Goal: Transaction & Acquisition: Purchase product/service

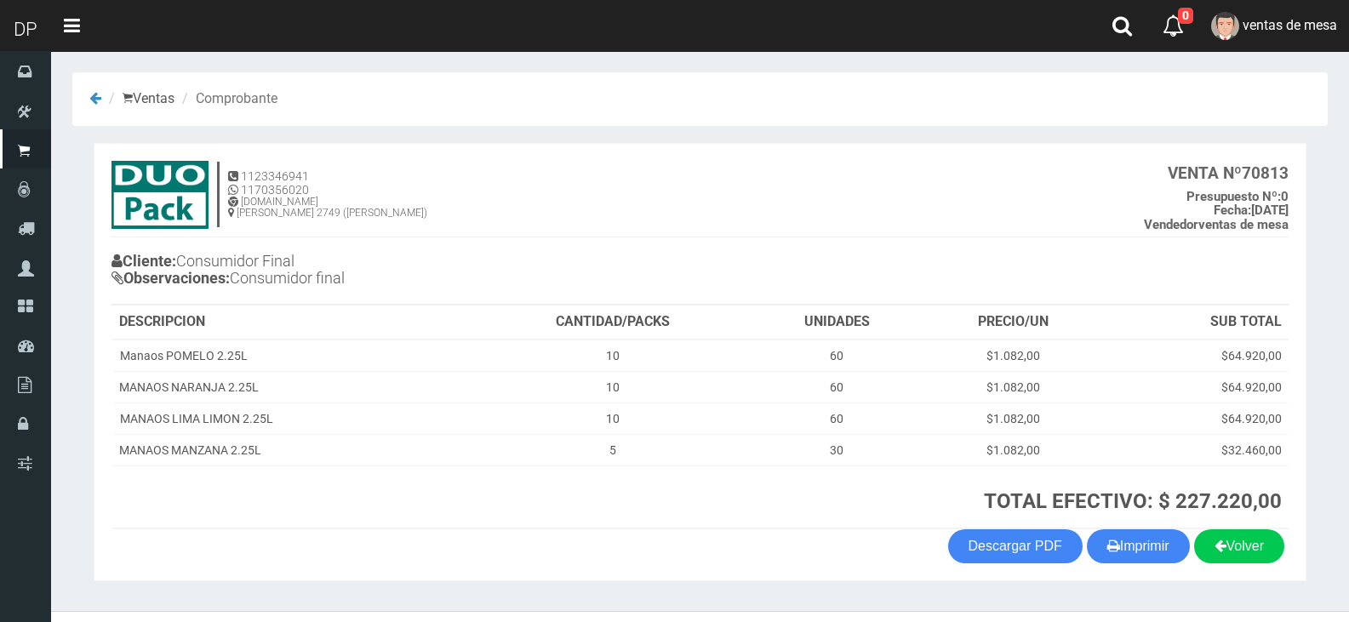
scroll to position [35, 0]
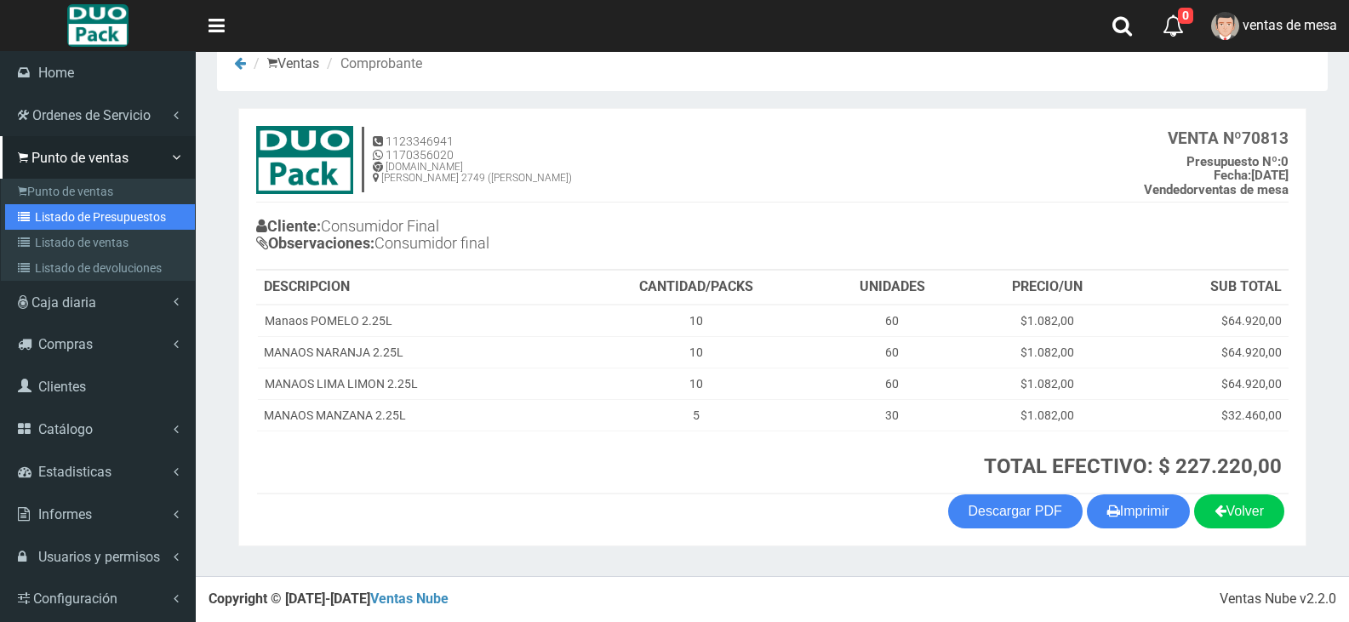
click at [97, 221] on link "Listado de Presupuestos" at bounding box center [100, 217] width 190 height 26
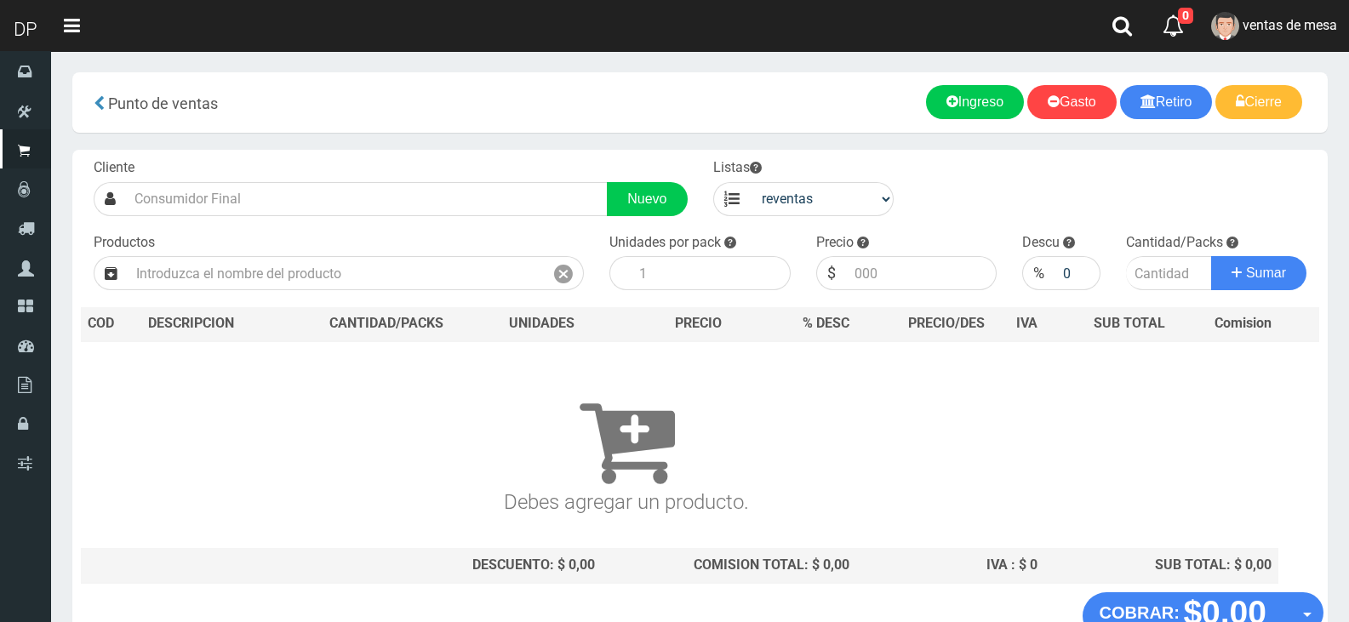
select select "3"
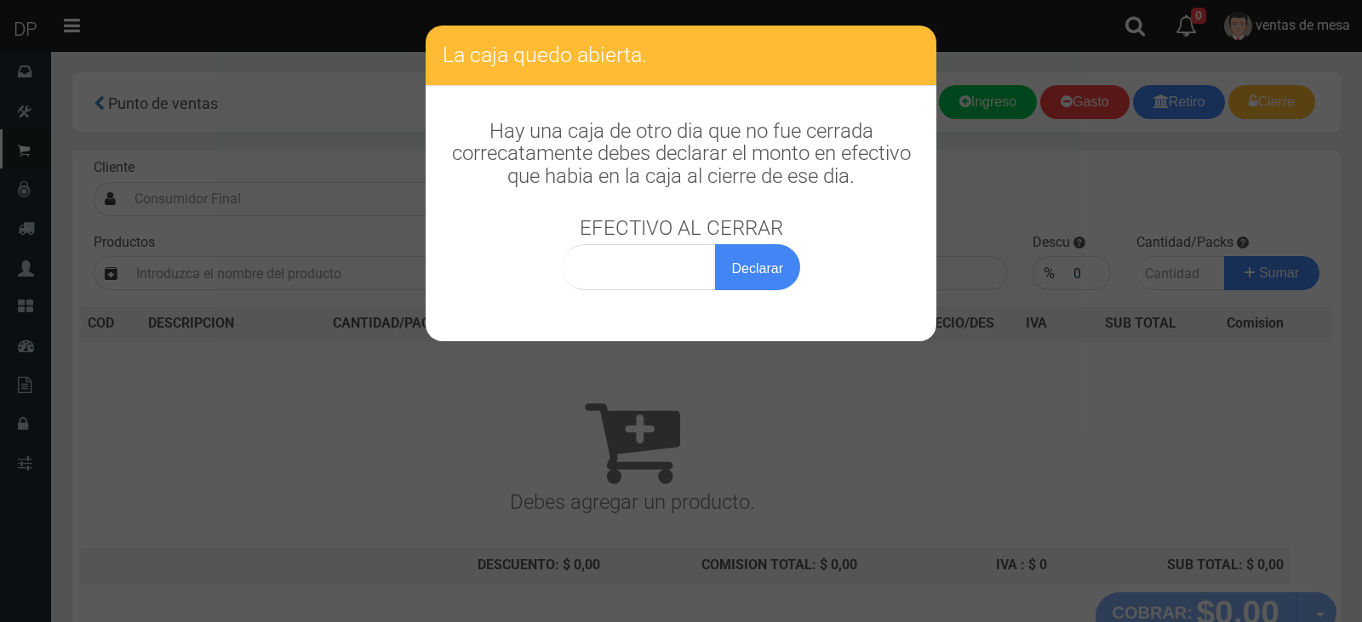
click at [655, 290] on div "Hay una caja de otro dia que no fue cerrada correcatamente debes declarar el mo…" at bounding box center [681, 196] width 511 height 221
click at [648, 290] on div "Hay una caja de otro dia que no fue cerrada correcatamente debes declarar el mo…" at bounding box center [681, 196] width 511 height 221
click at [646, 289] on input "0,00" at bounding box center [639, 267] width 154 height 46
type input "1,00"
click at [715, 244] on button "Declarar" at bounding box center [757, 267] width 85 height 46
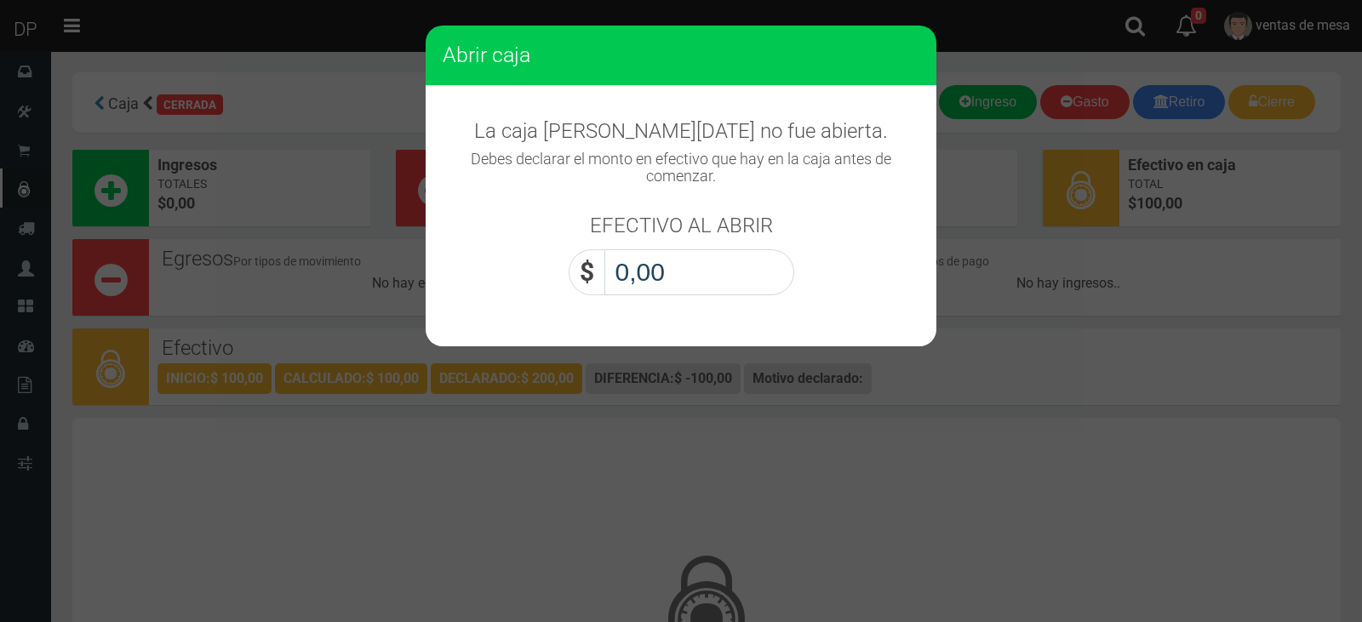
click at [692, 289] on input "0,00" at bounding box center [699, 272] width 190 height 46
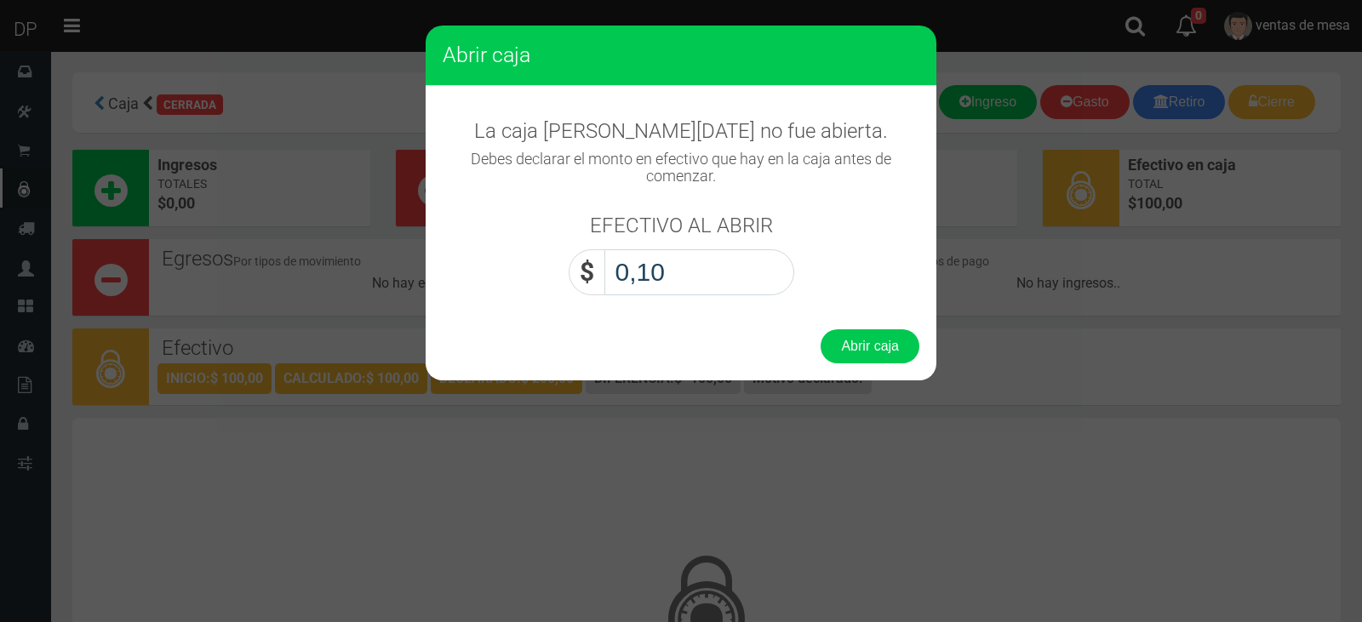
type input "1,00"
click at [821, 329] on button "Abrir caja" at bounding box center [870, 346] width 99 height 34
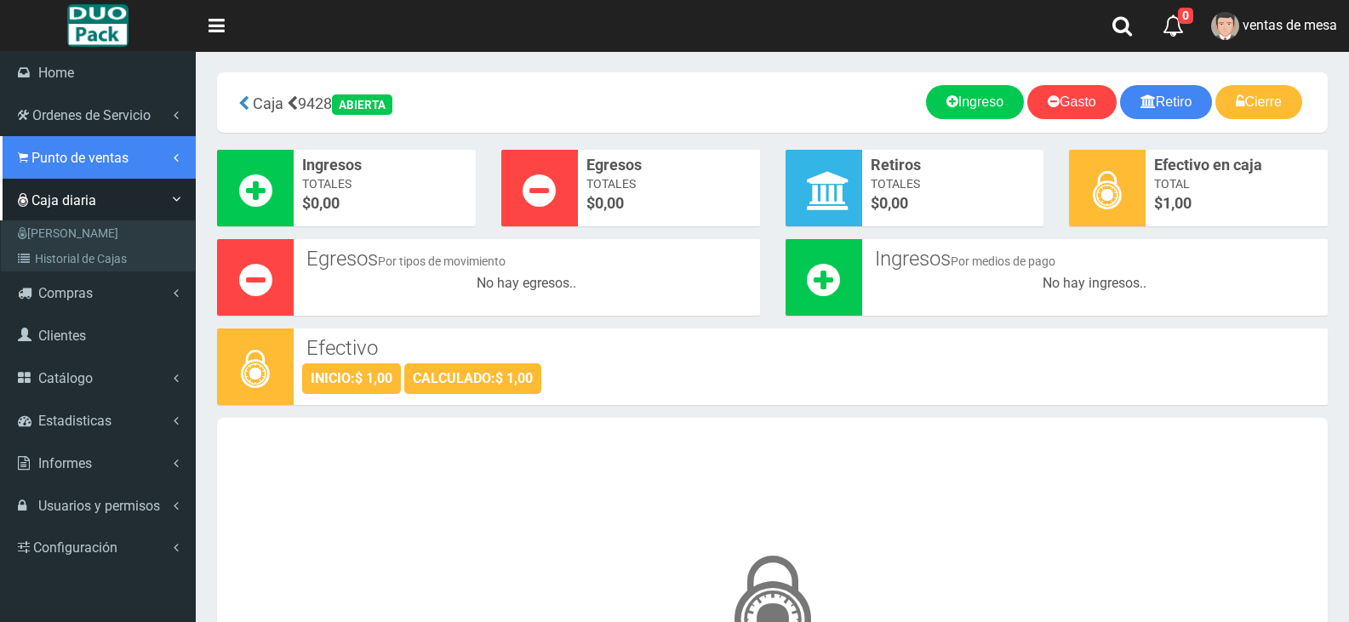
click at [68, 163] on span "Punto de ventas" at bounding box center [79, 158] width 97 height 16
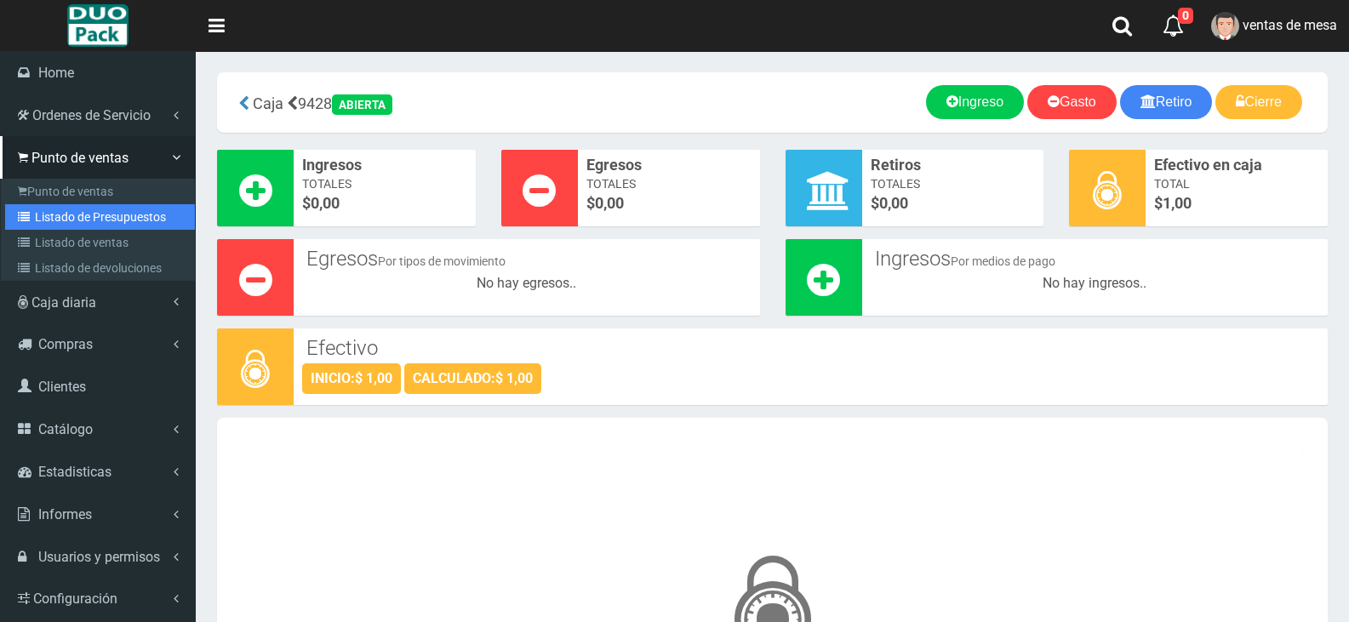
click at [157, 221] on link "Listado de Presupuestos" at bounding box center [100, 217] width 190 height 26
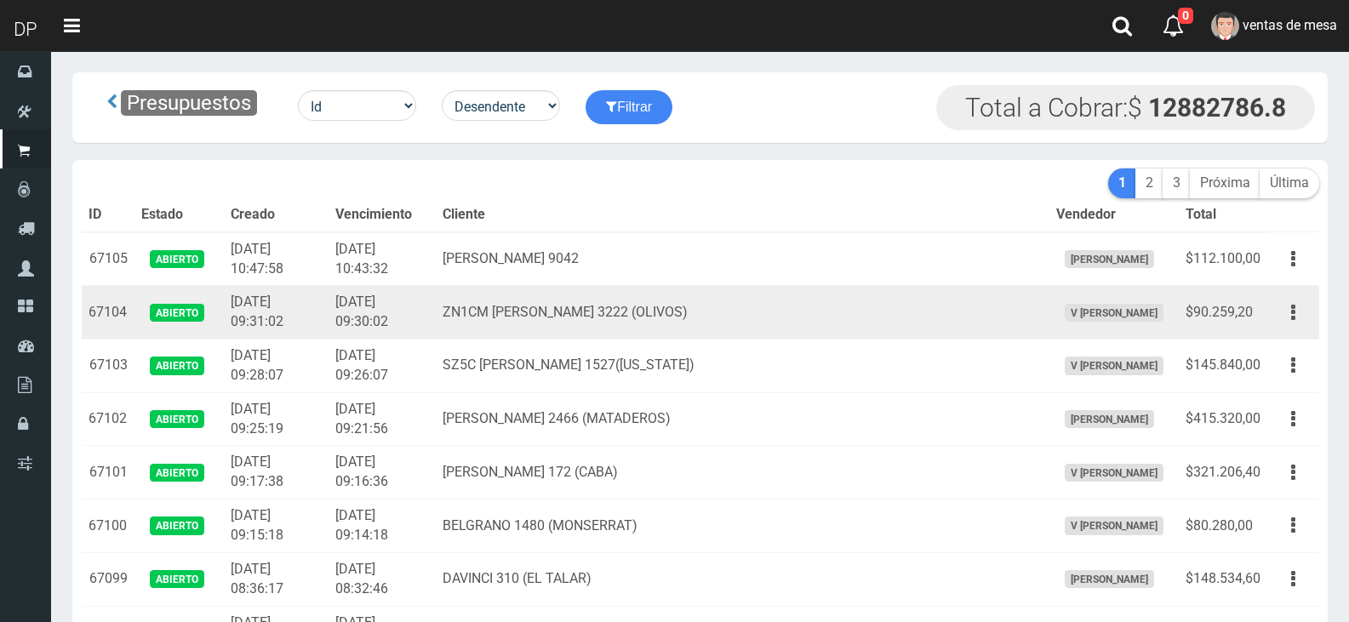
click at [621, 329] on td "ZN1CM [PERSON_NAME] 3222 (OLIVOS)" at bounding box center [742, 313] width 613 height 54
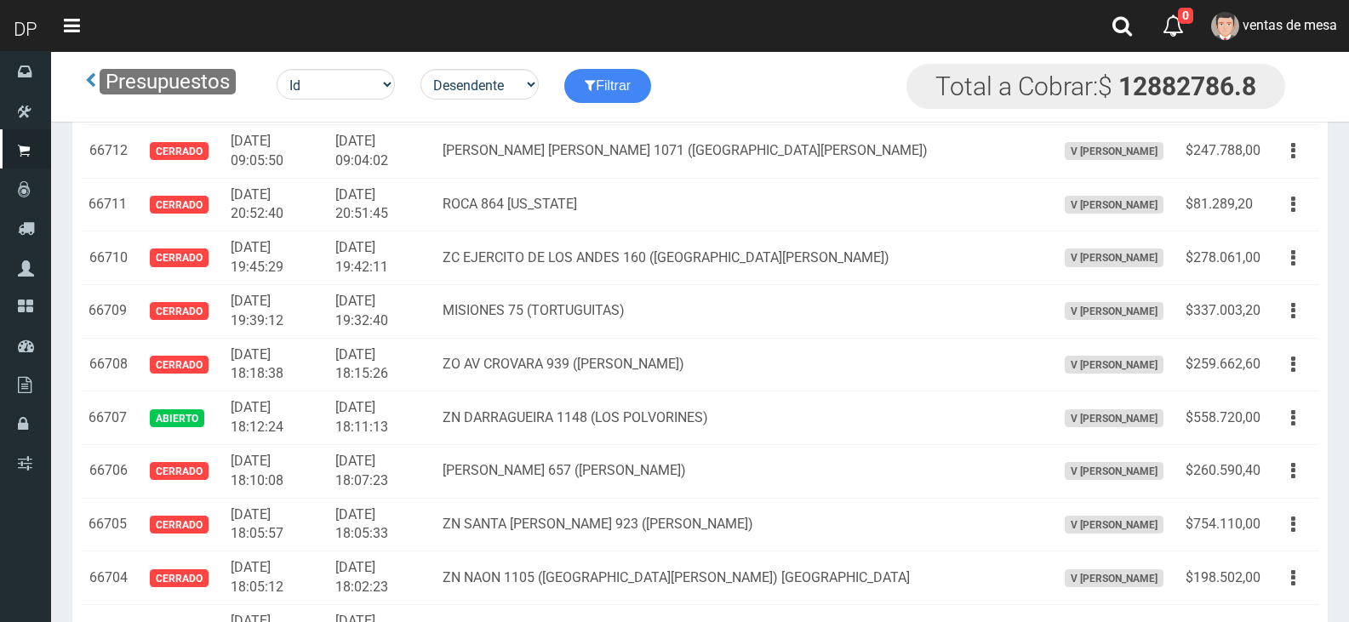
scroll to position [180, 0]
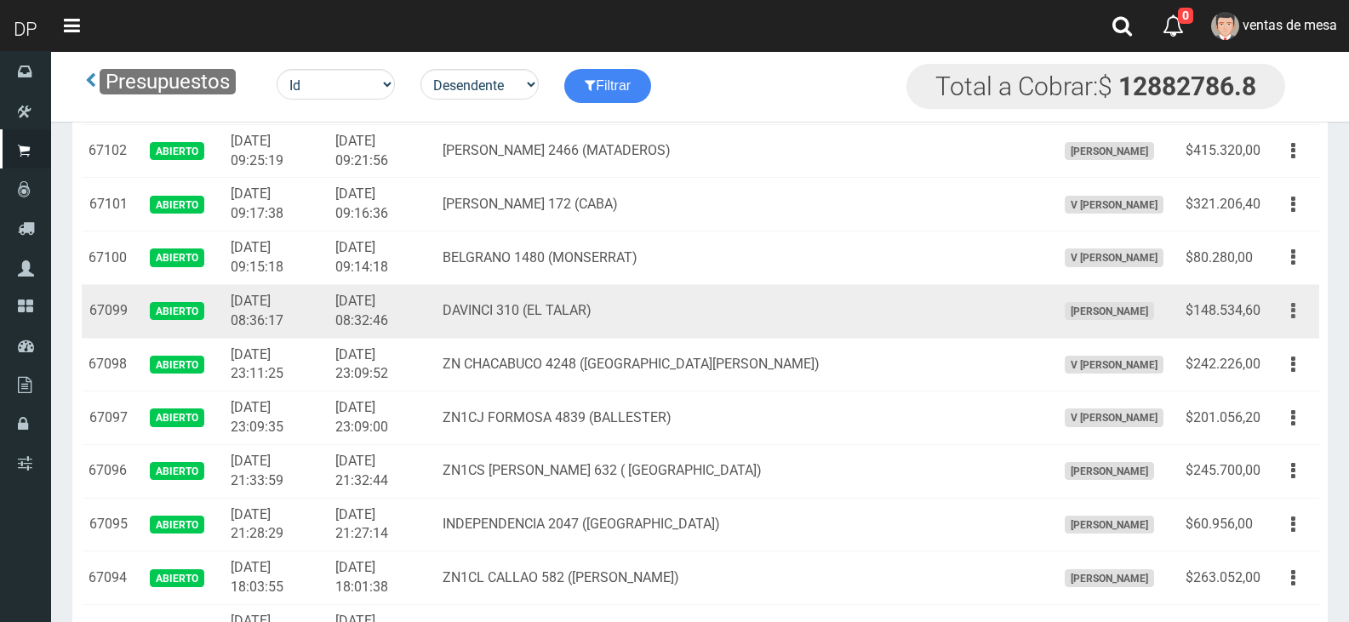
click at [1279, 318] on button "button" at bounding box center [1293, 311] width 38 height 30
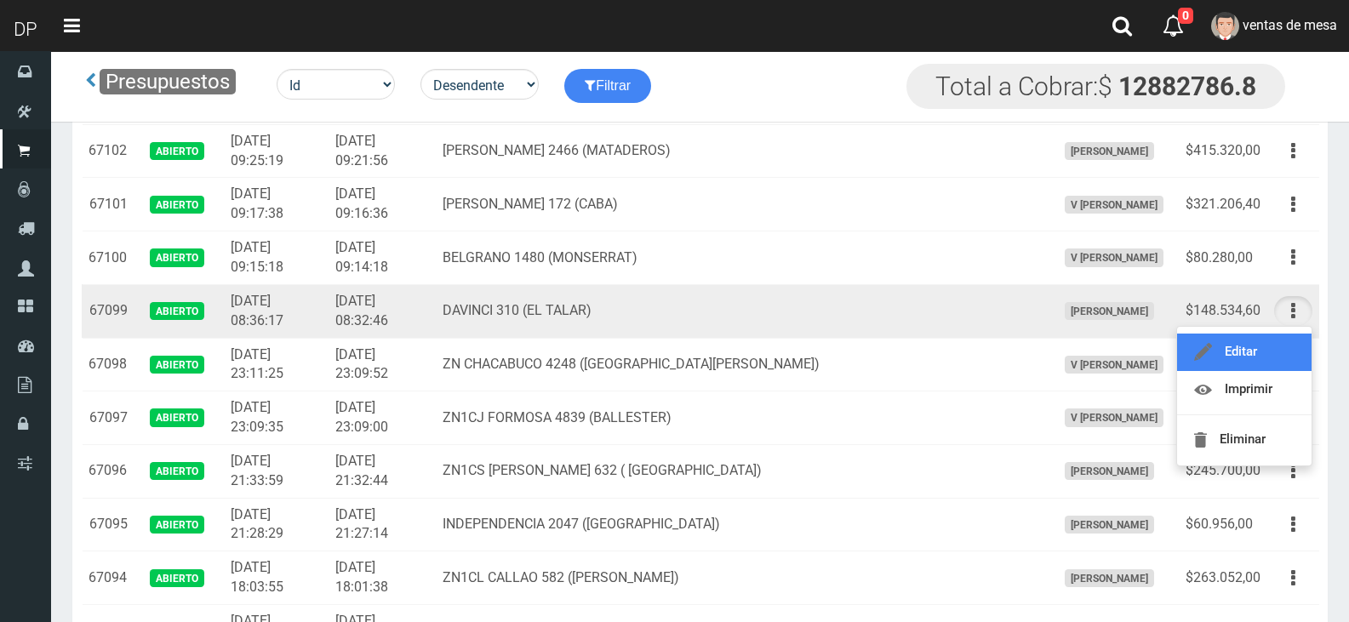
click at [1284, 346] on link "Editar" at bounding box center [1244, 352] width 135 height 37
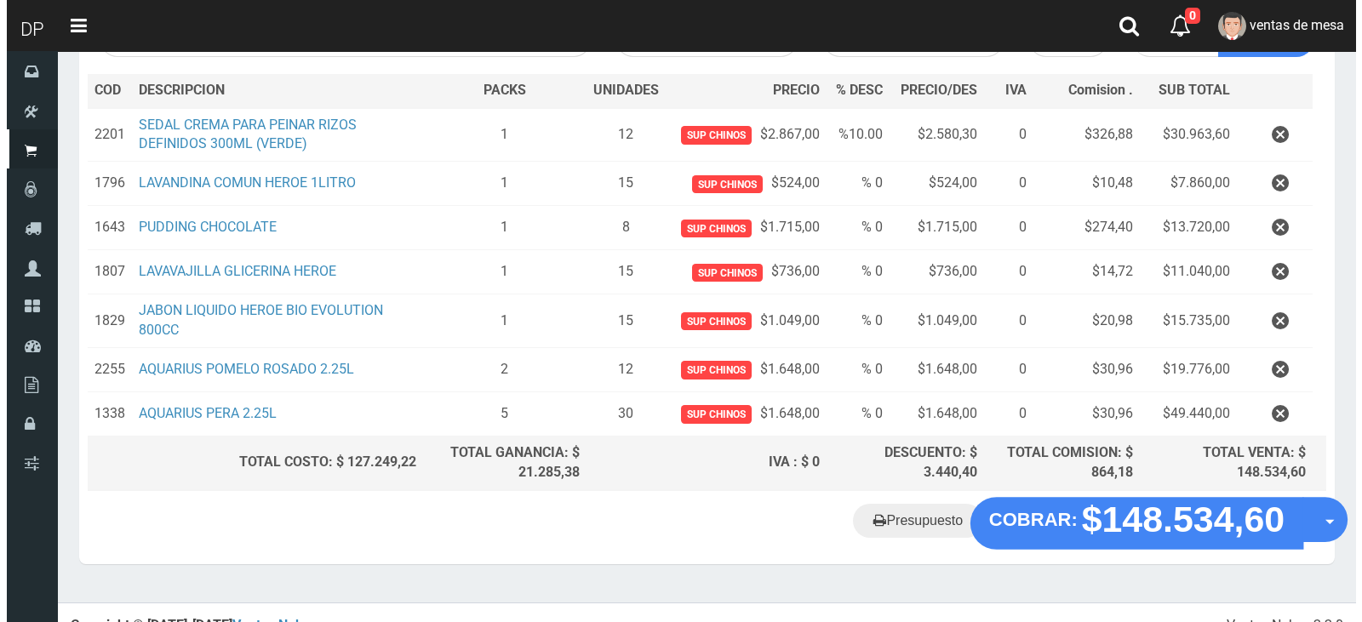
scroll to position [258, 0]
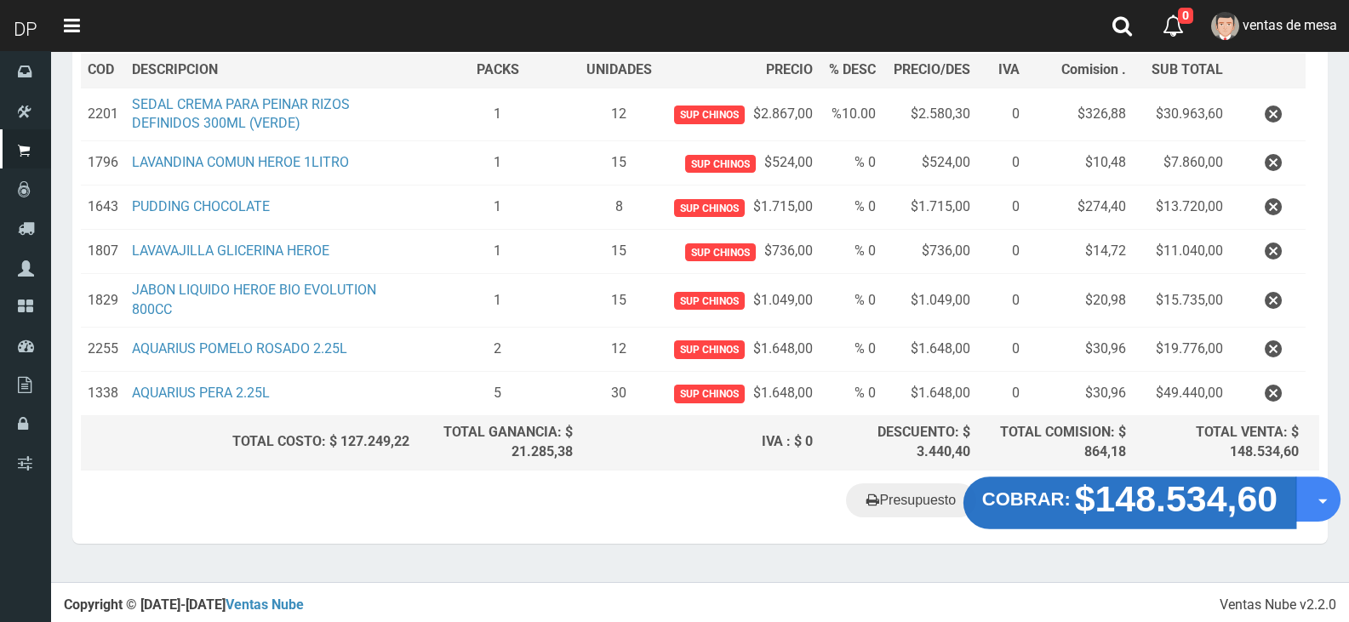
click at [1206, 502] on strong "$148.534,60" at bounding box center [1176, 498] width 203 height 40
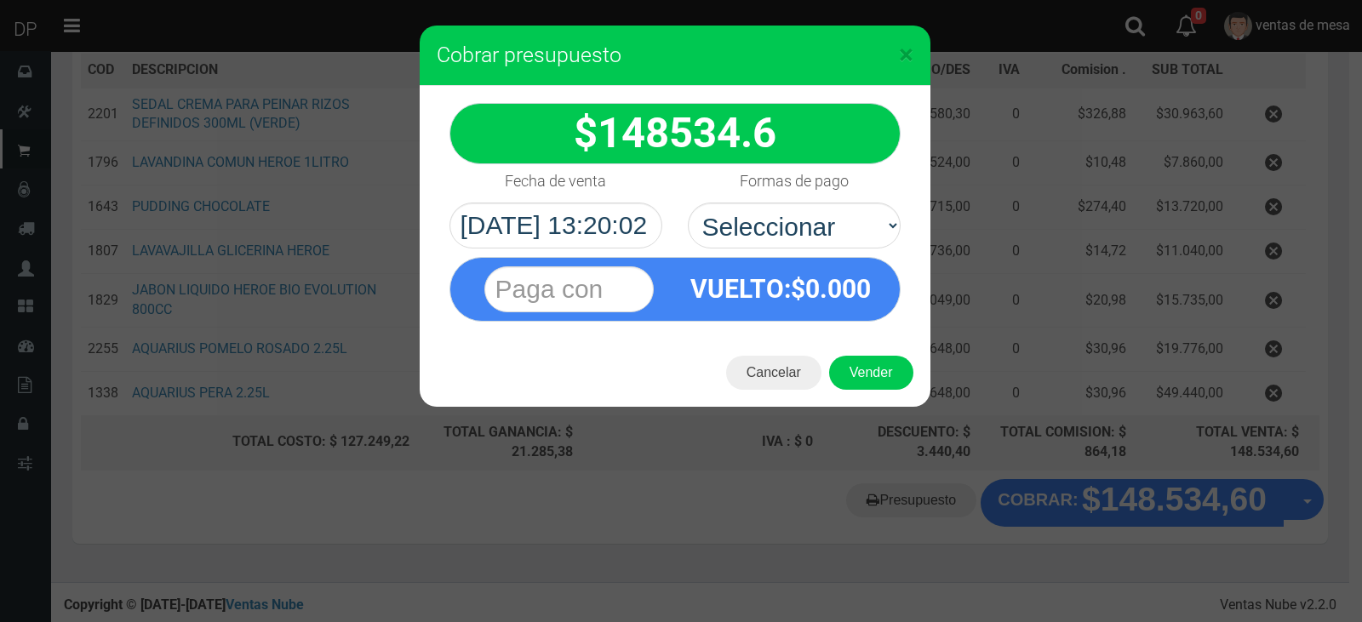
select select "Efectivo"
click at [688, 203] on select "Seleccionar Efectivo Tarjeta de Crédito Depósito Débito" at bounding box center [794, 226] width 213 height 46
click at [871, 381] on button "Vender" at bounding box center [871, 373] width 84 height 34
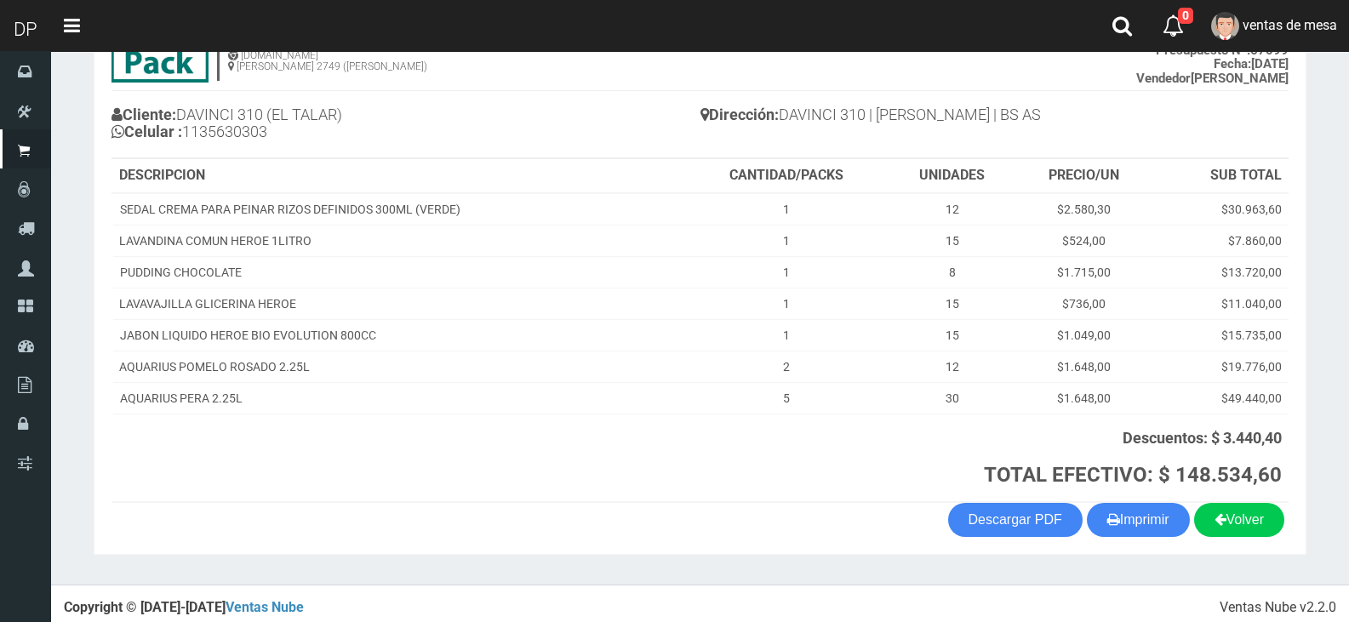
scroll to position [155, 0]
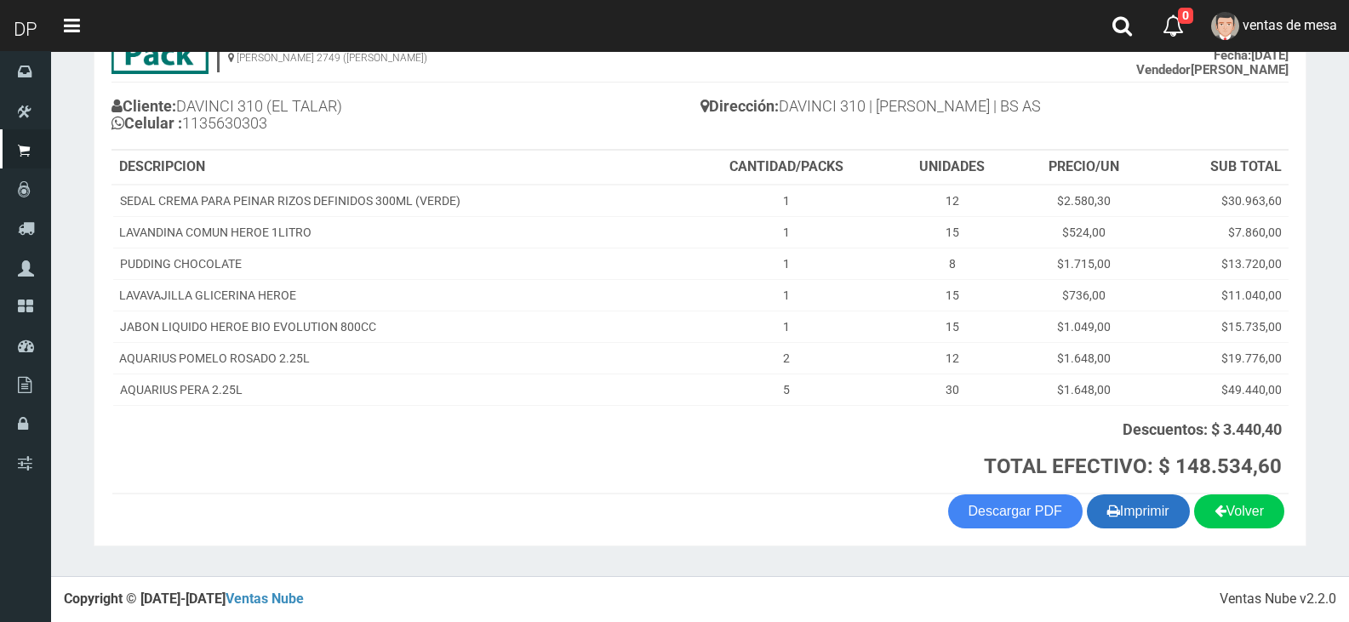
click at [1133, 500] on button "Imprimir" at bounding box center [1138, 512] width 103 height 34
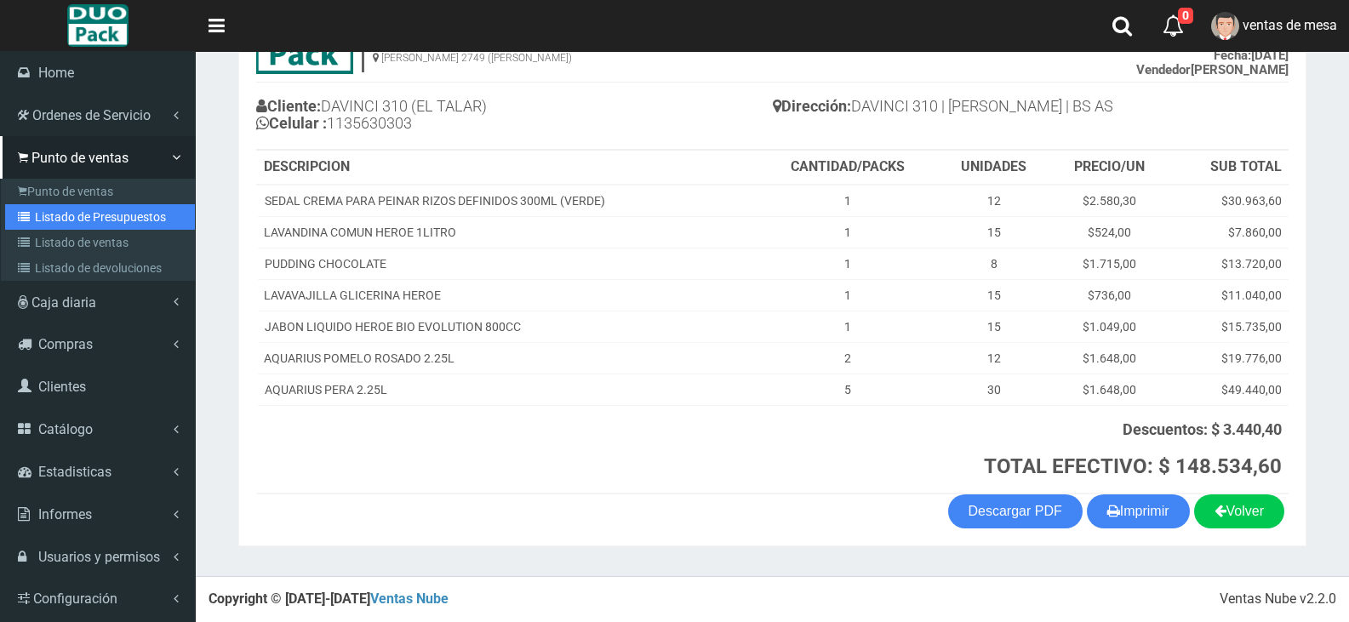
click at [52, 217] on link "Listado de Presupuestos" at bounding box center [100, 217] width 190 height 26
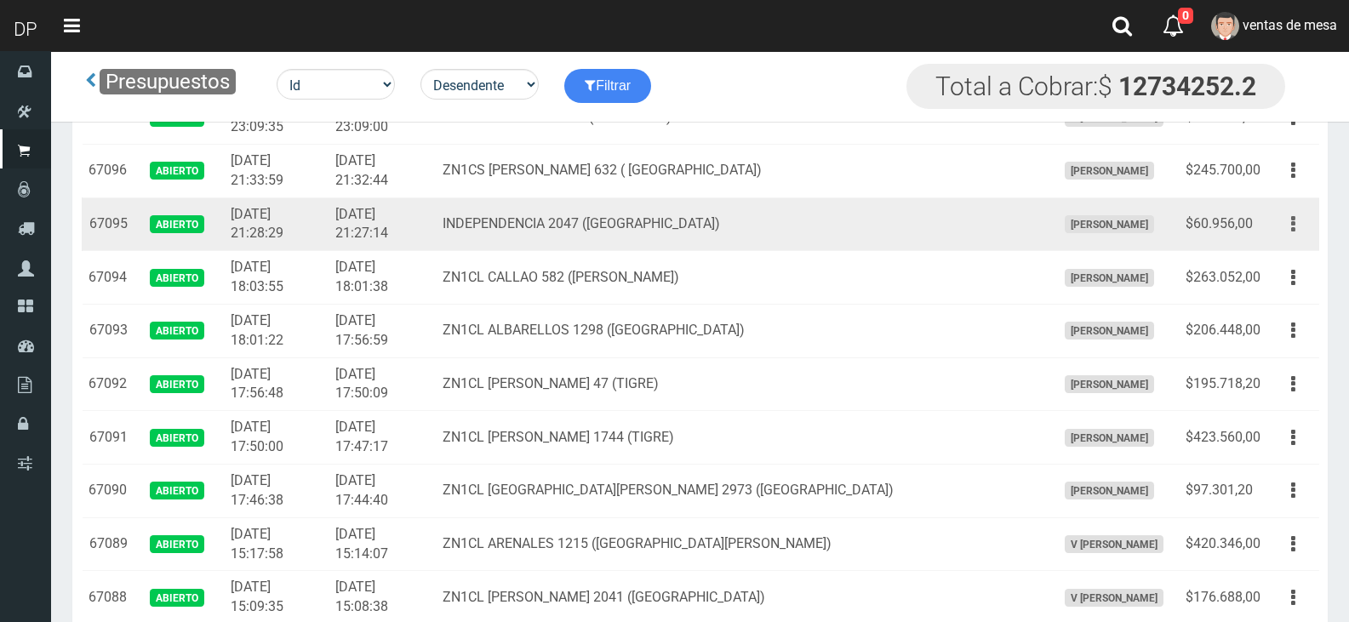
click at [1291, 222] on icon "button" at bounding box center [1293, 224] width 4 height 30
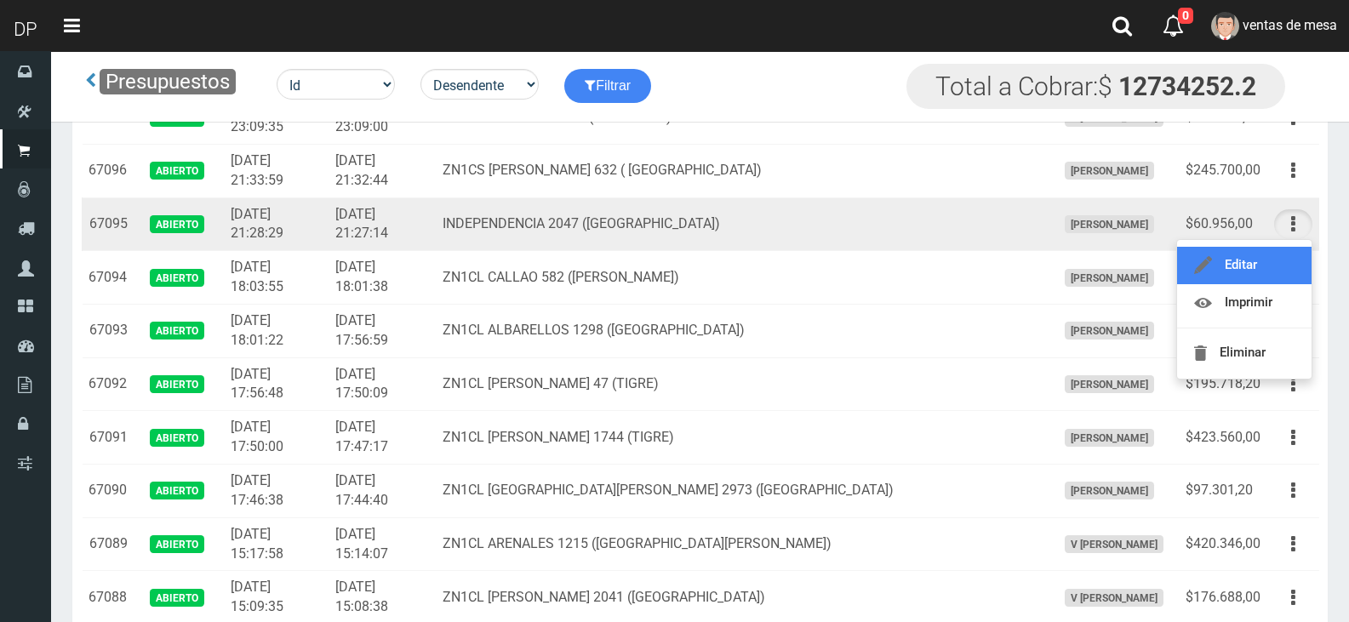
click at [1280, 259] on link "Editar" at bounding box center [1244, 265] width 135 height 37
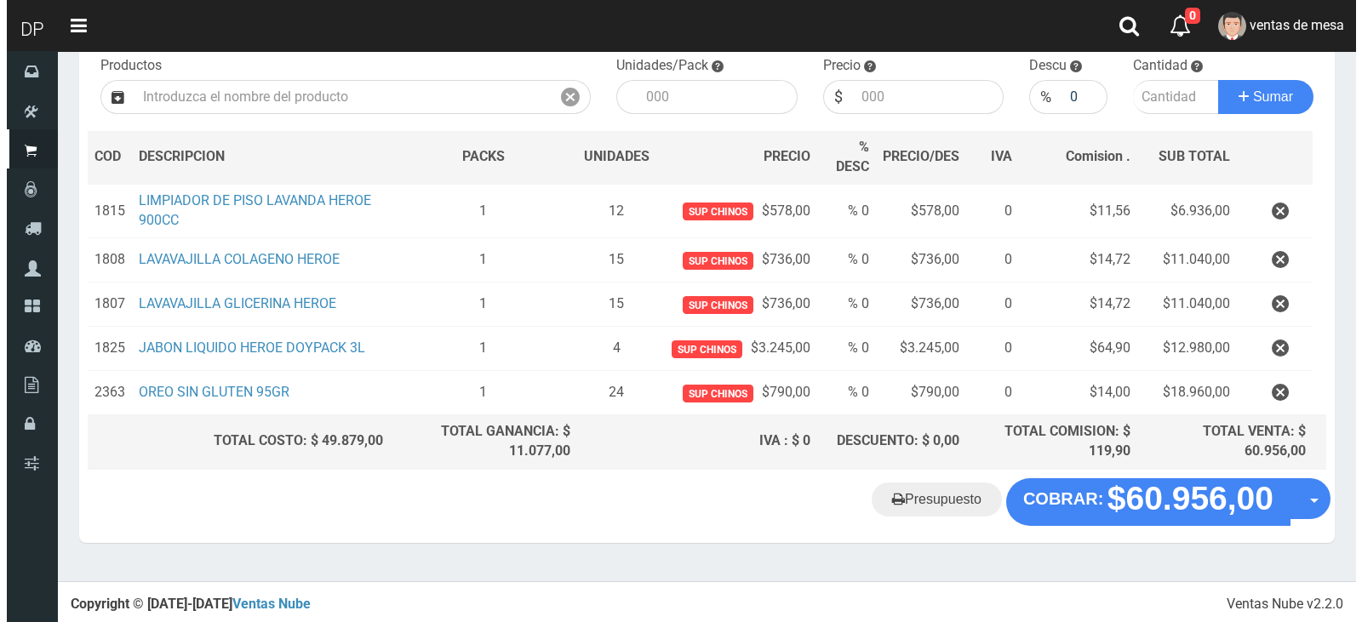
scroll to position [180, 0]
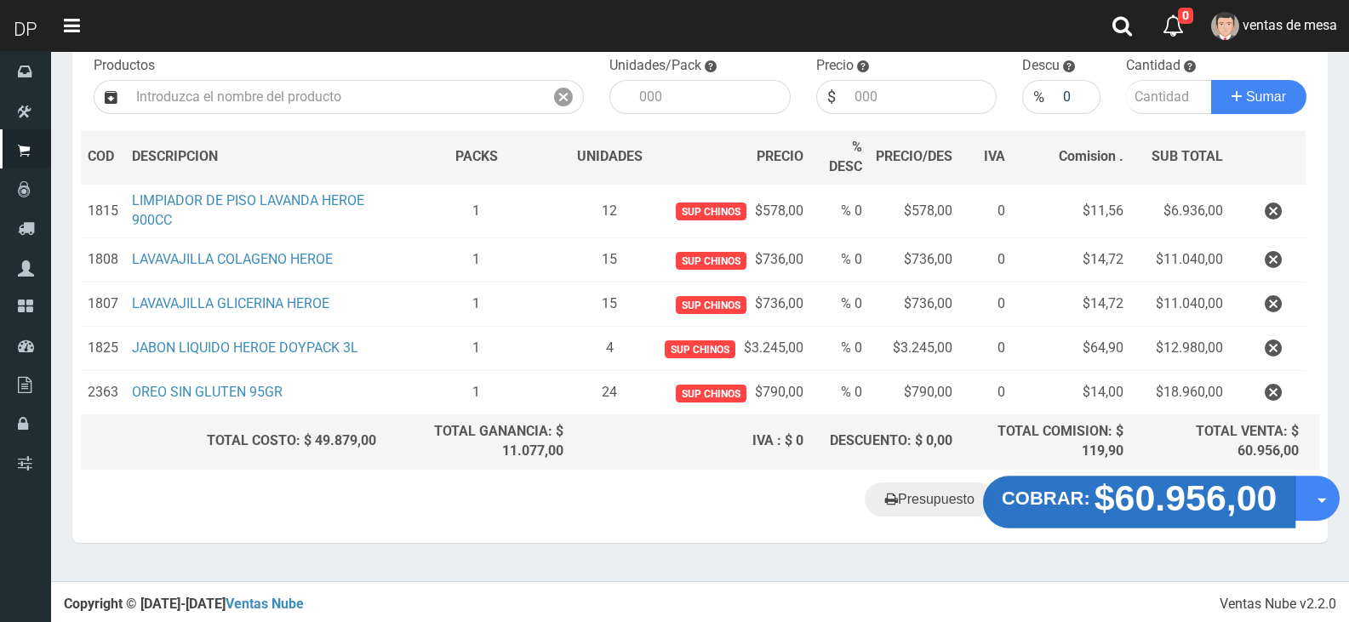
click at [1086, 492] on strong "COBRAR:" at bounding box center [1046, 498] width 89 height 20
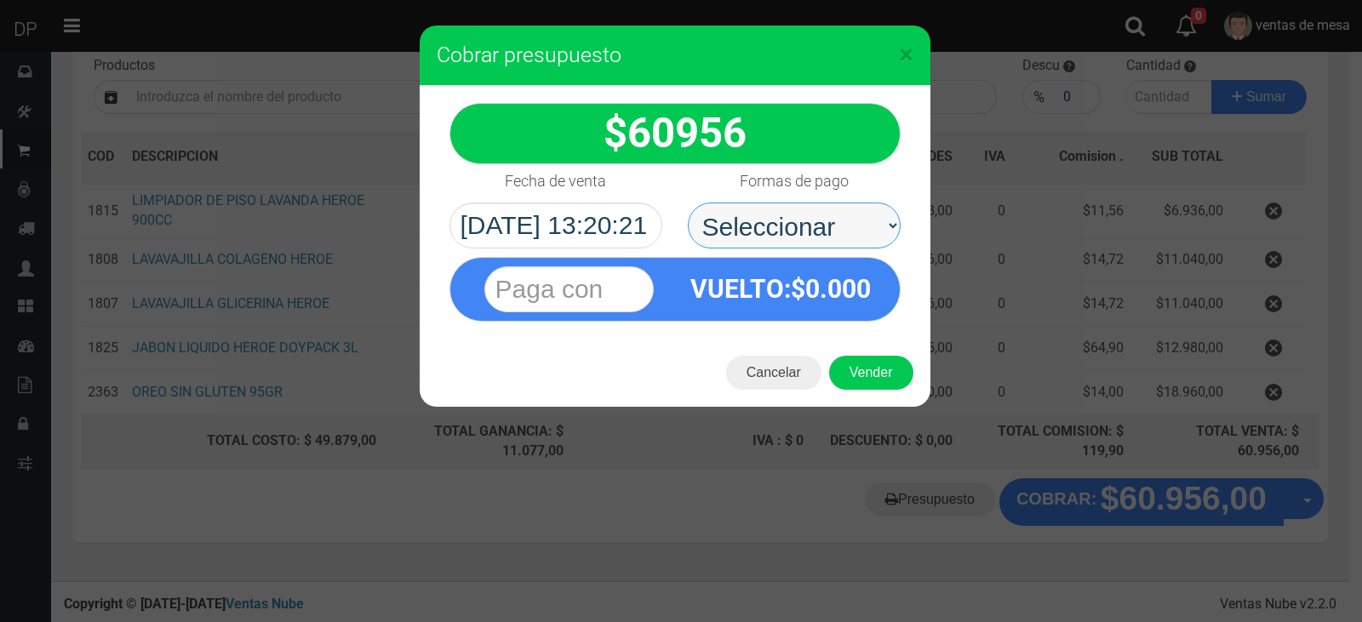
drag, startPoint x: 768, startPoint y: 226, endPoint x: 774, endPoint y: 247, distance: 22.1
click at [772, 226] on select "Seleccionar Efectivo Tarjeta de Crédito Depósito Débito" at bounding box center [794, 226] width 213 height 46
click at [688, 203] on select "Seleccionar Efectivo Tarjeta de Crédito Depósito Débito" at bounding box center [794, 226] width 213 height 46
click at [796, 241] on select "Seleccionar Efectivo Tarjeta de Crédito Depósito Débito" at bounding box center [794, 226] width 213 height 46
select select "Efectivo"
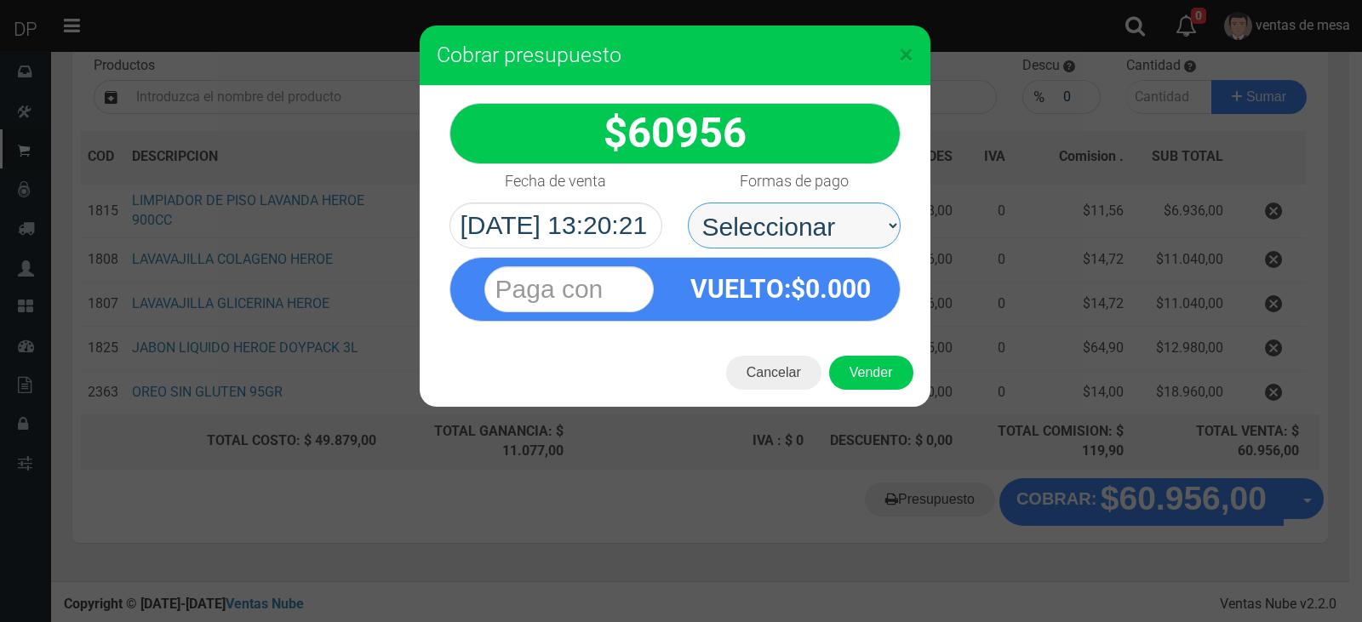
click at [688, 203] on select "Seleccionar Efectivo Tarjeta de Crédito Depósito Débito" at bounding box center [794, 226] width 213 height 46
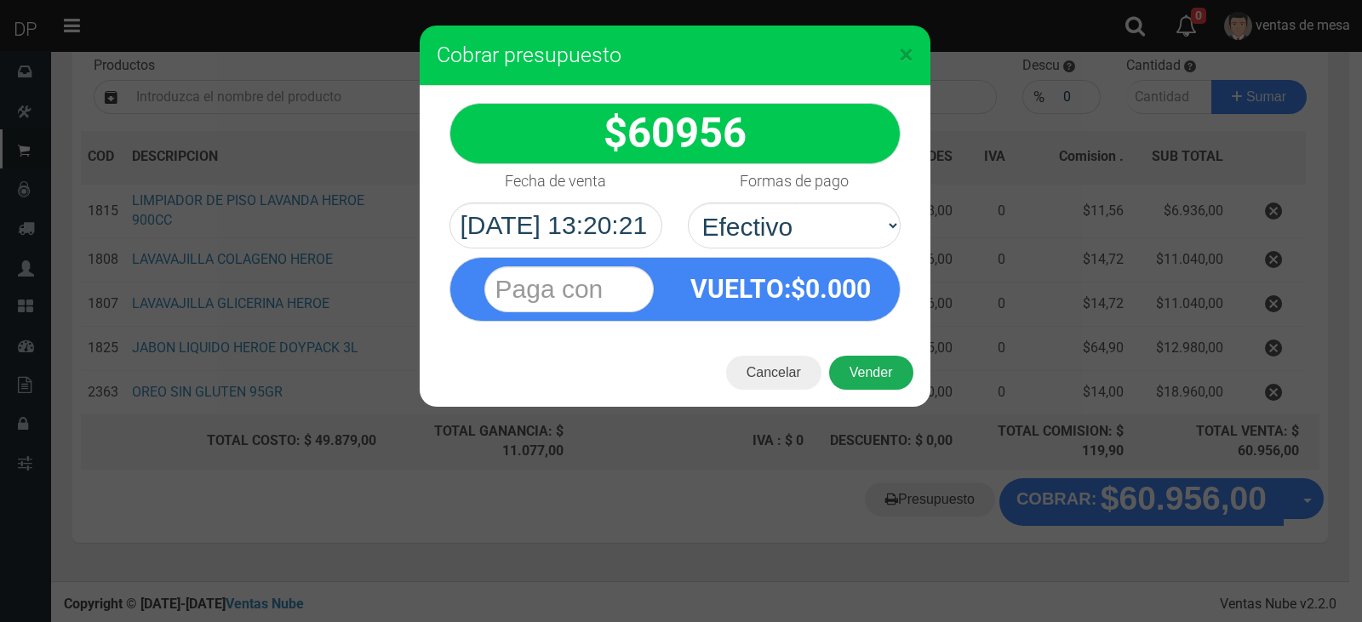
click at [840, 375] on button "Vender" at bounding box center [871, 373] width 84 height 34
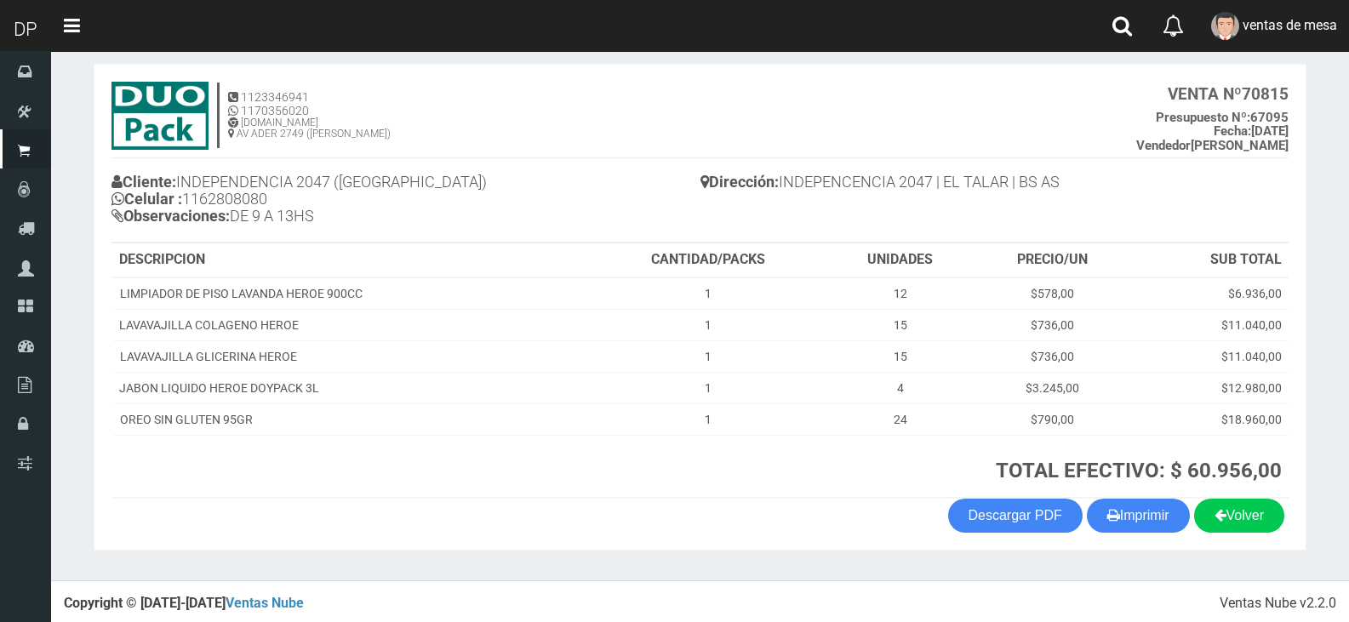
scroll to position [83, 0]
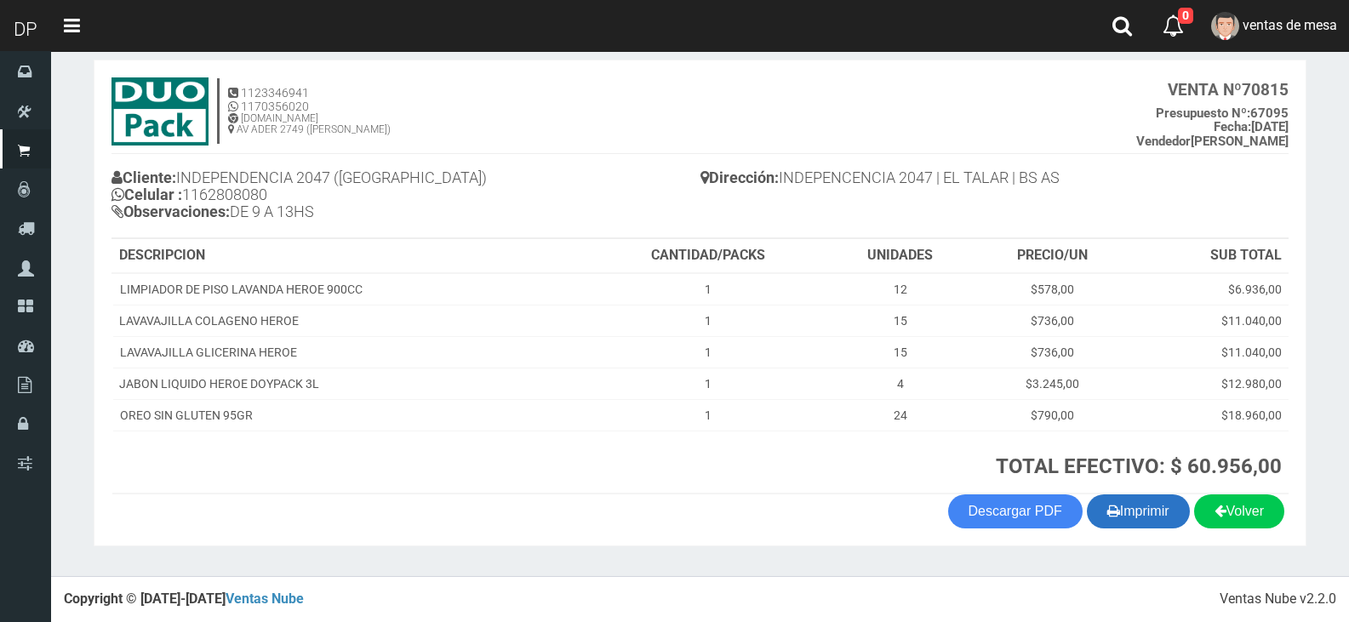
click at [1157, 514] on button "Imprimir" at bounding box center [1138, 512] width 103 height 34
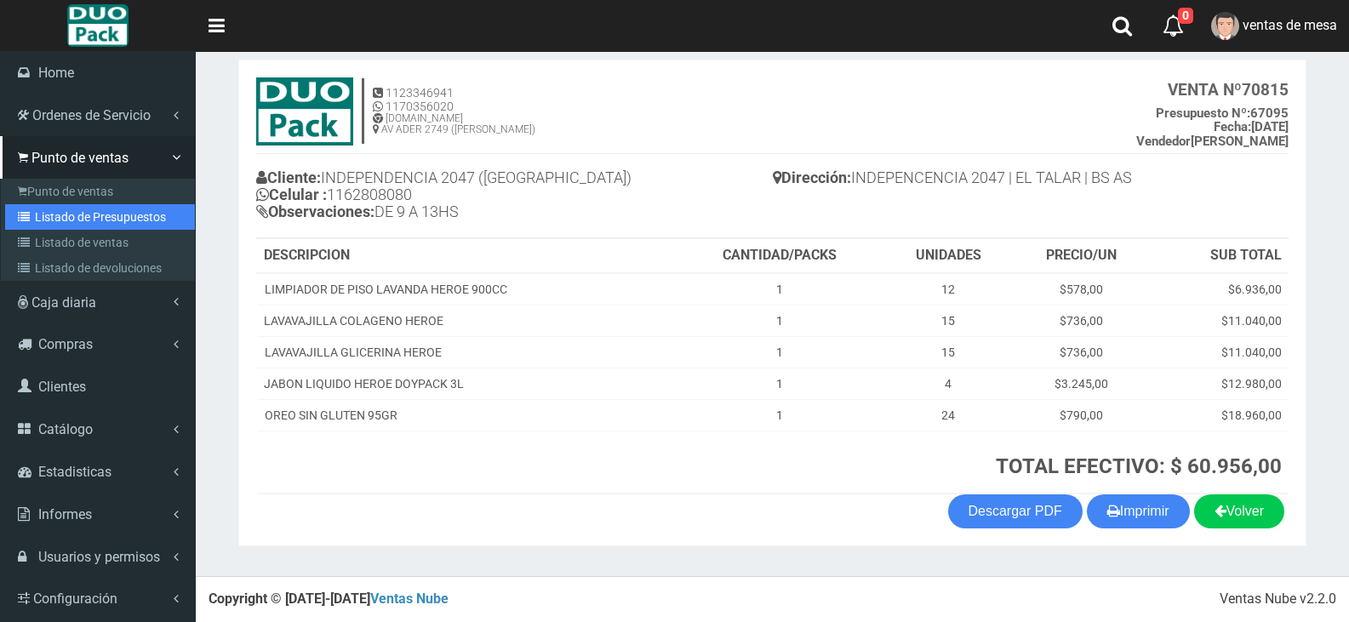
drag, startPoint x: 55, startPoint y: 226, endPoint x: 181, endPoint y: 165, distance: 140.1
click at [55, 226] on link "Listado de Presupuestos" at bounding box center [100, 217] width 190 height 26
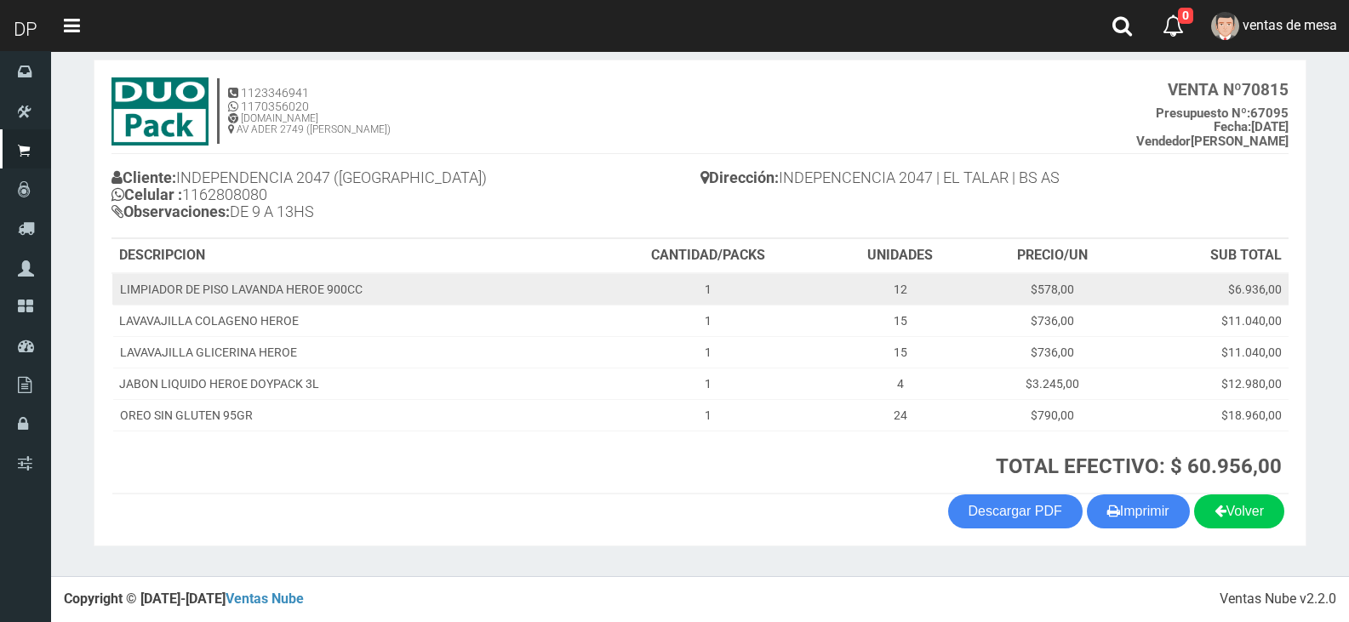
click at [452, 298] on td "LIMPIADOR DE PISO LAVANDA HEROE 900CC" at bounding box center [351, 289] width 478 height 32
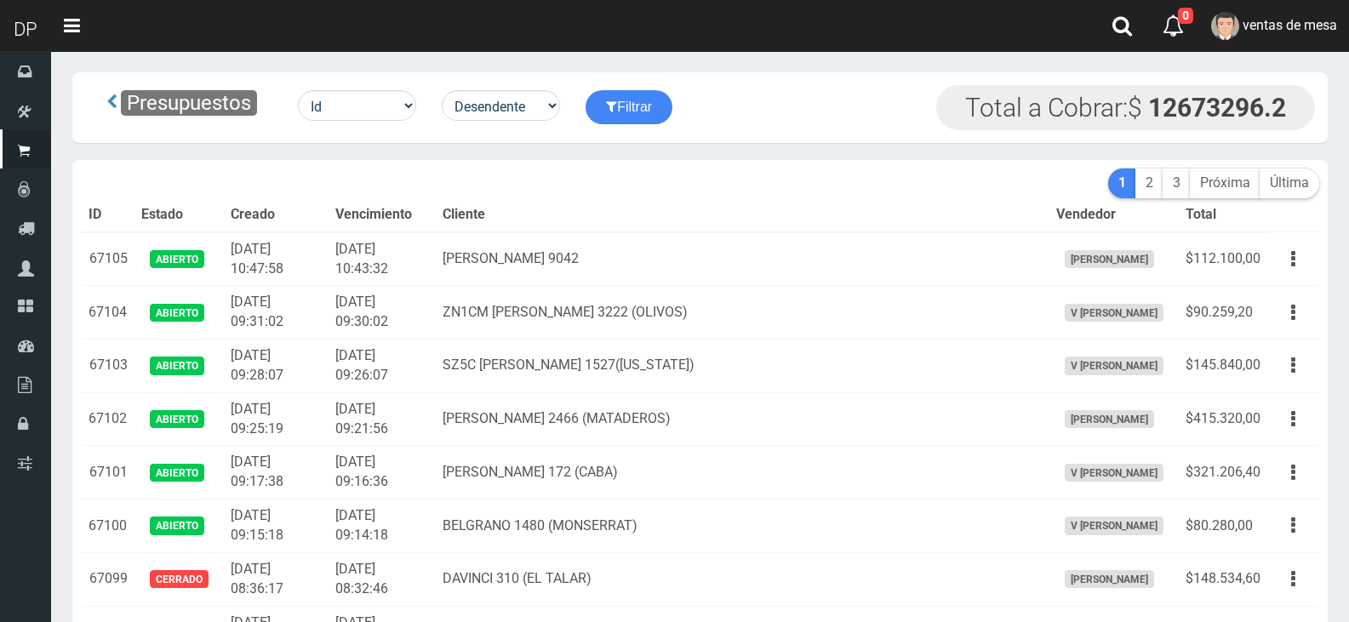
scroll to position [642, 0]
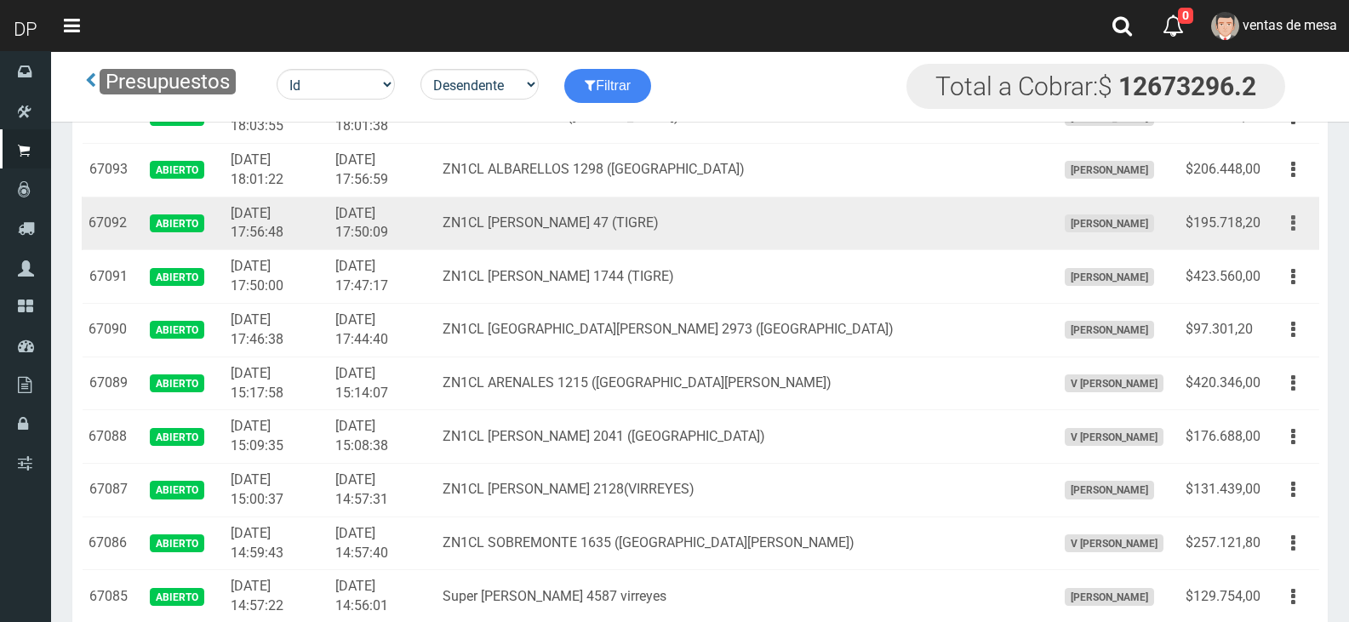
click at [1306, 227] on button "button" at bounding box center [1293, 224] width 38 height 30
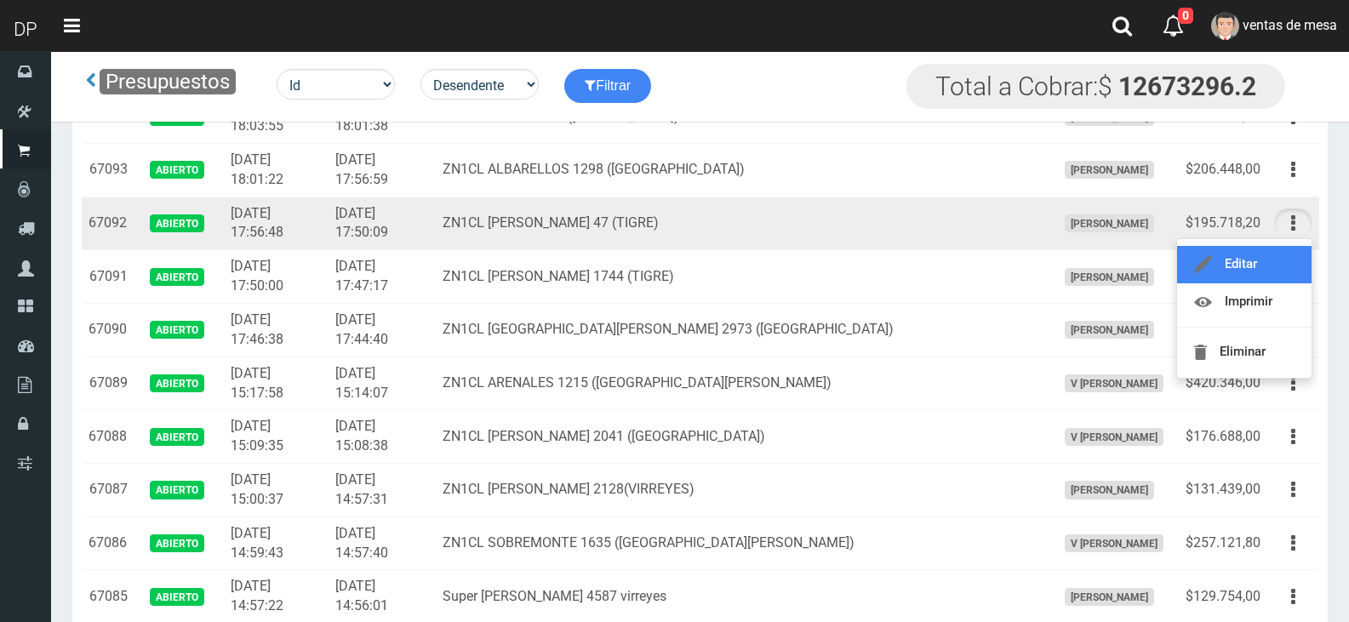
click at [1286, 257] on link "Editar" at bounding box center [1244, 264] width 135 height 37
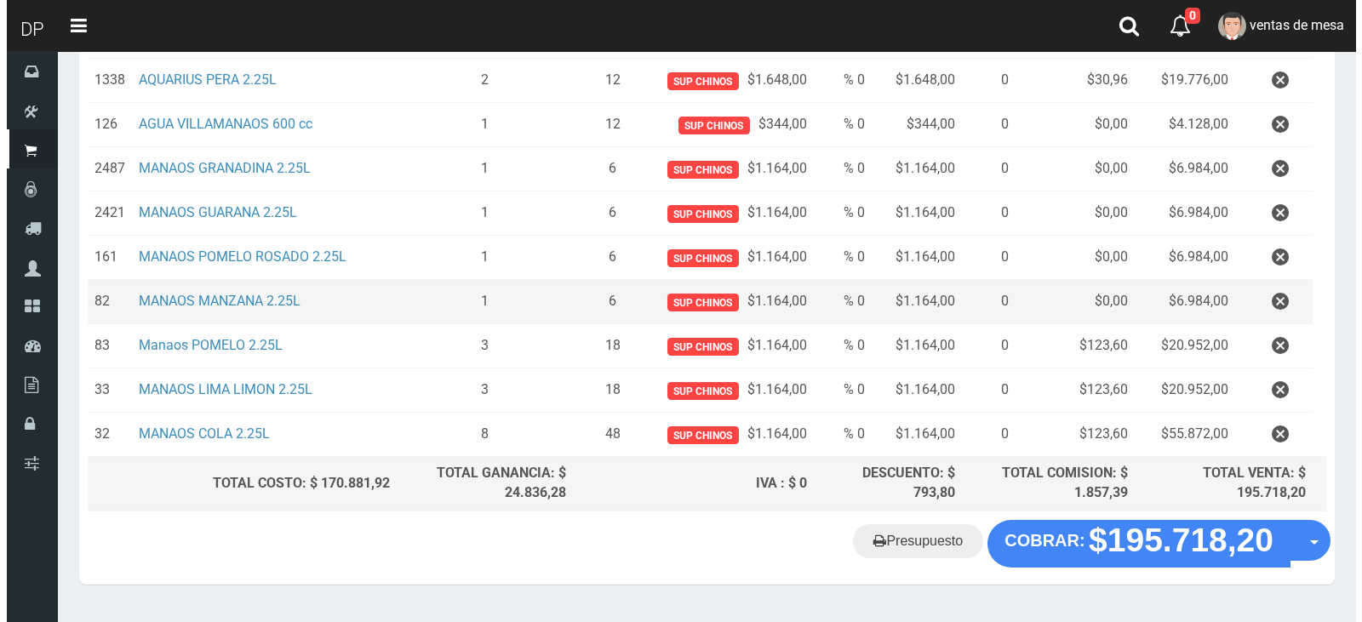
scroll to position [606, 0]
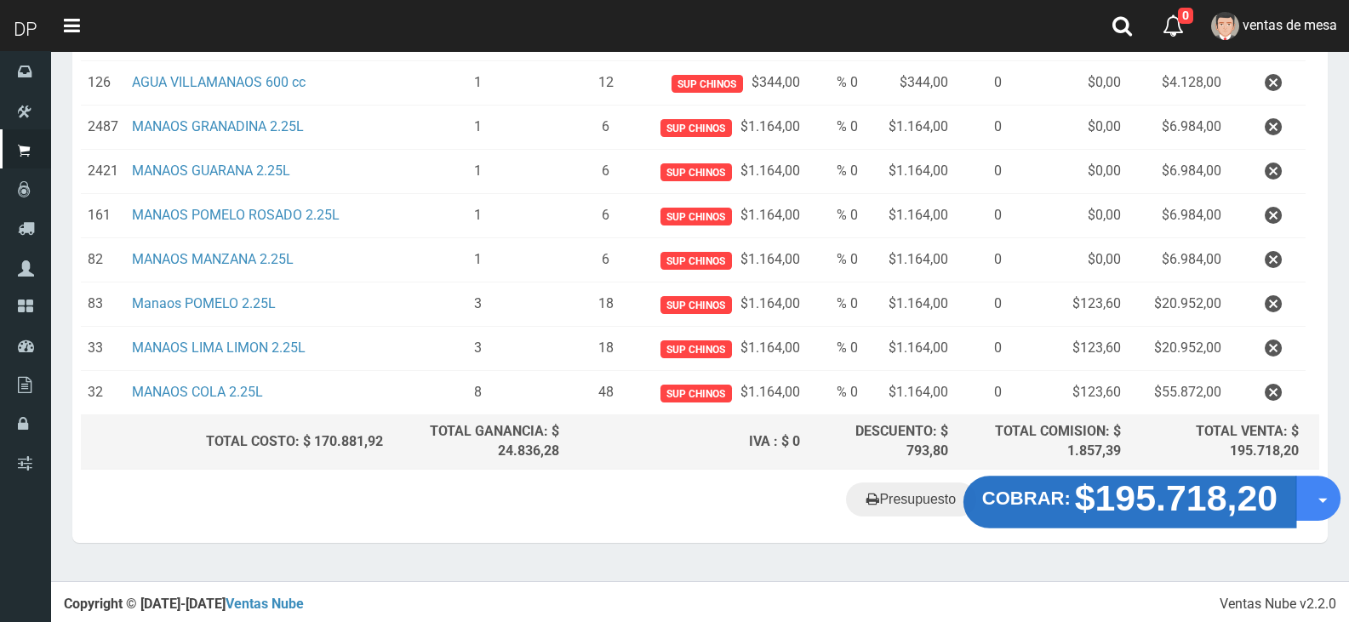
click at [1176, 479] on button "COBRAR: $195.718,20" at bounding box center [1130, 502] width 333 height 53
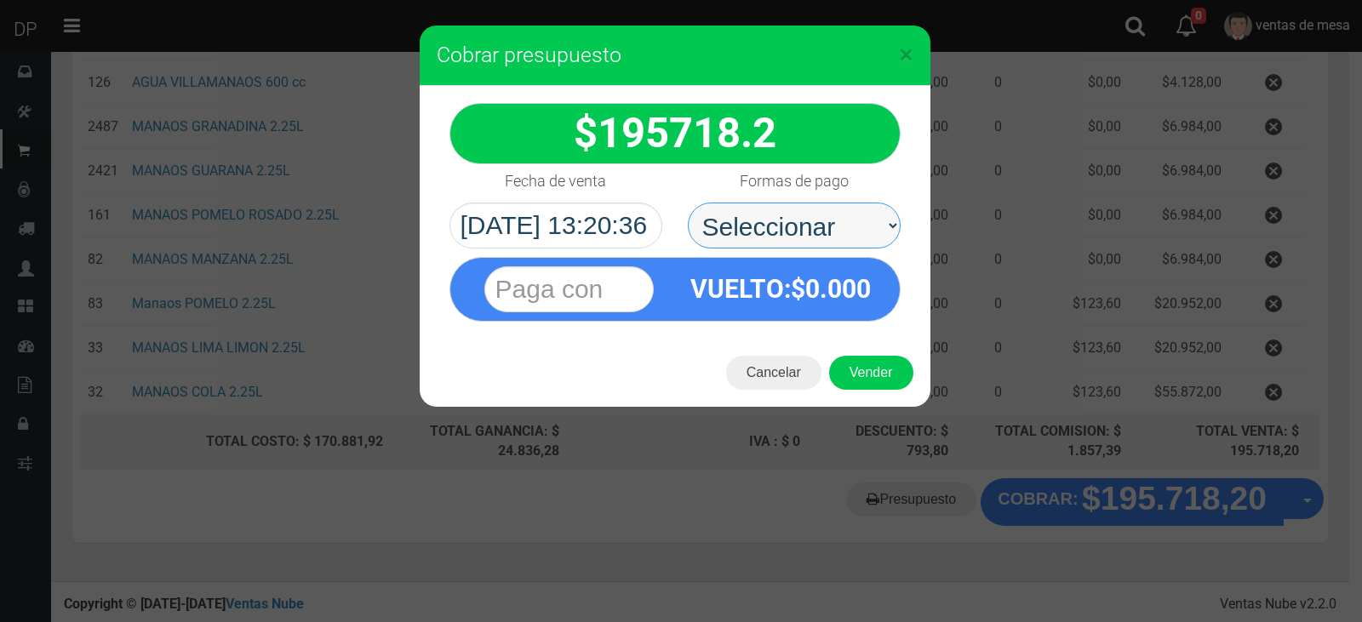
click at [784, 203] on select "Seleccionar Efectivo Tarjeta de Crédito Depósito Débito" at bounding box center [794, 226] width 213 height 46
select select "Efectivo"
click at [688, 203] on select "Seleccionar Efectivo Tarjeta de Crédito Depósito Débito" at bounding box center [794, 226] width 213 height 46
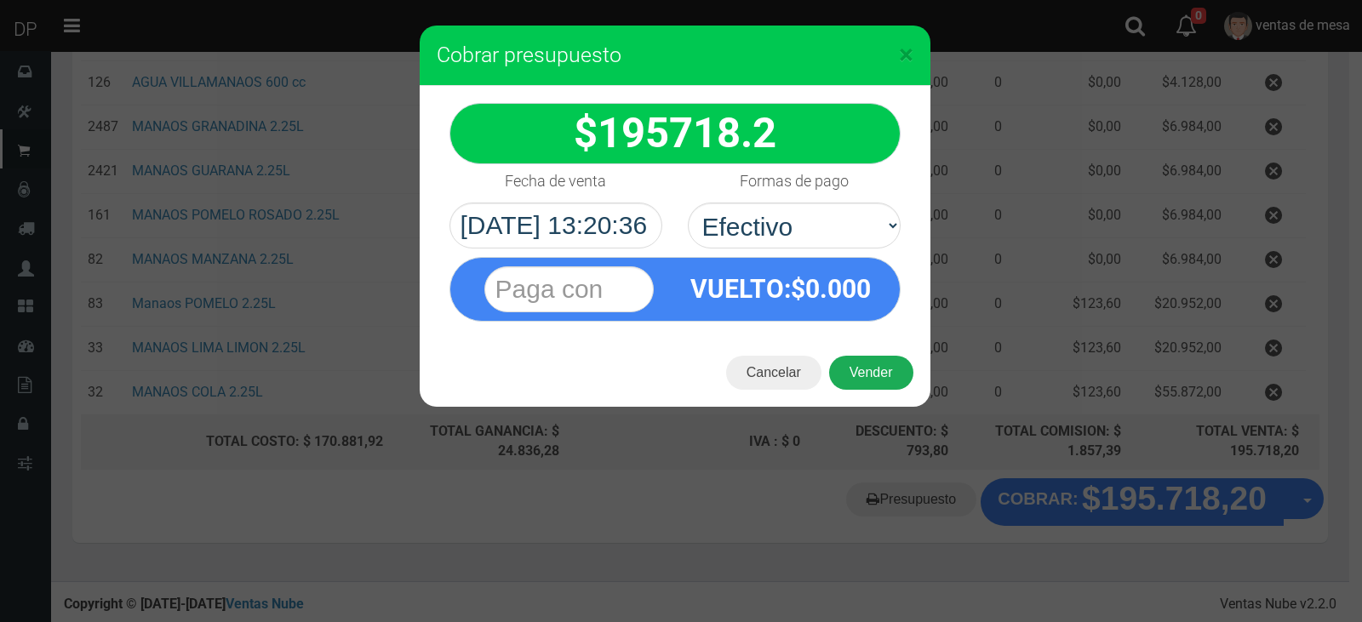
click at [854, 356] on button "Vender" at bounding box center [871, 373] width 84 height 34
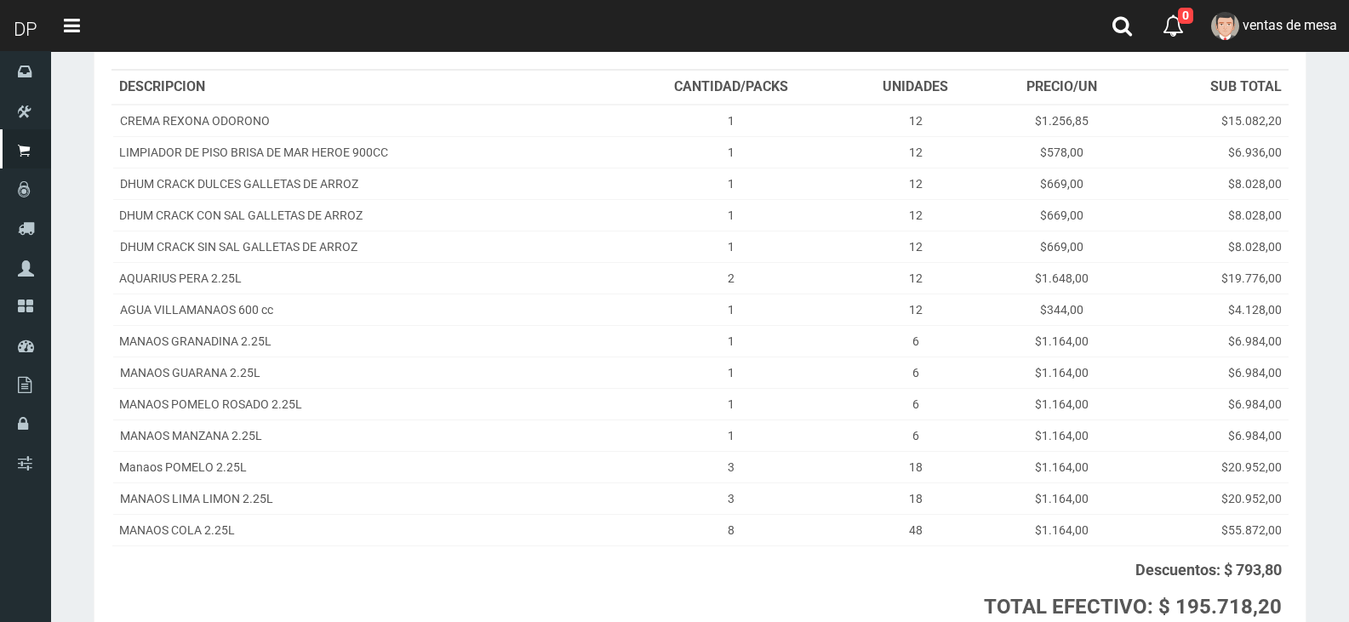
scroll to position [375, 0]
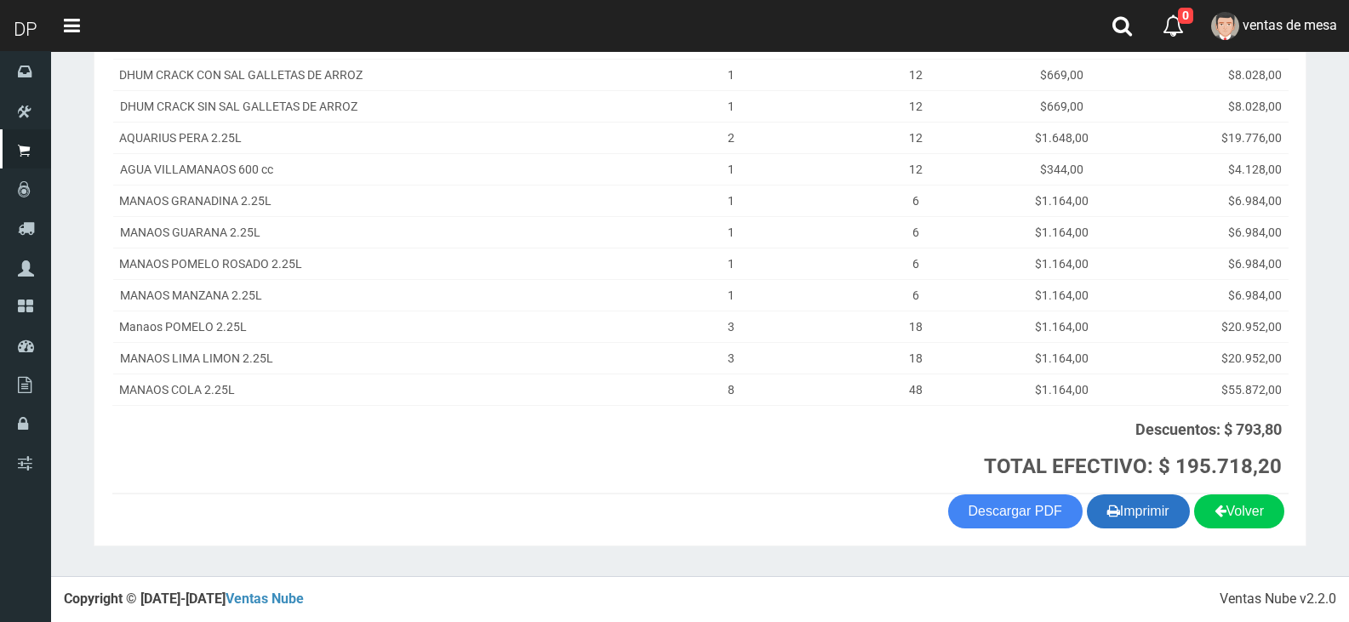
click at [1146, 523] on button "Imprimir" at bounding box center [1138, 512] width 103 height 34
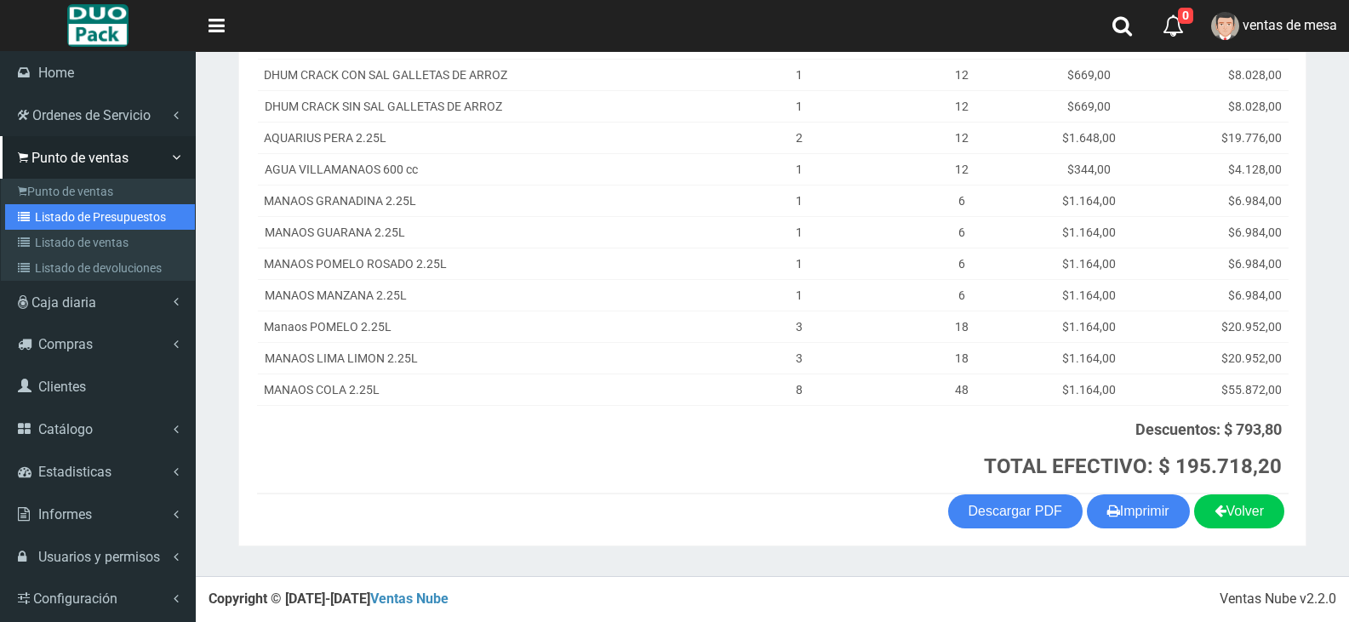
click at [130, 216] on link "Listado de Presupuestos" at bounding box center [100, 217] width 190 height 26
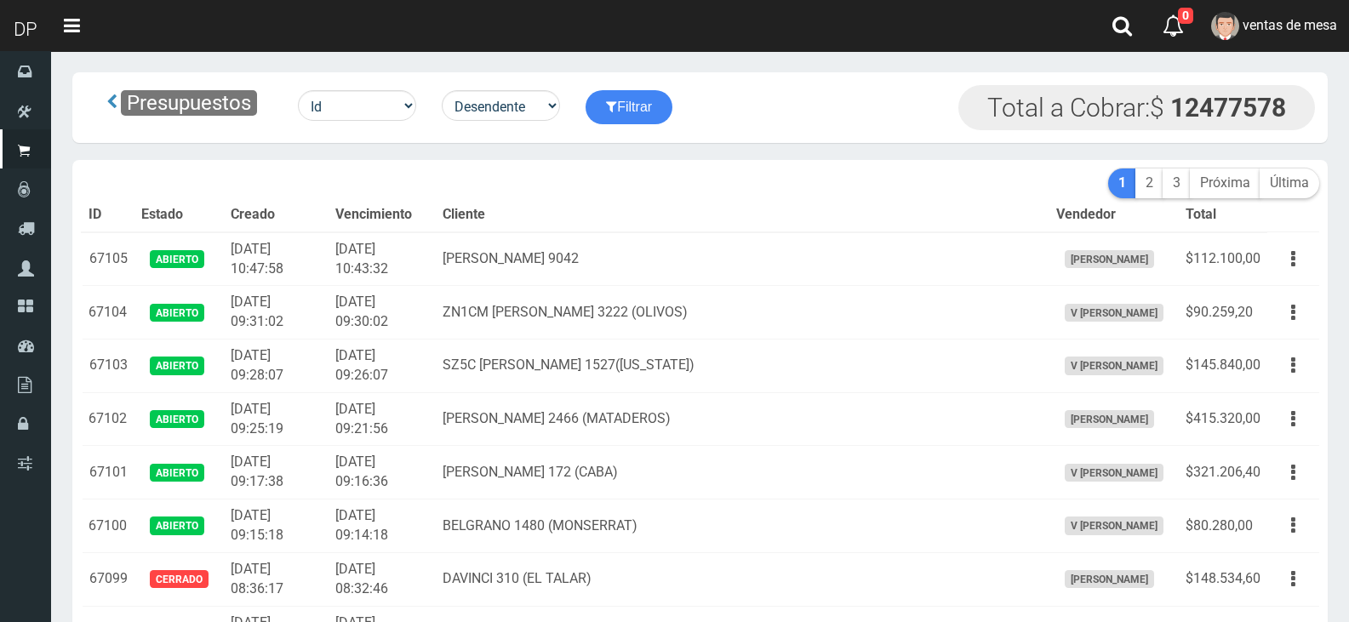
scroll to position [748, 0]
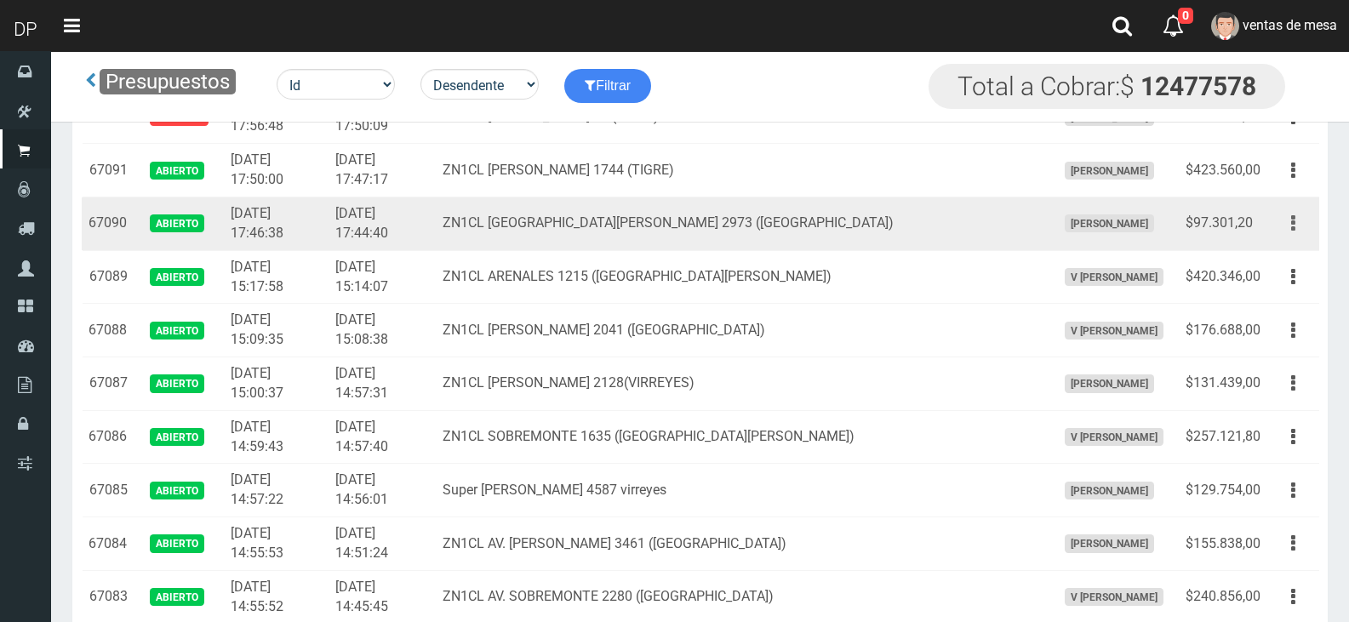
click at [1304, 219] on button "button" at bounding box center [1293, 224] width 38 height 30
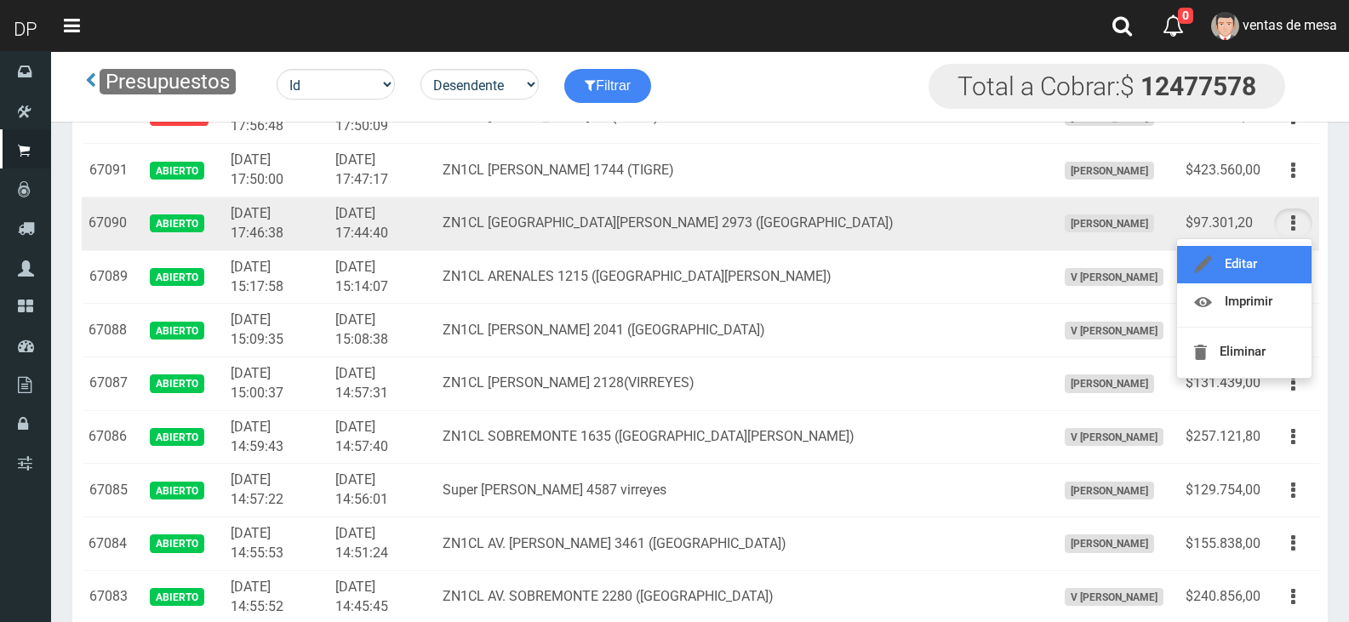
click at [1291, 253] on link "Editar" at bounding box center [1244, 264] width 135 height 37
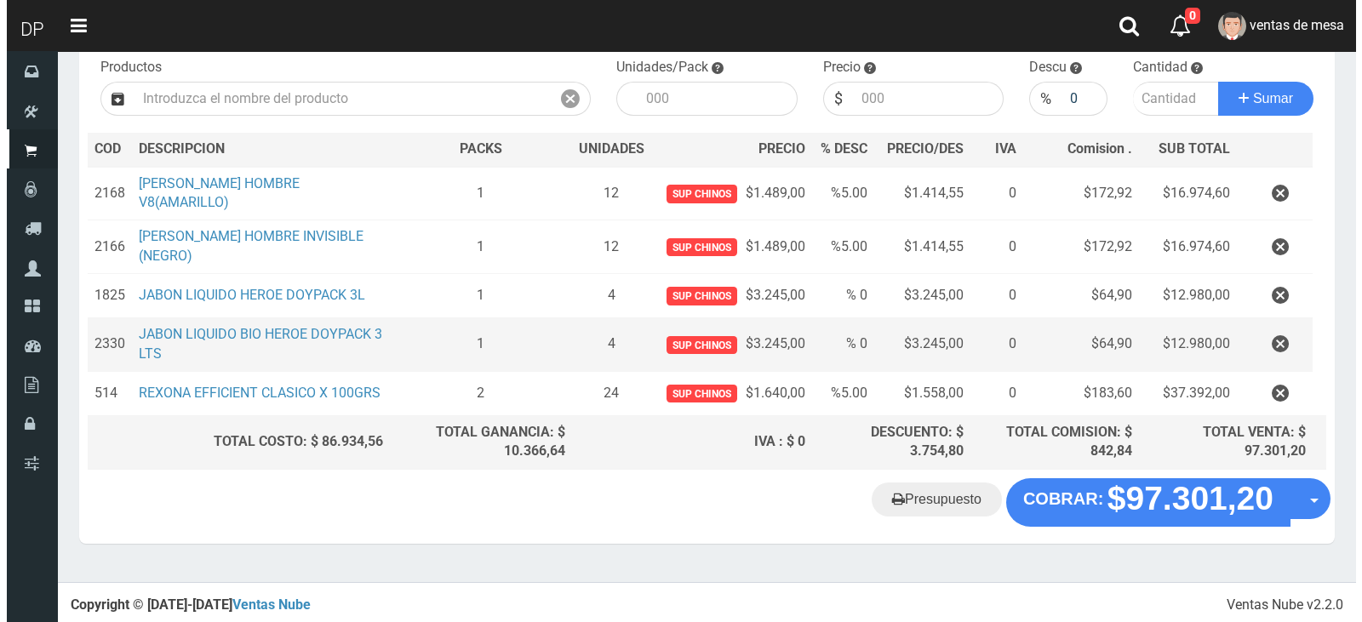
scroll to position [179, 0]
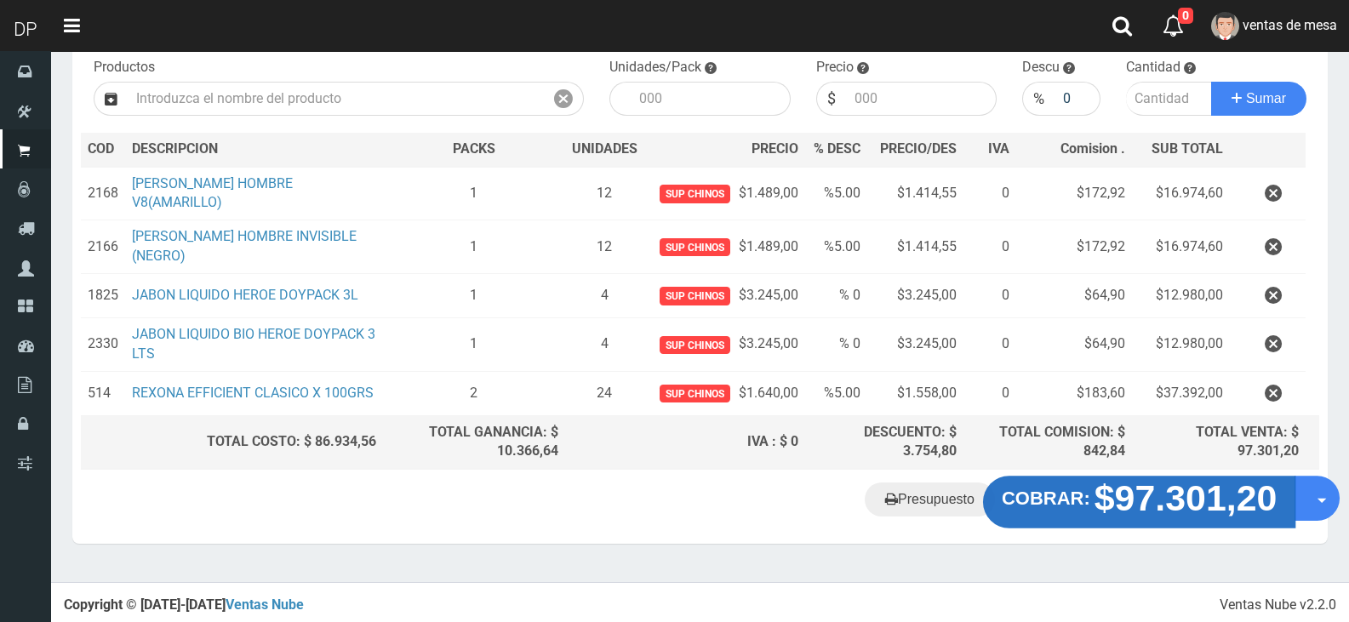
click at [1141, 501] on strong "$97.301,20" at bounding box center [1186, 498] width 183 height 40
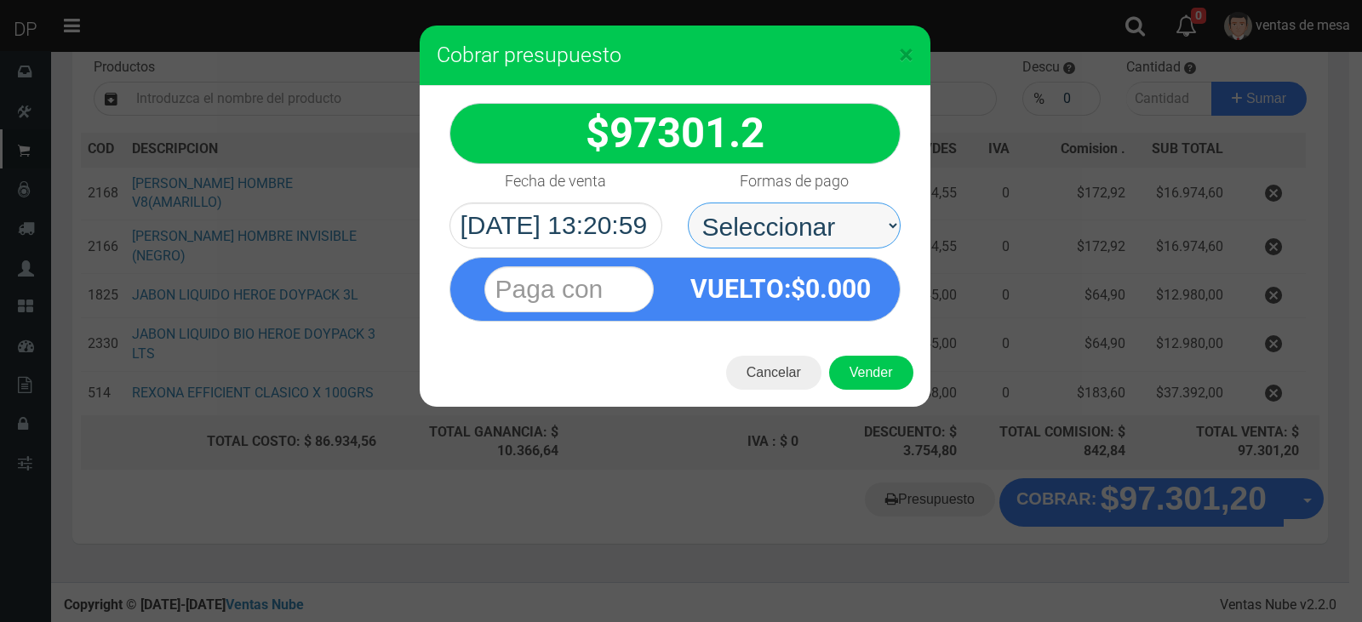
click at [830, 233] on select "Seleccionar Efectivo Tarjeta de Crédito Depósito Débito" at bounding box center [794, 226] width 213 height 46
select select "Efectivo"
click at [688, 203] on select "Seleccionar Efectivo Tarjeta de Crédito Depósito Débito" at bounding box center [794, 226] width 213 height 46
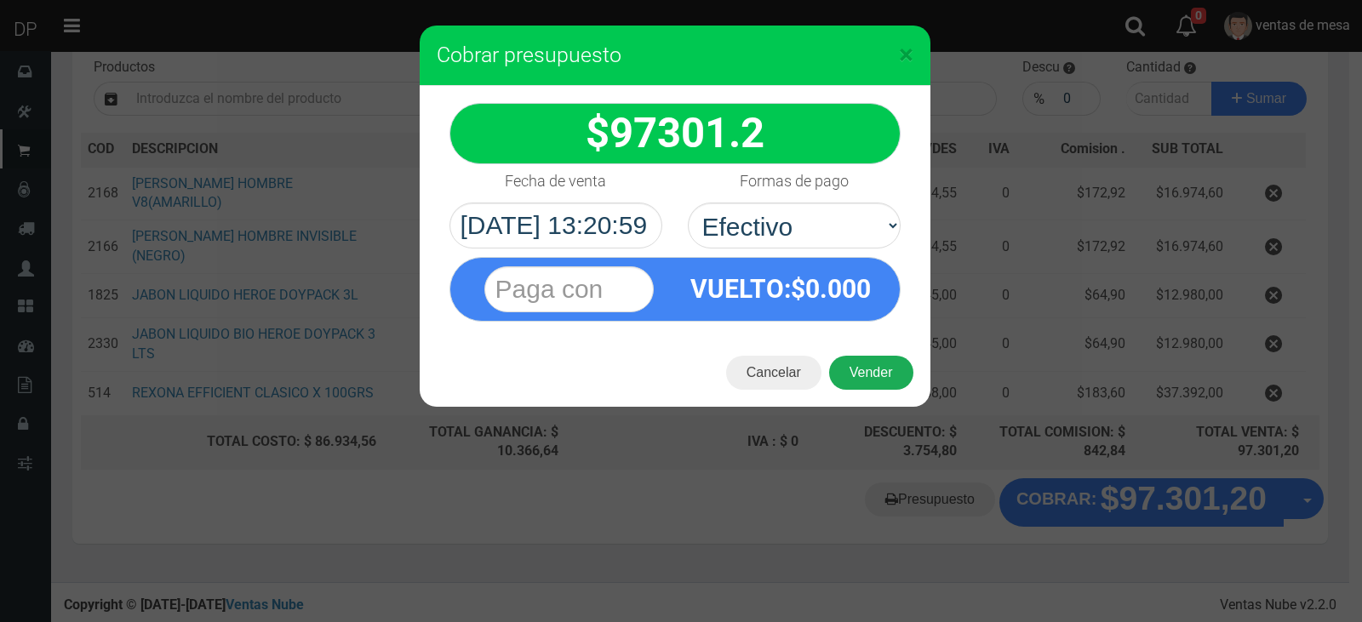
click at [860, 365] on button "Vender" at bounding box center [871, 373] width 84 height 34
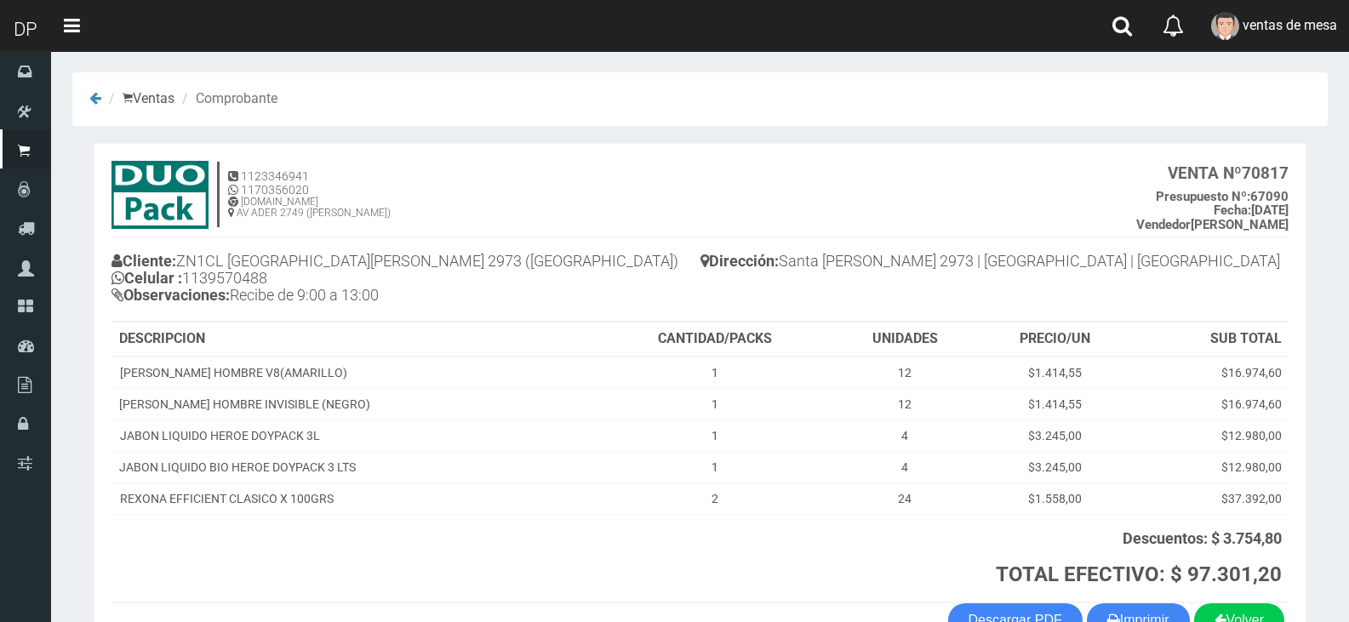
scroll to position [109, 0]
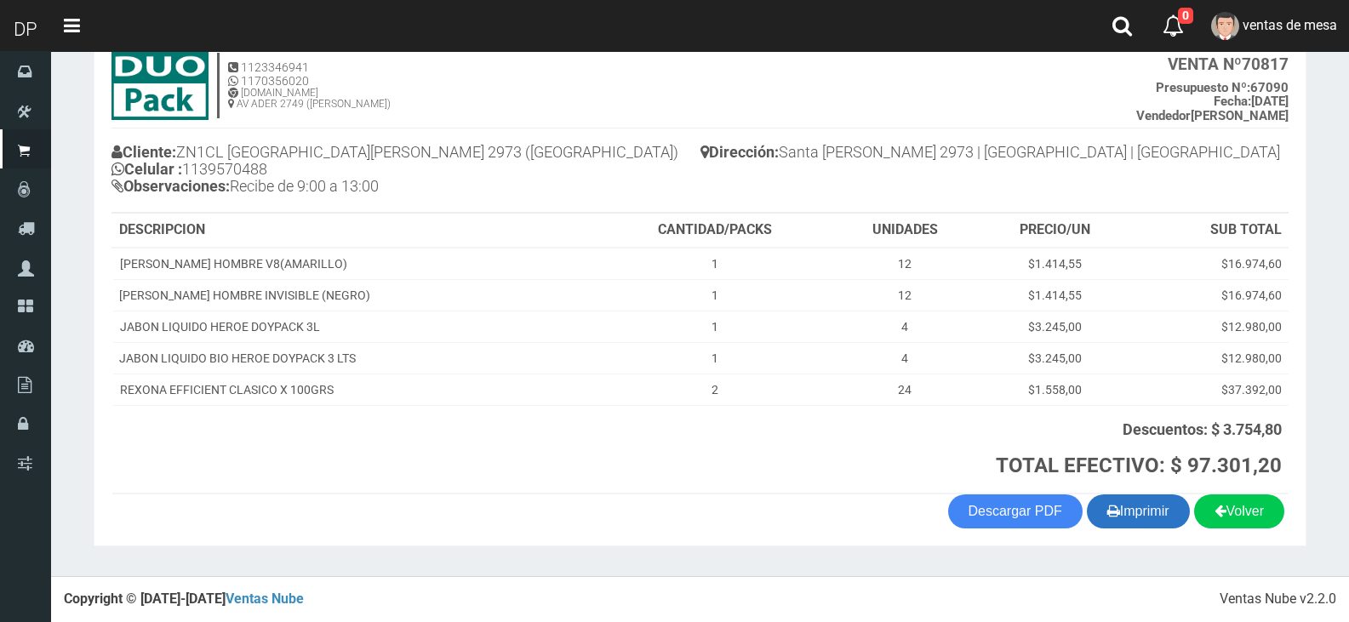
click at [1175, 504] on button "Imprimir" at bounding box center [1138, 512] width 103 height 34
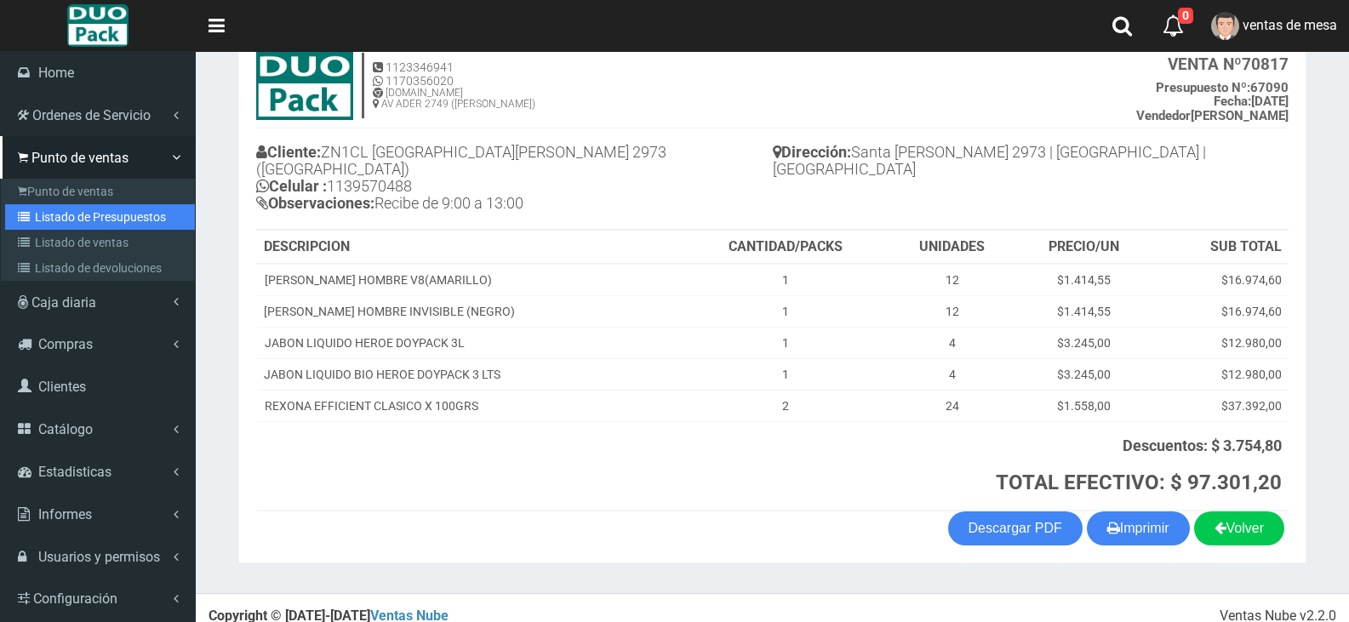
click at [126, 228] on link "Listado de Presupuestos" at bounding box center [100, 217] width 190 height 26
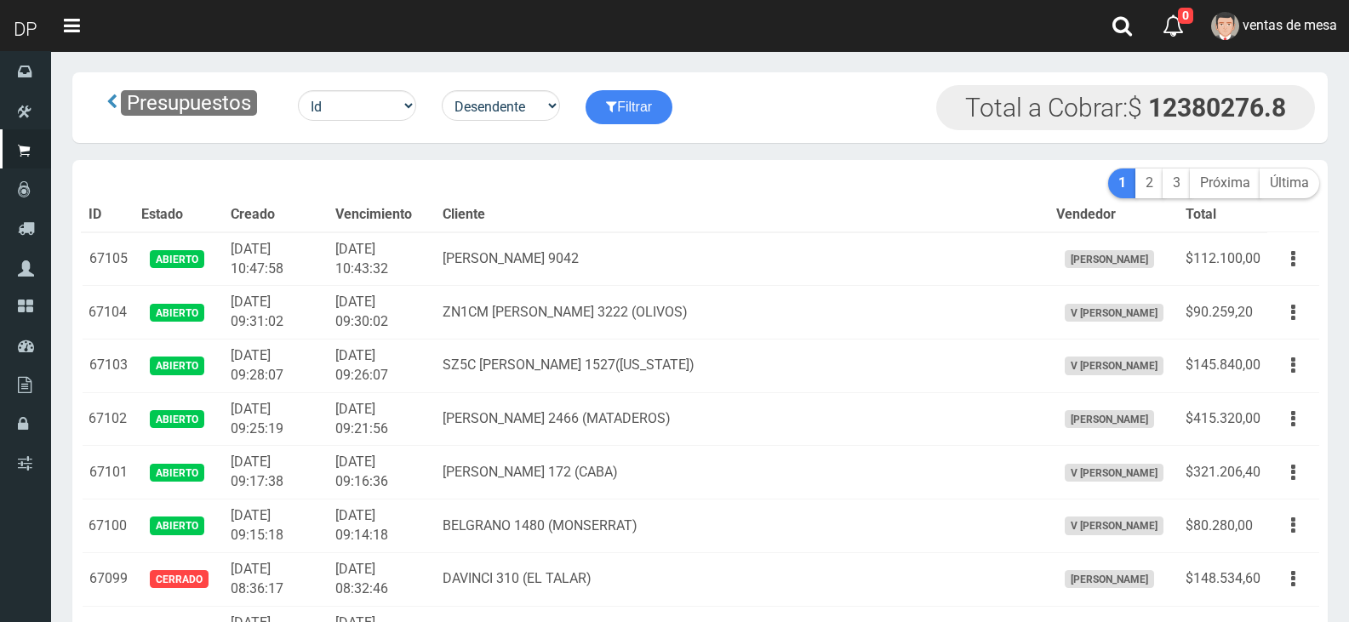
click at [530, 198] on th "Cliente" at bounding box center [742, 215] width 613 height 34
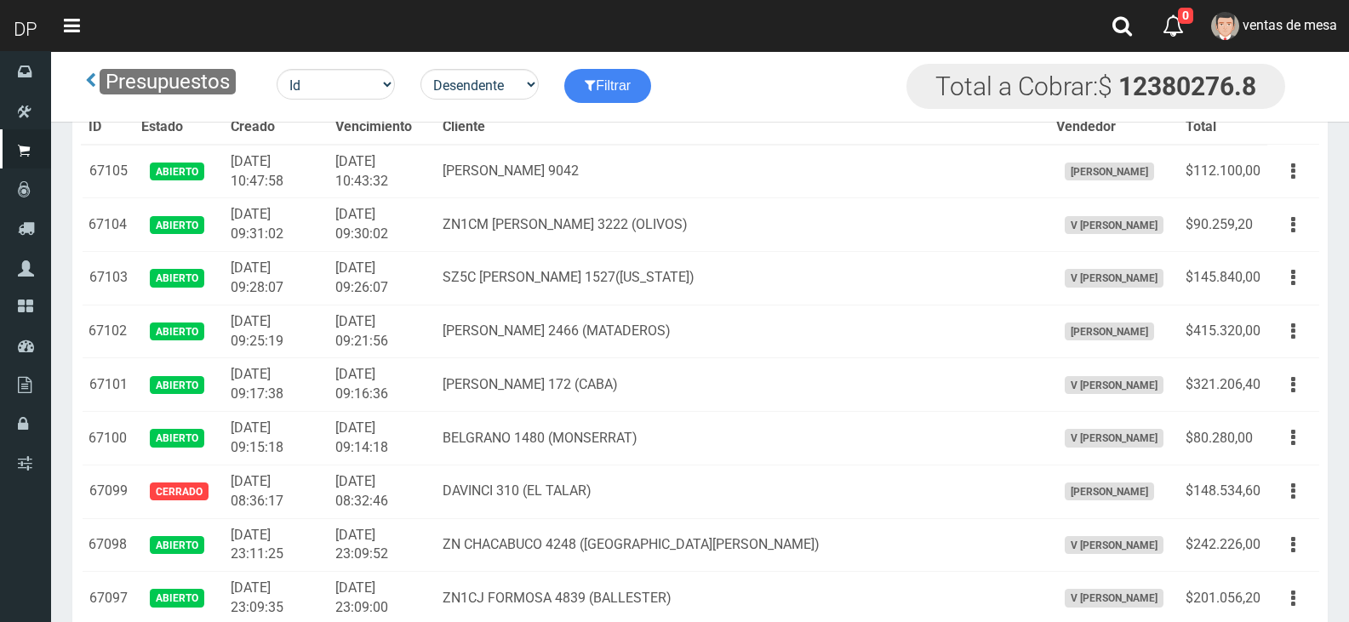
scroll to position [535, 0]
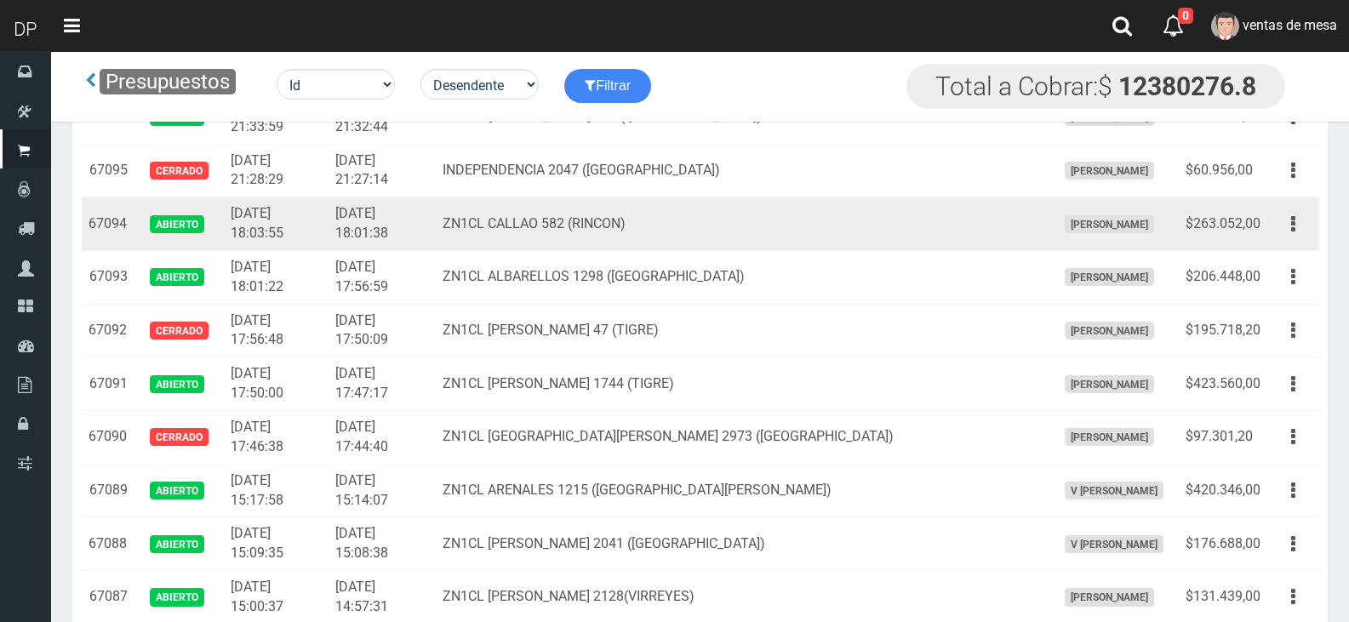
drag, startPoint x: 1297, startPoint y: 226, endPoint x: 1294, endPoint y: 244, distance: 18.2
click at [1297, 227] on button "button" at bounding box center [1293, 224] width 38 height 30
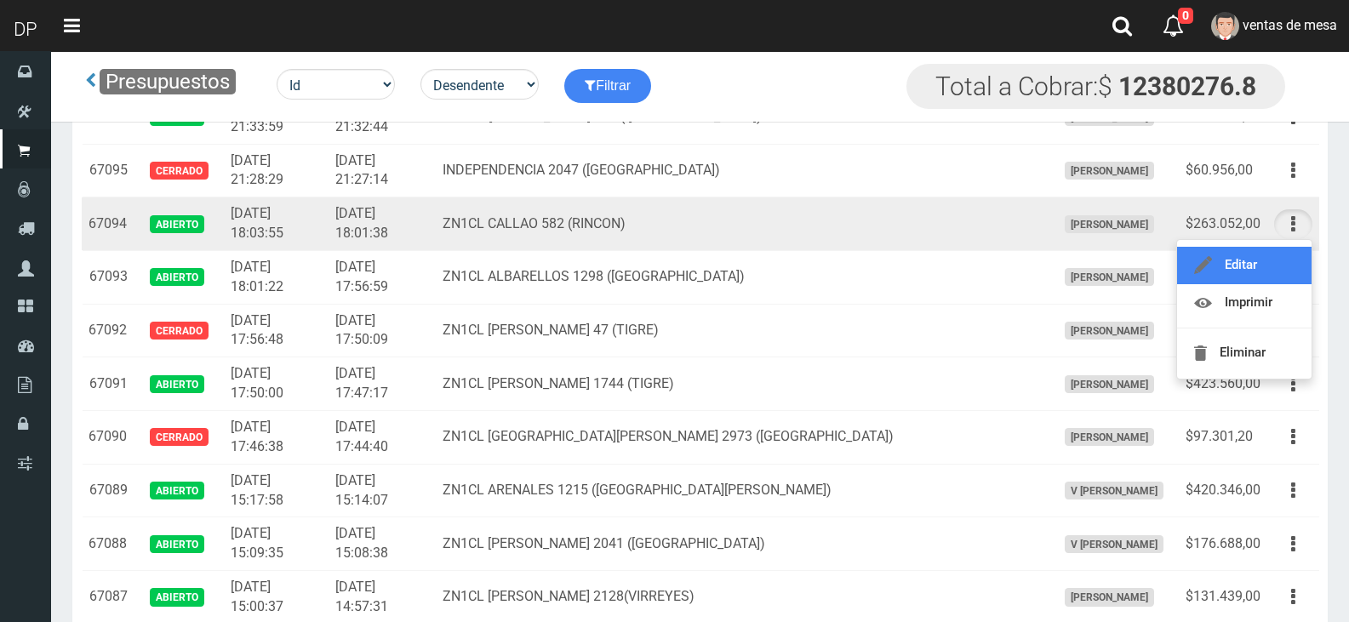
click at [1291, 258] on link "Editar" at bounding box center [1244, 265] width 135 height 37
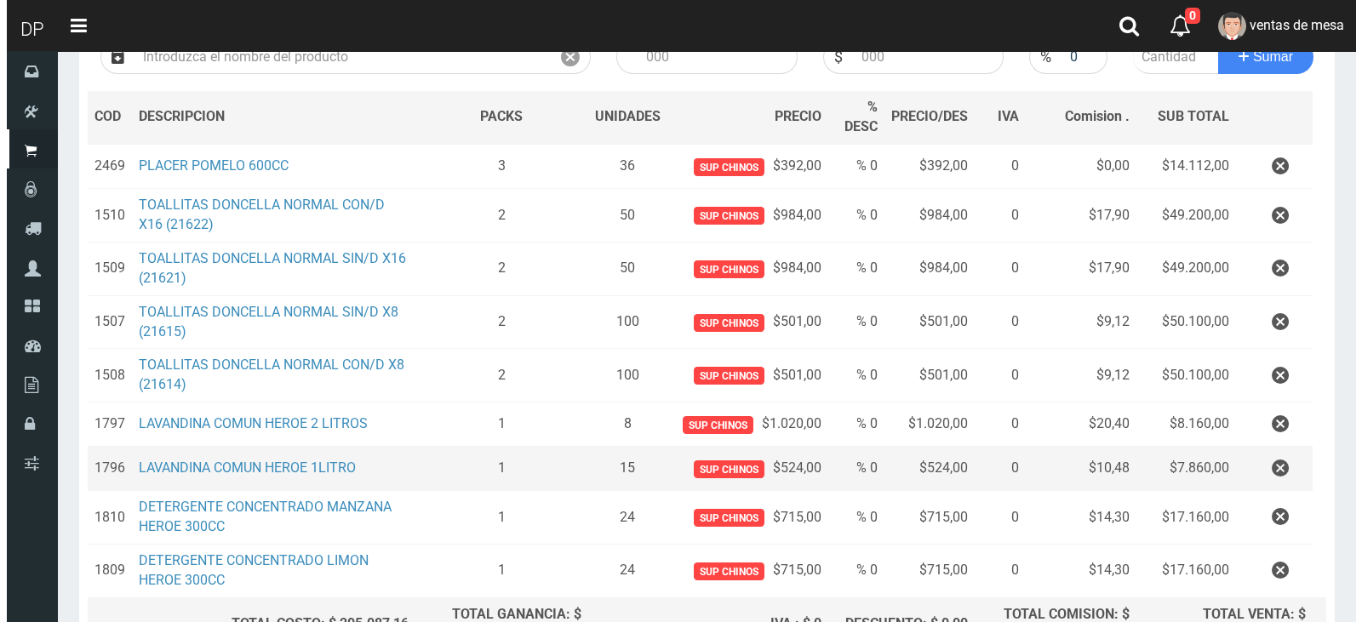
scroll to position [403, 0]
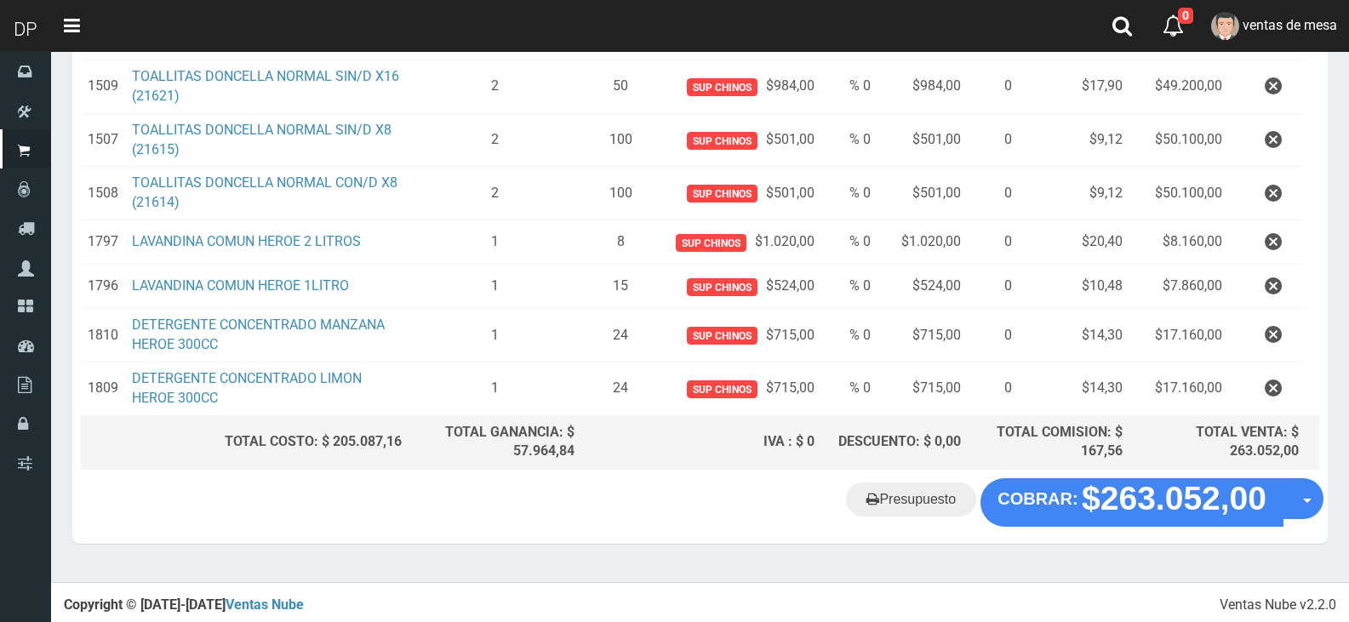
click at [1128, 476] on div "Cliente 2 ZN1CL CALLAO 582 (RINCON) Nuevo Listas venta publico Sup chinos reven…" at bounding box center [700, 115] width 1256 height 728
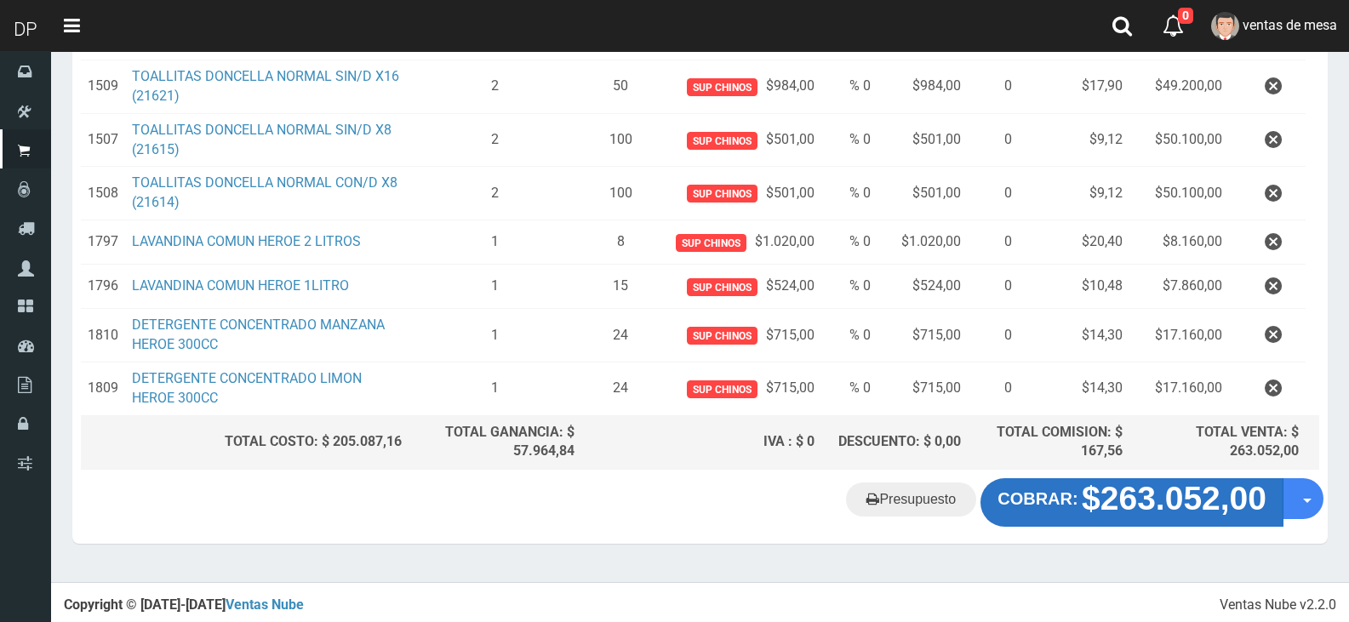
click at [1092, 513] on strong "$263.052,00" at bounding box center [1174, 499] width 185 height 37
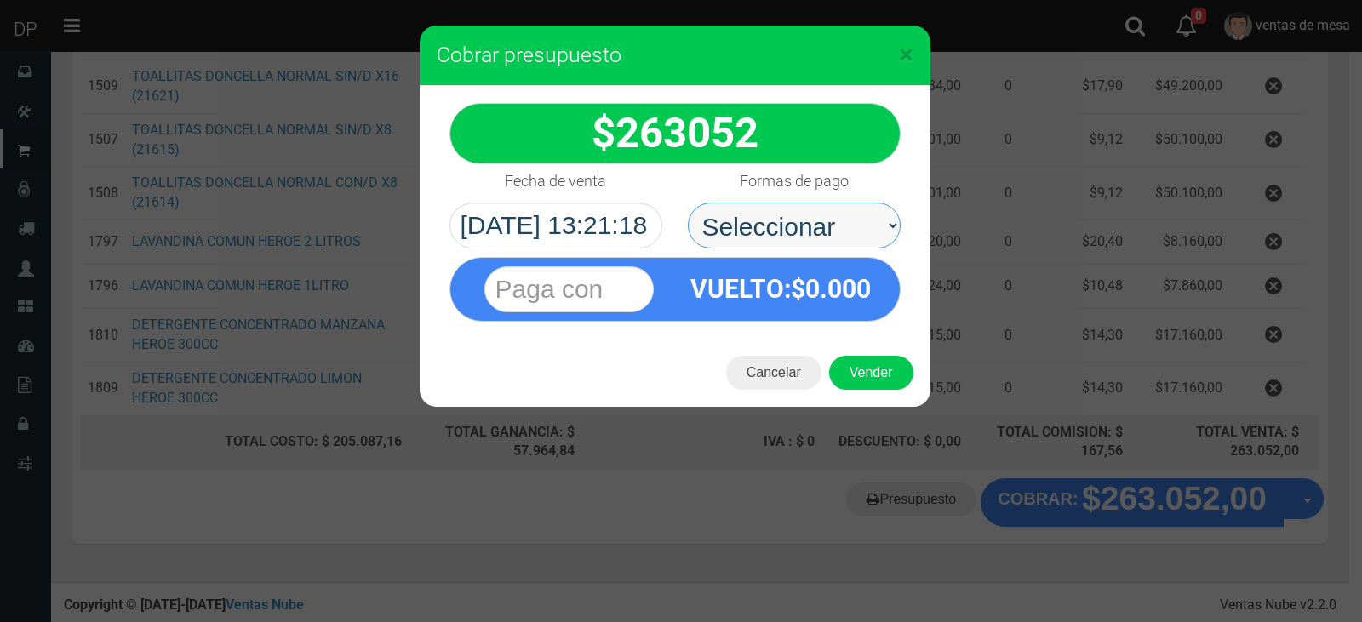
drag, startPoint x: 855, startPoint y: 213, endPoint x: 854, endPoint y: 243, distance: 30.7
click at [855, 213] on select "Seleccionar Efectivo Tarjeta de Crédito Depósito Débito" at bounding box center [794, 226] width 213 height 46
select select "Efectivo"
click at [688, 203] on select "Seleccionar Efectivo Tarjeta de Crédito Depósito Débito" at bounding box center [794, 226] width 213 height 46
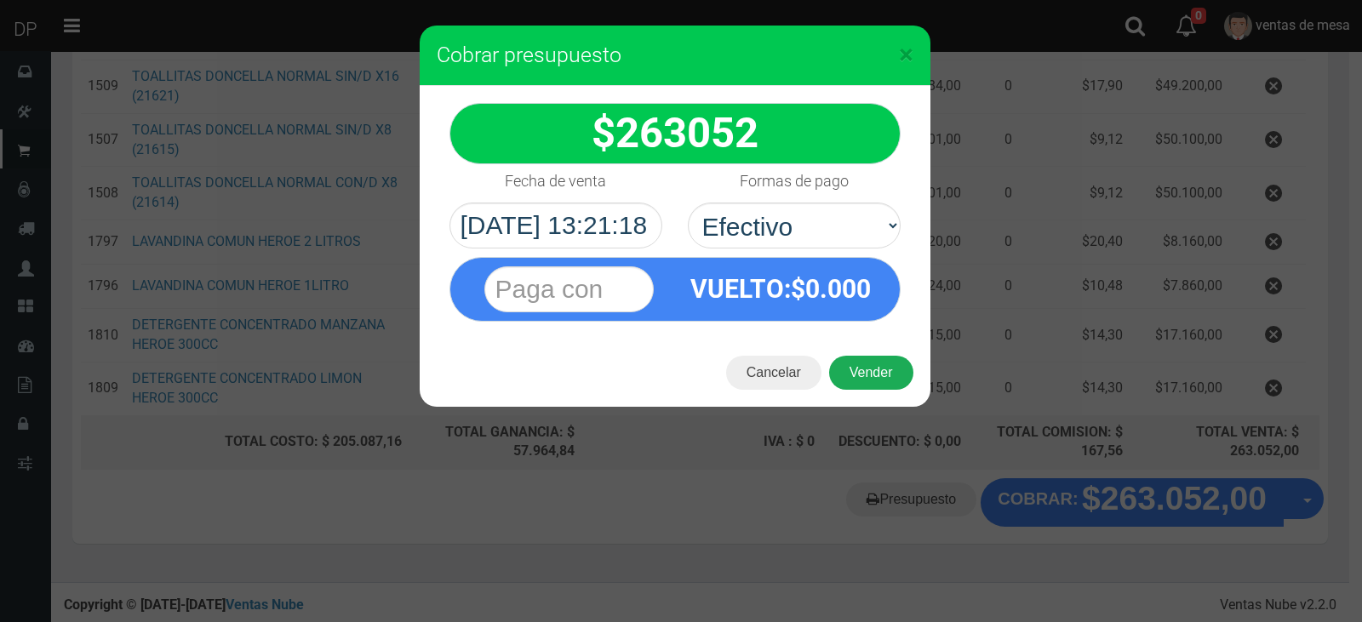
click at [870, 367] on button "Vender" at bounding box center [871, 373] width 84 height 34
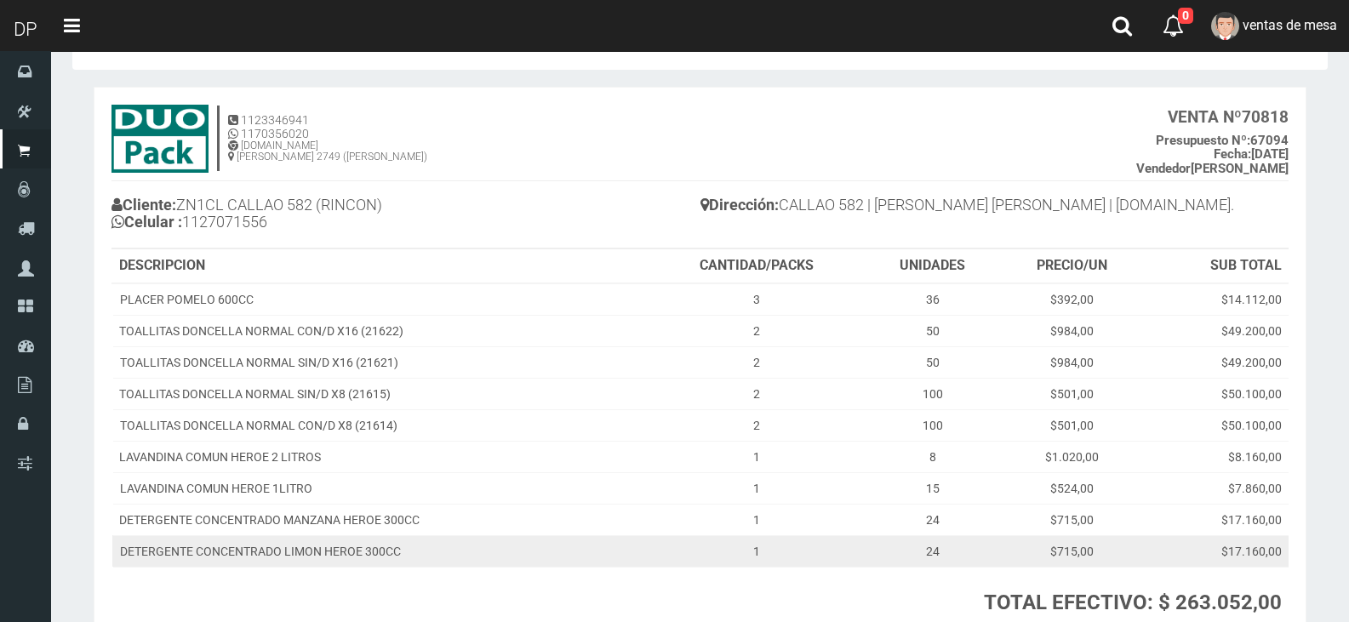
scroll to position [85, 0]
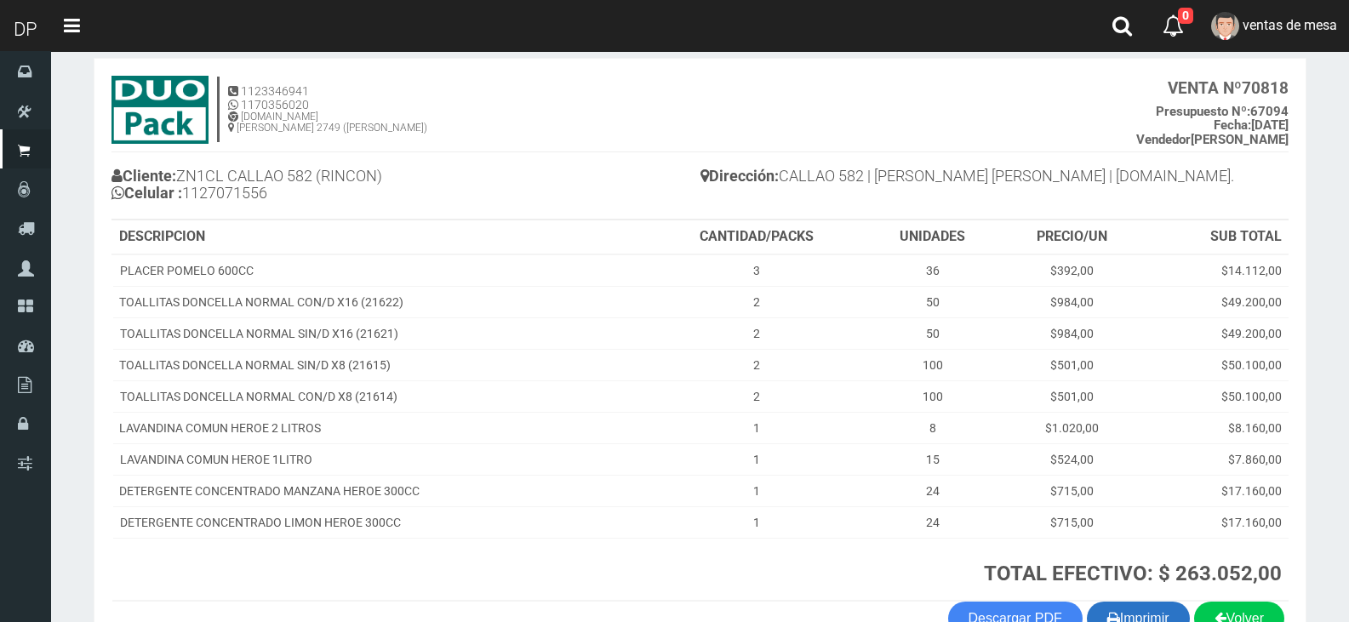
click at [1137, 609] on button "Imprimir" at bounding box center [1138, 619] width 103 height 34
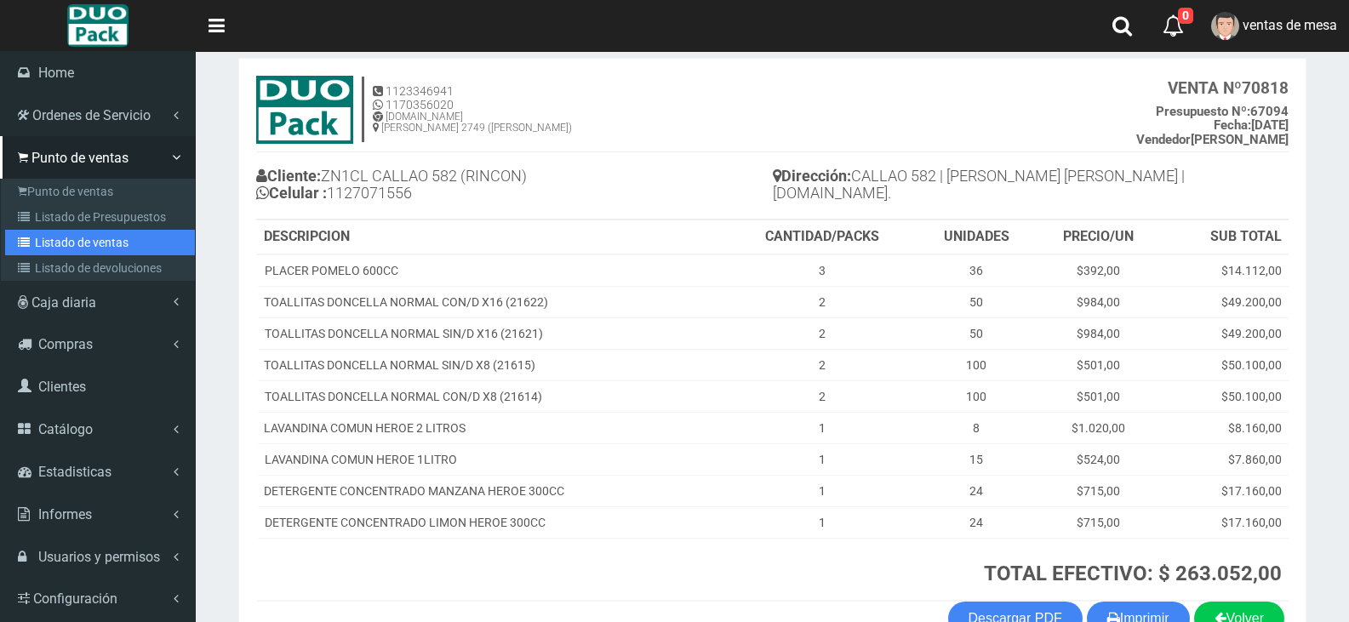
click at [63, 230] on link "Listado de ventas" at bounding box center [100, 243] width 190 height 26
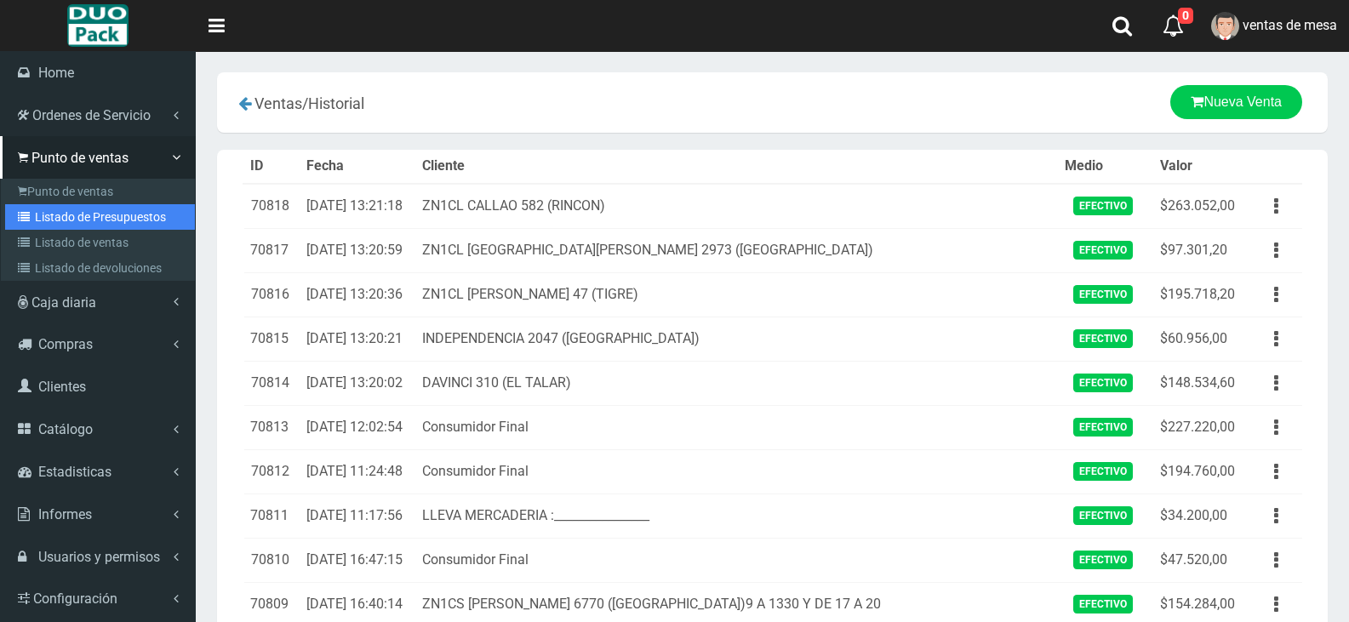
click at [43, 215] on link "Listado de Presupuestos" at bounding box center [100, 217] width 190 height 26
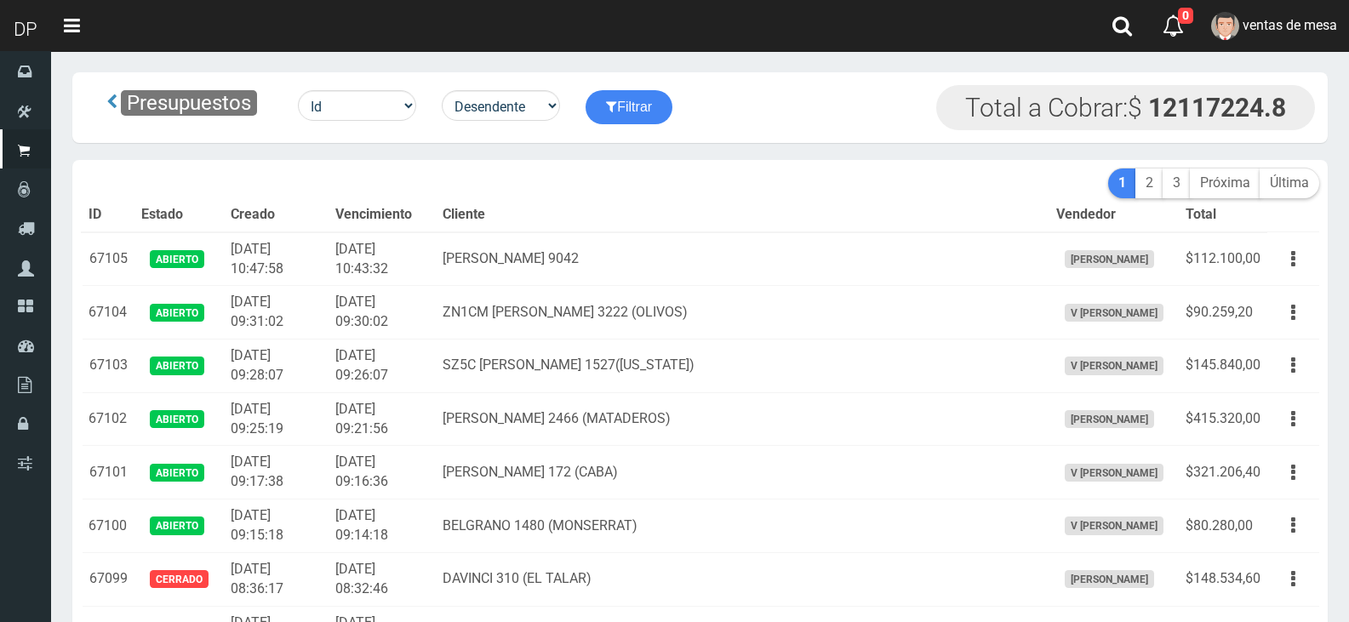
click at [602, 207] on th "Cliente" at bounding box center [742, 215] width 613 height 34
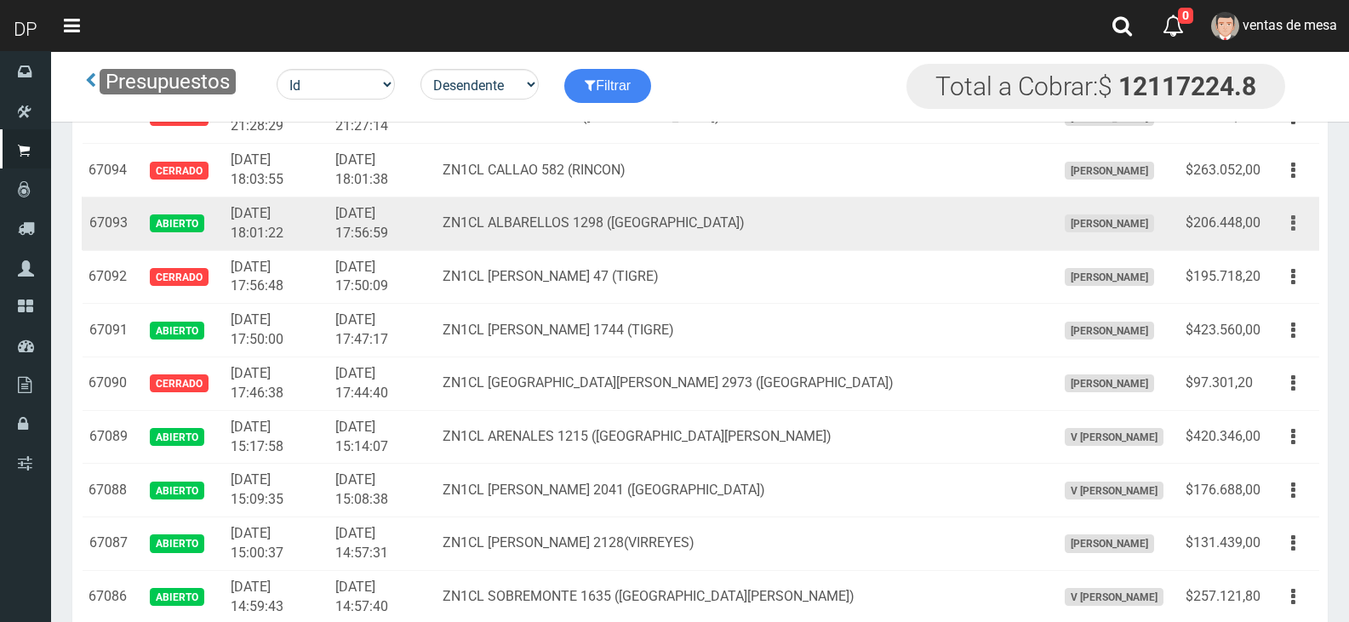
click at [1301, 227] on button "button" at bounding box center [1293, 224] width 38 height 30
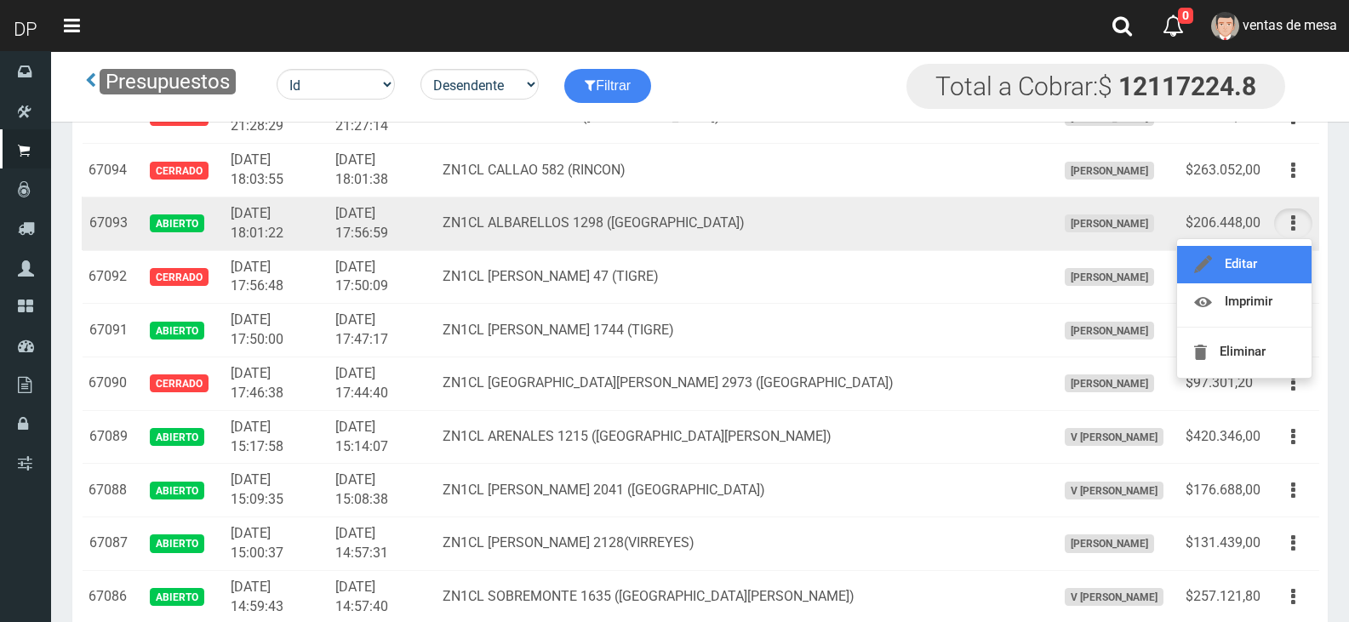
click at [1286, 252] on link "Editar" at bounding box center [1244, 264] width 135 height 37
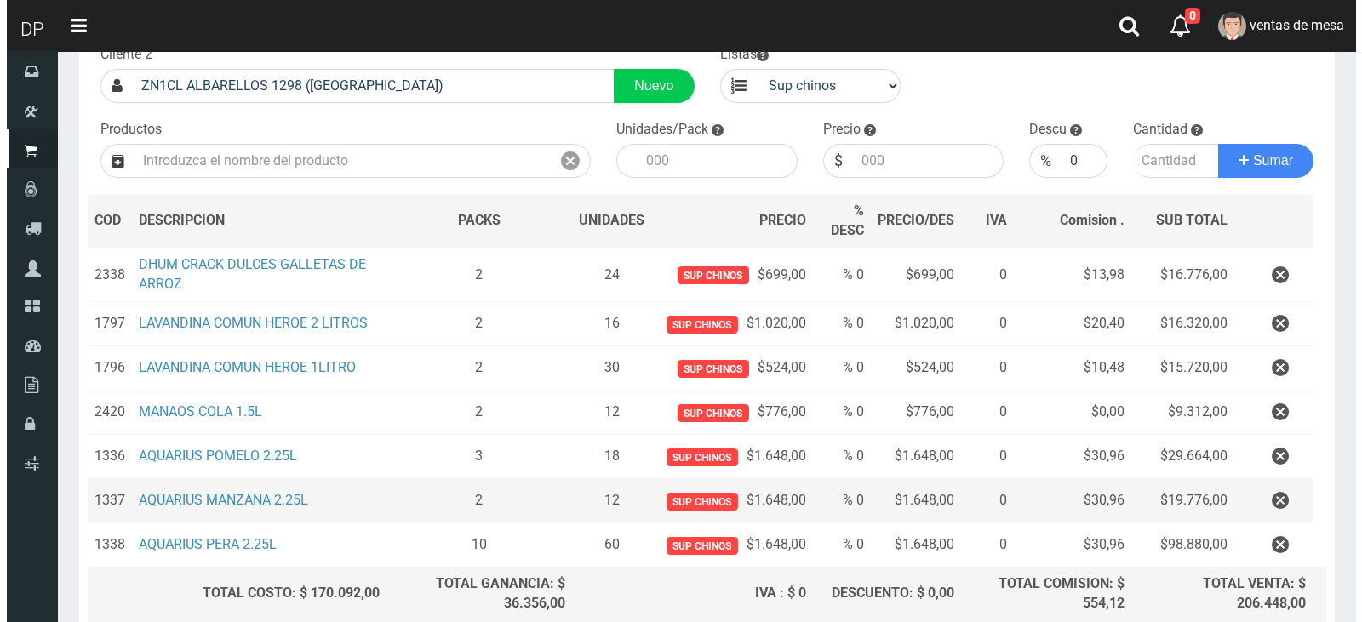
scroll to position [269, 0]
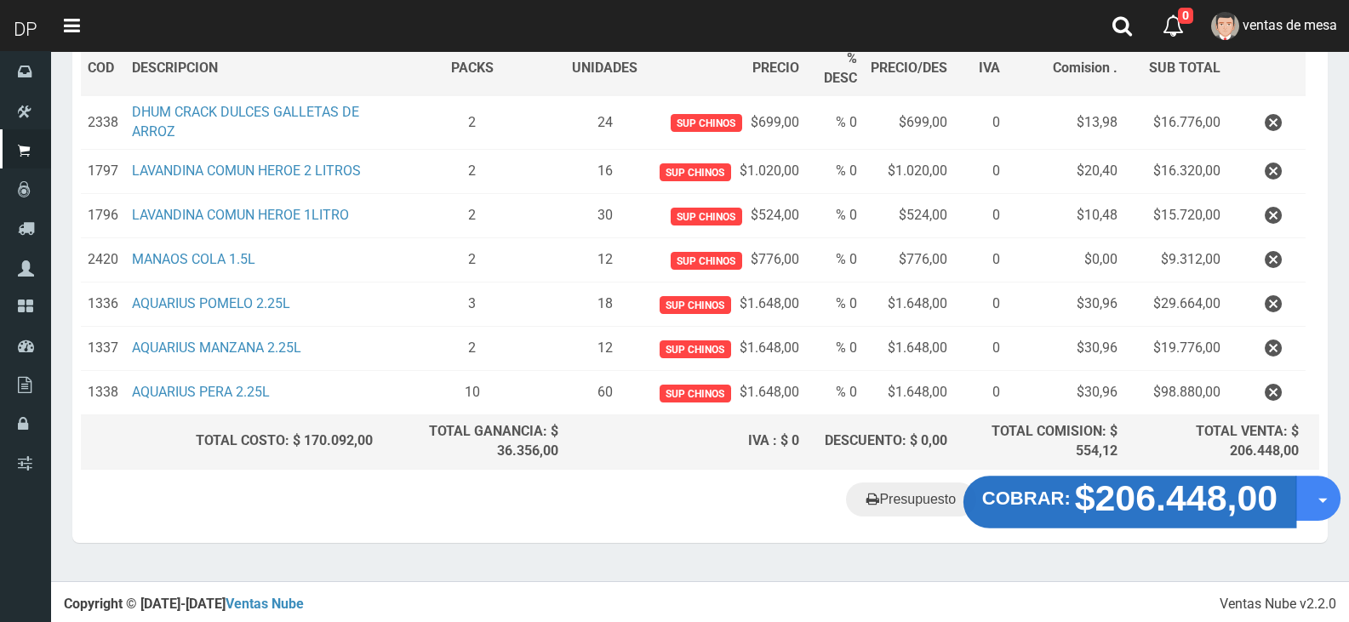
click at [1054, 486] on button "COBRAR: $206.448,00" at bounding box center [1130, 502] width 333 height 53
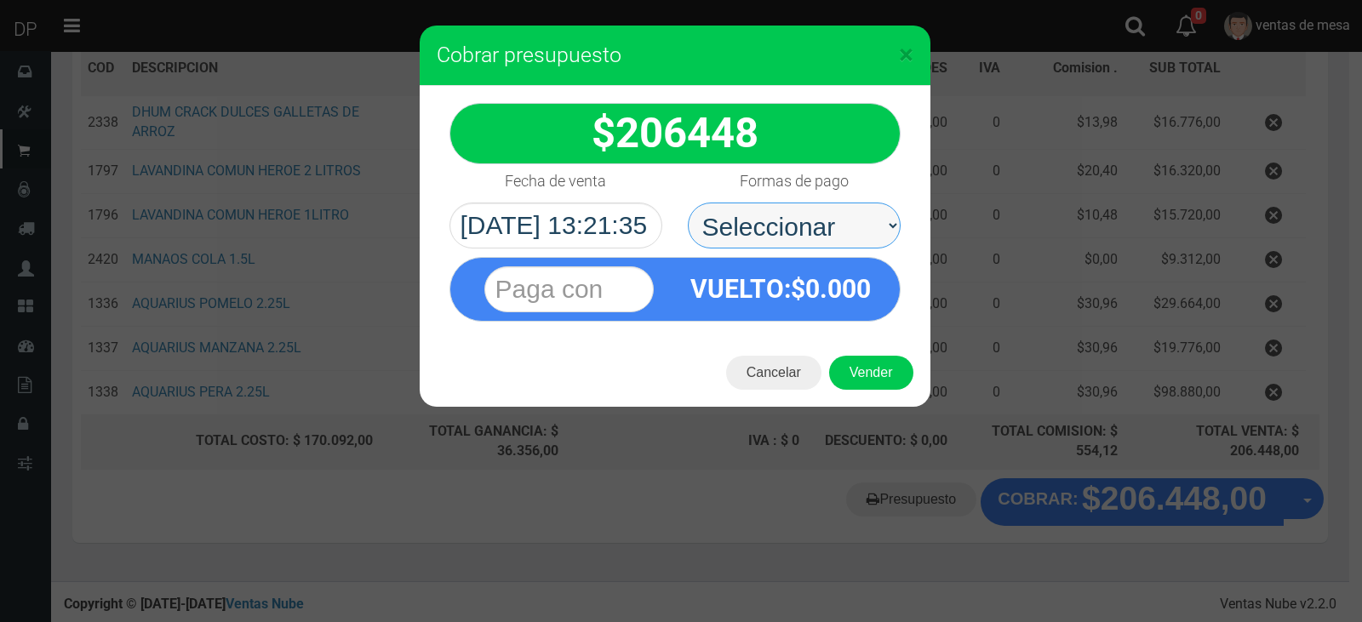
click at [846, 225] on select "Seleccionar Efectivo Tarjeta de Crédito Depósito Débito" at bounding box center [794, 226] width 213 height 46
select select "Efectivo"
click at [688, 203] on select "Seleccionar Efectivo Tarjeta de Crédito Depósito Débito" at bounding box center [794, 226] width 213 height 46
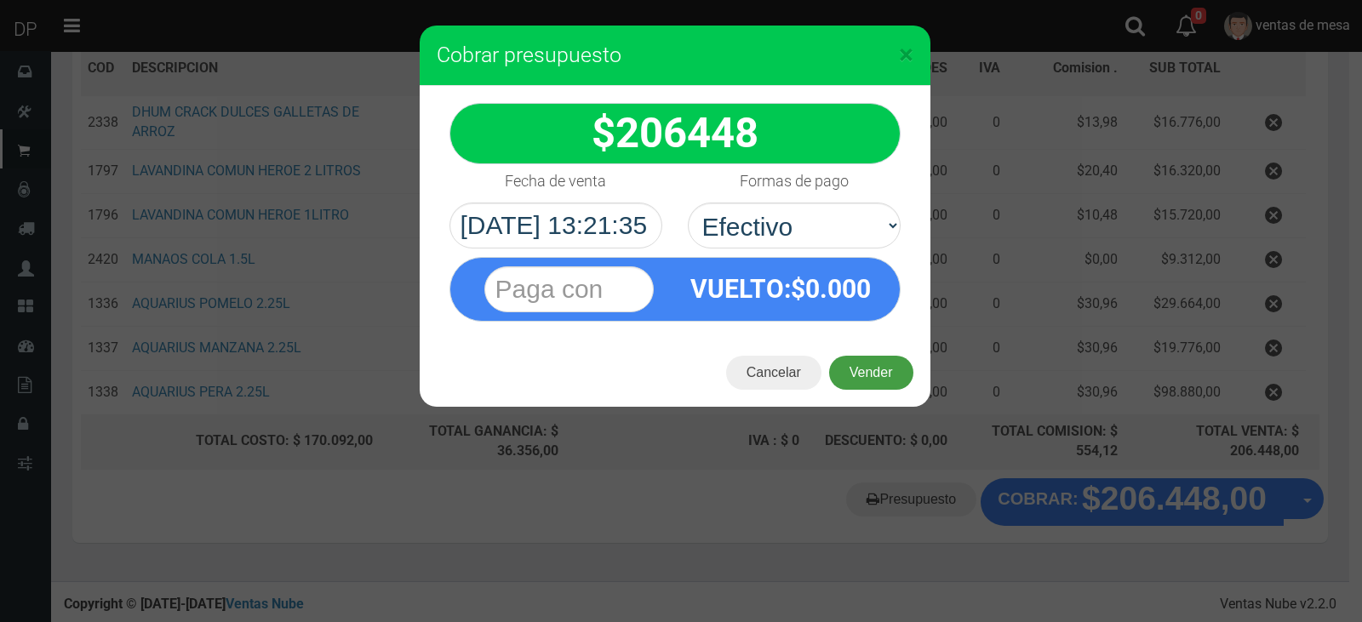
click at [871, 377] on button "Vender" at bounding box center [871, 373] width 84 height 34
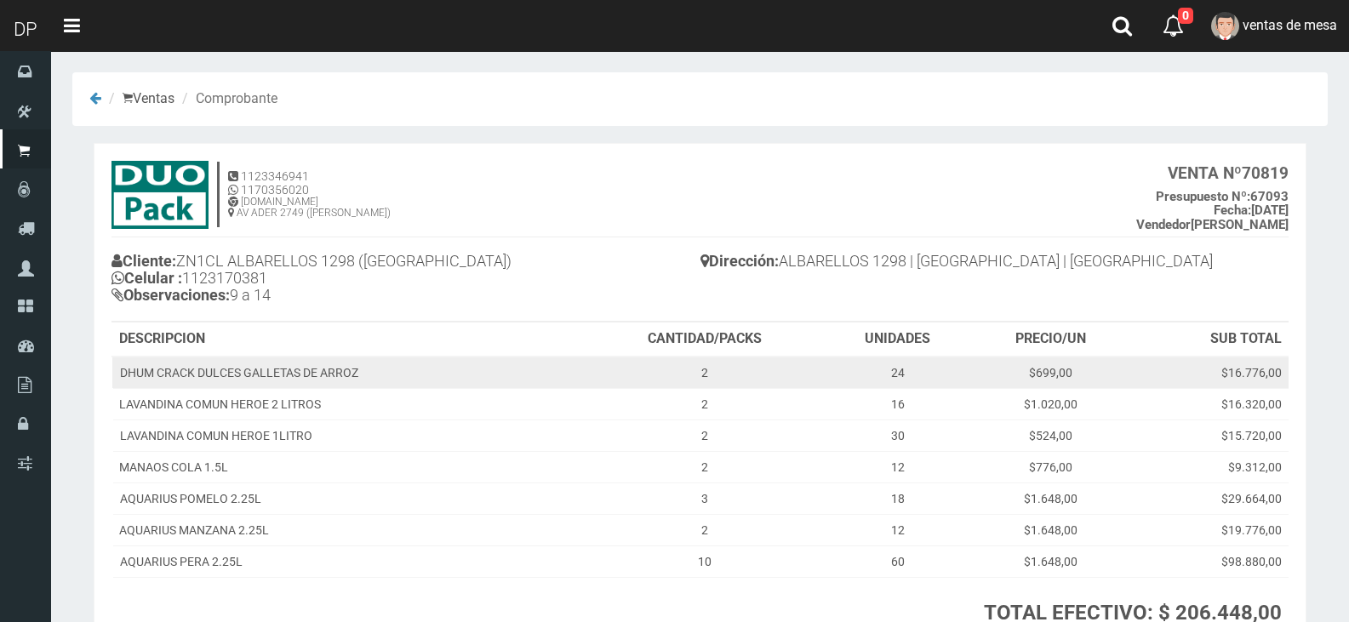
click at [740, 363] on td "2" at bounding box center [704, 373] width 239 height 32
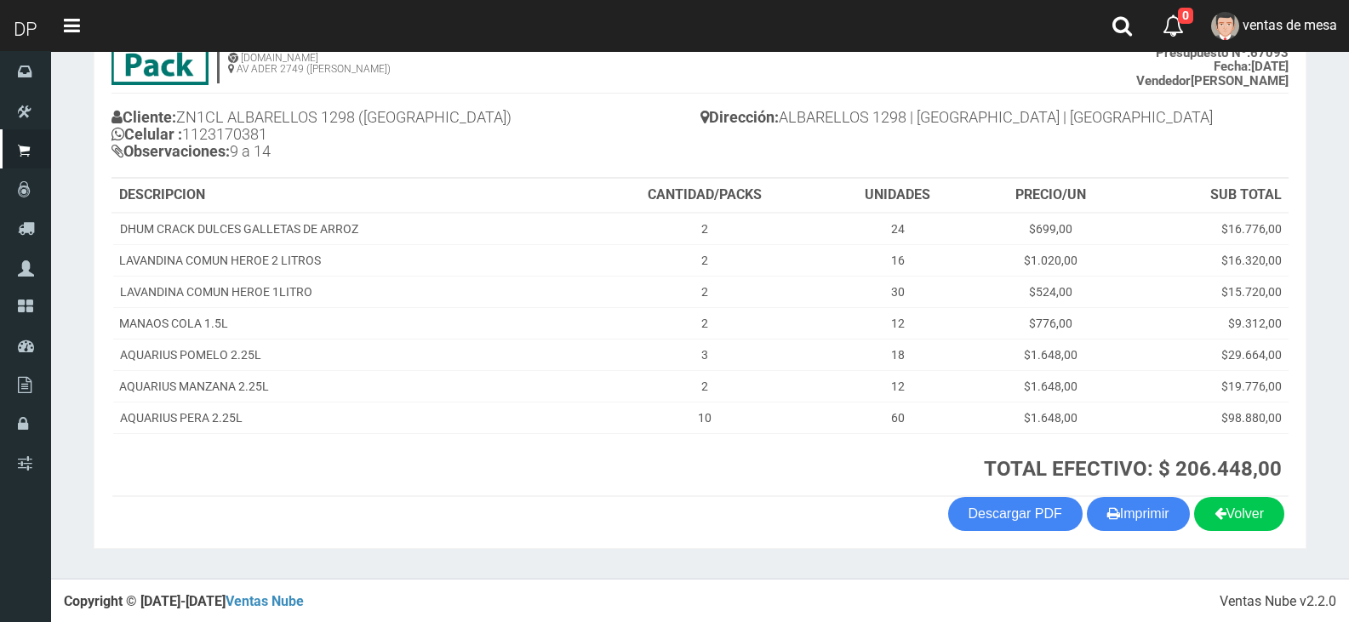
scroll to position [146, 0]
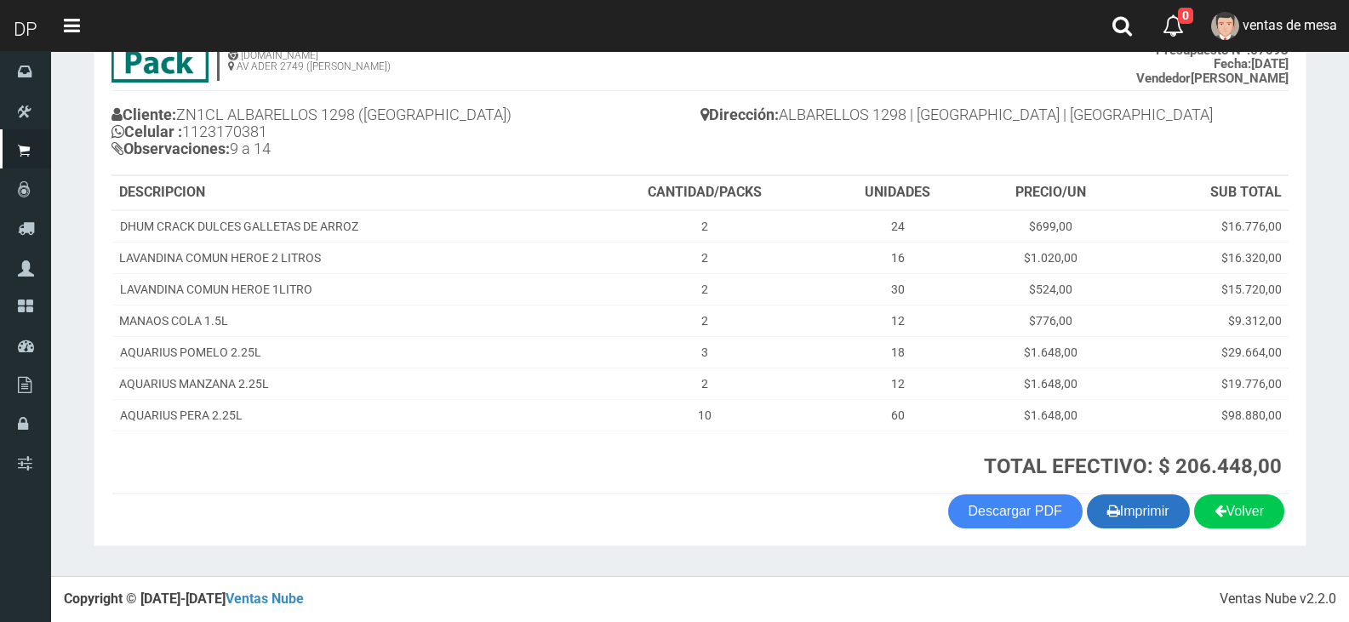
click at [1140, 502] on button "Imprimir" at bounding box center [1138, 512] width 103 height 34
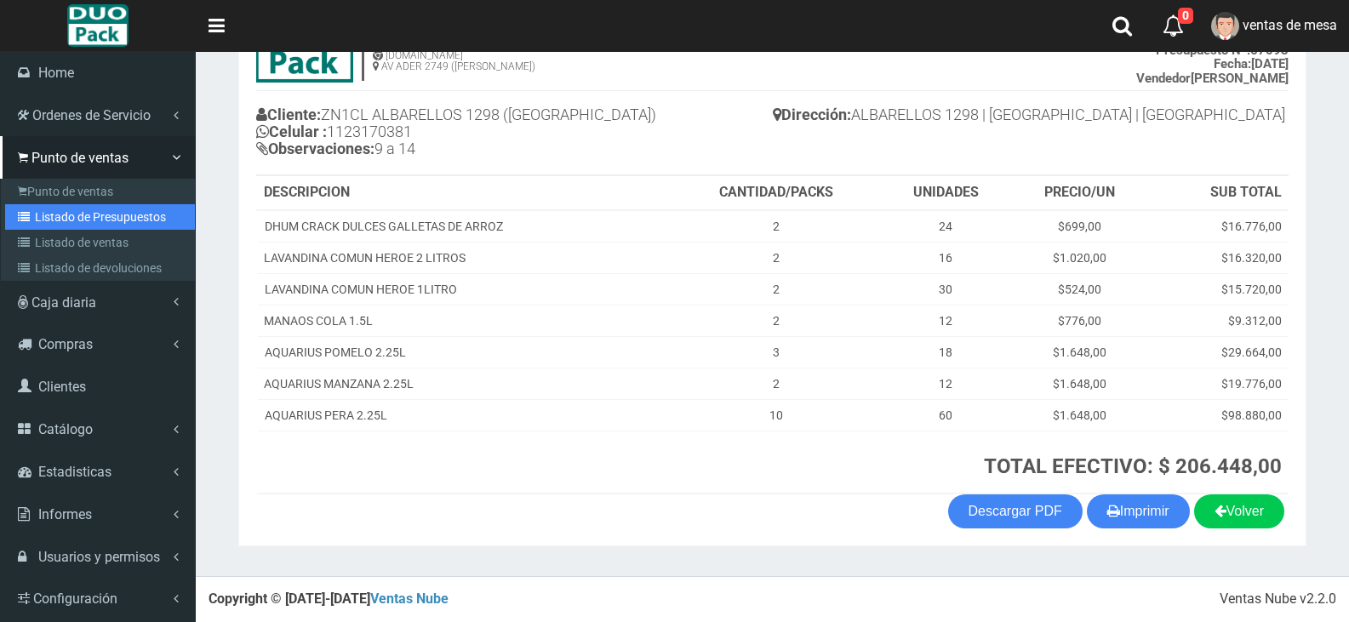
click at [64, 213] on link "Listado de Presupuestos" at bounding box center [100, 217] width 190 height 26
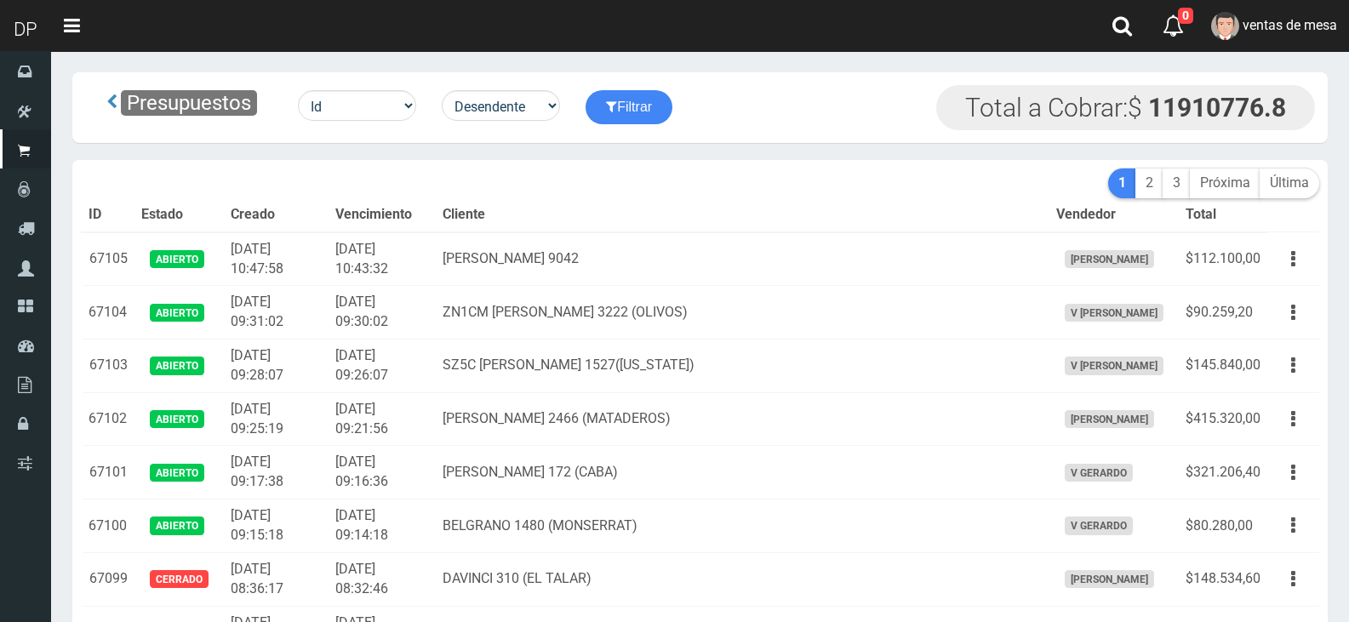
scroll to position [695, 0]
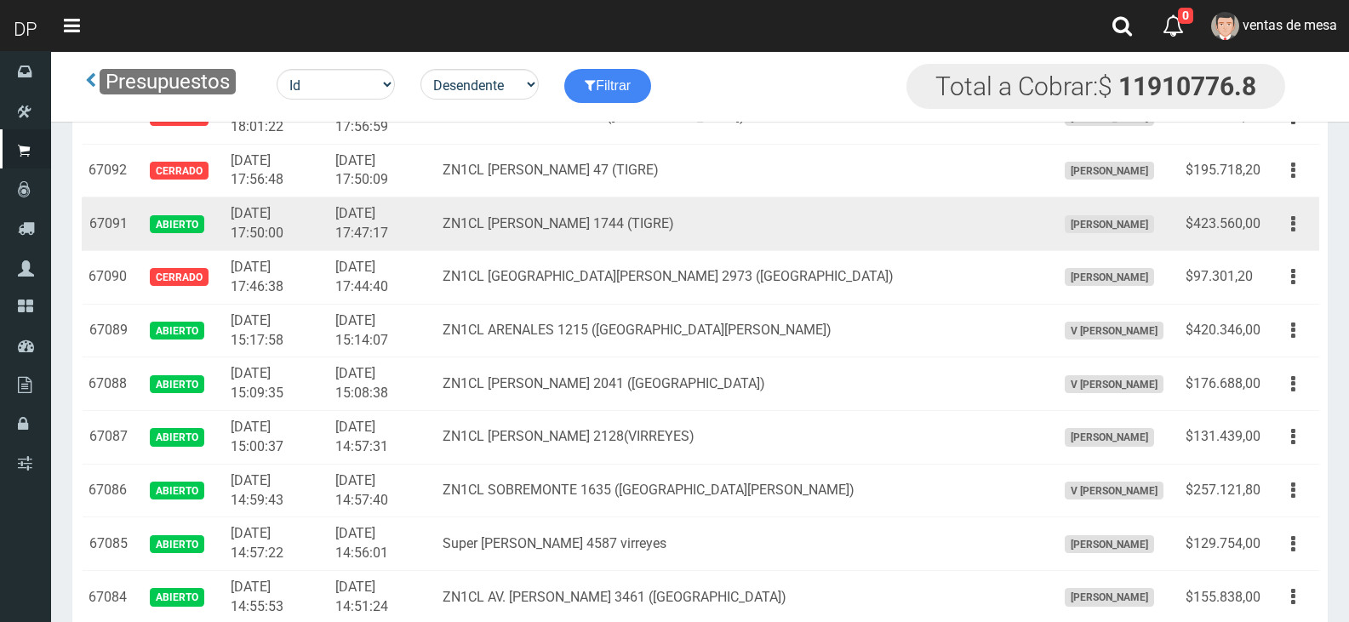
drag, startPoint x: 1285, startPoint y: 217, endPoint x: 1279, endPoint y: 261, distance: 44.7
click at [1286, 217] on button "button" at bounding box center [1293, 224] width 38 height 30
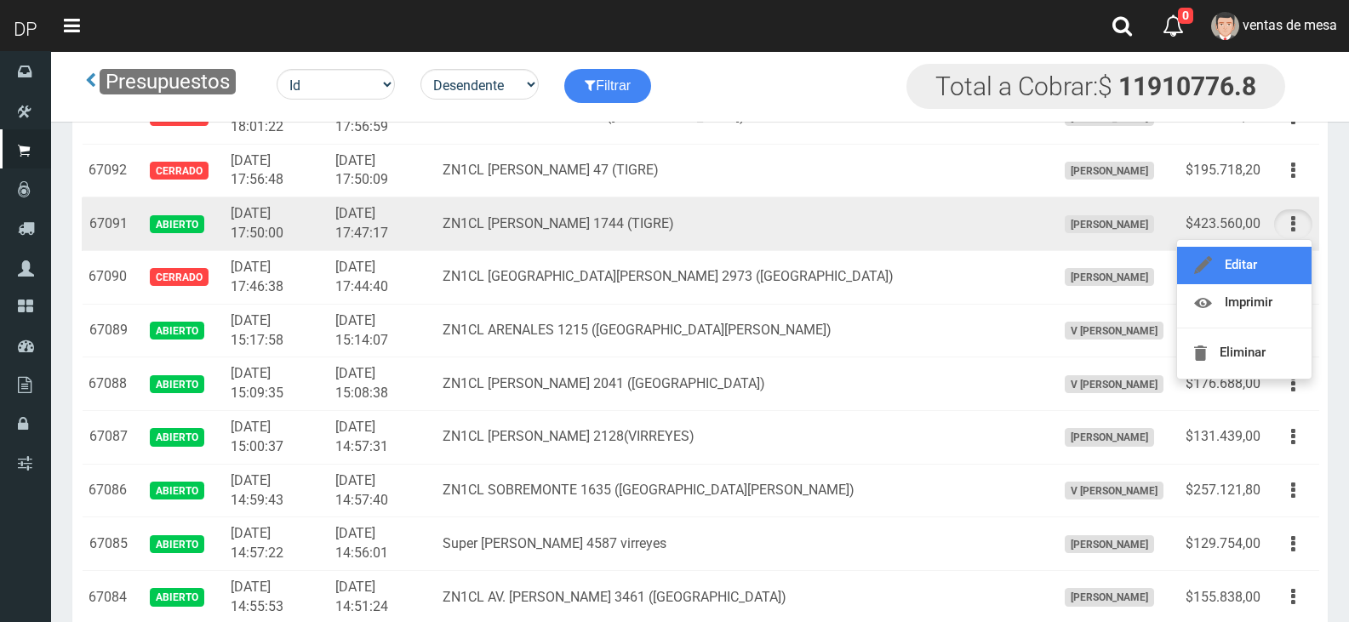
click at [1279, 261] on link "Editar" at bounding box center [1244, 265] width 135 height 37
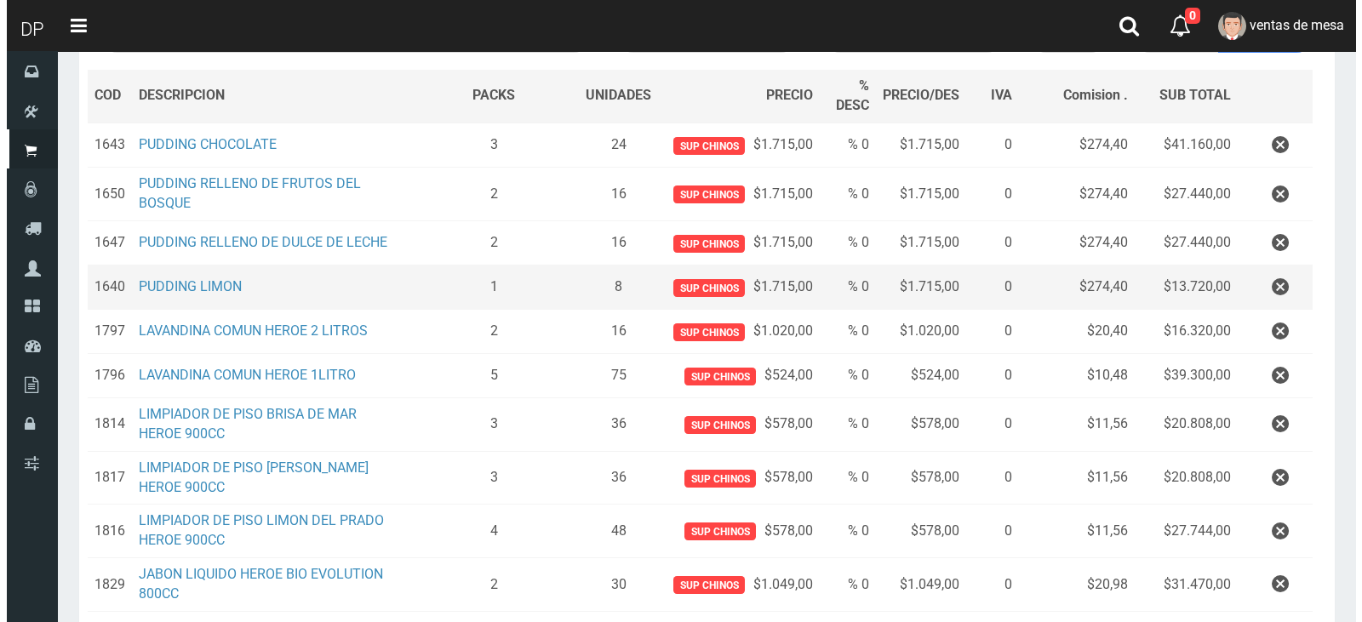
scroll to position [482, 0]
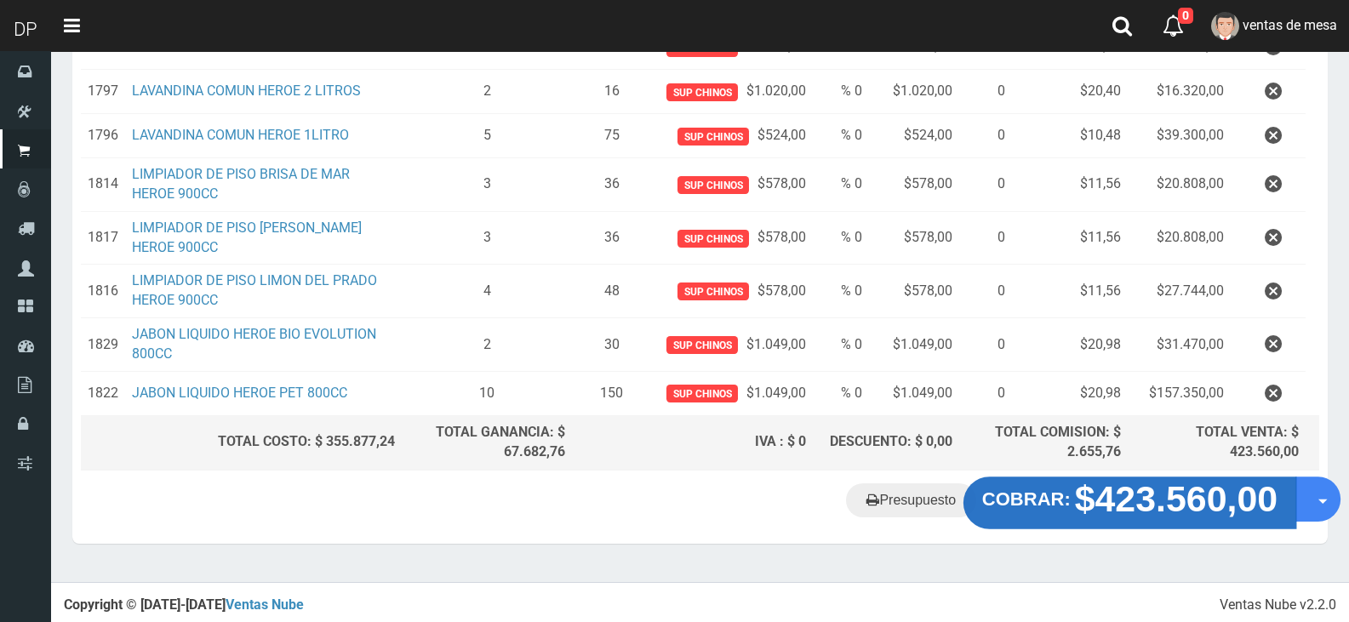
click at [1203, 499] on strong "$423.560,00" at bounding box center [1176, 498] width 203 height 40
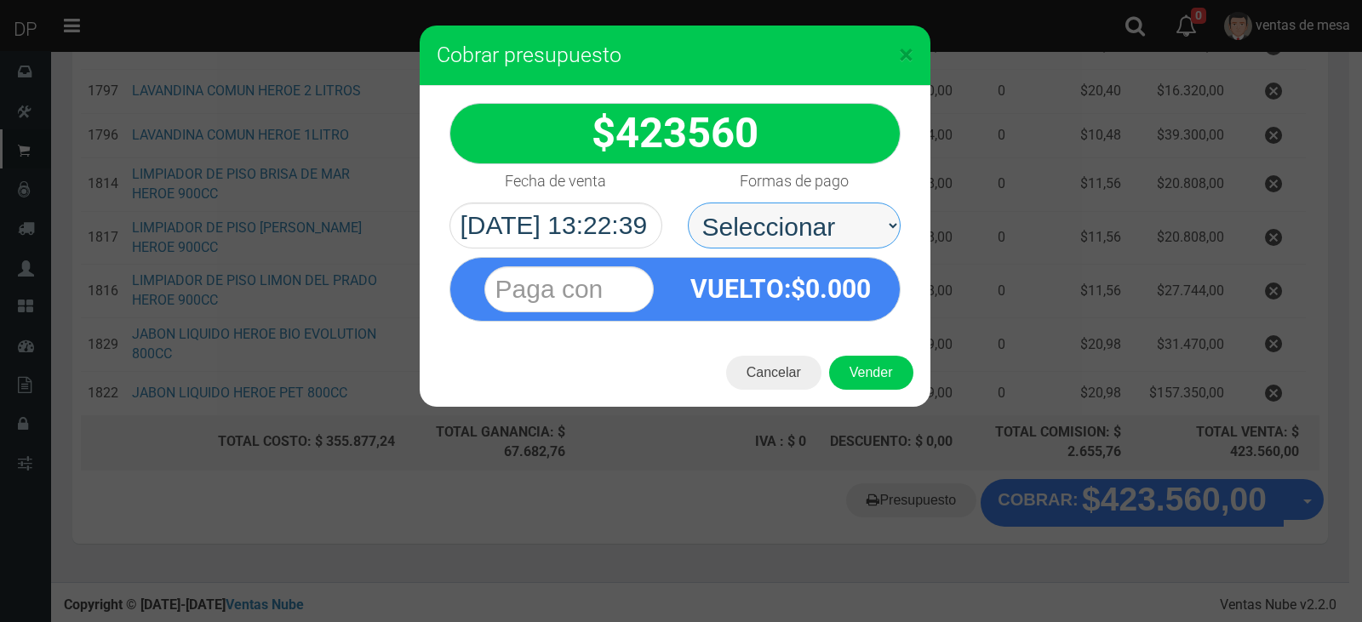
click at [827, 210] on select "Seleccionar Efectivo Tarjeta de Crédito Depósito Débito" at bounding box center [794, 226] width 213 height 46
select select "Efectivo"
click at [688, 203] on select "Seleccionar Efectivo Tarjeta de Crédito Depósito Débito" at bounding box center [794, 226] width 213 height 46
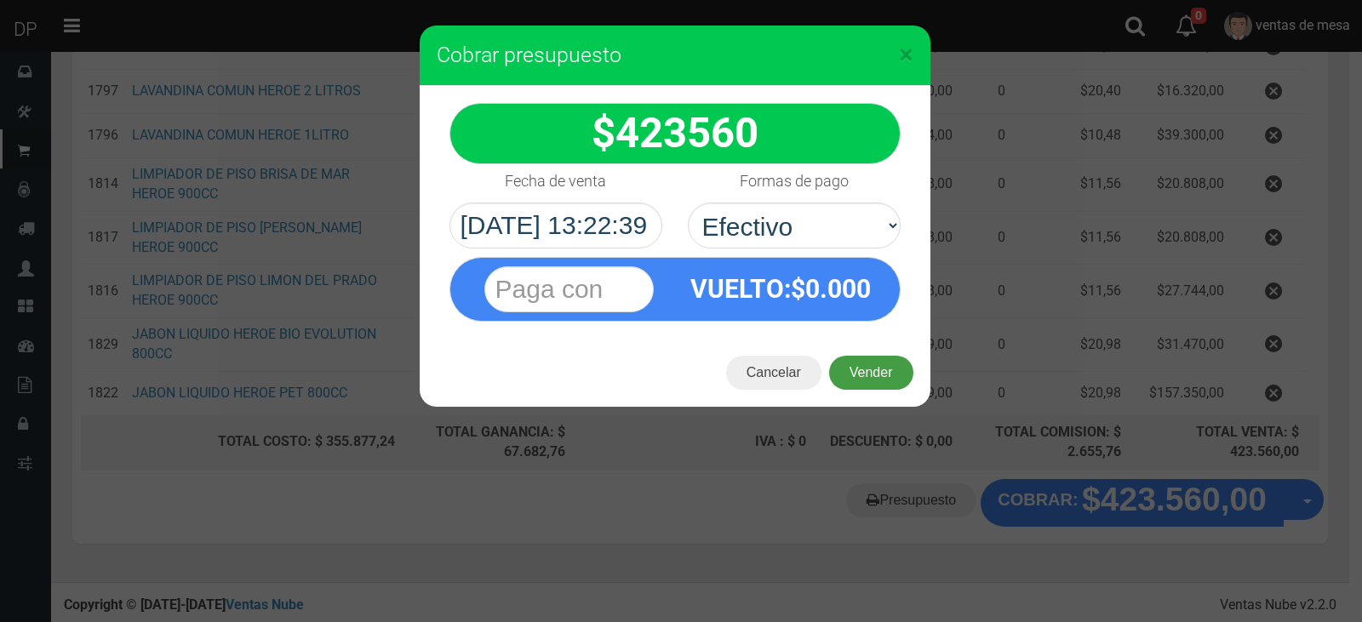
click at [840, 360] on button "Vender" at bounding box center [871, 373] width 84 height 34
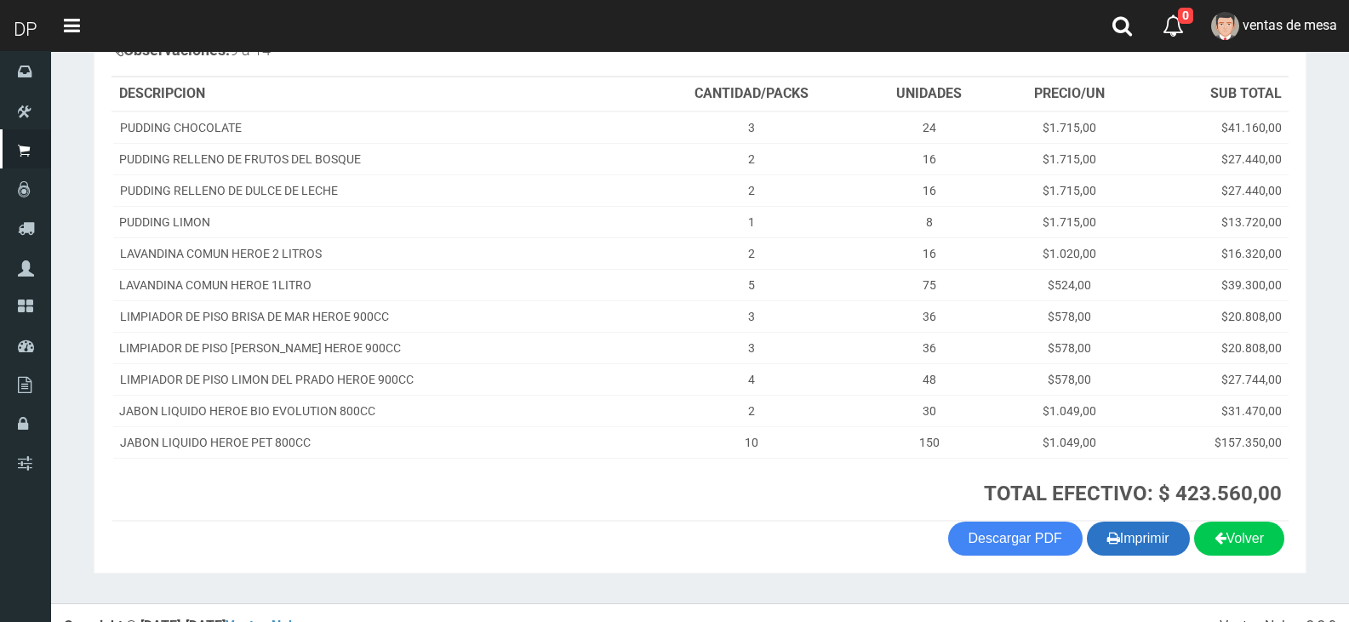
scroll to position [272, 0]
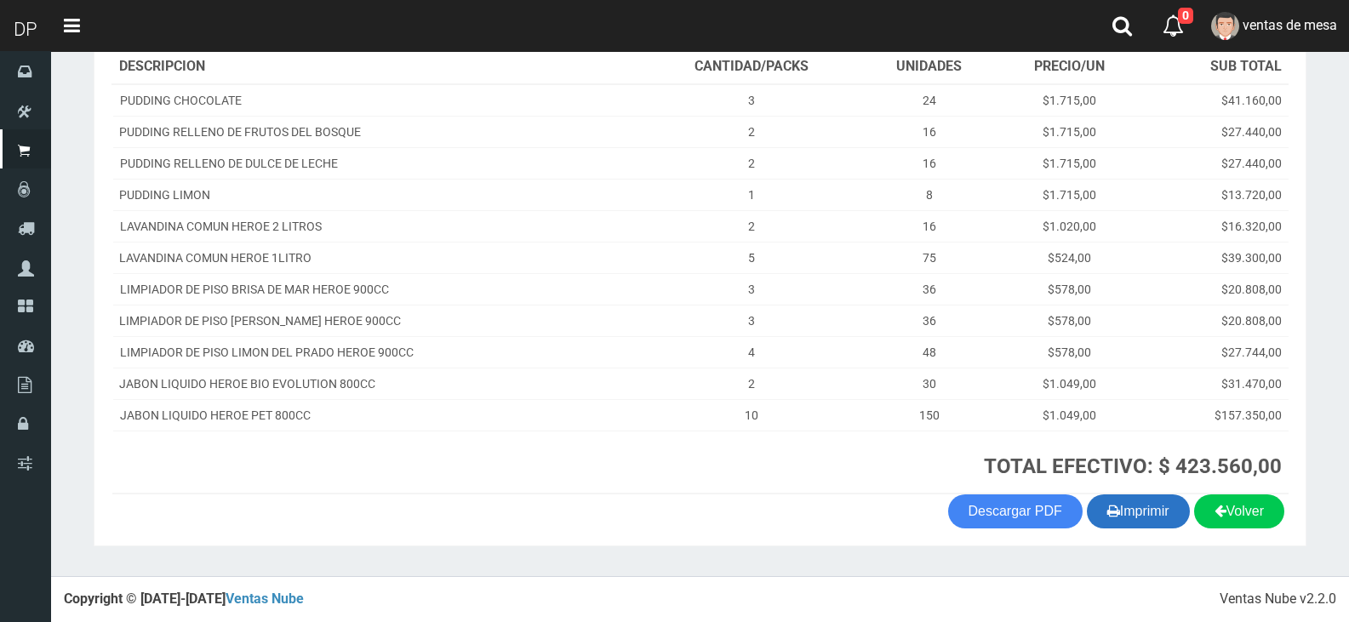
click at [1125, 514] on button "Imprimir" at bounding box center [1138, 512] width 103 height 34
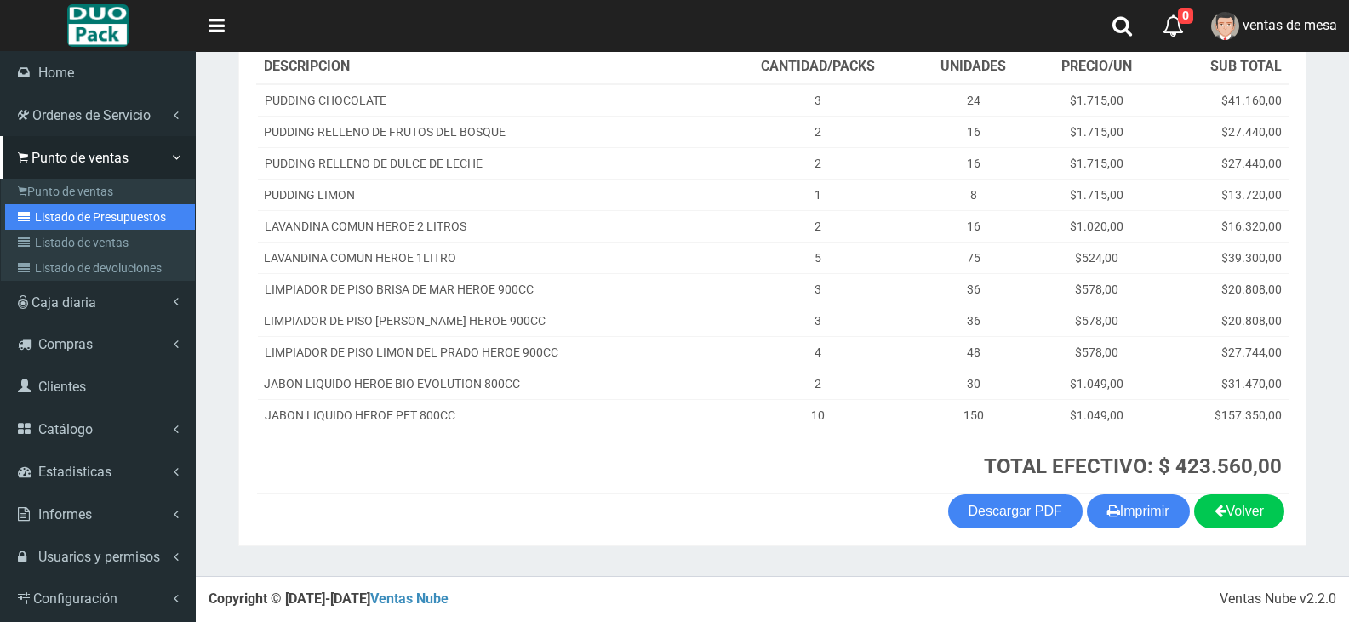
click at [121, 226] on link "Listado de Presupuestos" at bounding box center [100, 217] width 190 height 26
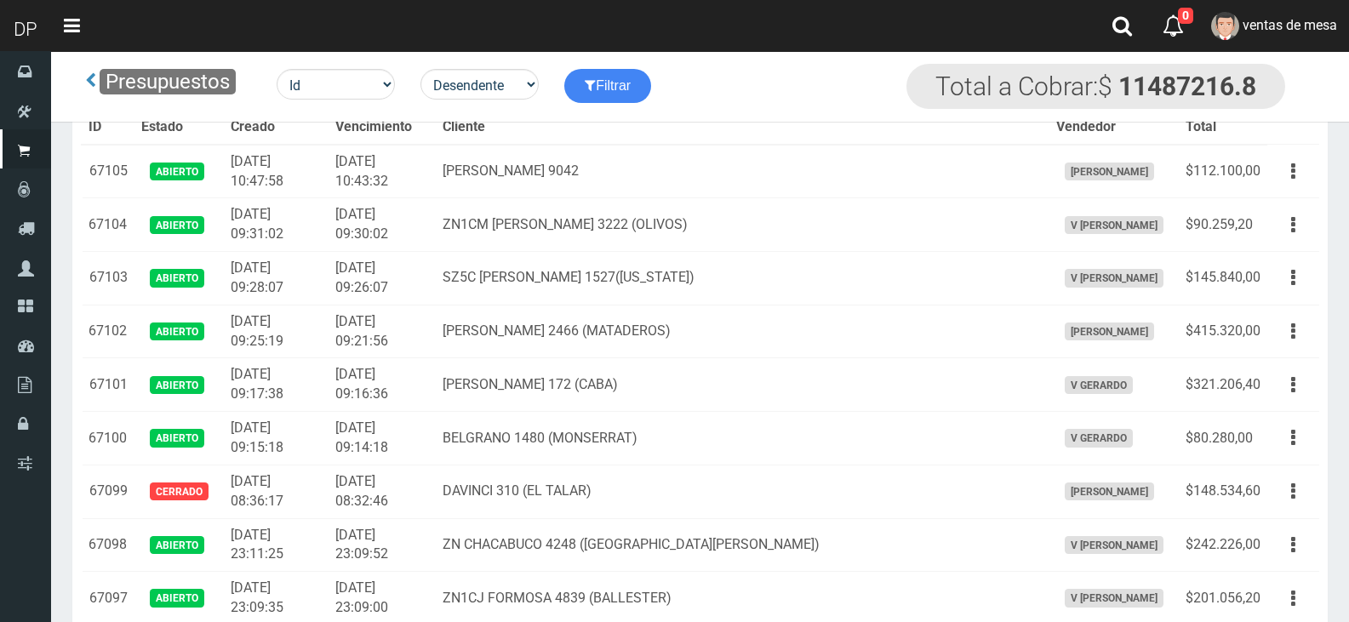
scroll to position [1869, 0]
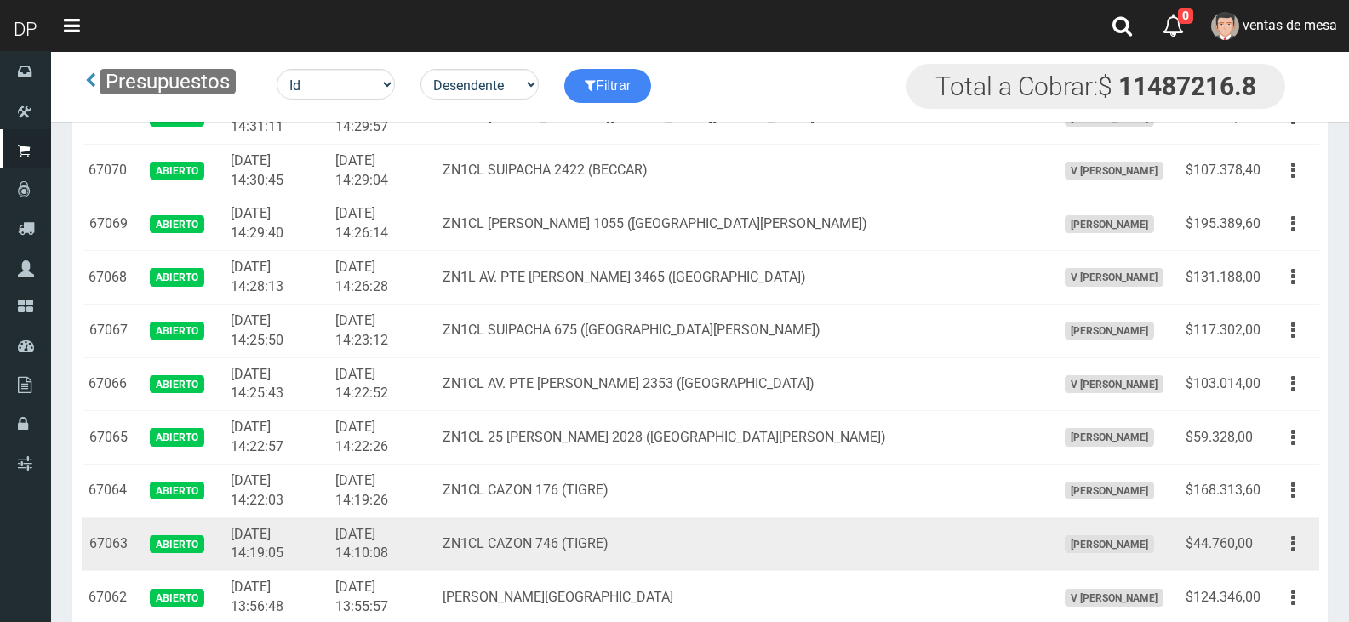
click at [1314, 547] on td "Editar Imprimir Eliminar" at bounding box center [1294, 545] width 52 height 54
click at [1308, 548] on button "button" at bounding box center [1293, 545] width 38 height 30
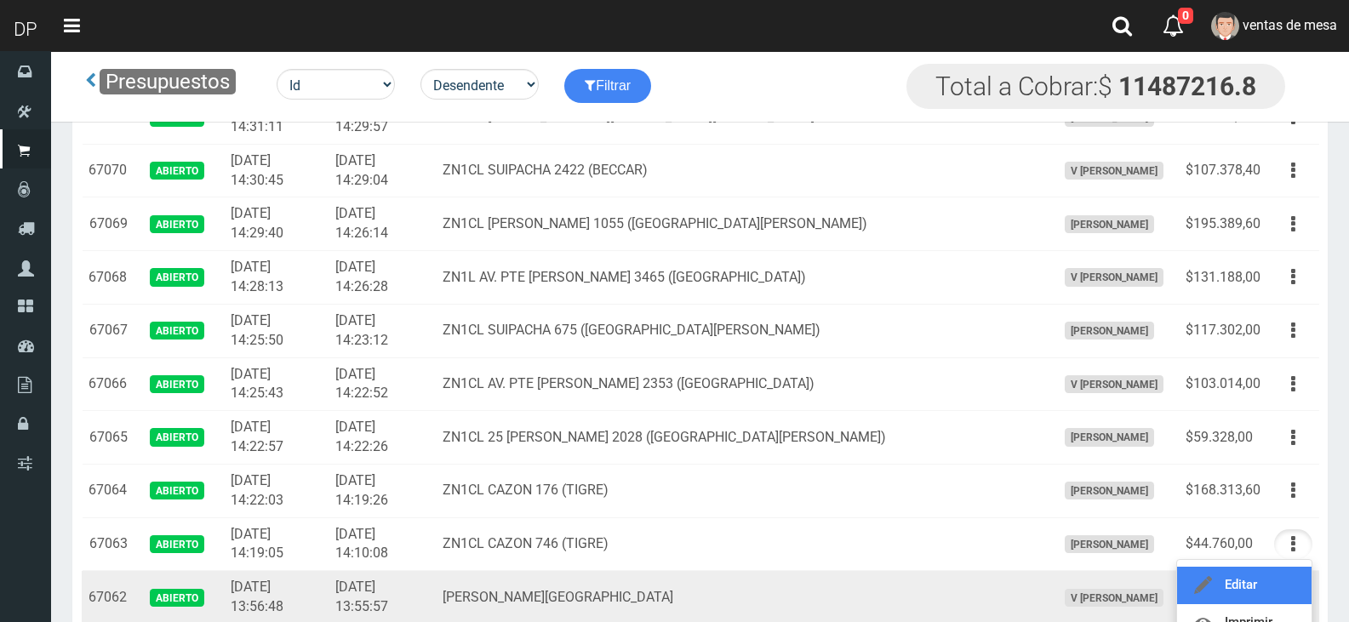
click at [1261, 587] on link "Editar" at bounding box center [1244, 585] width 135 height 37
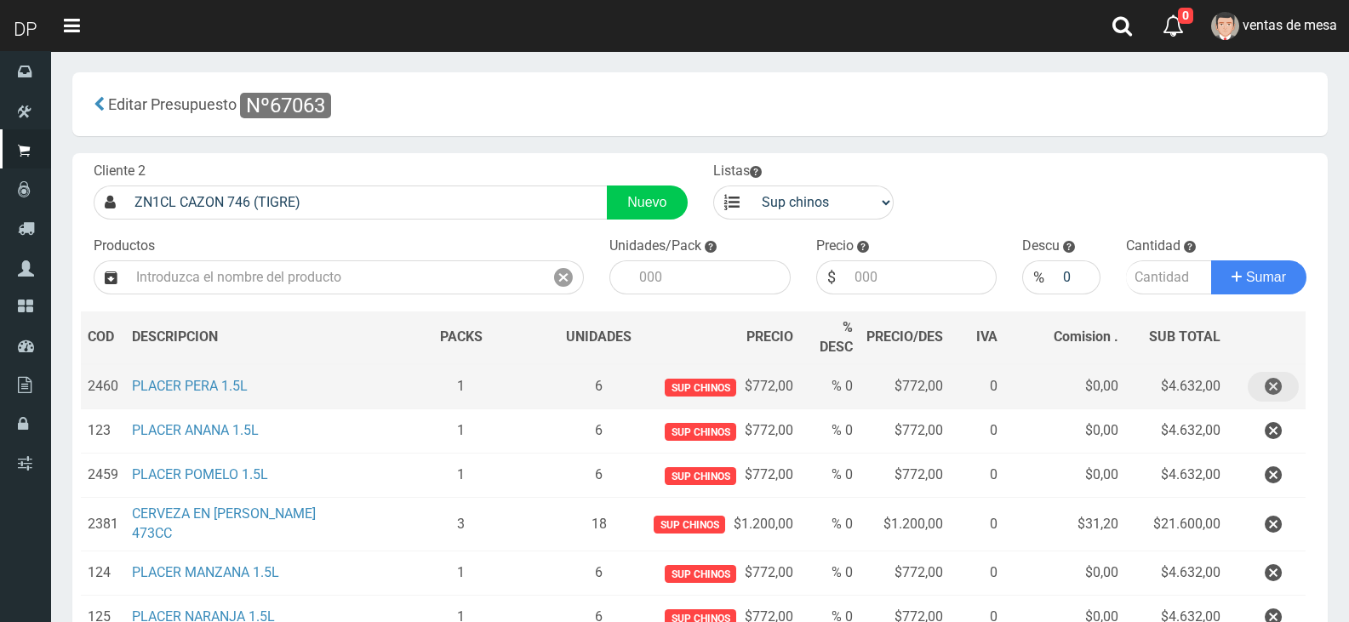
click at [1279, 382] on icon "button" at bounding box center [1273, 387] width 17 height 30
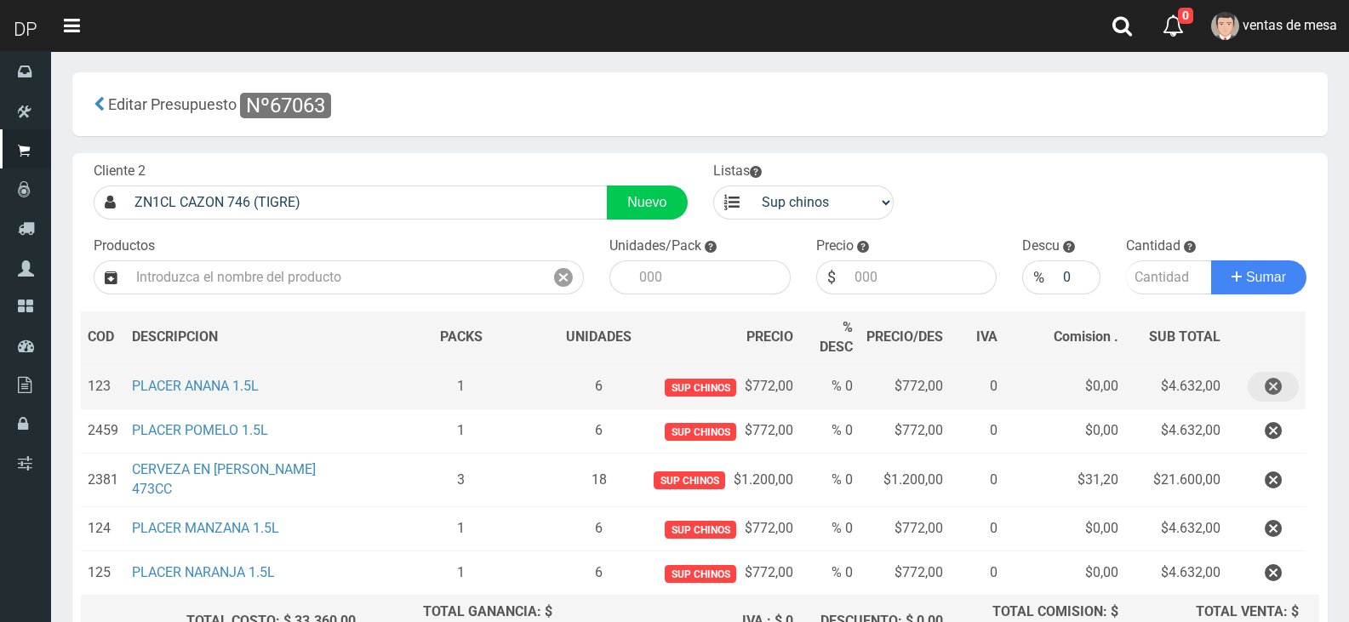
click at [1279, 382] on icon "button" at bounding box center [1273, 387] width 17 height 30
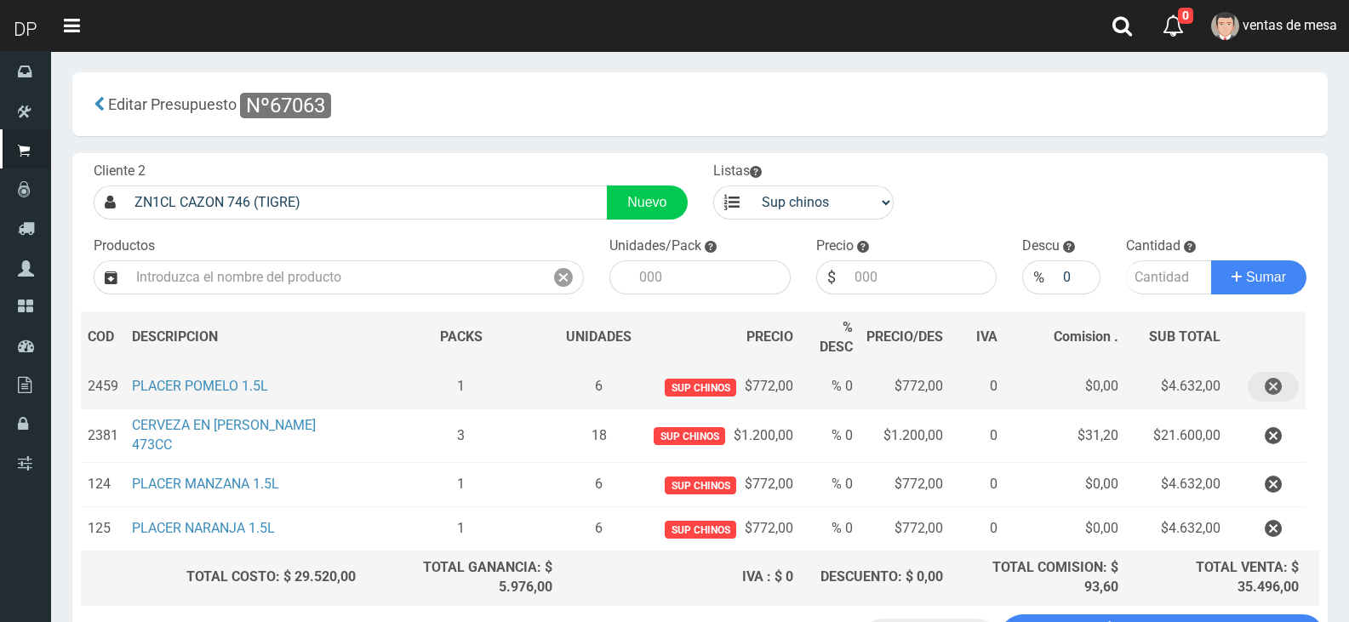
click at [1279, 382] on icon "button" at bounding box center [1273, 387] width 17 height 30
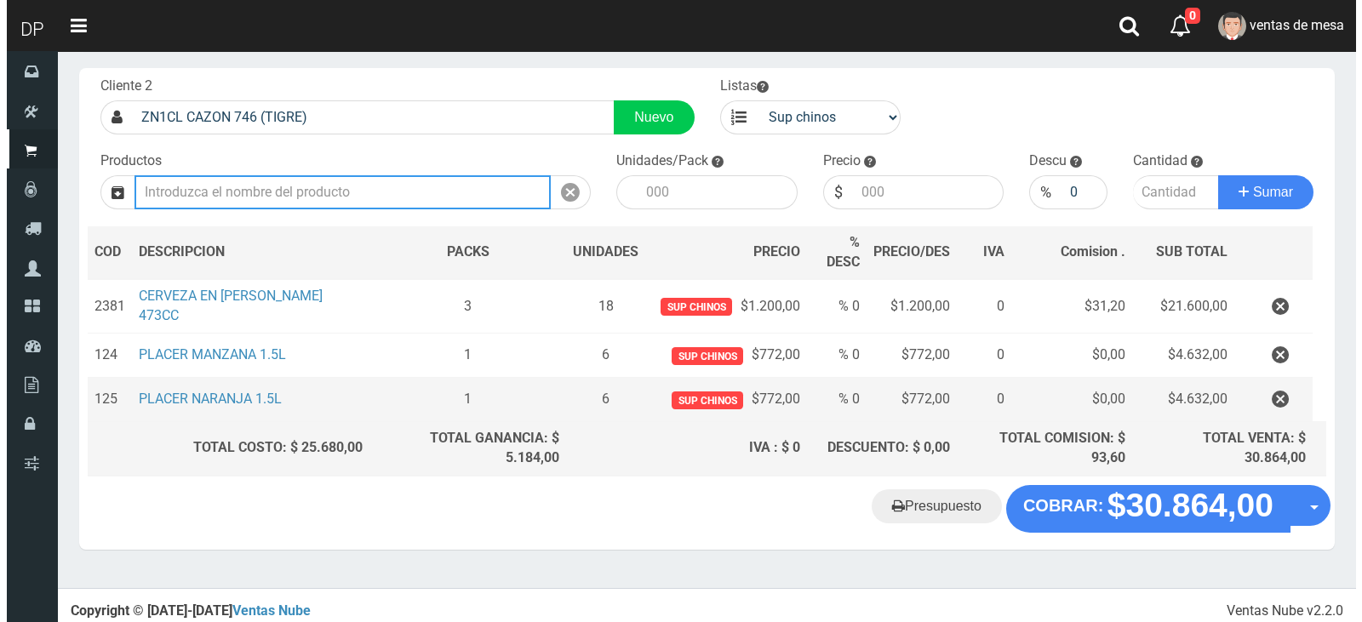
scroll to position [92, 0]
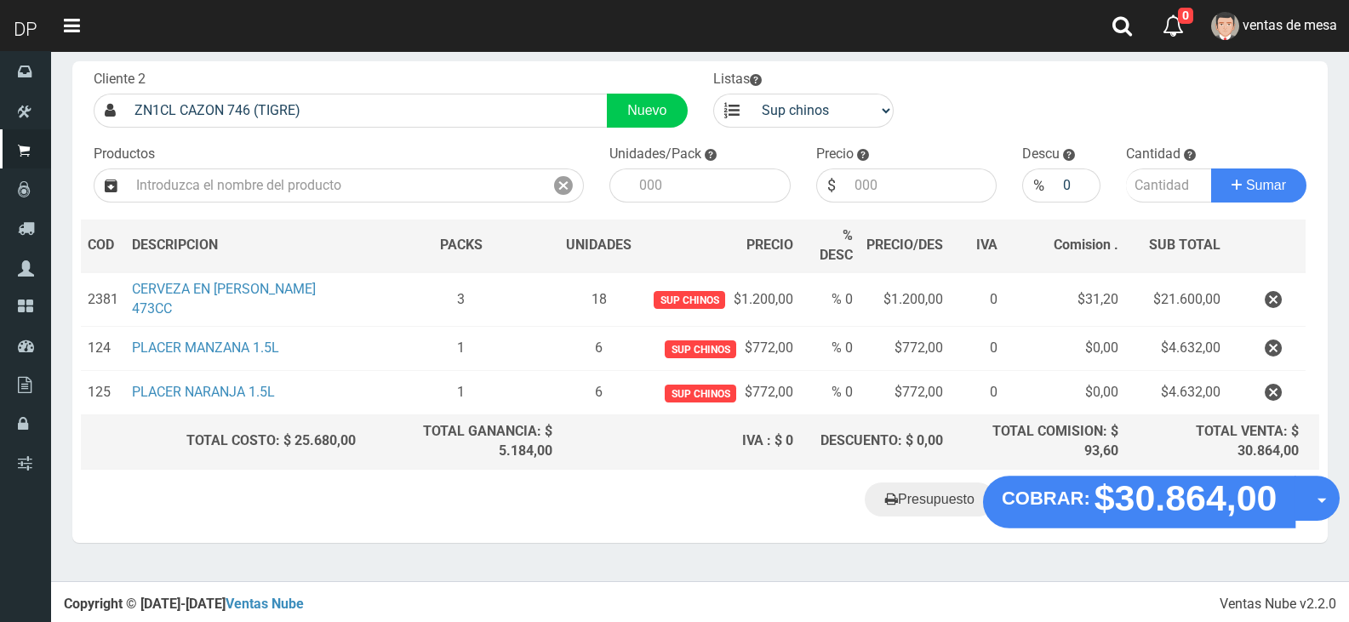
click at [1161, 529] on div "Presupuesto COBRAR: $30.864,00 Opciones" at bounding box center [700, 510] width 1256 height 65
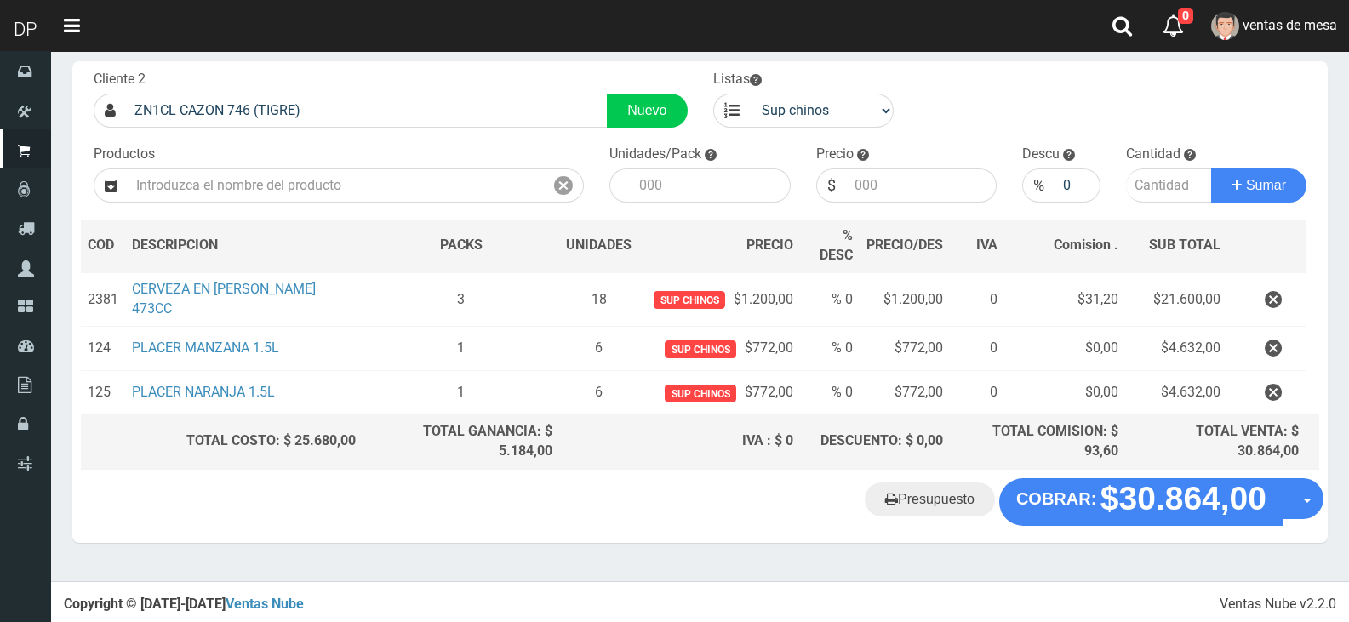
click at [1163, 520] on "Presupuesto COBRAR: $30.864,00 Opciones" at bounding box center [700, 502] width 1247 height 48
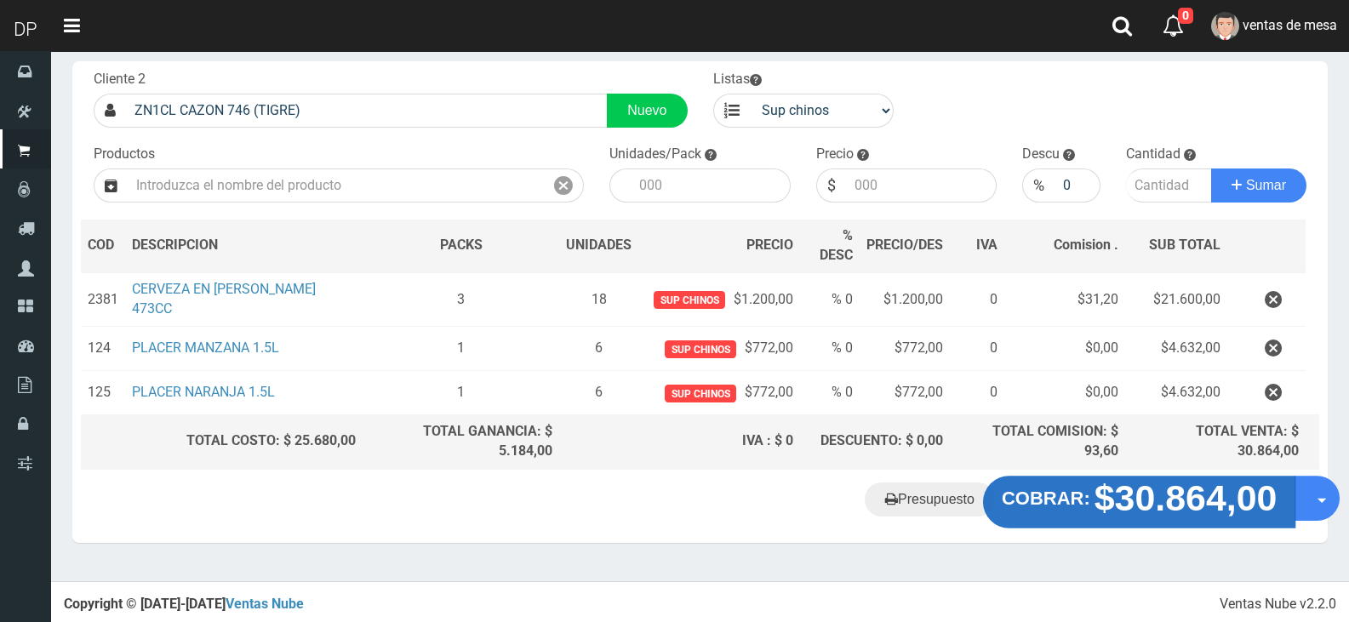
click at [1040, 491] on strong "COBRAR:" at bounding box center [1046, 498] width 89 height 20
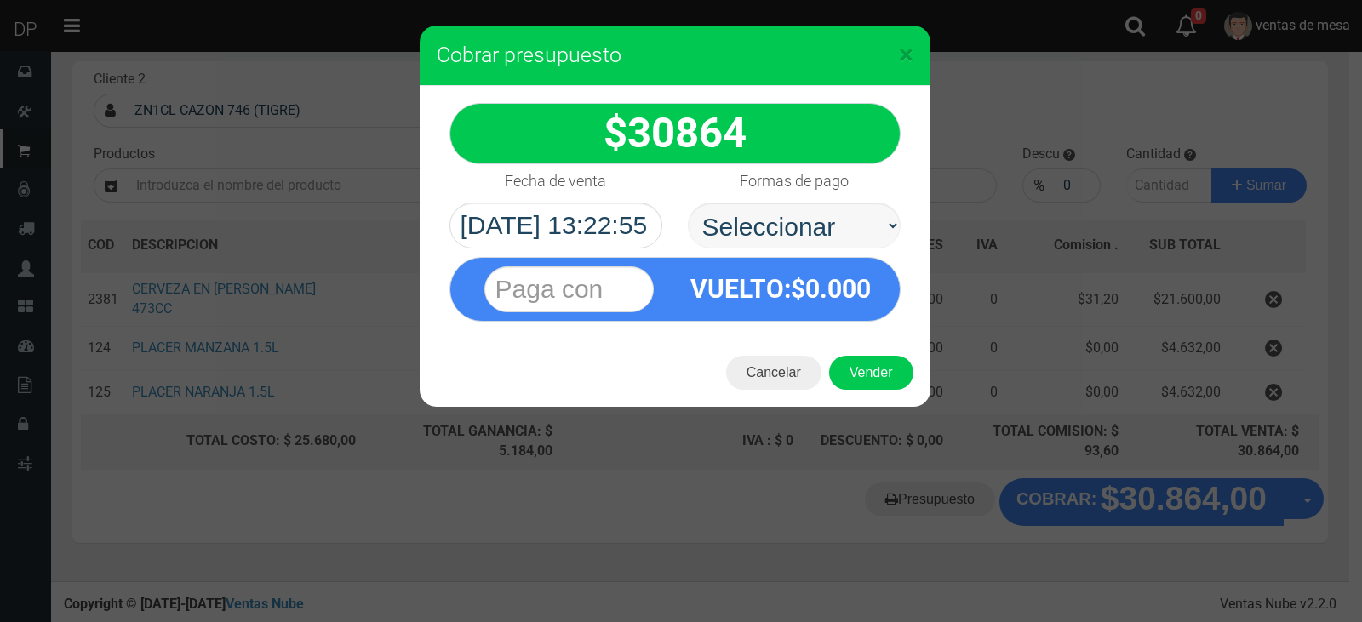
click at [842, 224] on select "Seleccionar Efectivo Tarjeta de Crédito Depósito Débito" at bounding box center [794, 226] width 213 height 46
click at [688, 203] on select "Seleccionar Efectivo Tarjeta de Crédito Depósito Débito" at bounding box center [794, 226] width 213 height 46
click at [845, 306] on div "VUELTO :$ 0.000" at bounding box center [781, 289] width 212 height 62
drag, startPoint x: 856, startPoint y: 226, endPoint x: 837, endPoint y: 243, distance: 25.9
click at [856, 226] on select "Seleccionar Efectivo Tarjeta de Crédito Depósito Débito" at bounding box center [794, 226] width 213 height 46
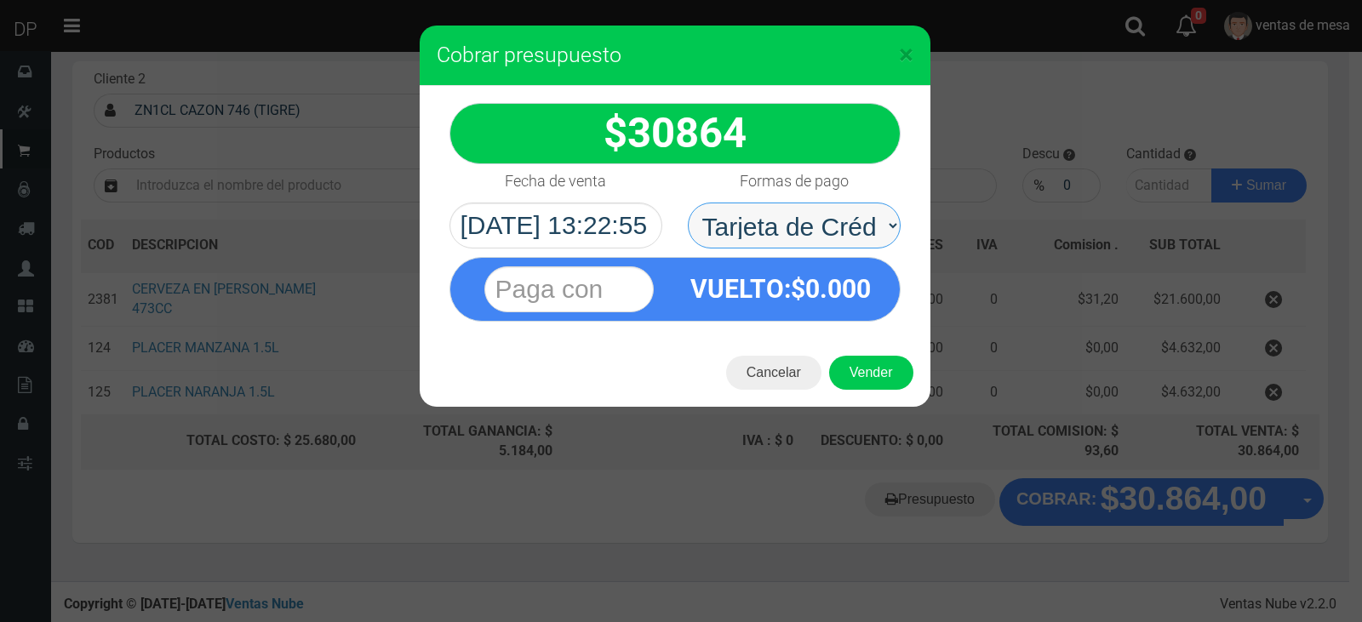
select select "Efectivo"
click at [688, 203] on select "Seleccionar Efectivo Tarjeta de Crédito Depósito Débito" at bounding box center [794, 226] width 213 height 46
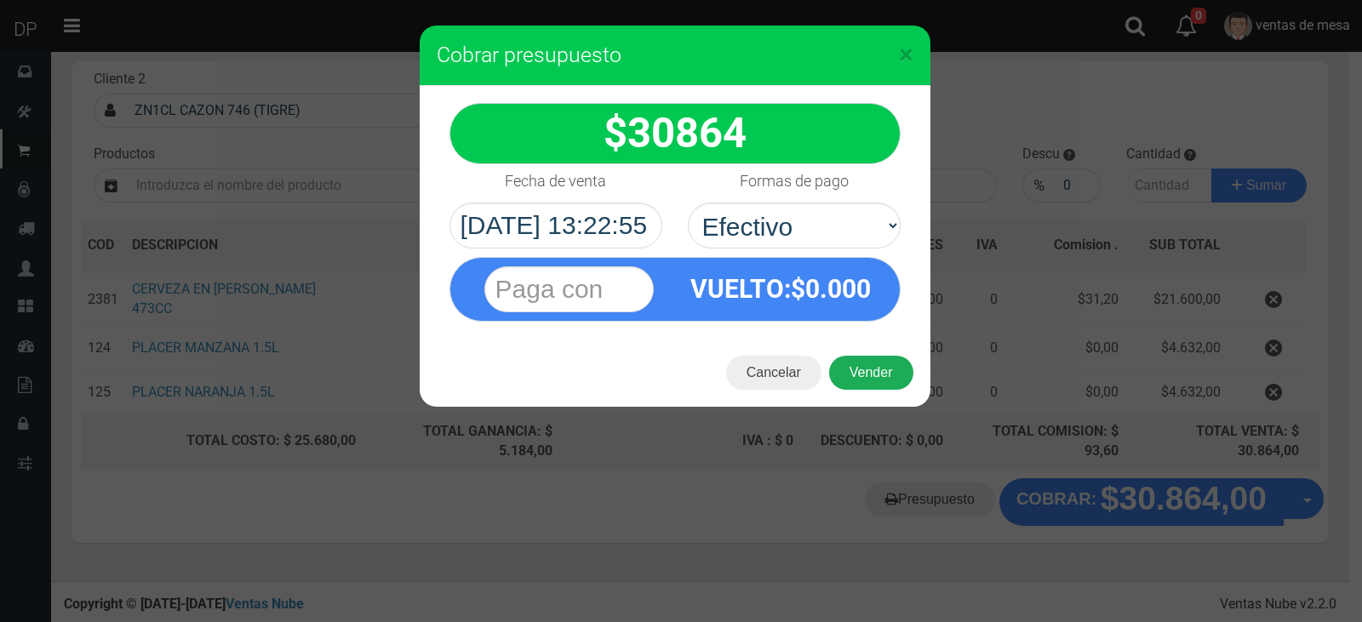
click at [861, 370] on button "Vender" at bounding box center [871, 373] width 84 height 34
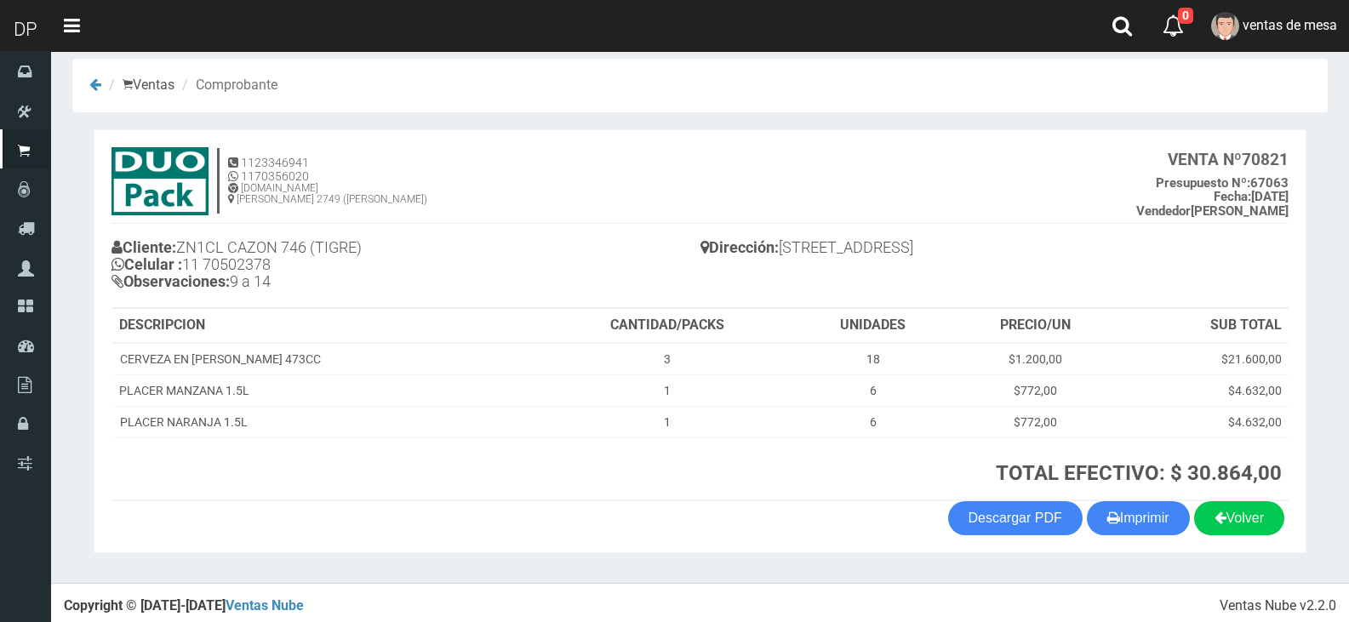
scroll to position [20, 0]
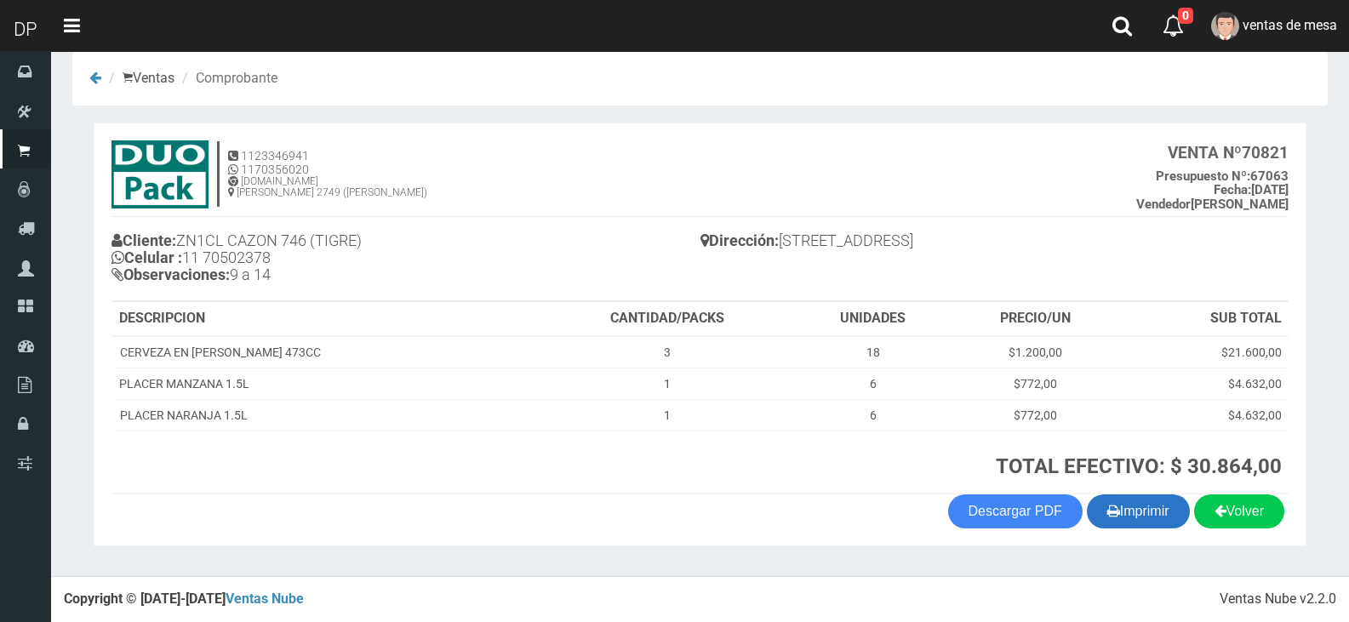
click at [1149, 501] on button "Imprimir" at bounding box center [1138, 512] width 103 height 34
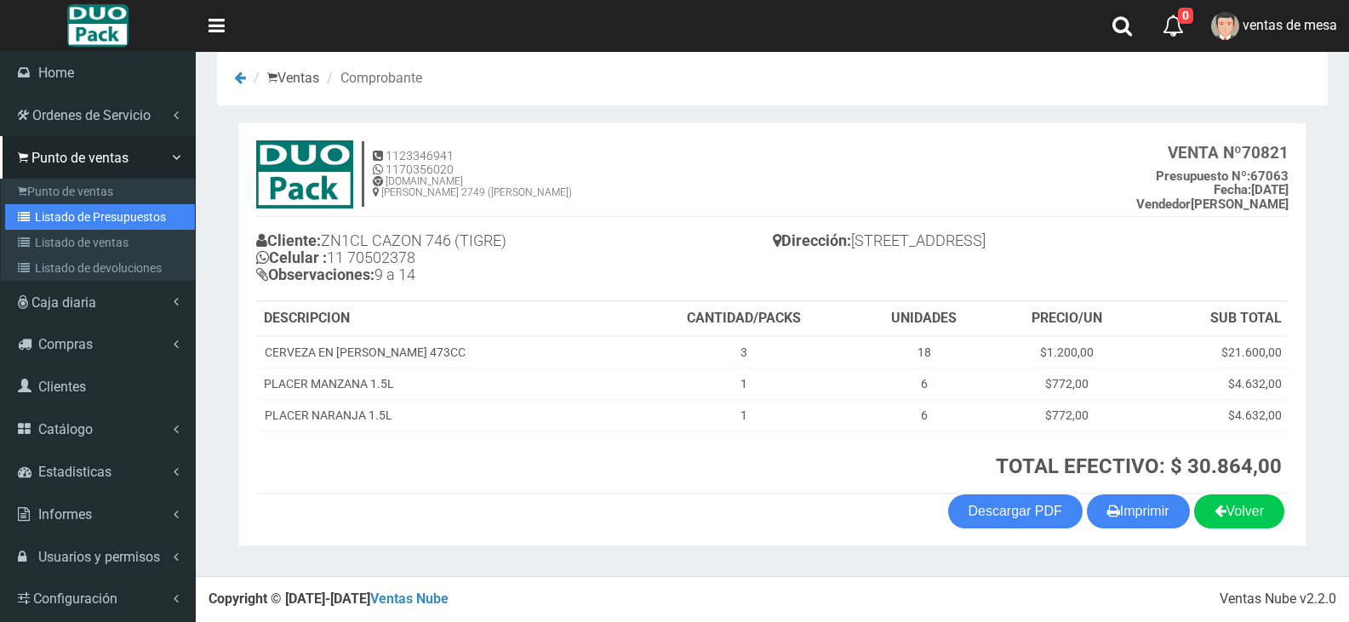
click at [116, 209] on link "Listado de Presupuestos" at bounding box center [100, 217] width 190 height 26
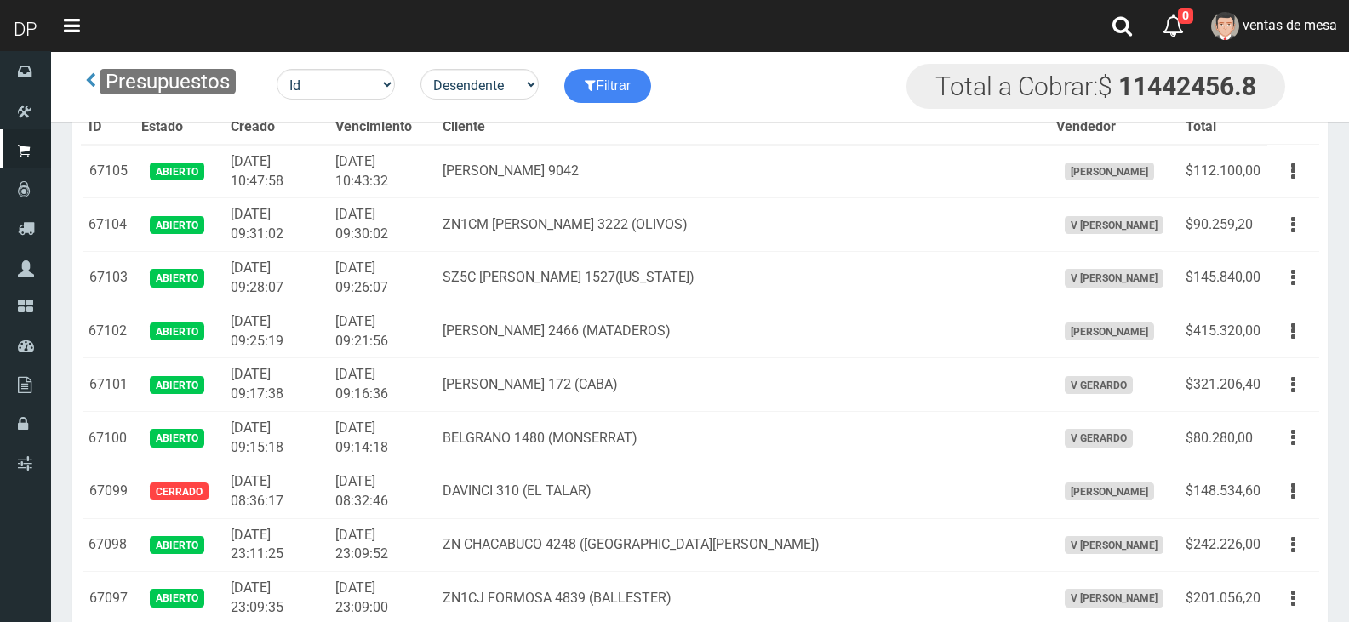
scroll to position [1869, 0]
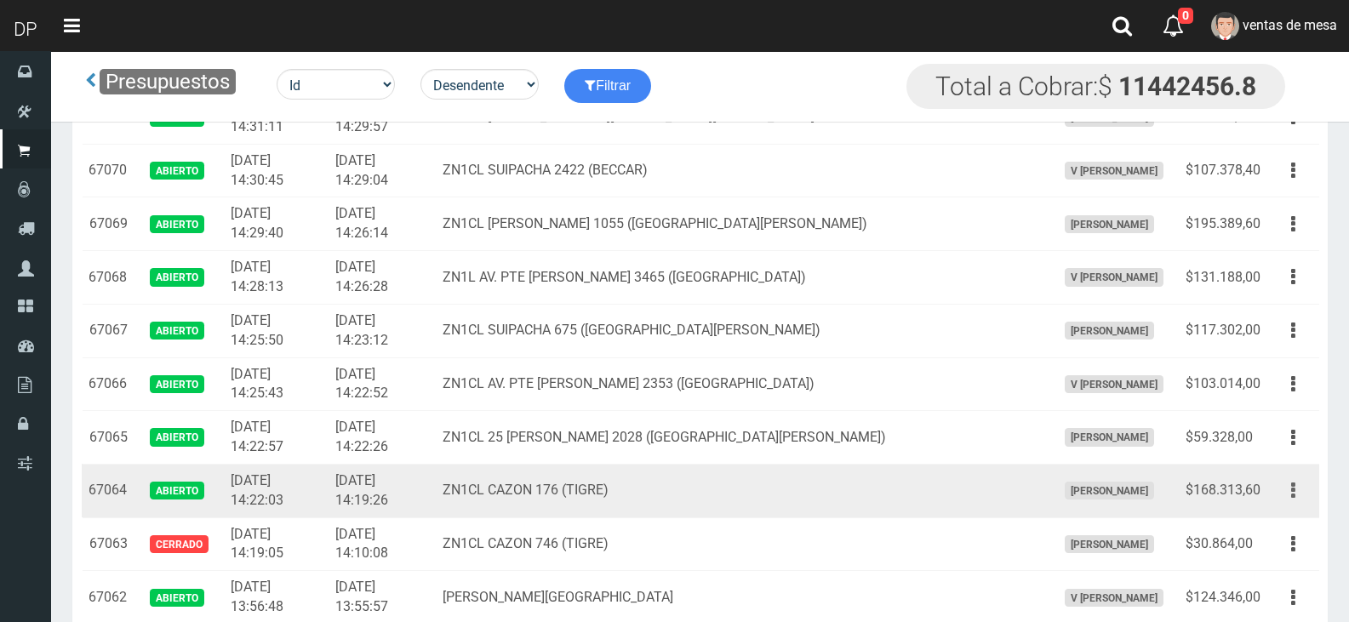
click at [1291, 495] on icon "button" at bounding box center [1293, 491] width 4 height 30
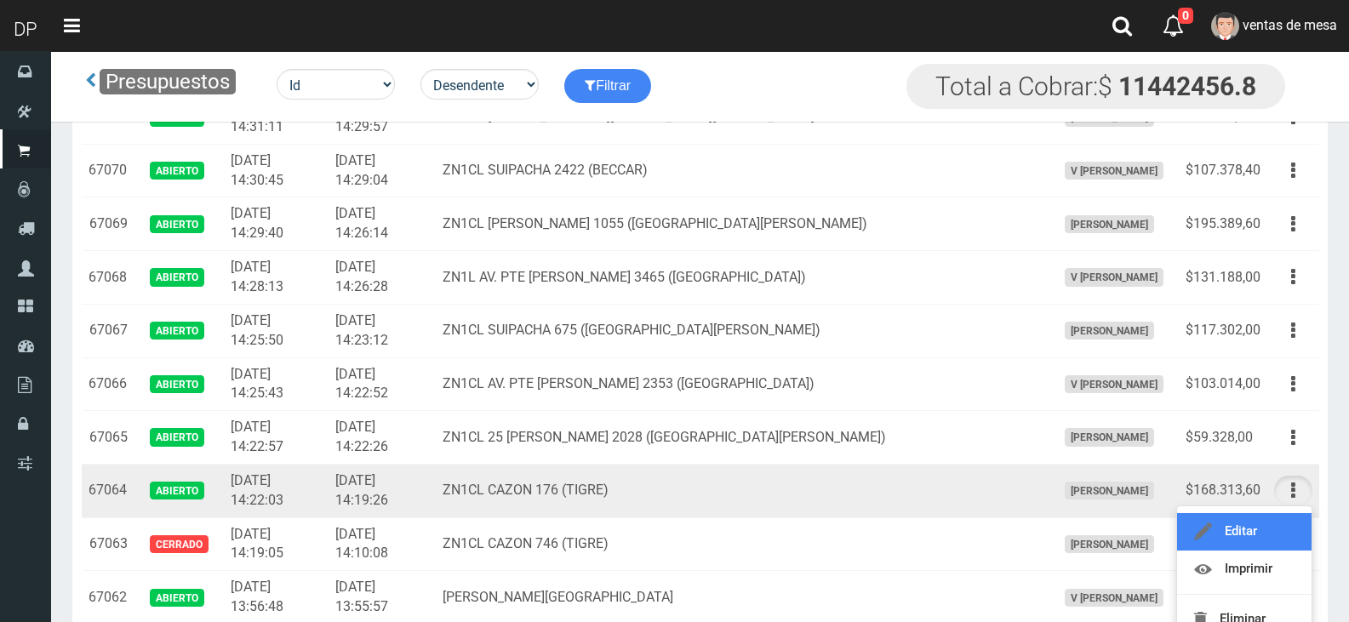
click at [1287, 514] on link "Editar" at bounding box center [1244, 531] width 135 height 37
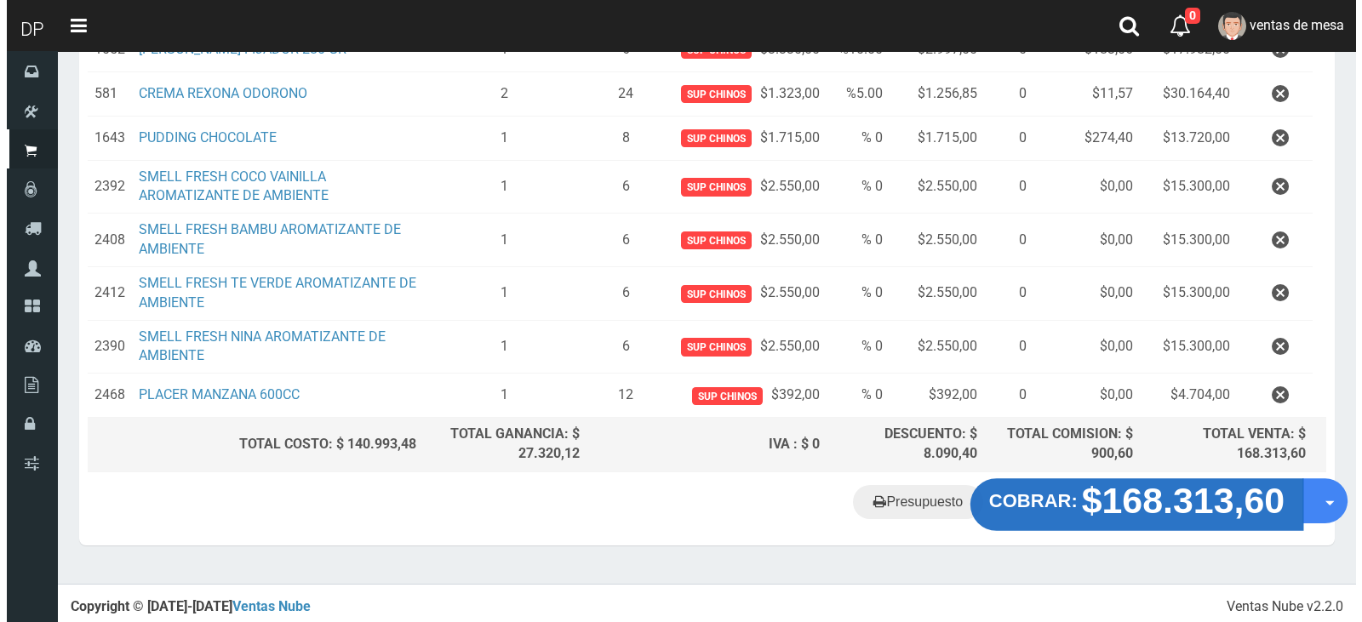
scroll to position [365, 0]
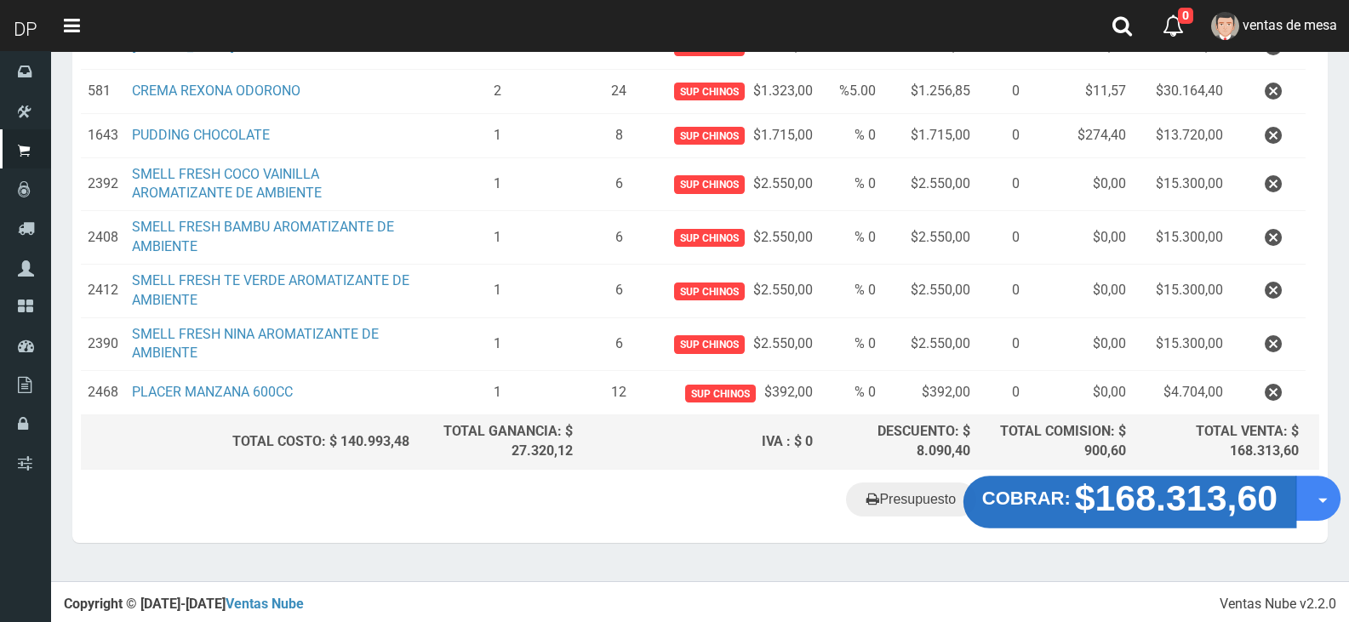
click at [1183, 489] on strong "$168.313,60" at bounding box center [1176, 498] width 203 height 40
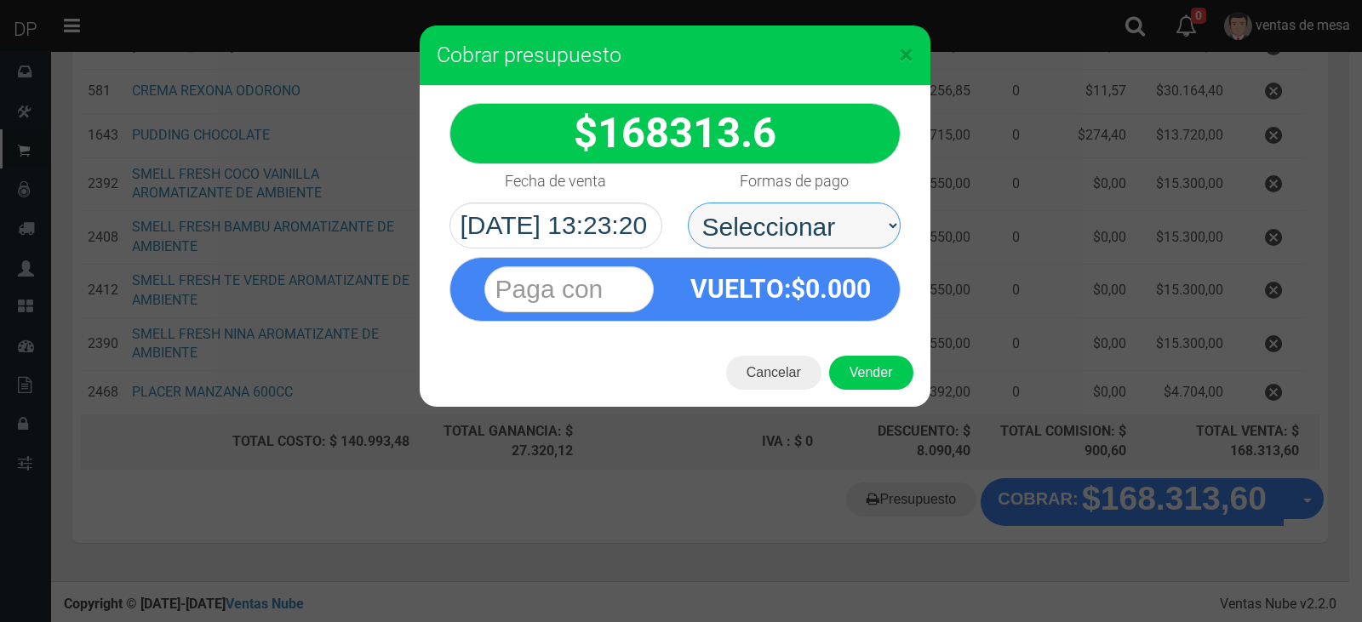
click at [783, 227] on select "Seleccionar Efectivo Tarjeta de Crédito Depósito Débito" at bounding box center [794, 226] width 213 height 46
select select "Efectivo"
click at [688, 203] on select "Seleccionar Efectivo Tarjeta de Crédito Depósito Débito" at bounding box center [794, 226] width 213 height 46
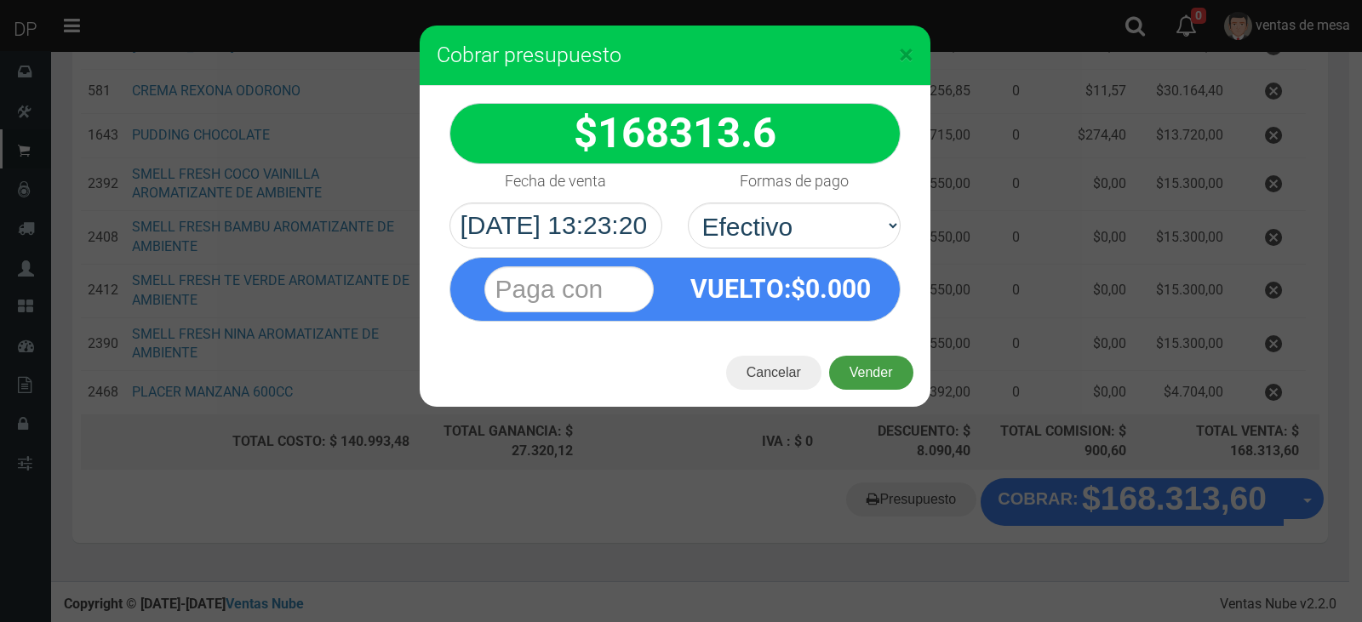
click at [861, 360] on button "Vender" at bounding box center [871, 373] width 84 height 34
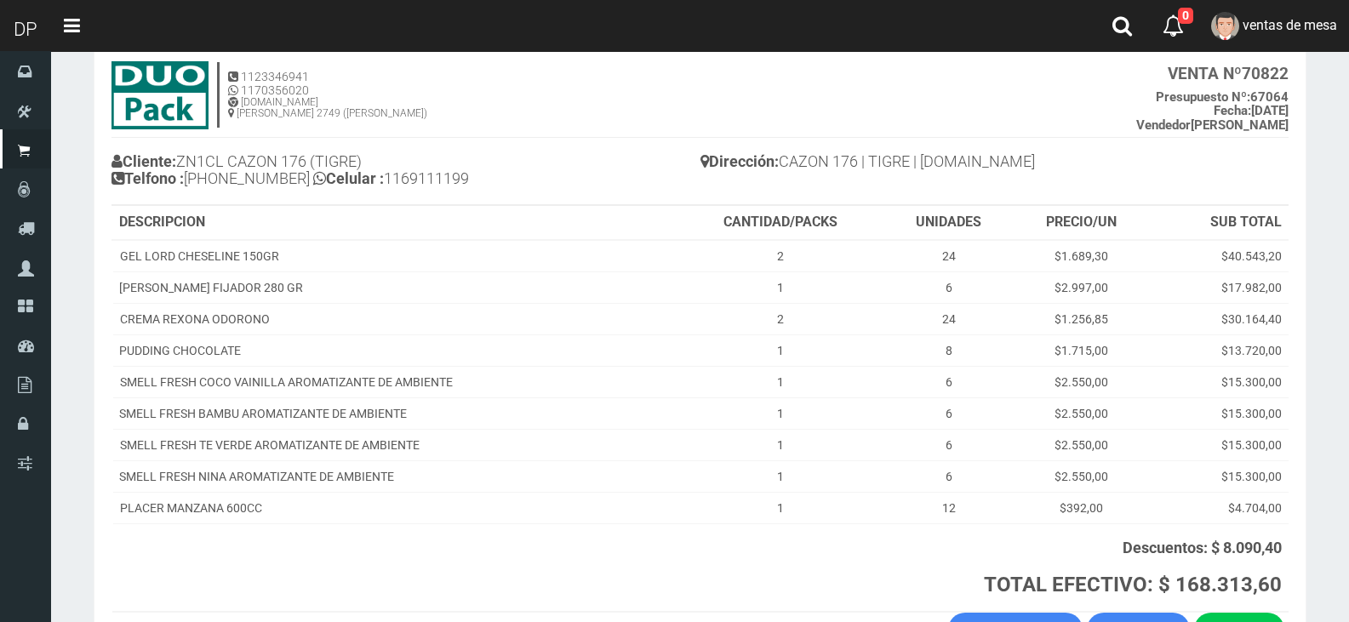
scroll to position [218, 0]
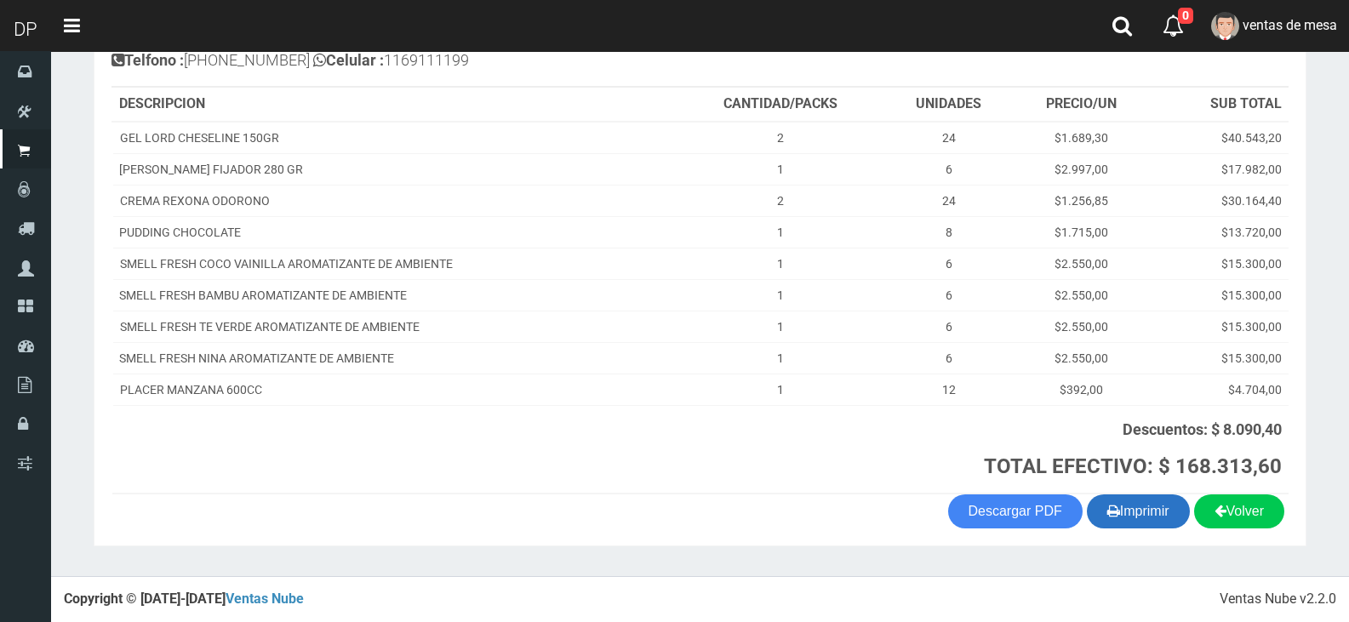
click at [1151, 516] on button "Imprimir" at bounding box center [1138, 512] width 103 height 34
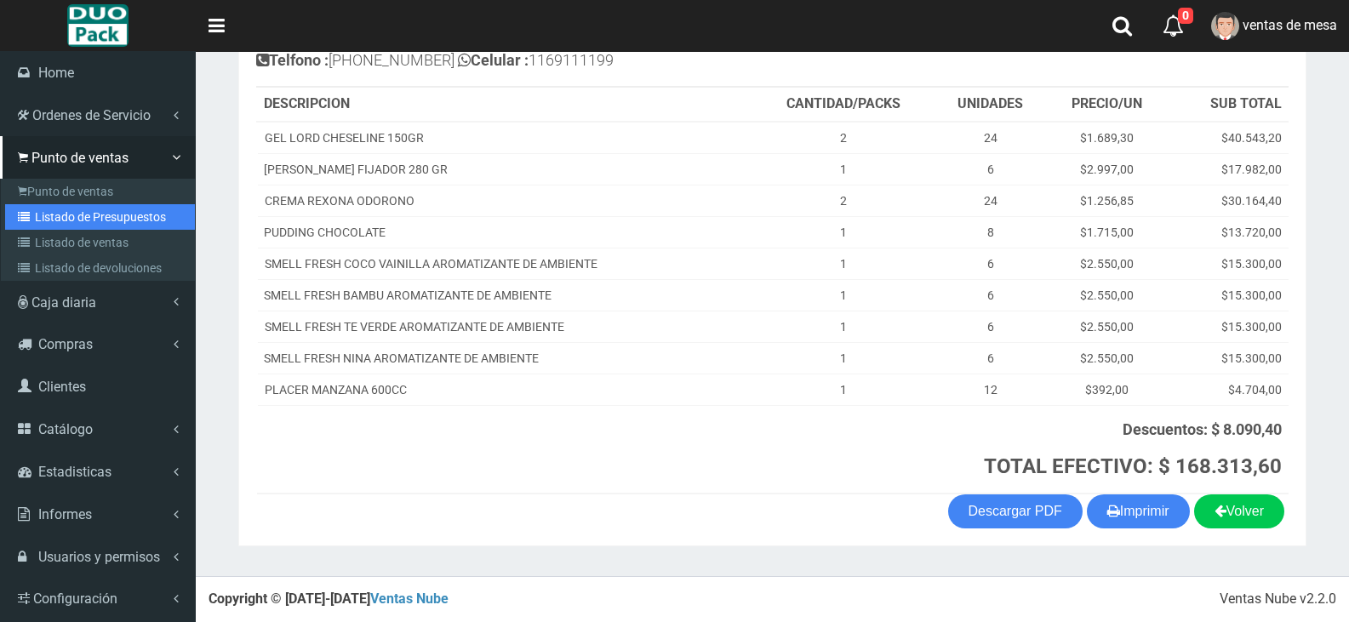
click at [65, 219] on link "Listado de Presupuestos" at bounding box center [100, 217] width 190 height 26
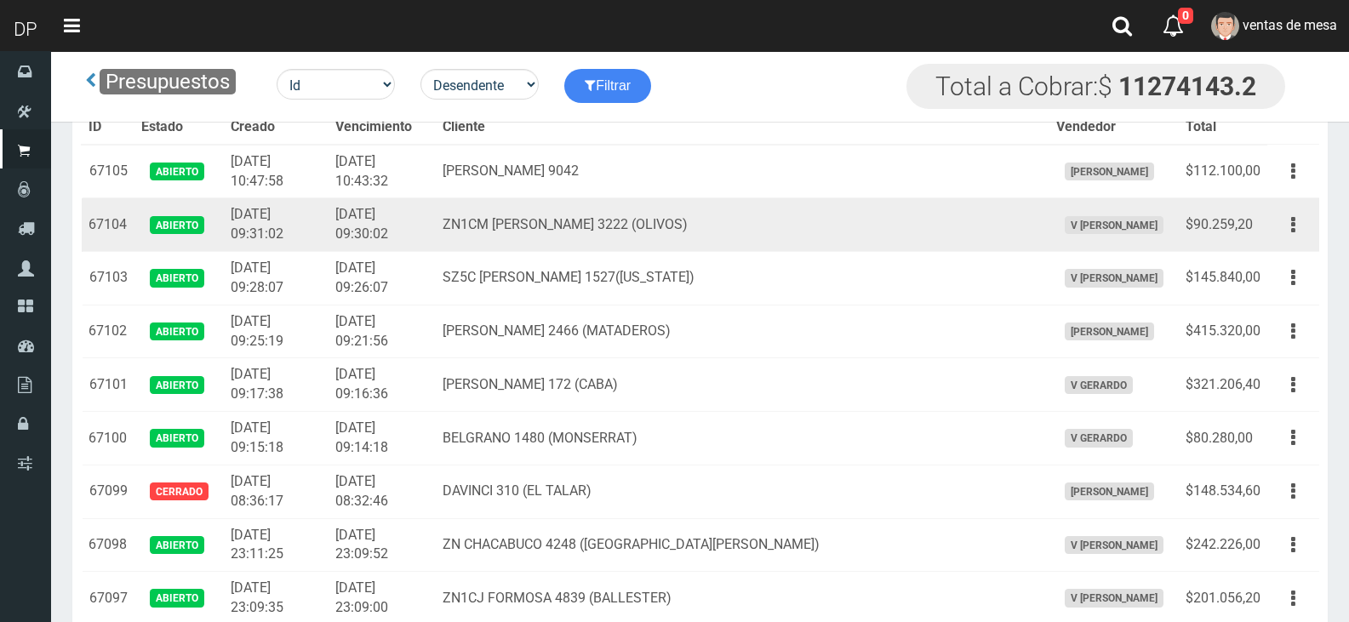
scroll to position [802, 0]
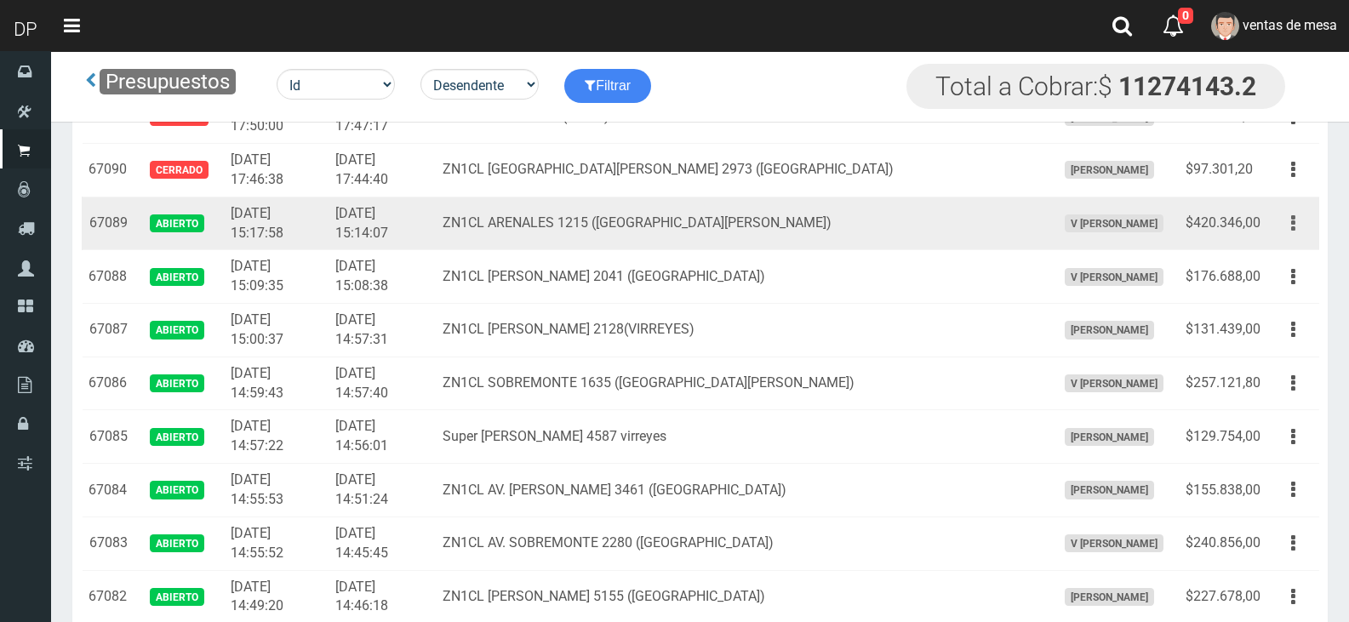
click at [1298, 231] on button "button" at bounding box center [1293, 224] width 38 height 30
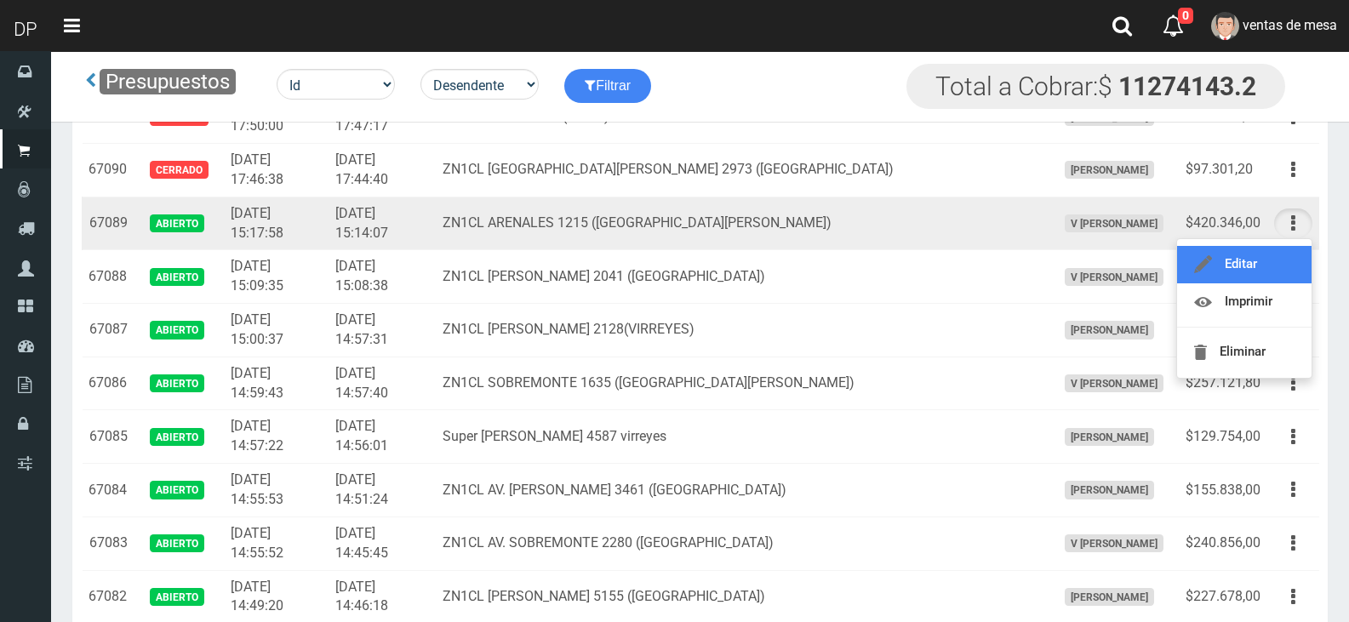
click at [1294, 255] on link "Editar" at bounding box center [1244, 264] width 135 height 37
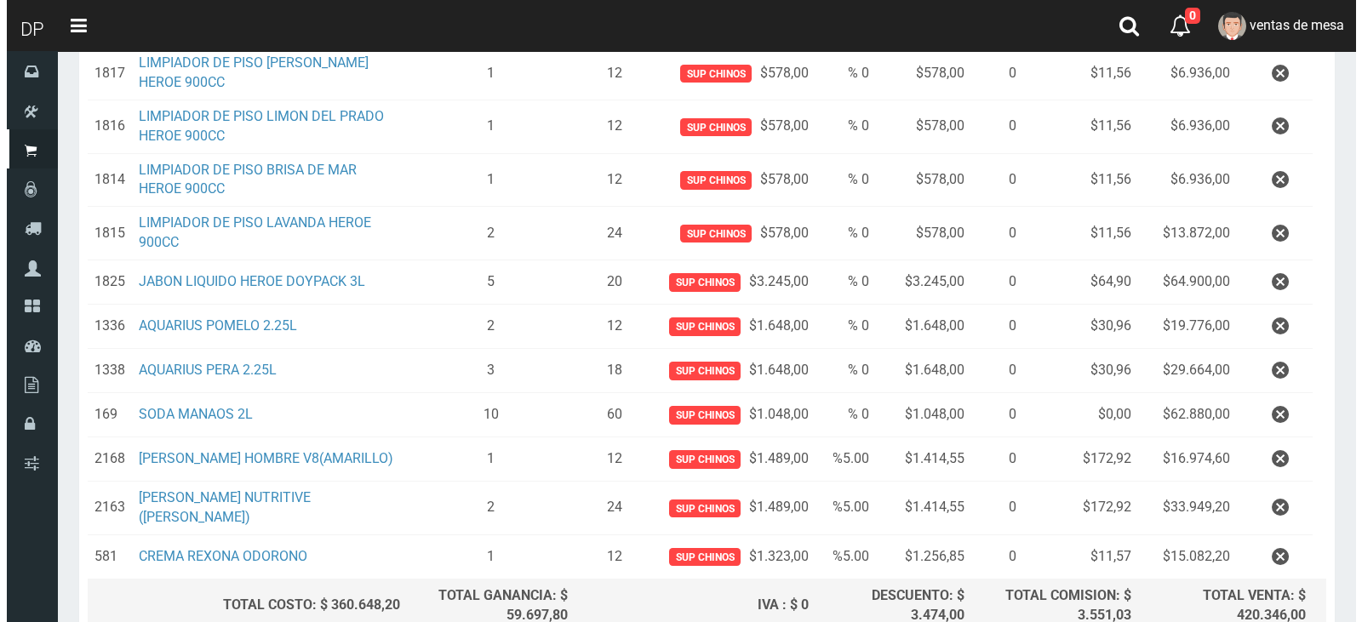
scroll to position [851, 0]
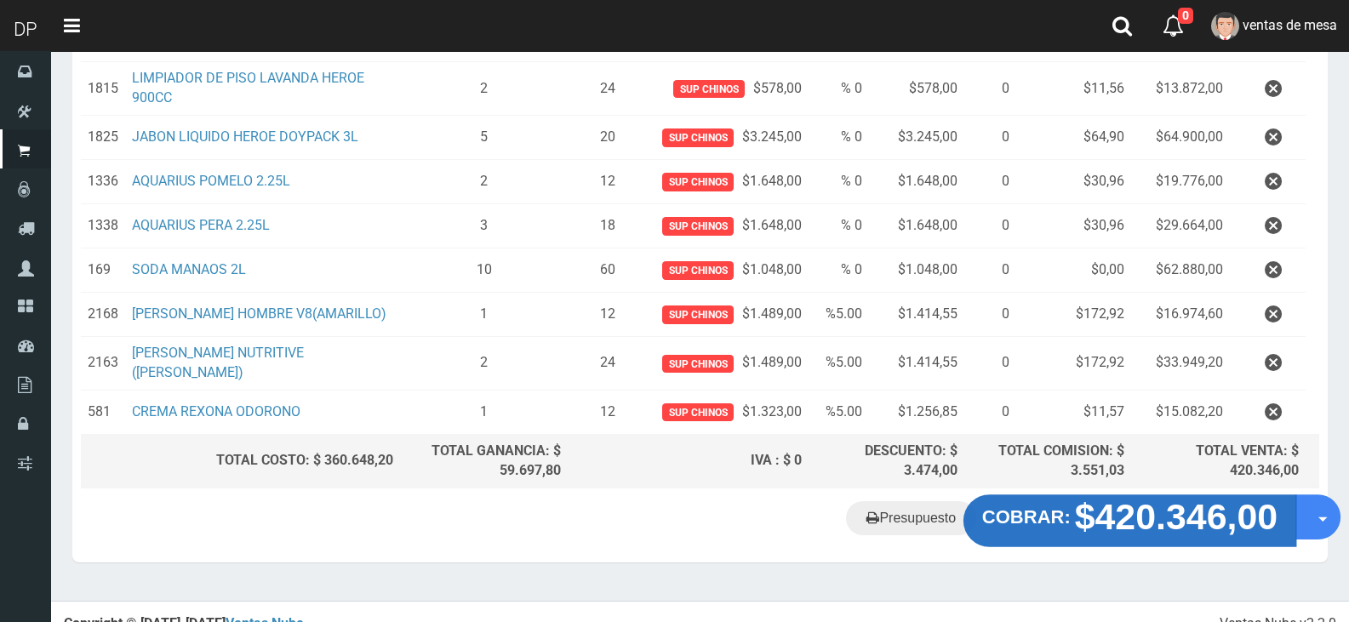
click at [1162, 535] on strong "$420.346,00" at bounding box center [1176, 517] width 203 height 40
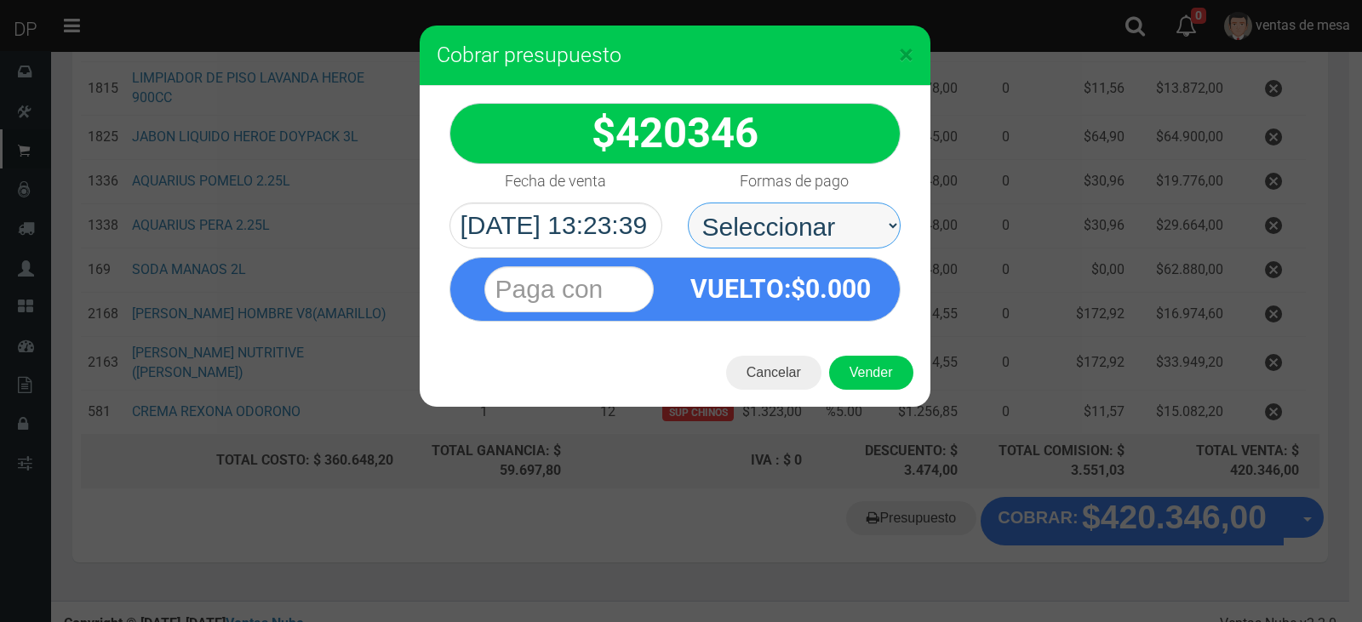
click at [875, 237] on select "Seleccionar Efectivo Tarjeta de Crédito Depósito Débito" at bounding box center [794, 226] width 213 height 46
select select "Efectivo"
click at [688, 203] on select "Seleccionar Efectivo Tarjeta de Crédito Depósito Débito" at bounding box center [794, 226] width 213 height 46
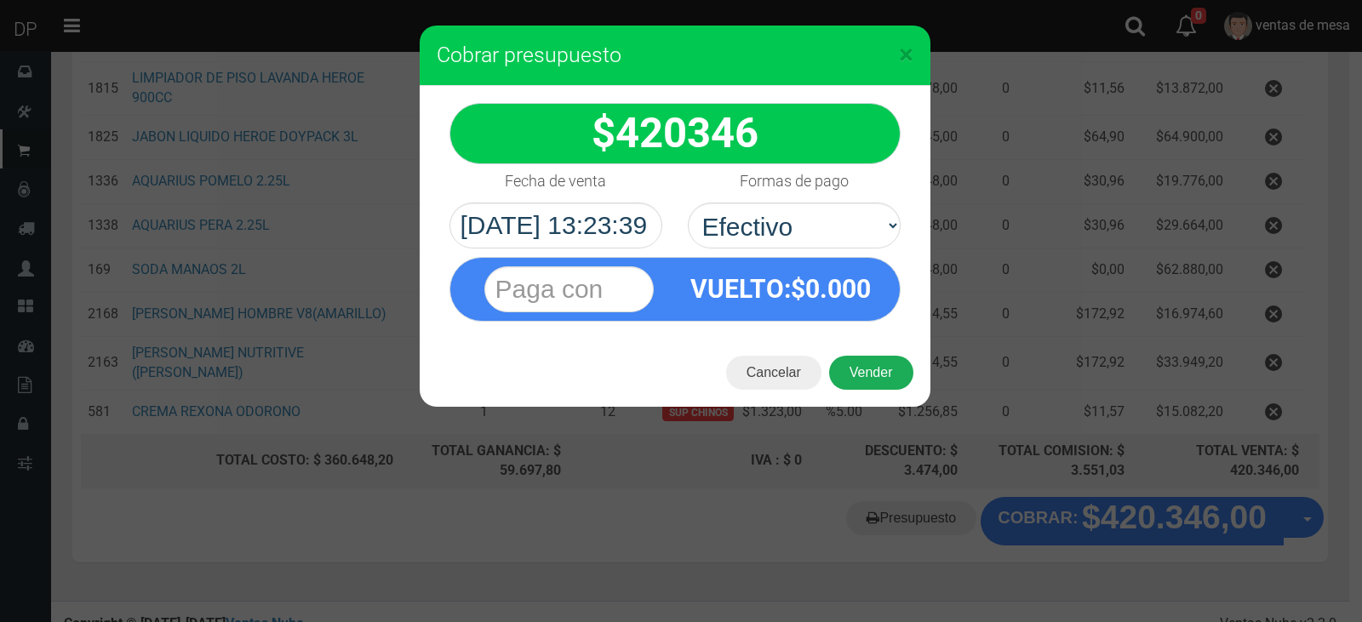
click at [885, 380] on button "Vender" at bounding box center [871, 373] width 84 height 34
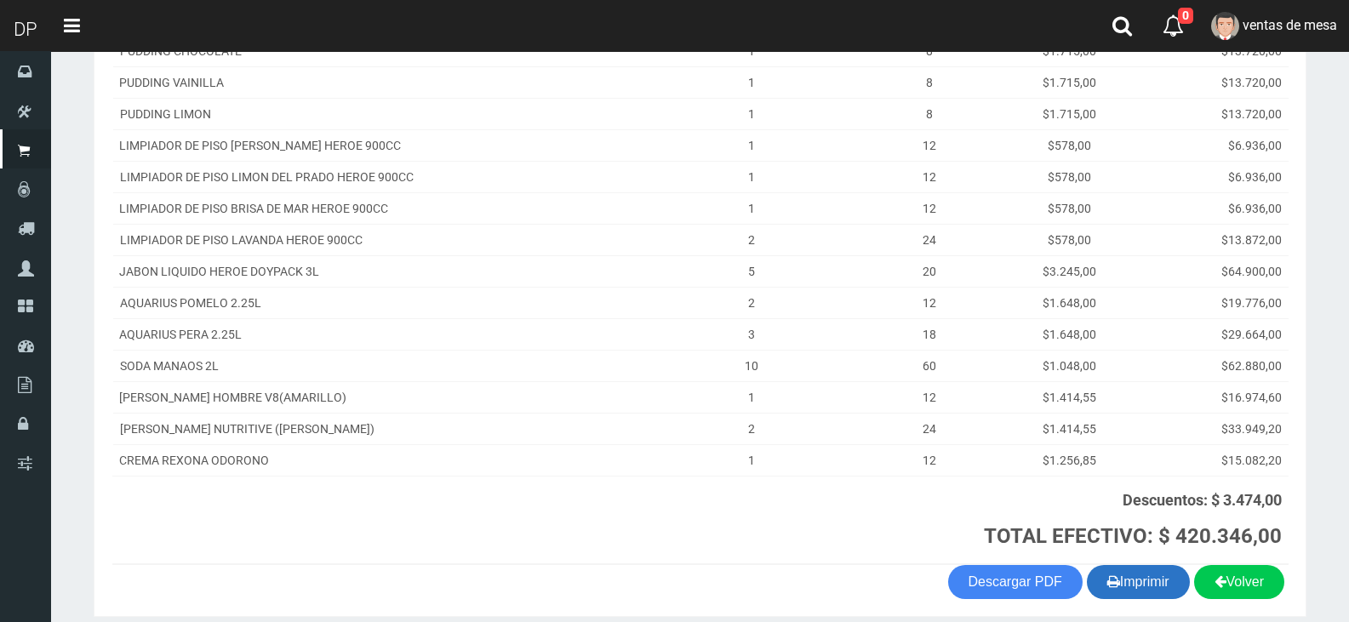
scroll to position [581, 0]
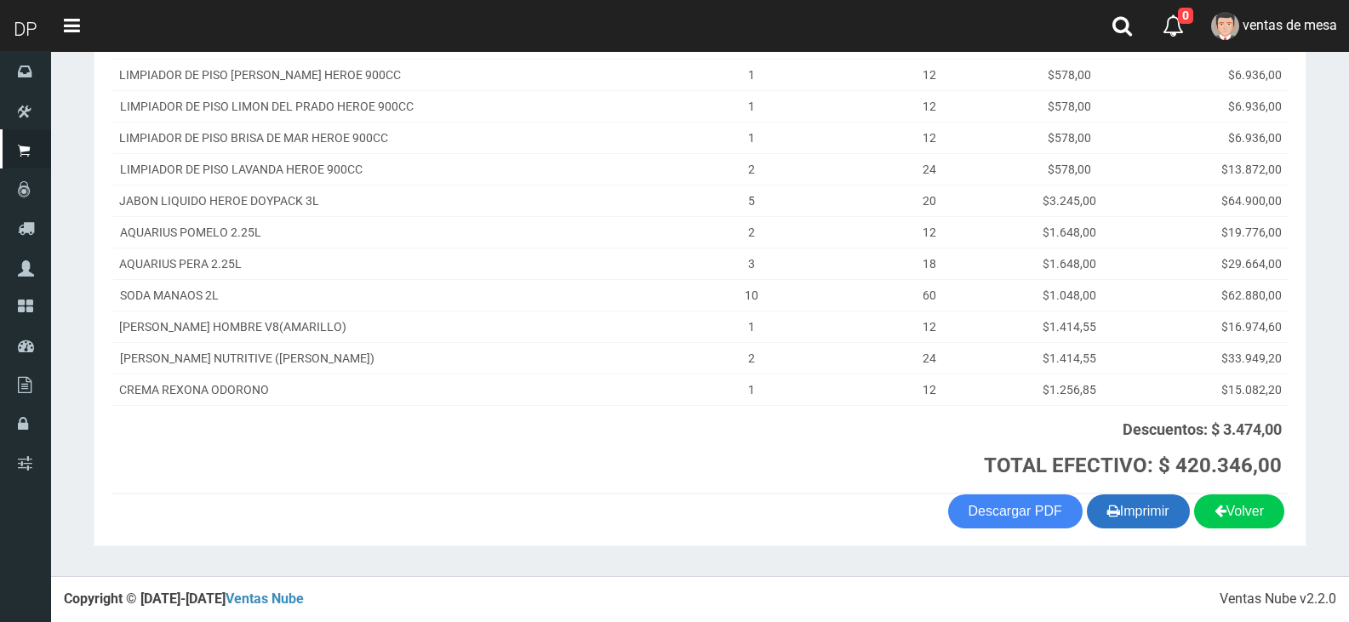
click at [1131, 522] on button "Imprimir" at bounding box center [1138, 512] width 103 height 34
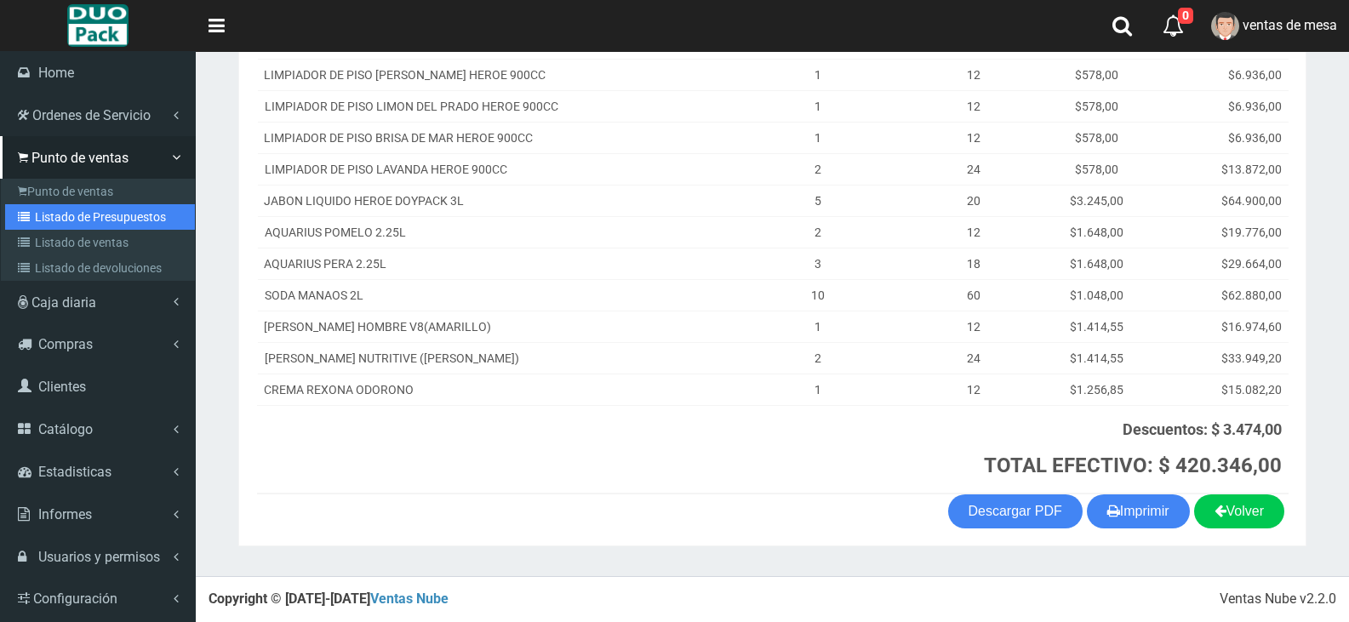
click at [31, 216] on icon at bounding box center [26, 217] width 17 height 12
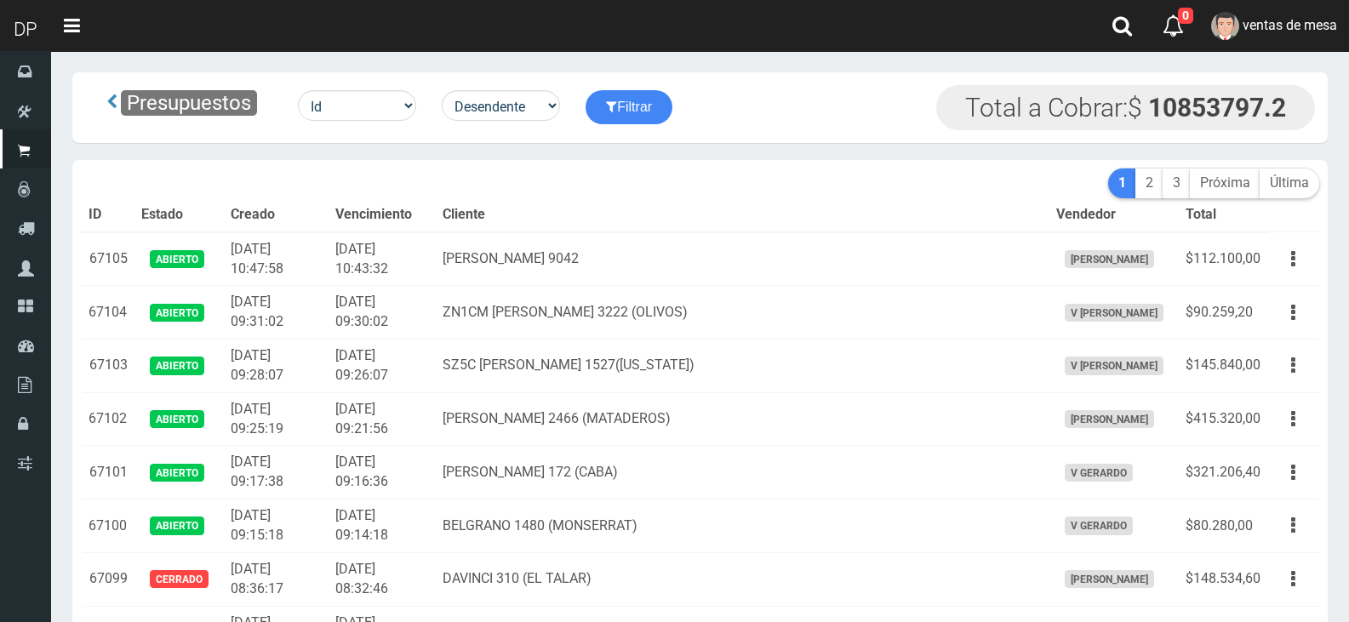
click at [563, 213] on th "Cliente" at bounding box center [742, 215] width 613 height 34
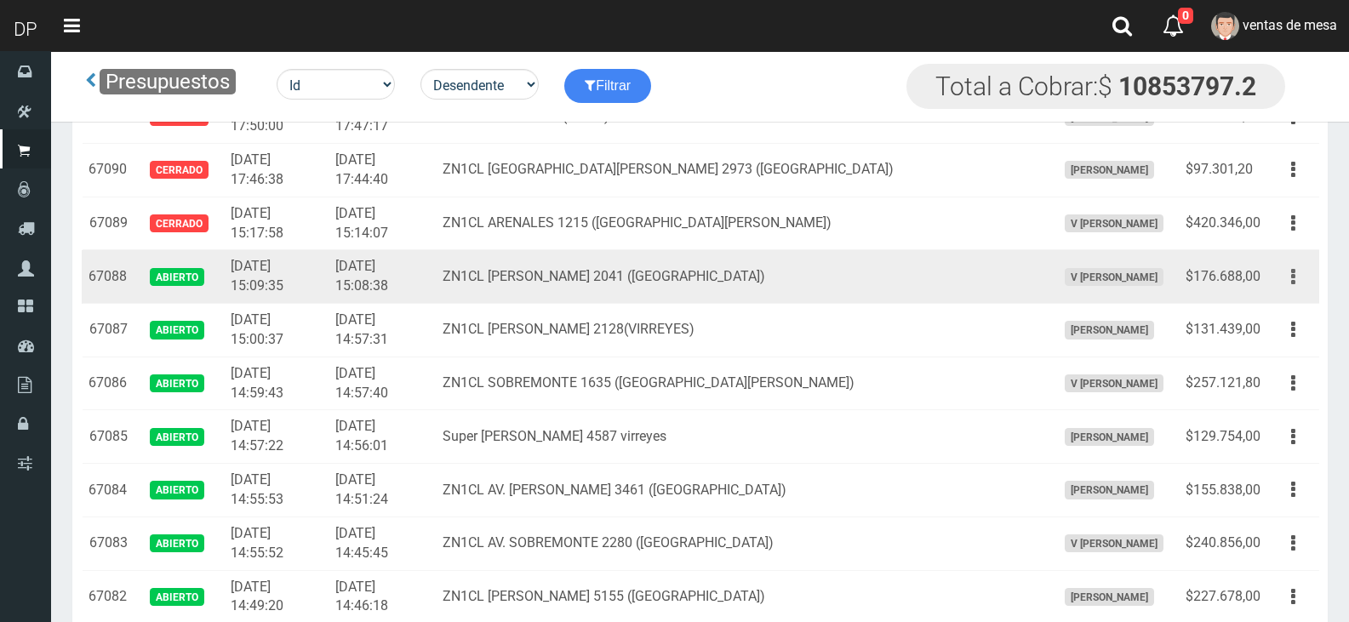
click at [1291, 278] on icon "button" at bounding box center [1293, 277] width 4 height 30
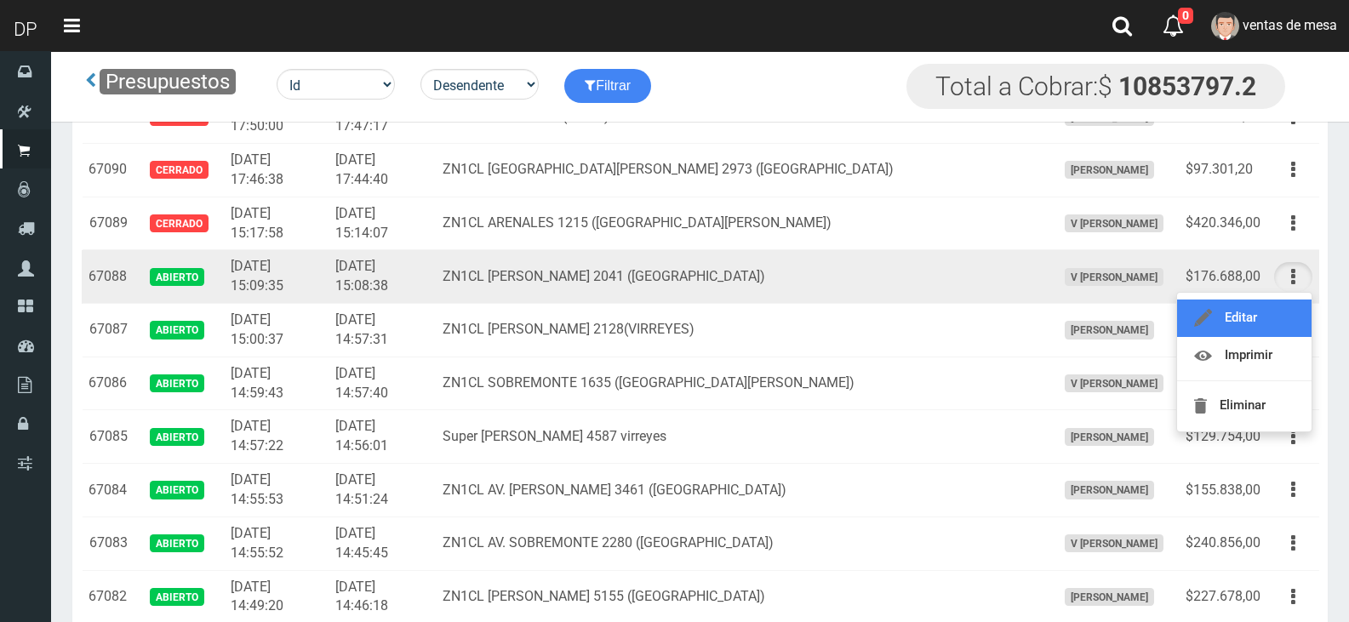
click at [1282, 306] on link "Editar" at bounding box center [1244, 318] width 135 height 37
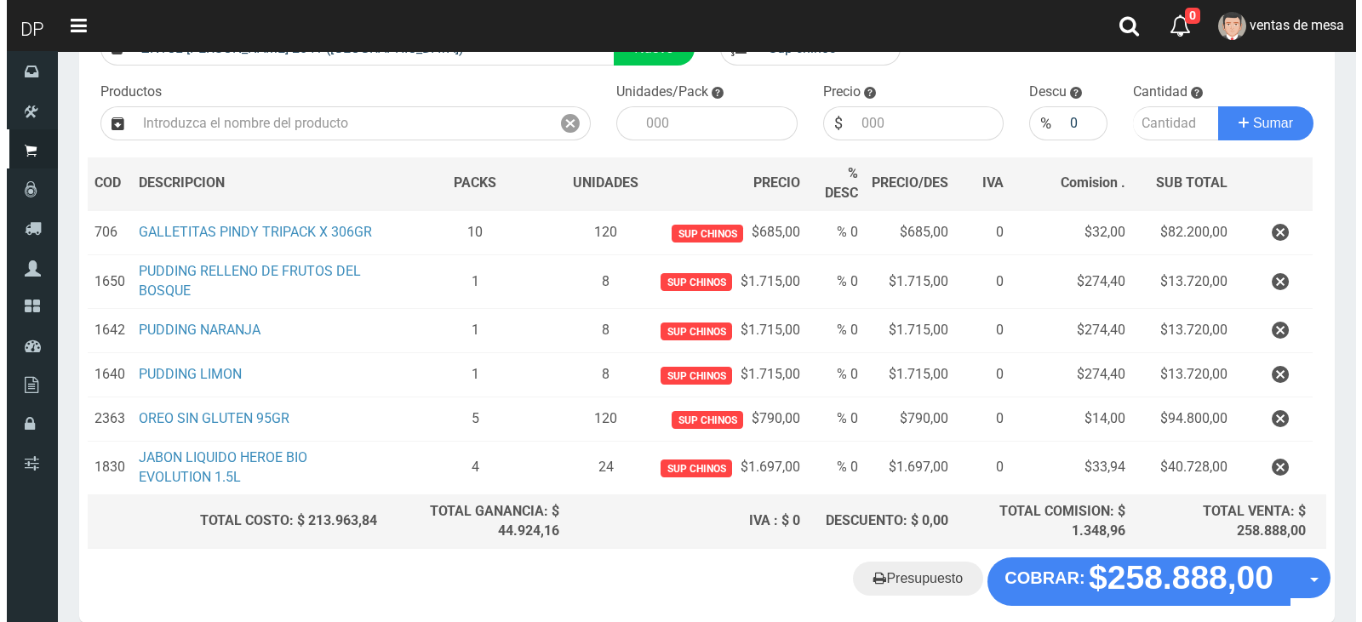
scroll to position [233, 0]
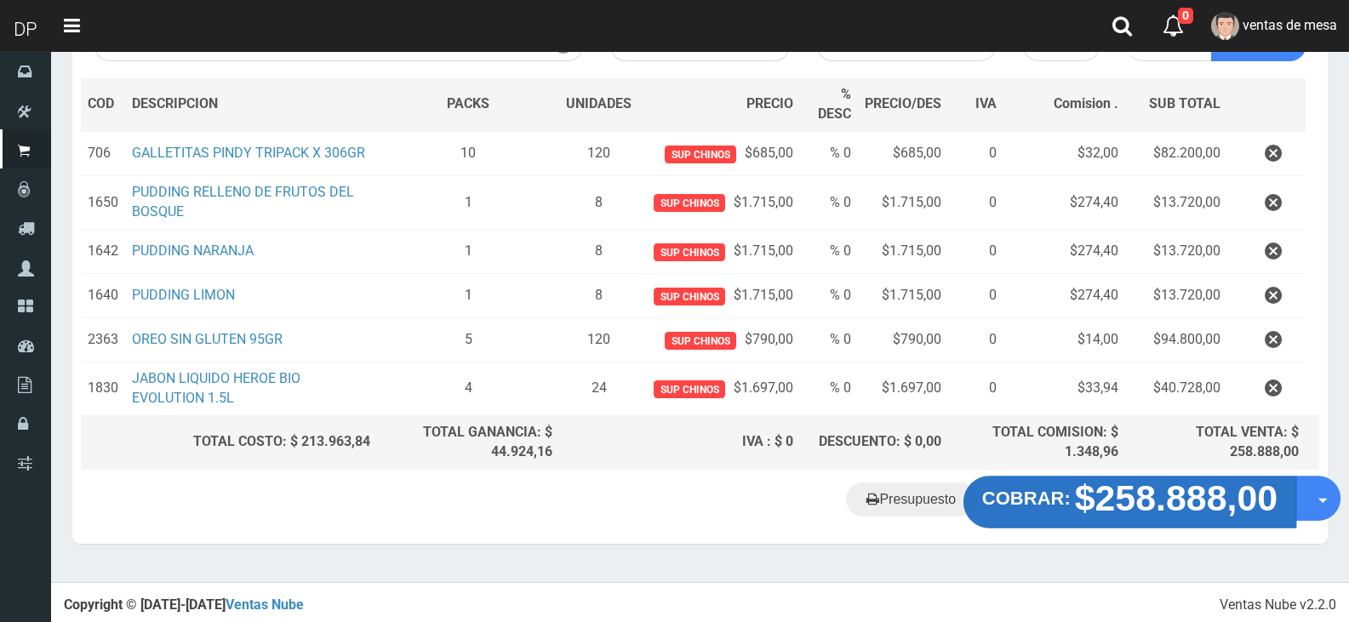
click at [1097, 491] on strong "$258.888,00" at bounding box center [1176, 498] width 203 height 40
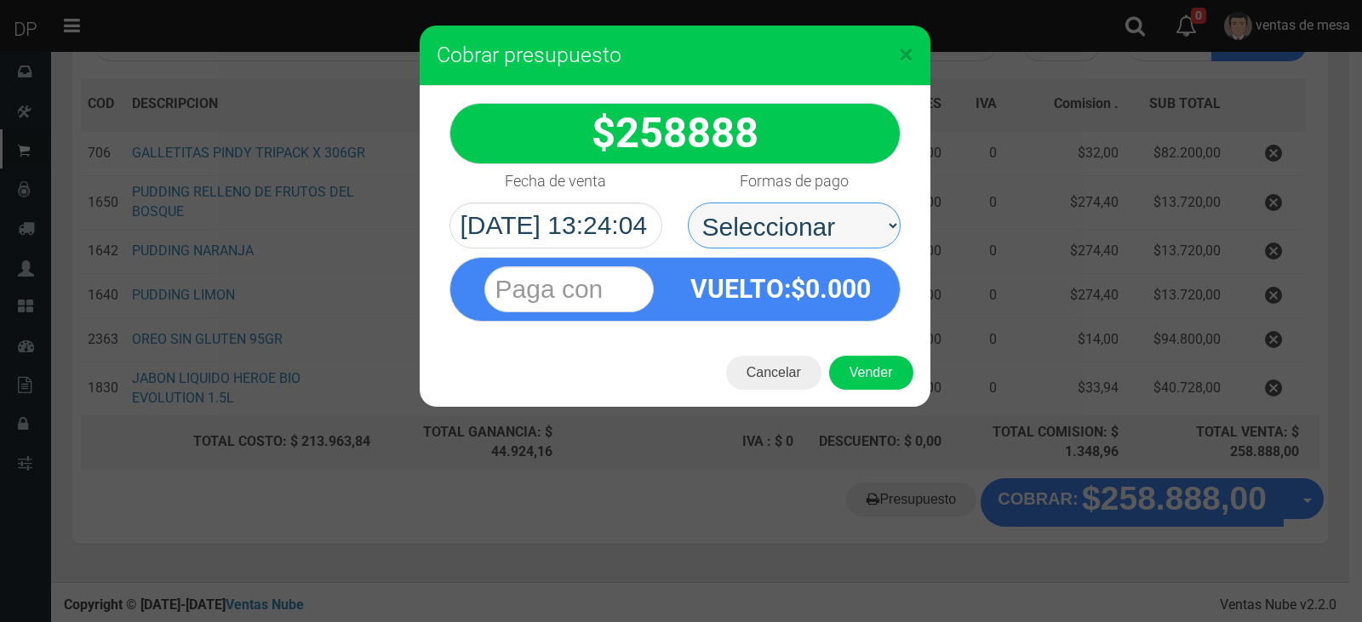
click at [833, 239] on select "Seleccionar Efectivo Tarjeta de Crédito Depósito Débito" at bounding box center [794, 226] width 213 height 46
select select "Efectivo"
click at [688, 203] on select "Seleccionar Efectivo Tarjeta de Crédito Depósito Débito" at bounding box center [794, 226] width 213 height 46
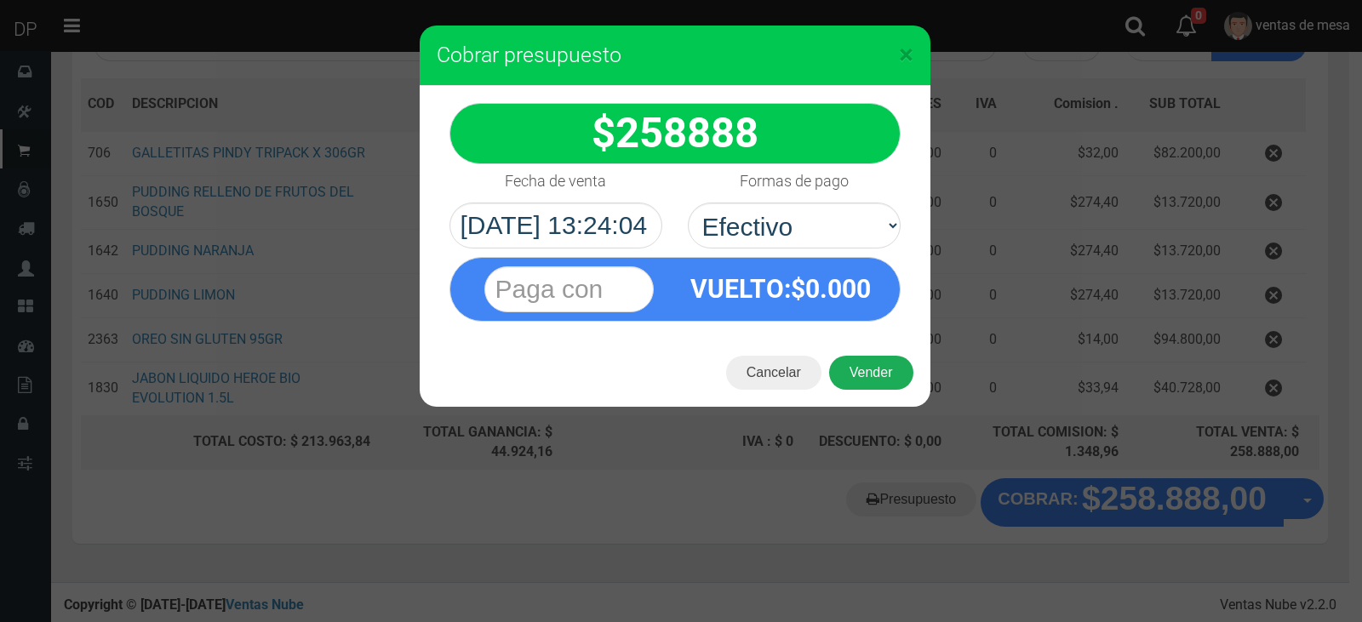
click at [884, 379] on button "Vender" at bounding box center [871, 373] width 84 height 34
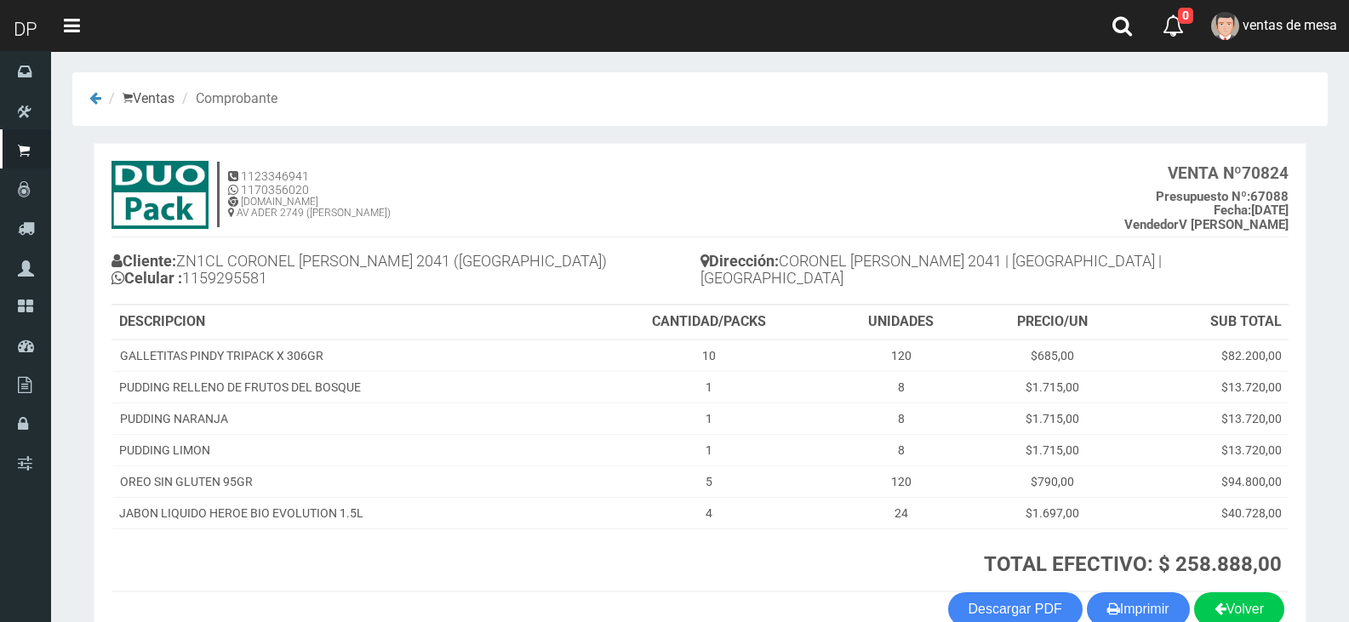
scroll to position [98, 0]
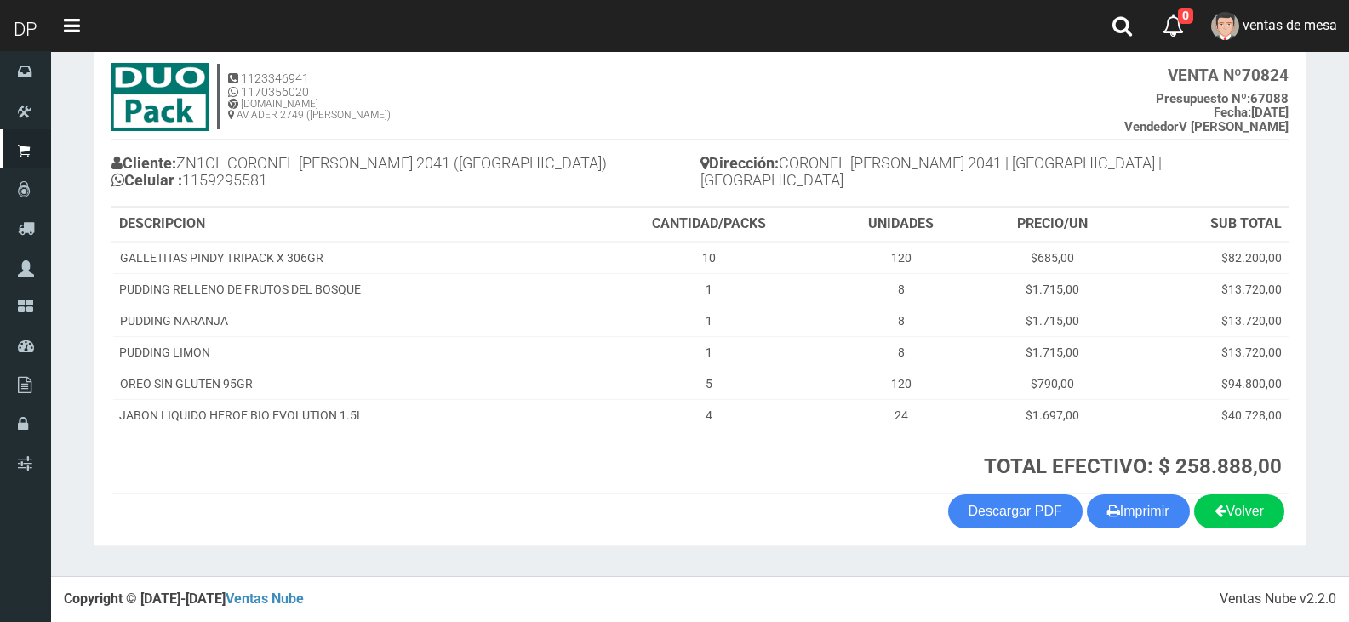
click at [1175, 529] on section "1123346941 1170356020 [DOMAIN_NAME] AV ADER 2749 ([PERSON_NAME]) VENTA Nº 70824…" at bounding box center [700, 295] width 1213 height 501
click at [1172, 514] on button "Imprimir" at bounding box center [1138, 512] width 103 height 34
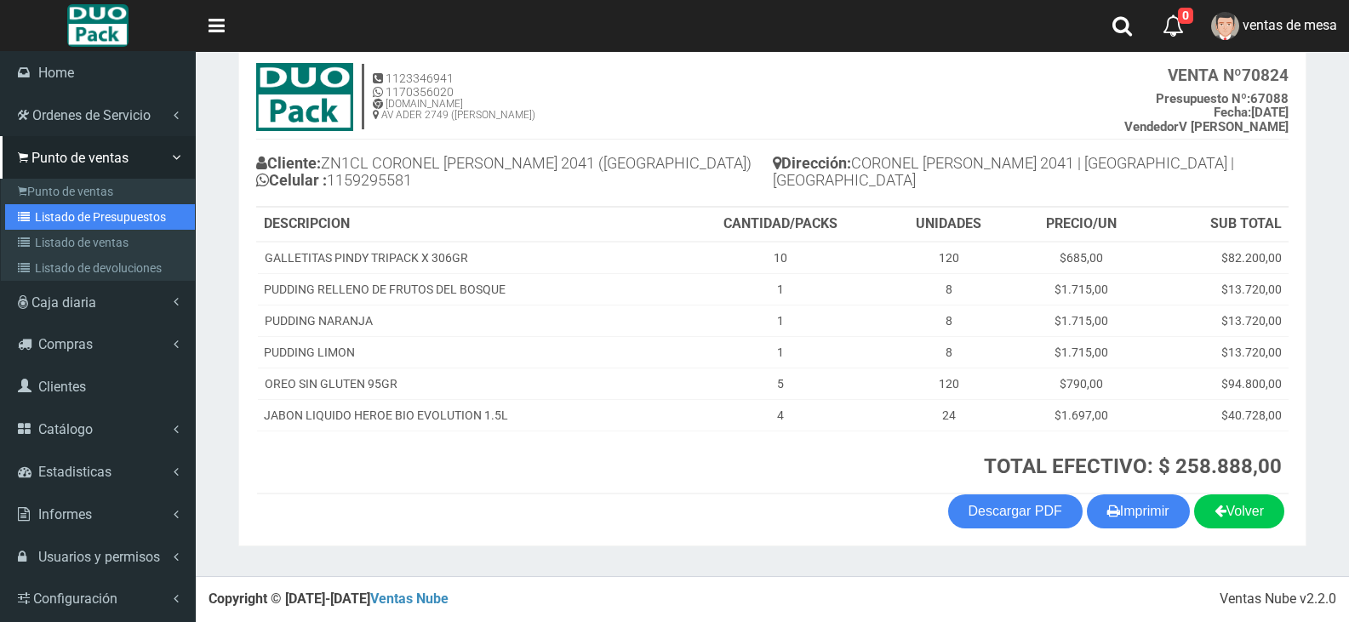
click at [25, 217] on icon at bounding box center [26, 217] width 17 height 12
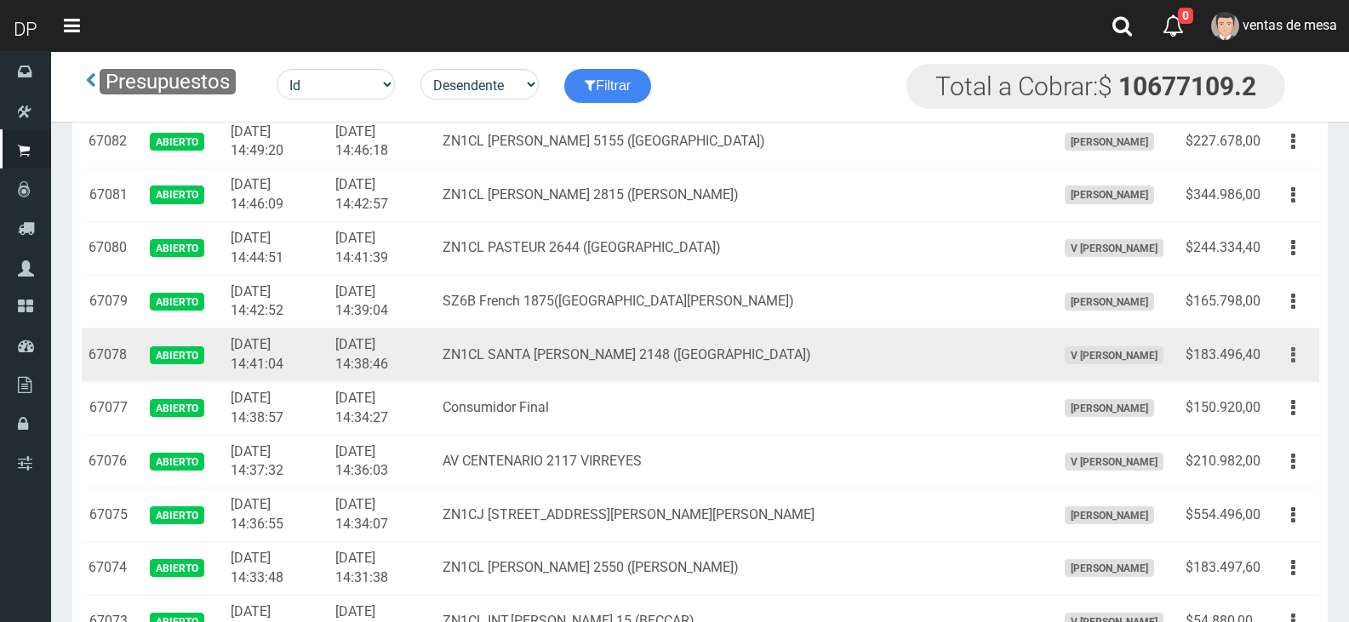
scroll to position [1247, 0]
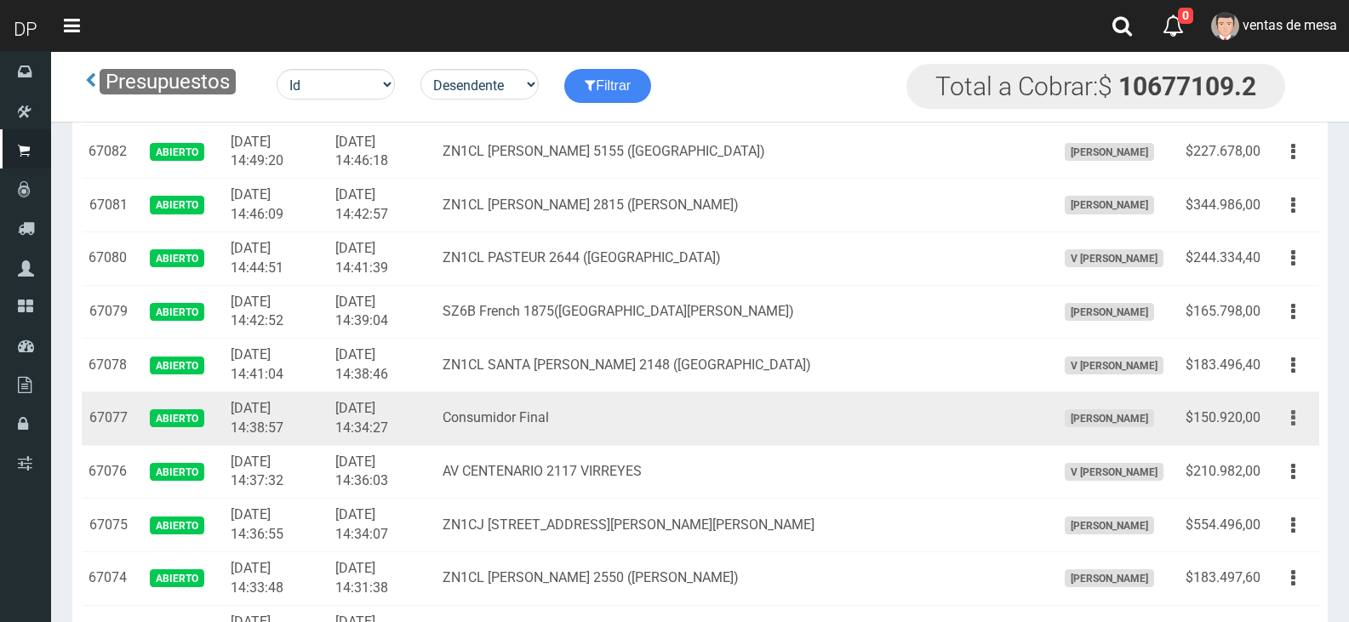
click at [1285, 418] on button "button" at bounding box center [1293, 419] width 38 height 30
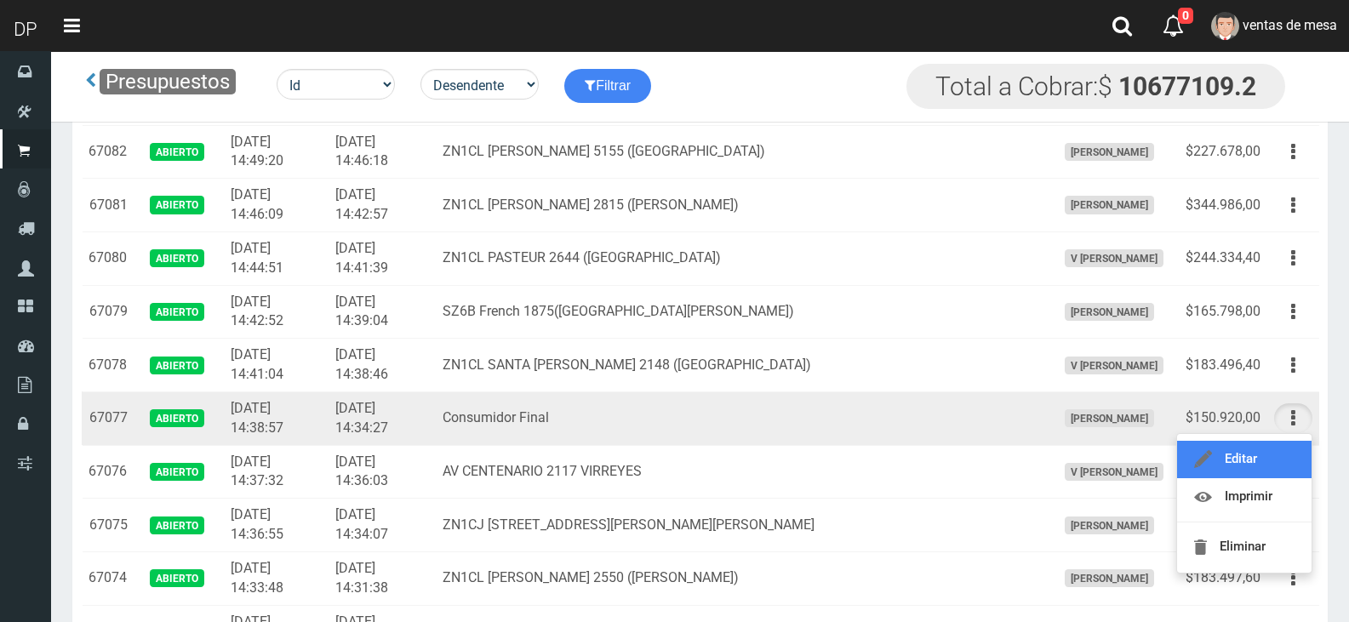
click at [1269, 449] on link "Editar" at bounding box center [1244, 459] width 135 height 37
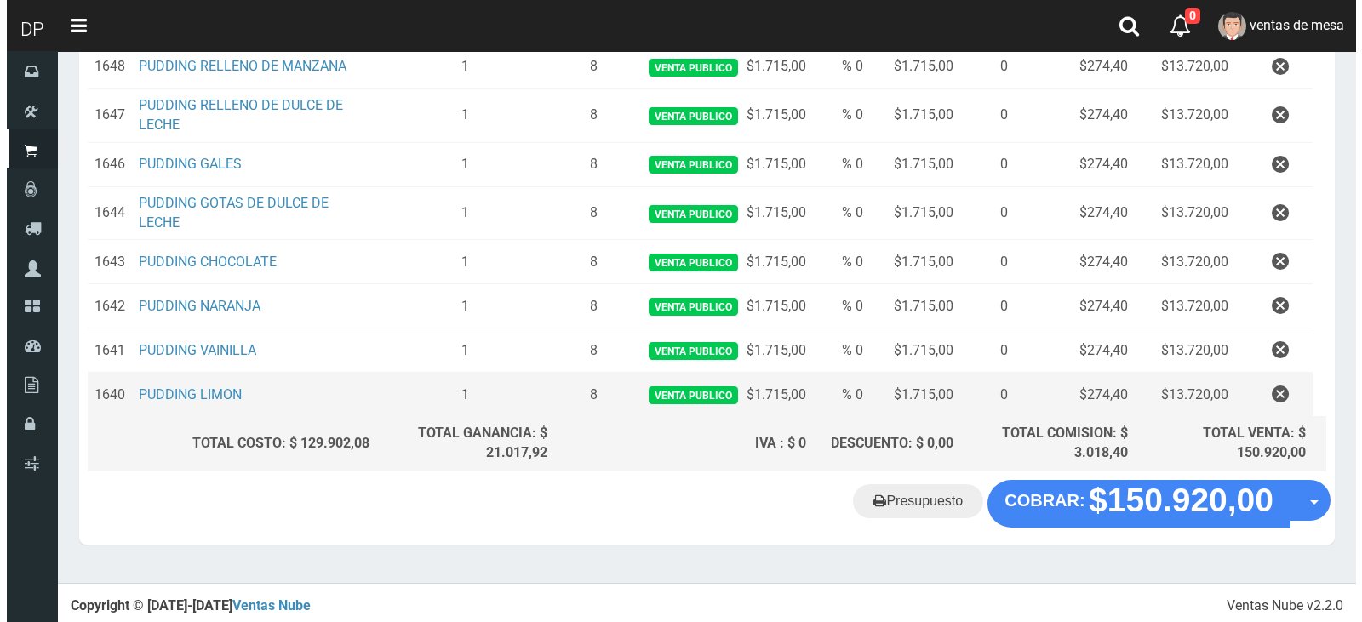
scroll to position [464, 0]
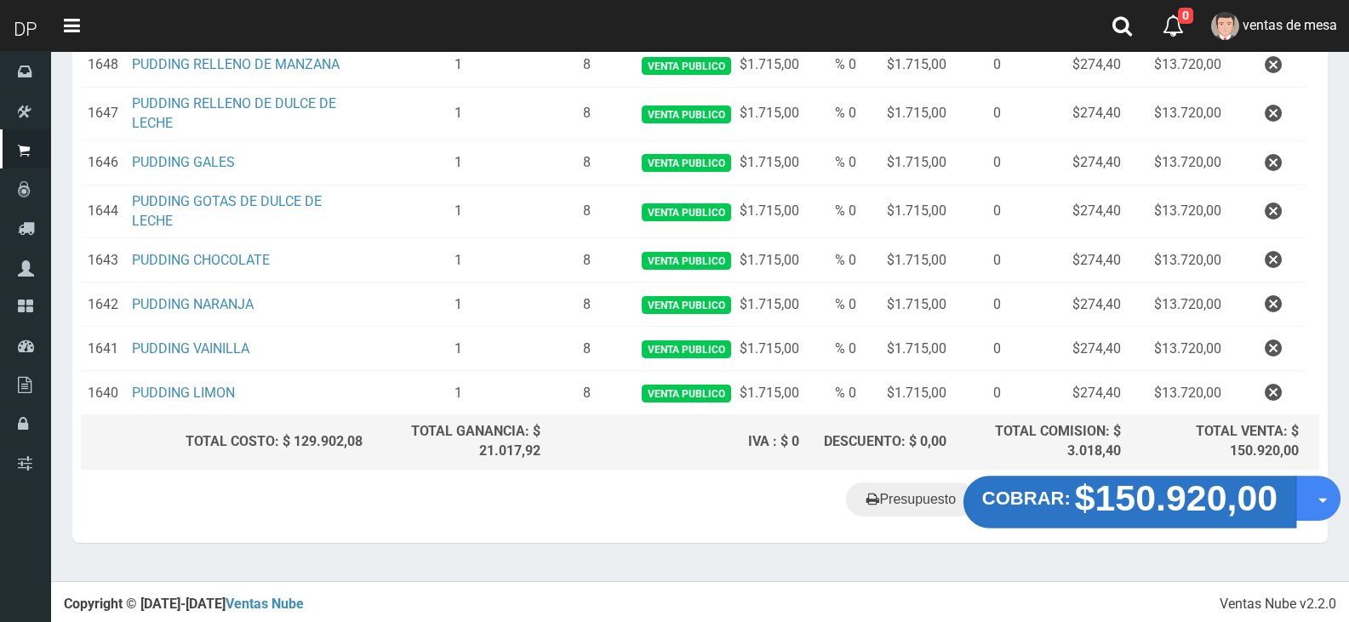
click at [1187, 506] on strong "$150.920,00" at bounding box center [1176, 498] width 203 height 40
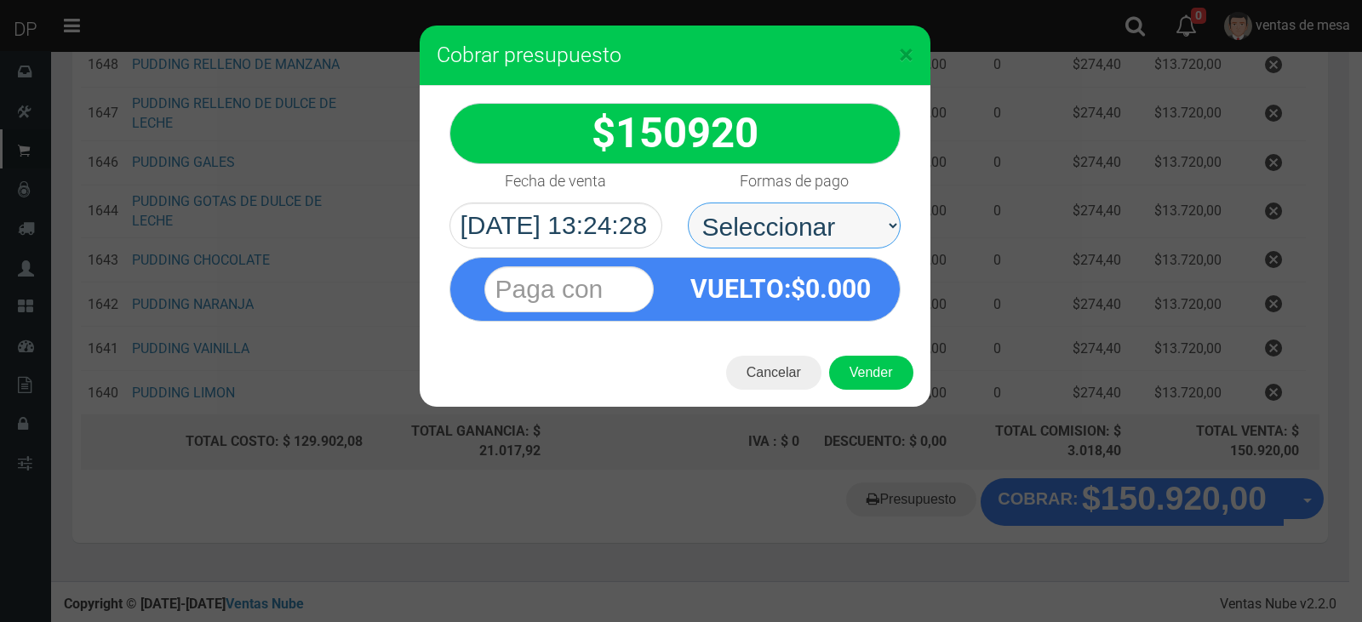
click at [868, 225] on select "Seleccionar Efectivo Tarjeta de Crédito Depósito Débito" at bounding box center [794, 226] width 213 height 46
select select "Efectivo"
click at [688, 203] on select "Seleccionar Efectivo Tarjeta de Crédito Depósito Débito" at bounding box center [794, 226] width 213 height 46
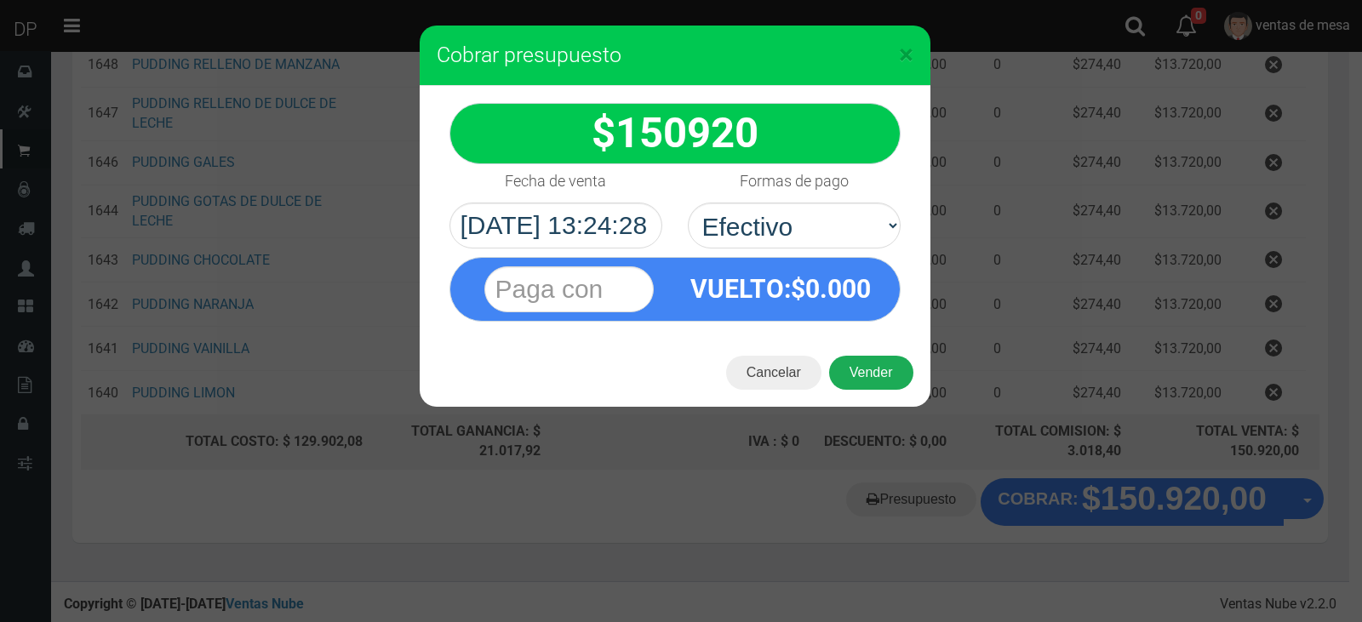
click at [879, 367] on button "Vender" at bounding box center [871, 373] width 84 height 34
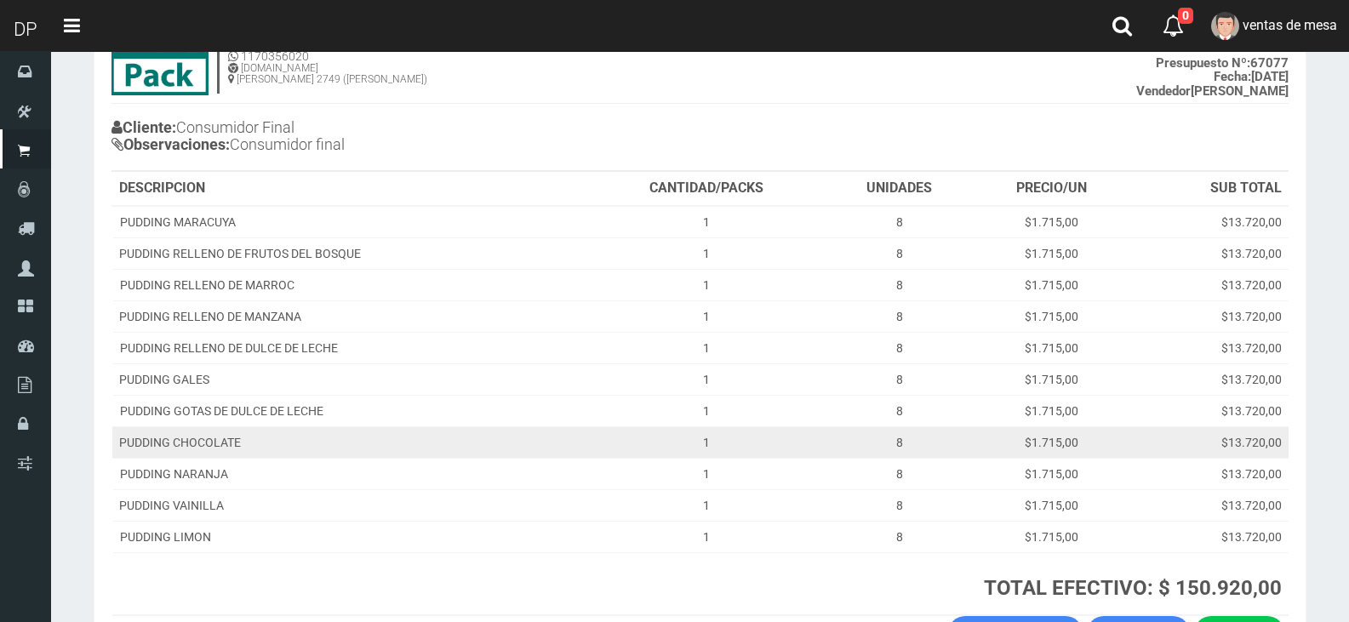
scroll to position [255, 0]
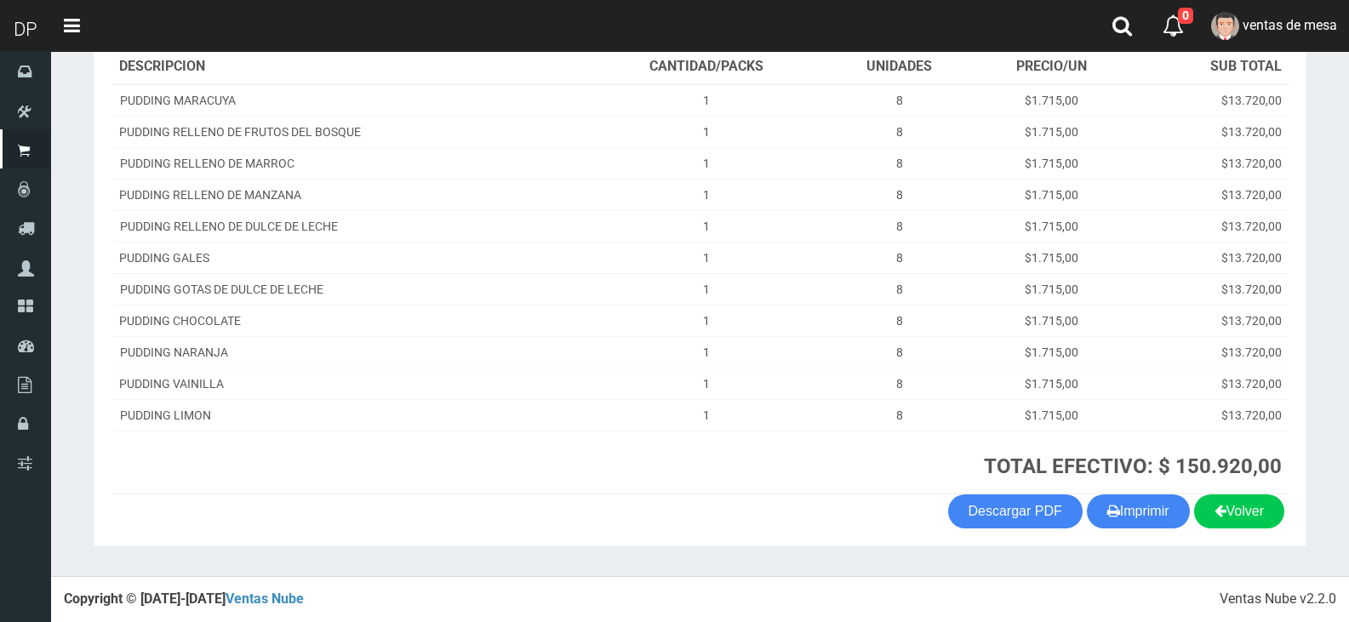
drag, startPoint x: 1112, startPoint y: 515, endPoint x: 1096, endPoint y: 491, distance: 28.8
click at [1112, 513] on icon "button" at bounding box center [1114, 511] width 13 height 24
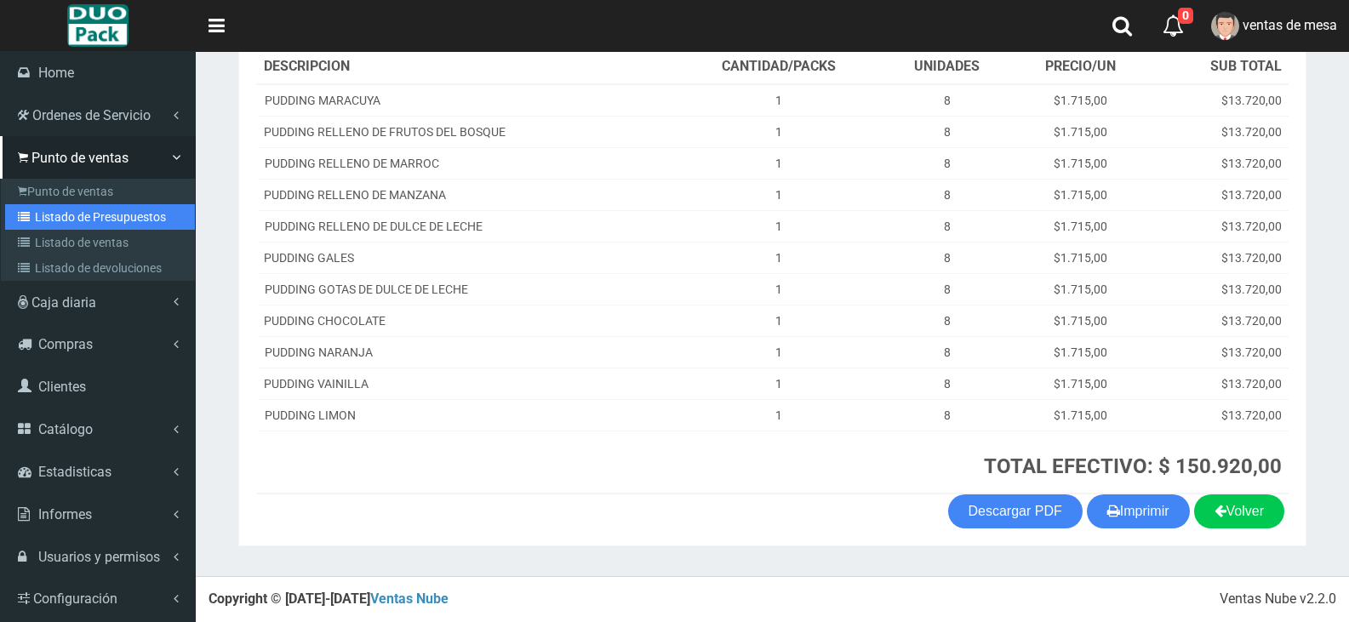
click at [59, 215] on link "Listado de Presupuestos" at bounding box center [100, 217] width 190 height 26
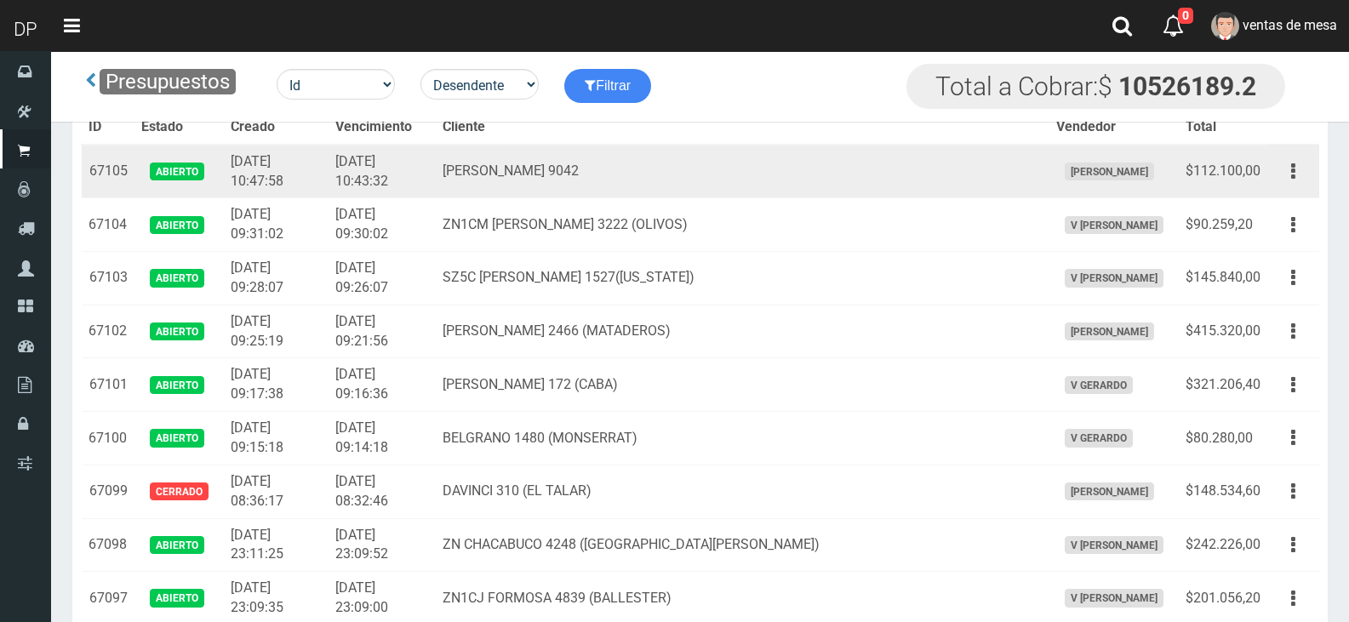
scroll to position [1869, 0]
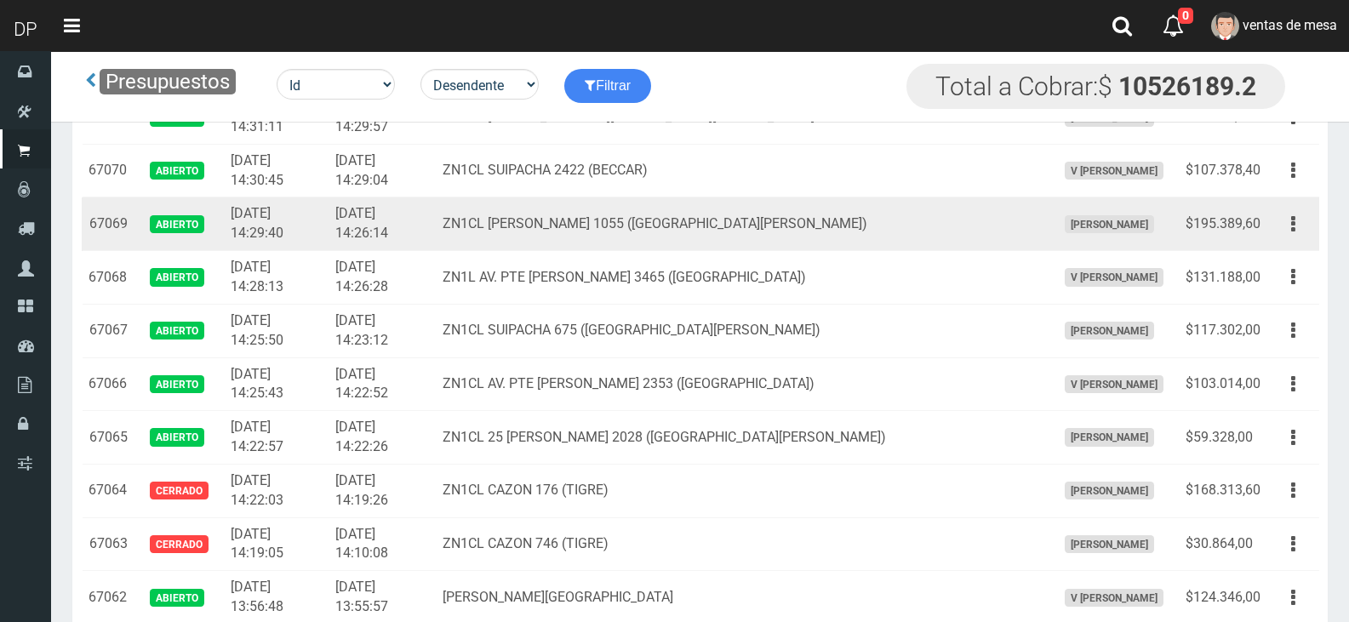
click at [1315, 225] on td "Editar Imprimir Eliminar" at bounding box center [1294, 224] width 52 height 54
click at [1283, 232] on button "button" at bounding box center [1293, 224] width 38 height 30
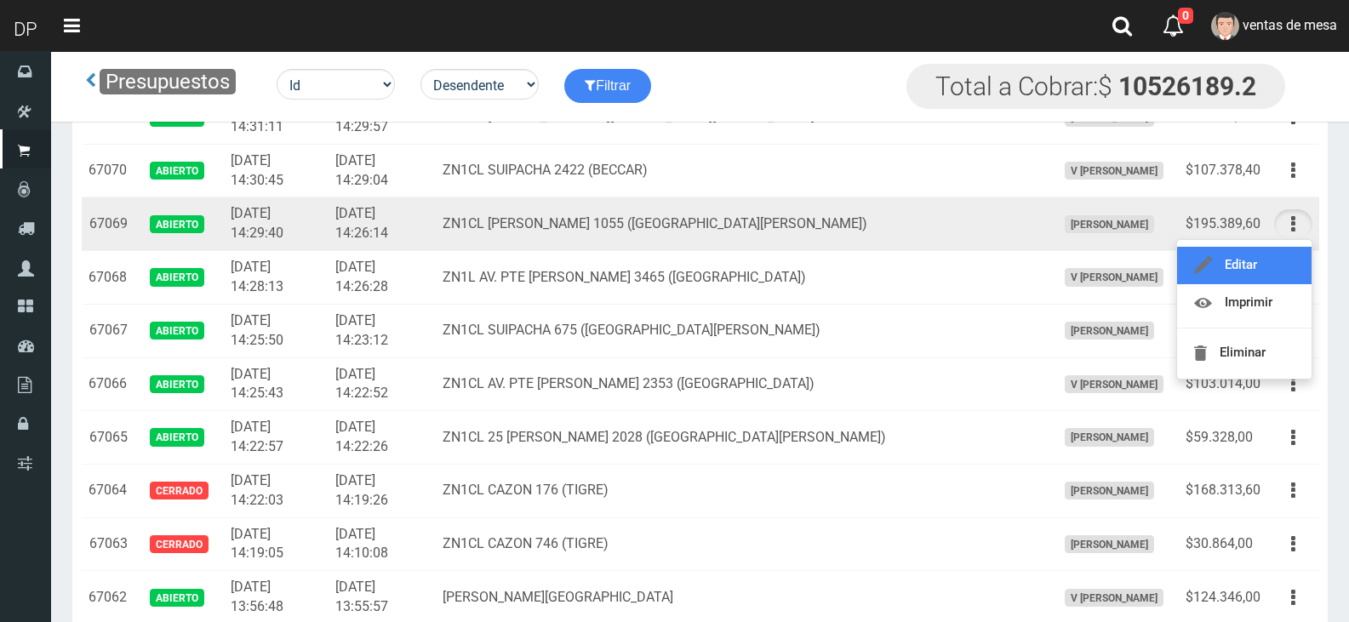
click at [1279, 261] on link "Editar" at bounding box center [1244, 265] width 135 height 37
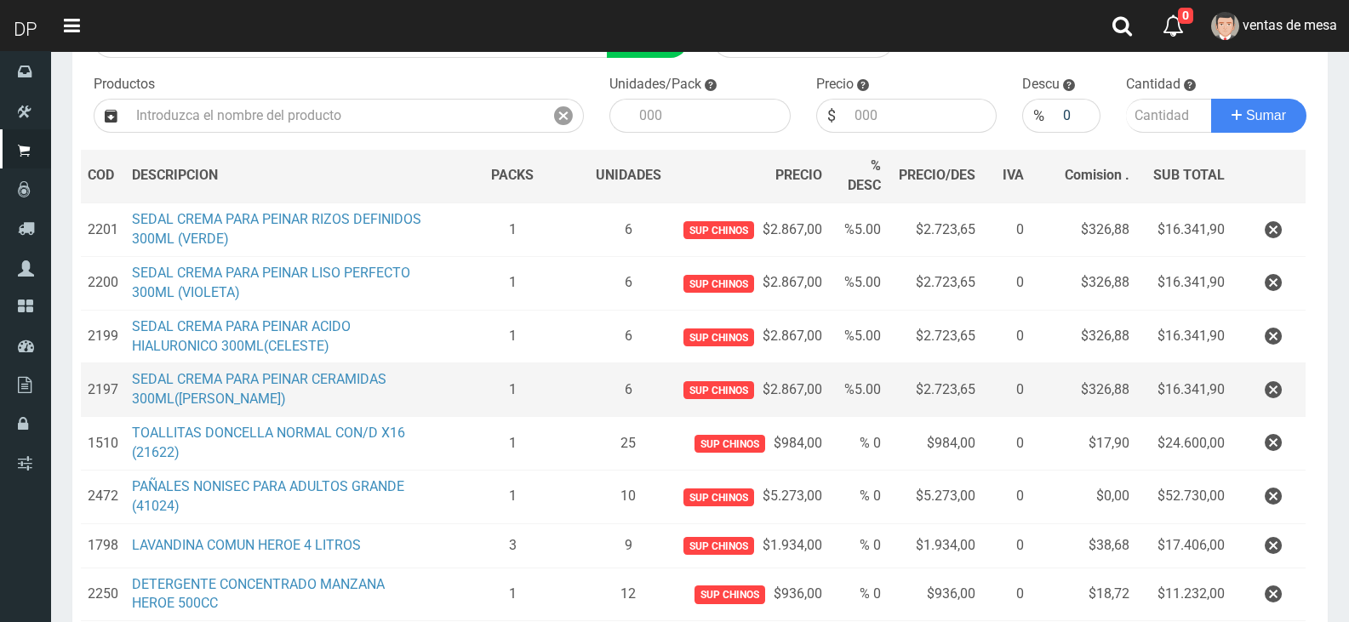
scroll to position [255, 0]
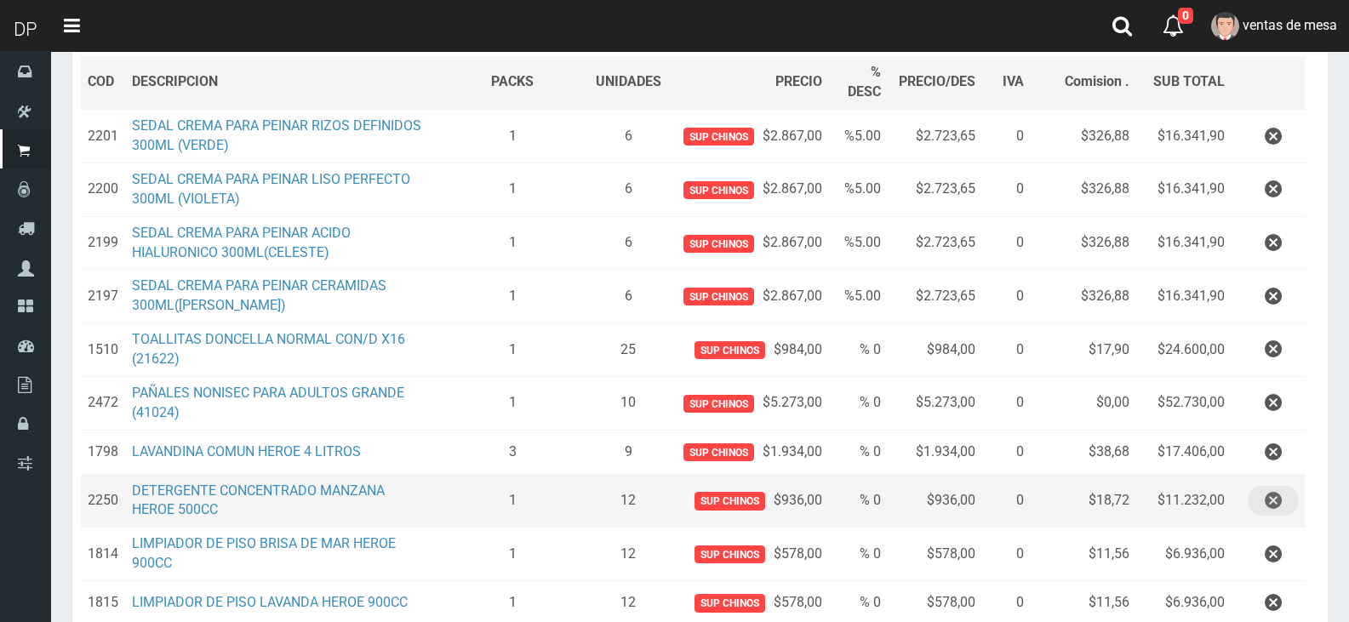
click at [1280, 497] on icon "button" at bounding box center [1273, 501] width 17 height 30
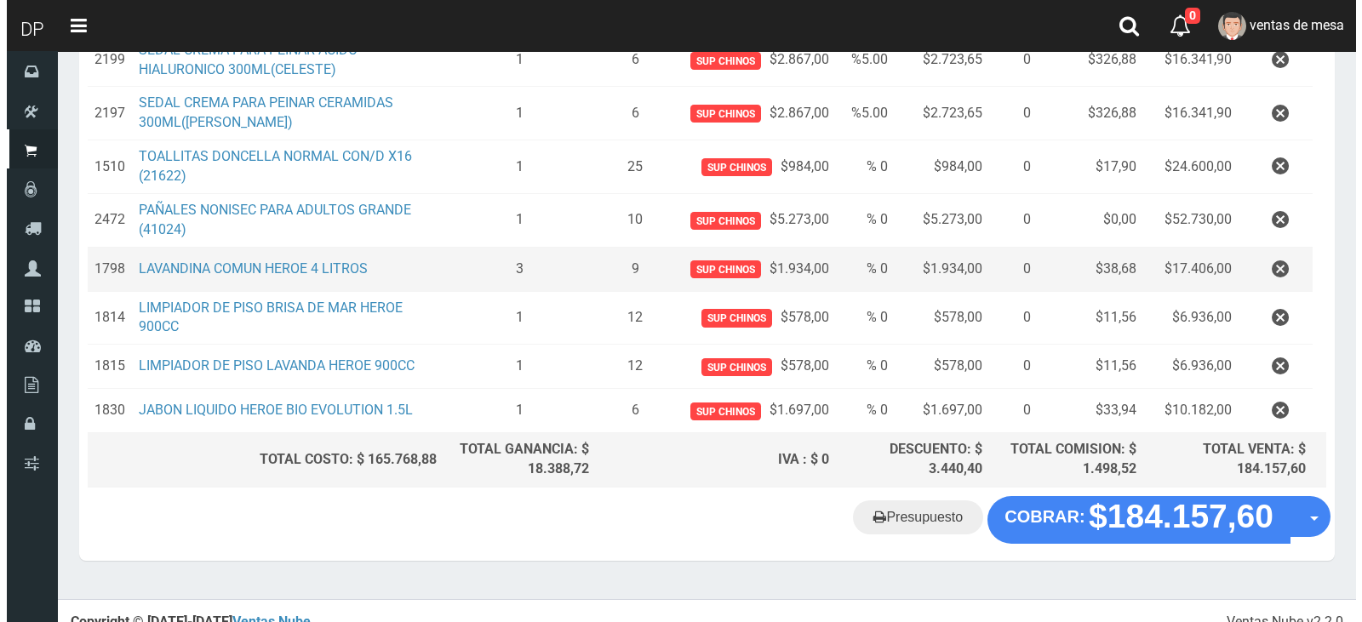
scroll to position [456, 0]
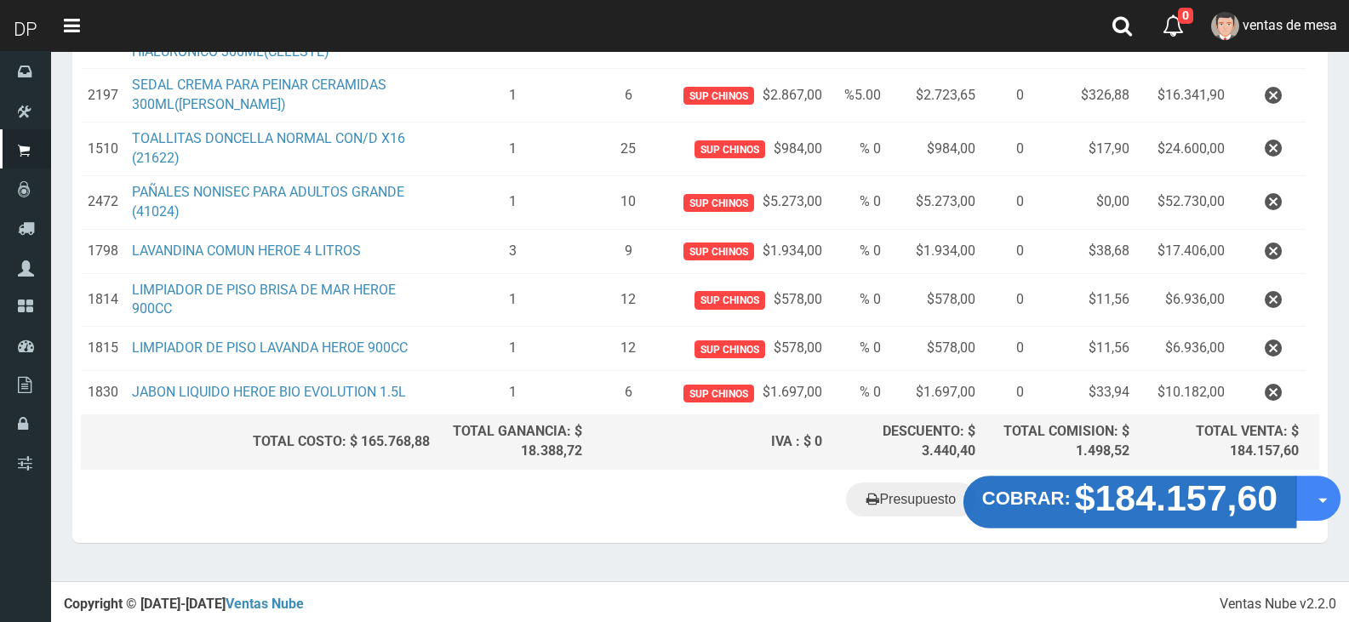
click at [1054, 518] on button "COBRAR: $184.157,60" at bounding box center [1130, 502] width 333 height 53
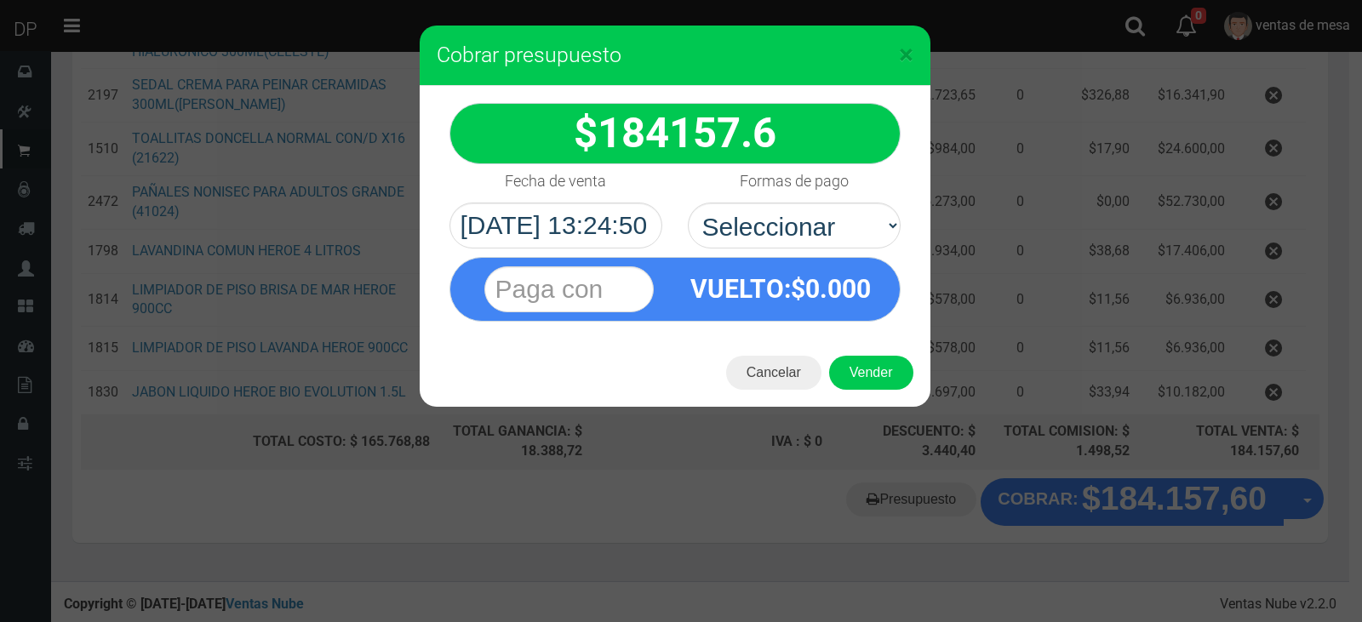
select select "Efectivo"
click at [688, 203] on select "Seleccionar Efectivo Tarjeta de Crédito Depósito Débito" at bounding box center [794, 226] width 213 height 46
click at [822, 363] on div "Cancelar Vender" at bounding box center [675, 373] width 511 height 68
click at [833, 365] on button "Vender" at bounding box center [871, 373] width 84 height 34
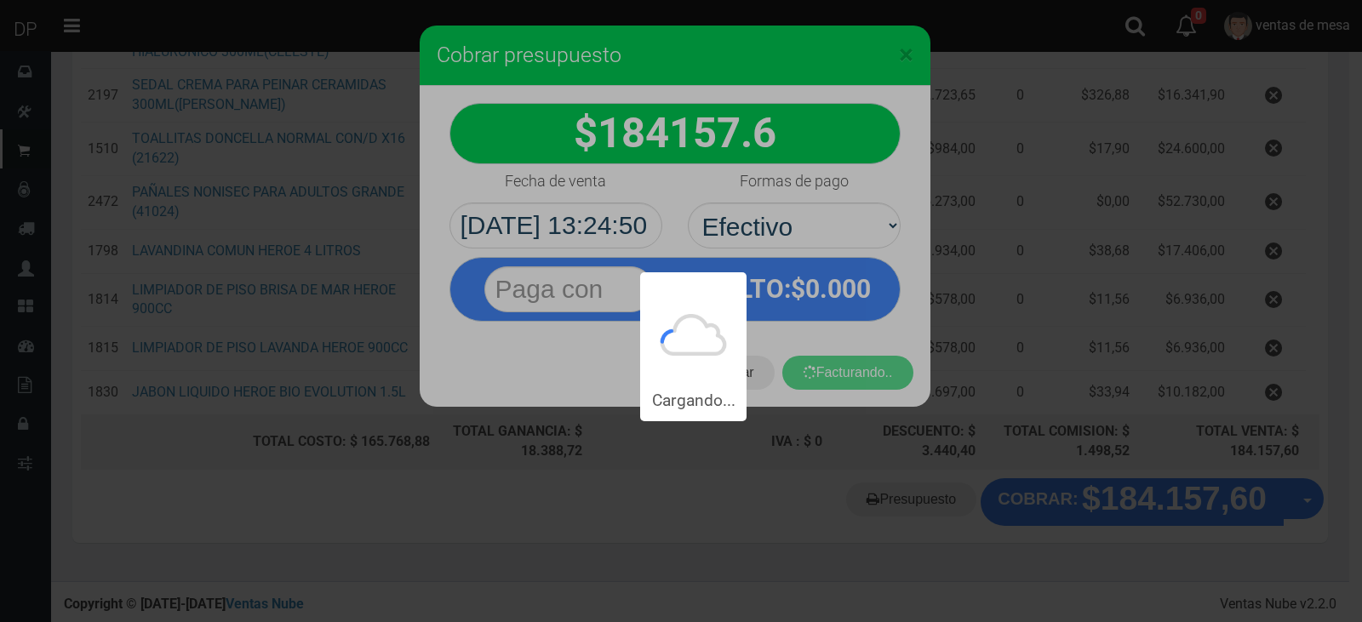
click at [845, 370] on div "Cargando..." at bounding box center [681, 210] width 1362 height 421
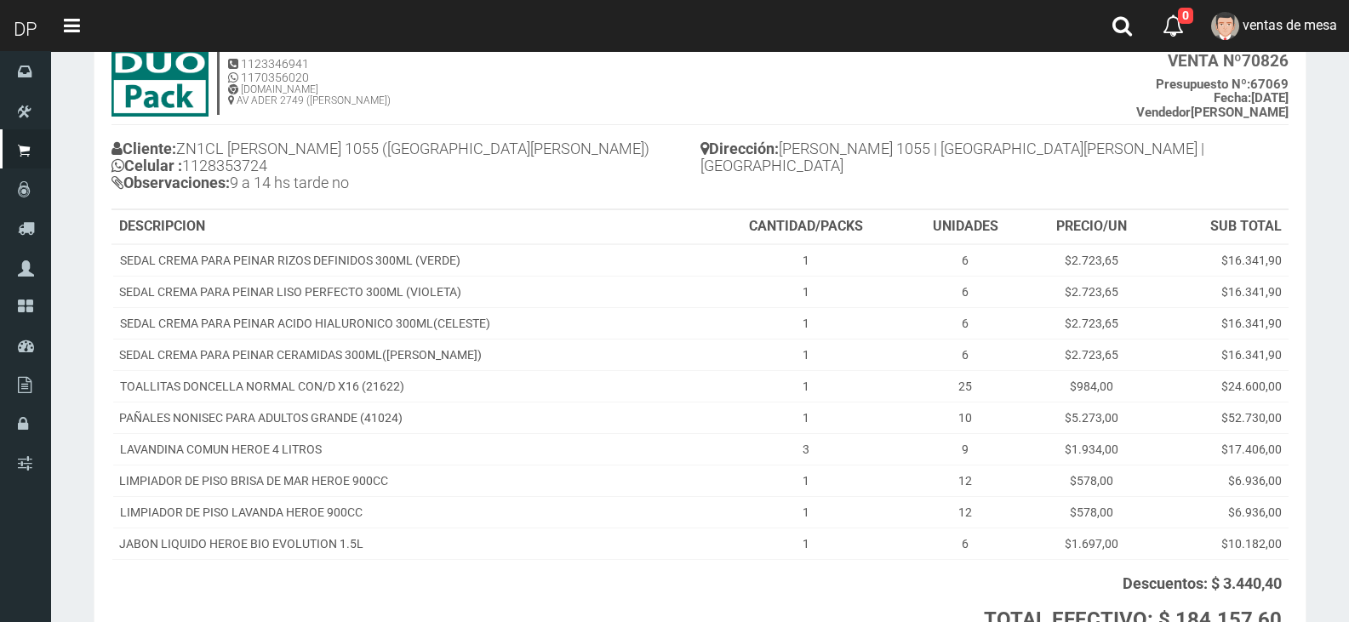
scroll to position [266, 0]
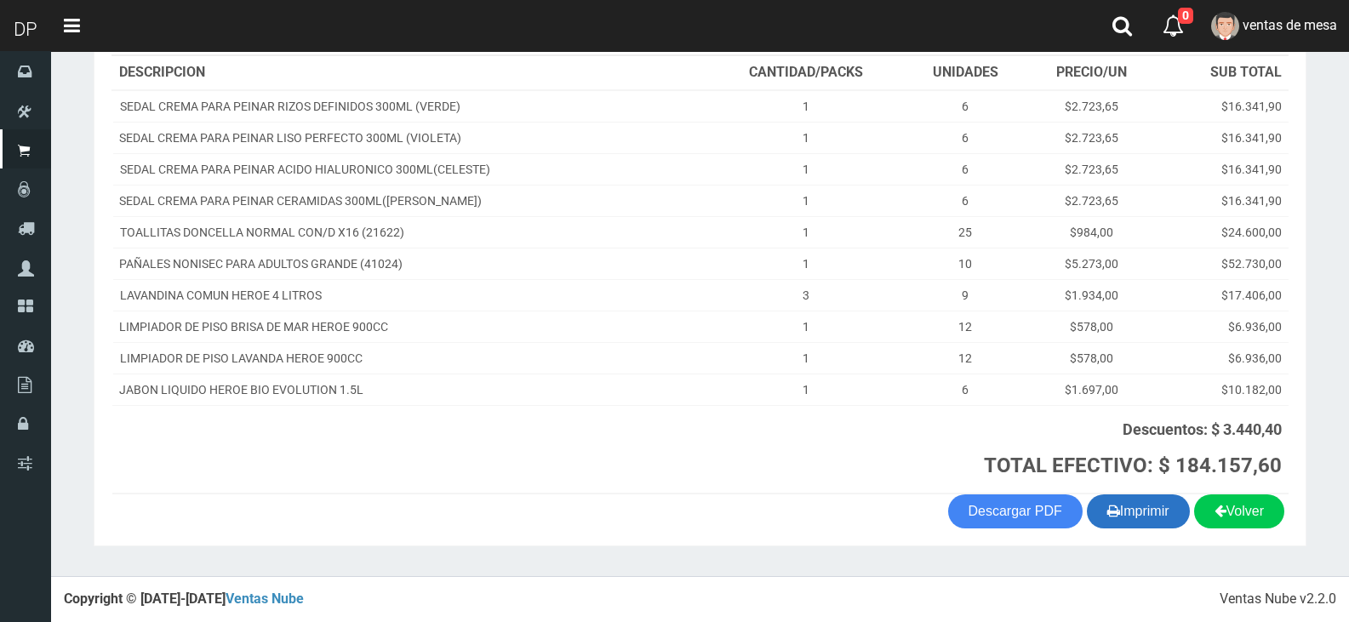
drag, startPoint x: 1117, startPoint y: 521, endPoint x: 1104, endPoint y: 491, distance: 32.4
click at [1117, 523] on button "Imprimir" at bounding box center [1138, 512] width 103 height 34
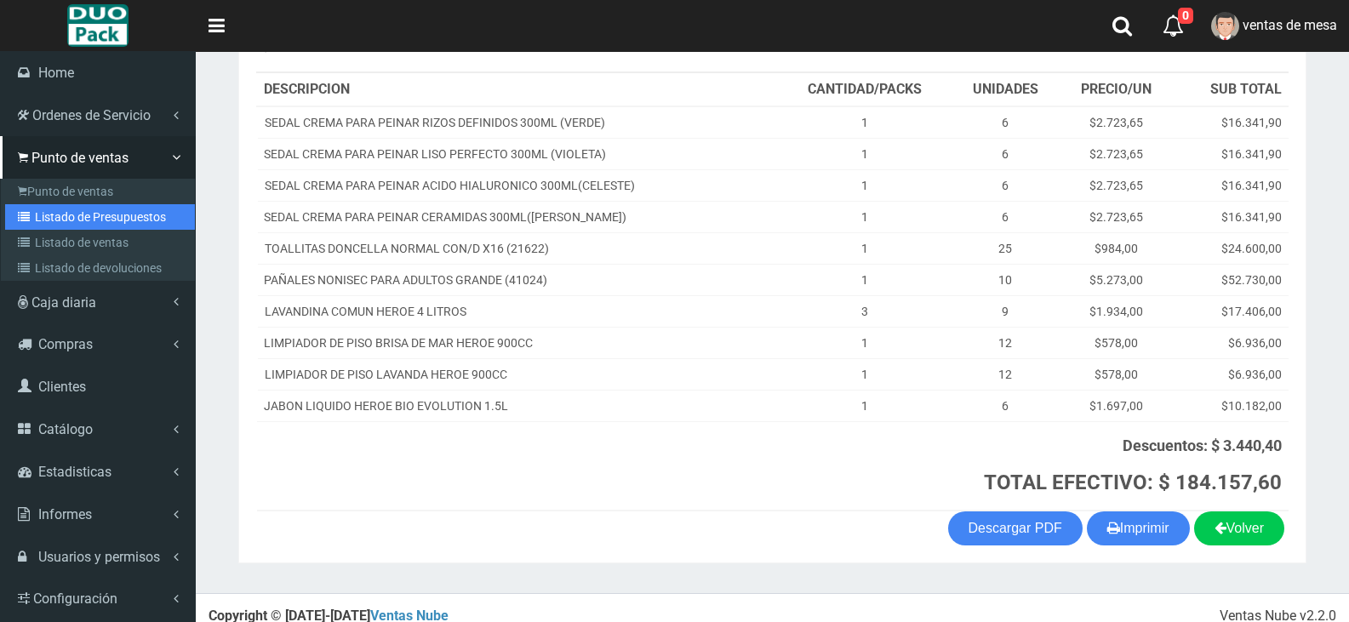
click at [13, 211] on link "Listado de Presupuestos" at bounding box center [100, 217] width 190 height 26
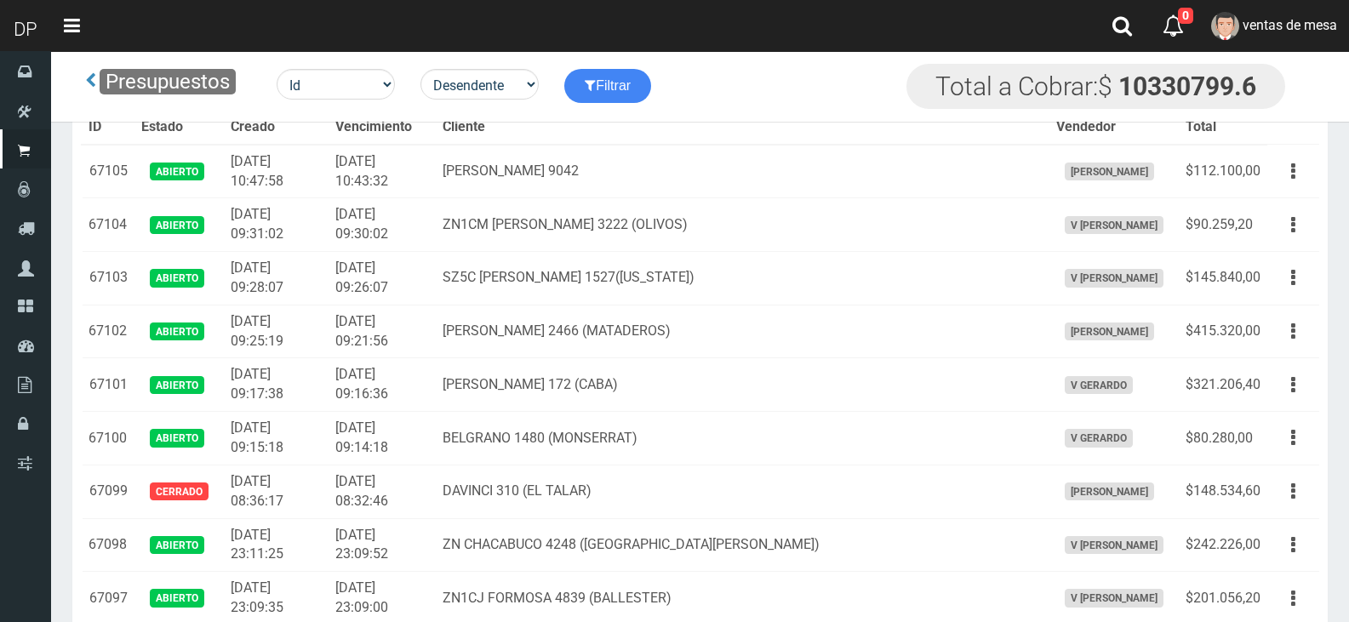
scroll to position [1869, 0]
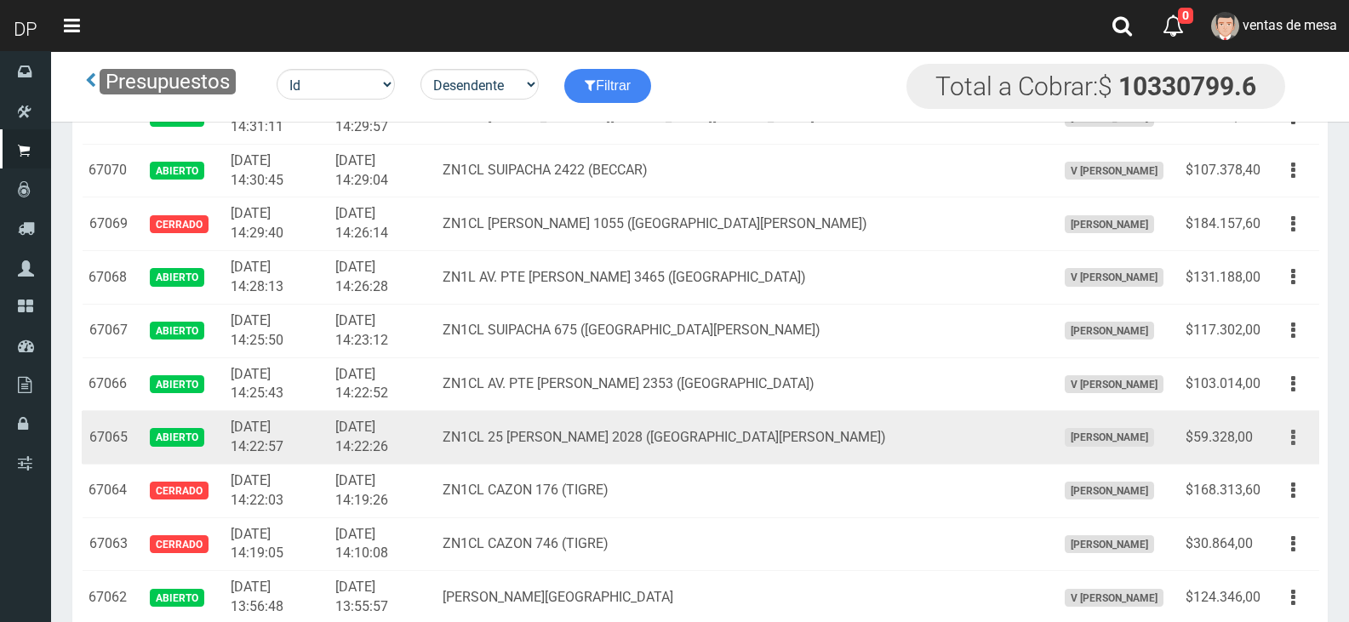
drag, startPoint x: 1294, startPoint y: 434, endPoint x: 1273, endPoint y: 461, distance: 33.9
click at [1293, 434] on icon "button" at bounding box center [1293, 438] width 4 height 30
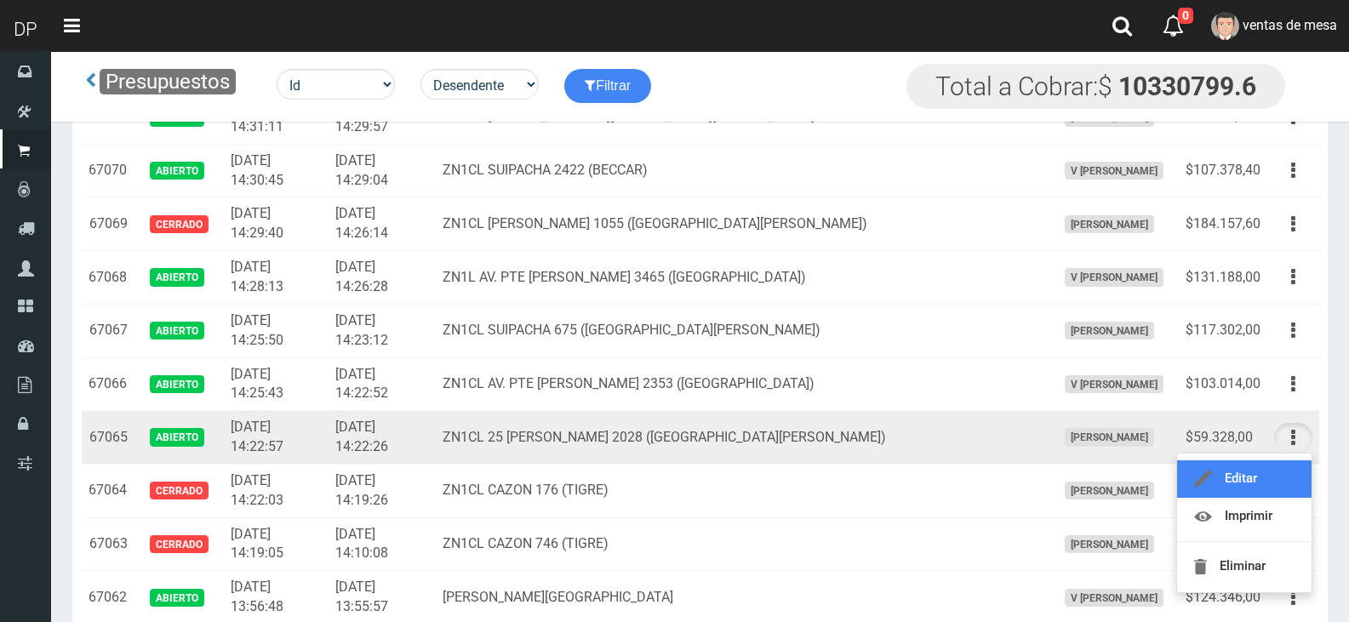
click at [1274, 462] on link "Editar" at bounding box center [1244, 479] width 135 height 37
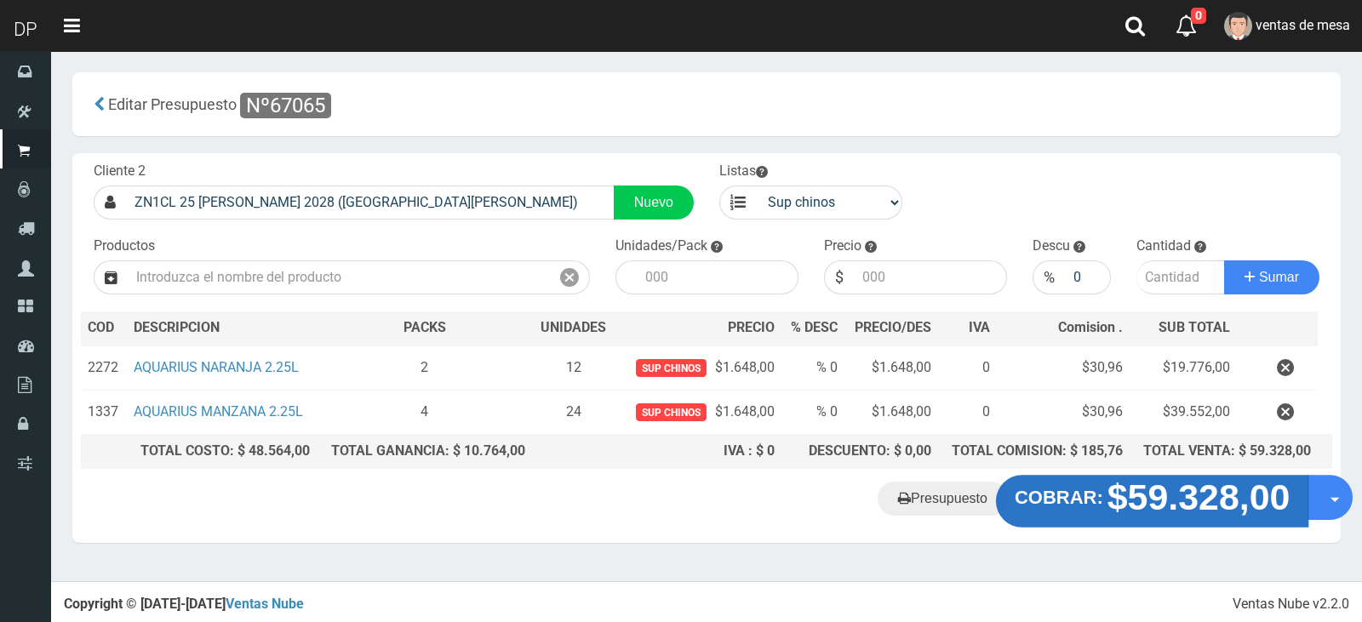
click at [1152, 486] on strong "$59.328,00" at bounding box center [1199, 498] width 183 height 40
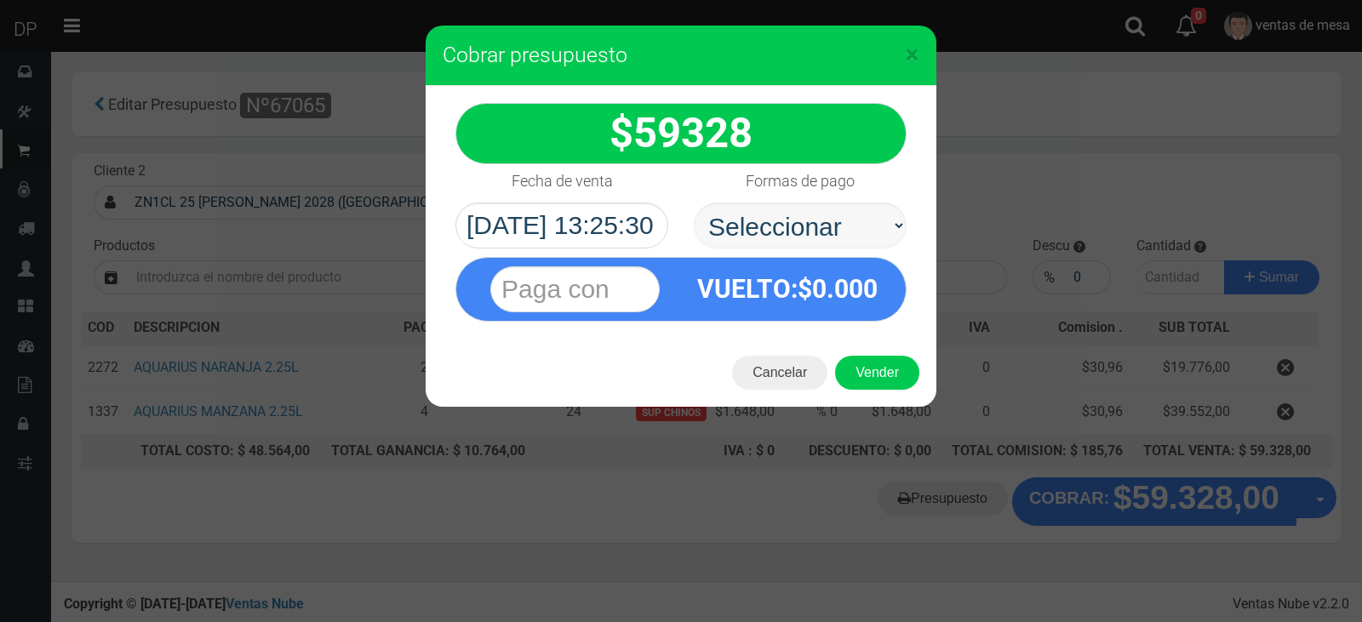
click at [819, 212] on select "Seleccionar Efectivo Tarjeta de Crédito Depósito Débito" at bounding box center [800, 226] width 213 height 46
select select "Efectivo"
click at [694, 203] on select "Seleccionar Efectivo Tarjeta de Crédito Depósito Débito" at bounding box center [800, 226] width 213 height 46
click at [864, 360] on button "Vender" at bounding box center [877, 373] width 84 height 34
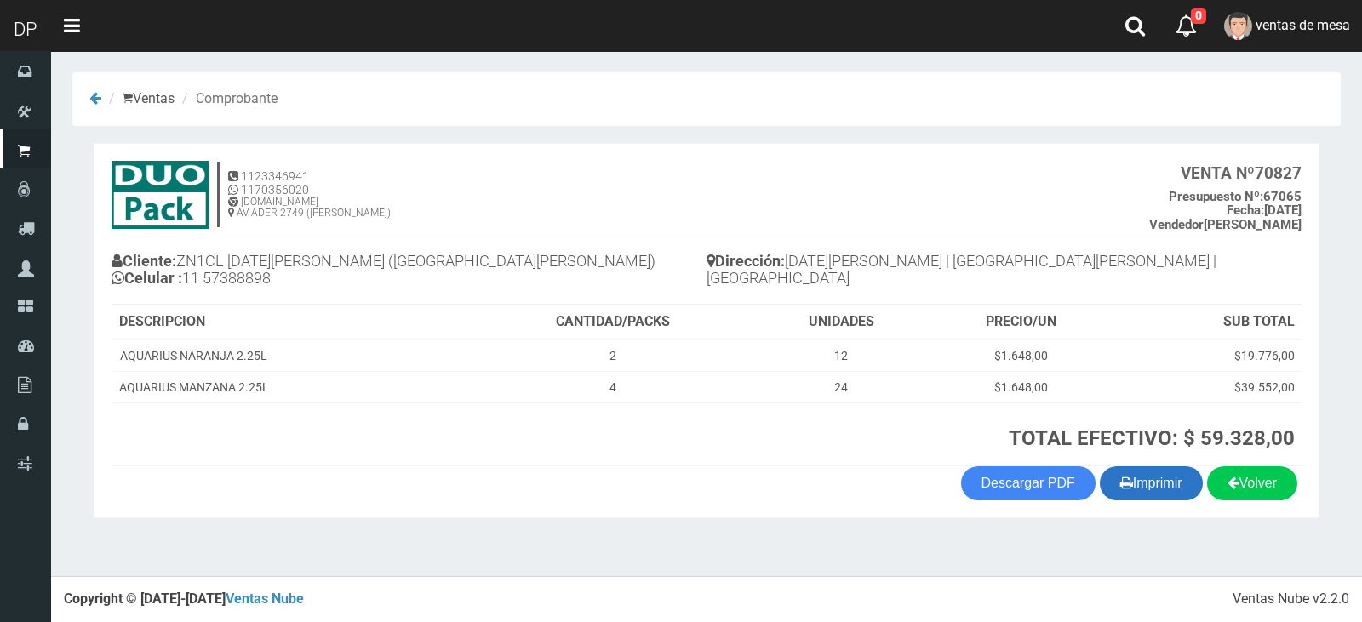
click at [1142, 477] on button "Imprimir" at bounding box center [1151, 484] width 103 height 34
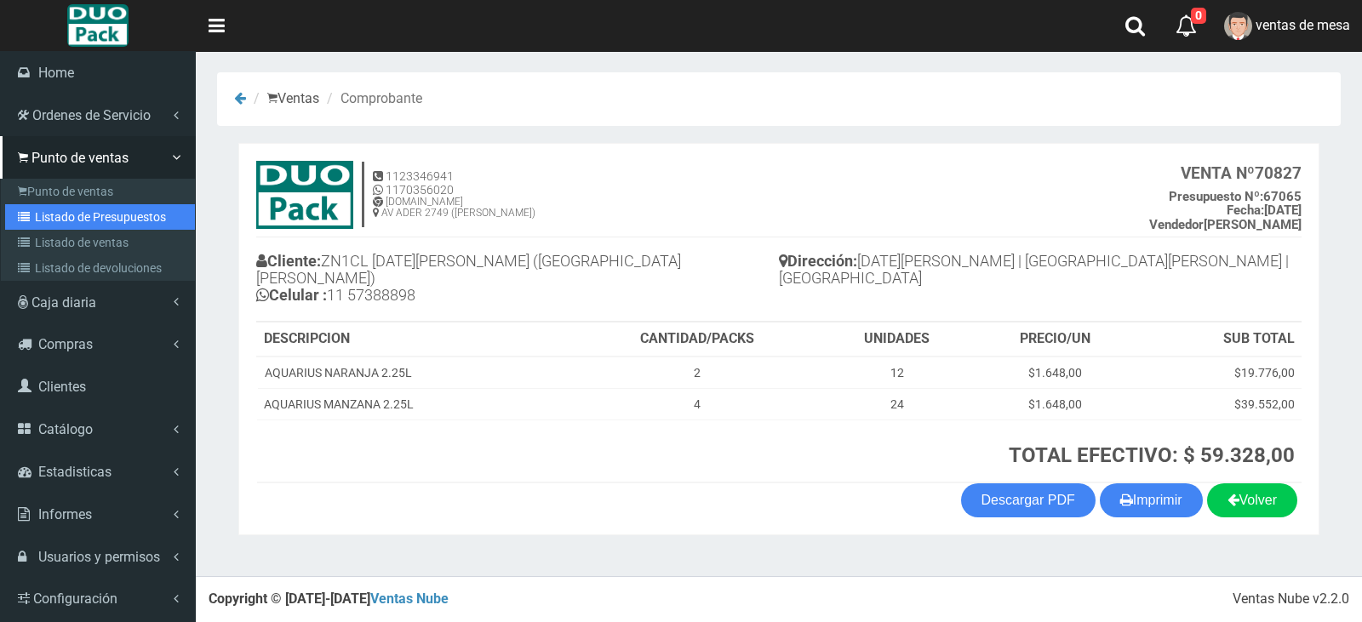
click at [51, 218] on link "Listado de Presupuestos" at bounding box center [100, 217] width 190 height 26
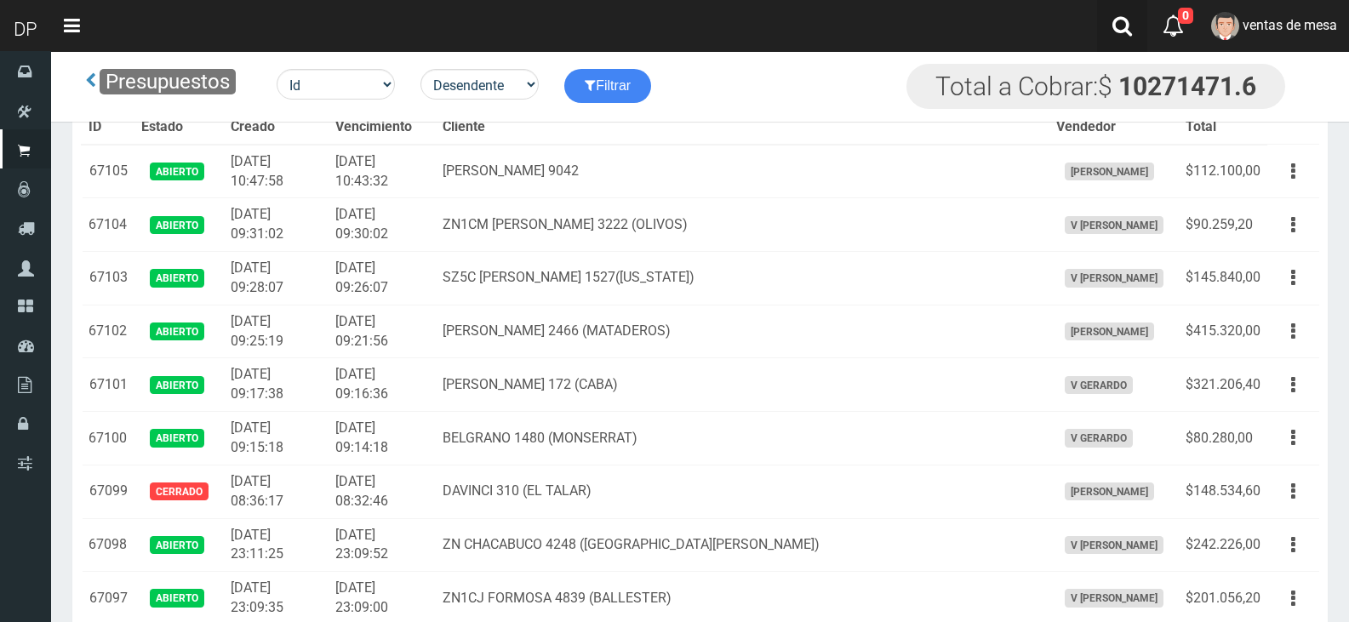
scroll to position [1335, 0]
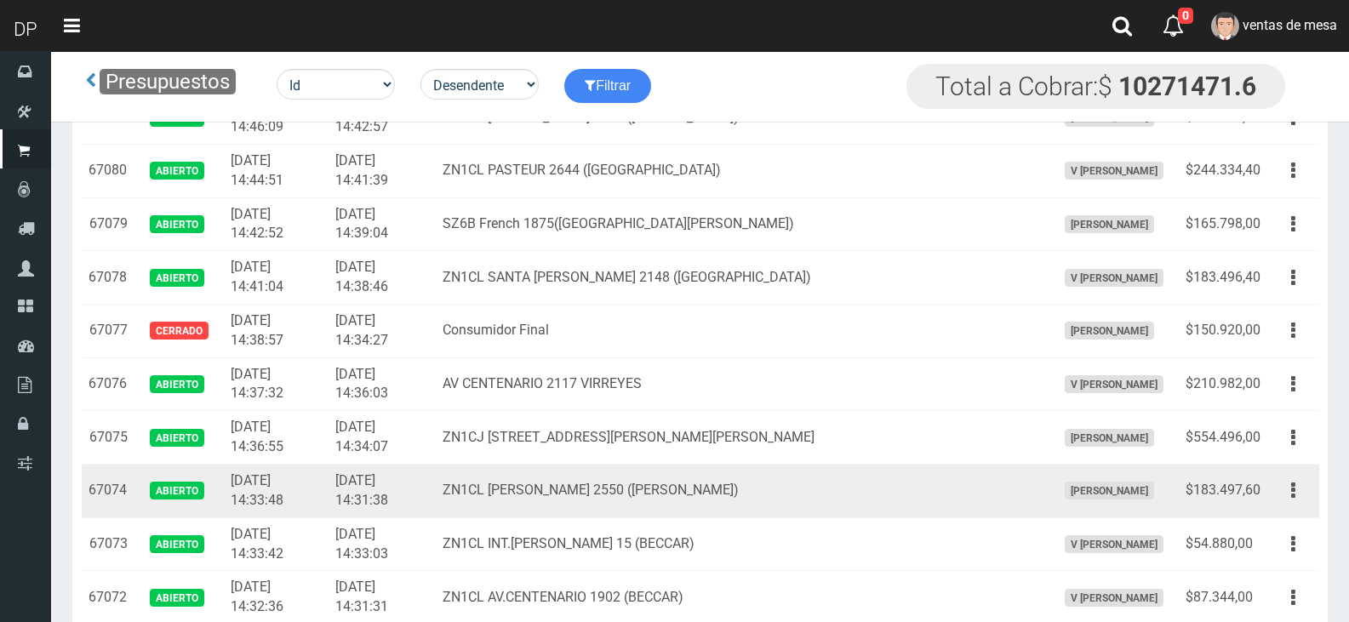
drag, startPoint x: 1298, startPoint y: 495, endPoint x: 1285, endPoint y: 509, distance: 19.3
click at [1297, 494] on button "button" at bounding box center [1293, 491] width 38 height 30
click at [1285, 510] on ul "Editar Imprimir Eliminar" at bounding box center [1244, 576] width 136 height 140
click at [1292, 500] on icon "button" at bounding box center [1293, 491] width 4 height 30
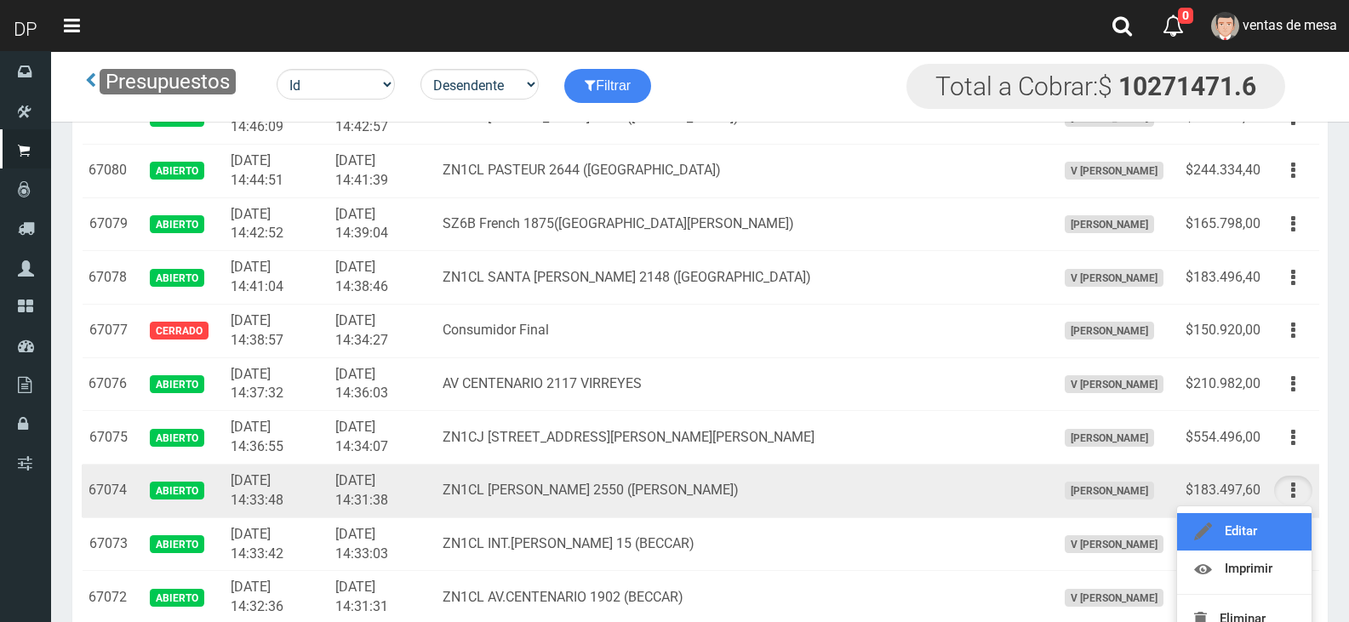
click at [1279, 529] on link "Editar" at bounding box center [1244, 531] width 135 height 37
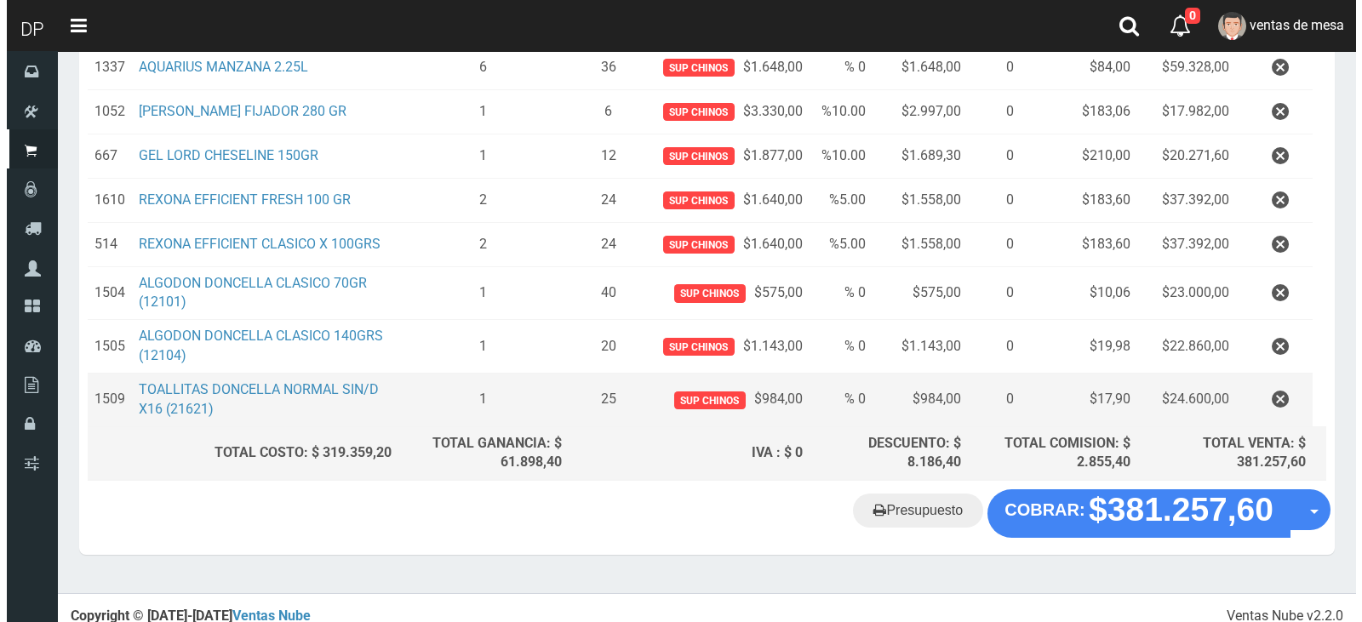
scroll to position [489, 0]
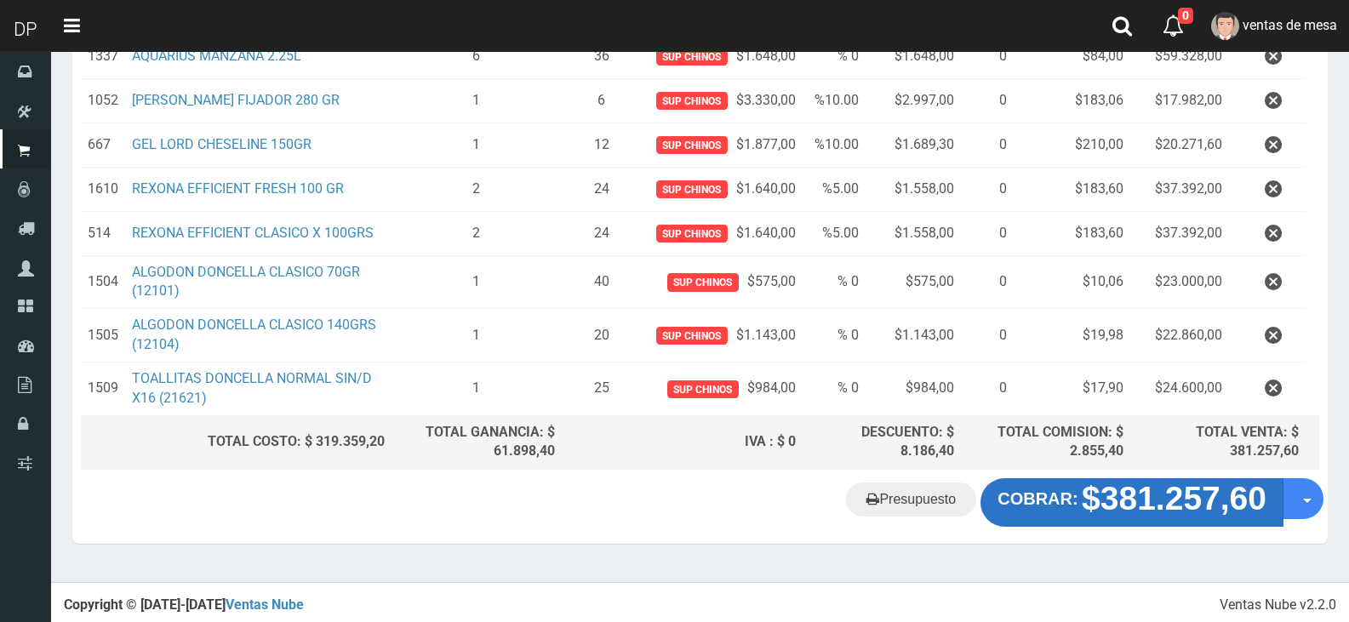
click at [1165, 501] on strong "$381.257,60" at bounding box center [1174, 499] width 185 height 37
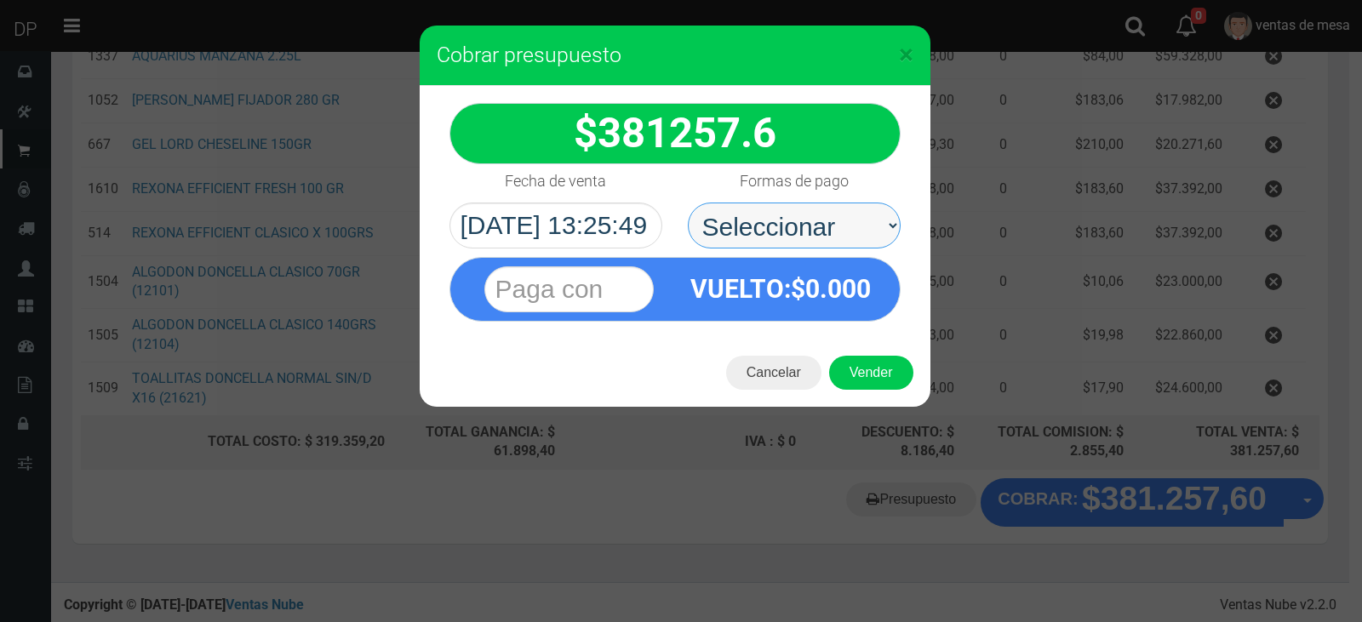
click at [842, 241] on select "Seleccionar Efectivo Tarjeta de Crédito Depósito Débito" at bounding box center [794, 226] width 213 height 46
drag, startPoint x: 817, startPoint y: 301, endPoint x: 827, endPoint y: 289, distance: 14.5
click at [819, 301] on span "0.000" at bounding box center [838, 289] width 66 height 30
drag, startPoint x: 830, startPoint y: 232, endPoint x: 831, endPoint y: 244, distance: 12.8
click at [830, 234] on select "Seleccionar Efectivo Tarjeta de Crédito Depósito Débito" at bounding box center [794, 226] width 213 height 46
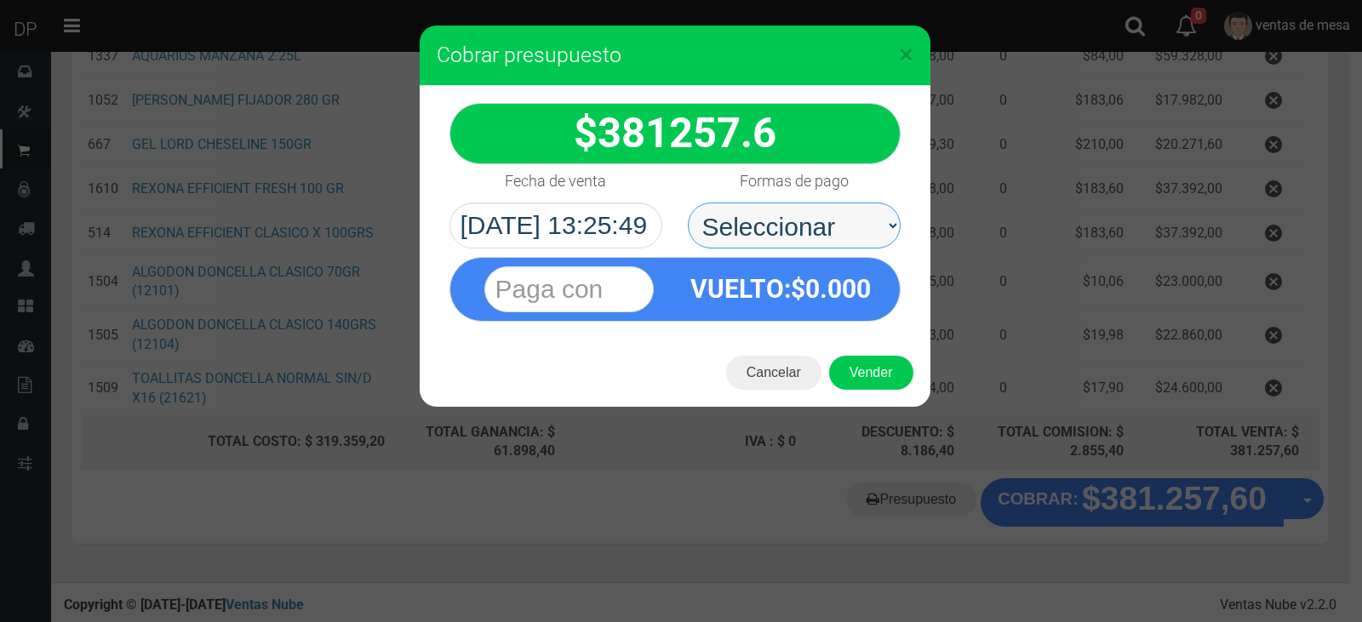
select select "Efectivo"
click at [688, 203] on select "Seleccionar Efectivo Tarjeta de Crédito Depósito Débito" at bounding box center [794, 226] width 213 height 46
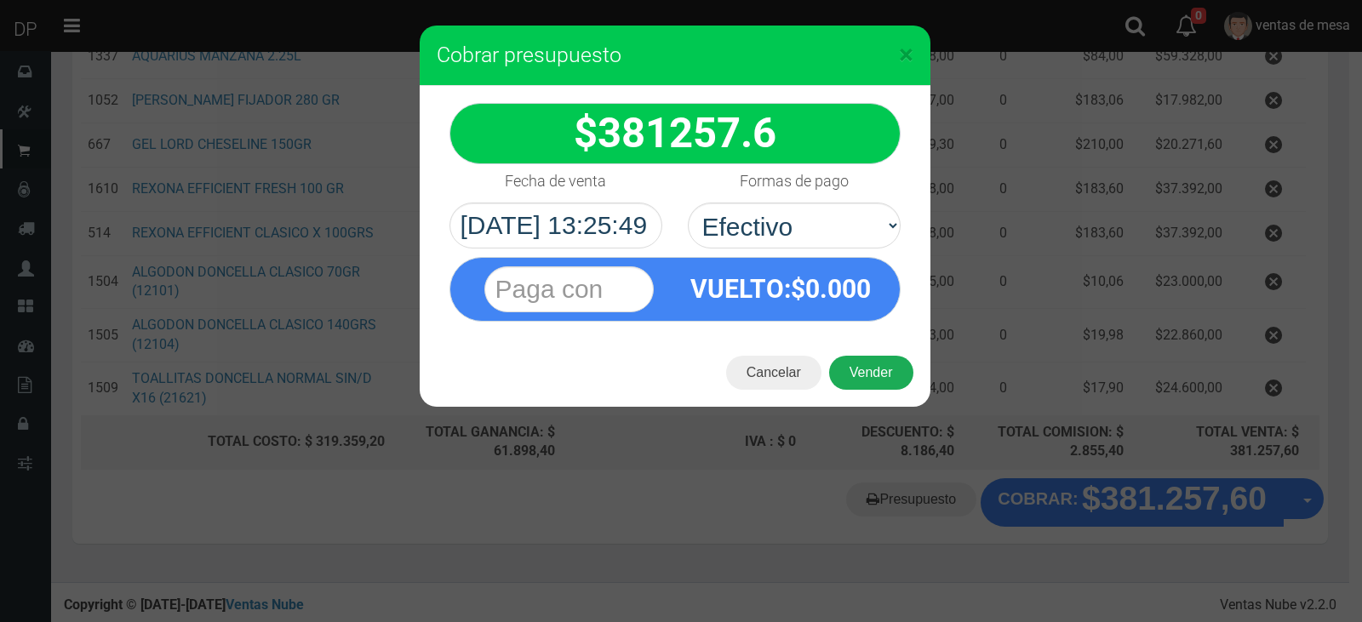
click at [867, 365] on button "Vender" at bounding box center [871, 373] width 84 height 34
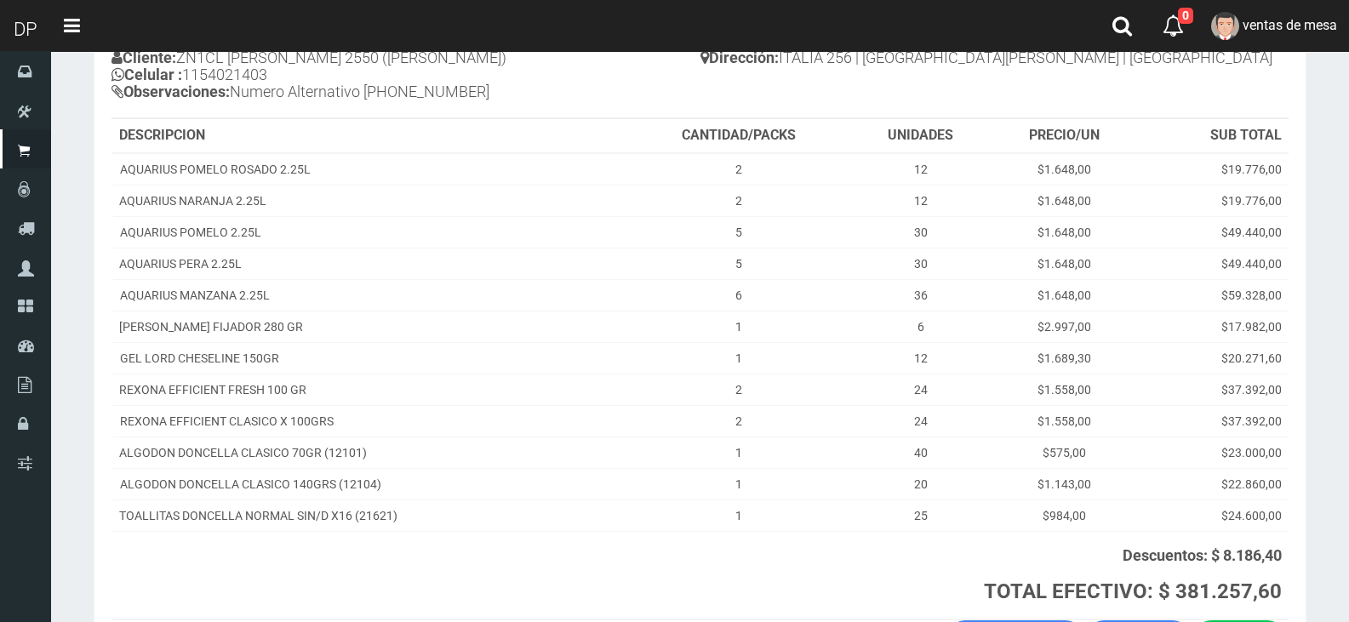
scroll to position [329, 0]
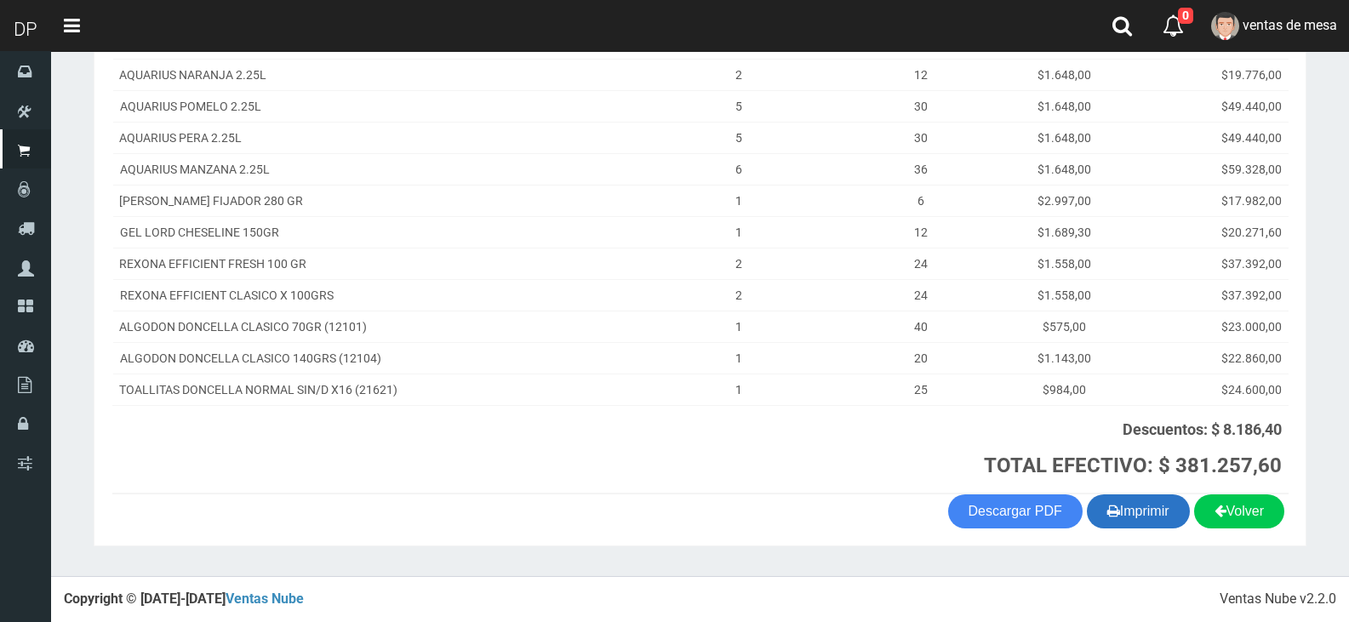
click at [1158, 507] on button "Imprimir" at bounding box center [1138, 512] width 103 height 34
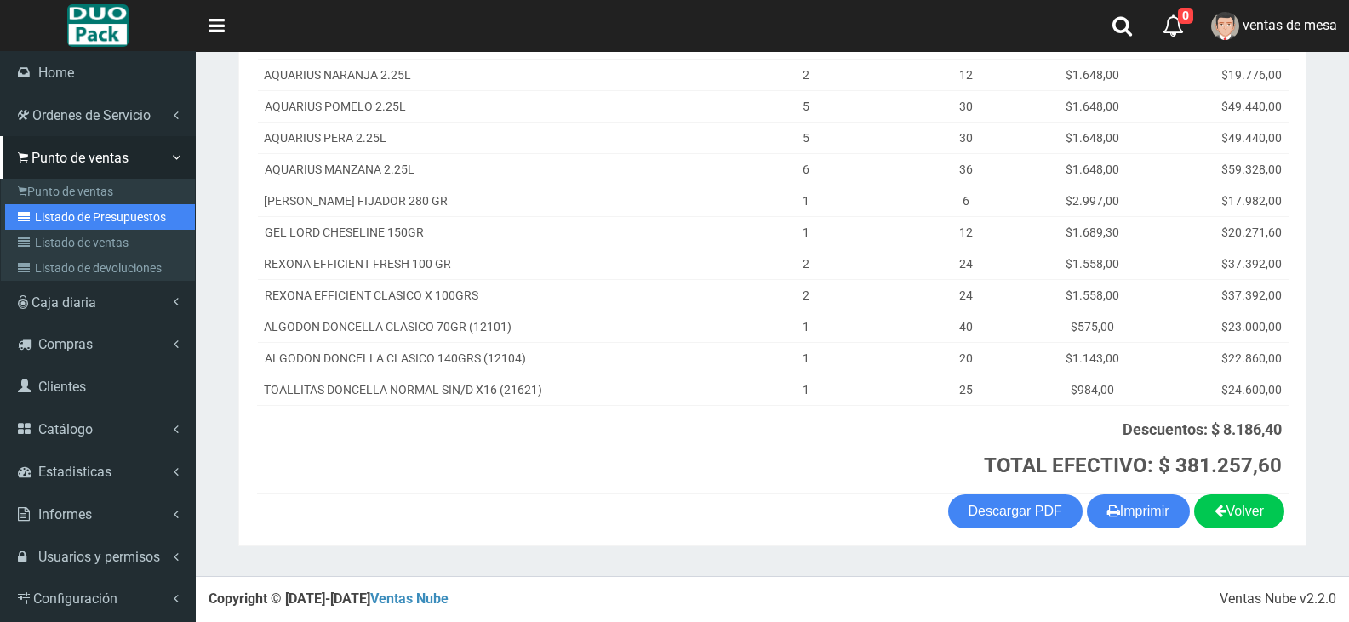
drag, startPoint x: 68, startPoint y: 215, endPoint x: 253, endPoint y: 142, distance: 198.7
click at [68, 215] on link "Listado de Presupuestos" at bounding box center [100, 217] width 190 height 26
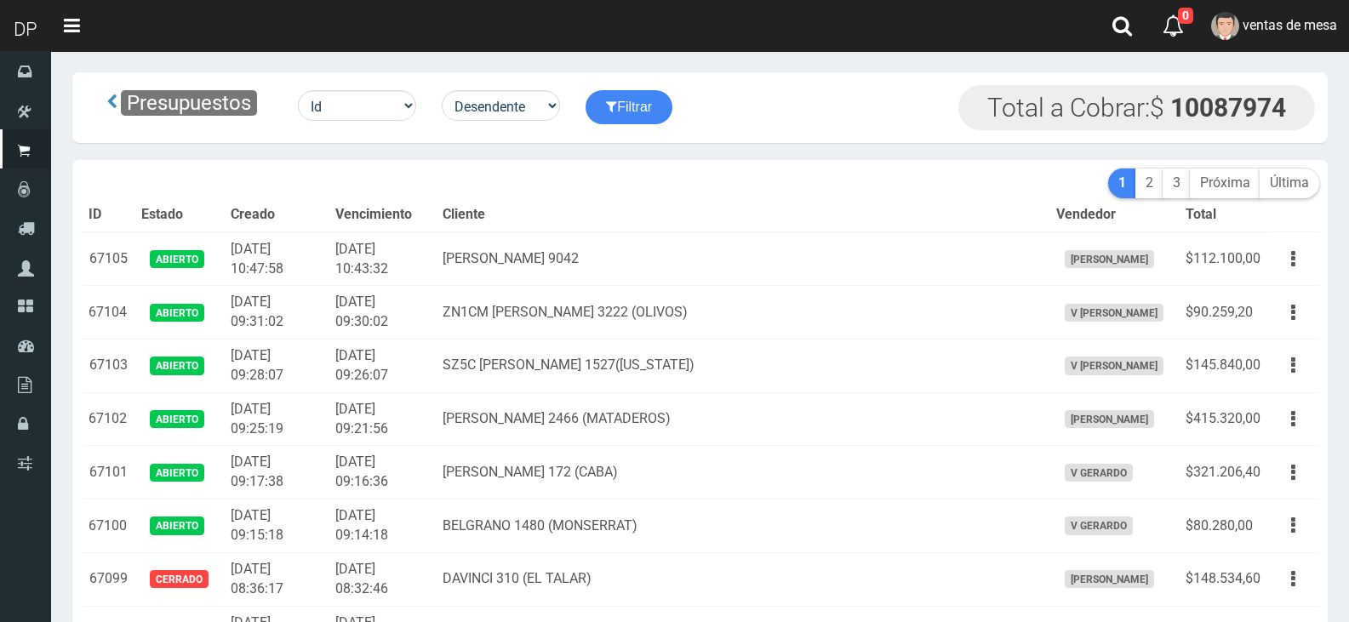
scroll to position [1869, 0]
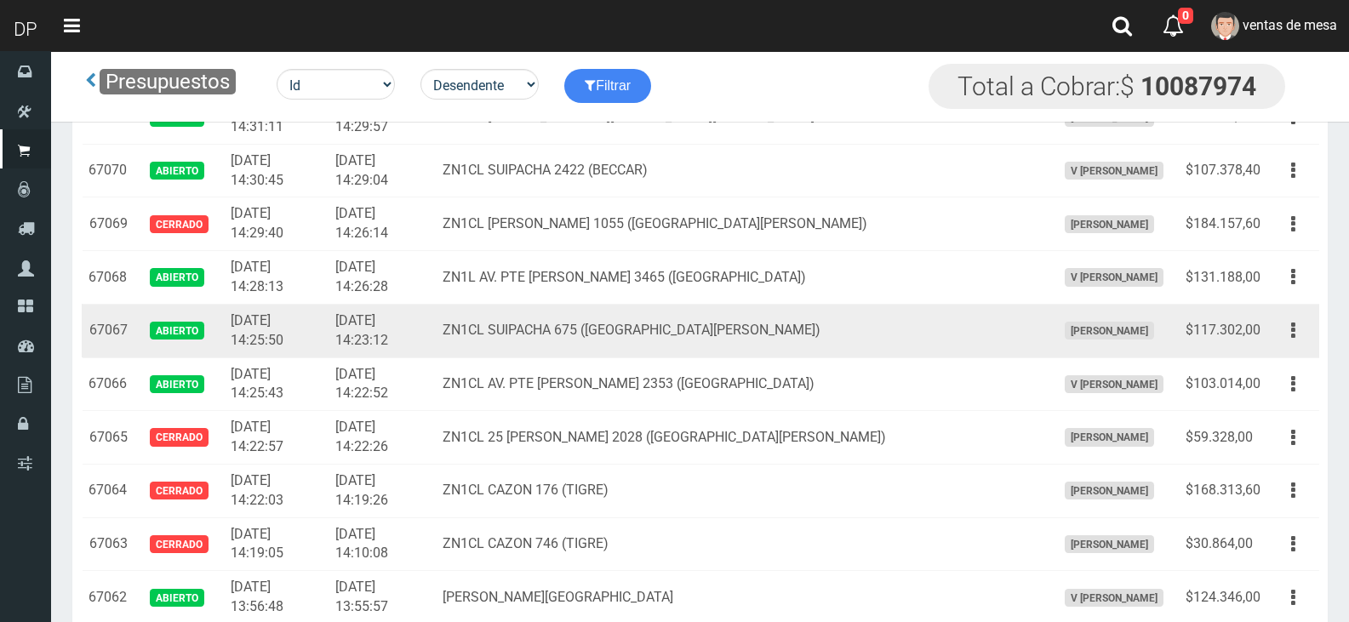
drag, startPoint x: 1296, startPoint y: 327, endPoint x: 1281, endPoint y: 367, distance: 42.5
click at [1295, 327] on button "button" at bounding box center [1293, 331] width 38 height 30
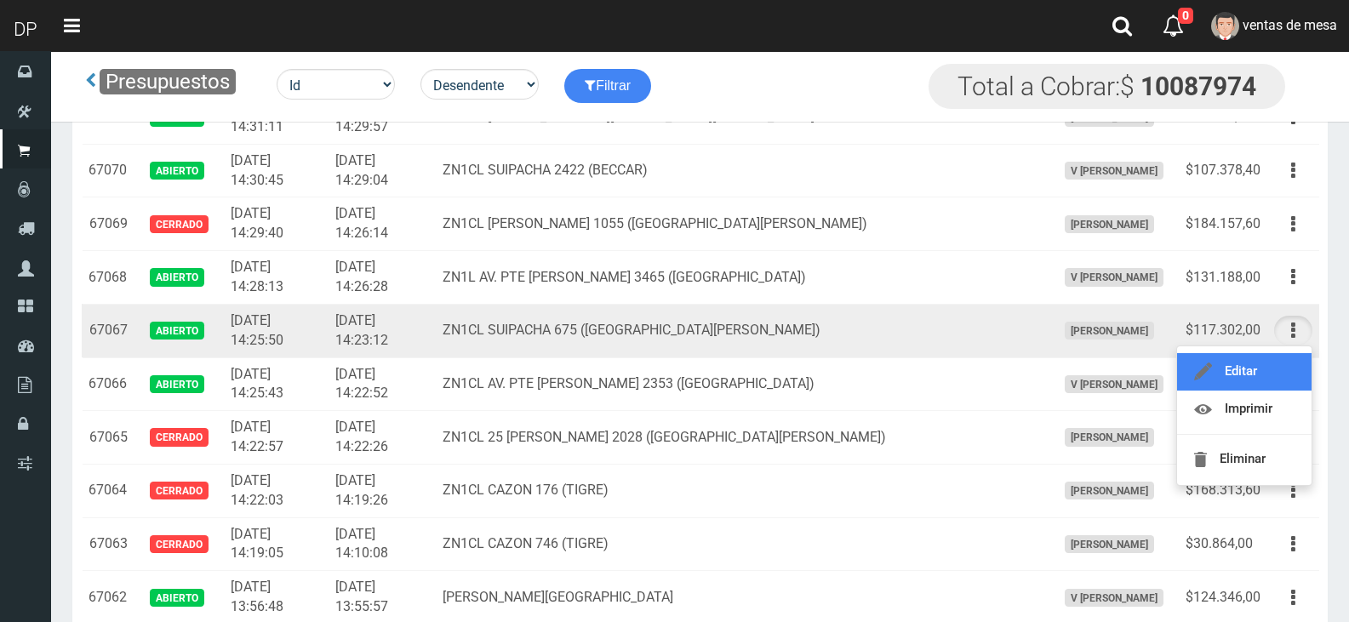
click at [1281, 367] on link "Editar" at bounding box center [1244, 371] width 135 height 37
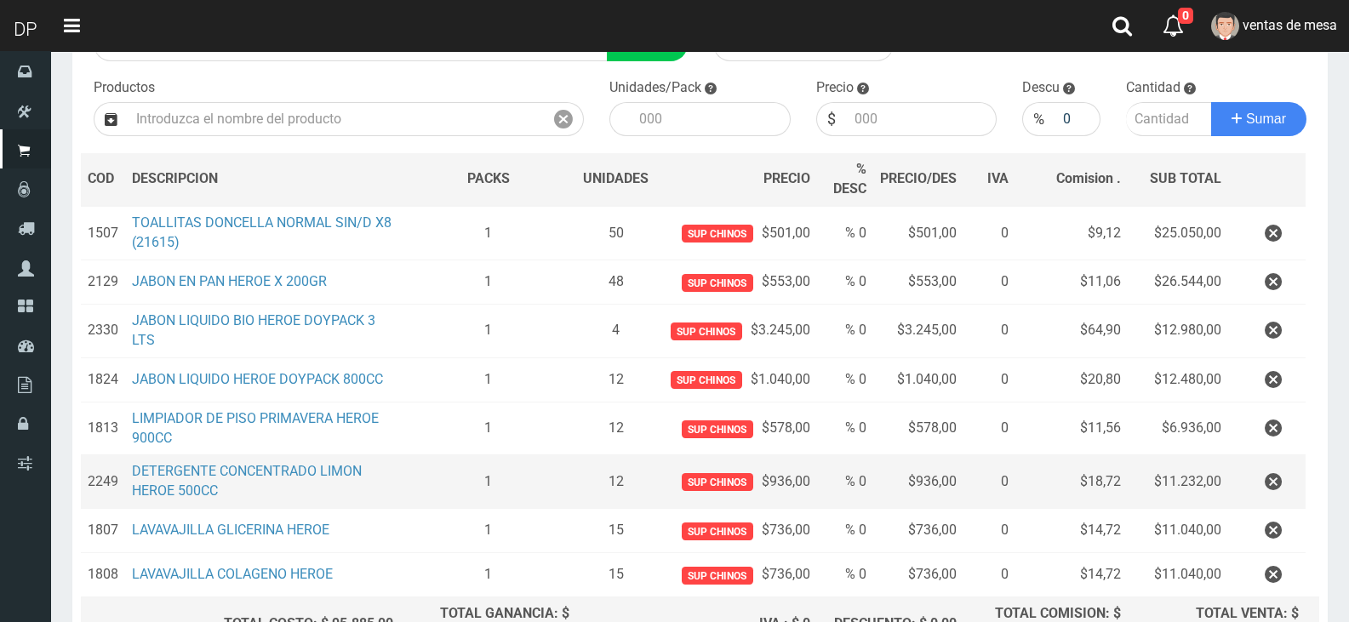
scroll to position [255, 0]
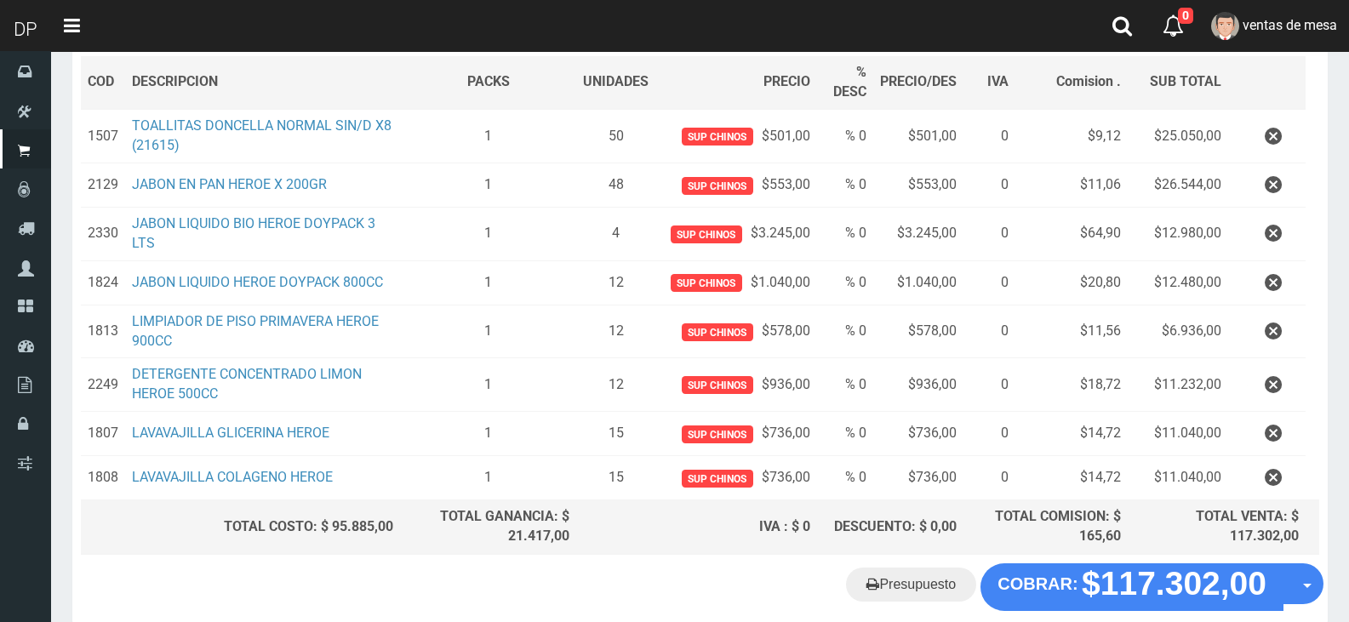
click at [1295, 381] on button "button" at bounding box center [1273, 385] width 51 height 30
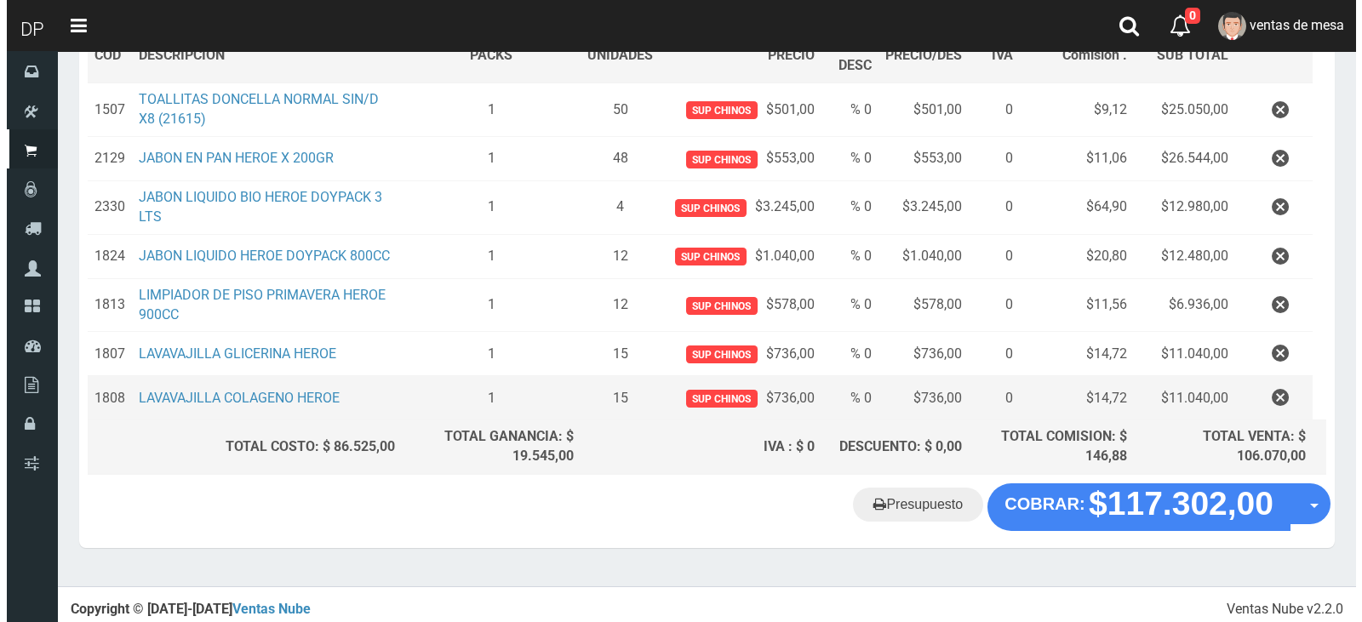
scroll to position [287, 0]
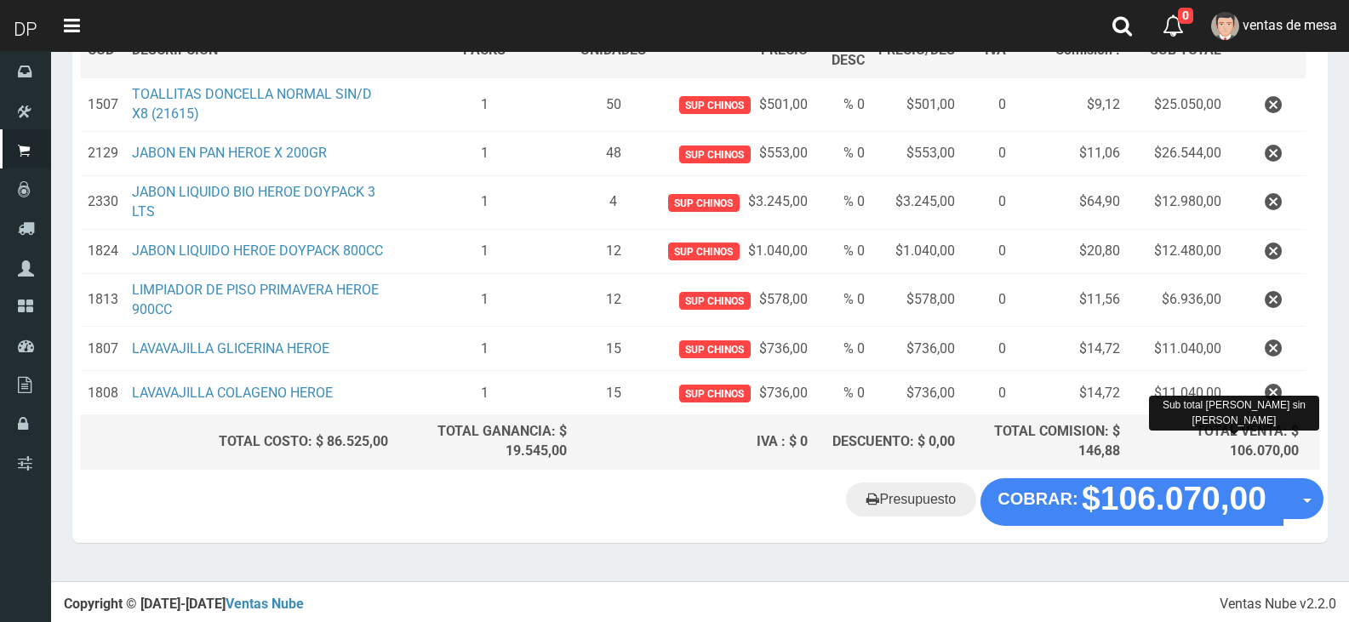
click at [1162, 460] on div "TOTAL VENTA: $ 106.070,00" at bounding box center [1216, 441] width 165 height 39
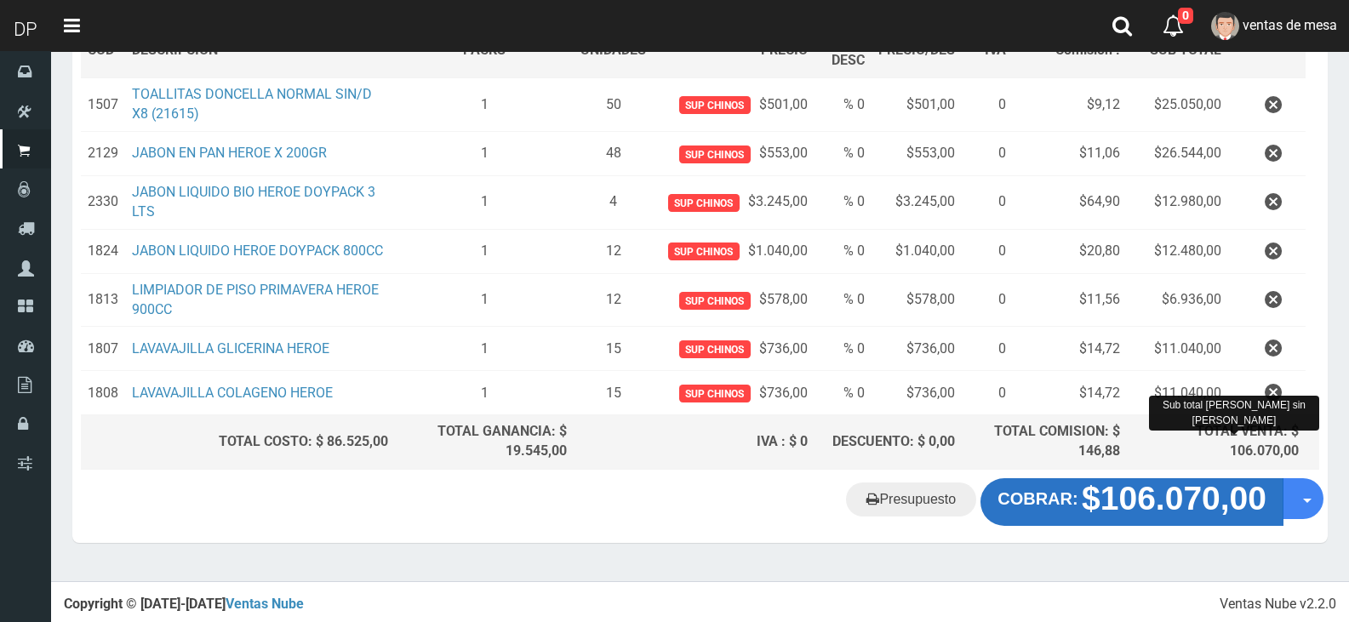
click at [1149, 512] on strong "$106.070,00" at bounding box center [1174, 498] width 185 height 37
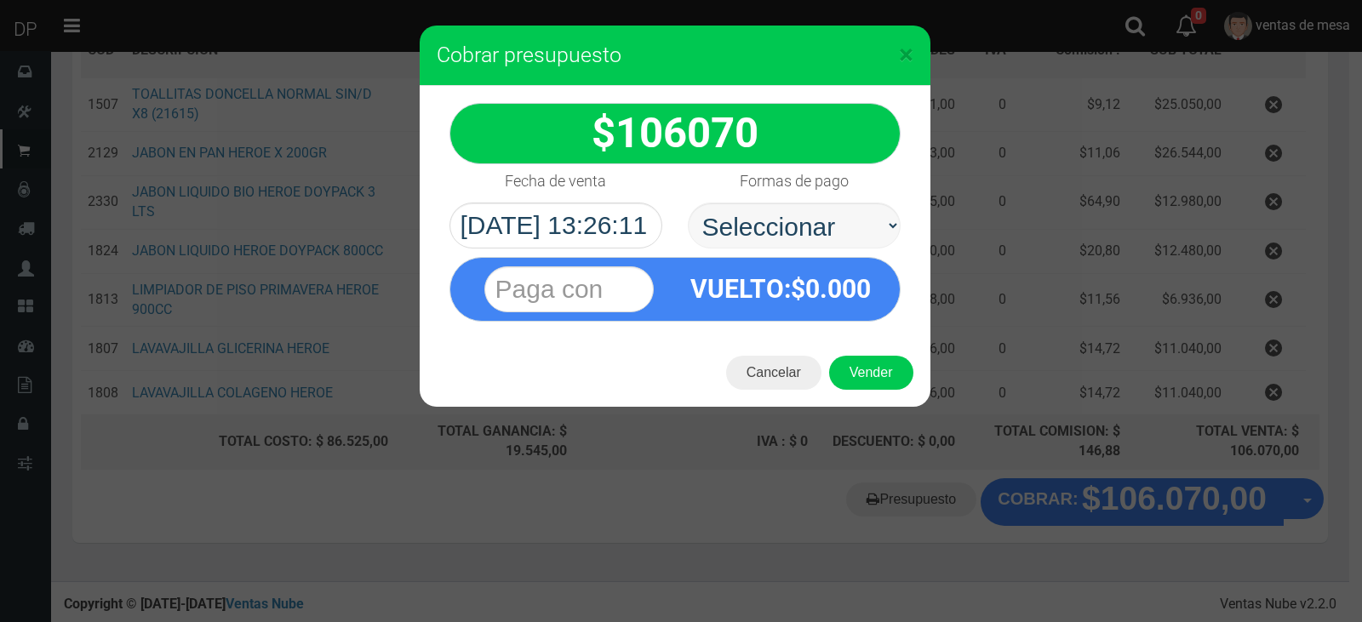
click at [851, 225] on select "Seleccionar Efectivo Tarjeta de Crédito Depósito Débito" at bounding box center [794, 226] width 213 height 46
click at [853, 303] on span "0.000" at bounding box center [838, 289] width 66 height 30
drag, startPoint x: 851, startPoint y: 210, endPoint x: 850, endPoint y: 239, distance: 29.0
click at [852, 215] on select "Seleccionar Efectivo Tarjeta de Crédito Depósito Débito" at bounding box center [794, 226] width 213 height 46
select select "Efectivo"
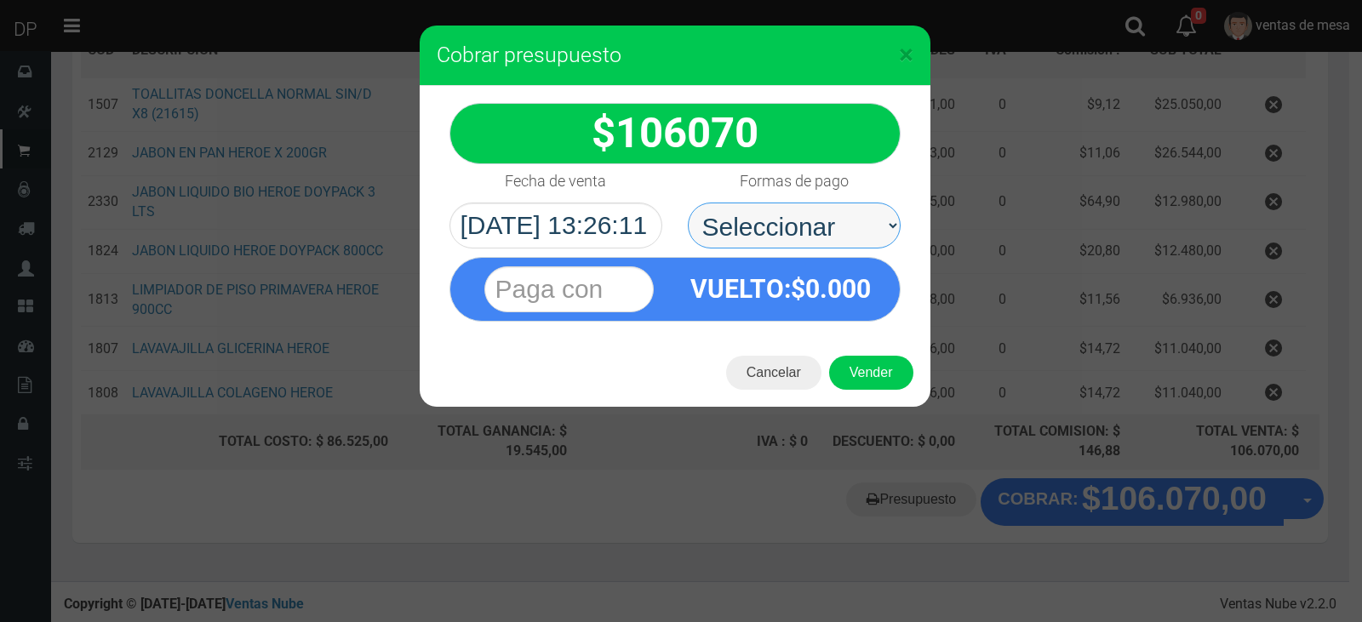
click at [688, 203] on select "Seleccionar Efectivo Tarjeta de Crédito Depósito Débito" at bounding box center [794, 226] width 213 height 46
click at [850, 341] on div "Cancelar Vender" at bounding box center [675, 373] width 511 height 68
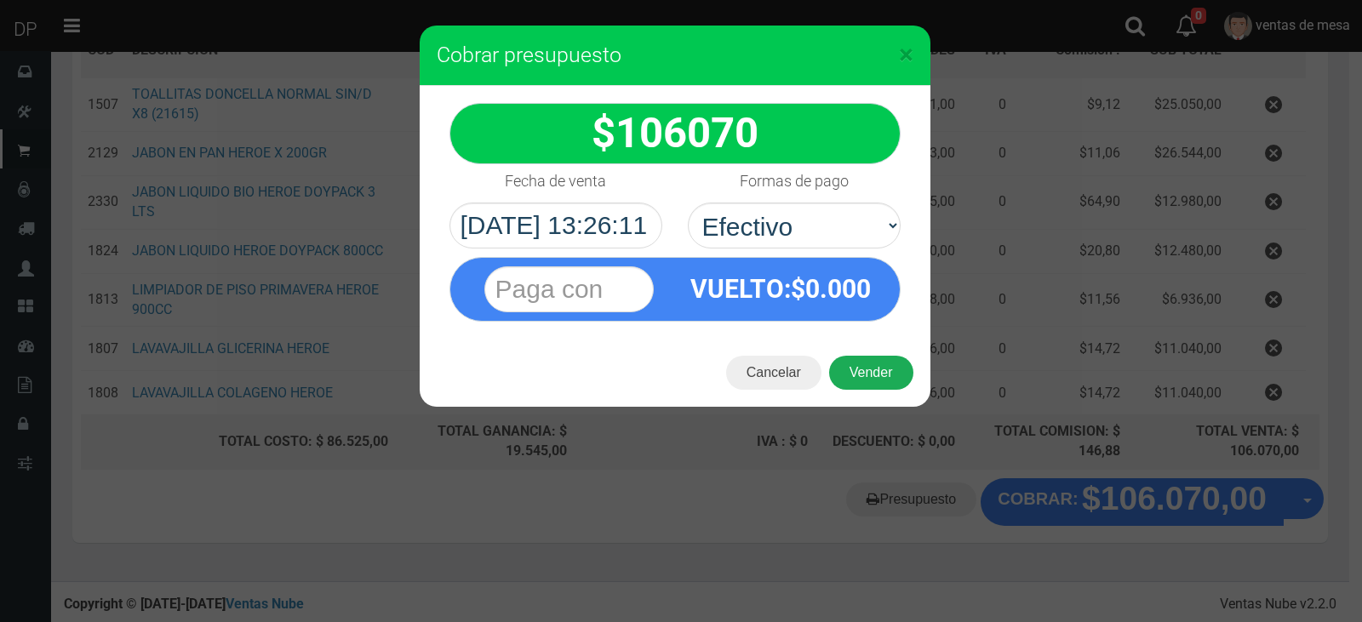
click at [862, 375] on button "Vender" at bounding box center [871, 373] width 84 height 34
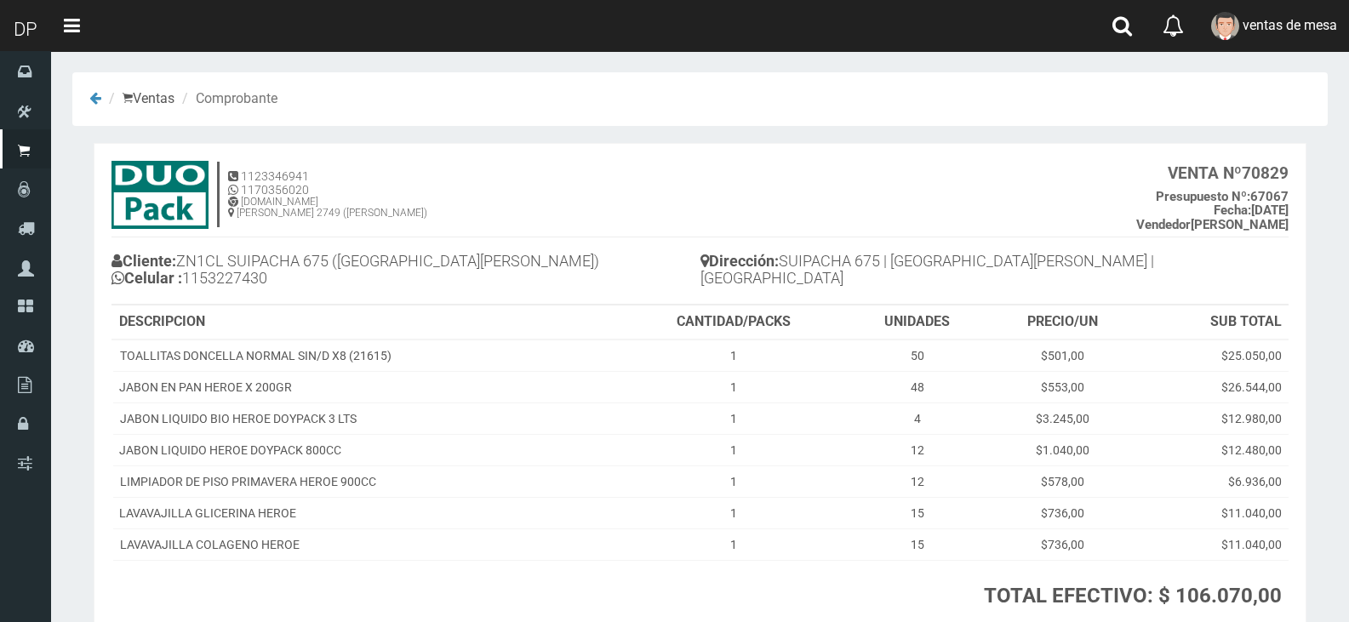
scroll to position [129, 0]
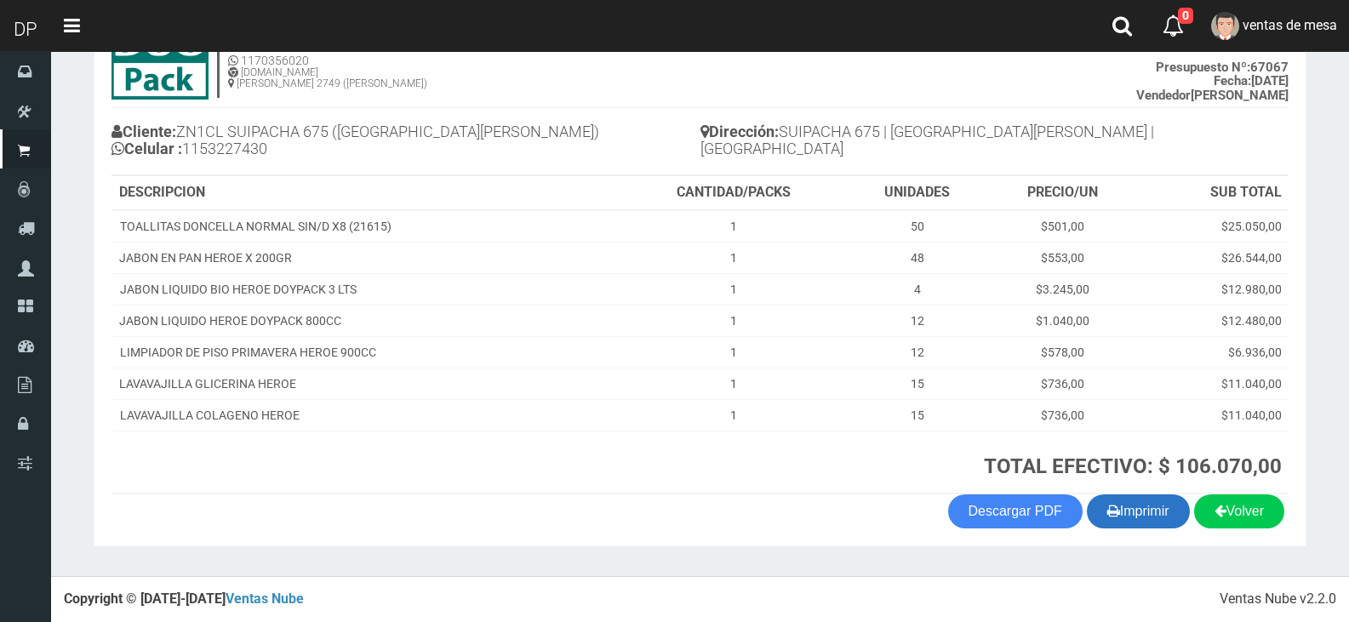
click at [1138, 513] on button "Imprimir" at bounding box center [1138, 512] width 103 height 34
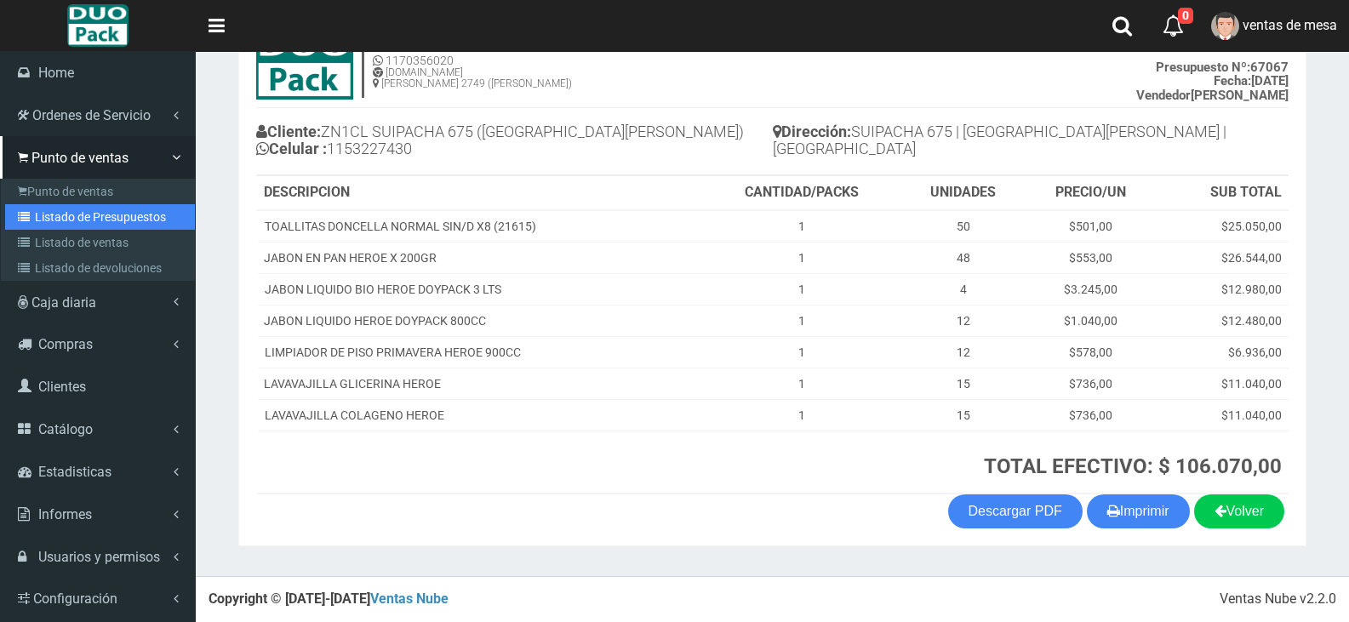
click at [125, 205] on link "Listado de Presupuestos" at bounding box center [100, 217] width 190 height 26
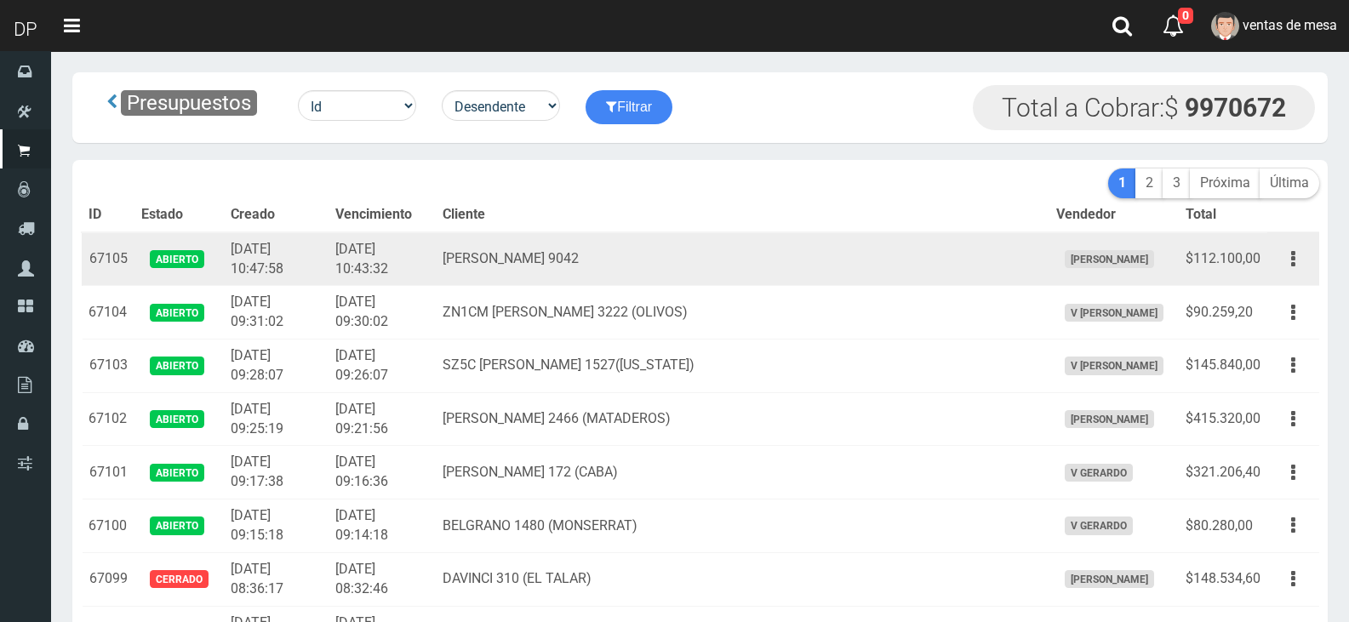
click at [842, 262] on td "PEREZ GALDOS 9042" at bounding box center [742, 259] width 613 height 54
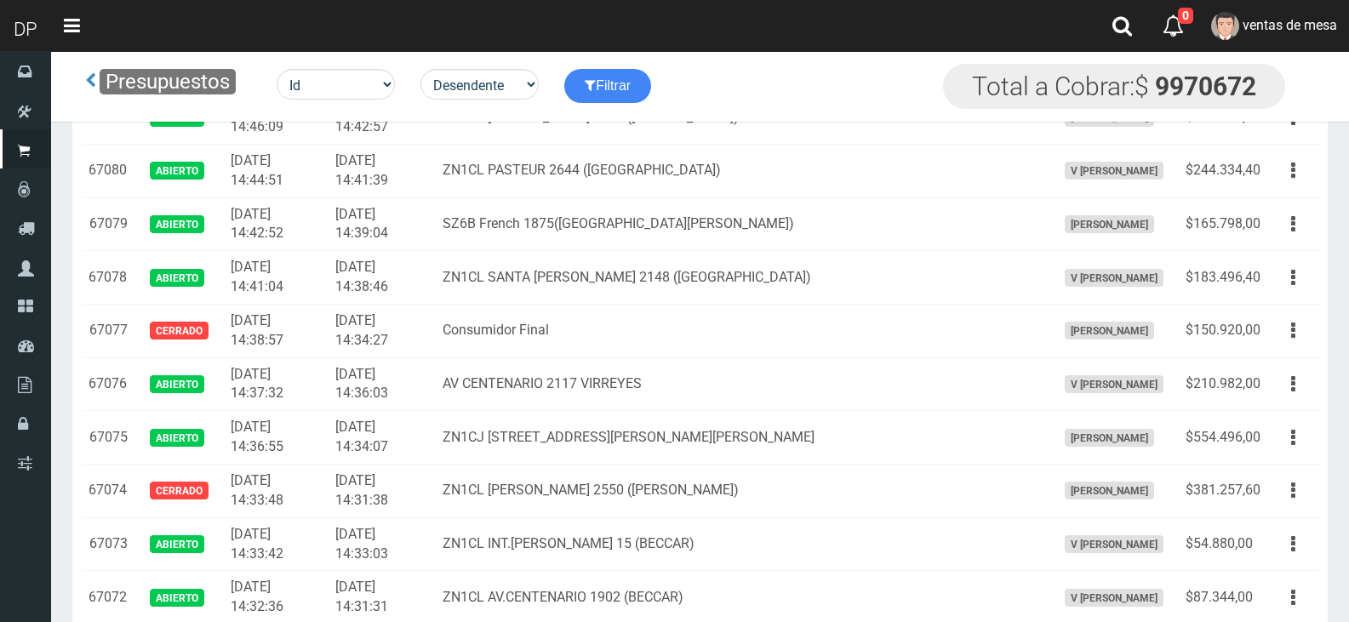
scroll to position [1674, 0]
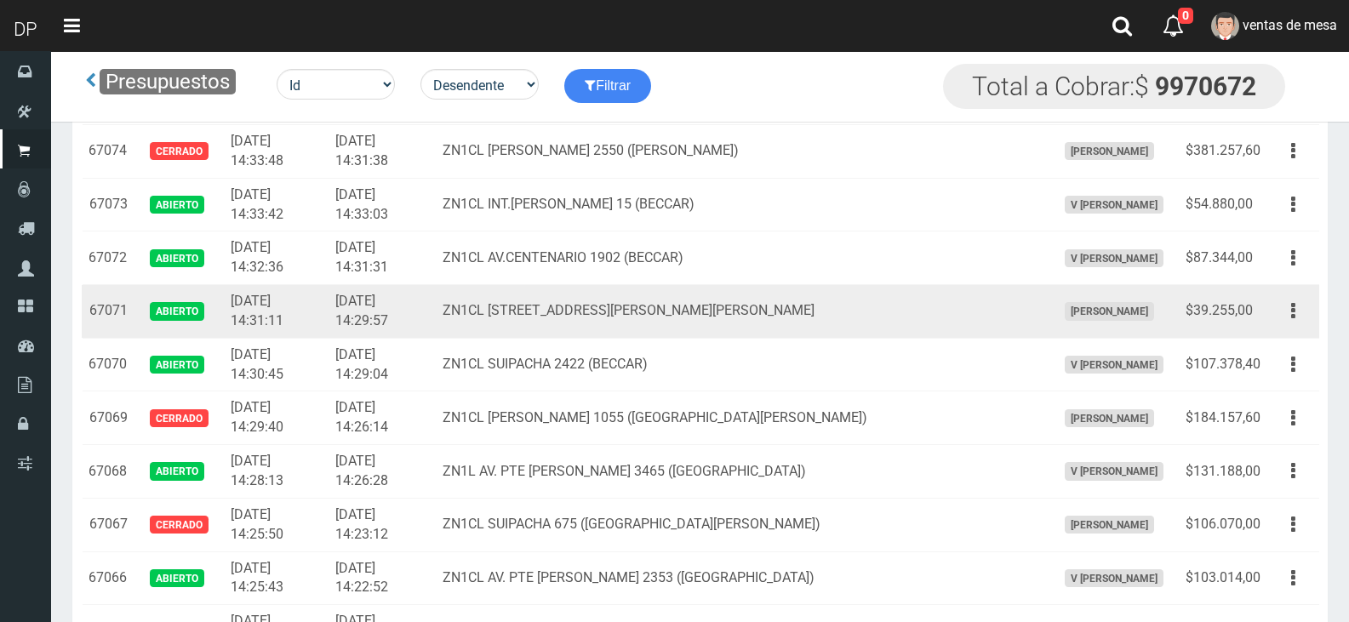
drag, startPoint x: 1302, startPoint y: 309, endPoint x: 1288, endPoint y: 352, distance: 44.7
click at [1300, 310] on button "button" at bounding box center [1293, 311] width 38 height 30
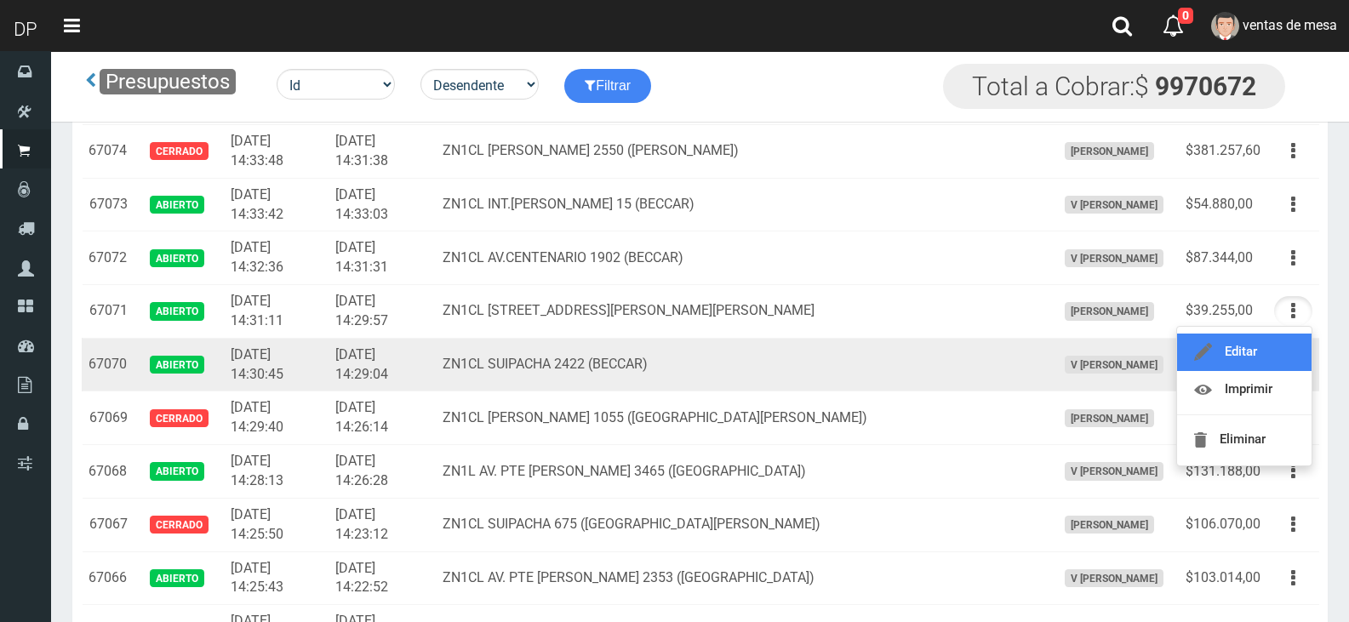
click at [1289, 352] on link "Editar" at bounding box center [1244, 352] width 135 height 37
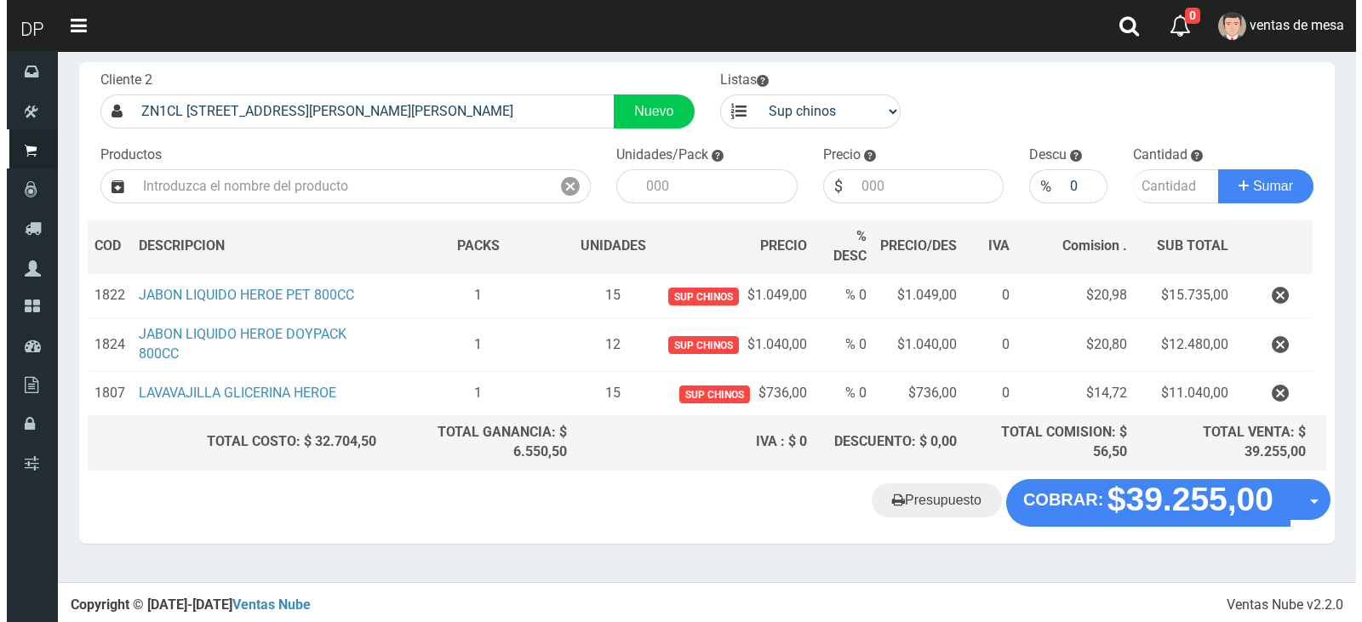
scroll to position [92, 0]
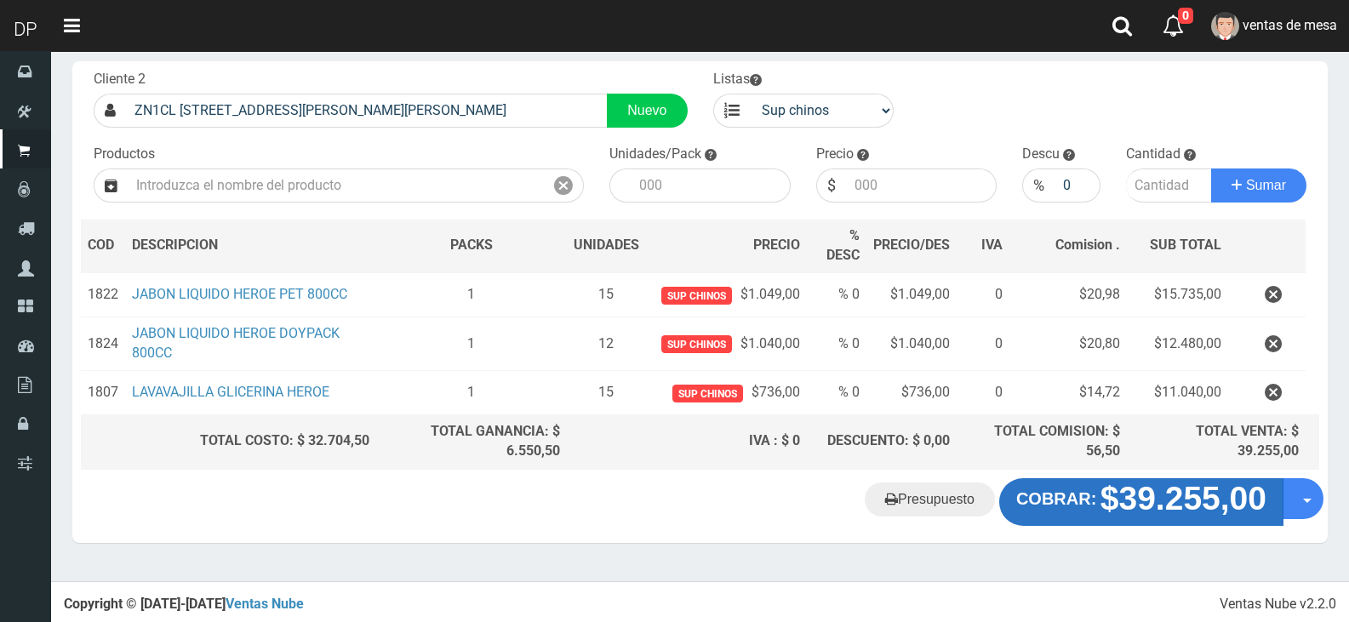
click at [1050, 512] on button "COBRAR: $39.255,00" at bounding box center [1141, 502] width 284 height 48
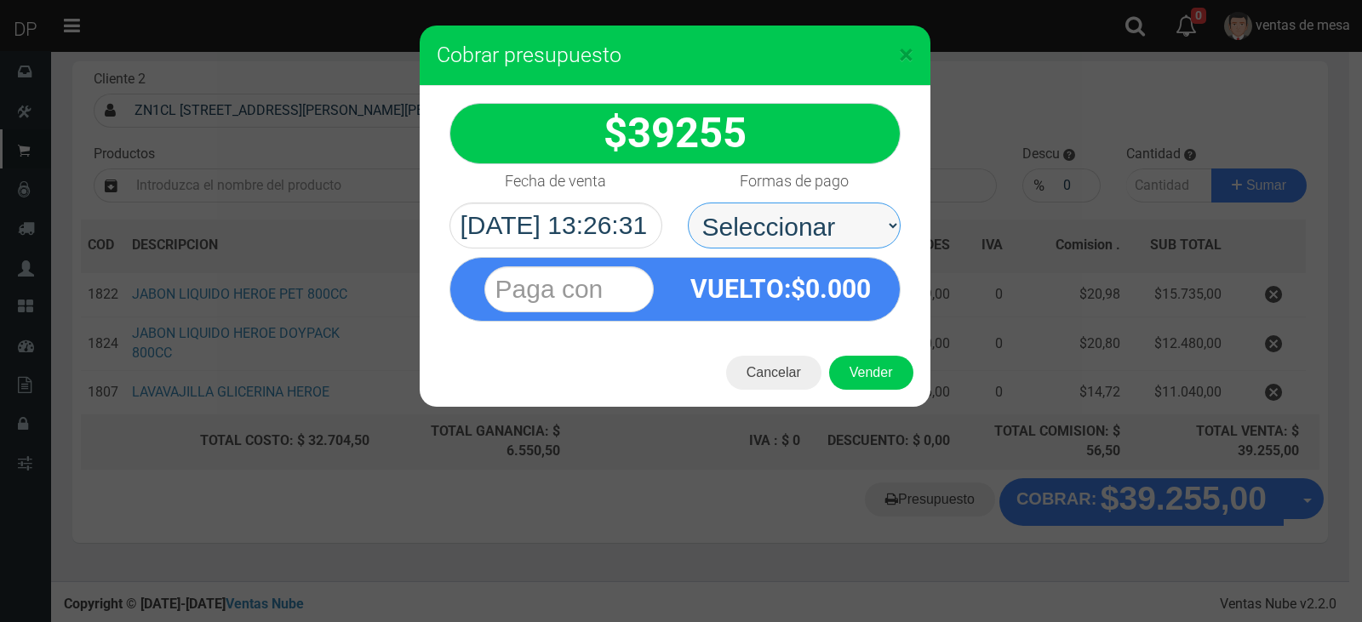
click at [860, 245] on select "Seleccionar Efectivo Tarjeta de Crédito Depósito Débito" at bounding box center [794, 226] width 213 height 46
select select "Efectivo"
click at [688, 203] on select "Seleccionar Efectivo Tarjeta de Crédito Depósito Débito" at bounding box center [794, 226] width 213 height 46
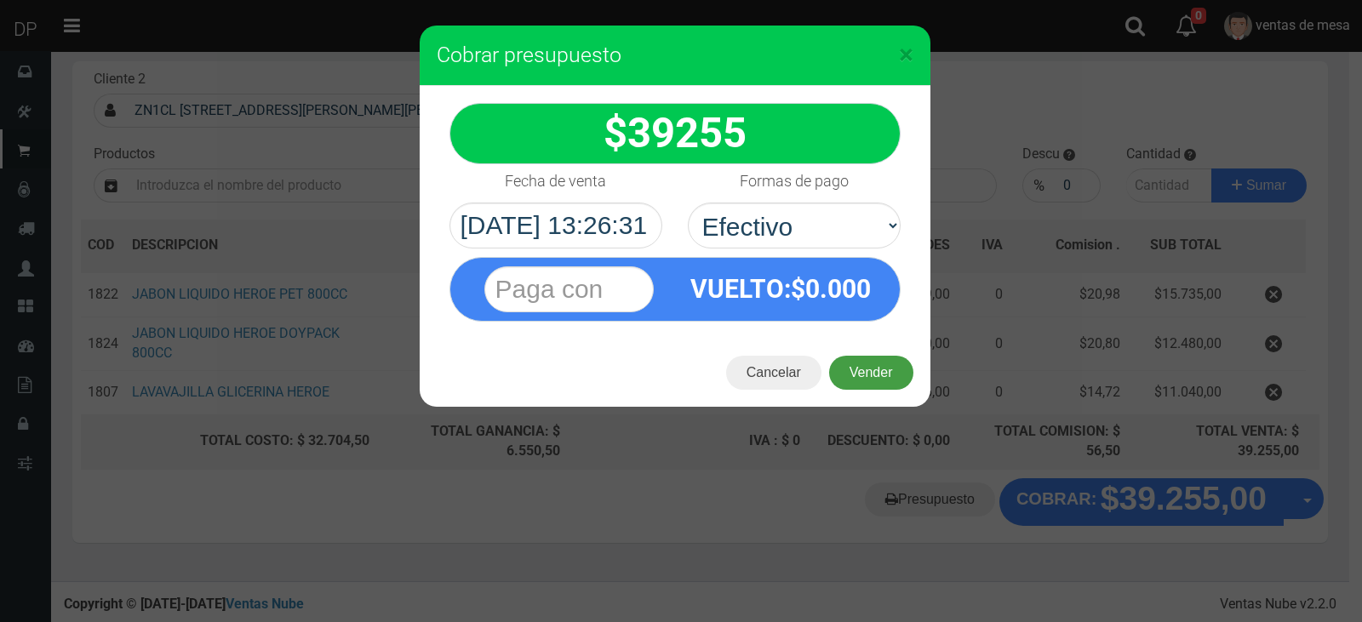
click at [883, 373] on button "Vender" at bounding box center [871, 373] width 84 height 34
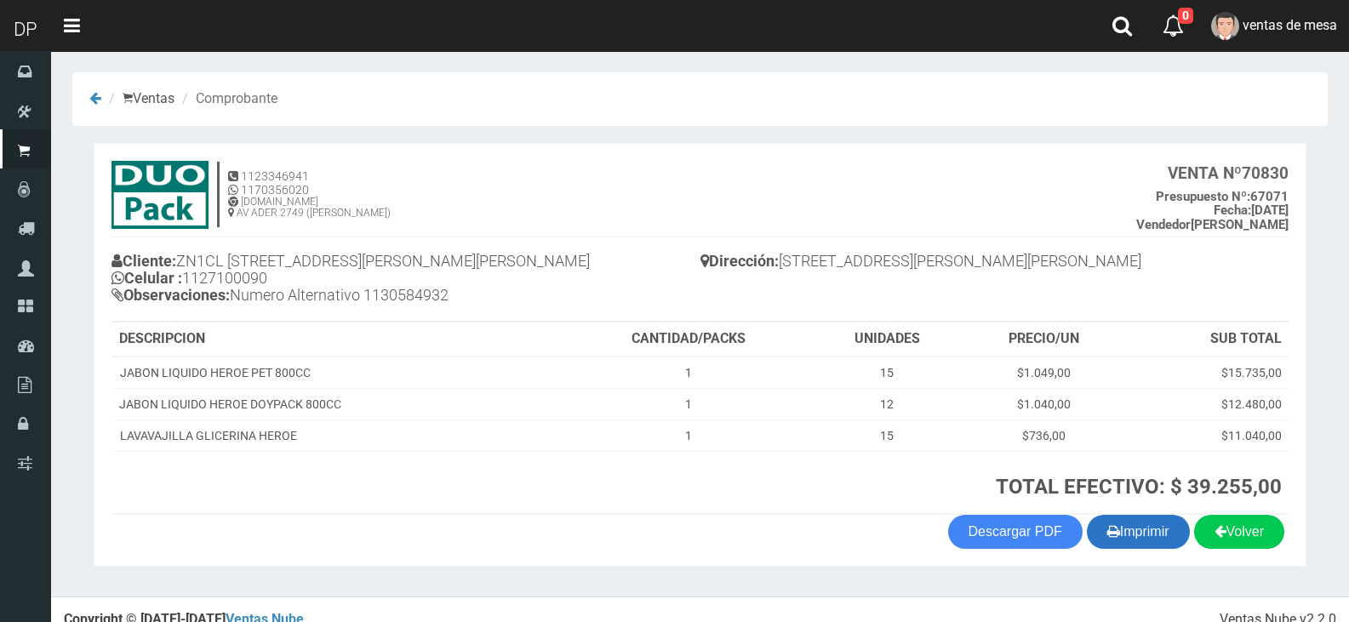
click at [1148, 518] on button "Imprimir" at bounding box center [1138, 532] width 103 height 34
click at [647, 267] on h4 "Cliente: ZN1CL AV.HIPOLITO YRIGOYEN 2796 (SAN FERNANDO) Celular : 1127100090 Ob…" at bounding box center [406, 280] width 589 height 63
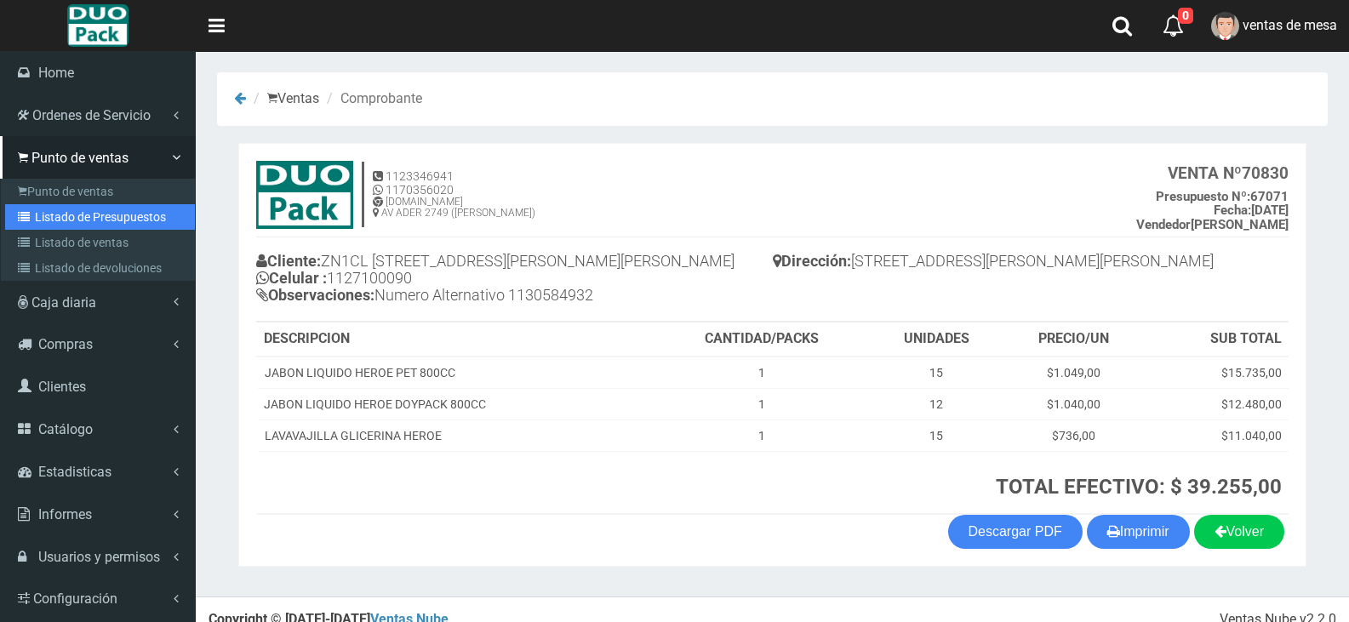
click at [96, 210] on link "Listado de Presupuestos" at bounding box center [100, 217] width 190 height 26
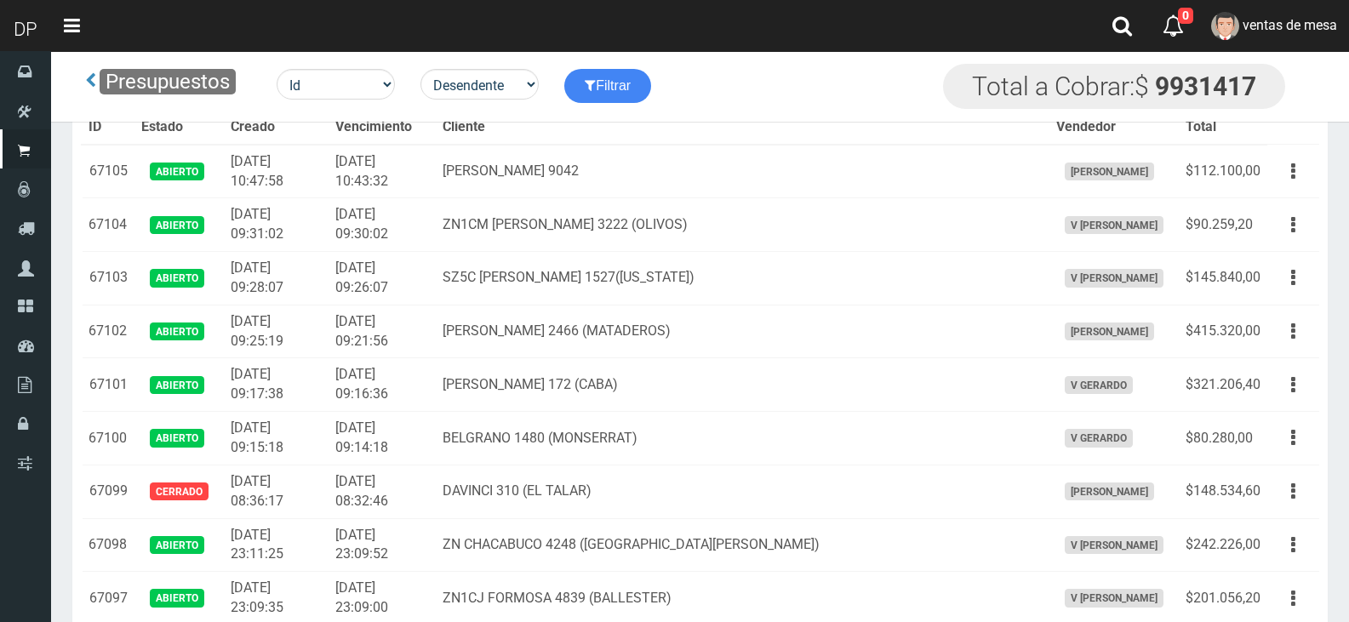
scroll to position [1335, 0]
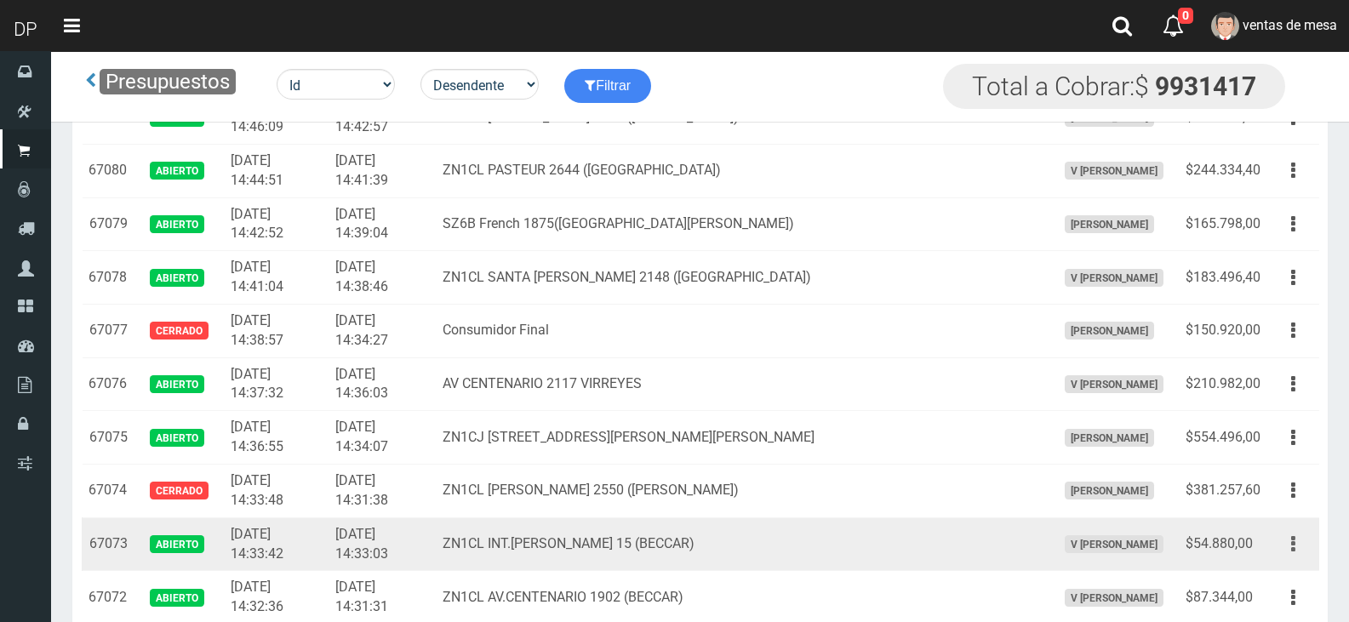
drag, startPoint x: 1297, startPoint y: 550, endPoint x: 1288, endPoint y: 575, distance: 26.9
click at [1296, 550] on button "button" at bounding box center [1293, 545] width 38 height 30
click at [1288, 575] on link "Editar" at bounding box center [1244, 585] width 135 height 37
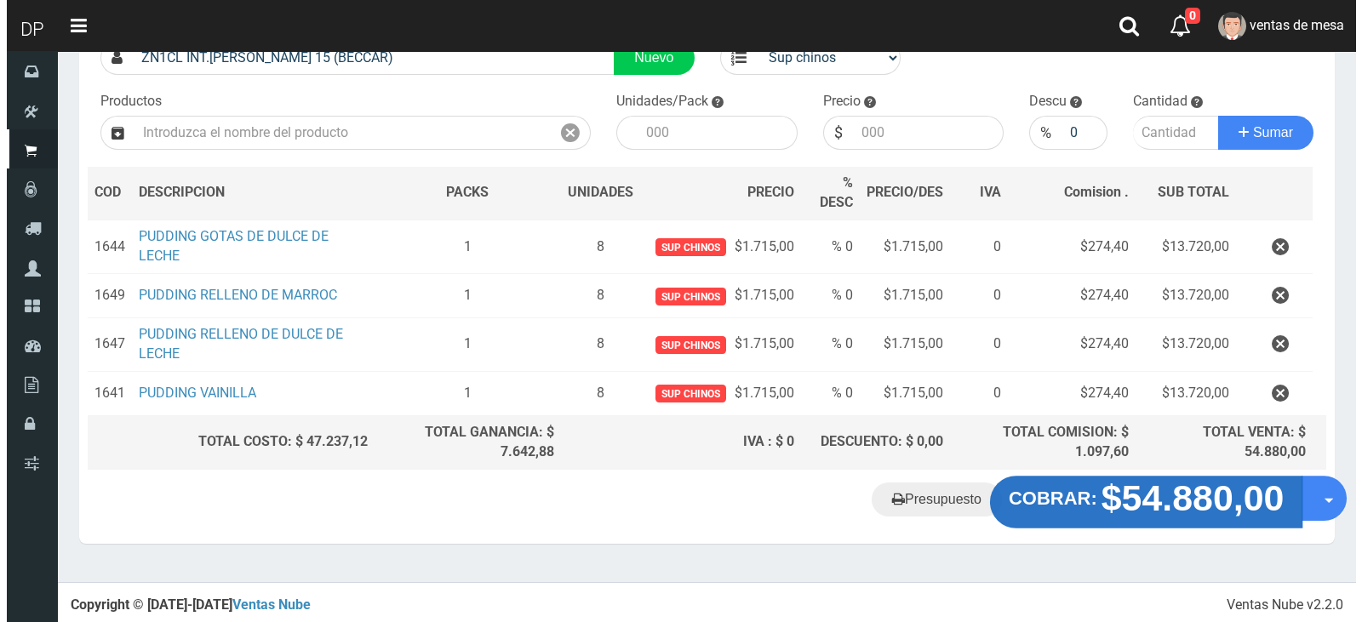
scroll to position [145, 0]
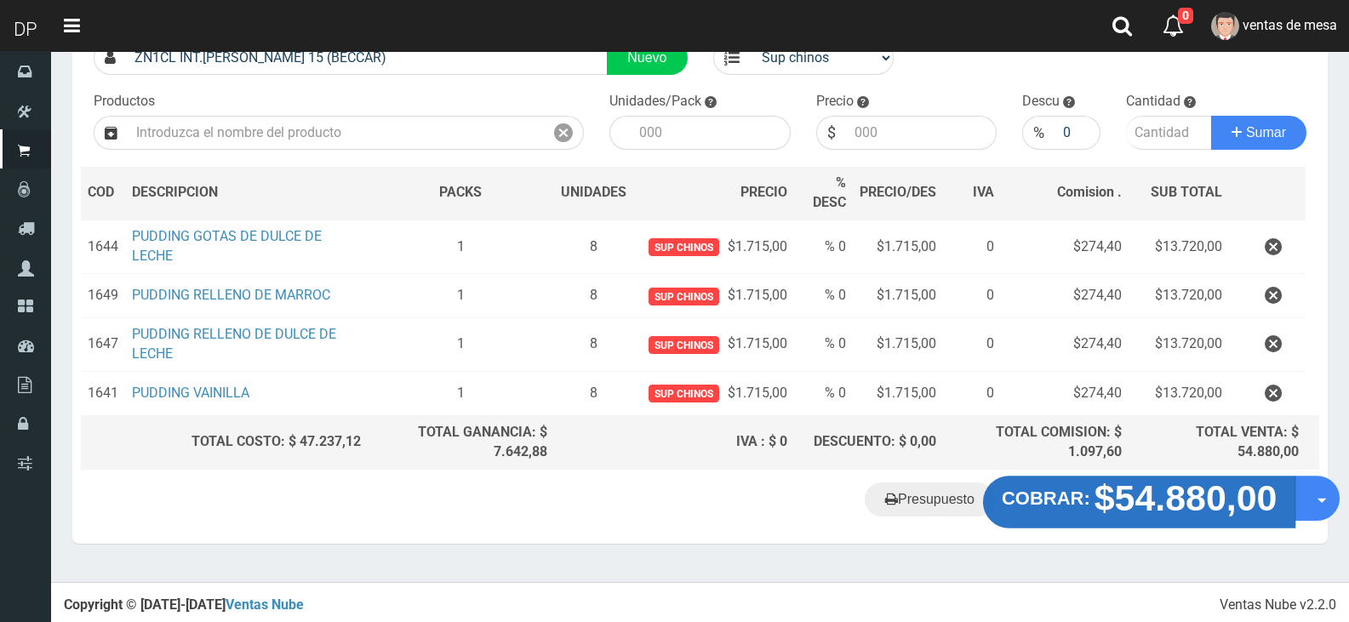
click at [1079, 507] on strong "COBRAR:" at bounding box center [1046, 499] width 89 height 20
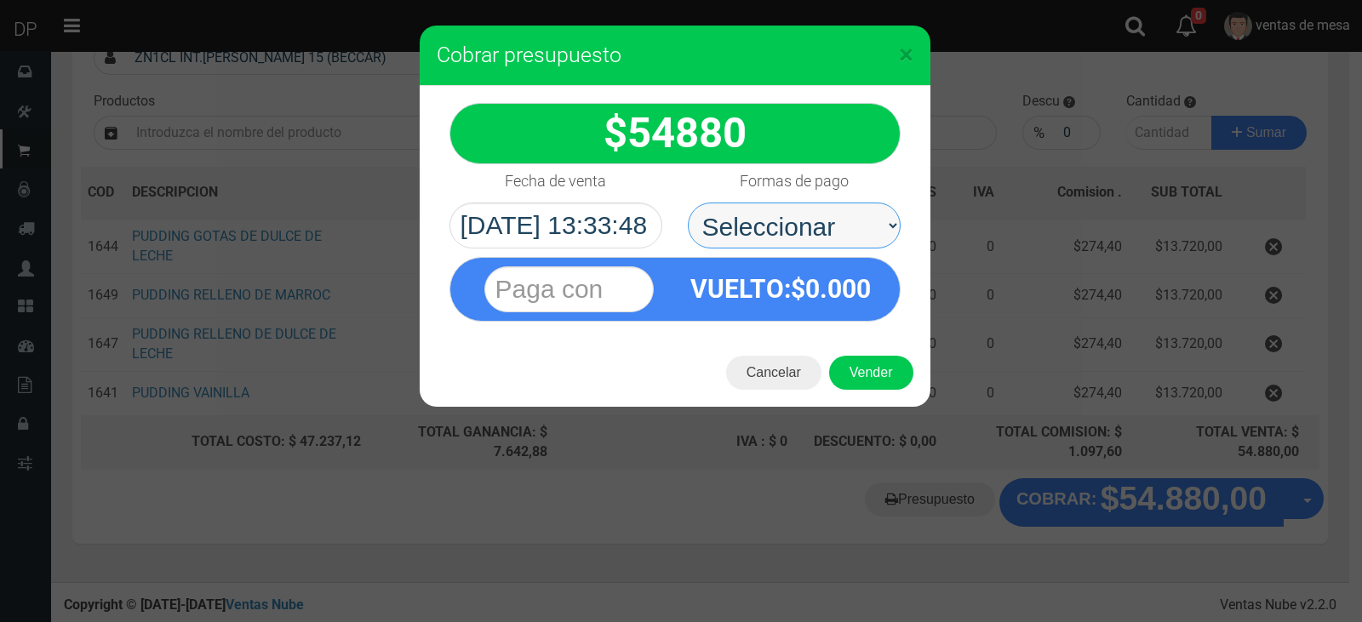
click at [852, 241] on select "Seleccionar Efectivo Tarjeta de Crédito Depósito Débito" at bounding box center [794, 226] width 213 height 46
select select "Efectivo"
click at [688, 203] on select "Seleccionar Efectivo Tarjeta de Crédito Depósito Débito" at bounding box center [794, 226] width 213 height 46
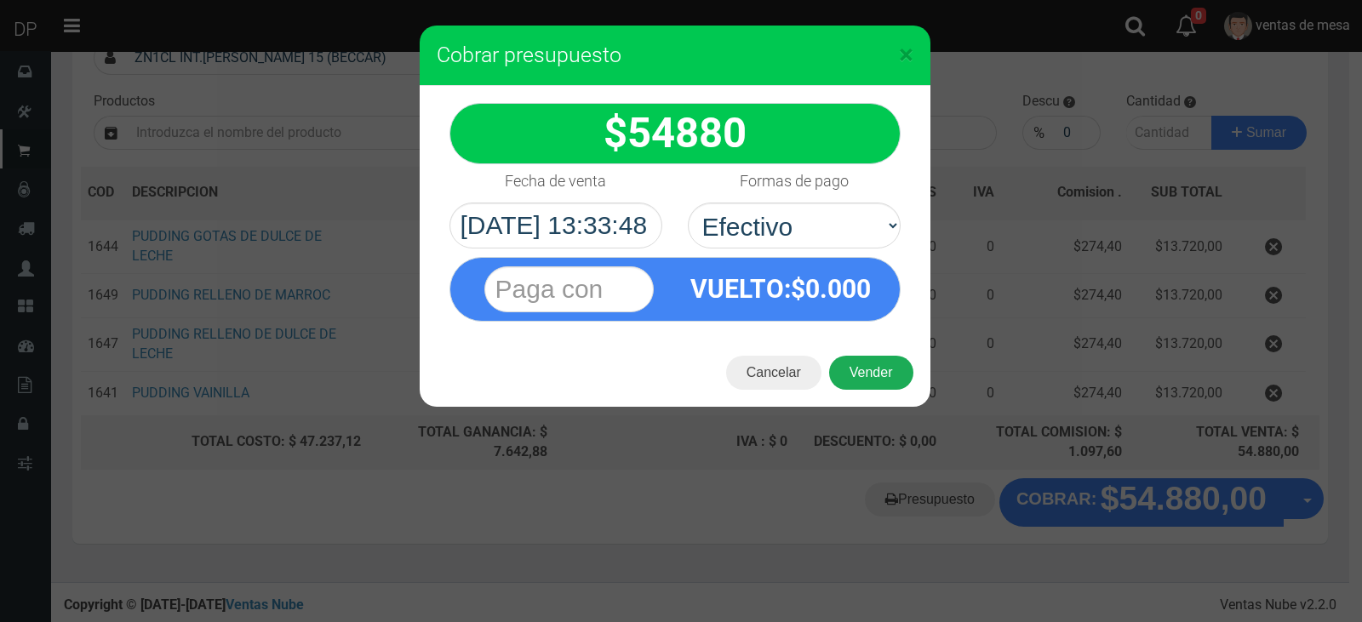
click at [879, 374] on button "Vender" at bounding box center [871, 373] width 84 height 34
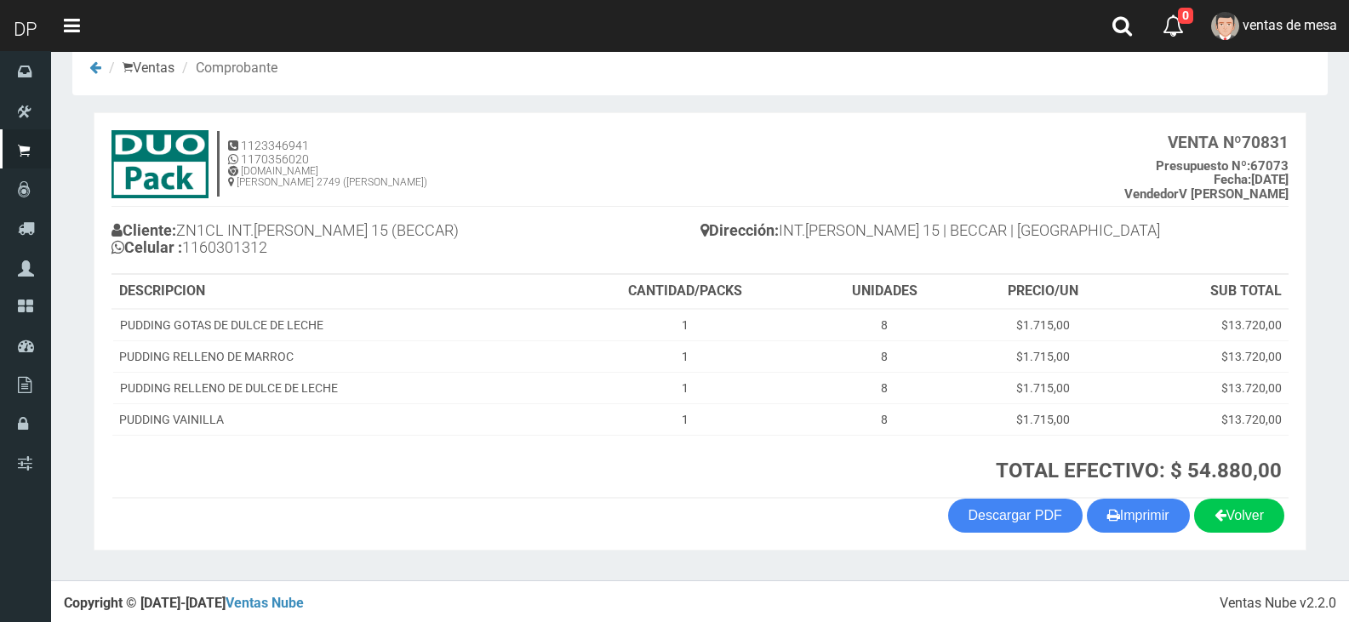
scroll to position [35, 0]
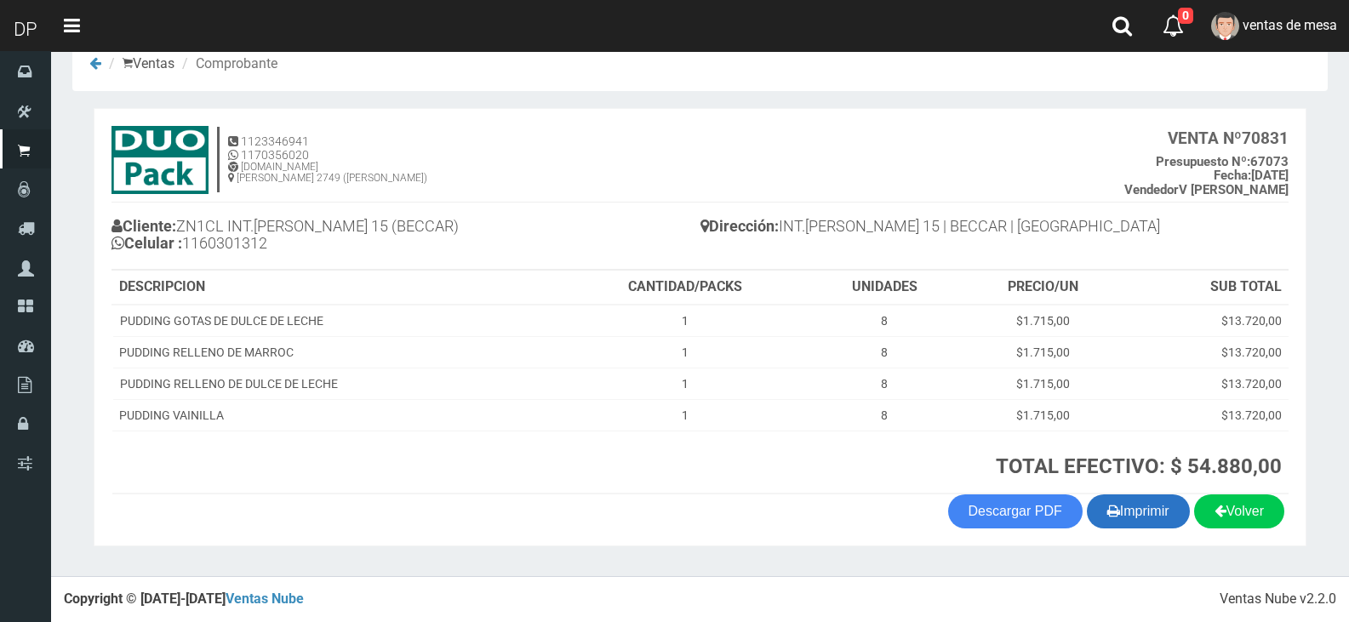
click at [1134, 516] on button "Imprimir" at bounding box center [1138, 512] width 103 height 34
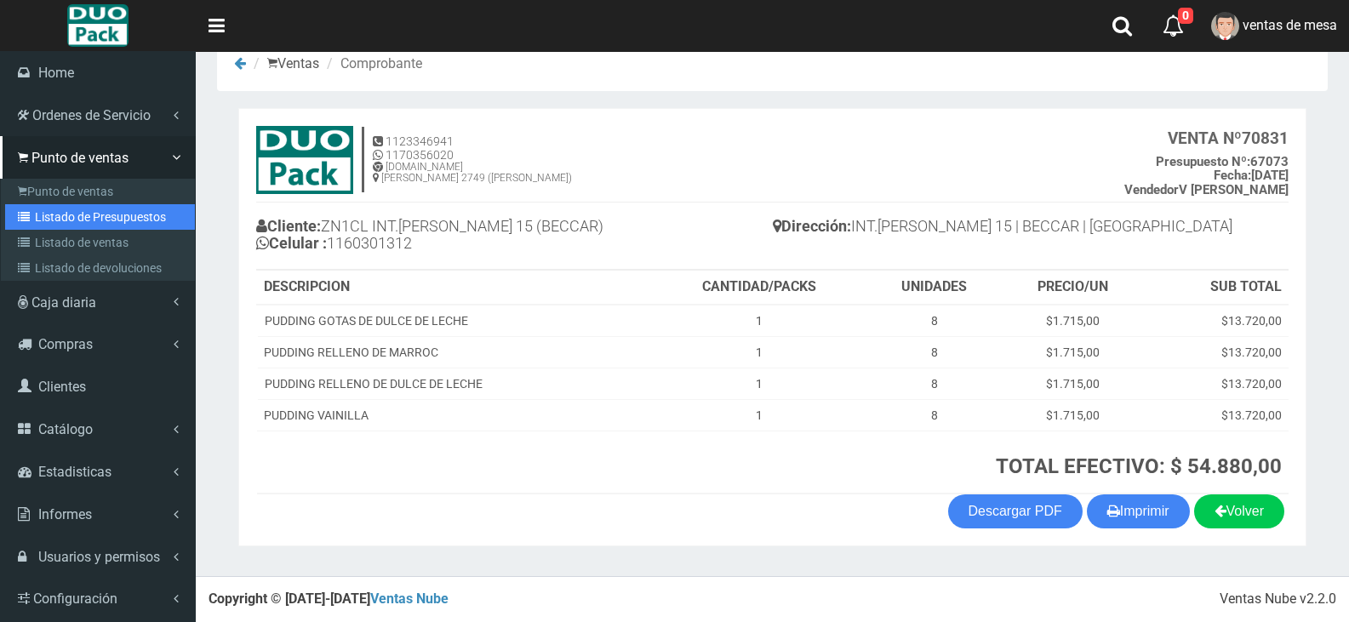
click at [100, 220] on link "Listado de Presupuestos" at bounding box center [100, 217] width 190 height 26
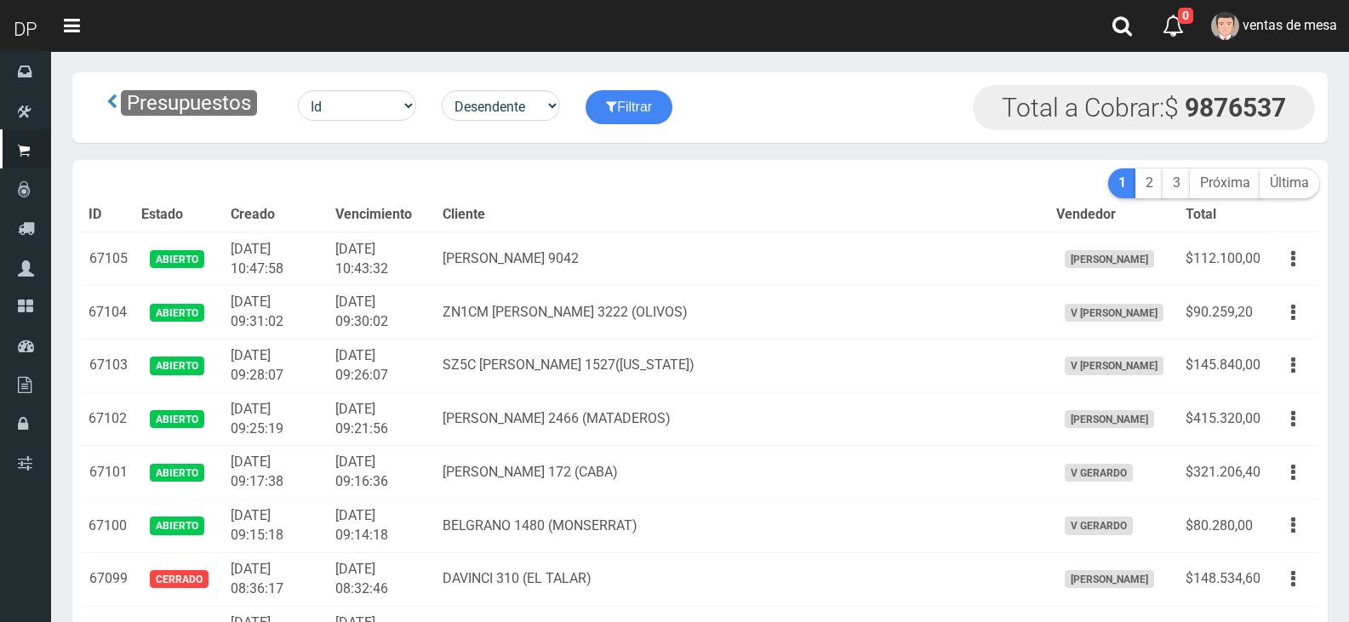
click at [586, 246] on td "PEREZ GALDOS 9042" at bounding box center [742, 259] width 613 height 54
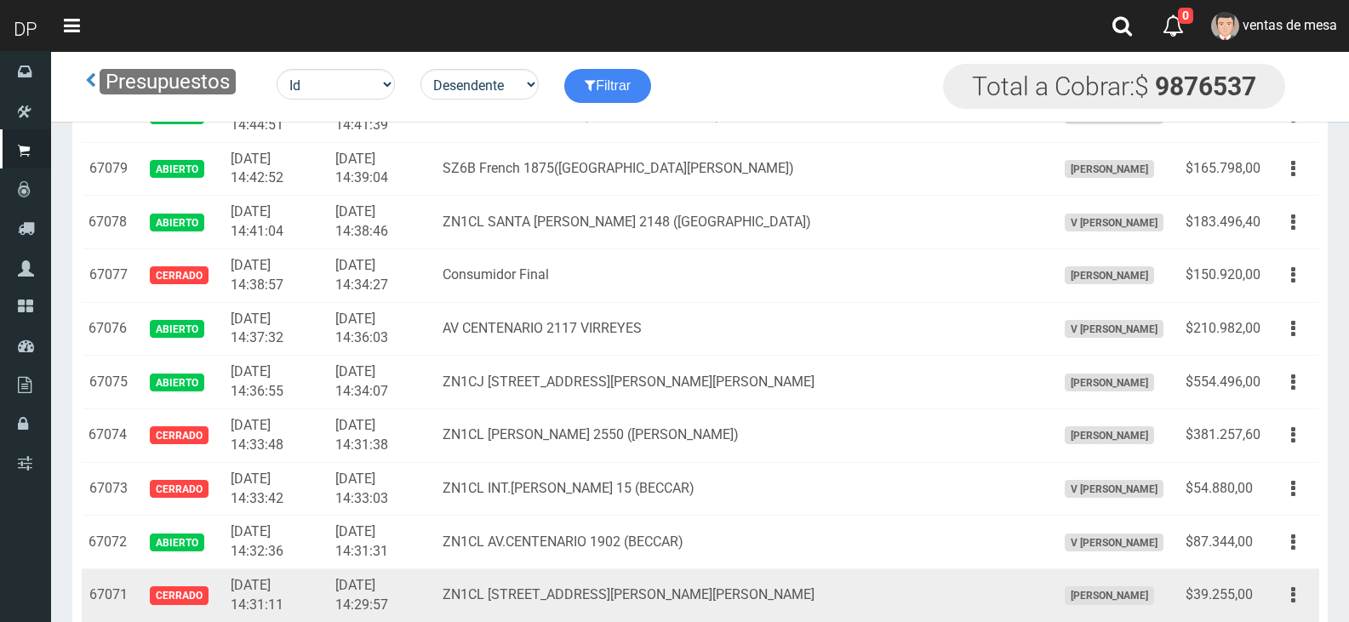
scroll to position [1420, 0]
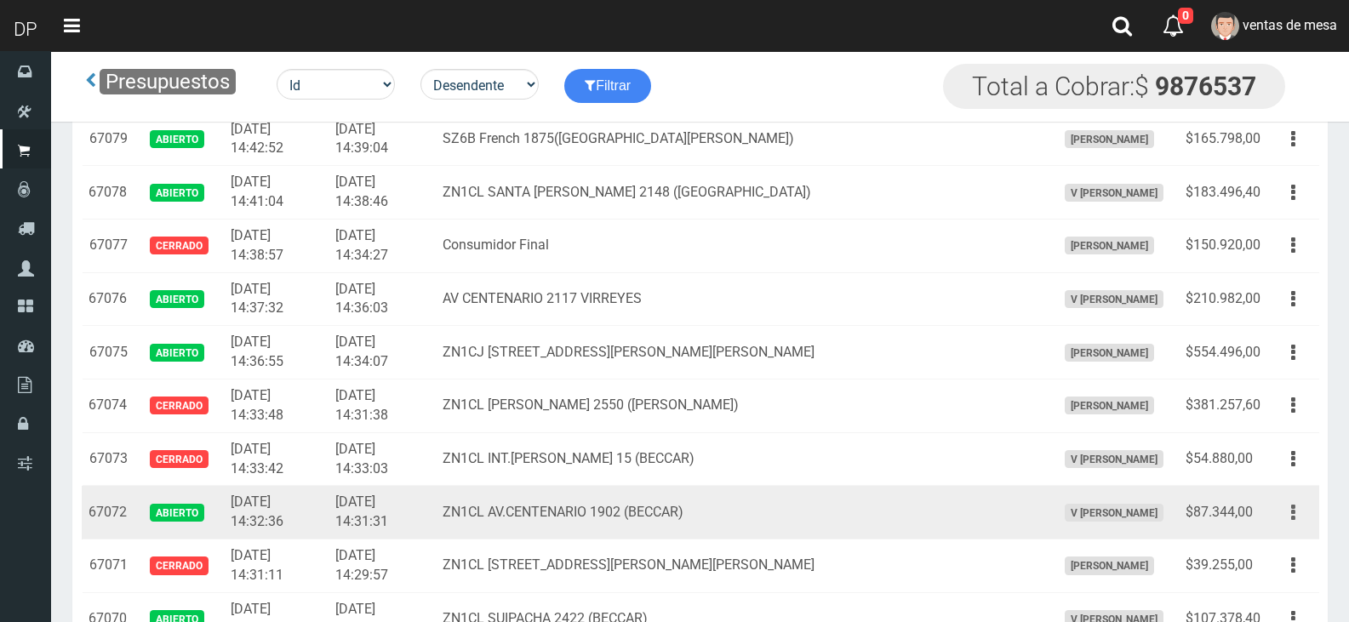
drag, startPoint x: 1312, startPoint y: 516, endPoint x: 1301, endPoint y: 523, distance: 13.0
click at [1310, 516] on button "button" at bounding box center [1293, 513] width 38 height 30
click at [1296, 540] on link "Editar" at bounding box center [1244, 553] width 135 height 37
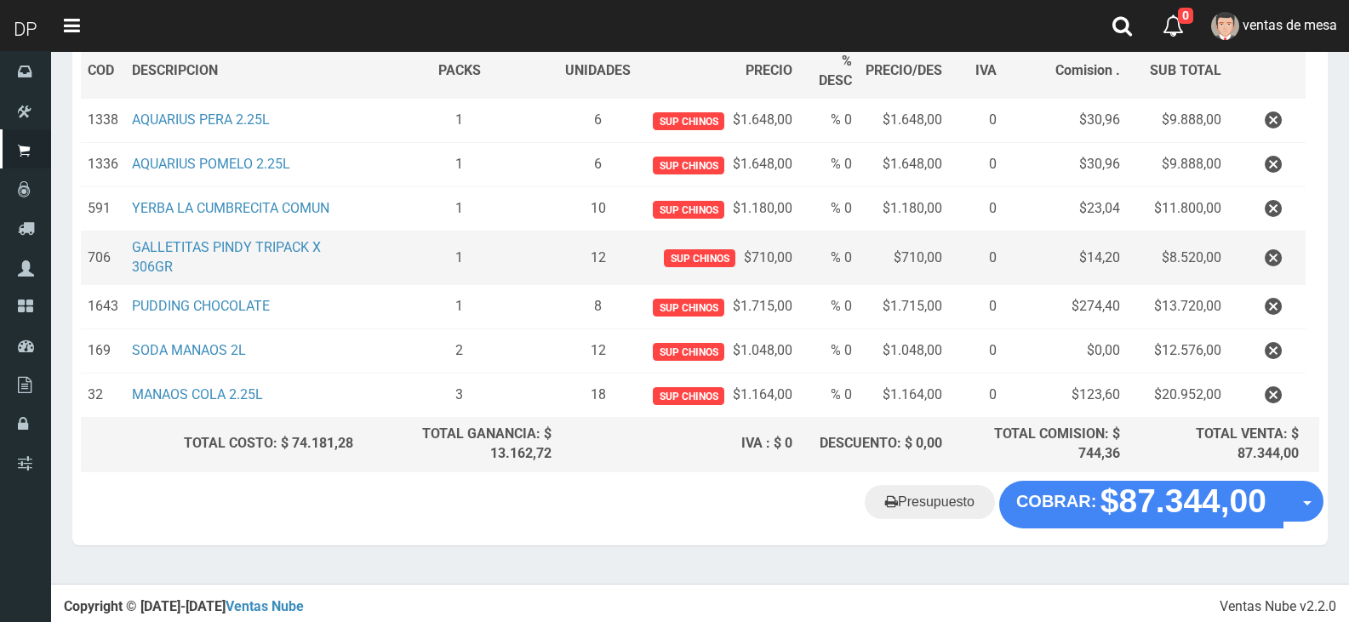
scroll to position [269, 0]
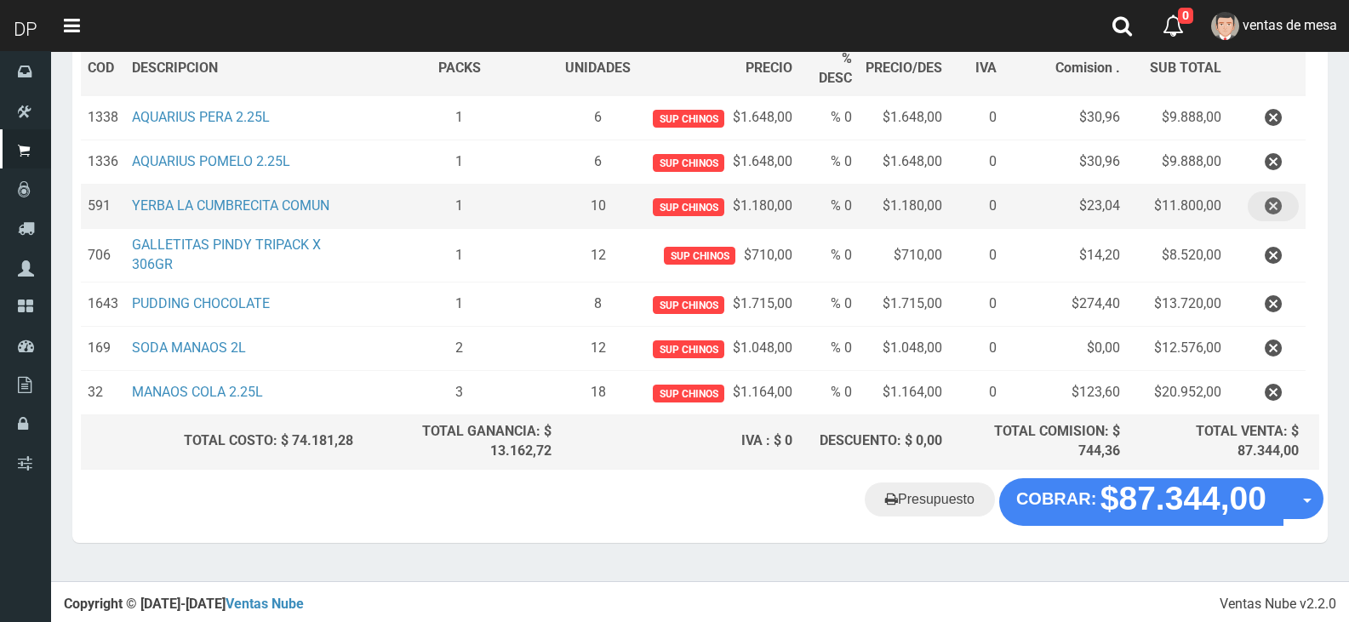
click at [1274, 210] on icon "button" at bounding box center [1273, 207] width 17 height 30
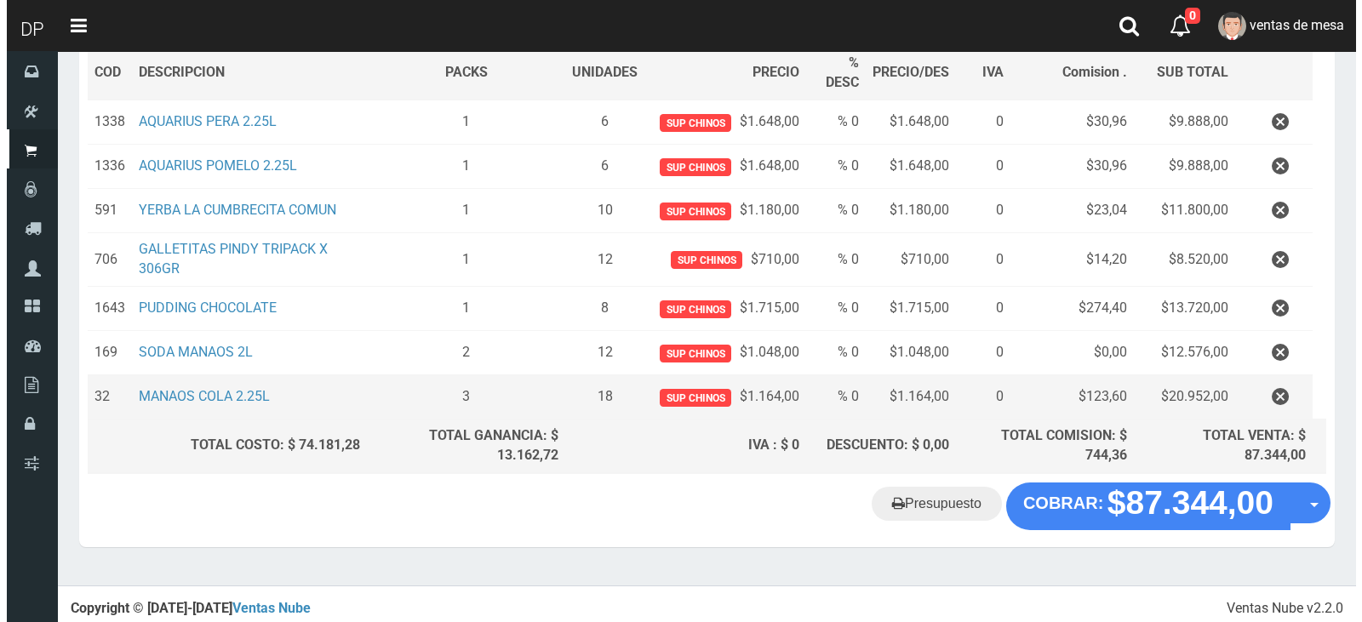
scroll to position [225, 0]
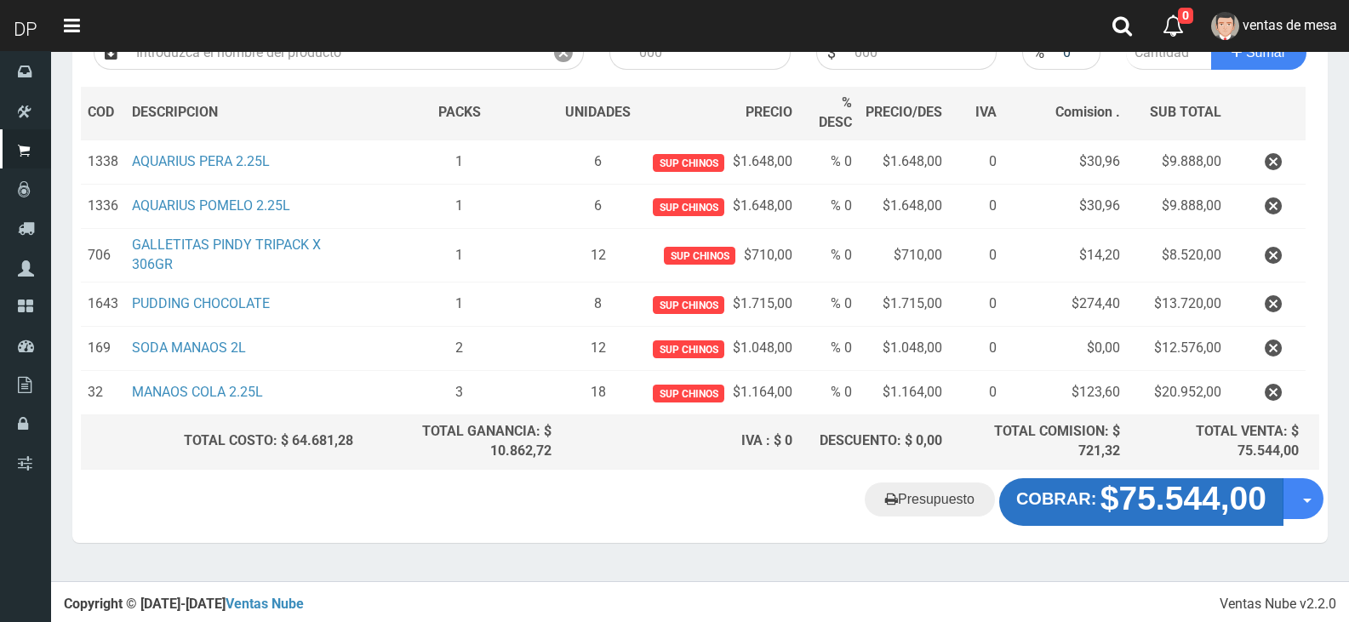
click at [1153, 502] on strong "$75.544,00" at bounding box center [1184, 498] width 166 height 37
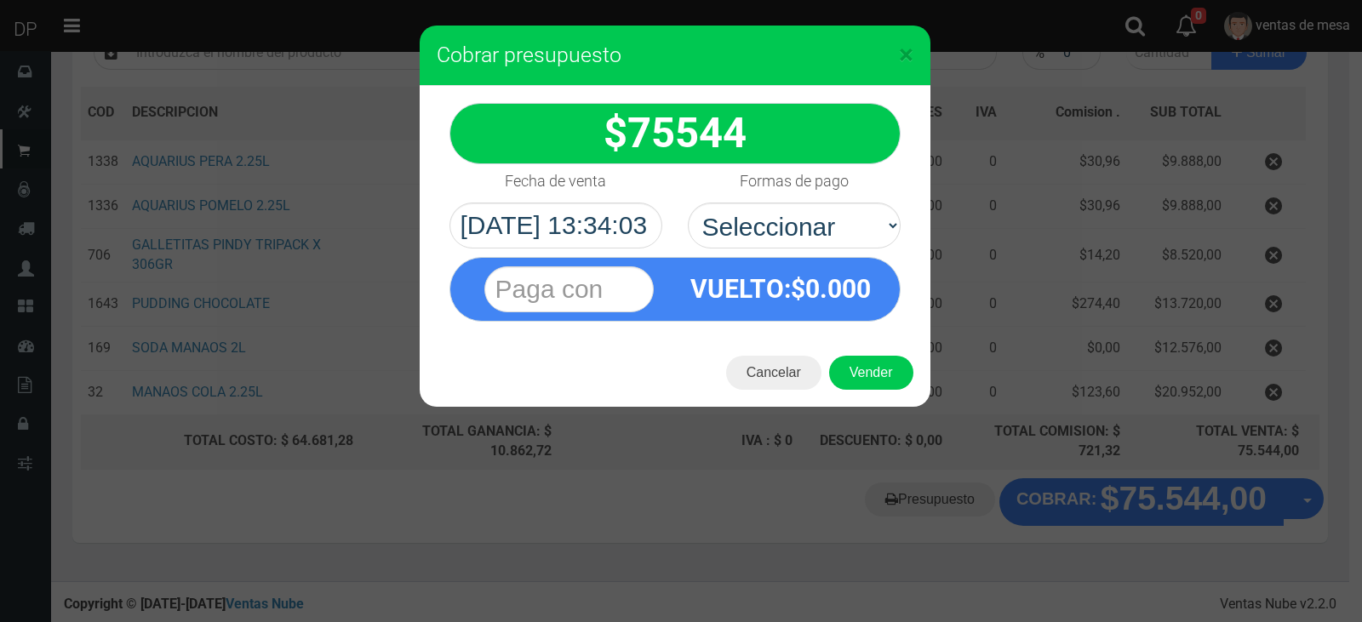
click at [831, 227] on select "Seleccionar Efectivo Tarjeta de Crédito Depósito Débito" at bounding box center [794, 226] width 213 height 46
click at [688, 203] on select "Seleccionar Efectivo Tarjeta de Crédito Depósito Débito" at bounding box center [794, 226] width 213 height 46
drag, startPoint x: 837, startPoint y: 228, endPoint x: 834, endPoint y: 238, distance: 10.5
click at [836, 228] on select "Seleccionar Efectivo Tarjeta de Crédito Depósito Débito" at bounding box center [794, 226] width 213 height 46
select select "Efectivo"
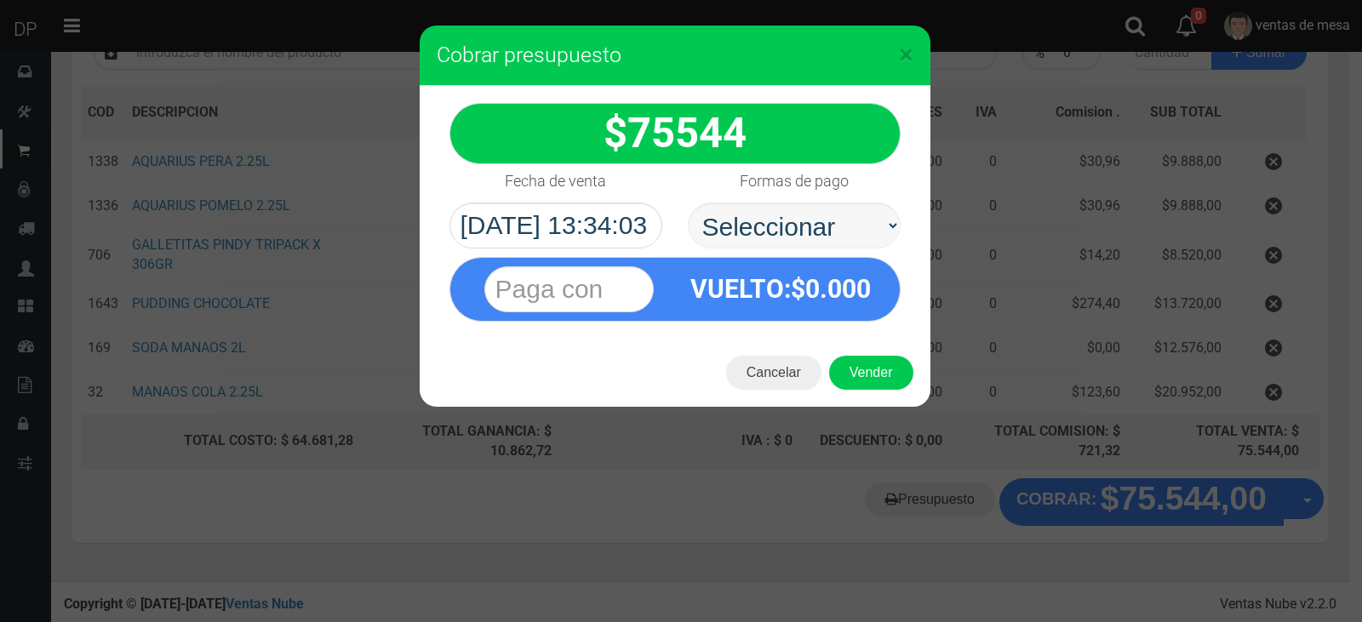
click at [688, 203] on select "Seleccionar Efectivo Tarjeta de Crédito Depósito Débito" at bounding box center [794, 226] width 213 height 46
click at [845, 375] on button "Vender" at bounding box center [871, 373] width 84 height 34
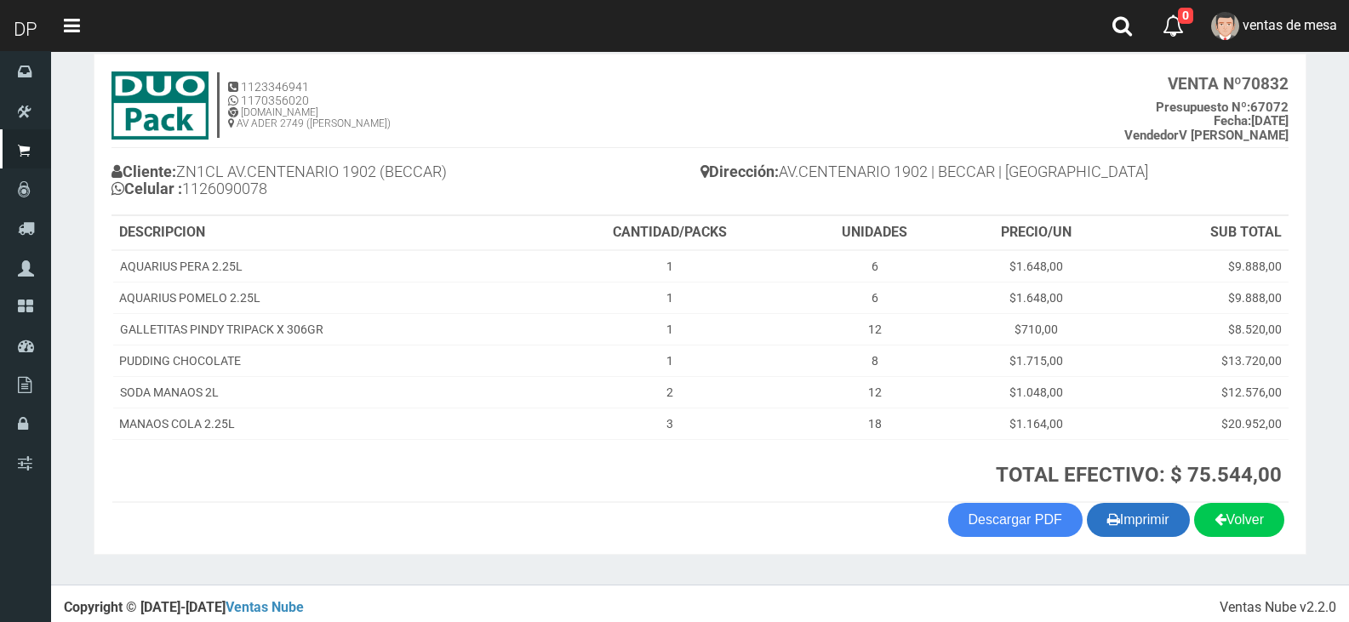
scroll to position [98, 0]
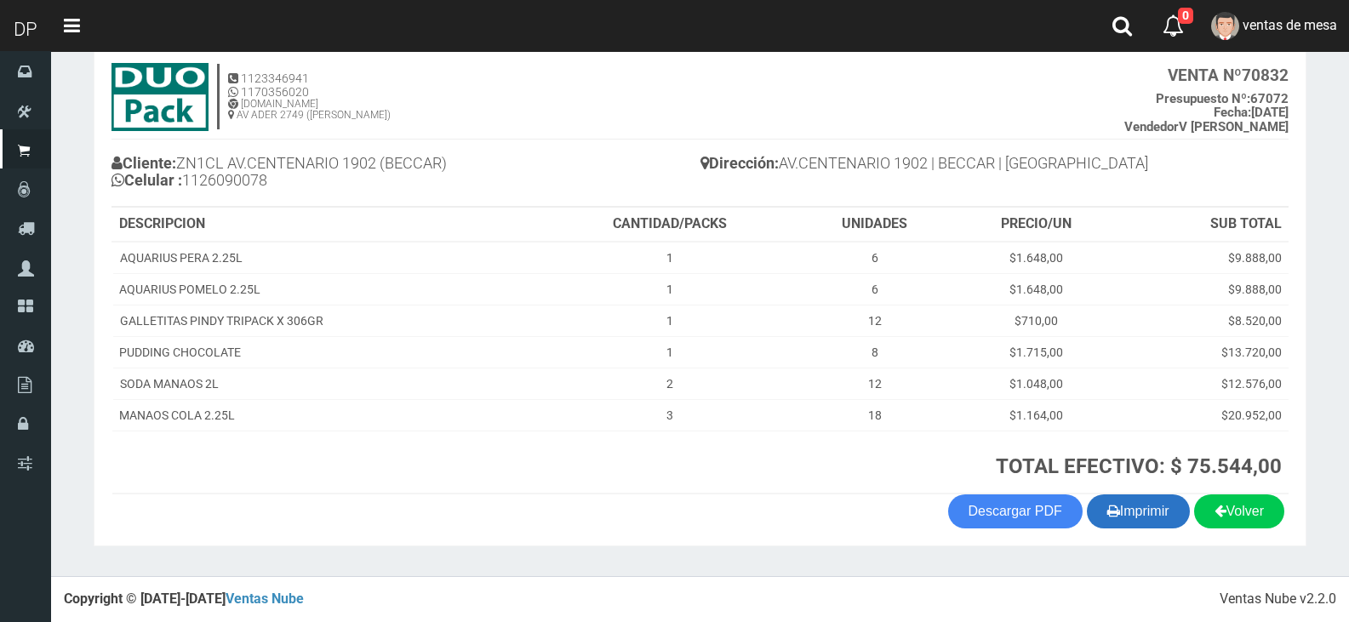
click at [1125, 528] on button "Imprimir" at bounding box center [1138, 512] width 103 height 34
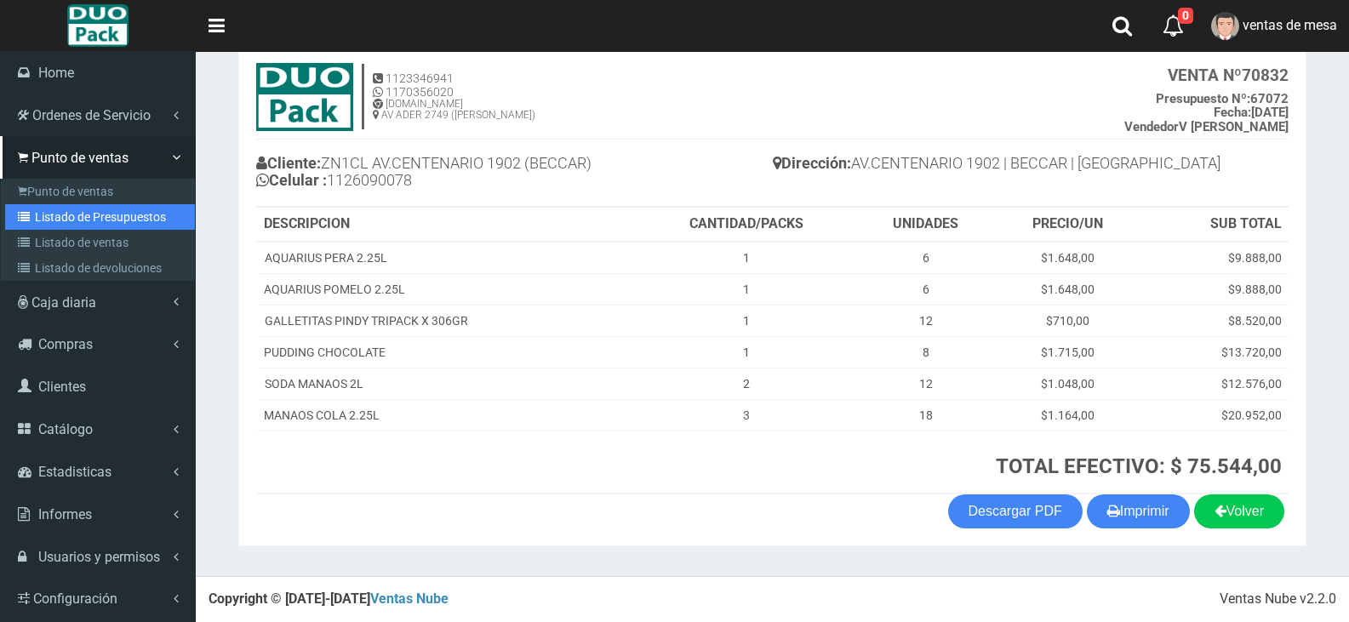
drag, startPoint x: 130, startPoint y: 218, endPoint x: 457, endPoint y: 30, distance: 377.2
click at [130, 218] on link "Listado de Presupuestos" at bounding box center [100, 217] width 190 height 26
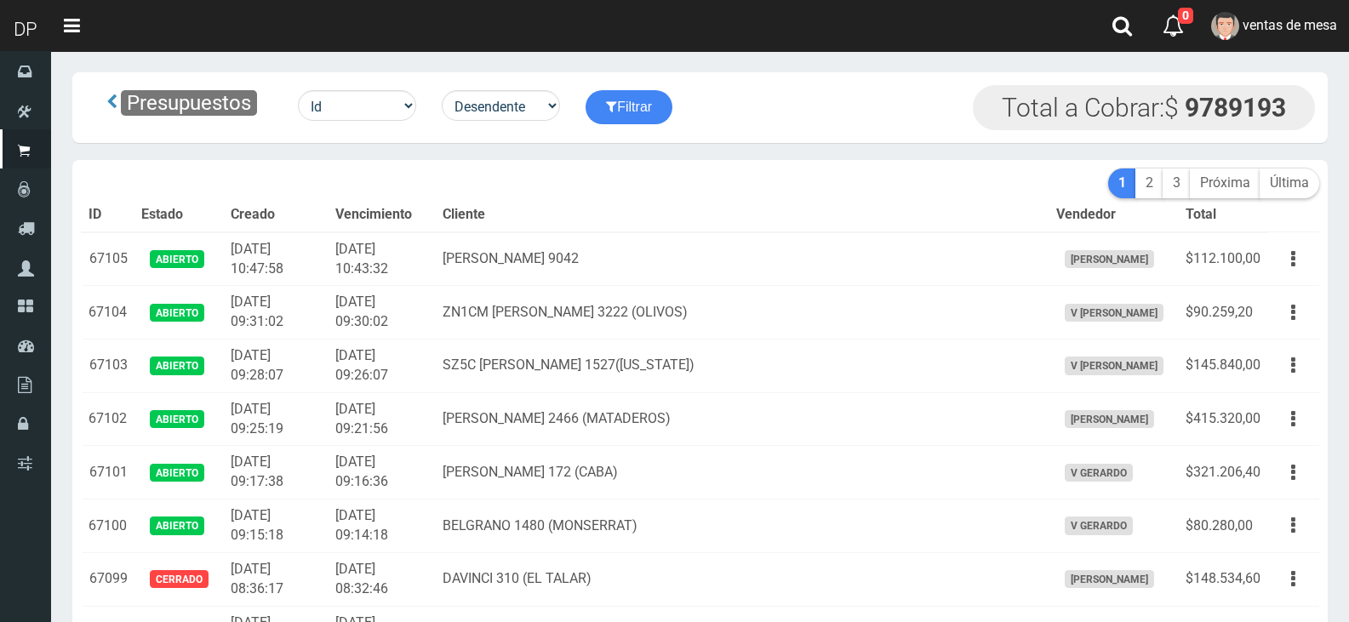
click at [671, 206] on th "Cliente" at bounding box center [742, 215] width 613 height 34
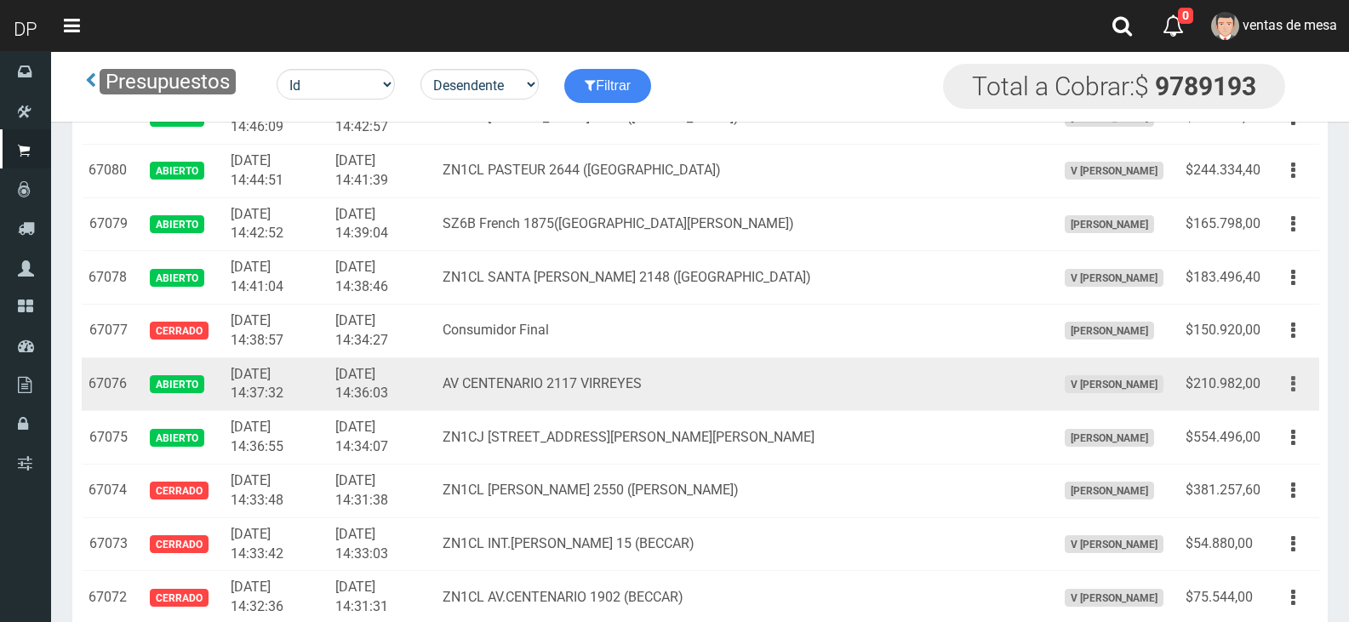
click at [1284, 392] on button "button" at bounding box center [1293, 384] width 38 height 30
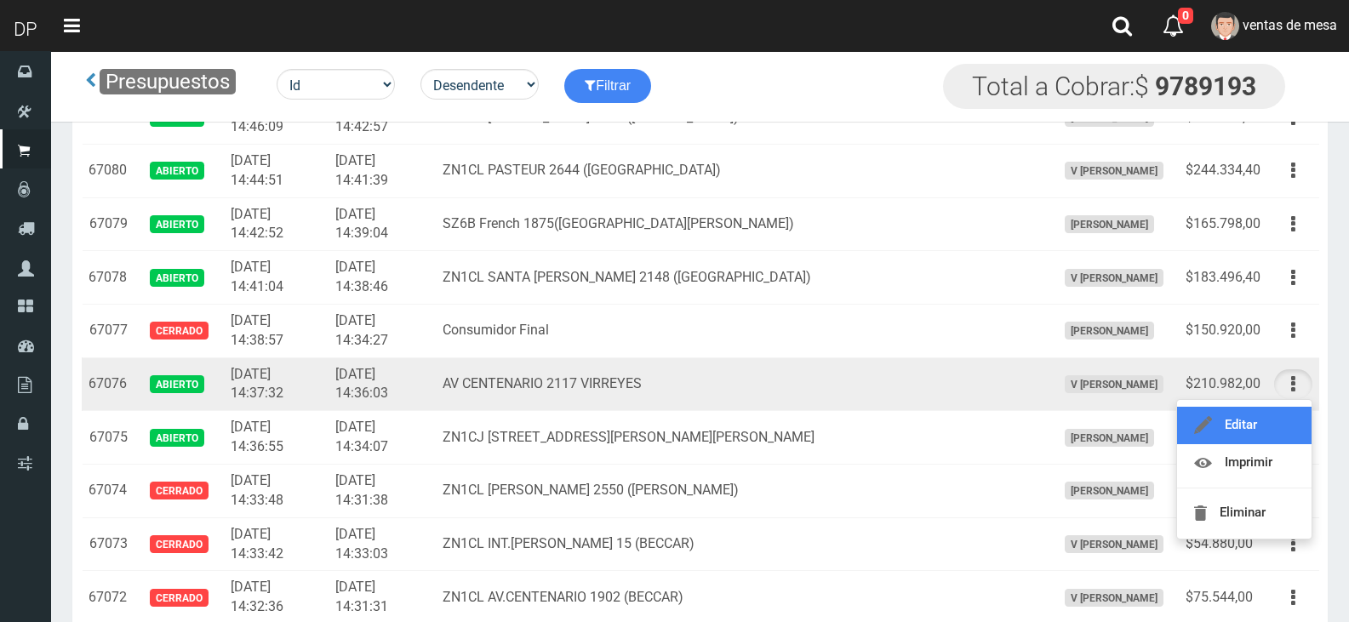
click at [1284, 430] on link "Editar" at bounding box center [1244, 425] width 135 height 37
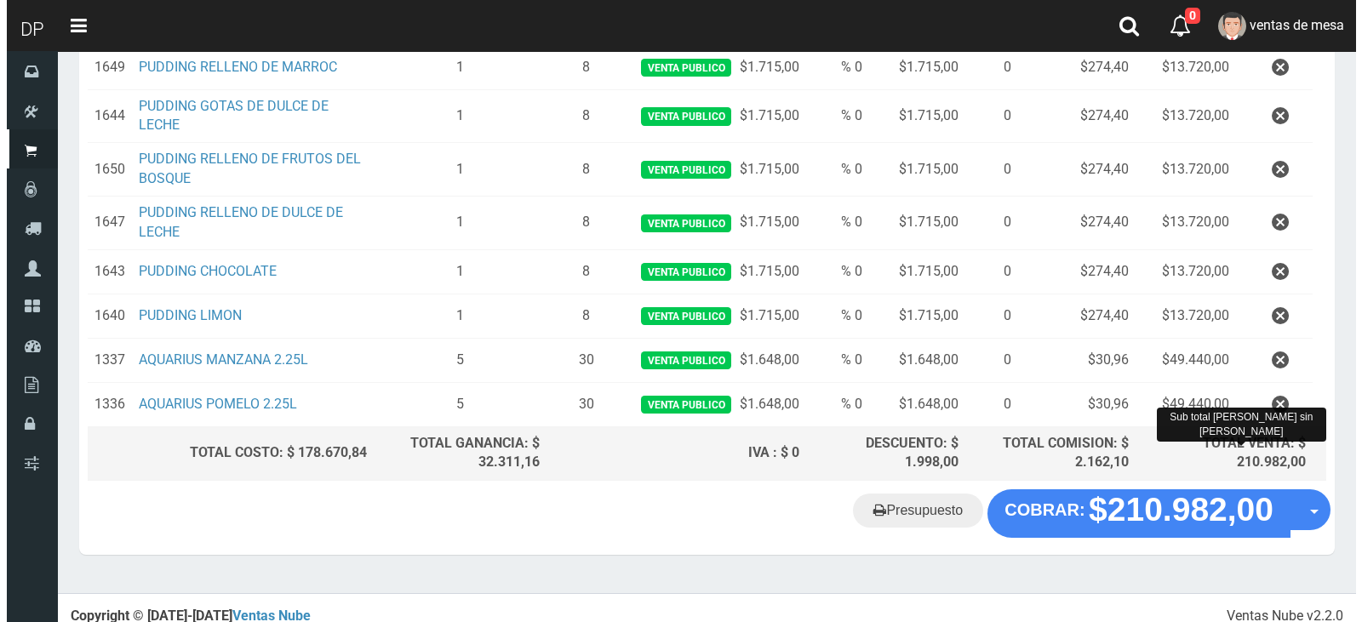
scroll to position [400, 0]
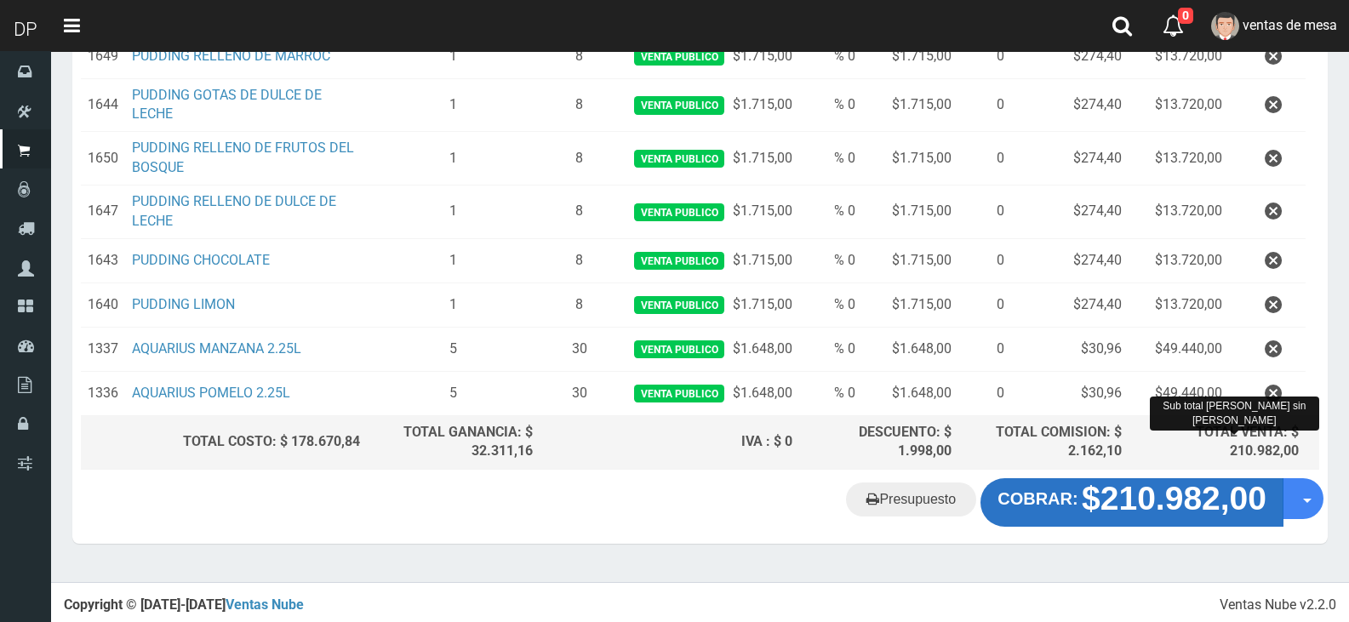
click at [1146, 483] on strong "$210.982,00" at bounding box center [1174, 499] width 185 height 37
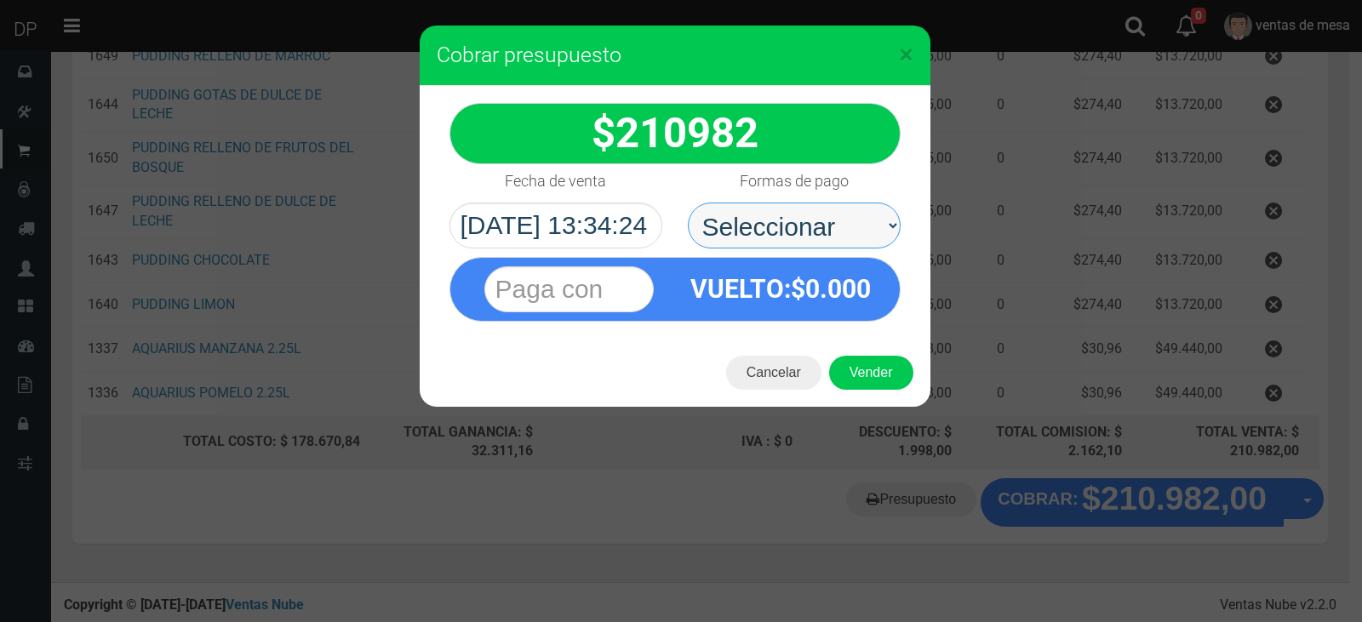
click at [841, 214] on select "Seleccionar Efectivo Tarjeta de Crédito Depósito Débito" at bounding box center [794, 226] width 213 height 46
select select "Efectivo"
click at [688, 203] on select "Seleccionar Efectivo Tarjeta de Crédito Depósito Débito" at bounding box center [794, 226] width 213 height 46
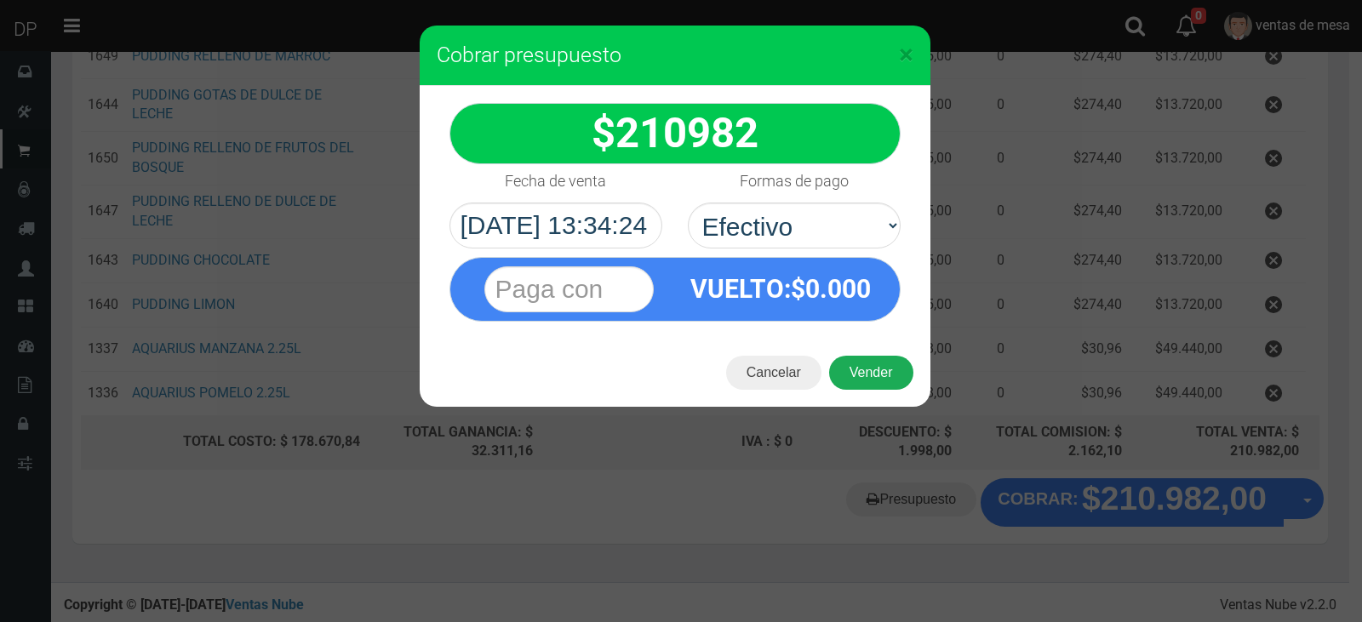
click at [876, 380] on button "Vender" at bounding box center [871, 373] width 84 height 34
drag, startPoint x: 876, startPoint y: 380, endPoint x: 872, endPoint y: 368, distance: 12.7
click at [0, 0] on div "Cargando..." at bounding box center [0, 0] width 0 height 0
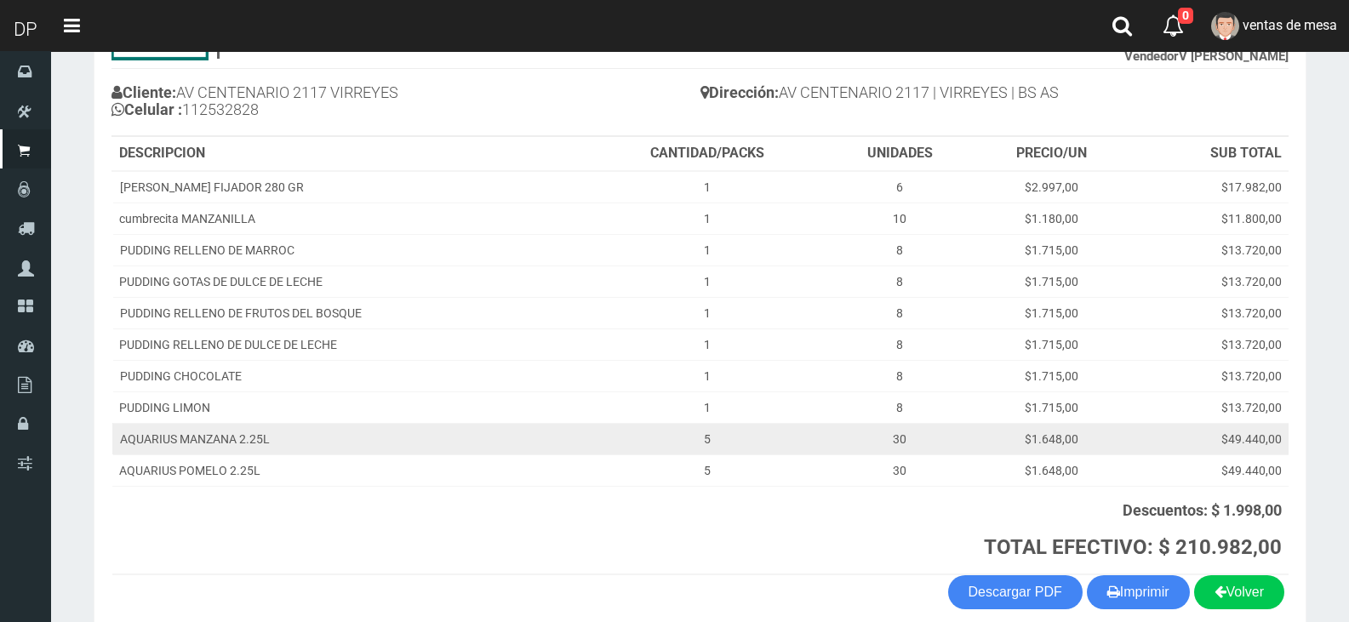
scroll to position [249, 0]
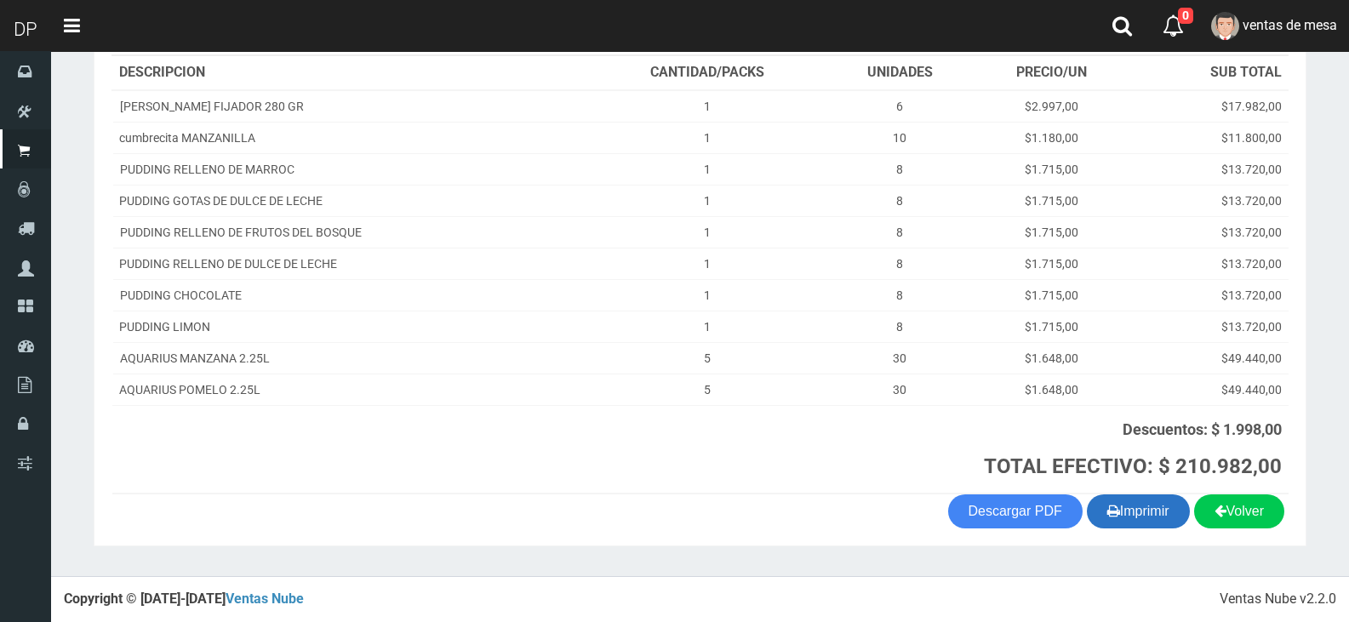
click at [1142, 514] on button "Imprimir" at bounding box center [1138, 512] width 103 height 34
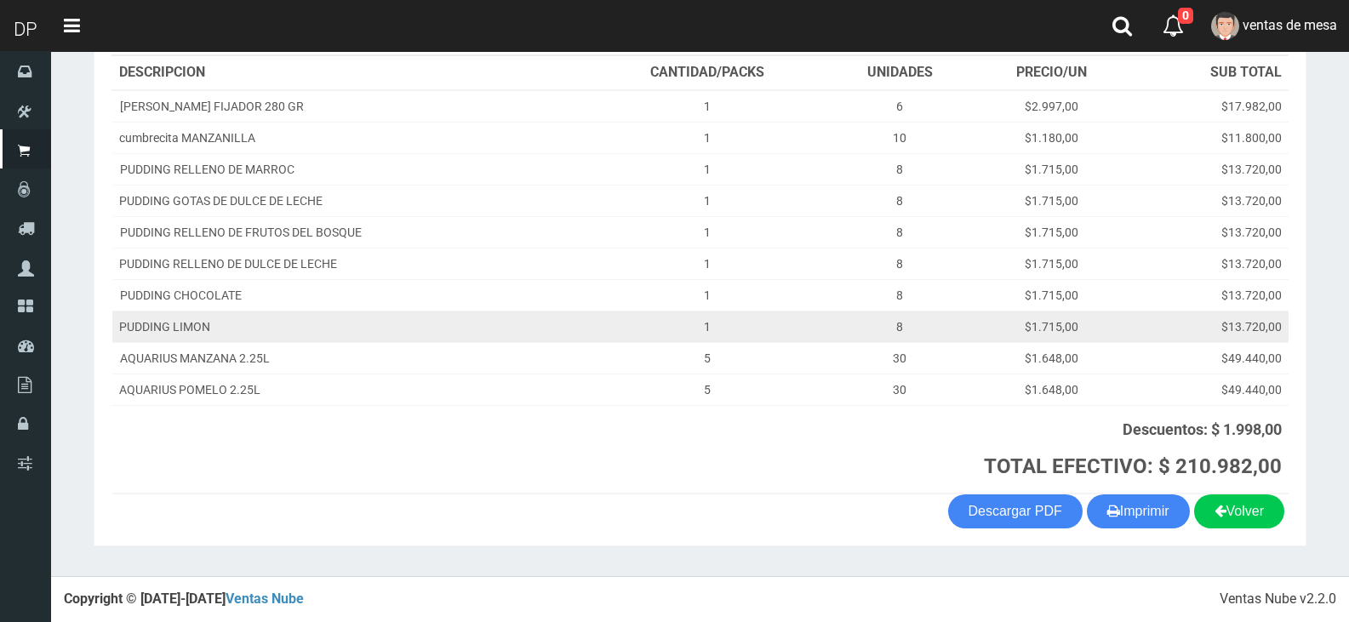
click at [542, 324] on td "PUDDING LIMON" at bounding box center [350, 326] width 477 height 31
click at [540, 320] on td "PUDDING LIMON" at bounding box center [350, 326] width 477 height 31
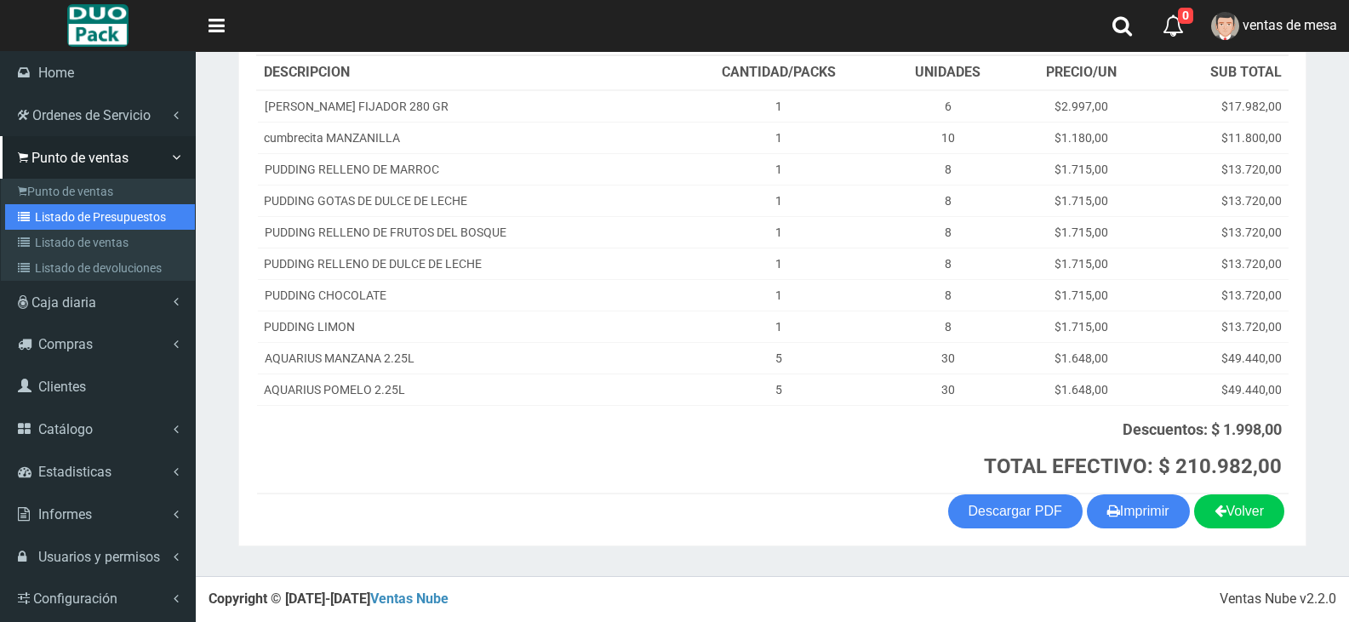
click at [73, 226] on link "Listado de Presupuestos" at bounding box center [100, 217] width 190 height 26
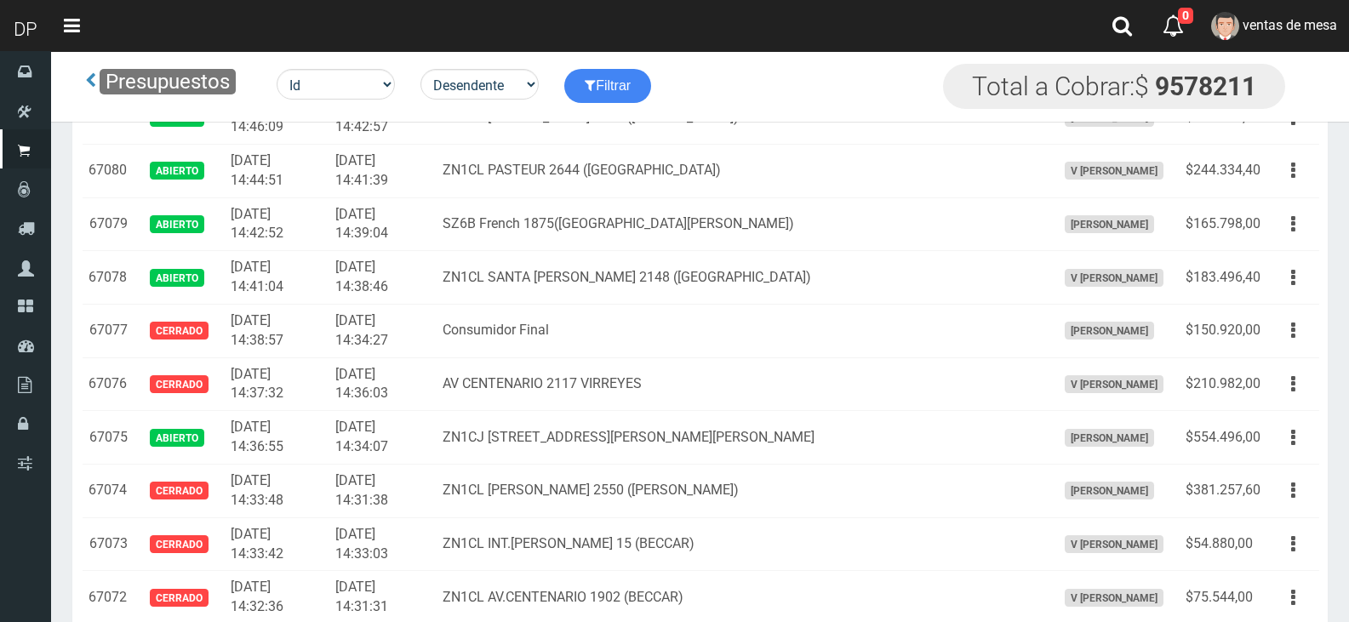
scroll to position [1728, 0]
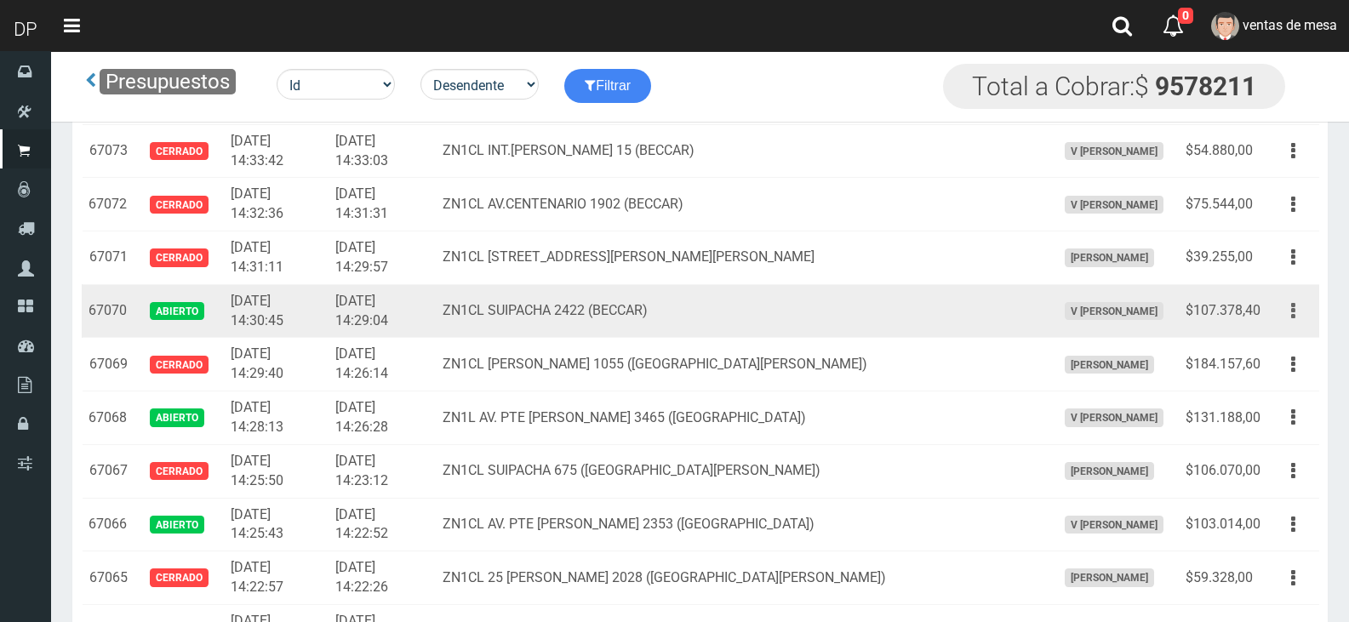
click at [1282, 303] on button "button" at bounding box center [1293, 311] width 38 height 30
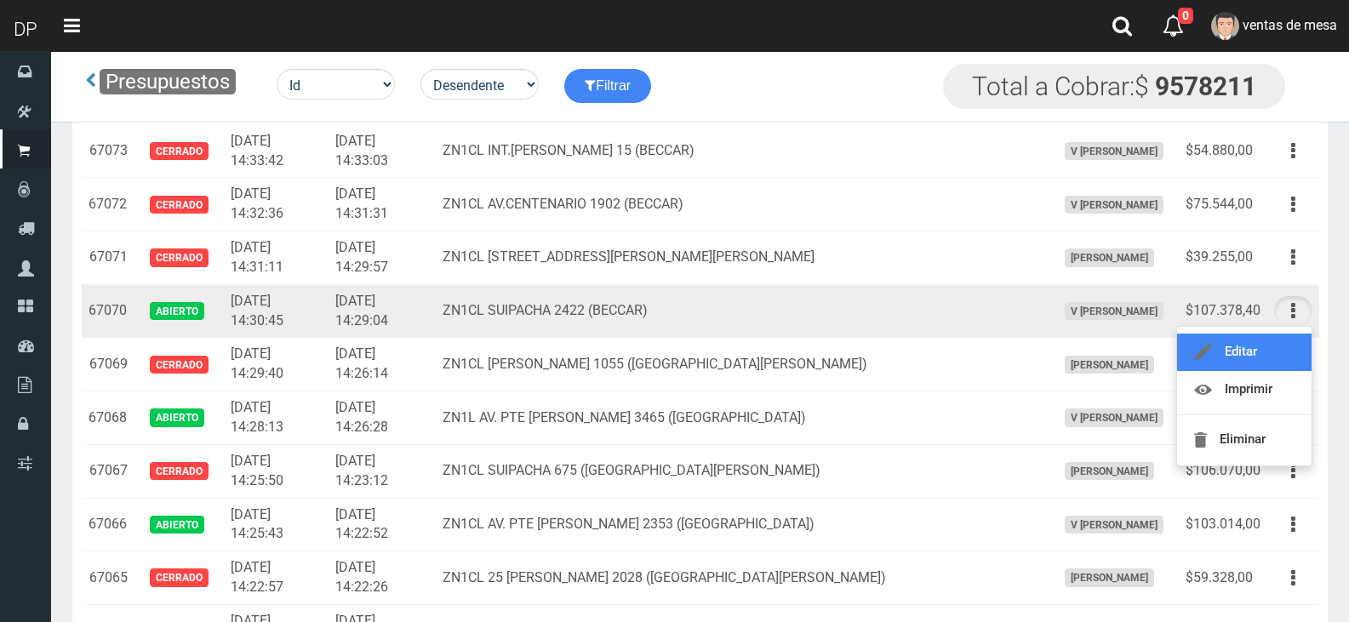
click at [1262, 361] on link "Editar" at bounding box center [1244, 352] width 135 height 37
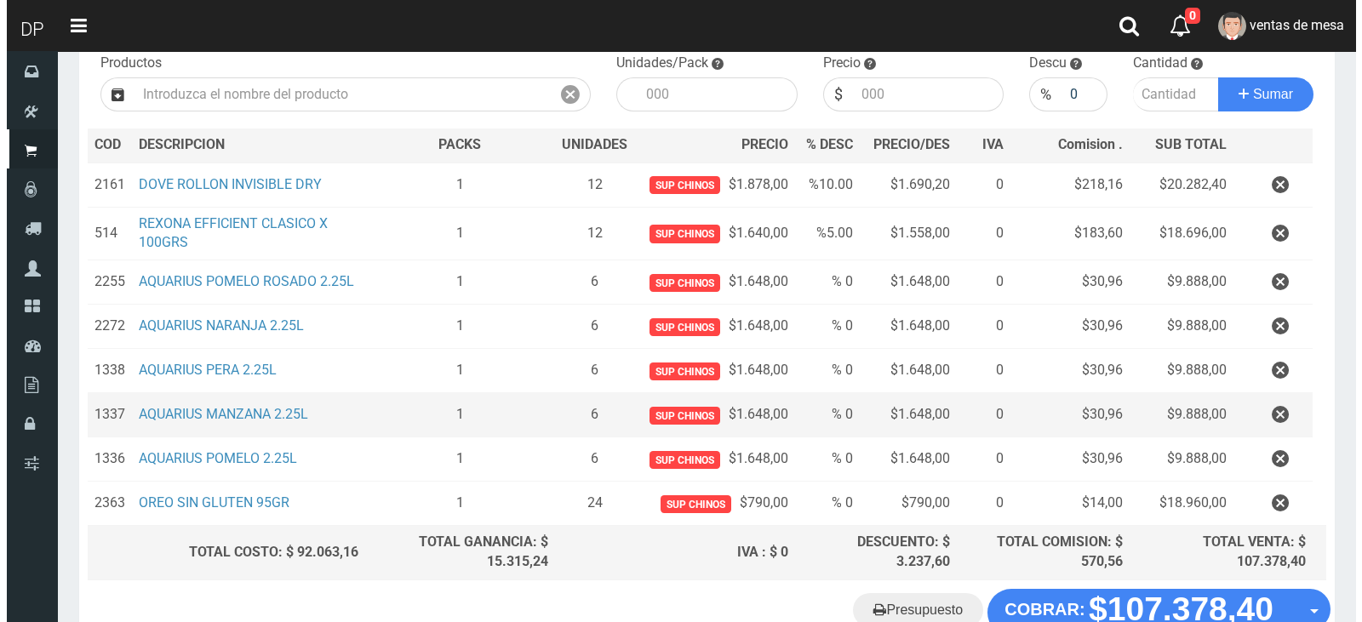
scroll to position [294, 0]
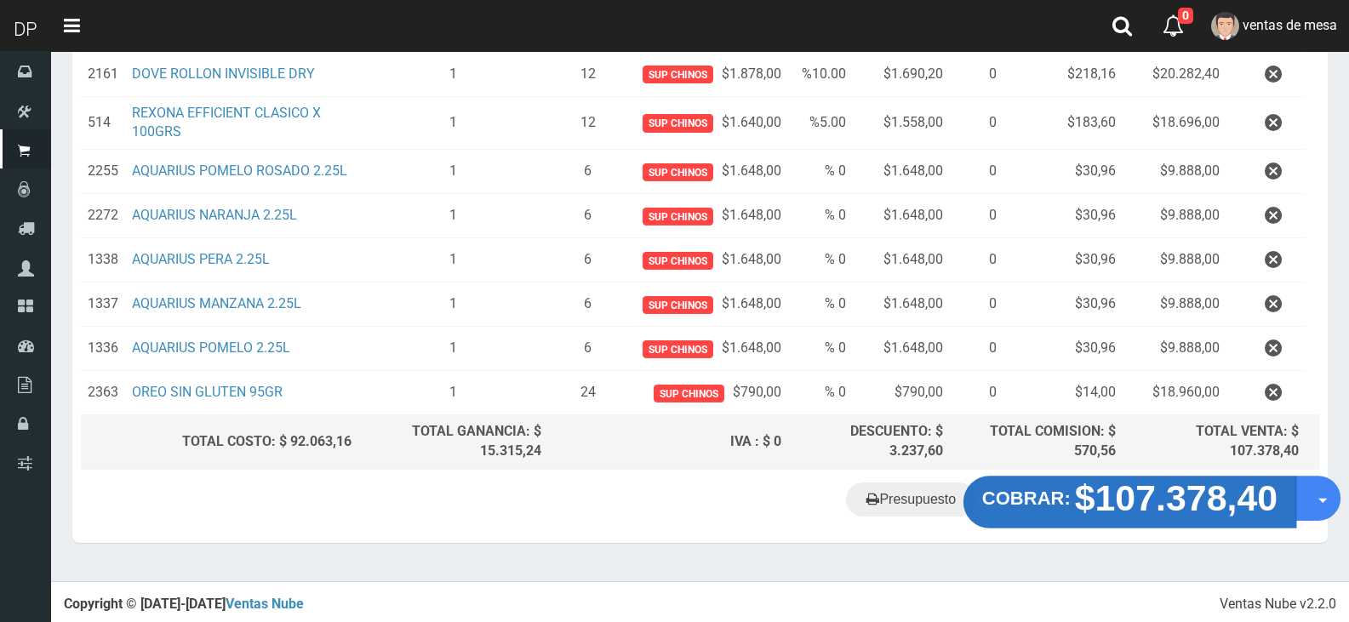
click at [1101, 491] on strong "$107.378,40" at bounding box center [1176, 498] width 203 height 40
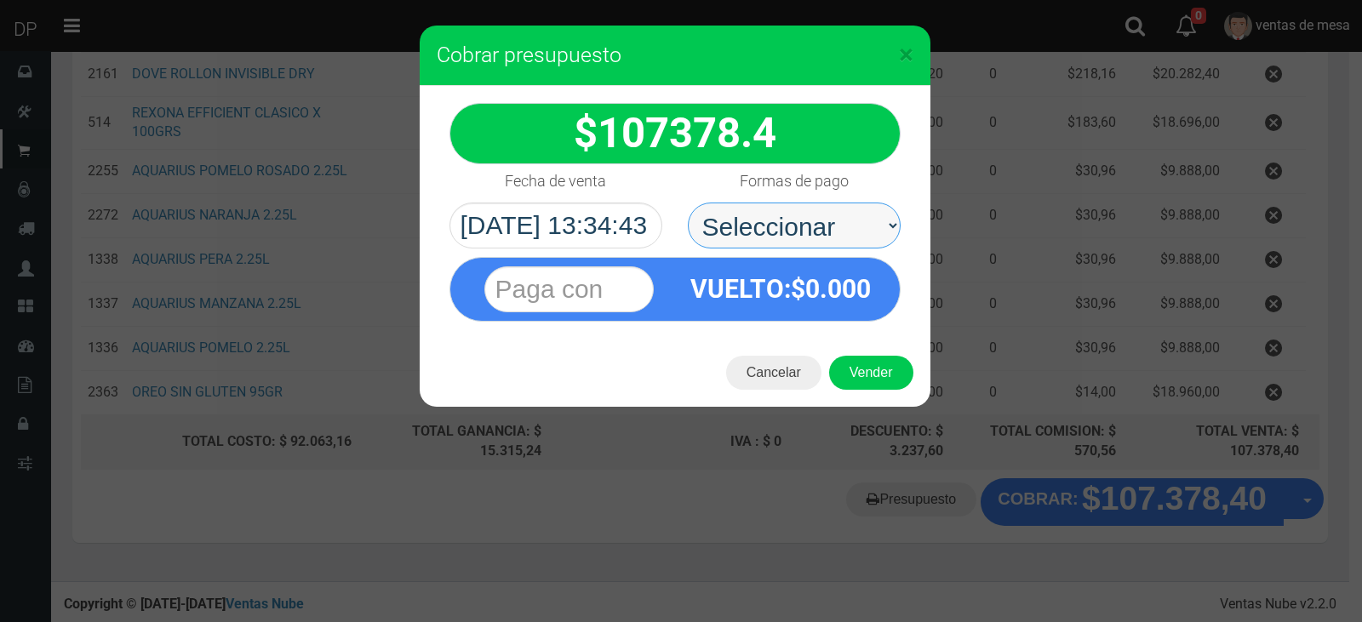
click at [875, 221] on select "Seleccionar Efectivo Tarjeta de Crédito Depósito Débito" at bounding box center [794, 226] width 213 height 46
select select "Efectivo"
click at [688, 203] on select "Seleccionar Efectivo Tarjeta de Crédito Depósito Débito" at bounding box center [794, 226] width 213 height 46
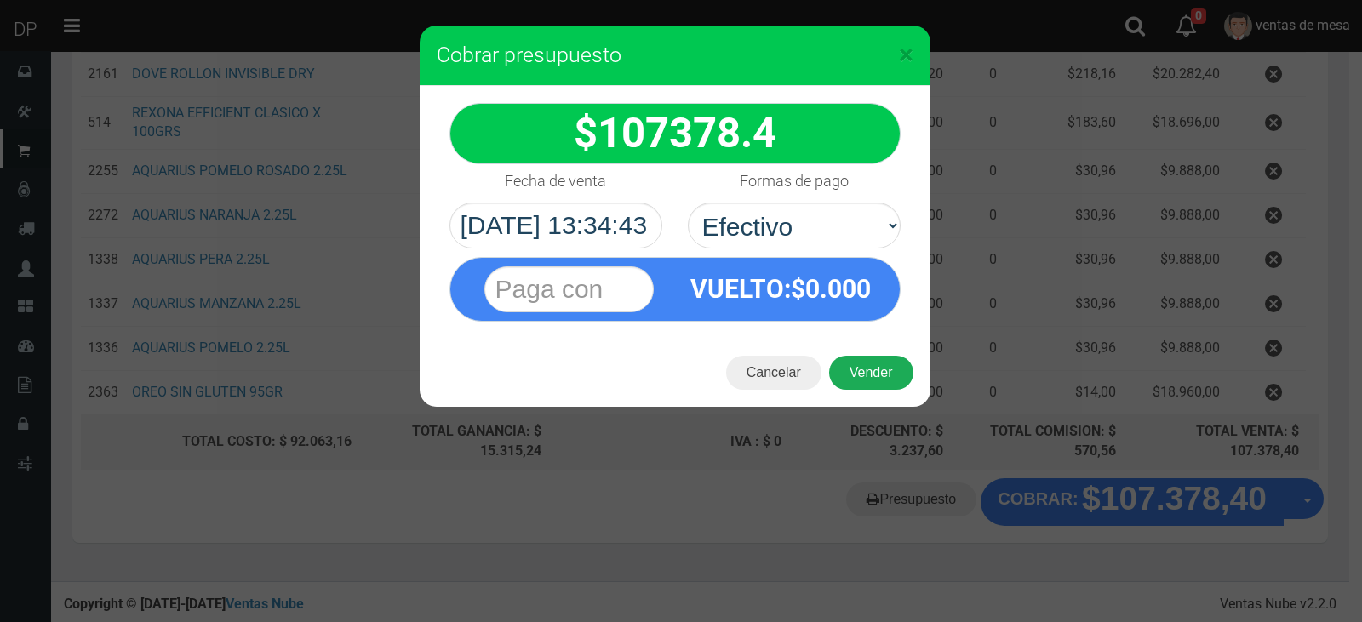
click at [886, 361] on button "Vender" at bounding box center [871, 373] width 84 height 34
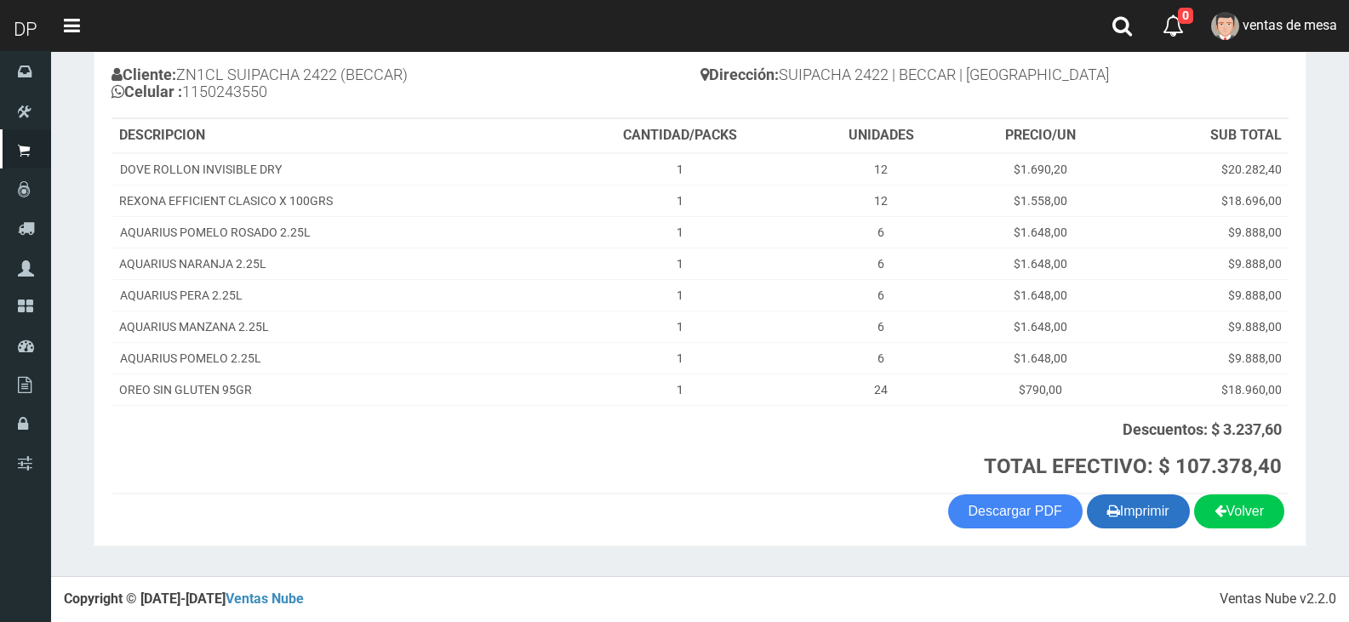
scroll to position [186, 0]
click at [1149, 519] on button "Imprimir" at bounding box center [1138, 512] width 103 height 34
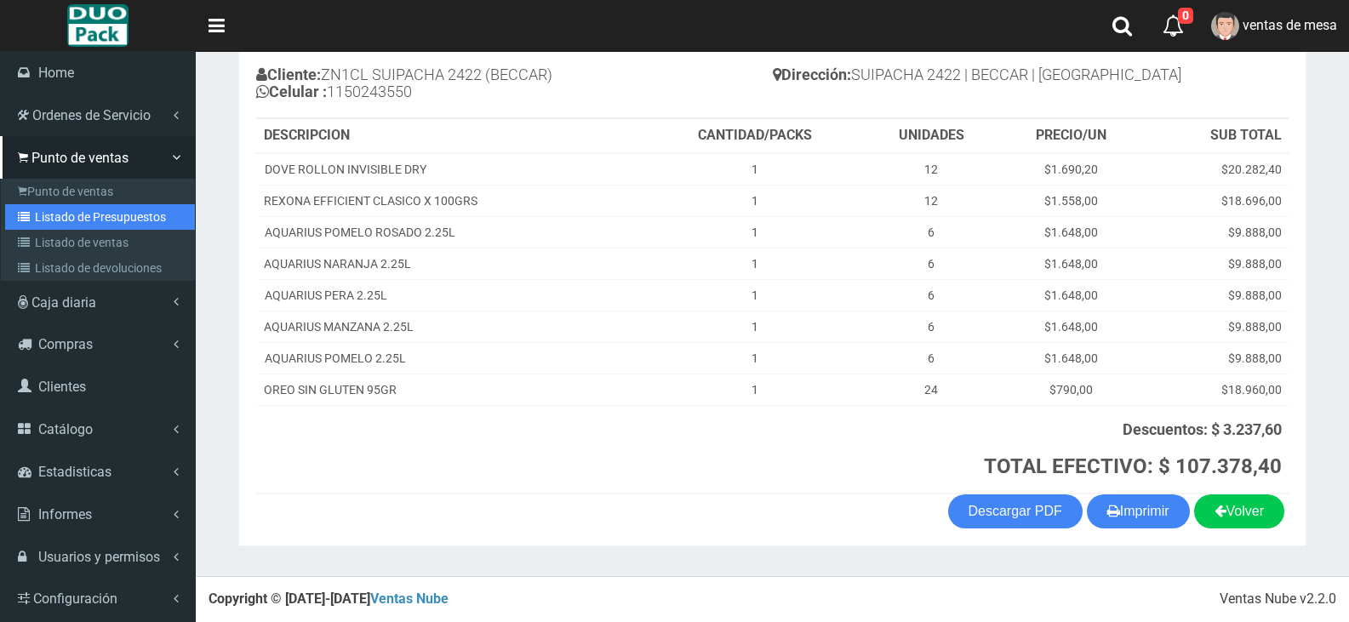
drag, startPoint x: 38, startPoint y: 221, endPoint x: 197, endPoint y: 159, distance: 170.1
click at [38, 221] on link "Listado de Presupuestos" at bounding box center [100, 217] width 190 height 26
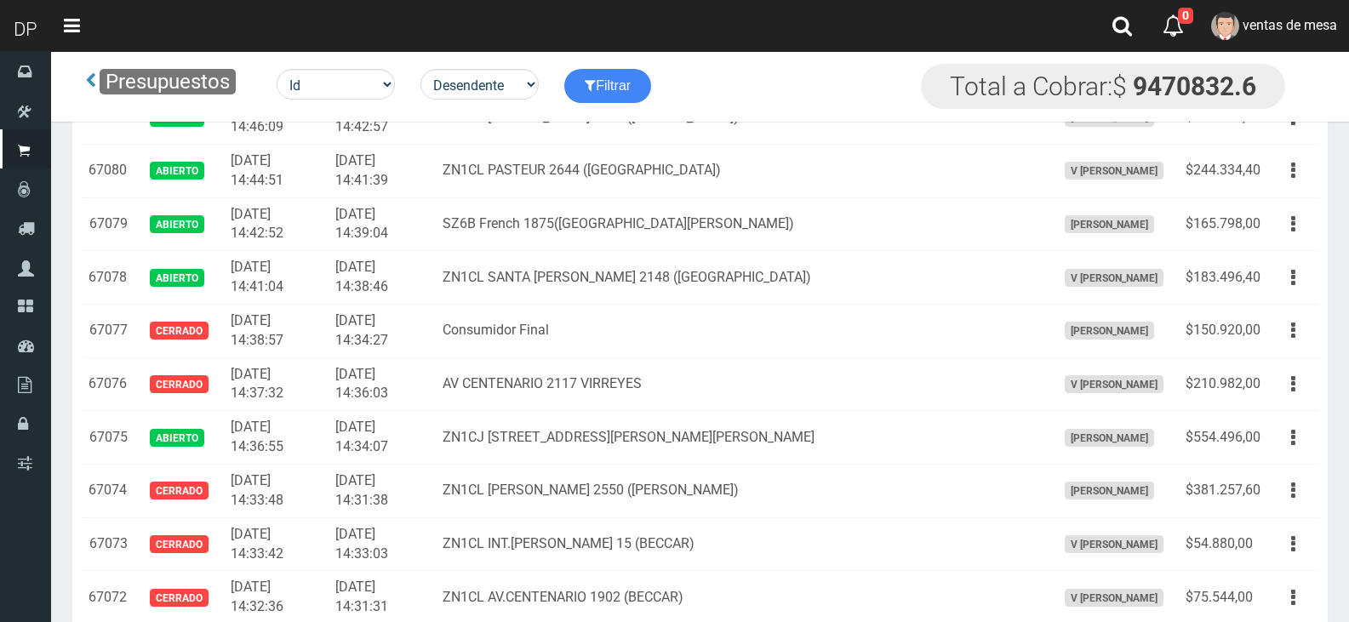
scroll to position [1781, 0]
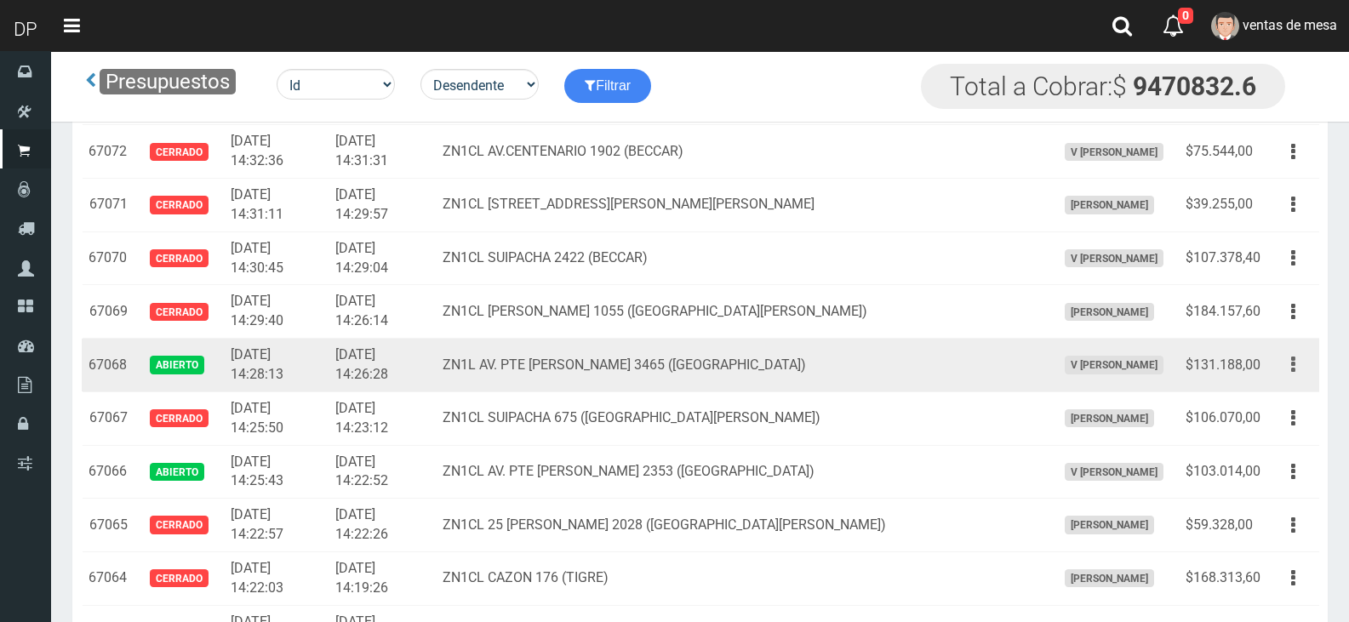
click at [1309, 367] on button "button" at bounding box center [1293, 365] width 38 height 30
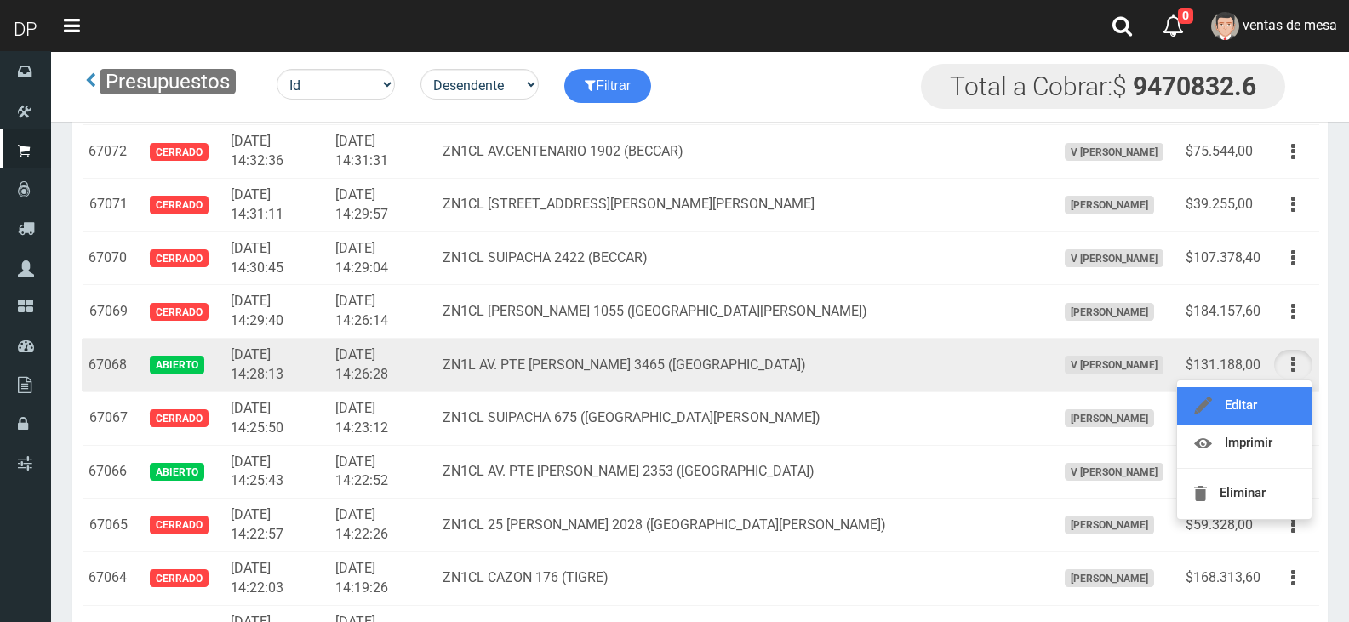
click at [1293, 409] on link "Editar" at bounding box center [1244, 405] width 135 height 37
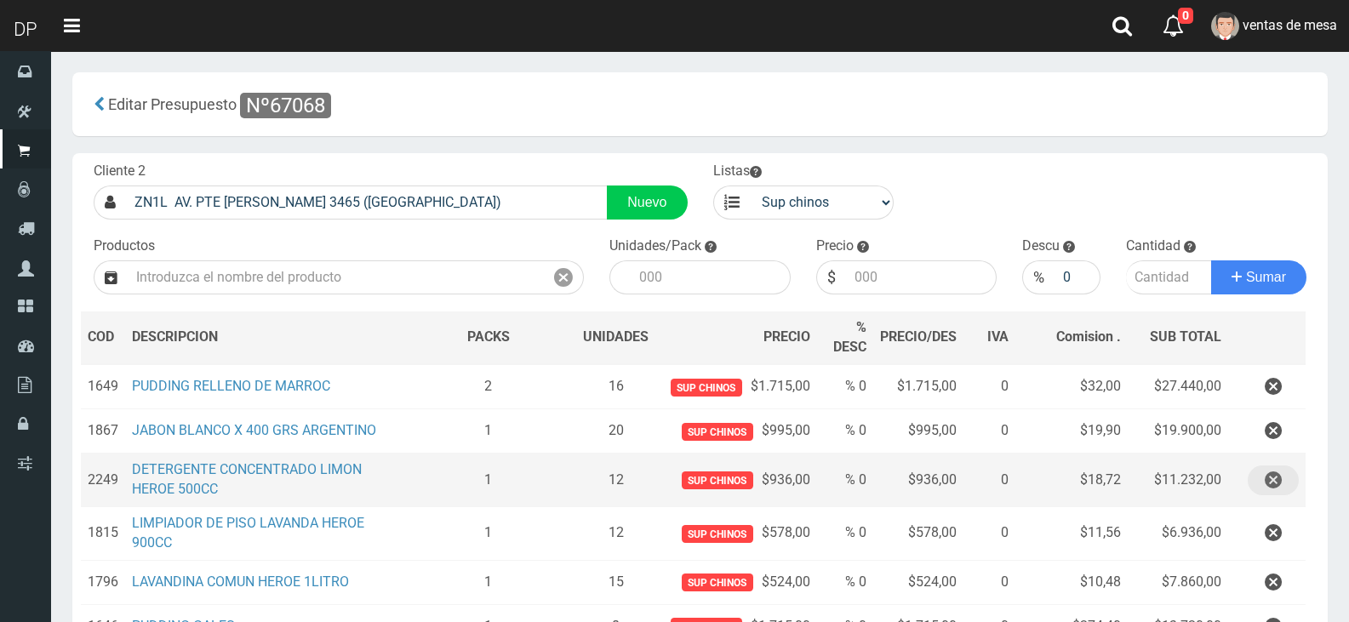
click at [1286, 466] on button "button" at bounding box center [1273, 481] width 51 height 30
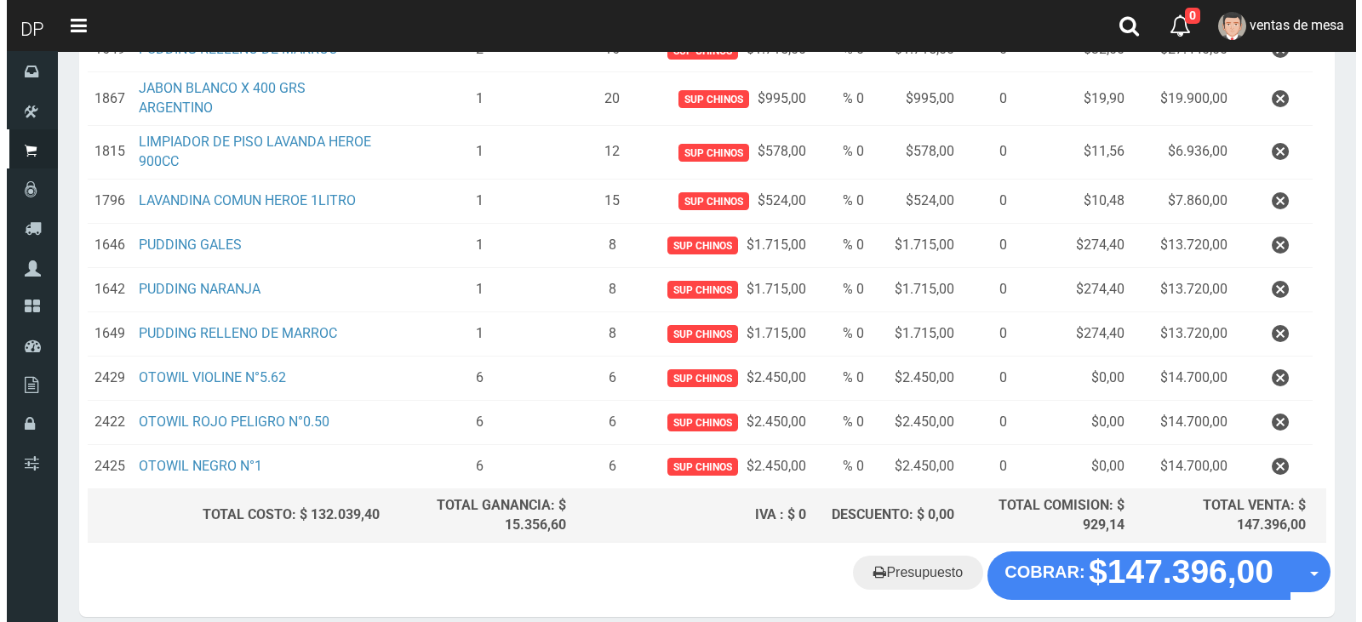
scroll to position [410, 0]
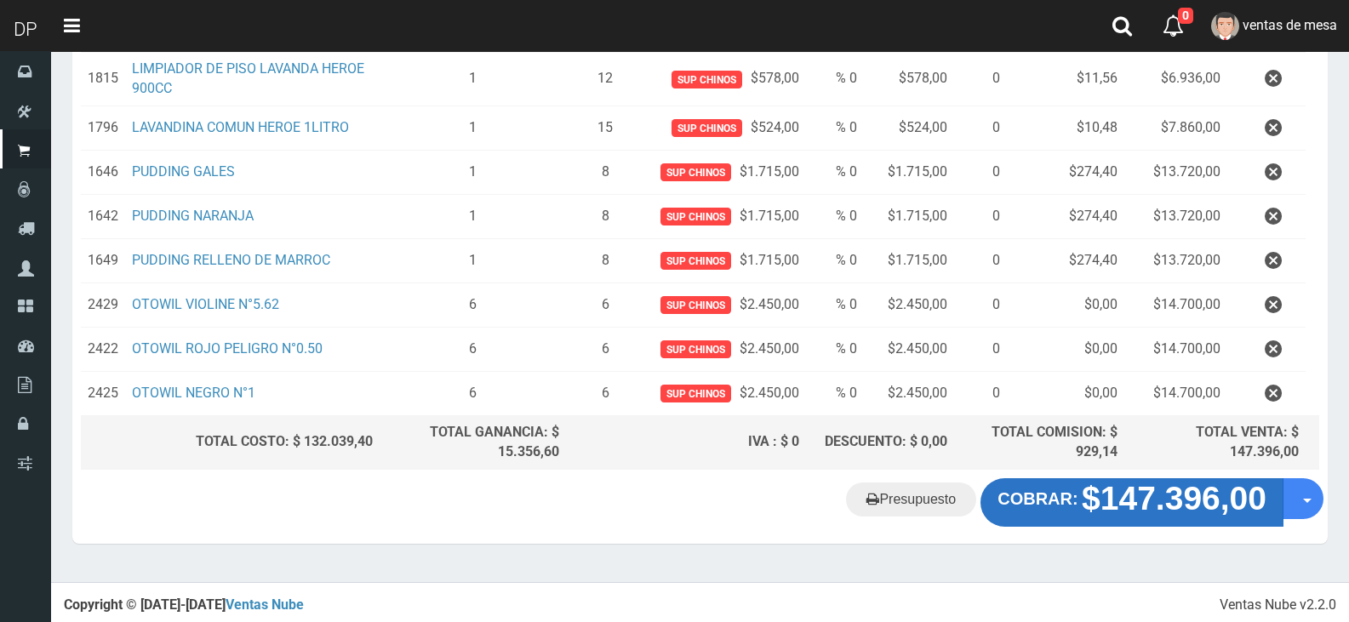
click at [1142, 503] on strong "$147.396,00" at bounding box center [1174, 499] width 185 height 37
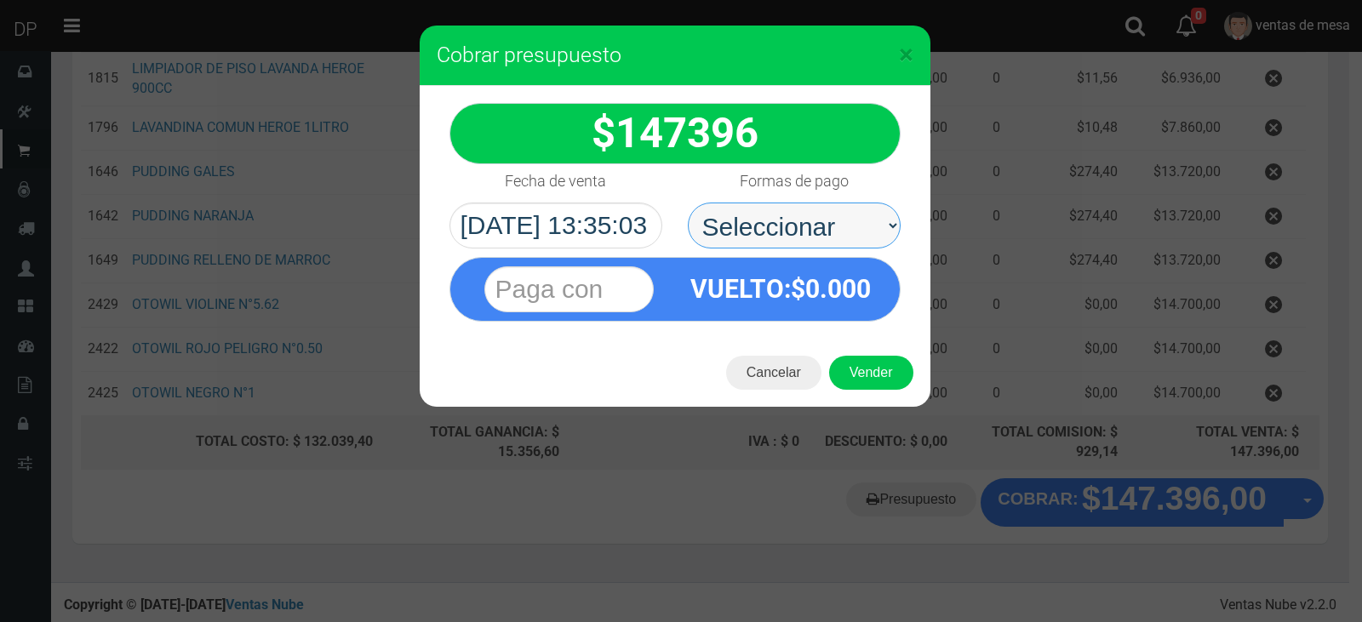
click at [856, 226] on select "Seleccionar Efectivo Tarjeta de Crédito Depósito Débito" at bounding box center [794, 226] width 213 height 46
select select "Efectivo"
click at [688, 203] on select "Seleccionar Efectivo Tarjeta de Crédito Depósito Débito" at bounding box center [794, 226] width 213 height 46
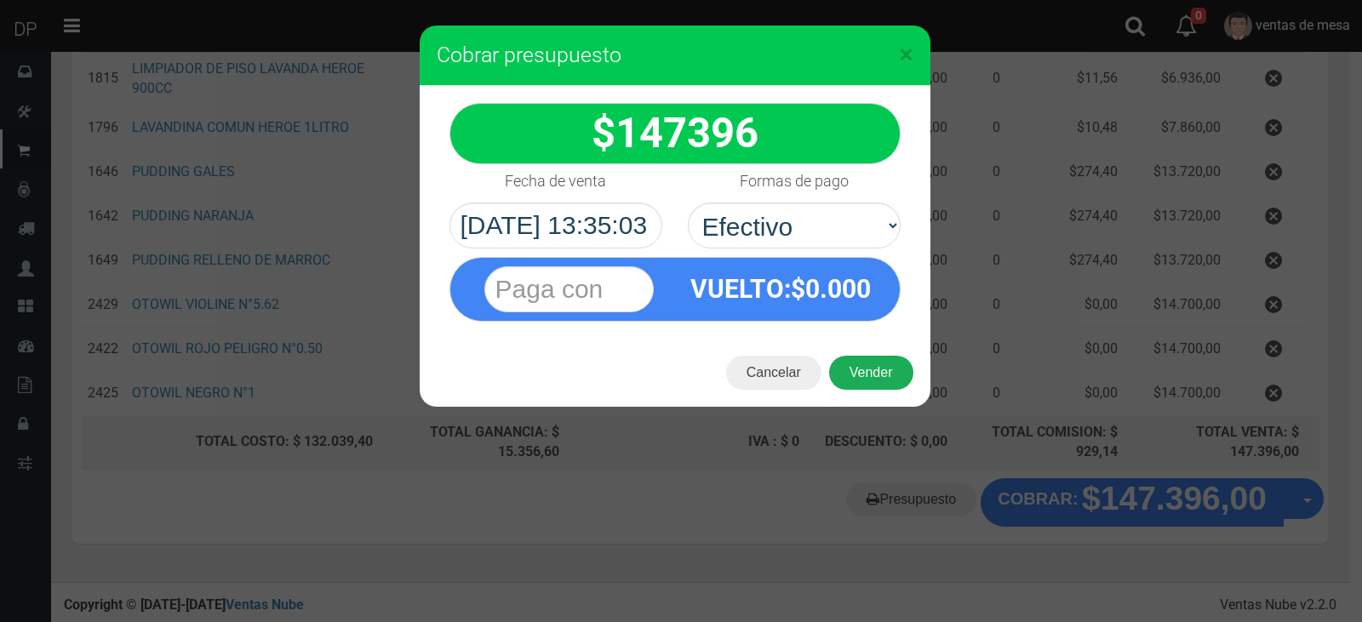
click at [873, 361] on button "Vender" at bounding box center [871, 373] width 84 height 34
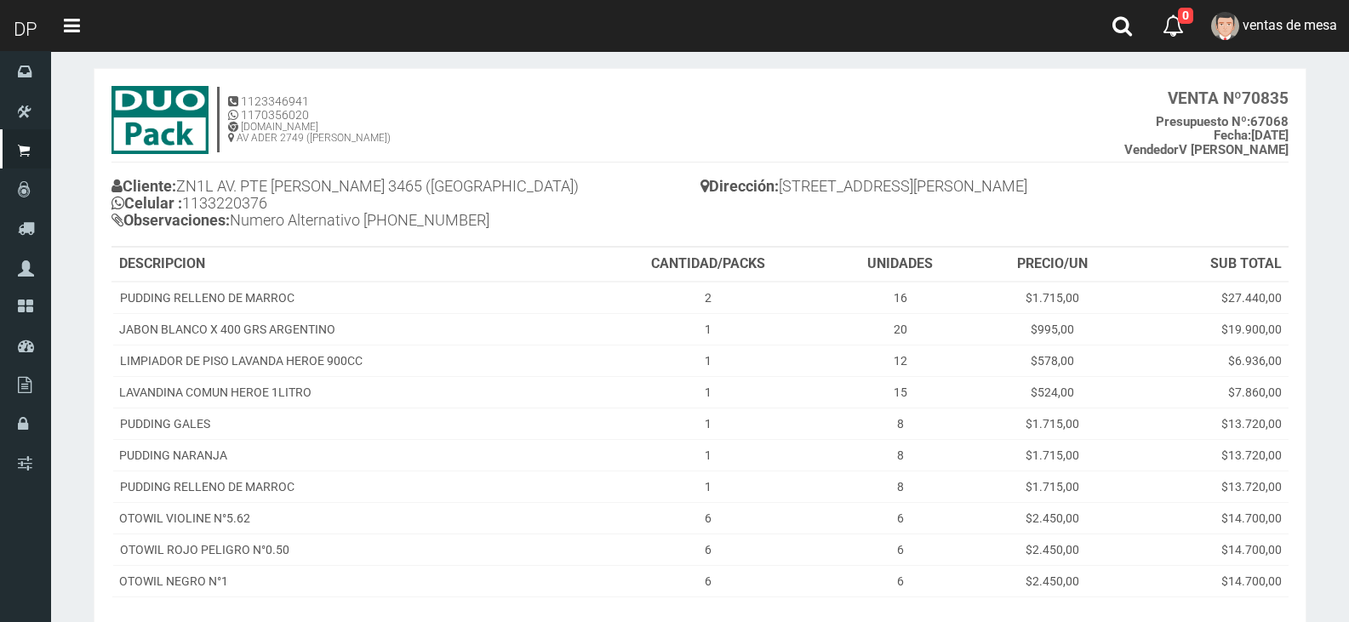
scroll to position [241, 0]
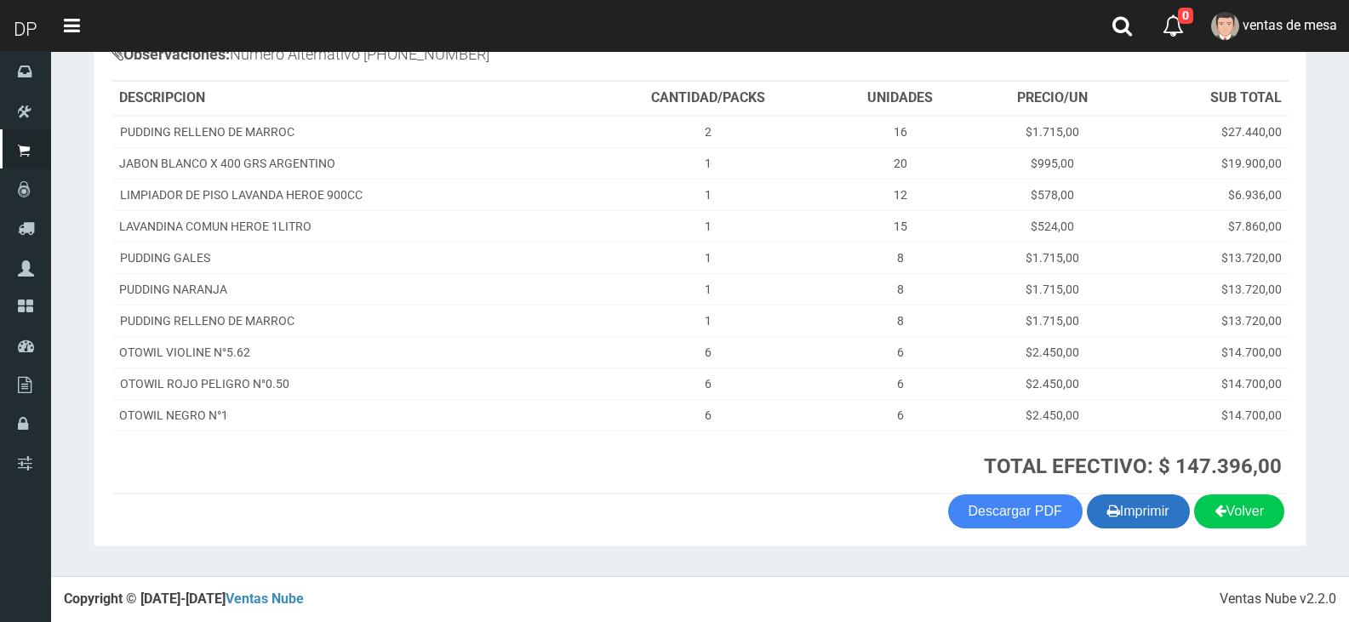
click at [1154, 525] on section "1123346941 1170356020 [DOMAIN_NAME] AV ADER 2749 ([PERSON_NAME]) VENTA Nº 70835…" at bounding box center [700, 224] width 1213 height 644
click at [1156, 515] on button "Imprimir" at bounding box center [1138, 512] width 103 height 34
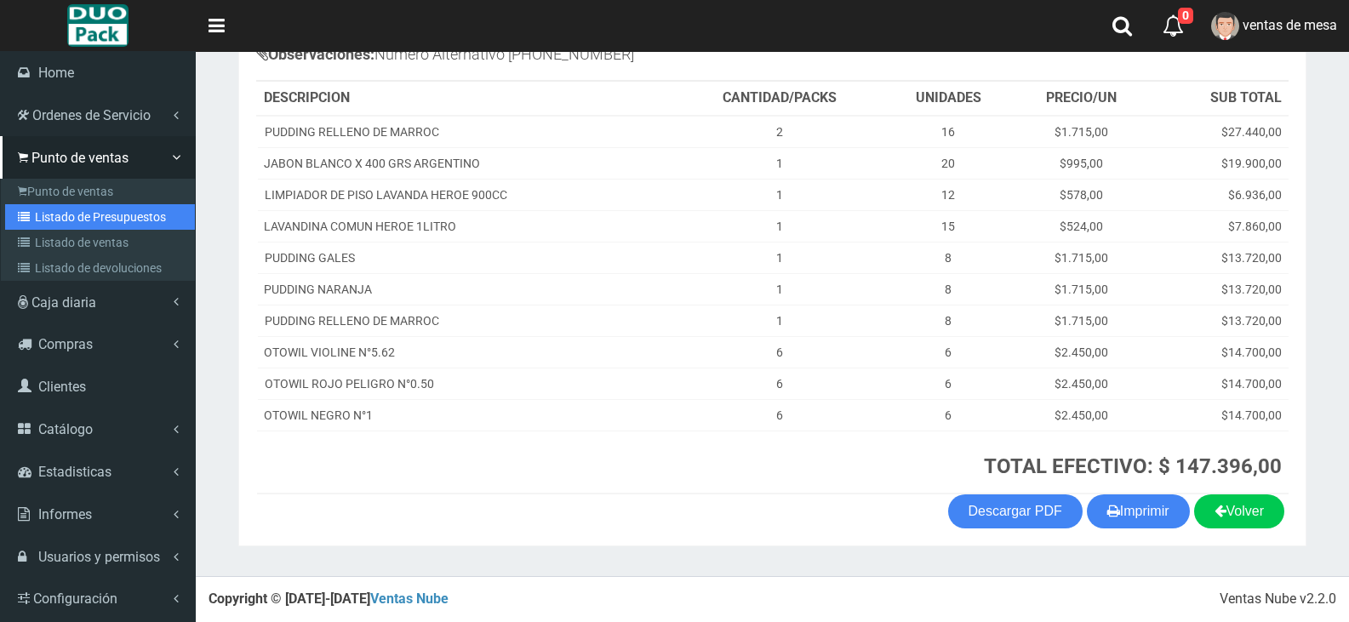
click at [61, 226] on link "Listado de Presupuestos" at bounding box center [100, 217] width 190 height 26
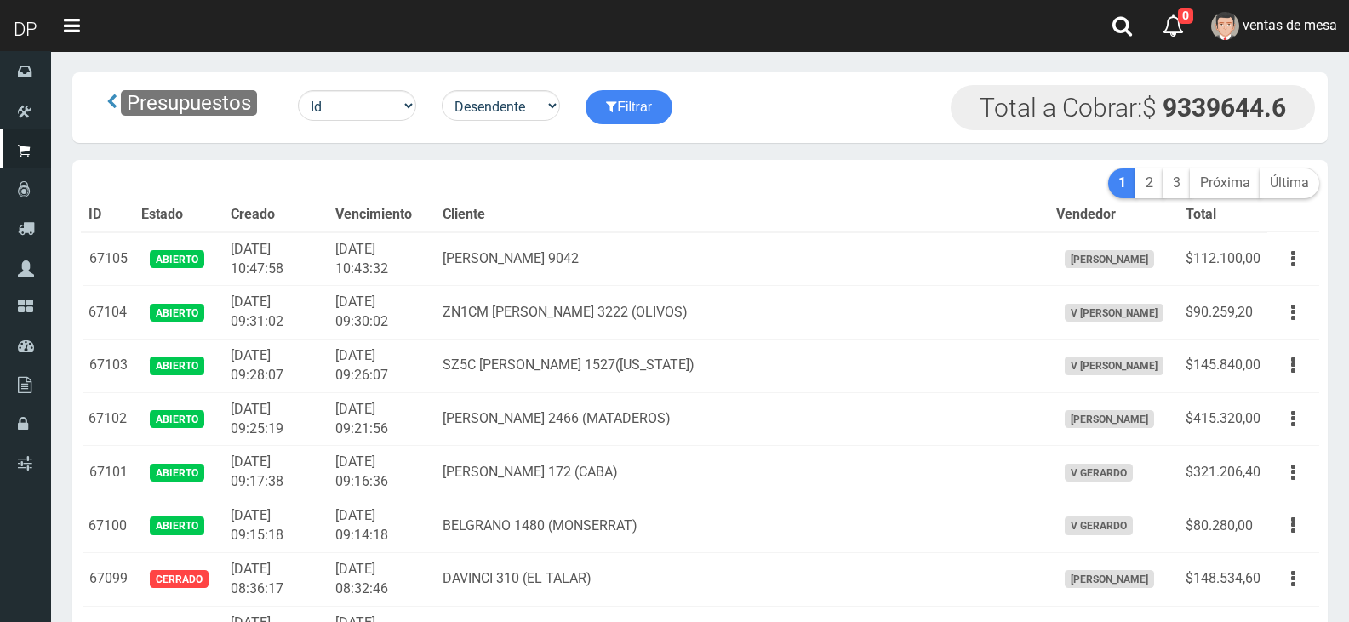
drag, startPoint x: 0, startPoint y: 0, endPoint x: 770, endPoint y: 187, distance: 792.9
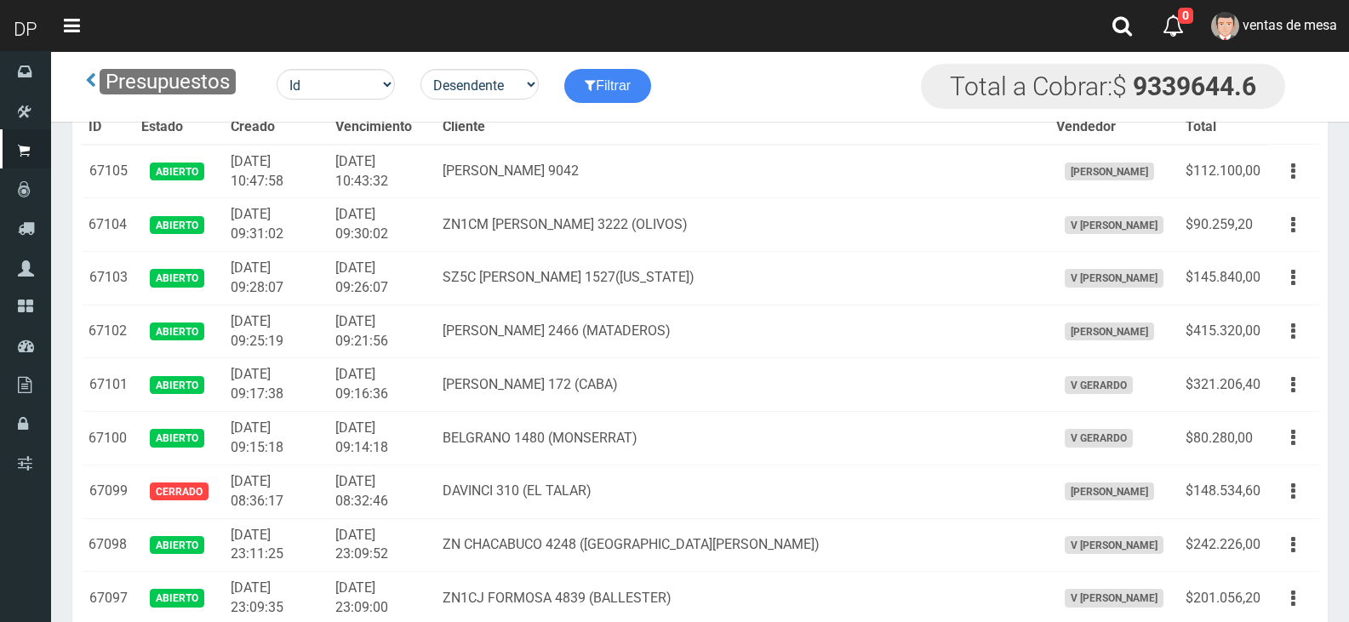
scroll to position [1869, 0]
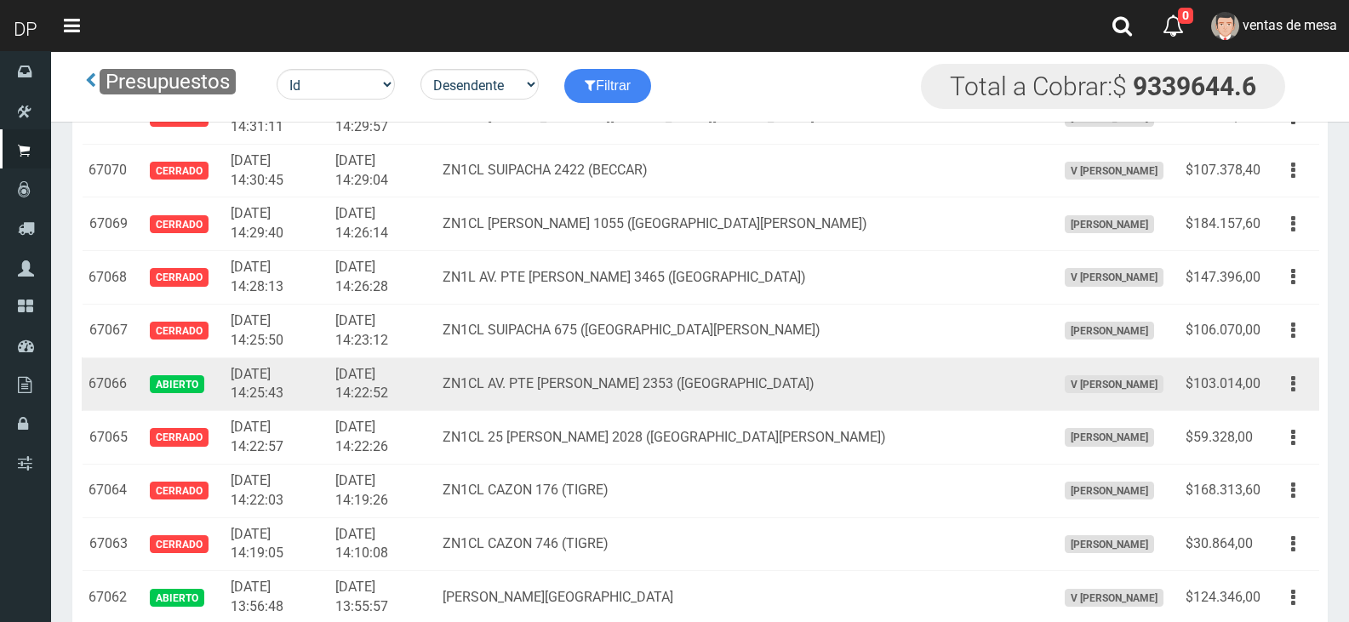
click at [1272, 386] on td "Editar Imprimir Eliminar" at bounding box center [1294, 385] width 52 height 54
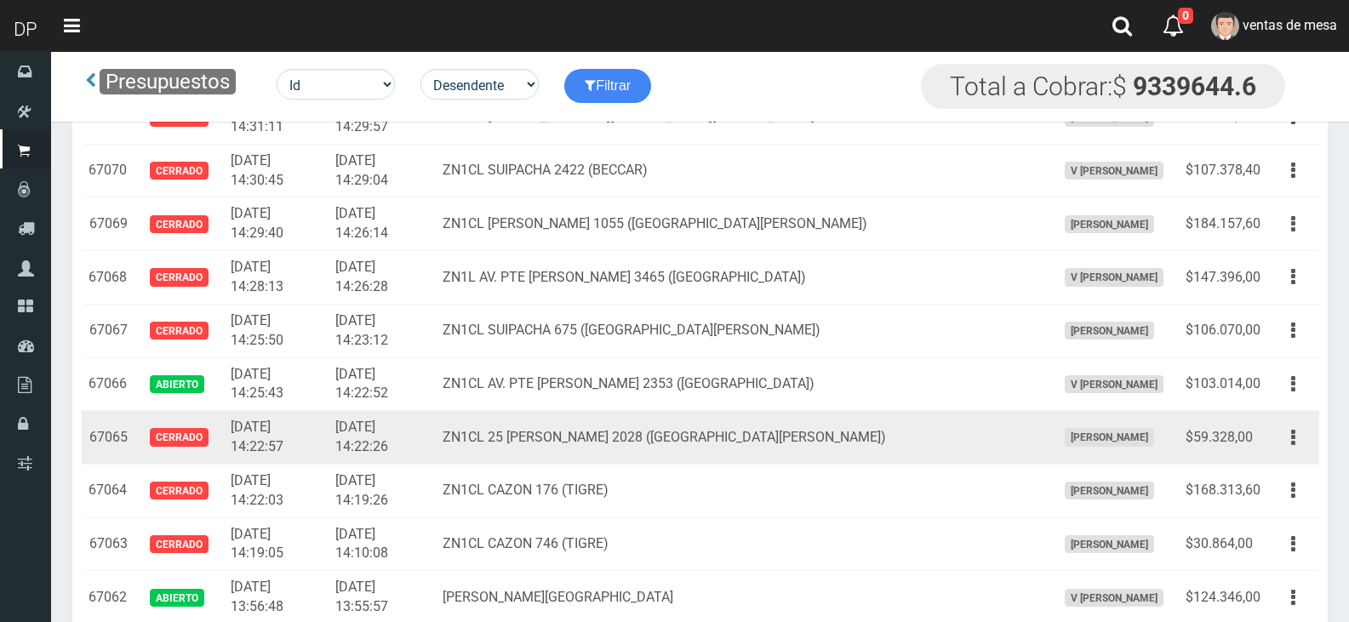
click at [1269, 414] on td "Editar Imprimir Eliminar" at bounding box center [1294, 438] width 52 height 54
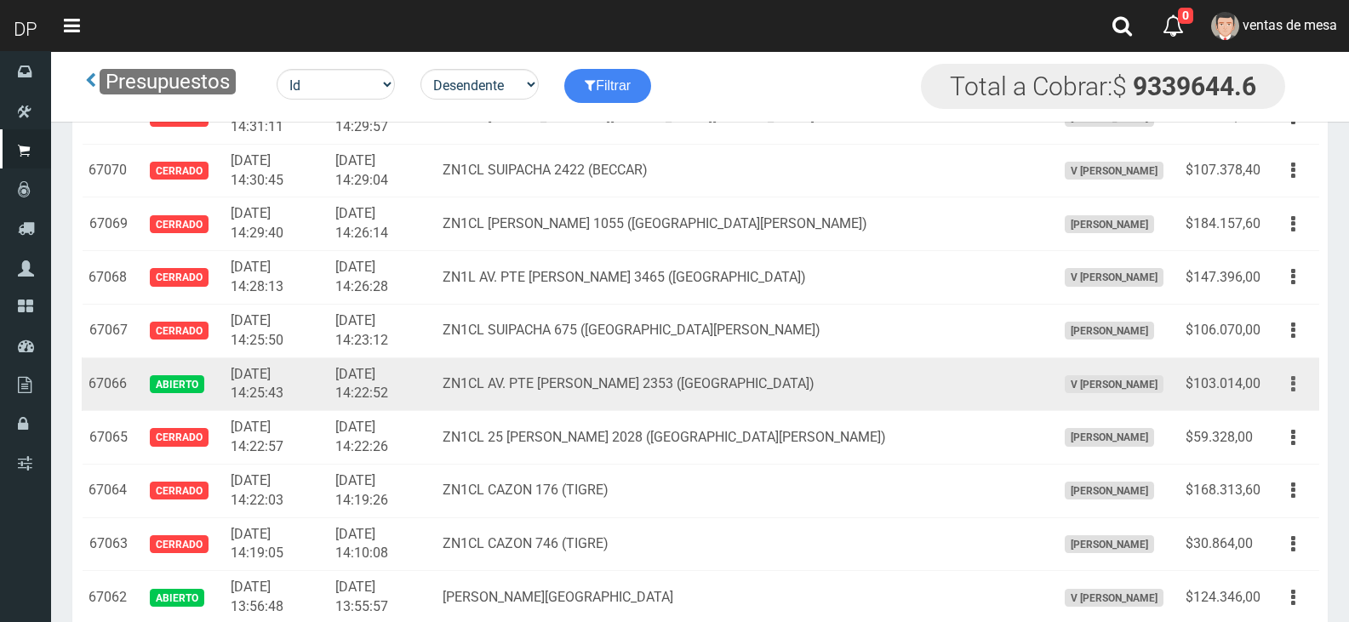
click at [1286, 391] on button "button" at bounding box center [1293, 384] width 38 height 30
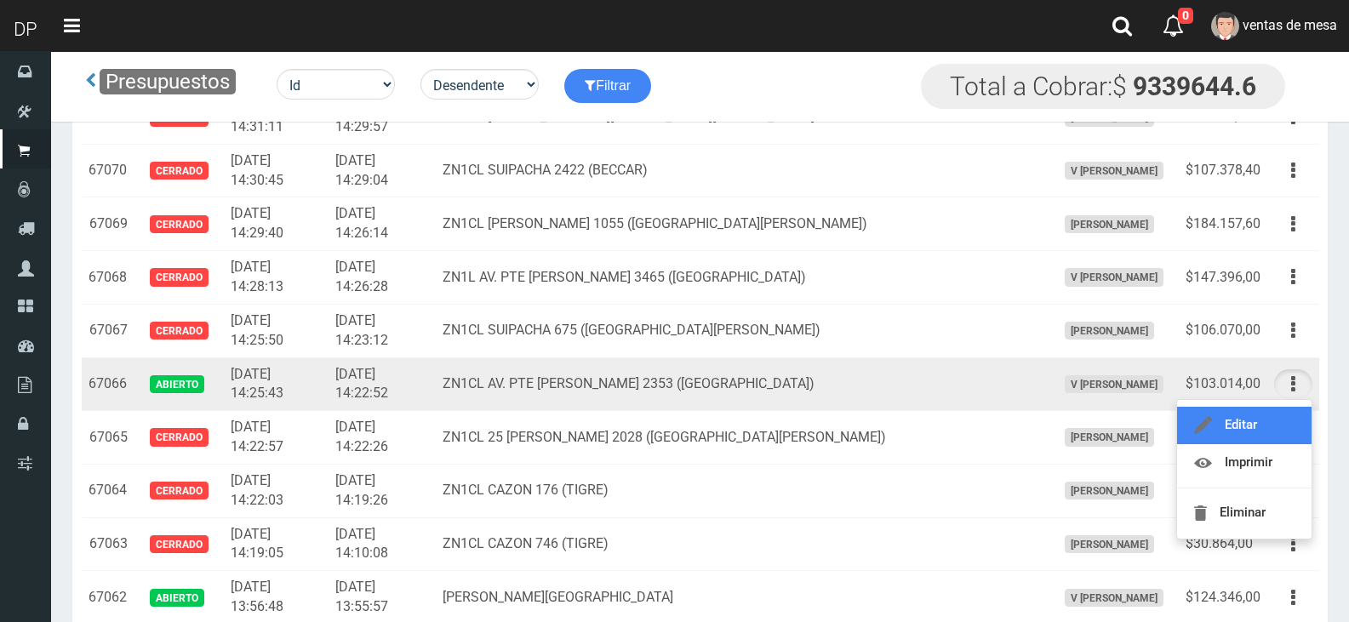
click at [1282, 415] on link "Editar" at bounding box center [1244, 425] width 135 height 37
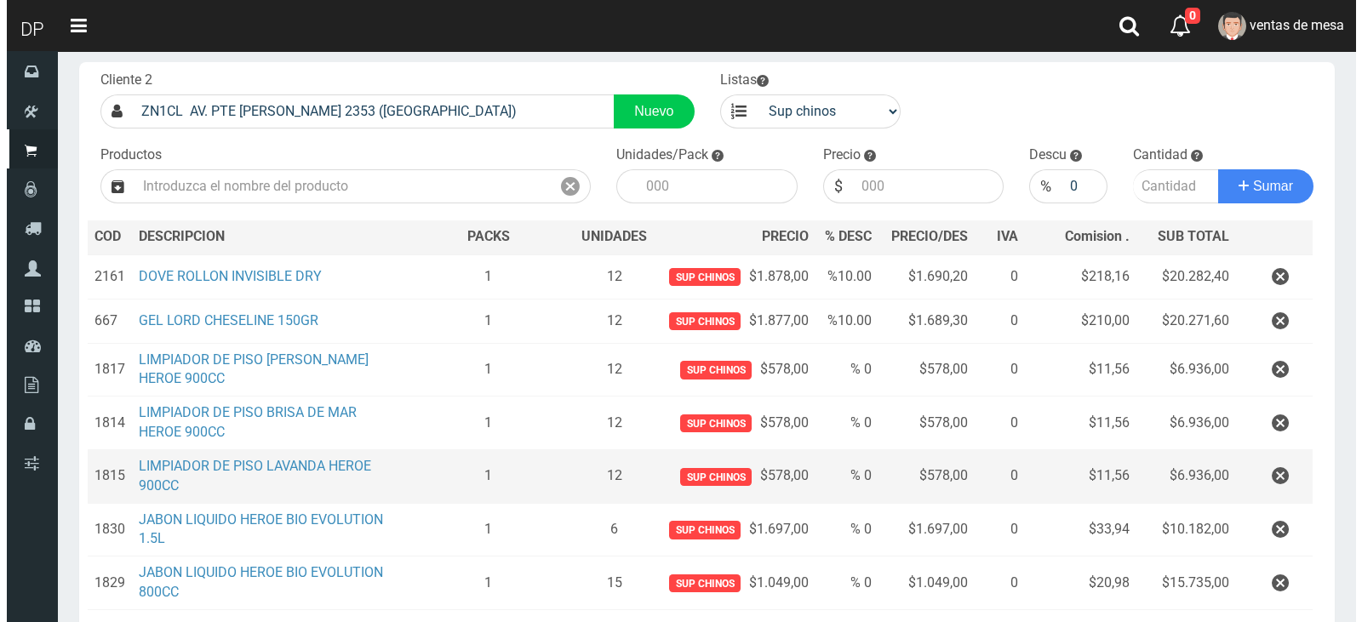
scroll to position [330, 0]
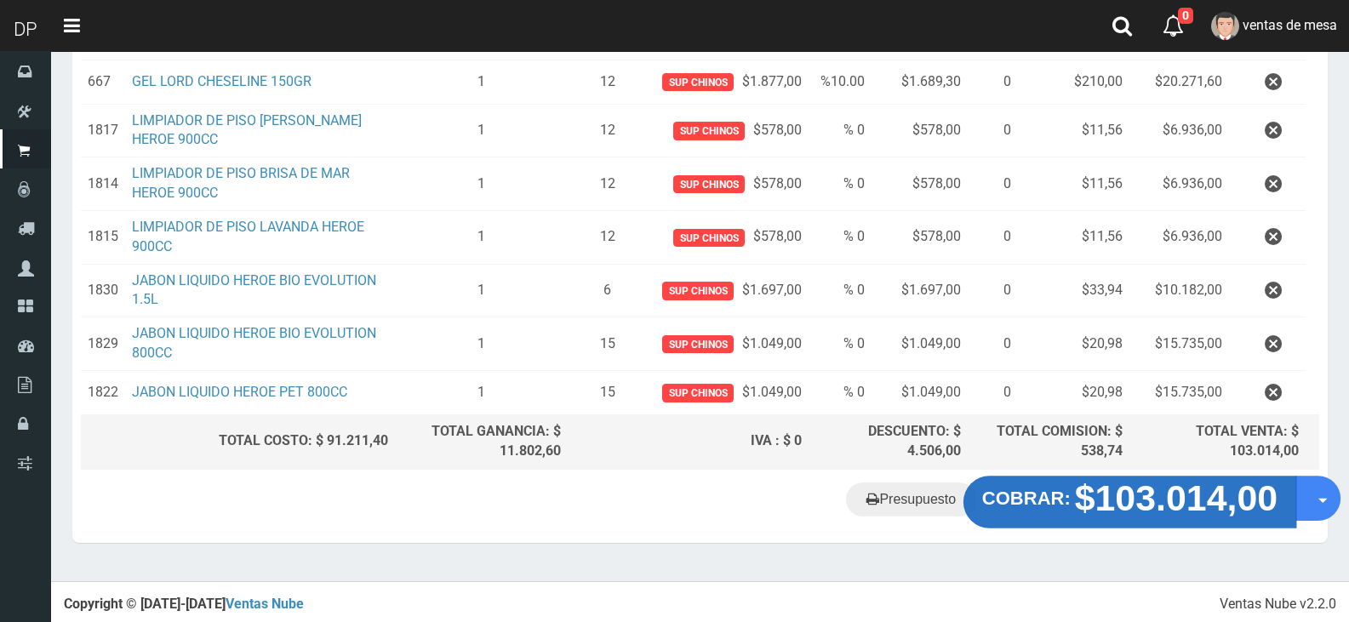
click at [1182, 510] on strong "$103.014,00" at bounding box center [1176, 498] width 203 height 40
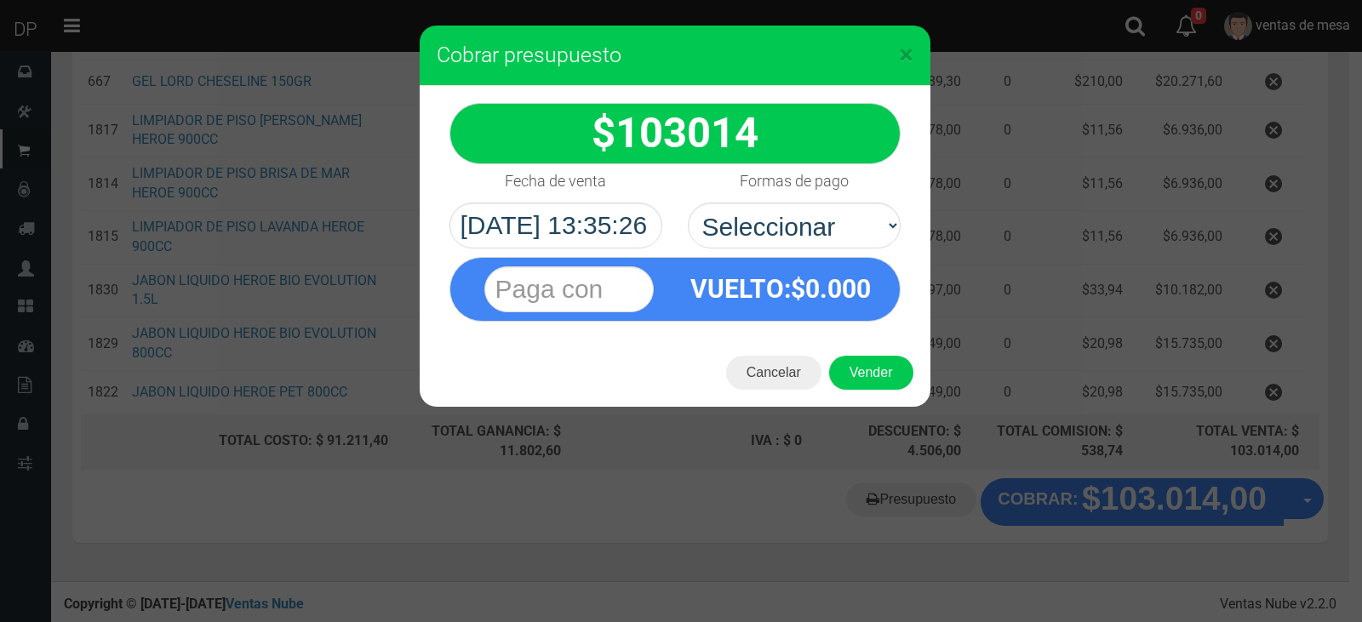
click at [856, 251] on div "VUELTO :$ 0.000" at bounding box center [675, 285] width 477 height 73
click at [852, 235] on select "Seleccionar Efectivo Tarjeta de Crédito Depósito Débito" at bounding box center [794, 226] width 213 height 46
select select "Efectivo"
click at [688, 203] on select "Seleccionar Efectivo Tarjeta de Crédito Depósito Débito" at bounding box center [794, 226] width 213 height 46
click at [873, 358] on button "Vender" at bounding box center [871, 373] width 84 height 34
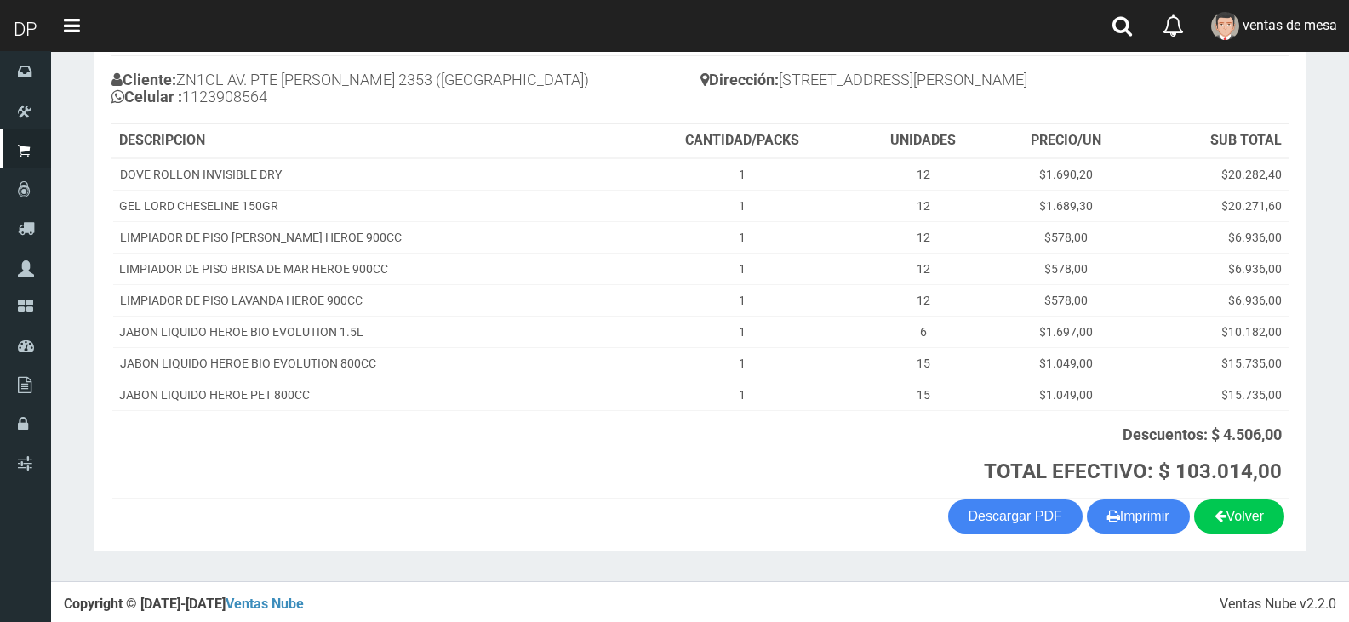
scroll to position [186, 0]
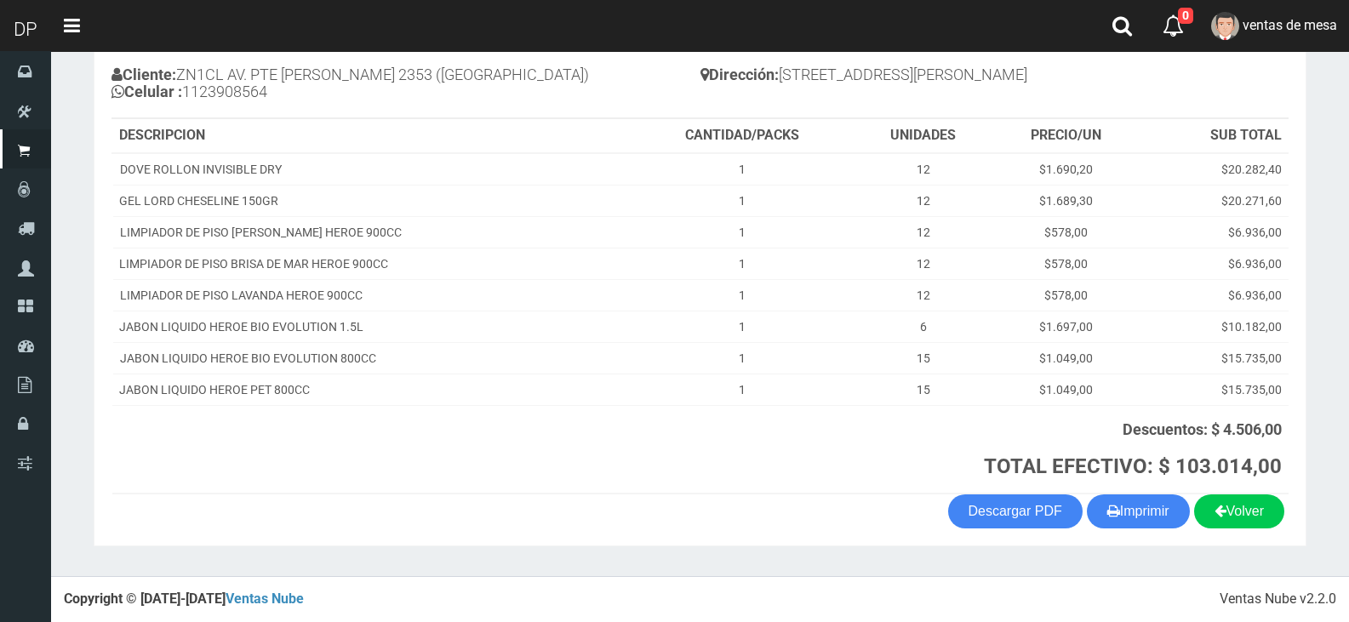
click at [1114, 493] on th "Descuentos: $ 4.506,00 TOTAL EFECTIVO: $ 103.014,00" at bounding box center [960, 449] width 658 height 89
click at [1111, 497] on button "Imprimir" at bounding box center [1138, 512] width 103 height 34
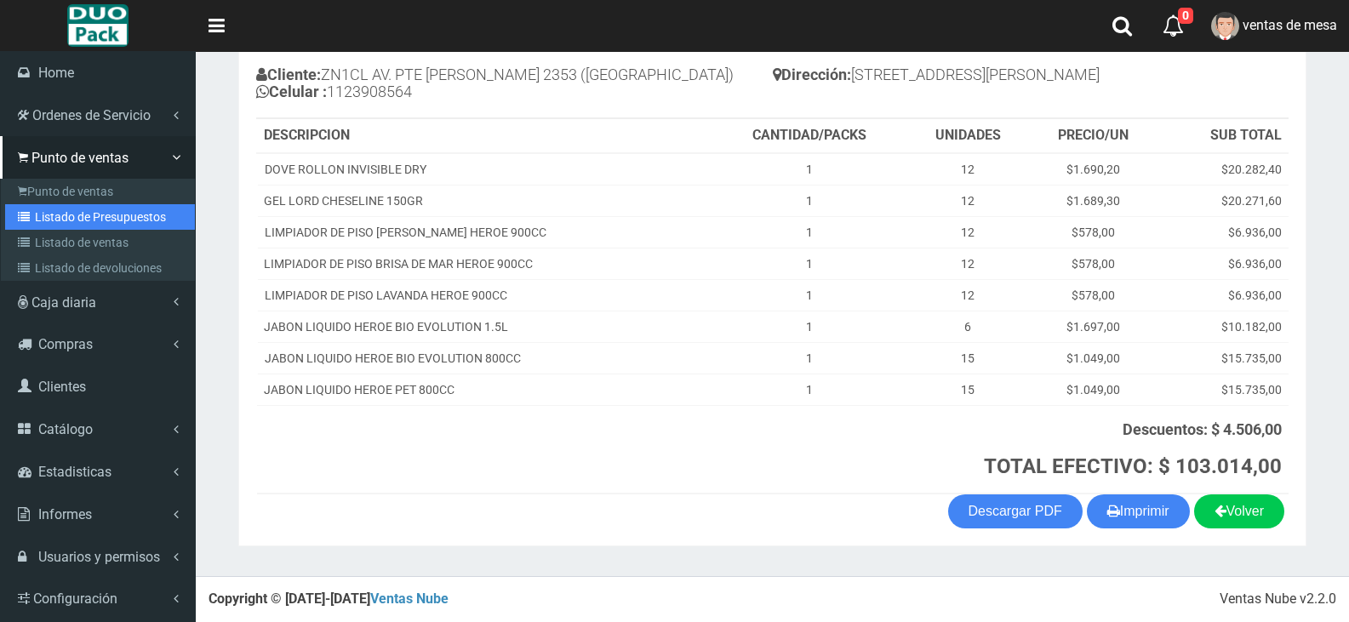
drag, startPoint x: 89, startPoint y: 211, endPoint x: 465, endPoint y: 130, distance: 384.9
click at [89, 211] on link "Listado de Presupuestos" at bounding box center [100, 217] width 190 height 26
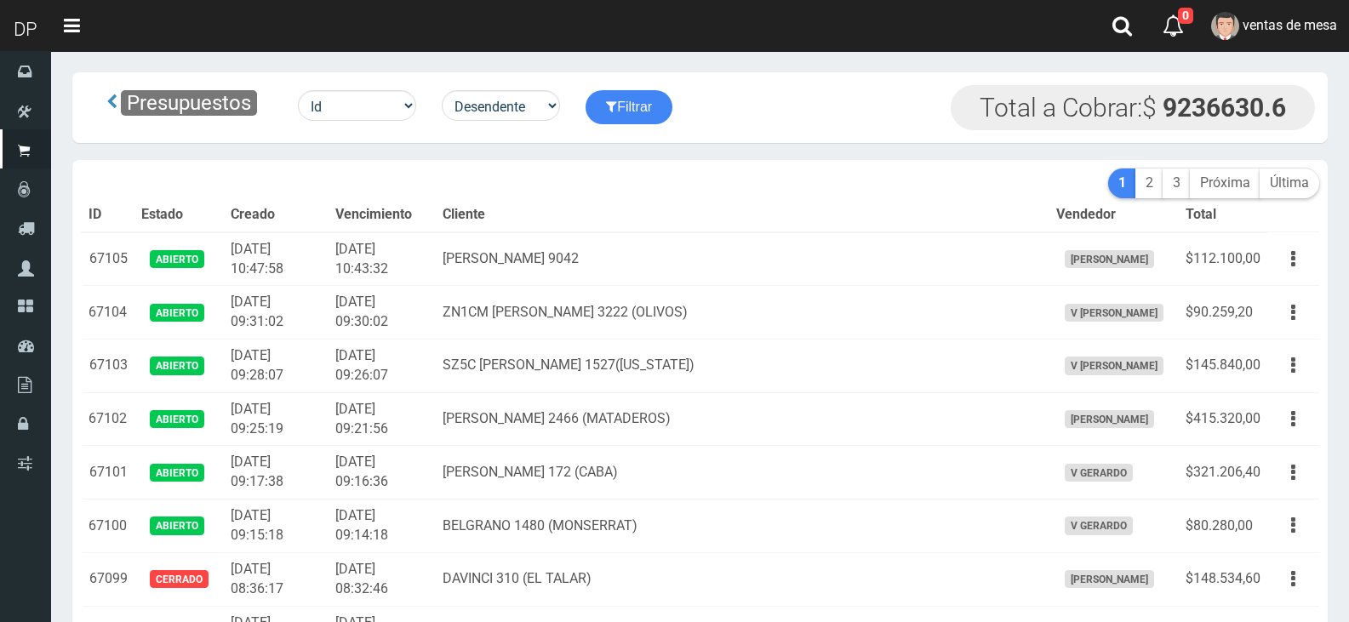
click at [780, 230] on th "Cliente" at bounding box center [742, 215] width 613 height 34
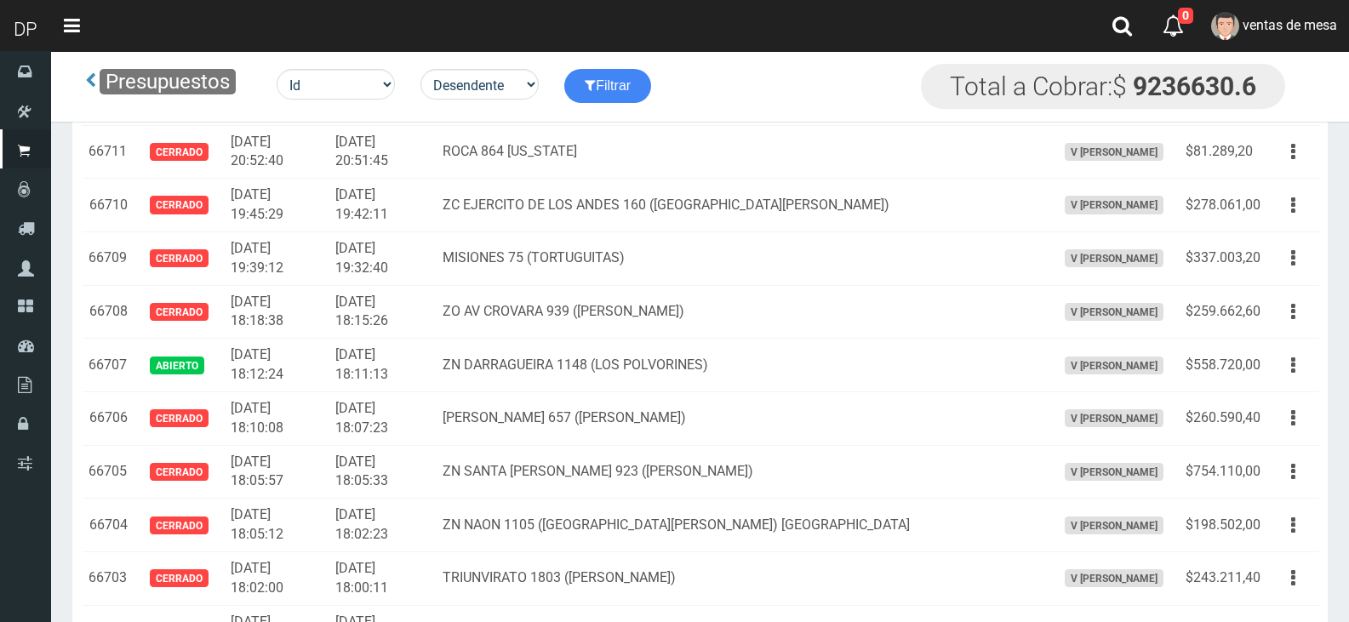
scroll to position [1141, 0]
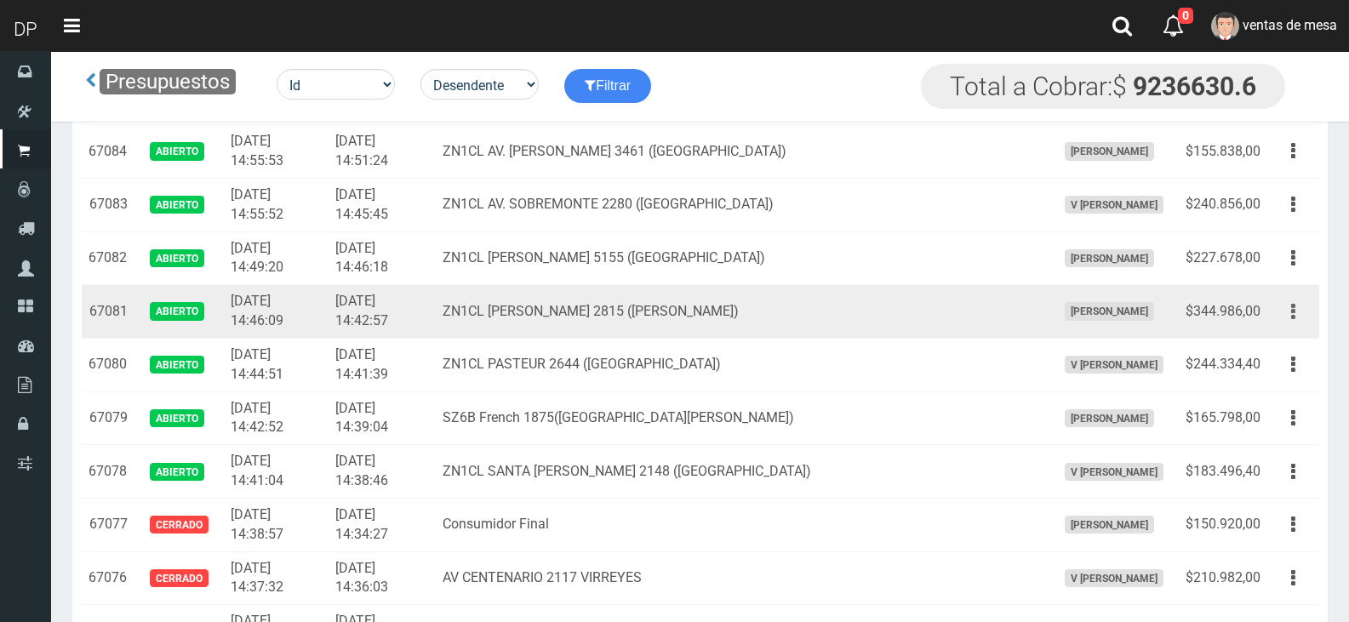
click at [1288, 318] on button "button" at bounding box center [1293, 312] width 38 height 30
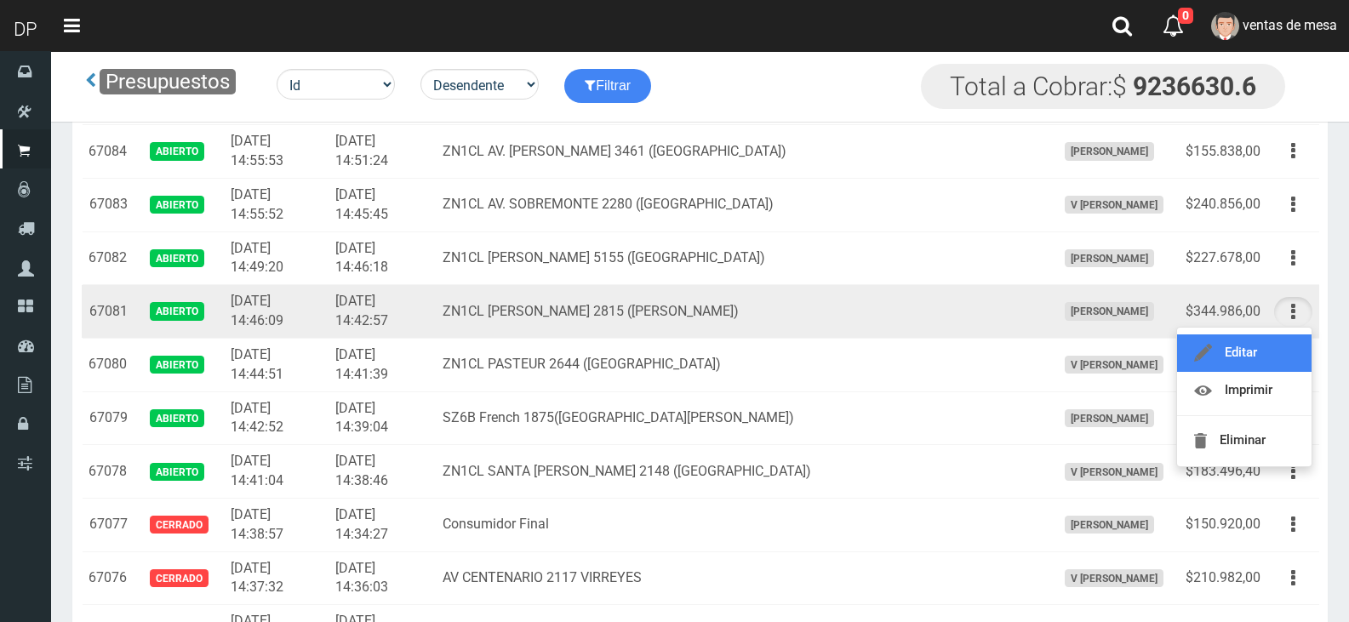
click at [1278, 352] on link "Editar" at bounding box center [1244, 353] width 135 height 37
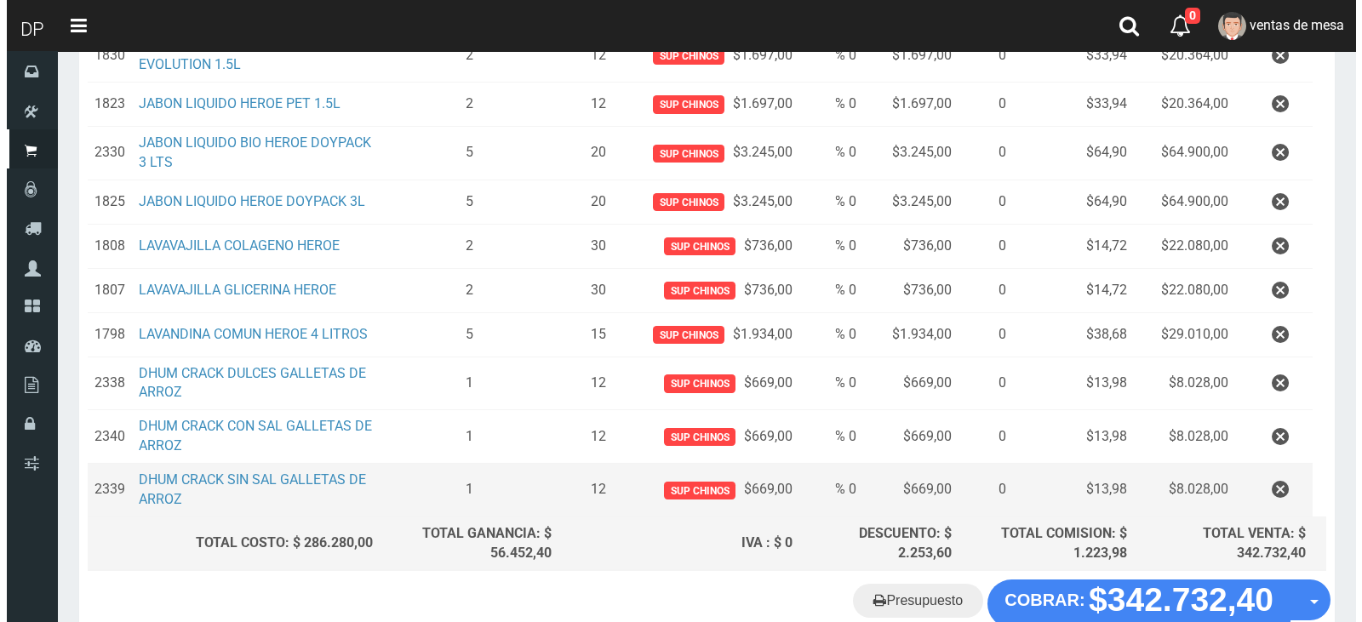
scroll to position [560, 0]
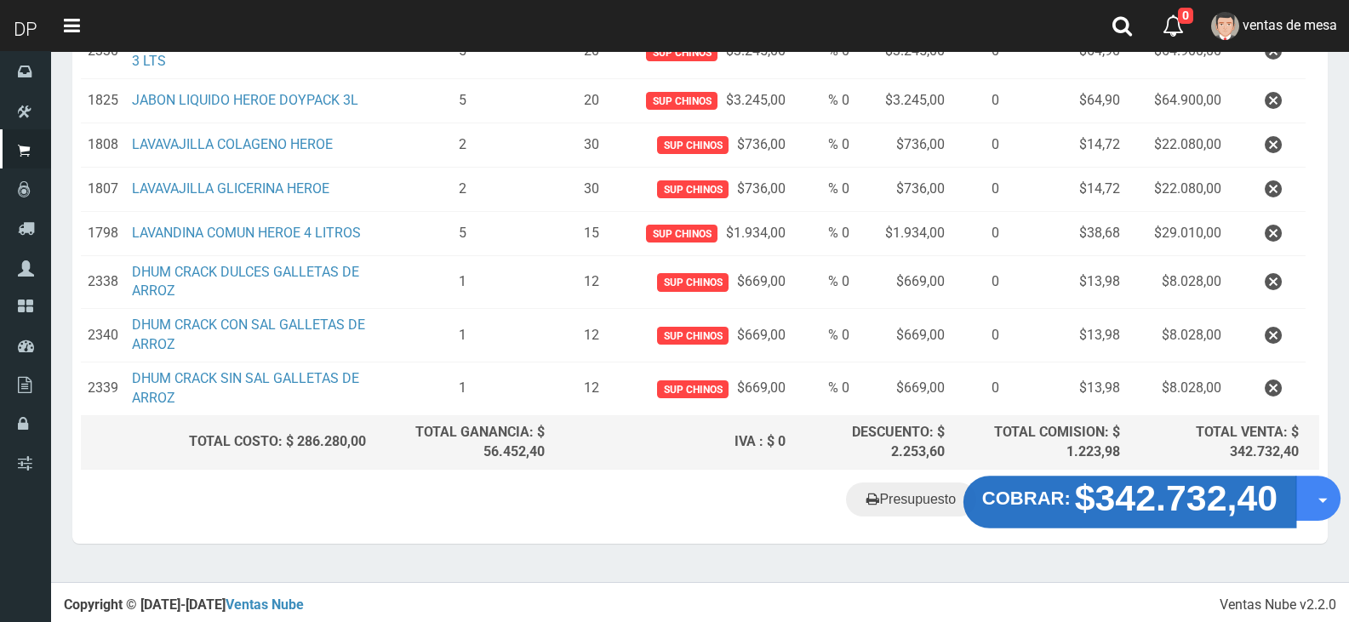
click at [1181, 517] on strong "$342.732,40" at bounding box center [1176, 498] width 203 height 40
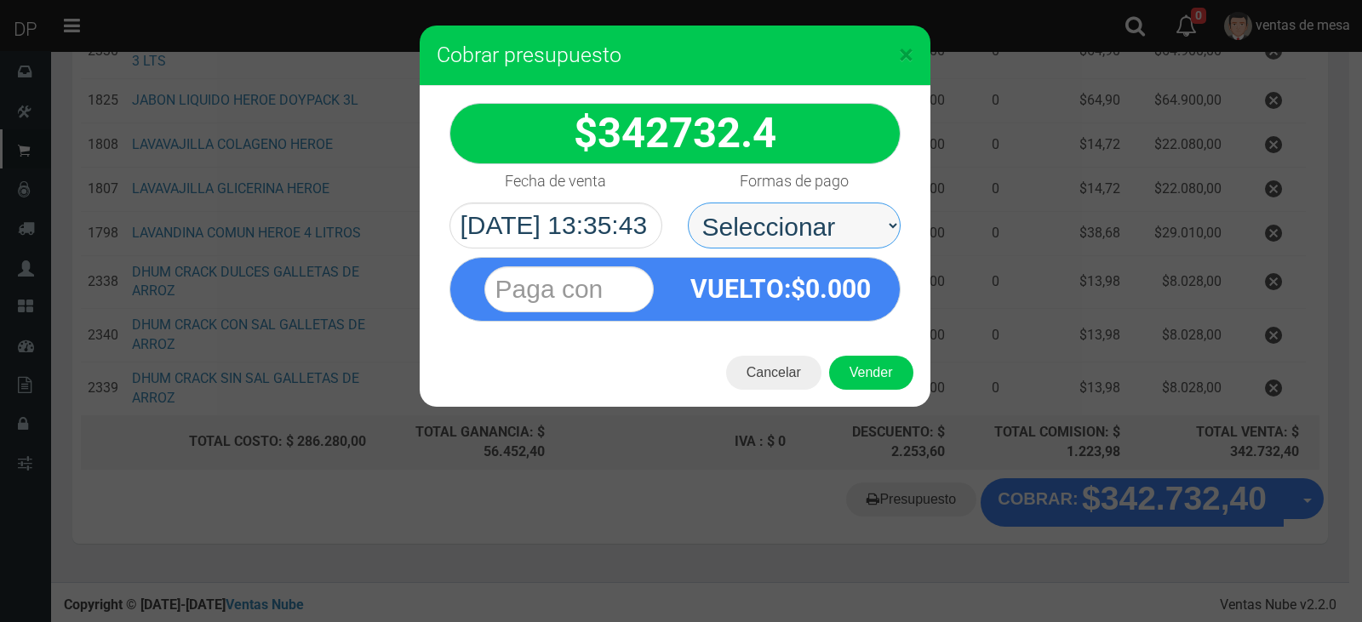
click at [721, 239] on select "Seleccionar Efectivo Tarjeta de Crédito Depósito Débito" at bounding box center [794, 226] width 213 height 46
select select "Efectivo"
click at [688, 203] on select "Seleccionar Efectivo Tarjeta de Crédito Depósito Débito" at bounding box center [794, 226] width 213 height 46
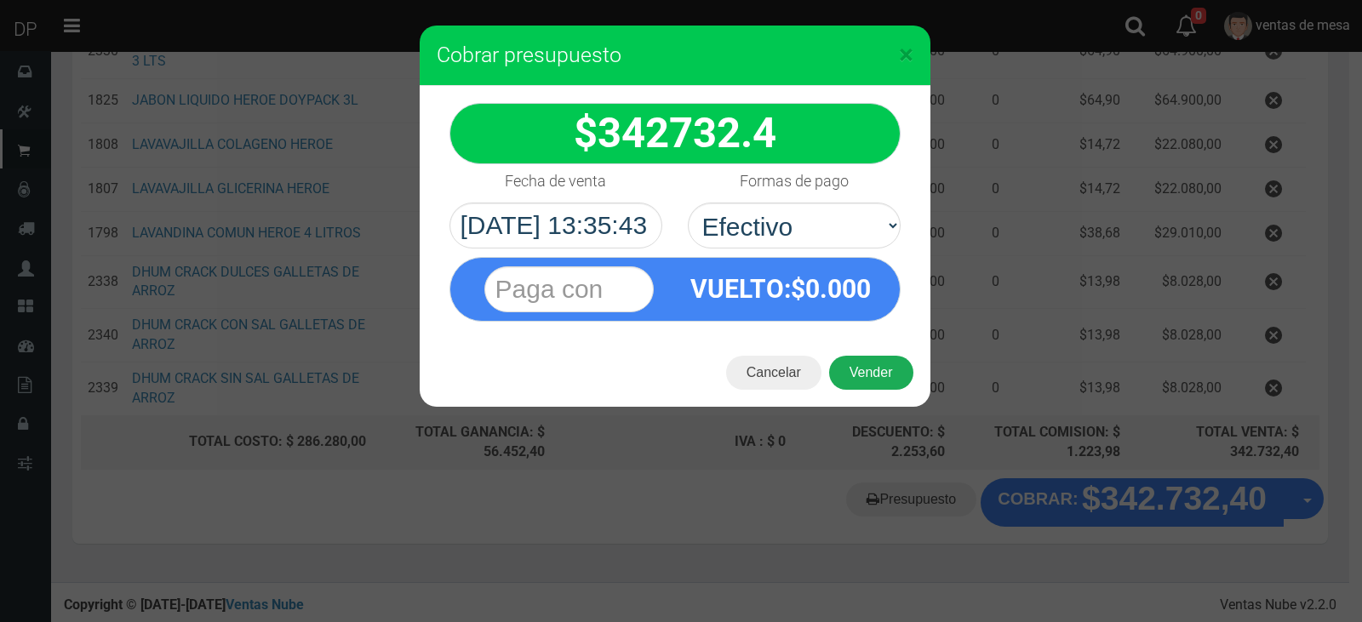
click at [892, 369] on button "Vender" at bounding box center [871, 373] width 84 height 34
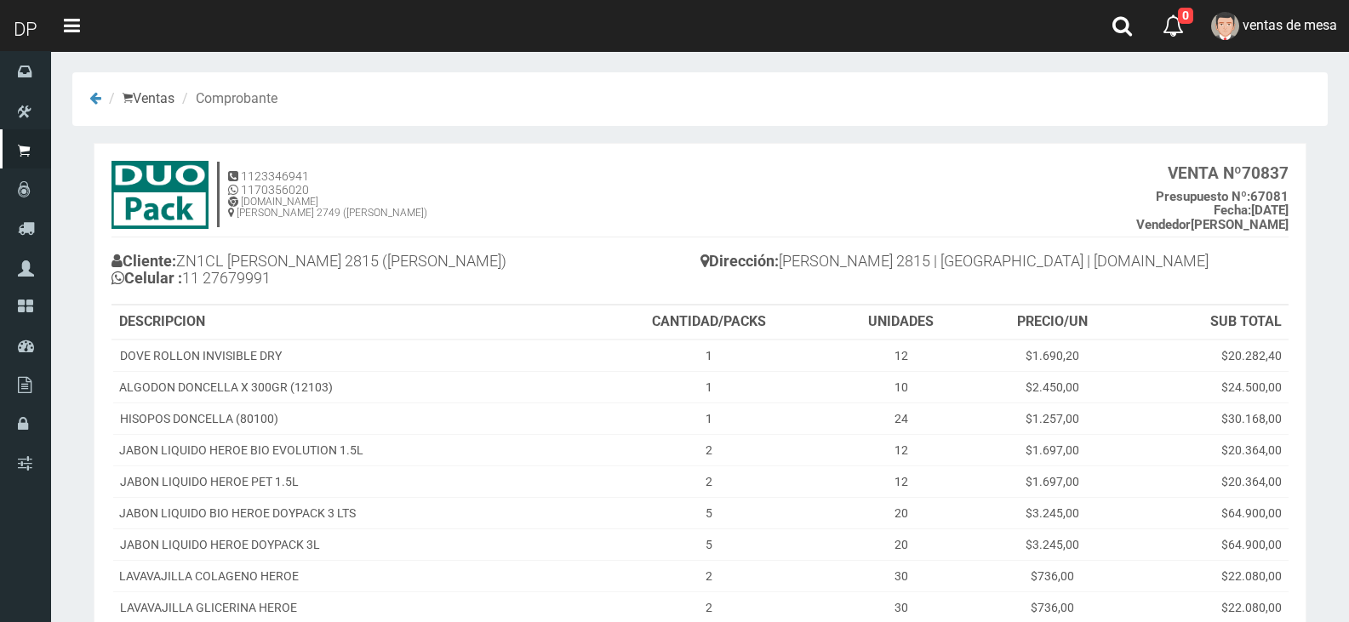
scroll to position [344, 0]
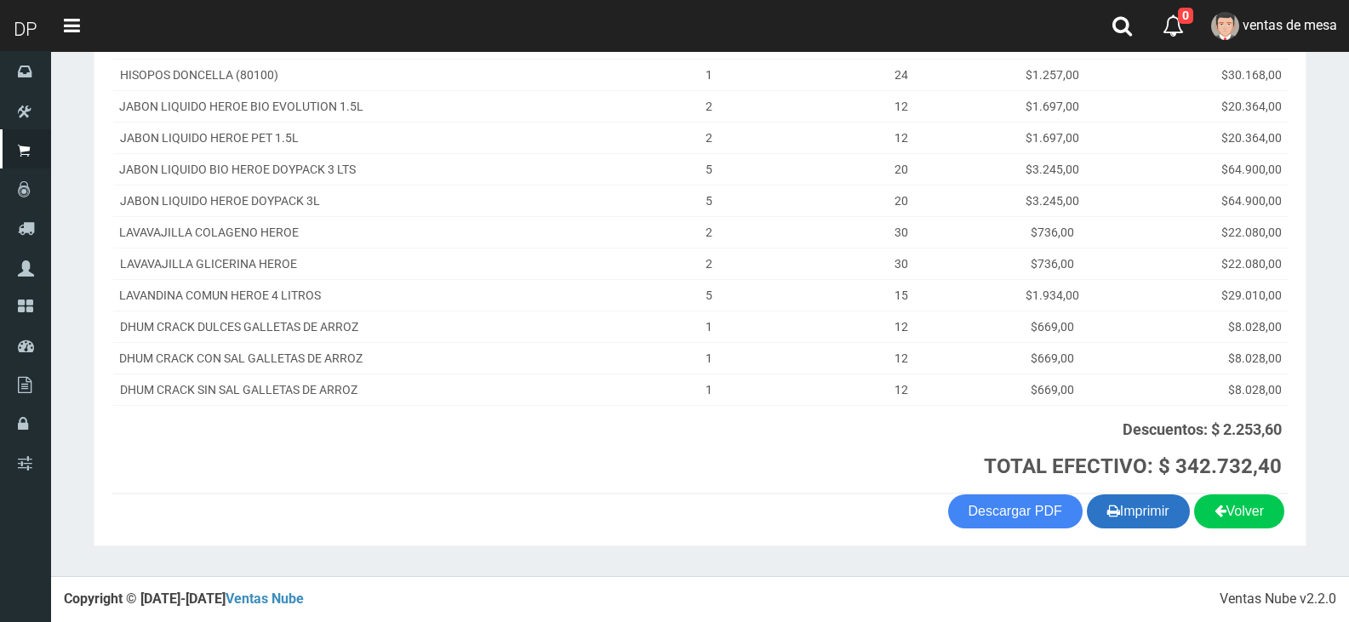
click at [1136, 501] on button "Imprimir" at bounding box center [1138, 512] width 103 height 34
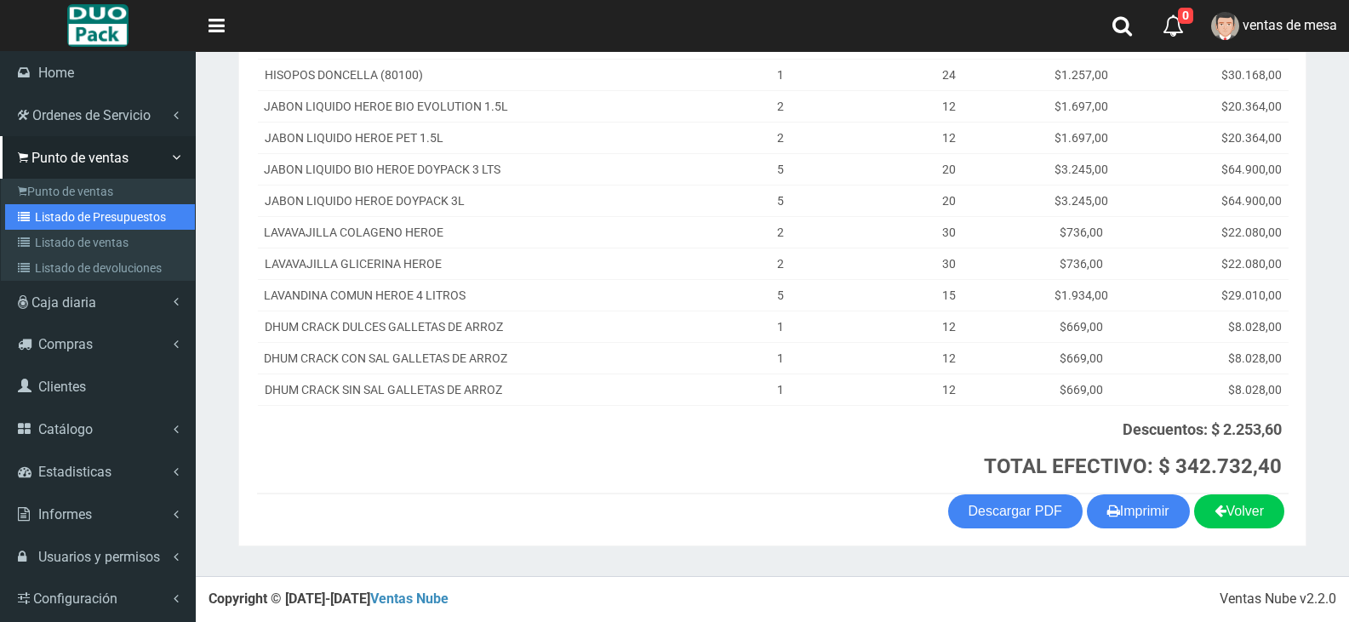
click at [50, 212] on link "Listado de Presupuestos" at bounding box center [100, 217] width 190 height 26
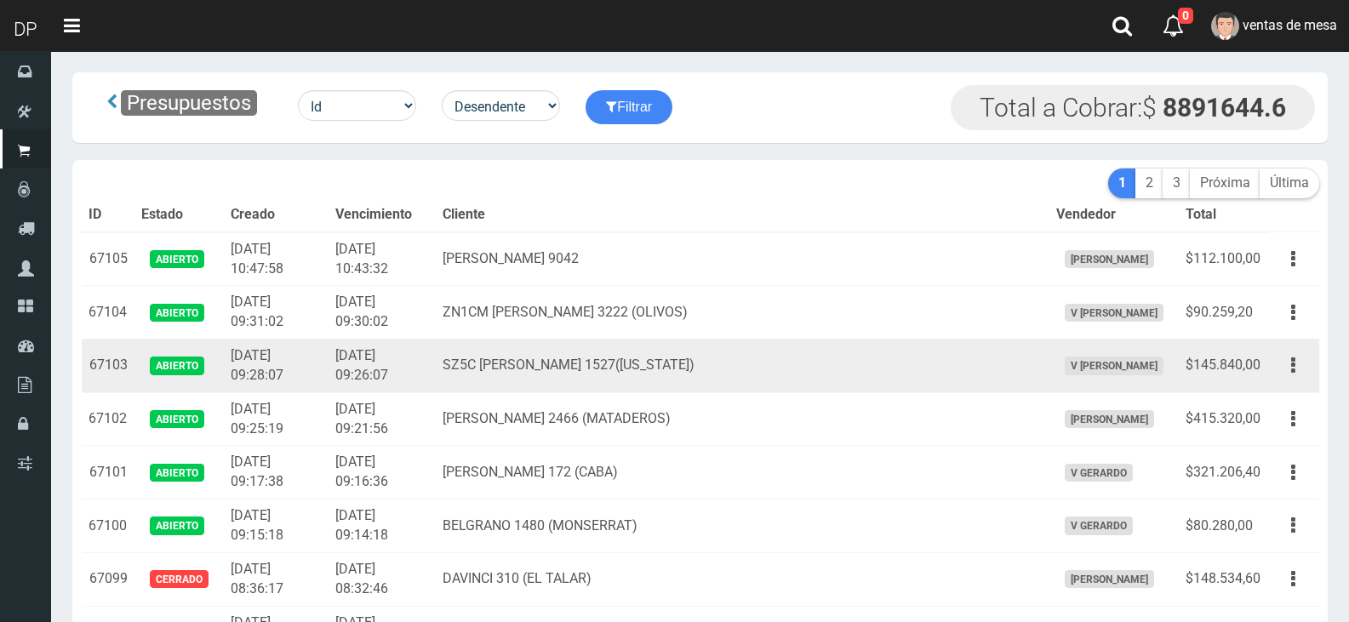
click at [591, 377] on td "SZ5C [PERSON_NAME] 1527([US_STATE])" at bounding box center [742, 367] width 613 height 54
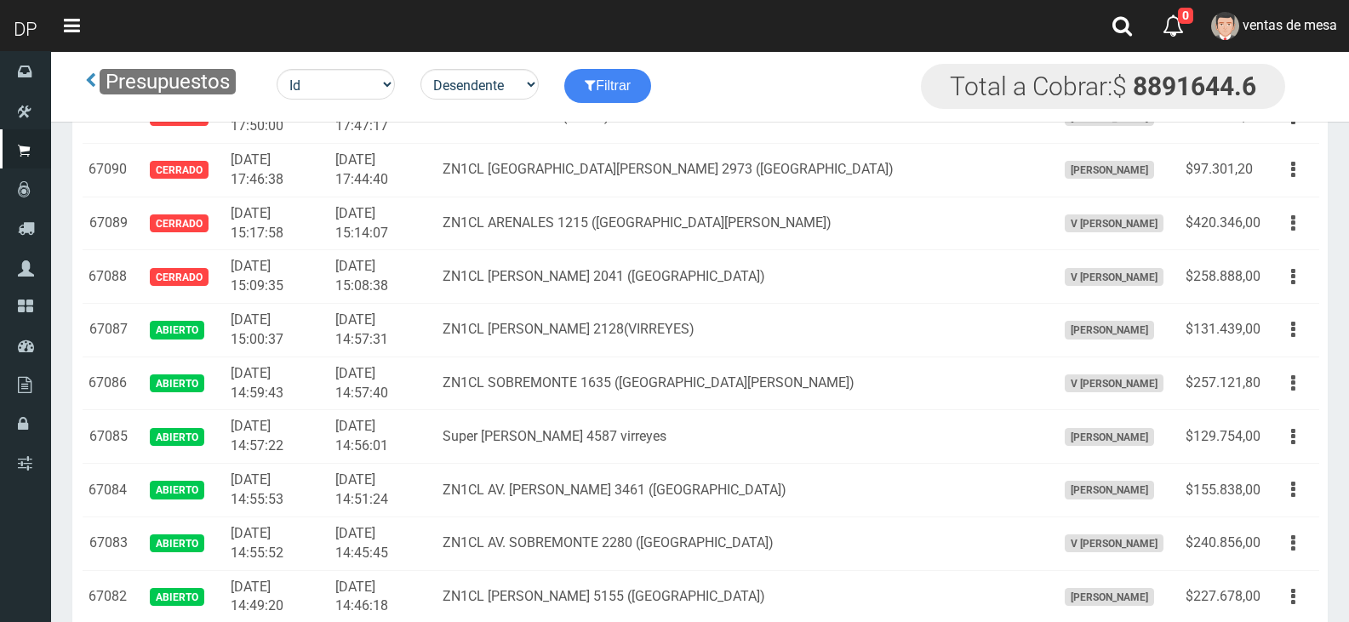
scroll to position [1247, 0]
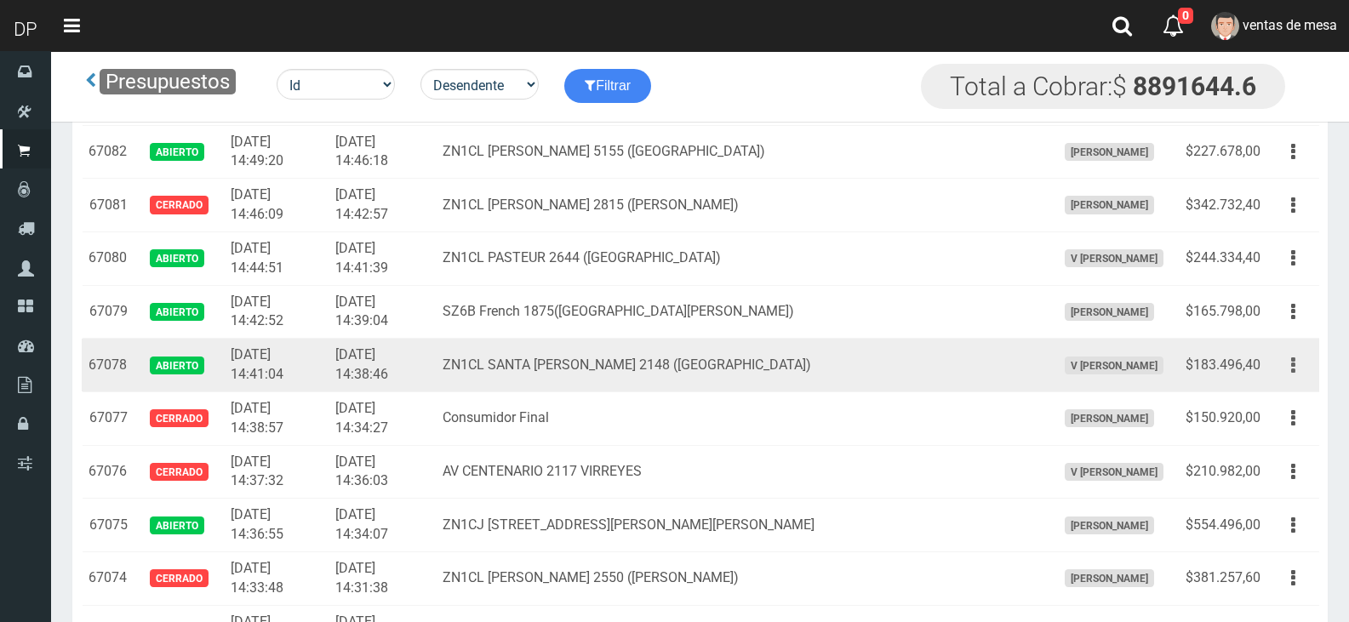
click at [1279, 364] on button "button" at bounding box center [1293, 366] width 38 height 30
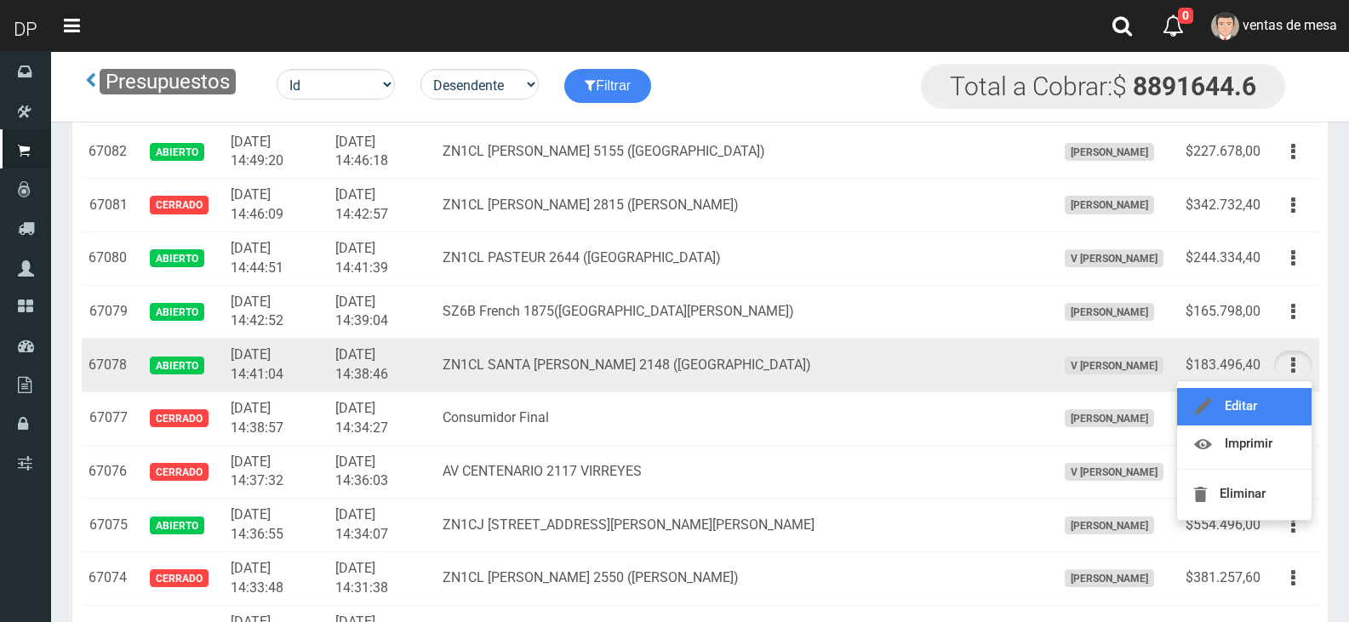
click at [1285, 399] on link "Editar" at bounding box center [1244, 406] width 135 height 37
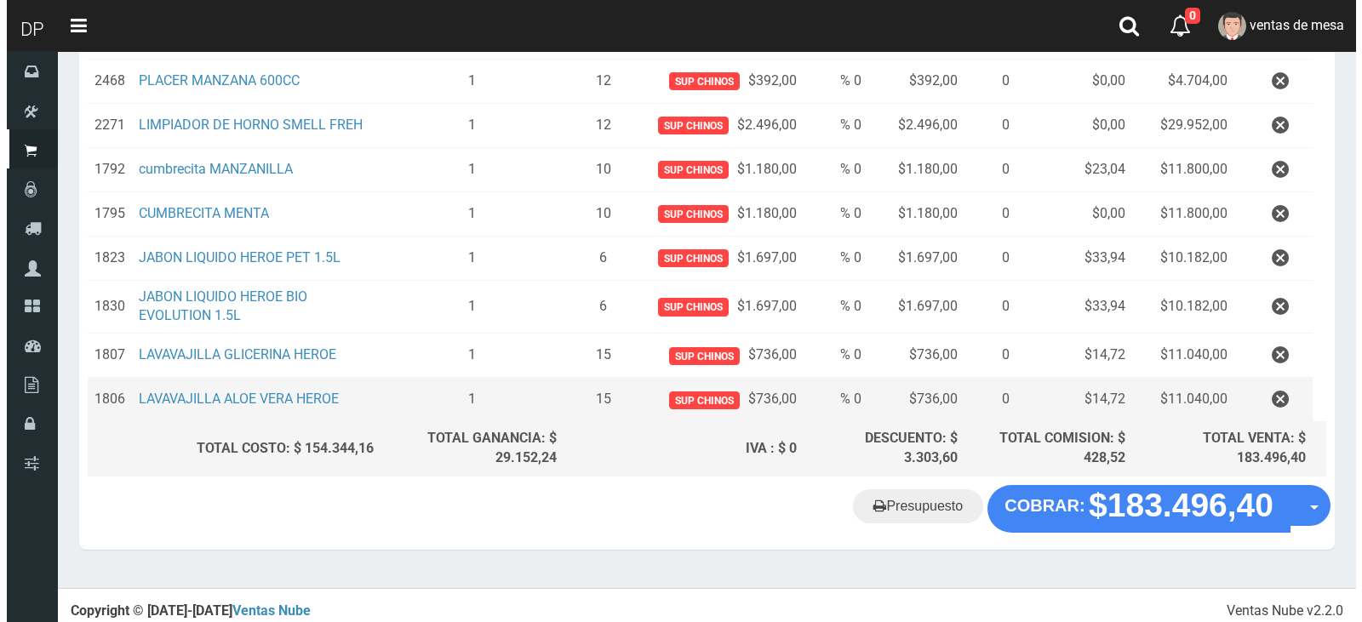
scroll to position [515, 0]
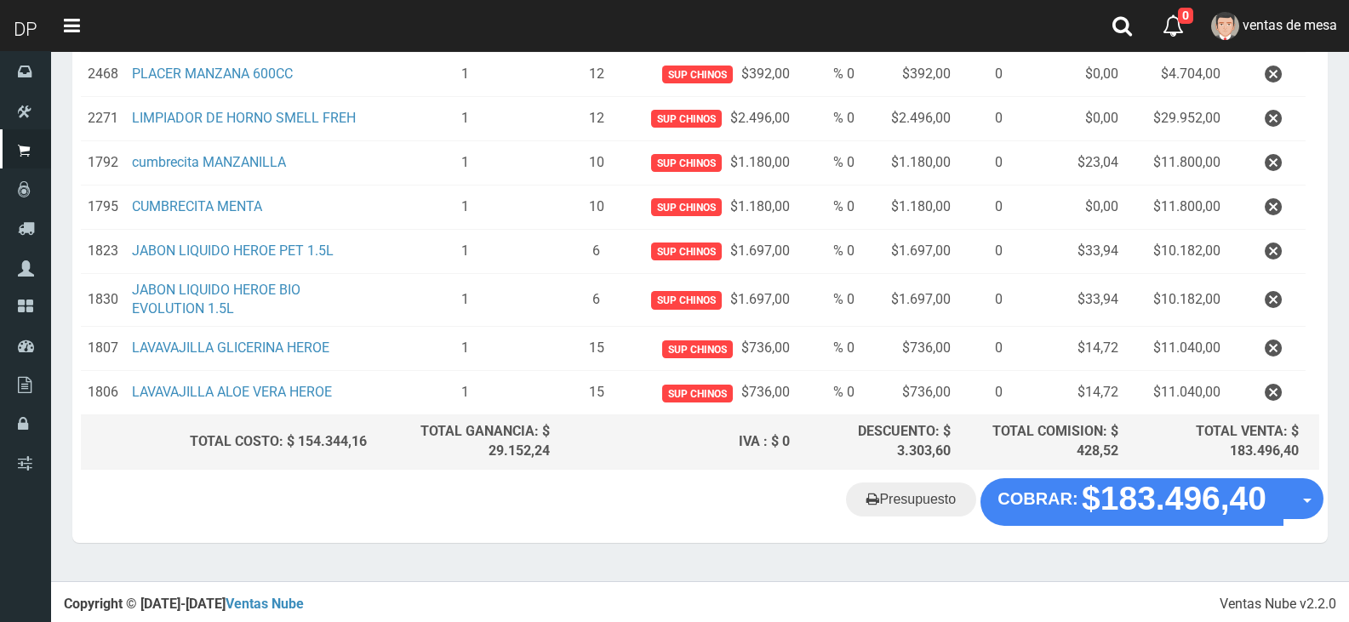
click at [1146, 529] on div "Presupuesto COBRAR: $183.496,40 Opciones" at bounding box center [700, 510] width 1256 height 65
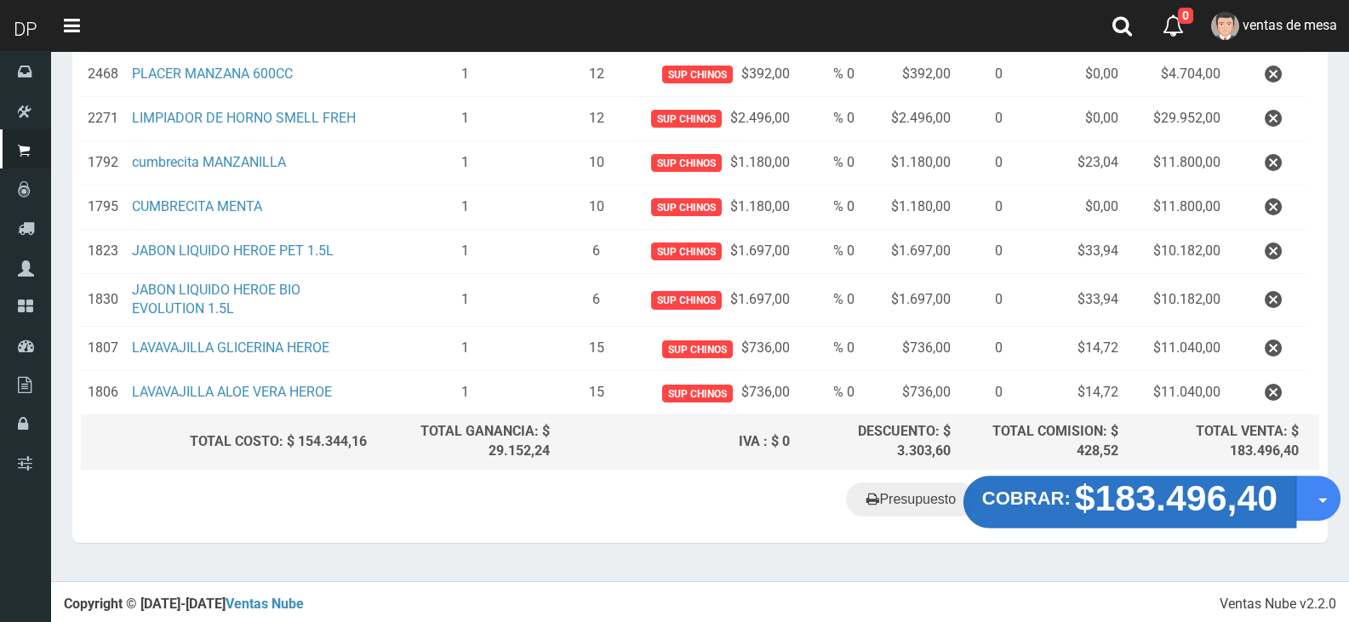
click at [1074, 488] on button "COBRAR: $183.496,40" at bounding box center [1130, 502] width 333 height 53
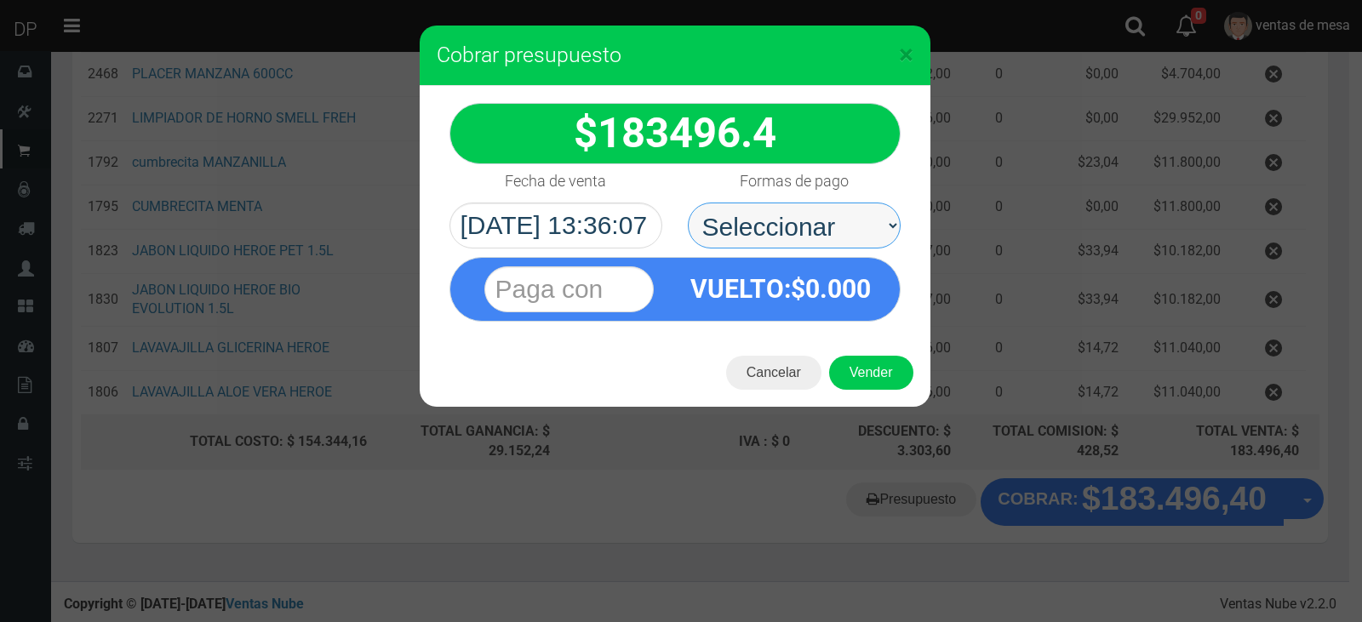
drag, startPoint x: 821, startPoint y: 224, endPoint x: 822, endPoint y: 242, distance: 17.9
click at [821, 225] on select "Seleccionar Efectivo Tarjeta de Crédito Depósito Débito" at bounding box center [794, 226] width 213 height 46
select select "Efectivo"
click at [688, 203] on select "Seleccionar Efectivo Tarjeta de Crédito Depósito Débito" at bounding box center [794, 226] width 213 height 46
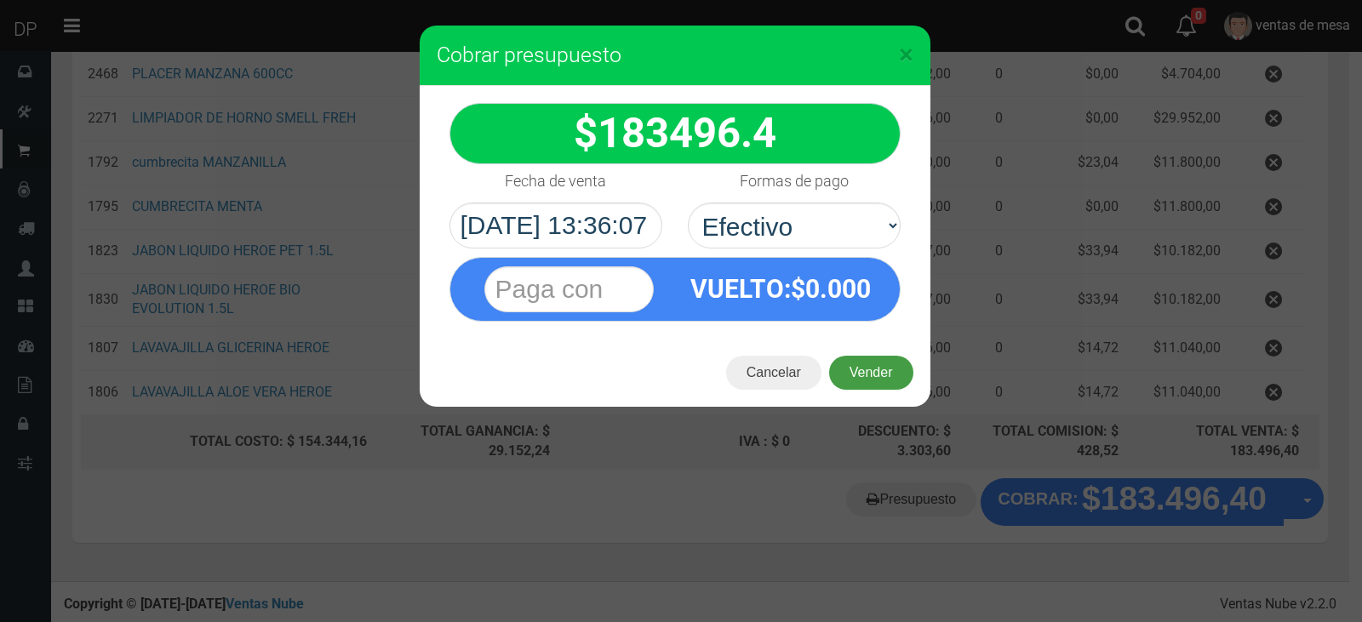
click at [858, 363] on button "Vender" at bounding box center [871, 373] width 84 height 34
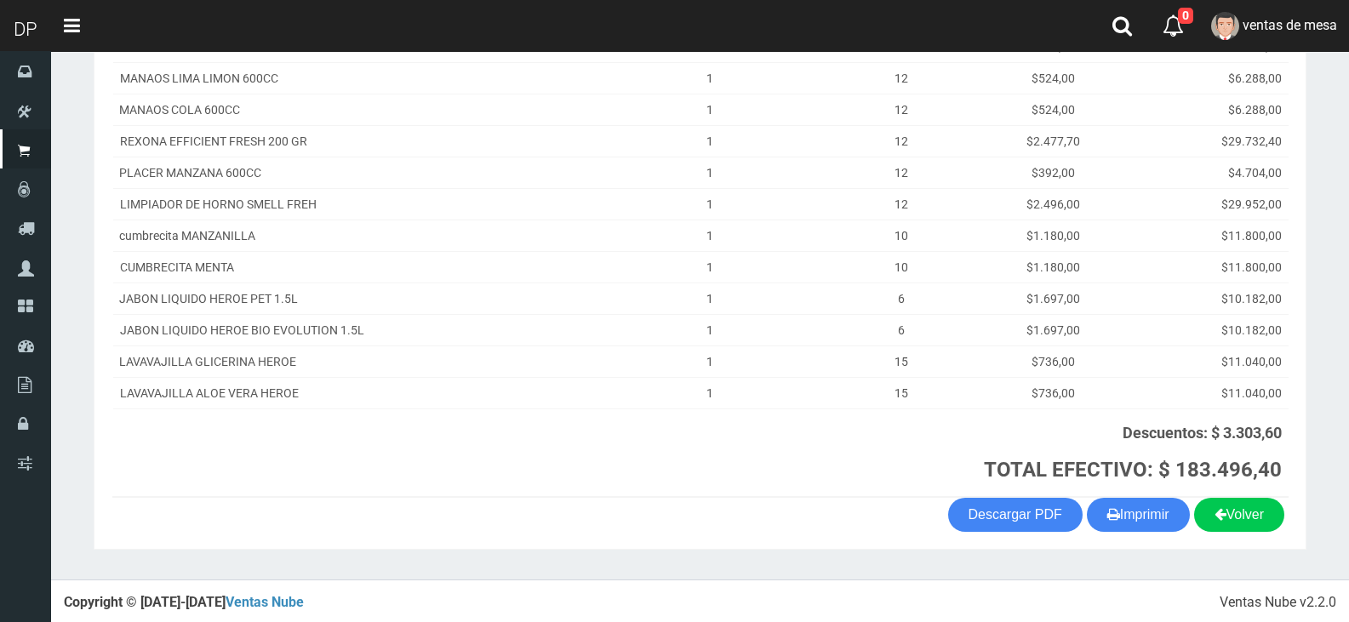
scroll to position [344, 0]
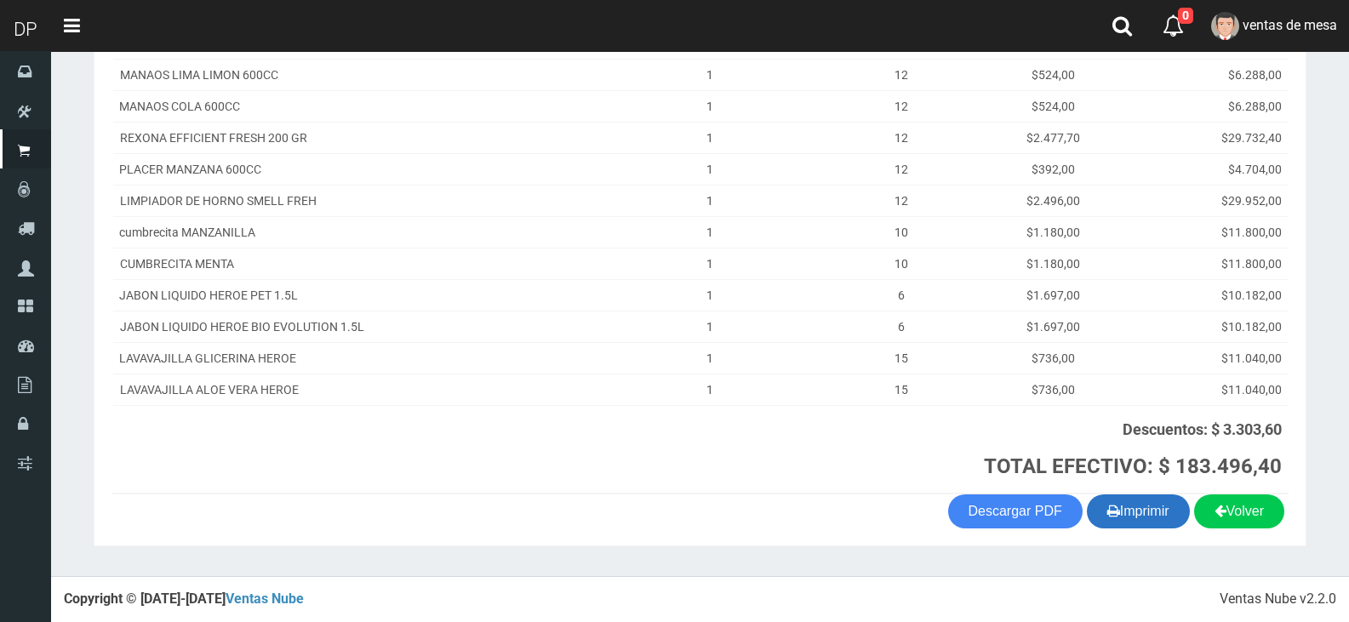
click at [1173, 502] on button "Imprimir" at bounding box center [1138, 512] width 103 height 34
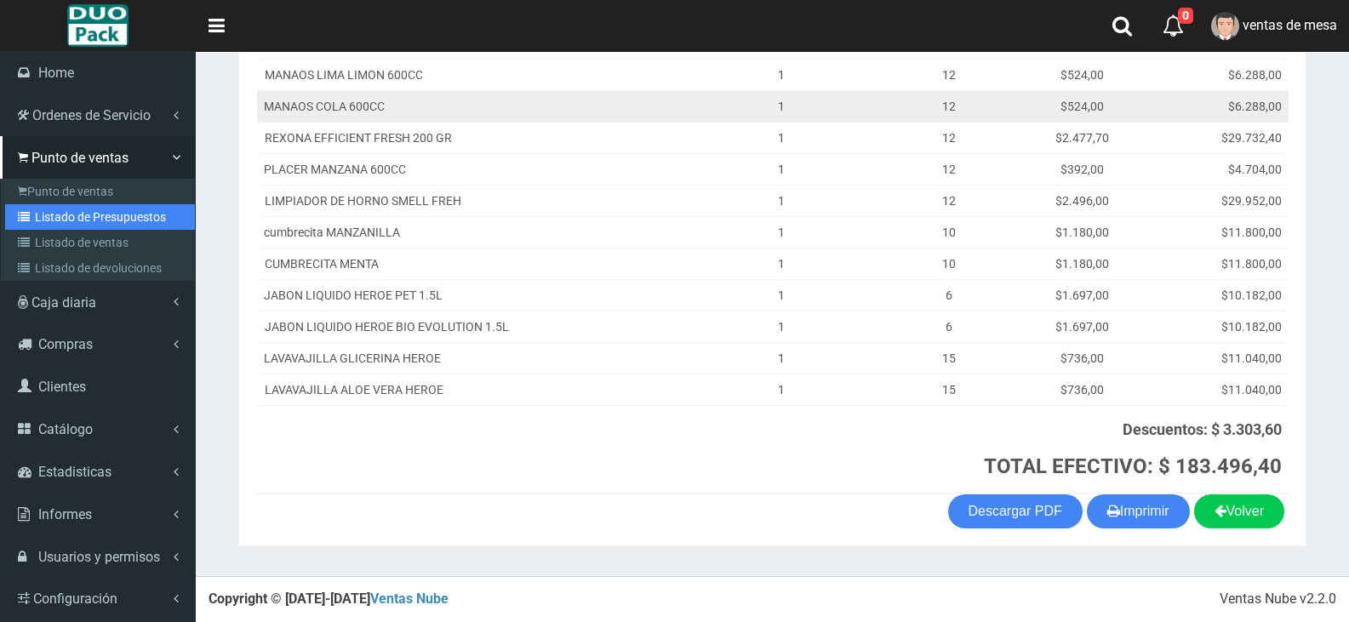
drag, startPoint x: 42, startPoint y: 208, endPoint x: 288, endPoint y: 106, distance: 266.1
click at [42, 208] on link "Listado de Presupuestos" at bounding box center [100, 217] width 190 height 26
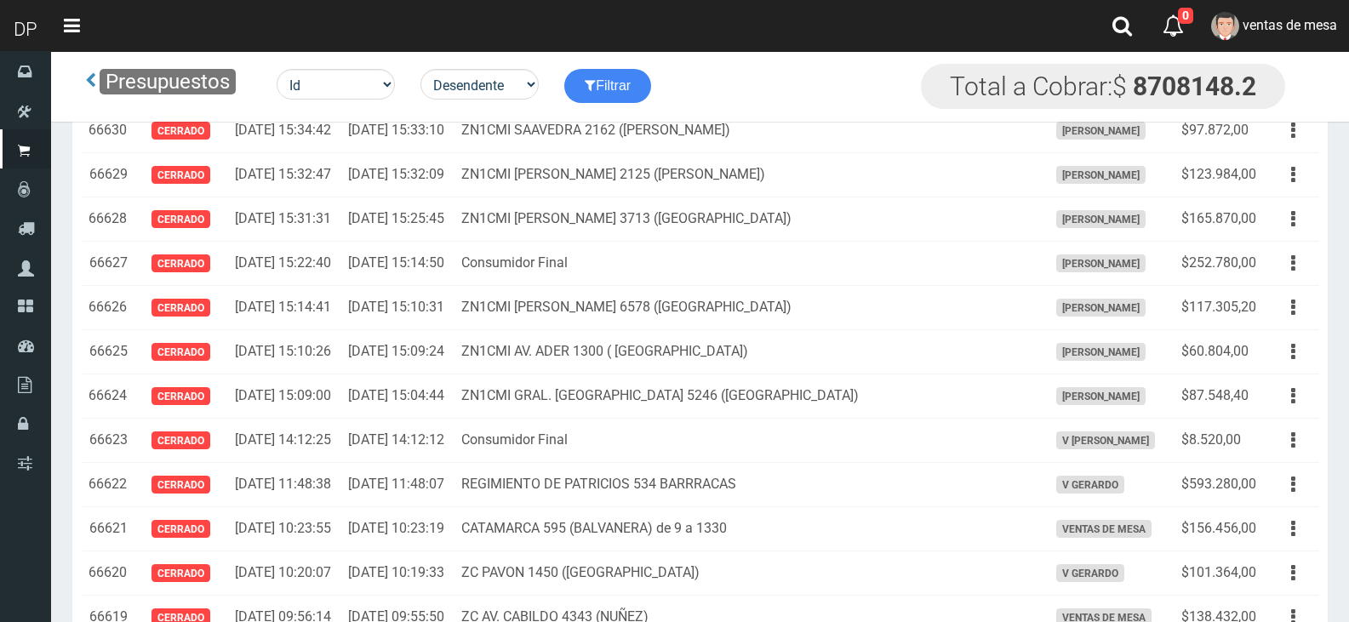
scroll to position [1194, 0]
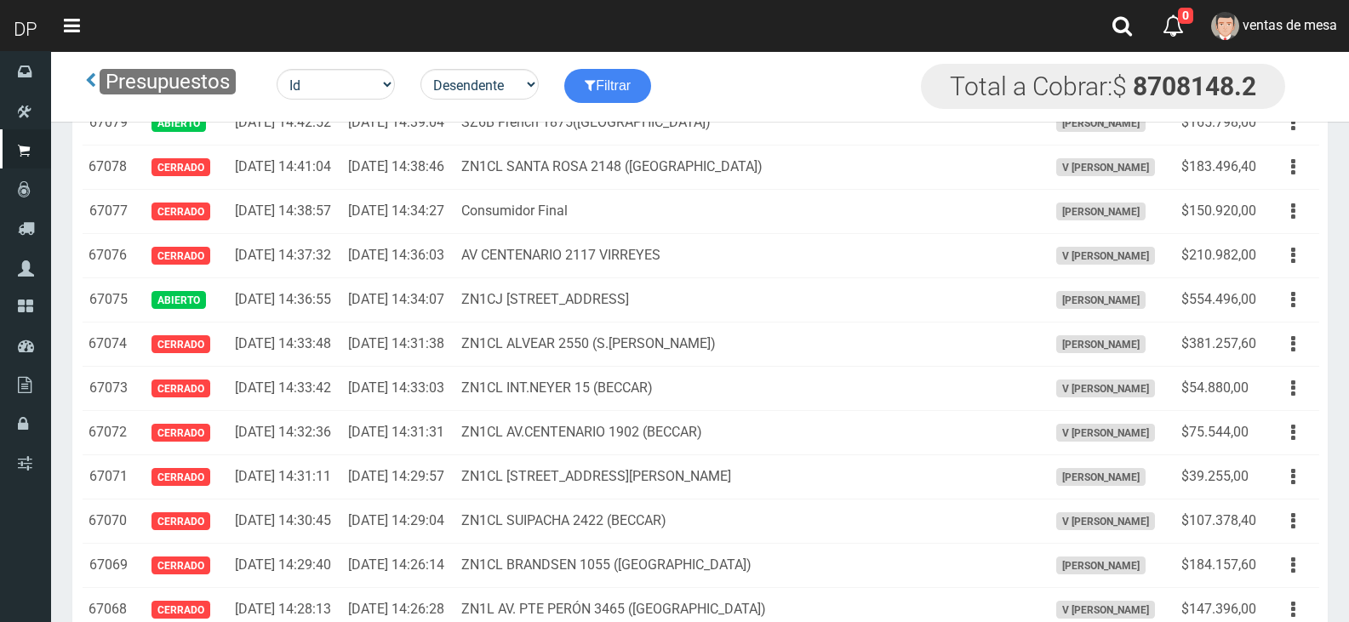
click at [1293, 94] on icon "button" at bounding box center [1293, 79] width 4 height 30
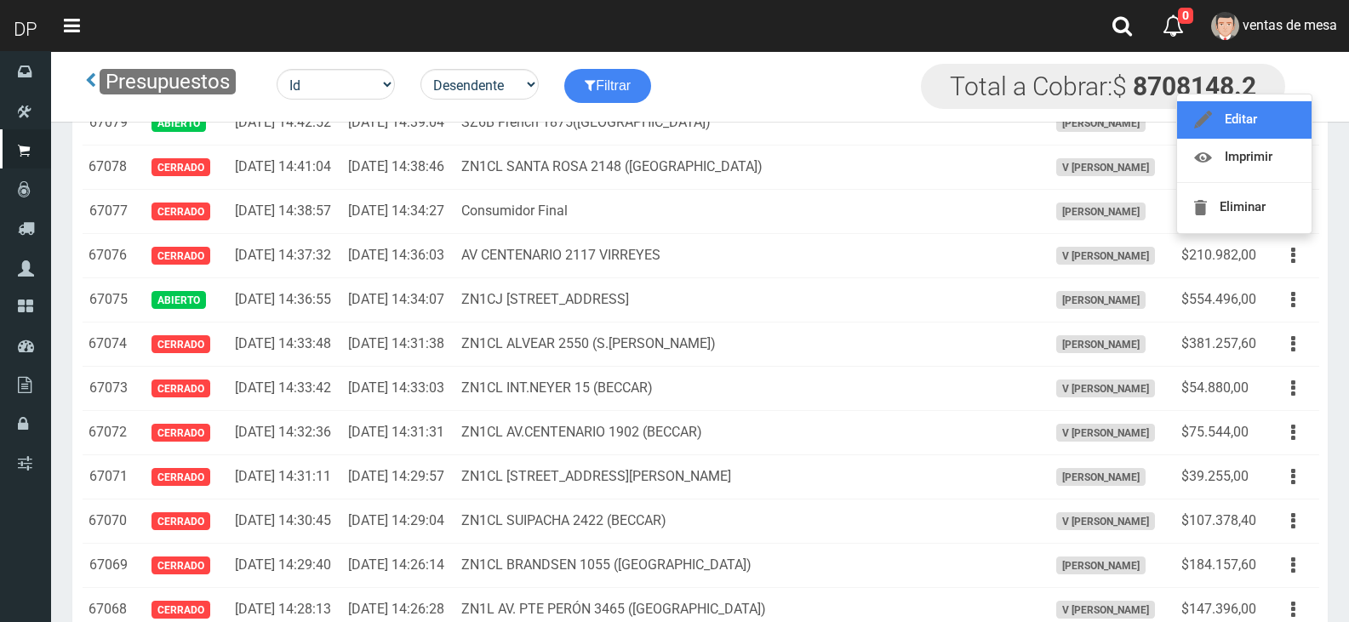
click at [1274, 139] on link "Editar" at bounding box center [1244, 119] width 135 height 37
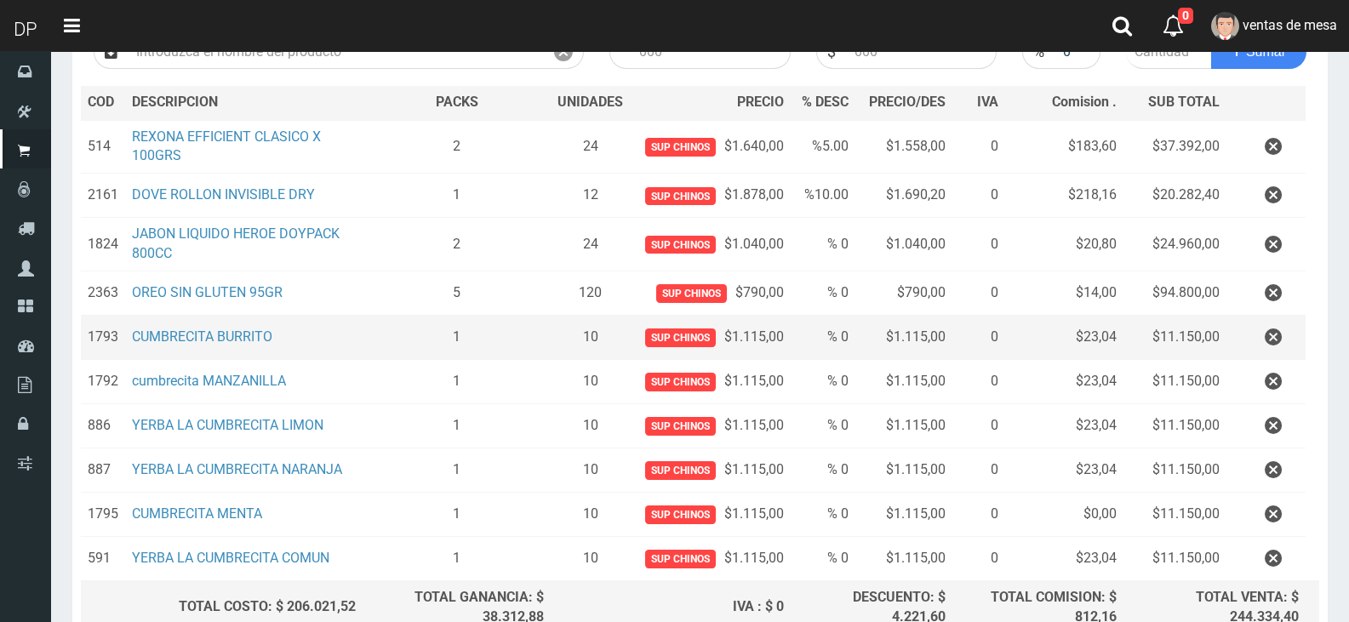
scroll to position [255, 0]
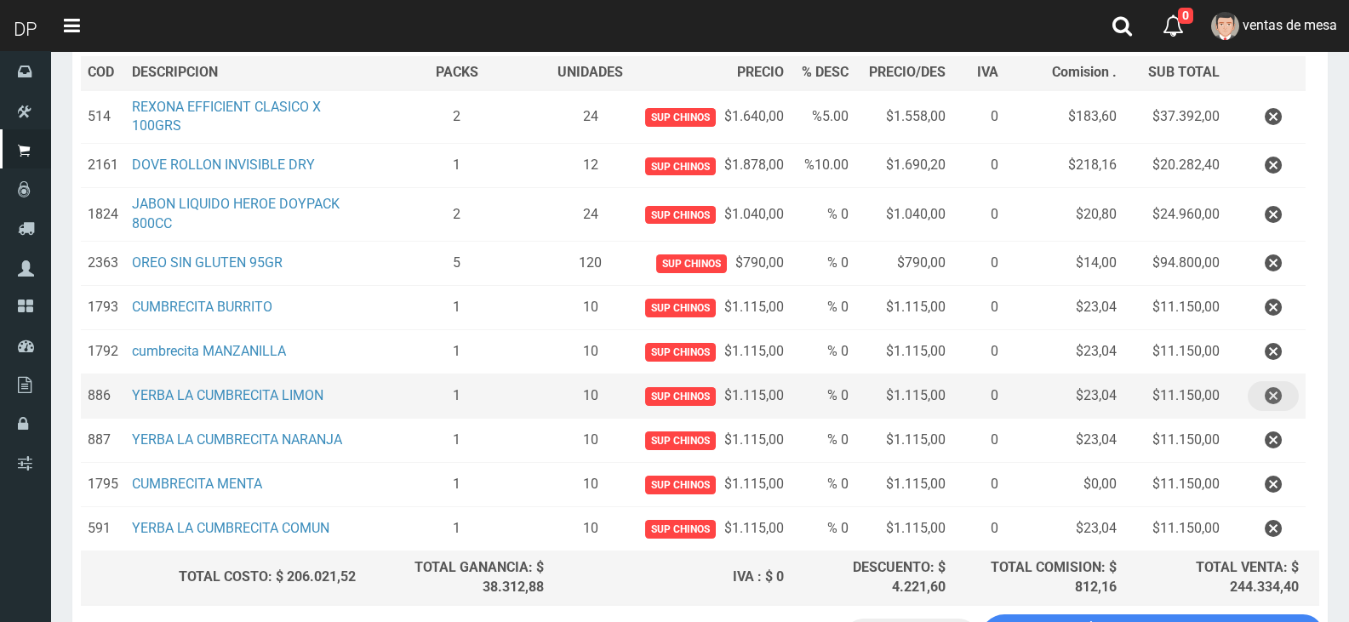
click at [1287, 398] on button "button" at bounding box center [1273, 396] width 51 height 30
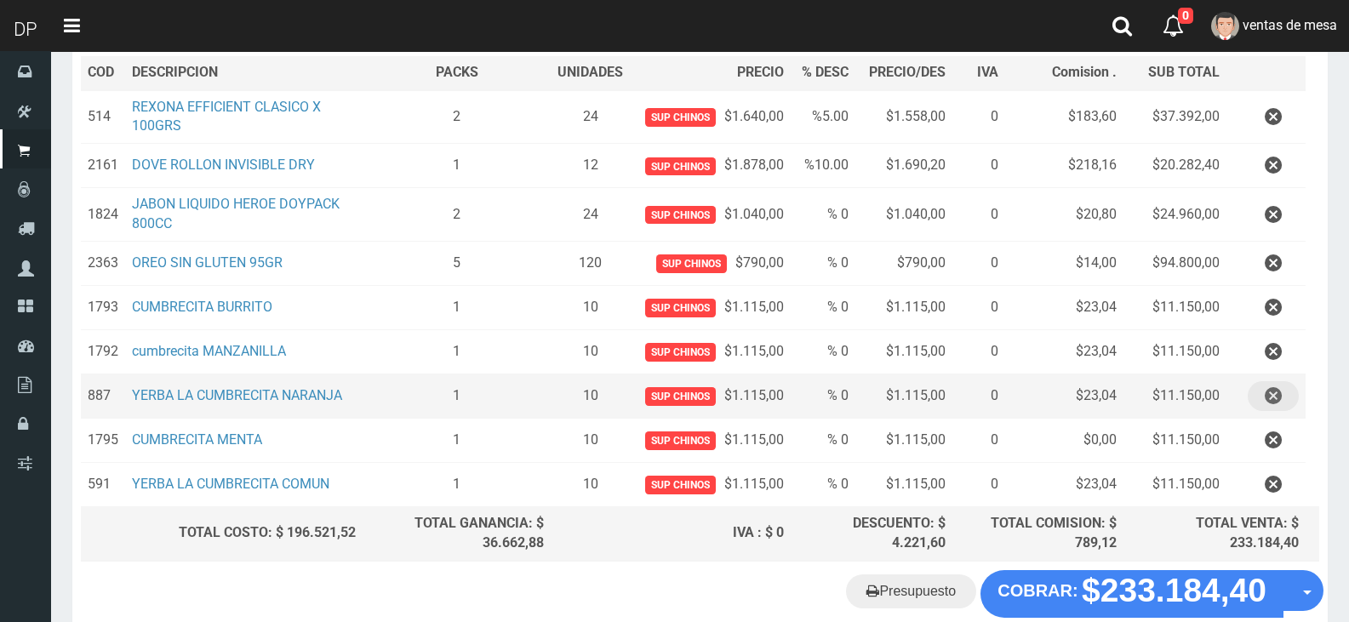
click at [1280, 410] on icon "button" at bounding box center [1273, 396] width 17 height 30
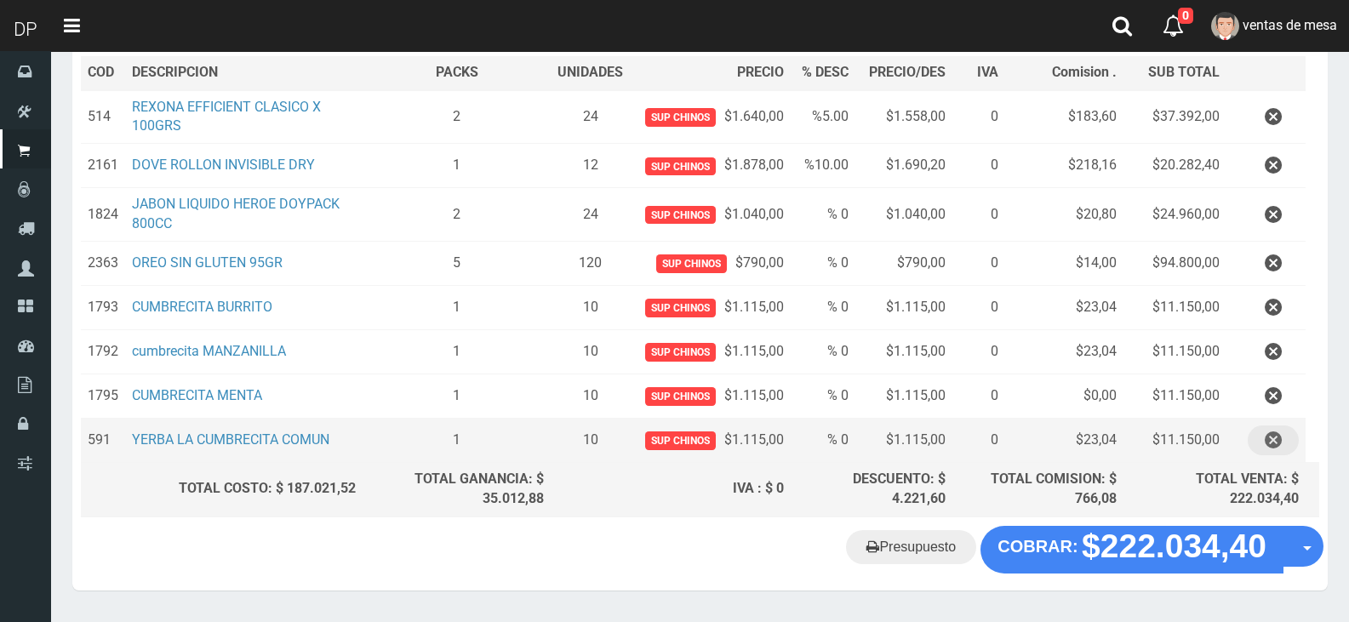
click at [1277, 444] on icon "button" at bounding box center [1273, 441] width 17 height 30
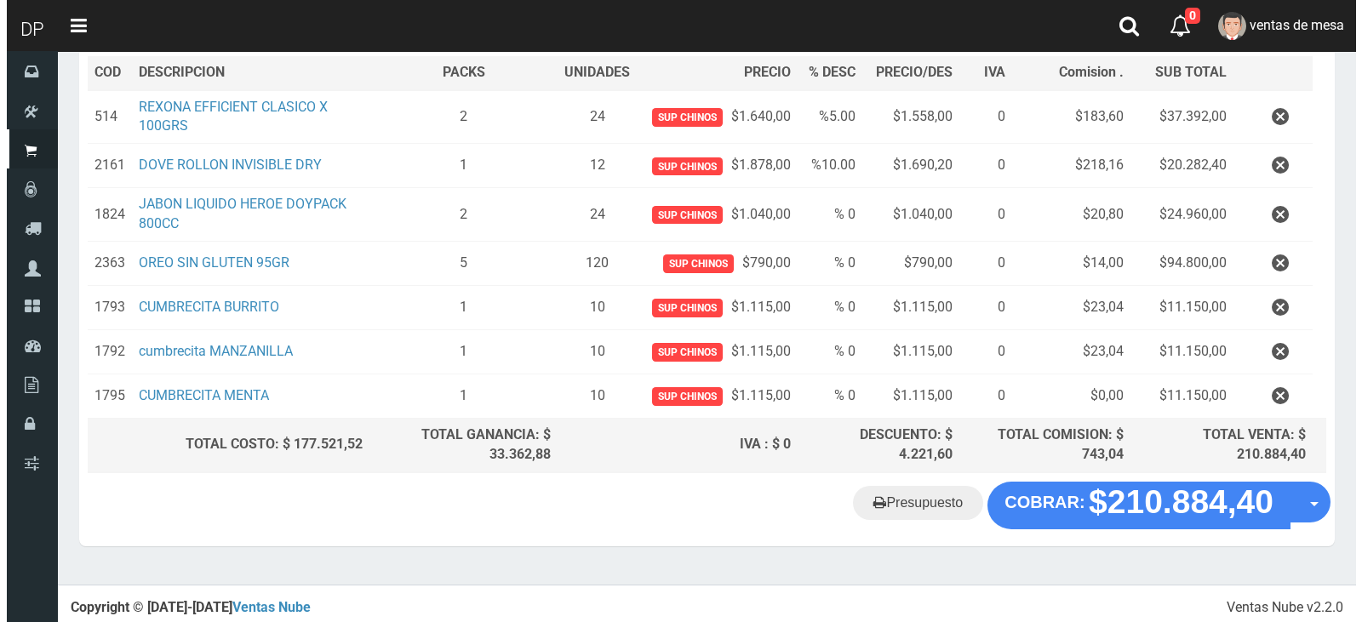
scroll to position [258, 0]
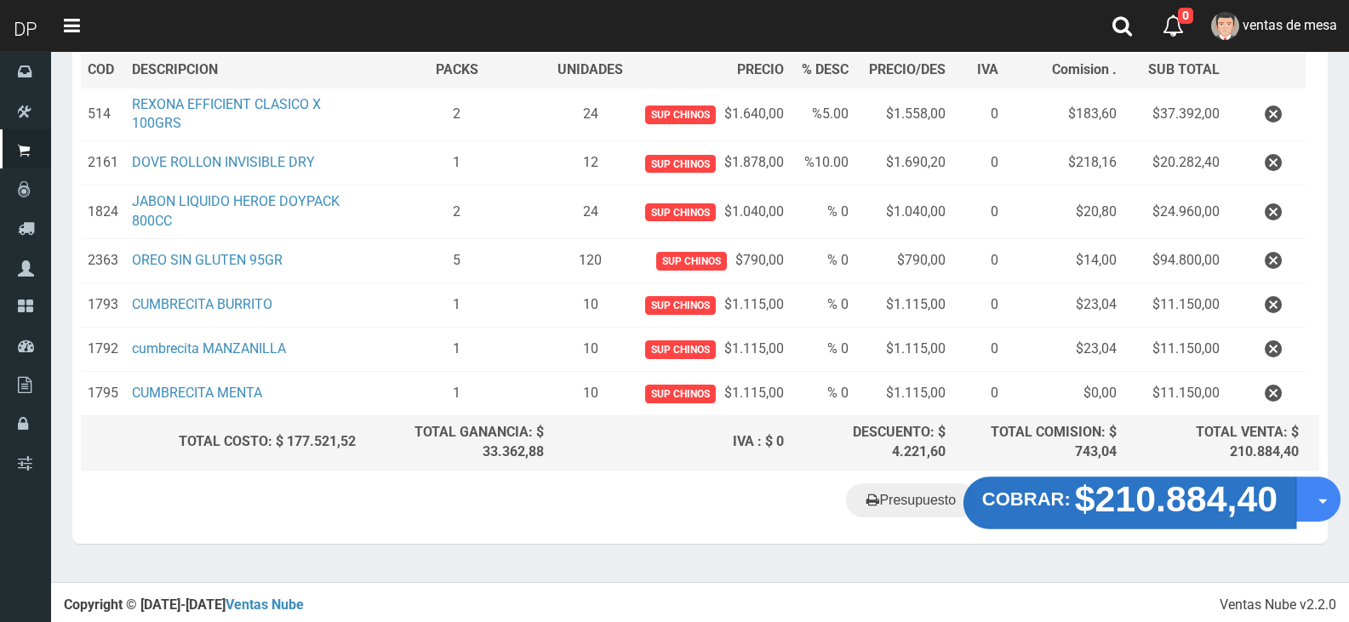
click at [1056, 510] on button "COBRAR: $210.884,40" at bounding box center [1130, 503] width 333 height 53
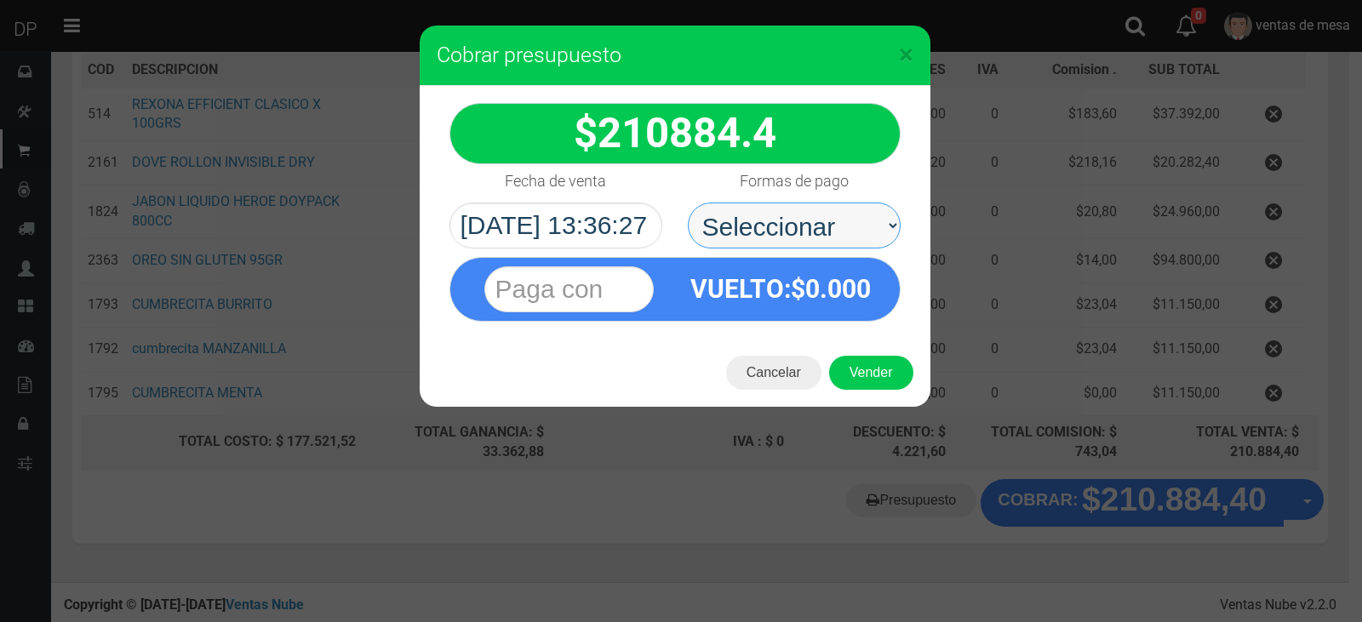
drag, startPoint x: 776, startPoint y: 212, endPoint x: 779, endPoint y: 237, distance: 24.8
click at [776, 212] on select "Seleccionar Efectivo Tarjeta de Crédito Depósito Débito" at bounding box center [794, 226] width 213 height 46
click at [806, 313] on div "VUELTO :$ 0.000" at bounding box center [781, 289] width 212 height 62
drag, startPoint x: 867, startPoint y: 232, endPoint x: 867, endPoint y: 243, distance: 11.9
click at [867, 232] on select "Seleccionar Efectivo Tarjeta de Crédito Depósito Débito" at bounding box center [794, 226] width 213 height 46
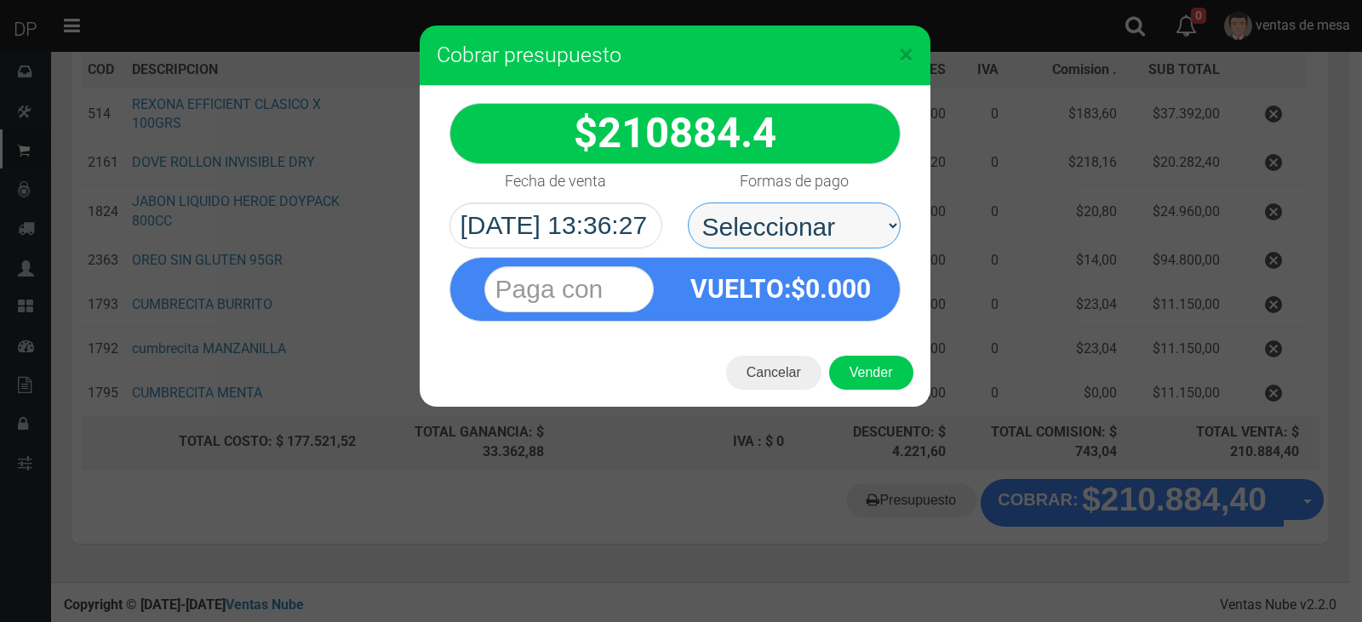
select select "Efectivo"
click at [688, 203] on select "Seleccionar Efectivo Tarjeta de Crédito Depósito Débito" at bounding box center [794, 226] width 213 height 46
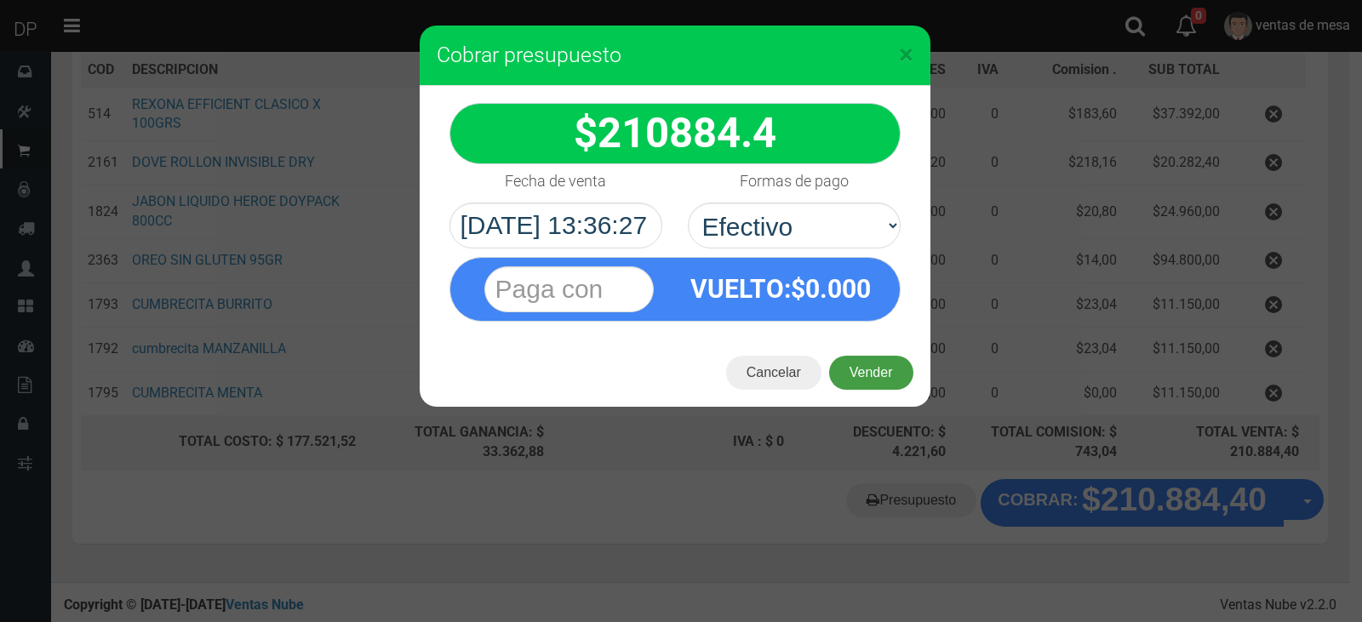
click at [866, 379] on button "Vender" at bounding box center [871, 373] width 84 height 34
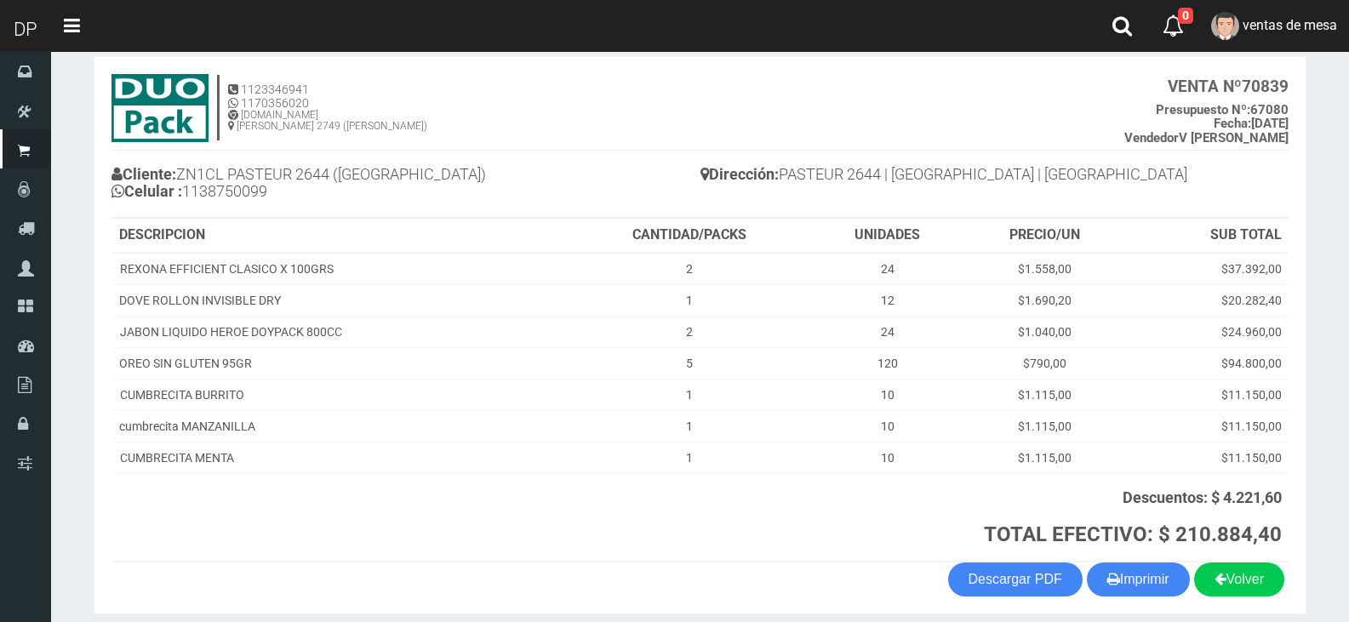
scroll to position [155, 0]
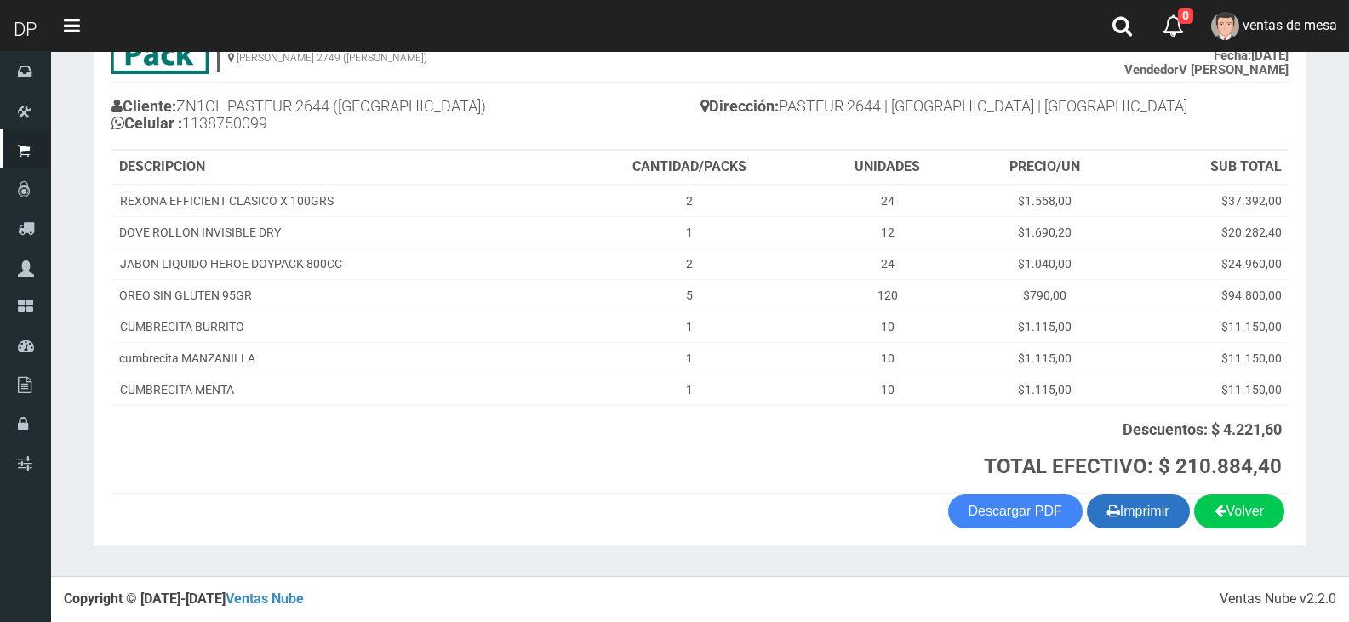
click at [1138, 512] on button "Imprimir" at bounding box center [1138, 512] width 103 height 34
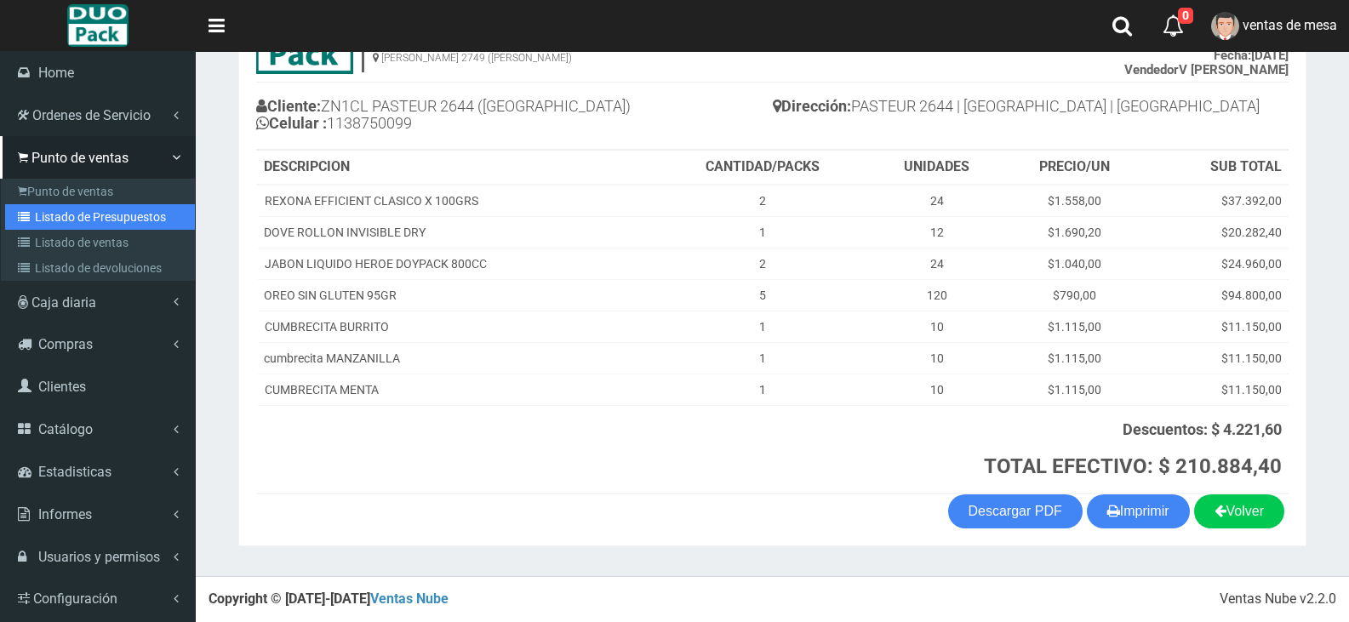
click at [55, 209] on link "Listado de Presupuestos" at bounding box center [100, 217] width 190 height 26
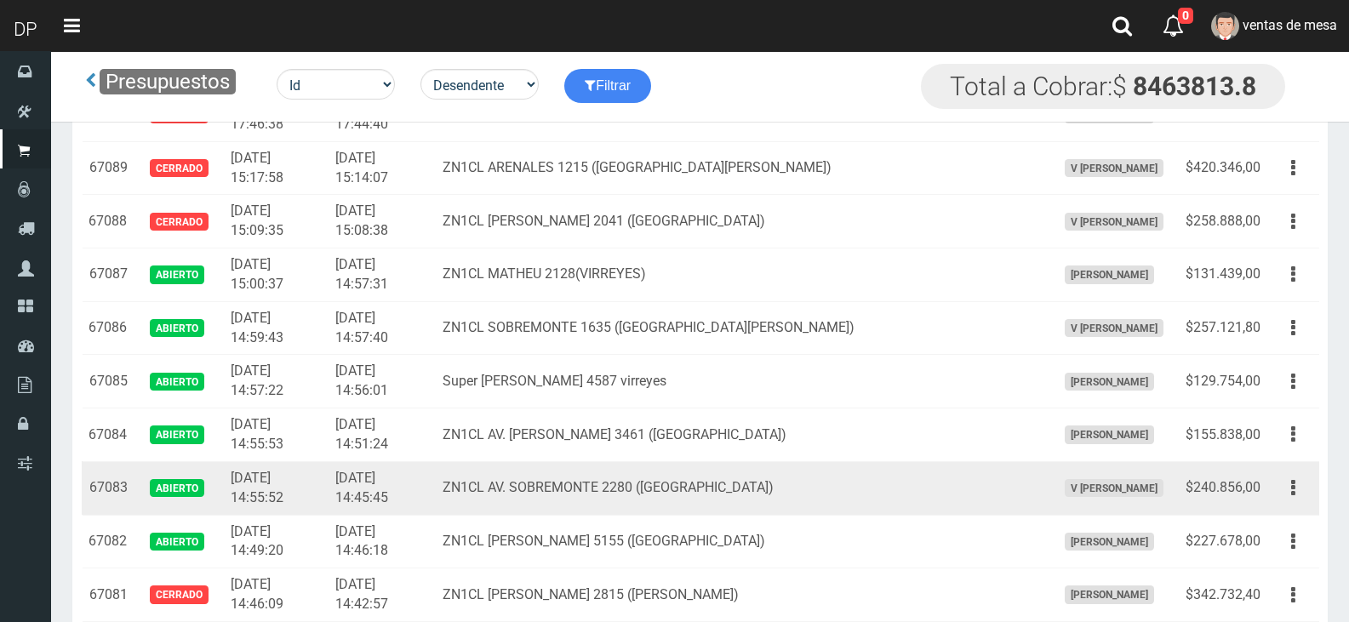
scroll to position [887, 0]
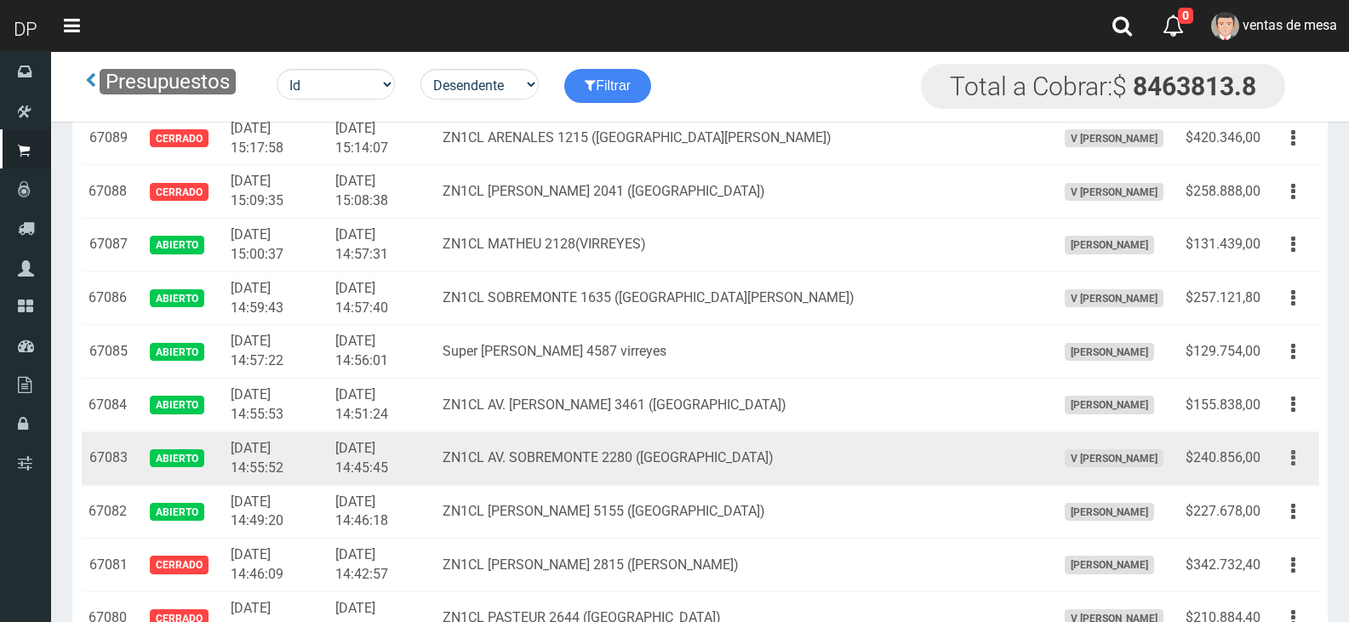
click at [1299, 450] on button "button" at bounding box center [1293, 459] width 38 height 30
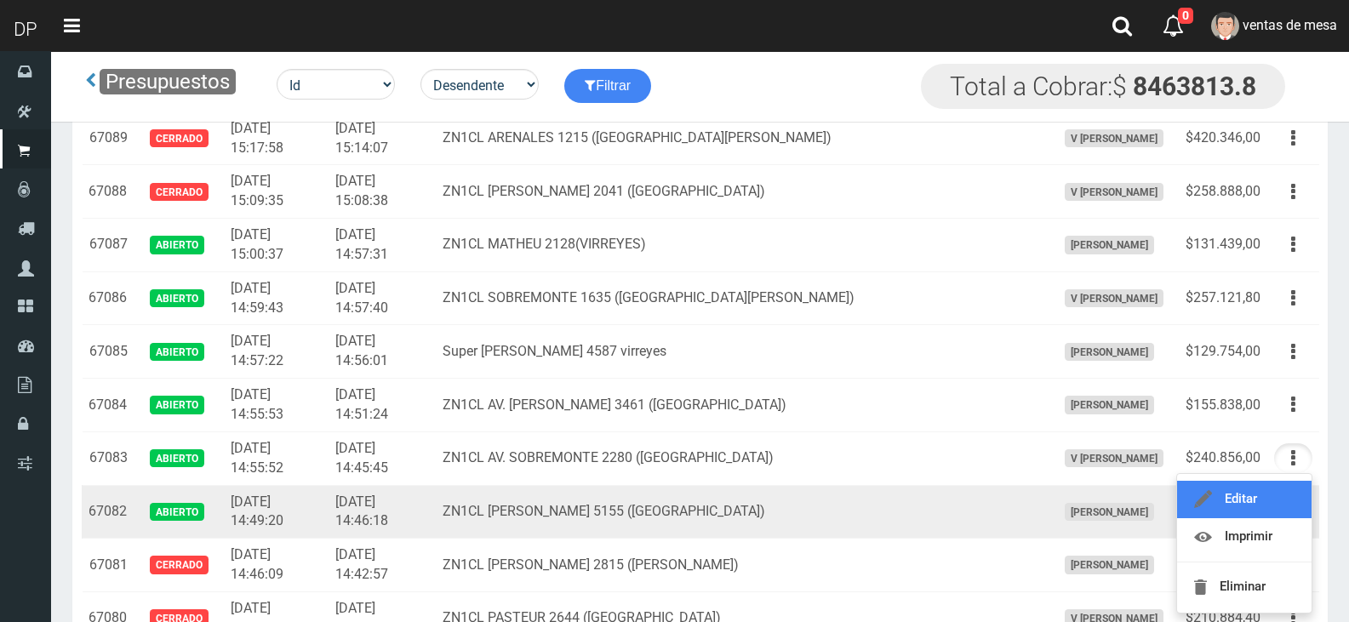
click at [1290, 495] on link "Editar" at bounding box center [1244, 499] width 135 height 37
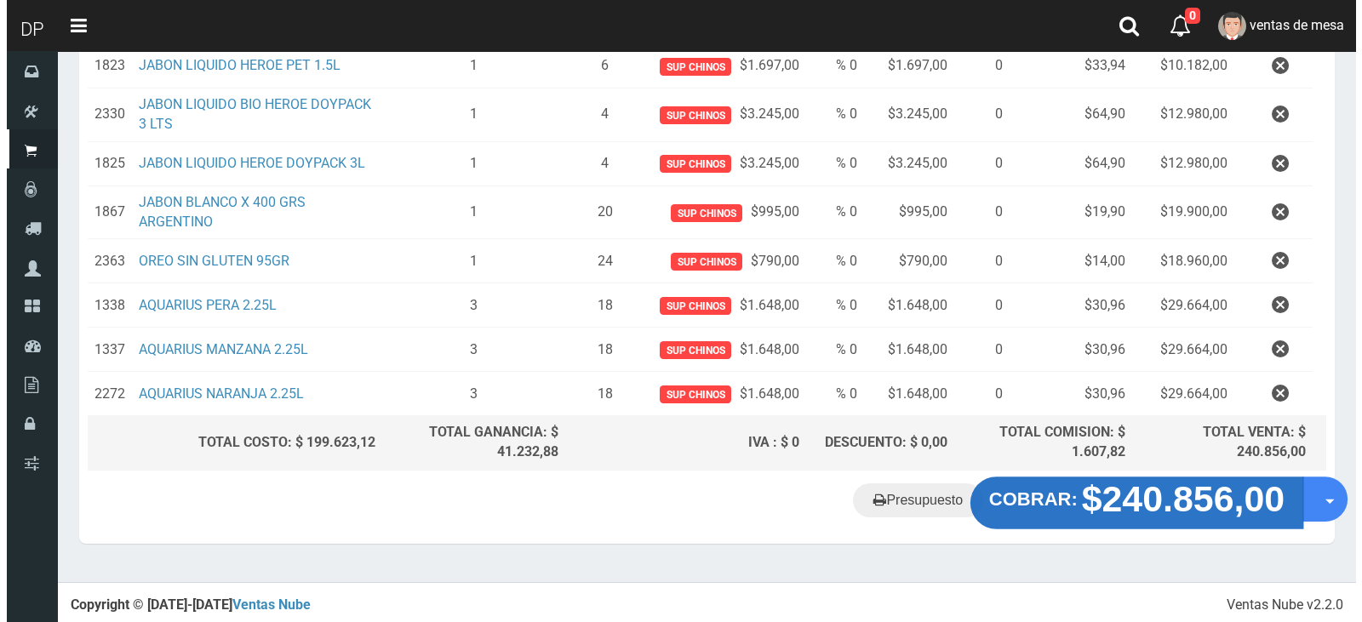
scroll to position [597, 0]
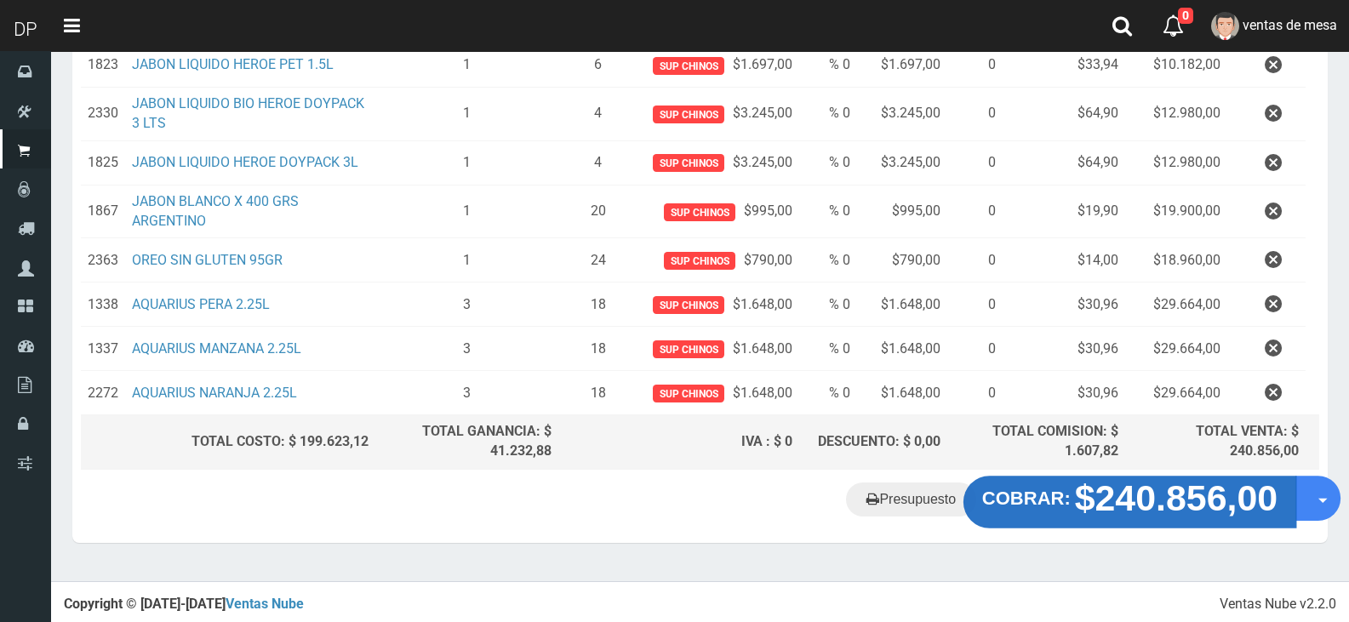
click at [1090, 483] on strong "$240.856,00" at bounding box center [1176, 498] width 203 height 40
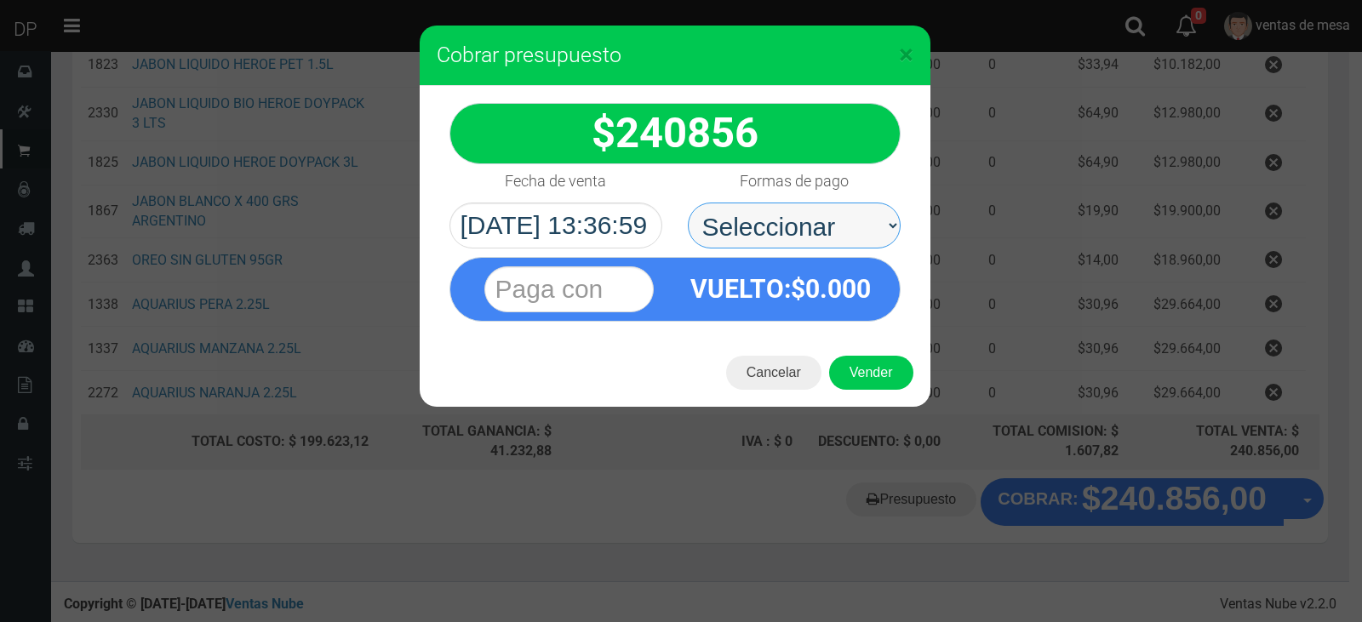
click at [812, 233] on select "Seleccionar Efectivo Tarjeta de Crédito Depósito Débito" at bounding box center [794, 226] width 213 height 46
select select "Efectivo"
click at [688, 203] on select "Seleccionar Efectivo Tarjeta de Crédito Depósito Débito" at bounding box center [794, 226] width 213 height 46
click at [876, 393] on div "Cancelar Vender" at bounding box center [675, 373] width 511 height 68
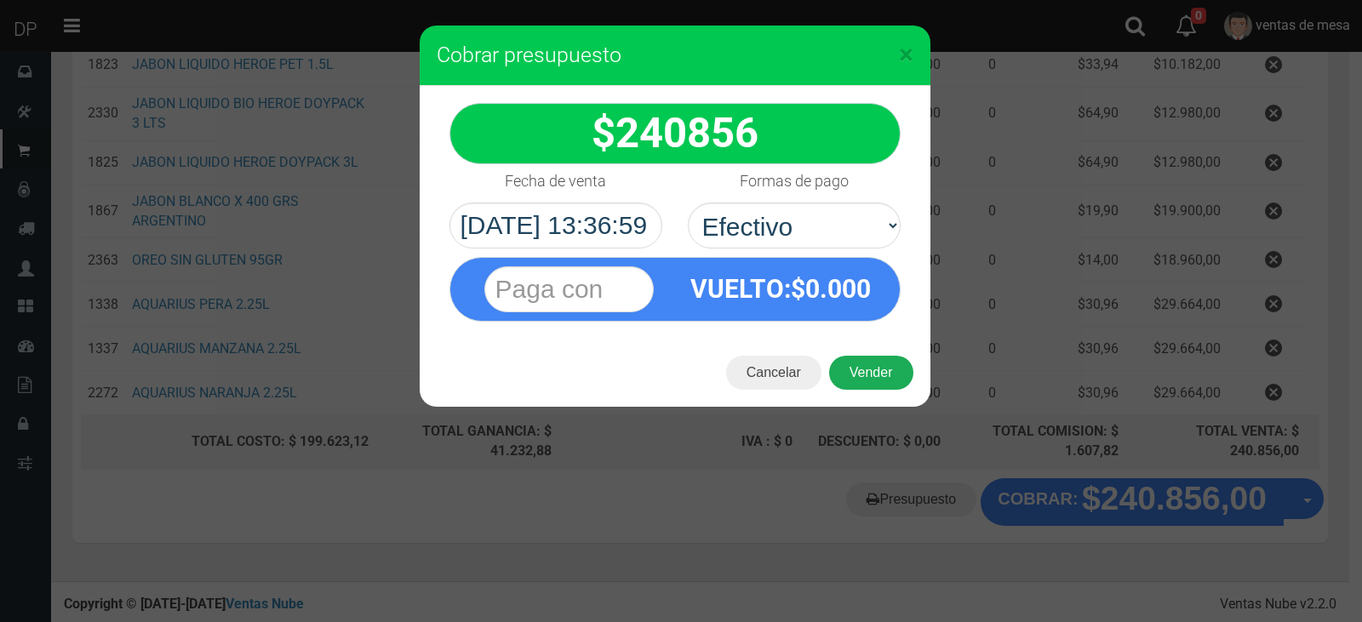
click at [878, 388] on button "Vender" at bounding box center [871, 373] width 84 height 34
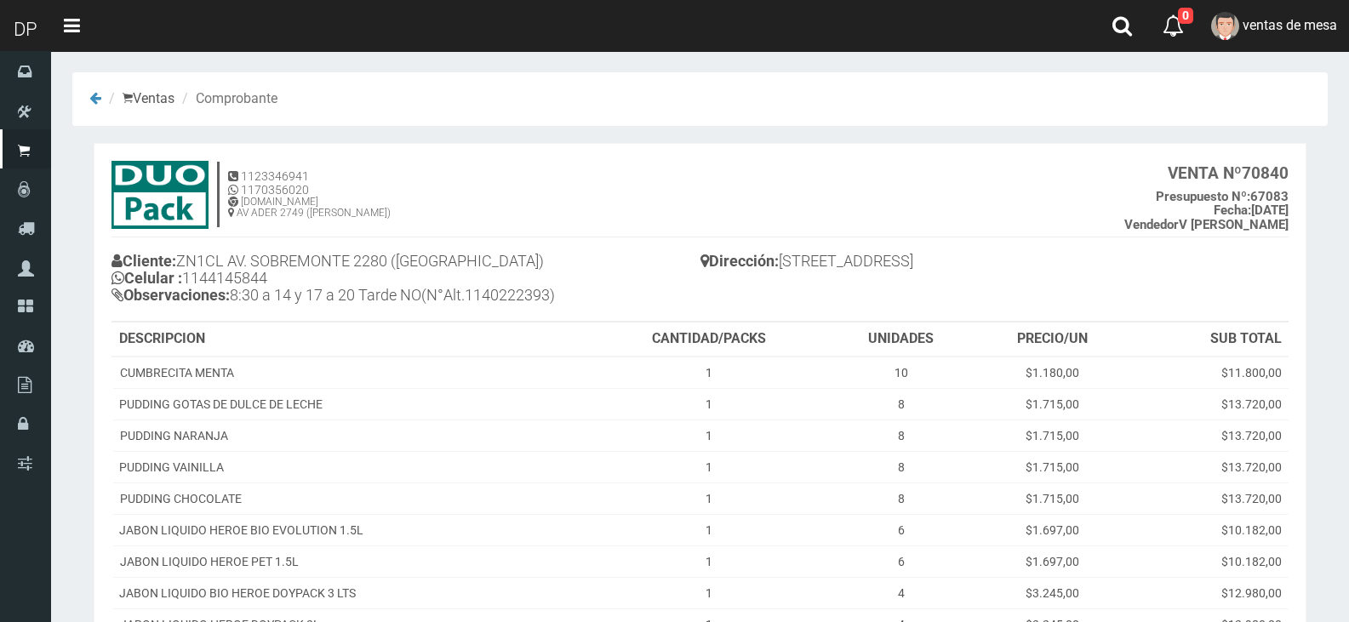
scroll to position [367, 0]
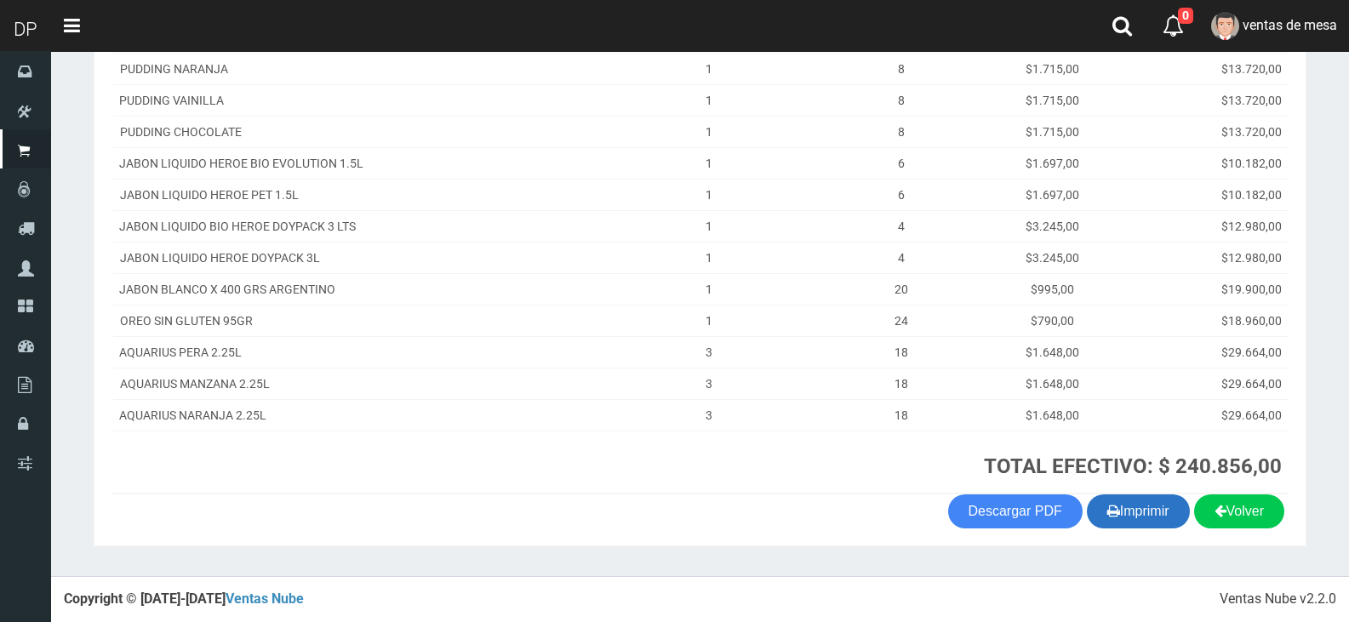
click at [1129, 505] on button "Imprimir" at bounding box center [1138, 512] width 103 height 34
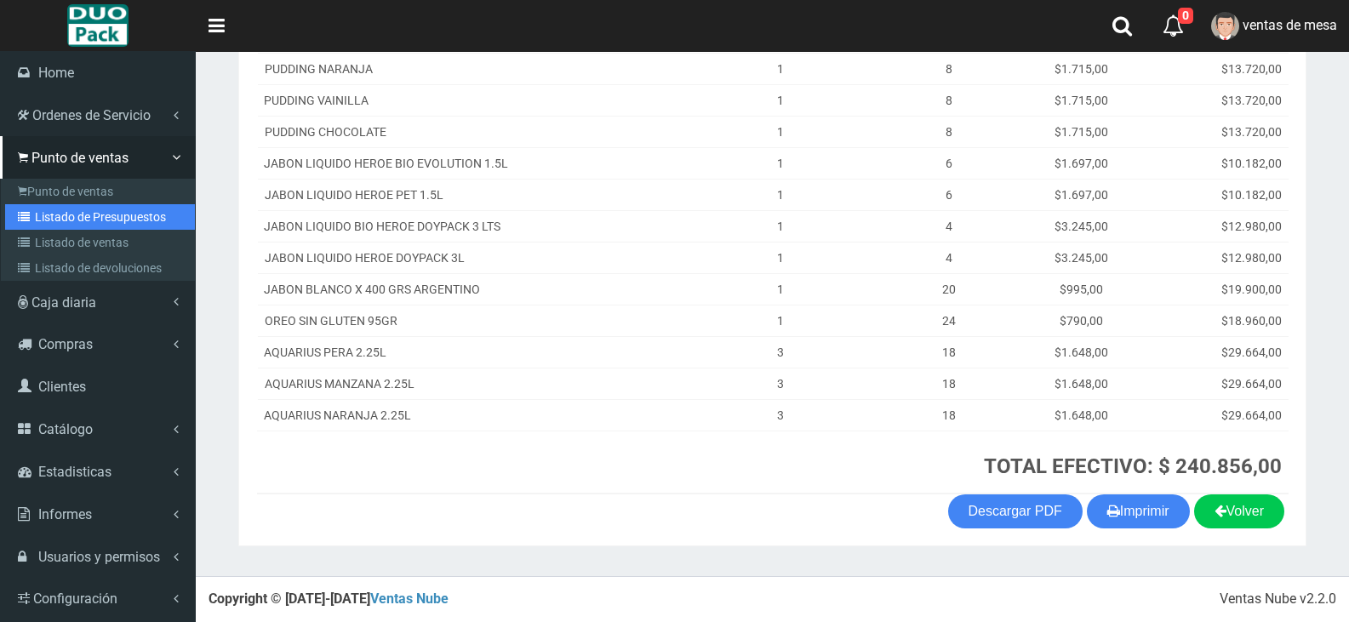
click at [59, 212] on link "Listado de Presupuestos" at bounding box center [100, 217] width 190 height 26
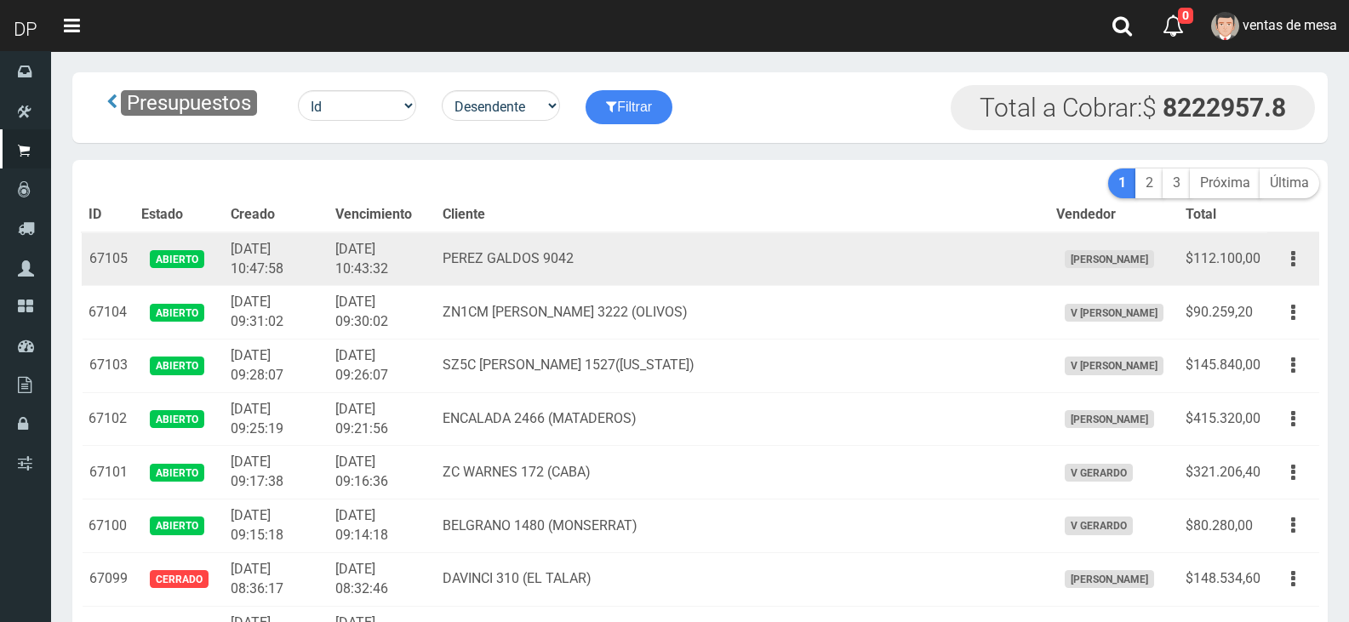
drag, startPoint x: 0, startPoint y: 0, endPoint x: 712, endPoint y: 266, distance: 759.6
click at [712, 266] on td "PEREZ GALDOS 9042" at bounding box center [742, 259] width 613 height 54
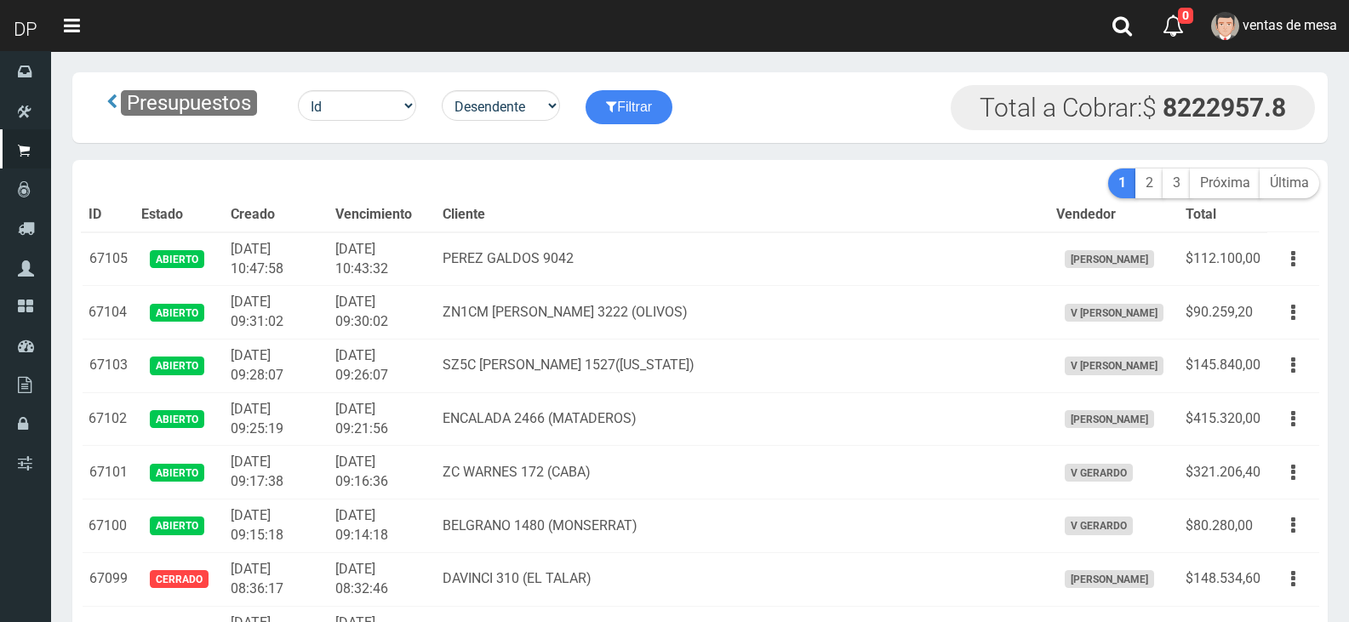
scroll to position [802, 0]
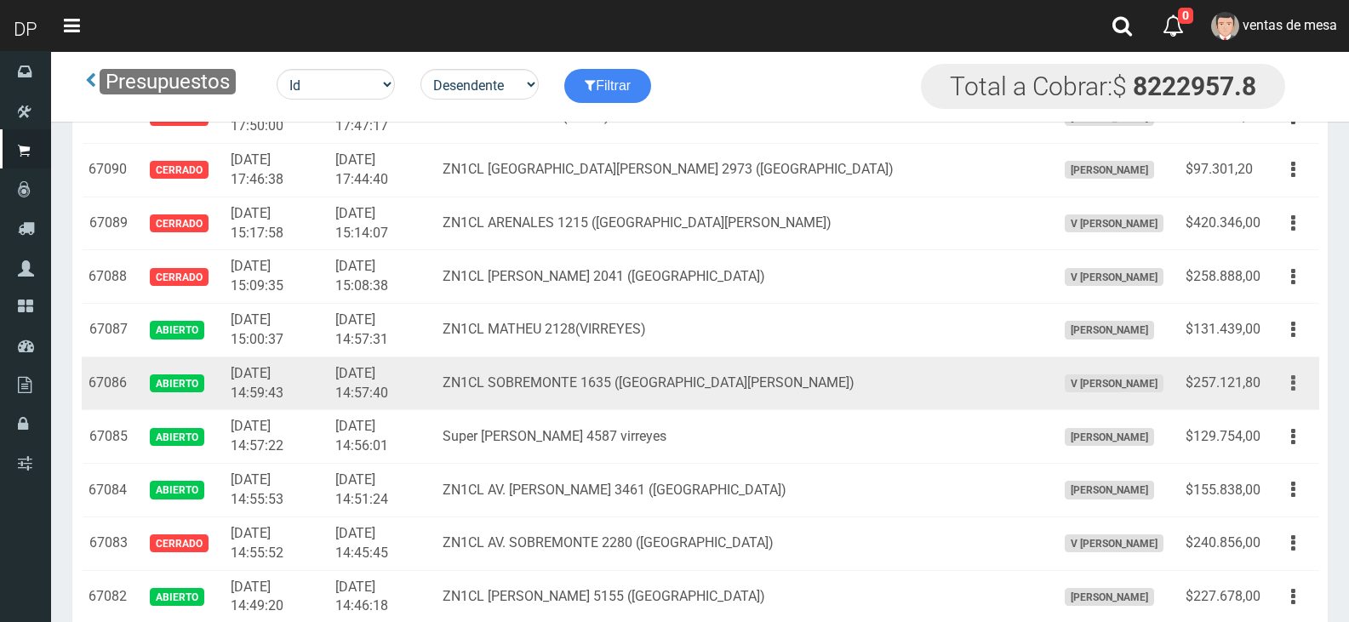
click at [1302, 390] on button "button" at bounding box center [1293, 384] width 38 height 30
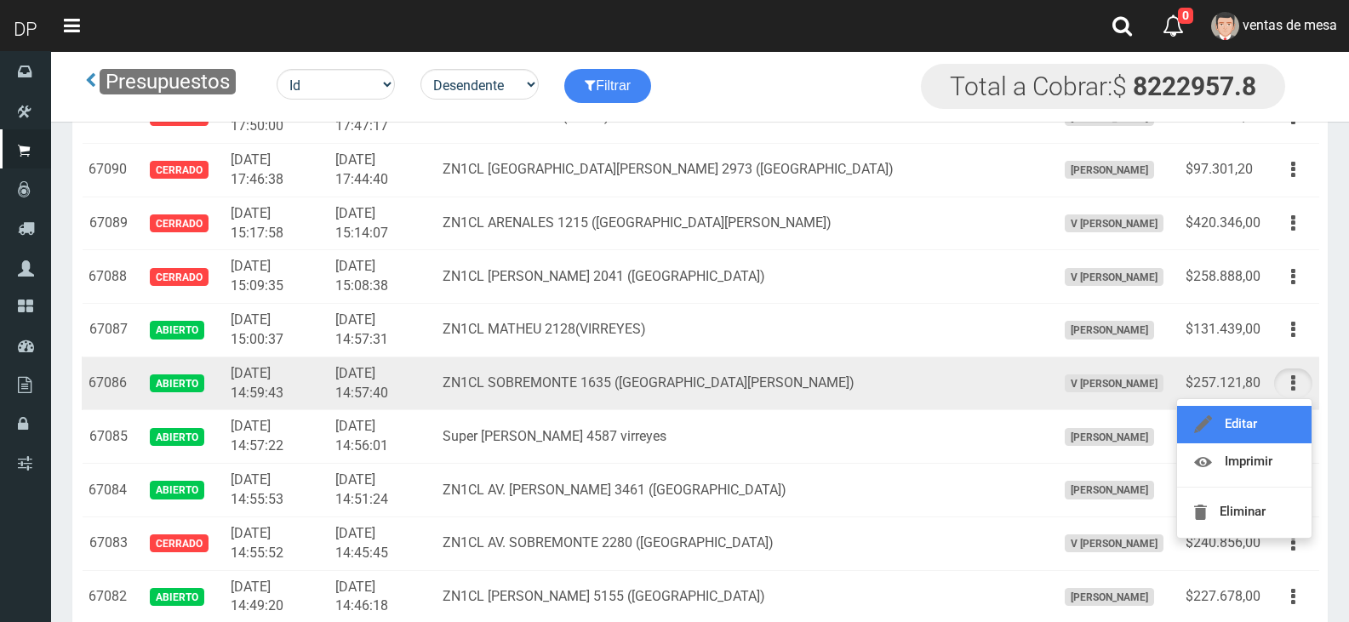
click at [1295, 429] on link "Editar" at bounding box center [1244, 424] width 135 height 37
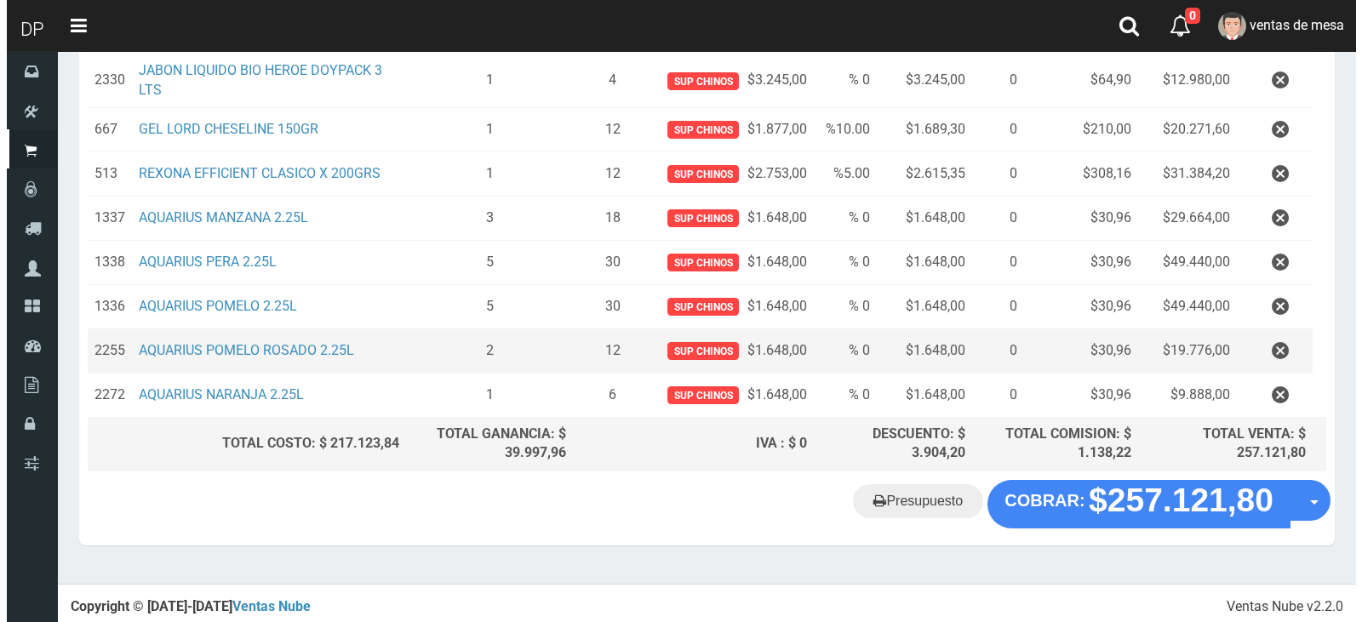
scroll to position [444, 0]
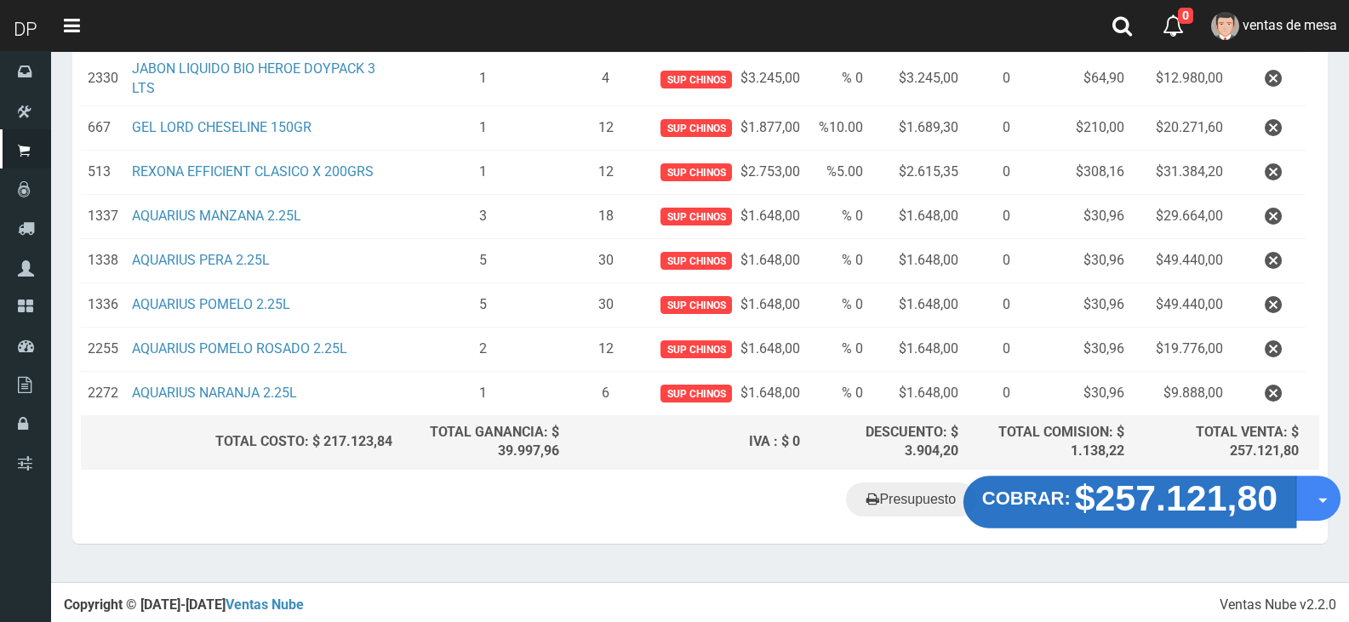
click at [1160, 507] on strong "$257.121,80" at bounding box center [1176, 498] width 203 height 40
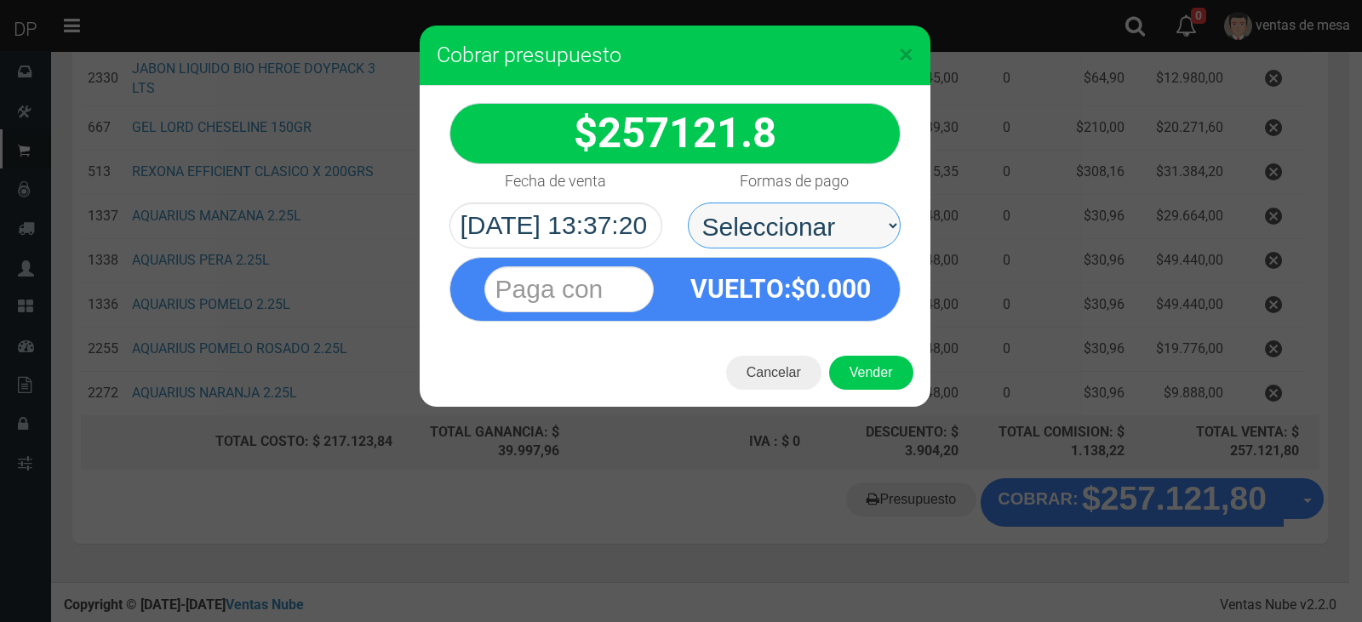
click at [825, 233] on select "Seleccionar Efectivo Tarjeta de Crédito Depósito Débito" at bounding box center [794, 226] width 213 height 46
select select "Efectivo"
click at [688, 203] on select "Seleccionar Efectivo Tarjeta de Crédito Depósito Débito" at bounding box center [794, 226] width 213 height 46
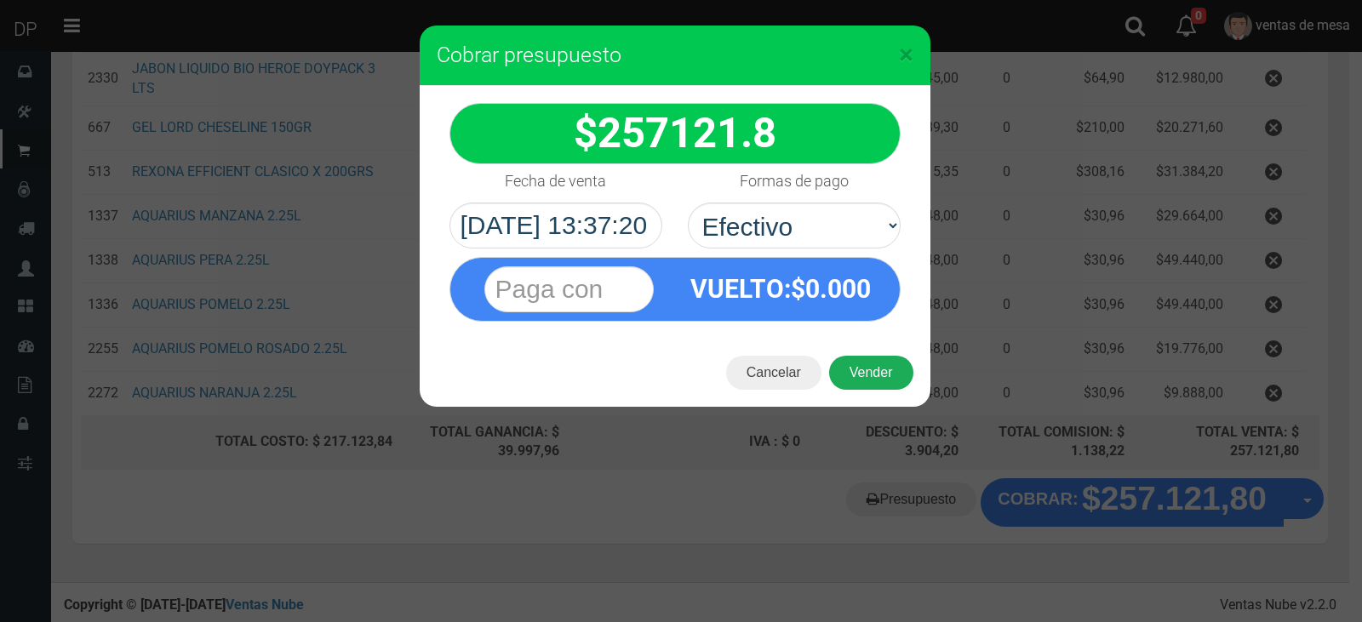
click at [875, 381] on button "Vender" at bounding box center [871, 373] width 84 height 34
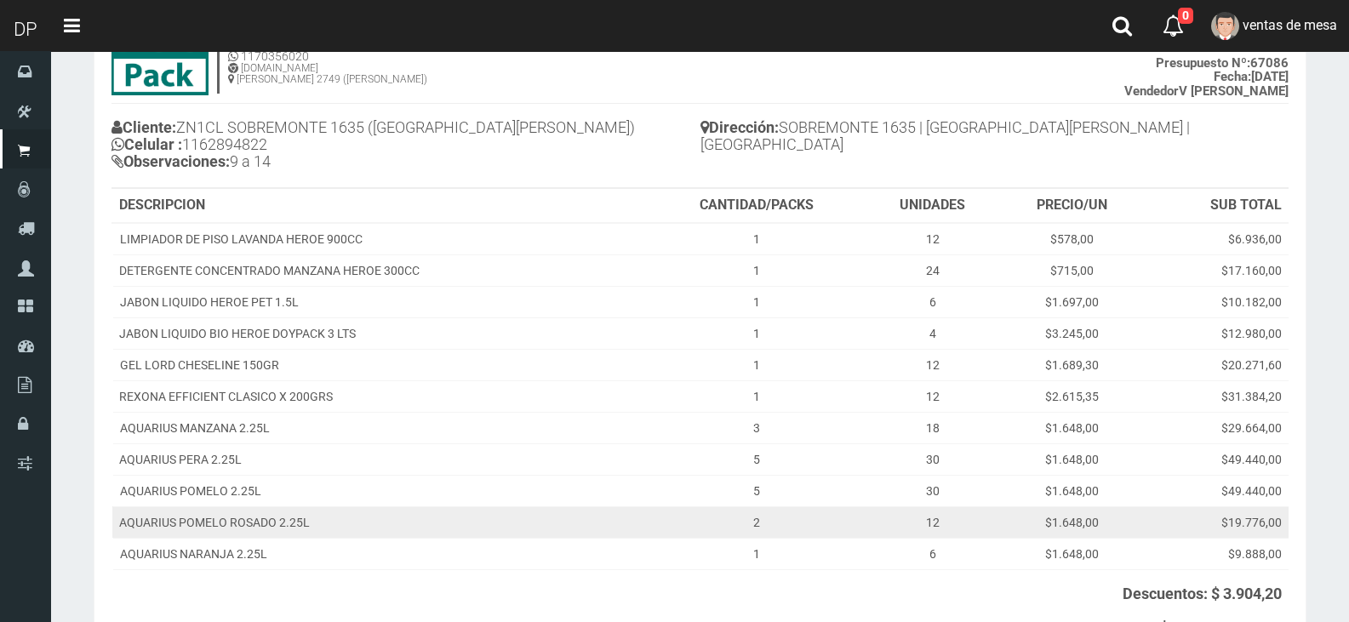
scroll to position [298, 0]
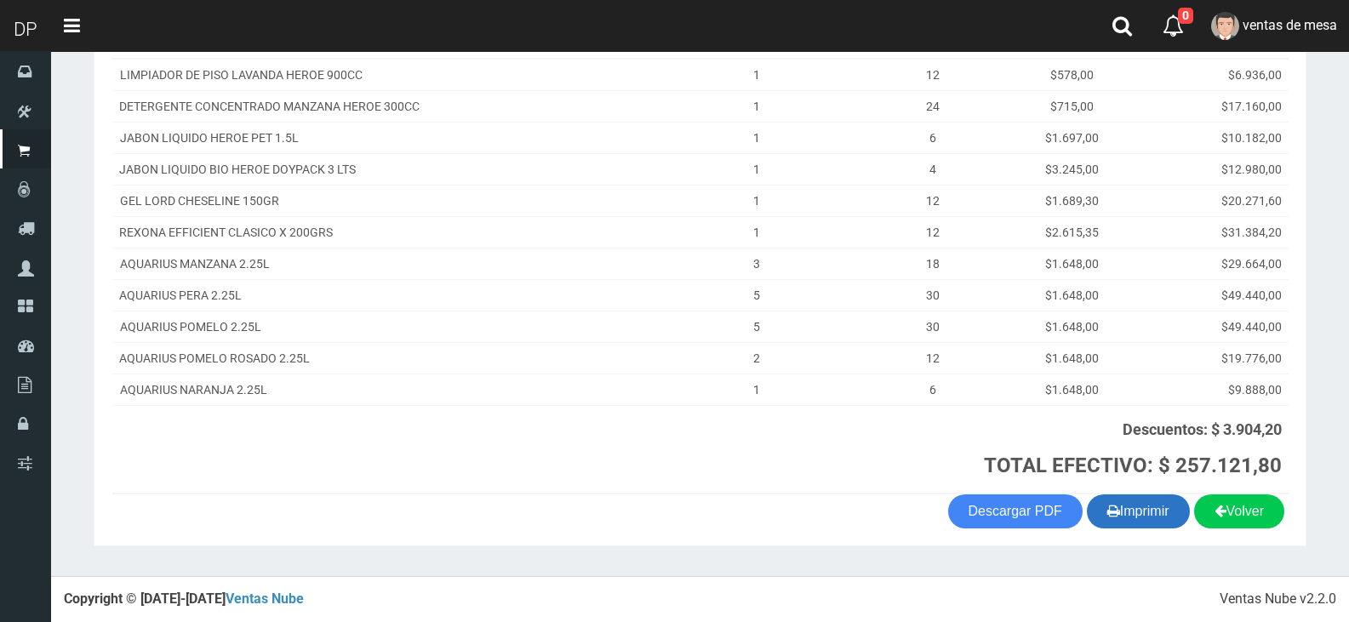
click at [1113, 512] on button "Imprimir" at bounding box center [1138, 512] width 103 height 34
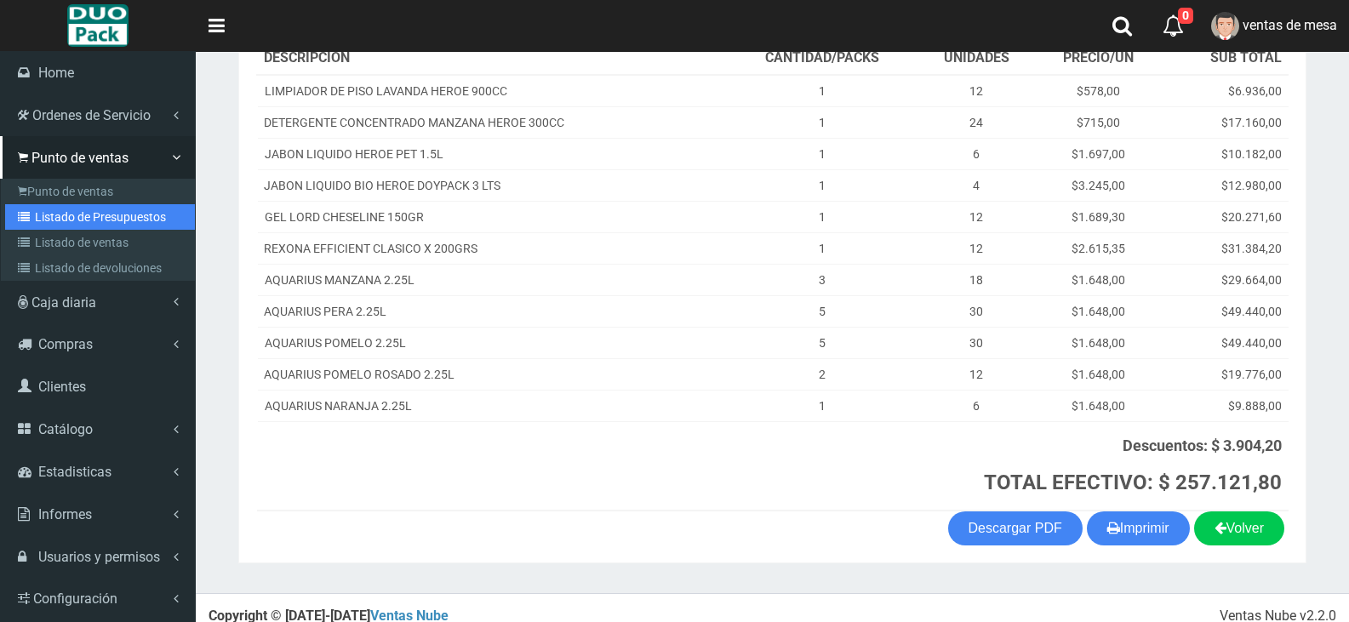
click at [78, 220] on link "Listado de Presupuestos" at bounding box center [100, 217] width 190 height 26
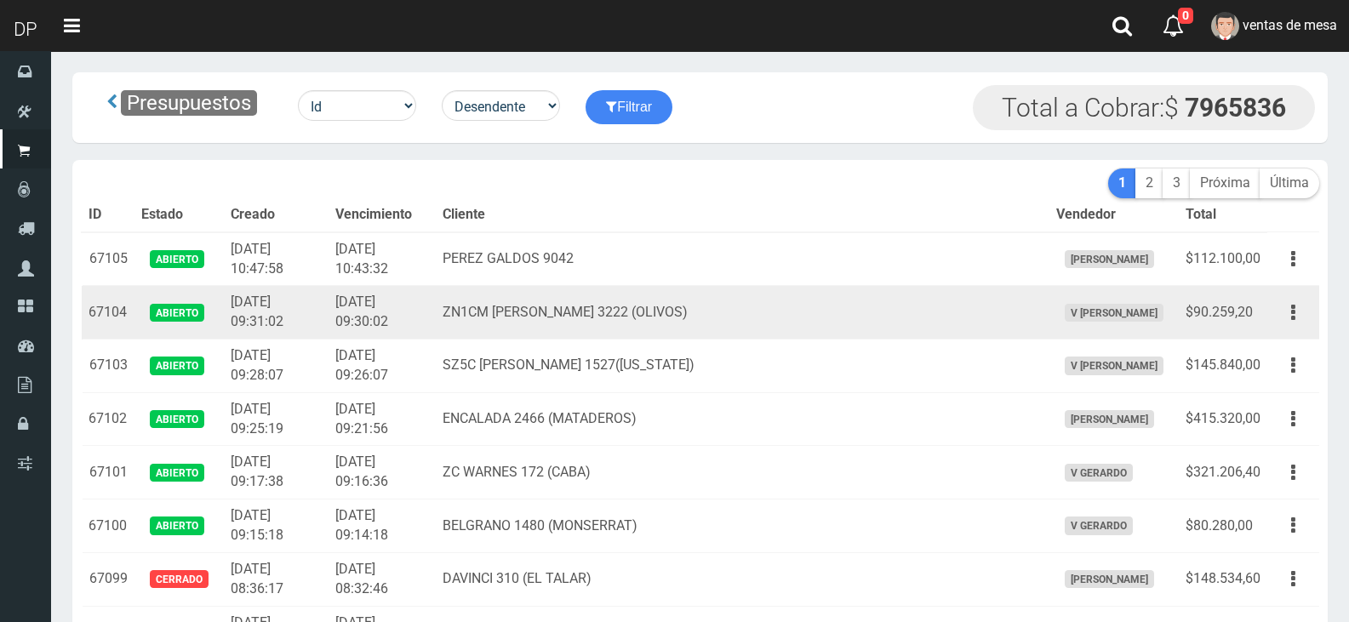
drag, startPoint x: 0, startPoint y: 0, endPoint x: 724, endPoint y: 295, distance: 782.0
click at [726, 295] on td "ZN1CM FRANCISCO BORGES 3222 (OLIVOS)" at bounding box center [742, 313] width 613 height 54
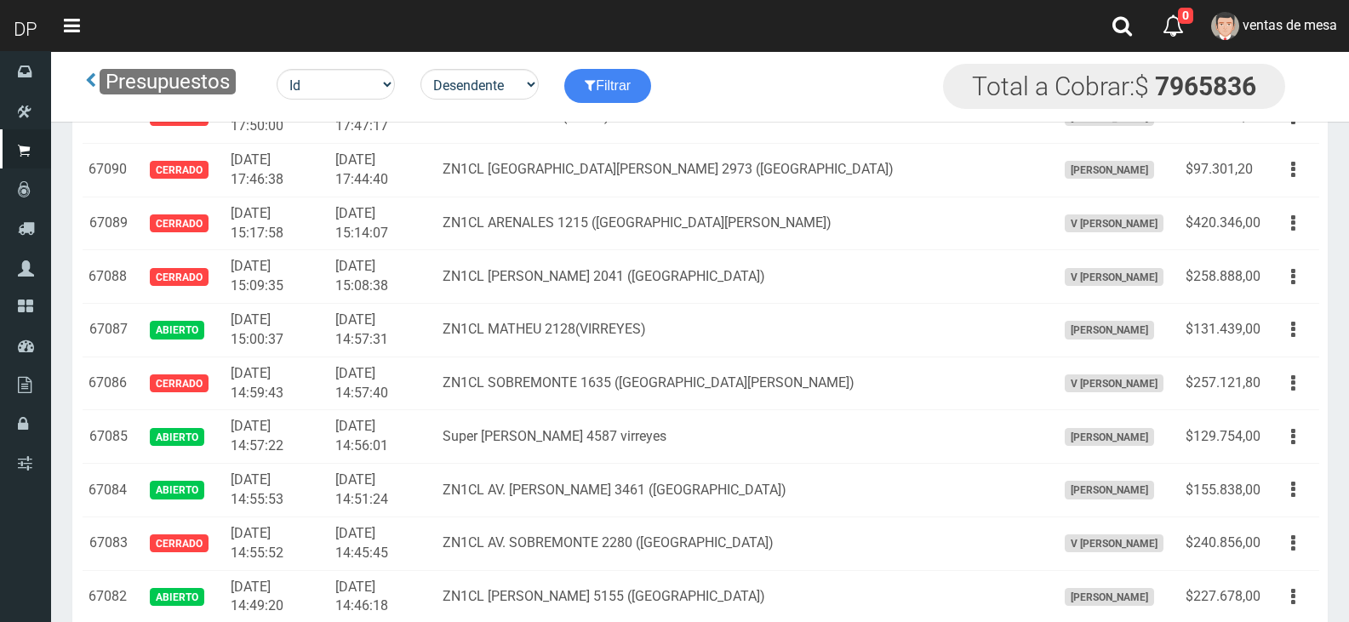
scroll to position [1247, 0]
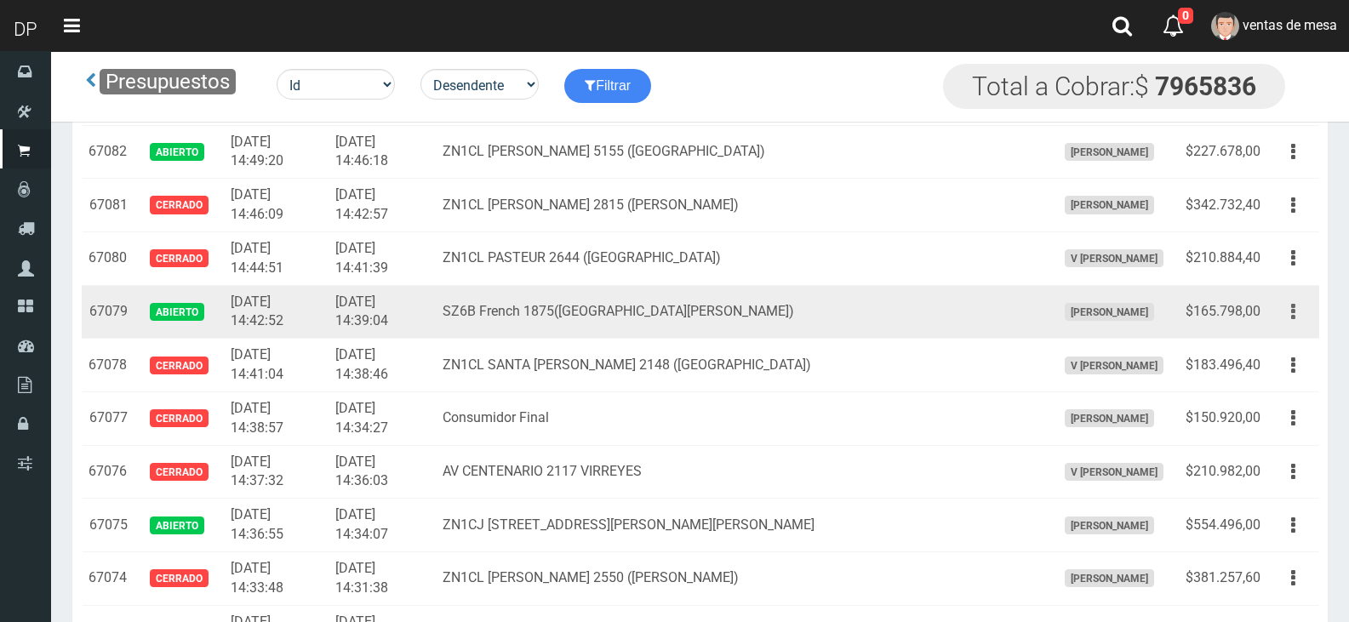
click at [1284, 310] on button "button" at bounding box center [1293, 312] width 38 height 30
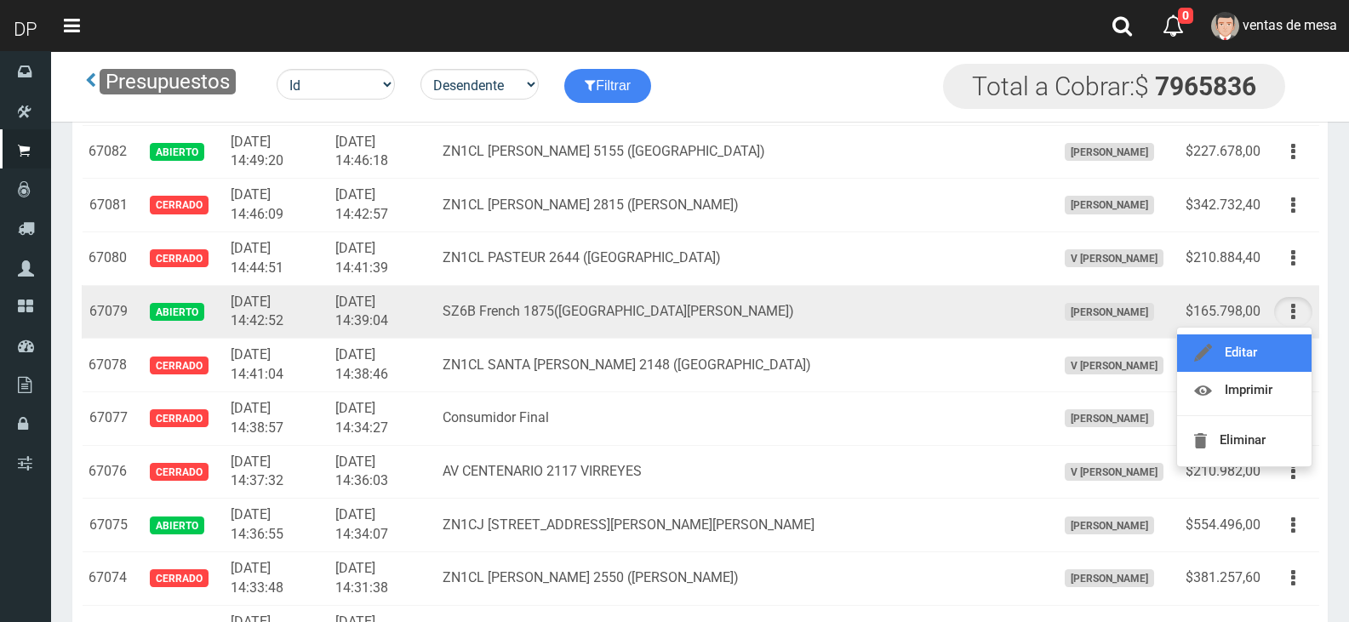
click at [1247, 360] on link "Editar" at bounding box center [1244, 353] width 135 height 37
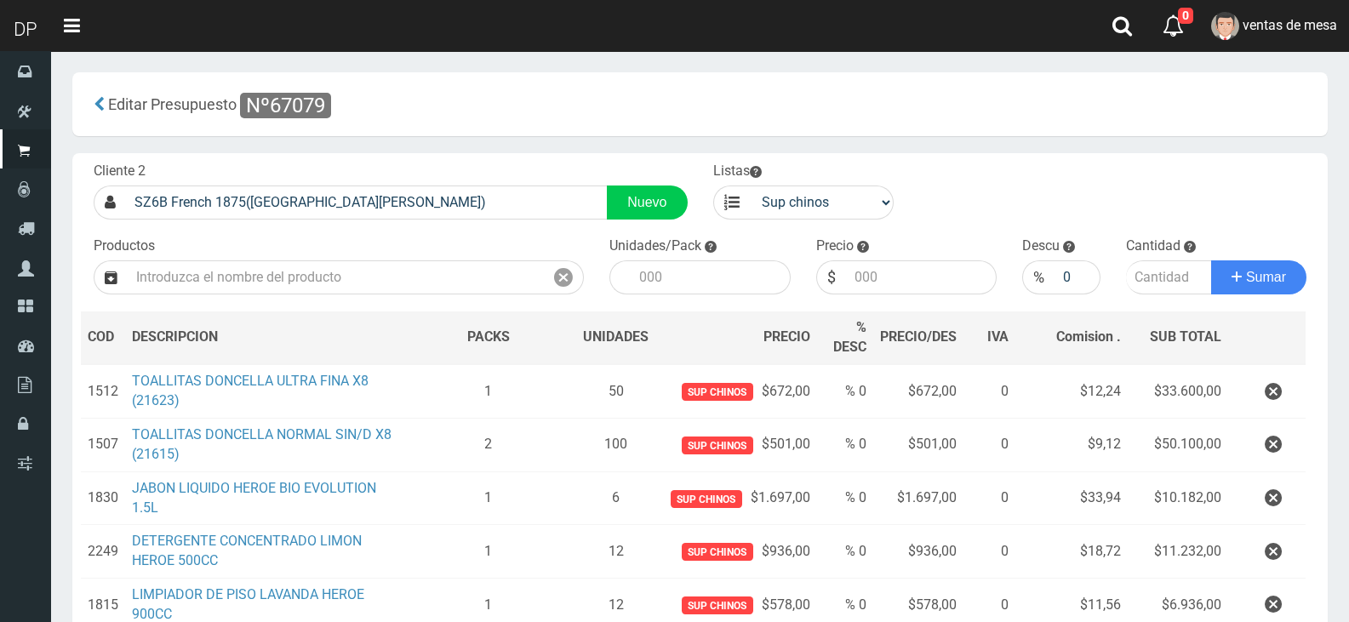
click at [1274, 392] on icon "button" at bounding box center [1273, 392] width 17 height 30
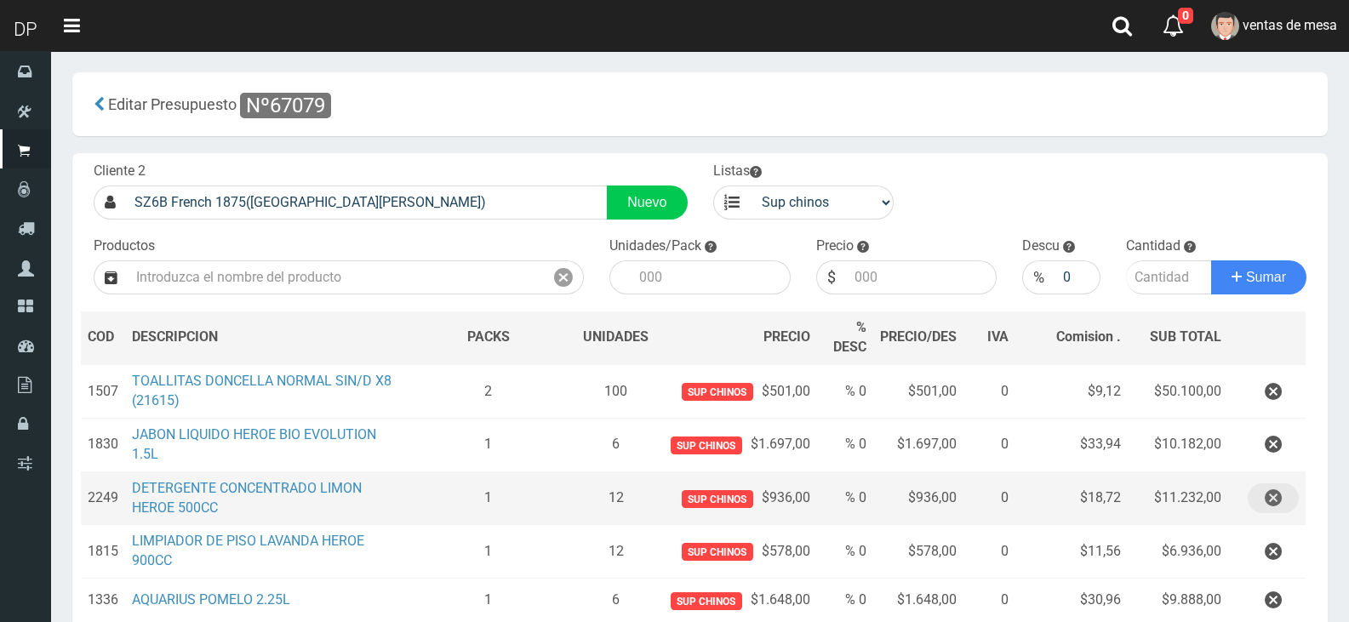
click at [1285, 496] on button "button" at bounding box center [1273, 499] width 51 height 30
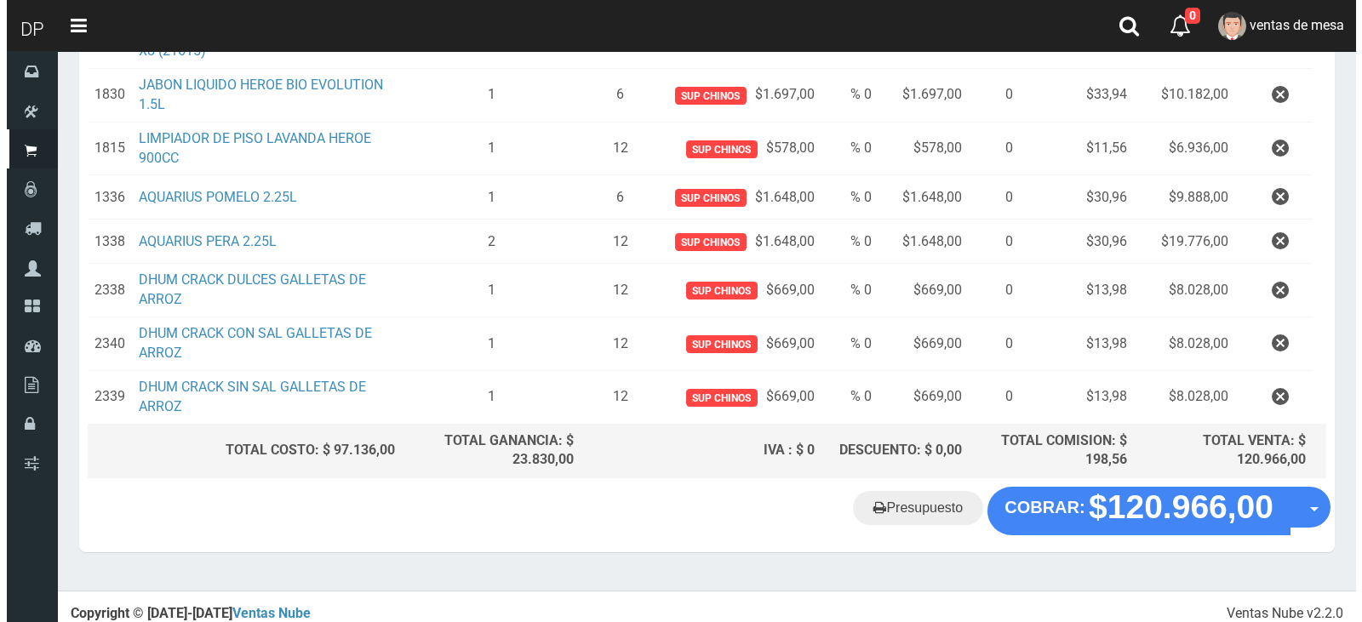
scroll to position [358, 0]
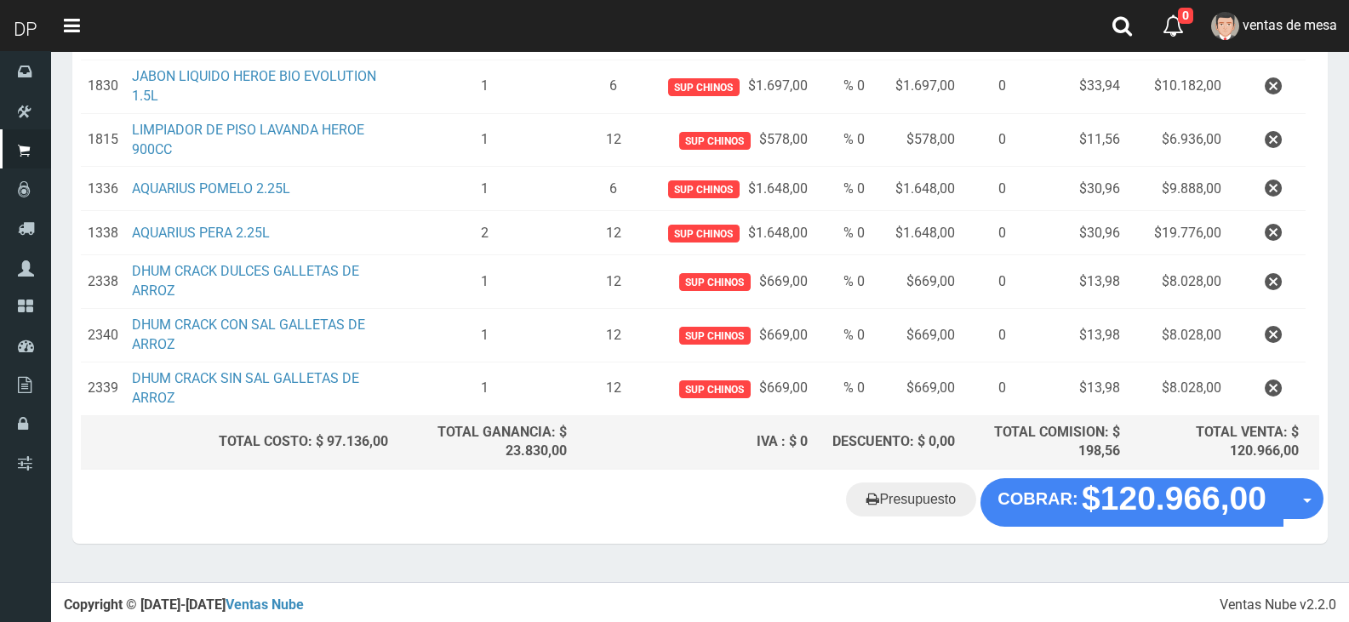
click at [1128, 527] on div "Presupuesto COBRAR: $120.966,00 Opciones" at bounding box center [700, 510] width 1256 height 65
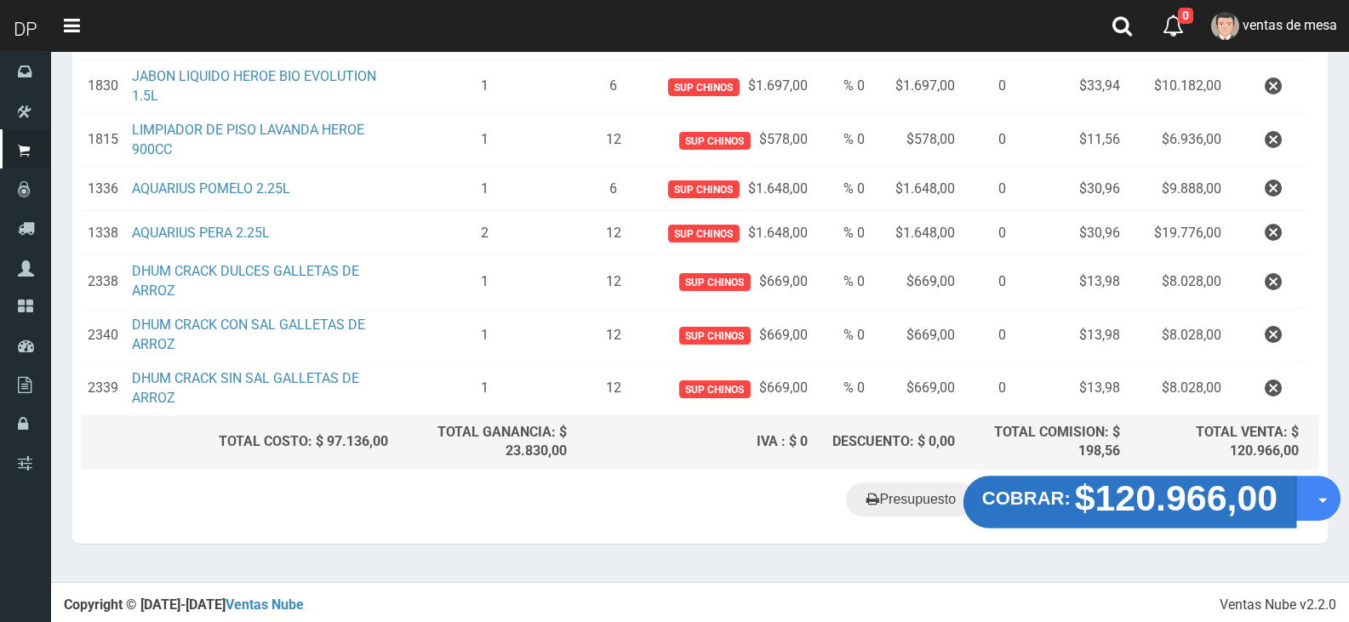
click at [1123, 506] on strong "$120.966,00" at bounding box center [1176, 498] width 203 height 40
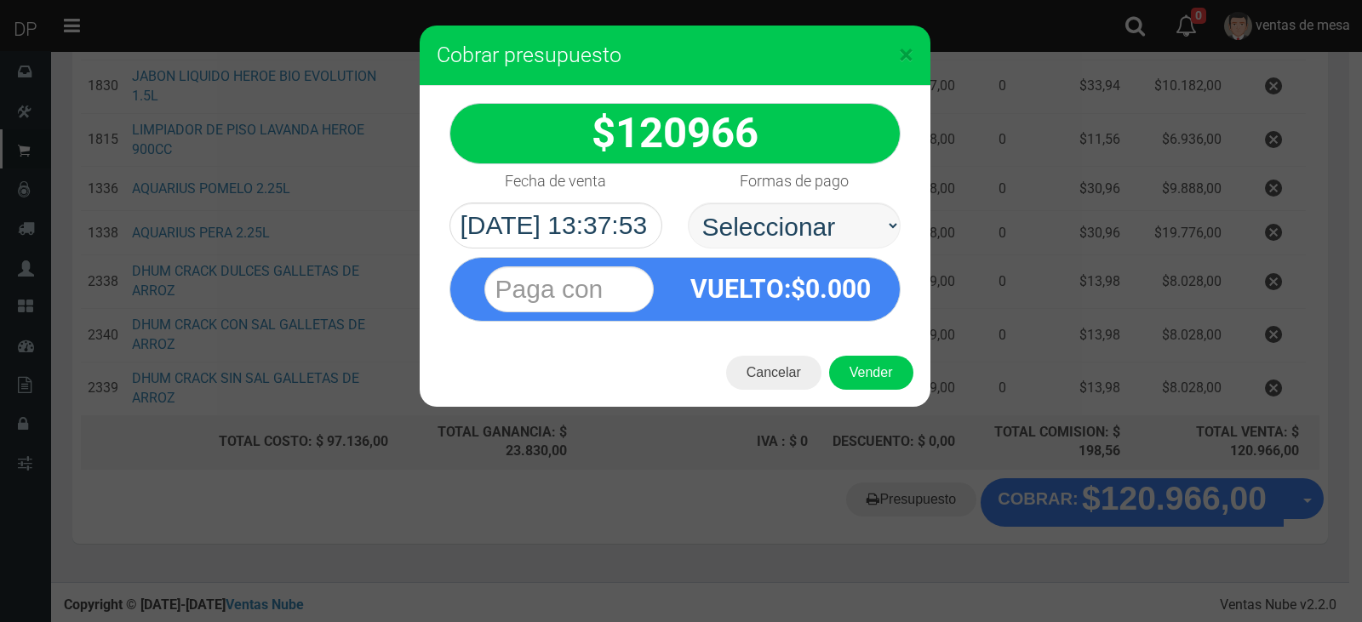
click at [873, 241] on select "Seleccionar Efectivo Tarjeta de Crédito Depósito Débito" at bounding box center [794, 226] width 213 height 46
select select "Efectivo"
click at [688, 203] on select "Seleccionar Efectivo Tarjeta de Crédito Depósito Débito" at bounding box center [794, 226] width 213 height 46
click at [873, 372] on button "Vender" at bounding box center [871, 373] width 84 height 34
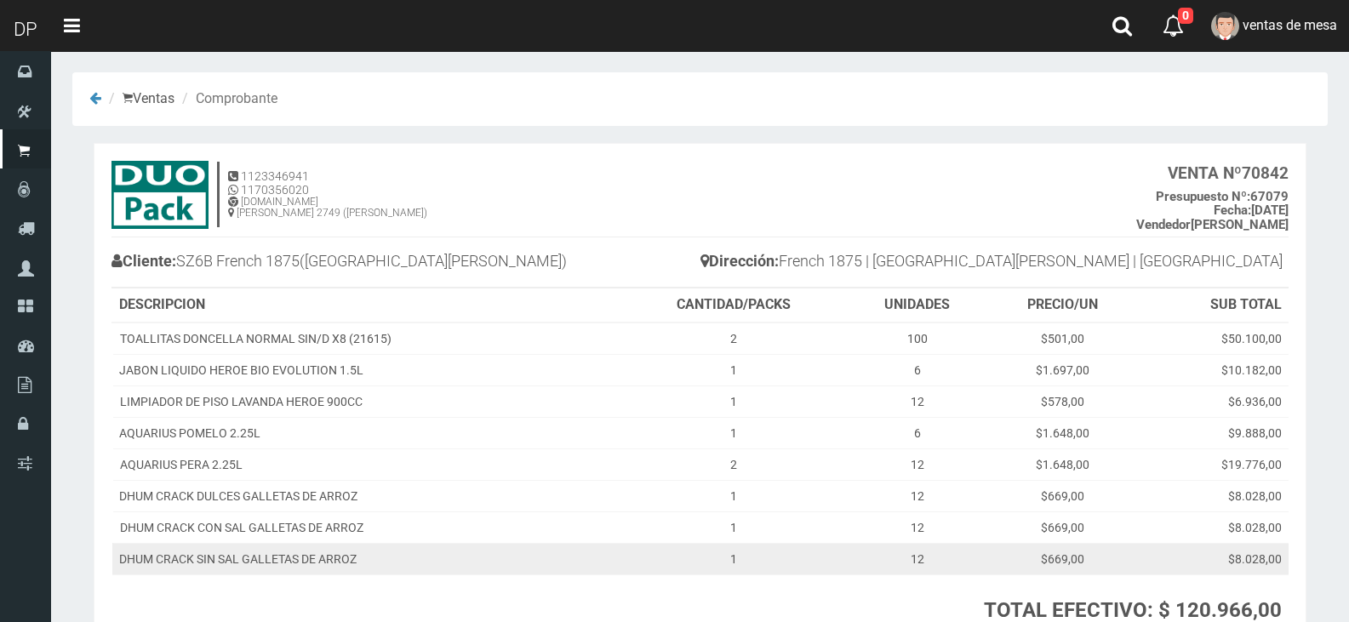
scroll to position [144, 0]
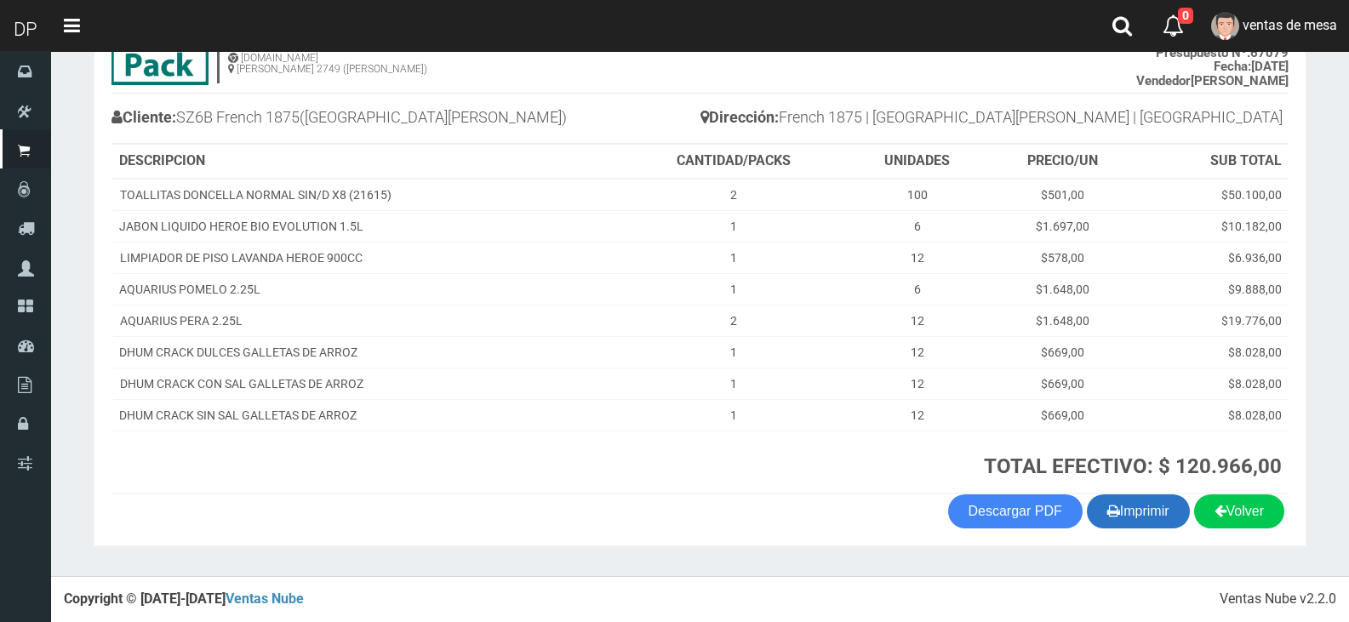
click at [1168, 512] on button "Imprimir" at bounding box center [1138, 512] width 103 height 34
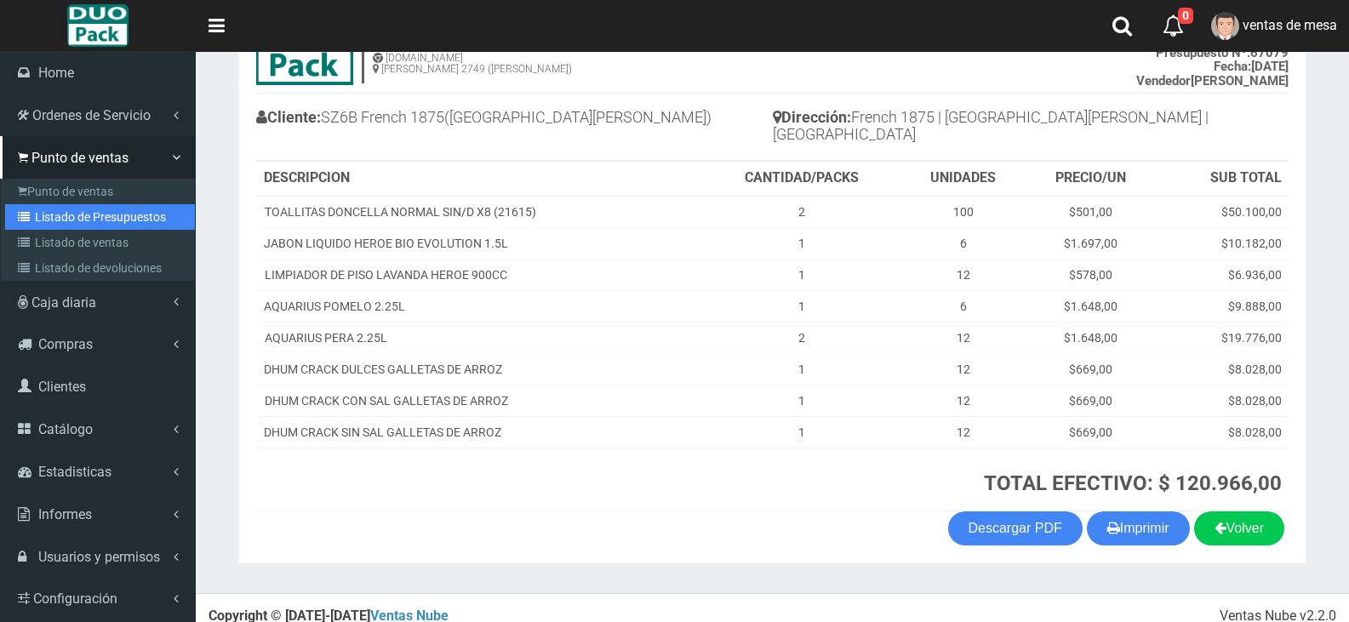
click at [48, 214] on link "Listado de Presupuestos" at bounding box center [100, 217] width 190 height 26
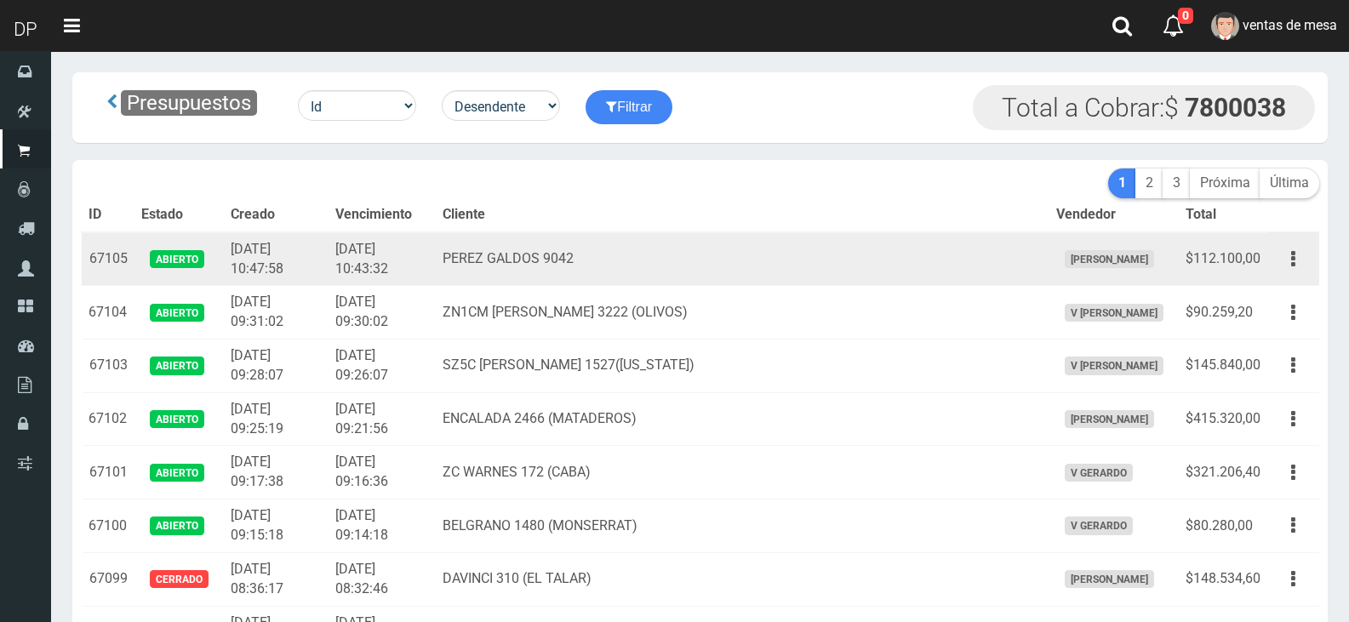
click at [658, 283] on td "PEREZ GALDOS 9042" at bounding box center [742, 259] width 613 height 54
click at [694, 236] on td "PEREZ GALDOS 9042" at bounding box center [742, 259] width 613 height 54
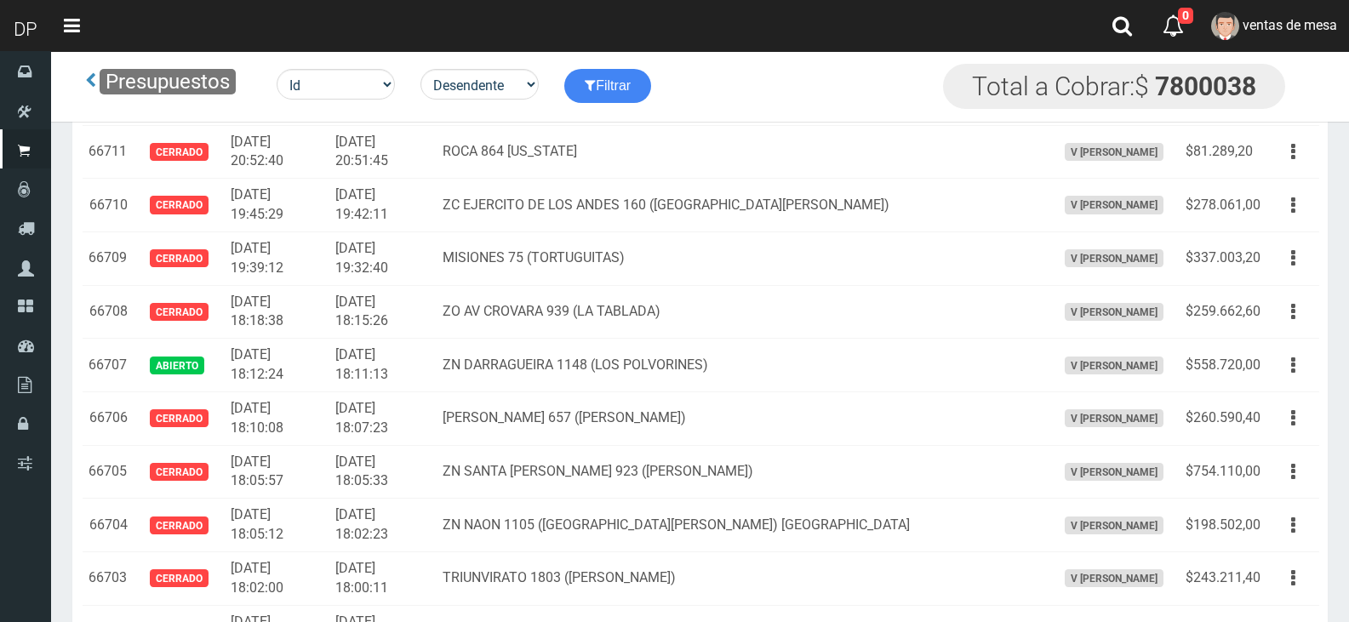
scroll to position [981, 0]
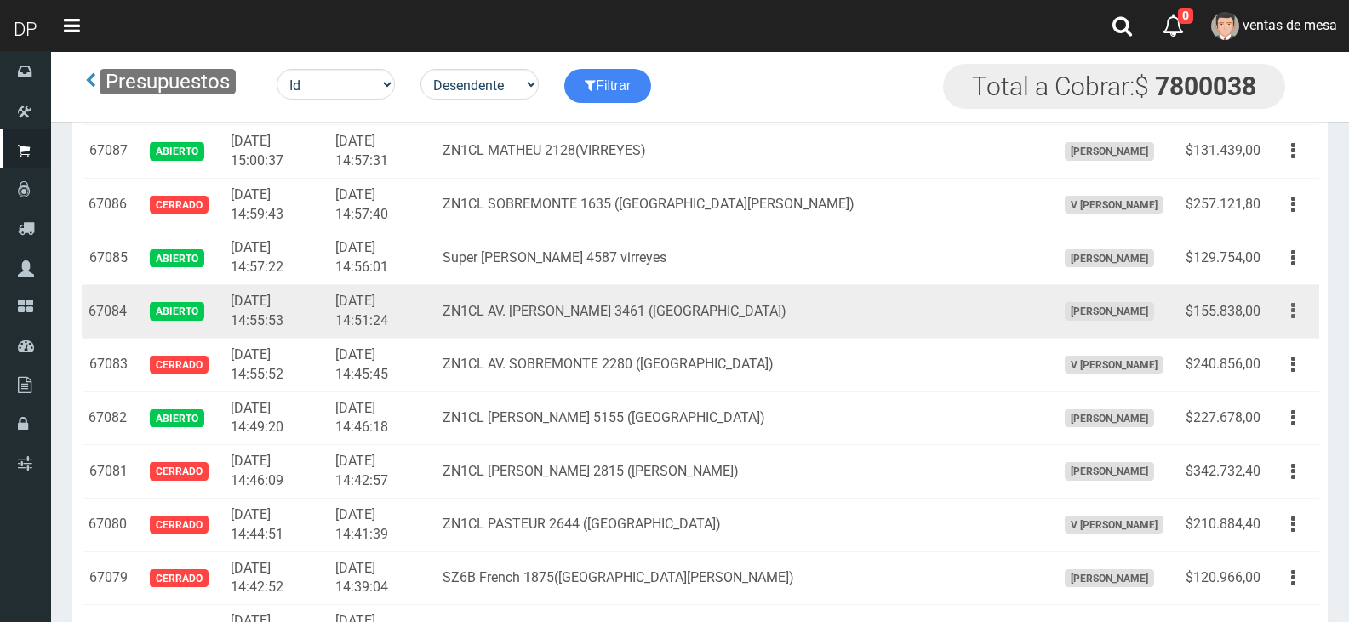
click at [1297, 322] on button "button" at bounding box center [1293, 311] width 38 height 30
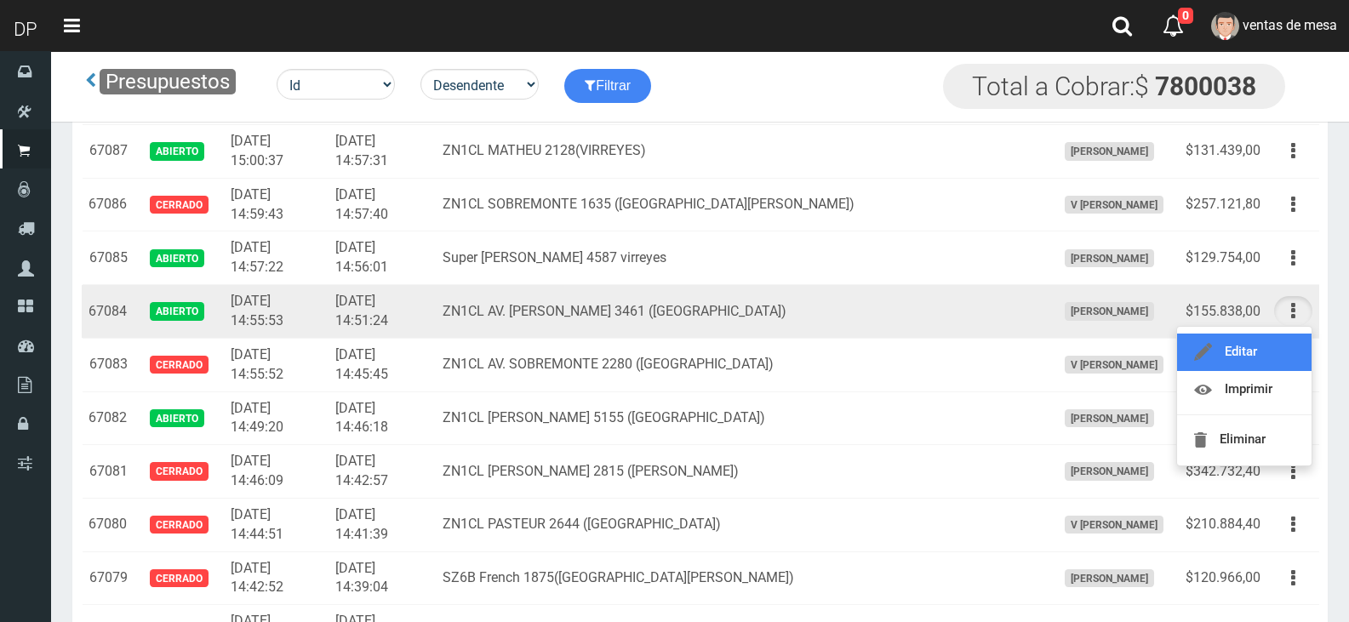
click at [1279, 347] on link "Editar" at bounding box center [1244, 352] width 135 height 37
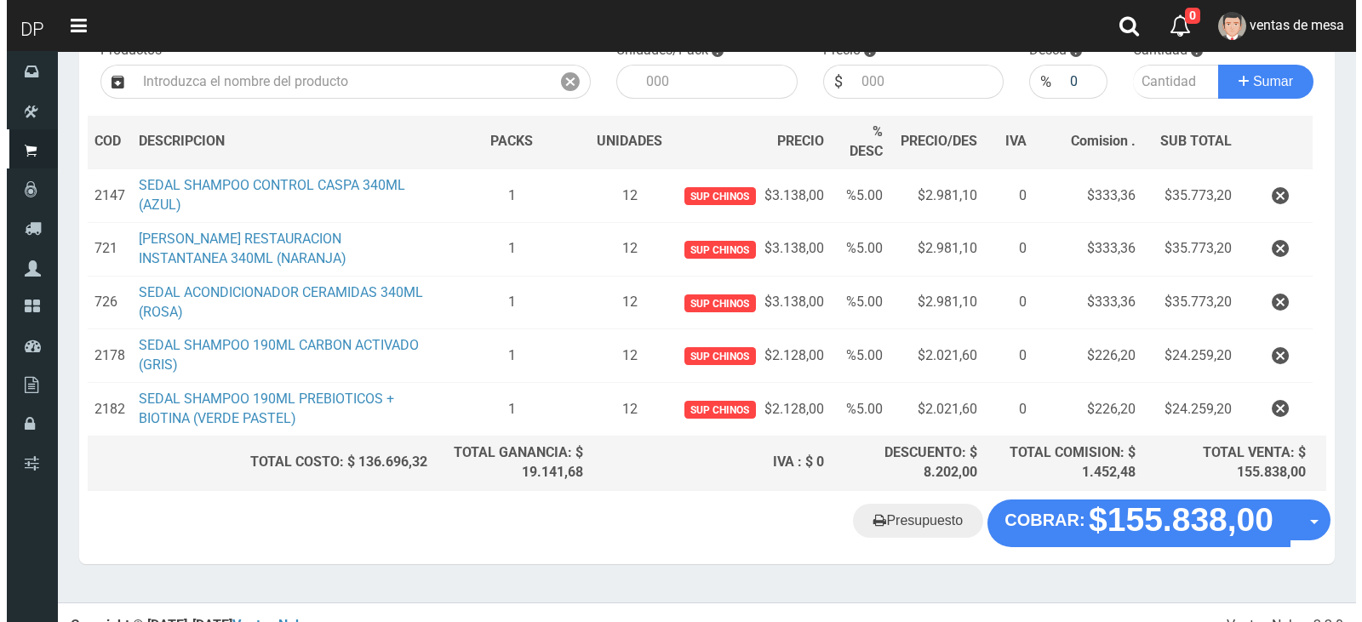
scroll to position [216, 0]
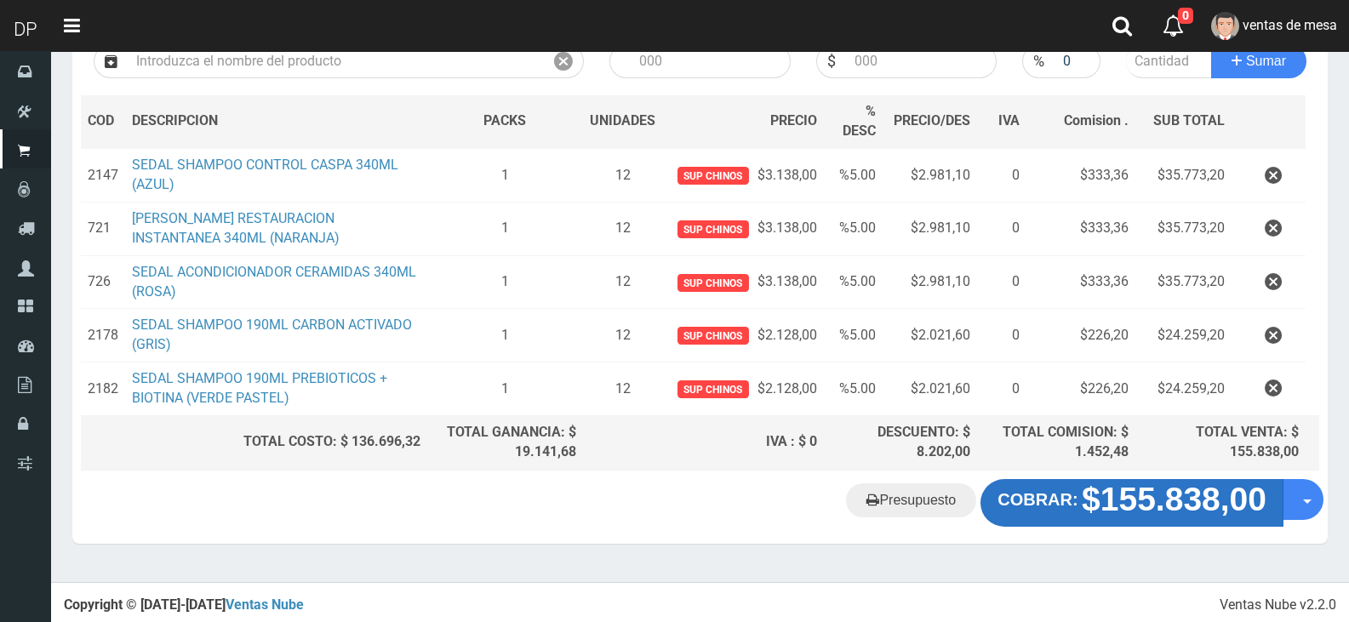
click at [1138, 507] on strong "$155.838,00" at bounding box center [1174, 499] width 185 height 37
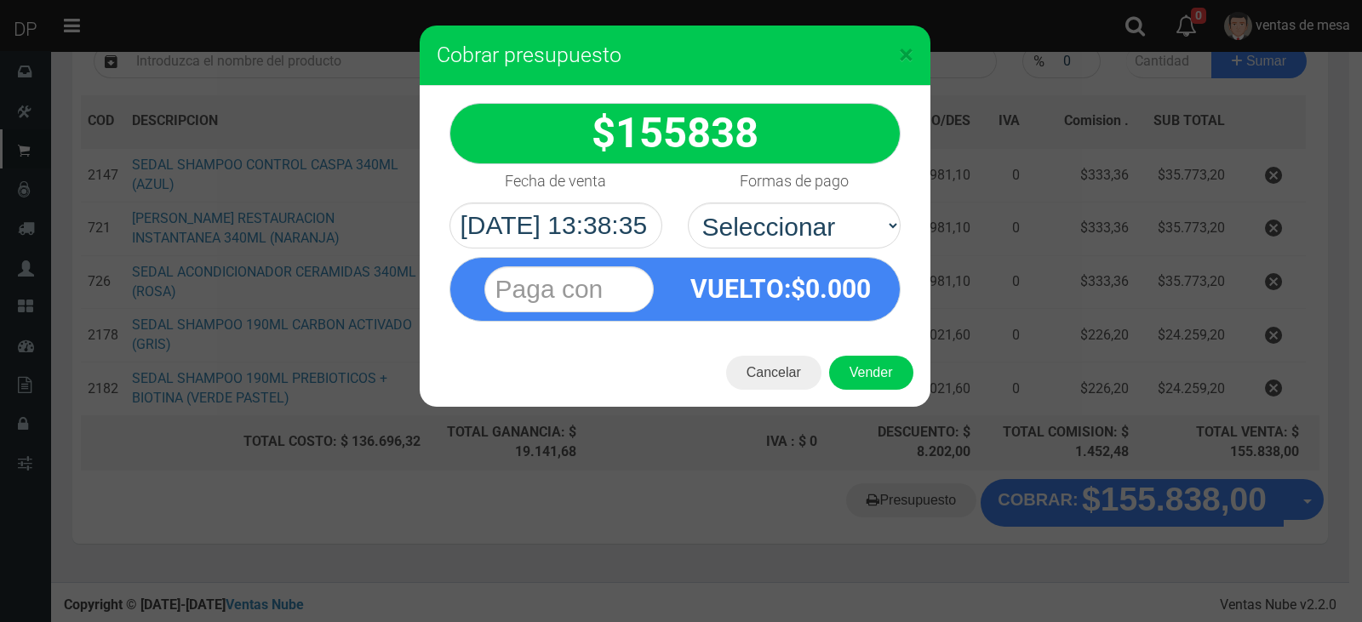
select select "Efectivo"
click at [688, 203] on select "Seleccionar Efectivo Tarjeta de Crédito Depósito Débito" at bounding box center [794, 226] width 213 height 46
click at [855, 362] on button "Vender" at bounding box center [871, 373] width 84 height 34
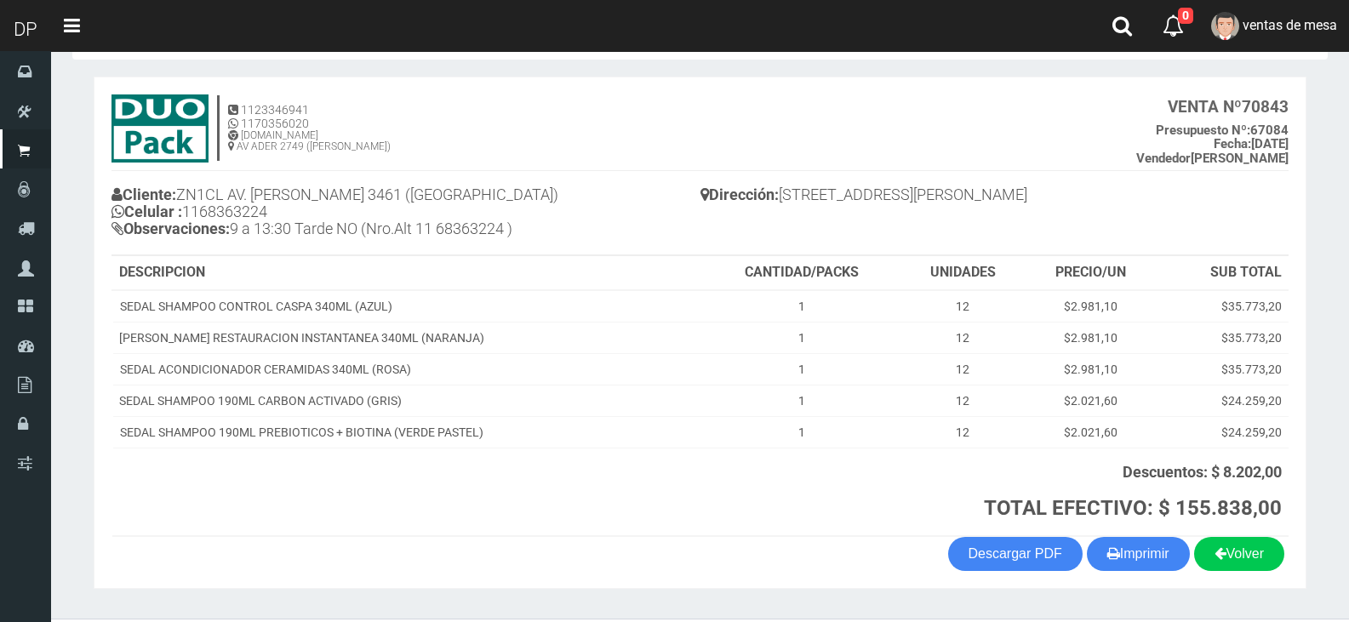
scroll to position [109, 0]
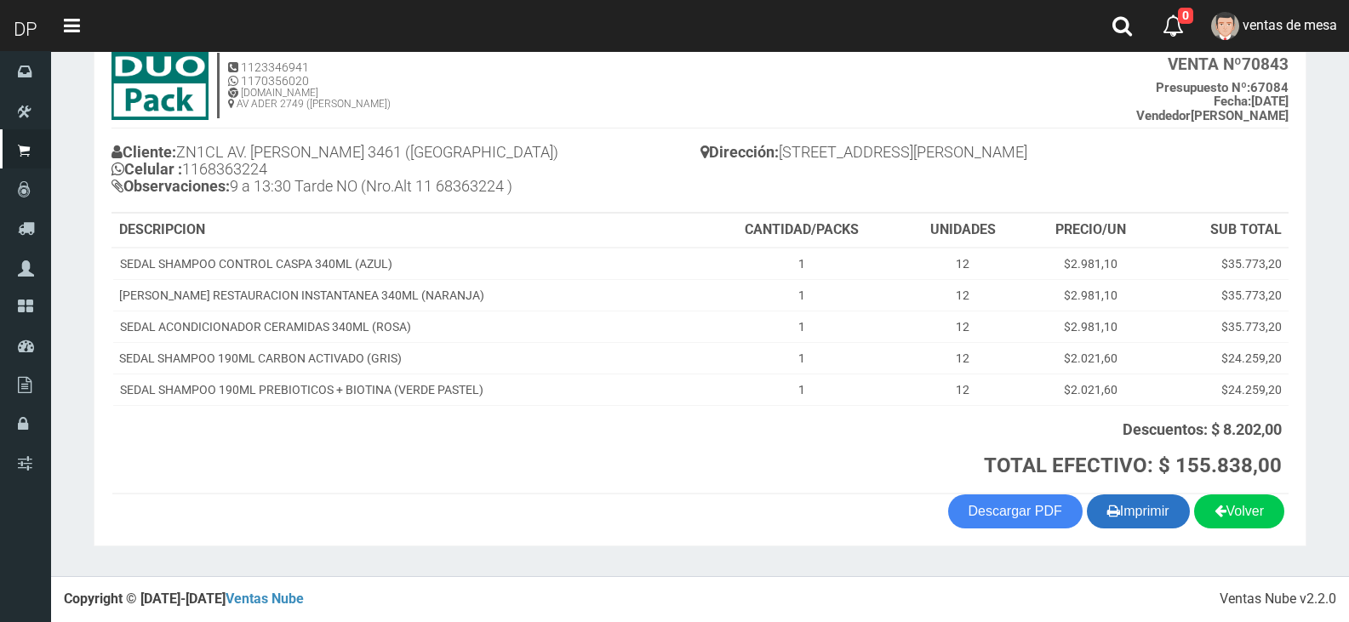
click at [1156, 518] on button "Imprimir" at bounding box center [1138, 512] width 103 height 34
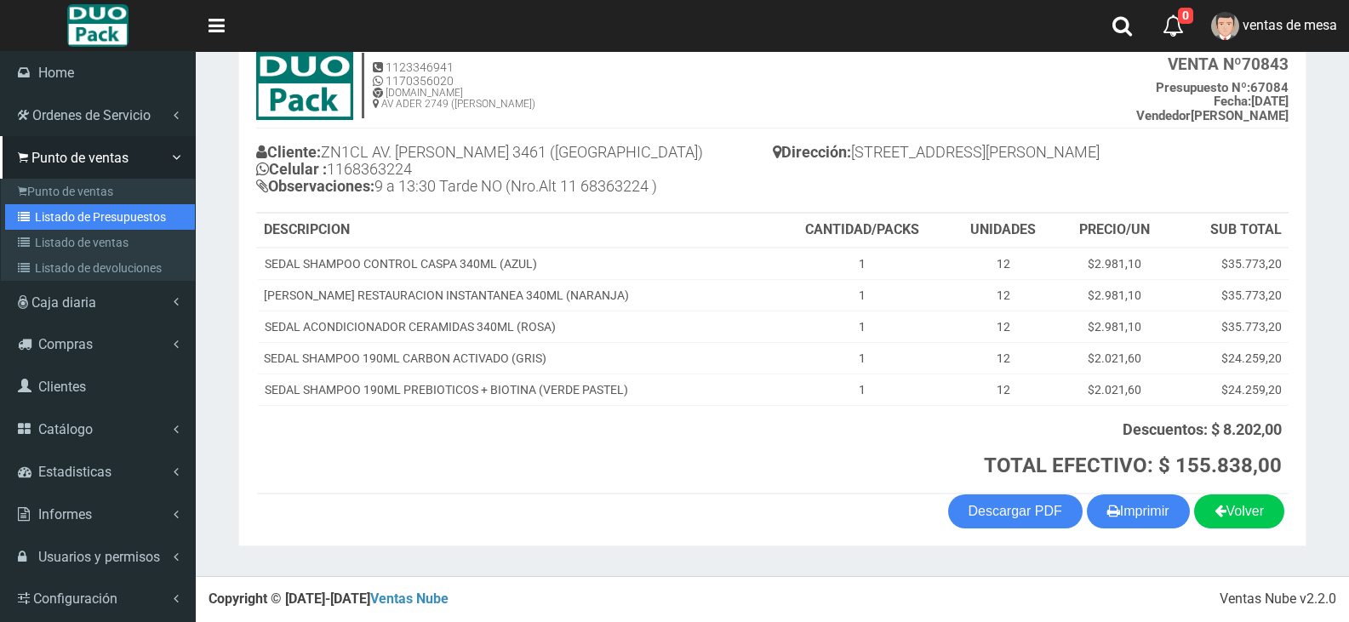
drag, startPoint x: 82, startPoint y: 215, endPoint x: 175, endPoint y: 176, distance: 100.4
click at [82, 215] on link "Listado de Presupuestos" at bounding box center [100, 217] width 190 height 26
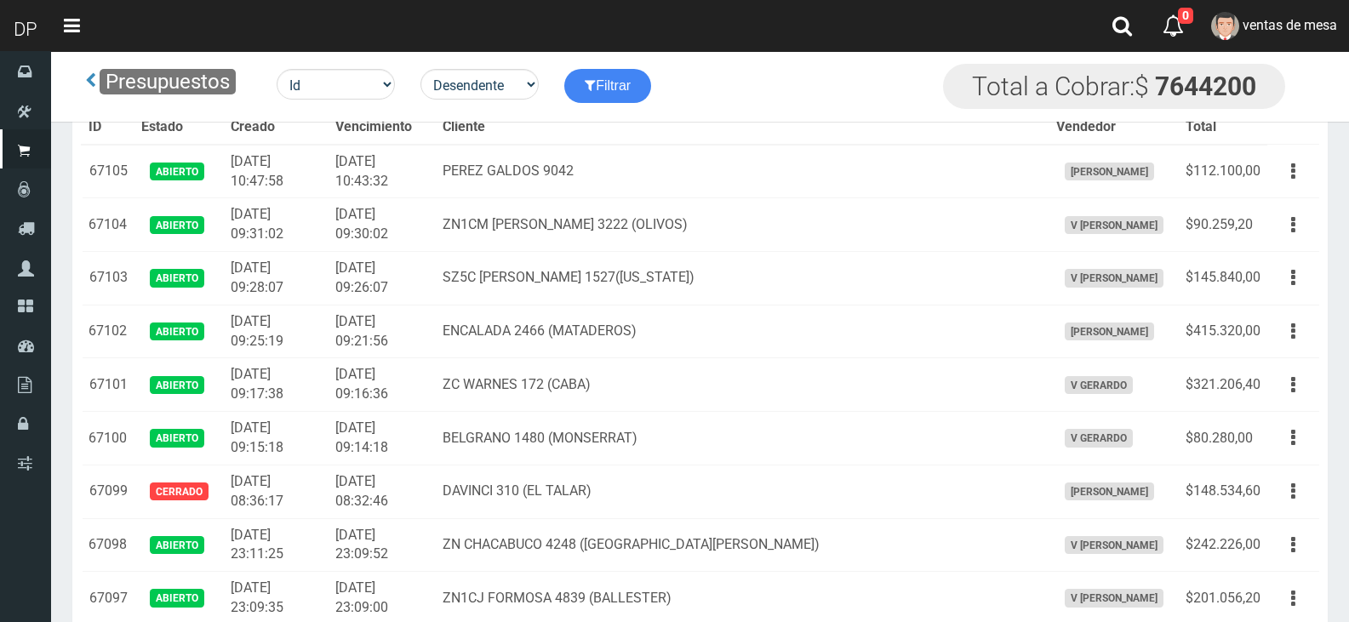
scroll to position [802, 0]
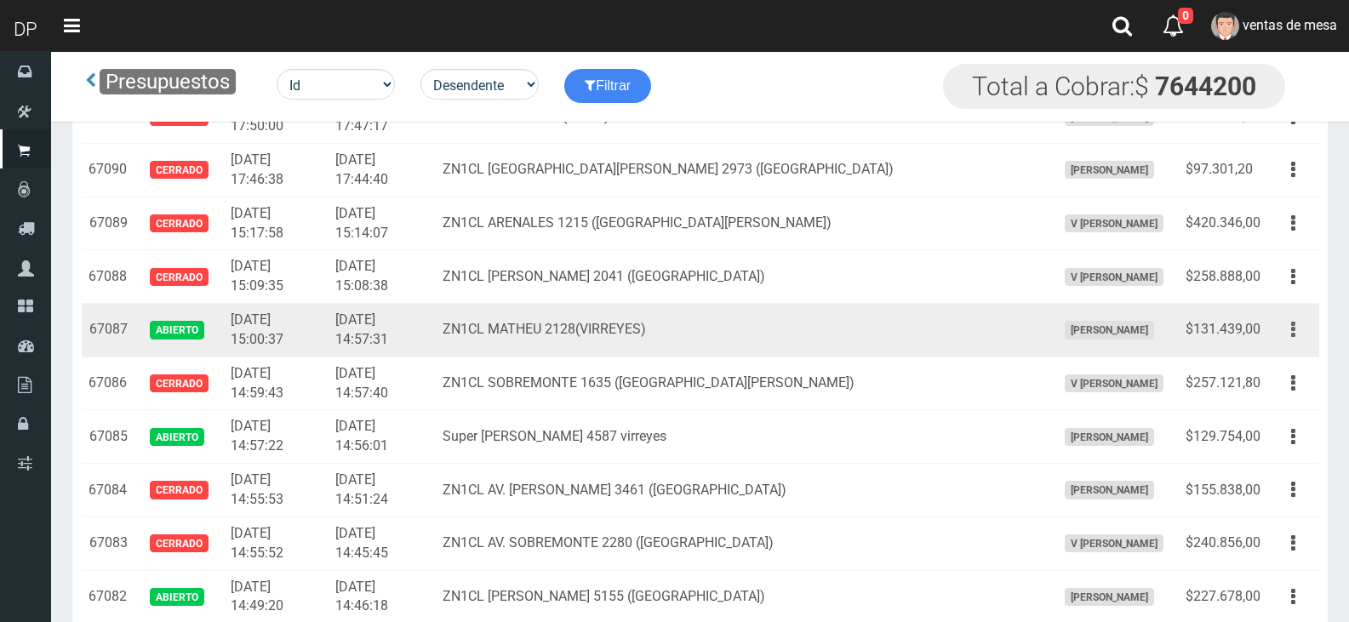
click at [1281, 321] on button "button" at bounding box center [1293, 330] width 38 height 30
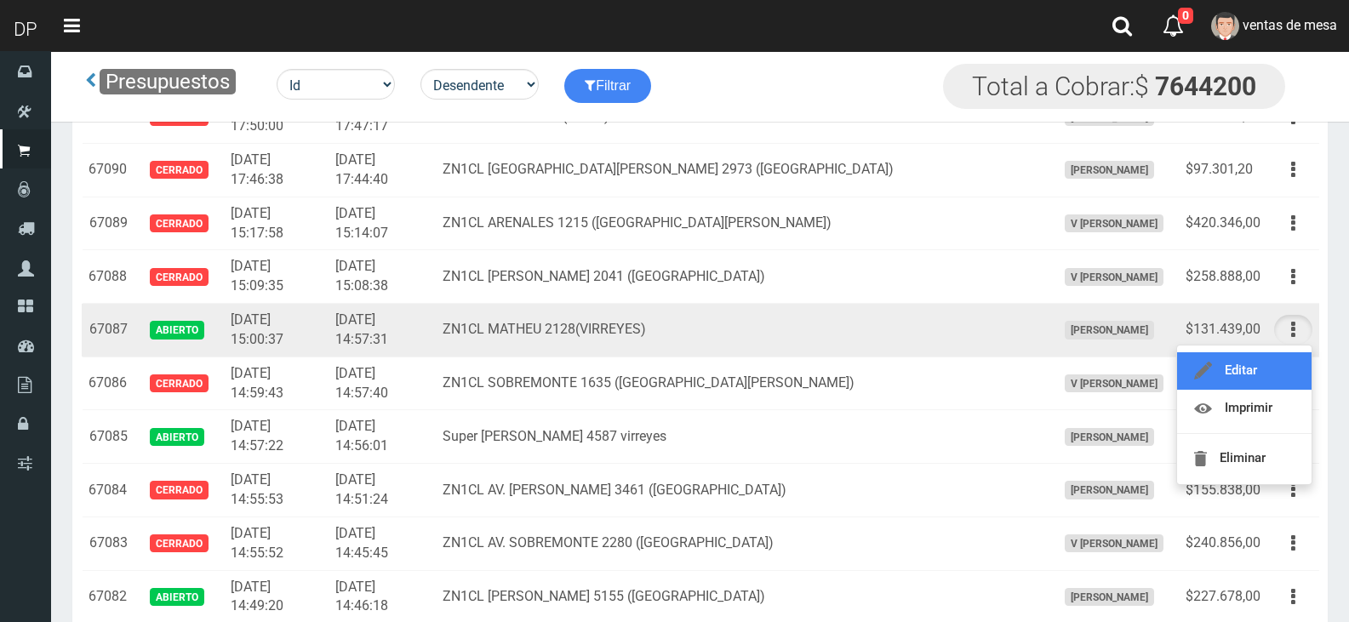
click at [1271, 357] on link "Editar" at bounding box center [1244, 370] width 135 height 37
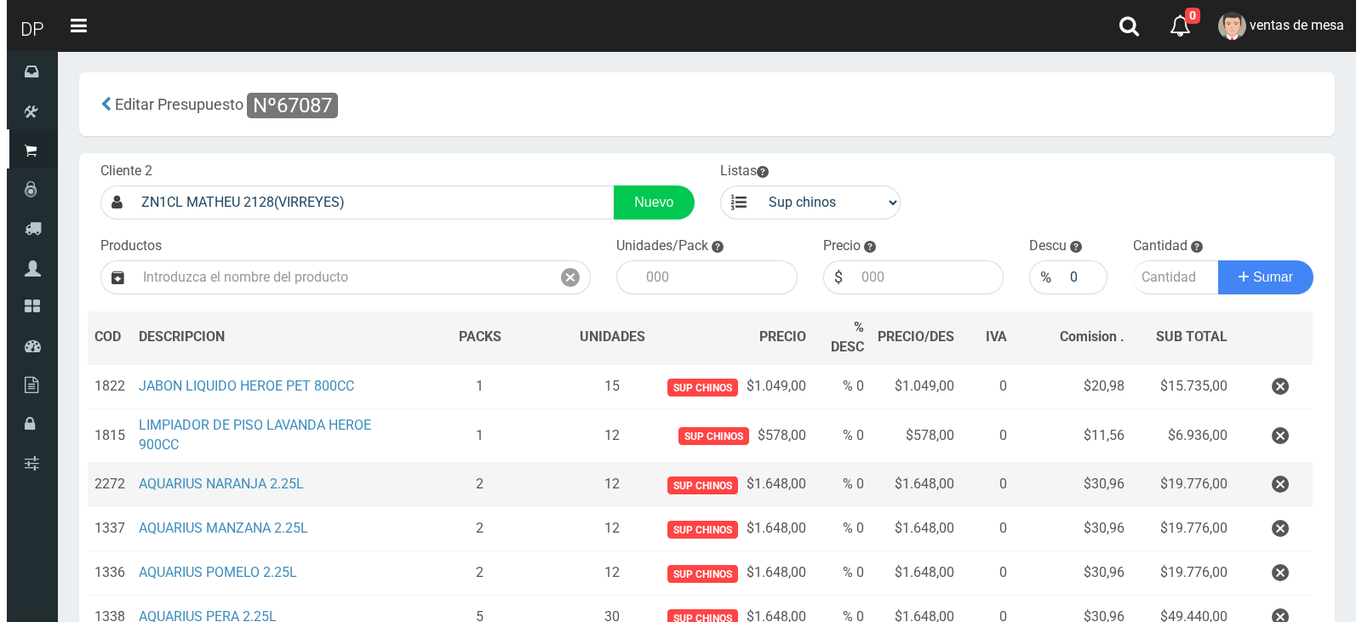
scroll to position [225, 0]
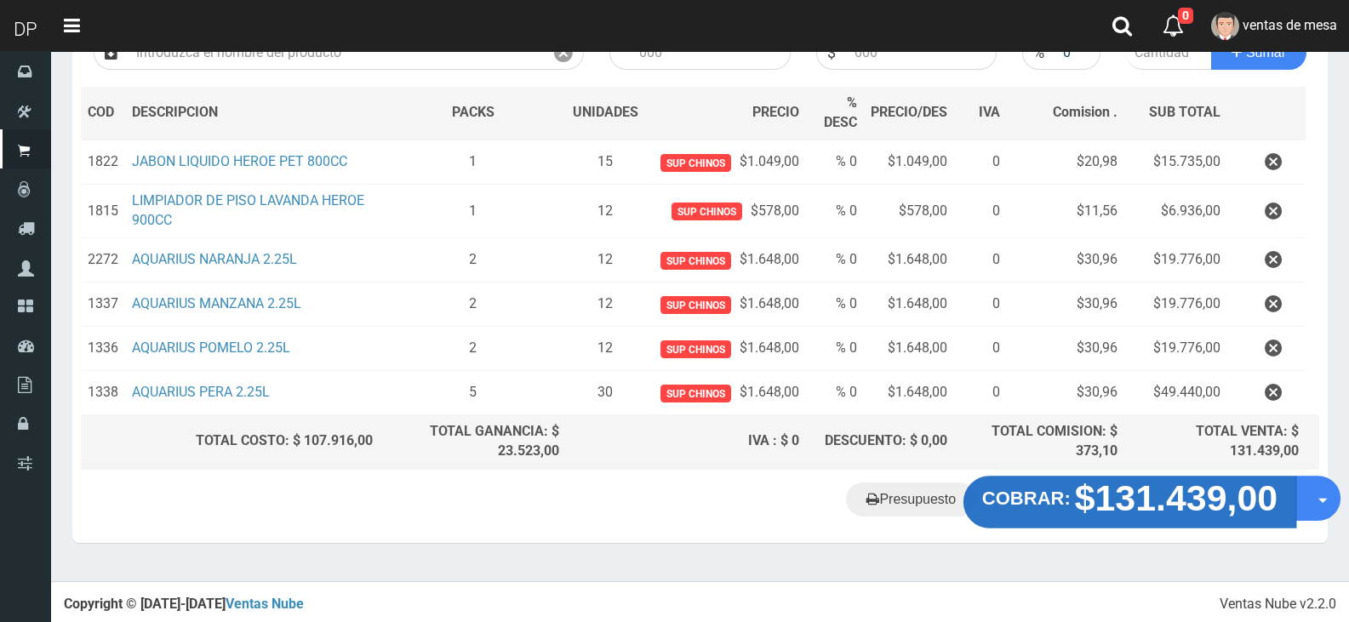
click at [1126, 481] on strong "$131.439,00" at bounding box center [1176, 498] width 203 height 40
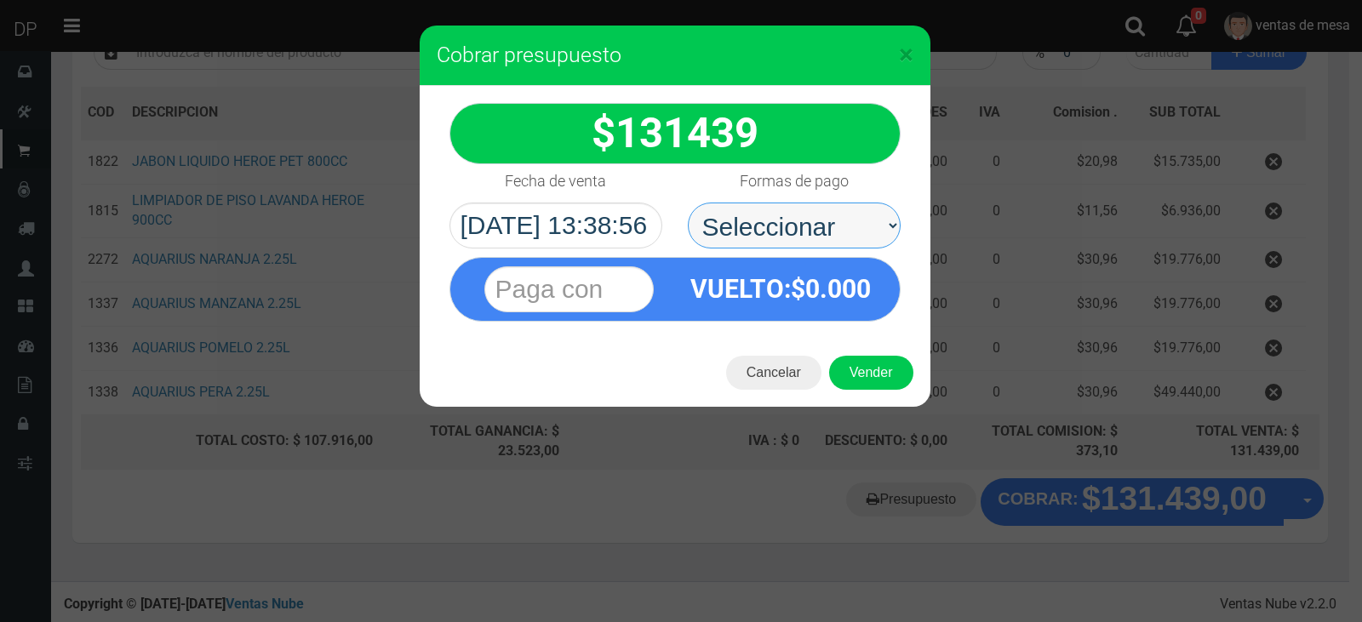
click at [856, 211] on select "Seleccionar Efectivo Tarjeta de Crédito Depósito Débito" at bounding box center [794, 226] width 213 height 46
select select "Efectivo"
click at [688, 203] on select "Seleccionar Efectivo Tarjeta de Crédito Depósito Débito" at bounding box center [794, 226] width 213 height 46
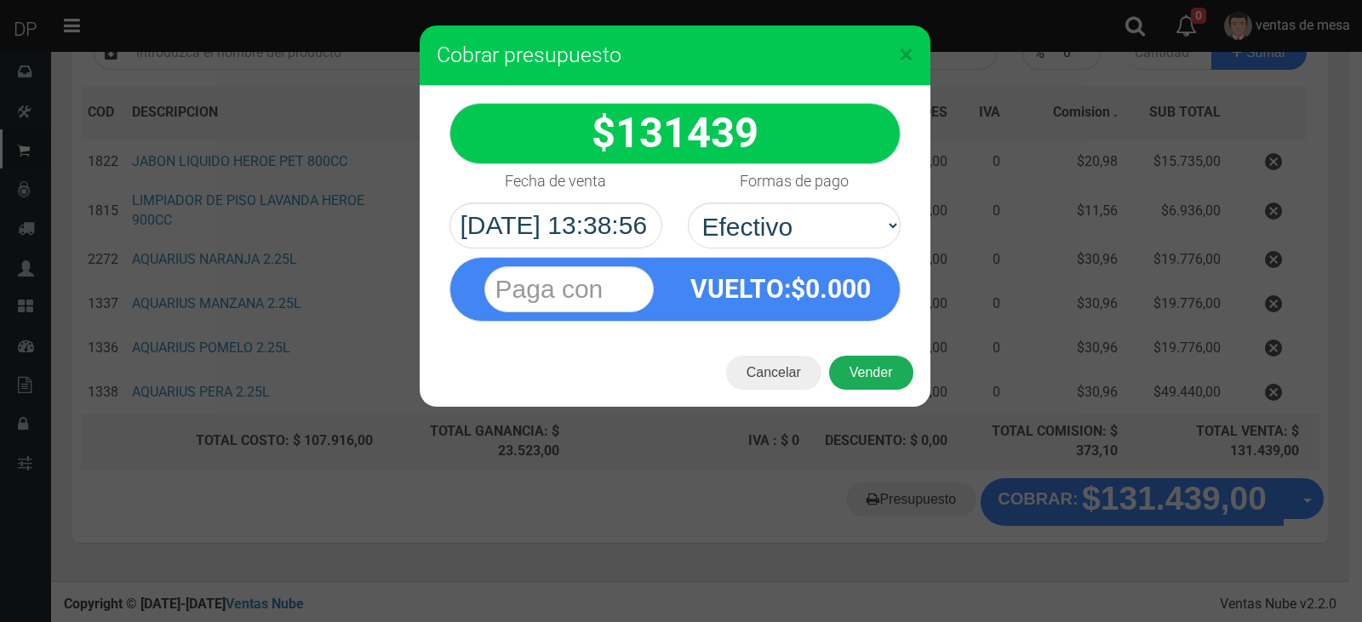
click at [863, 379] on button "Vender" at bounding box center [871, 373] width 84 height 34
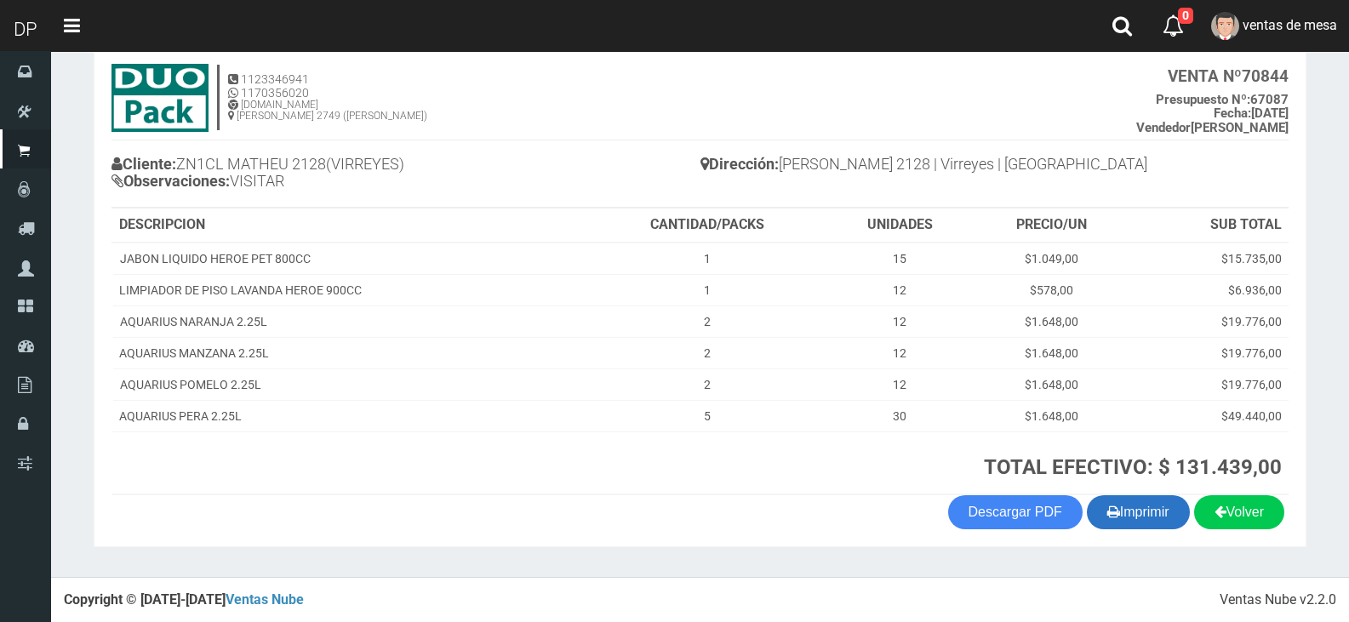
scroll to position [98, 0]
click at [1143, 515] on button "Imprimir" at bounding box center [1138, 512] width 103 height 34
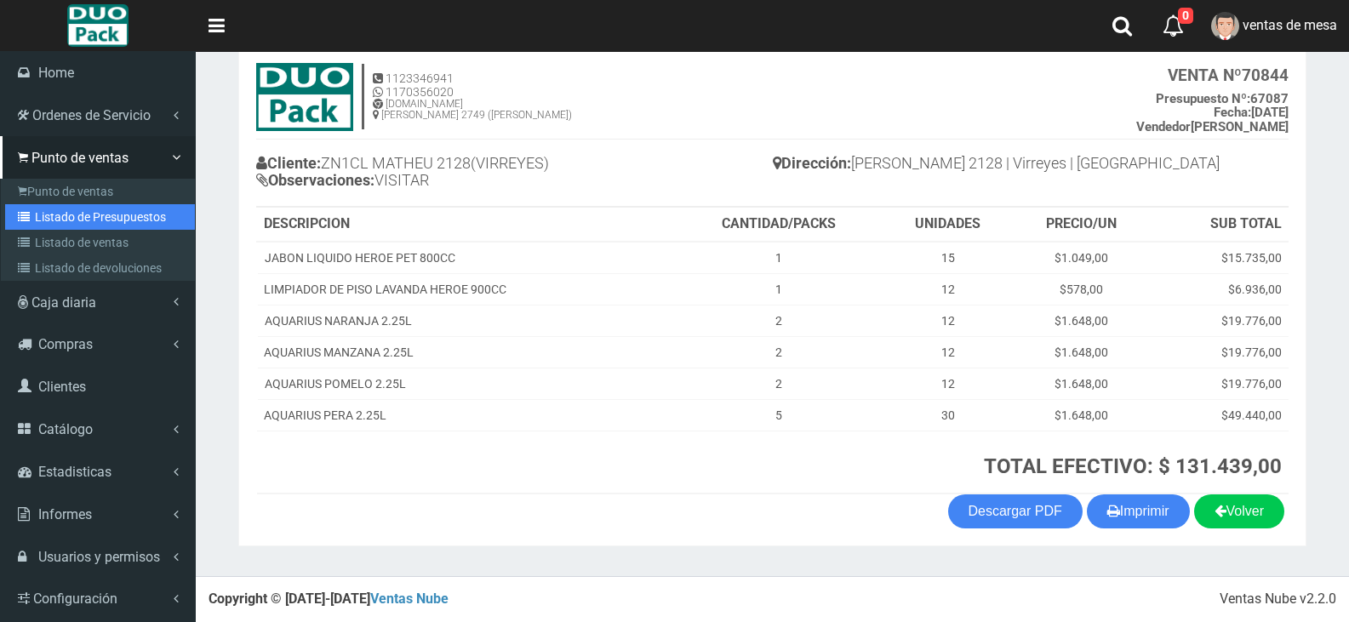
click at [97, 220] on link "Listado de Presupuestos" at bounding box center [100, 217] width 190 height 26
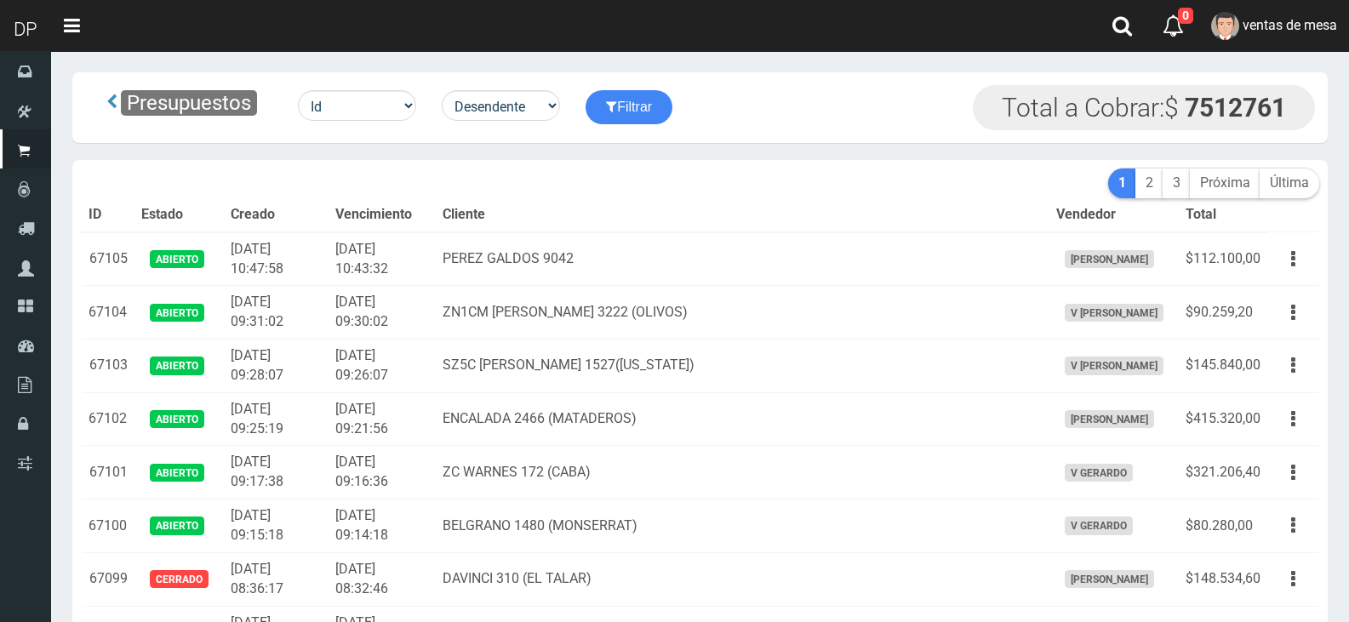
click at [436, 204] on th "Vencimiento" at bounding box center [382, 215] width 107 height 34
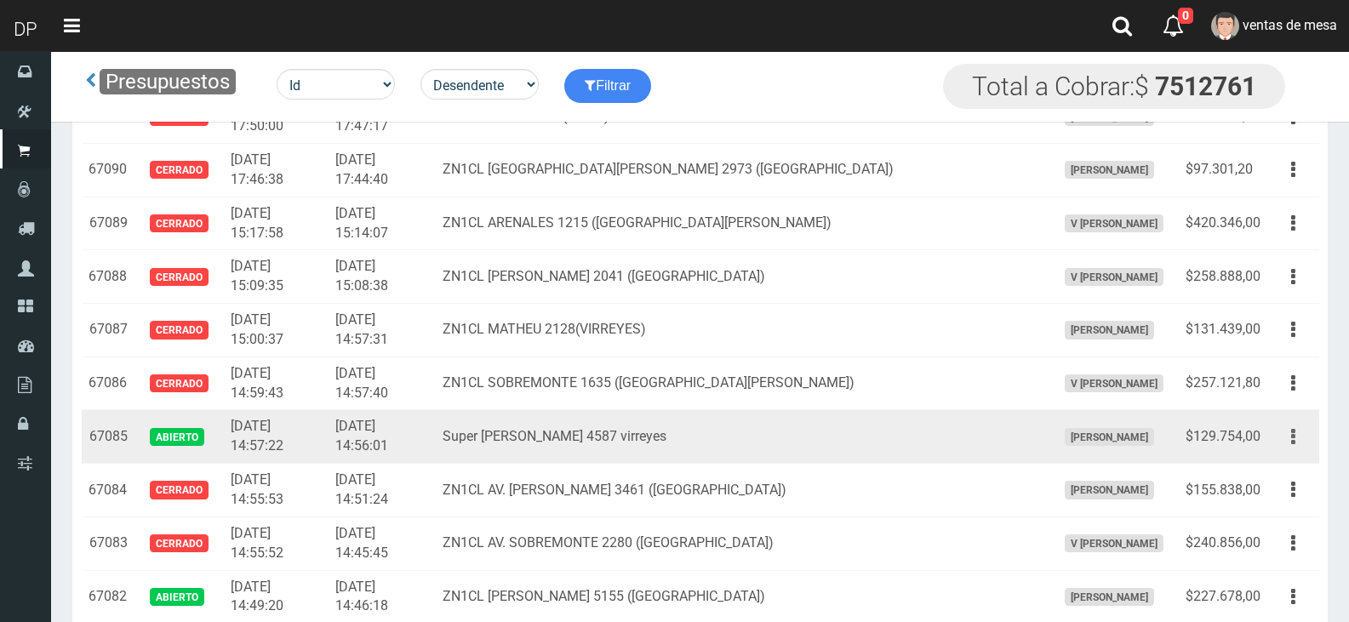
click at [1308, 443] on button "button" at bounding box center [1293, 437] width 38 height 30
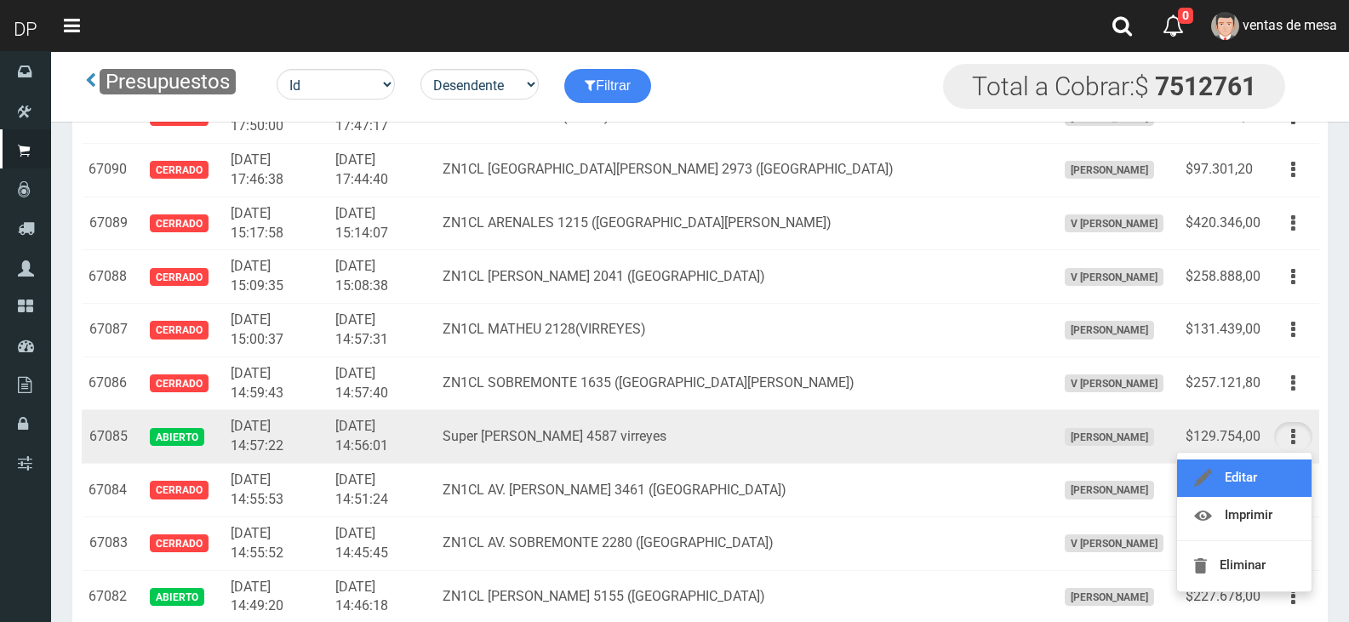
click at [1288, 472] on link "Editar" at bounding box center [1244, 478] width 135 height 37
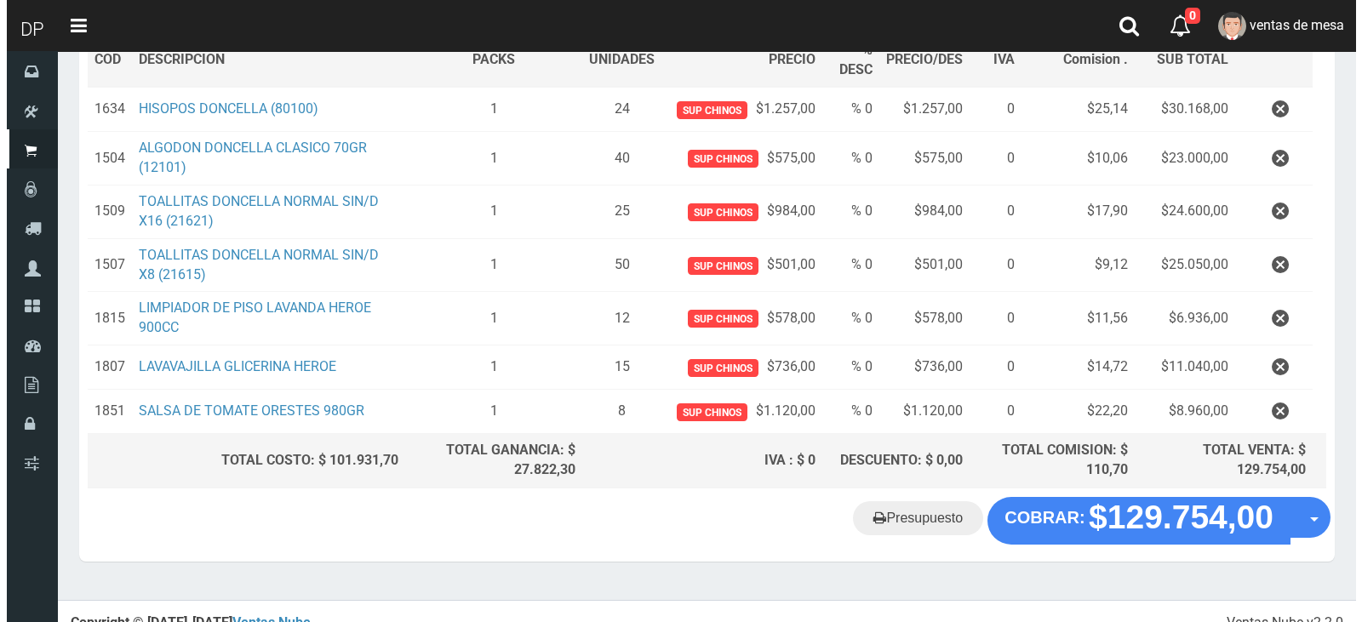
scroll to position [296, 0]
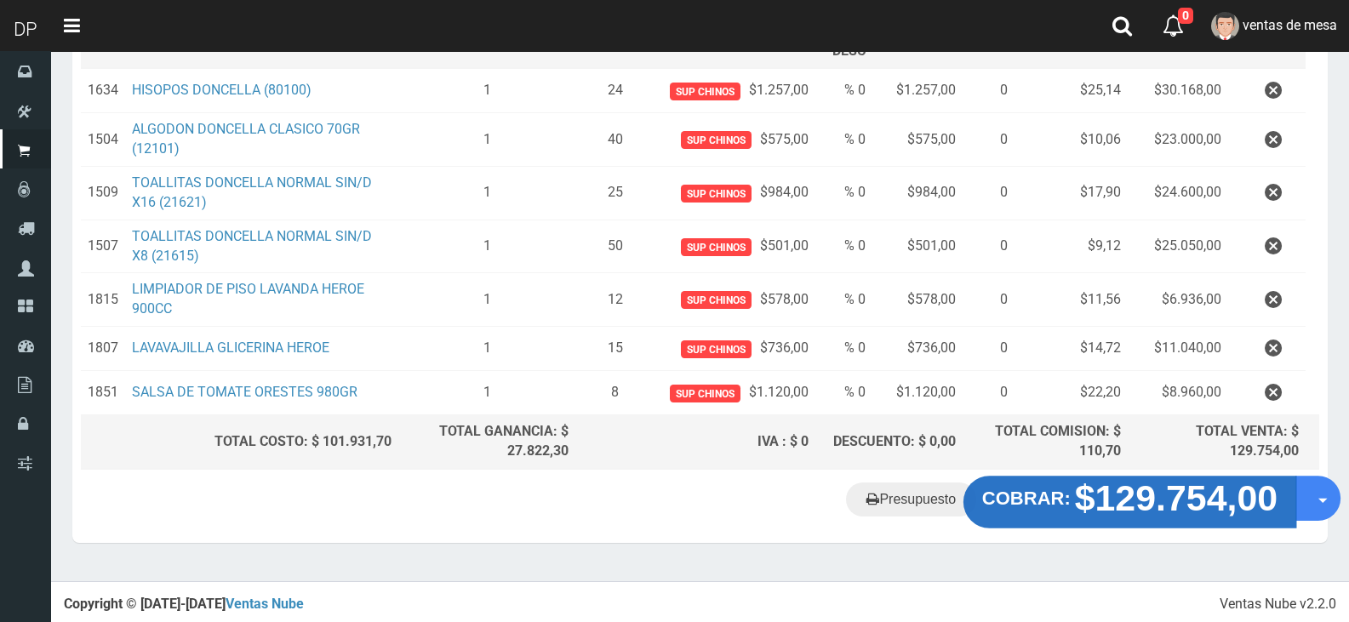
click at [1091, 481] on strong "$129.754,00" at bounding box center [1176, 498] width 203 height 40
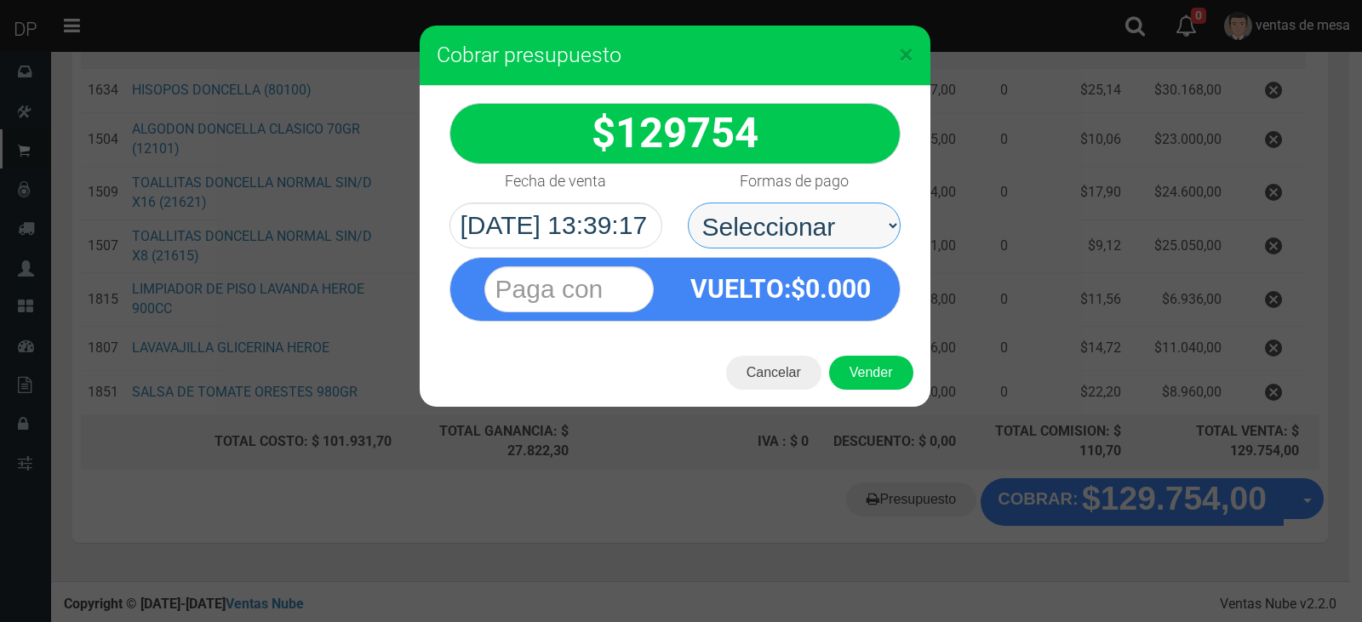
click at [872, 220] on select "Seleccionar Efectivo Tarjeta de Crédito Depósito Débito" at bounding box center [794, 226] width 213 height 46
select select "Efectivo"
click at [688, 203] on select "Seleccionar Efectivo Tarjeta de Crédito Depósito Débito" at bounding box center [794, 226] width 213 height 46
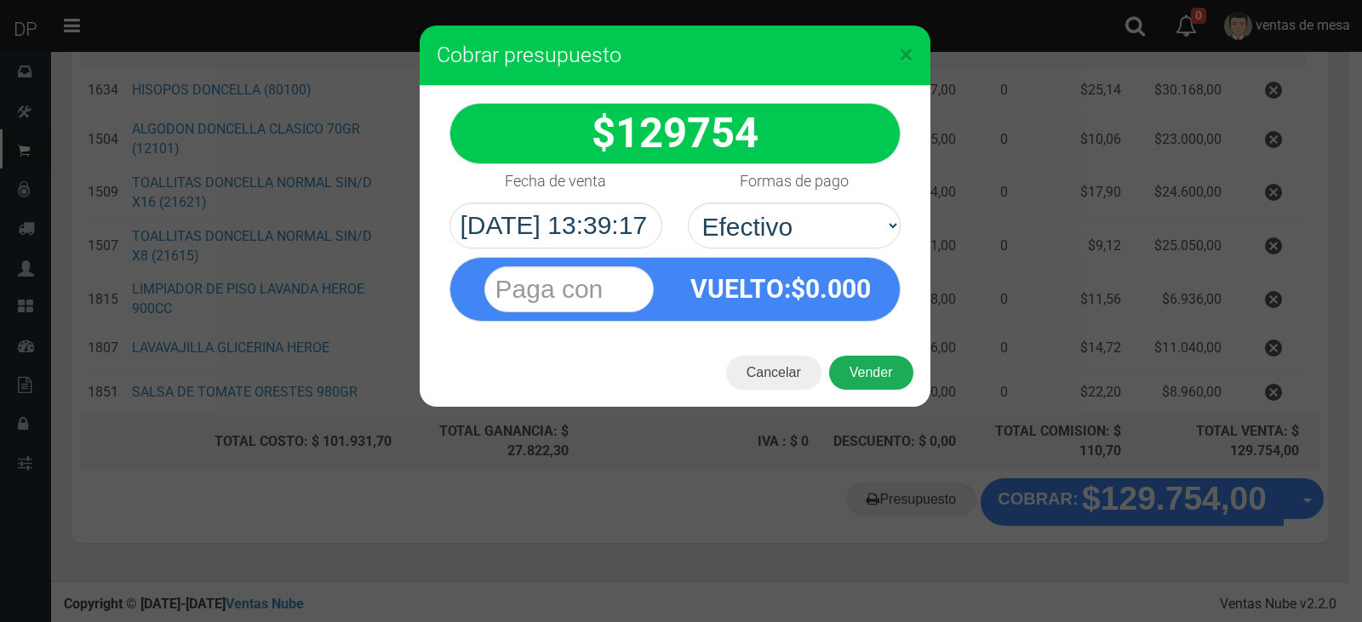
click at [869, 364] on button "Vender" at bounding box center [871, 373] width 84 height 34
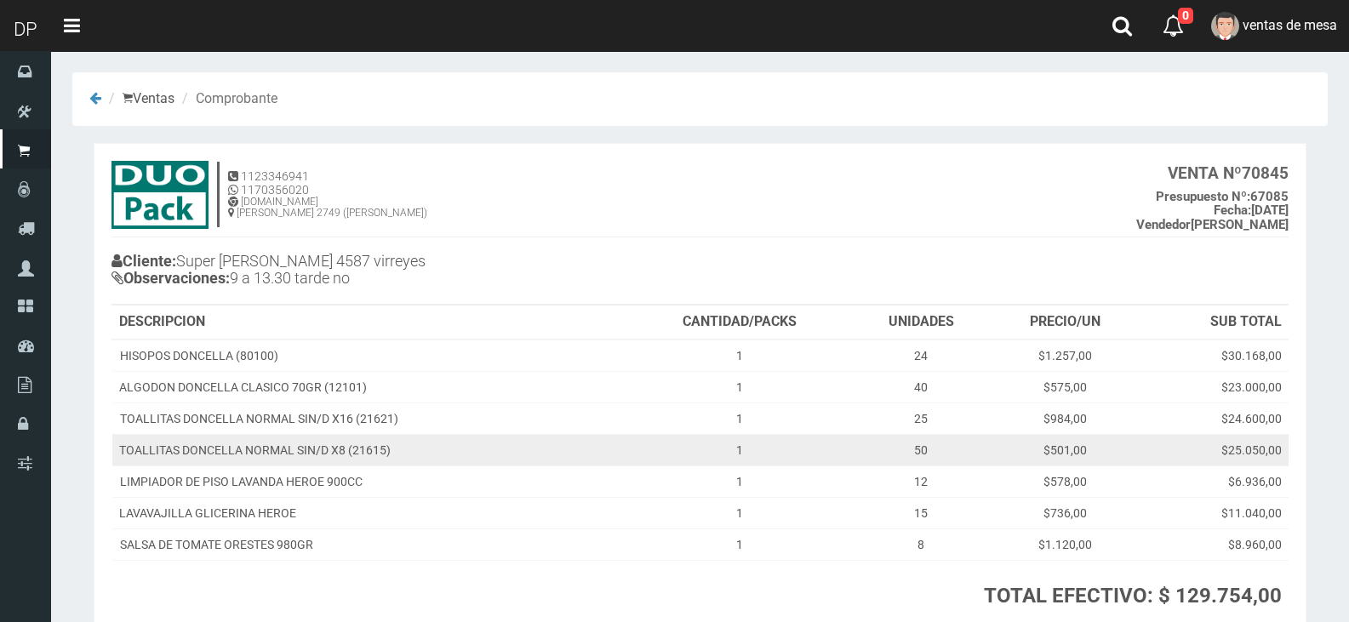
scroll to position [129, 0]
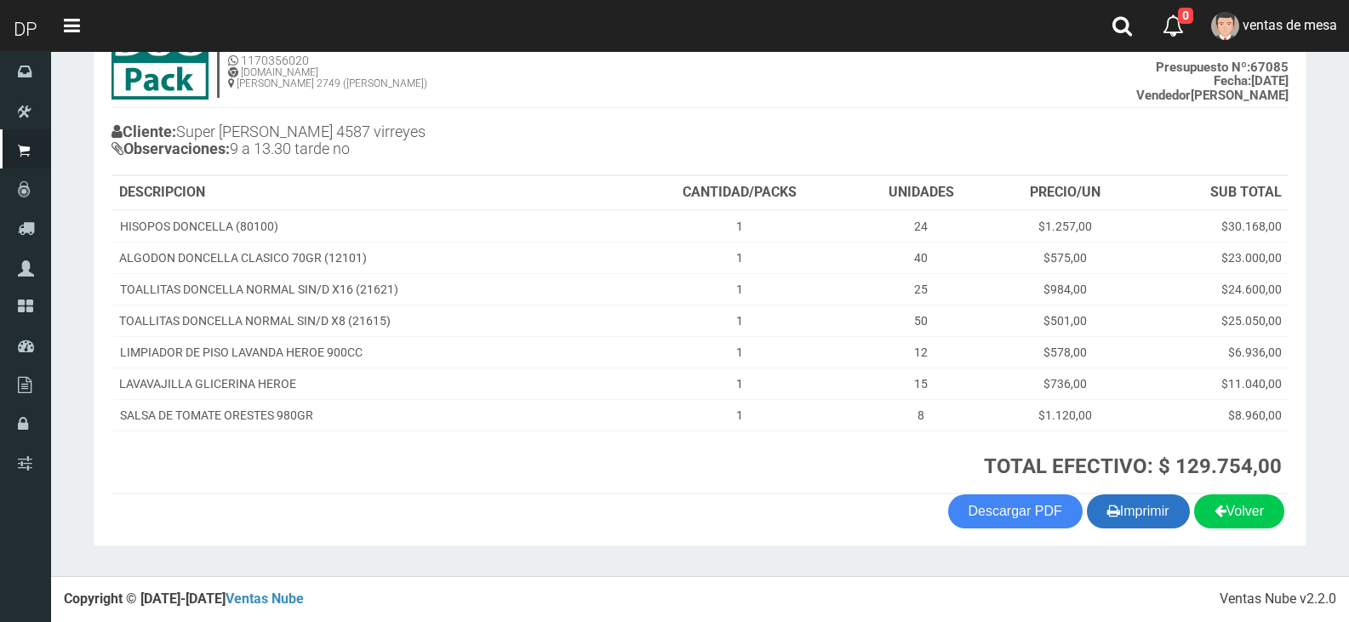
click at [1166, 514] on button "Imprimir" at bounding box center [1138, 512] width 103 height 34
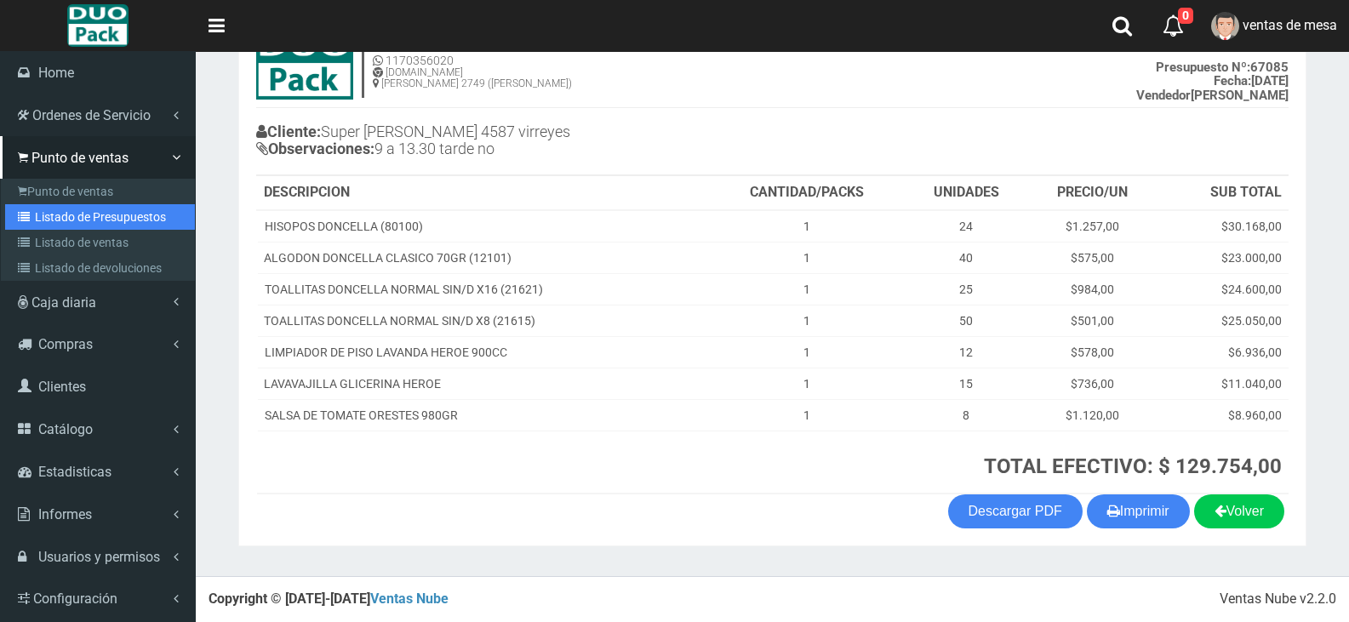
click at [41, 219] on link "Listado de Presupuestos" at bounding box center [100, 217] width 190 height 26
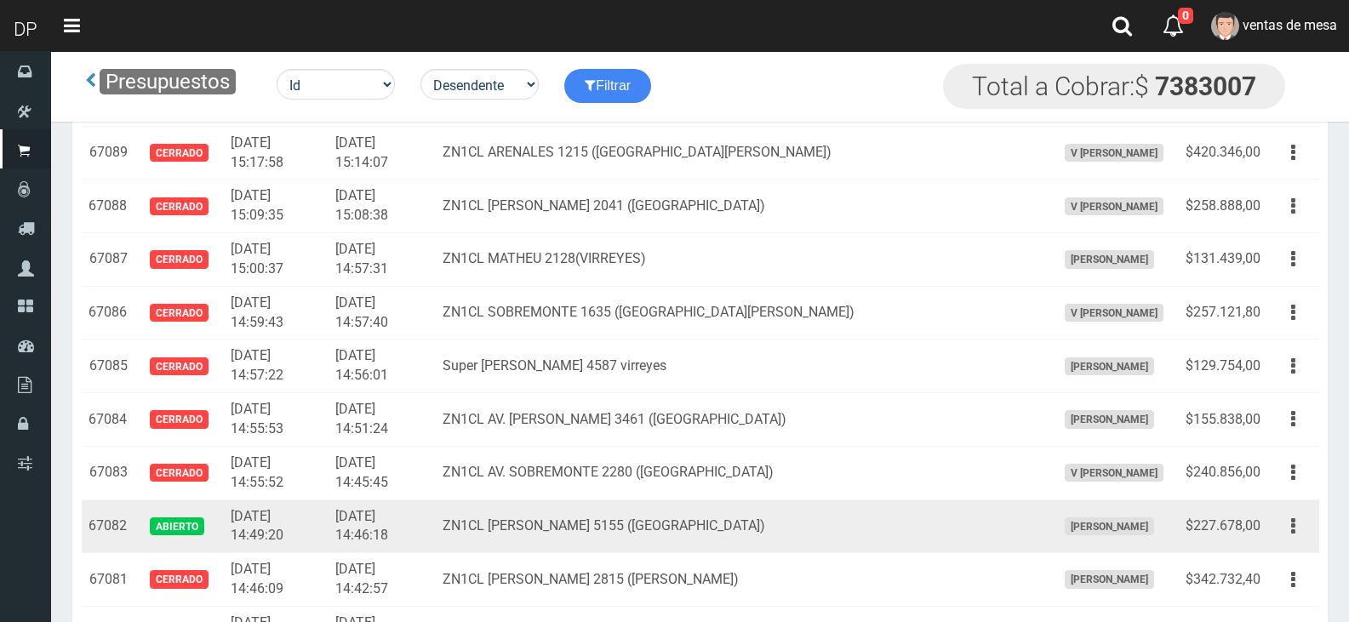
scroll to position [972, 0]
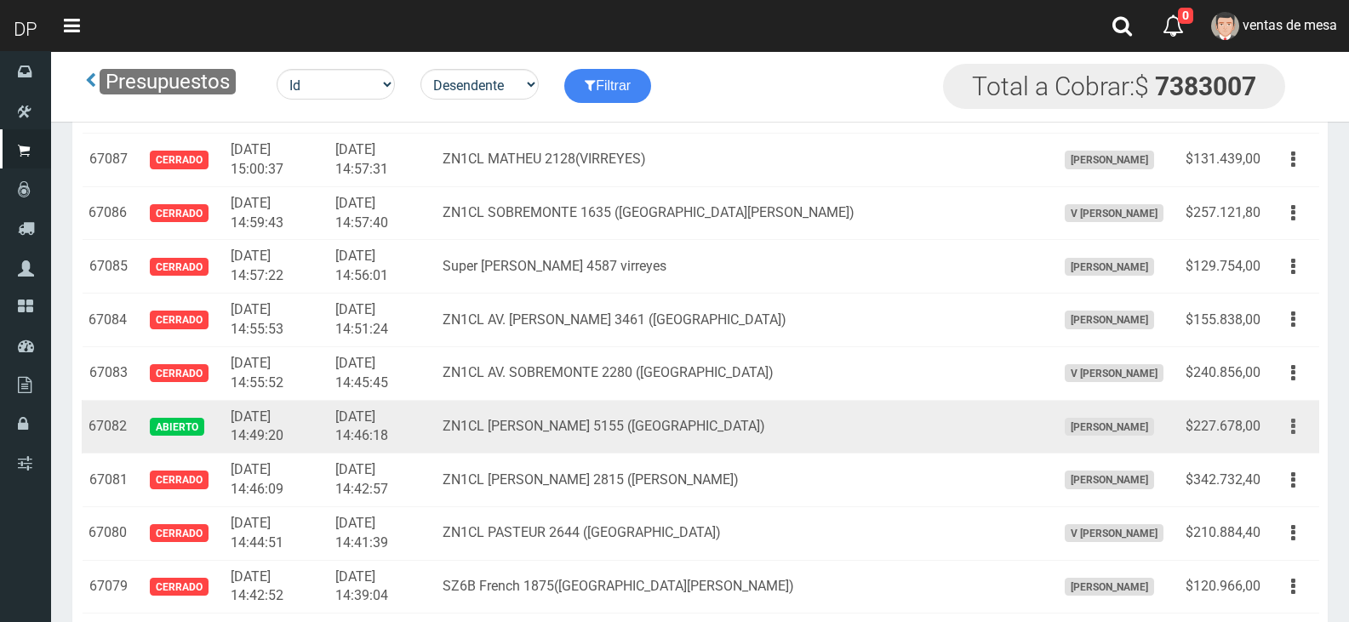
click at [1305, 435] on button "button" at bounding box center [1293, 427] width 38 height 30
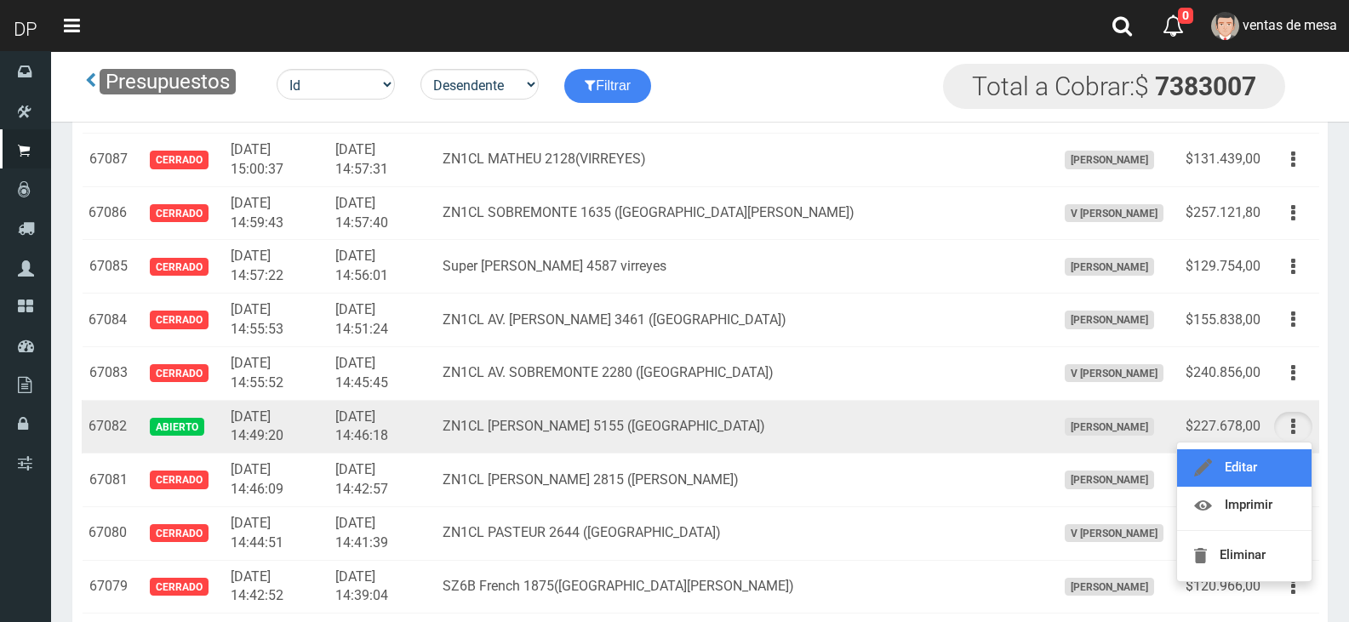
click at [1281, 463] on link "Editar" at bounding box center [1244, 467] width 135 height 37
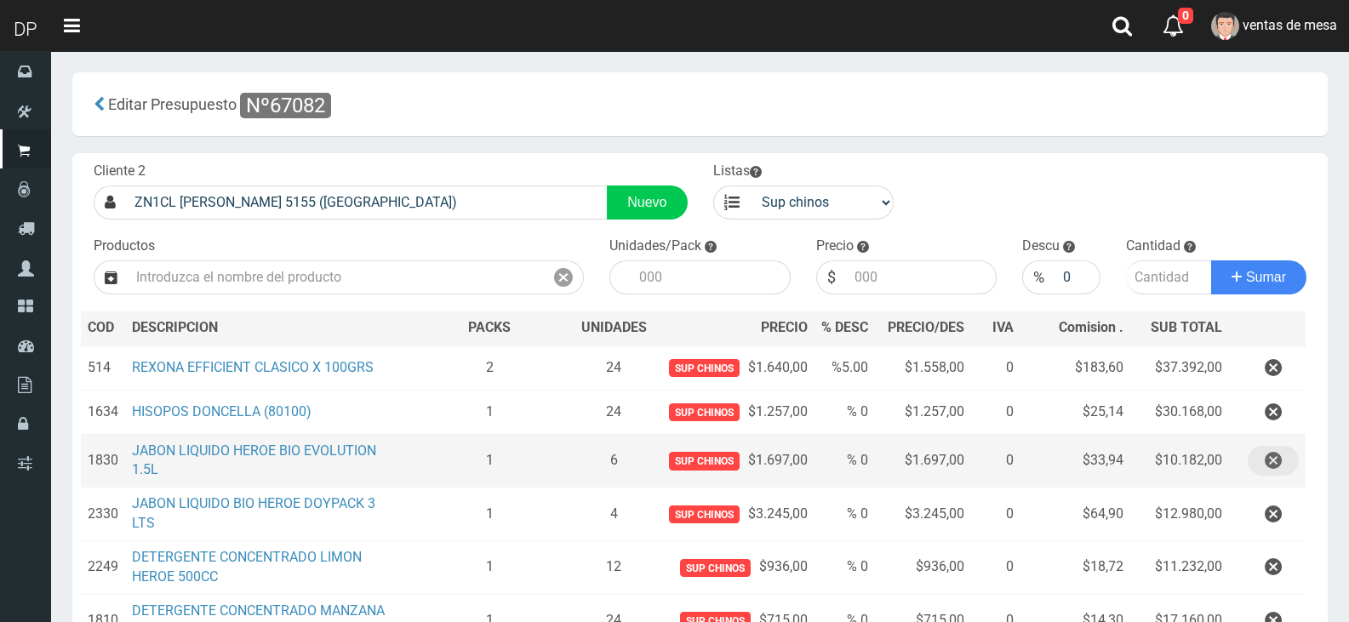
click at [1268, 474] on icon "button" at bounding box center [1273, 461] width 17 height 30
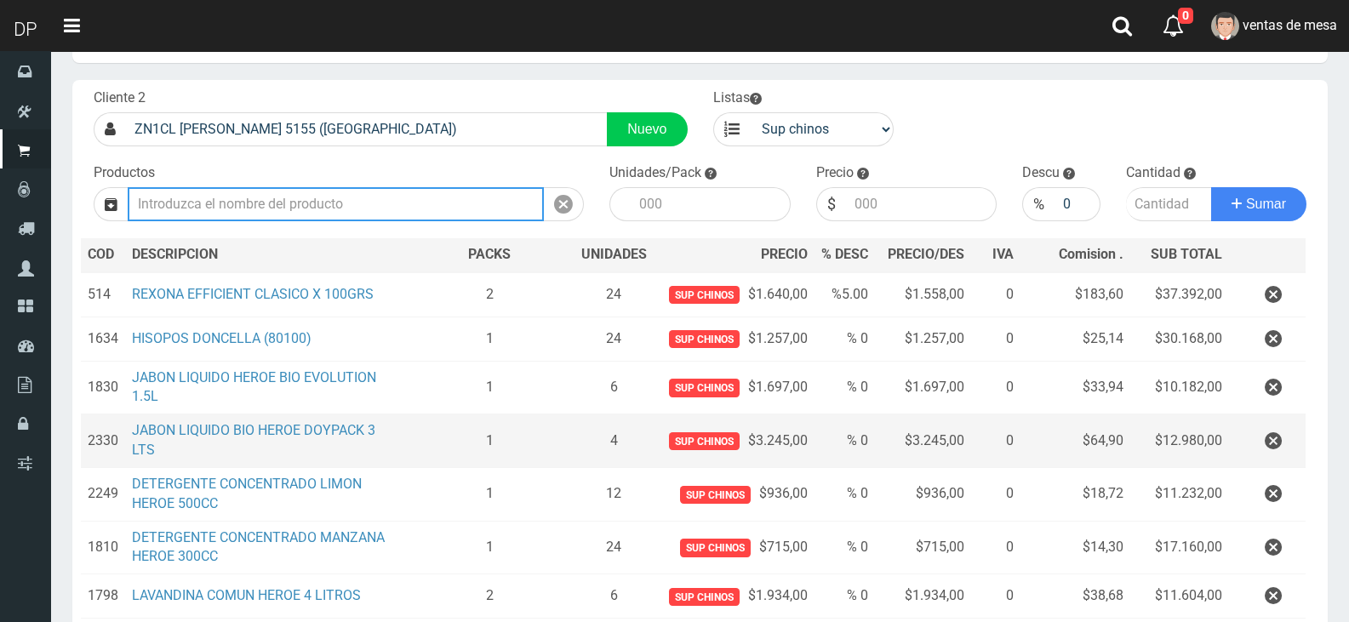
scroll to position [170, 0]
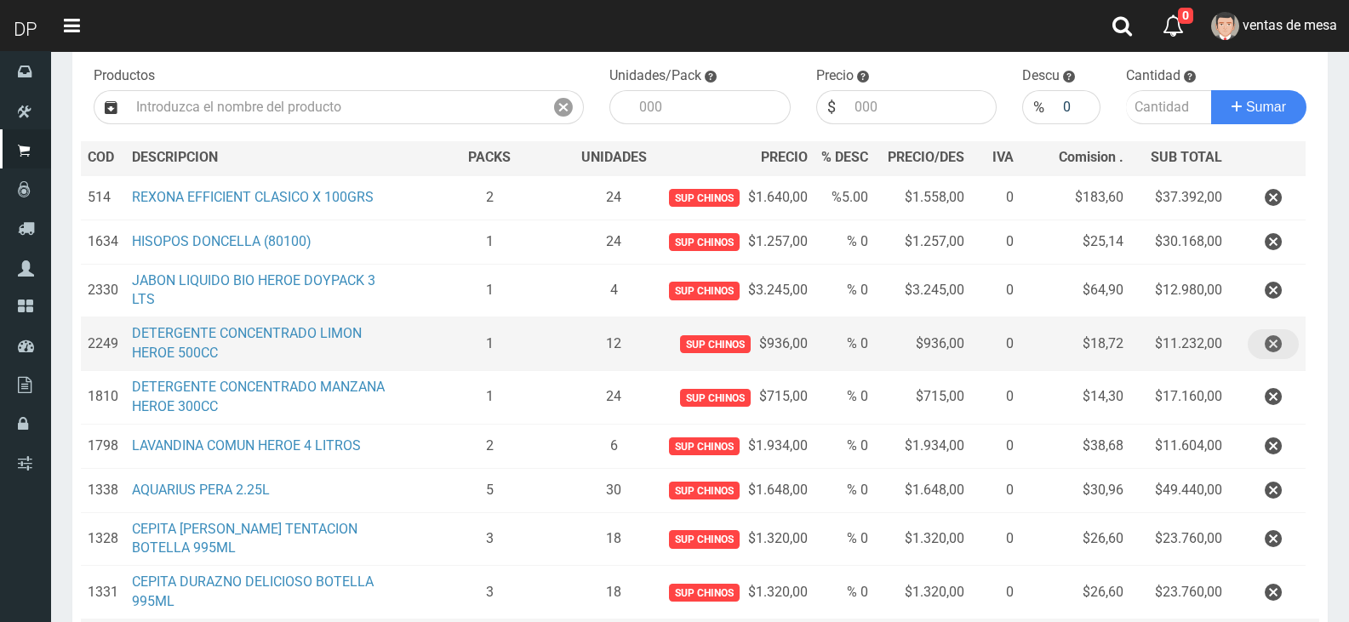
click at [1285, 359] on button "button" at bounding box center [1273, 344] width 51 height 30
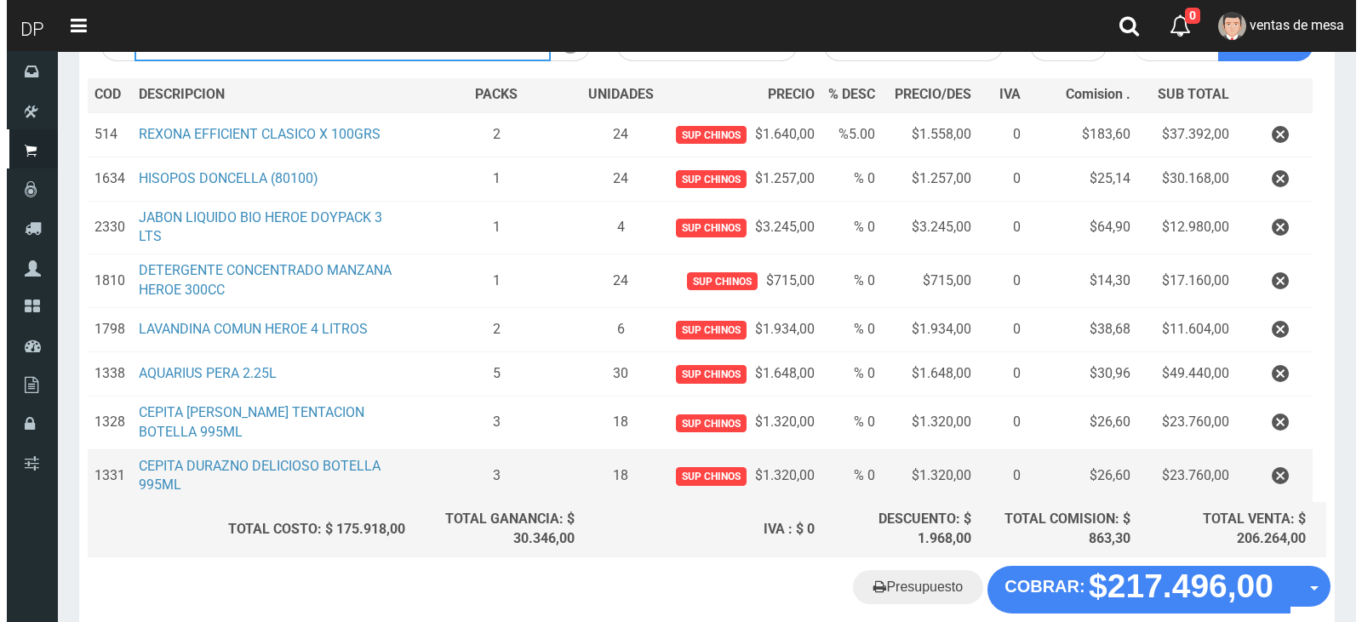
scroll to position [341, 0]
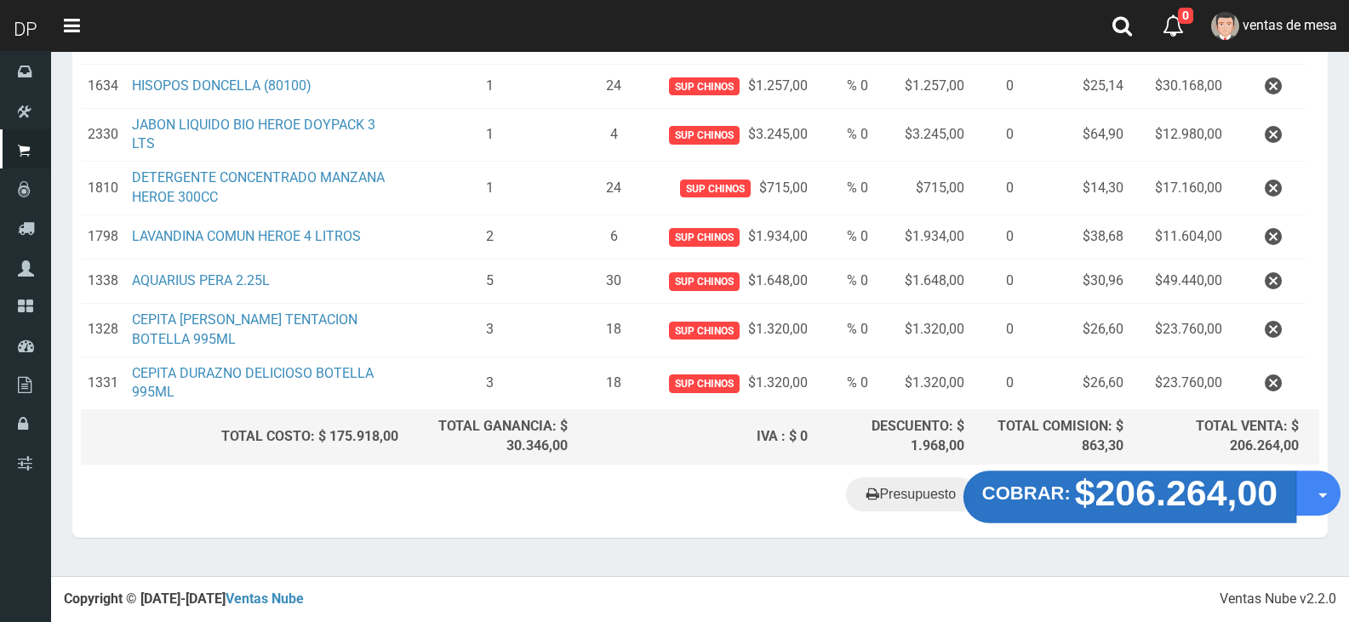
click at [1105, 513] on strong "$206.264,00" at bounding box center [1176, 493] width 203 height 40
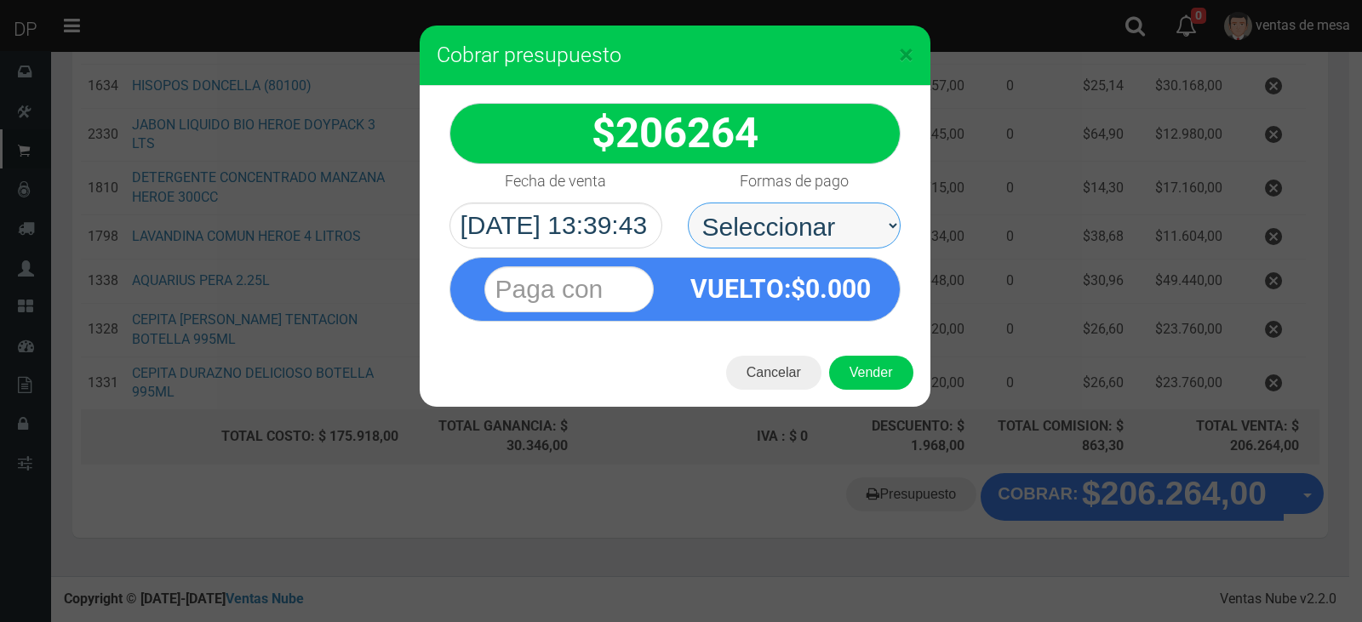
click at [839, 237] on select "Seleccionar Efectivo Tarjeta de Crédito Depósito Débito" at bounding box center [794, 226] width 213 height 46
select select "Efectivo"
click at [688, 203] on select "Seleccionar Efectivo Tarjeta de Crédito Depósito Débito" at bounding box center [794, 226] width 213 height 46
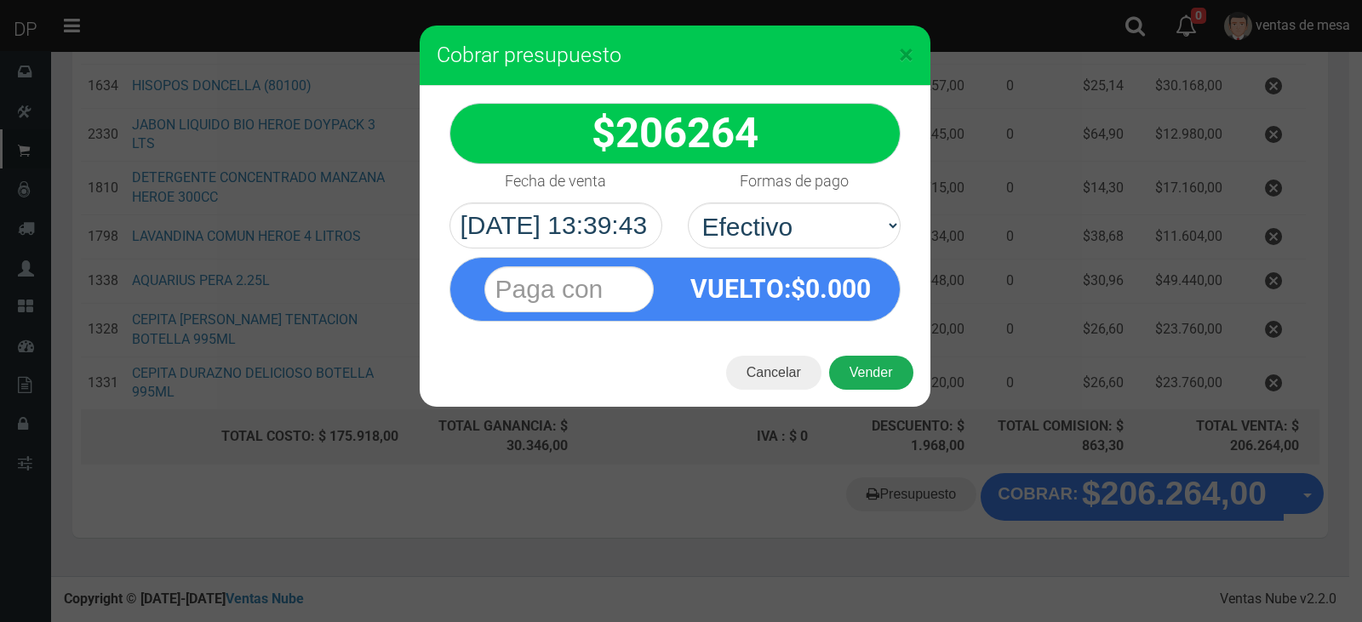
click at [877, 380] on button "Vender" at bounding box center [871, 373] width 84 height 34
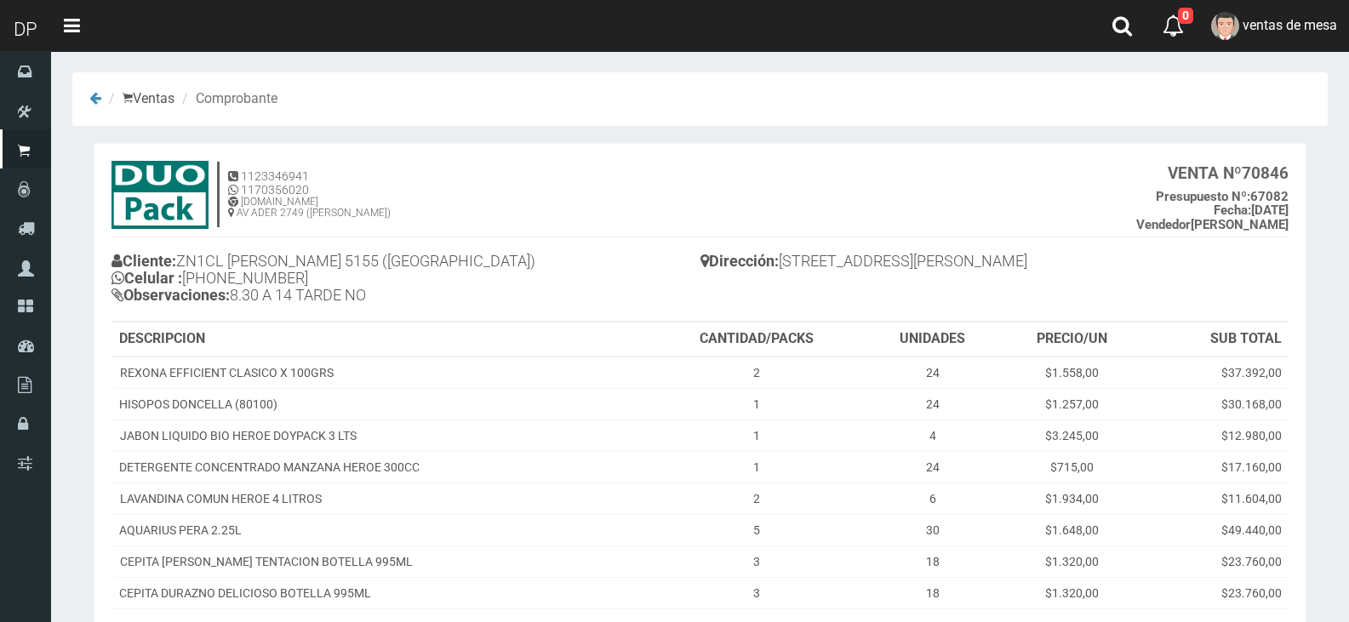
scroll to position [203, 0]
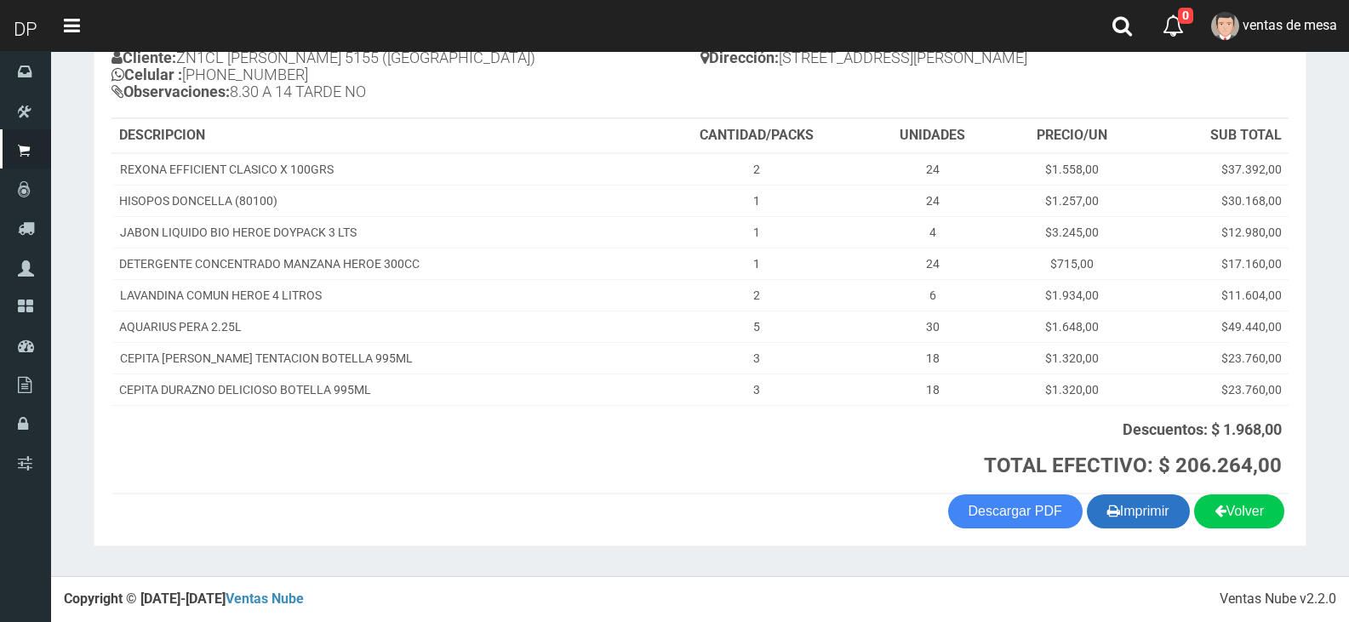
click at [1140, 500] on button "Imprimir" at bounding box center [1138, 512] width 103 height 34
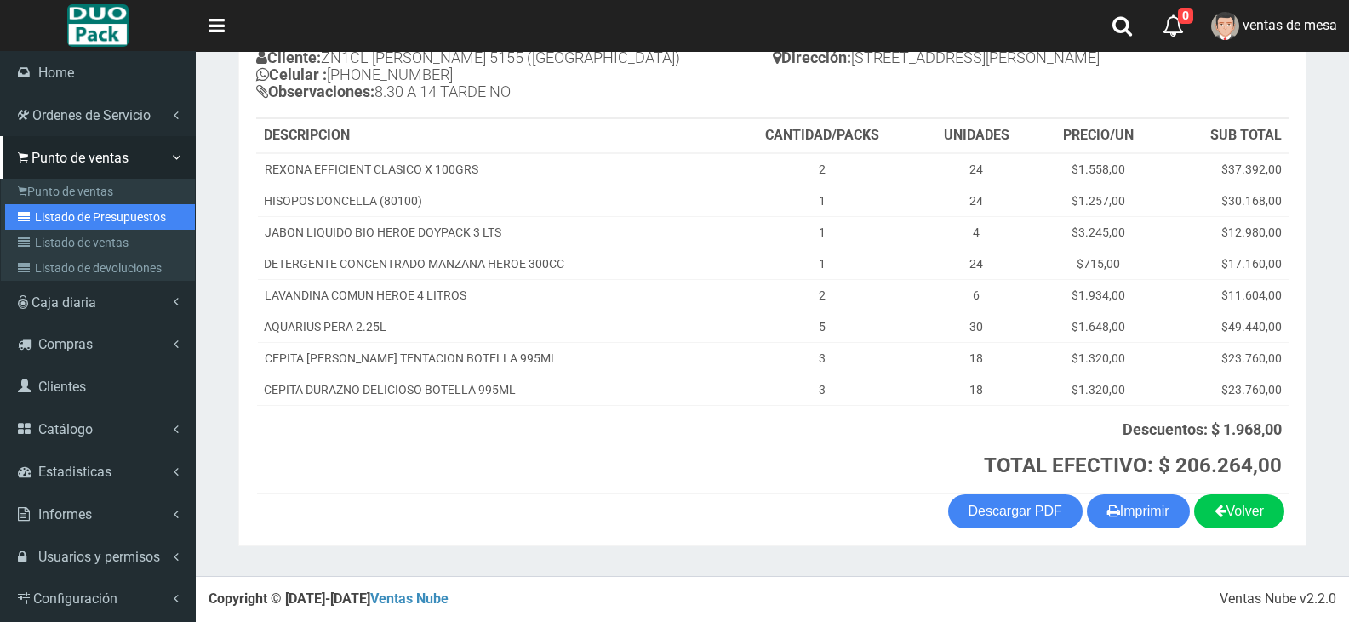
drag, startPoint x: 36, startPoint y: 222, endPoint x: 43, endPoint y: 216, distance: 9.0
click at [36, 222] on link "Listado de Presupuestos" at bounding box center [100, 217] width 190 height 26
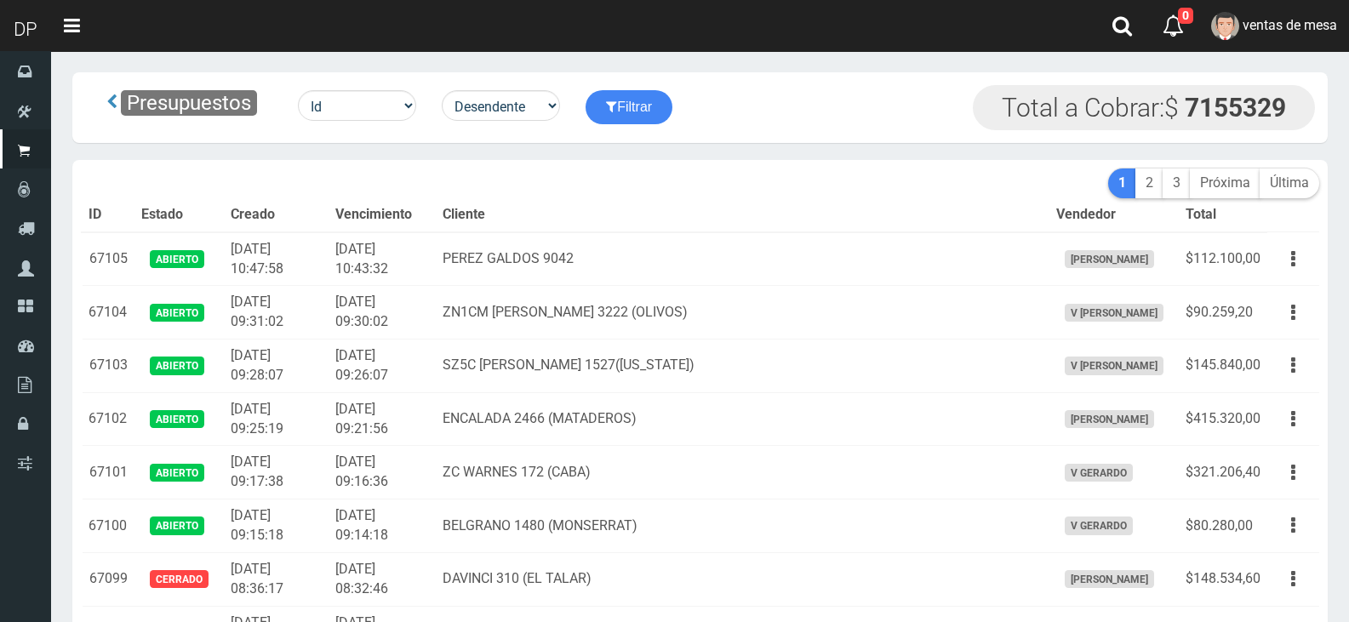
click at [547, 229] on th "Cliente" at bounding box center [742, 215] width 613 height 34
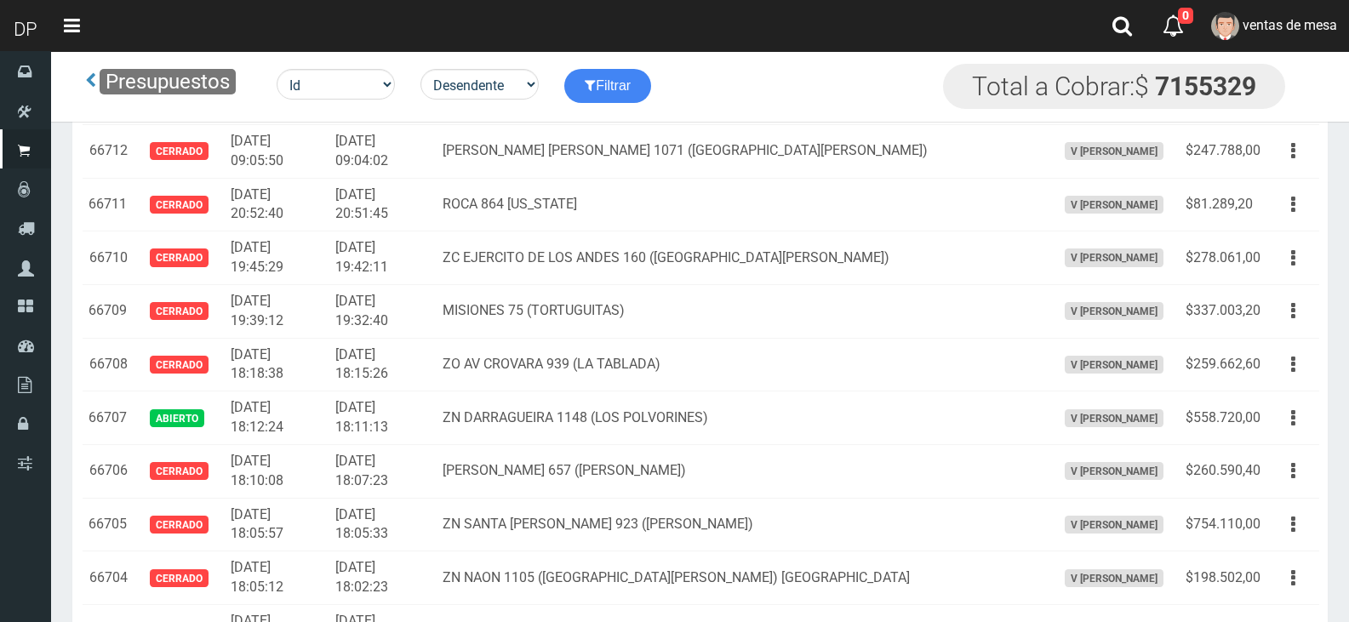
scroll to position [233, 0]
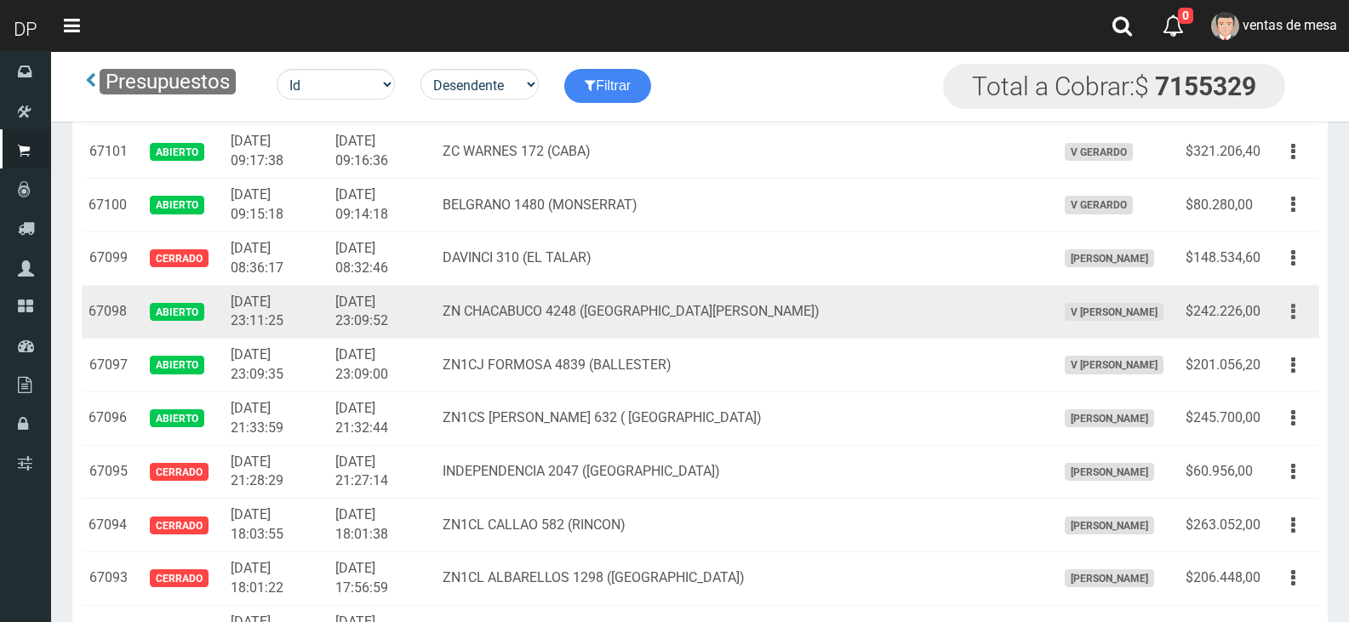
click at [1303, 318] on button "button" at bounding box center [1293, 312] width 38 height 30
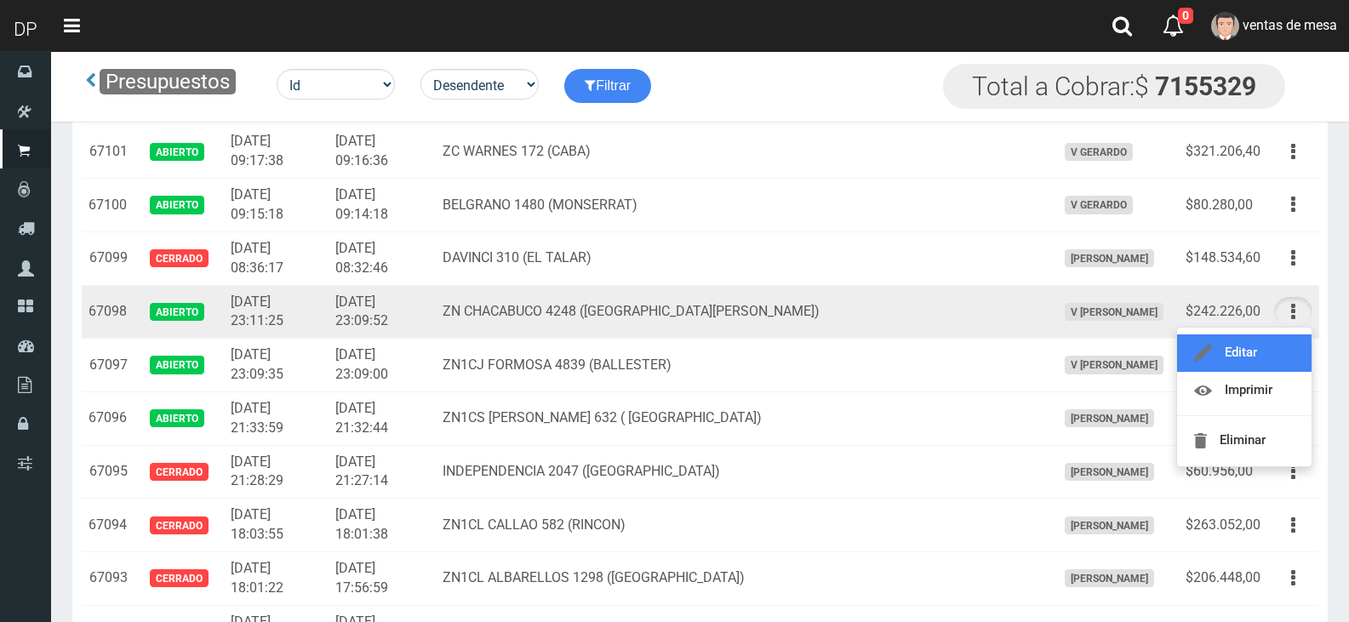
click at [1291, 342] on link "Editar" at bounding box center [1244, 353] width 135 height 37
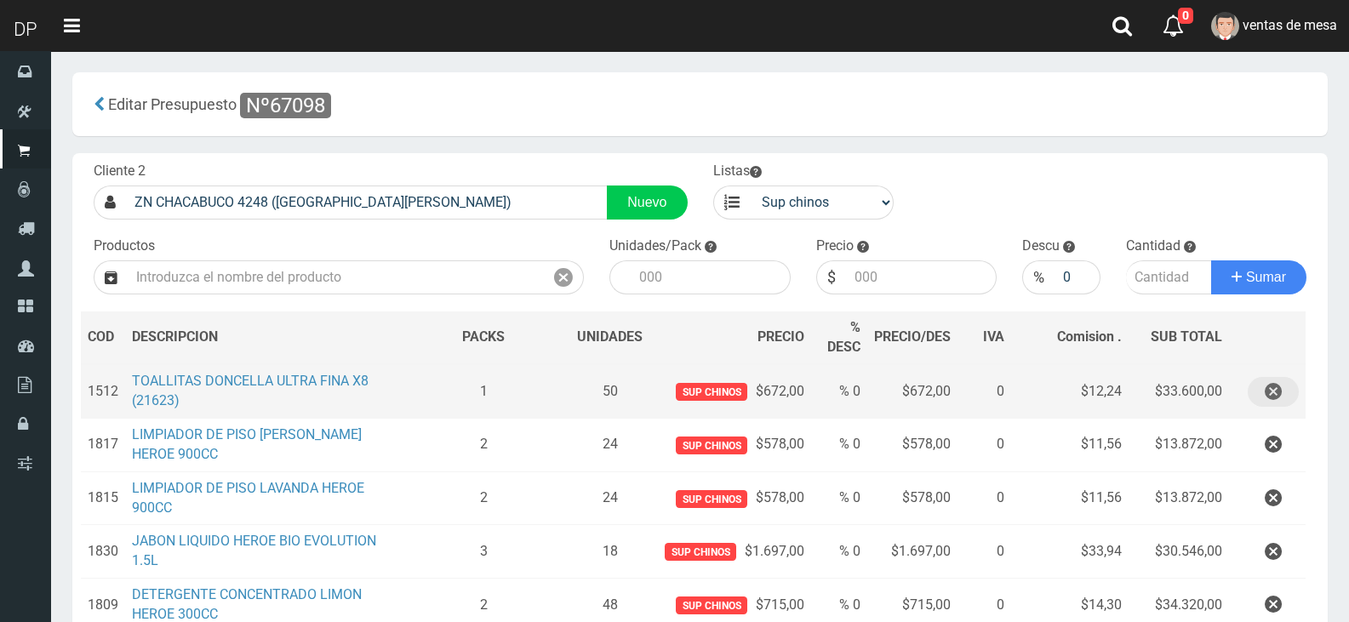
click at [1280, 395] on icon "button" at bounding box center [1273, 392] width 17 height 30
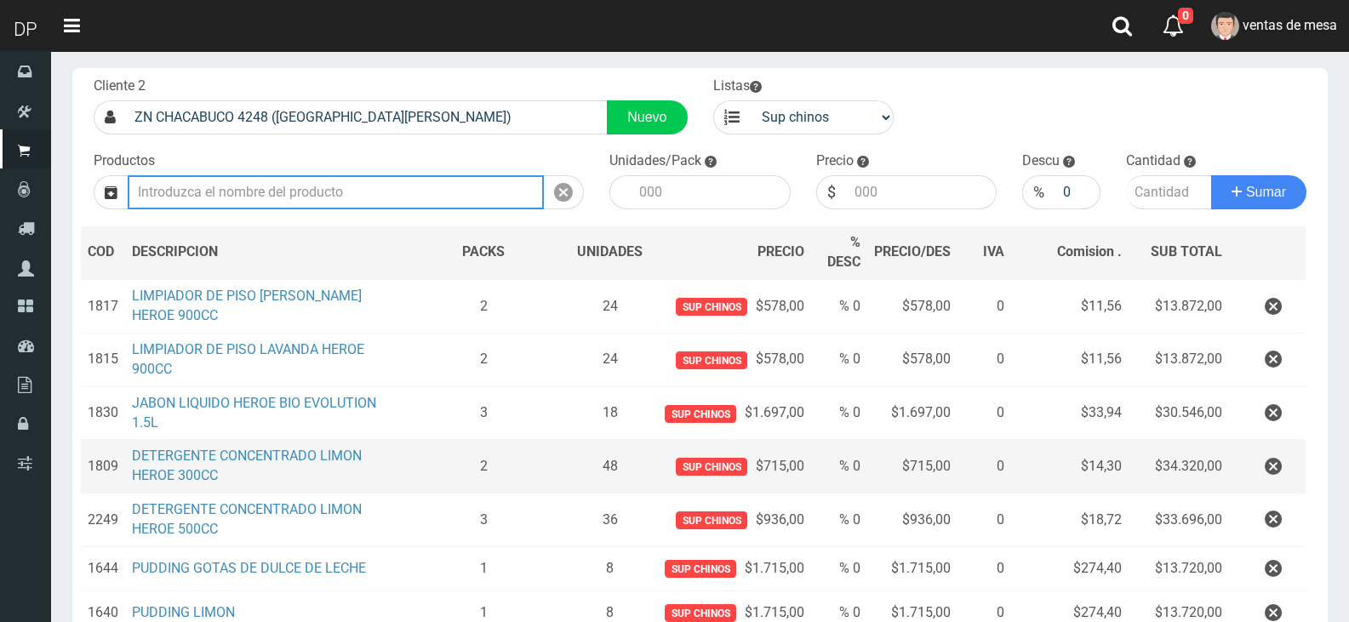
scroll to position [170, 0]
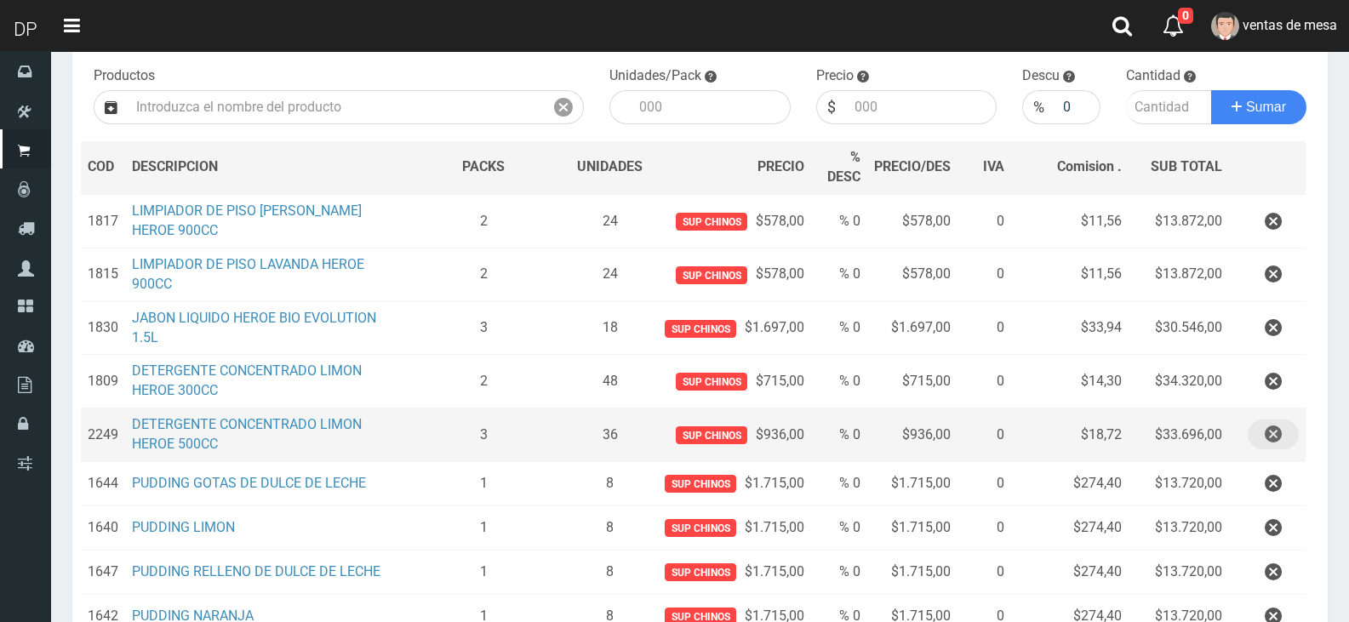
click at [1283, 429] on button "button" at bounding box center [1273, 435] width 51 height 30
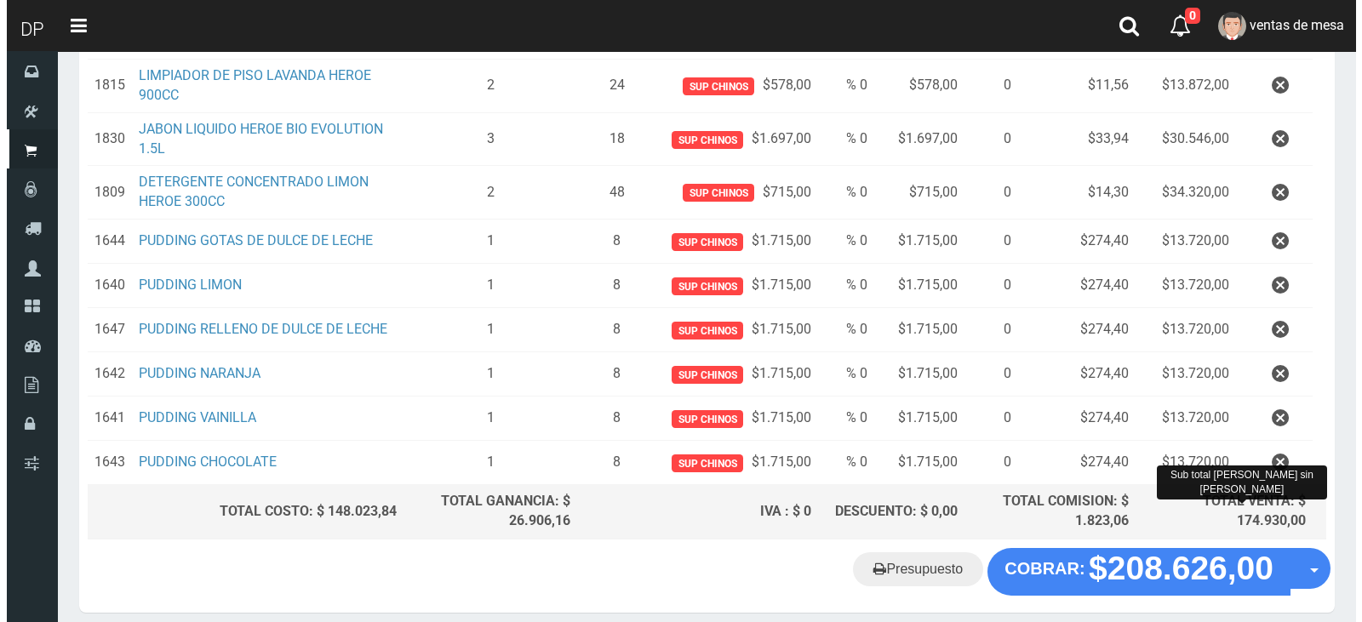
scroll to position [429, 0]
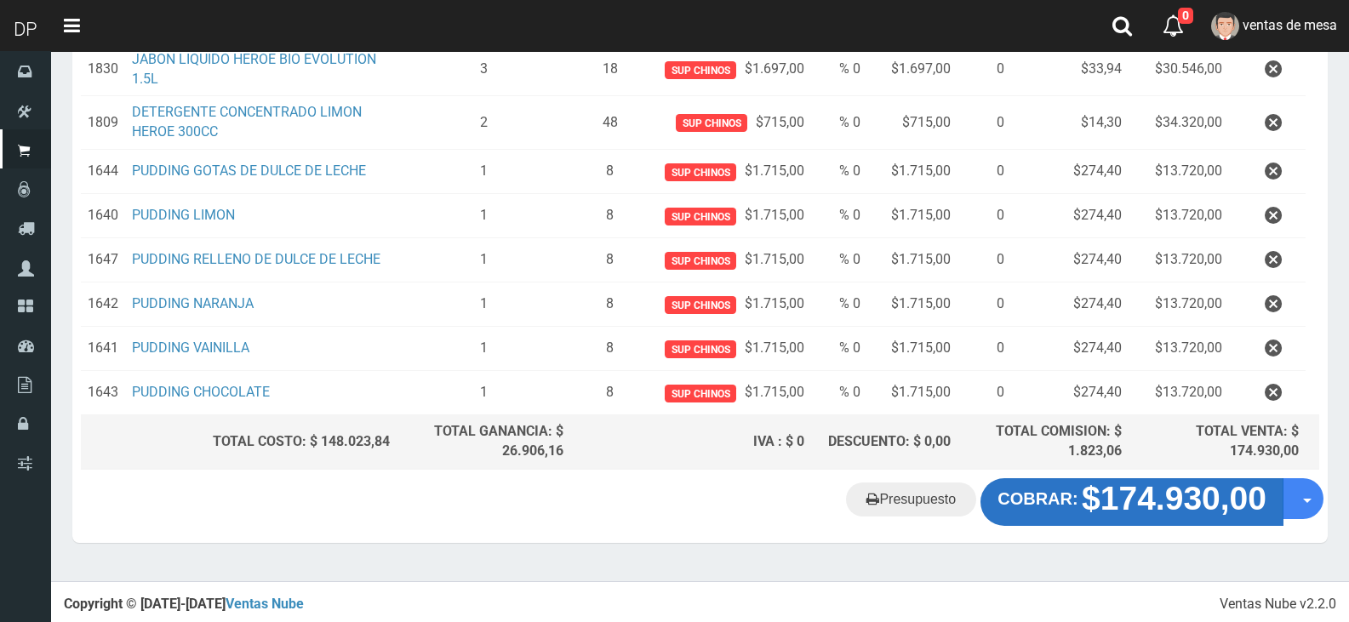
click at [1165, 494] on strong "$174.930,00" at bounding box center [1174, 498] width 185 height 37
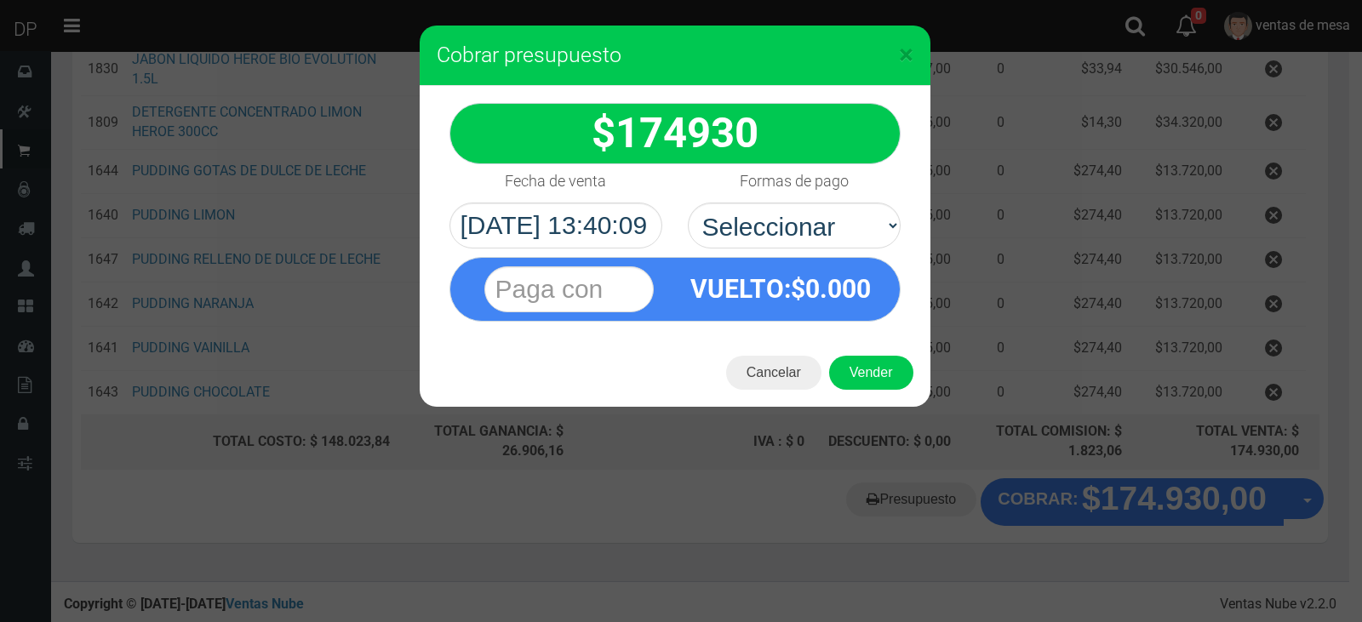
click at [860, 249] on div "VUELTO :$ 0.000" at bounding box center [675, 285] width 477 height 73
click at [845, 215] on select "Seleccionar Efectivo Tarjeta de Crédito Depósito Débito" at bounding box center [794, 226] width 213 height 46
select select "Efectivo"
click at [688, 203] on select "Seleccionar Efectivo Tarjeta de Crédito Depósito Débito" at bounding box center [794, 226] width 213 height 46
click at [874, 395] on div "Cancelar Vender" at bounding box center [675, 373] width 511 height 68
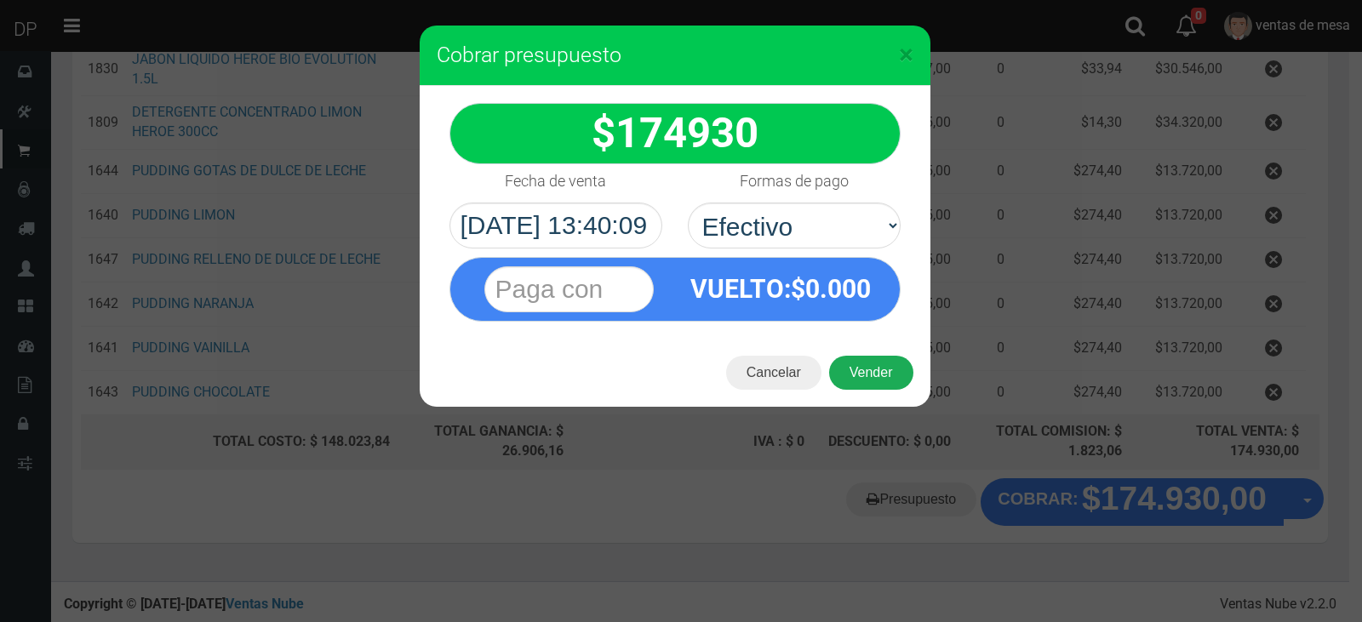
click at [878, 379] on button "Vender" at bounding box center [871, 373] width 84 height 34
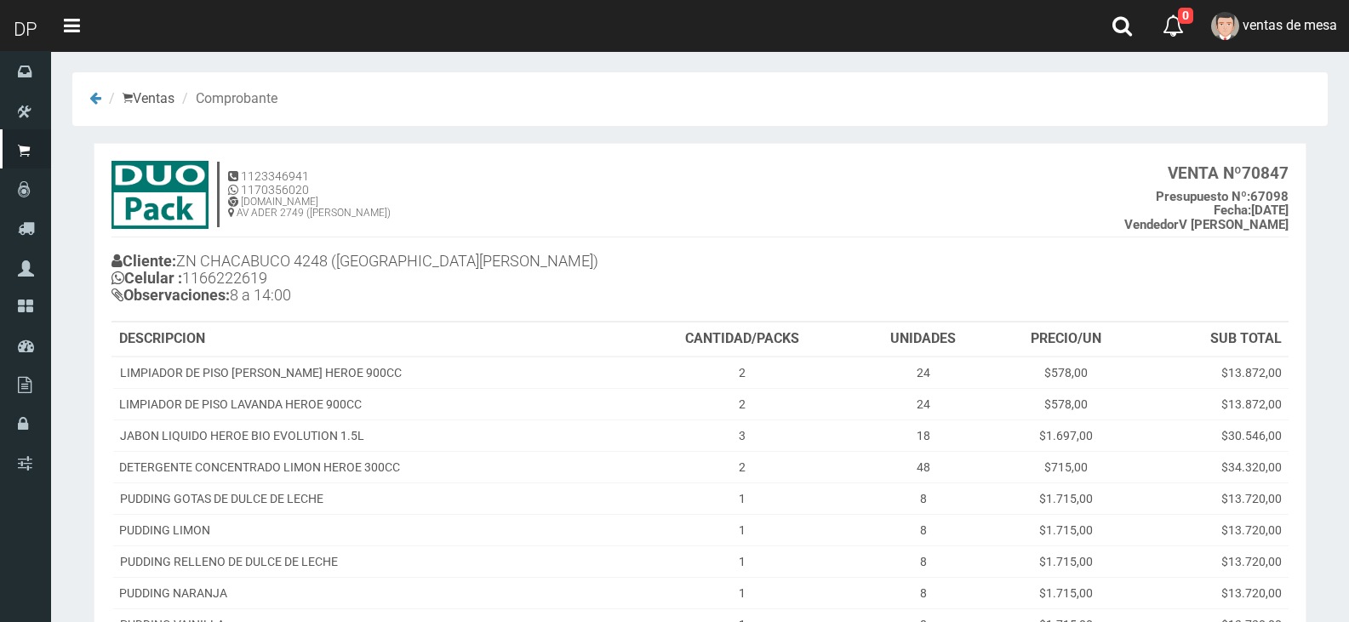
scroll to position [241, 0]
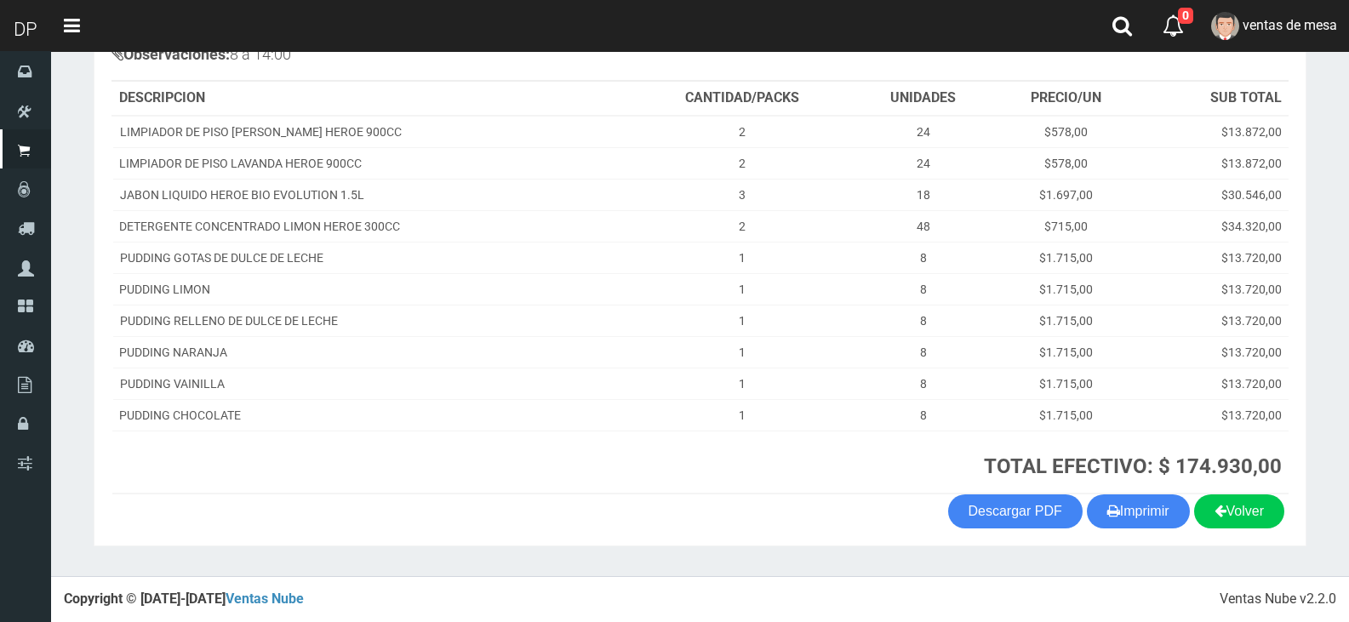
click at [1158, 509] on button "Imprimir" at bounding box center [1138, 512] width 103 height 34
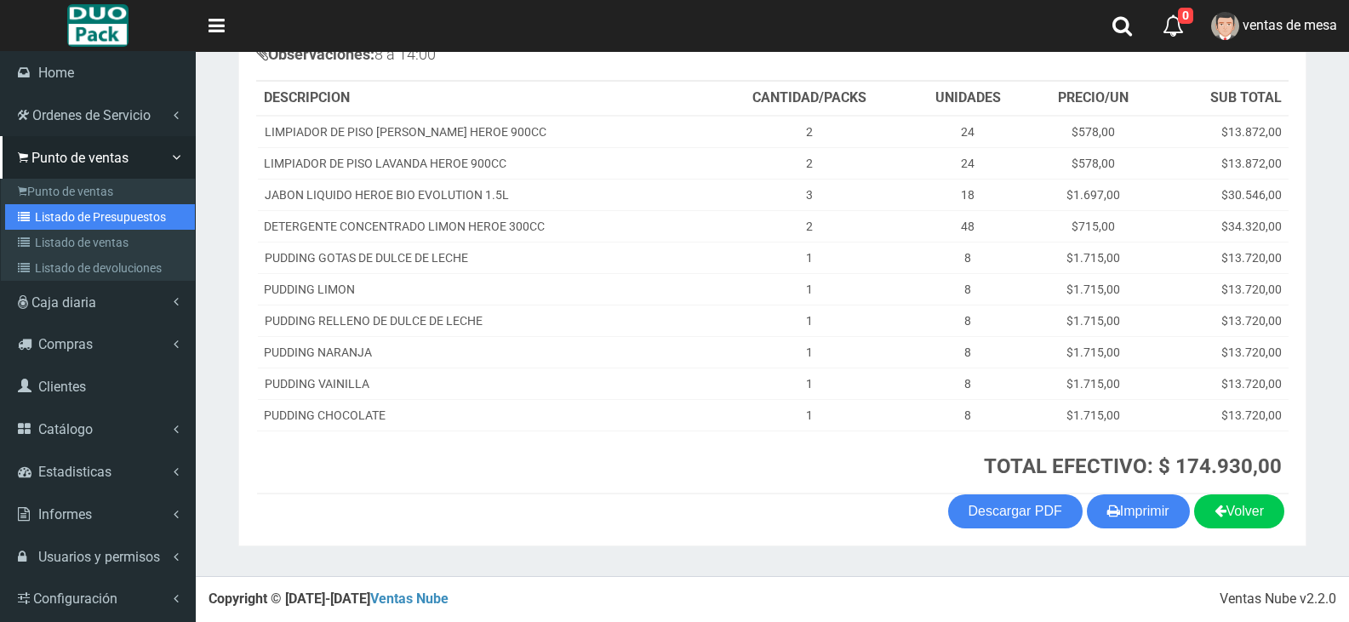
click at [70, 217] on link "Listado de Presupuestos" at bounding box center [100, 217] width 190 height 26
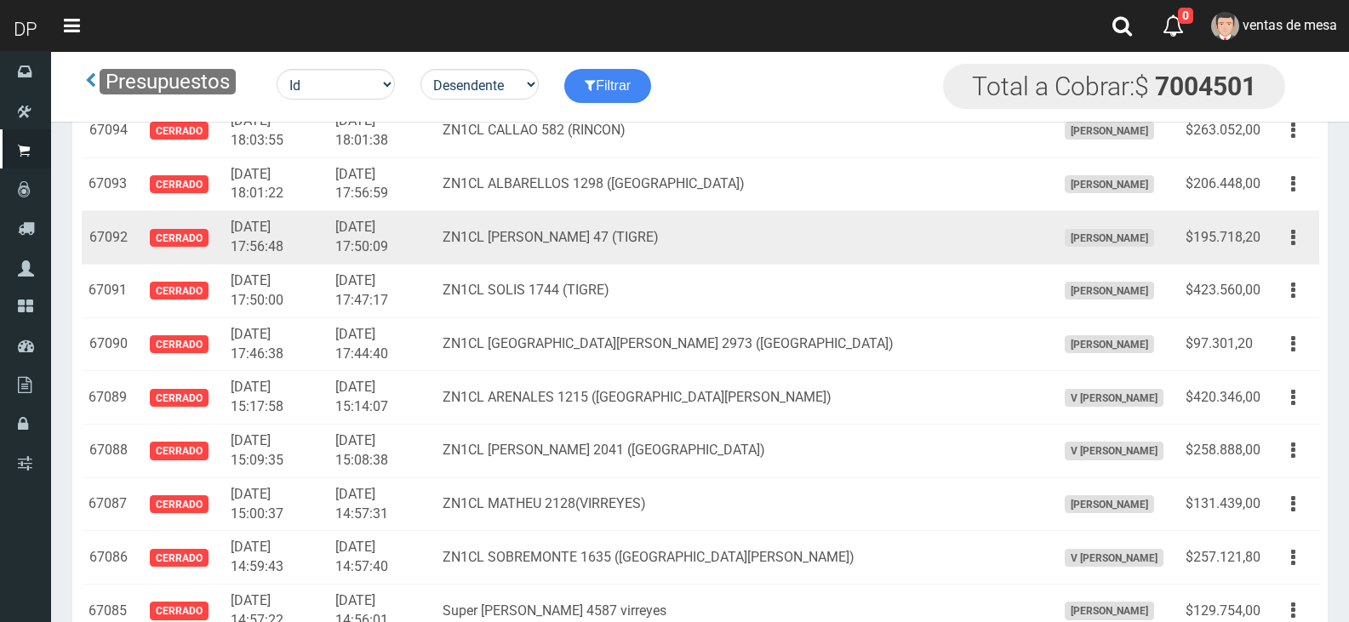
click at [436, 253] on td "[DATE] 17:50:09" at bounding box center [382, 238] width 107 height 54
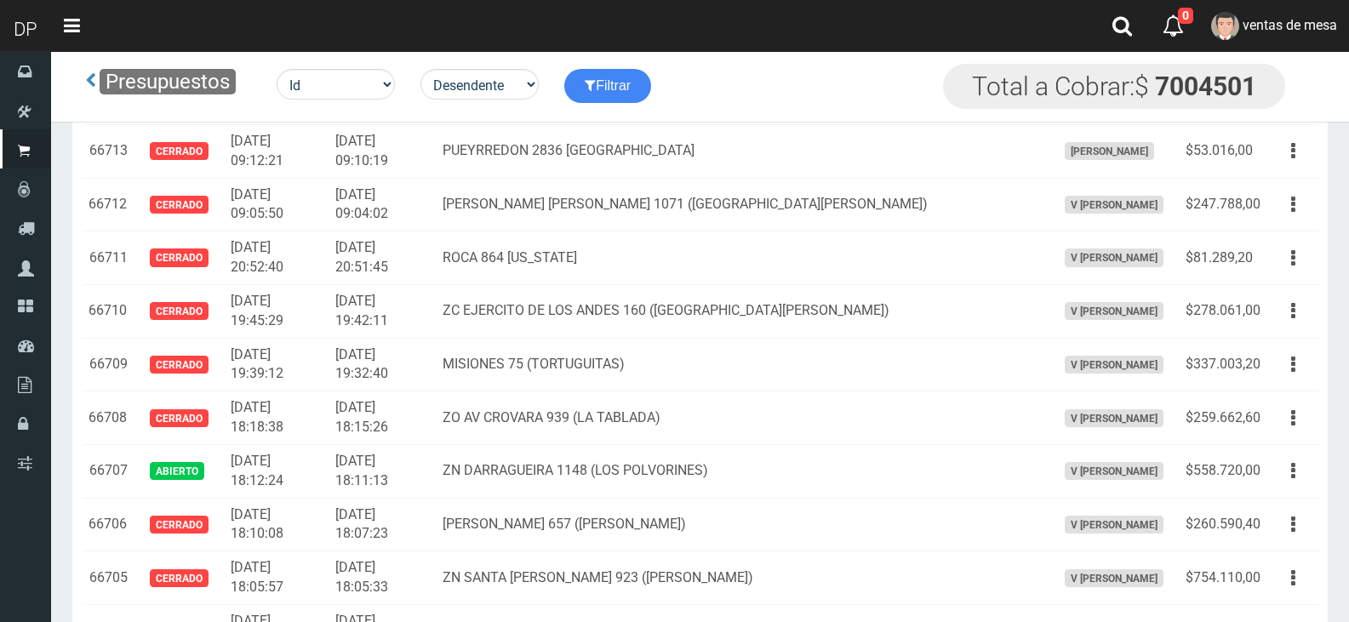
scroll to position [73, 0]
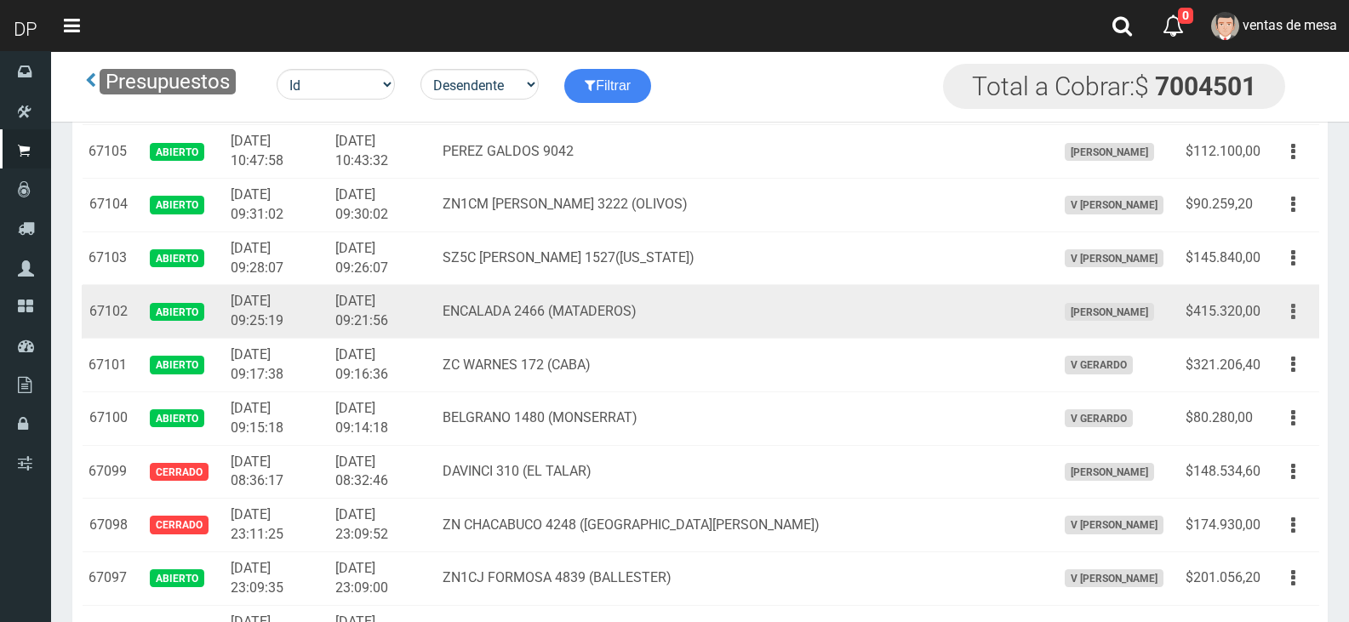
click at [1296, 312] on button "button" at bounding box center [1293, 312] width 38 height 30
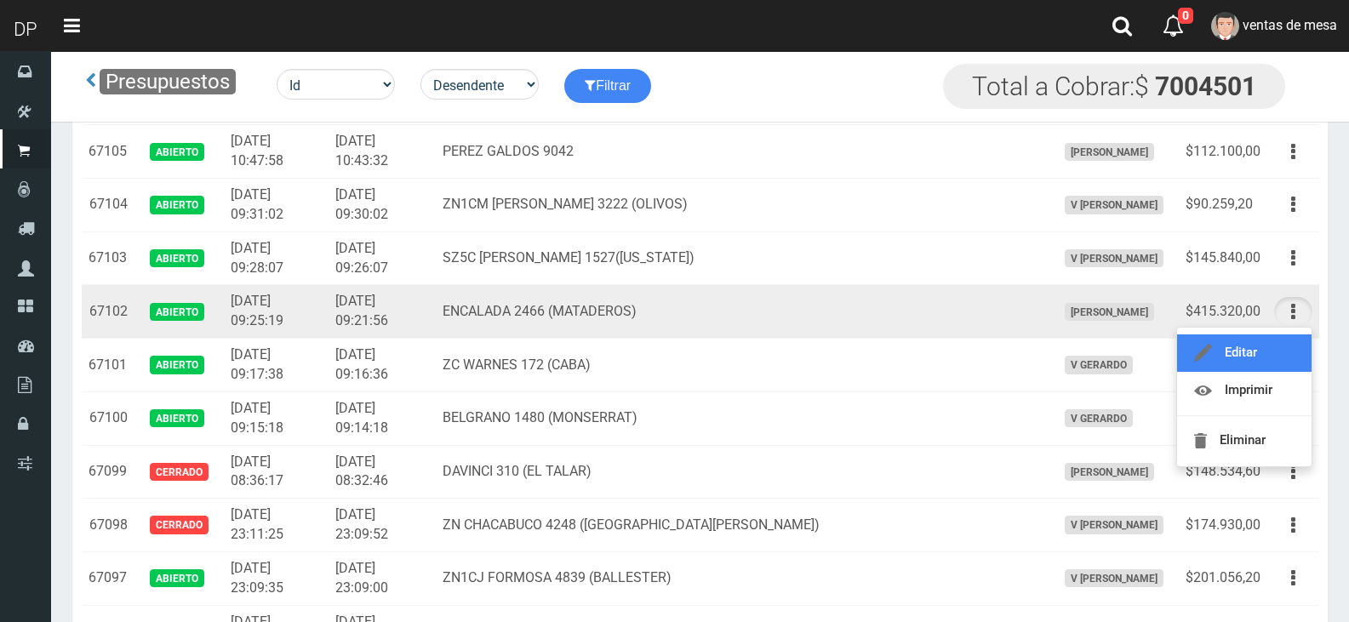
click at [1290, 349] on link "Editar" at bounding box center [1244, 353] width 135 height 37
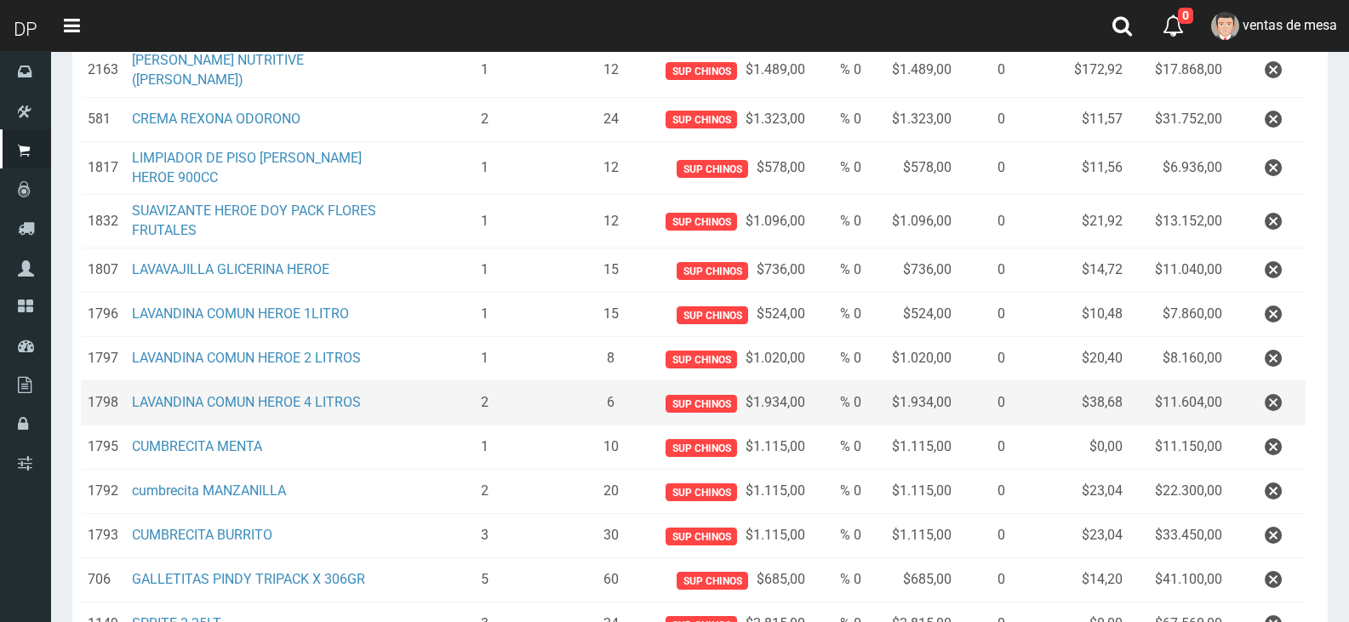
scroll to position [426, 0]
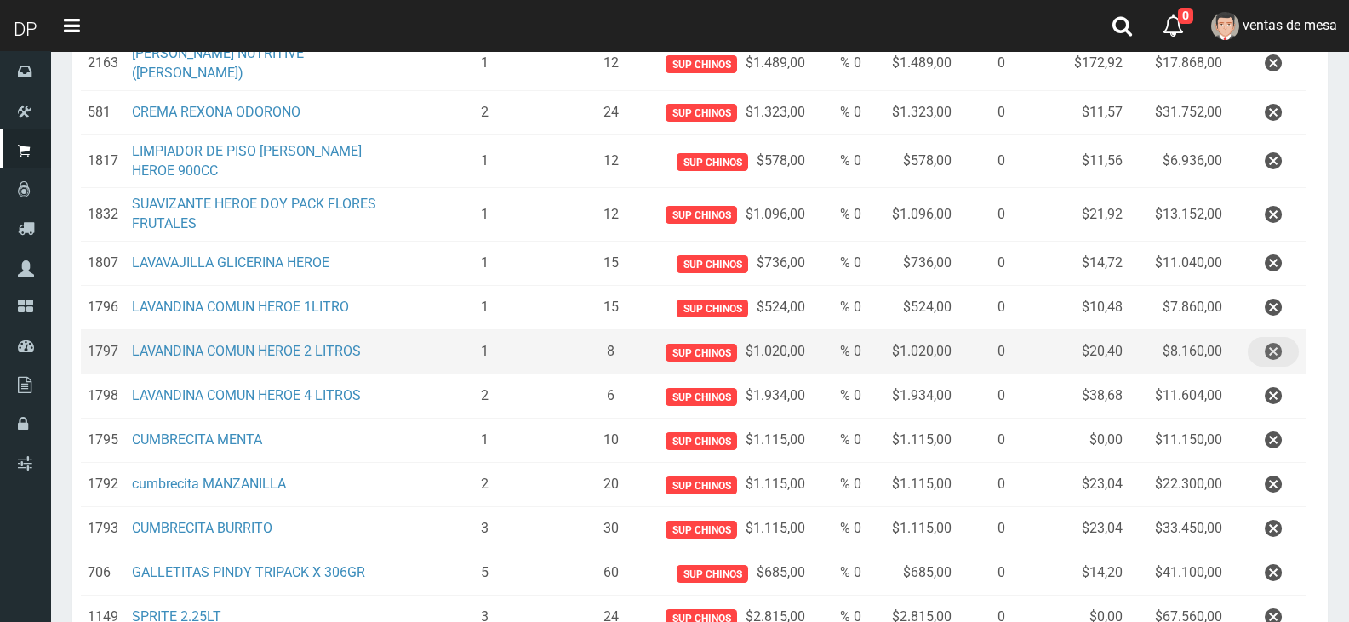
click at [1268, 352] on icon "button" at bounding box center [1273, 352] width 17 height 30
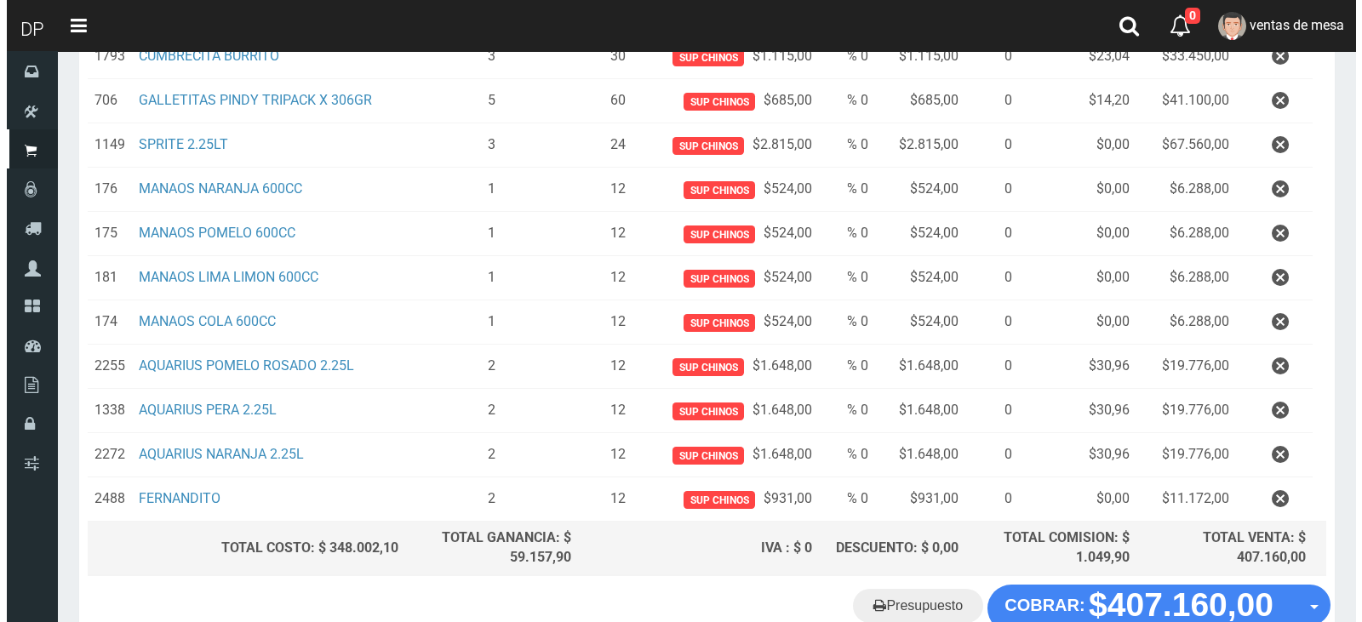
scroll to position [960, 0]
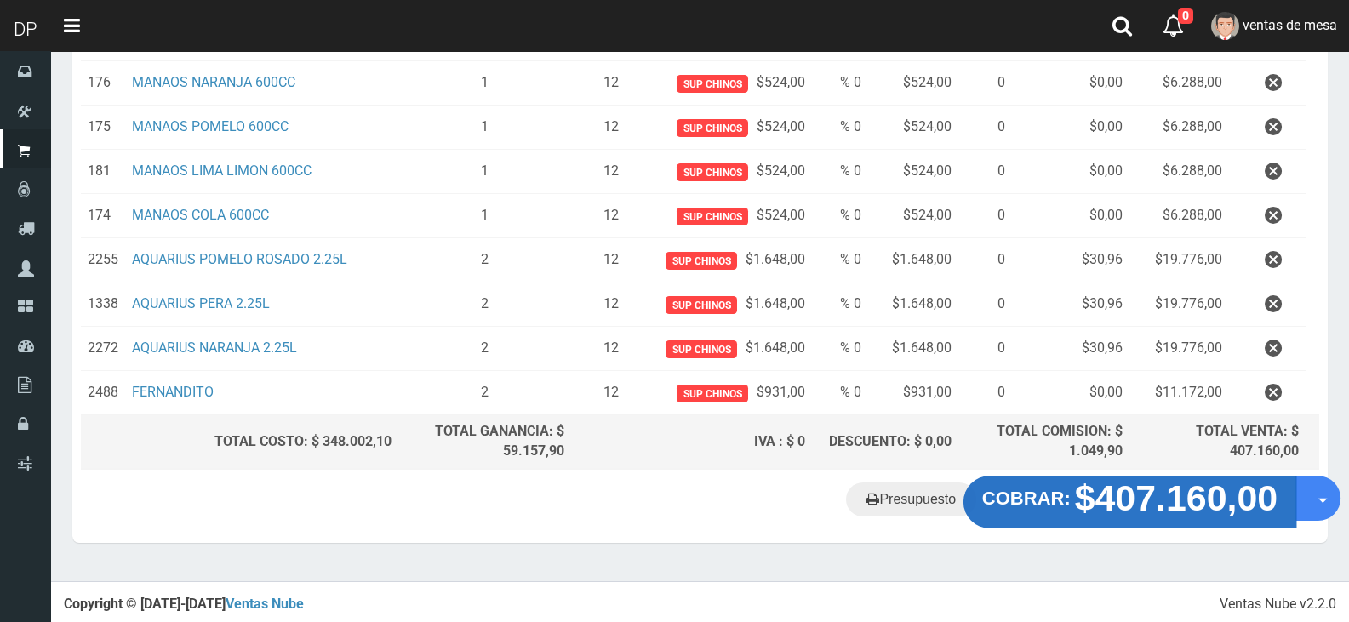
click at [1171, 516] on strong "$407.160,00" at bounding box center [1176, 498] width 203 height 40
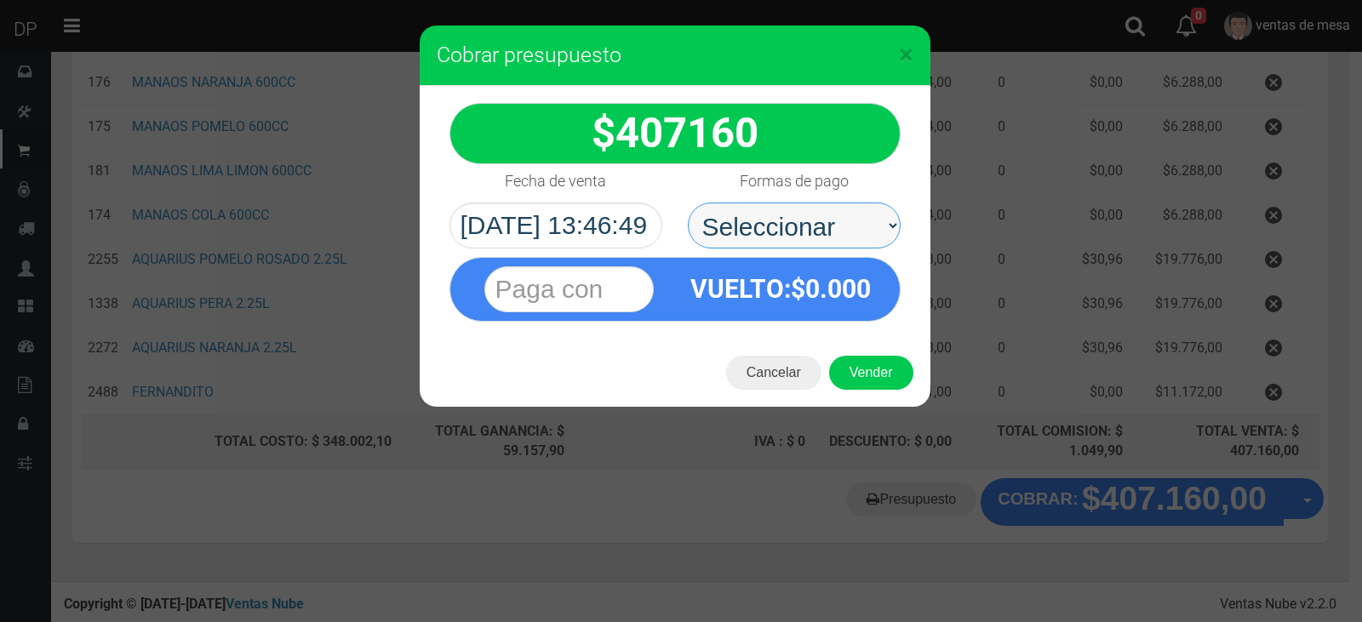
click at [839, 240] on select "Seleccionar Efectivo Tarjeta de Crédito Depósito Débito" at bounding box center [794, 226] width 213 height 46
select select "Efectivo"
click at [688, 203] on select "Seleccionar Efectivo Tarjeta de Crédito Depósito Débito" at bounding box center [794, 226] width 213 height 46
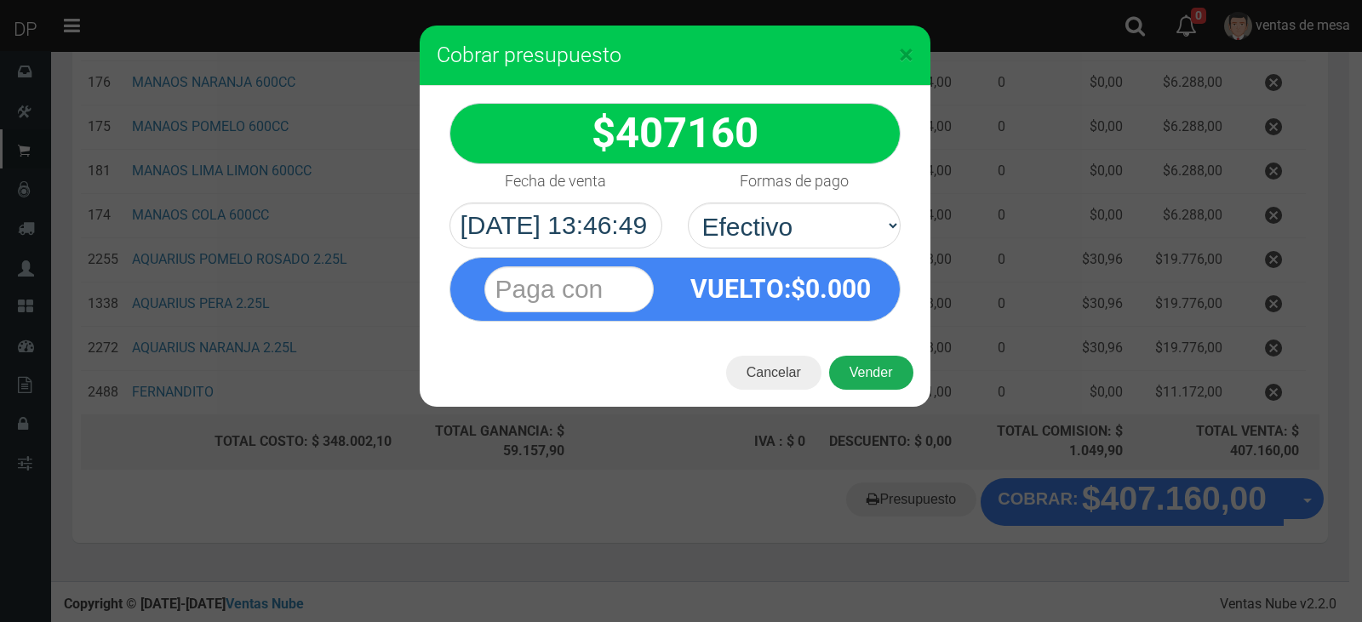
click at [874, 372] on button "Vender" at bounding box center [871, 373] width 84 height 34
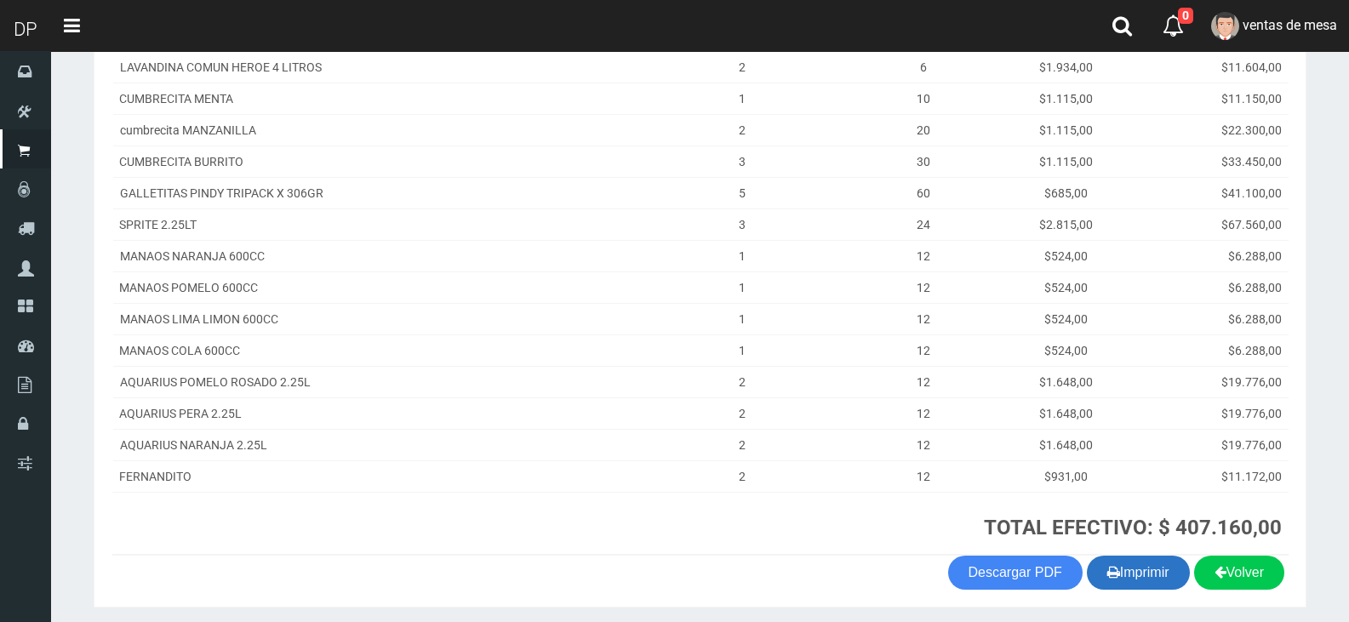
scroll to position [585, 0]
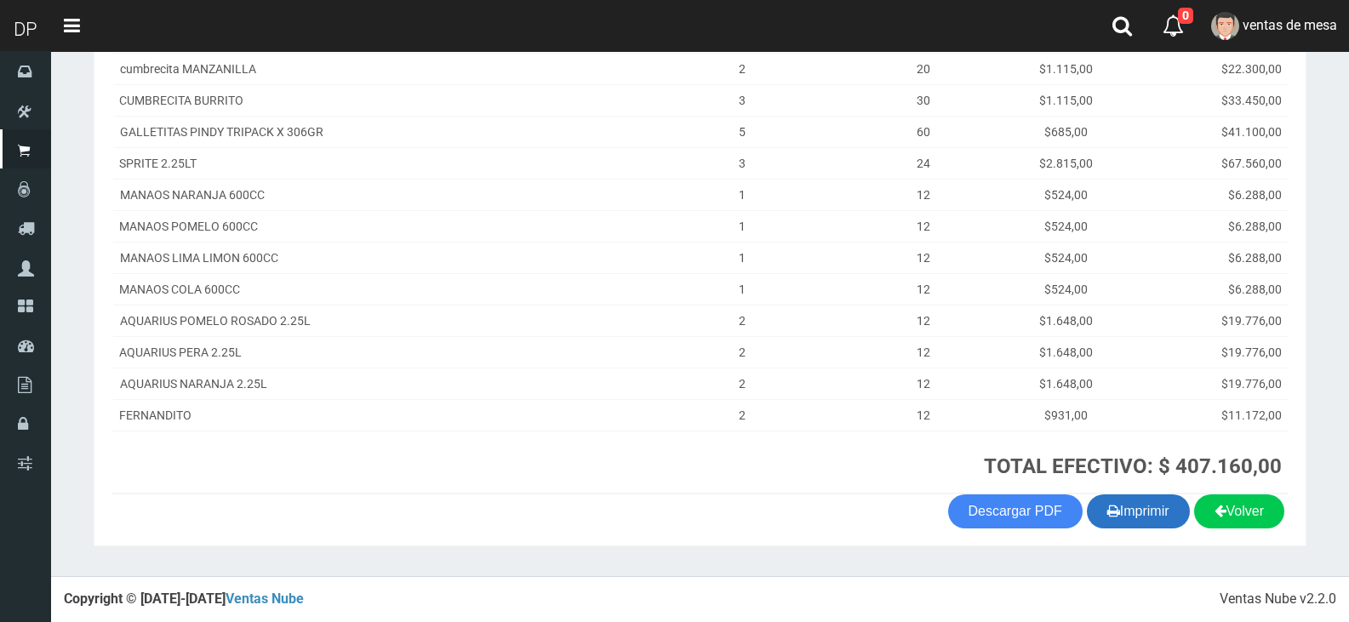
click at [1125, 510] on button "Imprimir" at bounding box center [1138, 512] width 103 height 34
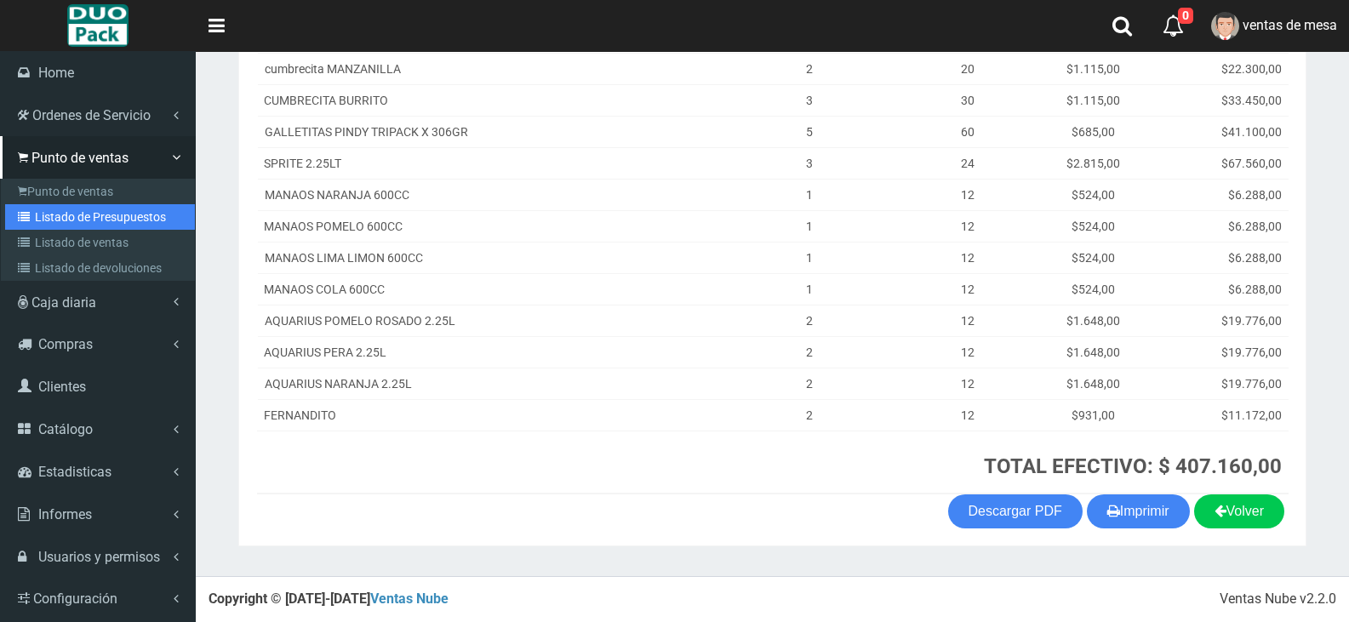
click at [119, 215] on link "Listado de Presupuestos" at bounding box center [100, 217] width 190 height 26
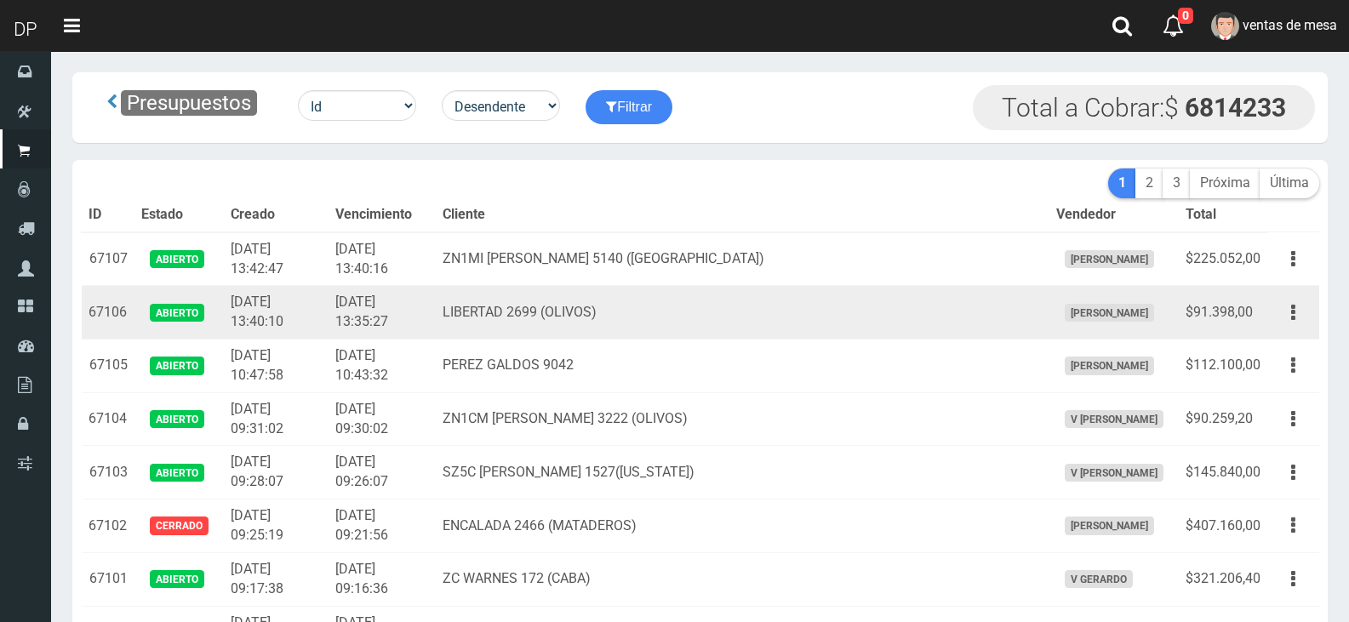
scroll to position [2510, 0]
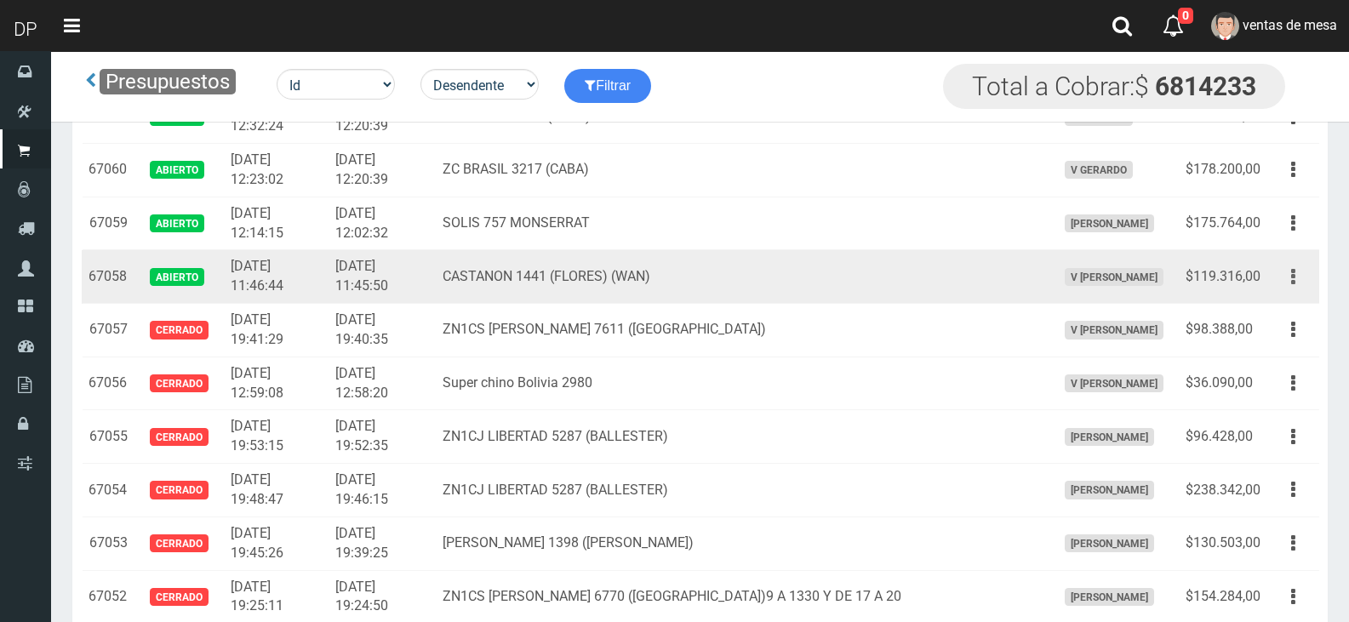
click at [1297, 287] on button "button" at bounding box center [1293, 277] width 38 height 30
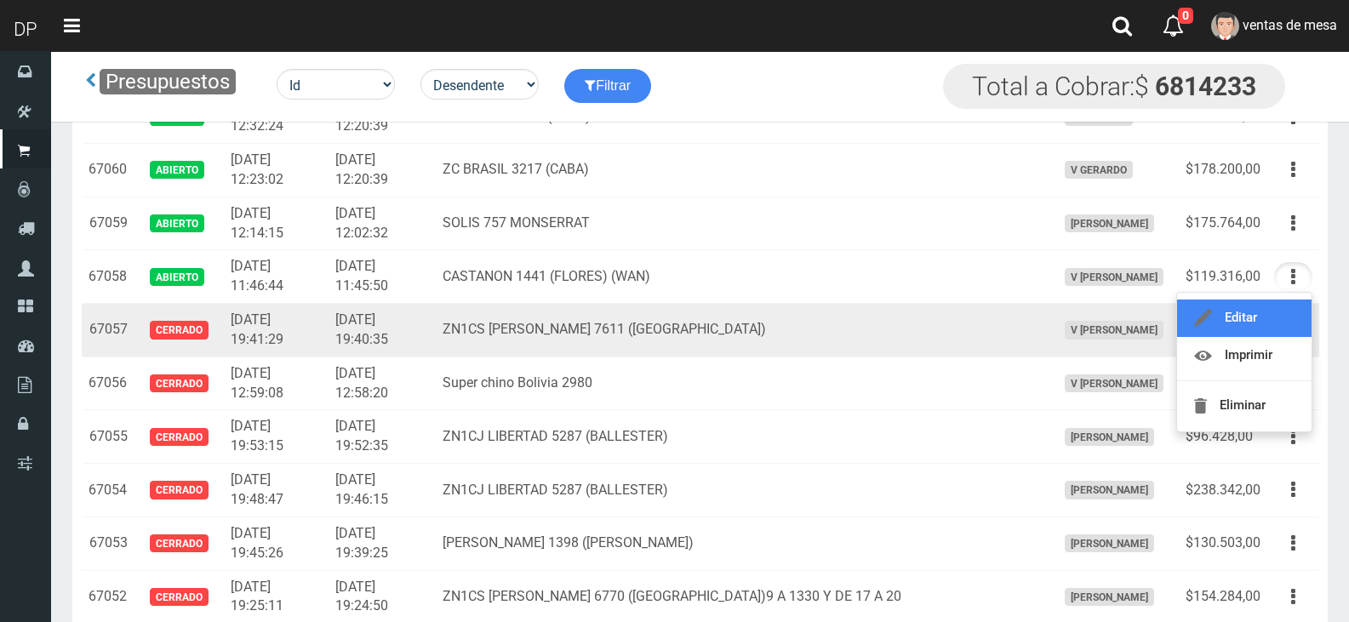
drag, startPoint x: 1281, startPoint y: 327, endPoint x: 1283, endPoint y: 349, distance: 22.2
click at [1280, 329] on link "Editar" at bounding box center [1244, 318] width 135 height 37
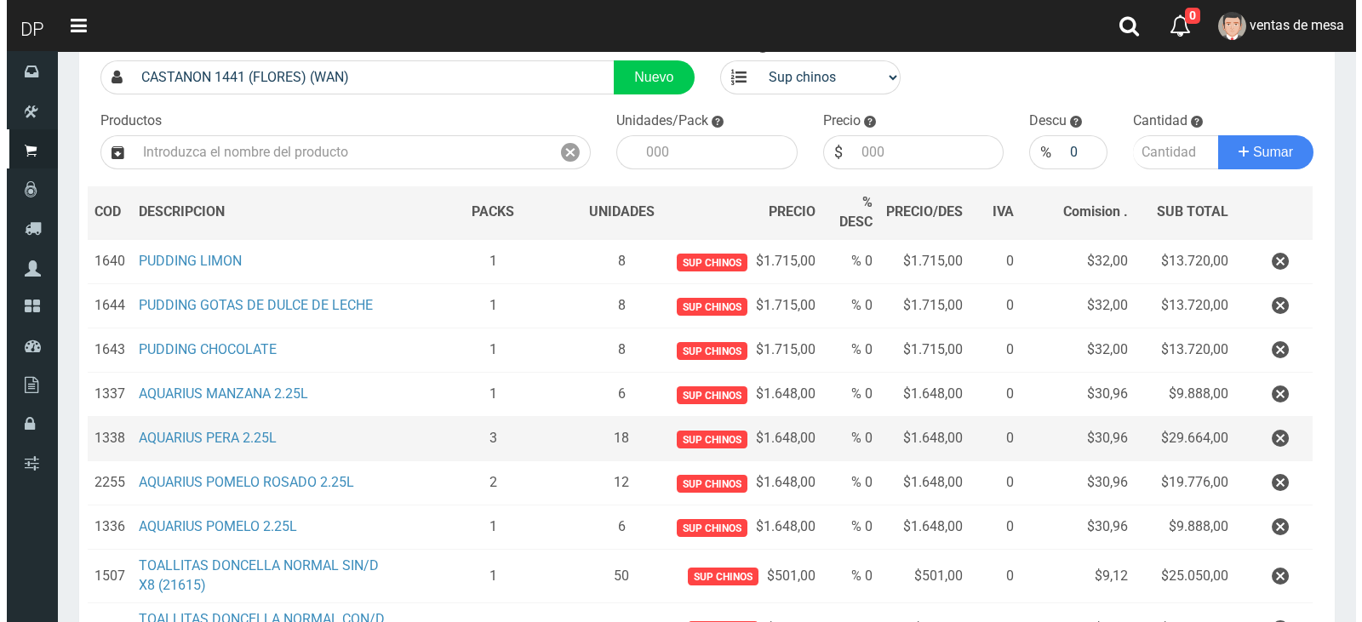
scroll to position [366, 0]
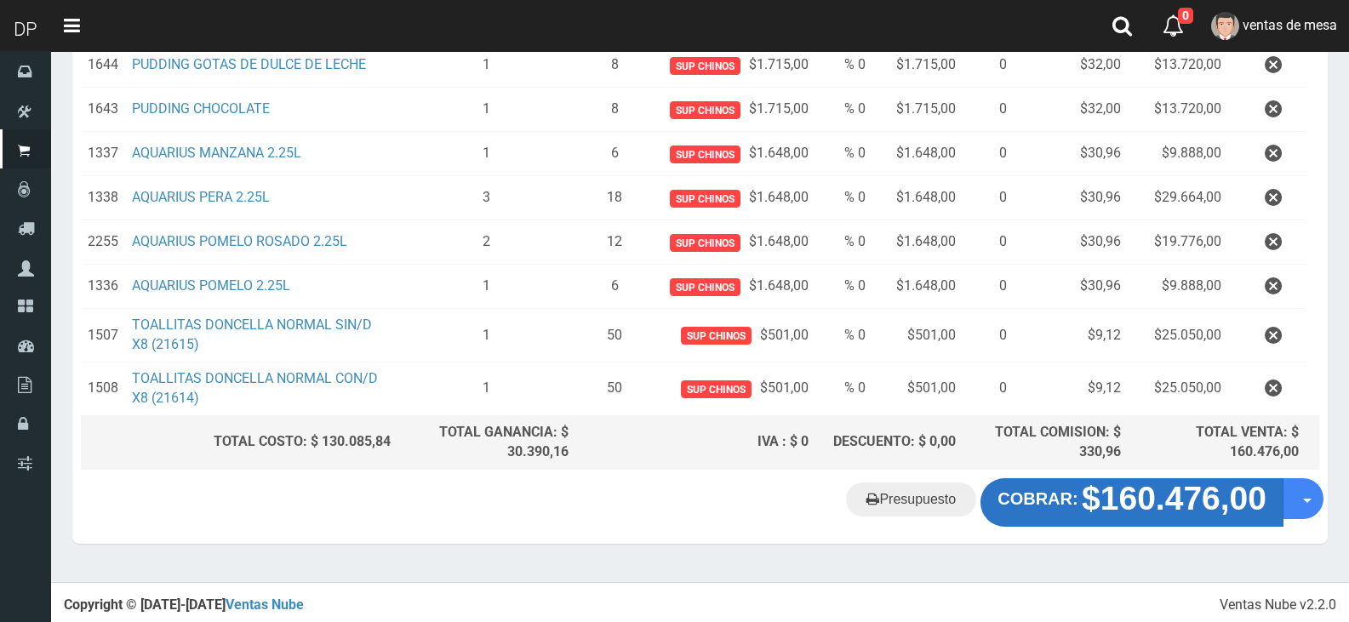
click at [1143, 483] on strong "$160.476,00" at bounding box center [1174, 499] width 185 height 37
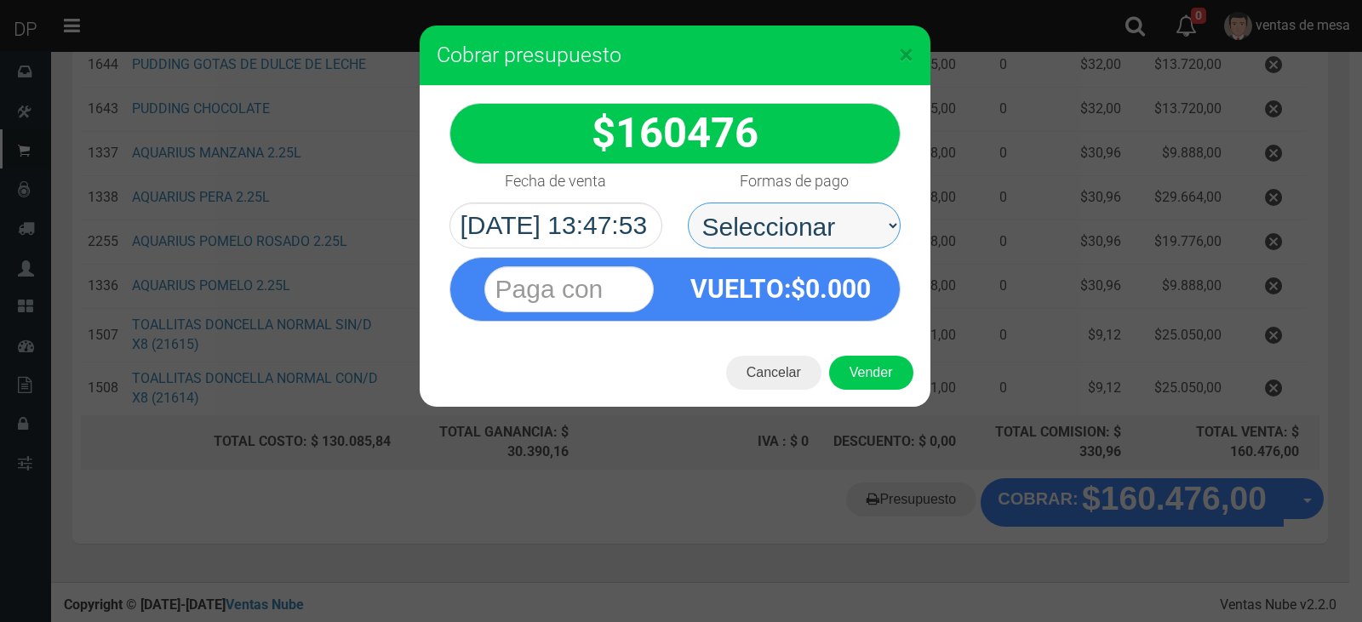
drag, startPoint x: 850, startPoint y: 209, endPoint x: 850, endPoint y: 243, distance: 34.1
click at [850, 212] on select "Seleccionar Efectivo Tarjeta de Crédito Depósito Débito" at bounding box center [794, 226] width 213 height 46
select select "Efectivo"
click at [688, 203] on select "Seleccionar Efectivo Tarjeta de Crédito Depósito Débito" at bounding box center [794, 226] width 213 height 46
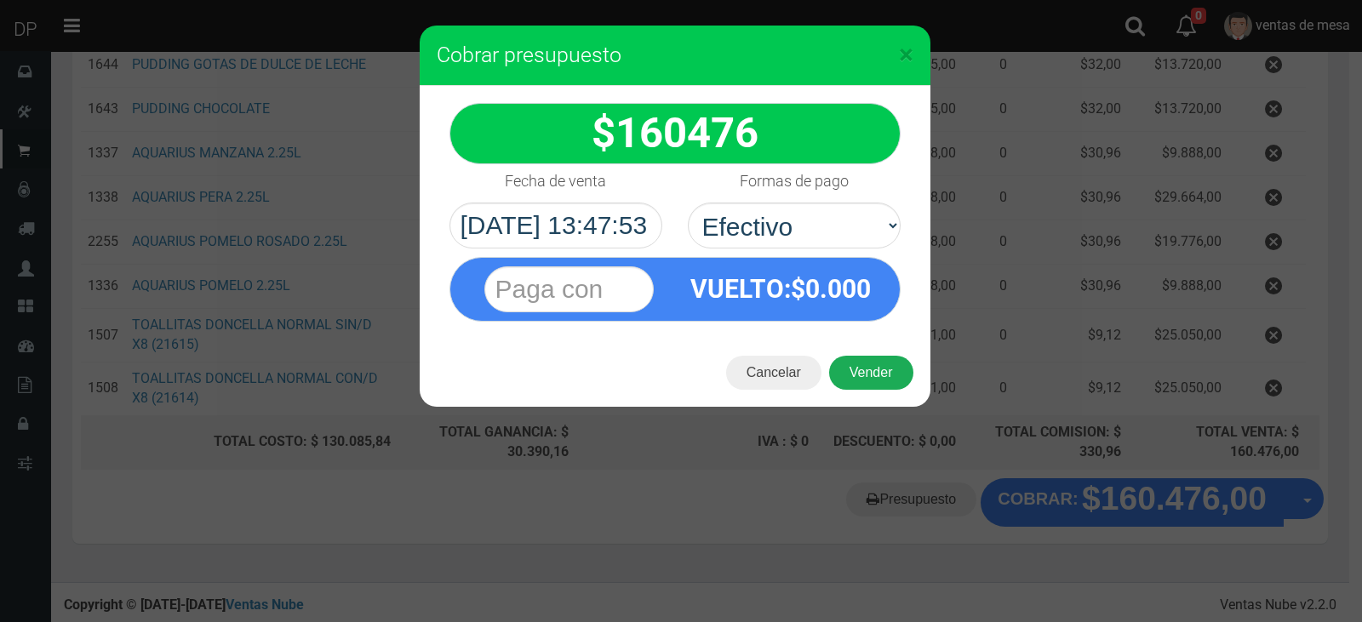
click at [874, 366] on button "Vender" at bounding box center [871, 373] width 84 height 34
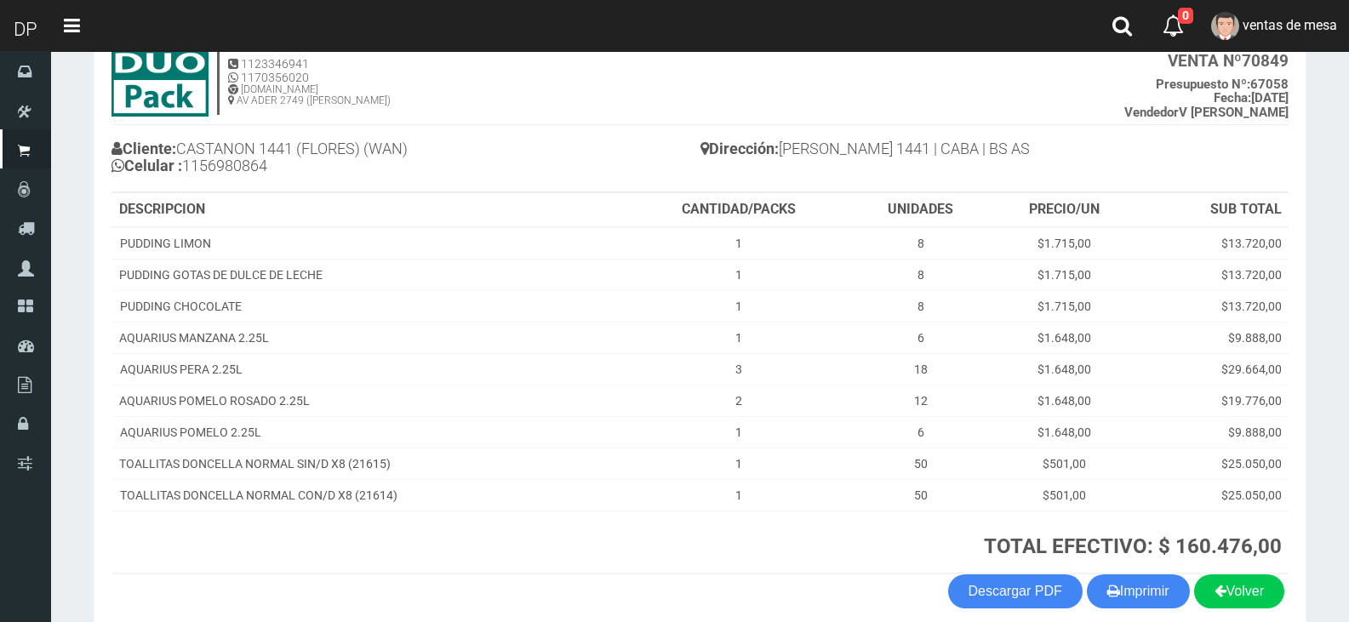
scroll to position [192, 0]
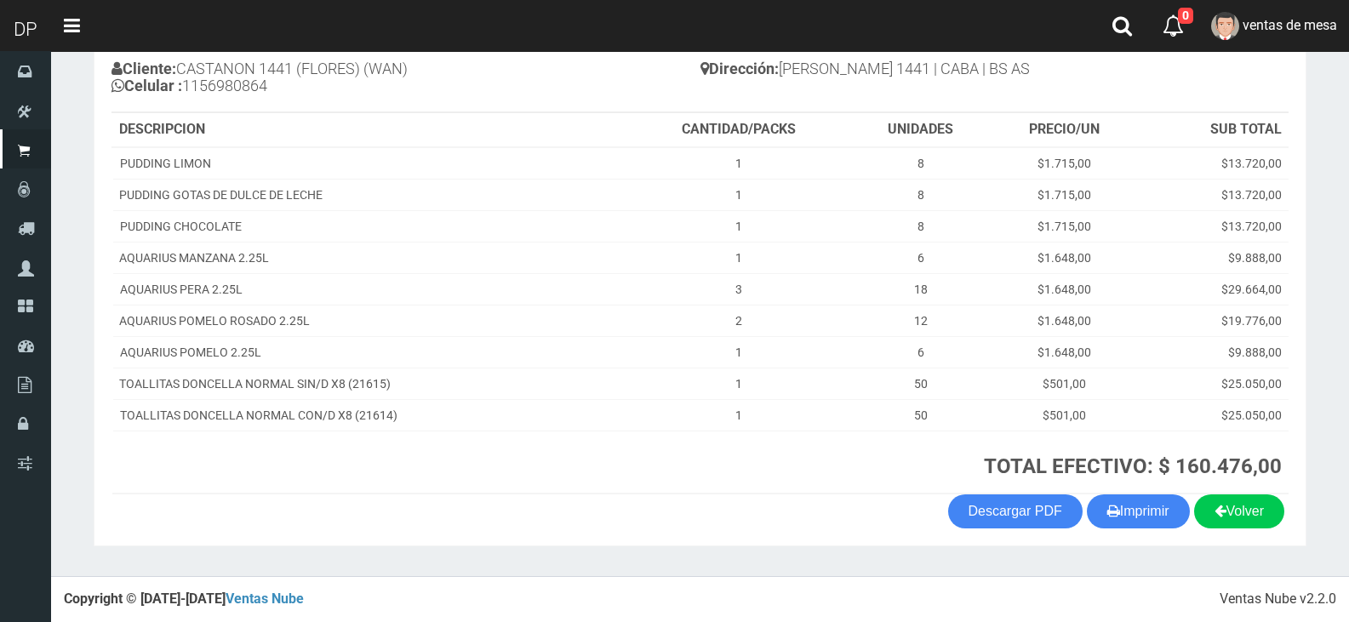
click at [1121, 532] on section "1123346941 1170356020 [DOMAIN_NAME] AV ADER 2749 ([PERSON_NAME]) VENTA Nº 70849…" at bounding box center [700, 249] width 1213 height 596
click at [1123, 512] on button "Imprimir" at bounding box center [1138, 512] width 103 height 34
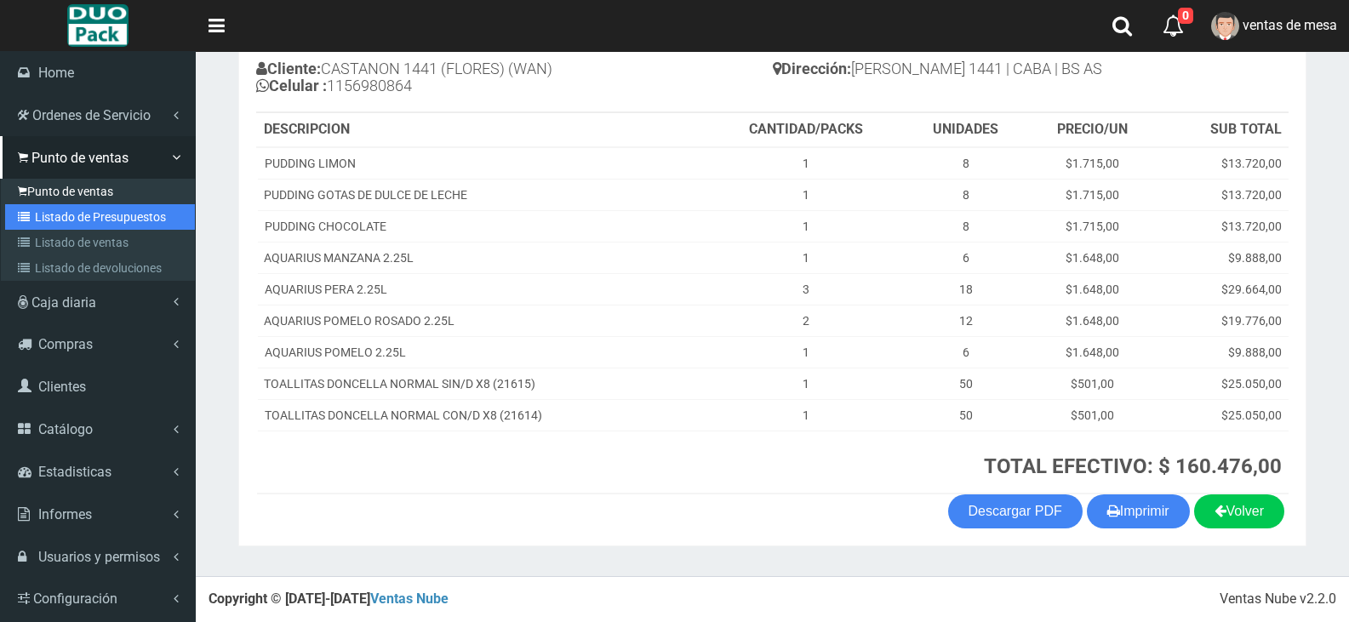
drag, startPoint x: 53, startPoint y: 212, endPoint x: 57, endPoint y: 203, distance: 10.3
click at [53, 212] on link "Listado de Presupuestos" at bounding box center [100, 217] width 190 height 26
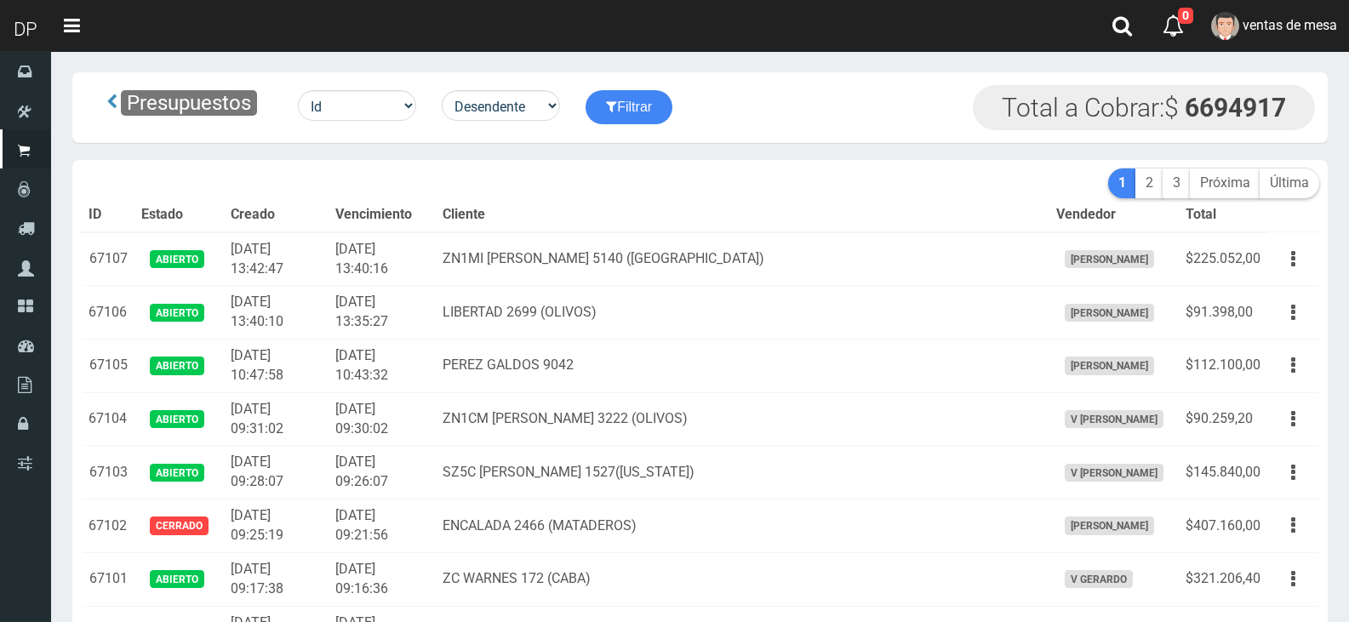
scroll to position [4110, 0]
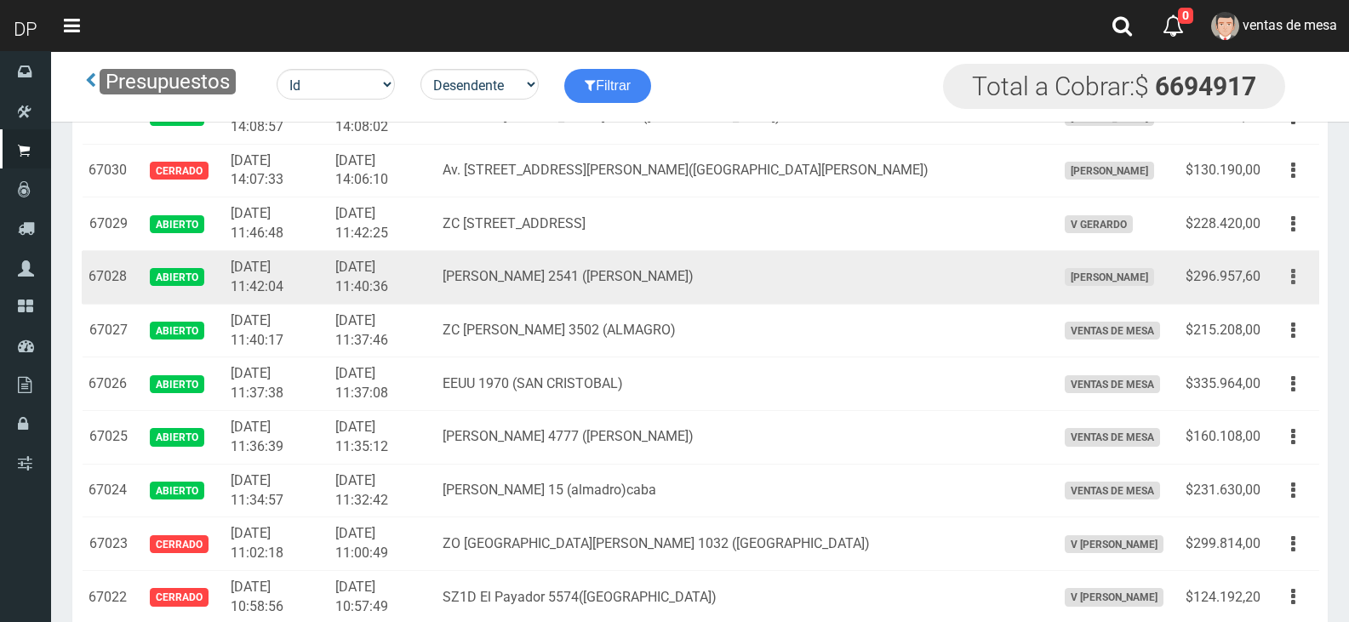
click at [1291, 283] on button "button" at bounding box center [1293, 277] width 38 height 30
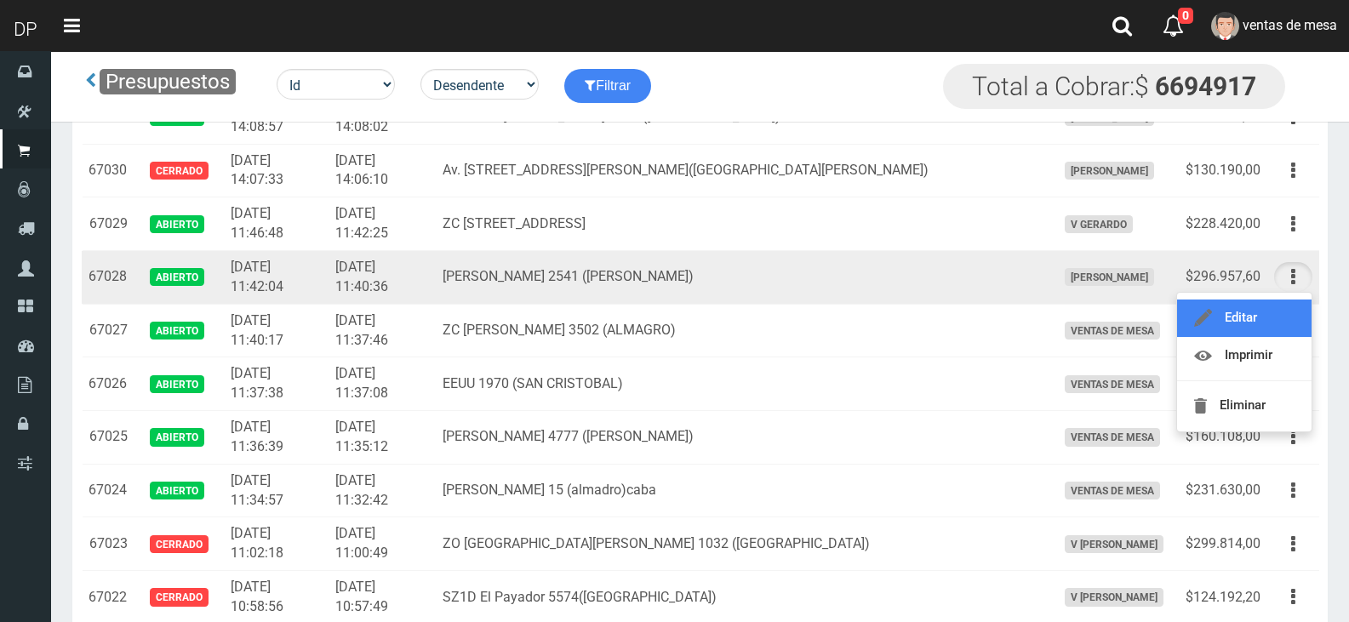
click at [1291, 326] on link "Editar" at bounding box center [1244, 318] width 135 height 37
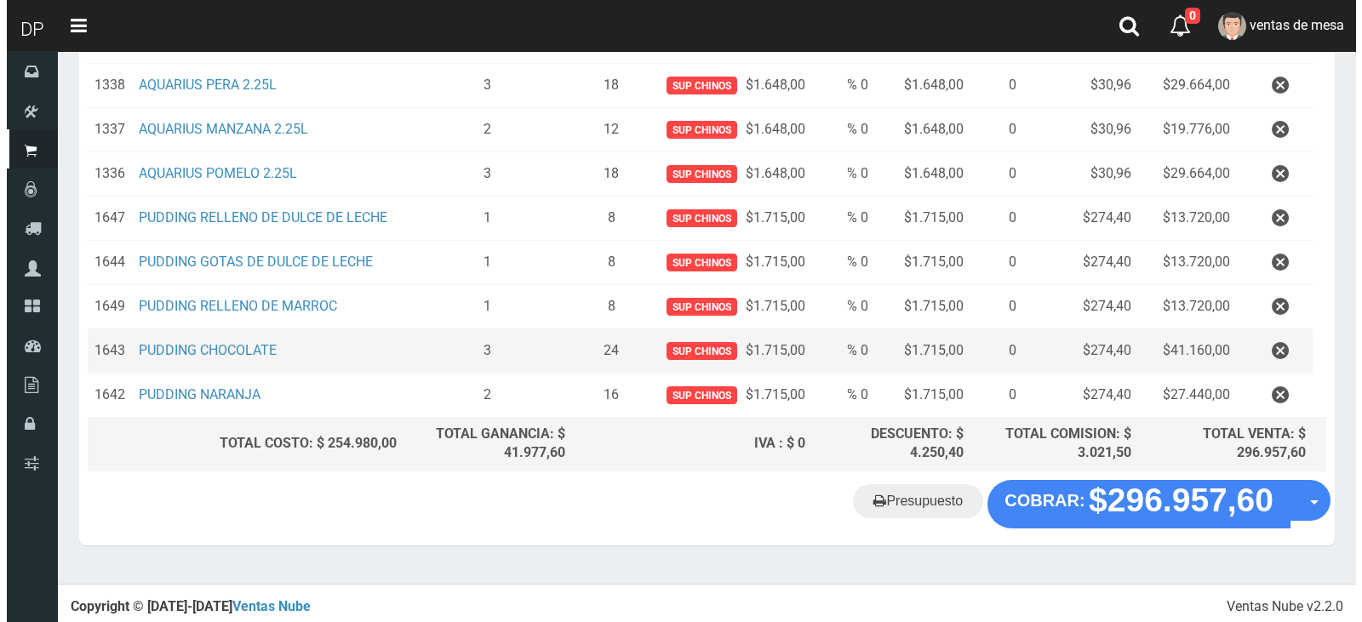
scroll to position [675, 0]
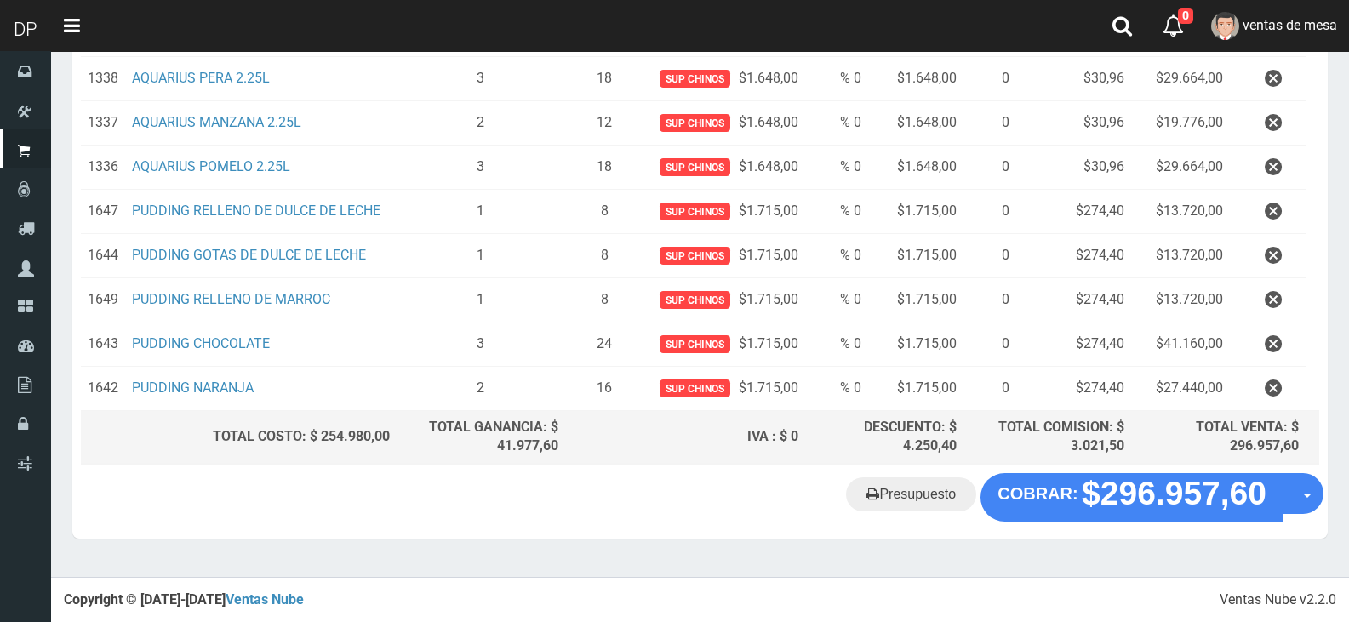
click at [1020, 521] on div "Presupuesto COBRAR: $296.957,60 Opciones" at bounding box center [700, 505] width 1256 height 65
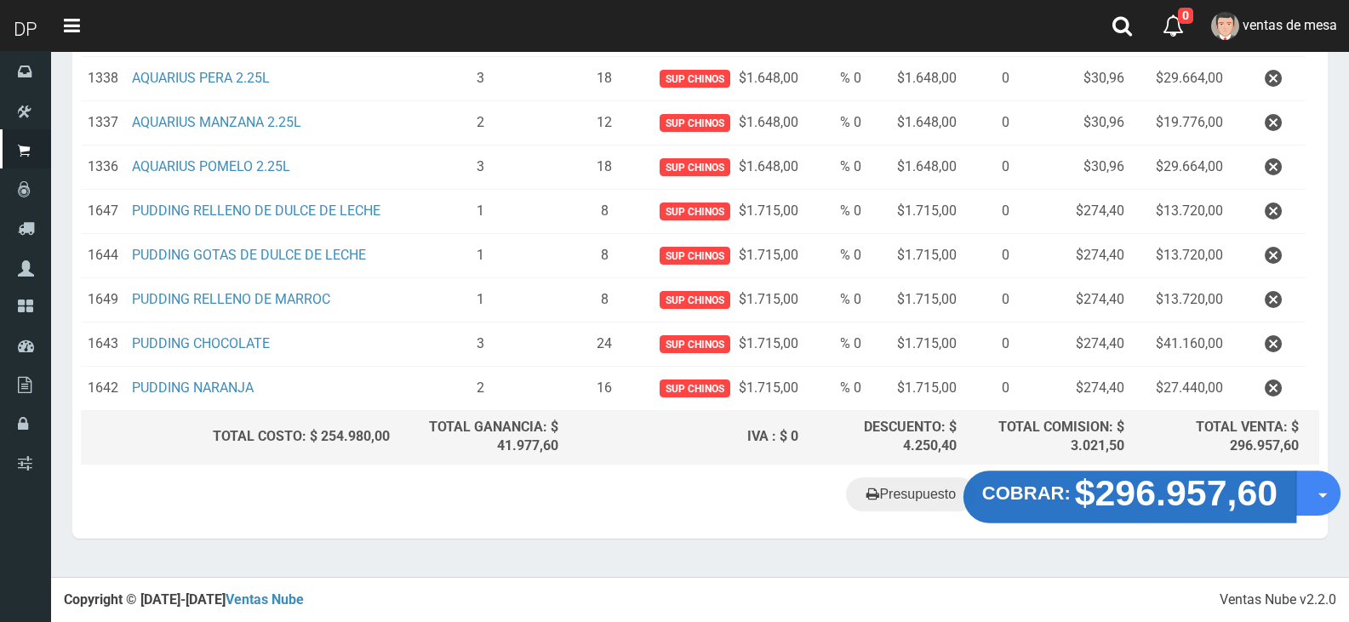
click at [1049, 504] on strong "COBRAR:" at bounding box center [1026, 494] width 89 height 20
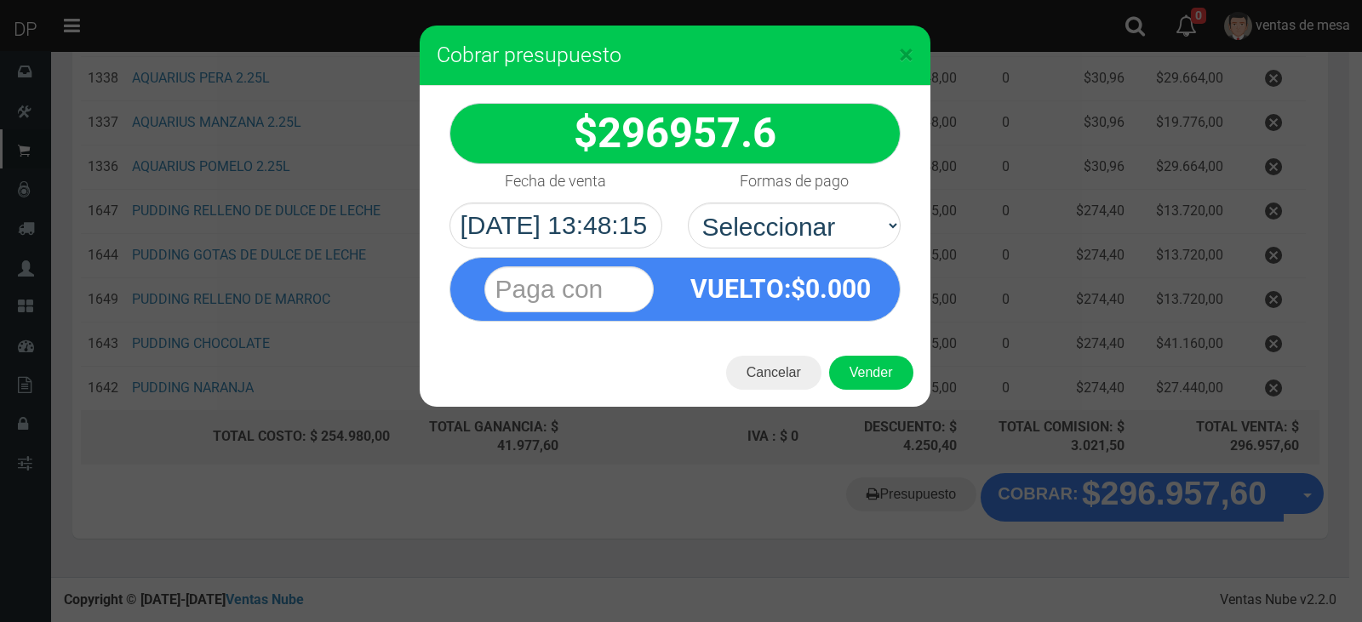
select select "Efectivo"
click at [688, 203] on select "Seleccionar Efectivo Tarjeta de Crédito Depósito Débito" at bounding box center [794, 226] width 213 height 46
click at [870, 348] on div "Cancelar Vender" at bounding box center [675, 373] width 511 height 68
click at [879, 368] on button "Vender" at bounding box center [871, 373] width 84 height 34
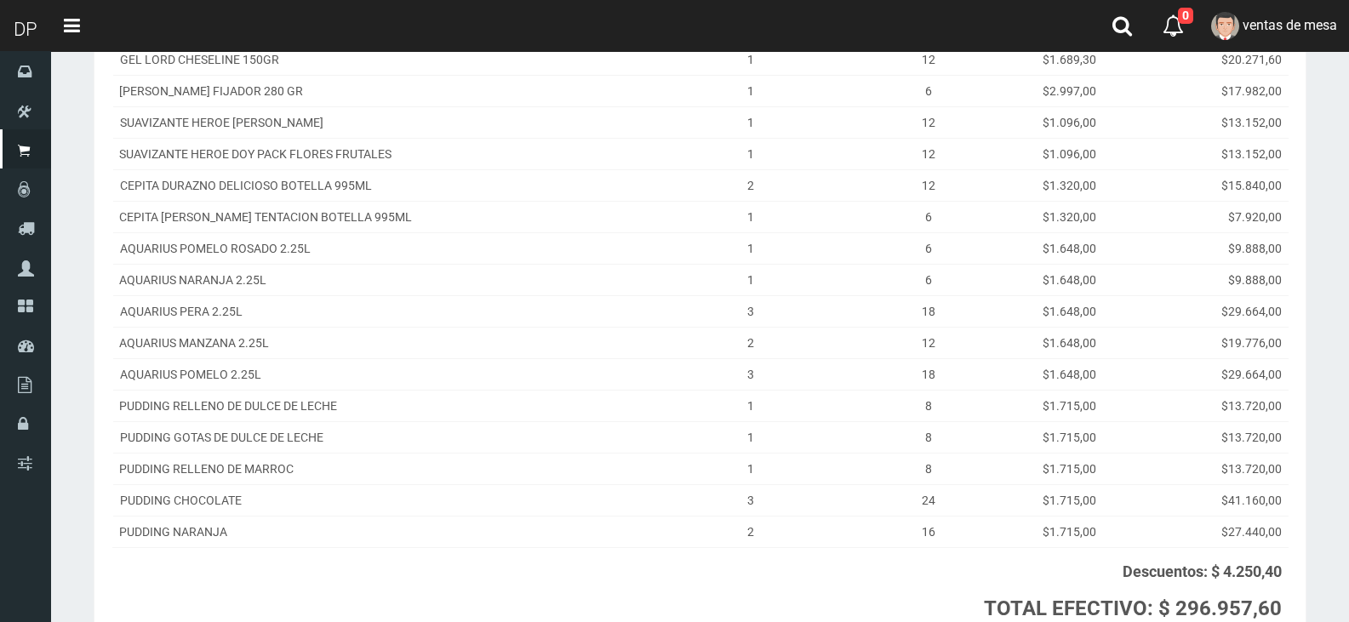
scroll to position [421, 0]
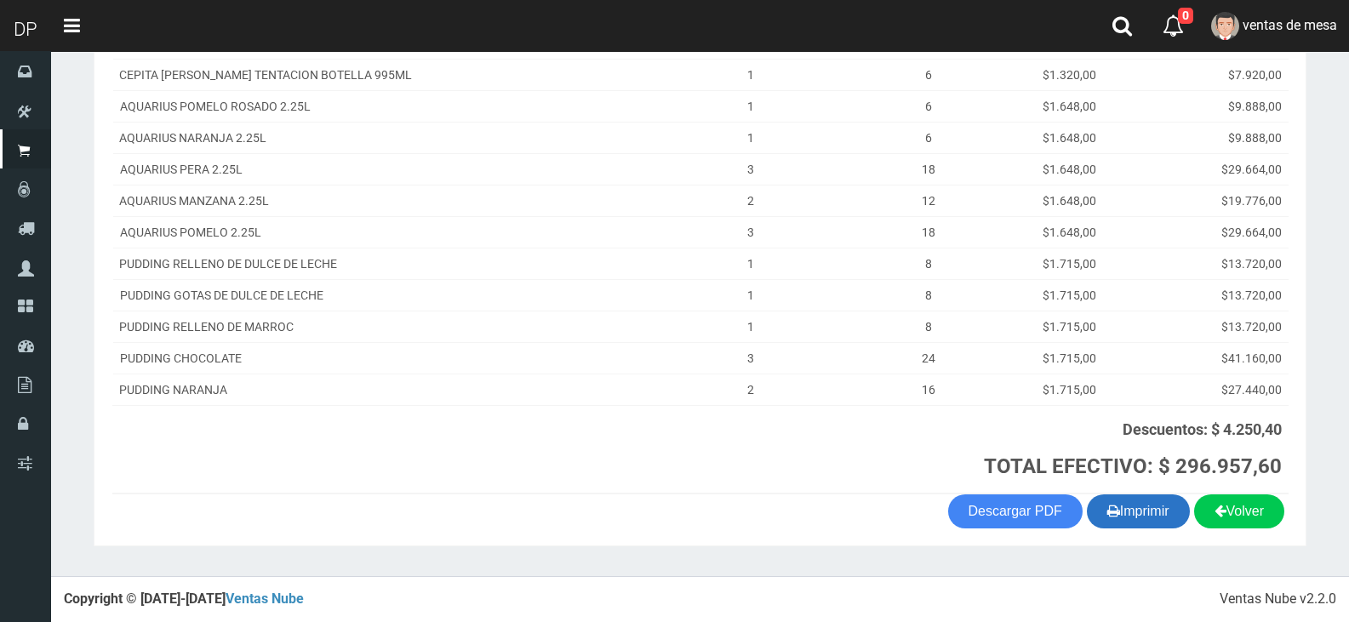
click at [1119, 507] on button "Imprimir" at bounding box center [1138, 512] width 103 height 34
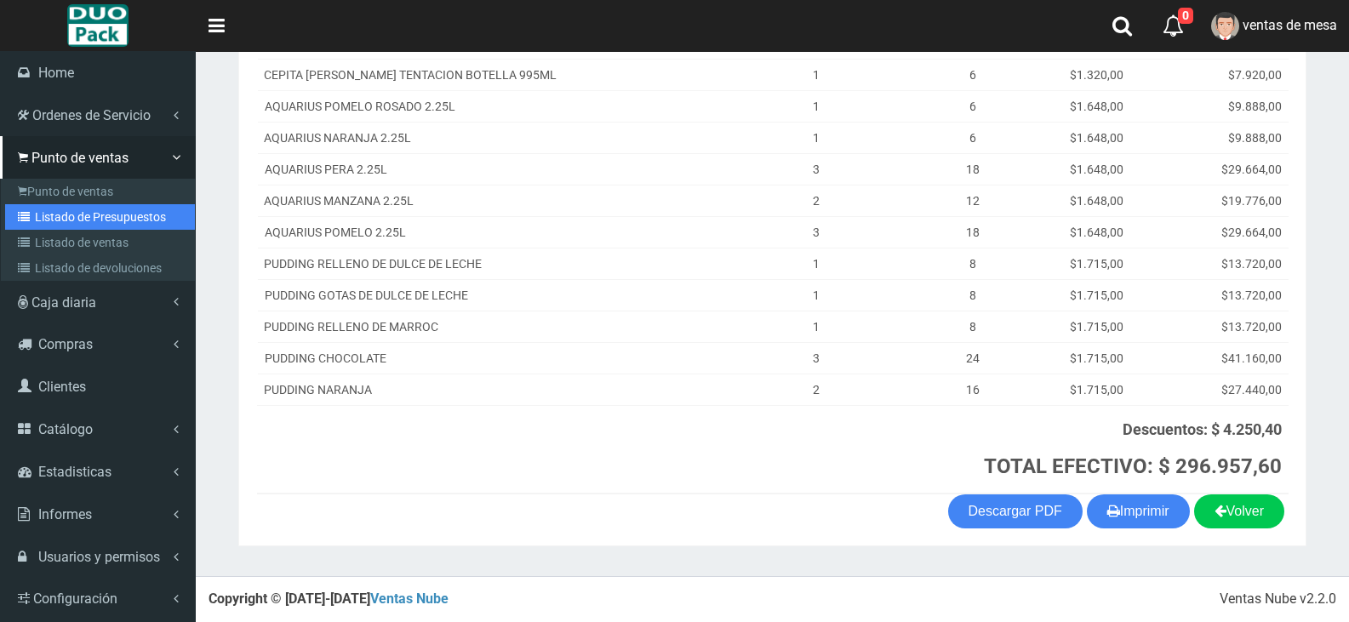
click at [82, 211] on link "Listado de Presupuestos" at bounding box center [100, 217] width 190 height 26
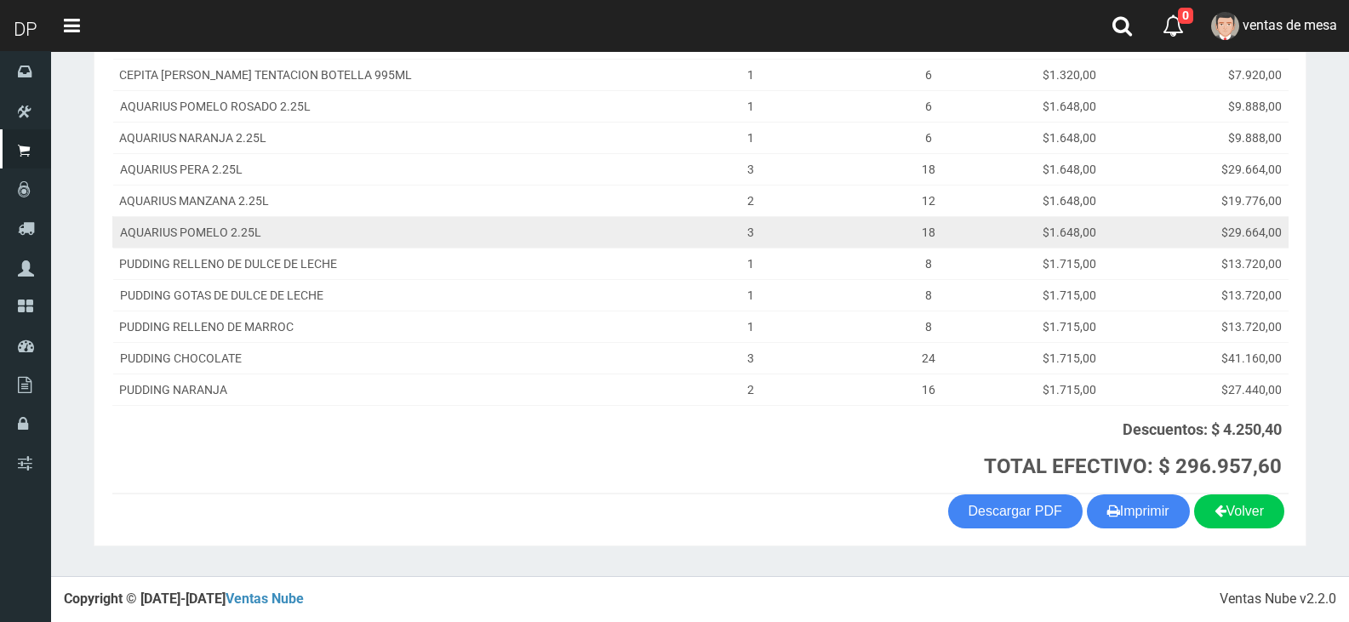
click at [640, 229] on td "3" at bounding box center [750, 231] width 220 height 31
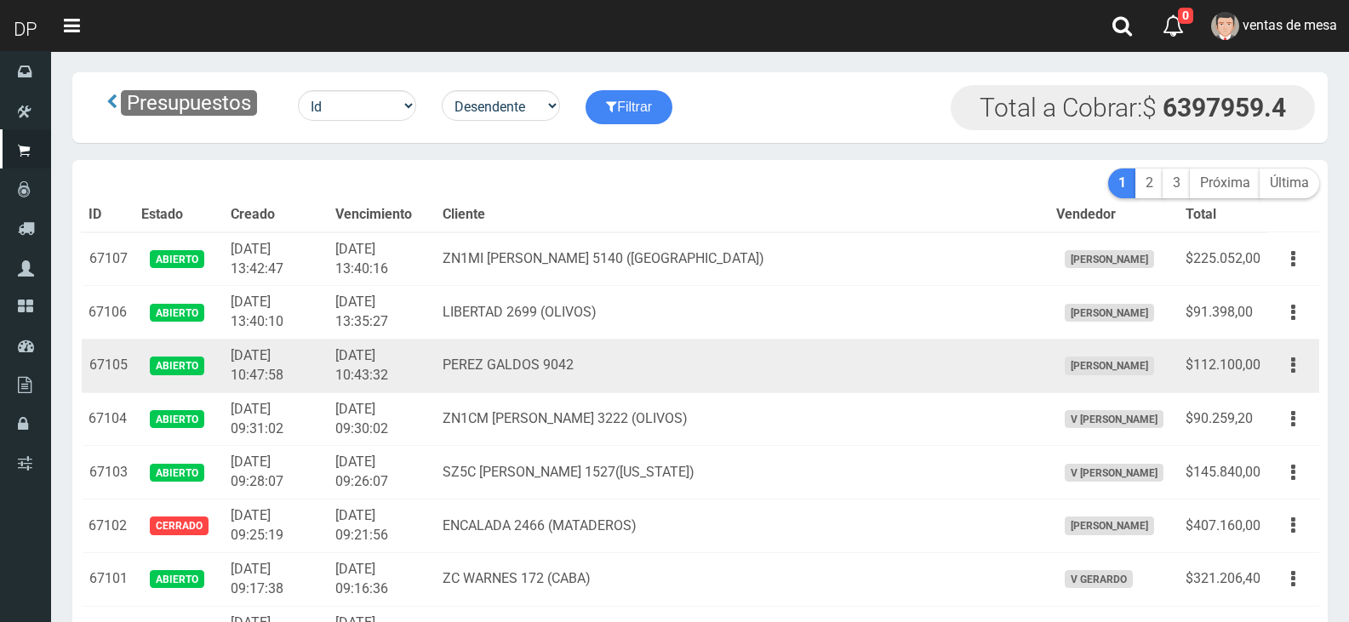
click at [436, 369] on td "[DATE] 10:43:32" at bounding box center [382, 367] width 107 height 54
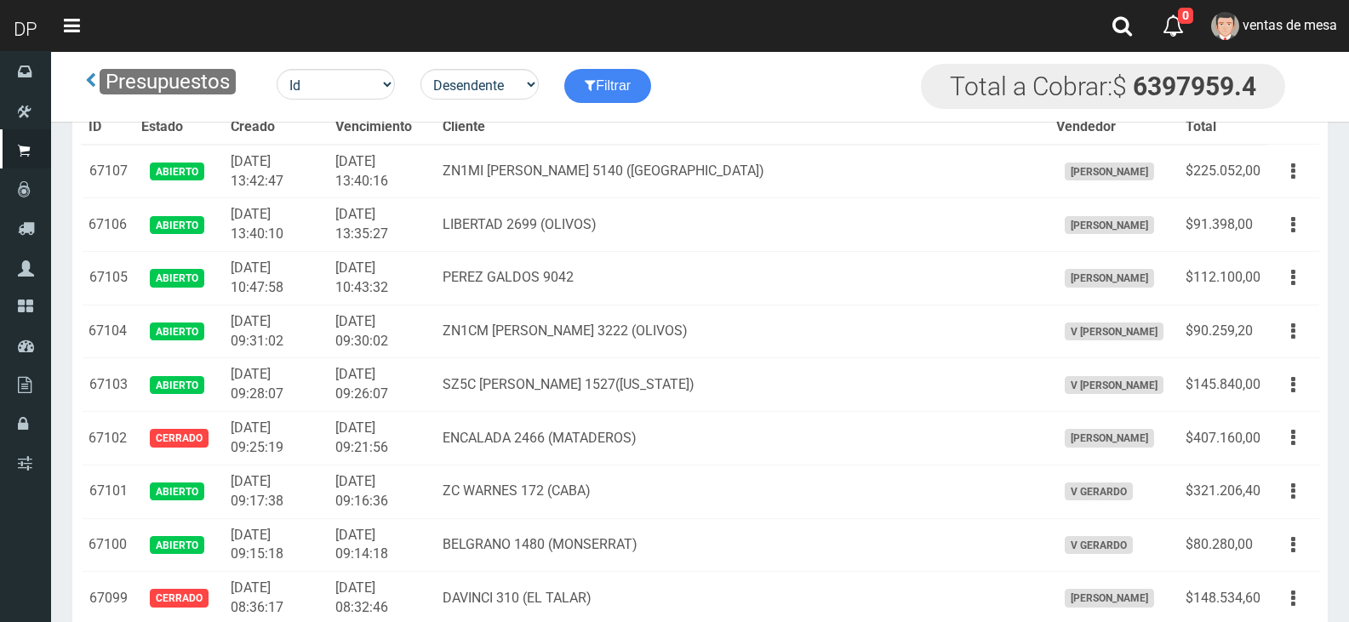
scroll to position [4110, 0]
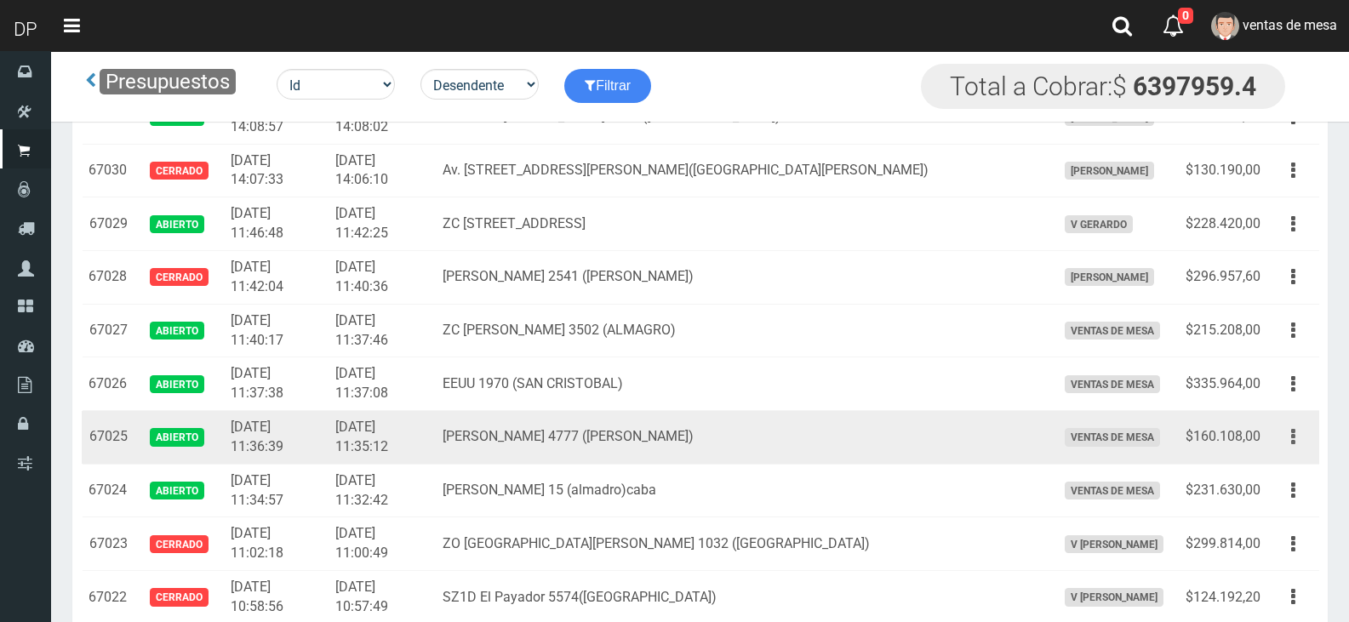
click at [1286, 432] on button "button" at bounding box center [1293, 437] width 38 height 30
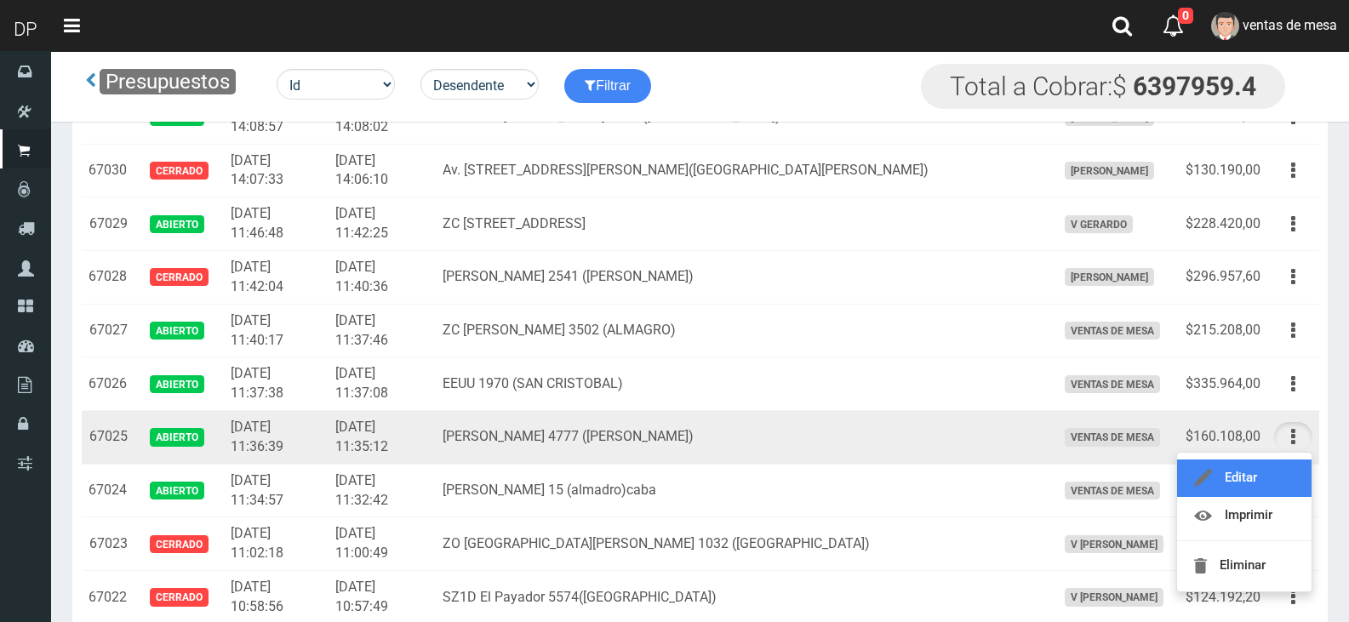
click at [1287, 476] on link "Editar" at bounding box center [1244, 478] width 135 height 37
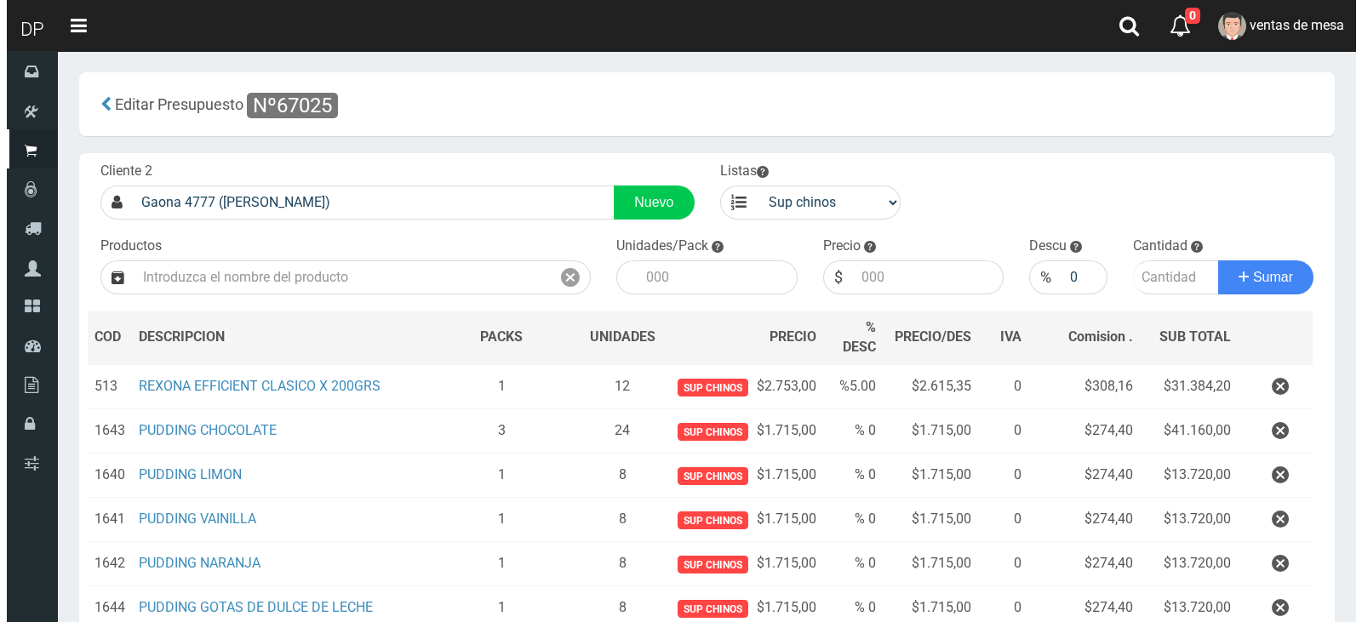
scroll to position [269, 0]
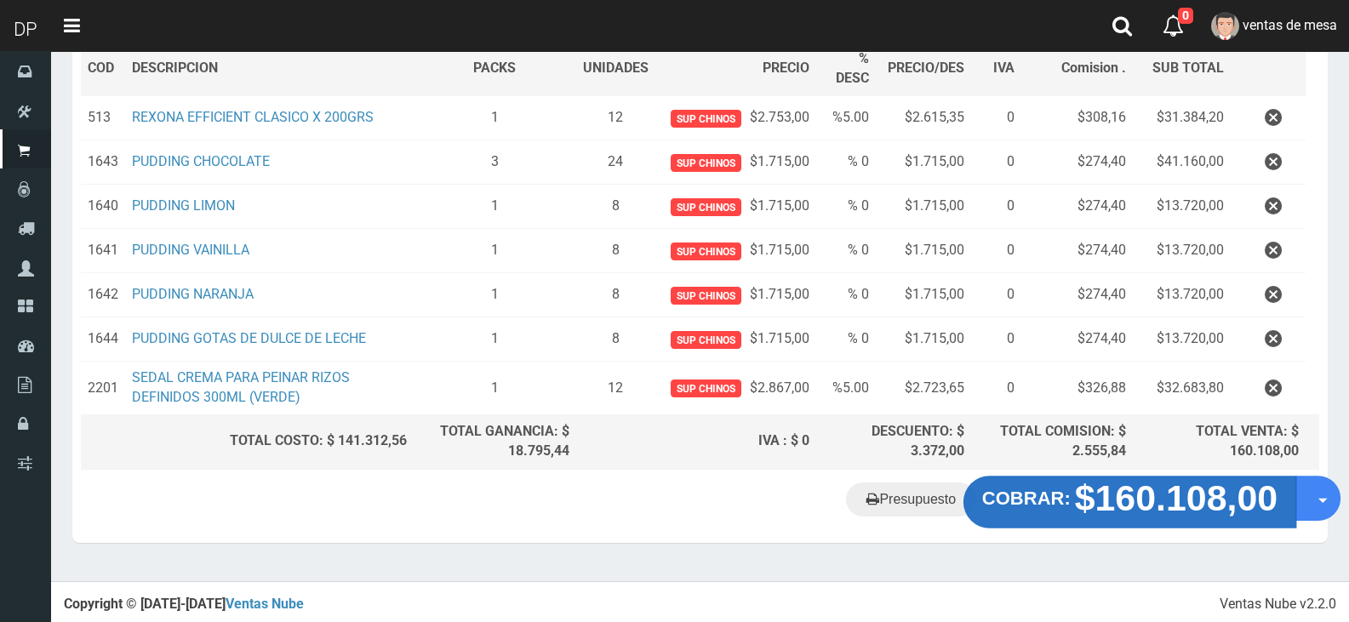
click at [1056, 495] on strong "COBRAR:" at bounding box center [1026, 498] width 89 height 20
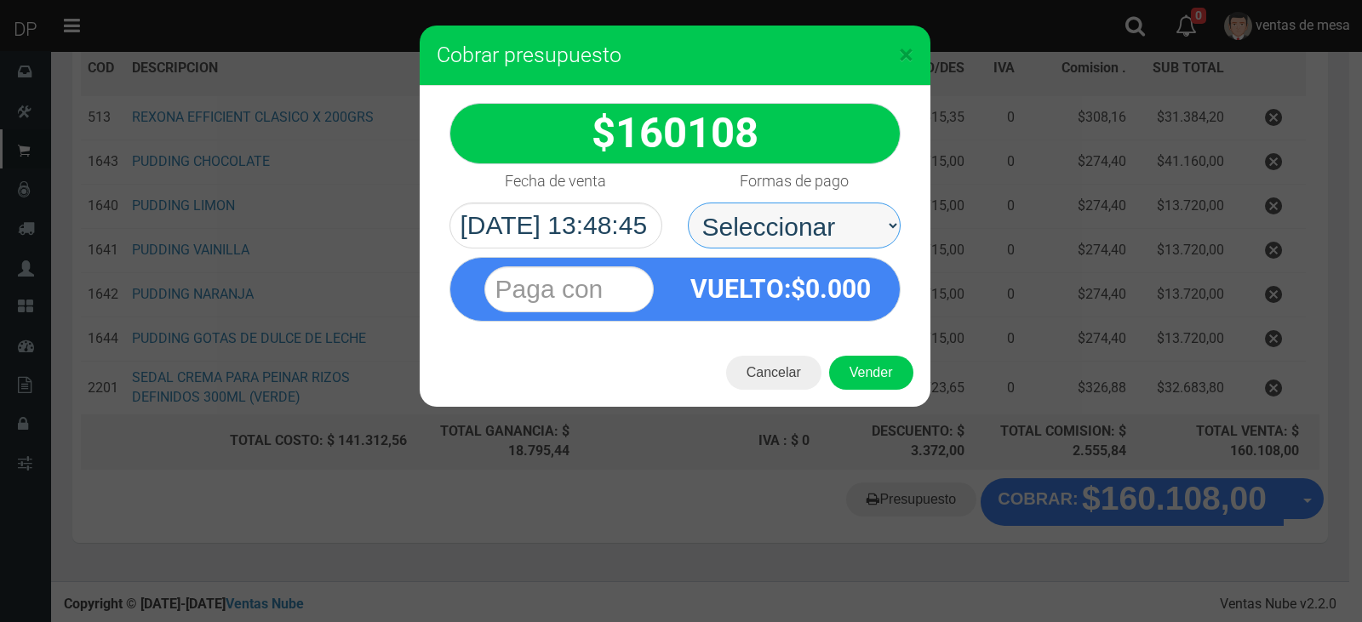
click at [747, 238] on select "Seleccionar Efectivo Tarjeta de Crédito Depósito Débito" at bounding box center [794, 226] width 213 height 46
select select "Efectivo"
click at [688, 203] on select "Seleccionar Efectivo Tarjeta de Crédito Depósito Débito" at bounding box center [794, 226] width 213 height 46
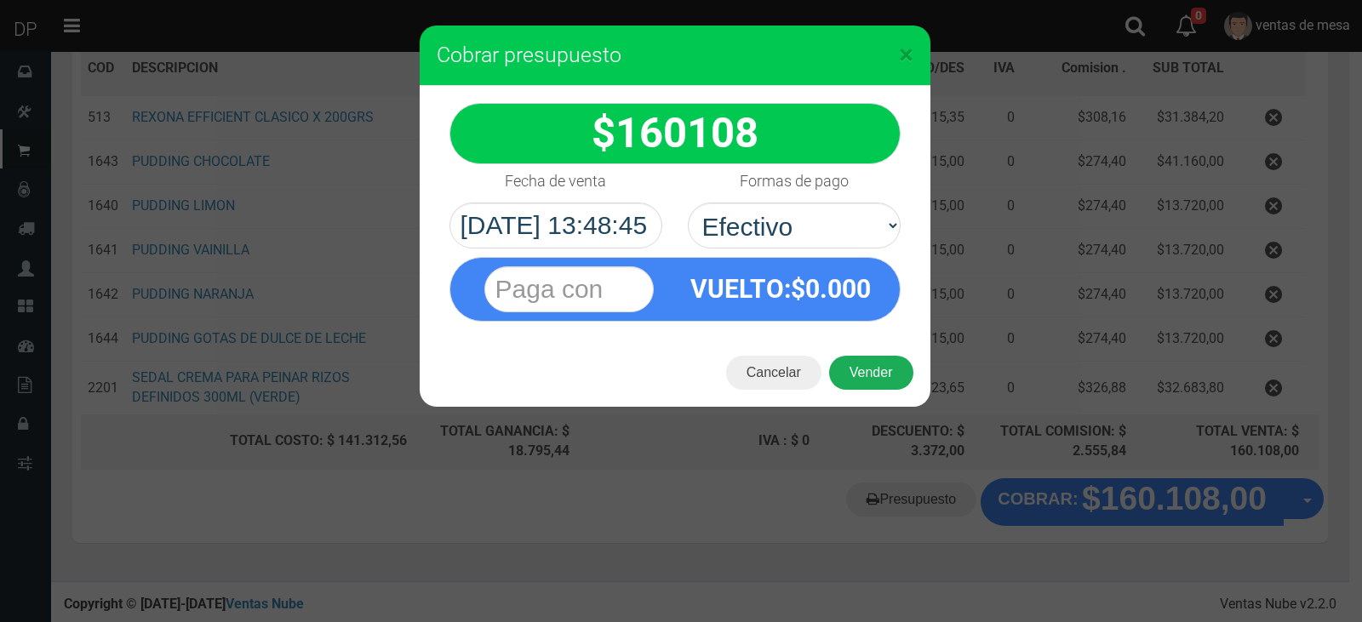
click at [872, 363] on button "Vender" at bounding box center [871, 373] width 84 height 34
click at [0, 0] on div "Cargando..." at bounding box center [0, 0] width 0 height 0
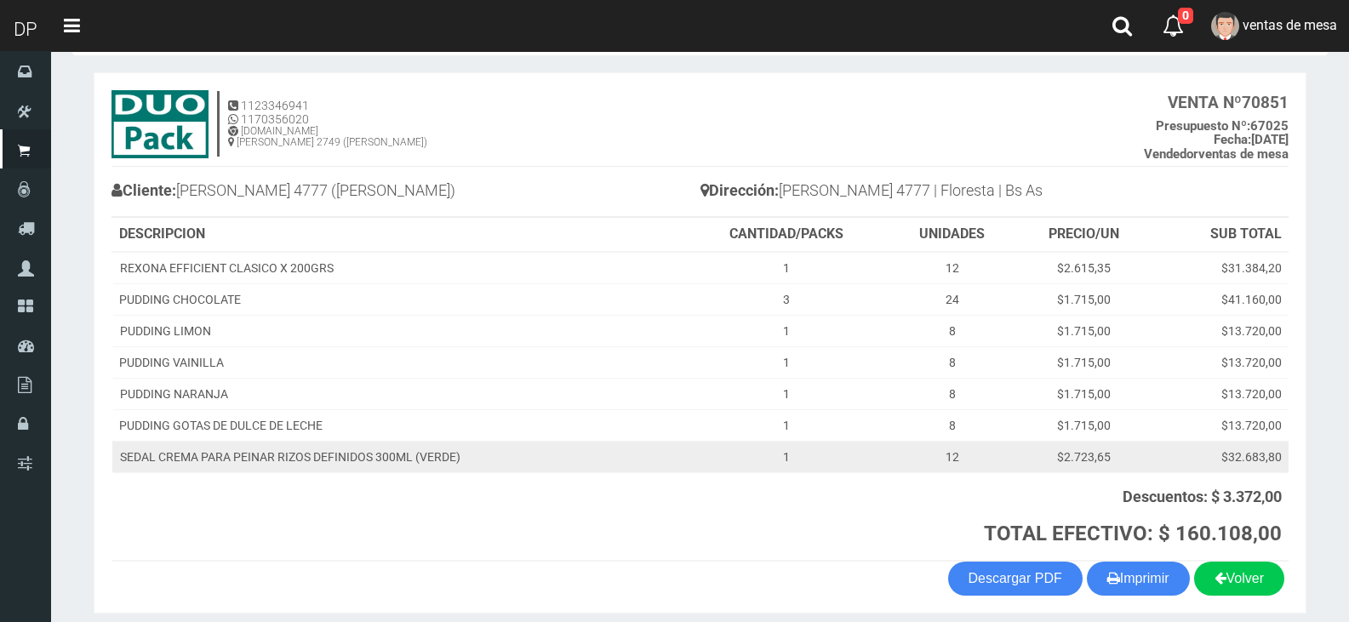
scroll to position [138, 0]
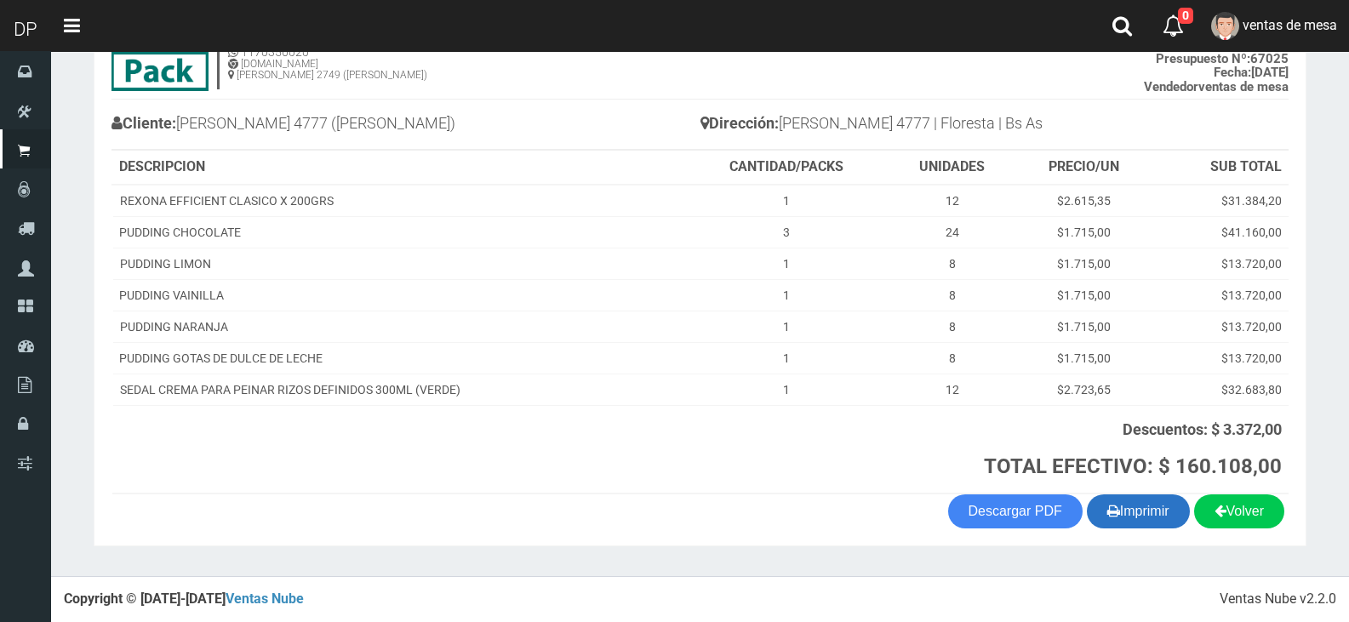
click at [1141, 508] on button "Imprimir" at bounding box center [1138, 512] width 103 height 34
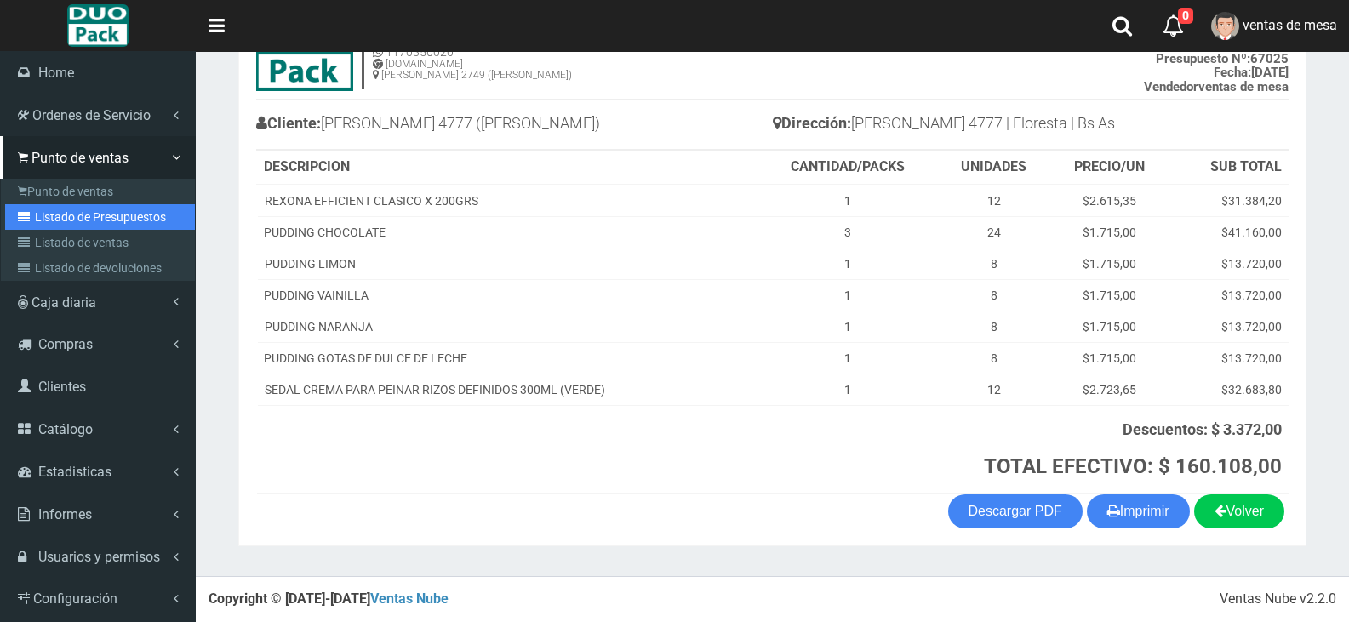
drag, startPoint x: 46, startPoint y: 207, endPoint x: 102, endPoint y: 155, distance: 76.5
click at [46, 207] on link "Listado de Presupuestos" at bounding box center [100, 217] width 190 height 26
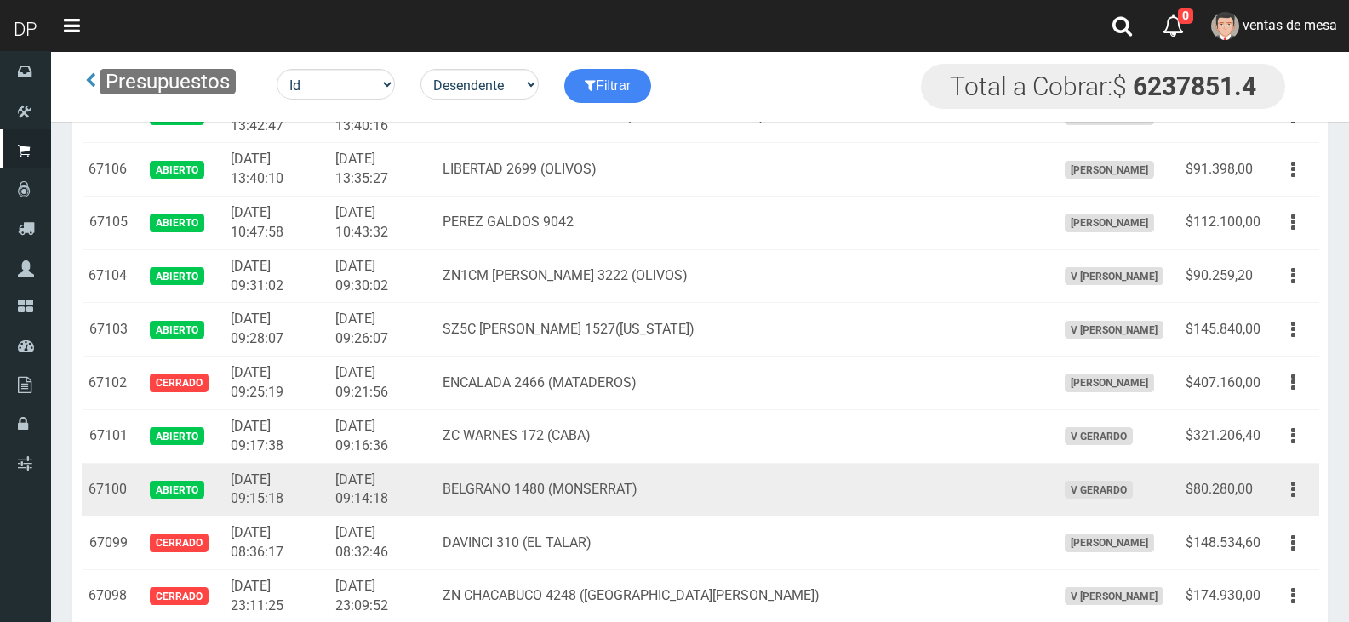
scroll to position [85, 0]
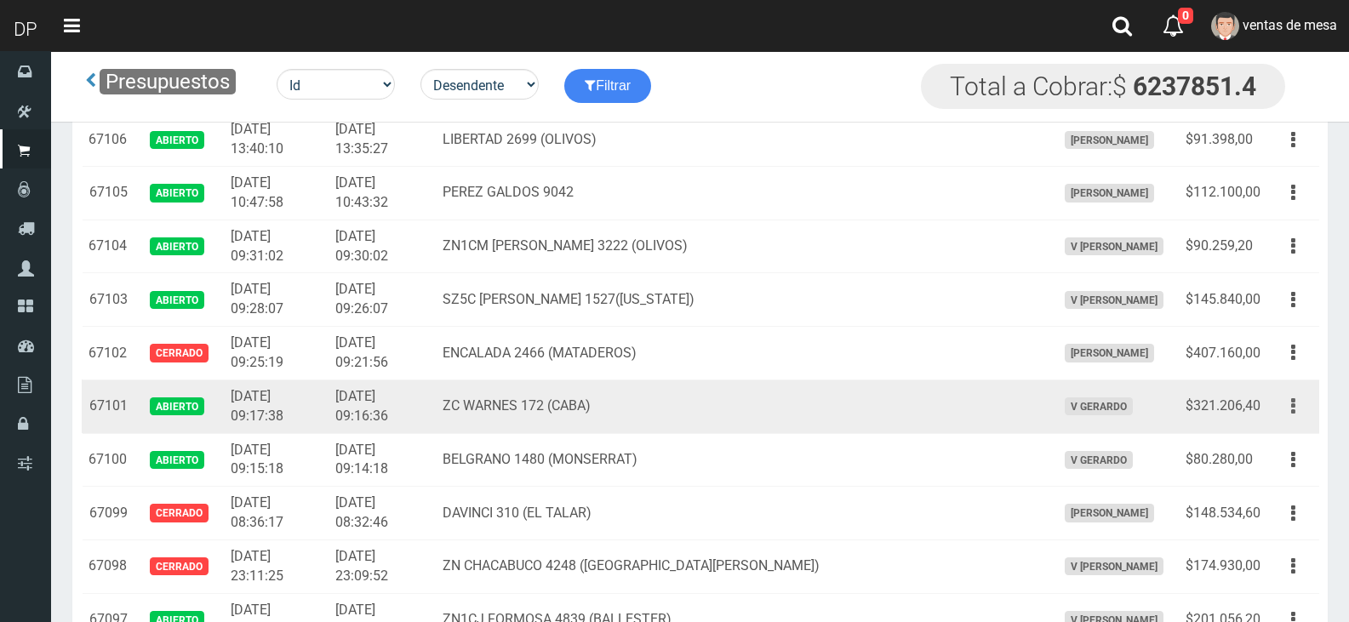
click at [1280, 411] on button "button" at bounding box center [1293, 407] width 38 height 30
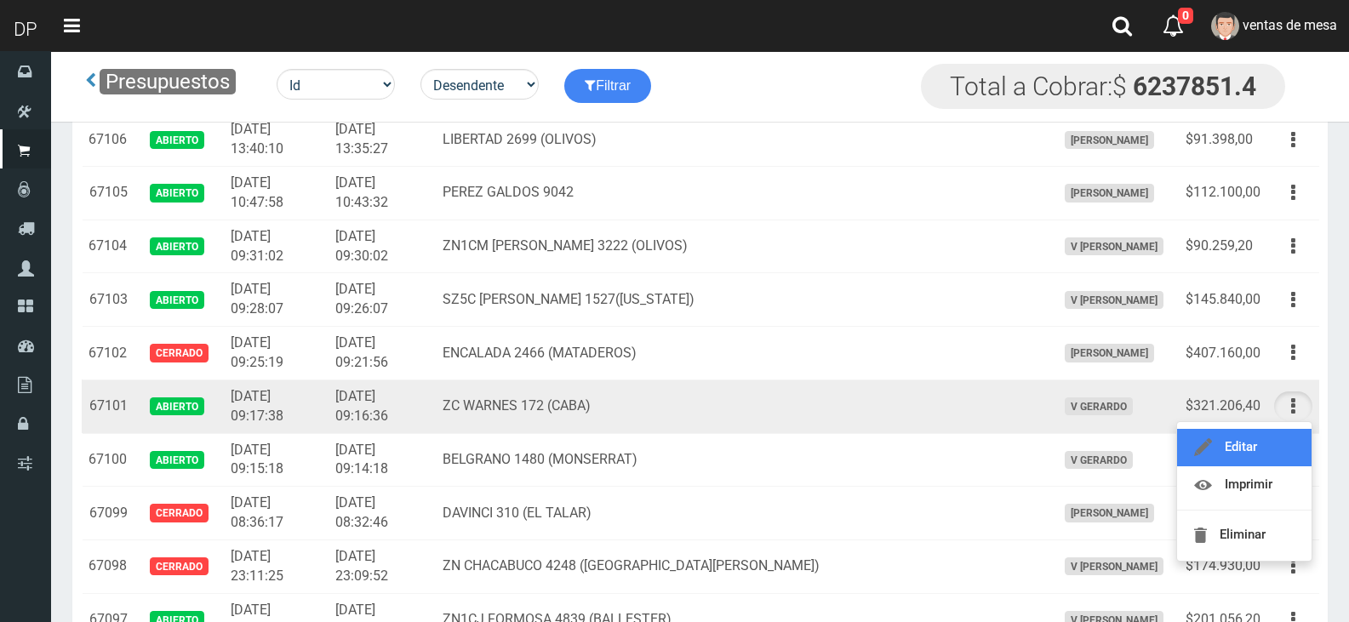
click at [1281, 442] on link "Editar" at bounding box center [1244, 447] width 135 height 37
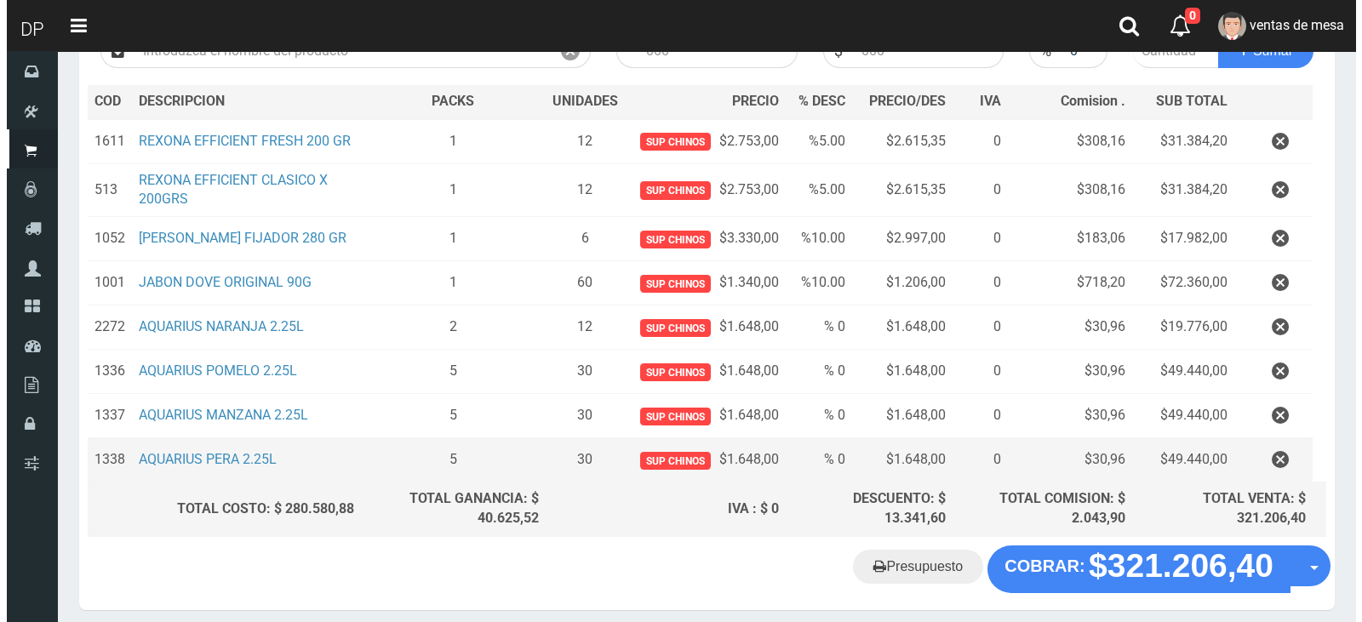
scroll to position [294, 0]
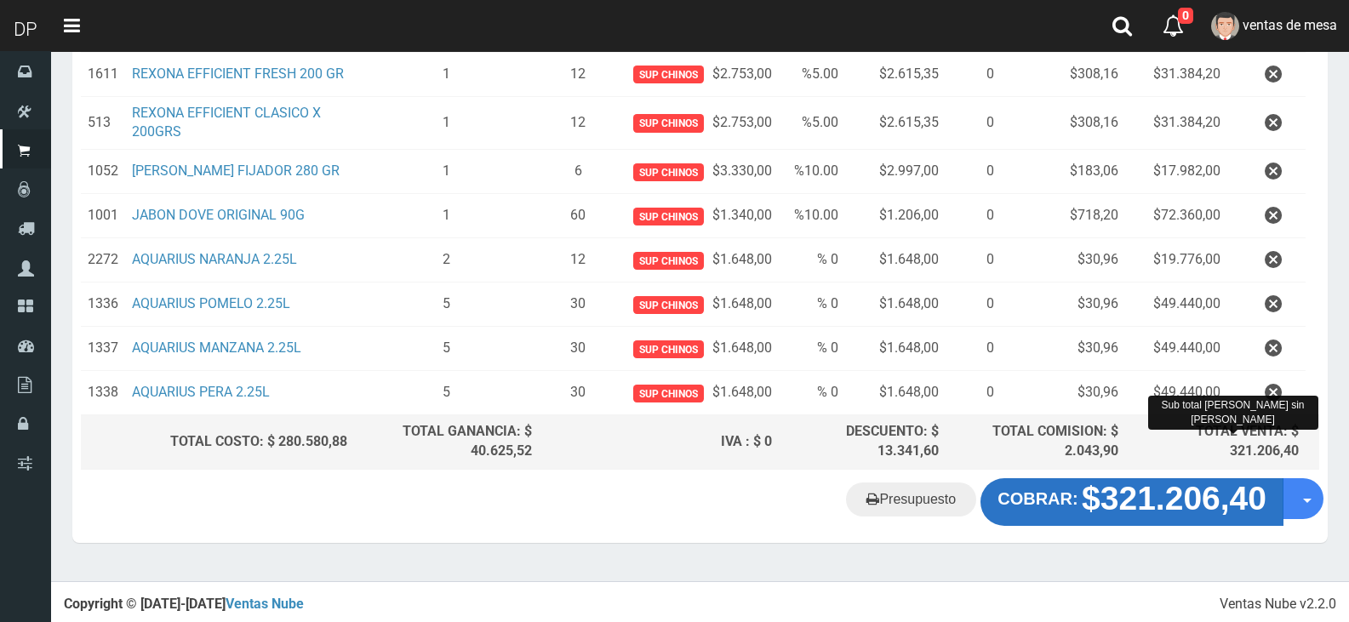
click at [1123, 488] on strong "$321.206,40" at bounding box center [1174, 498] width 185 height 37
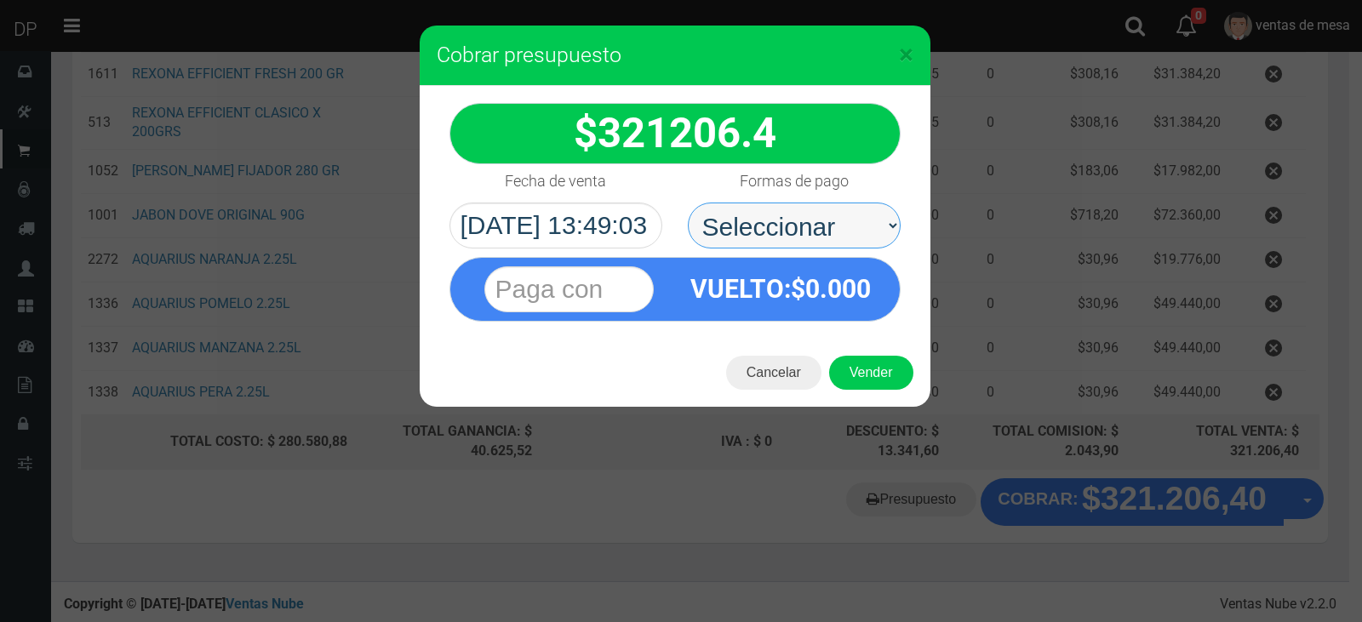
drag, startPoint x: 835, startPoint y: 233, endPoint x: 834, endPoint y: 244, distance: 11.1
click at [835, 233] on select "Seleccionar Efectivo Tarjeta de Crédito Depósito Débito" at bounding box center [794, 226] width 213 height 46
select select "Efectivo"
click at [688, 203] on select "Seleccionar Efectivo Tarjeta de Crédito Depósito Débito" at bounding box center [794, 226] width 213 height 46
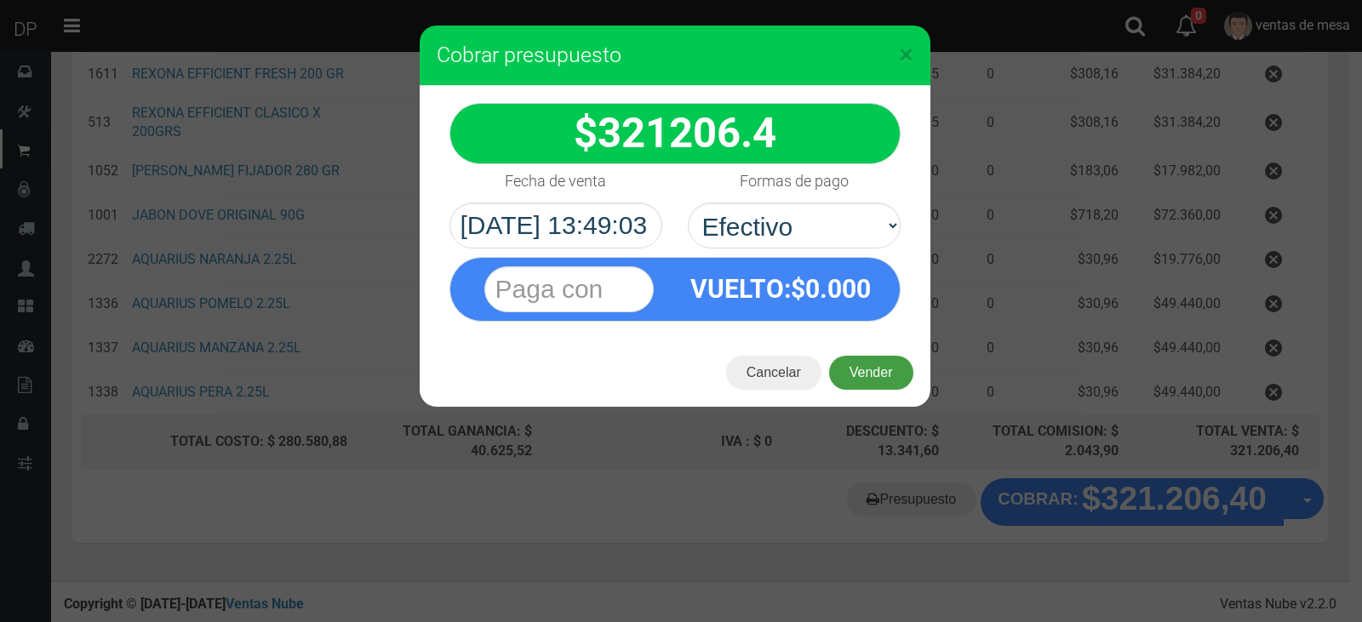
click at [843, 365] on button "Vender" at bounding box center [871, 373] width 84 height 34
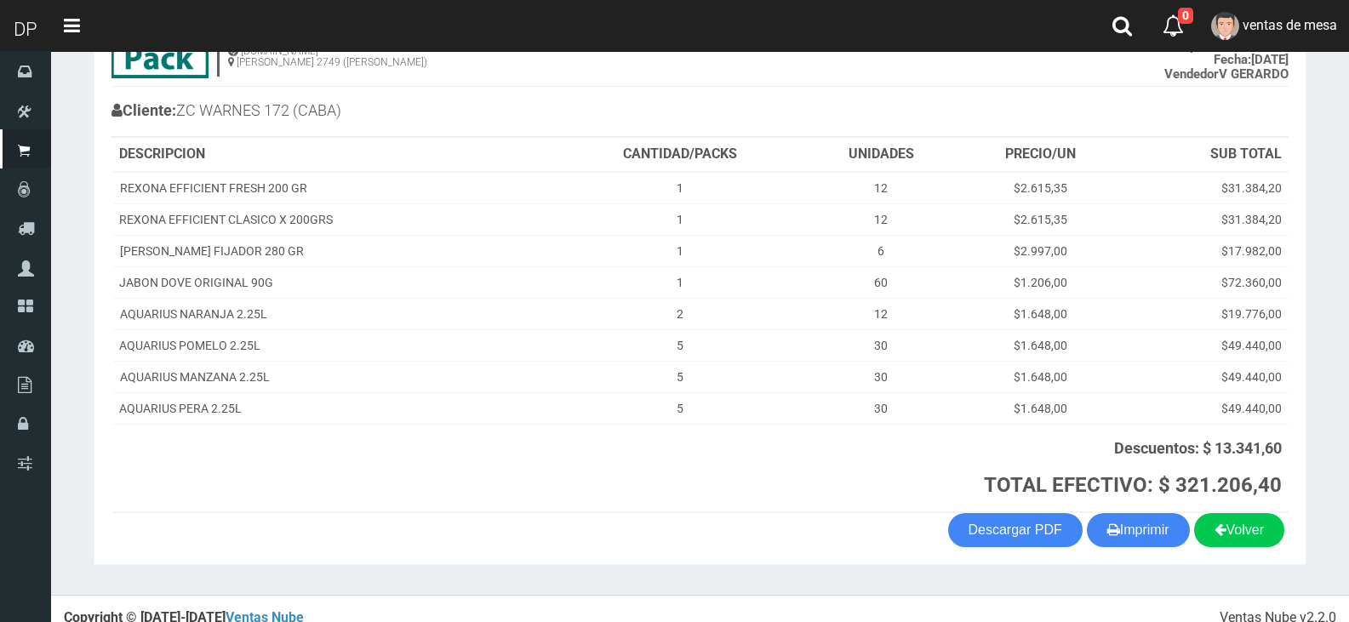
scroll to position [169, 0]
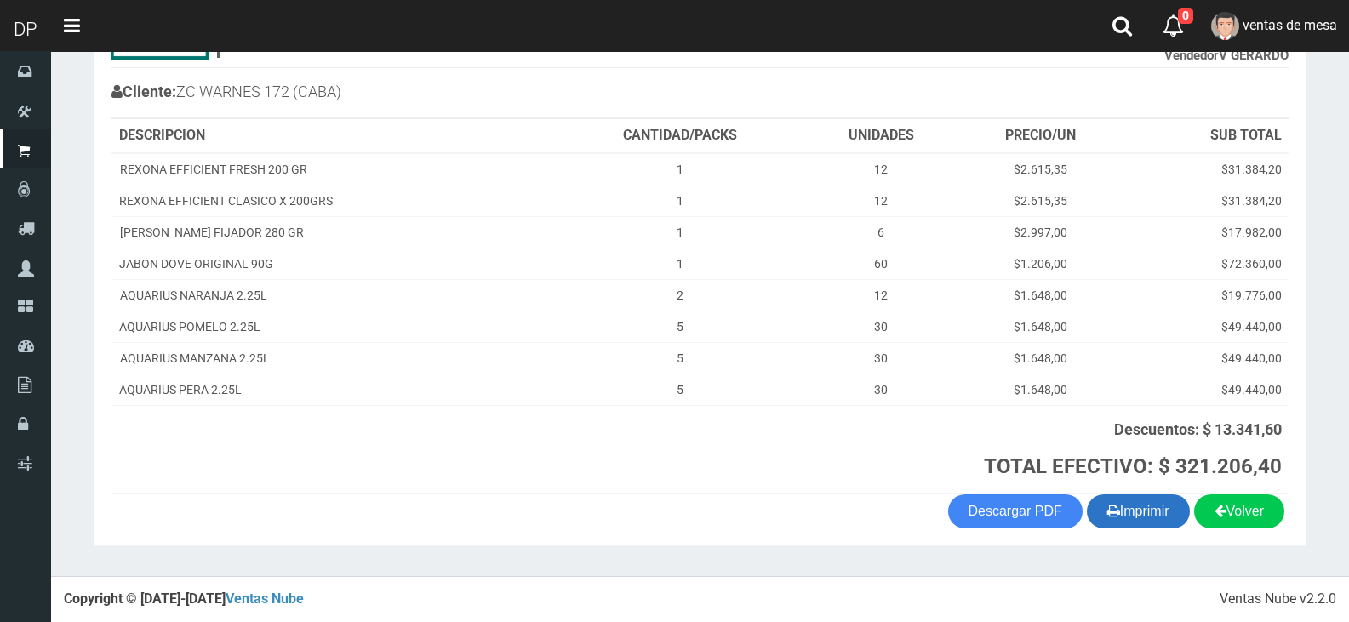
click at [1095, 517] on button "Imprimir" at bounding box center [1138, 512] width 103 height 34
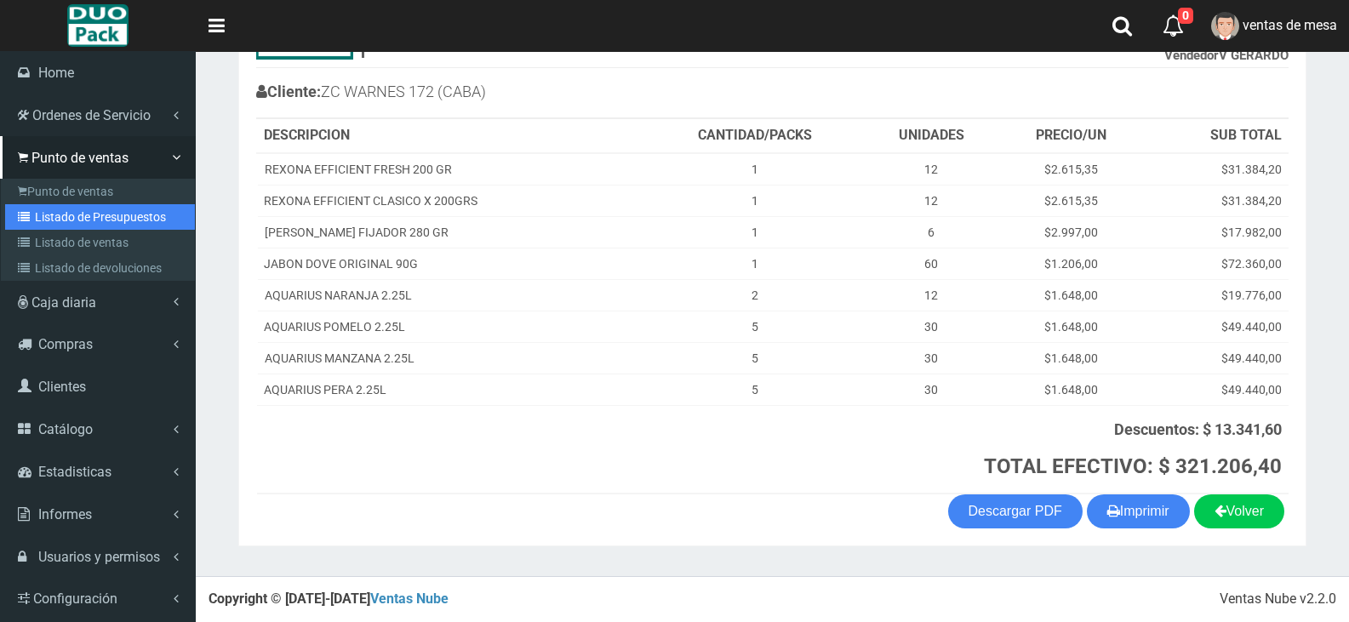
click at [34, 219] on icon at bounding box center [26, 217] width 17 height 12
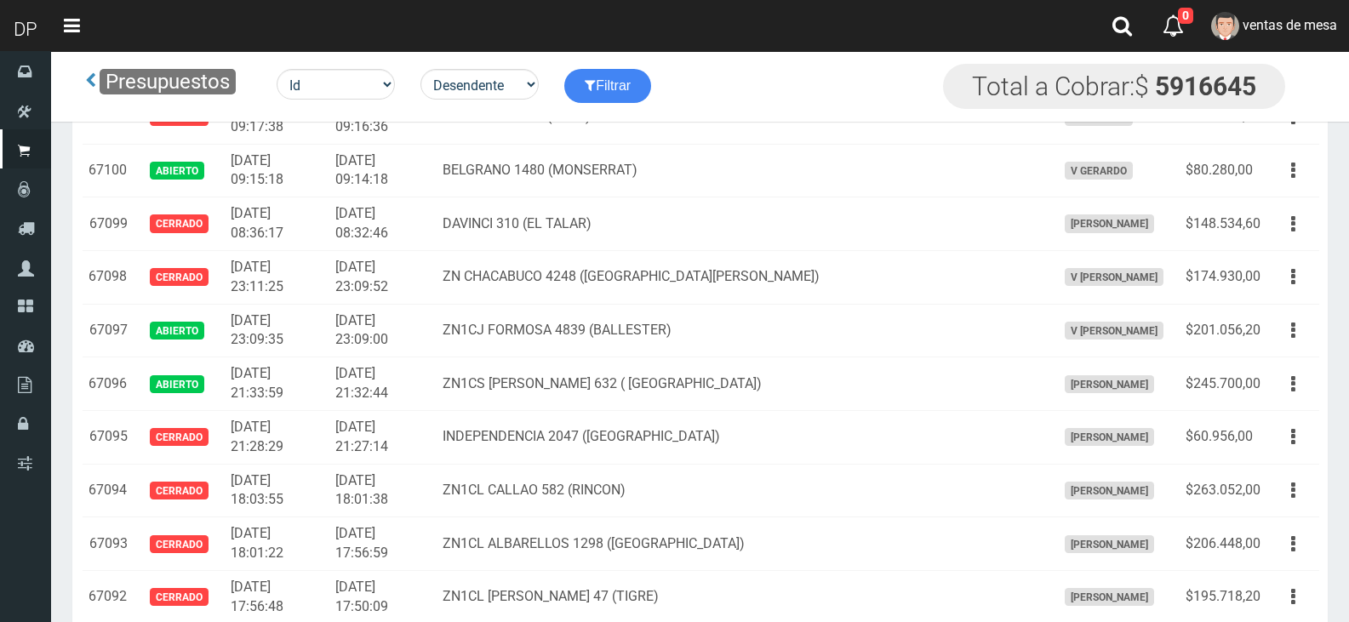
scroll to position [4022, 0]
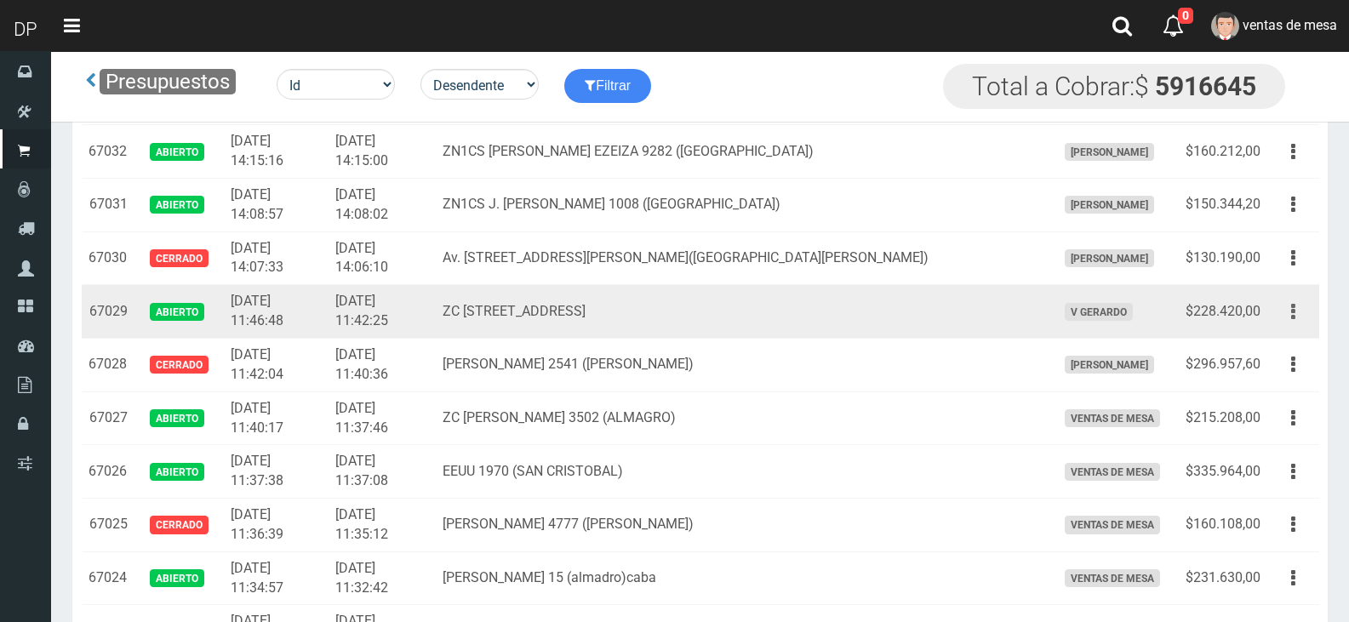
click at [1298, 316] on button "button" at bounding box center [1293, 312] width 38 height 30
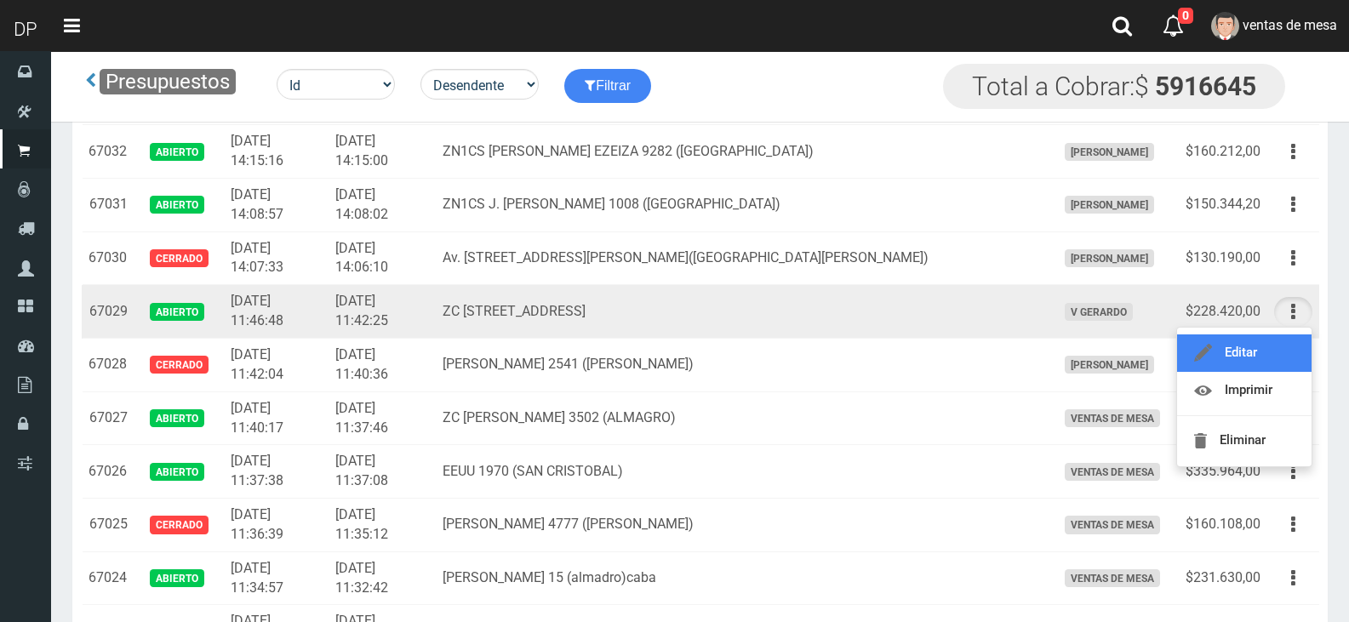
click at [1291, 347] on link "Editar" at bounding box center [1244, 353] width 135 height 37
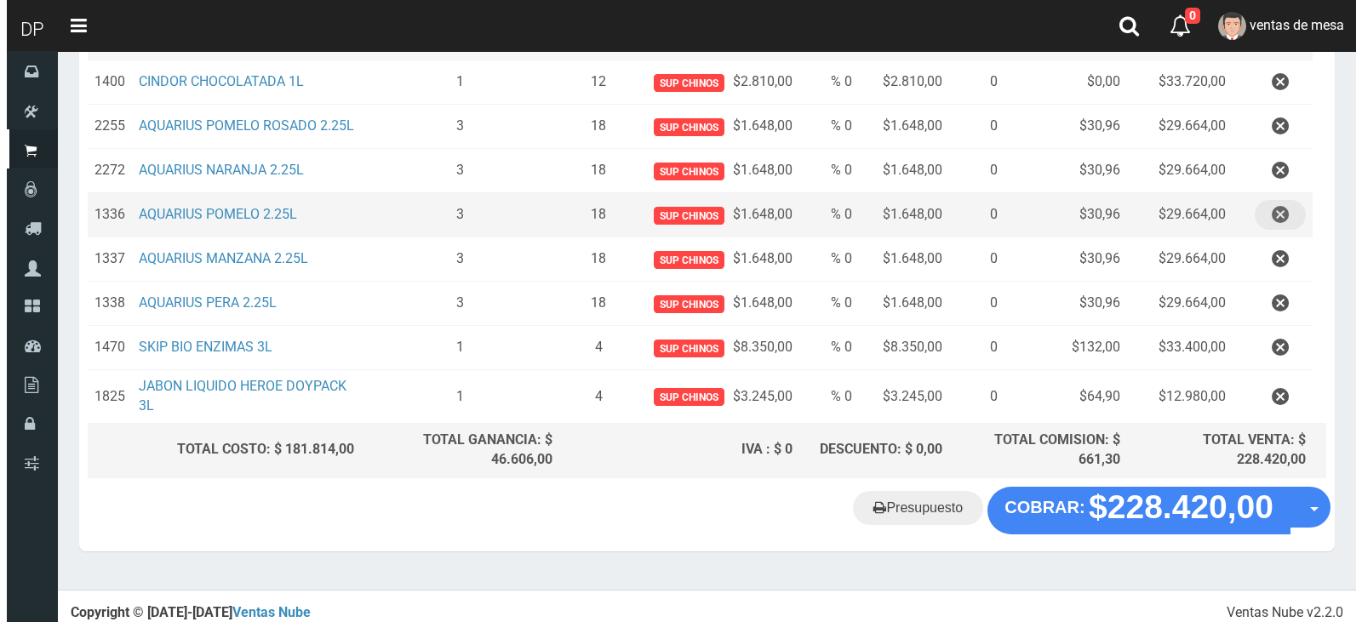
scroll to position [322, 0]
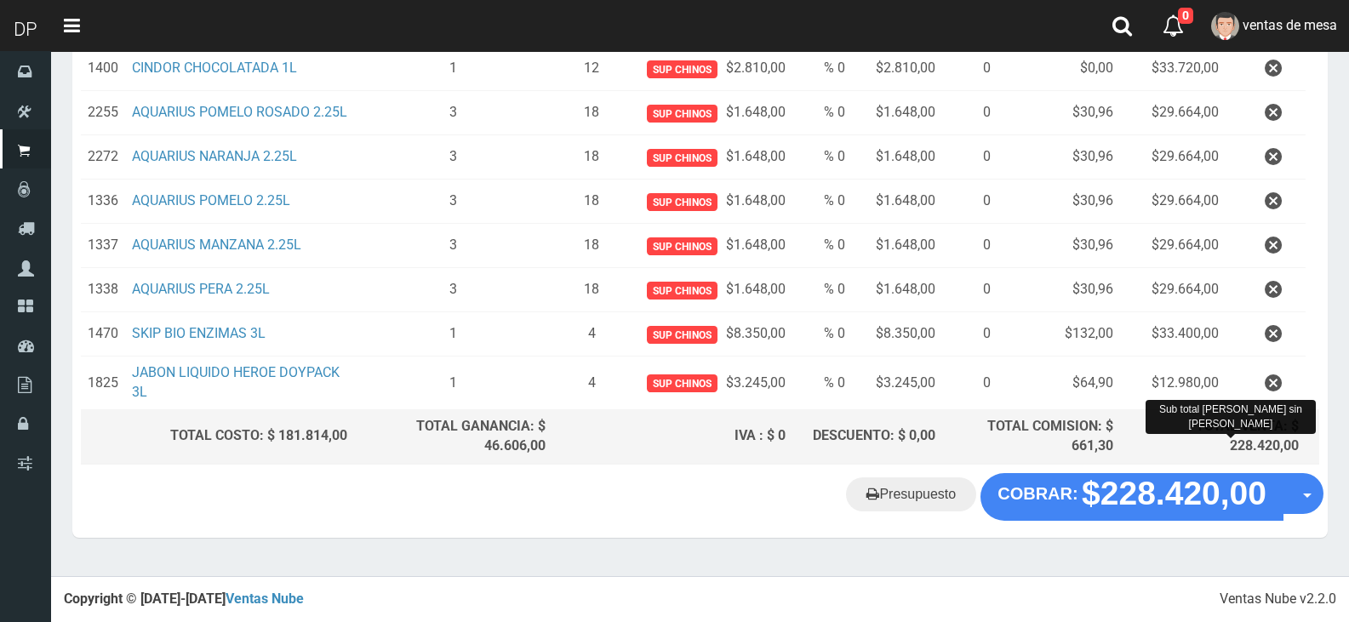
click at [1239, 456] on div "TOTAL VENTA: $ 228.420,00" at bounding box center [1213, 436] width 172 height 39
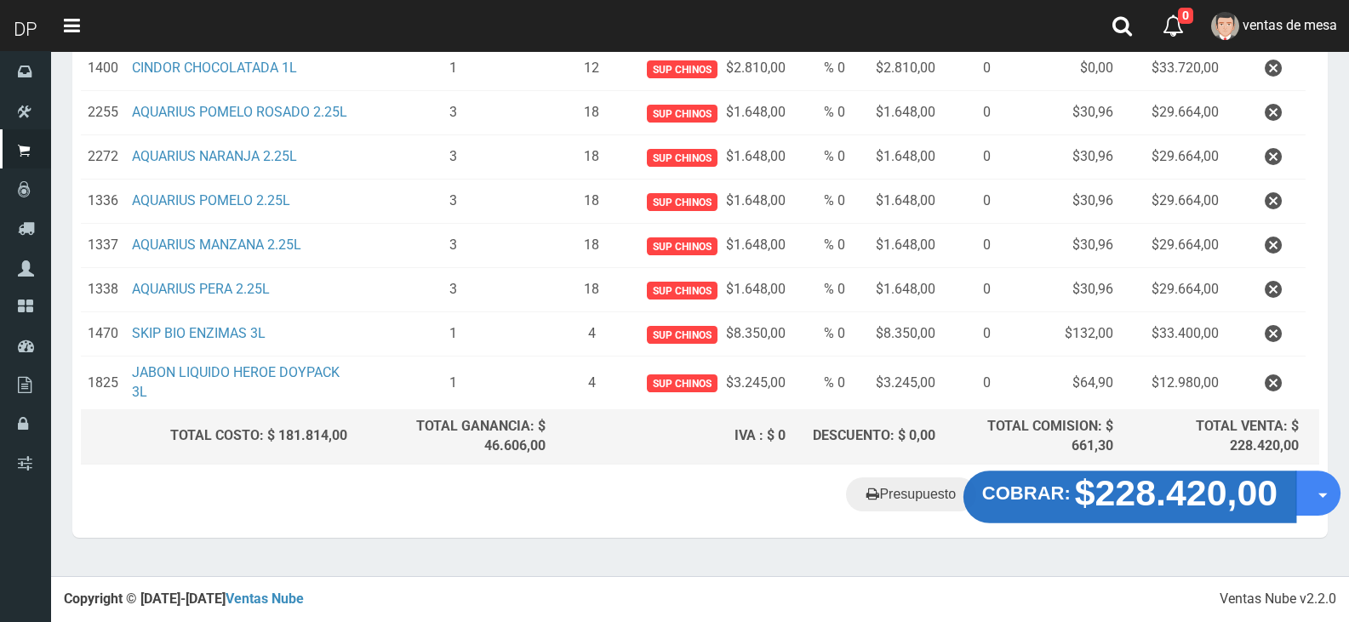
click at [1205, 482] on strong "$228.420,00" at bounding box center [1176, 492] width 203 height 40
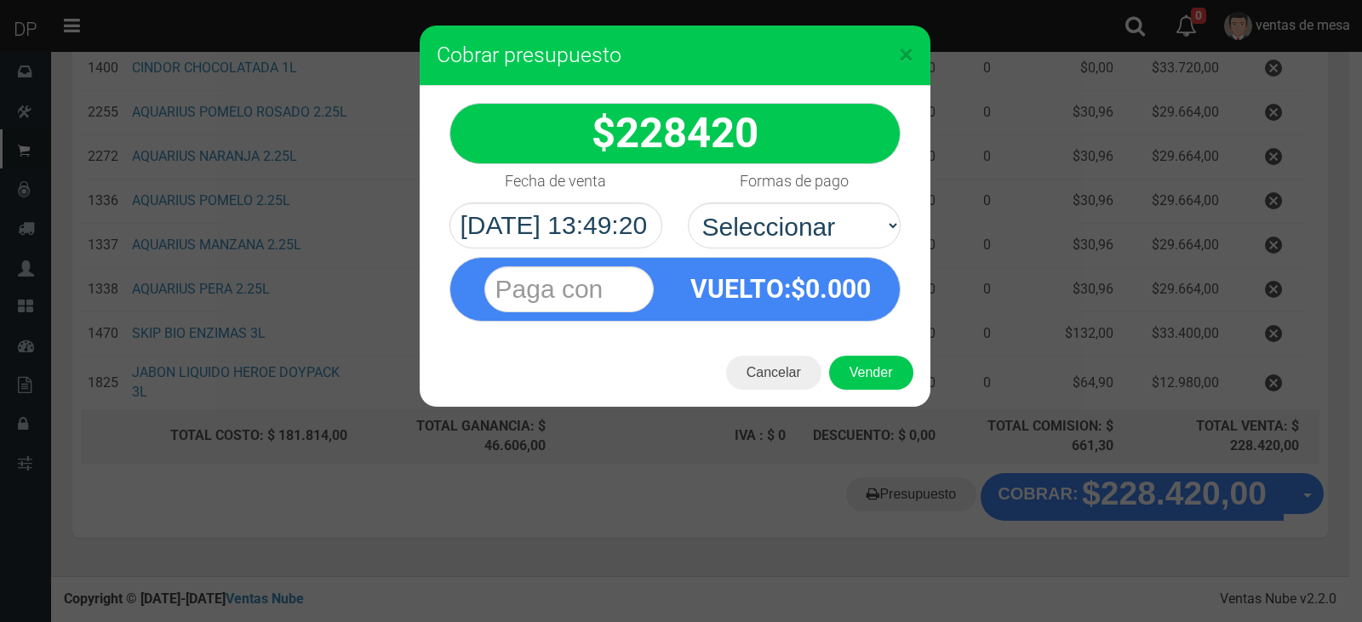
click at [834, 266] on div "VUELTO :$ 0.000" at bounding box center [781, 289] width 212 height 62
click at [827, 237] on select "Seleccionar Efectivo Tarjeta de Crédito Depósito Débito" at bounding box center [794, 226] width 213 height 46
select select "Efectivo"
click at [688, 203] on select "Seleccionar Efectivo Tarjeta de Crédito Depósito Débito" at bounding box center [794, 226] width 213 height 46
drag, startPoint x: 852, startPoint y: 341, endPoint x: 864, endPoint y: 379, distance: 39.3
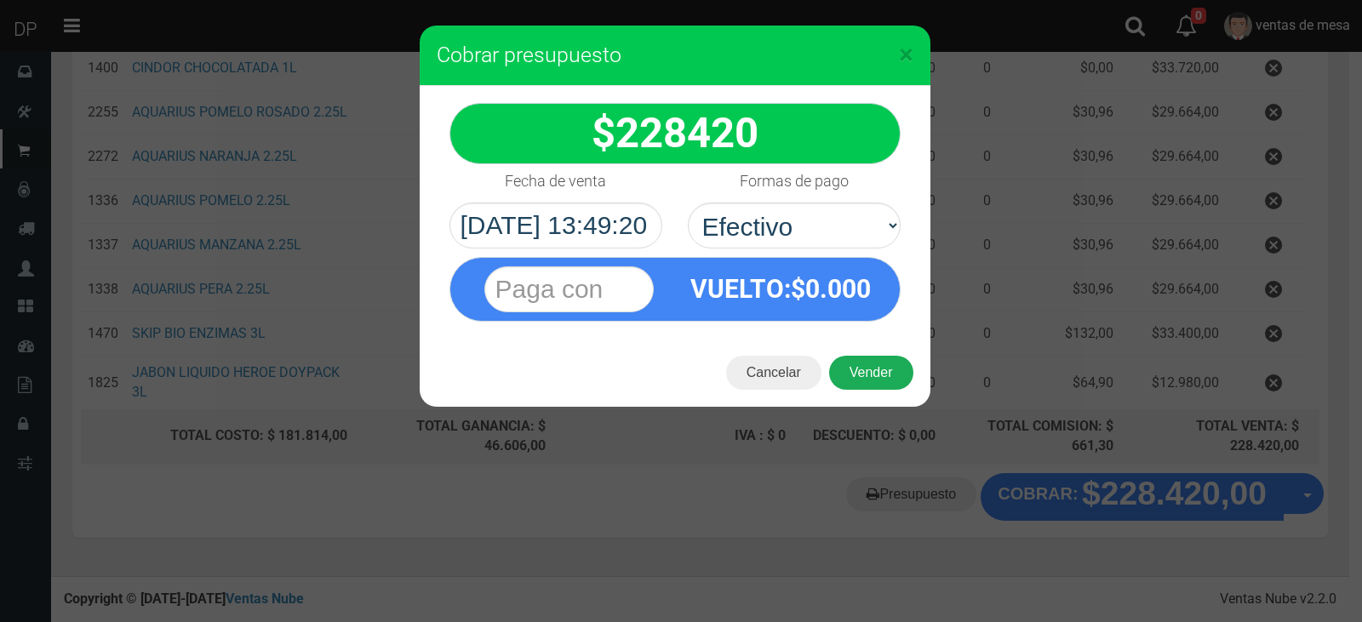
click at [856, 355] on div "Cancelar Vender" at bounding box center [675, 373] width 511 height 68
click at [864, 379] on button "Vender" at bounding box center [871, 373] width 84 height 34
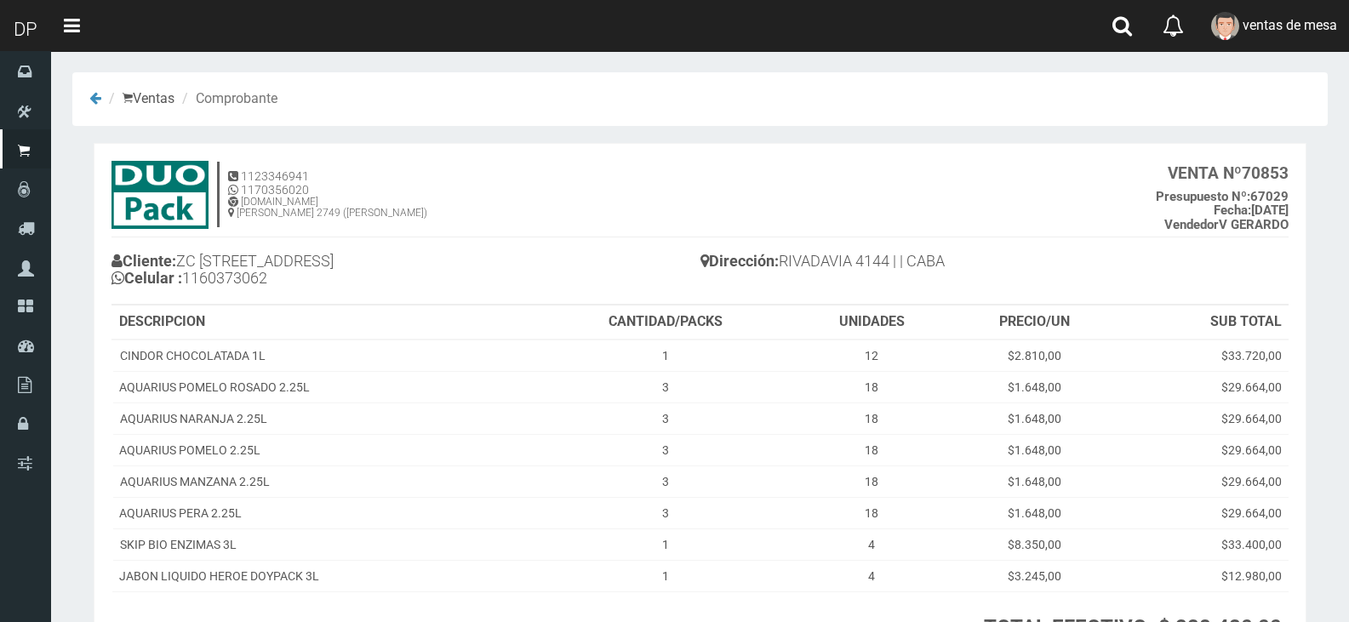
scroll to position [161, 0]
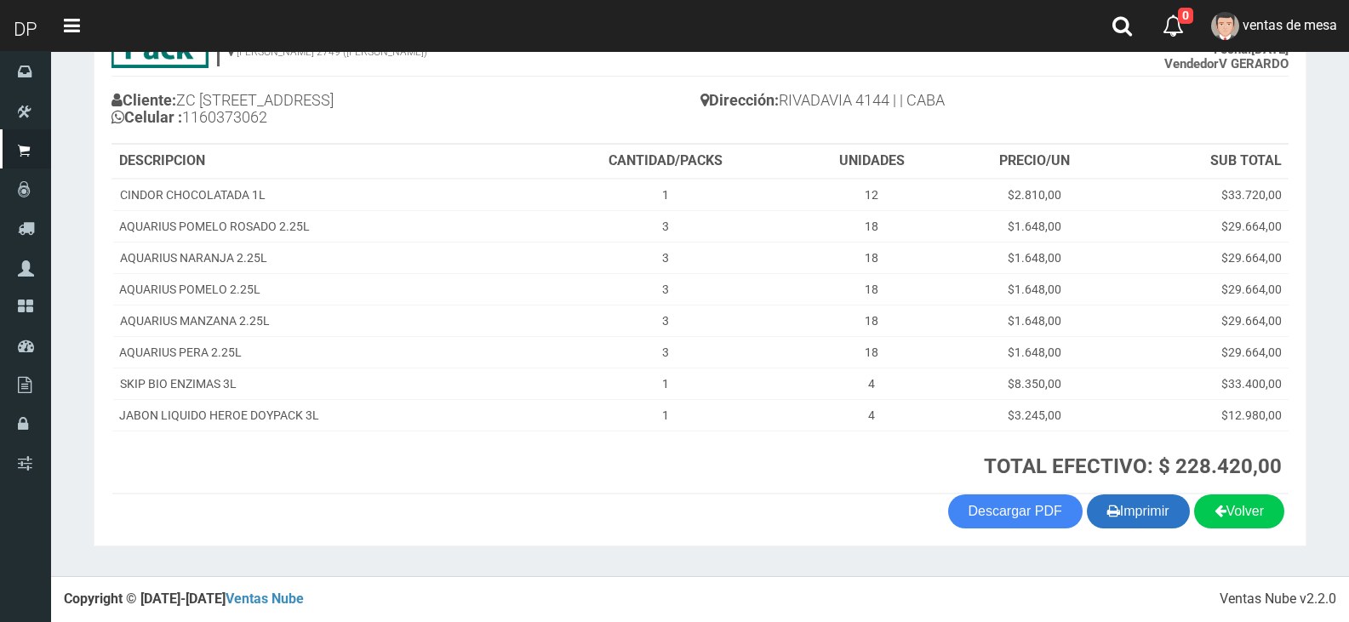
click at [1142, 525] on button "Imprimir" at bounding box center [1138, 512] width 103 height 34
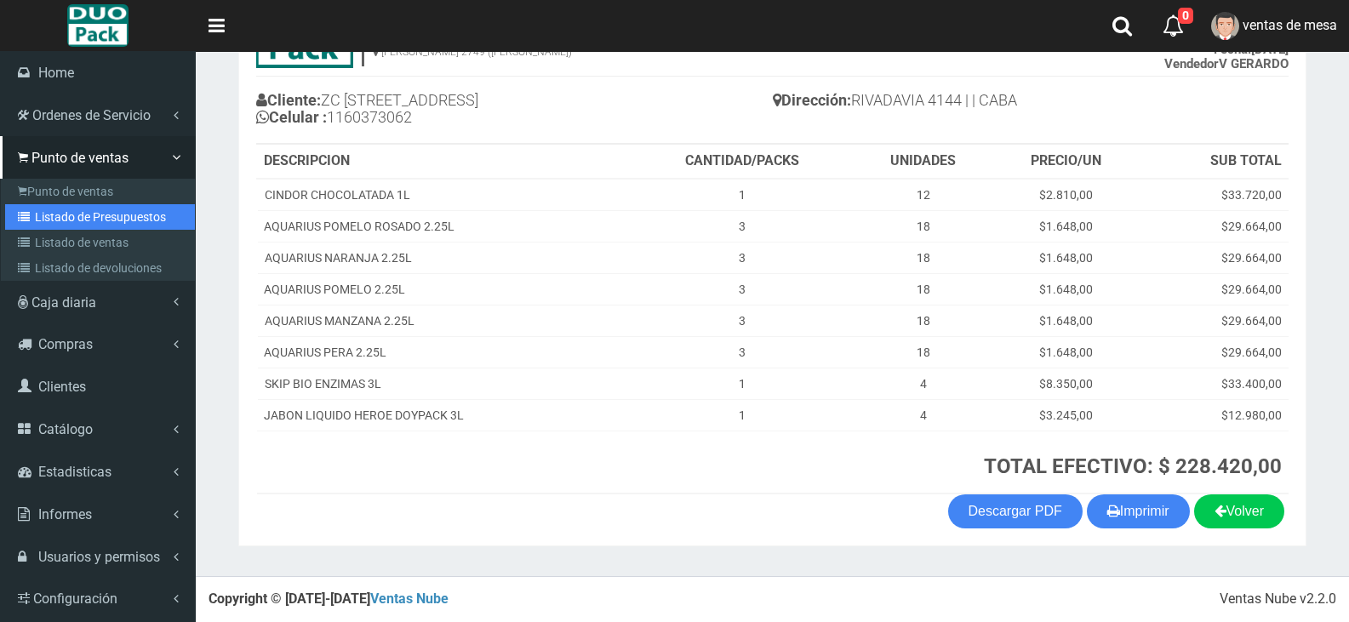
click at [25, 209] on link "Listado de Presupuestos" at bounding box center [100, 217] width 190 height 26
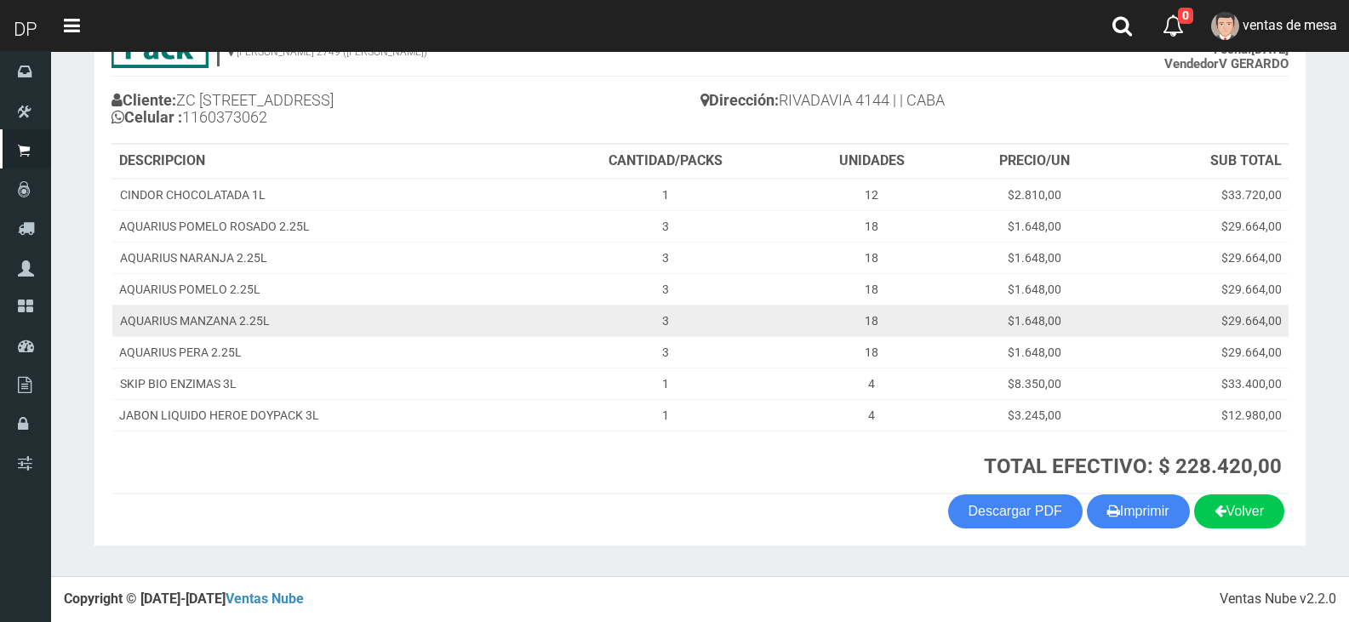
click at [562, 333] on td "3" at bounding box center [666, 320] width 255 height 31
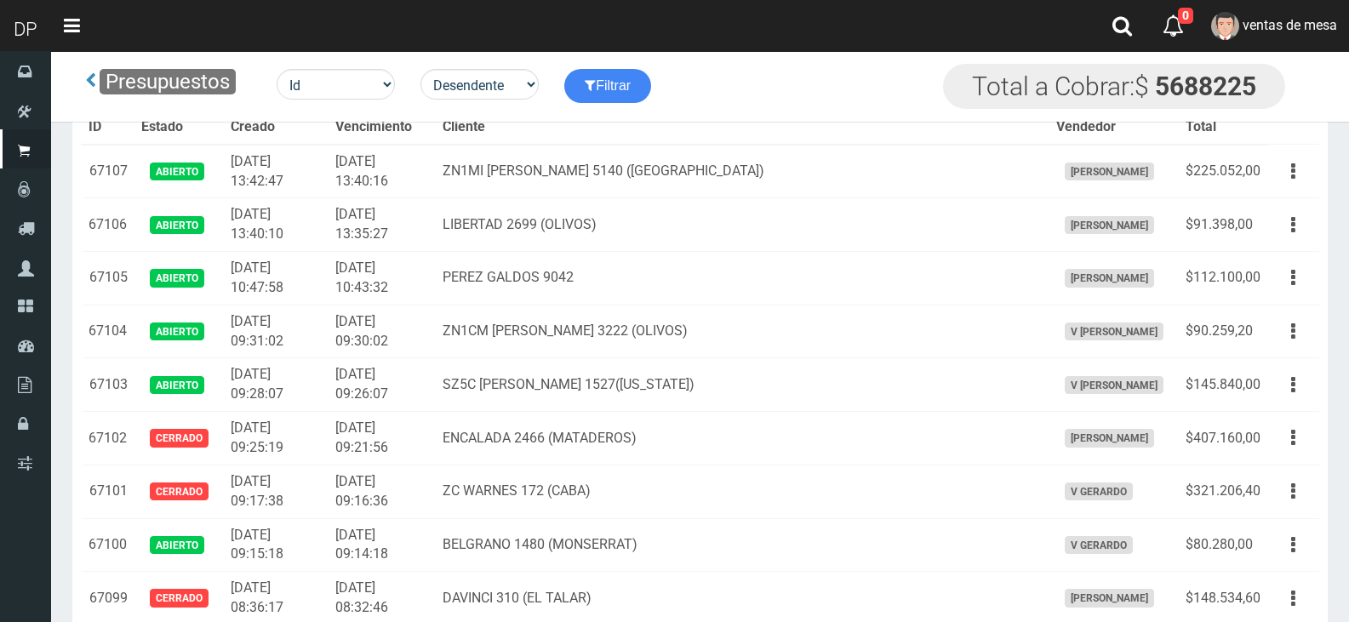
scroll to position [4110, 0]
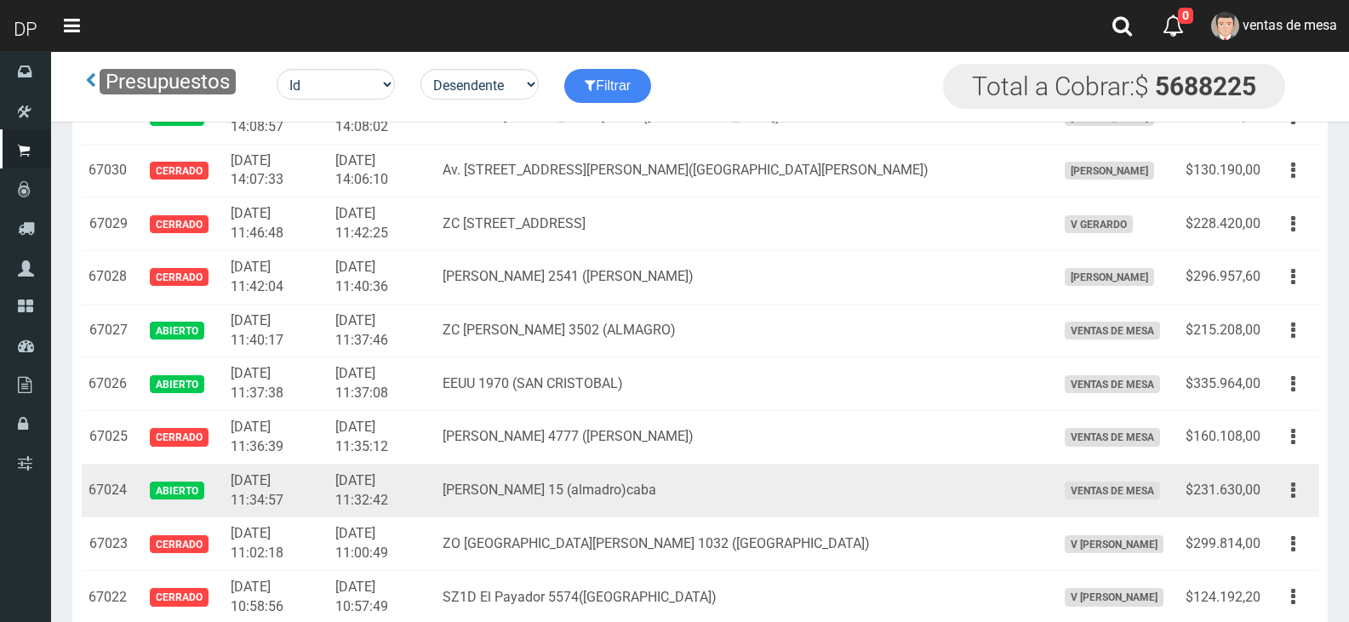
drag, startPoint x: 1297, startPoint y: 489, endPoint x: 1287, endPoint y: 517, distance: 29.1
click at [1297, 490] on button "button" at bounding box center [1293, 491] width 38 height 30
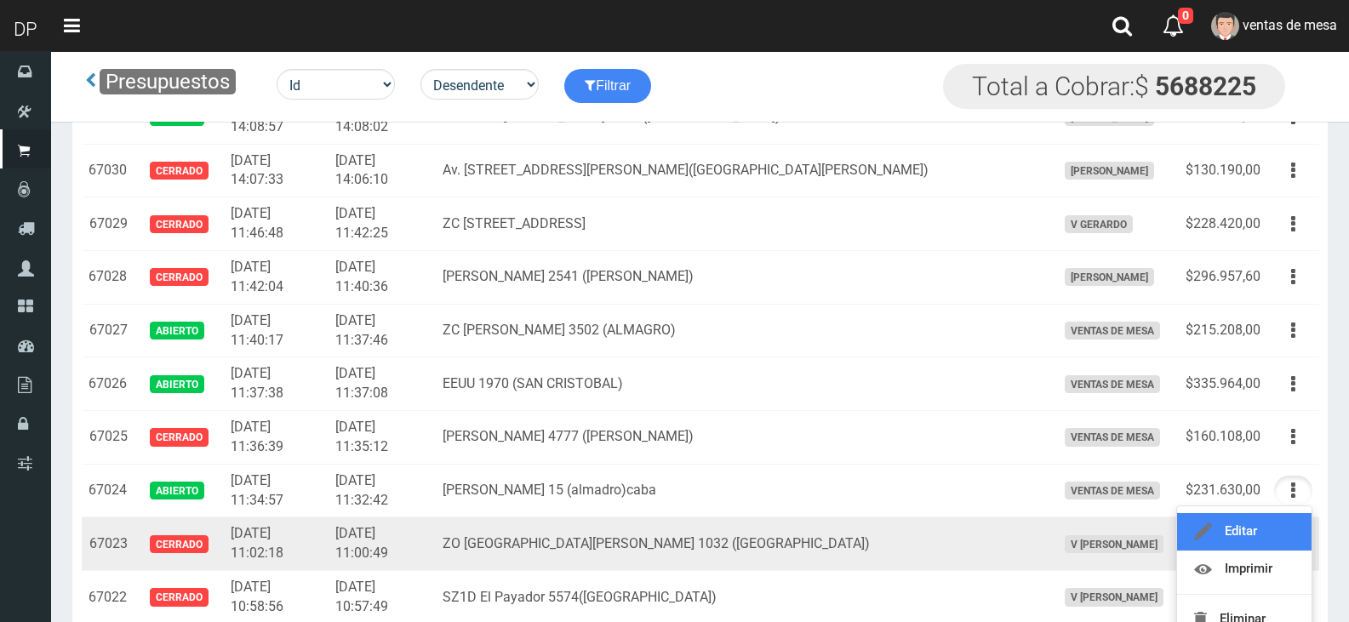
click at [1287, 518] on link "Editar" at bounding box center [1244, 531] width 135 height 37
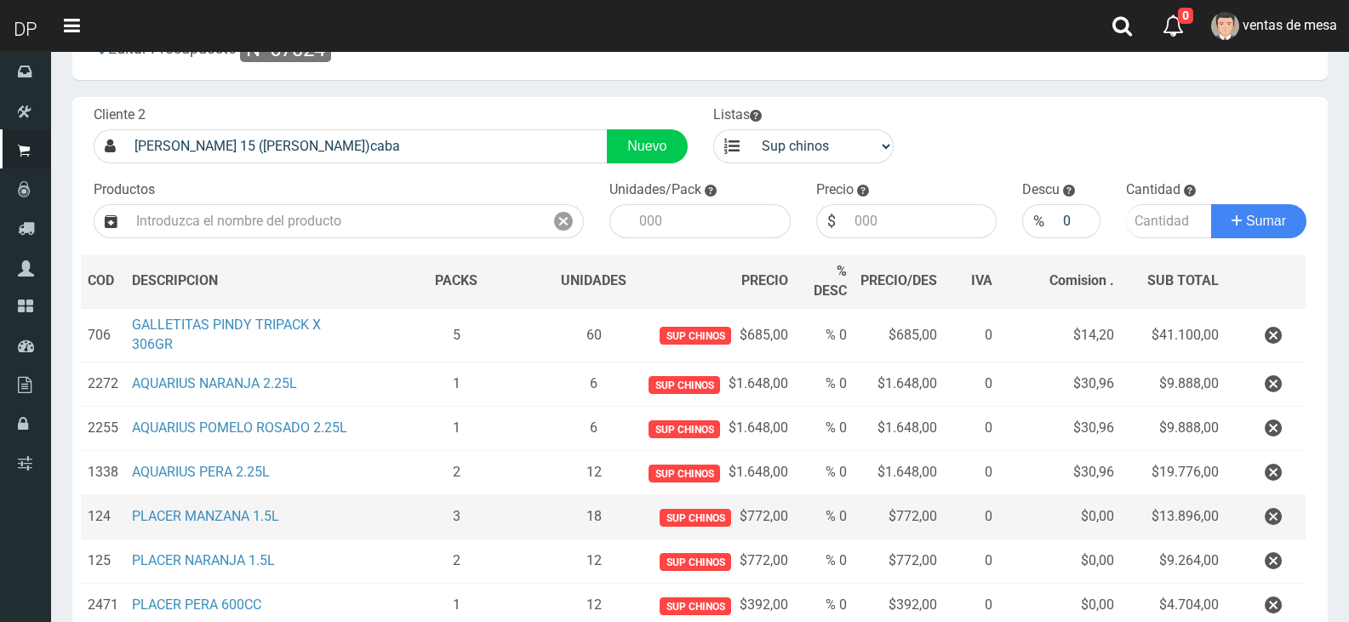
scroll to position [85, 0]
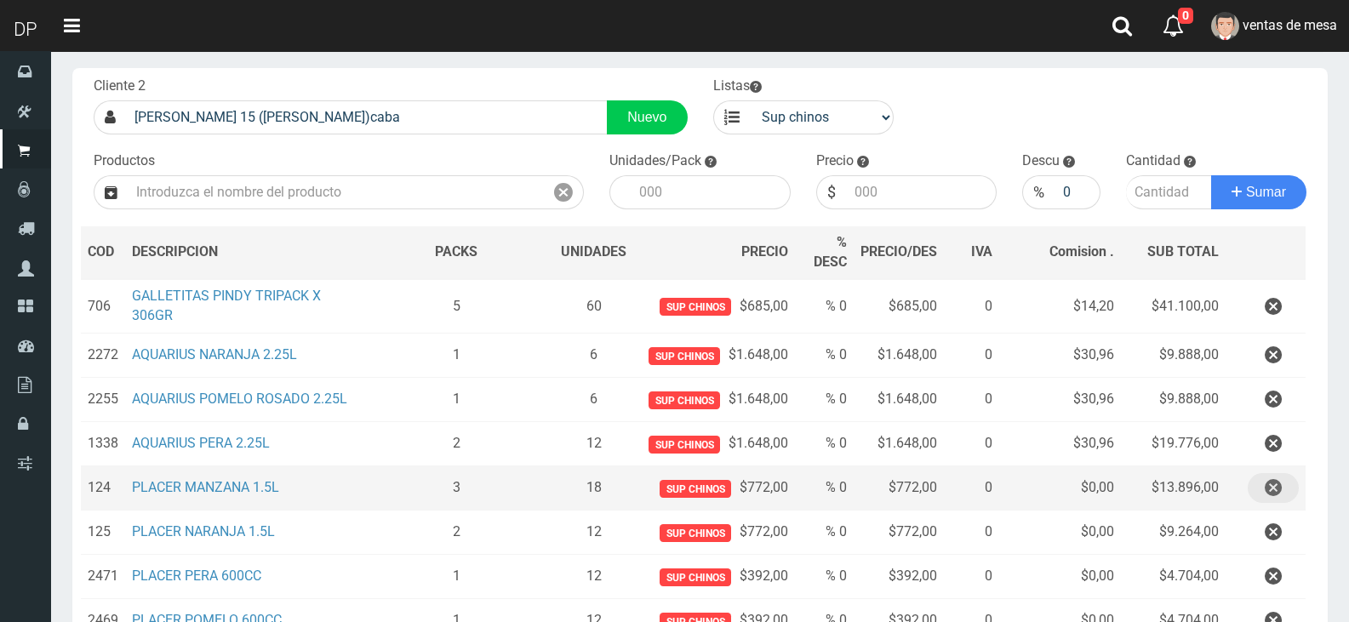
click at [1273, 490] on icon "button" at bounding box center [1273, 488] width 17 height 30
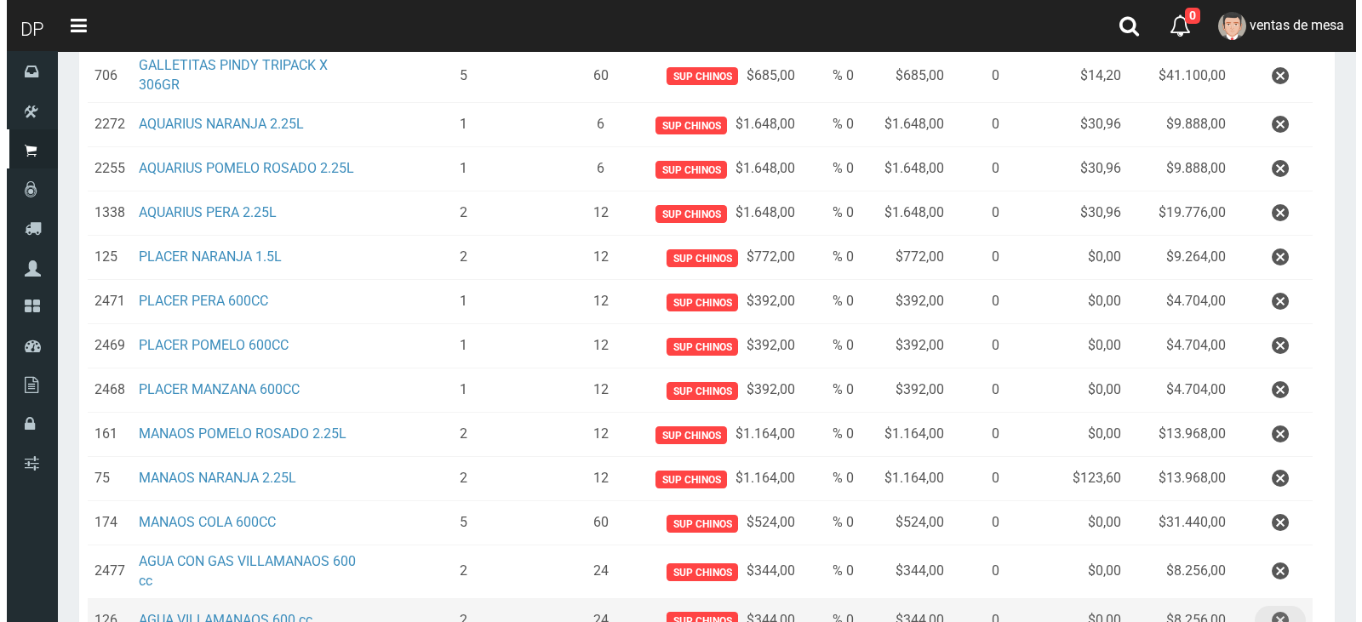
scroll to position [632, 0]
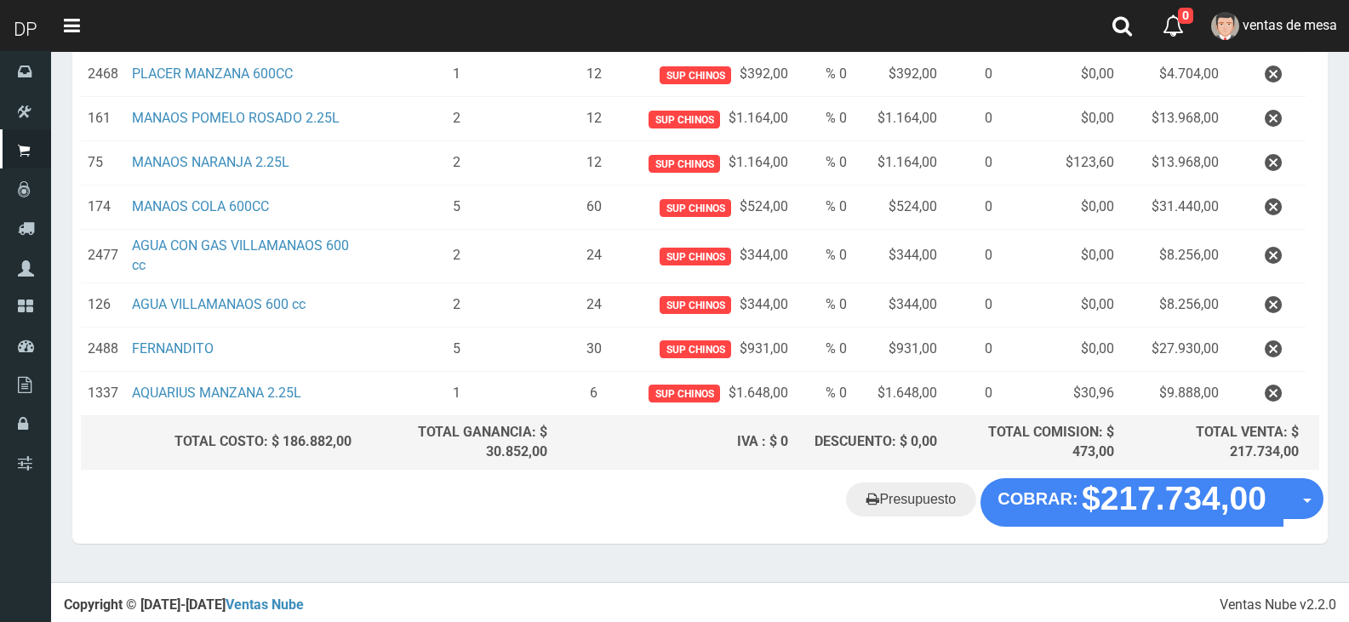
click at [1187, 524] on div "Presupuesto COBRAR: $217.734,00 Opciones" at bounding box center [700, 510] width 1256 height 65
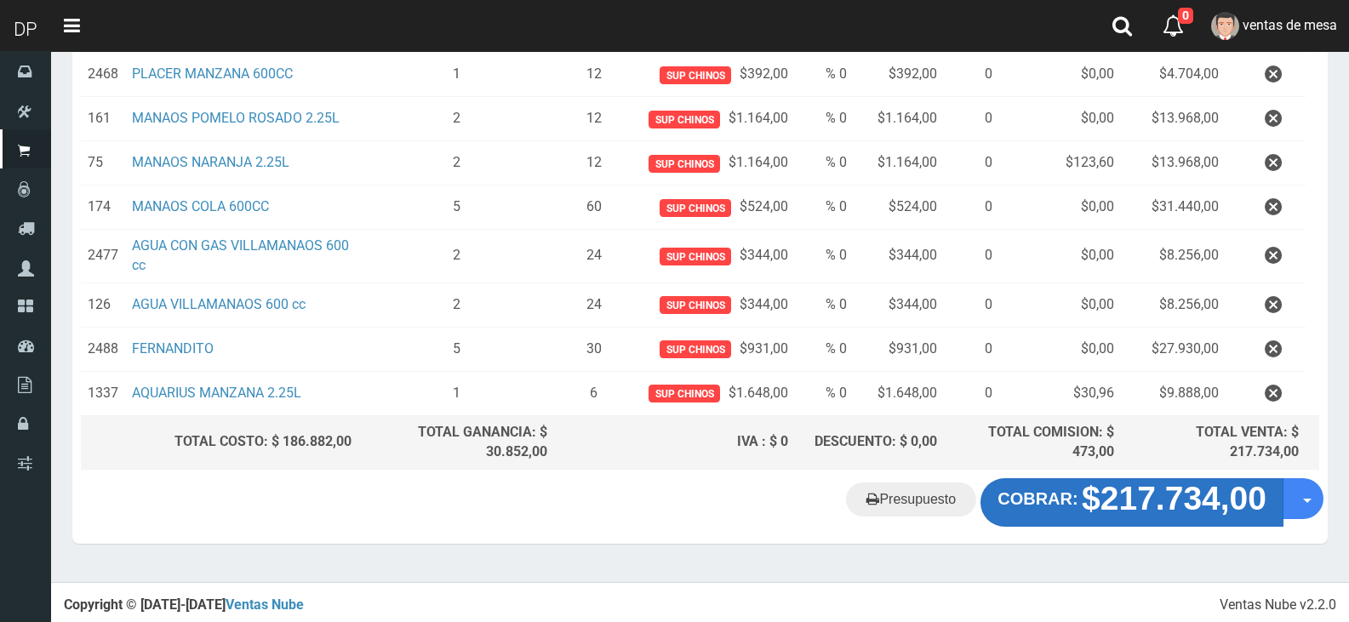
click at [1183, 517] on strong "$217.734,00" at bounding box center [1174, 499] width 185 height 37
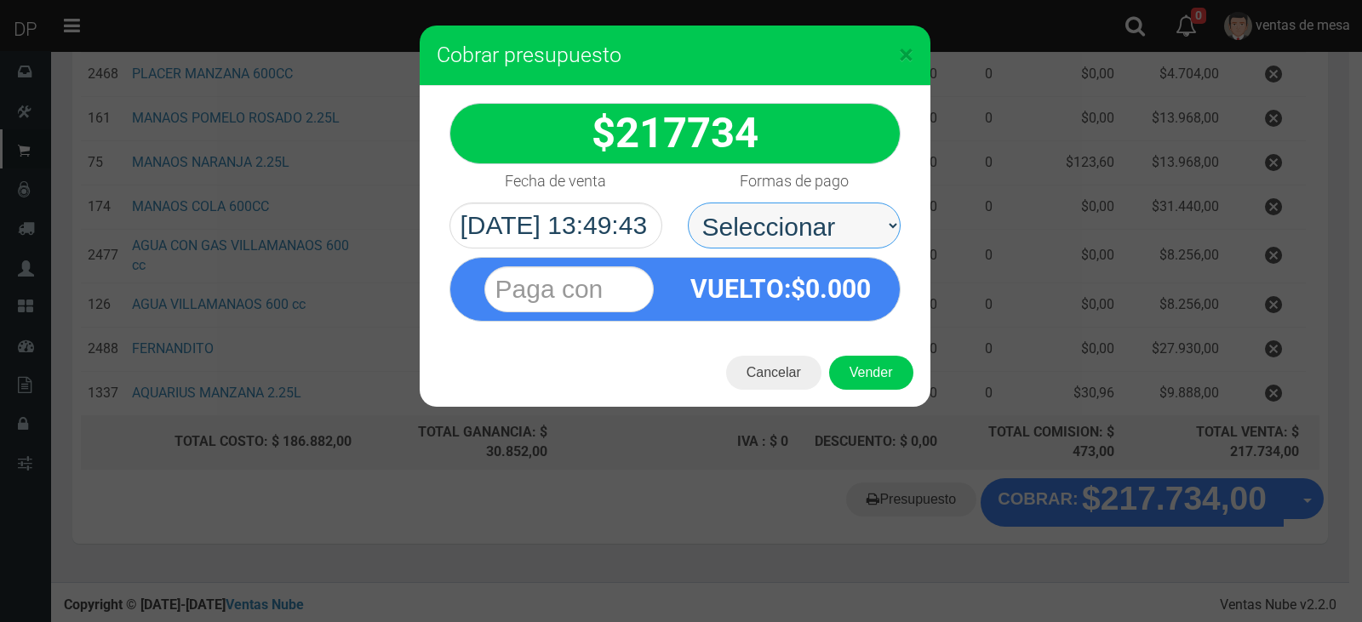
click at [802, 238] on select "Seleccionar Efectivo Tarjeta de Crédito Depósito Débito" at bounding box center [794, 226] width 213 height 46
select select "Efectivo"
click at [688, 203] on select "Seleccionar Efectivo Tarjeta de Crédito Depósito Débito" at bounding box center [794, 226] width 213 height 46
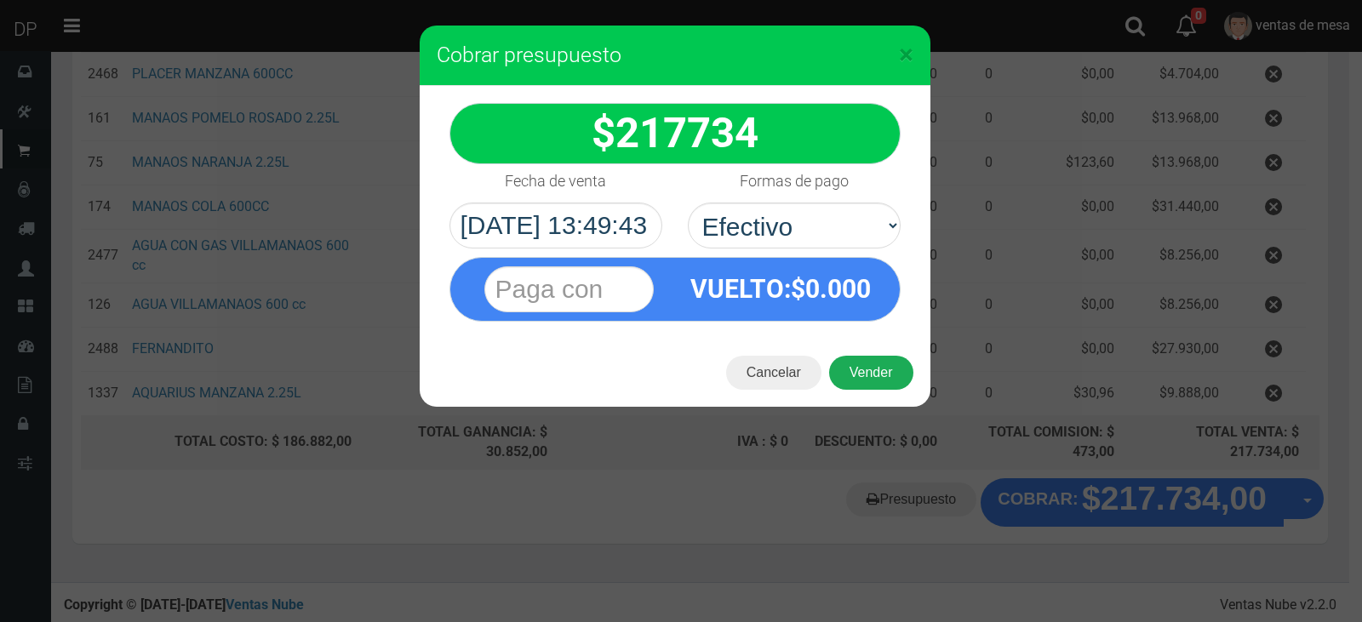
click at [880, 386] on button "Vender" at bounding box center [871, 373] width 84 height 34
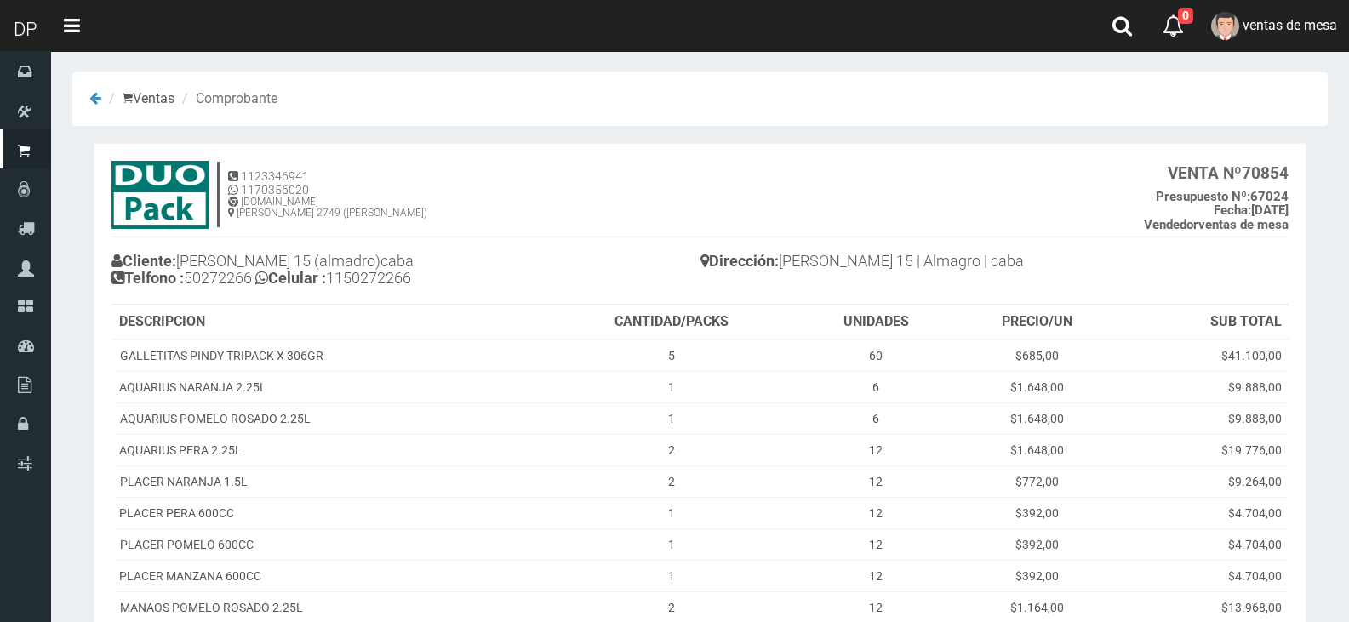
scroll to position [381, 0]
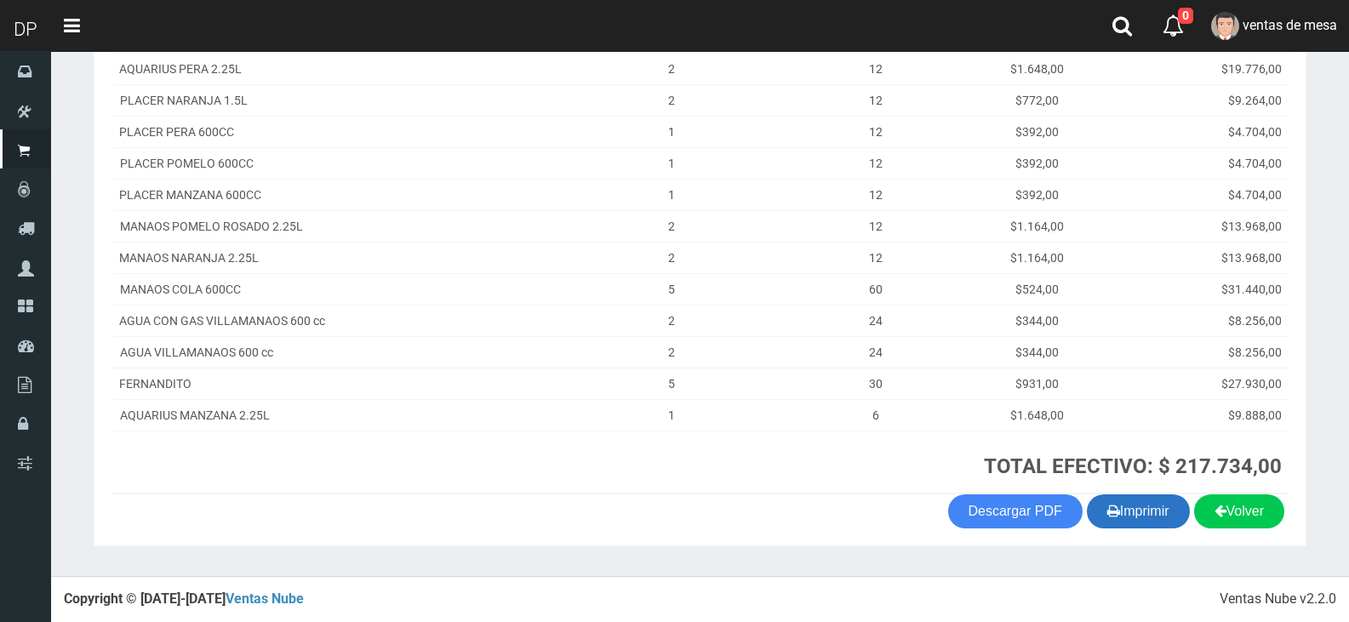
click at [1122, 512] on button "Imprimir" at bounding box center [1138, 512] width 103 height 34
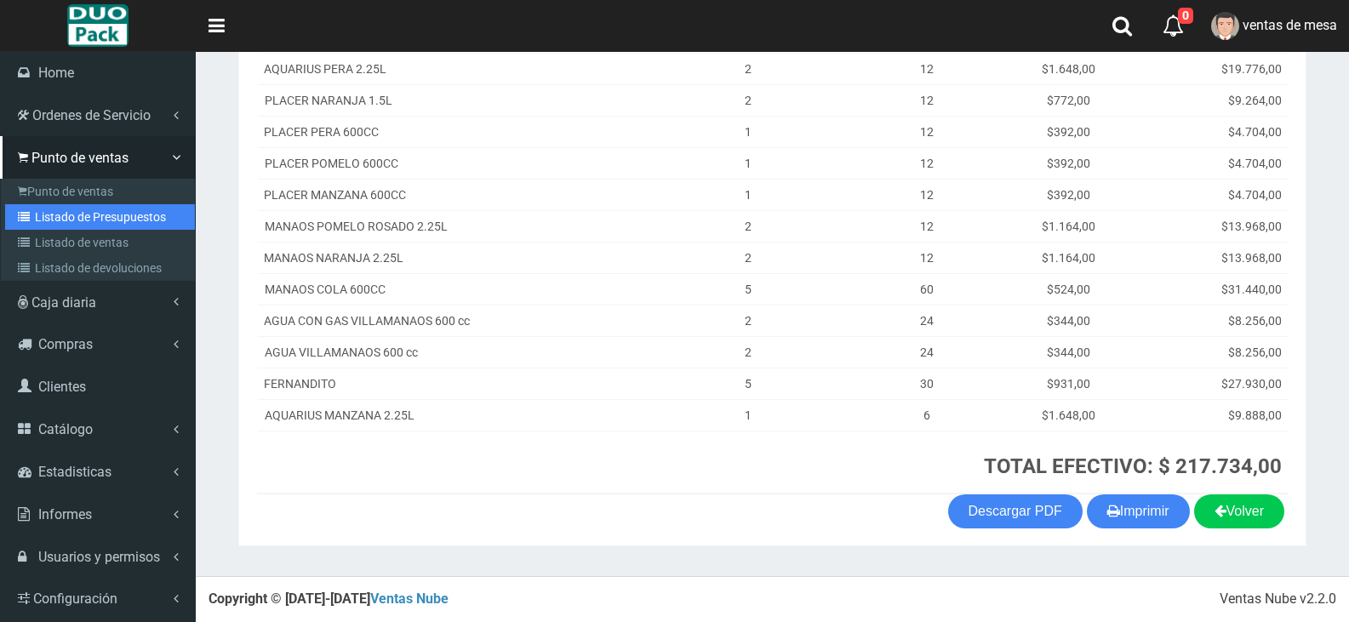
click at [96, 207] on link "Listado de Presupuestos" at bounding box center [100, 217] width 190 height 26
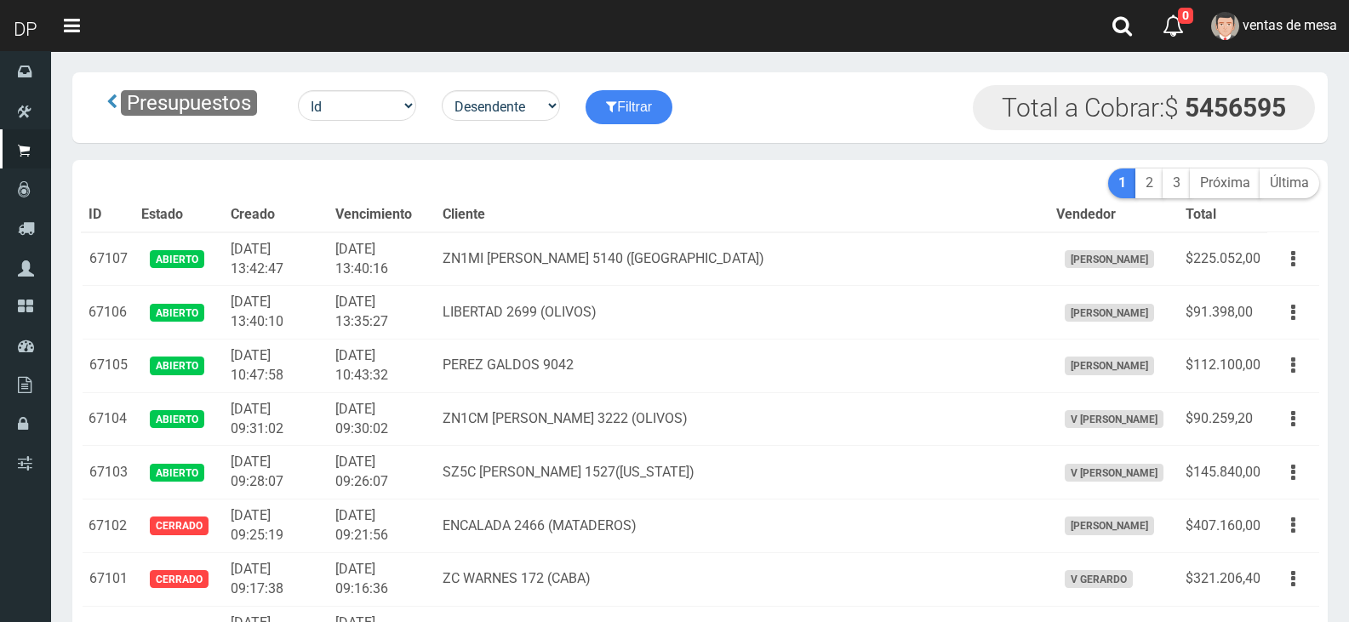
click at [561, 335] on td "LIBERTAD 2699 (OLIVOS)" at bounding box center [742, 313] width 613 height 54
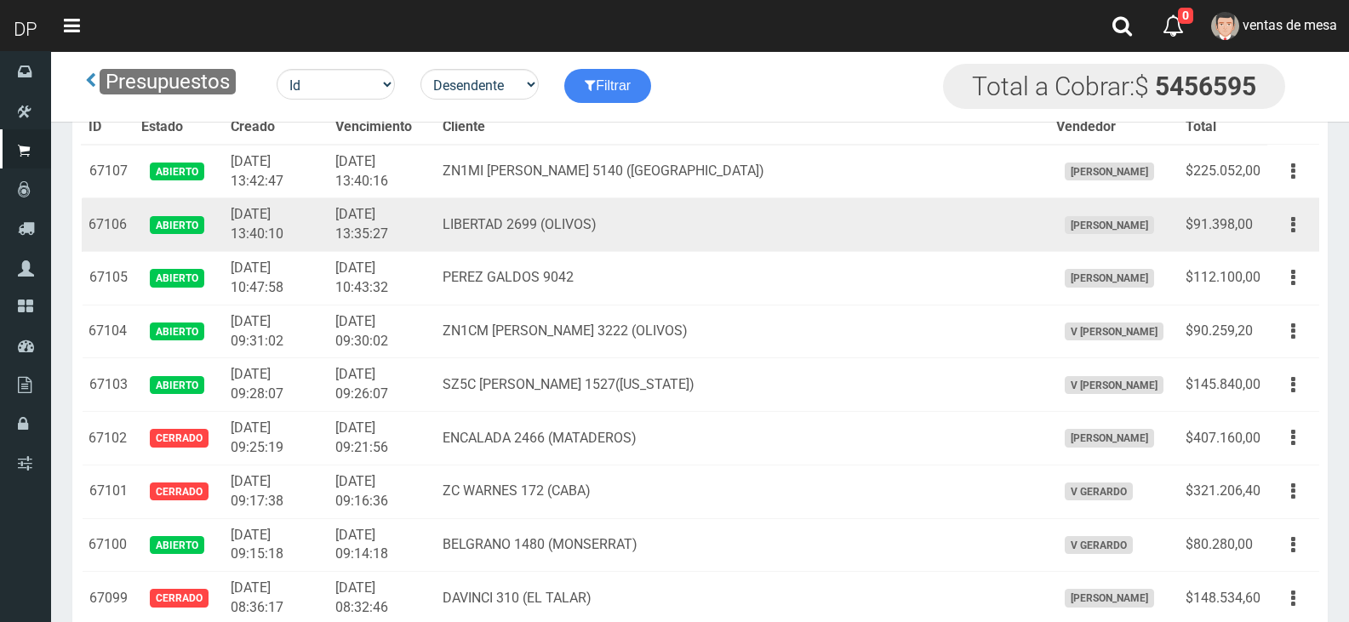
scroll to position [4110, 0]
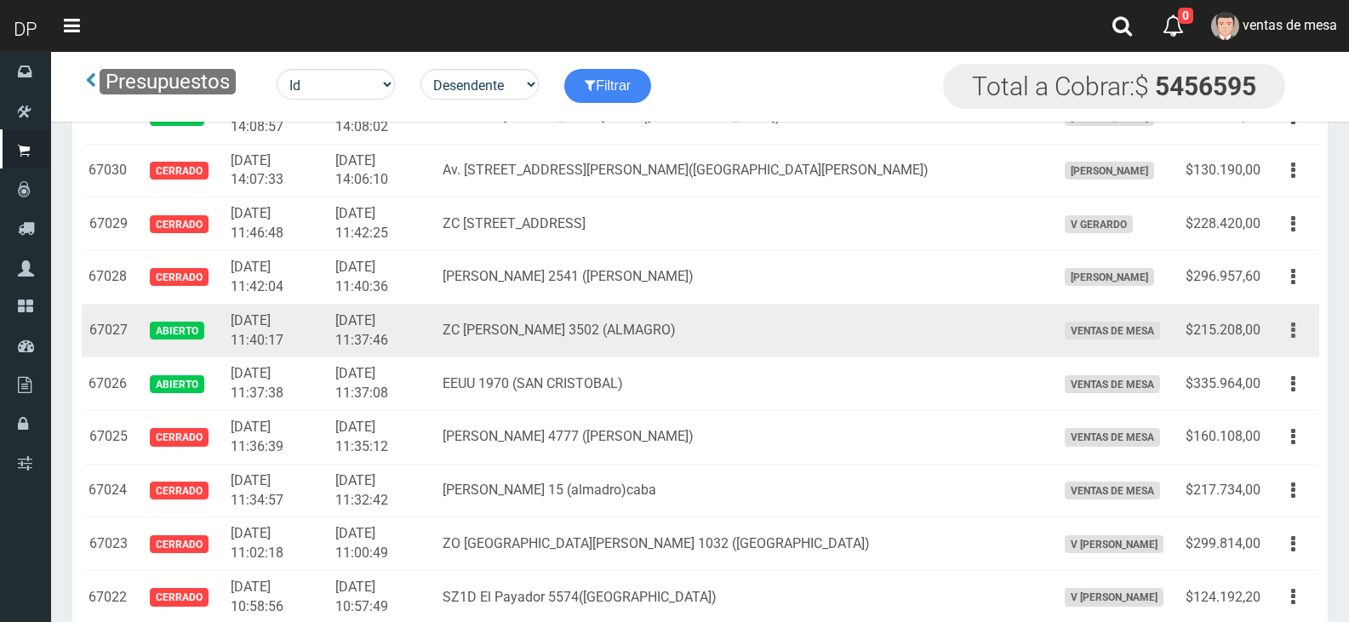
click at [1300, 335] on button "button" at bounding box center [1293, 331] width 38 height 30
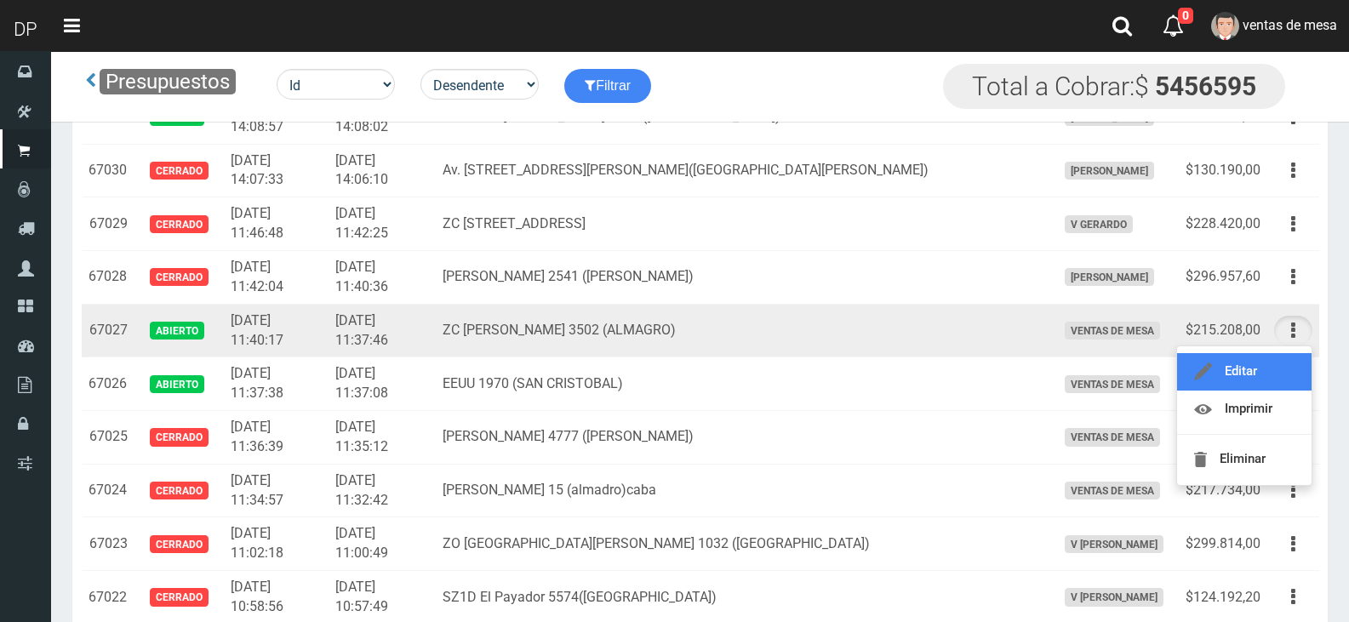
click at [1294, 357] on link "Editar" at bounding box center [1244, 371] width 135 height 37
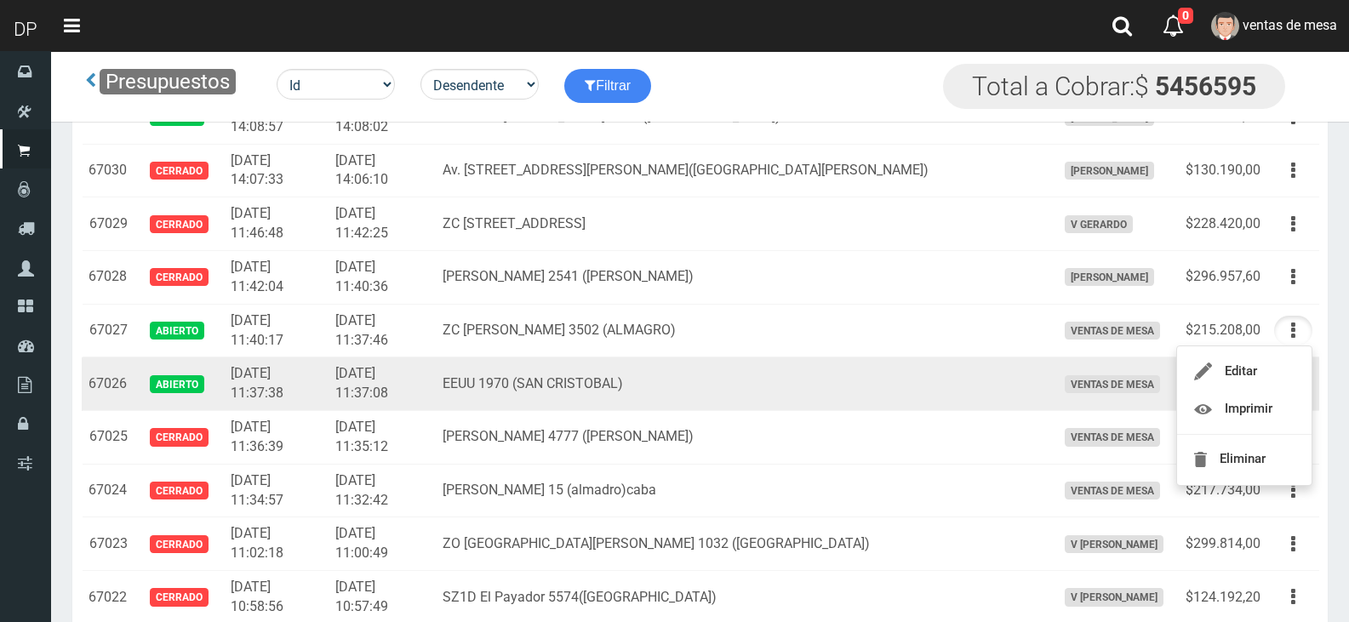
click at [1294, 358] on td "Editar Imprimir Eliminar" at bounding box center [1294, 385] width 52 height 54
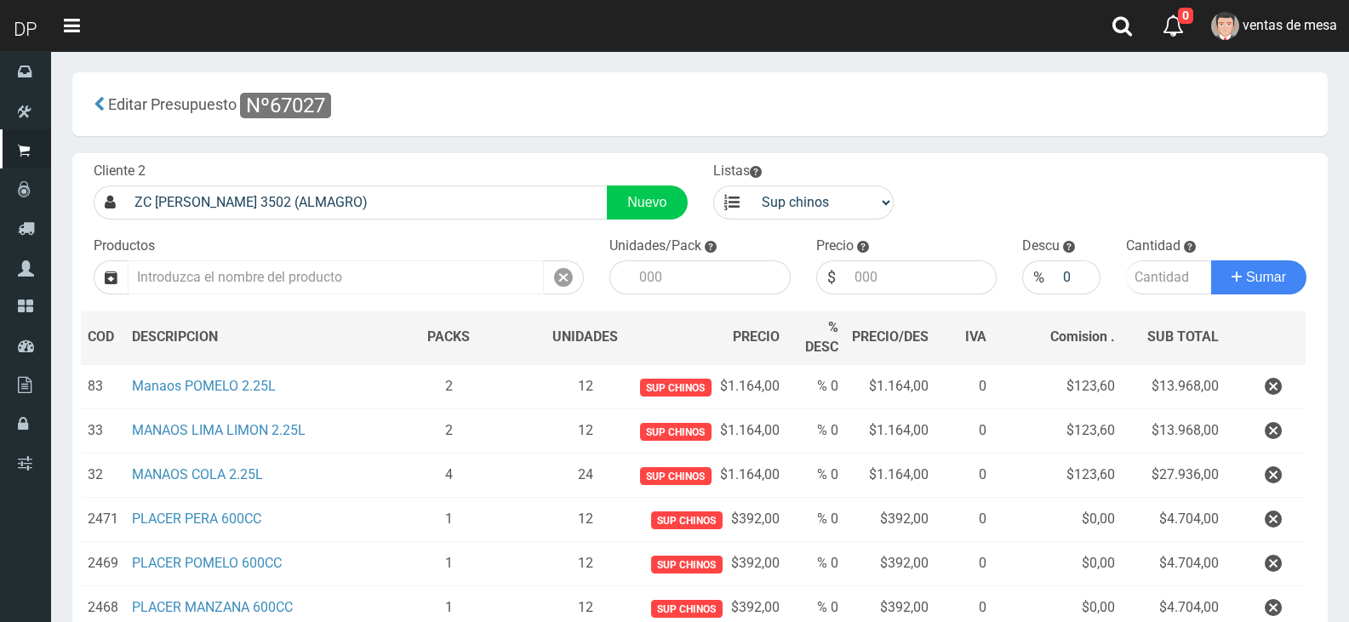
click at [489, 286] on input "text" at bounding box center [336, 277] width 416 height 34
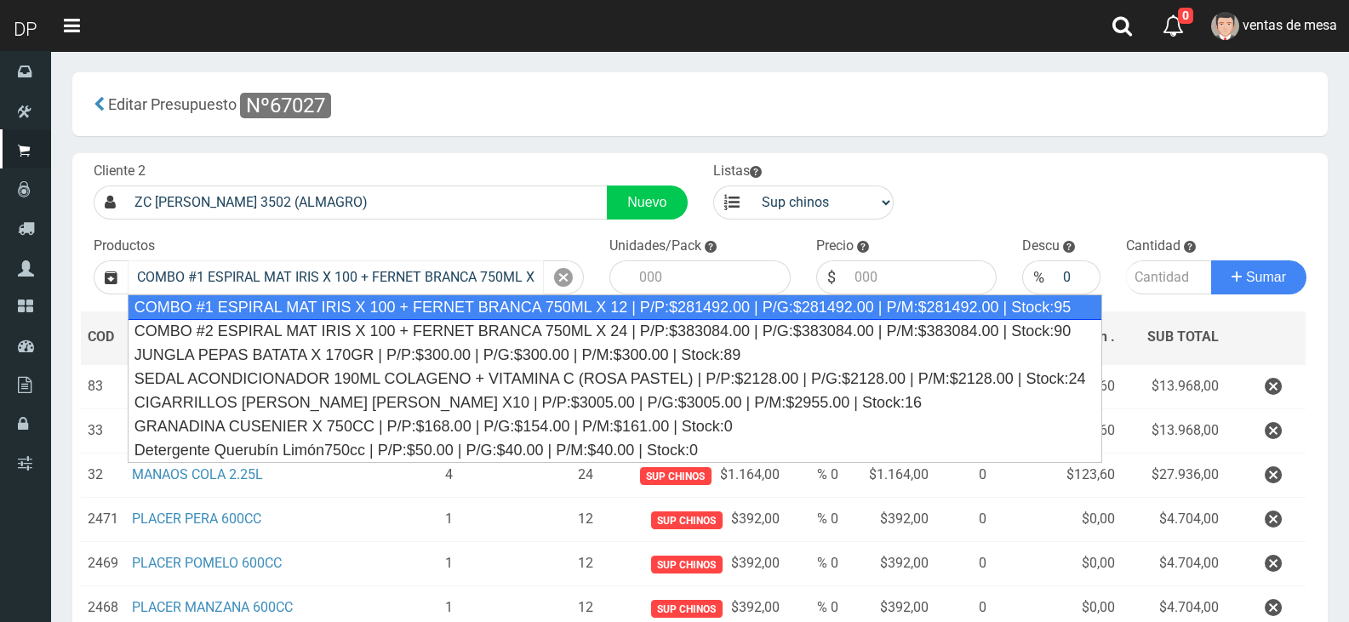
scroll to position [0, 421]
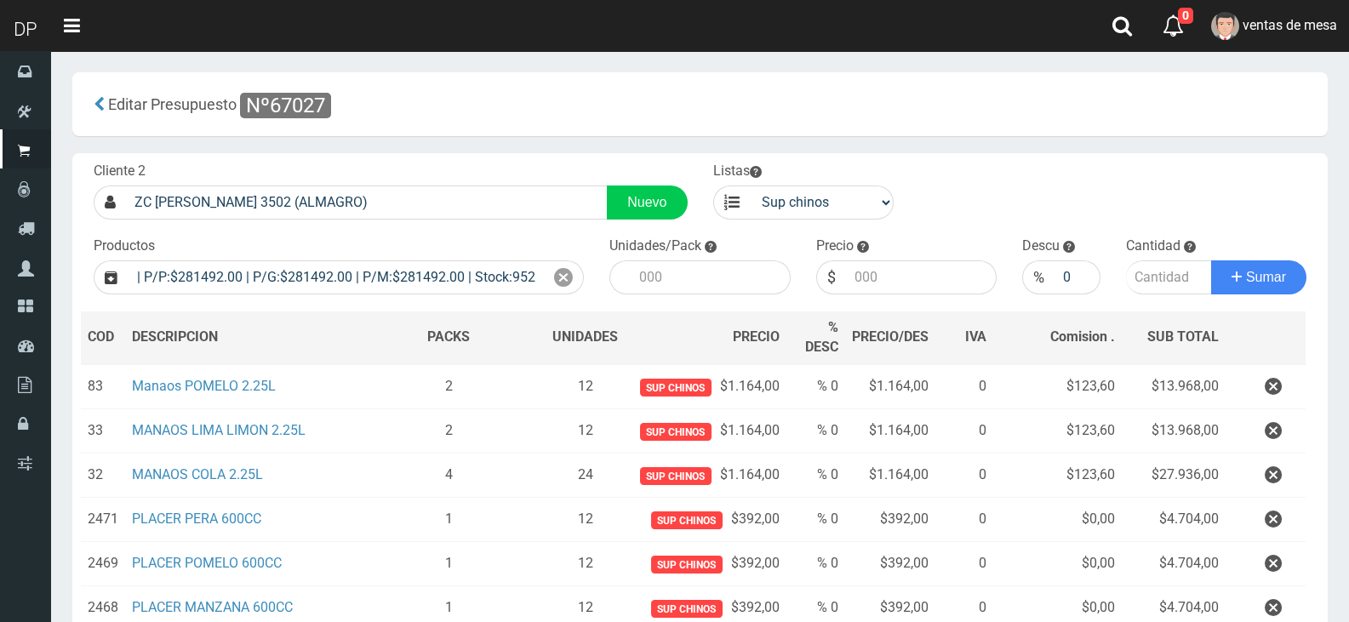
type input "COMBO #1 ESPIRAL MAT IRIS X 100 + FERNET BRANCA 750ML X 12 | P/P:$281492.00 | P…"
click at [540, 252] on div "Productos COMBO #1 ESPIRAL MAT IRIS X 100 + FERNET BRANCA 750ML X 12 | P/P:$281…" at bounding box center [339, 266] width 516 height 58
click at [552, 272] on div at bounding box center [564, 277] width 40 height 34
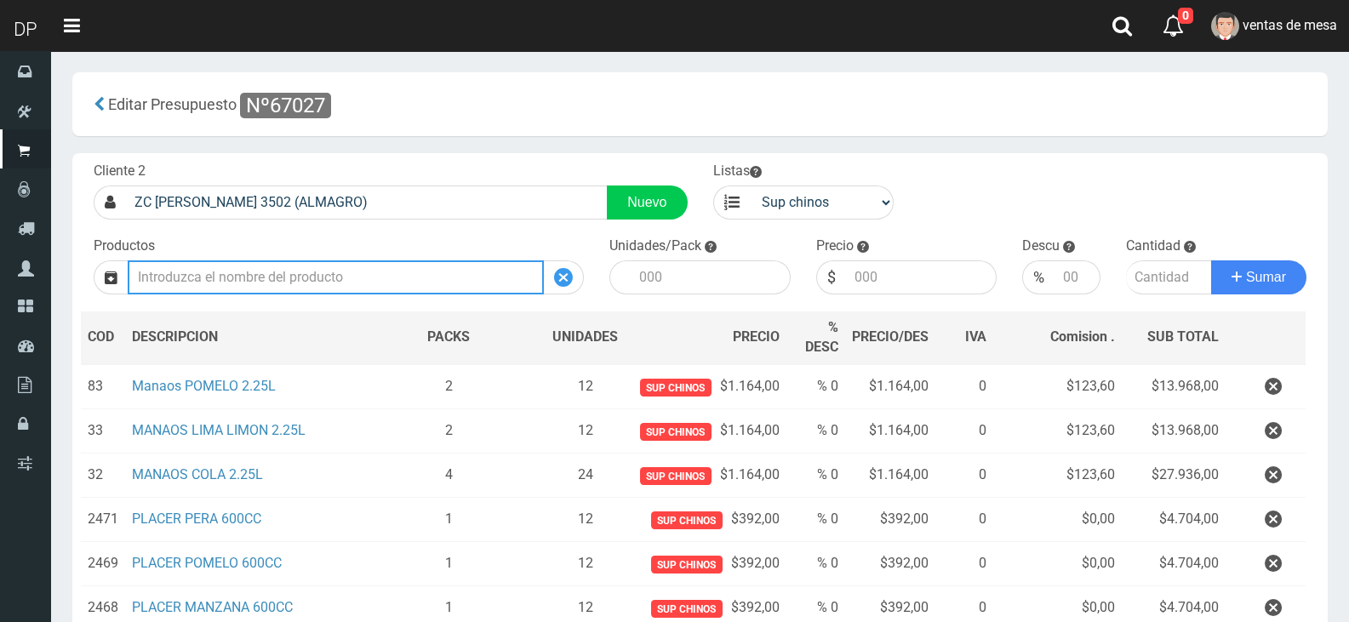
scroll to position [0, 0]
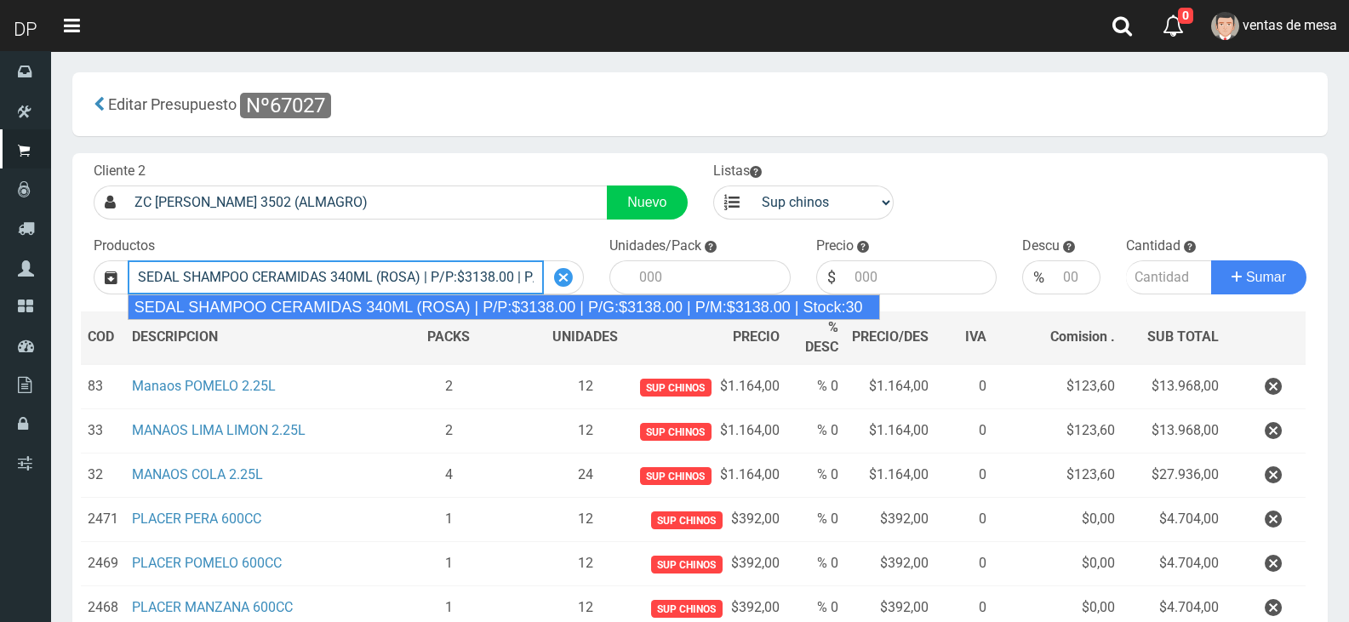
type input "SEDAL SHAMPOO CERAMIDAS 340ML (ROSA) | P/P:$3138.00 | P/G:$3138.00 | P/M:$3138.…"
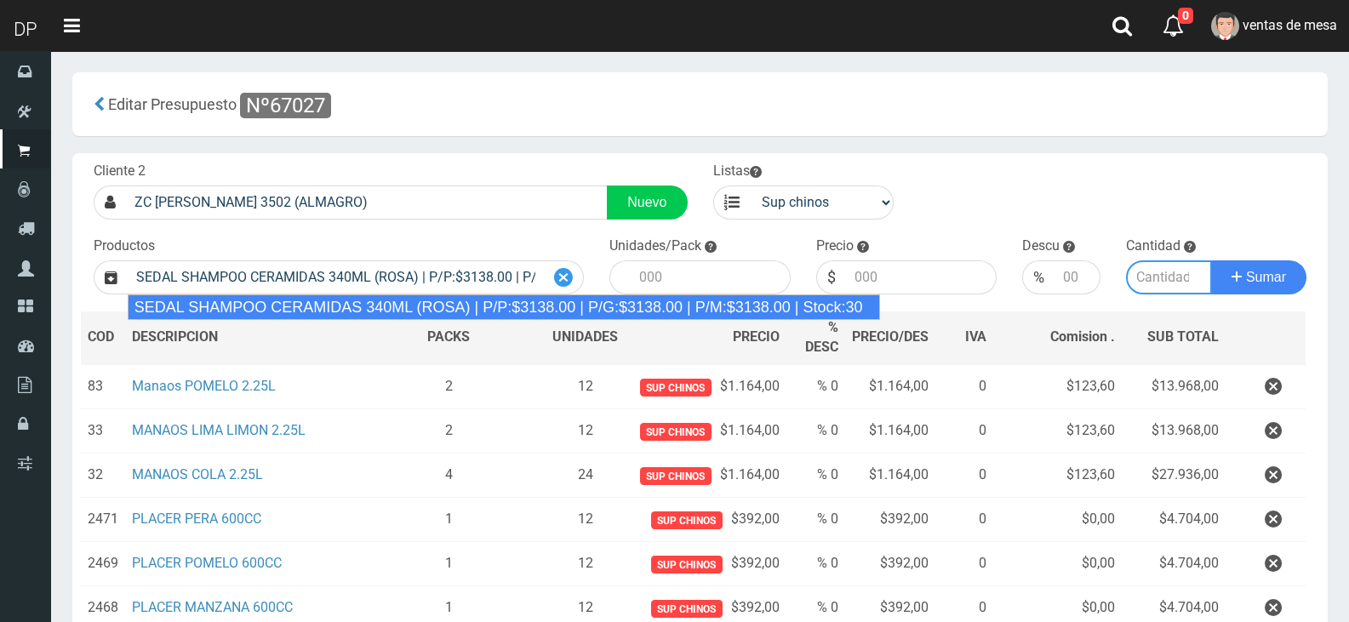
type input "12"
type input "3138.00"
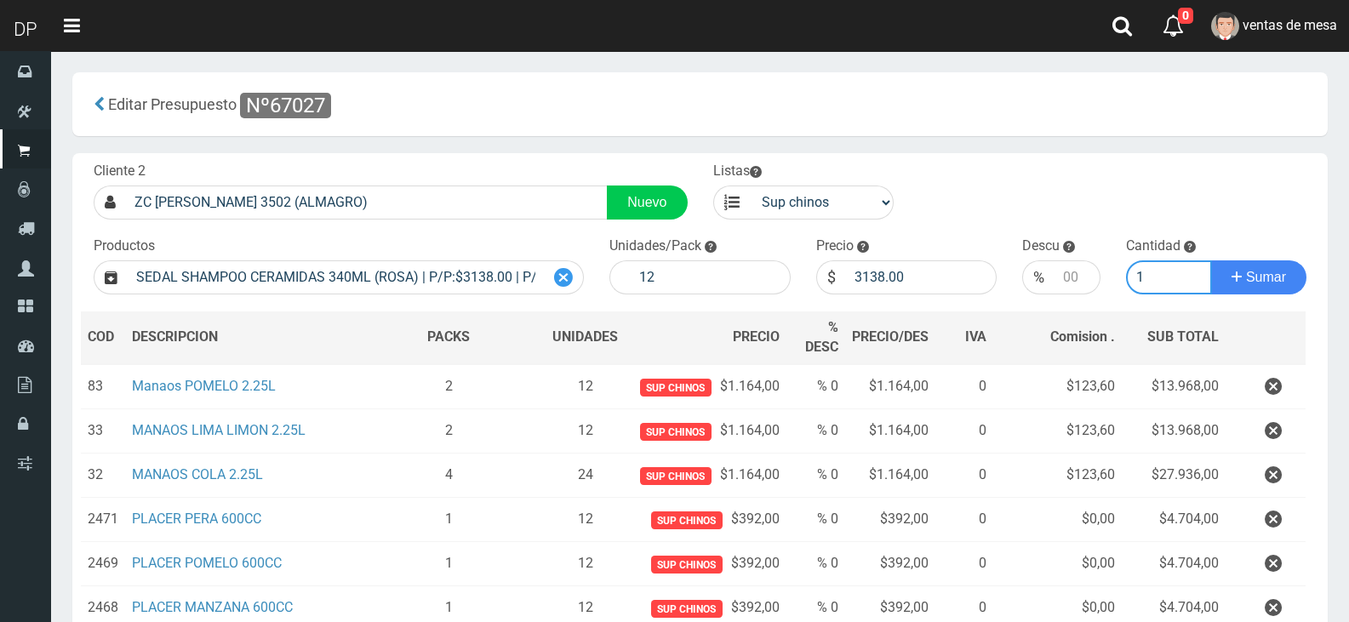
type input "1"
click at [1211, 260] on button "Sumar" at bounding box center [1258, 277] width 95 height 34
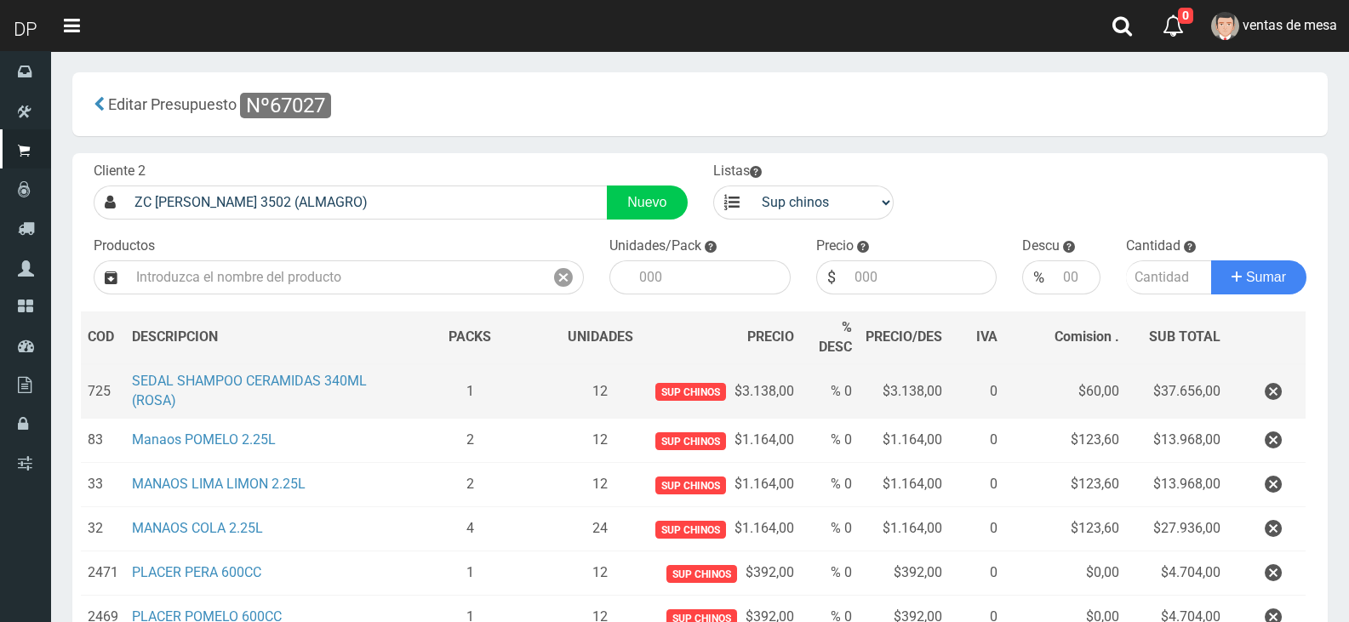
click at [1298, 399] on td at bounding box center [1267, 391] width 78 height 54
click at [1287, 406] on button "button" at bounding box center [1273, 392] width 51 height 30
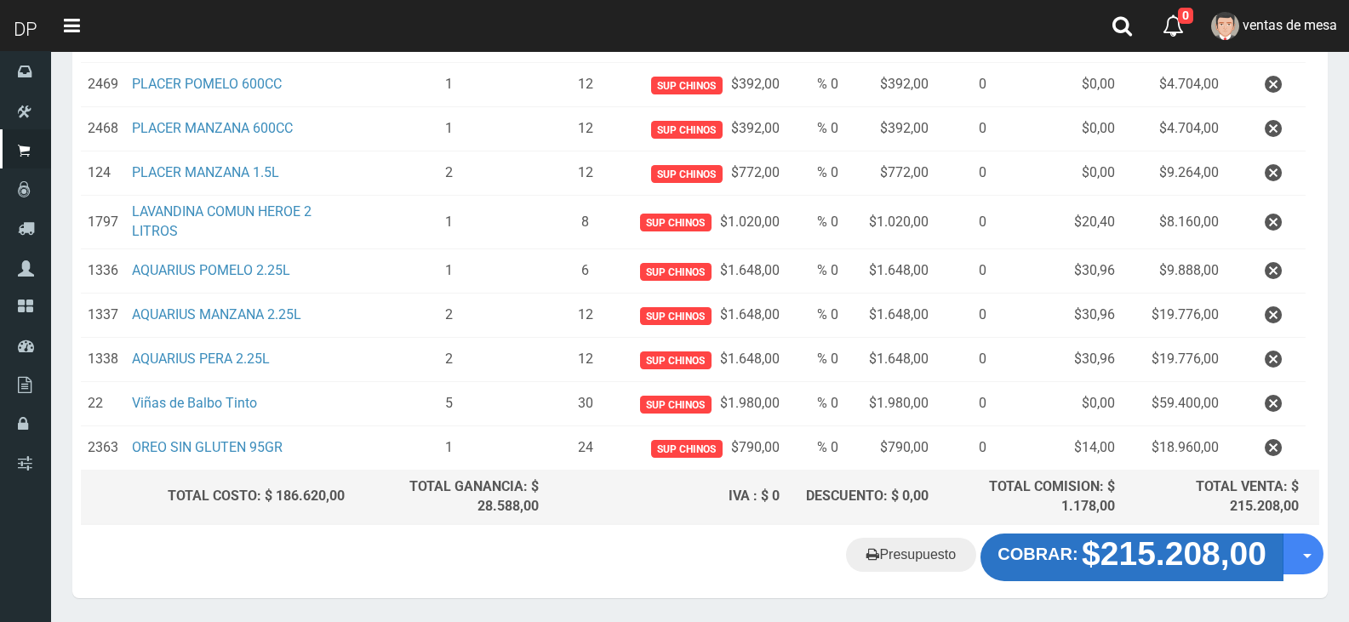
scroll to position [535, 0]
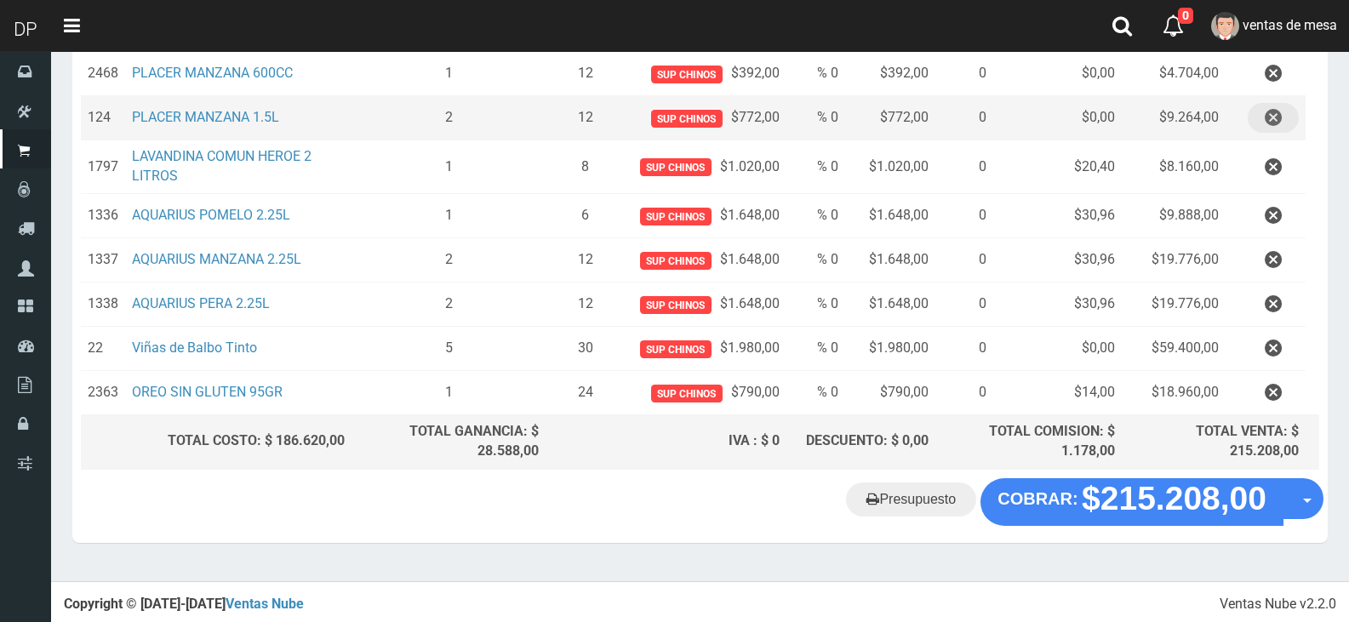
click at [1295, 117] on button "button" at bounding box center [1273, 118] width 51 height 30
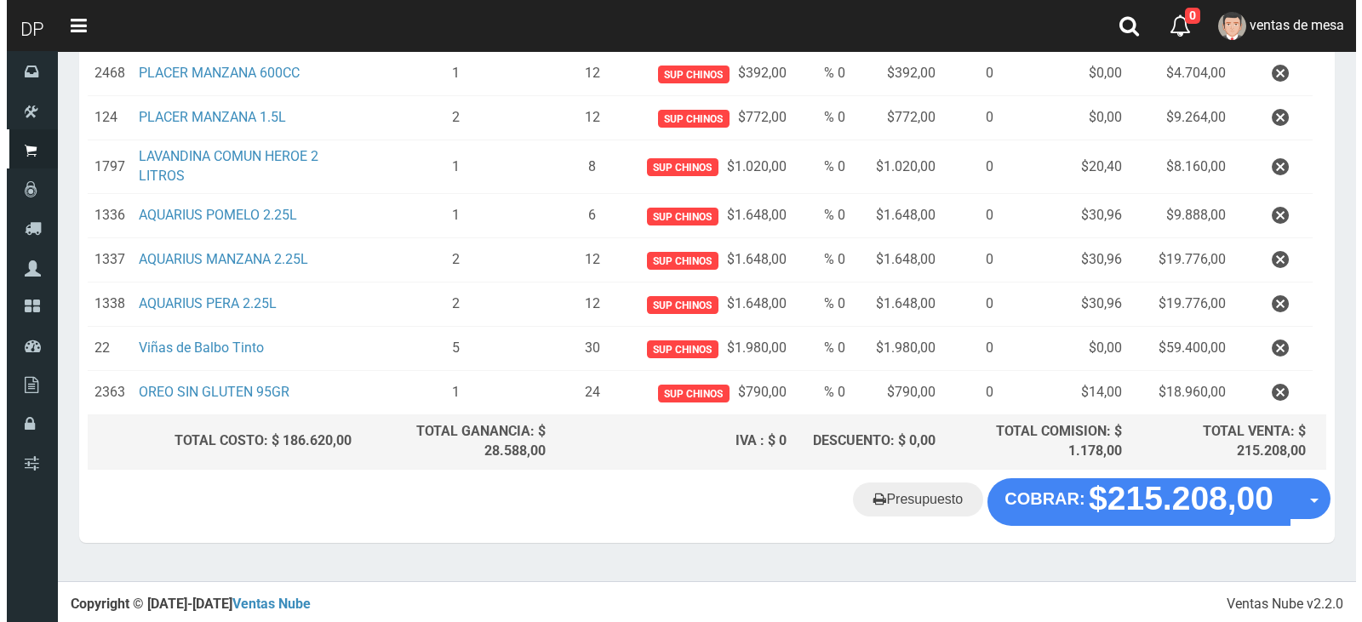
scroll to position [490, 0]
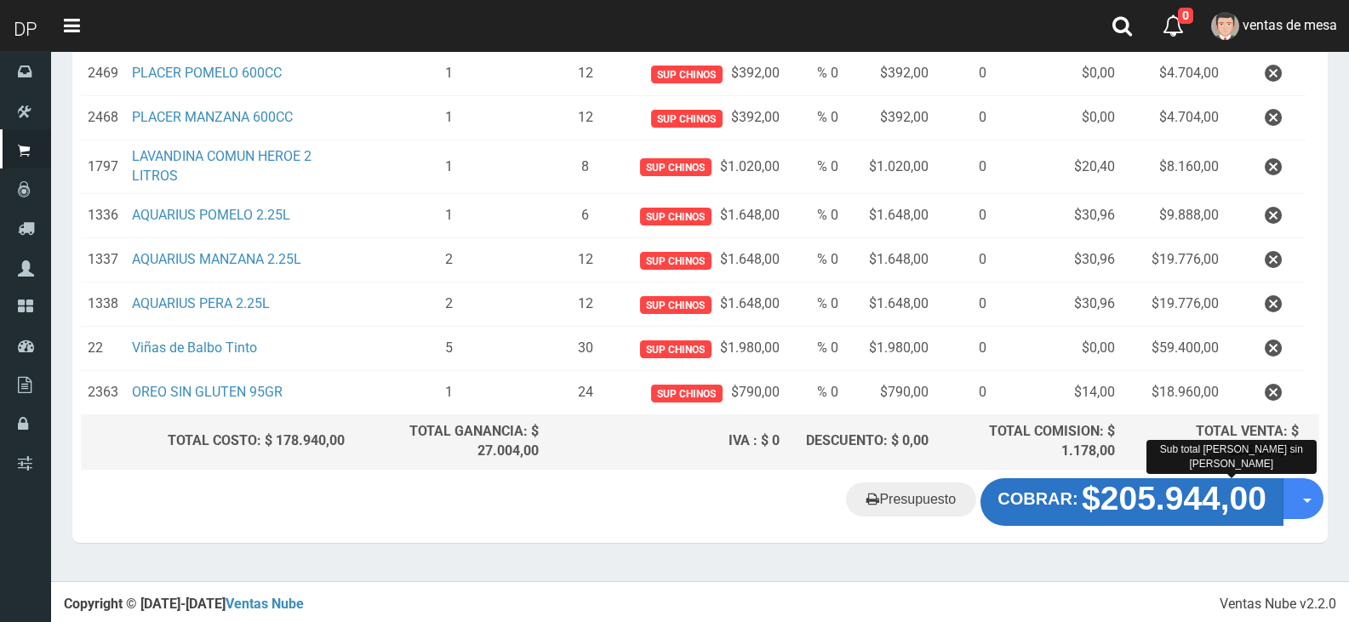
click at [1050, 511] on button "COBRAR: $205.944,00" at bounding box center [1132, 502] width 303 height 48
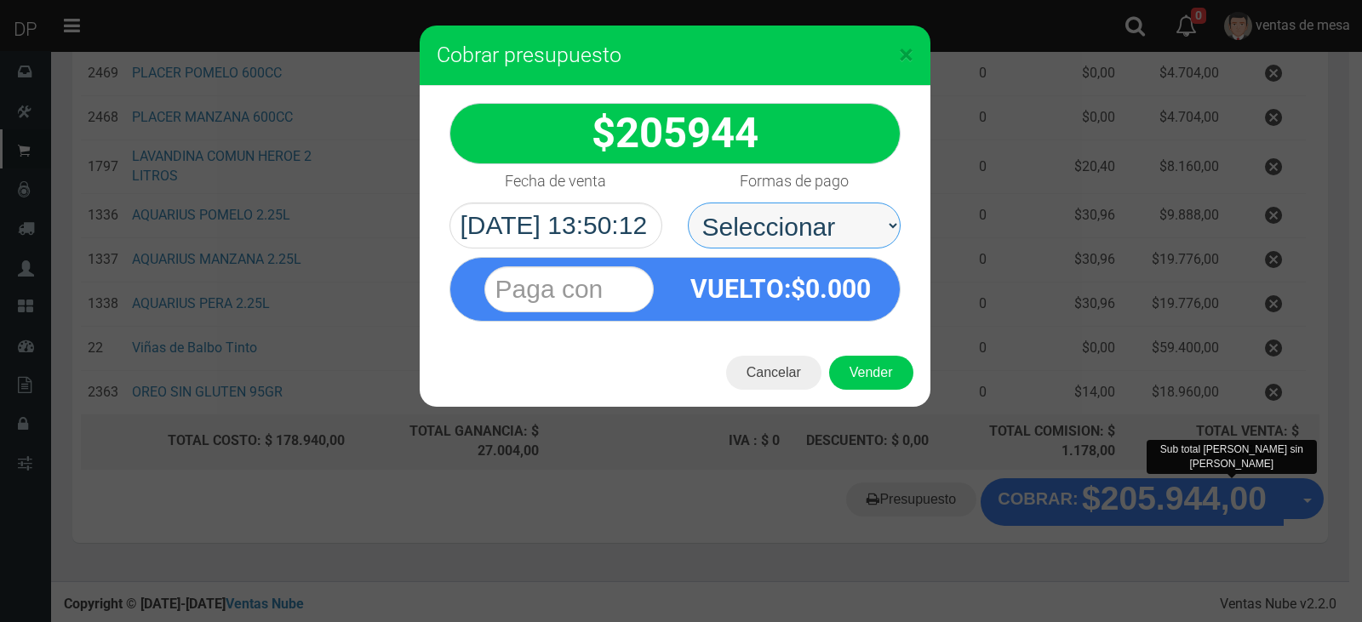
click at [850, 236] on select "Seleccionar Efectivo Tarjeta de Crédito Depósito Débito" at bounding box center [794, 226] width 213 height 46
select select "Efectivo"
click at [688, 203] on select "Seleccionar Efectivo Tarjeta de Crédito Depósito Débito" at bounding box center [794, 226] width 213 height 46
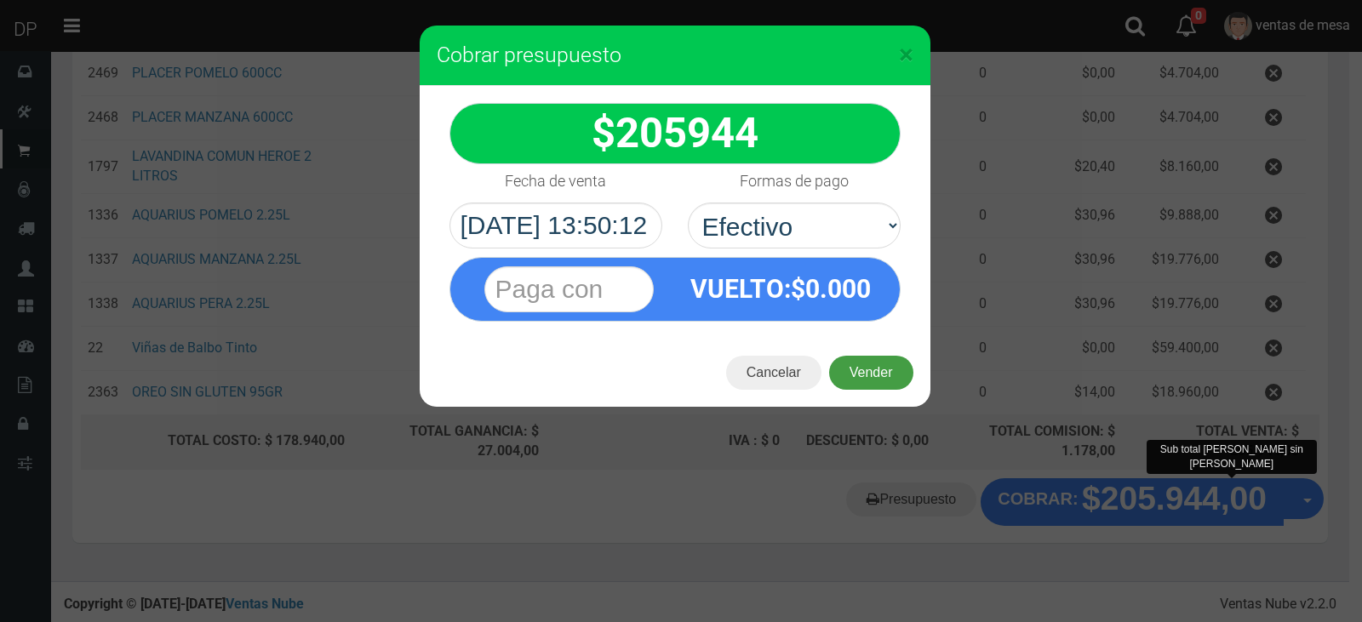
click at [879, 368] on button "Vender" at bounding box center [871, 373] width 84 height 34
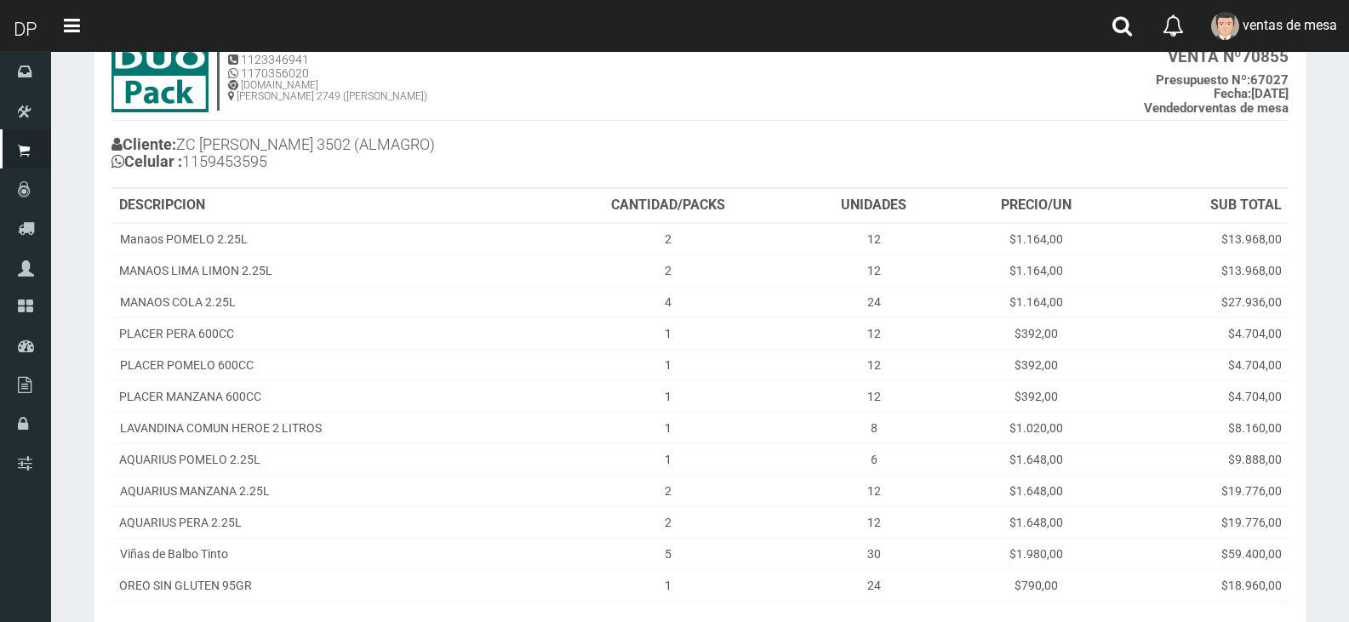
scroll to position [287, 0]
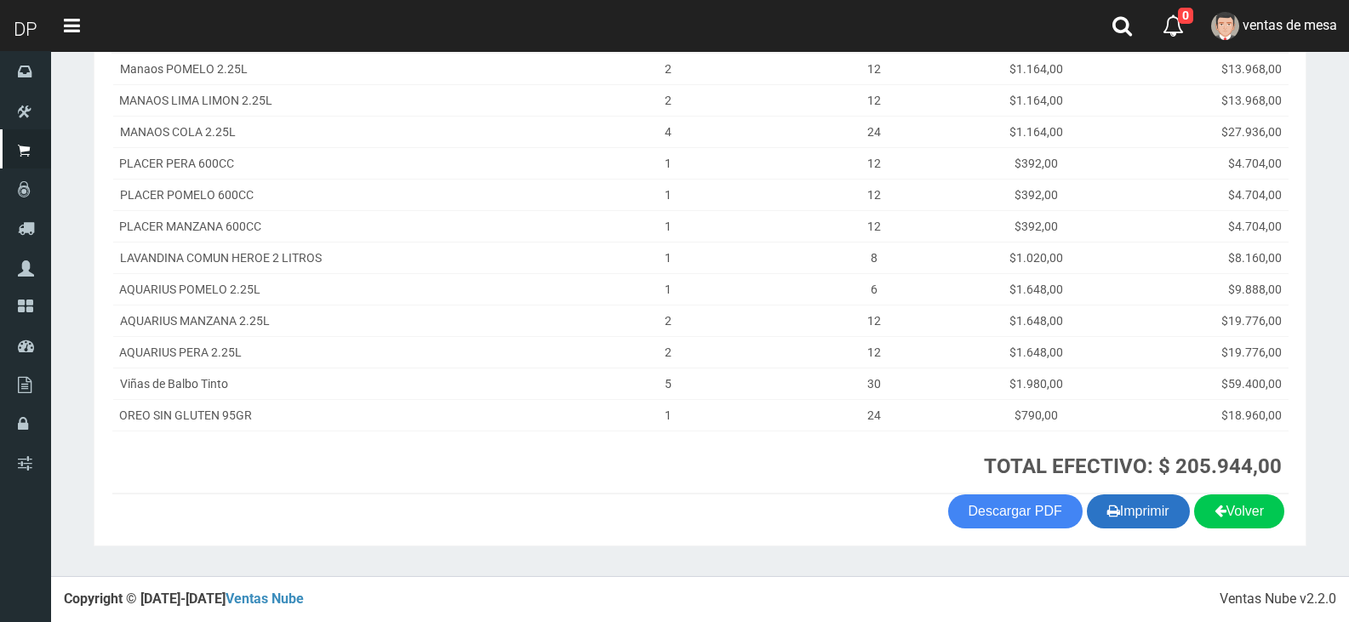
click at [1131, 514] on button "Imprimir" at bounding box center [1138, 512] width 103 height 34
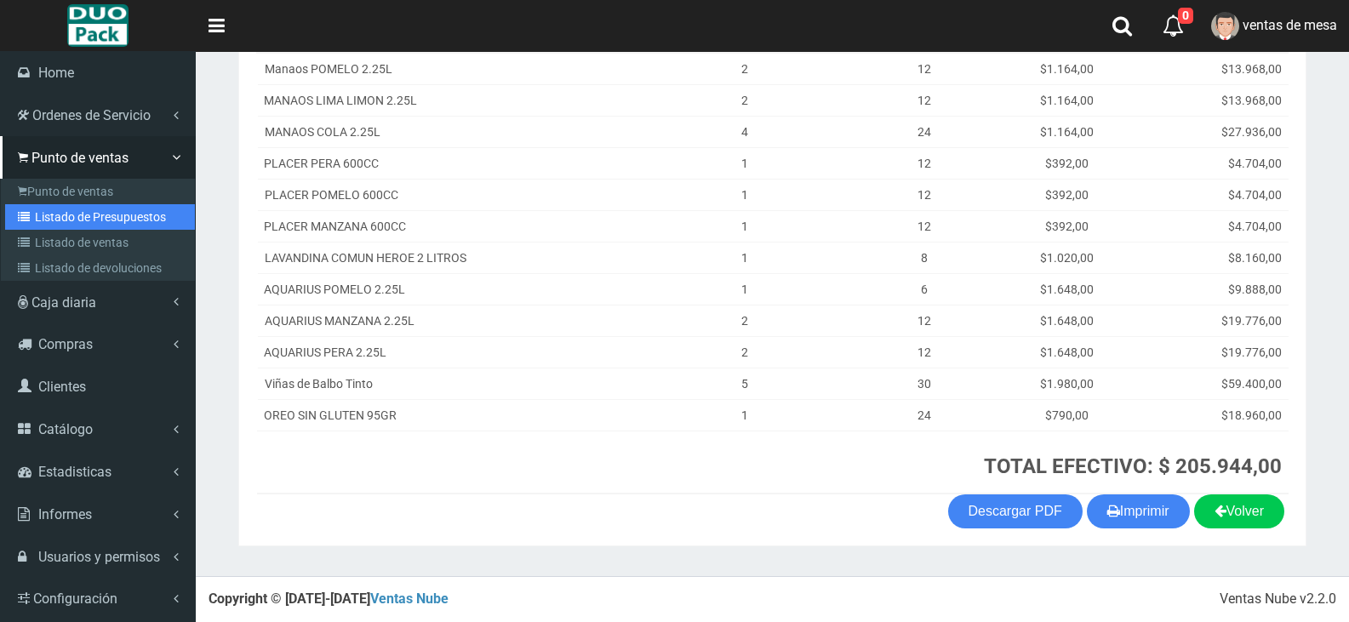
click at [84, 210] on link "Listado de Presupuestos" at bounding box center [100, 217] width 190 height 26
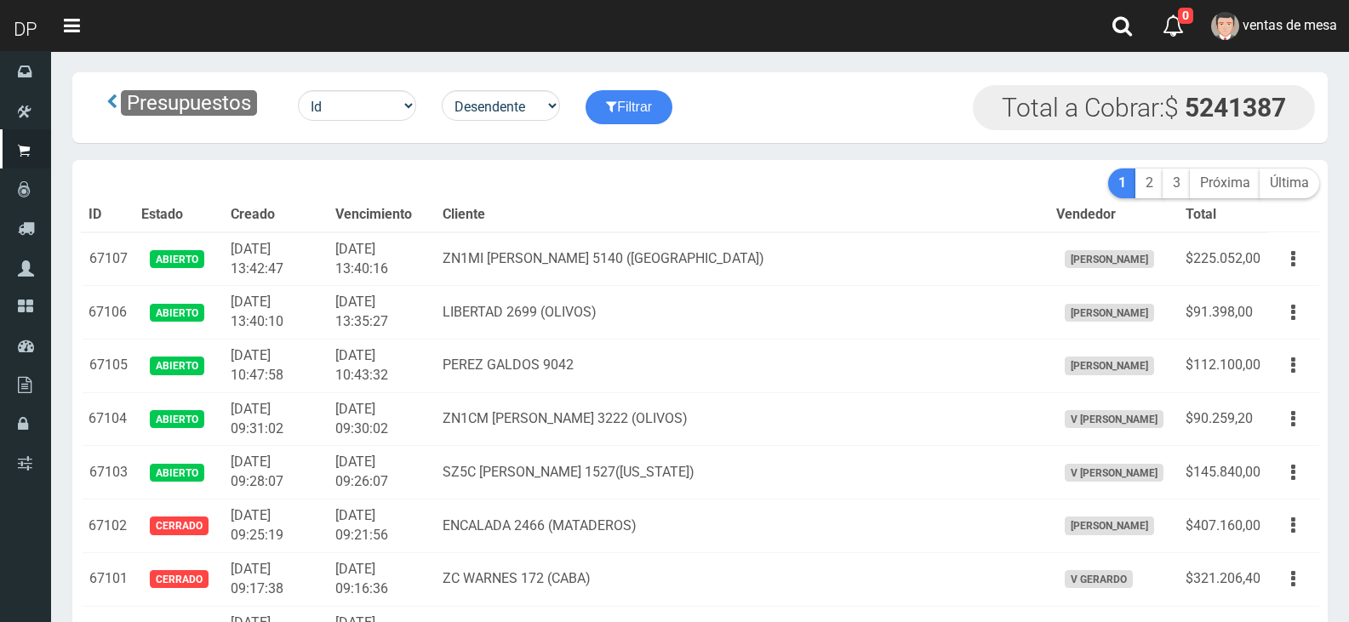
drag, startPoint x: 0, startPoint y: 0, endPoint x: 586, endPoint y: 176, distance: 611.6
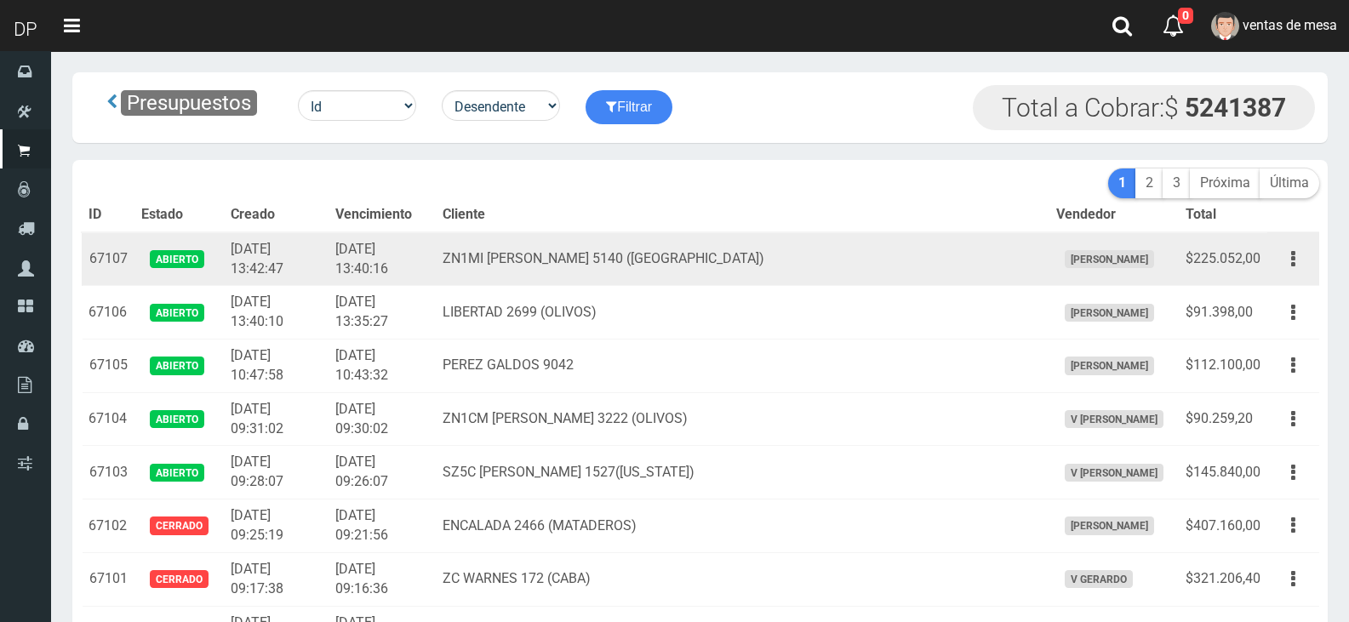
click at [552, 232] on td "ZN1MI FRANCISCO LAPRIDA 5140 (VILLA MARTELI)" at bounding box center [742, 259] width 613 height 54
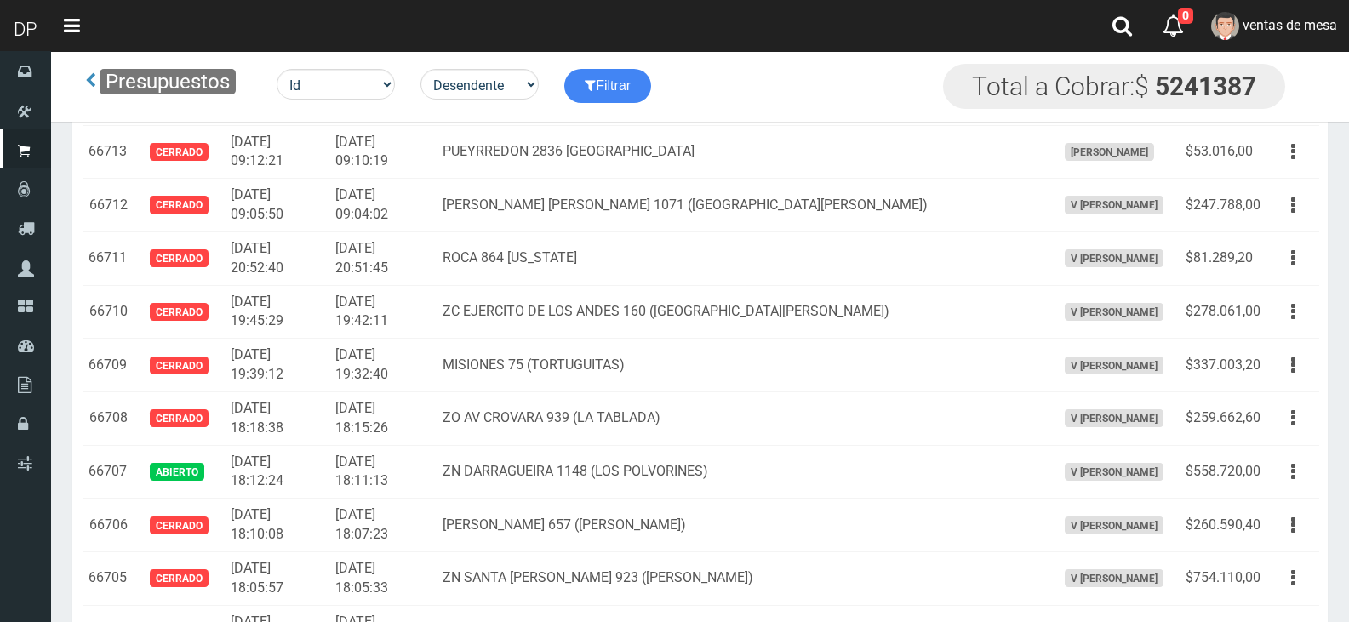
scroll to position [233, 0]
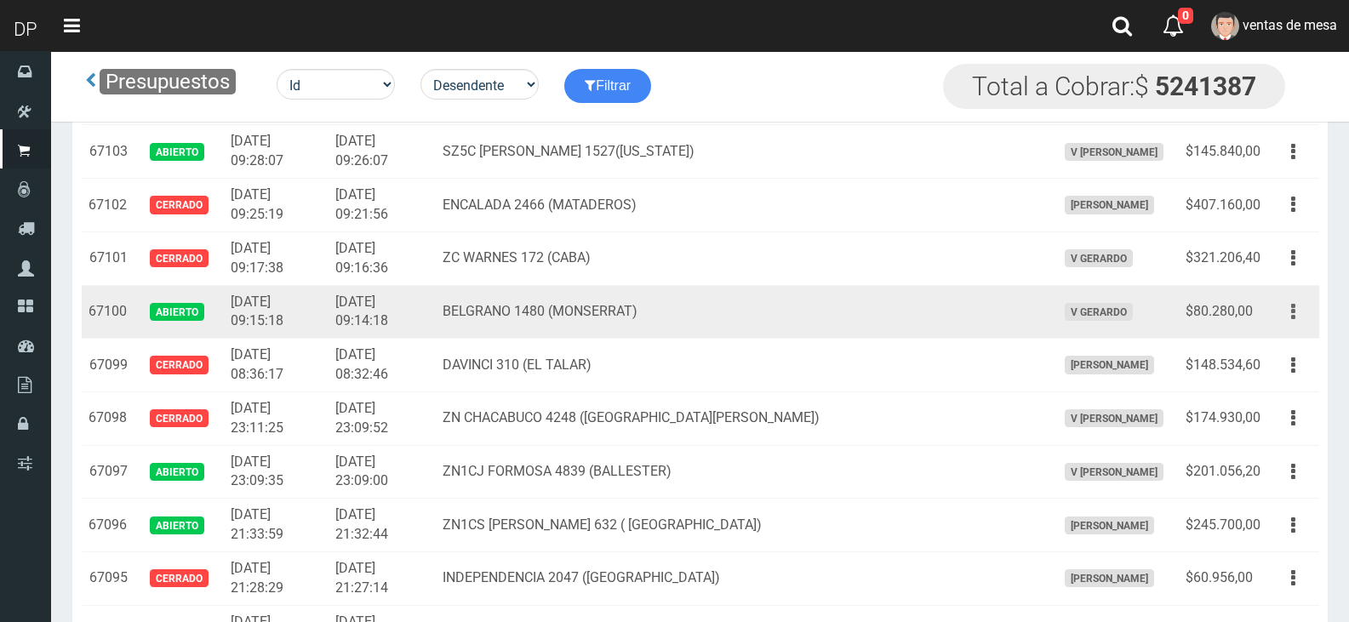
click at [1304, 306] on button "button" at bounding box center [1293, 312] width 38 height 30
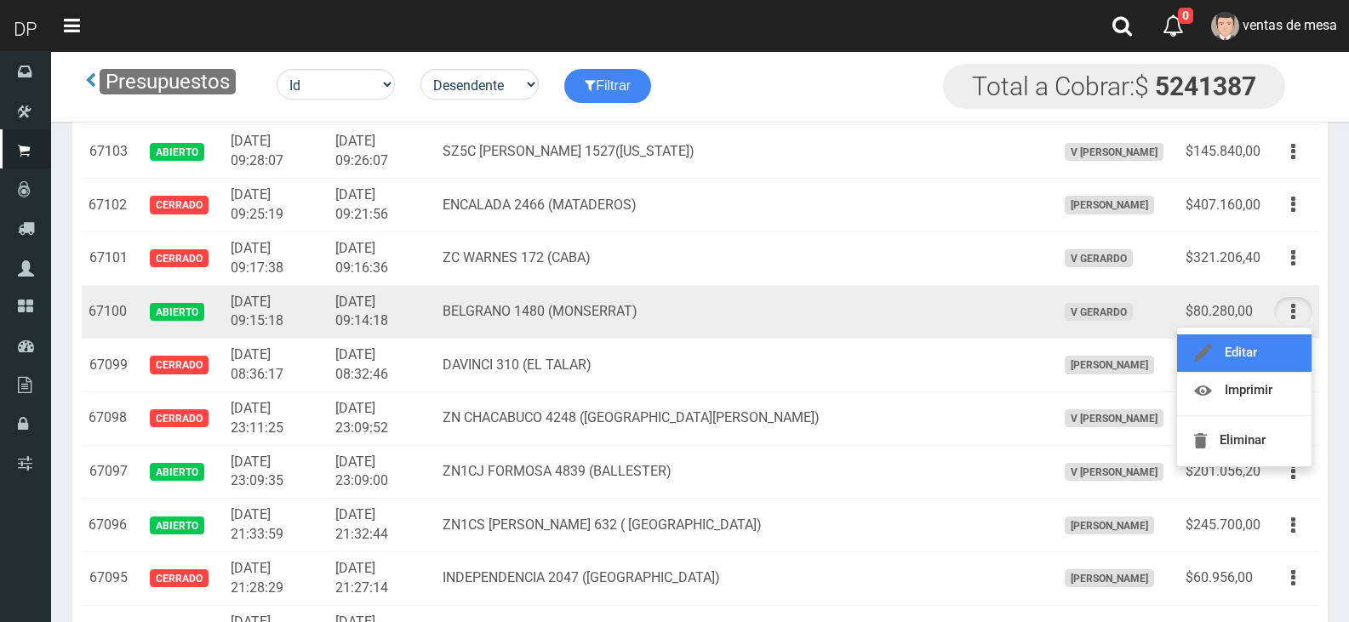
click at [1291, 348] on link "Editar" at bounding box center [1244, 353] width 135 height 37
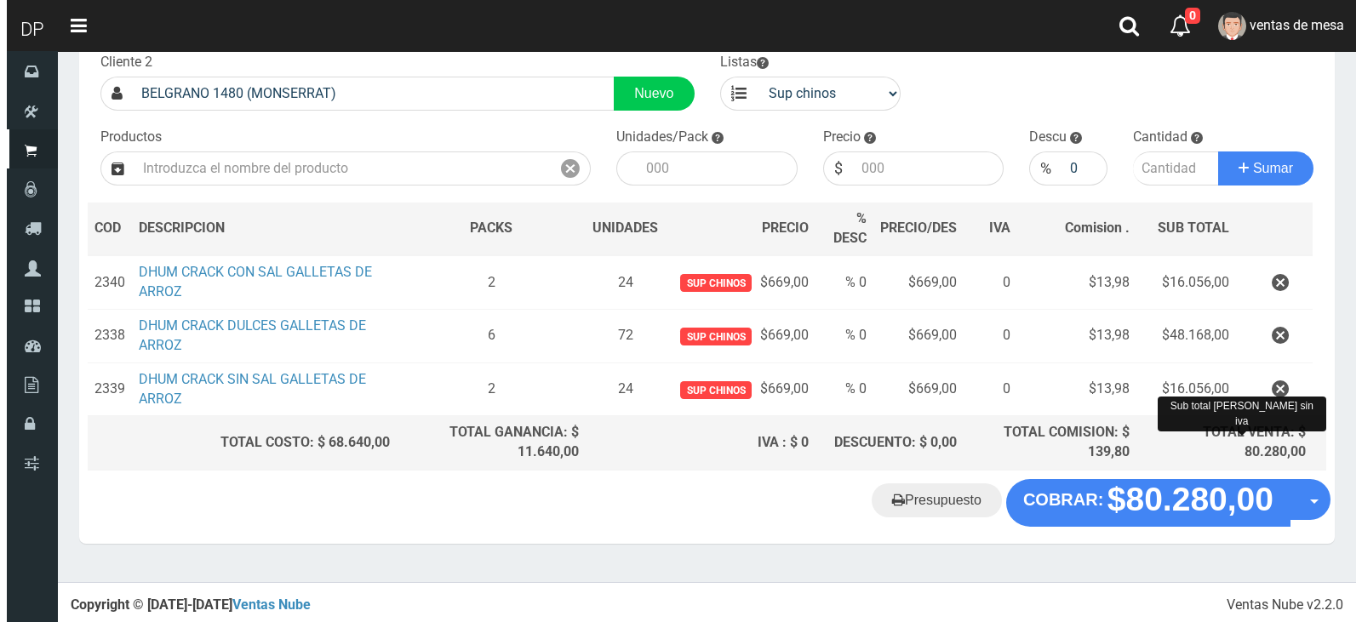
scroll to position [110, 0]
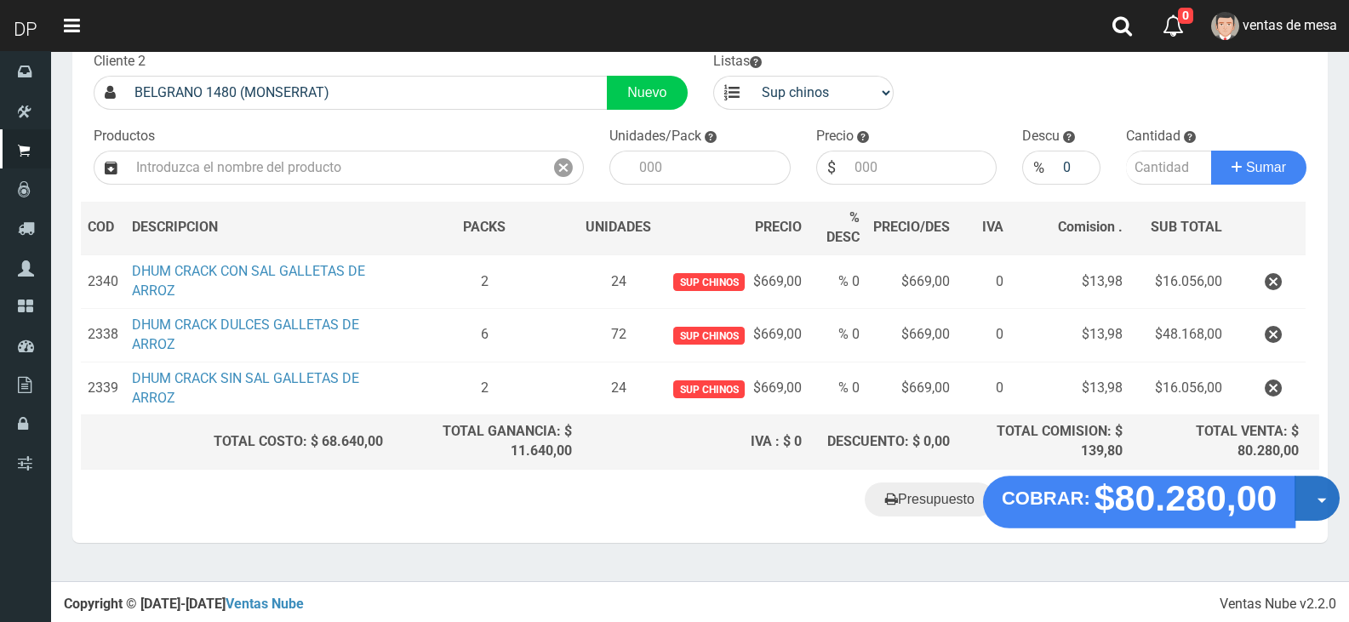
click at [1297, 512] on button "Opciones" at bounding box center [1317, 498] width 45 height 45
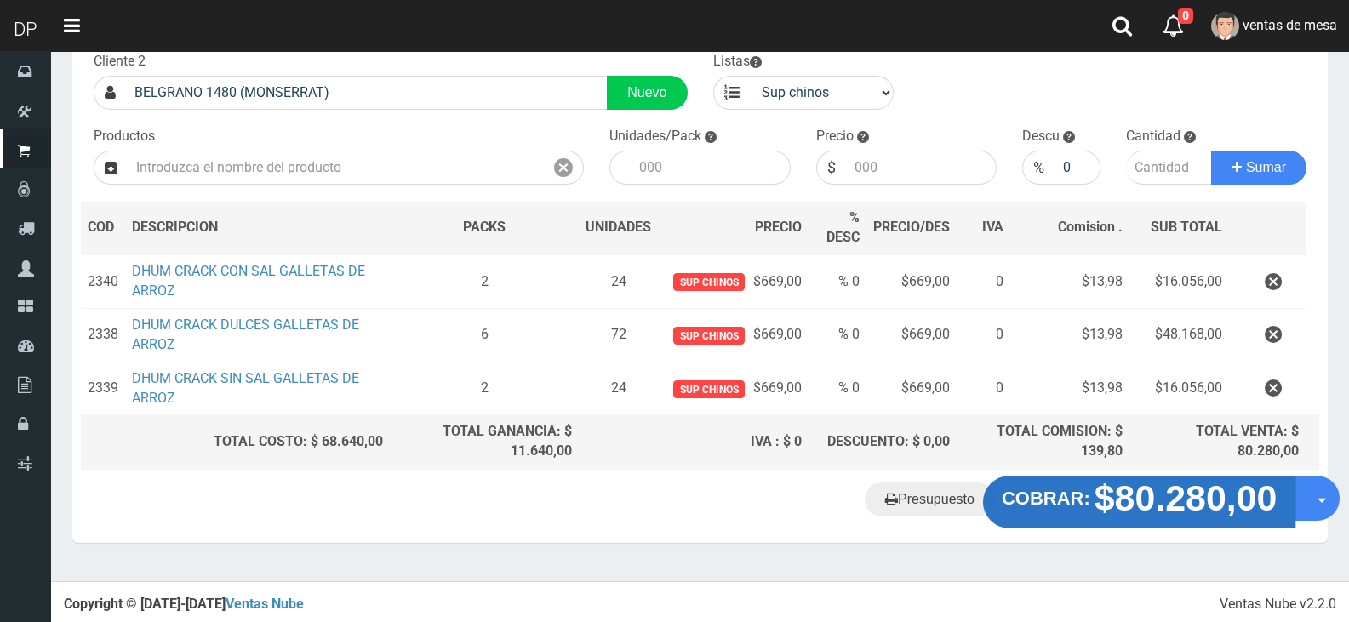
click at [1245, 498] on strong "$80.280,00" at bounding box center [1186, 498] width 183 height 40
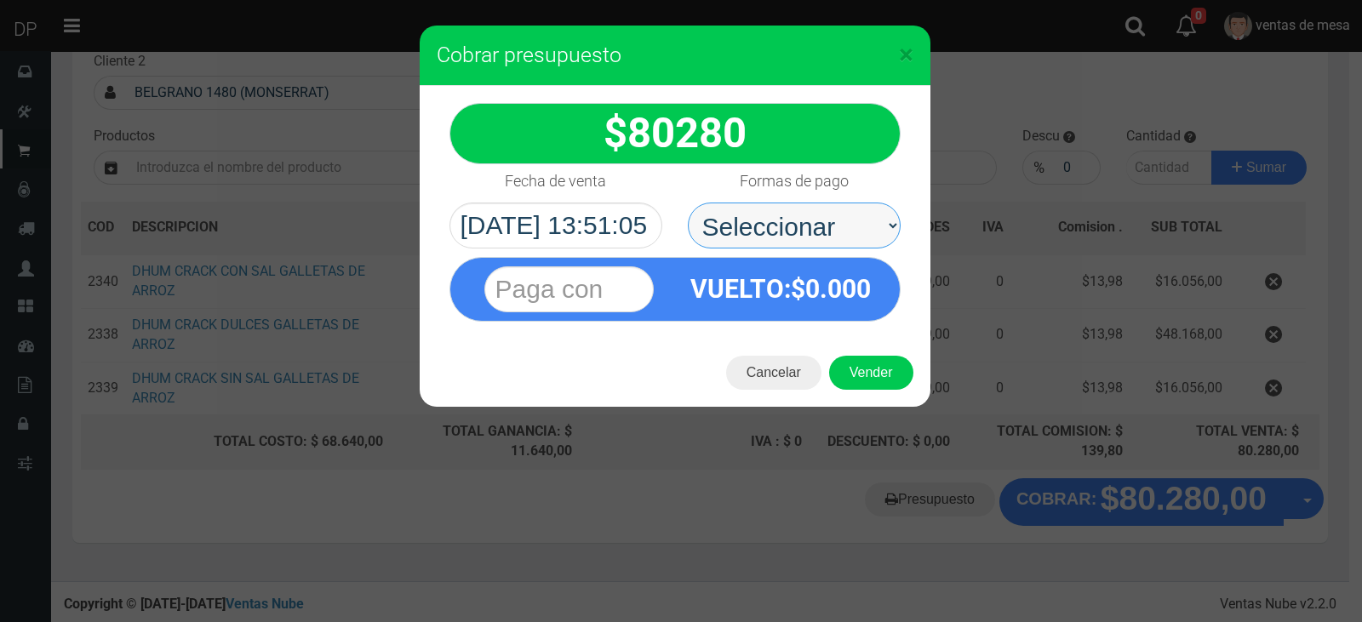
click at [819, 221] on select "Seleccionar Efectivo Tarjeta de Crédito Depósito Débito" at bounding box center [794, 226] width 213 height 46
select select "Efectivo"
click at [688, 203] on select "Seleccionar Efectivo Tarjeta de Crédito Depósito Débito" at bounding box center [794, 226] width 213 height 46
click at [852, 354] on div "Cancelar Vender" at bounding box center [675, 373] width 511 height 68
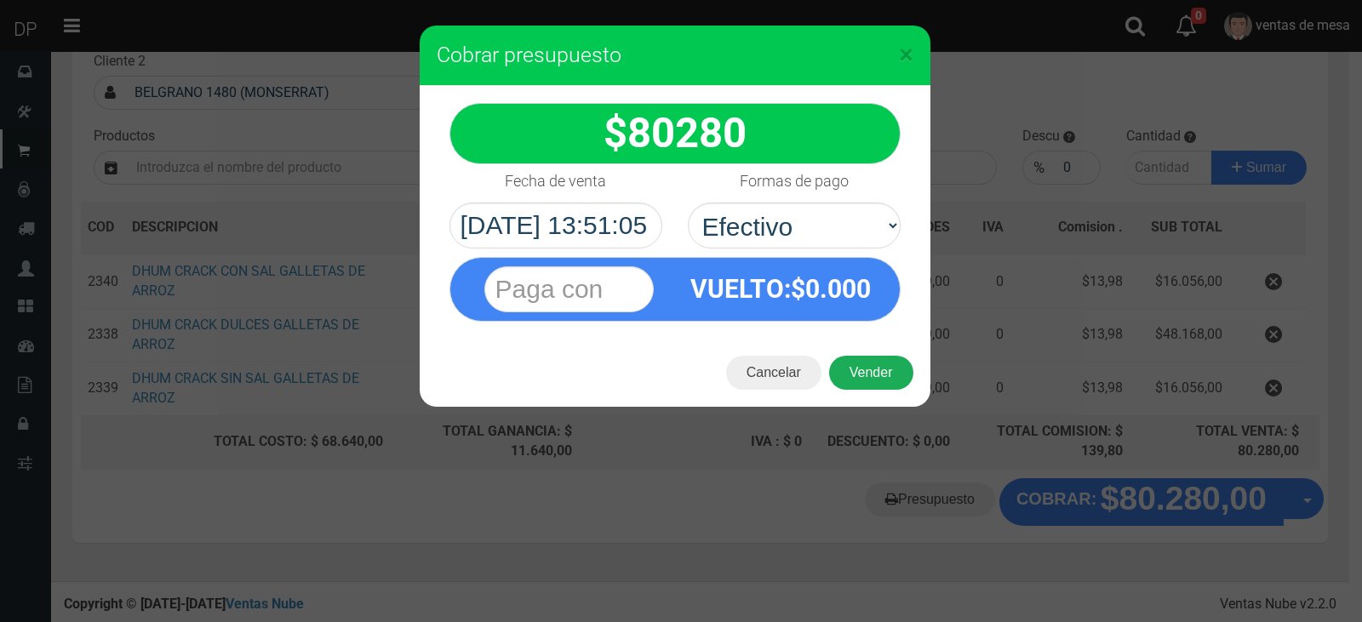
click at [855, 357] on button "Vender" at bounding box center [871, 373] width 84 height 34
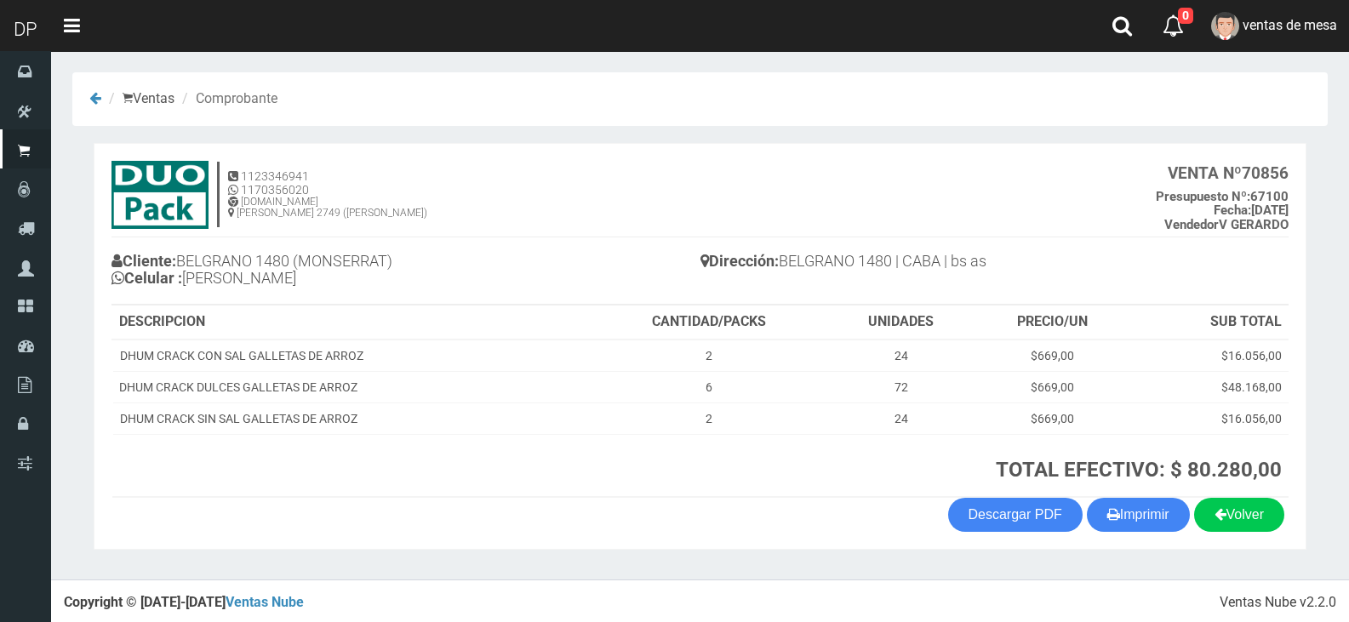
scroll to position [3, 0]
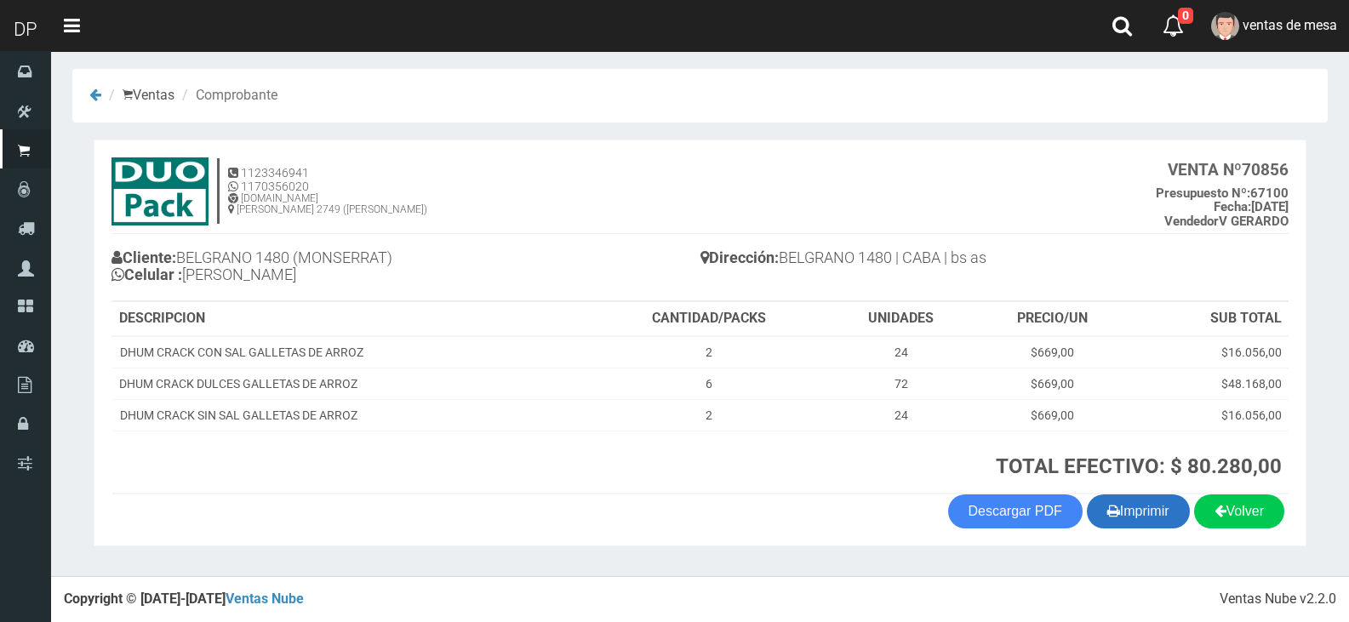
click at [1121, 515] on button "Imprimir" at bounding box center [1138, 512] width 103 height 34
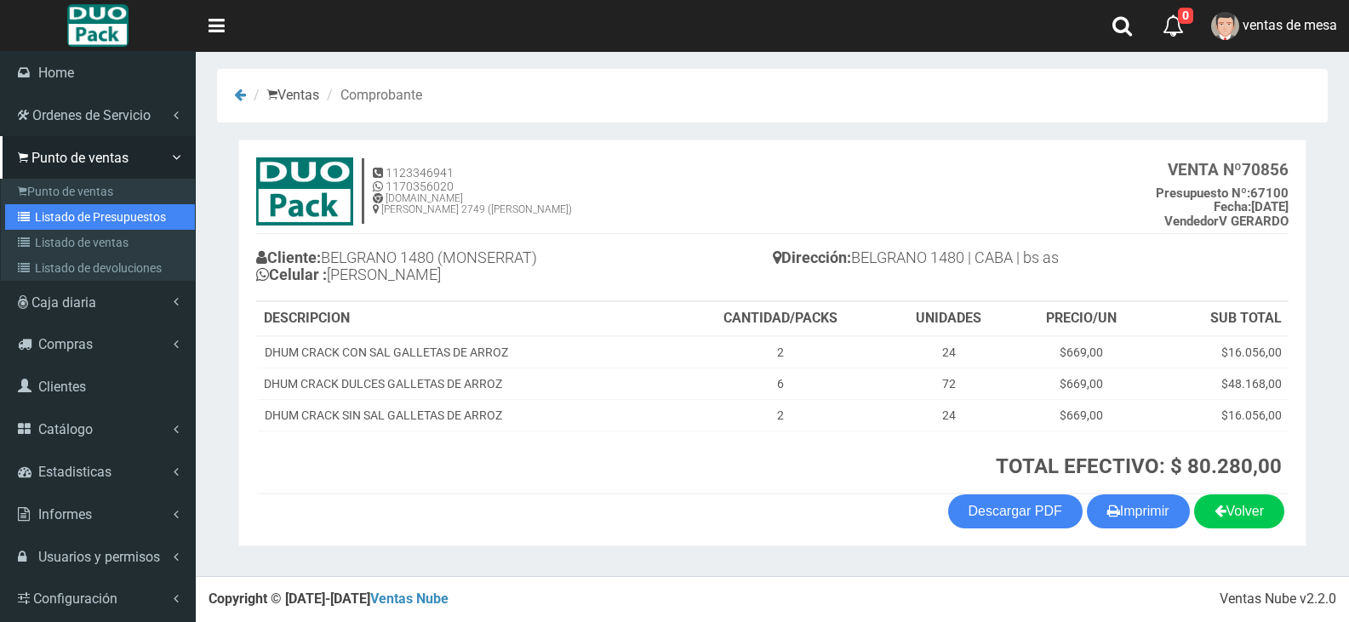
drag, startPoint x: 98, startPoint y: 216, endPoint x: 256, endPoint y: 91, distance: 201.8
click at [98, 216] on link "Listado de Presupuestos" at bounding box center [100, 217] width 190 height 26
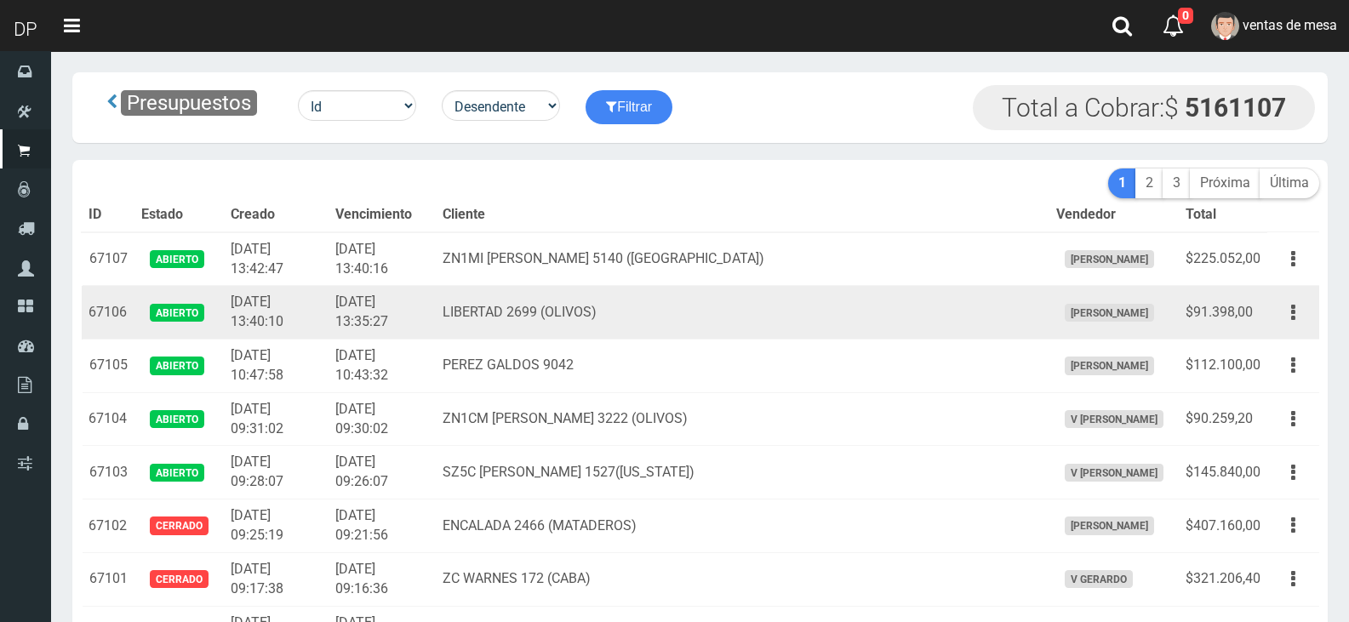
scroll to position [2510, 0]
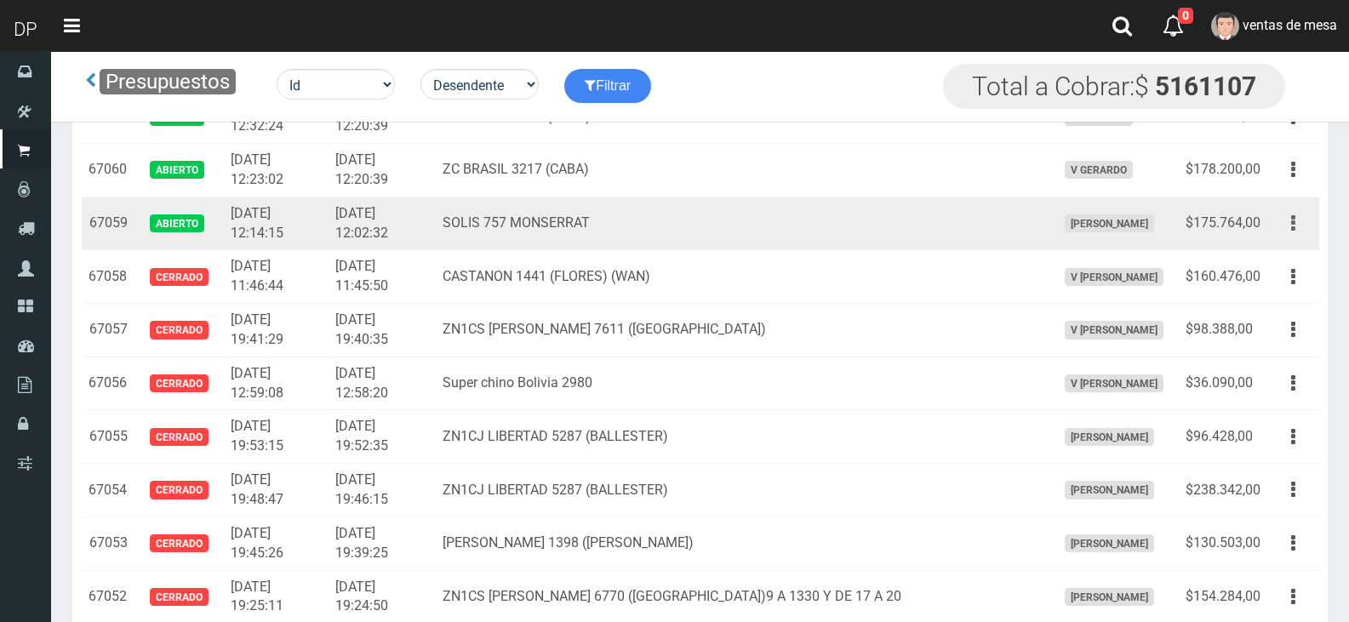
click at [1302, 224] on button "button" at bounding box center [1293, 224] width 38 height 30
click at [0, 0] on link "Editar" at bounding box center [0, 0] width 0 height 0
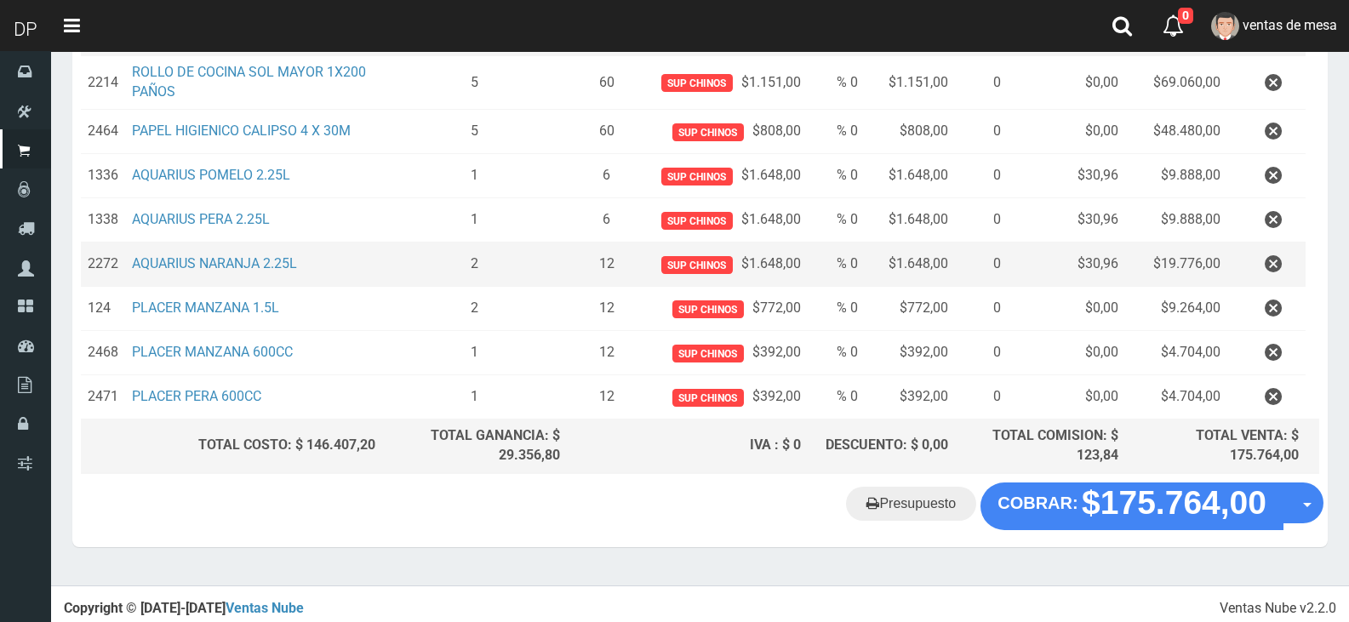
scroll to position [313, 0]
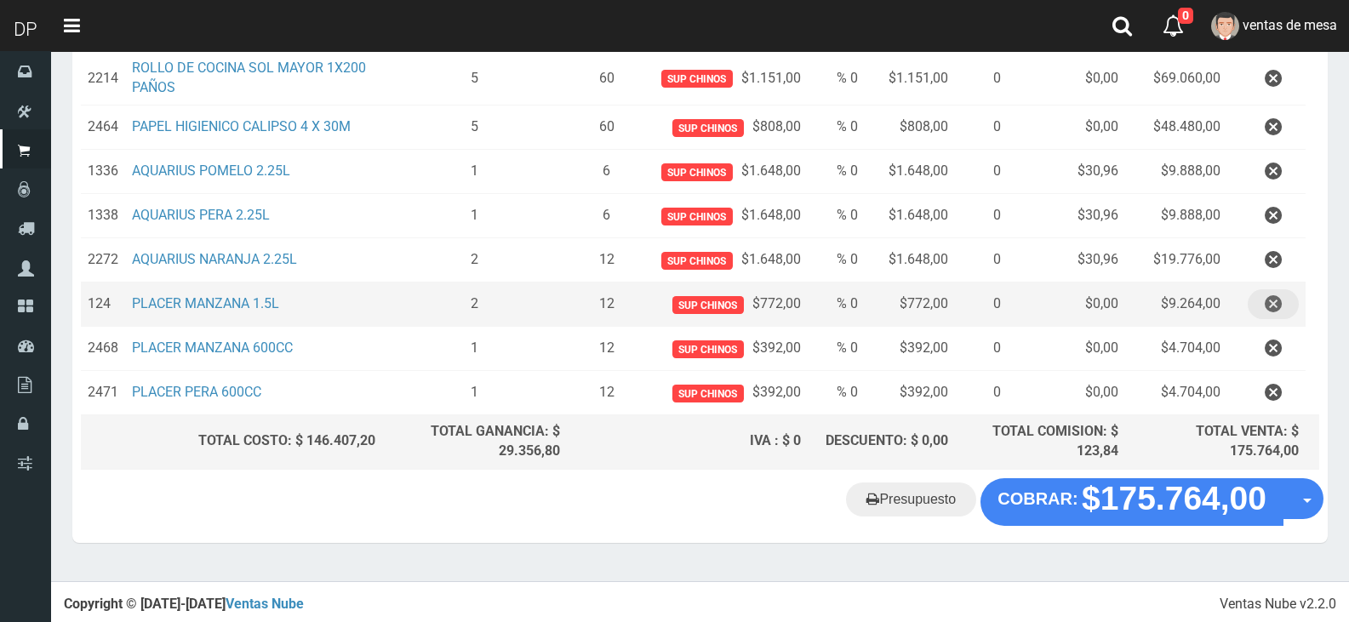
click at [1272, 302] on icon "button" at bounding box center [1273, 304] width 17 height 30
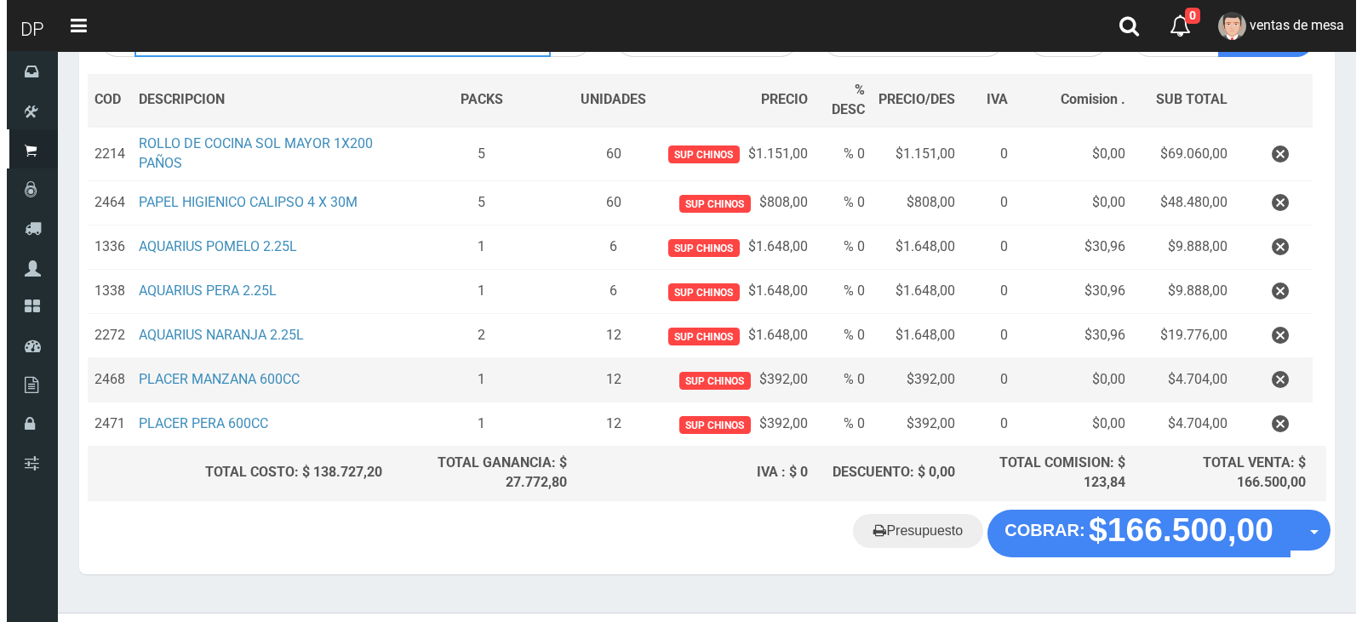
scroll to position [269, 0]
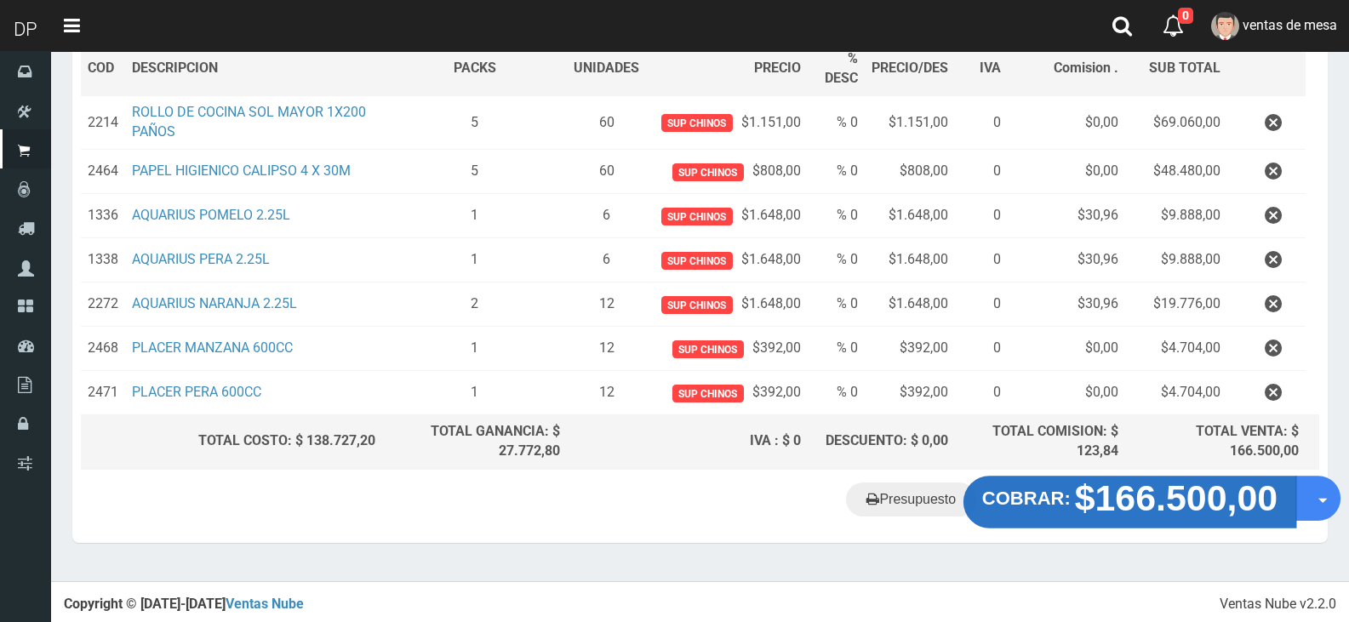
click at [1165, 514] on strong "$166.500,00" at bounding box center [1176, 498] width 203 height 40
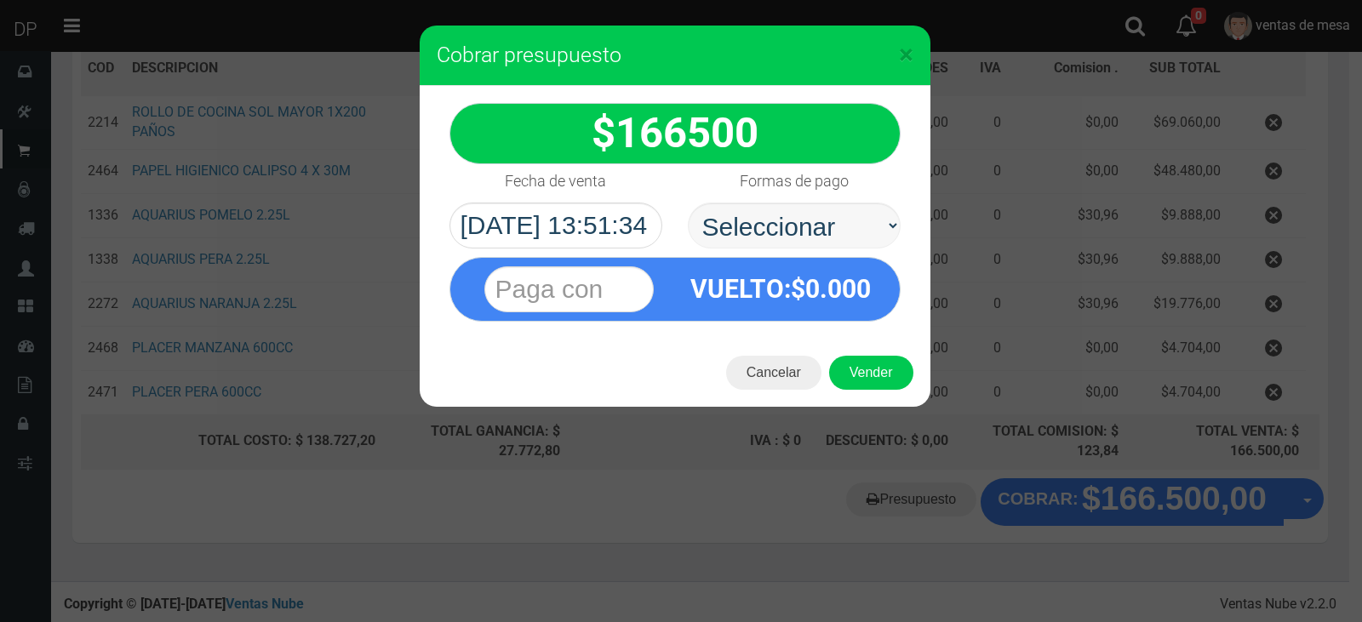
click at [806, 215] on select "Seleccionar Efectivo Tarjeta de Crédito Depósito Débito" at bounding box center [794, 226] width 213 height 46
select select "Efectivo"
click at [688, 203] on select "Seleccionar Efectivo Tarjeta de Crédito Depósito Débito" at bounding box center [794, 226] width 213 height 46
click at [856, 367] on button "Vender" at bounding box center [871, 373] width 84 height 34
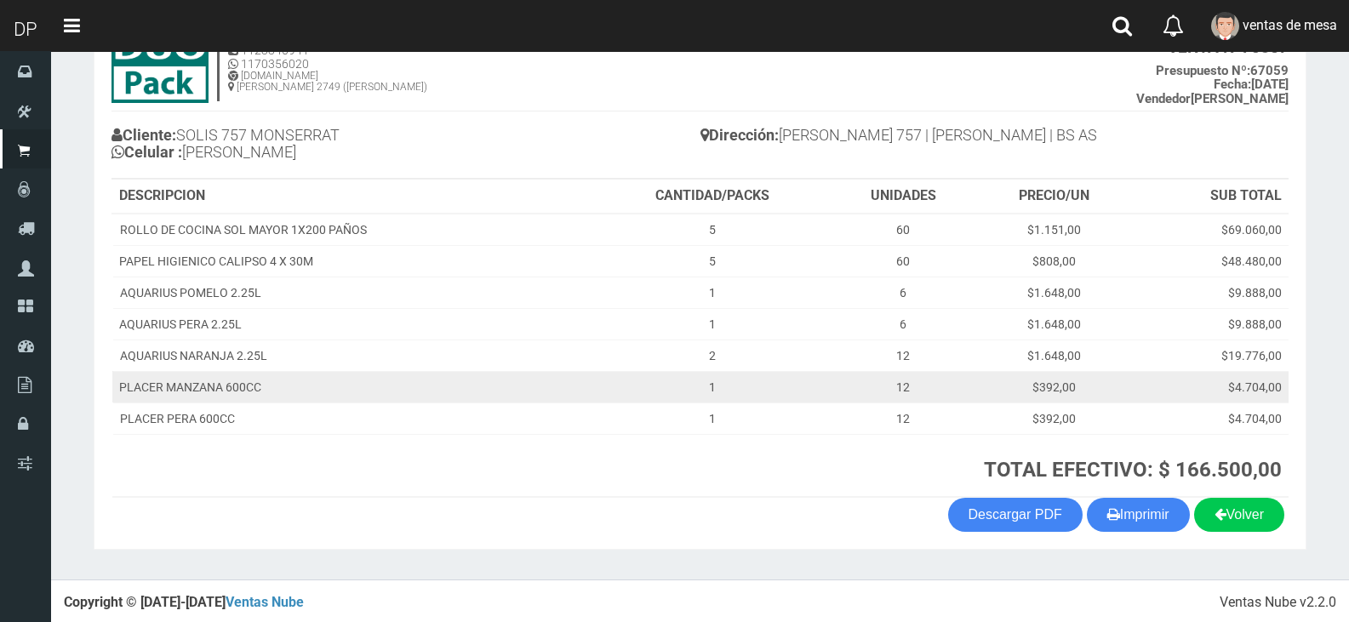
scroll to position [129, 0]
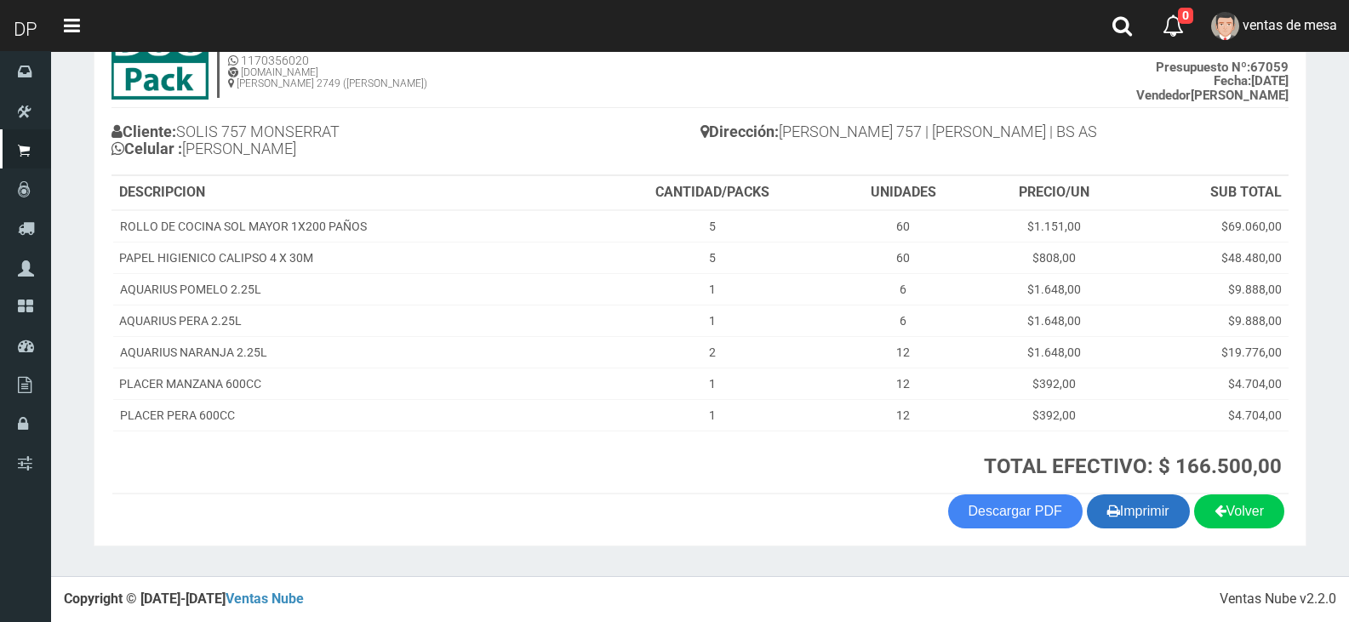
click at [1132, 501] on button "Imprimir" at bounding box center [1138, 512] width 103 height 34
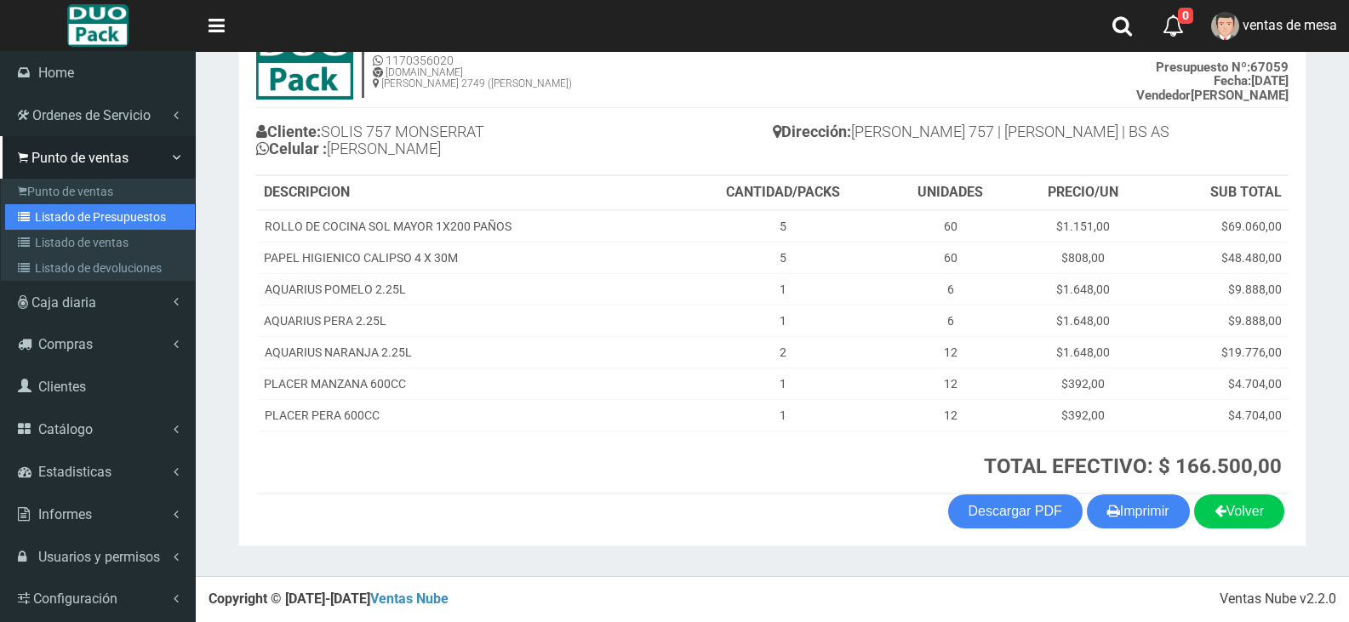
click at [72, 218] on link "Listado de Presupuestos" at bounding box center [100, 217] width 190 height 26
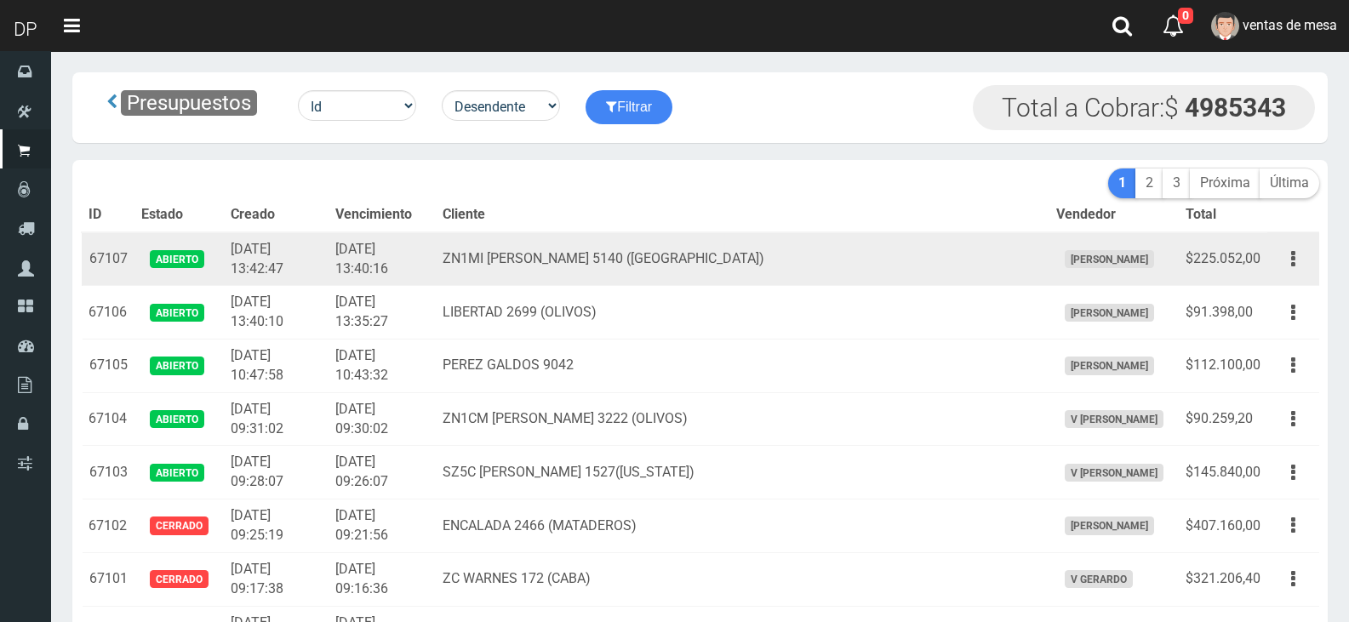
scroll to position [4110, 0]
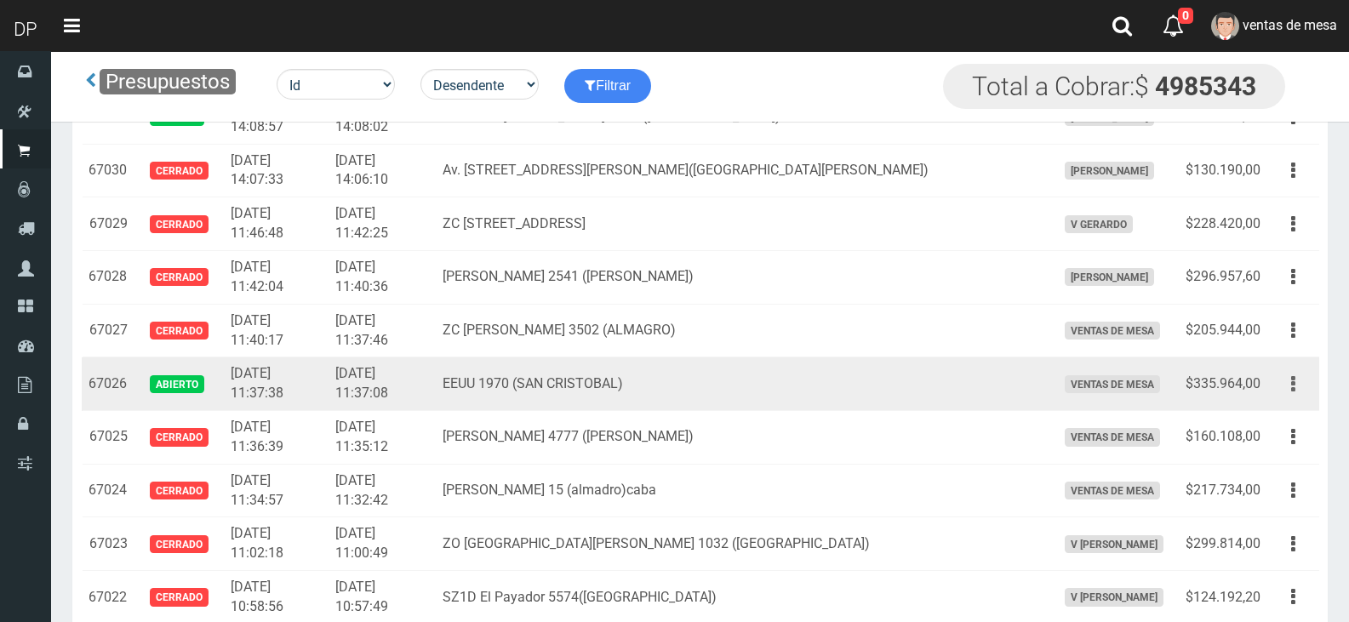
click at [1279, 389] on button "button" at bounding box center [1293, 384] width 38 height 30
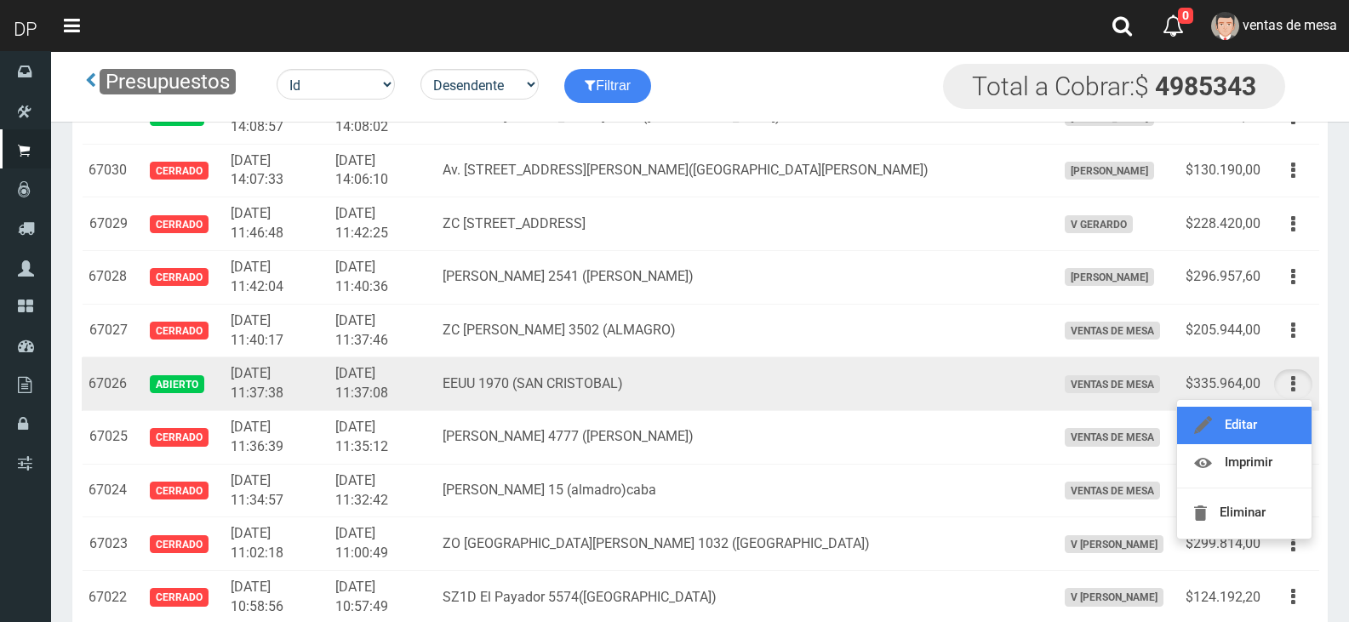
click at [1279, 430] on link "Editar" at bounding box center [1244, 425] width 135 height 37
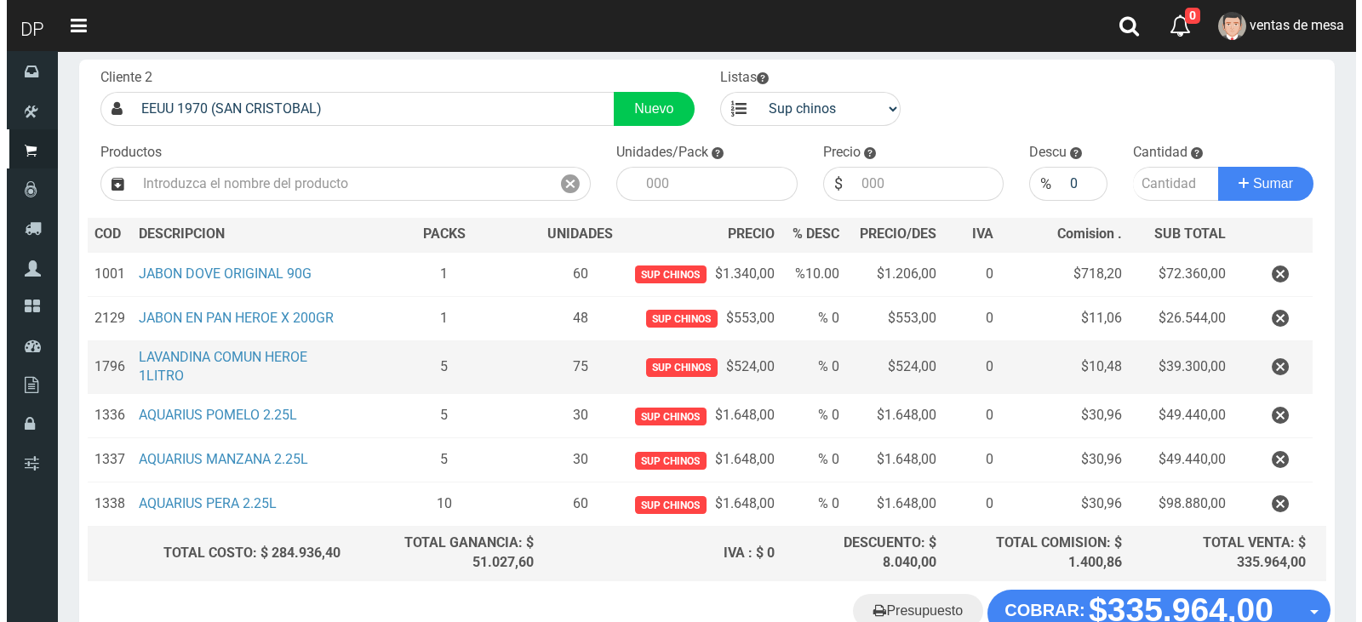
scroll to position [205, 0]
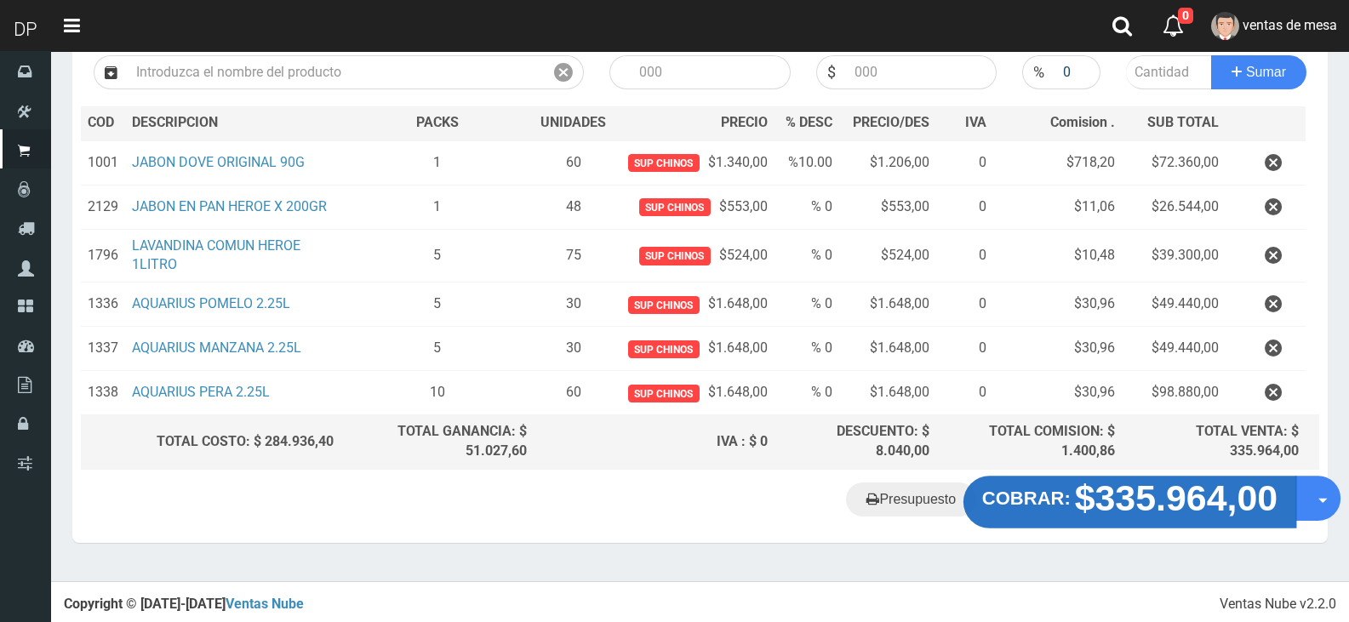
click at [1112, 499] on strong "$335.964,00" at bounding box center [1176, 498] width 203 height 40
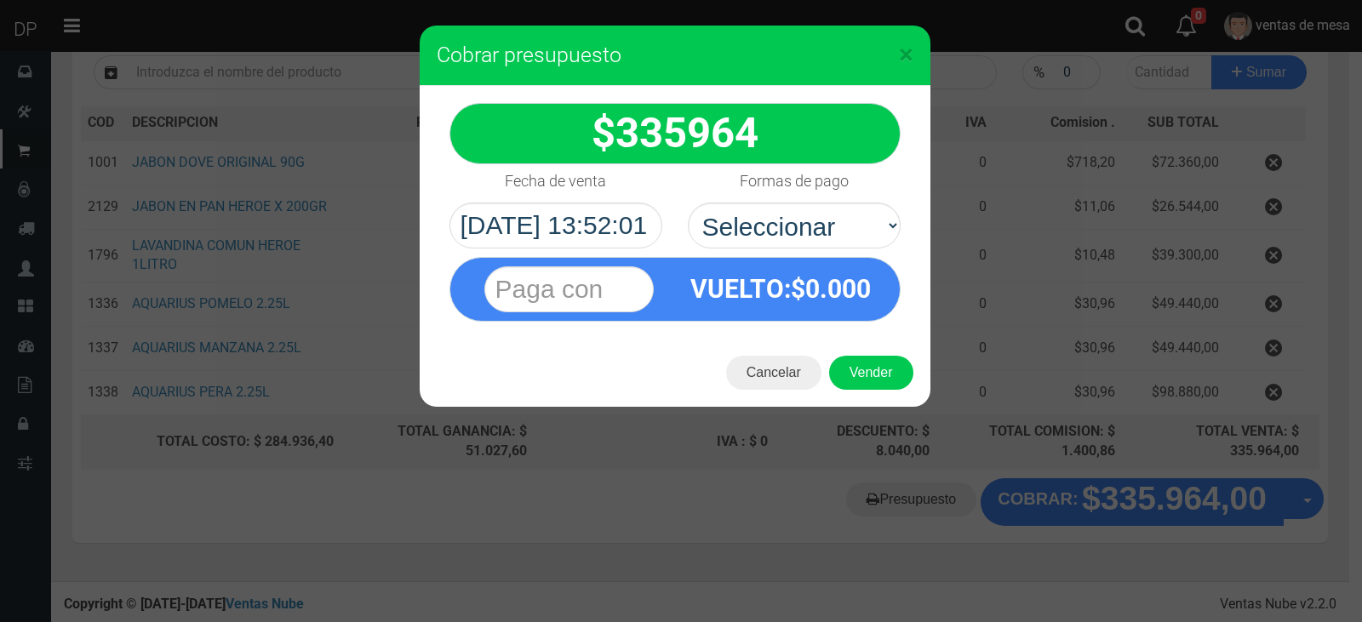
click at [858, 314] on div "VUELTO :$ 0.000" at bounding box center [781, 289] width 212 height 62
drag, startPoint x: 860, startPoint y: 215, endPoint x: 857, endPoint y: 239, distance: 24.0
click at [859, 220] on select "Seleccionar Efectivo Tarjeta de Crédito Depósito Débito" at bounding box center [794, 226] width 213 height 46
select select "Efectivo"
click at [688, 203] on select "Seleccionar Efectivo Tarjeta de Crédito Depósito Débito" at bounding box center [794, 226] width 213 height 46
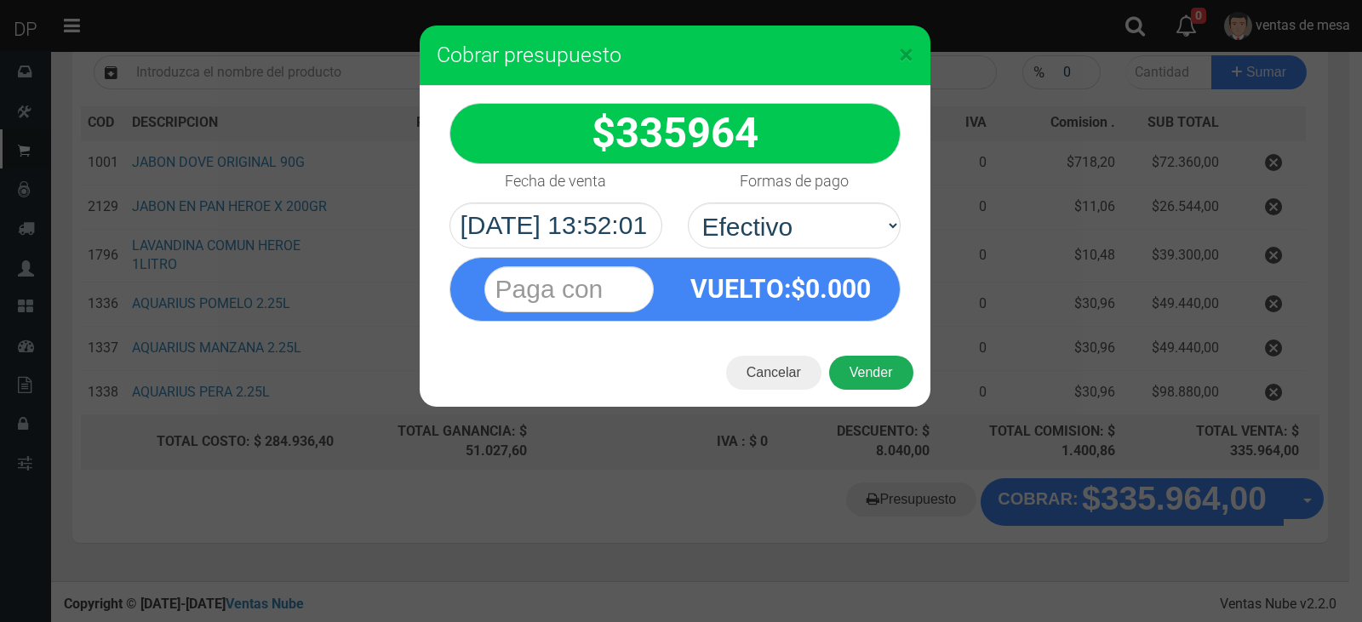
drag, startPoint x: 868, startPoint y: 351, endPoint x: 871, endPoint y: 369, distance: 18.1
click at [870, 354] on div "Cancelar Vender" at bounding box center [675, 373] width 511 height 68
click at [871, 370] on button "Vender" at bounding box center [871, 373] width 84 height 34
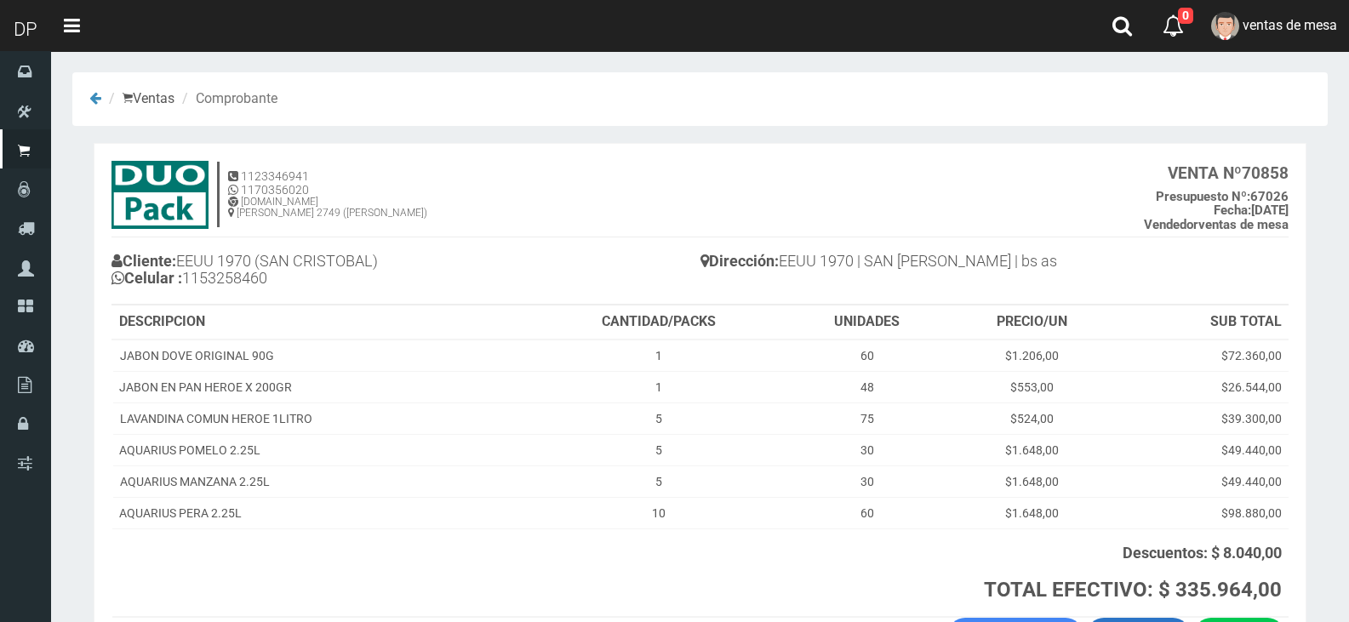
scroll to position [123, 0]
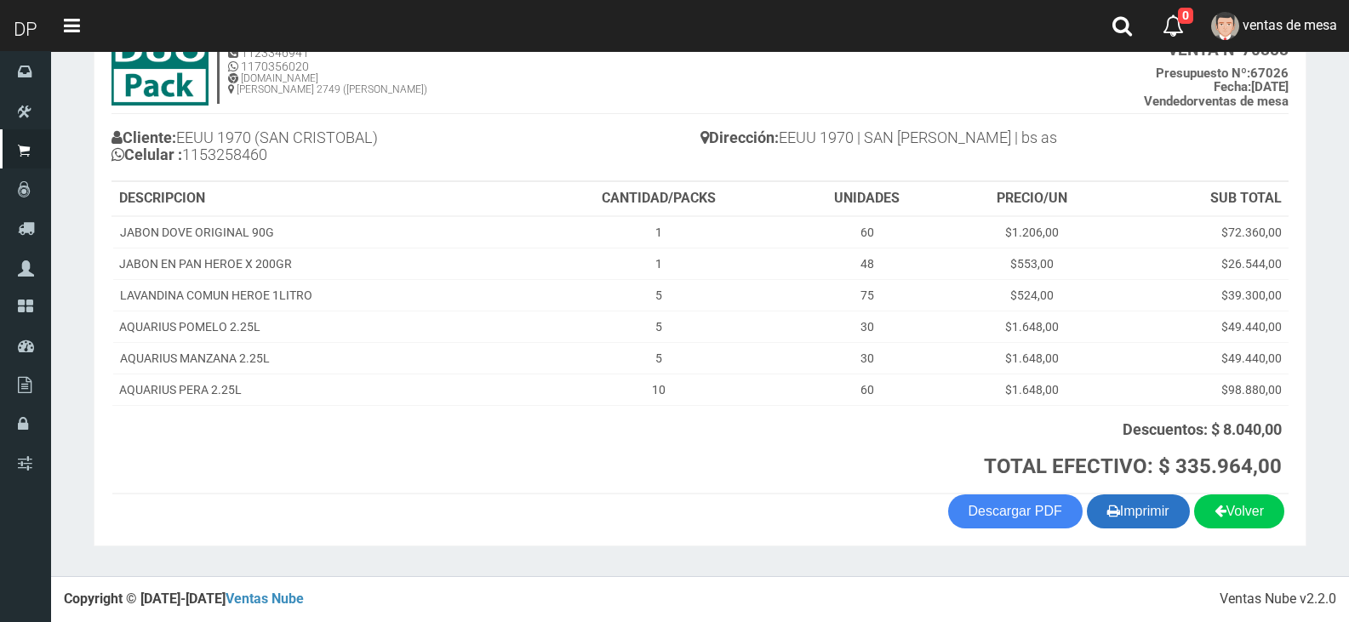
click at [1160, 514] on button "Imprimir" at bounding box center [1138, 512] width 103 height 34
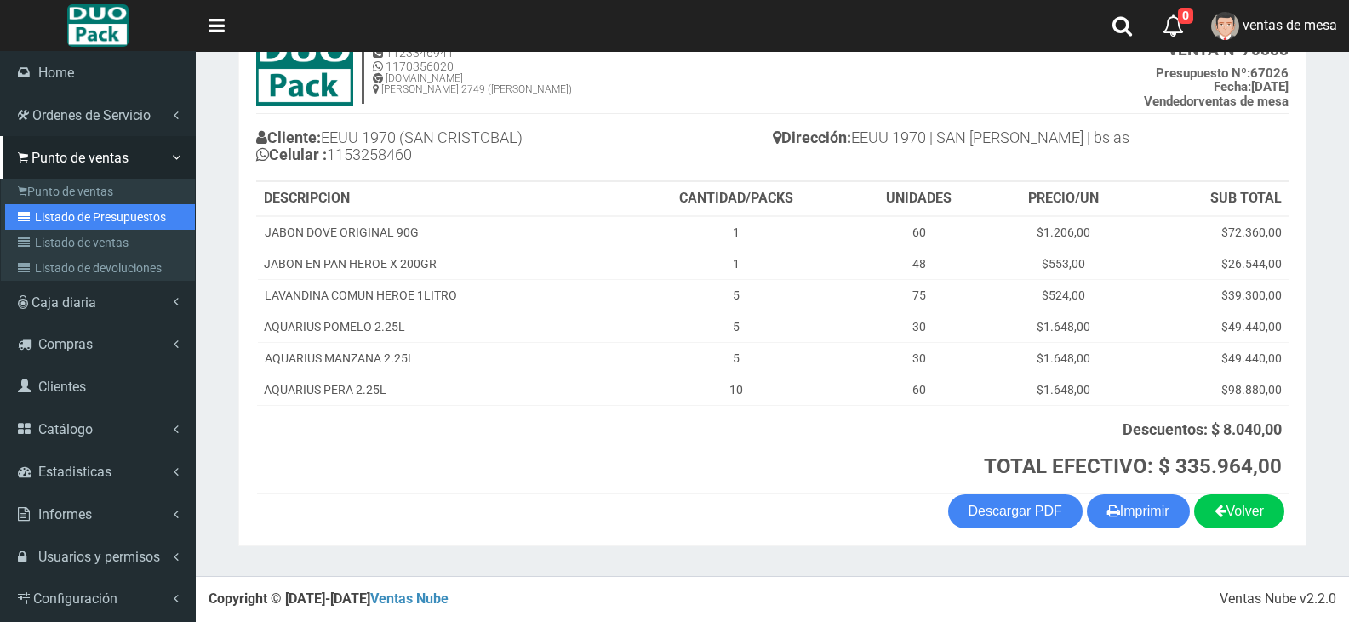
click at [62, 216] on link "Listado de Presupuestos" at bounding box center [100, 217] width 190 height 26
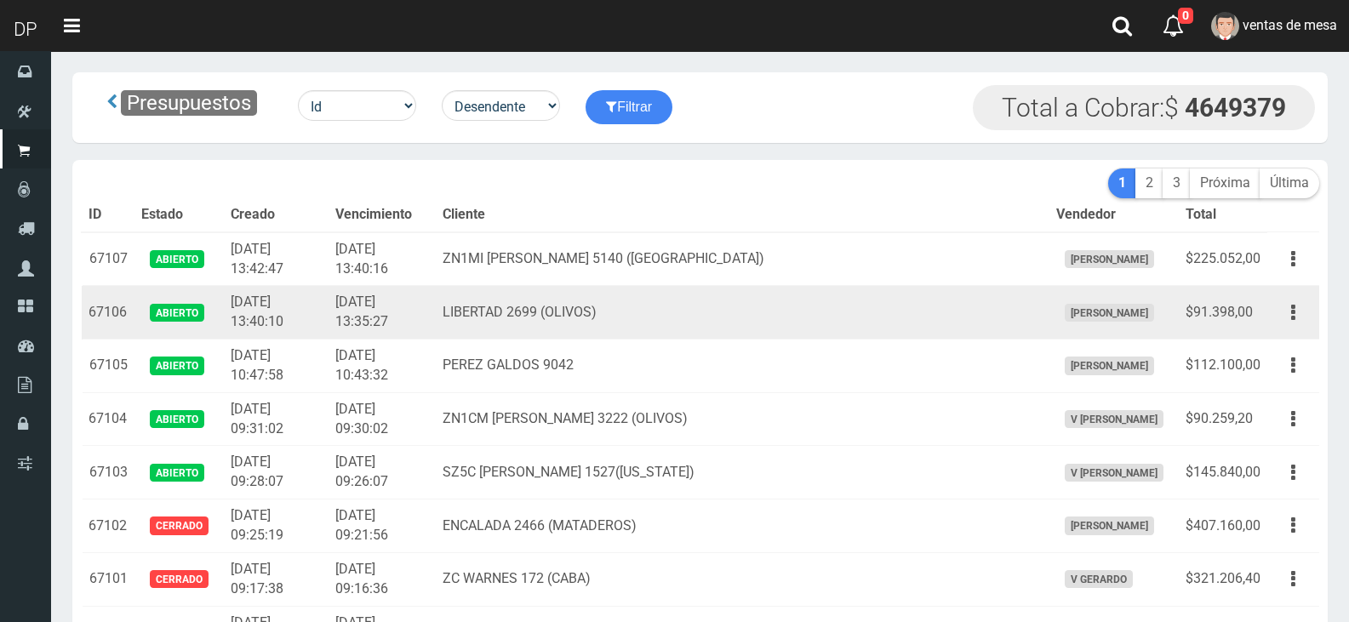
scroll to position [2368, 0]
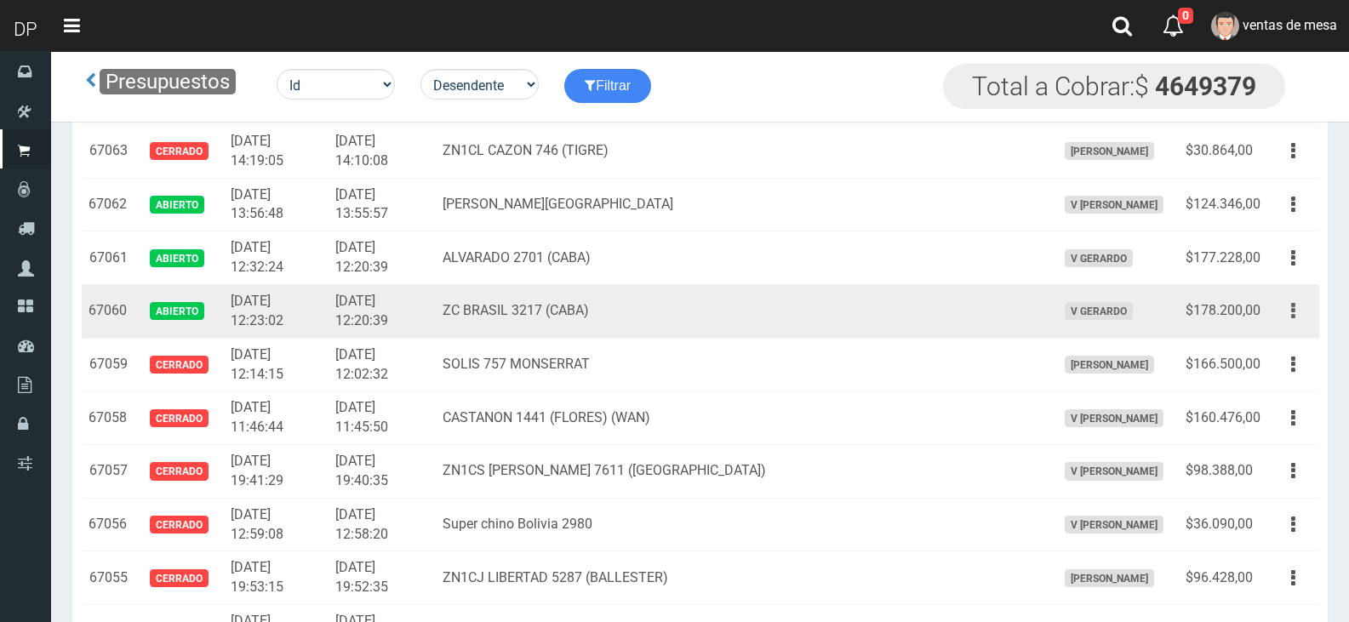
click at [1284, 313] on button "button" at bounding box center [1293, 311] width 38 height 30
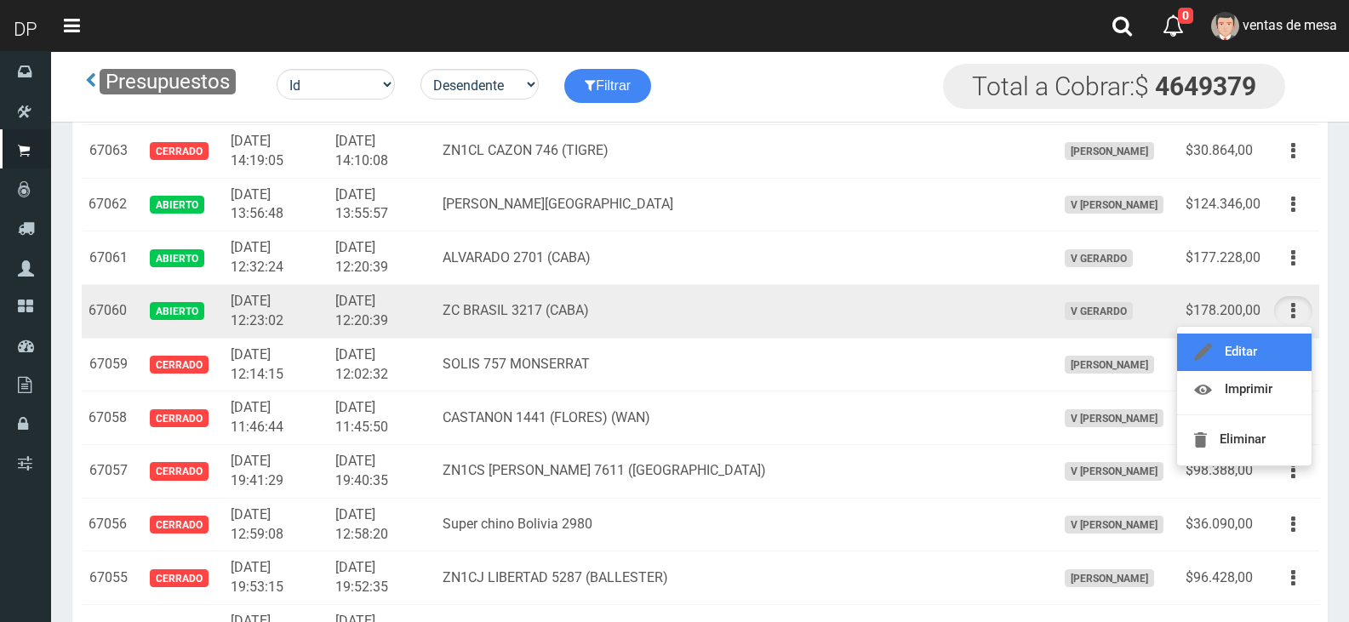
click at [1287, 363] on link "Editar" at bounding box center [1244, 352] width 135 height 37
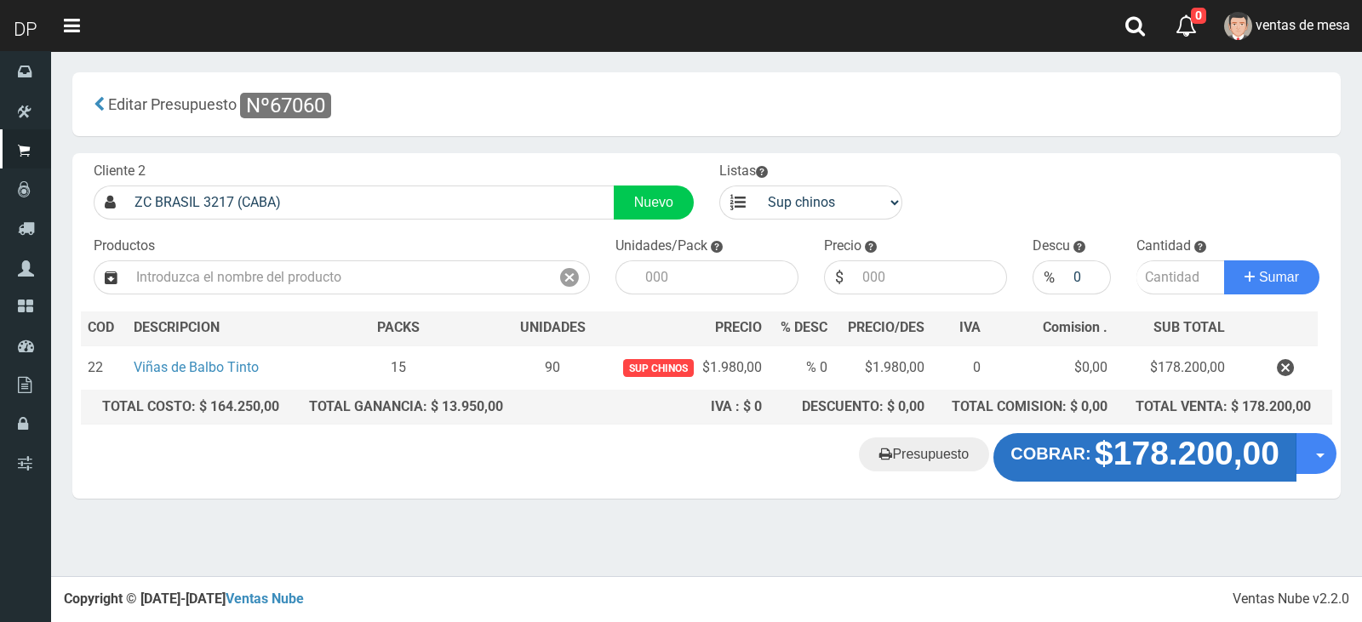
click at [1113, 475] on button "COBRAR: $178.200,00" at bounding box center [1144, 457] width 303 height 48
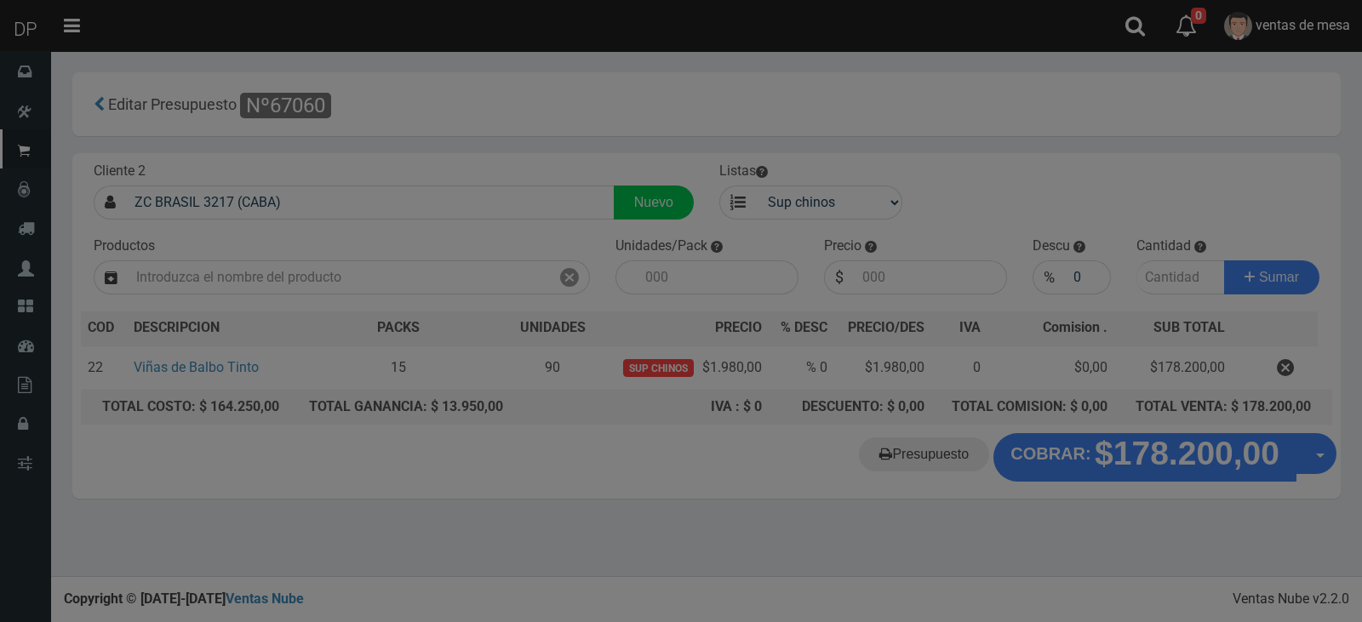
click at [0, 0] on div "× Cobrar presupuesto 178200 :$" at bounding box center [0, 0] width 0 height 0
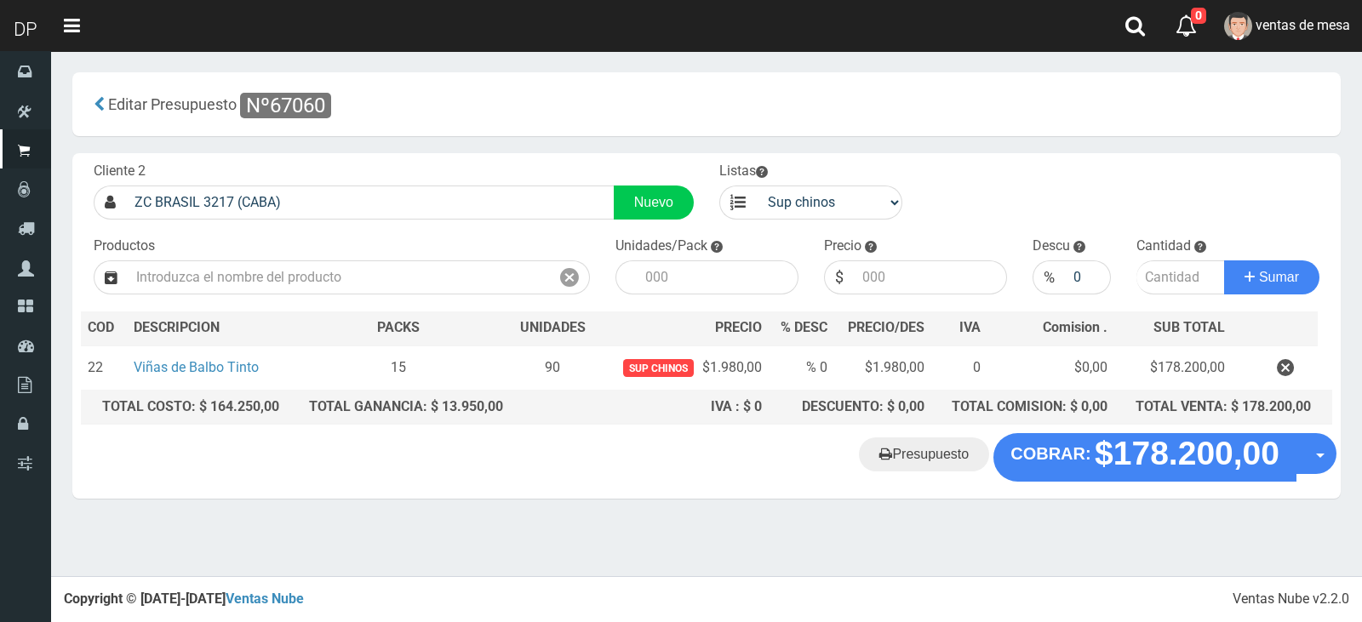
click at [1087, 485] on div "Presupuesto COBRAR: $178.200,00 Opciones" at bounding box center [706, 465] width 1268 height 65
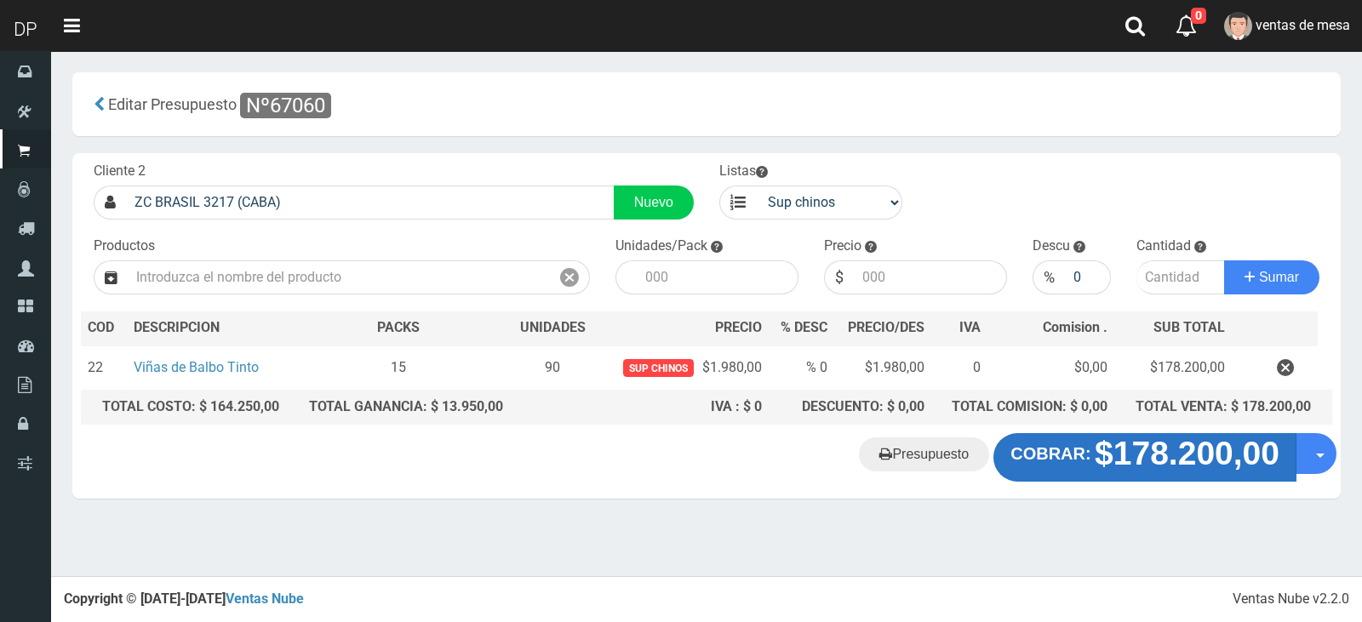
click at [1080, 461] on strong "COBRAR:" at bounding box center [1050, 453] width 80 height 19
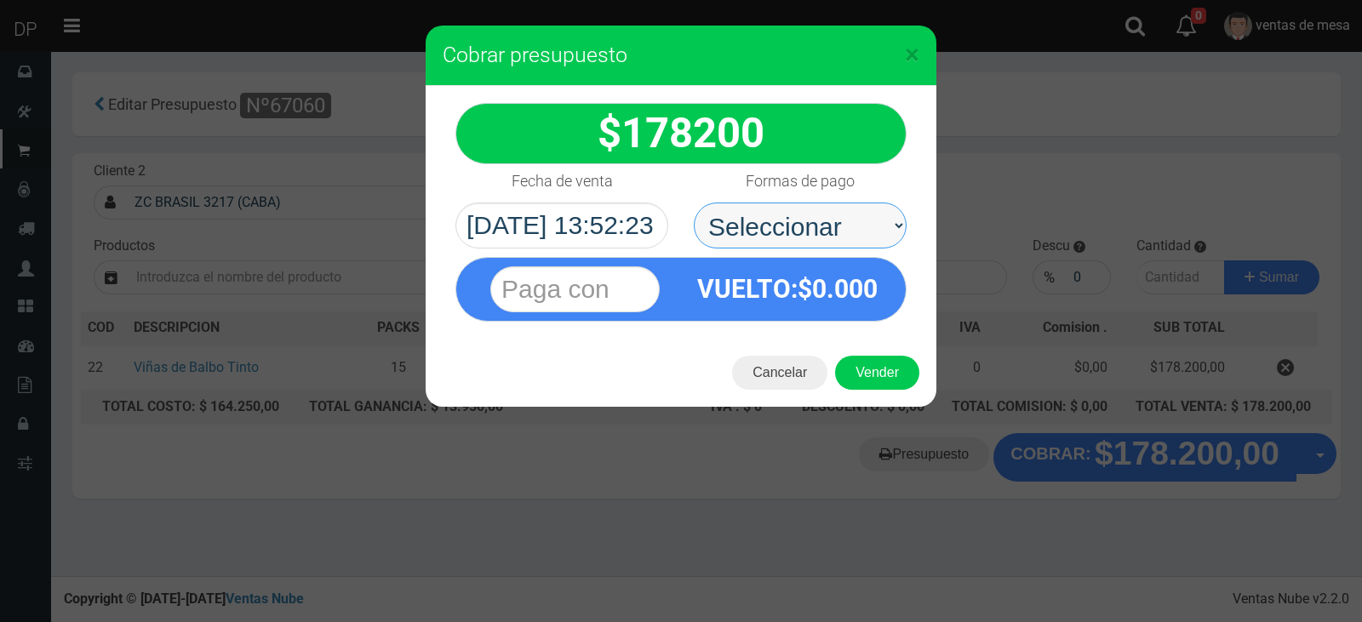
click at [842, 211] on select "Seleccionar Efectivo Tarjeta de Crédito Depósito Débito" at bounding box center [800, 226] width 213 height 46
click at [694, 203] on select "Seleccionar Efectivo Tarjeta de Crédito Depósito Débito" at bounding box center [800, 226] width 213 height 46
click at [844, 227] on select "Seleccionar Efectivo Tarjeta de Crédito Depósito Débito" at bounding box center [800, 226] width 213 height 46
select select "Efectivo"
click at [694, 203] on select "Seleccionar Efectivo Tarjeta de Crédito Depósito Débito" at bounding box center [800, 226] width 213 height 46
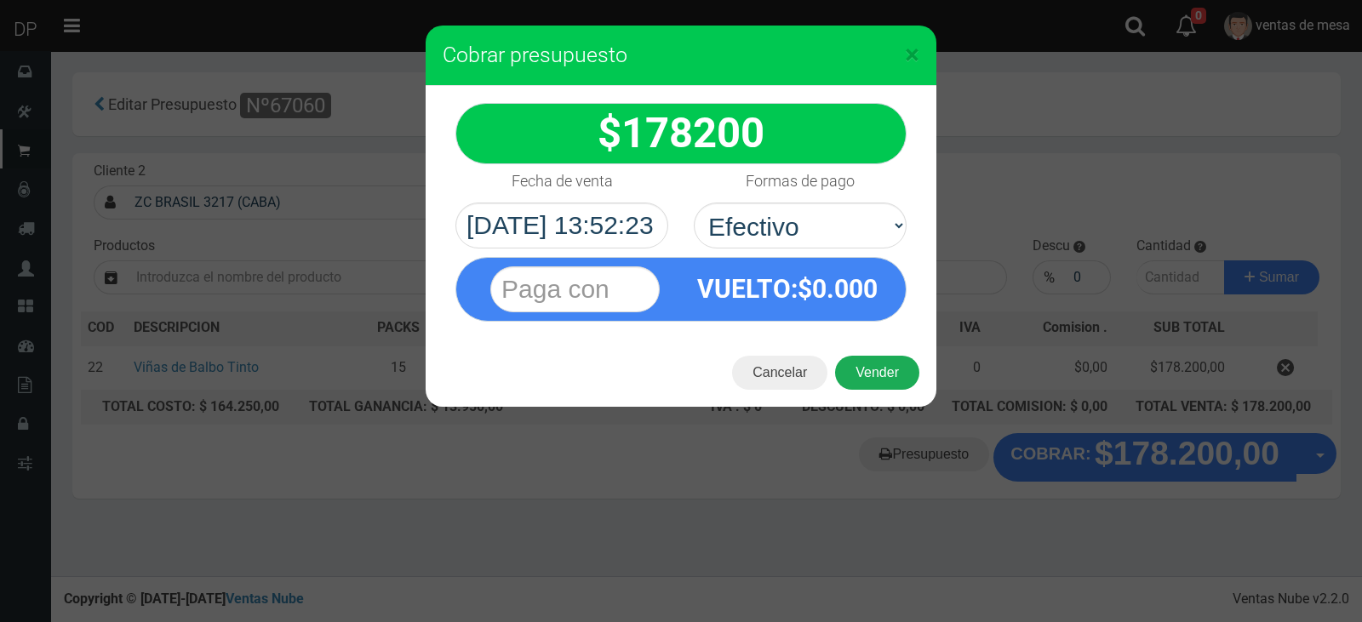
click at [871, 372] on button "Vender" at bounding box center [877, 373] width 84 height 34
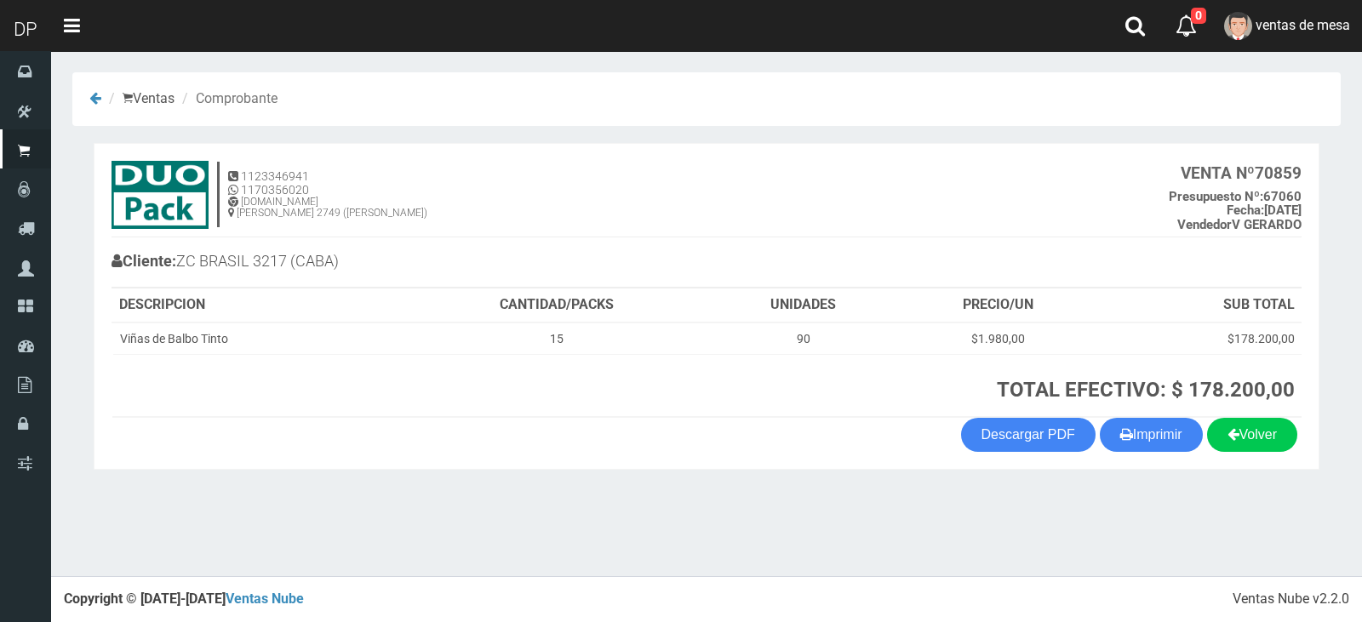
click at [1135, 415] on th "TOTAL EFECTIVO: $ 178.200,00" at bounding box center [852, 385] width 897 height 63
click at [1135, 432] on button "Imprimir" at bounding box center [1151, 435] width 103 height 34
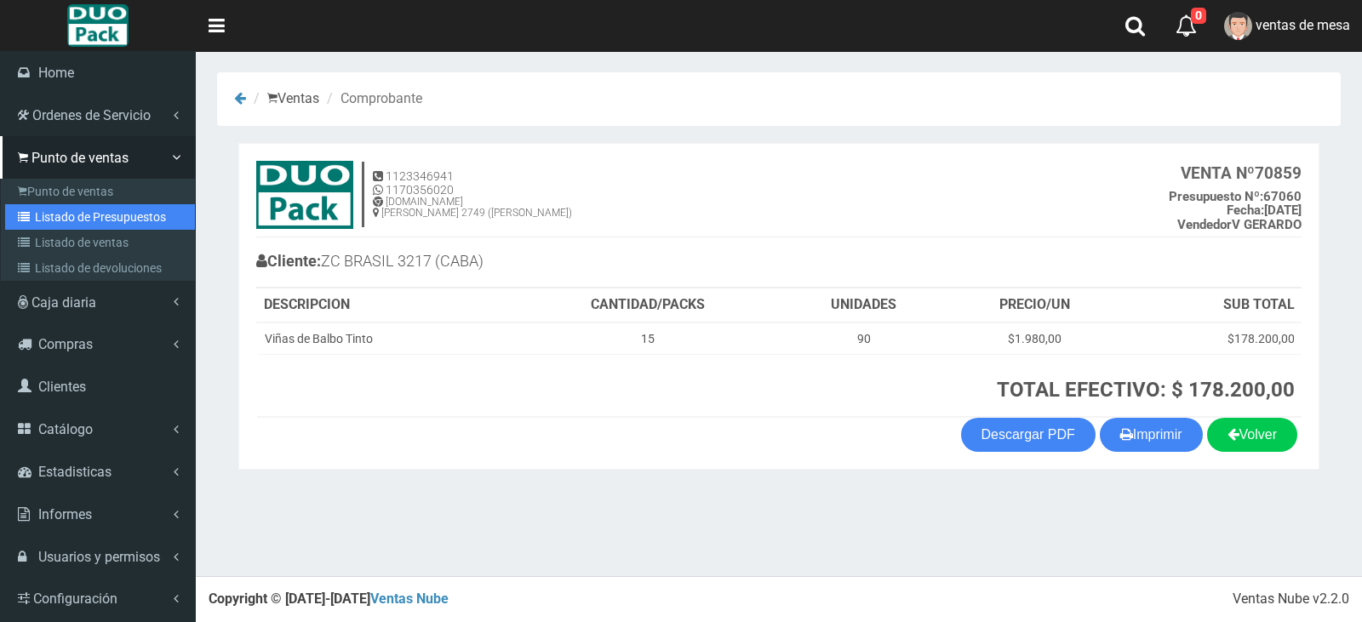
click at [40, 209] on link "Listado de Presupuestos" at bounding box center [100, 217] width 190 height 26
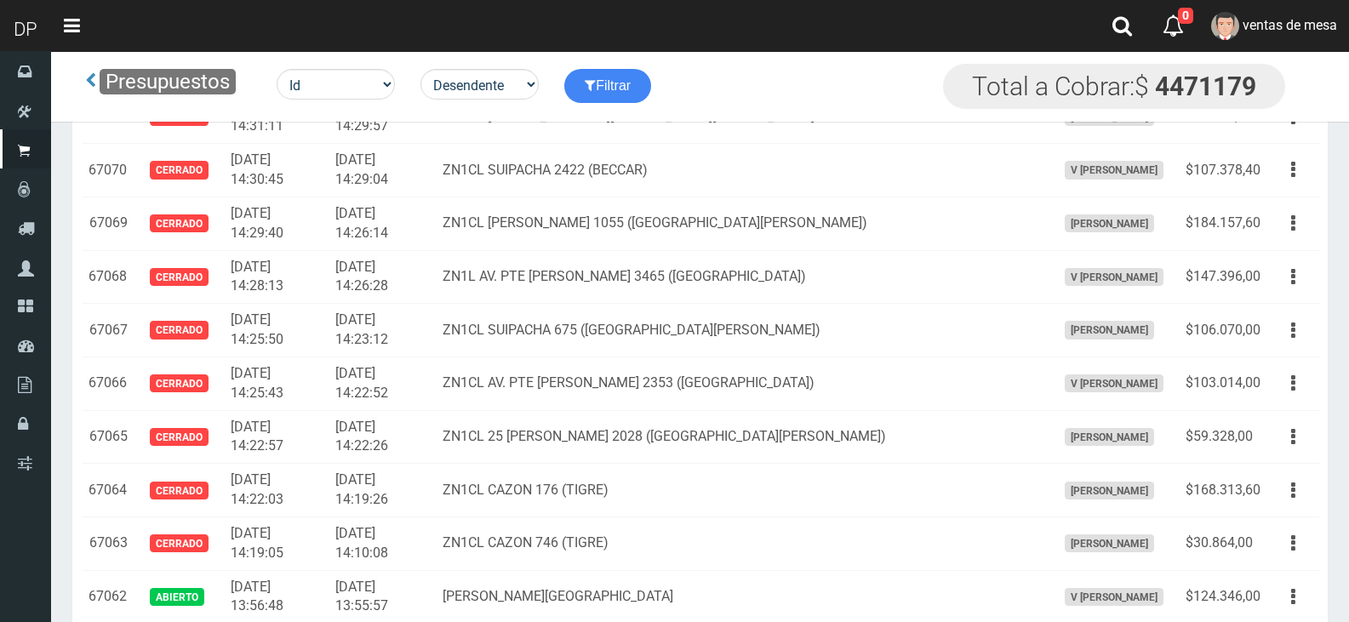
scroll to position [2315, 0]
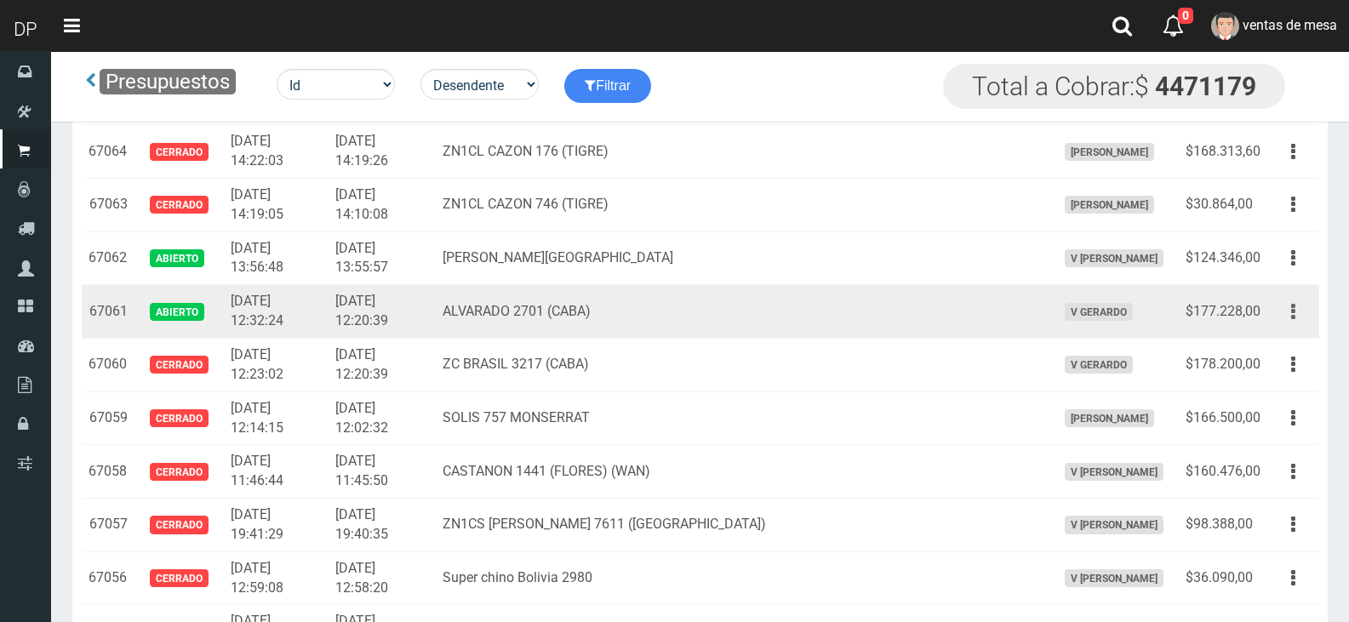
click at [1279, 313] on button "button" at bounding box center [1293, 312] width 38 height 30
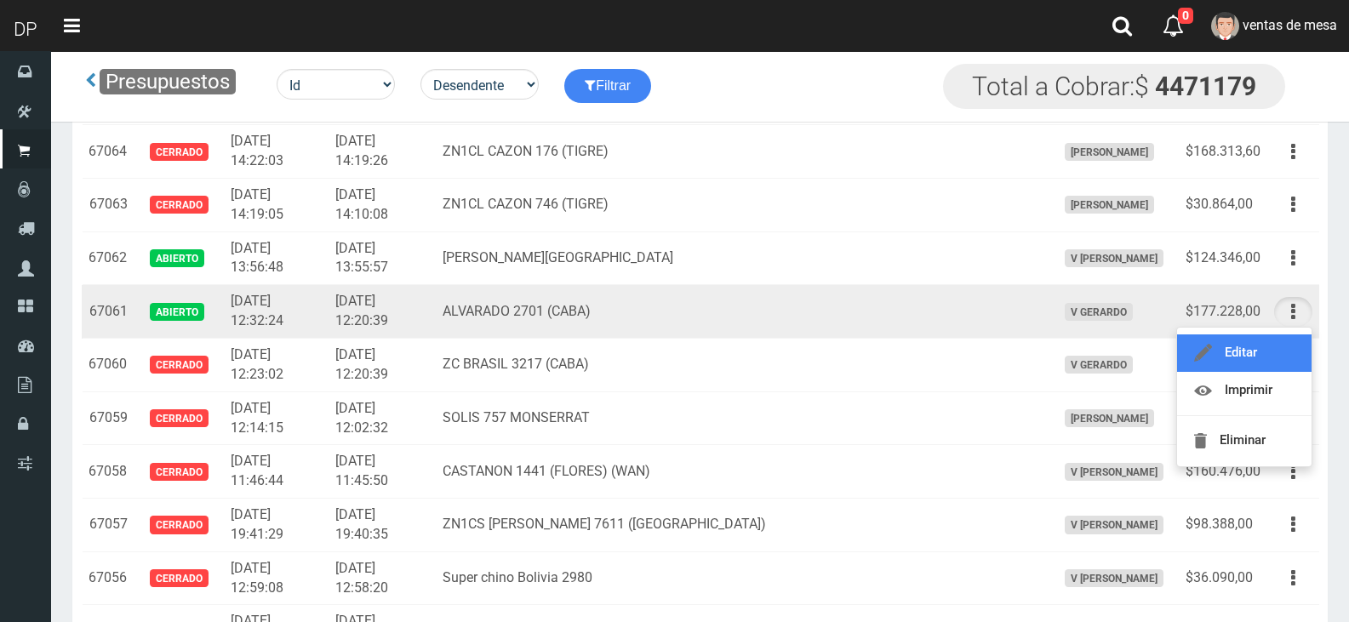
click at [1274, 360] on link "Editar" at bounding box center [1244, 353] width 135 height 37
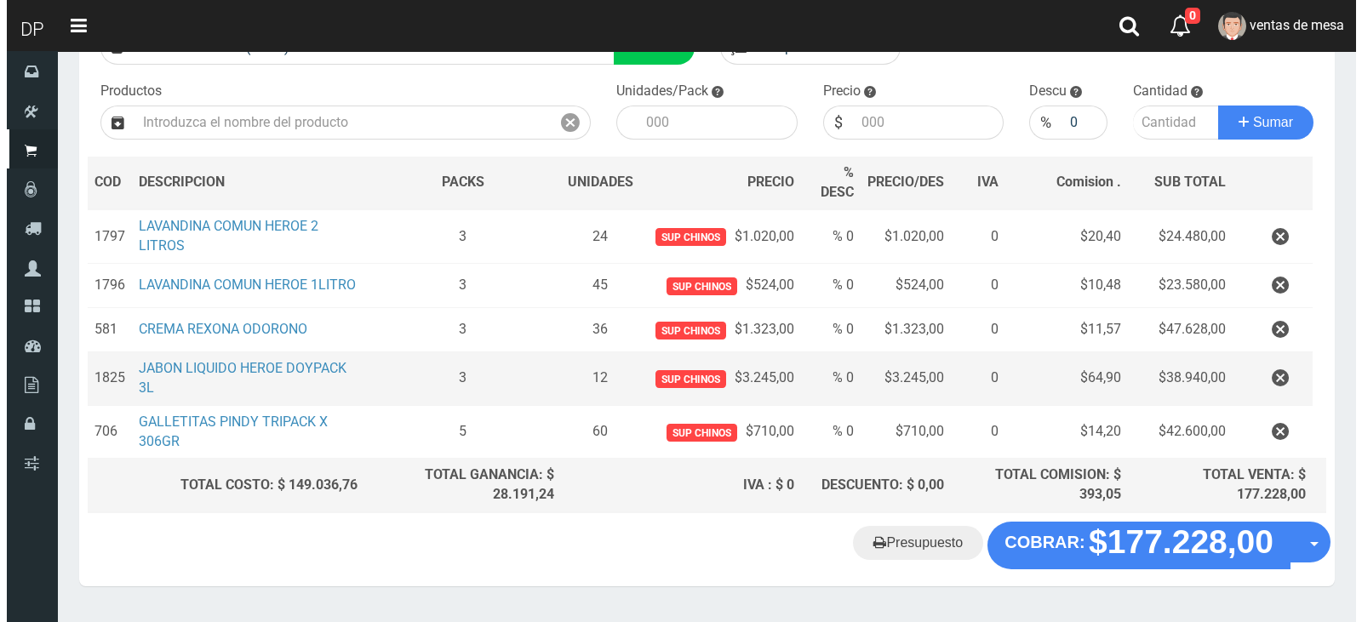
scroll to position [208, 0]
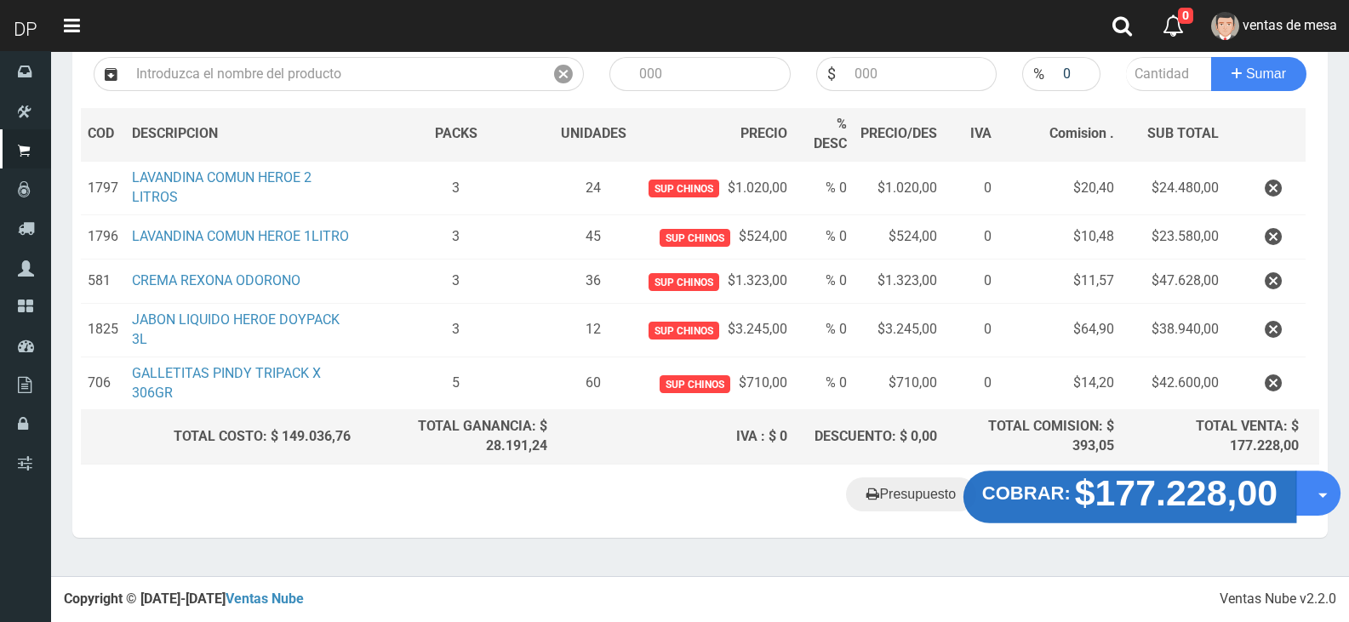
click at [1009, 494] on strong "COBRAR:" at bounding box center [1026, 494] width 89 height 20
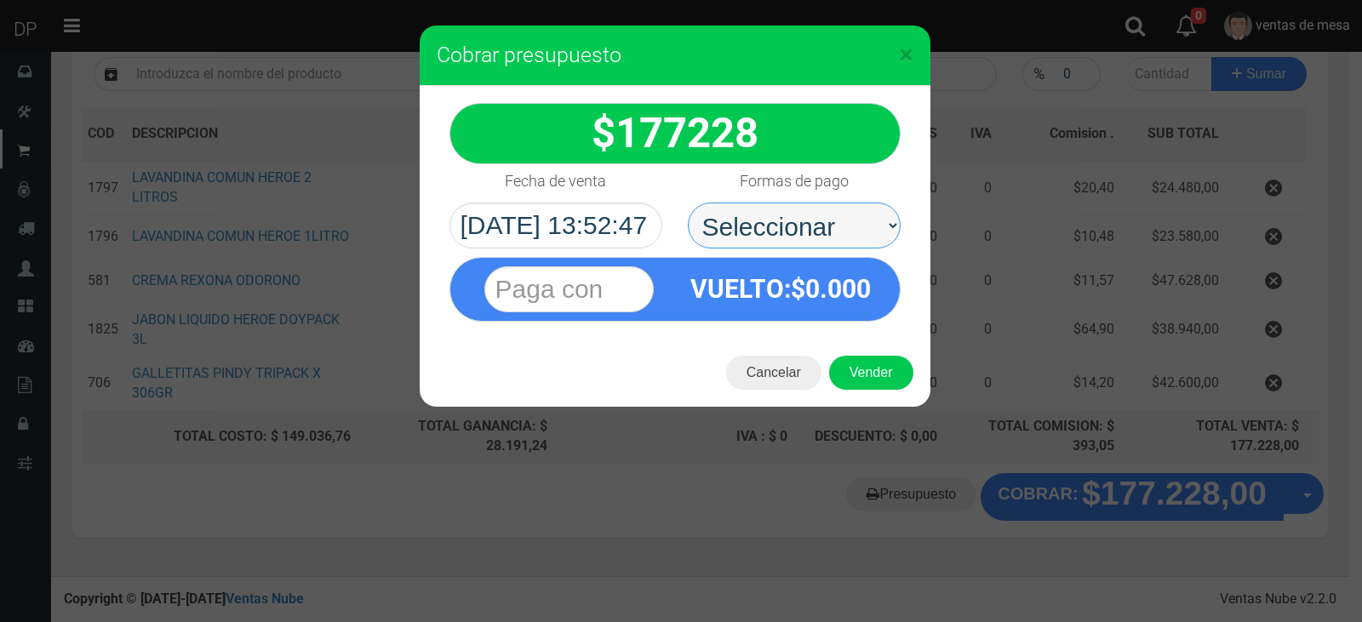
drag, startPoint x: 806, startPoint y: 234, endPoint x: 808, endPoint y: 244, distance: 10.4
click at [806, 234] on select "Seleccionar Efectivo Tarjeta de Crédito Depósito Débito" at bounding box center [794, 226] width 213 height 46
select select "Efectivo"
click at [688, 203] on select "Seleccionar Efectivo Tarjeta de Crédito Depósito Débito" at bounding box center [794, 226] width 213 height 46
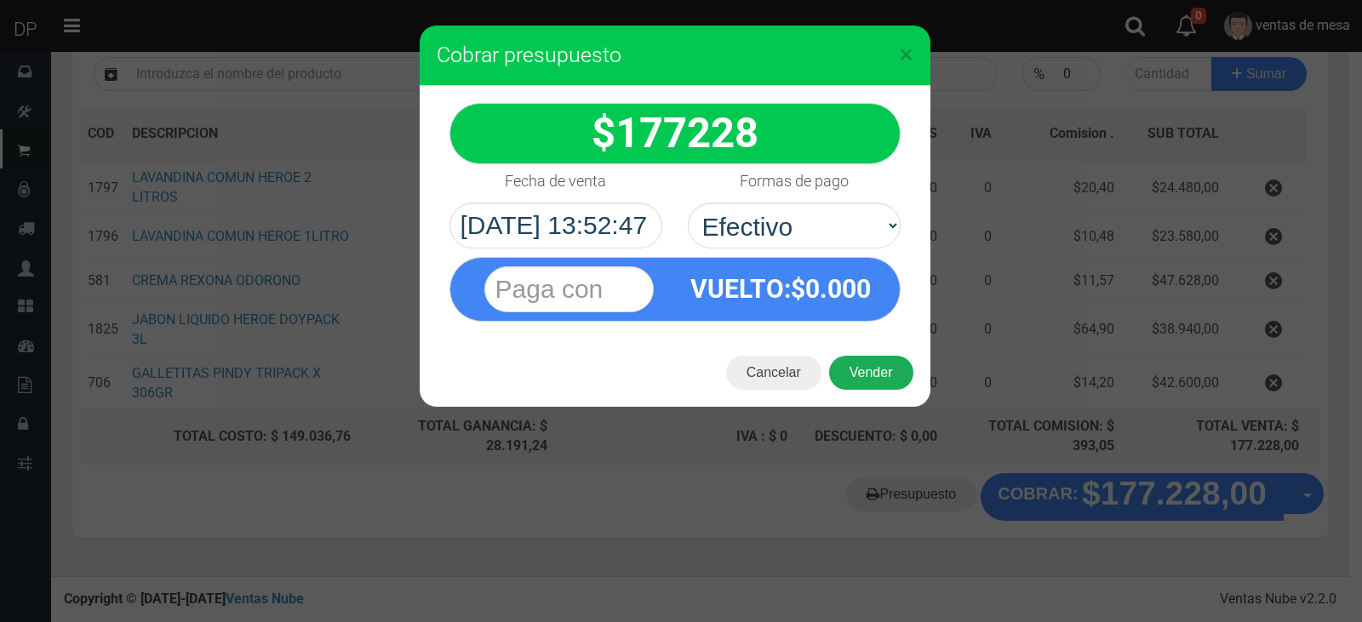
click at [842, 362] on div "Cancelar Vender" at bounding box center [675, 373] width 511 height 68
click at [847, 369] on button "Vender" at bounding box center [871, 373] width 84 height 34
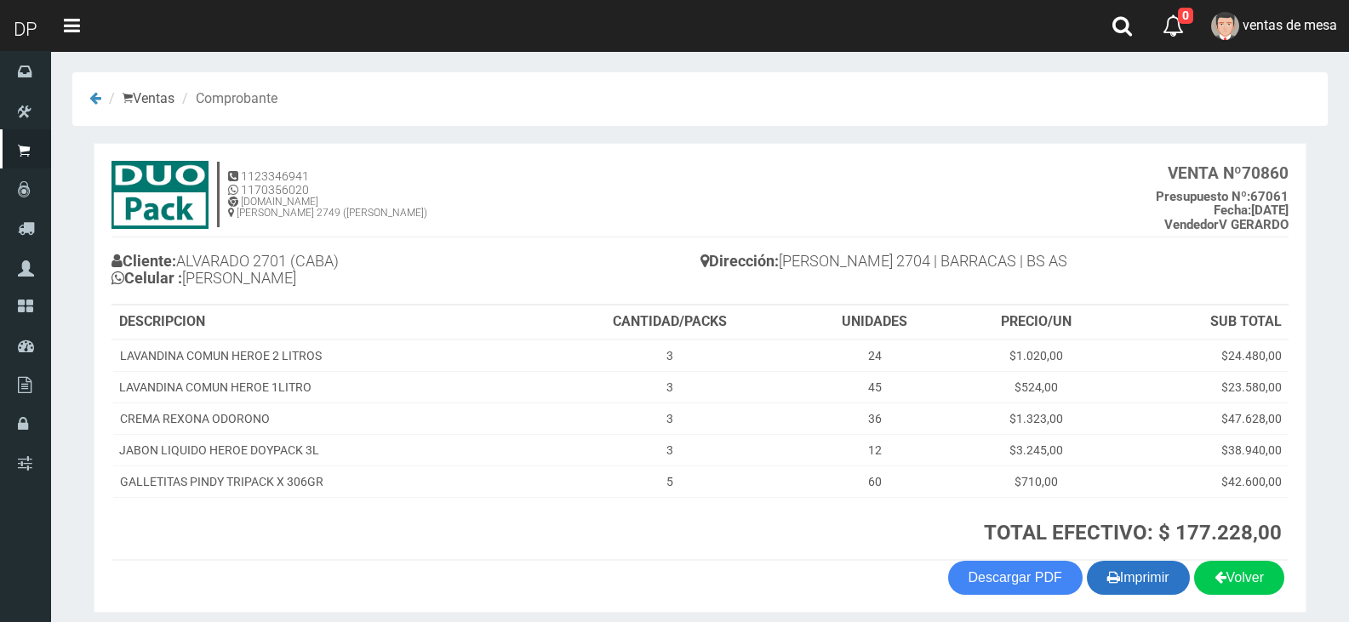
scroll to position [66, 0]
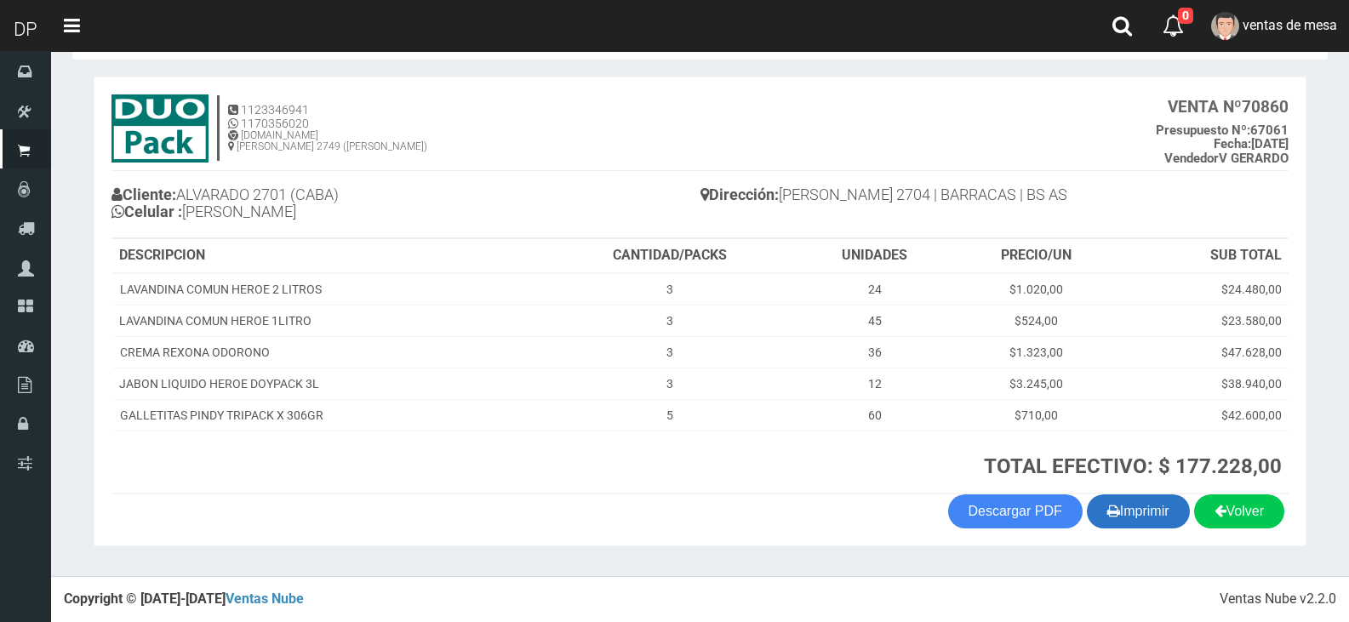
click at [1108, 508] on icon "button" at bounding box center [1114, 511] width 13 height 24
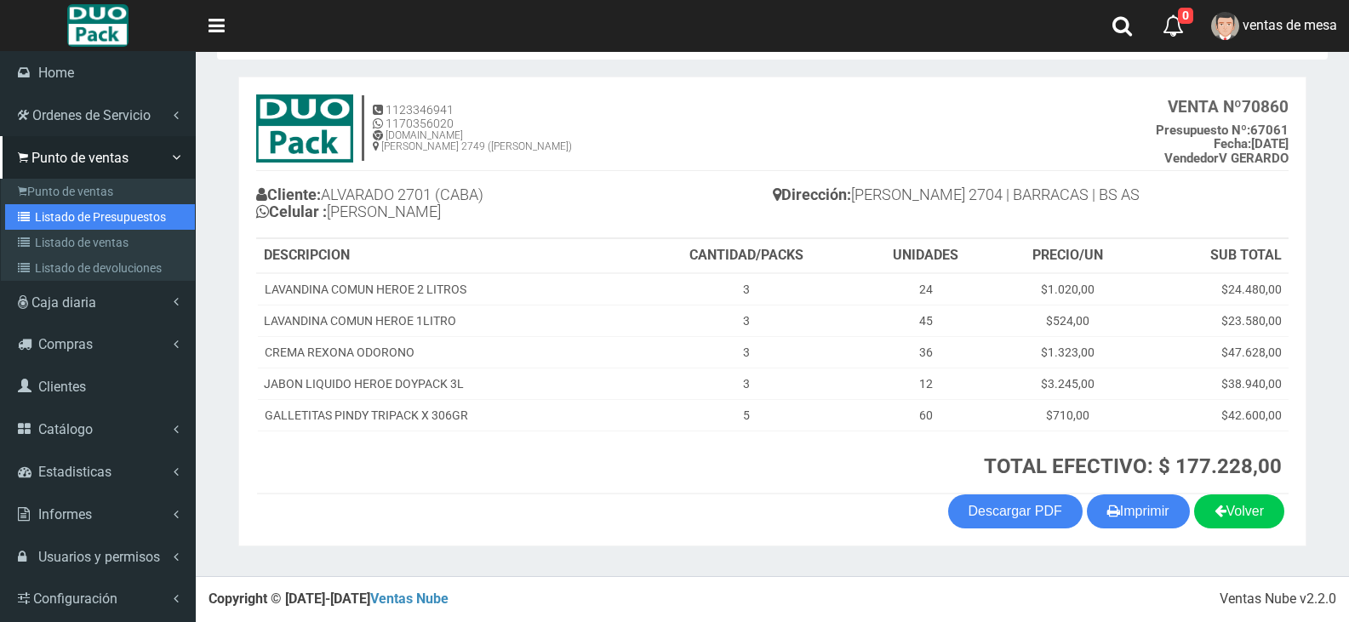
click at [125, 209] on link "Listado de Presupuestos" at bounding box center [100, 217] width 190 height 26
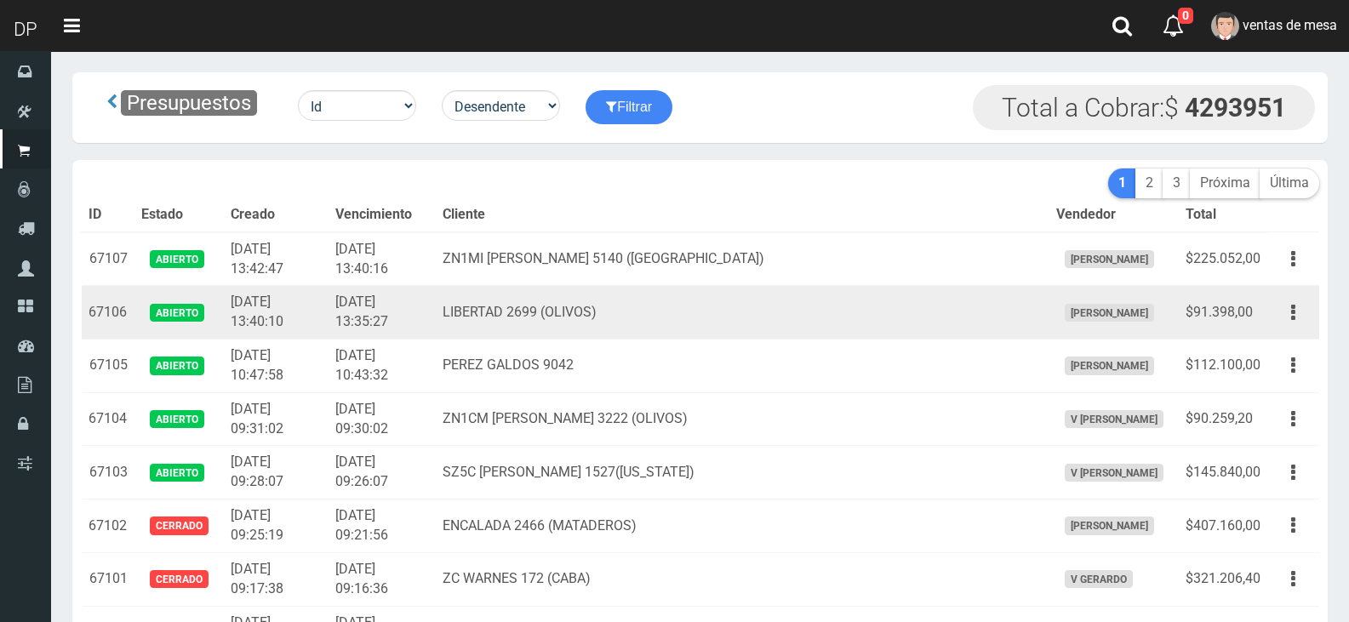
click at [309, 322] on td "2025-09-30 13:40:10" at bounding box center [276, 313] width 105 height 54
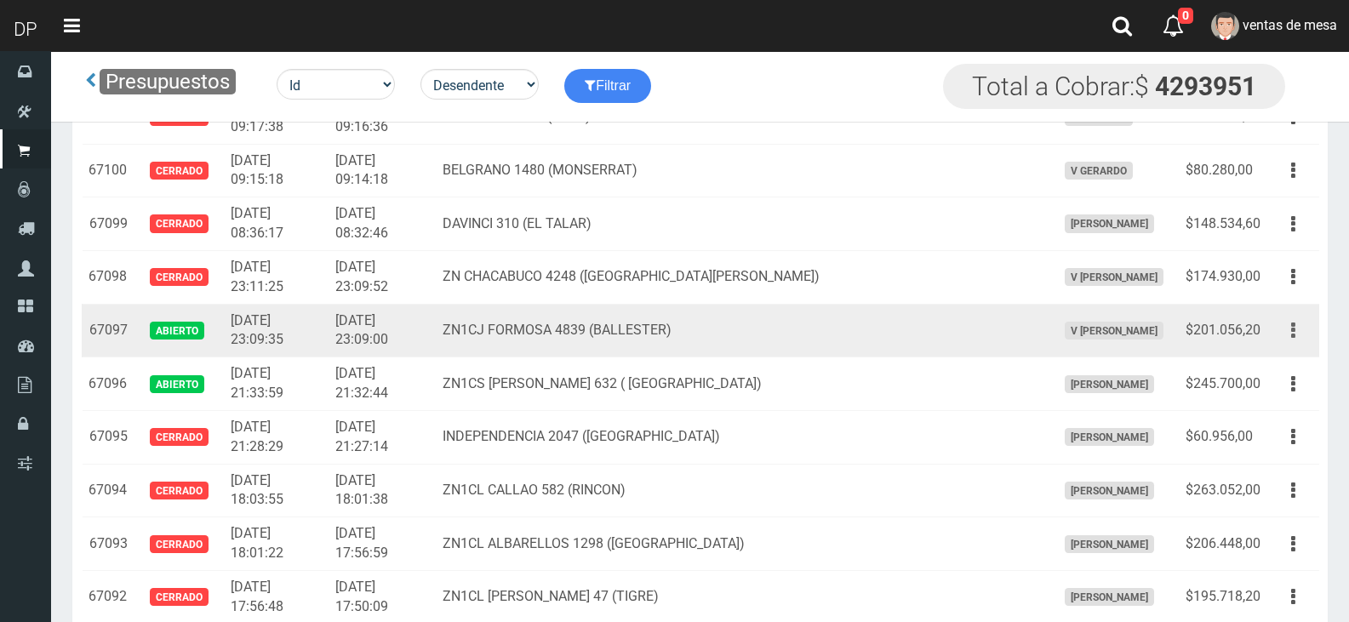
click at [1288, 333] on button "button" at bounding box center [1293, 331] width 38 height 30
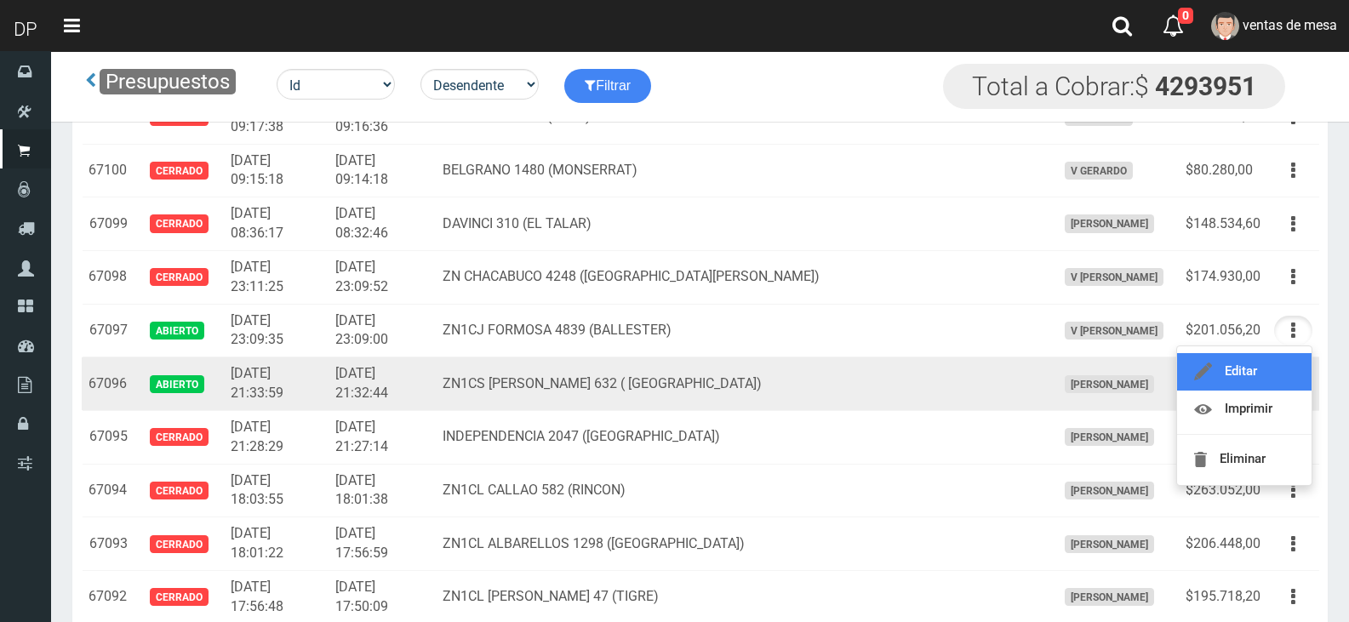
click at [1283, 370] on link "Editar" at bounding box center [1244, 371] width 135 height 37
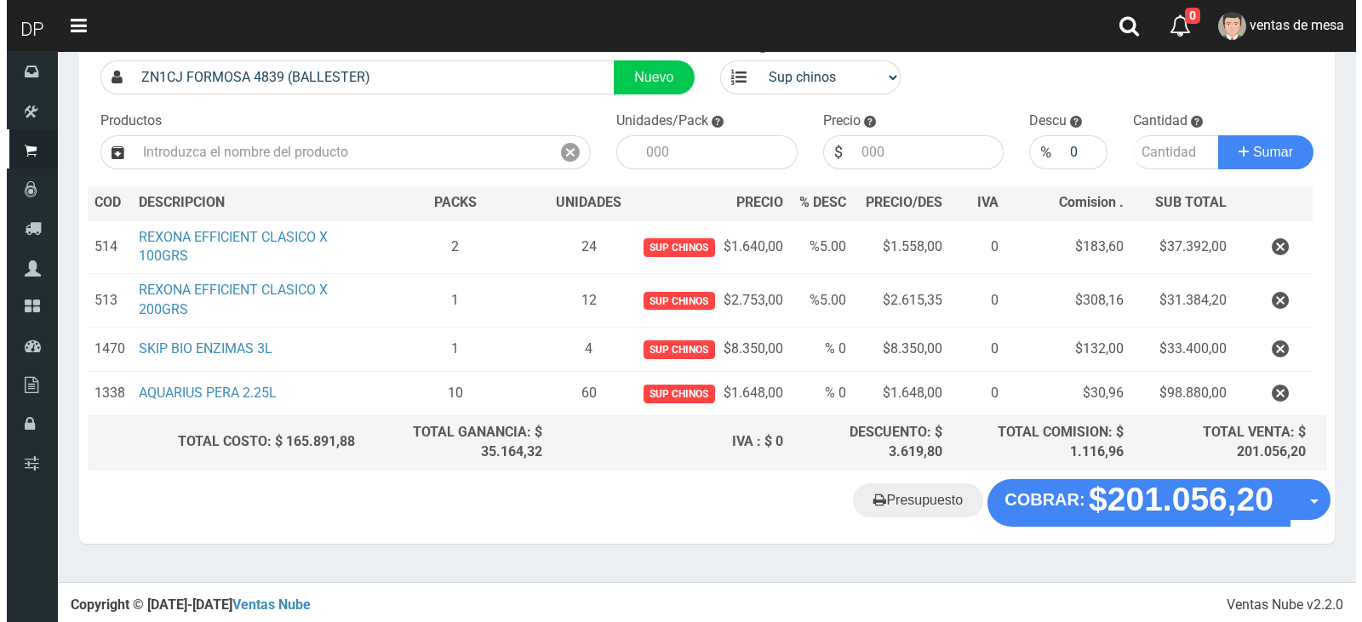
scroll to position [125, 0]
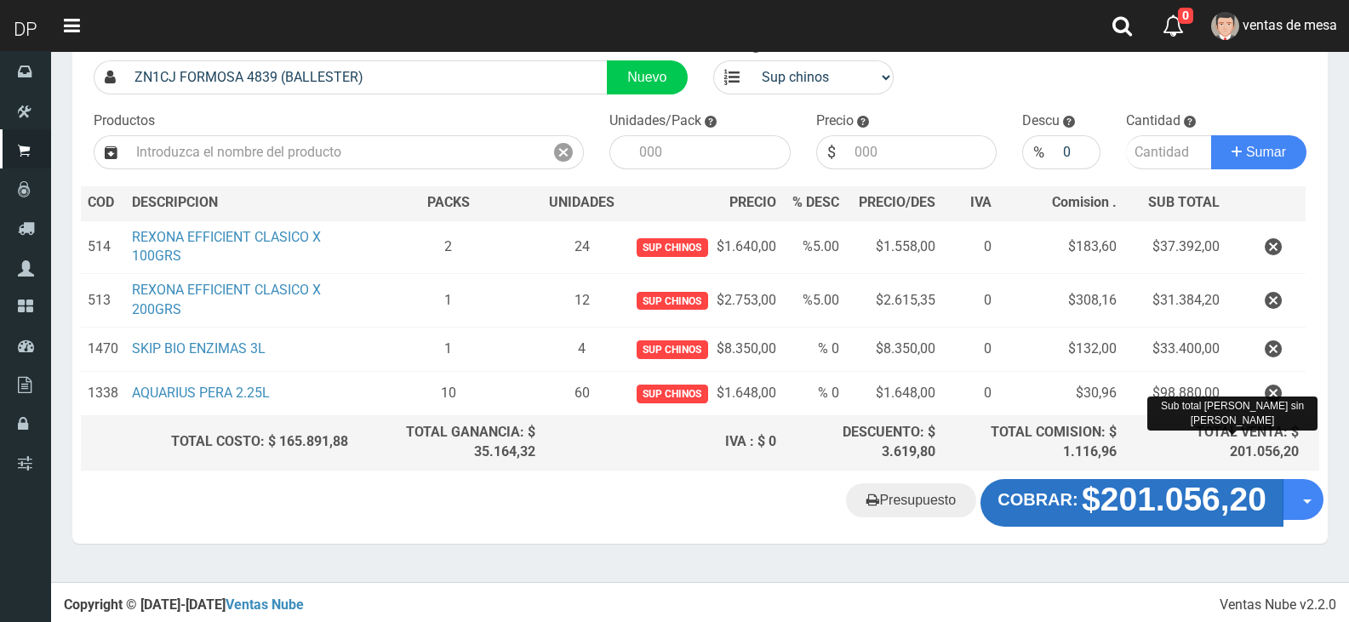
click at [1129, 489] on strong "$201.056,20" at bounding box center [1174, 499] width 185 height 37
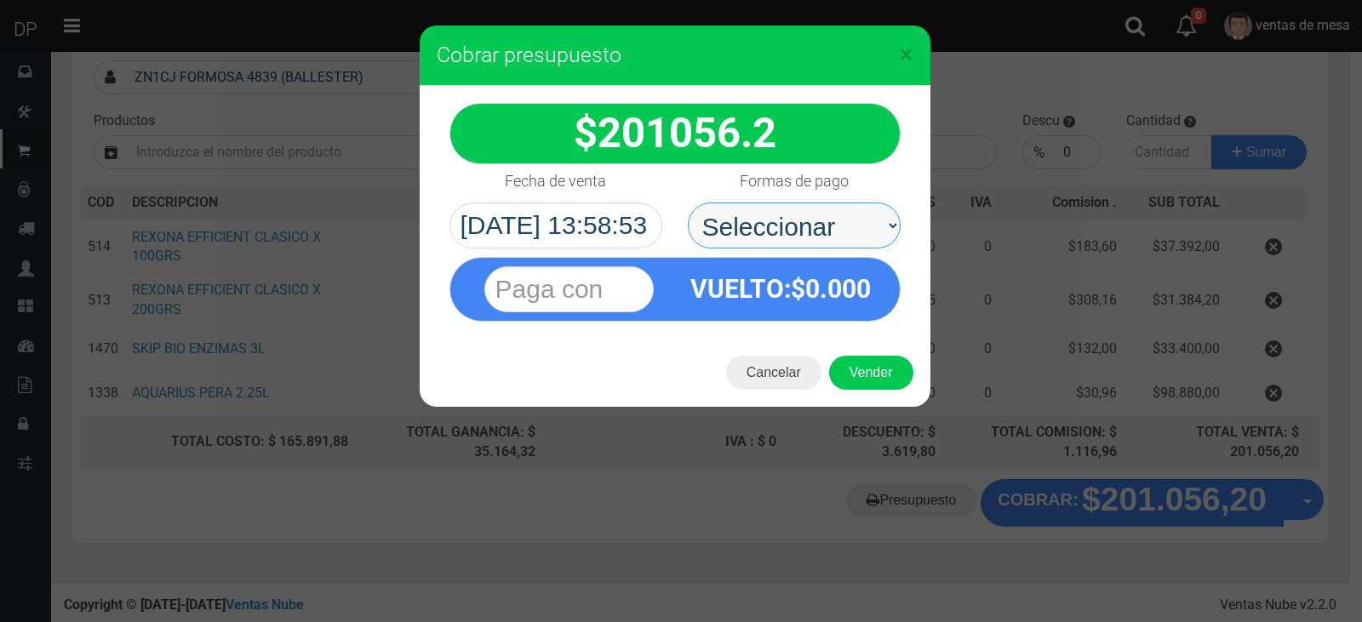
click at [804, 209] on select "Seleccionar Efectivo Tarjeta de Crédito Depósito Débito" at bounding box center [794, 226] width 213 height 46
select select "Efectivo"
click at [688, 203] on select "Seleccionar Efectivo Tarjeta de Crédito Depósito Débito" at bounding box center [794, 226] width 213 height 46
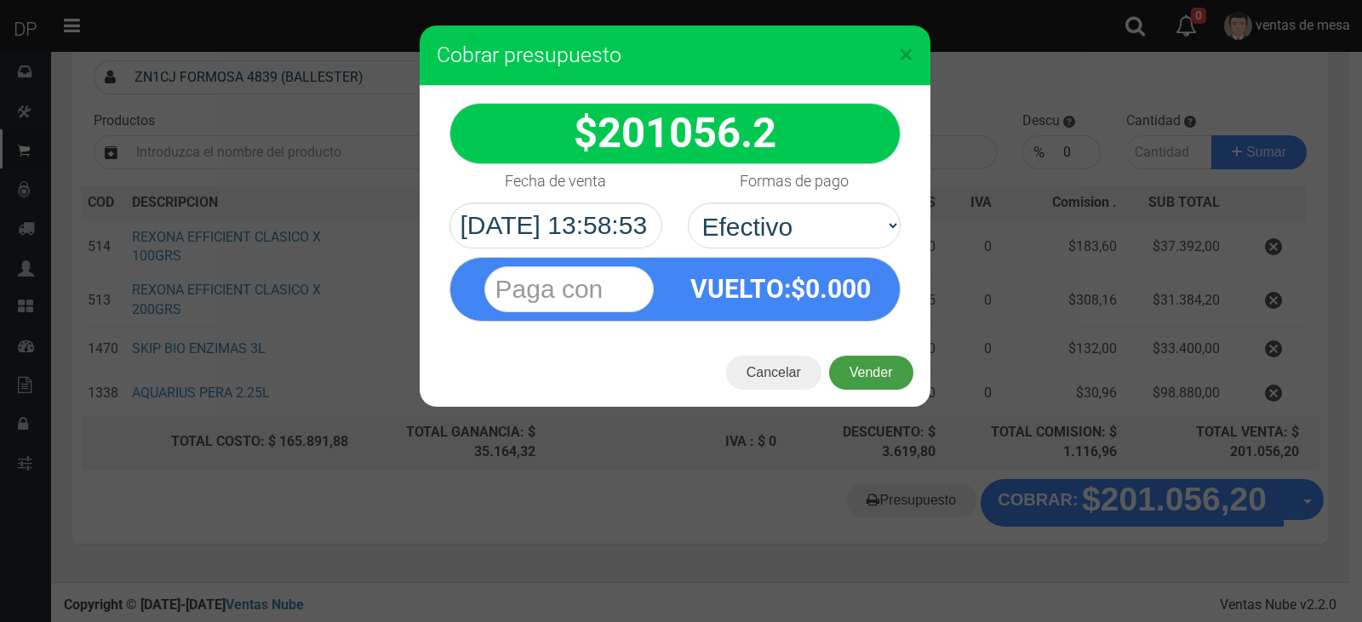
click at [848, 359] on button "Vender" at bounding box center [871, 373] width 84 height 34
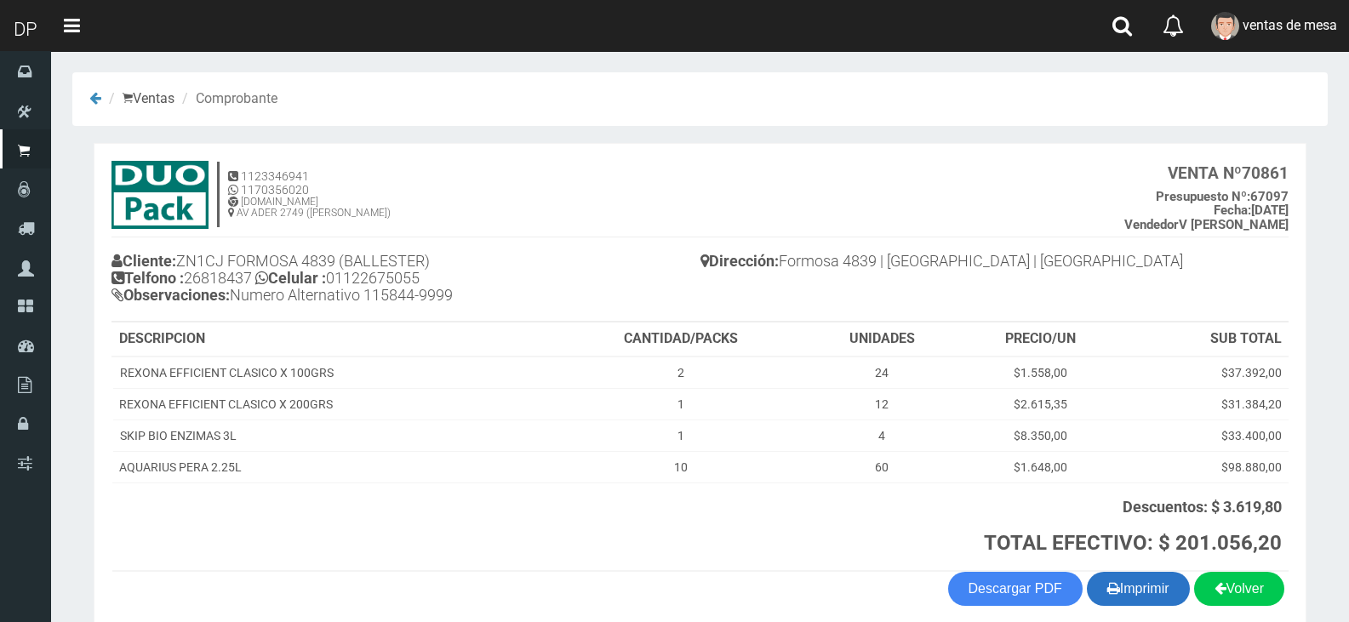
scroll to position [77, 0]
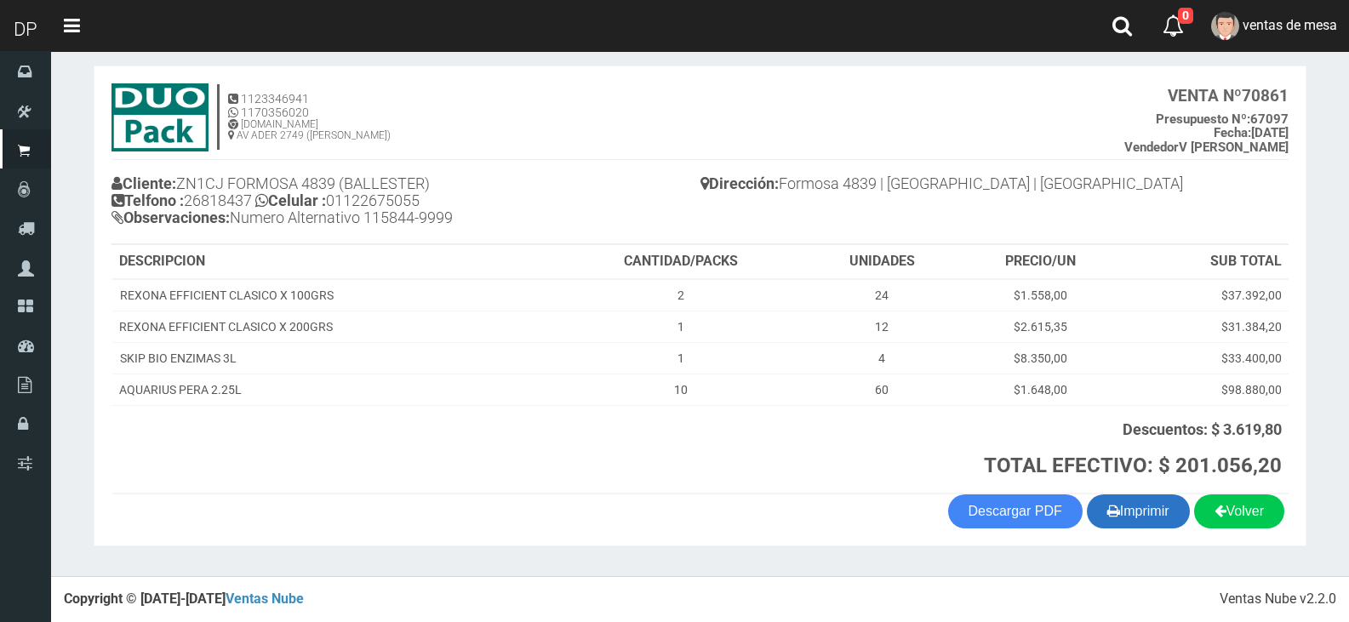
click at [1125, 513] on button "Imprimir" at bounding box center [1138, 512] width 103 height 34
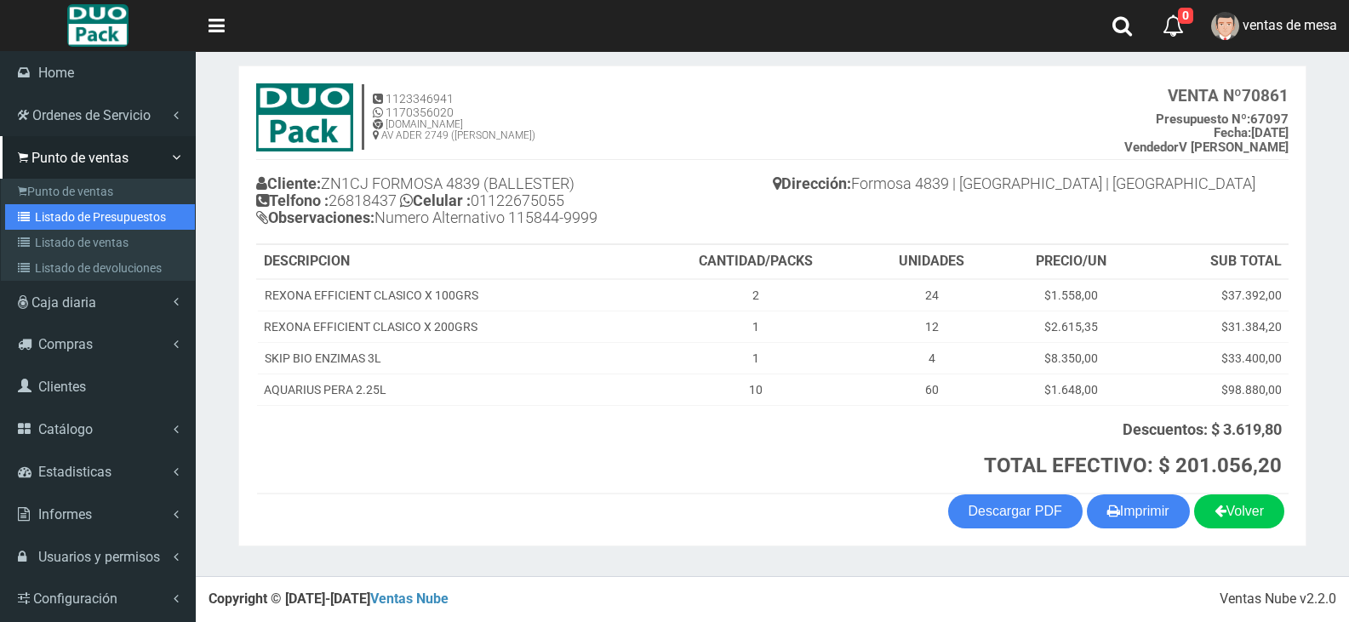
click at [40, 221] on link "Listado de Presupuestos" at bounding box center [100, 217] width 190 height 26
drag, startPoint x: 40, startPoint y: 221, endPoint x: 46, endPoint y: 215, distance: 9.0
click at [40, 221] on link "Listado de Presupuestos" at bounding box center [100, 217] width 190 height 26
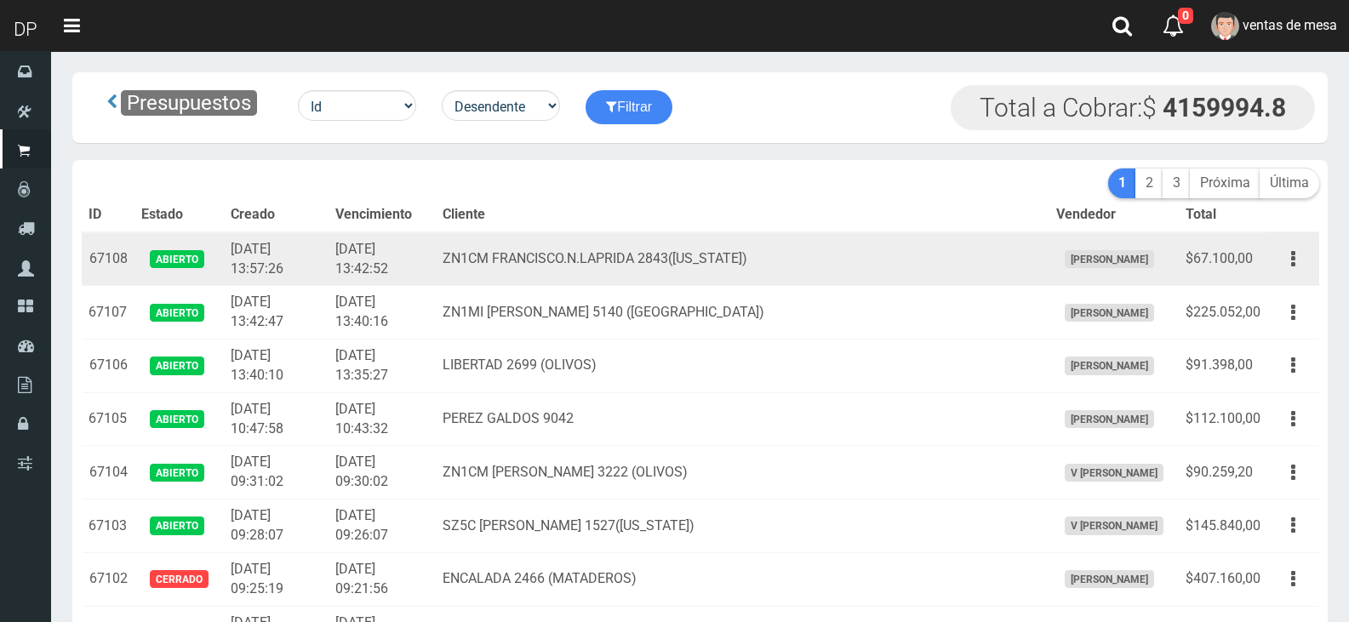
click at [733, 279] on td "ZN1CM FRANCISCO.N.LAPRIDA 2843(FLORIDA)" at bounding box center [742, 259] width 613 height 54
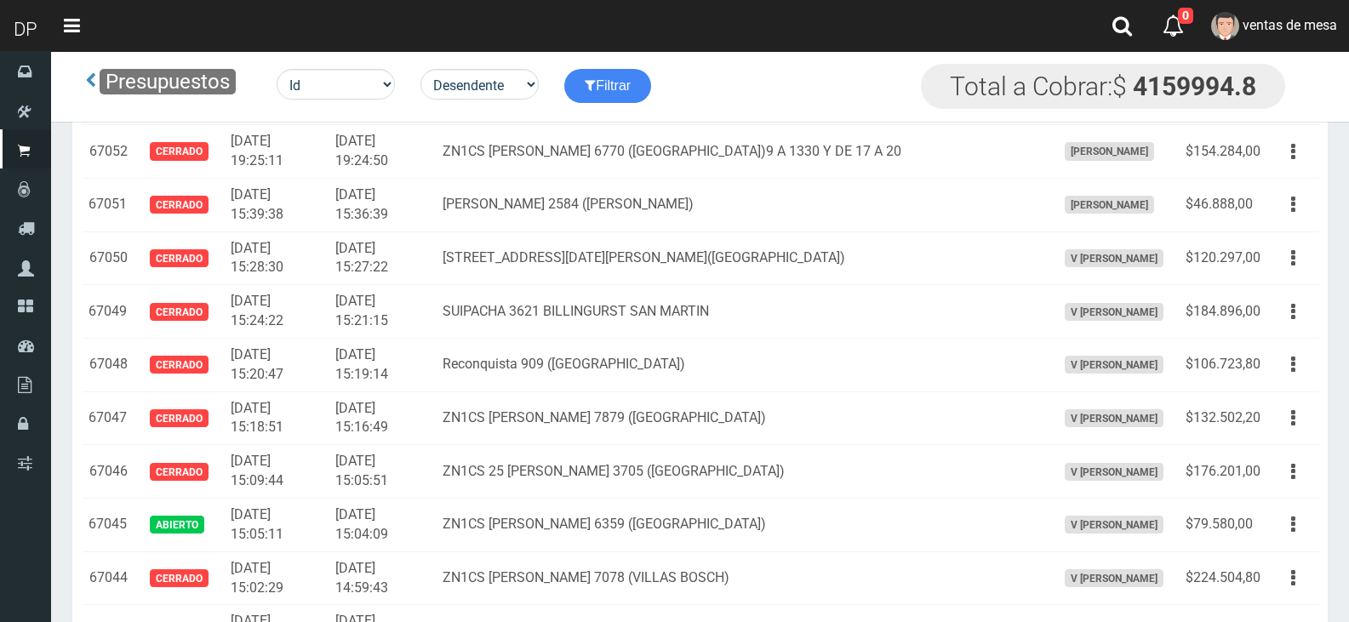
scroll to position [3382, 0]
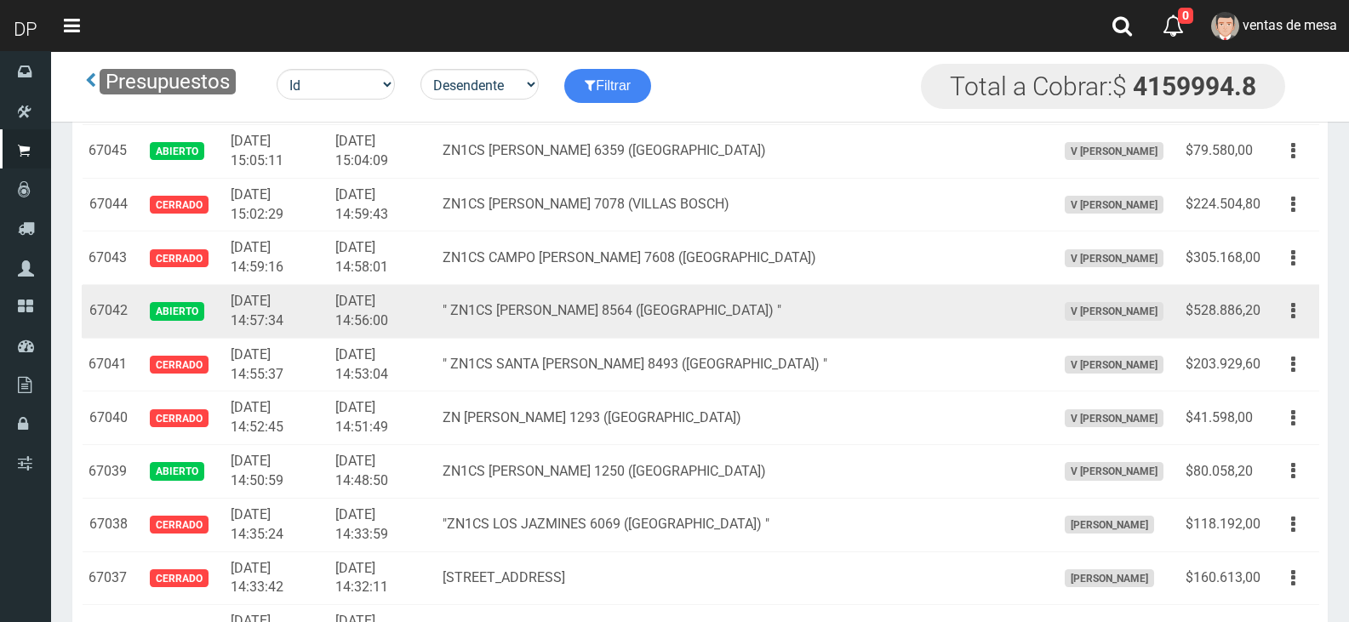
drag, startPoint x: 1292, startPoint y: 306, endPoint x: 1291, endPoint y: 329, distance: 23.0
click at [1291, 307] on icon "button" at bounding box center [1293, 311] width 4 height 30
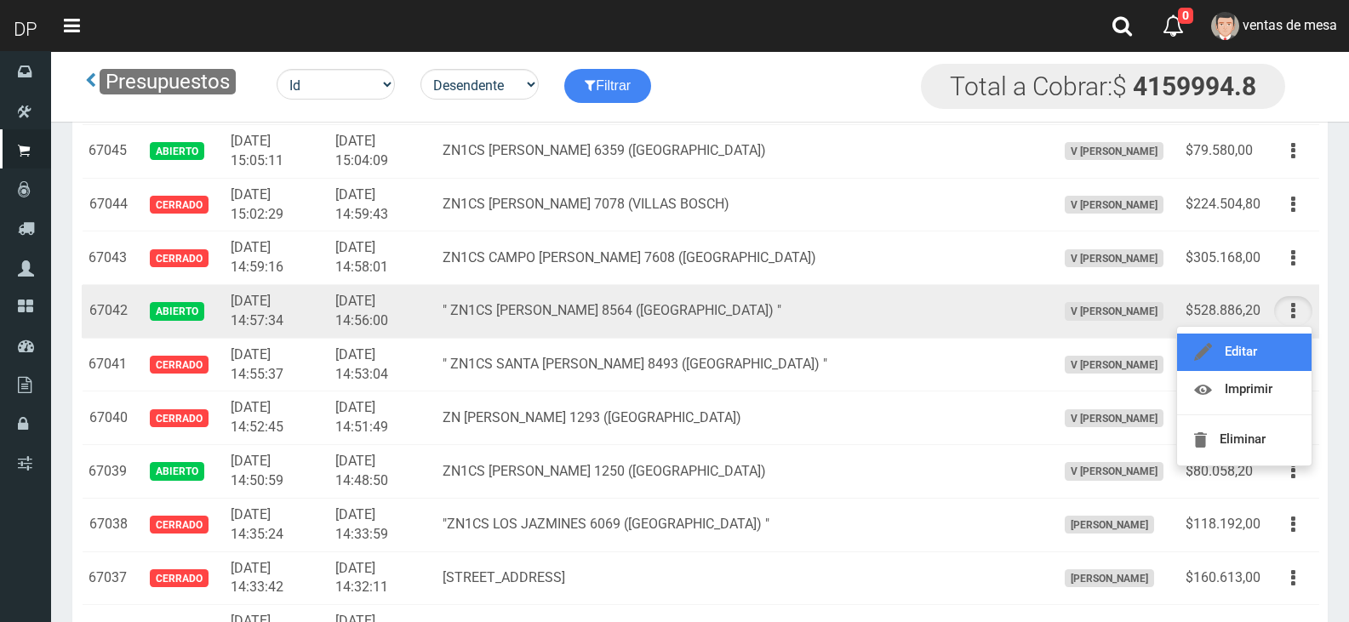
click at [1286, 344] on link "Editar" at bounding box center [1244, 352] width 135 height 37
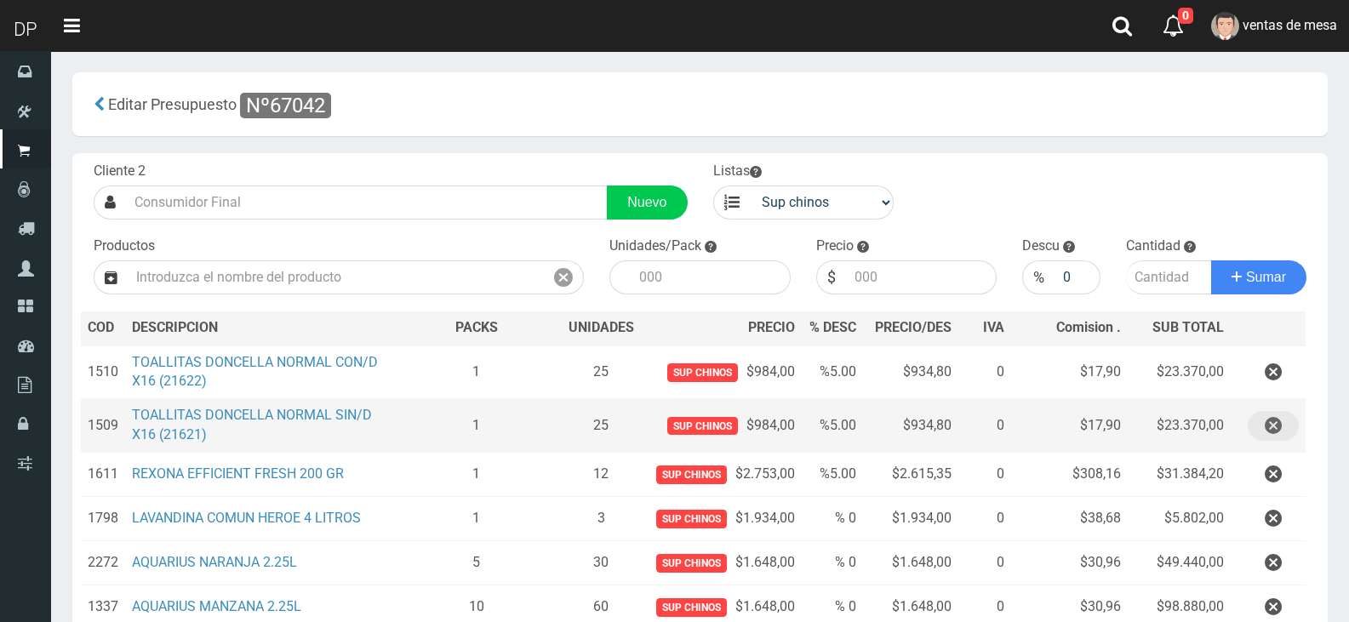
click at [1264, 441] on button "button" at bounding box center [1273, 426] width 51 height 30
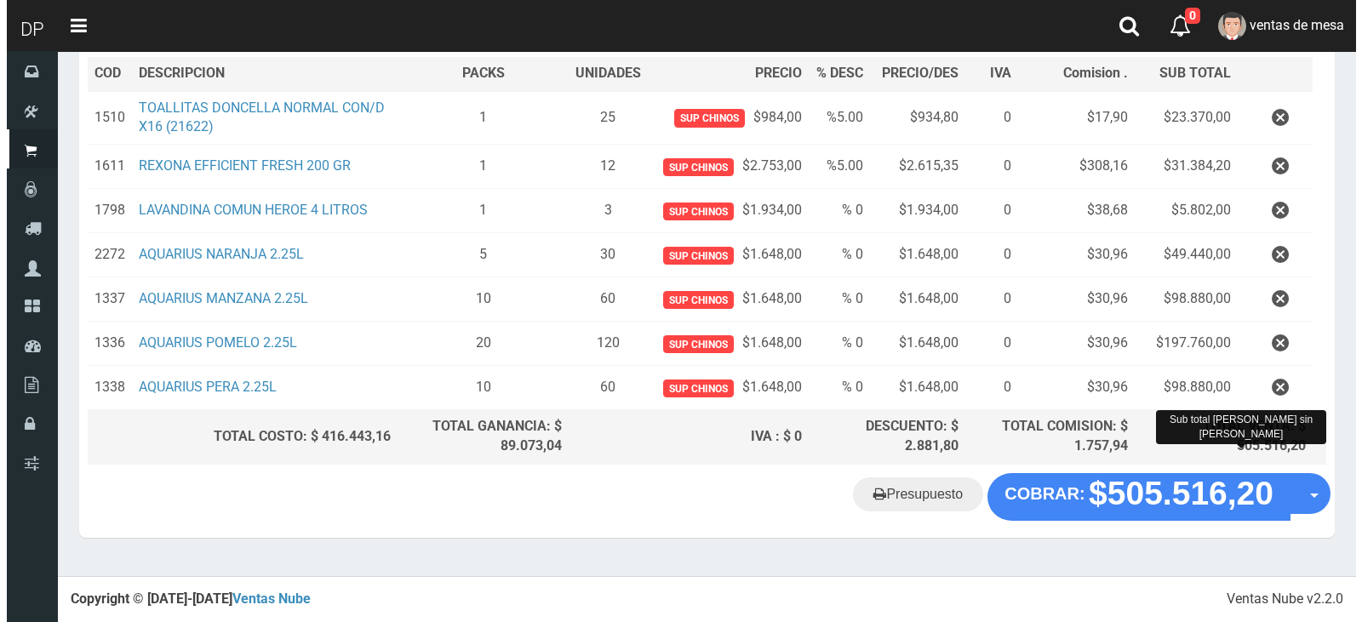
scroll to position [269, 0]
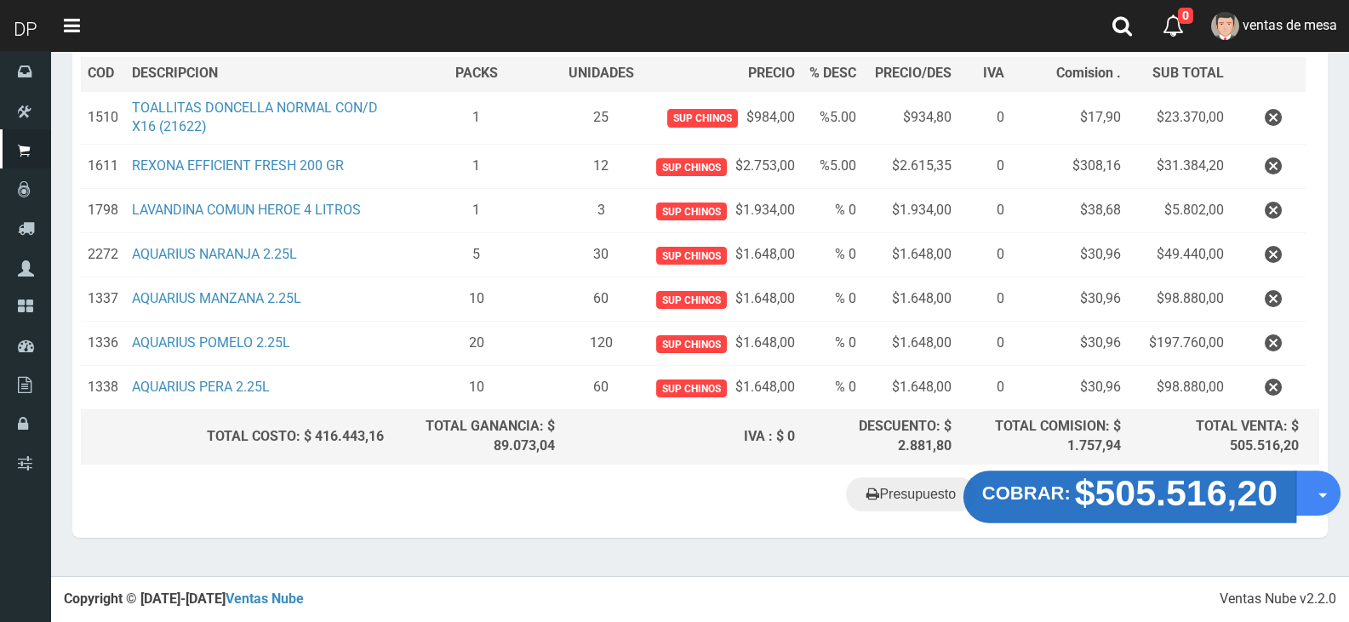
click at [1146, 500] on strong "$505.516,20" at bounding box center [1176, 493] width 203 height 40
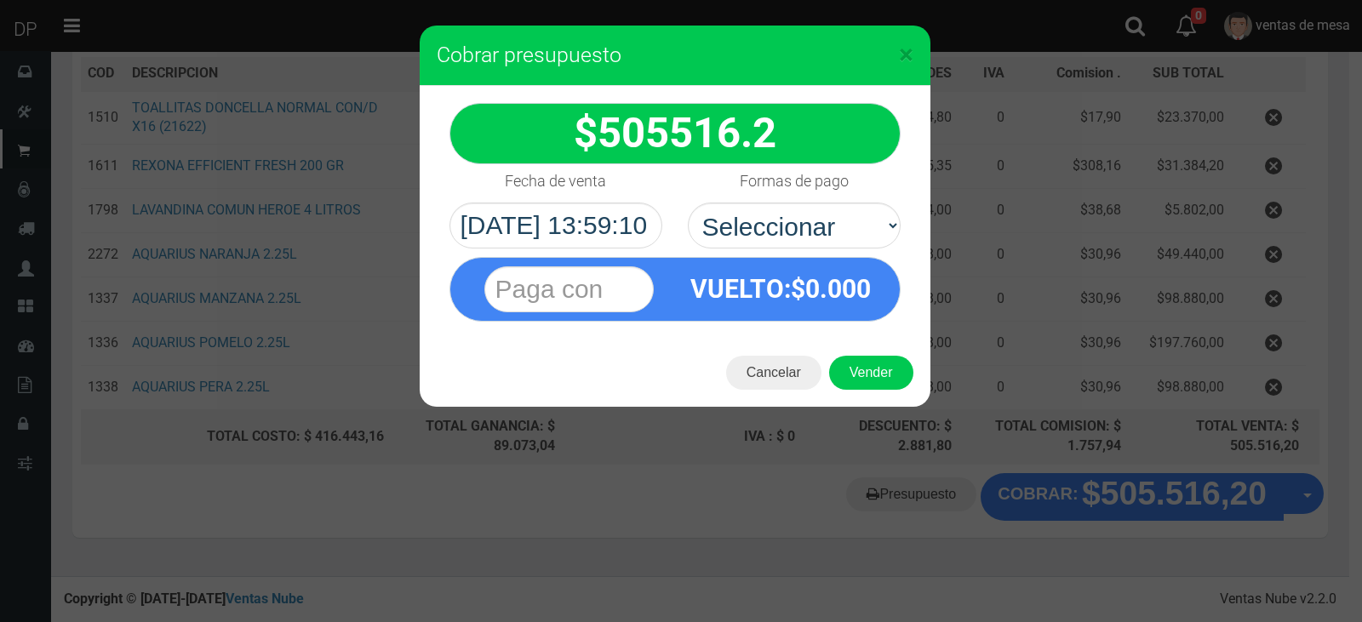
click at [804, 266] on div "VUELTO :$ 0.000" at bounding box center [781, 289] width 212 height 62
select select "Efectivo"
click at [688, 203] on select "Seleccionar Efectivo Tarjeta de Crédito Depósito Débito" at bounding box center [794, 226] width 213 height 46
click at [859, 369] on button "Vender" at bounding box center [871, 373] width 84 height 34
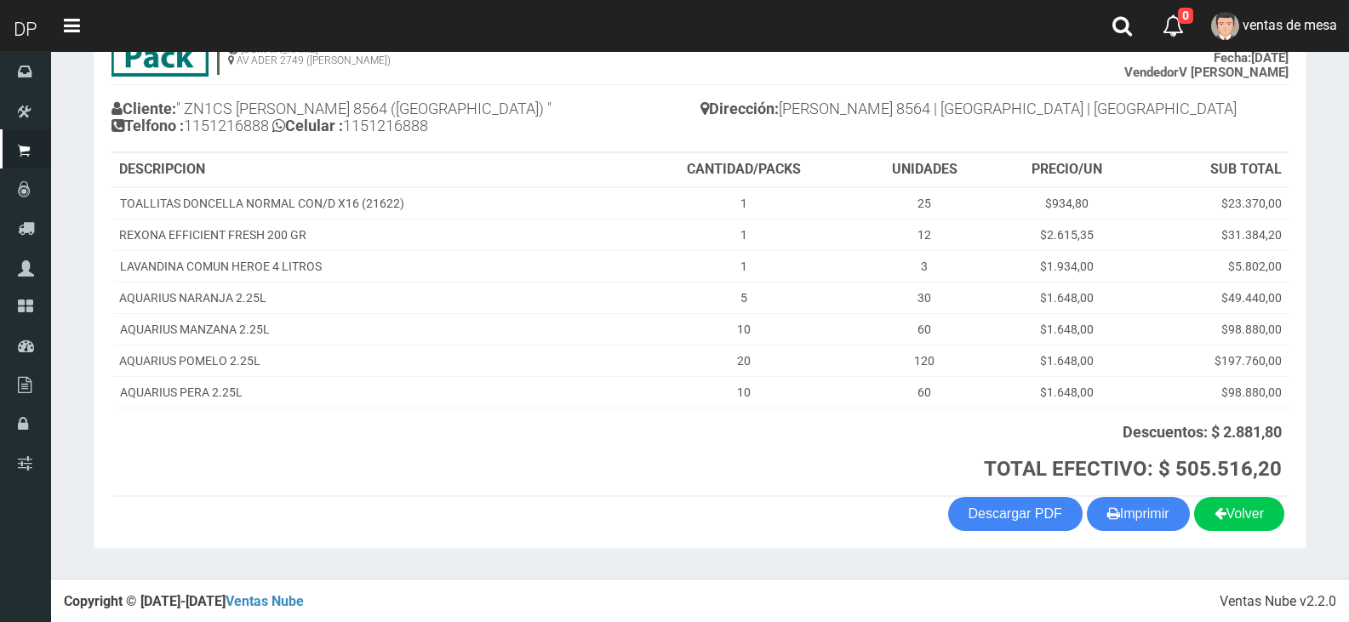
scroll to position [155, 0]
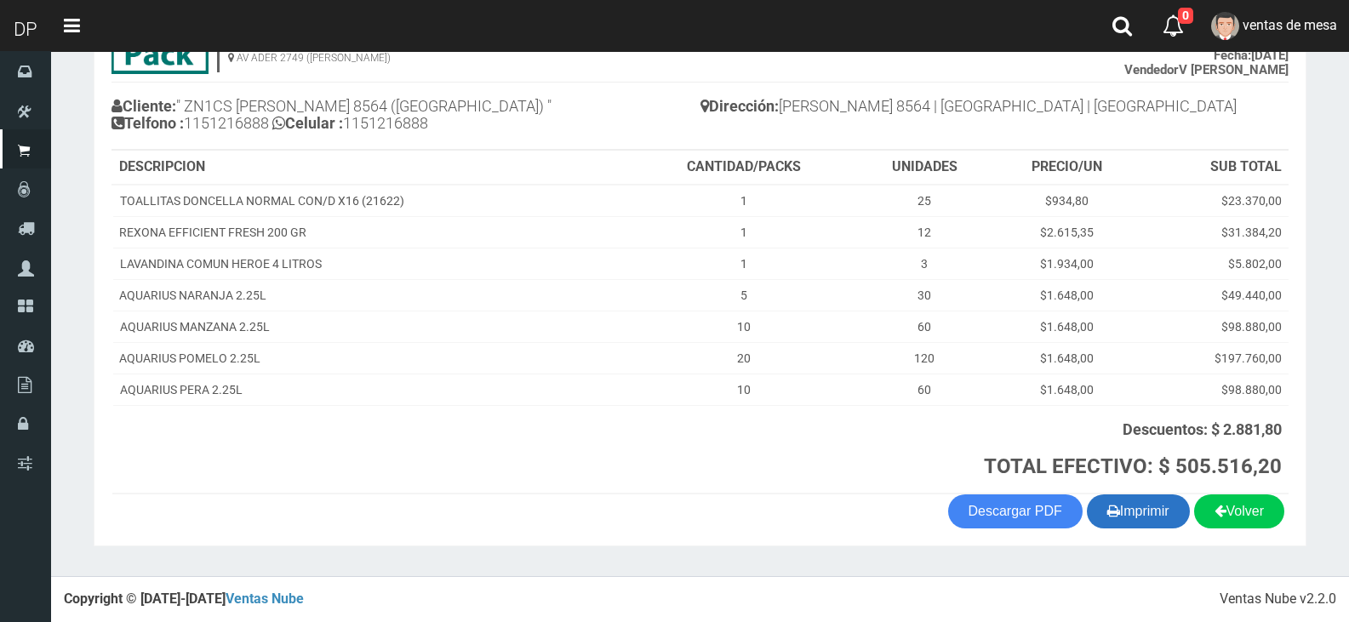
click at [1100, 495] on button "Imprimir" at bounding box center [1138, 512] width 103 height 34
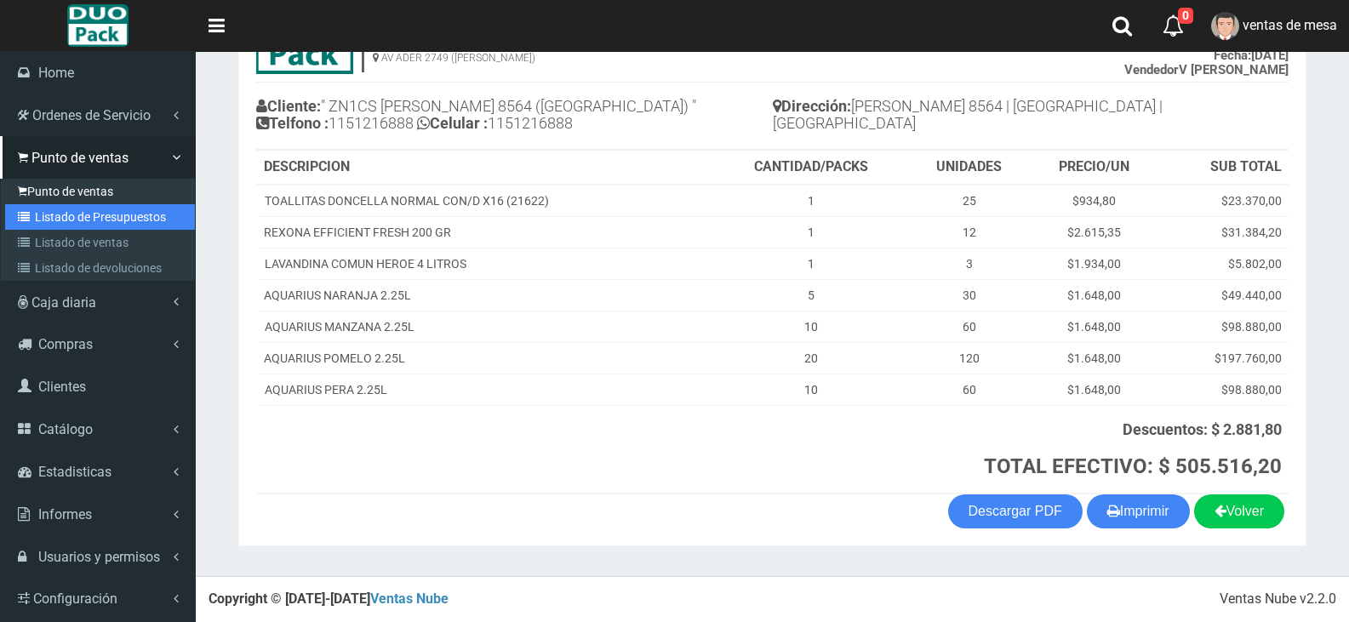
drag, startPoint x: 58, startPoint y: 220, endPoint x: 54, endPoint y: 196, distance: 24.9
click at [58, 220] on link "Listado de Presupuestos" at bounding box center [100, 217] width 190 height 26
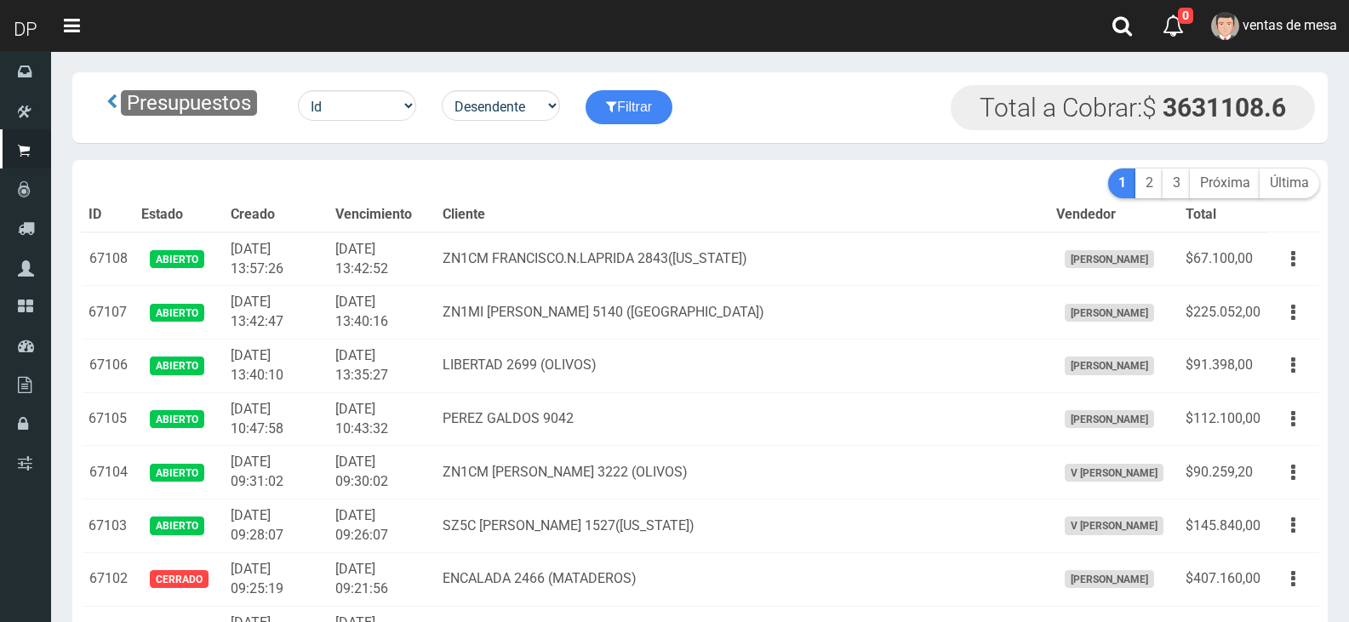
click at [587, 204] on th "Cliente" at bounding box center [742, 215] width 613 height 34
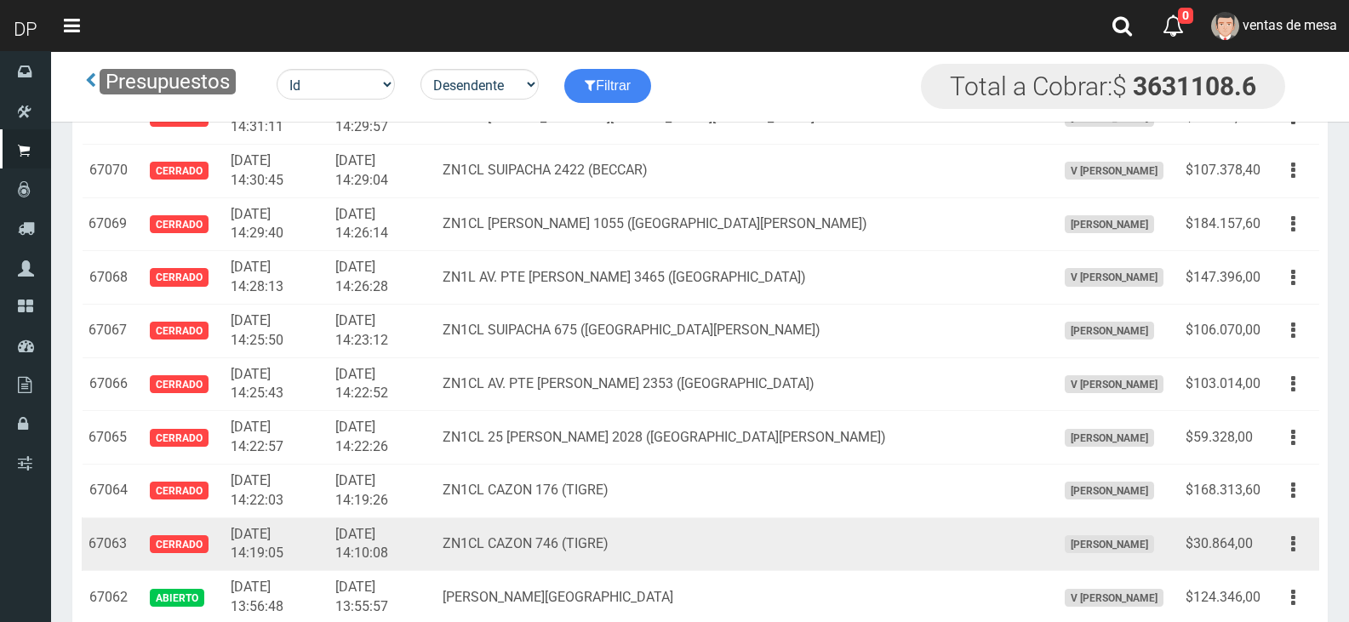
scroll to position [2114, 0]
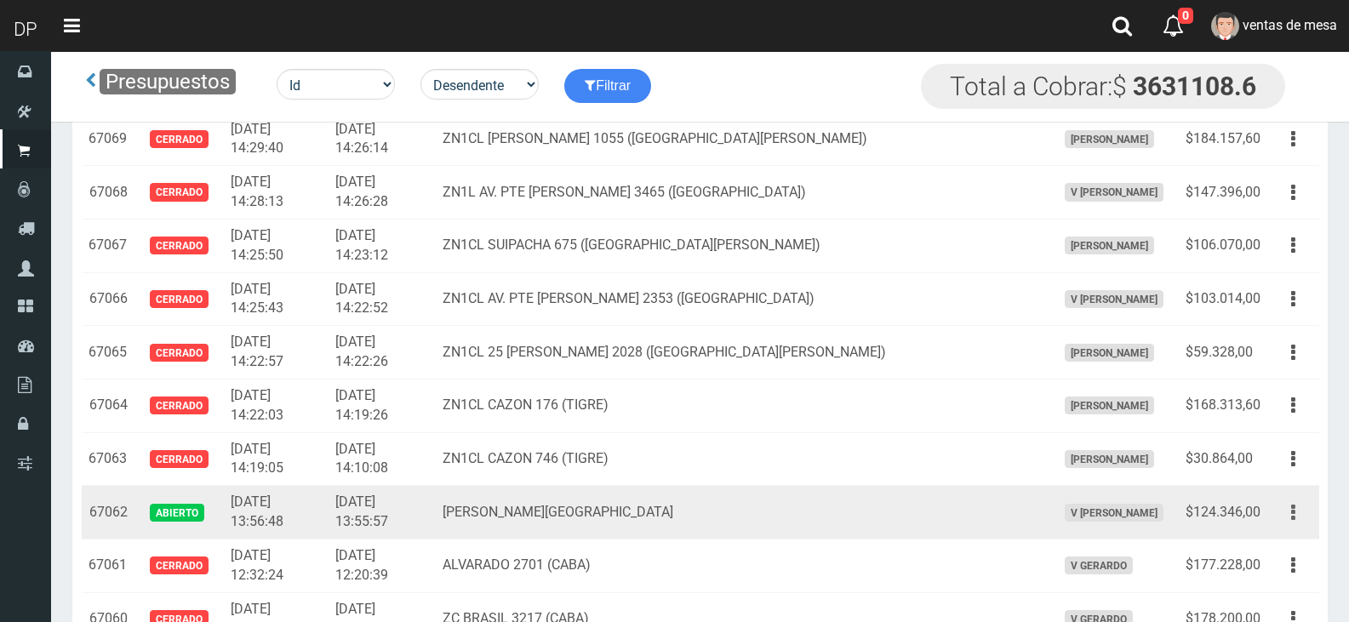
drag, startPoint x: 1279, startPoint y: 512, endPoint x: 1280, endPoint y: 520, distance: 8.7
click at [1280, 512] on button "button" at bounding box center [1293, 513] width 38 height 30
click at [1276, 555] on link "Editar" at bounding box center [1244, 553] width 135 height 37
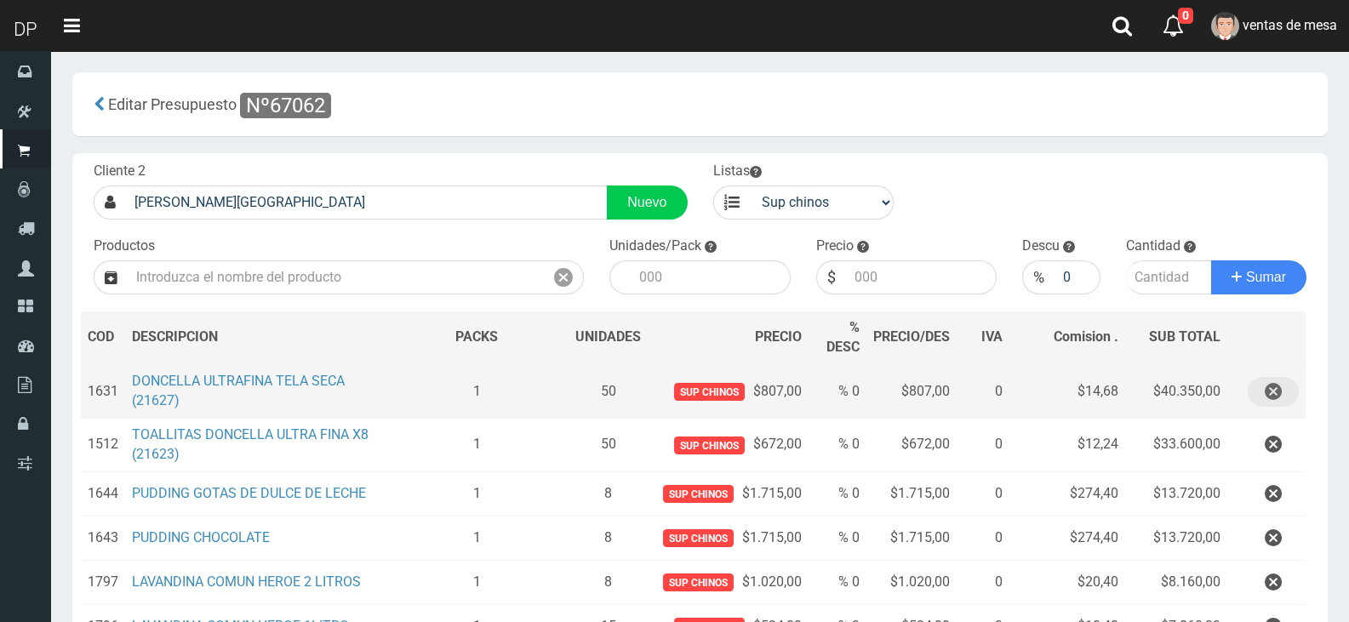
click at [1265, 391] on icon "button" at bounding box center [1273, 392] width 17 height 30
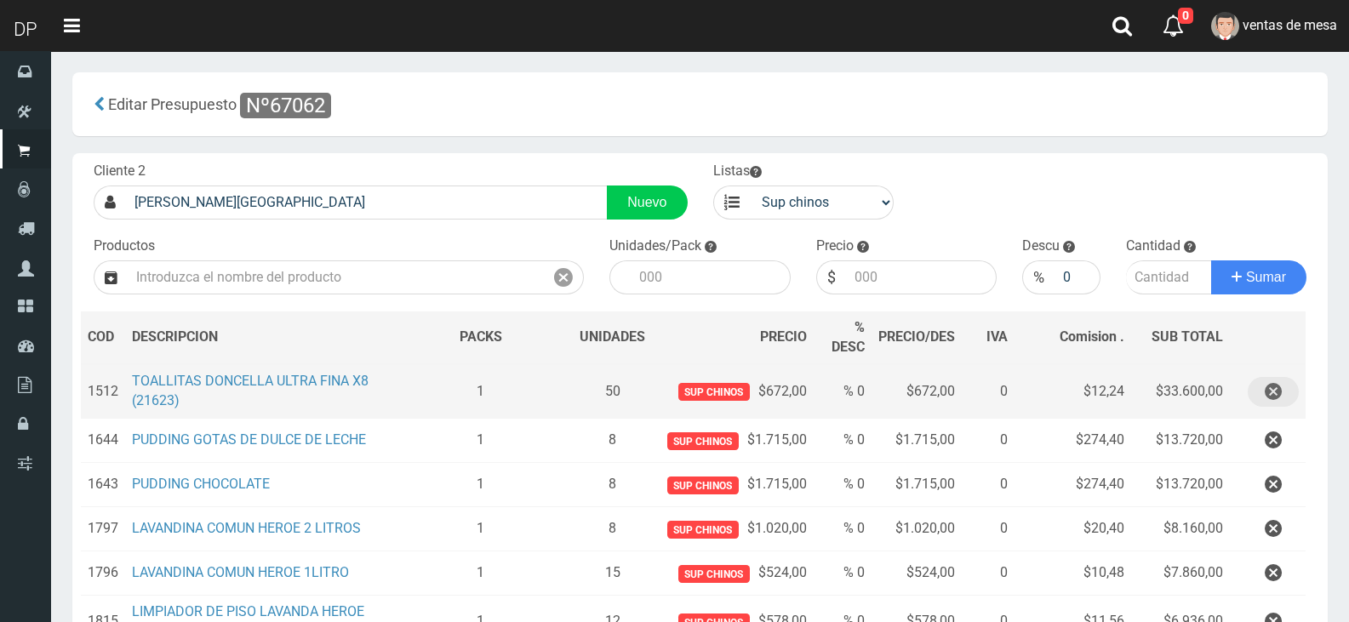
click at [1265, 391] on icon "button" at bounding box center [1273, 392] width 17 height 30
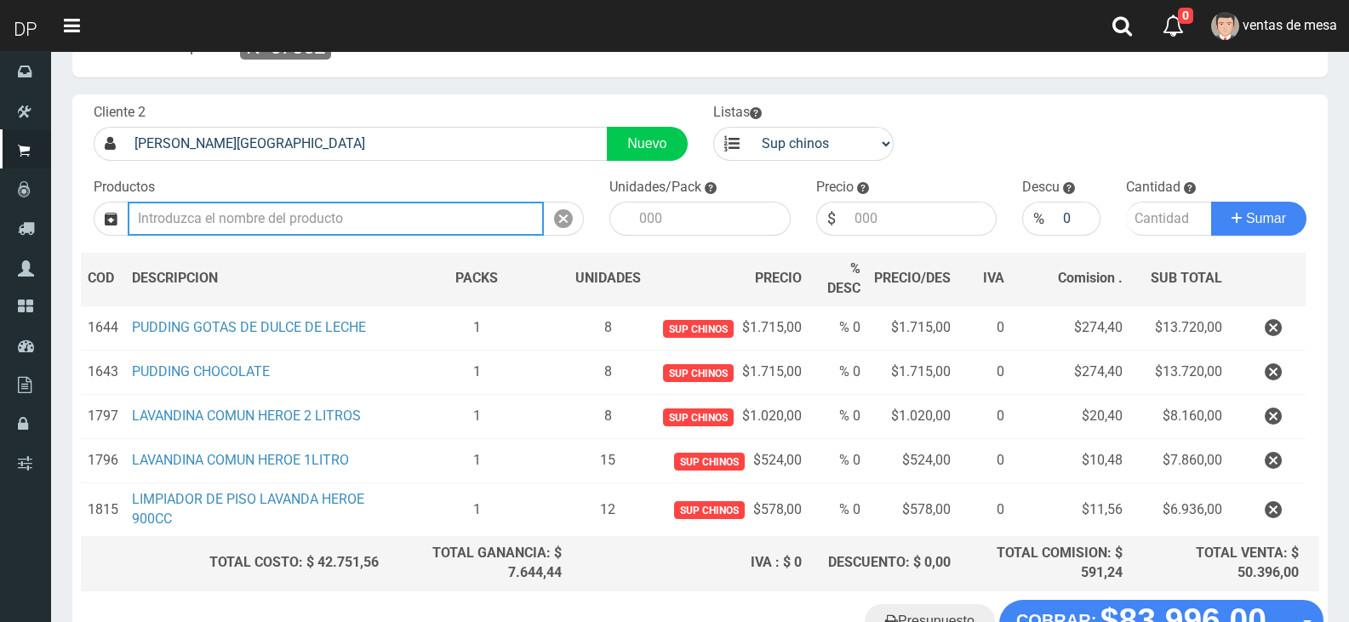
scroll to position [180, 0]
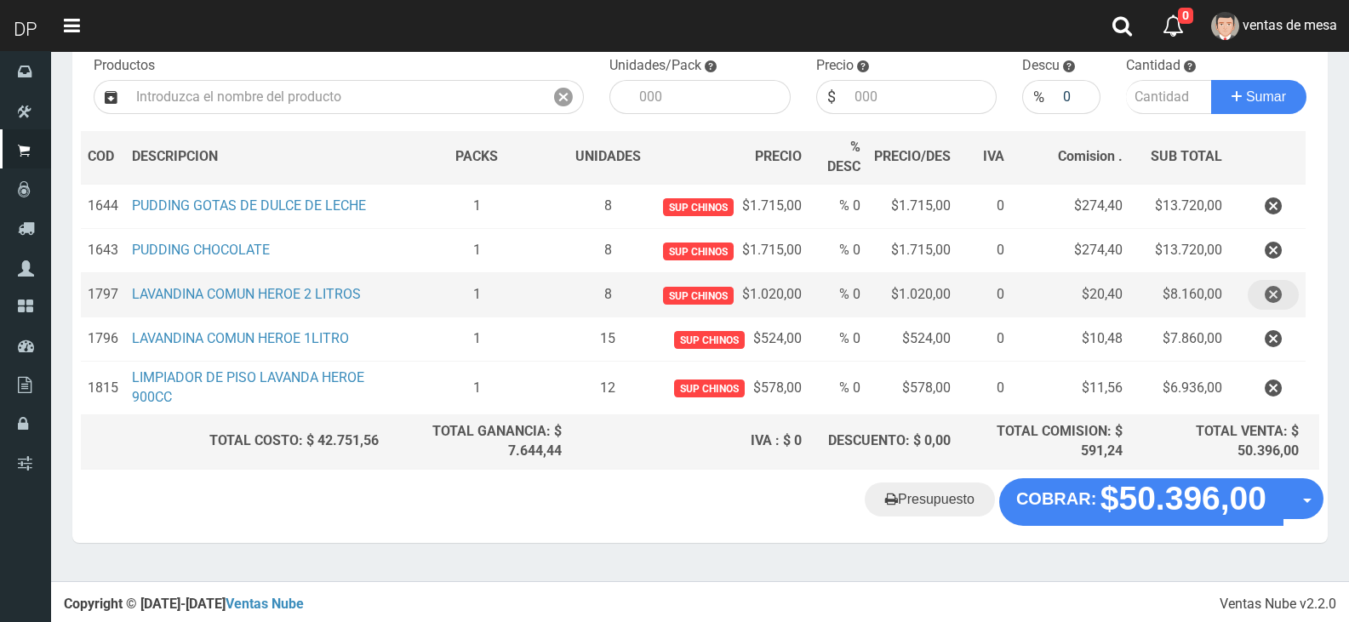
click at [1281, 289] on button "button" at bounding box center [1273, 295] width 51 height 30
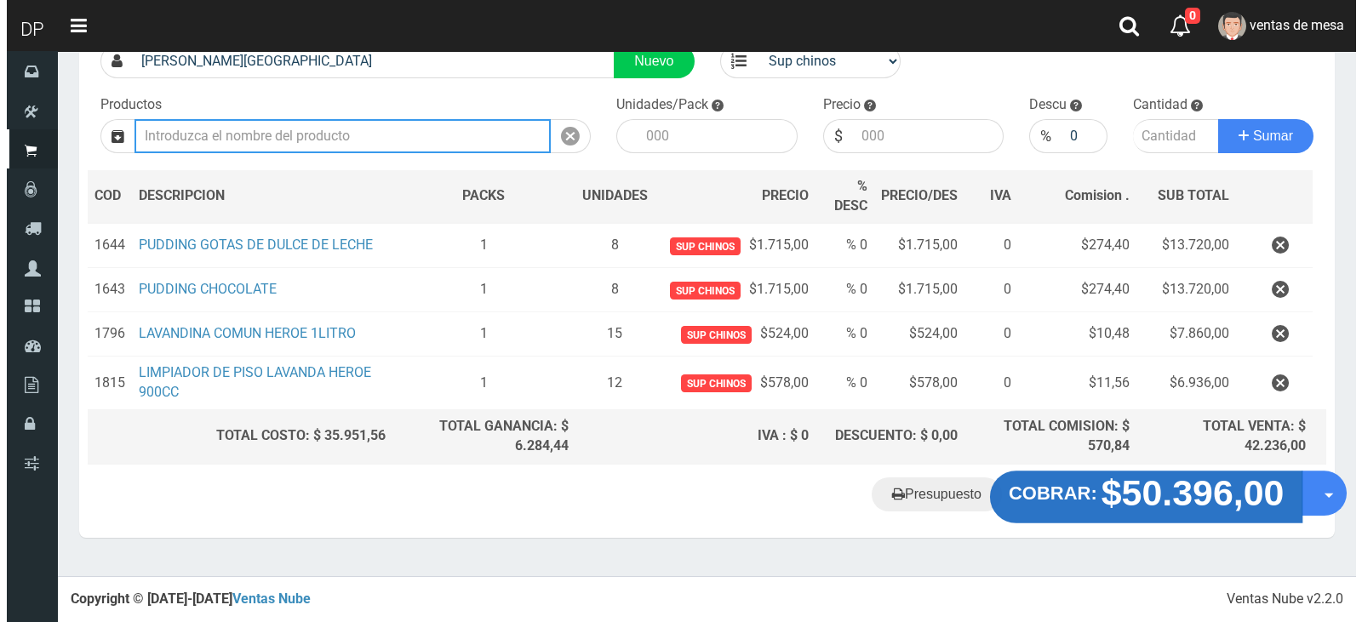
scroll to position [136, 0]
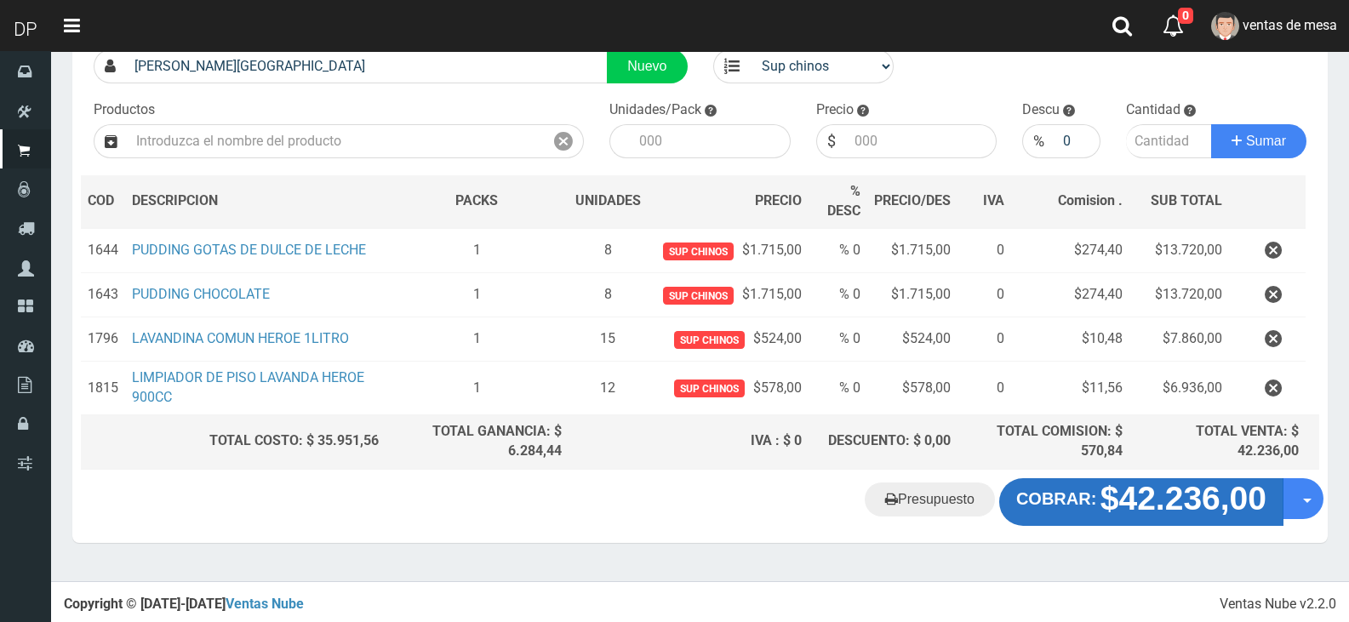
click at [1019, 471] on div "Cliente 2 TEODORO PLAZA 3427 CIUDADELA Nuevo Listas venta publico Sup chinos re…" at bounding box center [700, 247] width 1256 height 461
click at [1033, 501] on strong "COBRAR:" at bounding box center [1056, 498] width 80 height 19
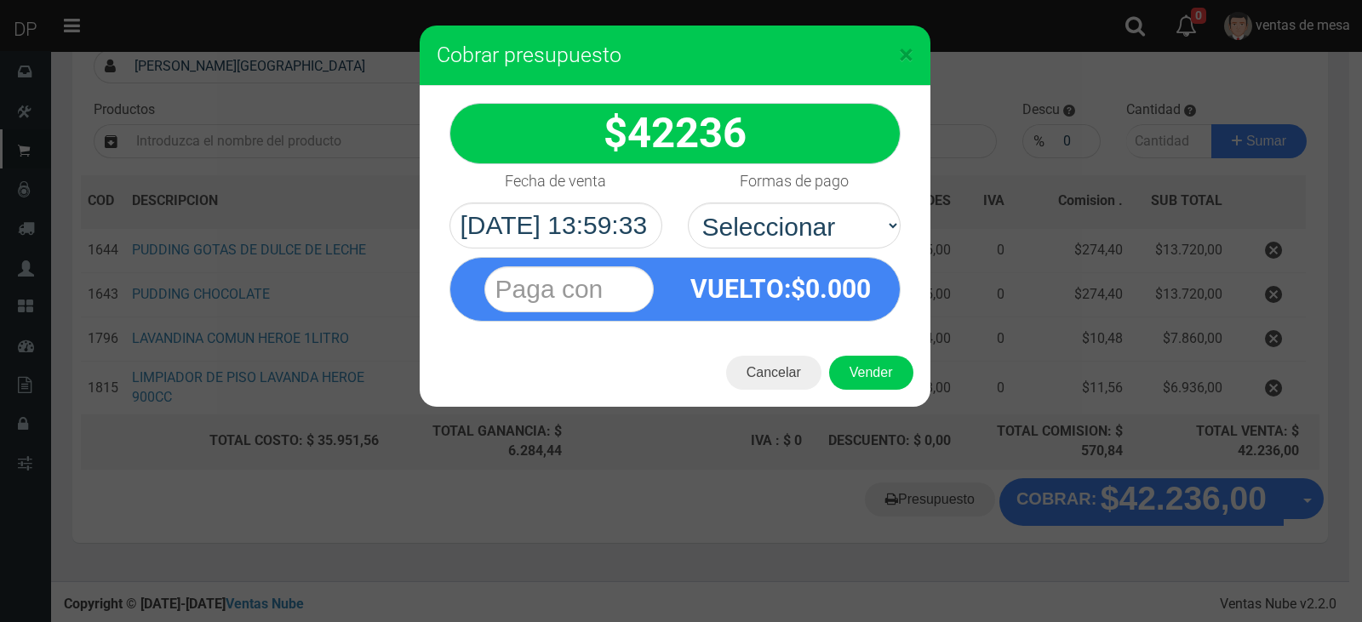
click at [811, 237] on select "Seleccionar Efectivo Tarjeta de Crédito Depósito Débito" at bounding box center [794, 226] width 213 height 46
click at [824, 295] on span "0.000" at bounding box center [838, 289] width 66 height 30
drag, startPoint x: 824, startPoint y: 218, endPoint x: 827, endPoint y: 238, distance: 20.7
click at [824, 224] on select "Seleccionar Efectivo Tarjeta de Crédito Depósito Débito" at bounding box center [794, 226] width 213 height 46
click at [688, 203] on select "Seleccionar Efectivo Tarjeta de Crédito Depósito Débito" at bounding box center [794, 226] width 213 height 46
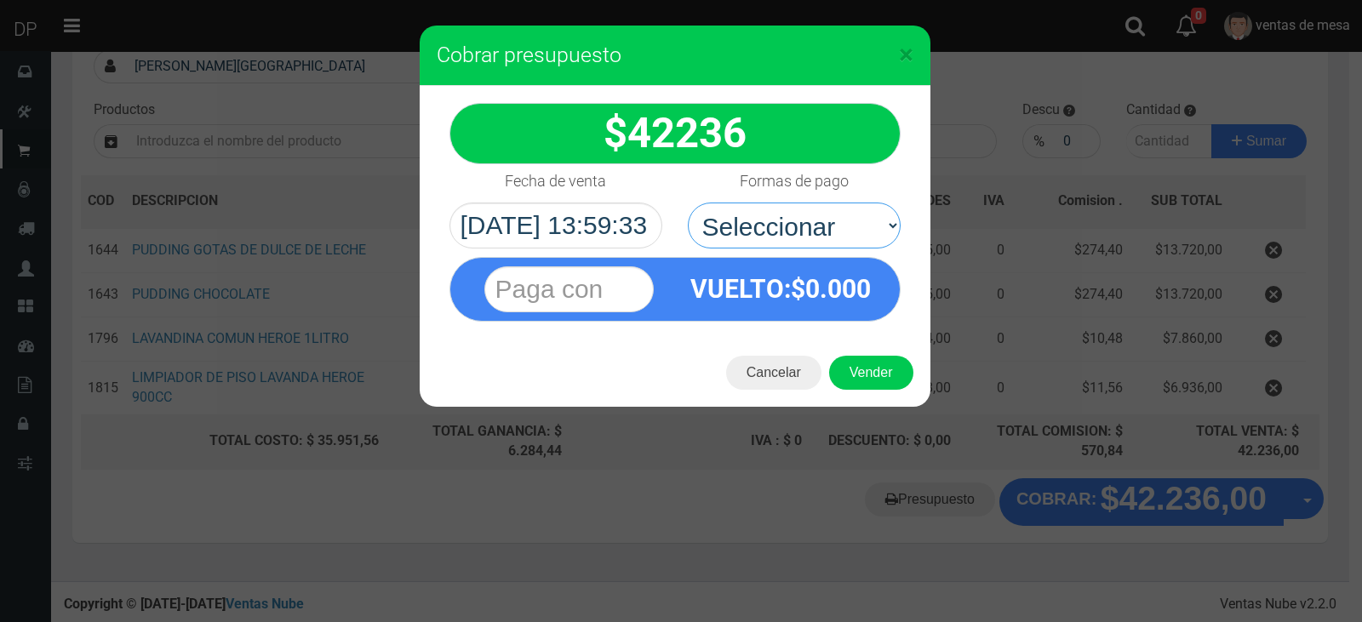
drag, startPoint x: 827, startPoint y: 220, endPoint x: 838, endPoint y: 292, distance: 73.1
click at [827, 226] on select "Seleccionar Efectivo Tarjeta de Crédito Depósito Débito" at bounding box center [794, 226] width 213 height 46
click at [829, 246] on select "Seleccionar Efectivo Tarjeta de Crédito Depósito Débito" at bounding box center [794, 226] width 213 height 46
click at [839, 292] on span "0.000" at bounding box center [838, 289] width 66 height 30
click at [846, 199] on div "Formas de pago Seleccionar Efectivo Tarjeta de Crédito Depósito Débito" at bounding box center [794, 206] width 238 height 84
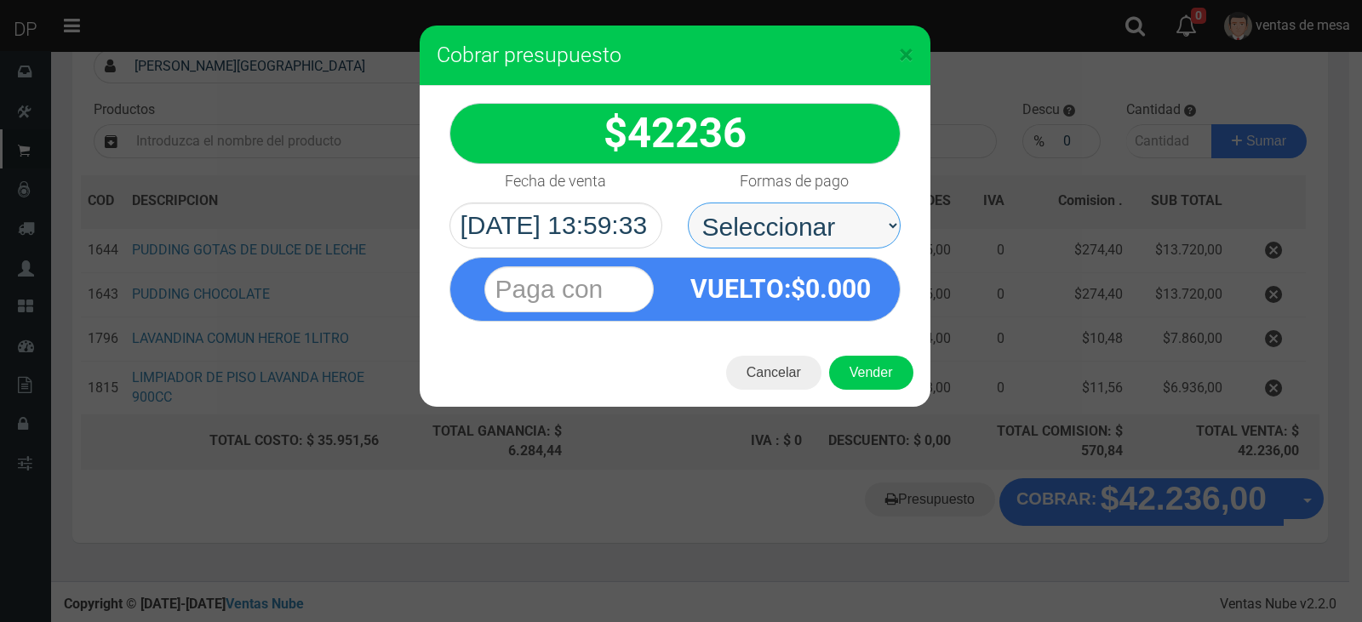
drag, startPoint x: 839, startPoint y: 211, endPoint x: 848, endPoint y: 245, distance: 35.1
click at [840, 210] on select "Seleccionar Efectivo Tarjeta de Crédito Depósito Débito" at bounding box center [794, 226] width 213 height 46
select select "Efectivo"
click at [688, 203] on select "Seleccionar Efectivo Tarjeta de Crédito Depósito Débito" at bounding box center [794, 226] width 213 height 46
click at [896, 394] on div "Cancelar Vender" at bounding box center [675, 373] width 511 height 68
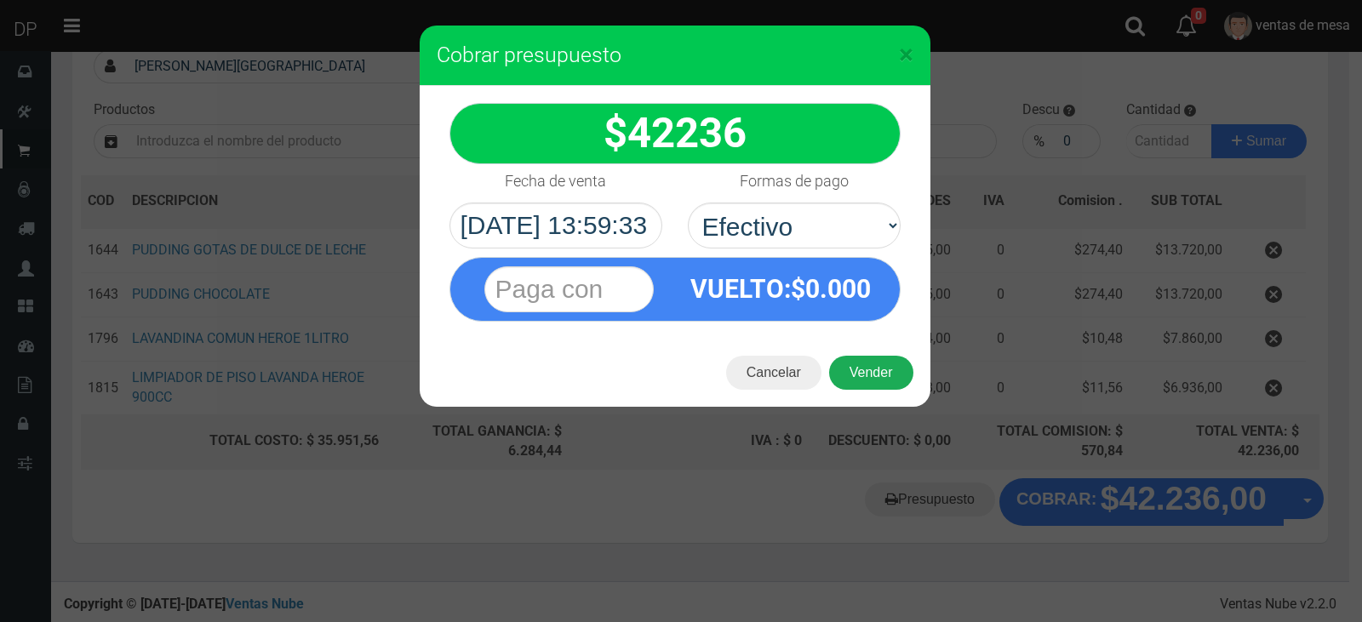
click at [897, 366] on button "Vender" at bounding box center [871, 373] width 84 height 34
click at [0, 0] on div "Cargando..." at bounding box center [0, 0] width 0 height 0
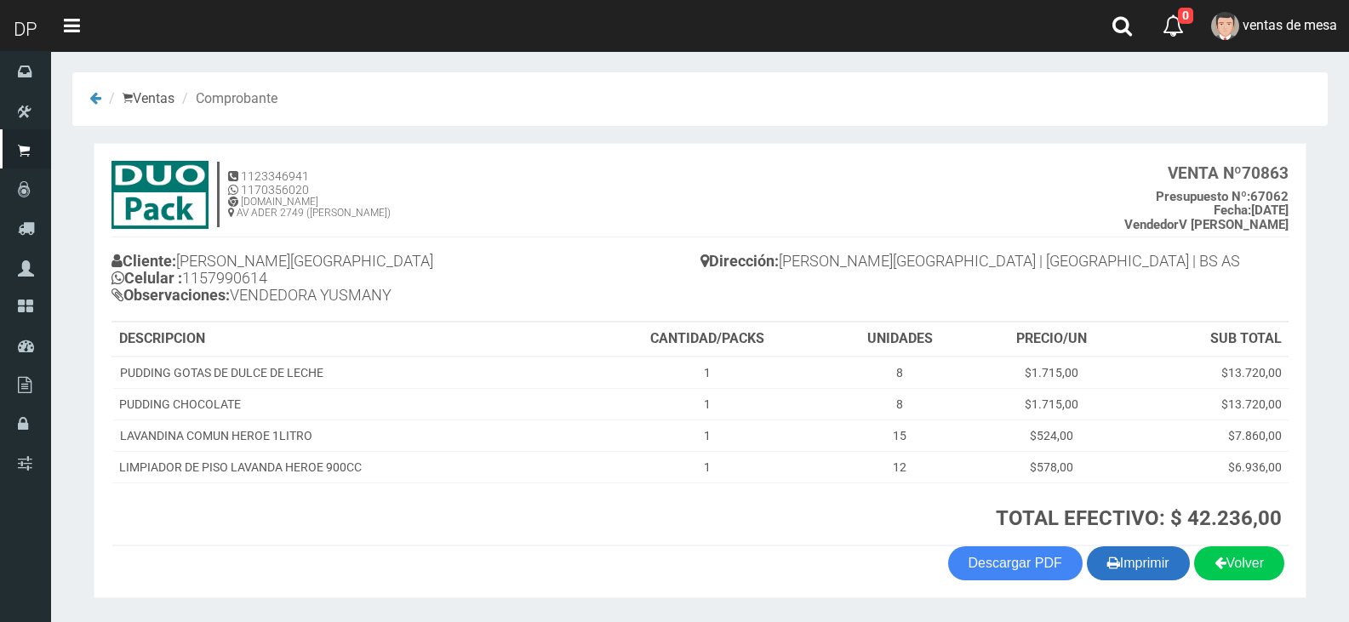
scroll to position [52, 0]
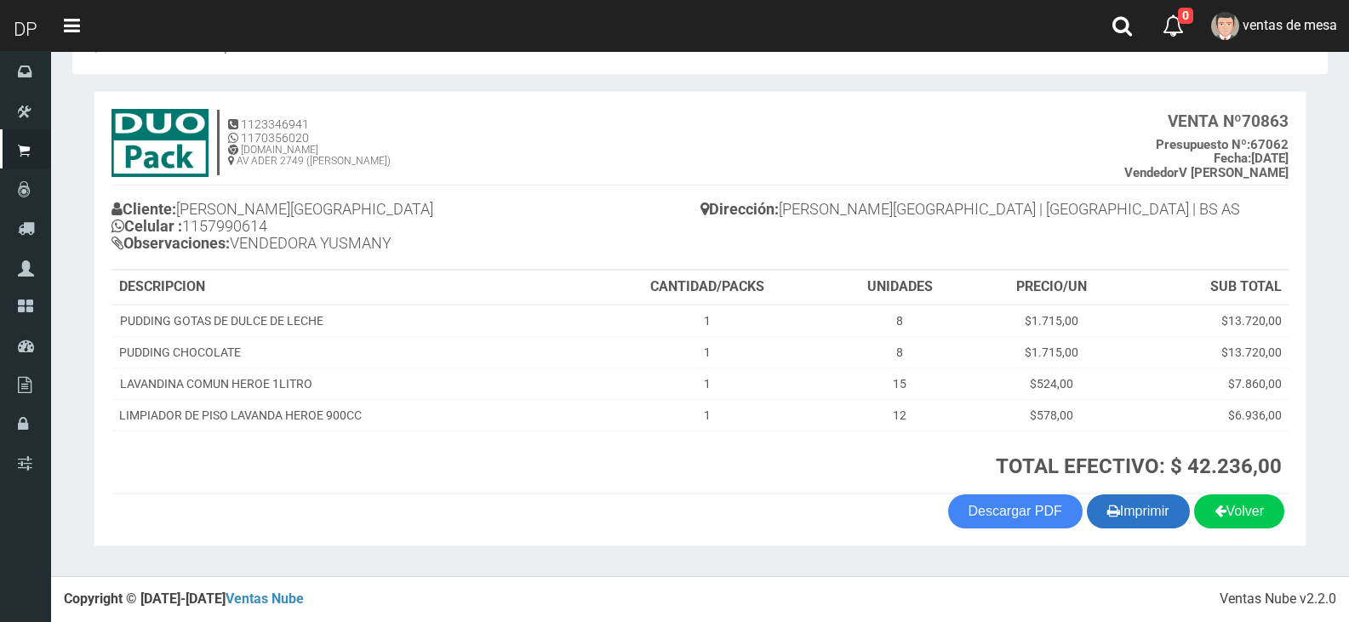
click at [1139, 513] on button "Imprimir" at bounding box center [1138, 512] width 103 height 34
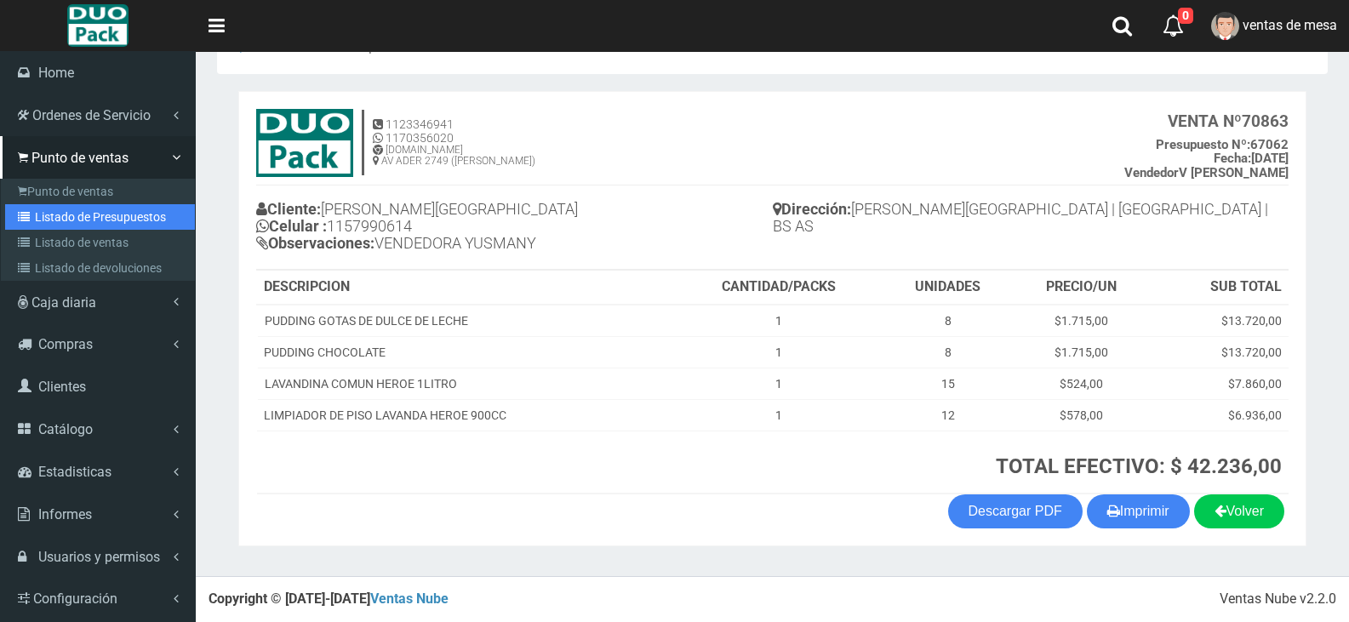
click at [50, 212] on link "Listado de Presupuestos" at bounding box center [100, 217] width 190 height 26
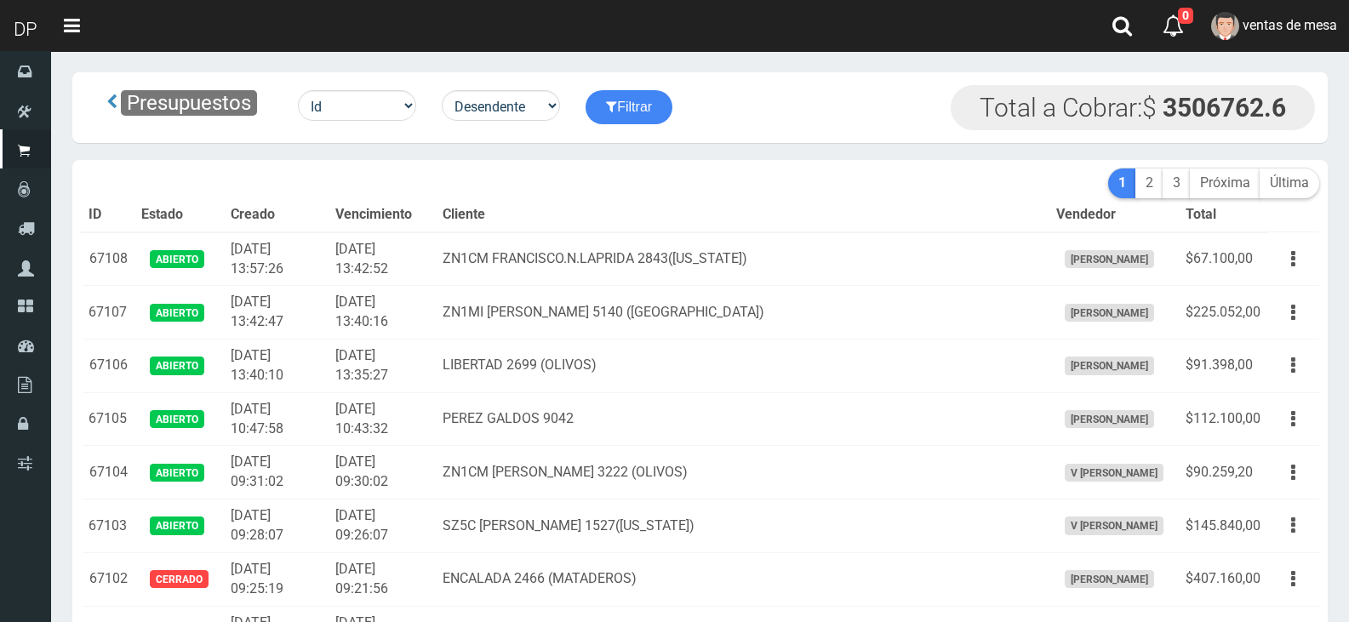
click at [644, 203] on th "Cliente" at bounding box center [742, 215] width 613 height 34
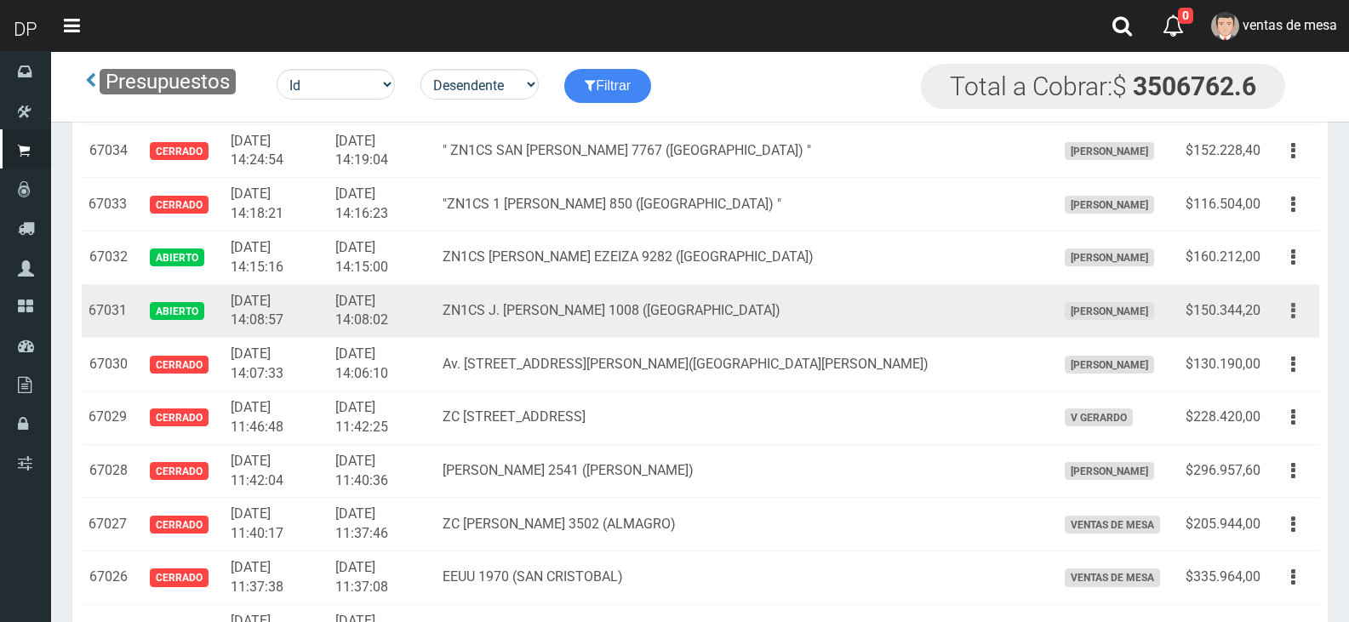
click at [1297, 321] on button "button" at bounding box center [1293, 311] width 38 height 30
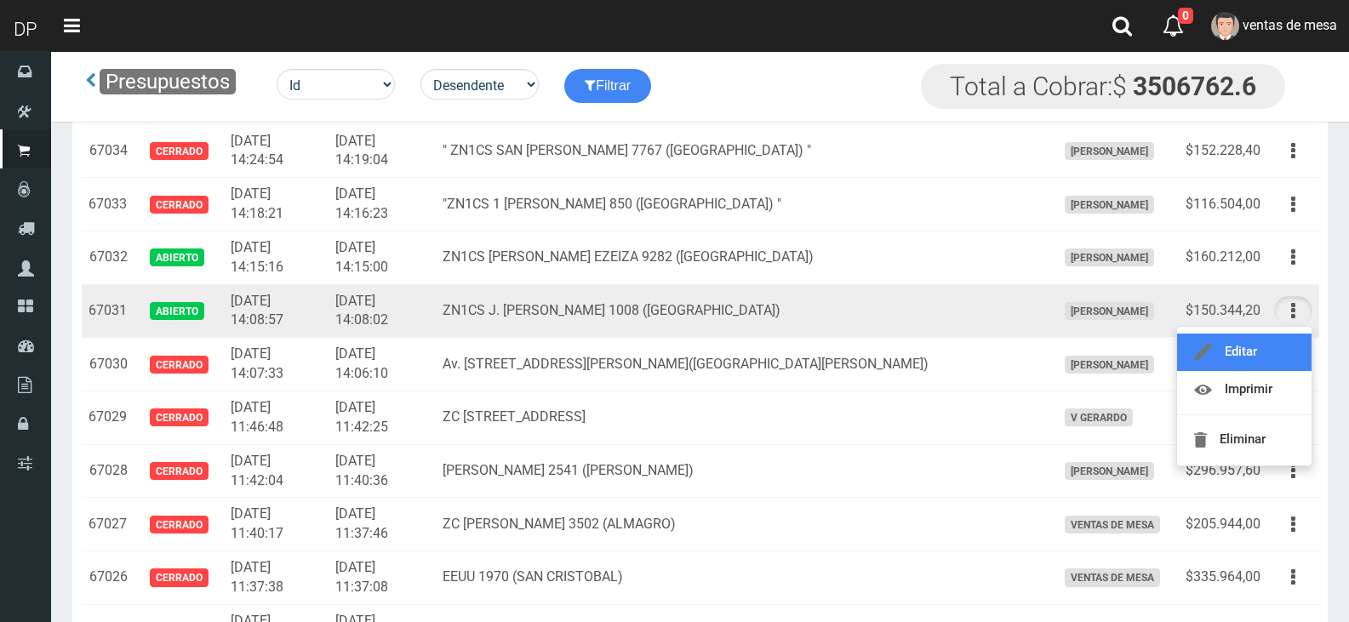
click at [1288, 360] on link "Editar" at bounding box center [1244, 352] width 135 height 37
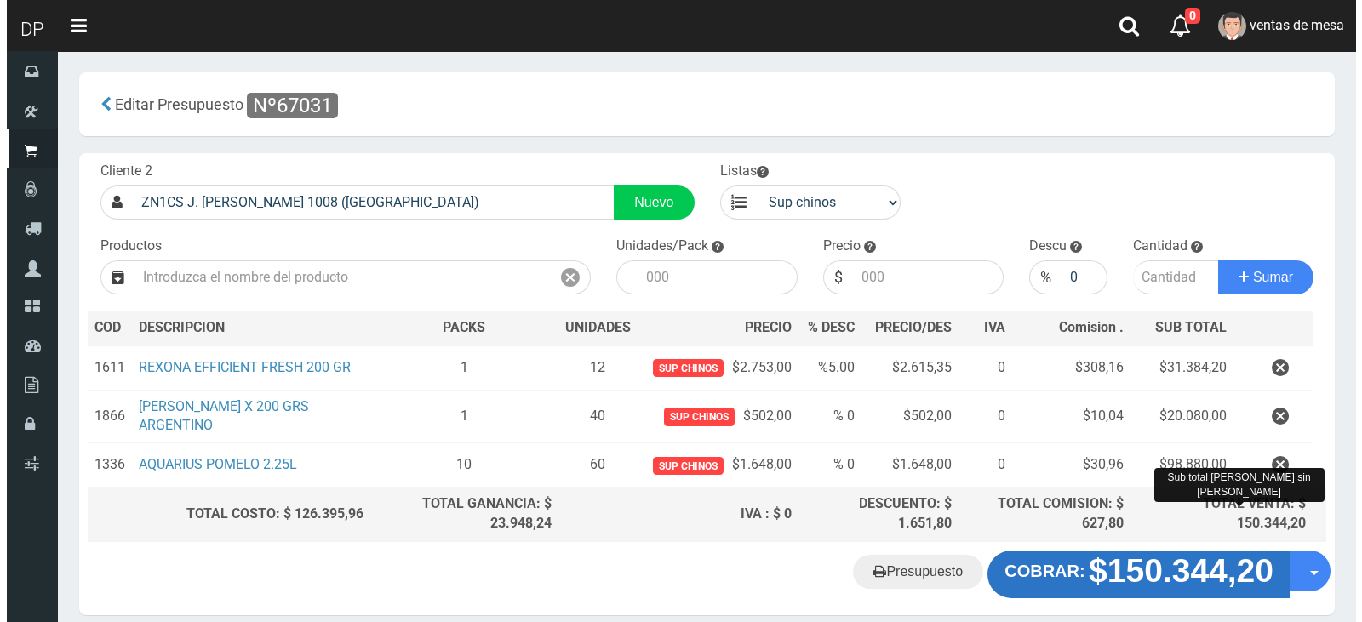
scroll to position [72, 0]
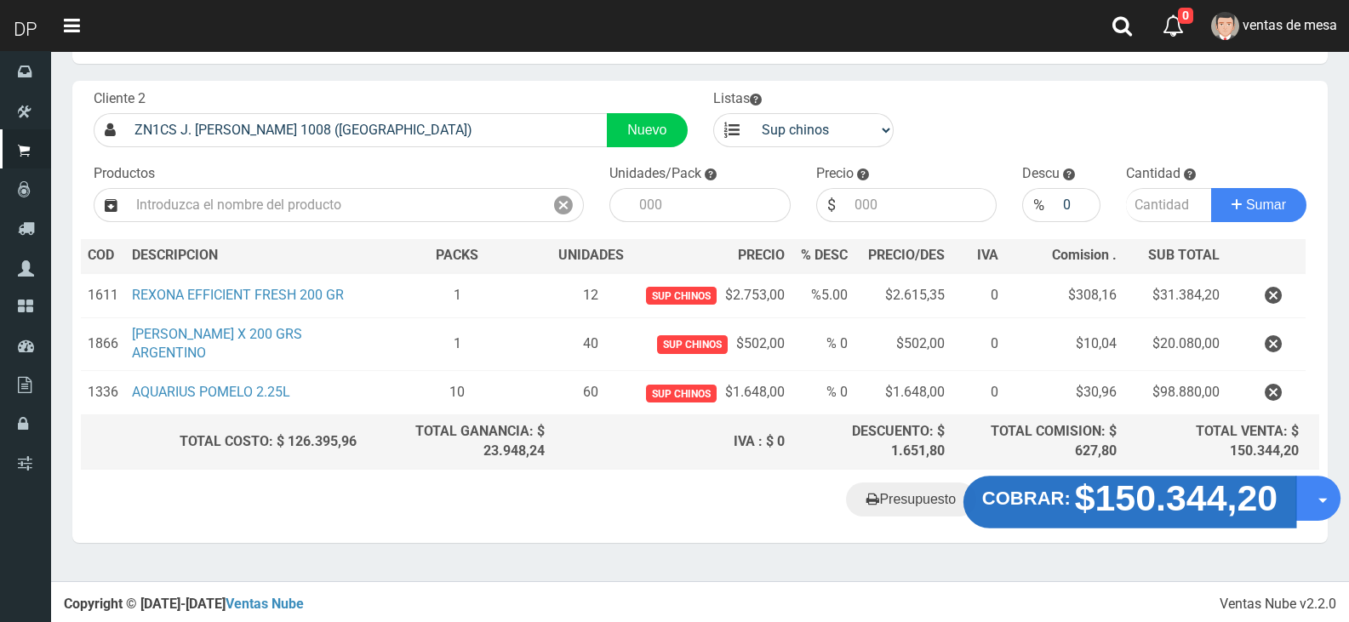
click at [1188, 511] on strong "$150.344,20" at bounding box center [1176, 498] width 203 height 40
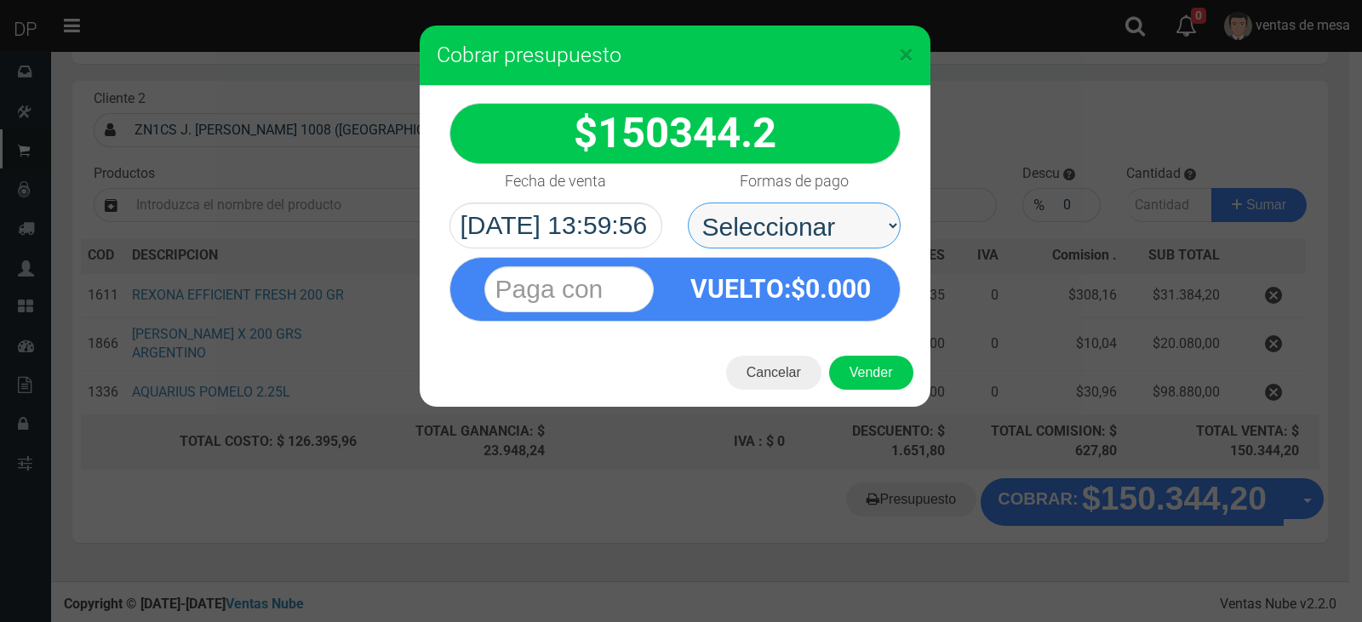
click at [856, 243] on select "Seleccionar Efectivo Tarjeta de Crédito Depósito Débito" at bounding box center [794, 226] width 213 height 46
select select "Efectivo"
click at [688, 203] on select "Seleccionar Efectivo Tarjeta de Crédito Depósito Débito" at bounding box center [794, 226] width 213 height 46
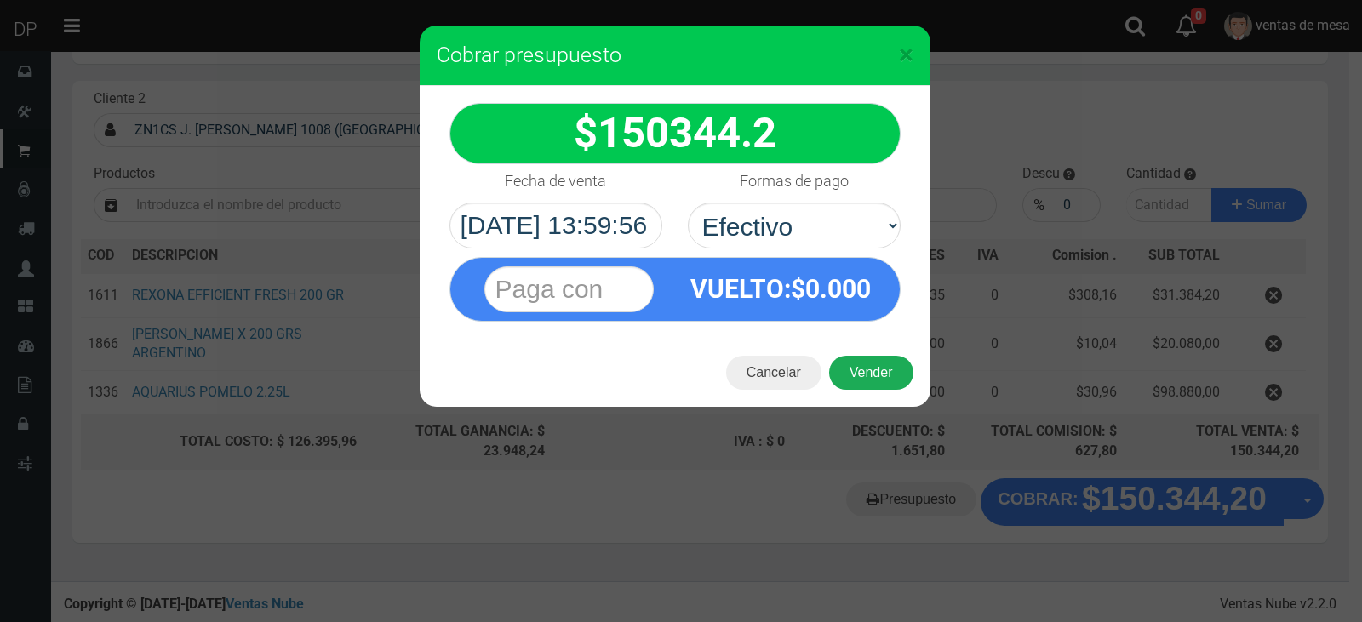
click at [864, 375] on button "Vender" at bounding box center [871, 373] width 84 height 34
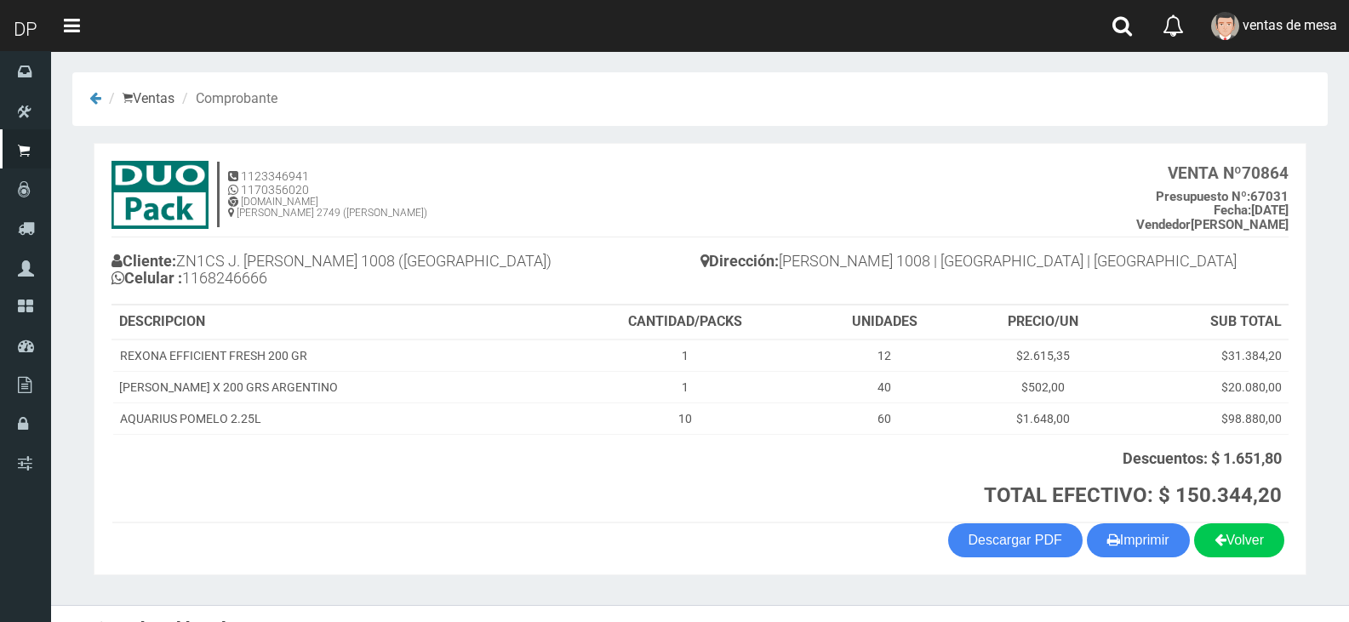
scroll to position [29, 0]
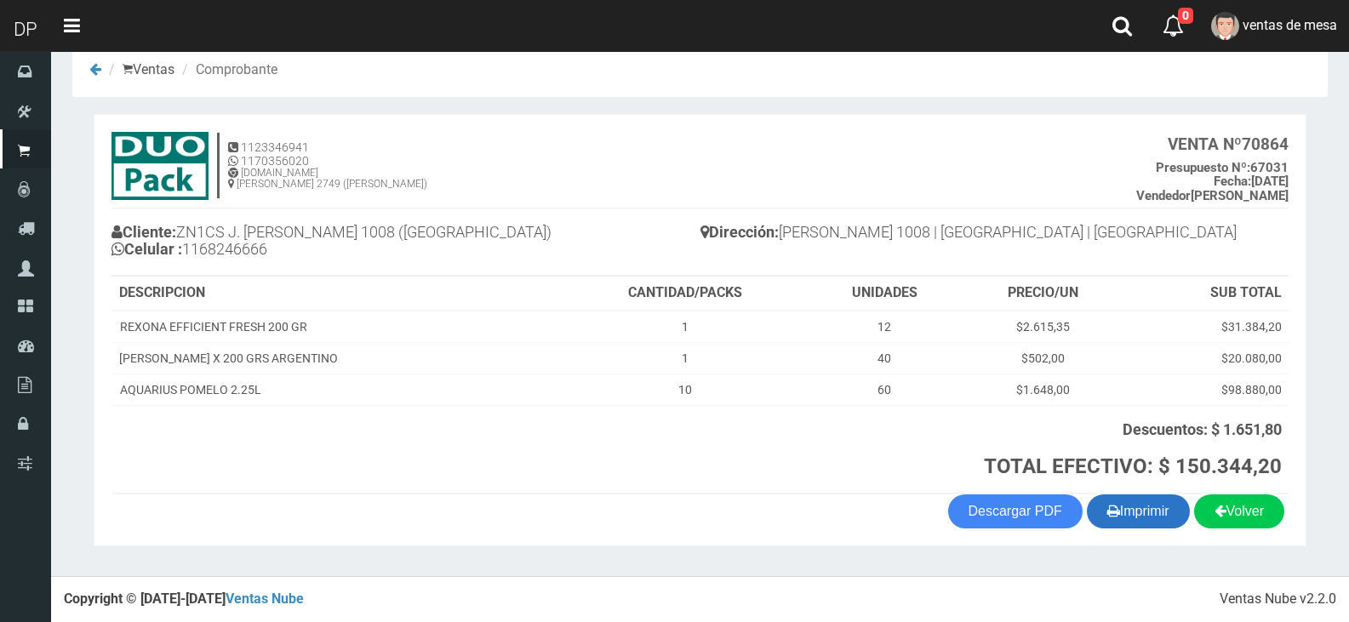
click at [1142, 518] on button "Imprimir" at bounding box center [1138, 512] width 103 height 34
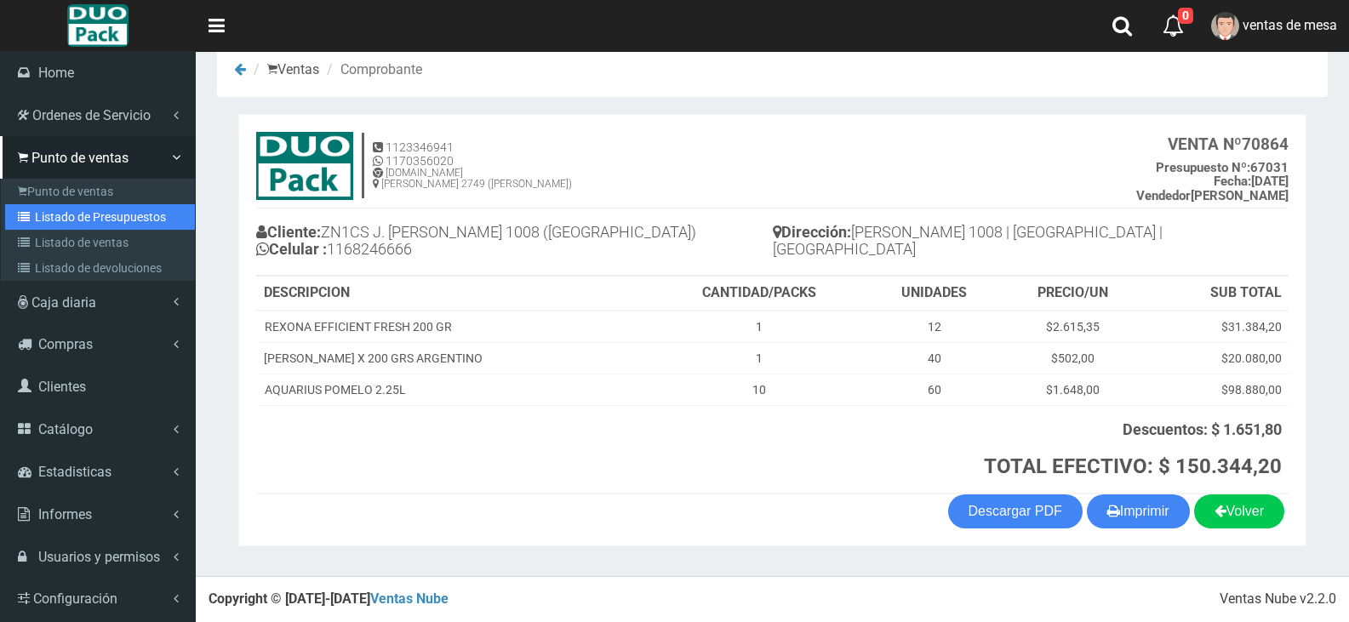
click at [49, 212] on link "Listado de Presupuestos" at bounding box center [100, 217] width 190 height 26
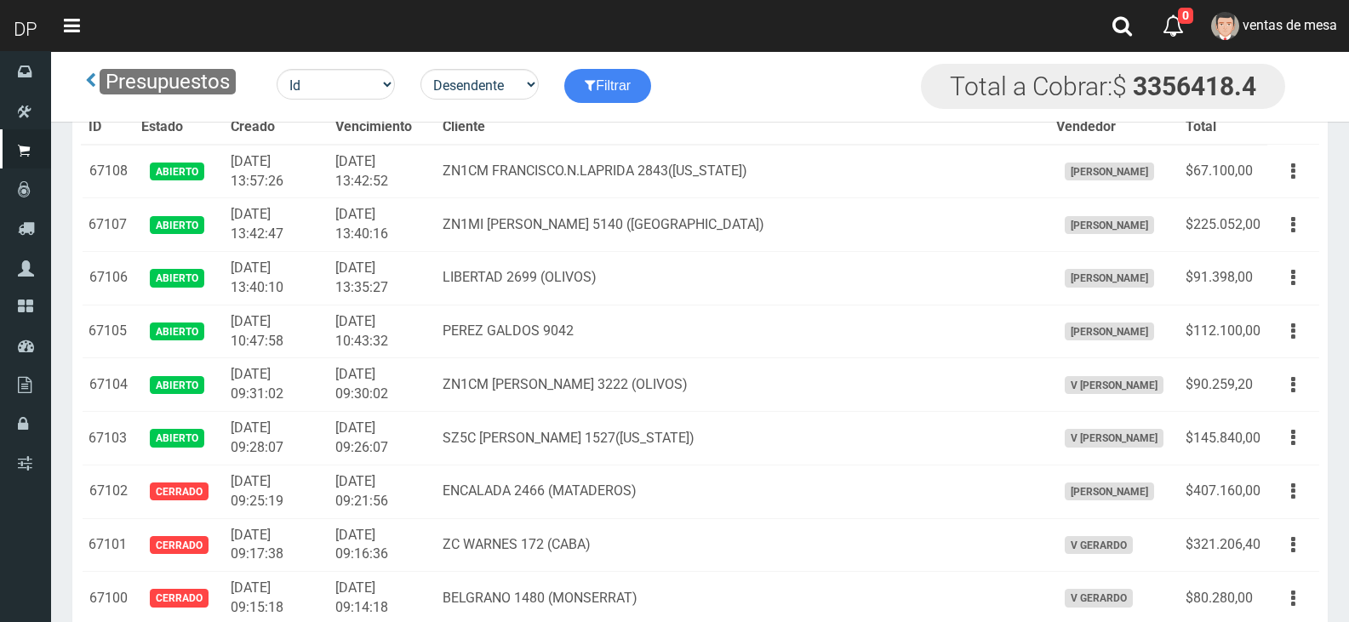
scroll to position [3630, 0]
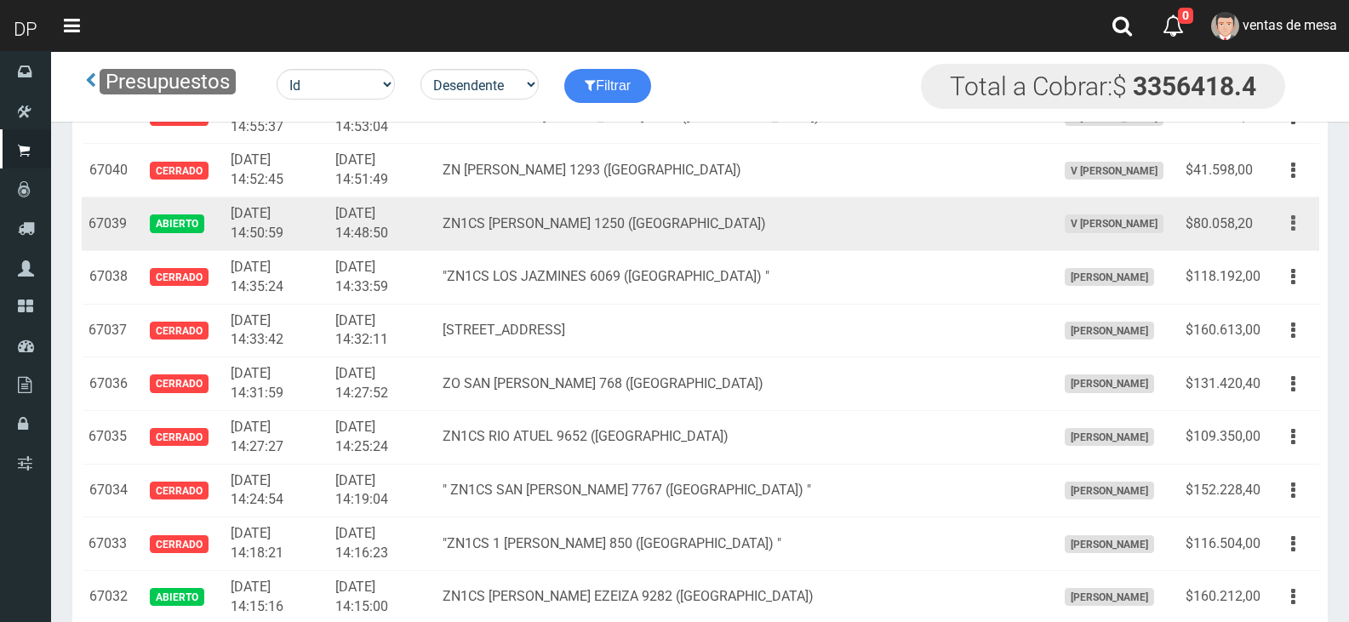
click at [1298, 210] on button "button" at bounding box center [1293, 224] width 38 height 30
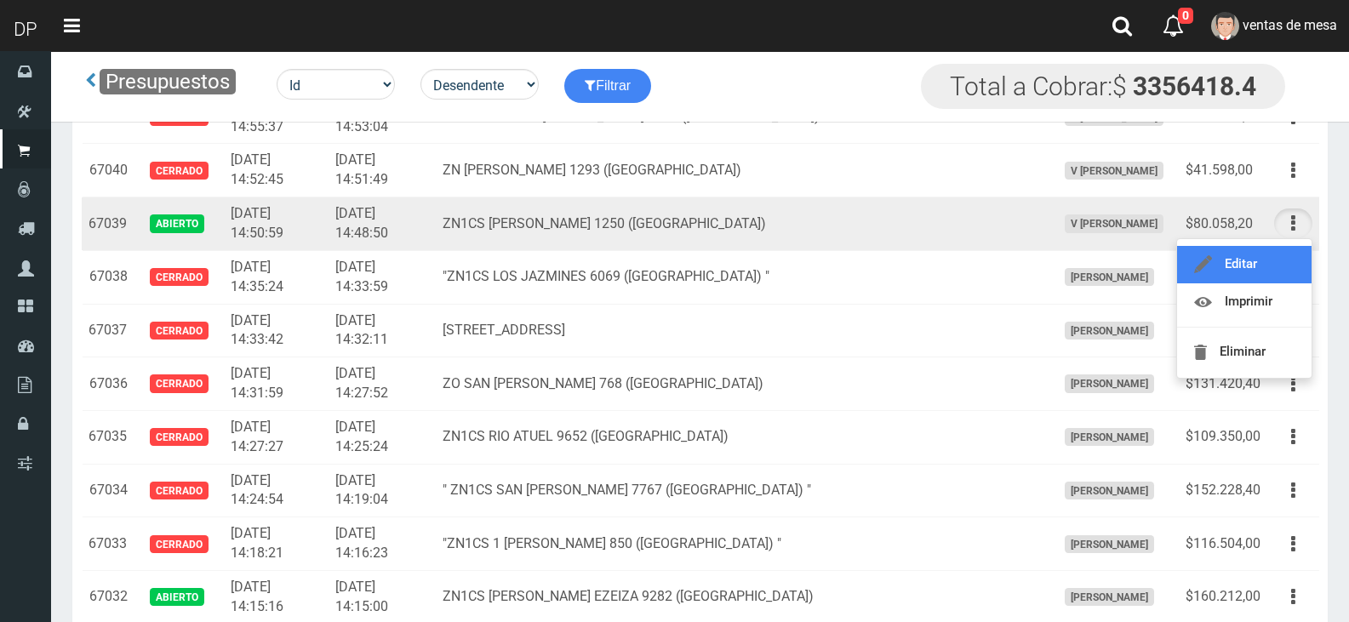
click at [1287, 254] on link "Editar" at bounding box center [1244, 264] width 135 height 37
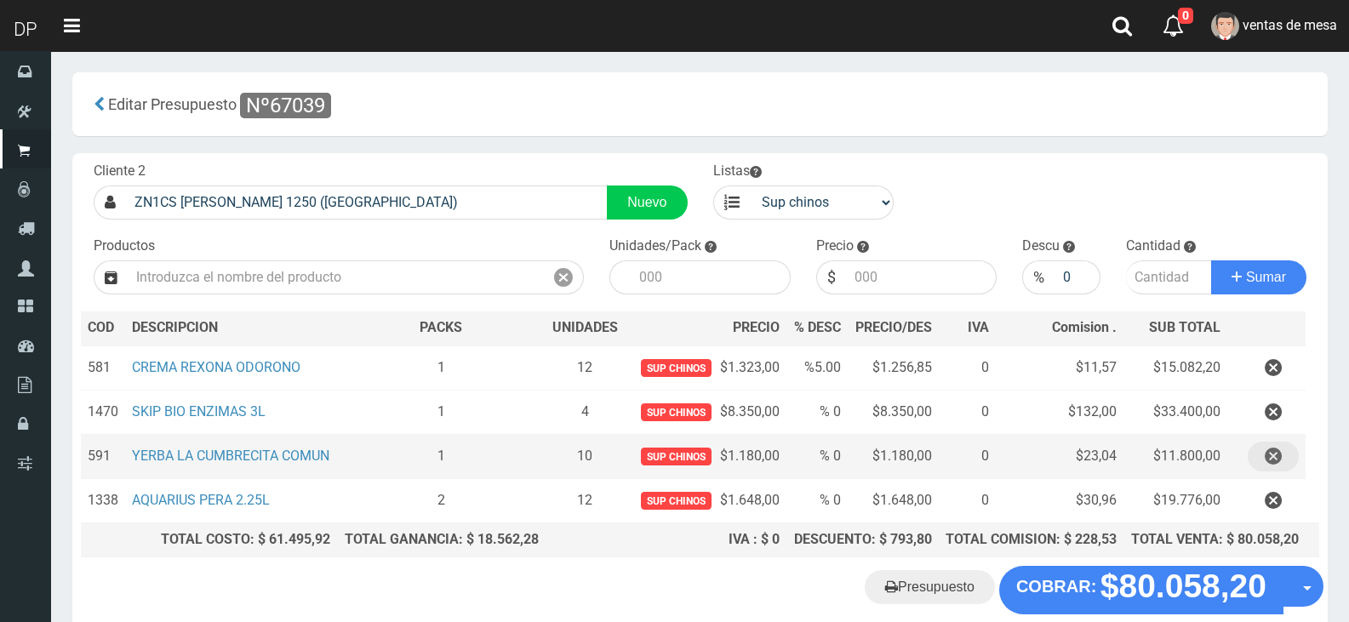
click at [1259, 465] on button "button" at bounding box center [1273, 457] width 51 height 30
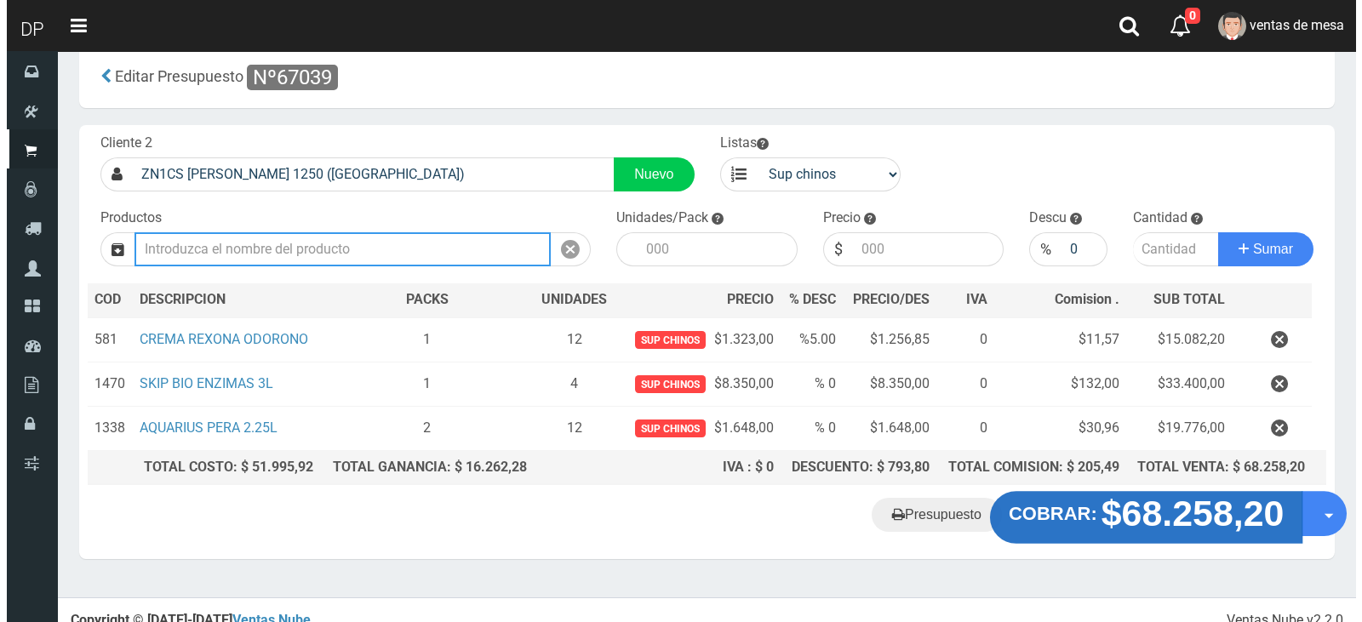
scroll to position [43, 0]
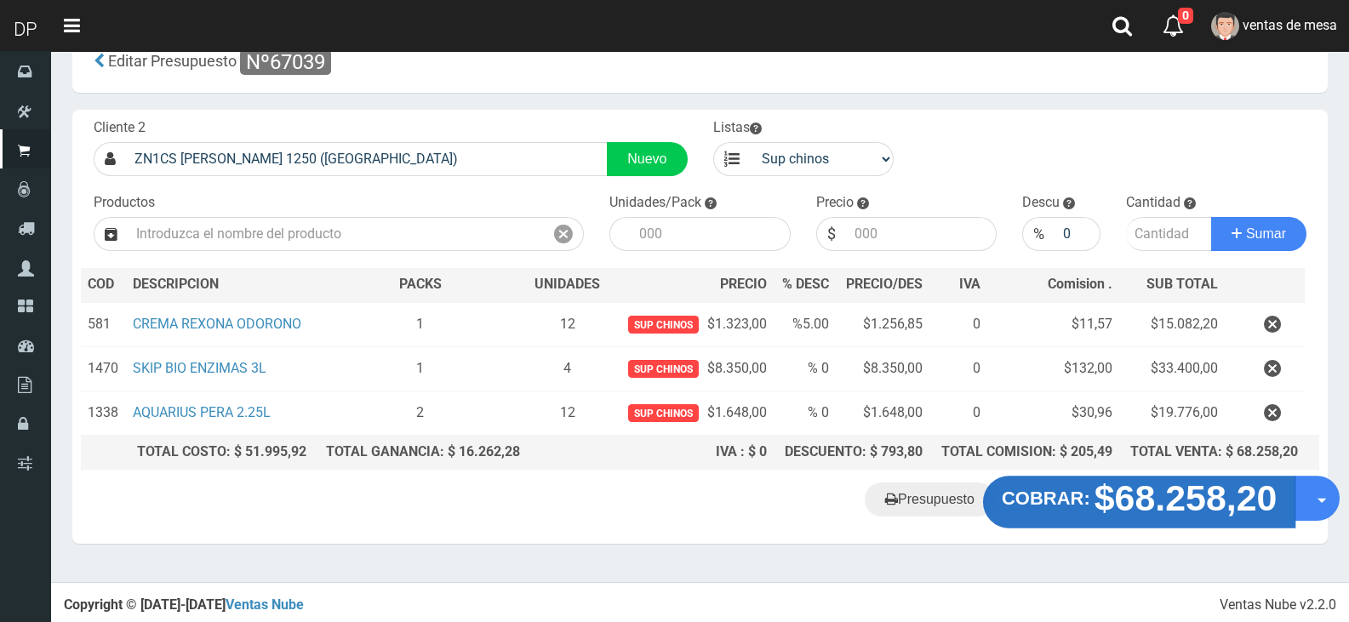
click at [1191, 515] on strong "$68.258,20" at bounding box center [1186, 498] width 183 height 40
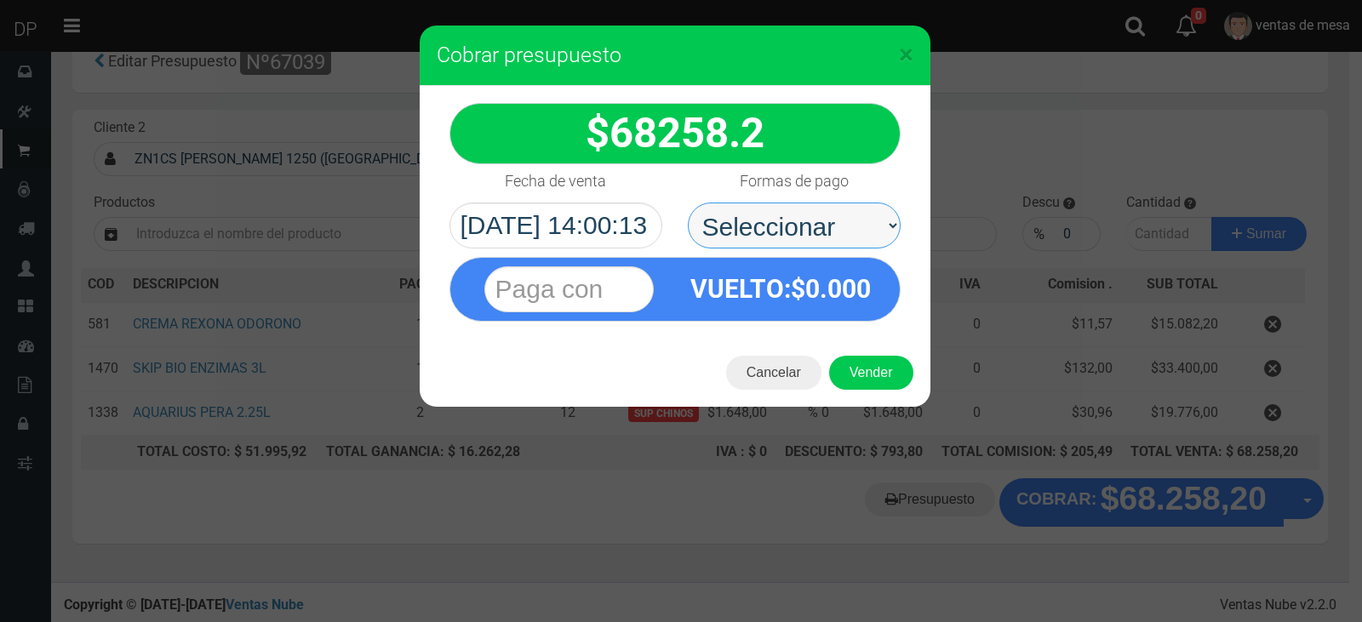
click at [827, 232] on select "Seleccionar Efectivo Tarjeta de Crédito Depósito Débito" at bounding box center [794, 226] width 213 height 46
select select "Efectivo"
click at [688, 203] on select "Seleccionar Efectivo Tarjeta de Crédito Depósito Débito" at bounding box center [794, 226] width 213 height 46
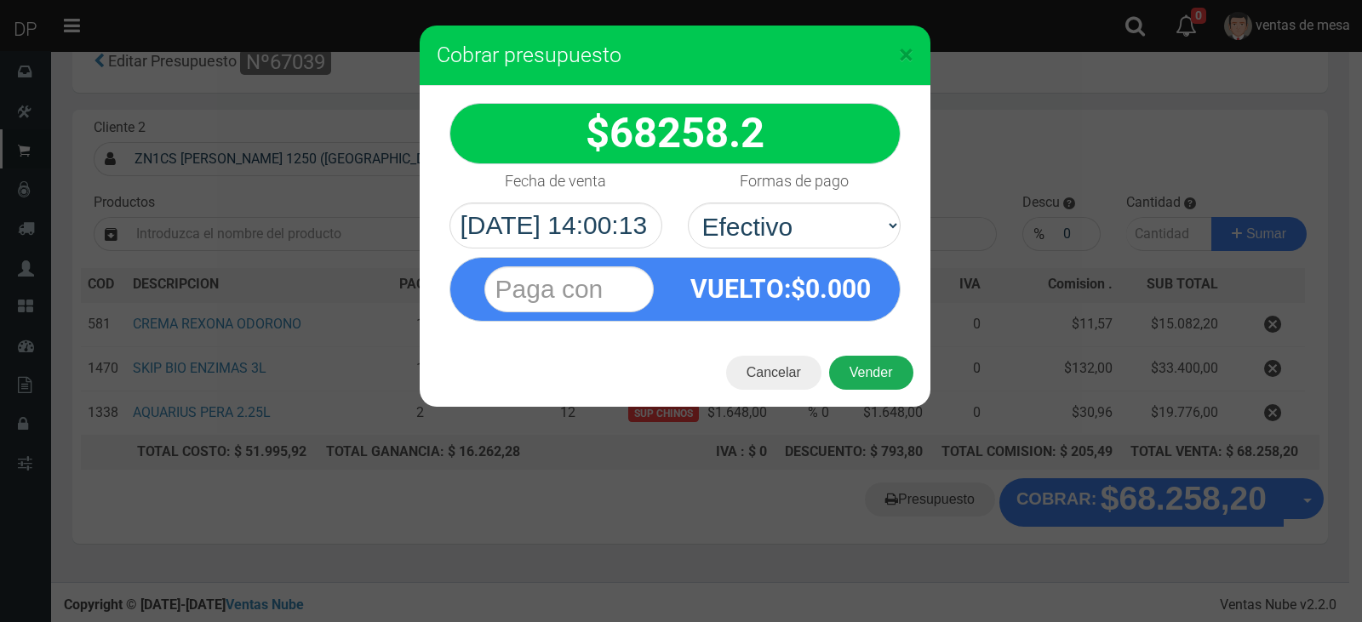
click at [880, 375] on button "Vender" at bounding box center [871, 373] width 84 height 34
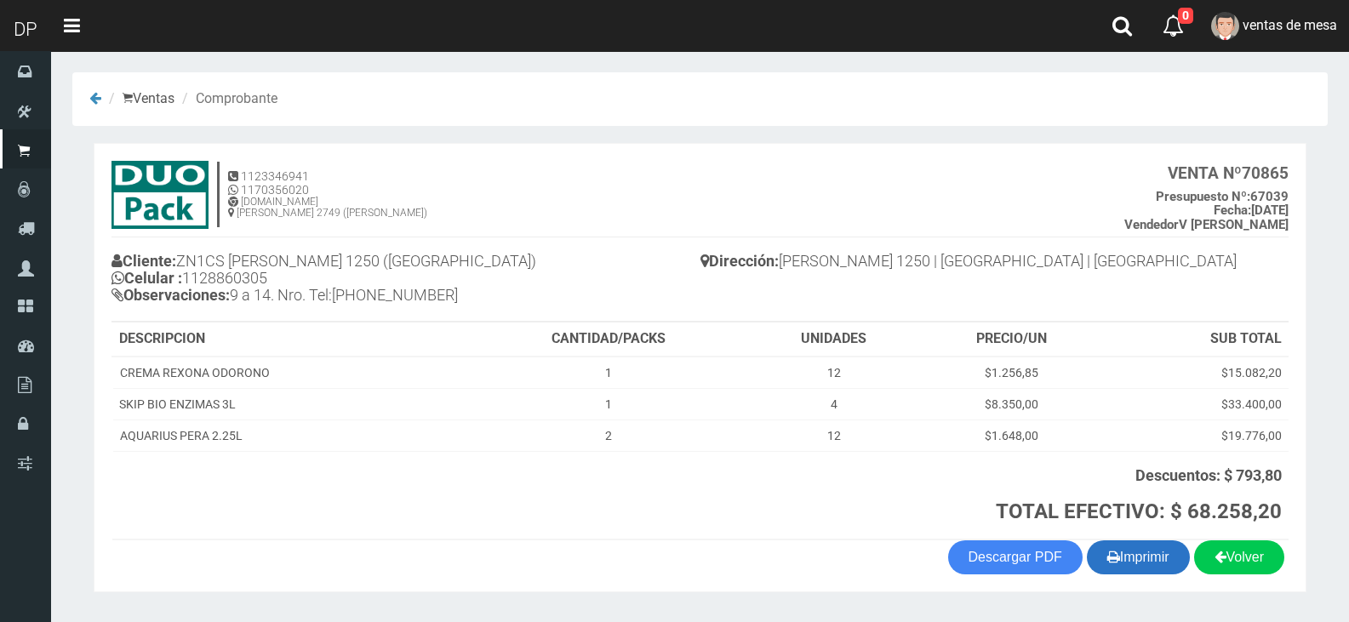
scroll to position [46, 0]
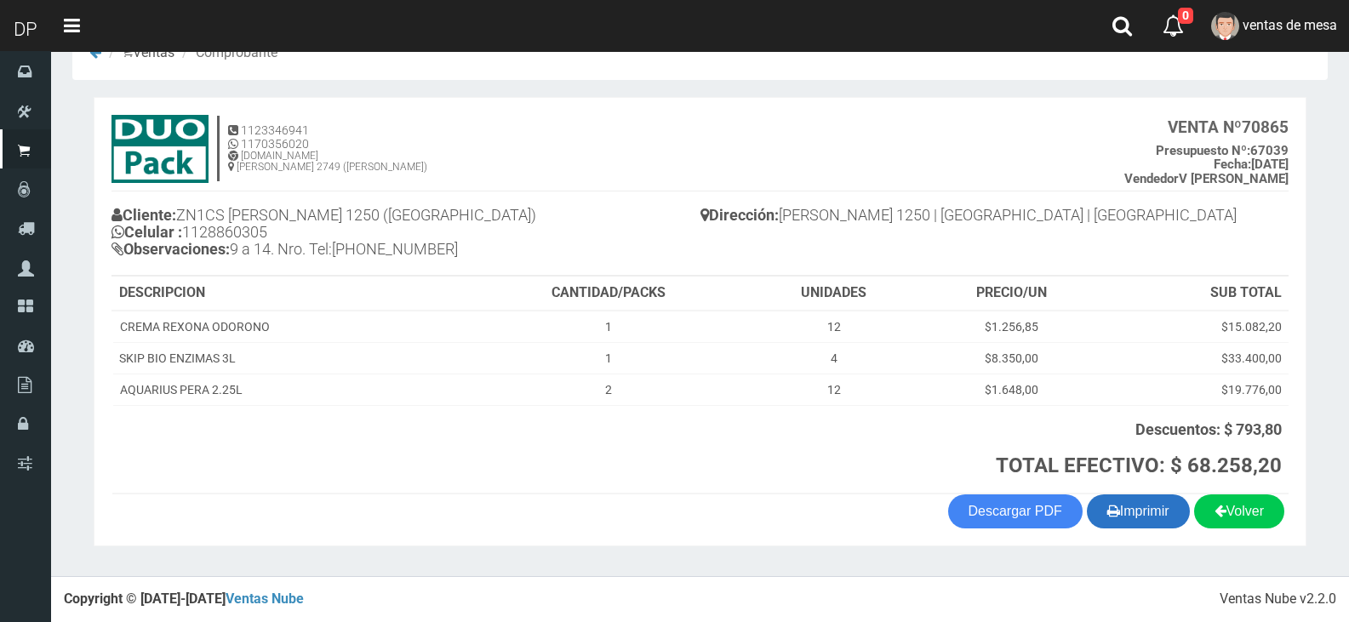
click at [1131, 512] on button "Imprimir" at bounding box center [1138, 512] width 103 height 34
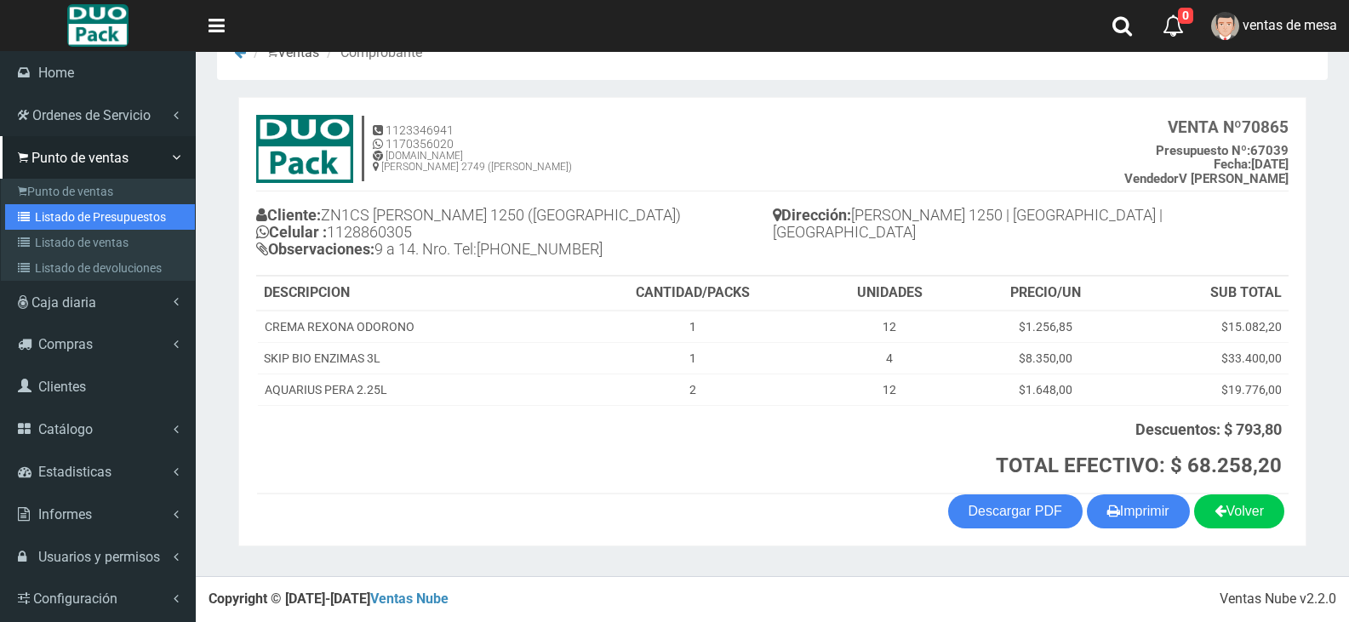
click at [129, 220] on link "Listado de Presupuestos" at bounding box center [100, 217] width 190 height 26
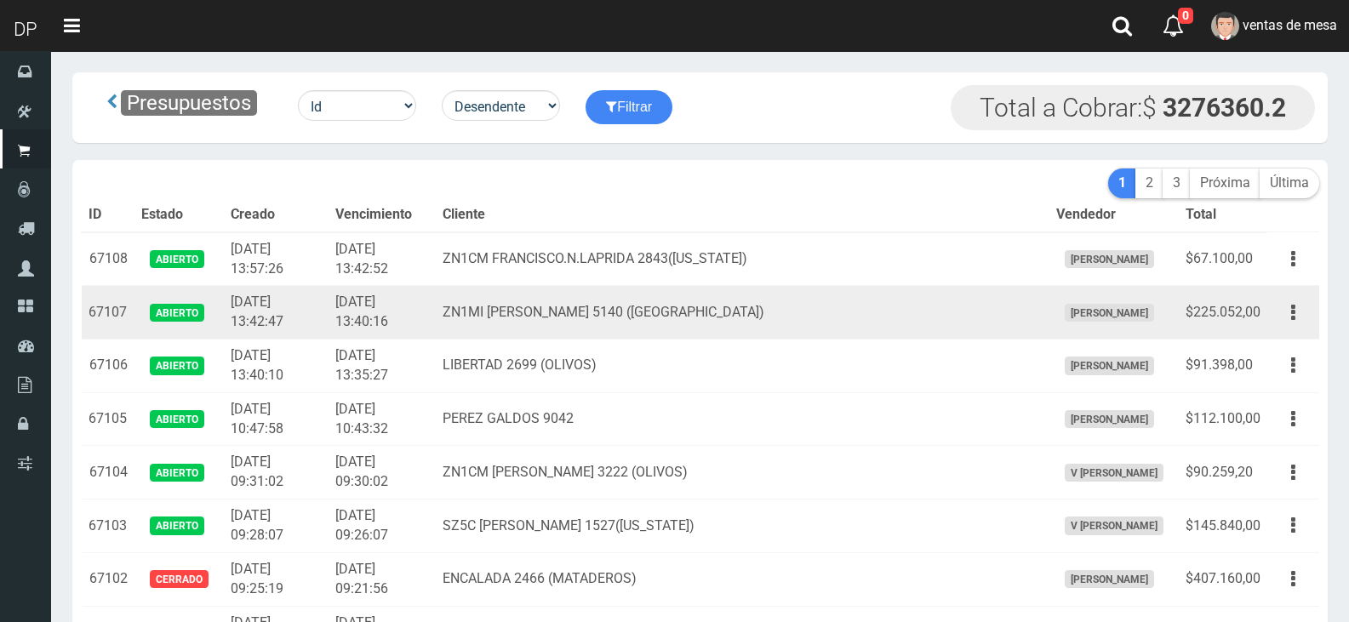
scroll to position [3096, 0]
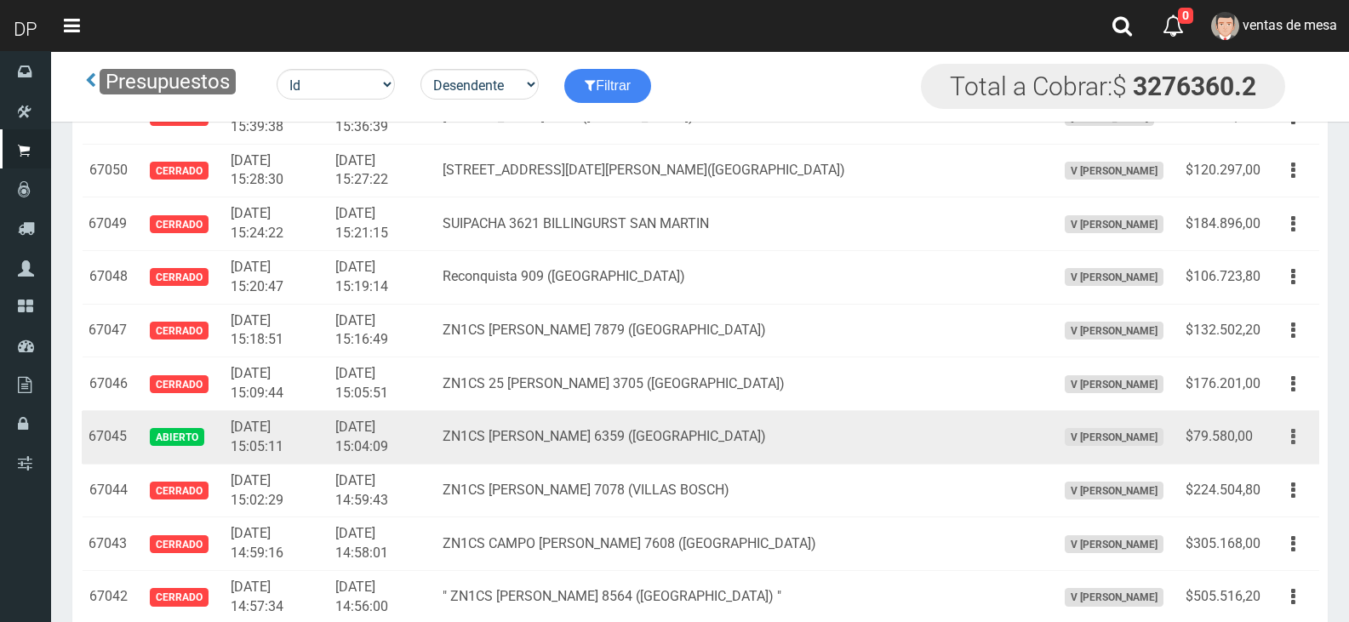
click at [1288, 444] on button "button" at bounding box center [1293, 437] width 38 height 30
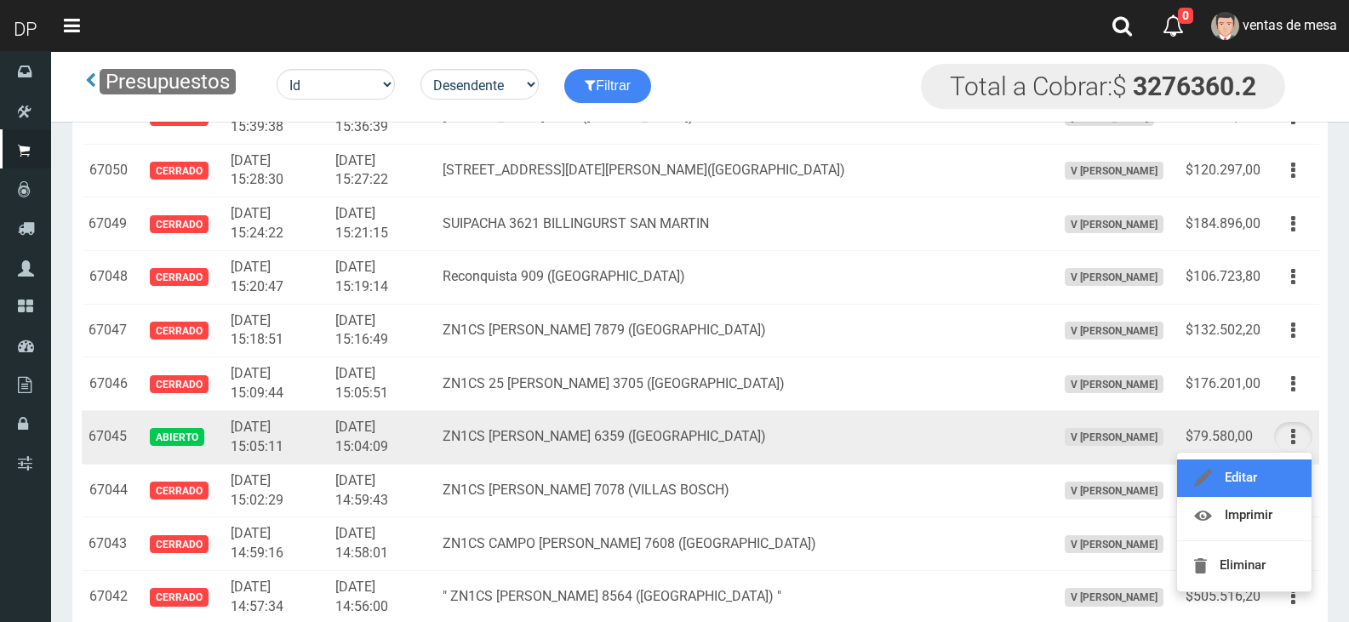
click at [1286, 460] on link "Editar" at bounding box center [1244, 478] width 135 height 37
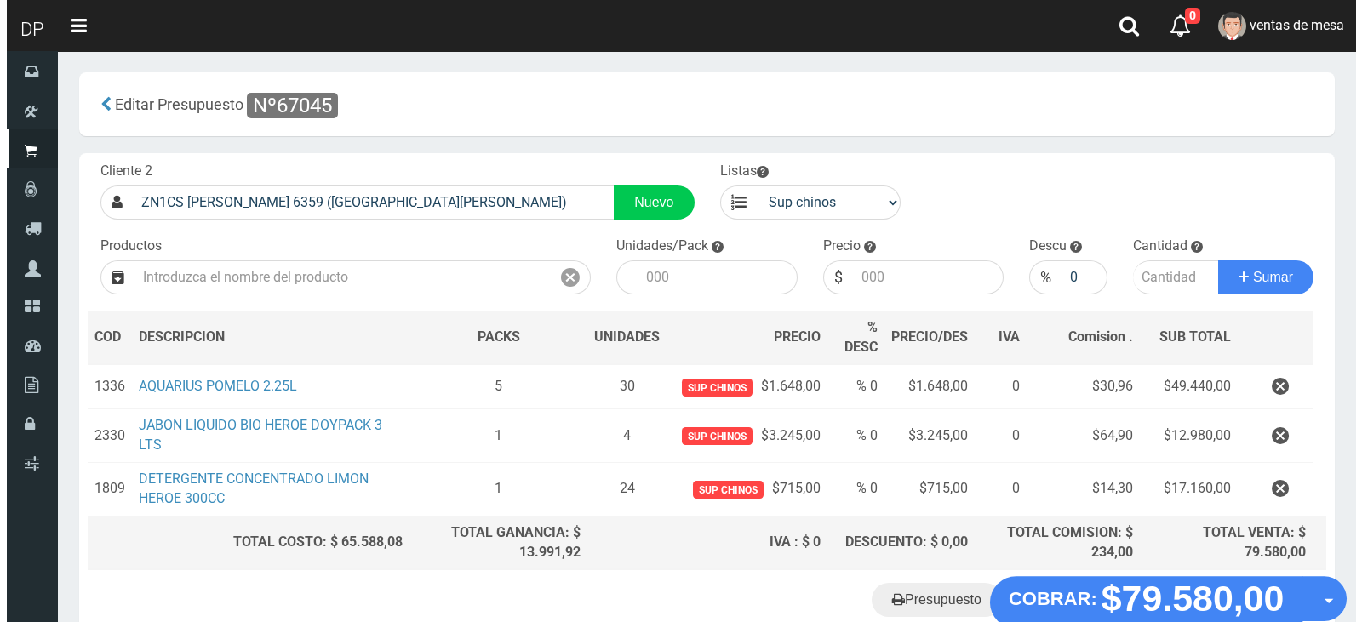
scroll to position [100, 0]
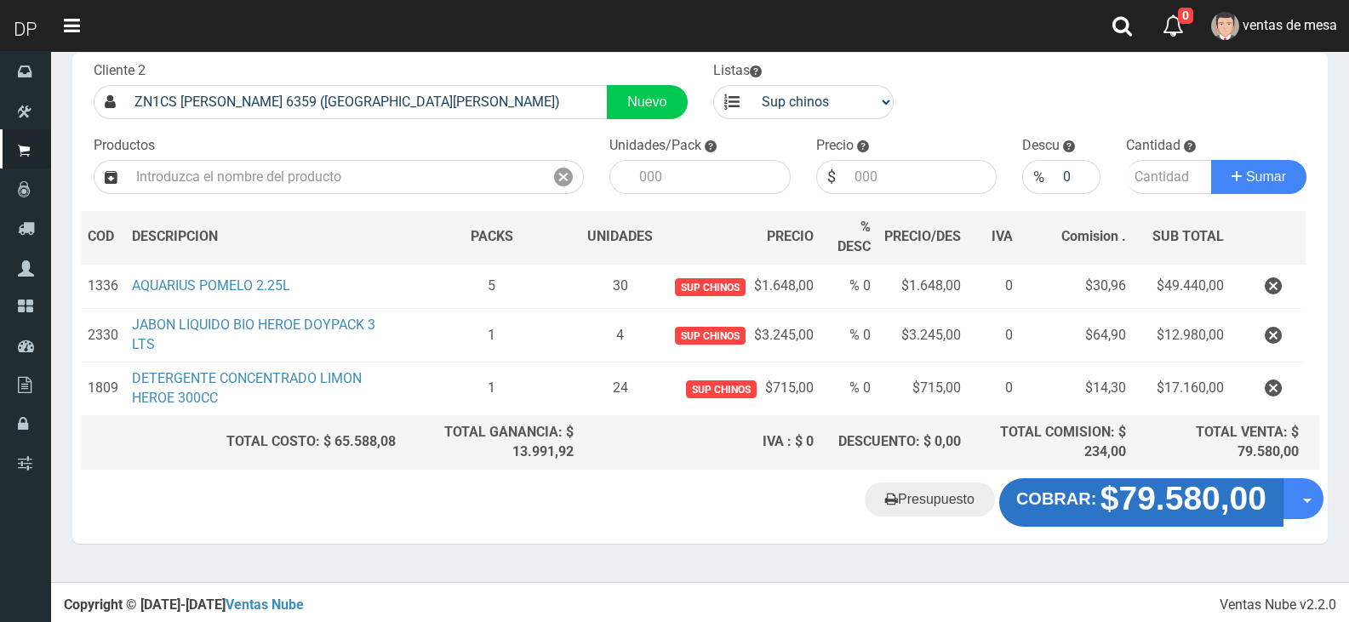
click at [1100, 522] on div "Presupuesto COBRAR: $79.580,00 Opciones" at bounding box center [700, 510] width 1256 height 65
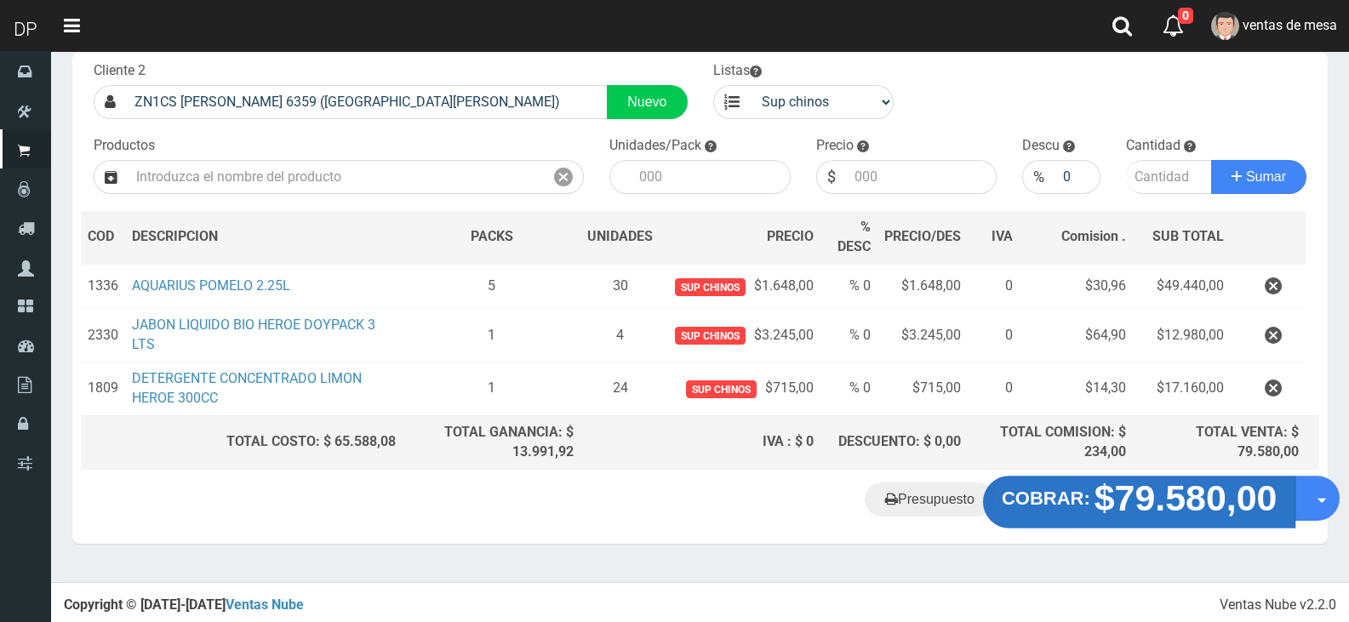
click at [1113, 496] on strong "$79.580,00" at bounding box center [1186, 498] width 183 height 40
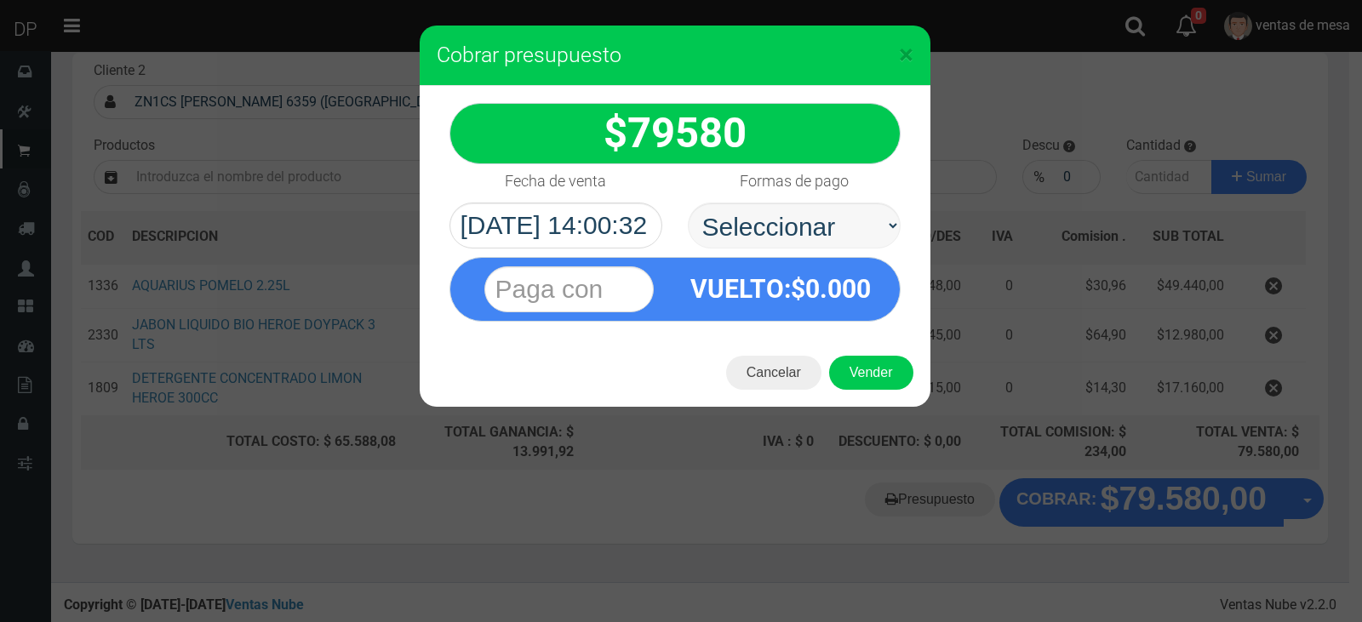
click at [777, 210] on select "Seleccionar Efectivo Tarjeta de Crédito Depósito Débito" at bounding box center [794, 226] width 213 height 46
select select "Efectivo"
click at [688, 203] on select "Seleccionar Efectivo Tarjeta de Crédito Depósito Débito" at bounding box center [794, 226] width 213 height 46
drag, startPoint x: 843, startPoint y: 363, endPoint x: 857, endPoint y: 401, distance: 41.0
click at [845, 375] on button "Vender" at bounding box center [871, 373] width 84 height 34
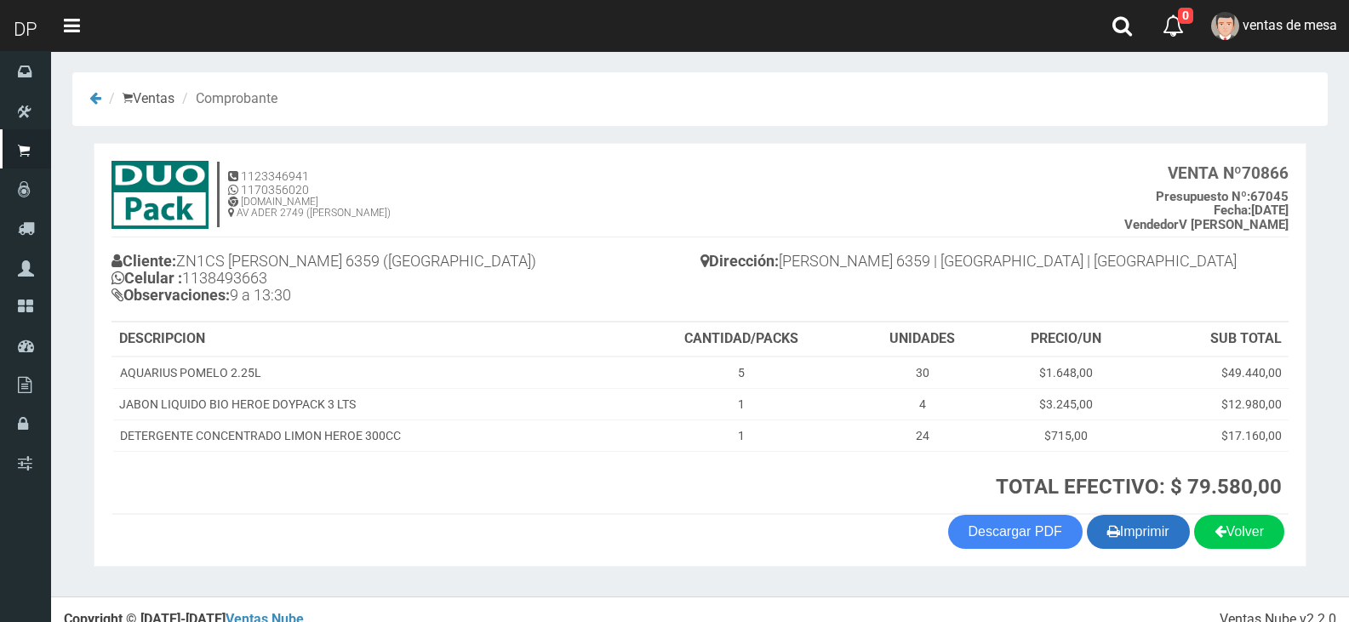
scroll to position [20, 0]
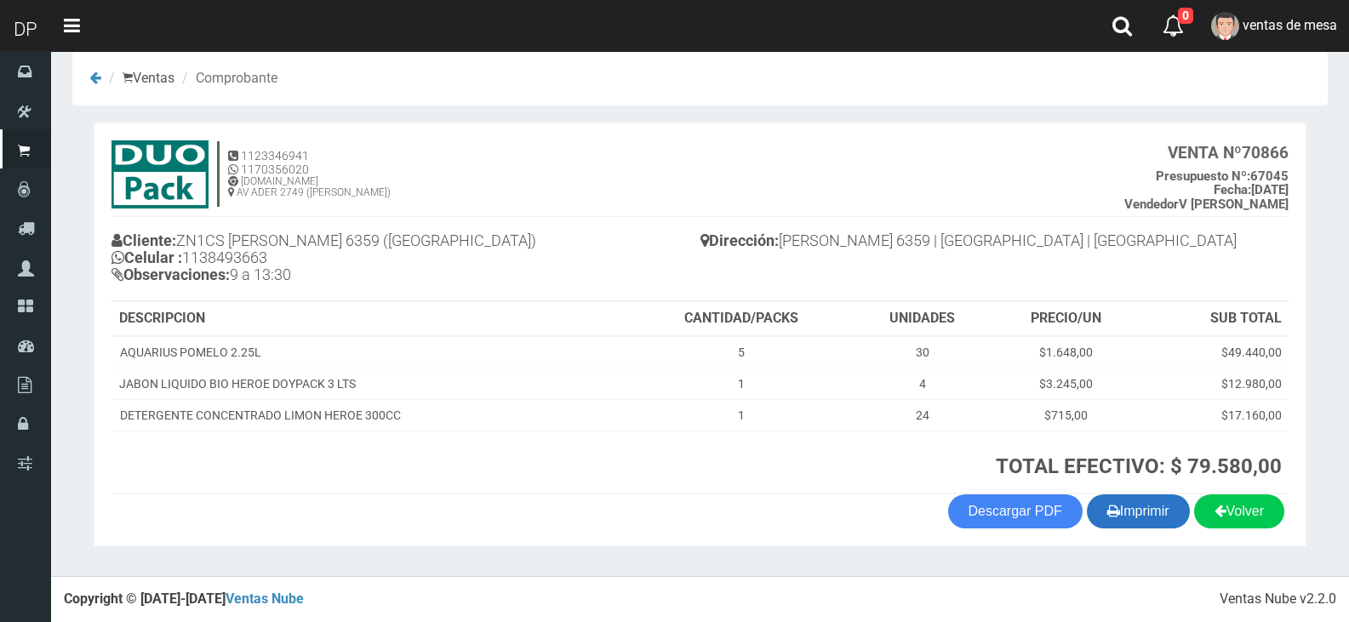
click at [1129, 507] on button "Imprimir" at bounding box center [1138, 512] width 103 height 34
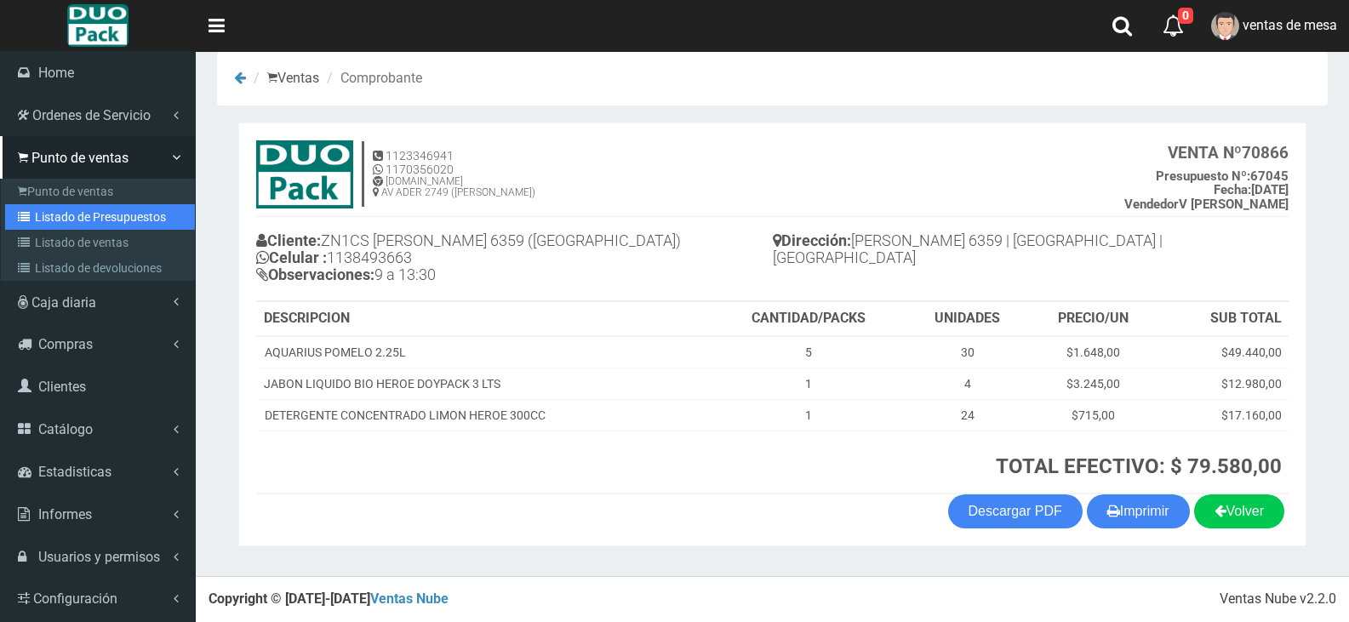
drag, startPoint x: 100, startPoint y: 216, endPoint x: 234, endPoint y: 143, distance: 153.1
click at [100, 216] on link "Listado de Presupuestos" at bounding box center [100, 217] width 190 height 26
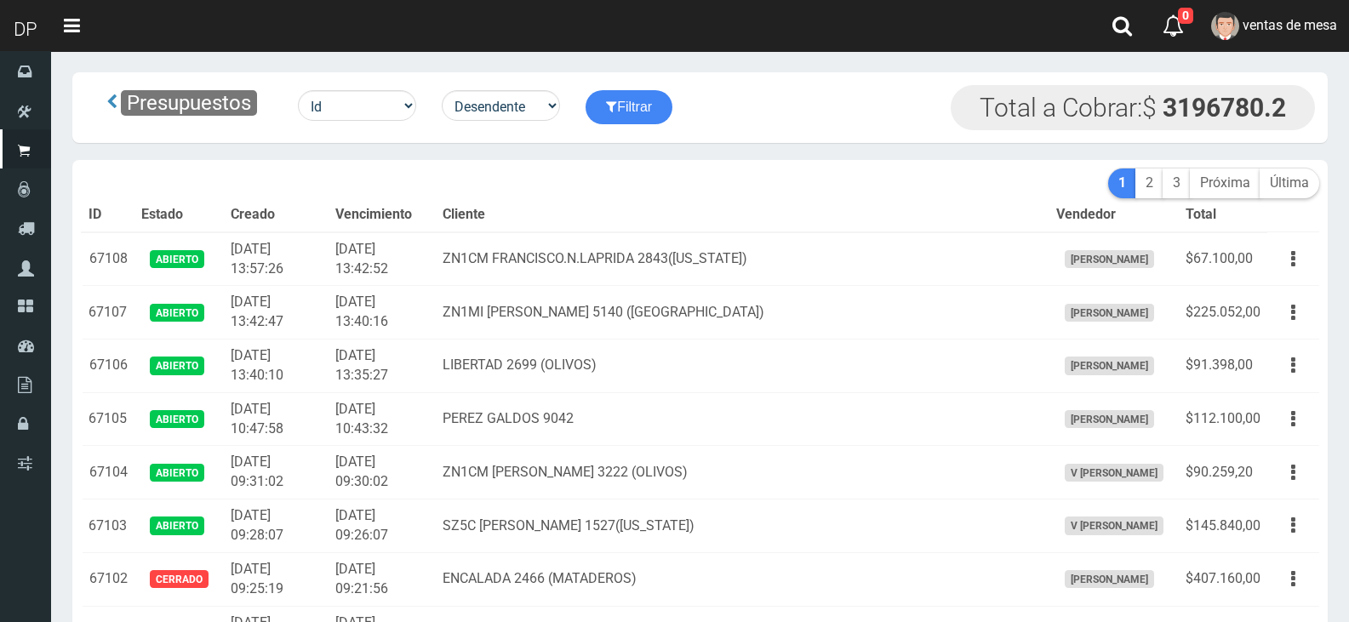
click at [669, 312] on td "ZN1MI FRANCISCO LAPRIDA 5140 (VILLA MARTELI)" at bounding box center [742, 313] width 613 height 54
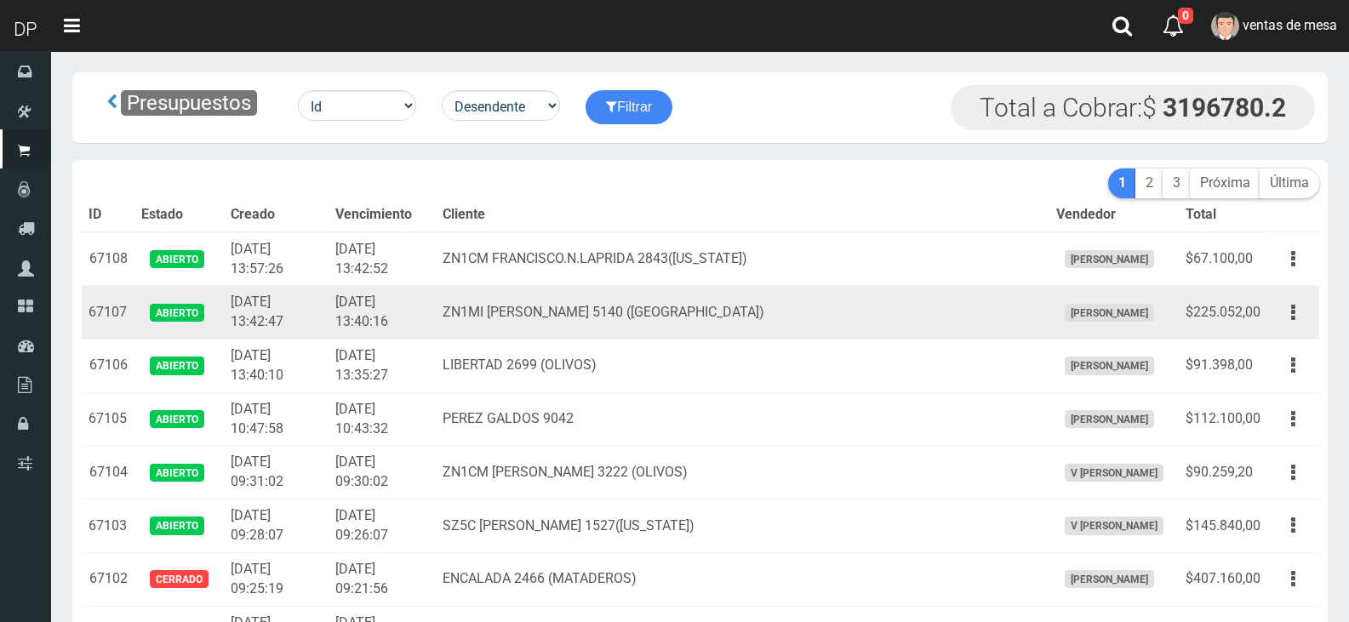
scroll to position [428, 0]
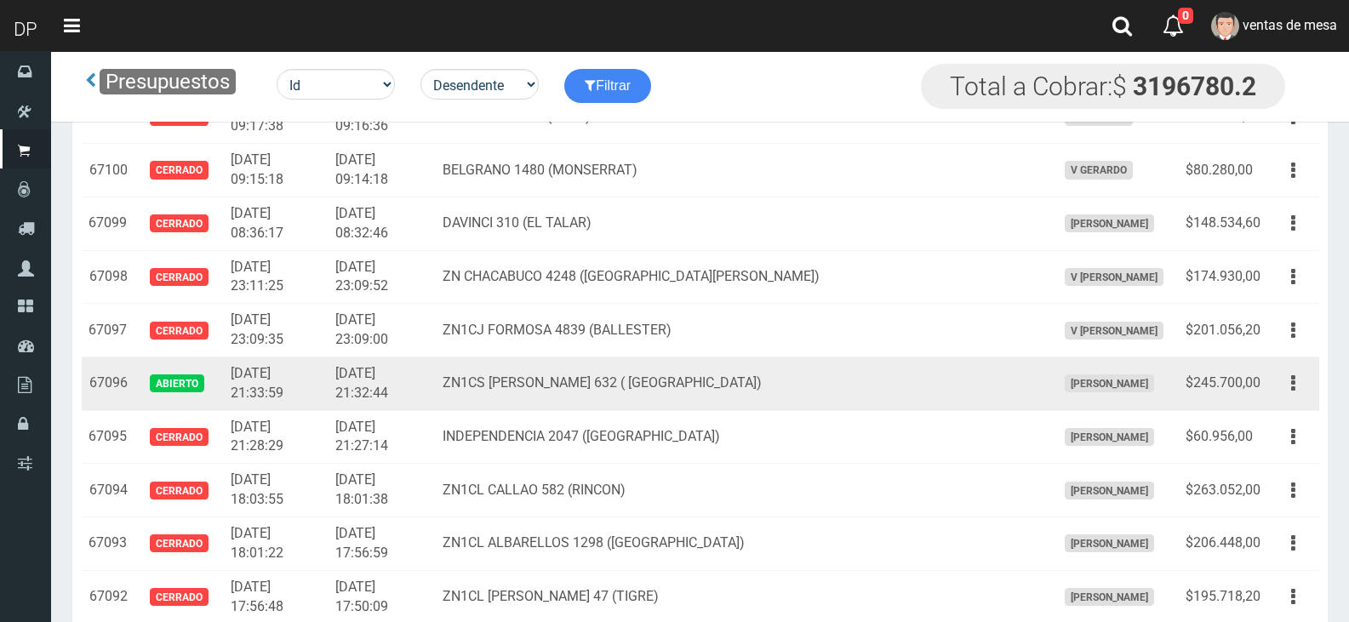
click at [1318, 392] on td "Editar Imprimir Eliminar" at bounding box center [1294, 384] width 52 height 54
click at [1294, 398] on icon "button" at bounding box center [1293, 384] width 4 height 30
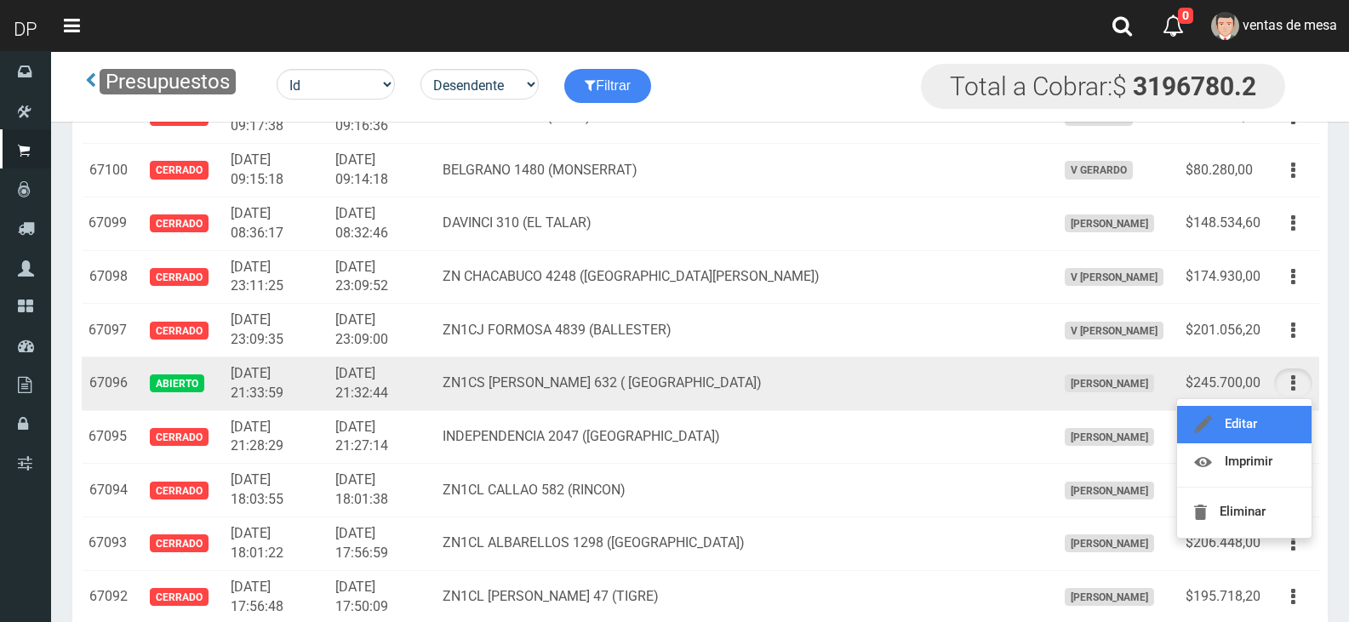
click at [1290, 416] on link "Editar" at bounding box center [1244, 424] width 135 height 37
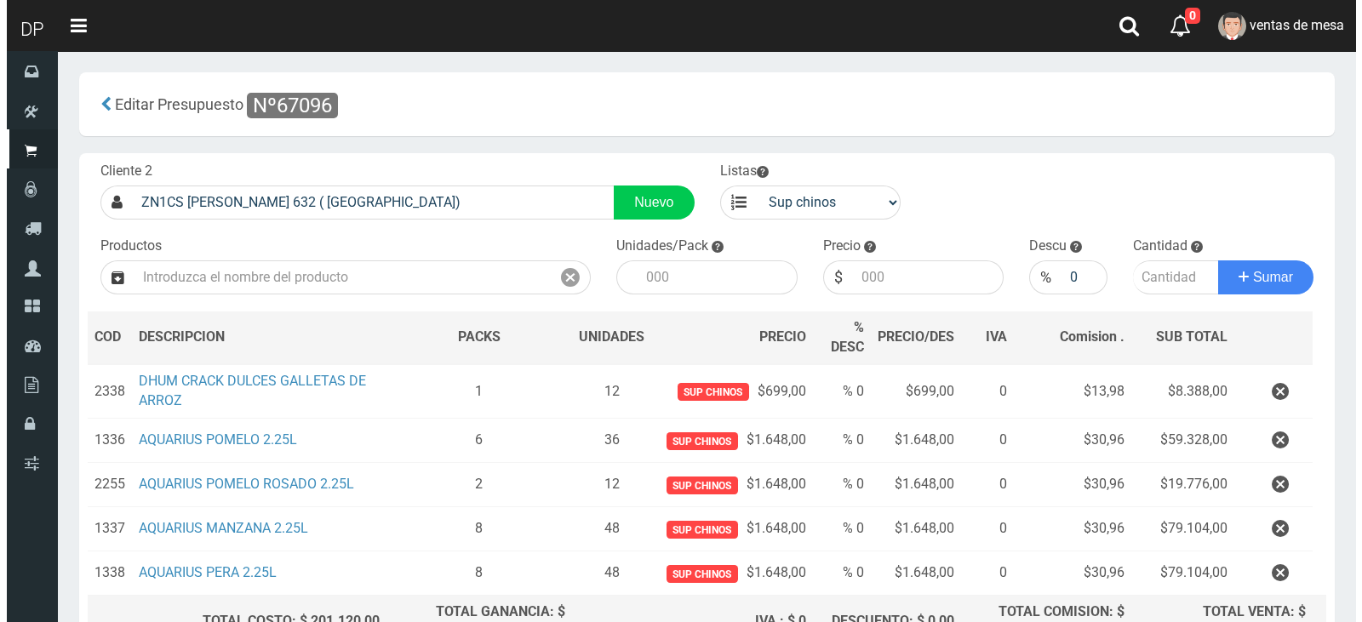
scroll to position [180, 0]
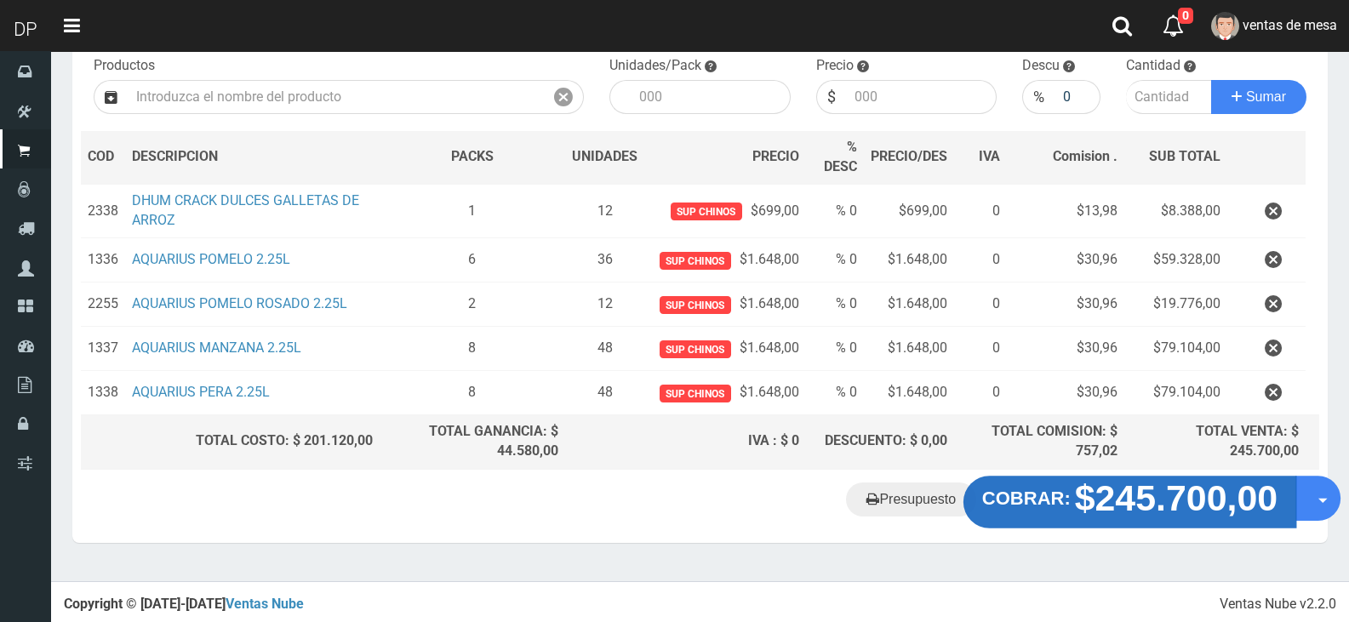
click at [1138, 519] on button "COBRAR: $245.700,00" at bounding box center [1130, 502] width 333 height 53
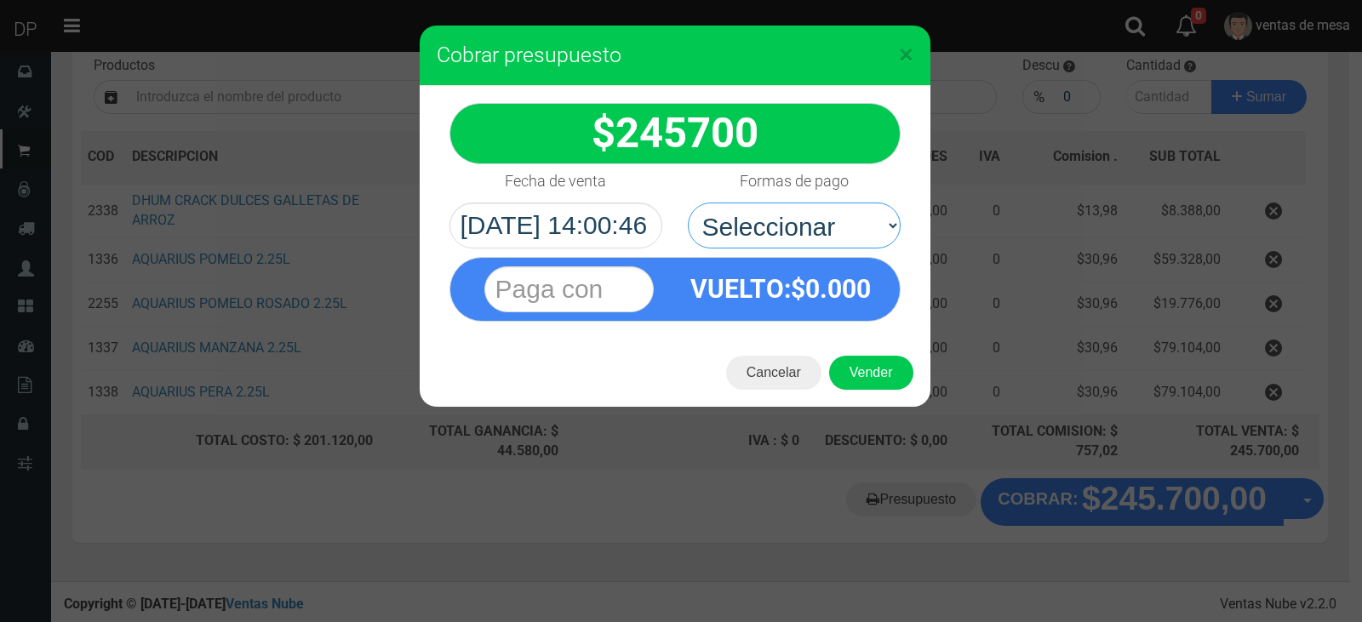
drag, startPoint x: 833, startPoint y: 228, endPoint x: 833, endPoint y: 248, distance: 19.6
click at [833, 228] on select "Seleccionar Efectivo Tarjeta de Crédito Depósito Débito" at bounding box center [794, 226] width 213 height 46
select select "Efectivo"
click at [688, 203] on select "Seleccionar Efectivo Tarjeta de Crédito Depósito Débito" at bounding box center [794, 226] width 213 height 46
click at [863, 362] on button "Vender" at bounding box center [871, 373] width 84 height 34
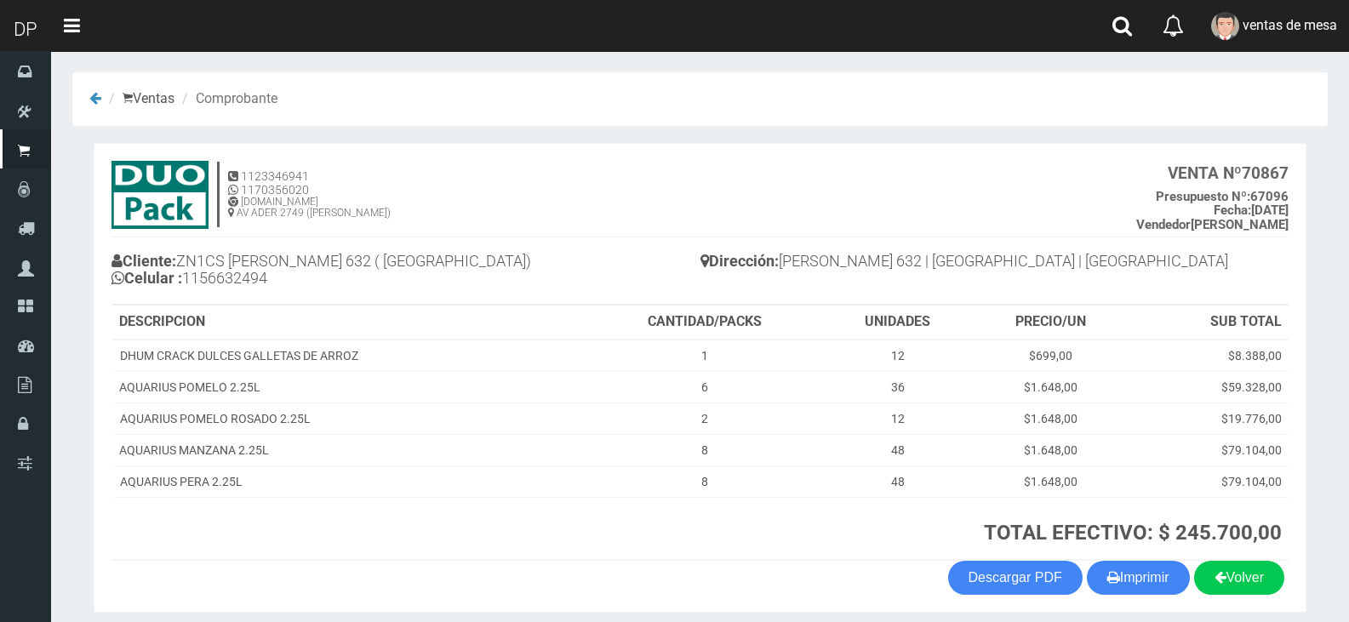
scroll to position [66, 0]
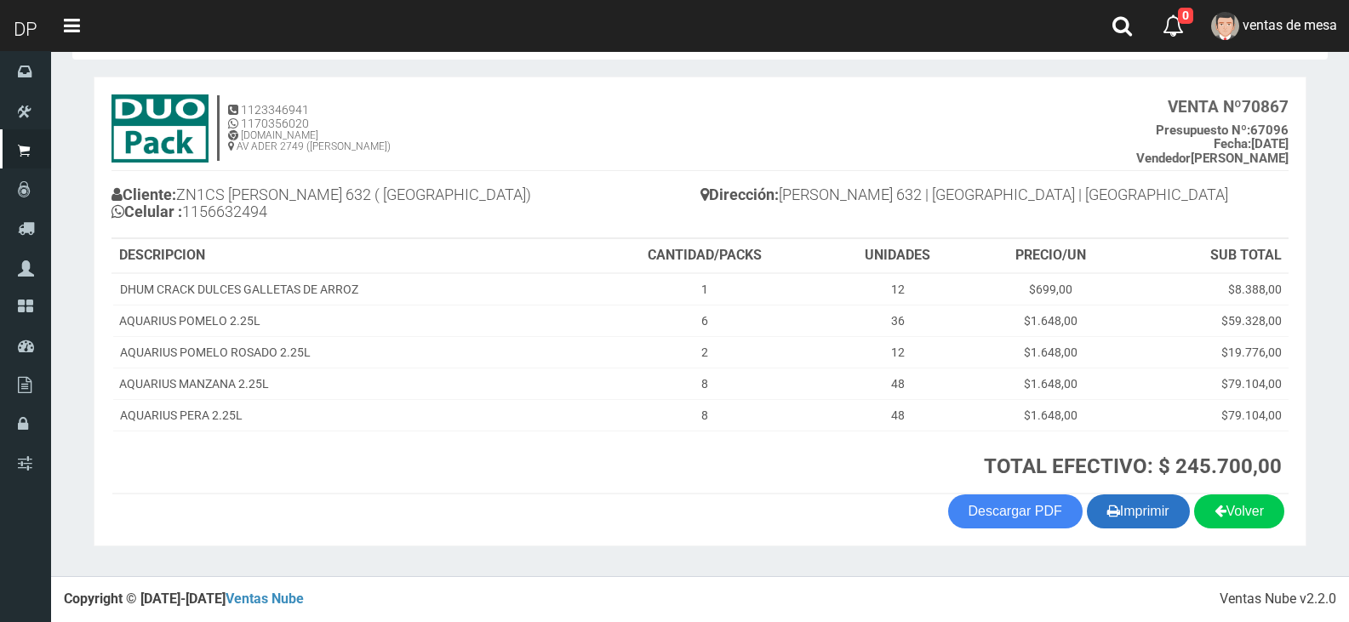
click at [1108, 500] on icon "button" at bounding box center [1114, 511] width 13 height 24
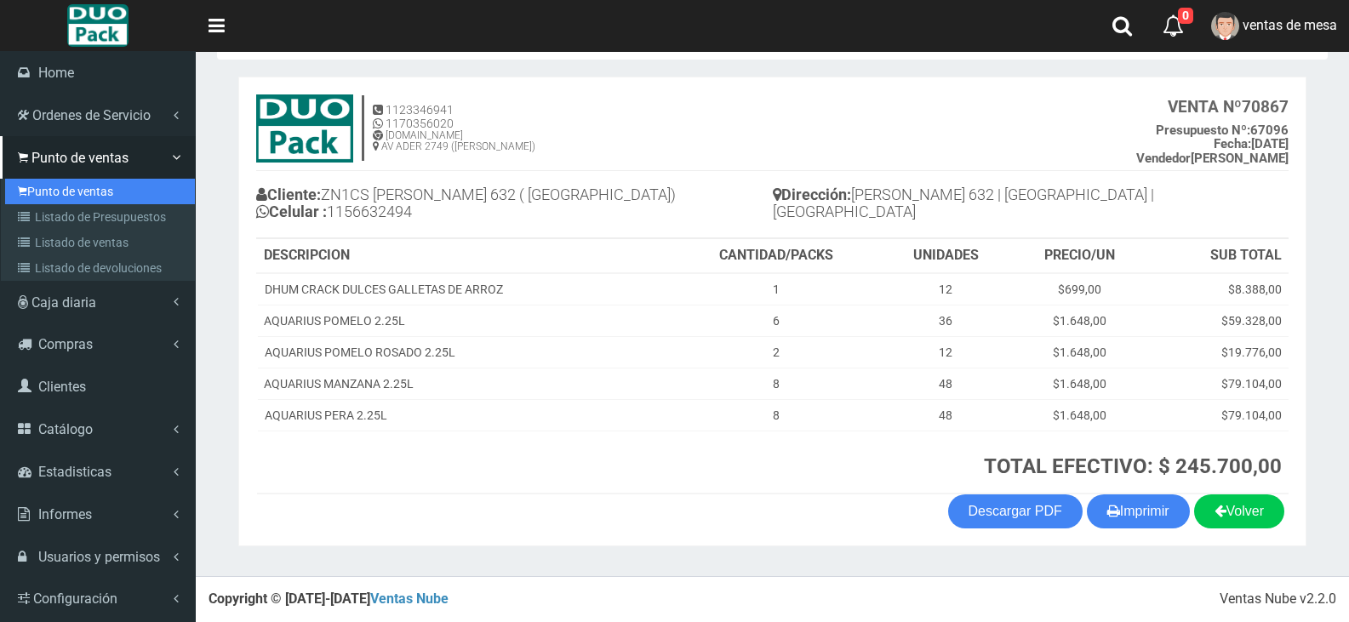
click at [49, 201] on link "Punto de ventas" at bounding box center [100, 192] width 190 height 26
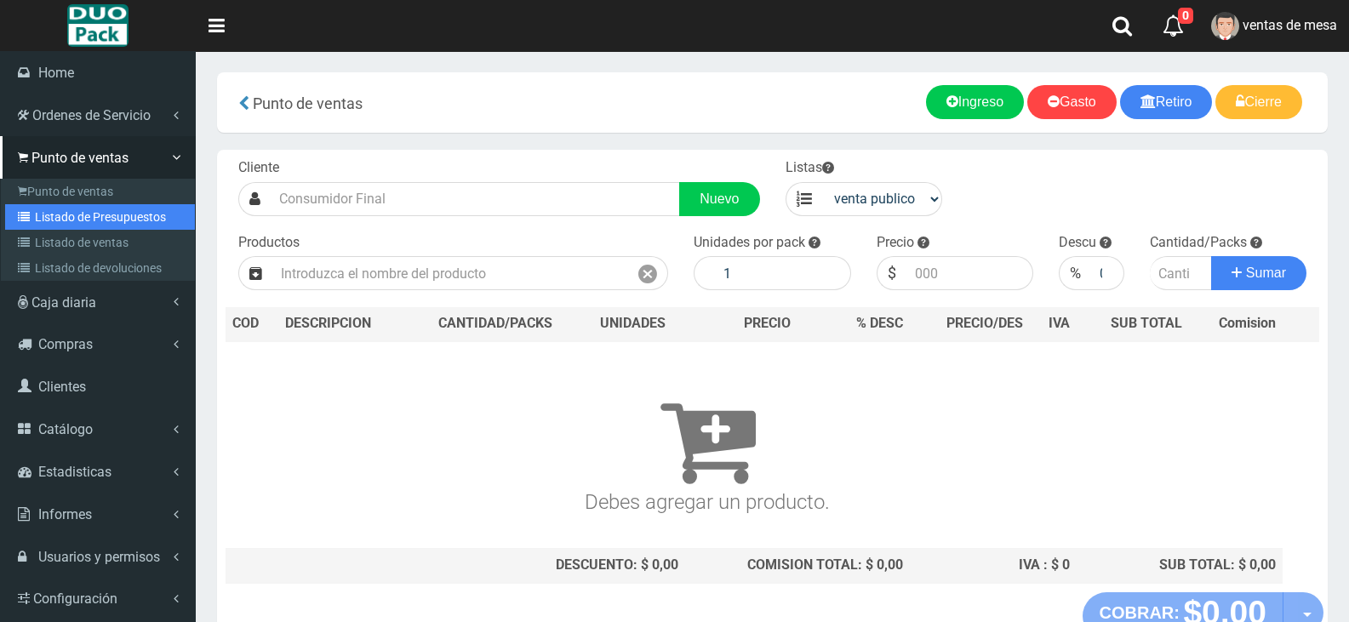
click at [39, 215] on link "Listado de Presupuestos" at bounding box center [100, 217] width 190 height 26
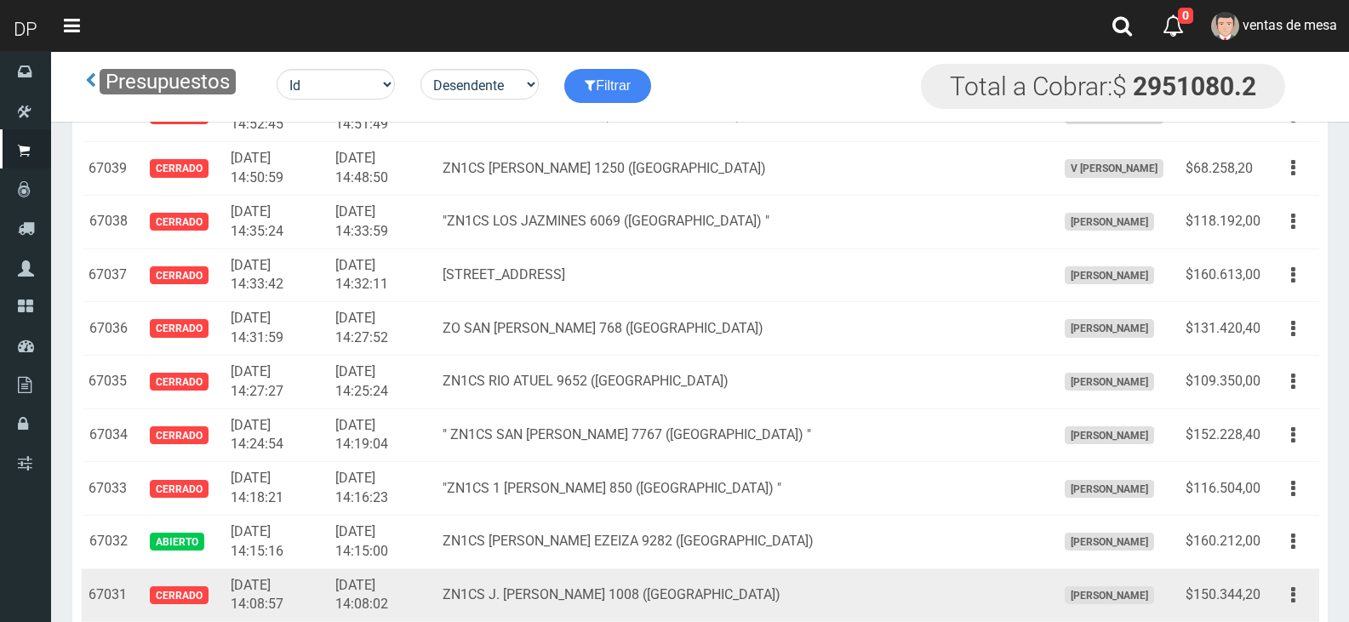
scroll to position [3715, 0]
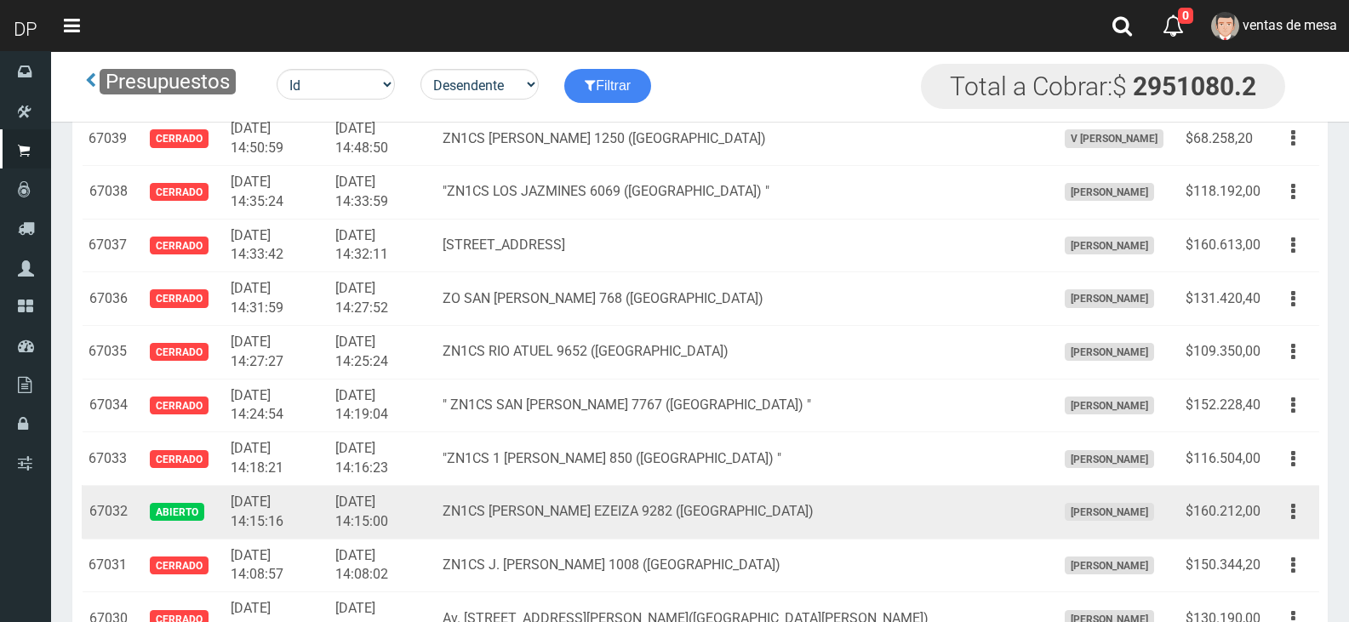
click at [1260, 510] on td "$160.212,00" at bounding box center [1223, 512] width 89 height 54
click at [1278, 514] on button "button" at bounding box center [1293, 512] width 38 height 30
click at [1278, 542] on link "Editar" at bounding box center [1244, 553] width 135 height 37
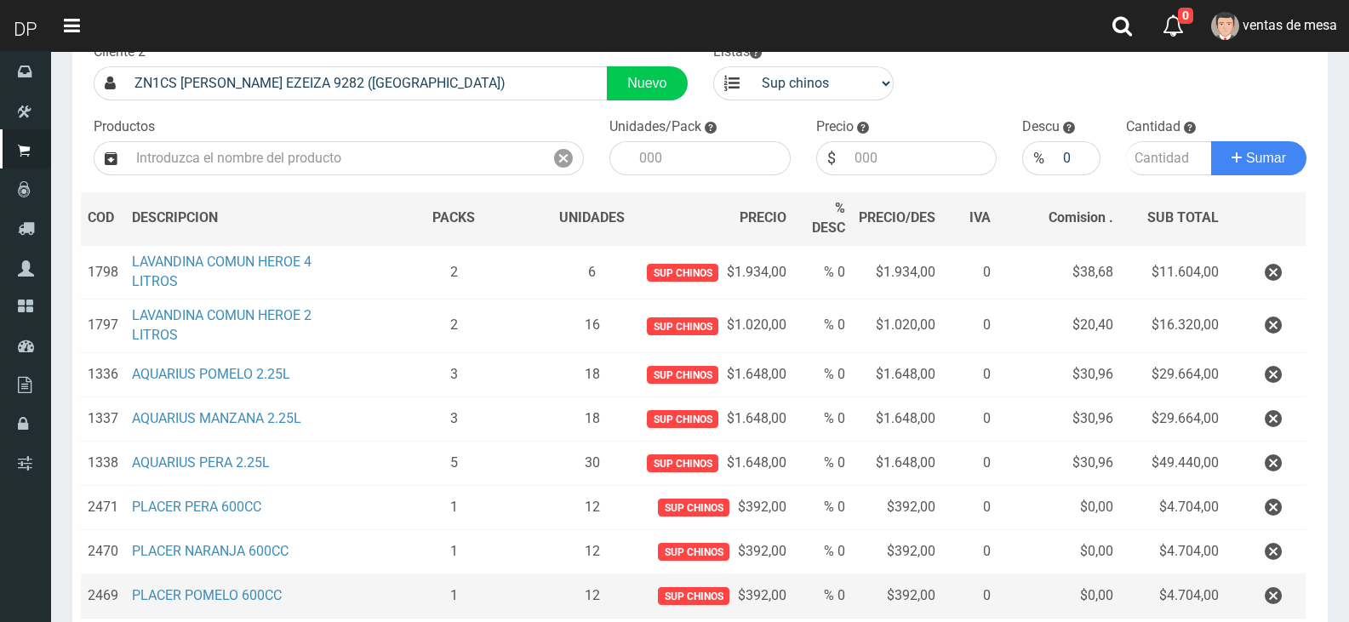
scroll to position [170, 0]
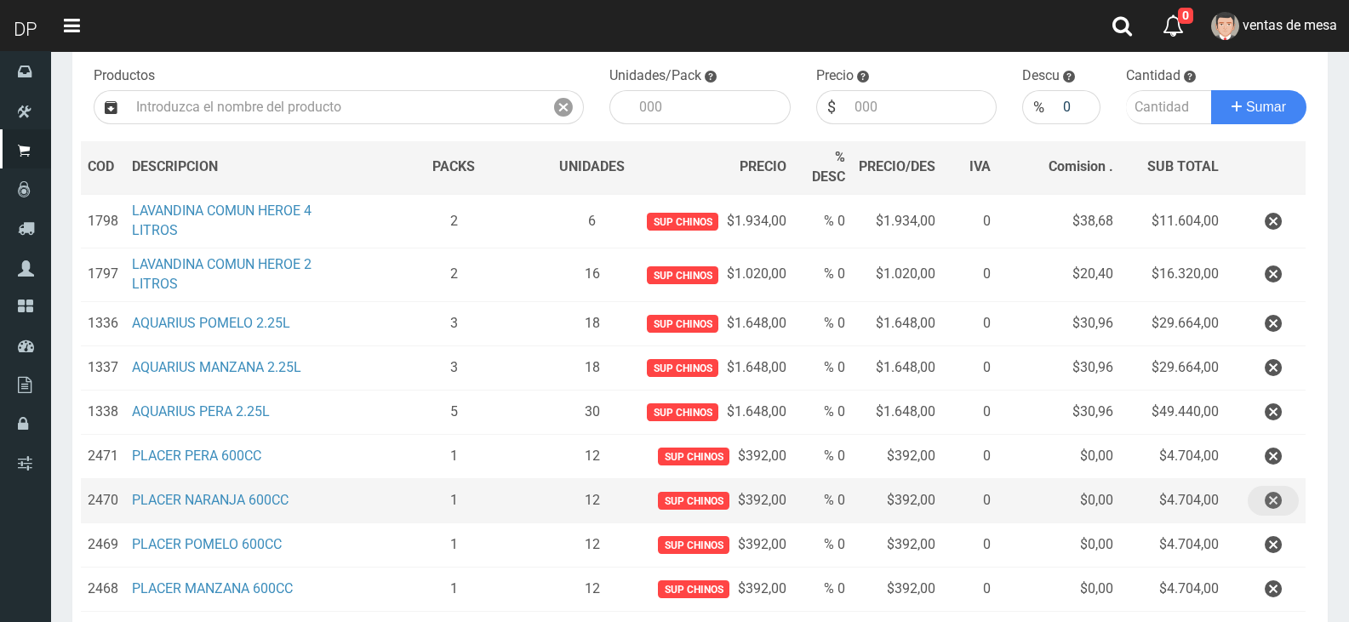
click at [1286, 499] on button "button" at bounding box center [1273, 501] width 51 height 30
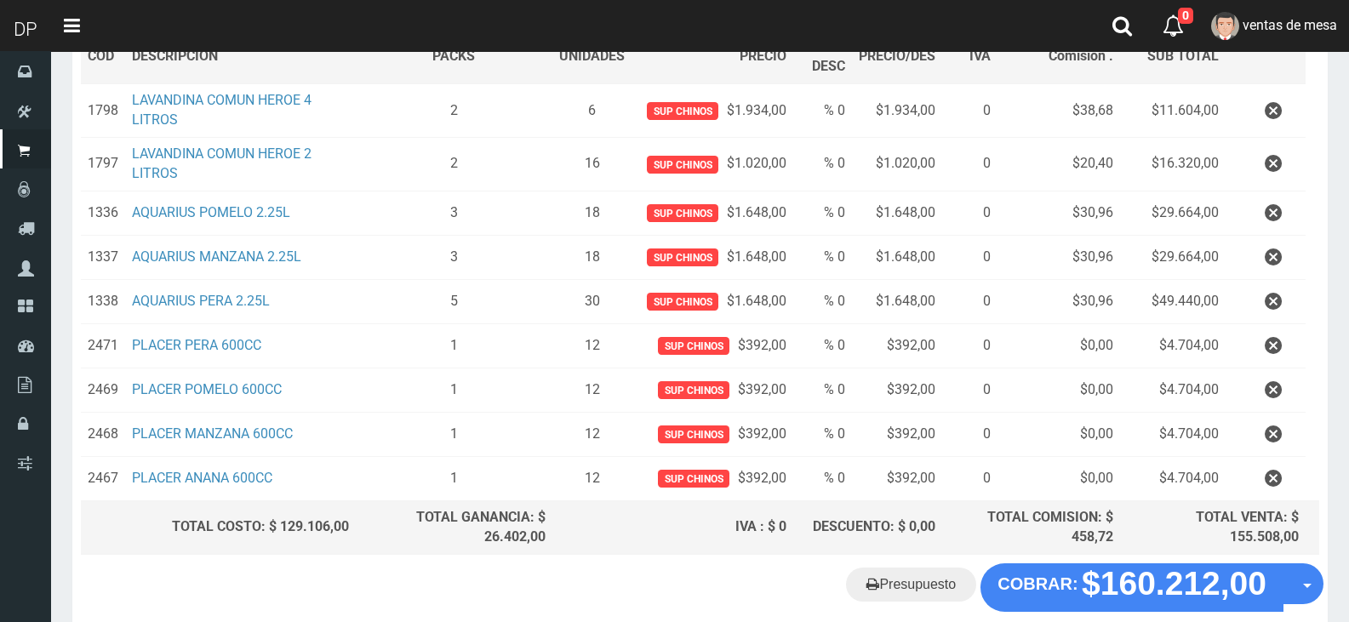
scroll to position [366, 0]
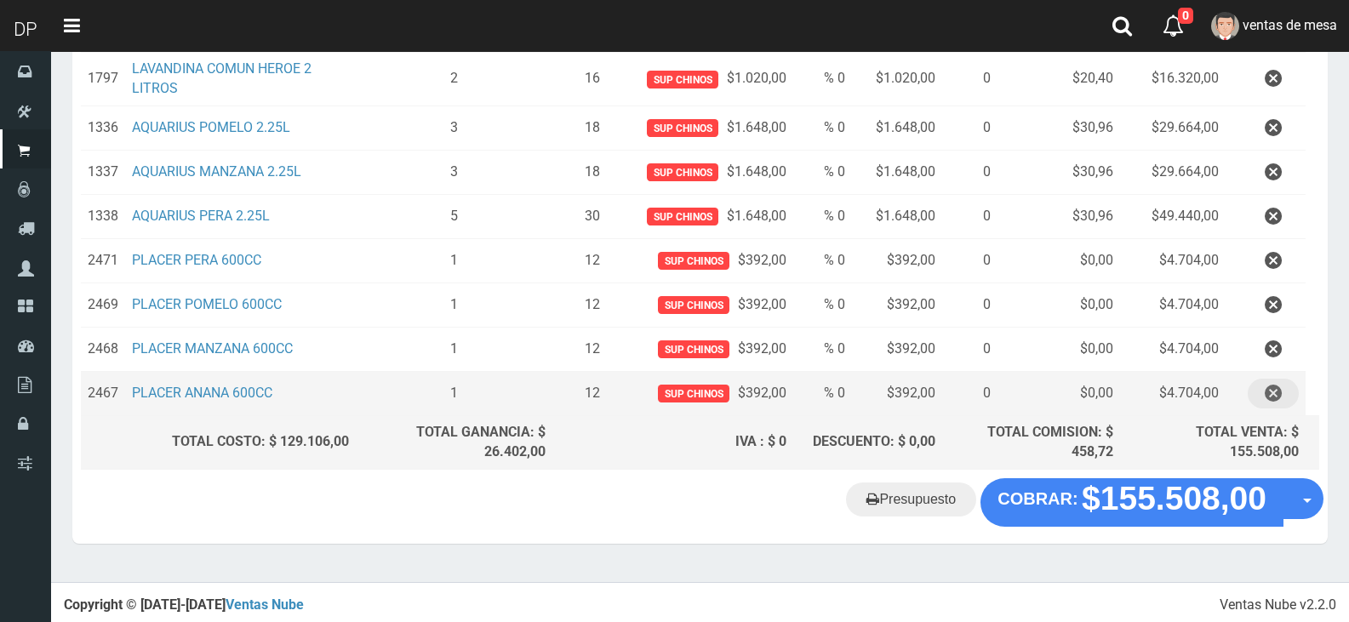
click at [1271, 397] on icon "button" at bounding box center [1273, 394] width 17 height 30
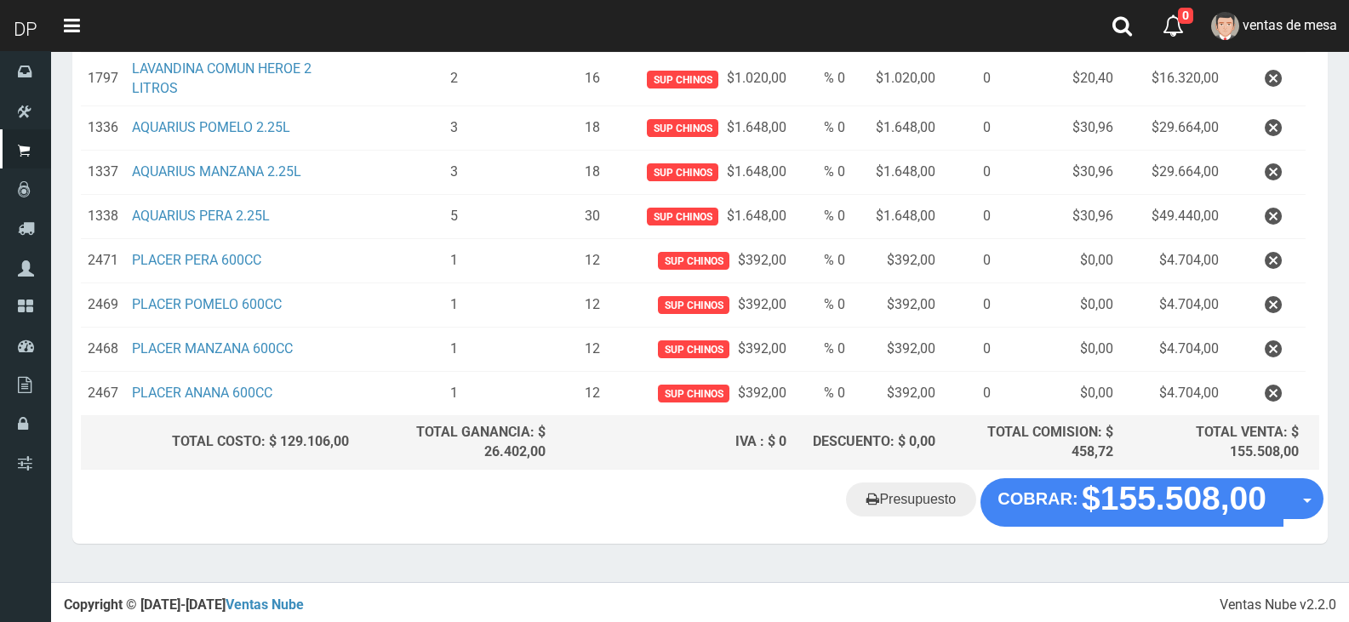
scroll to position [0, 0]
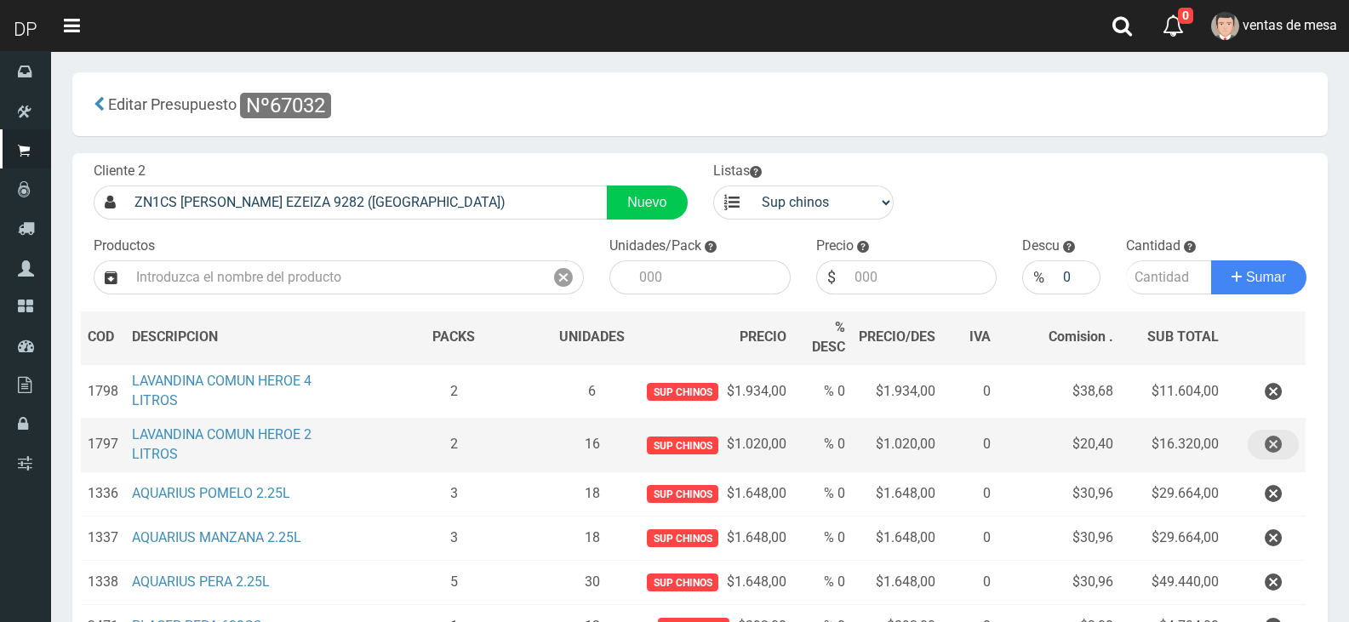
click at [1288, 433] on button "button" at bounding box center [1273, 445] width 51 height 30
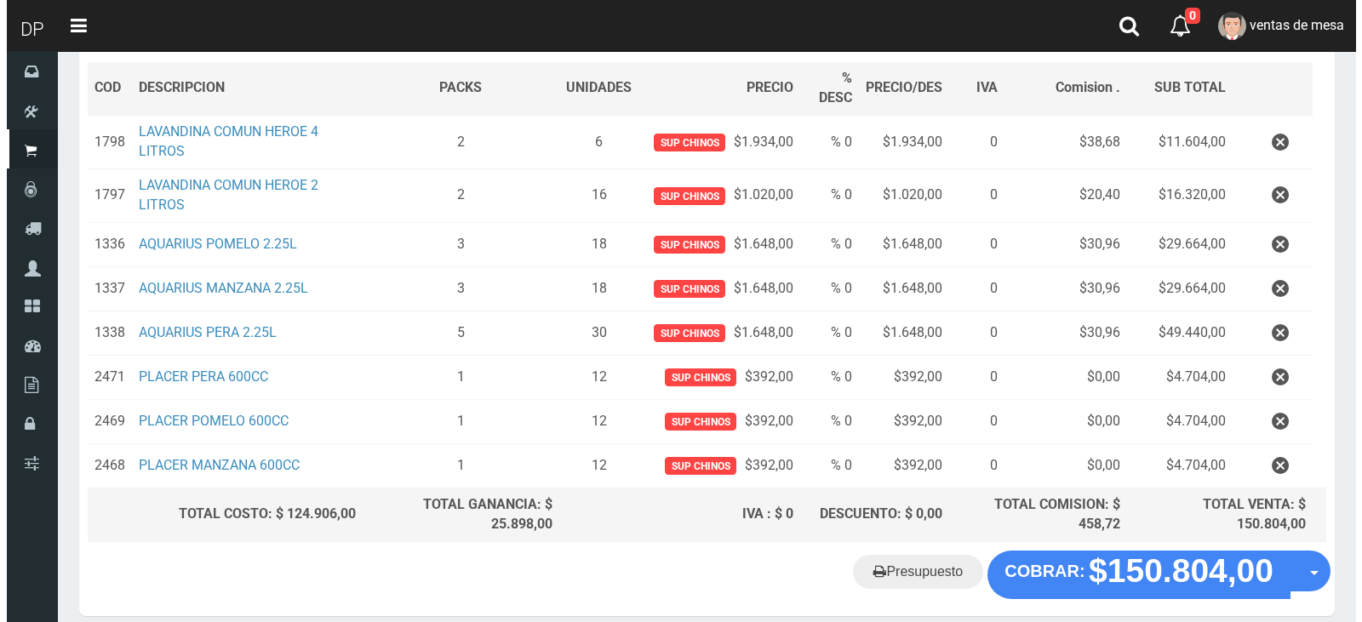
scroll to position [269, 0]
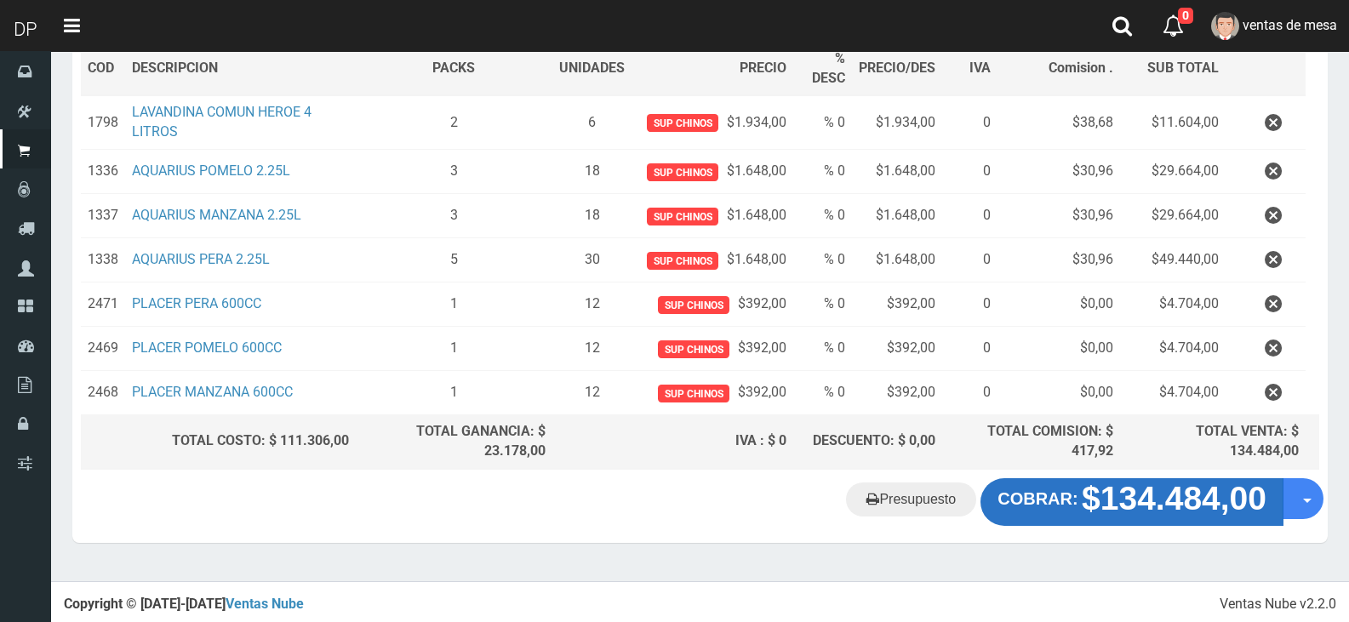
click at [1092, 501] on strong "$134.484,00" at bounding box center [1174, 498] width 185 height 37
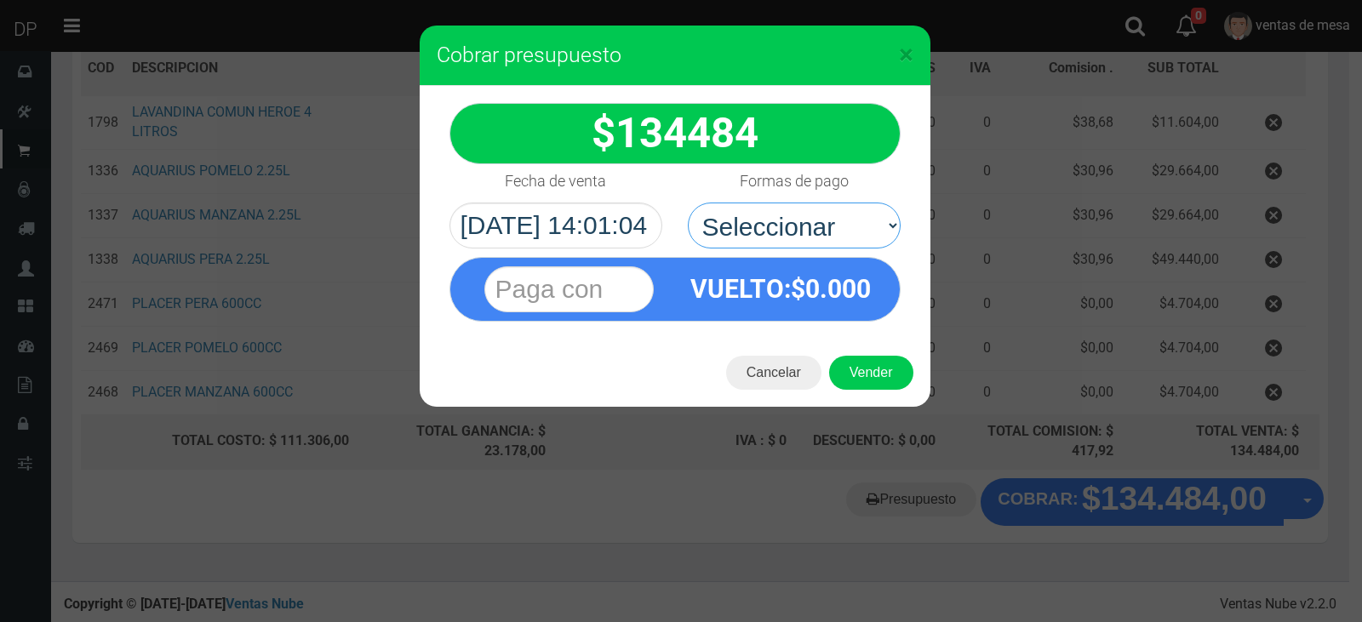
click at [839, 231] on select "Seleccionar Efectivo Tarjeta de Crédito Depósito Débito" at bounding box center [794, 226] width 213 height 46
select select "Efectivo"
click at [688, 203] on select "Seleccionar Efectivo Tarjeta de Crédito Depósito Débito" at bounding box center [794, 226] width 213 height 46
click at [874, 369] on button "Vender" at bounding box center [871, 373] width 84 height 34
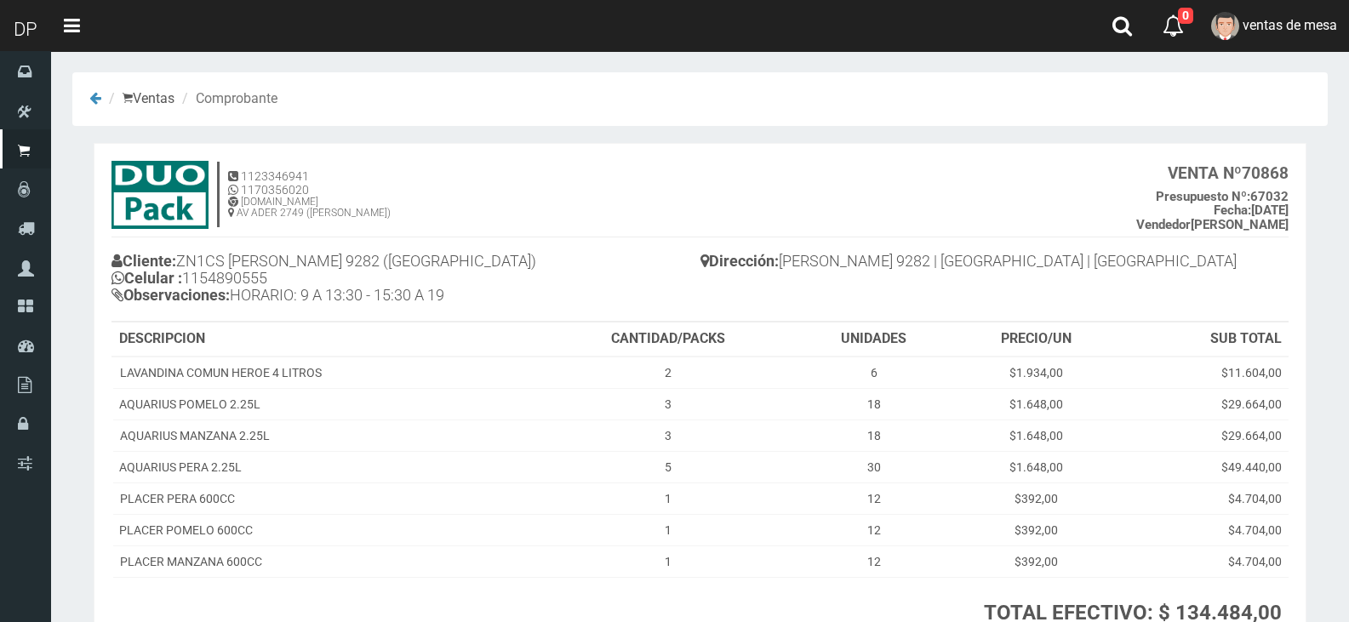
scroll to position [146, 0]
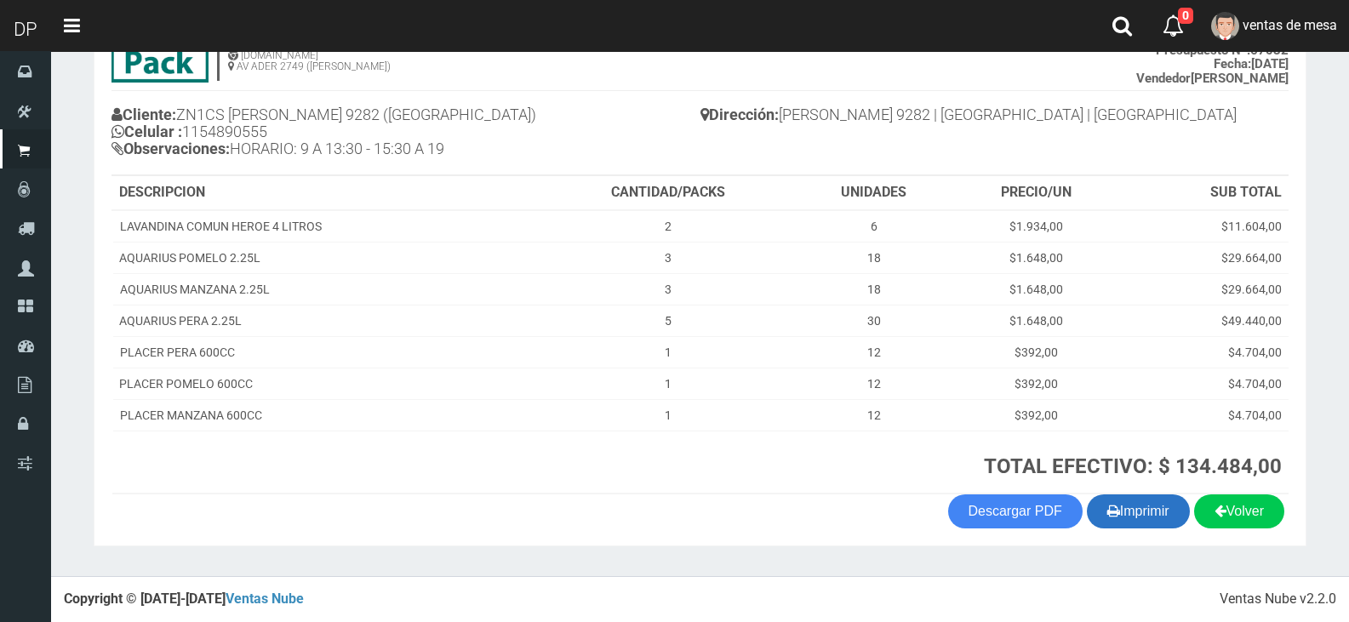
click at [1137, 511] on button "Imprimir" at bounding box center [1138, 512] width 103 height 34
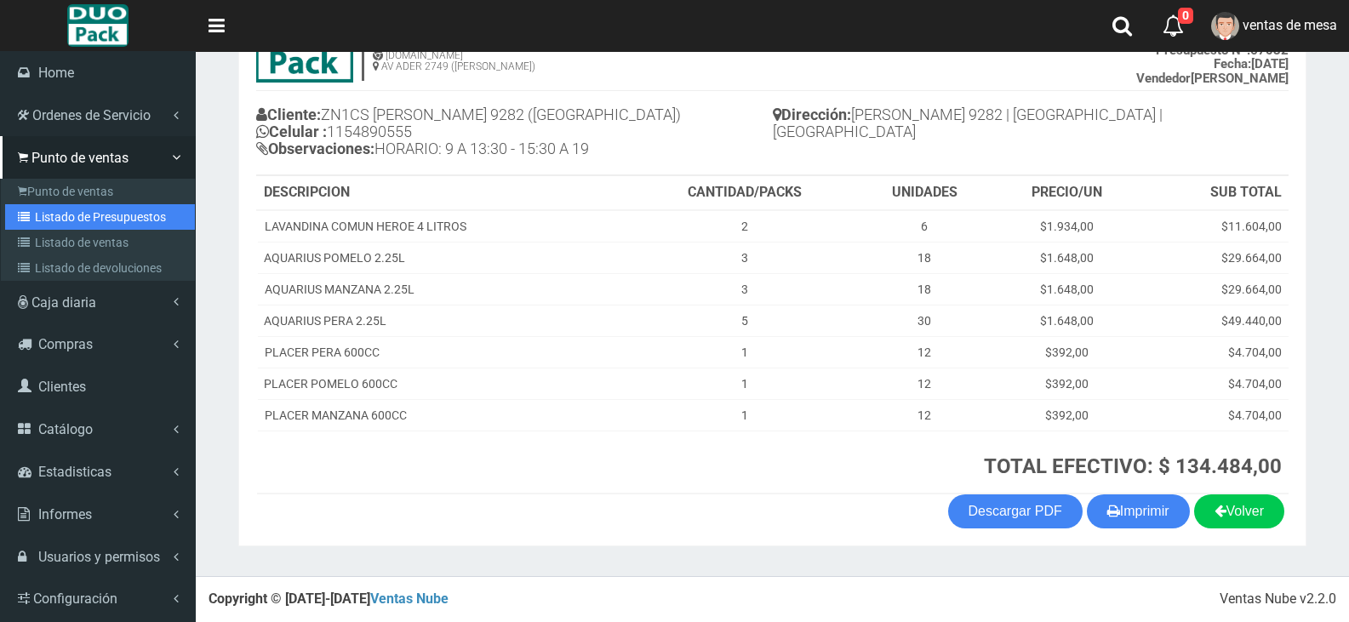
click at [90, 215] on link "Listado de Presupuestos" at bounding box center [100, 217] width 190 height 26
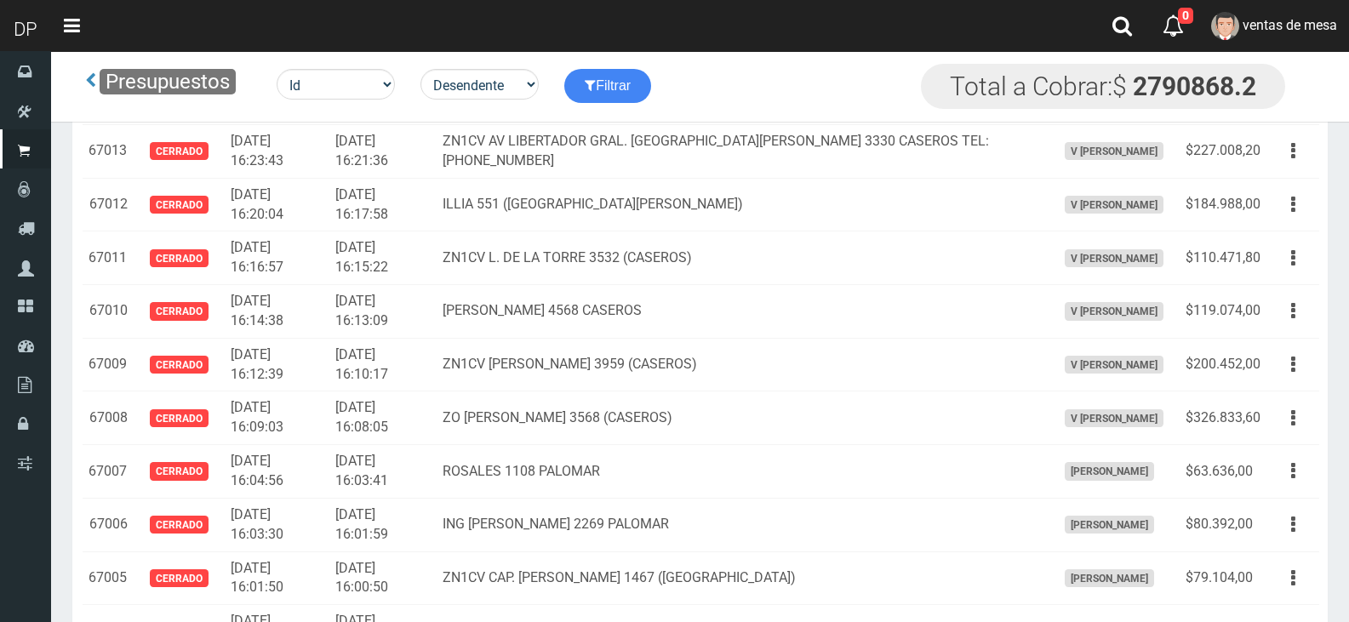
scroll to position [20, 0]
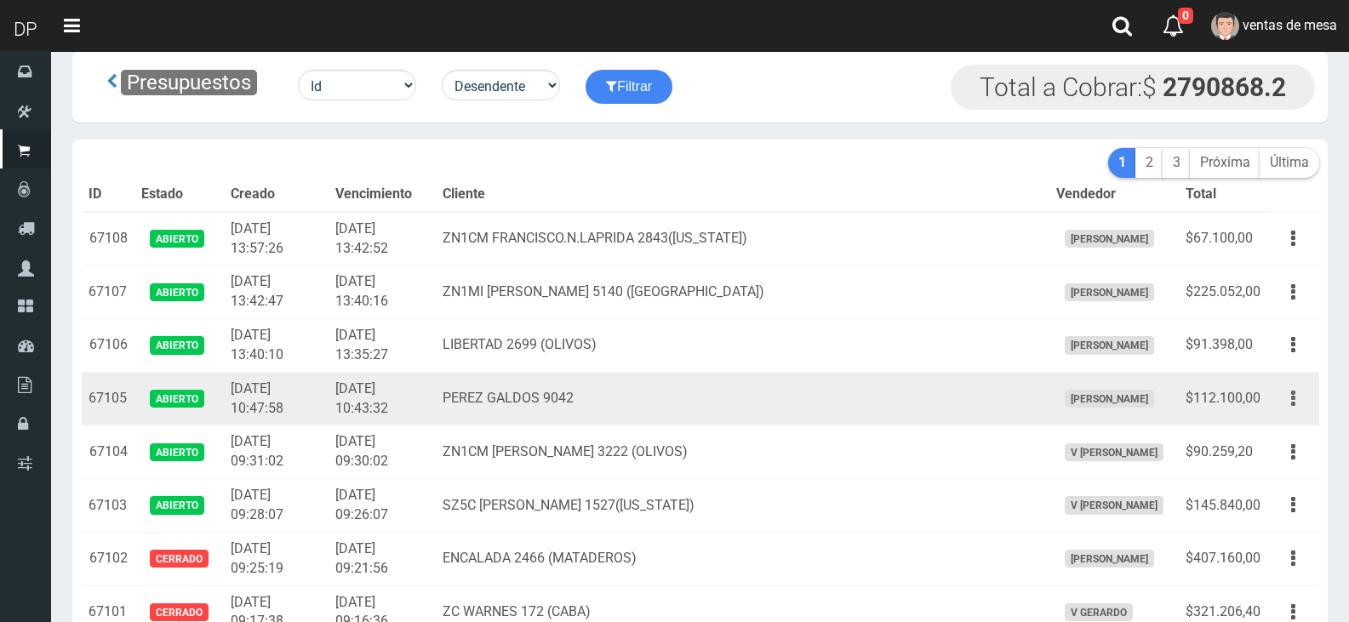
click at [1287, 408] on button "button" at bounding box center [1293, 399] width 38 height 30
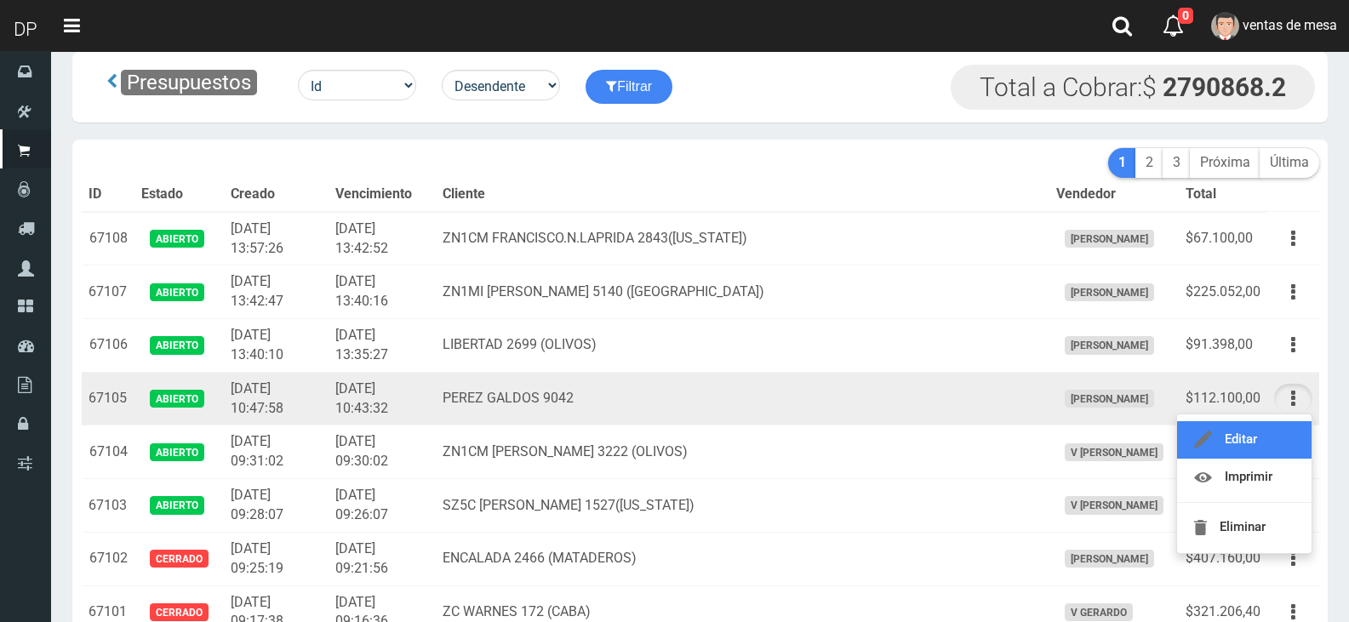
click at [1287, 423] on link "Editar" at bounding box center [1244, 439] width 135 height 37
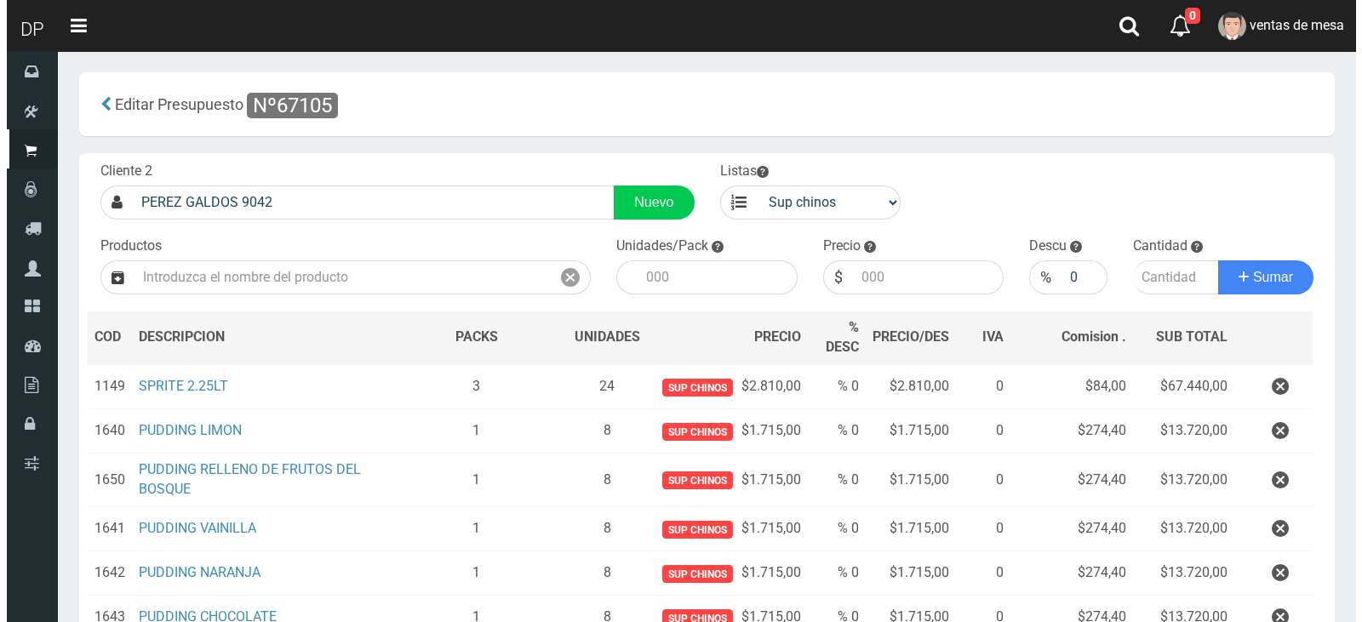
scroll to position [278, 0]
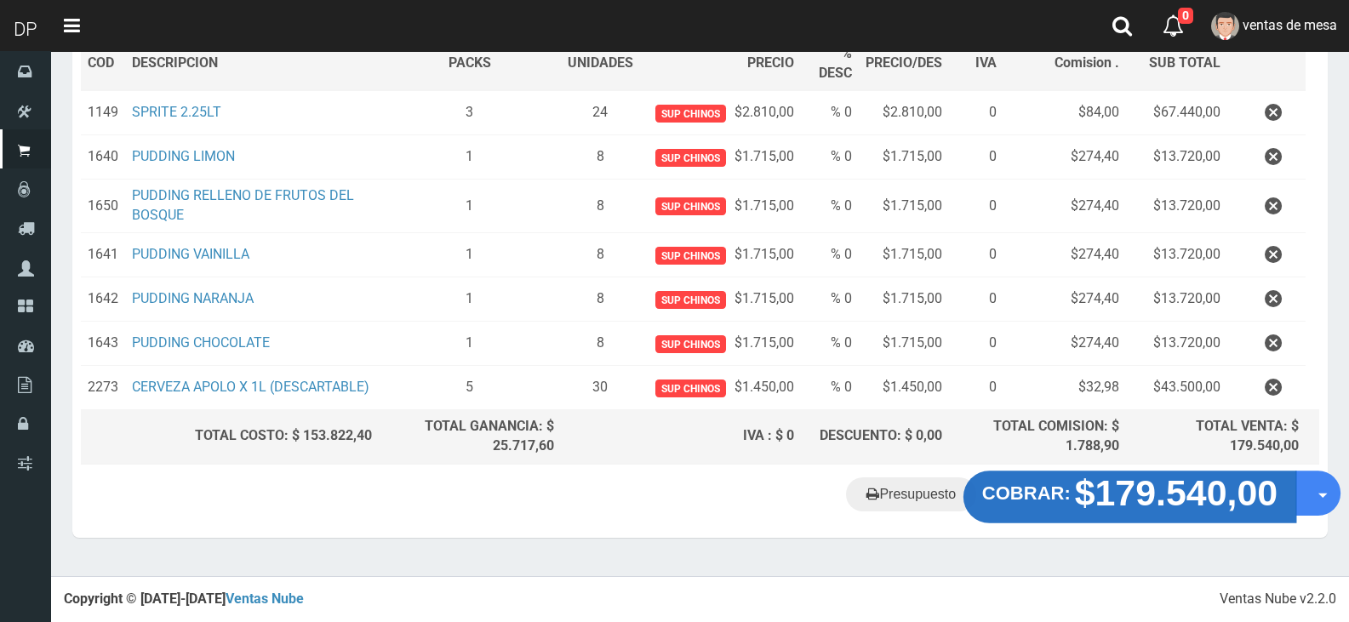
click at [1159, 506] on strong "$179.540,00" at bounding box center [1176, 492] width 203 height 40
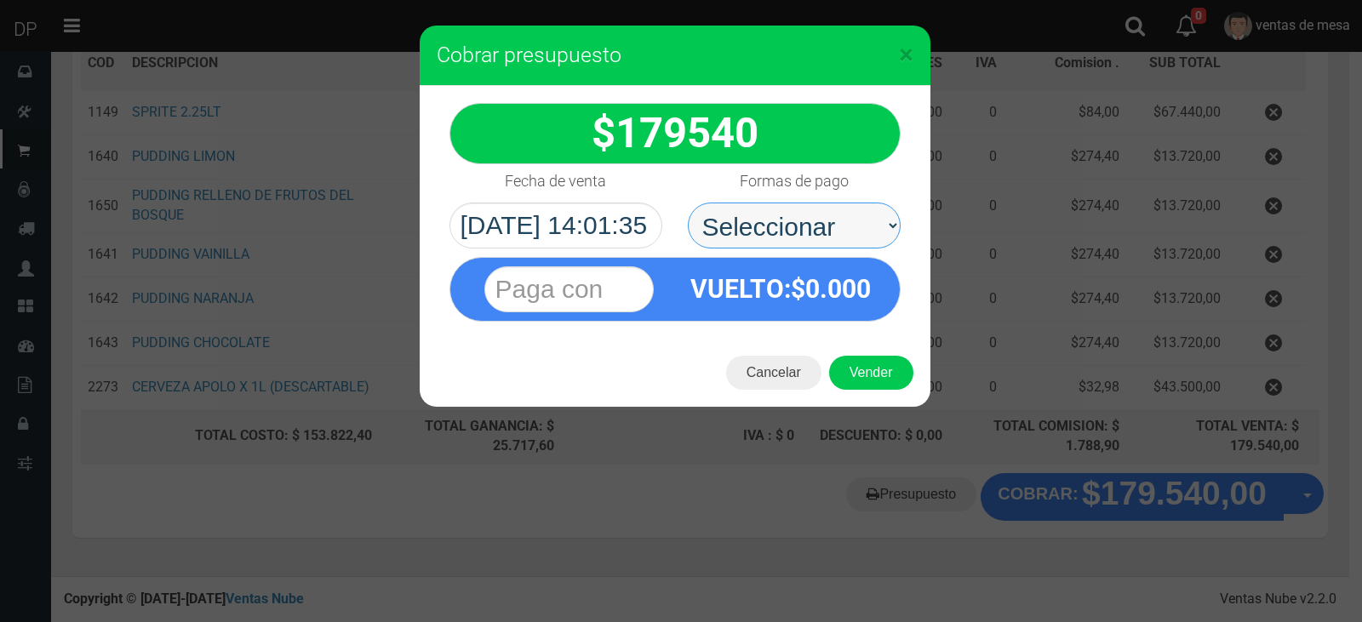
drag, startPoint x: 838, startPoint y: 225, endPoint x: 837, endPoint y: 241, distance: 16.2
click at [838, 225] on select "Seleccionar Efectivo Tarjeta de Crédito Depósito Débito" at bounding box center [794, 226] width 213 height 46
select select "Efectivo"
click at [688, 203] on select "Seleccionar Efectivo Tarjeta de Crédito Depósito Débito" at bounding box center [794, 226] width 213 height 46
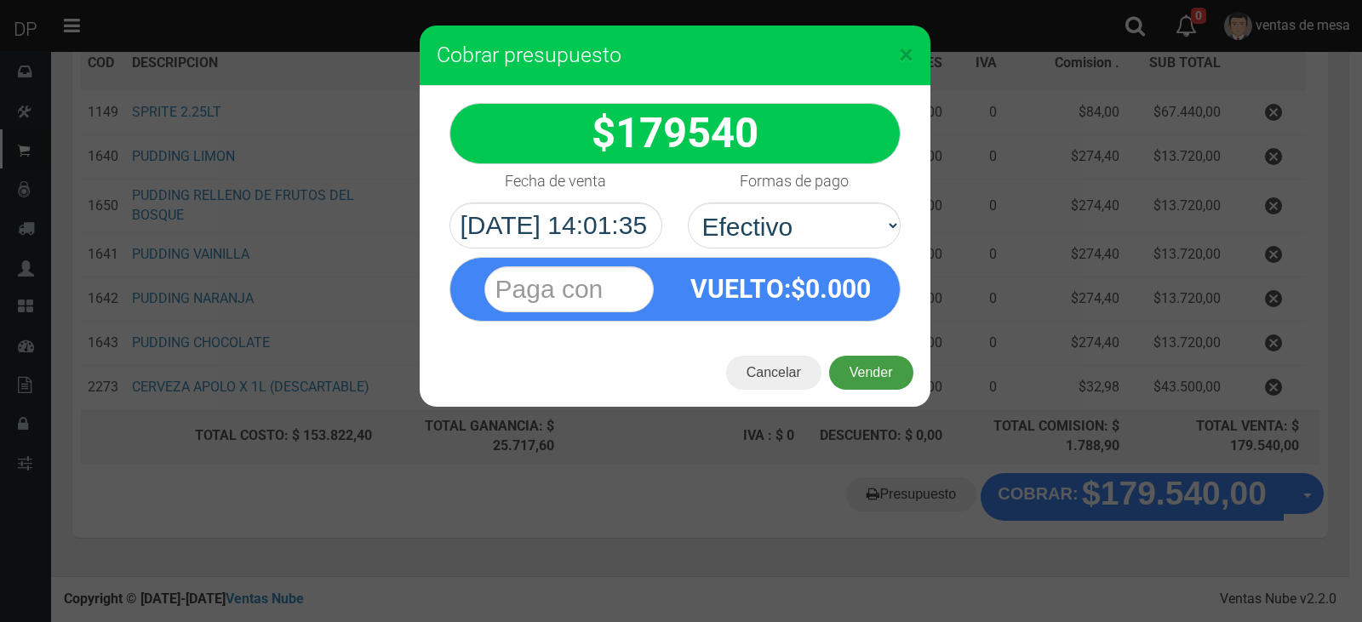
click at [881, 388] on button "Vender" at bounding box center [871, 373] width 84 height 34
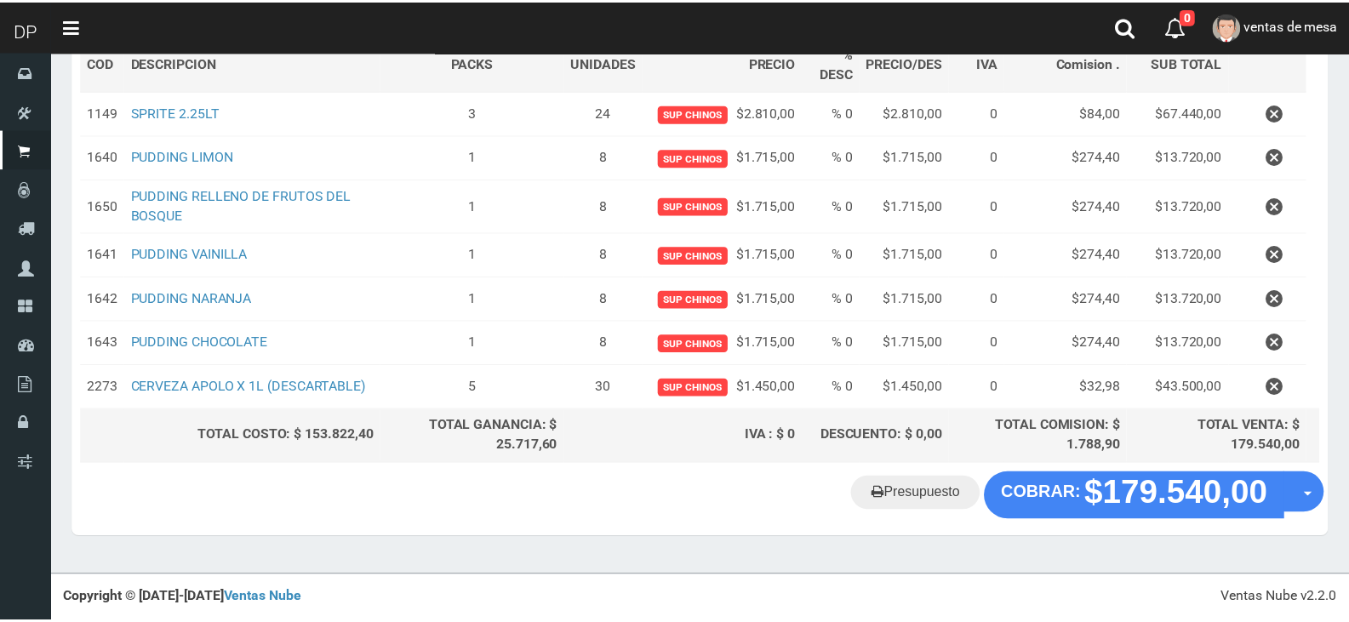
scroll to position [260, 0]
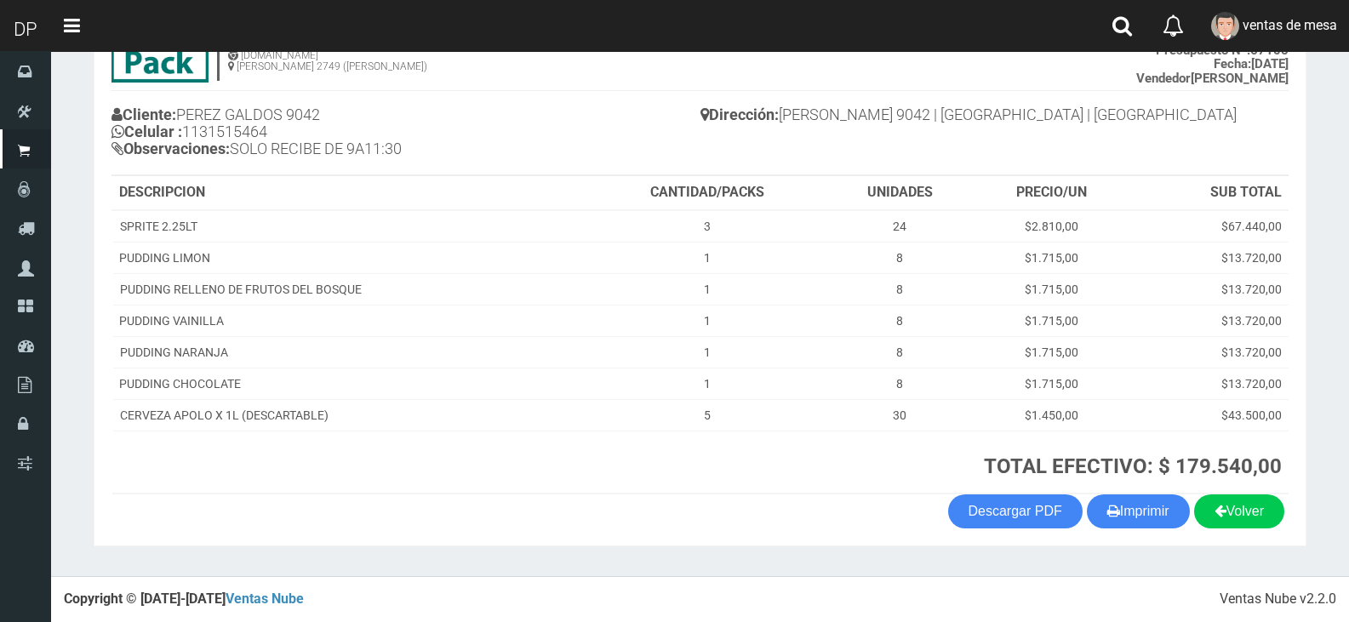
scroll to position [146, 0]
click at [1145, 508] on button "Imprimir" at bounding box center [1138, 512] width 103 height 34
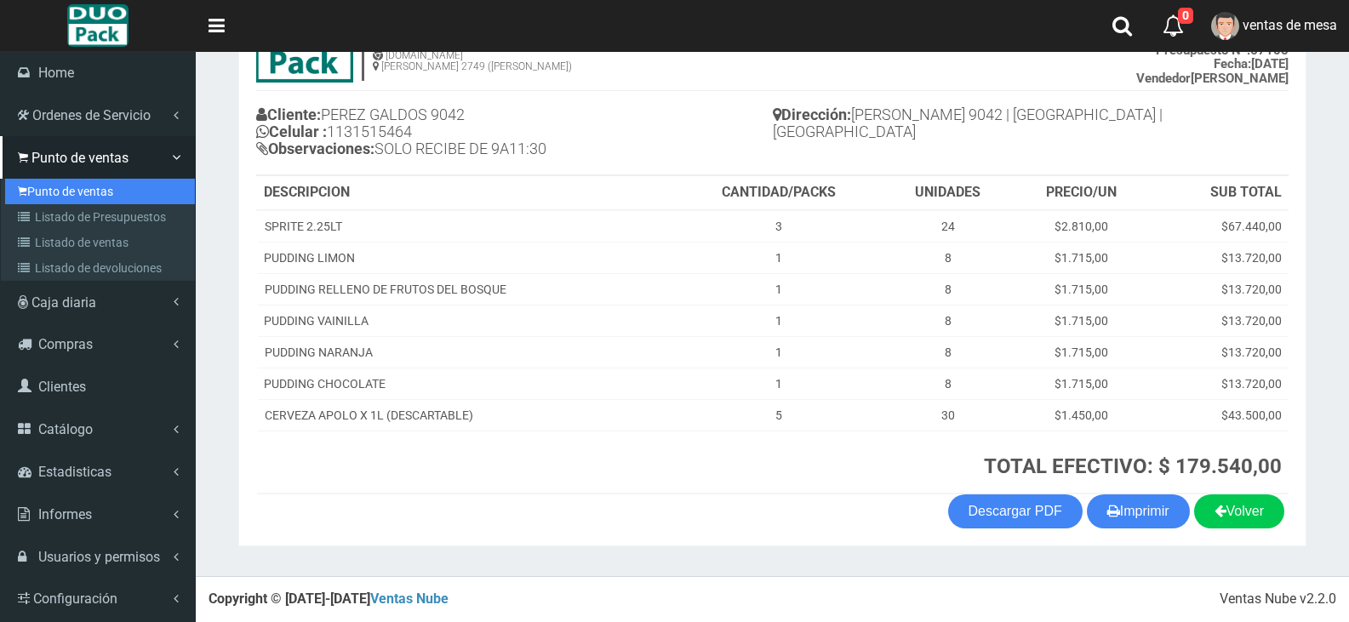
click at [84, 192] on link "Punto de ventas" at bounding box center [100, 192] width 190 height 26
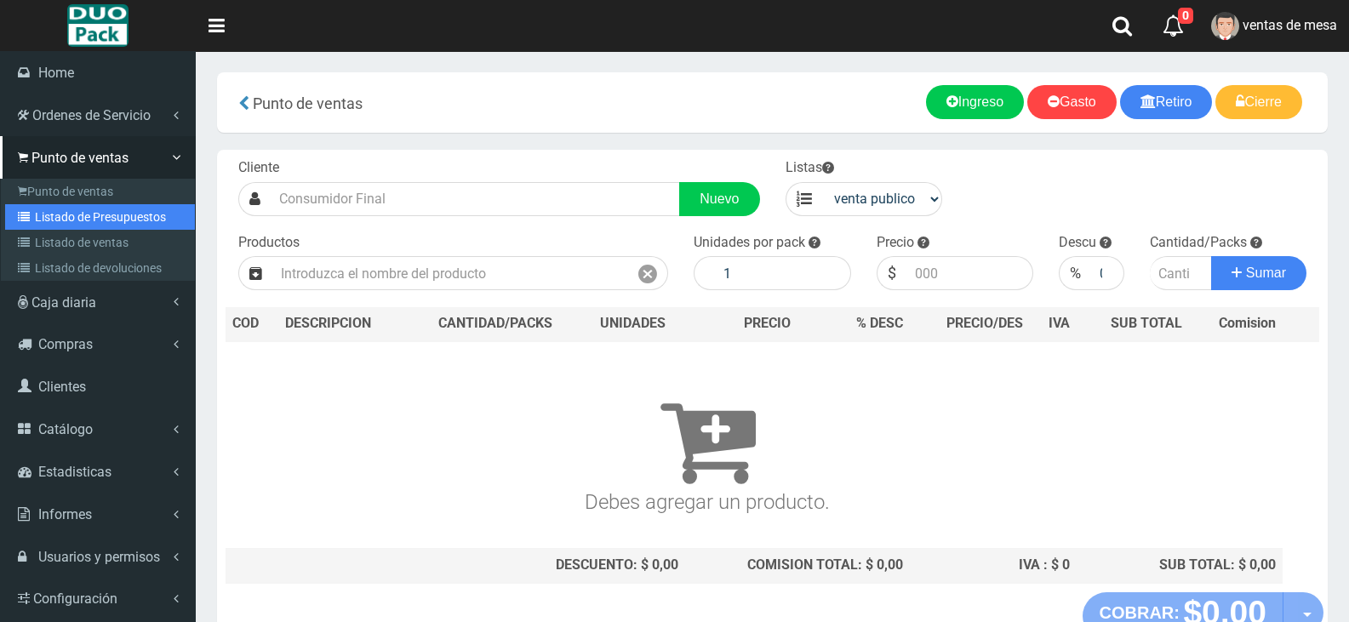
click at [39, 209] on link "Listado de Presupuestos" at bounding box center [100, 217] width 190 height 26
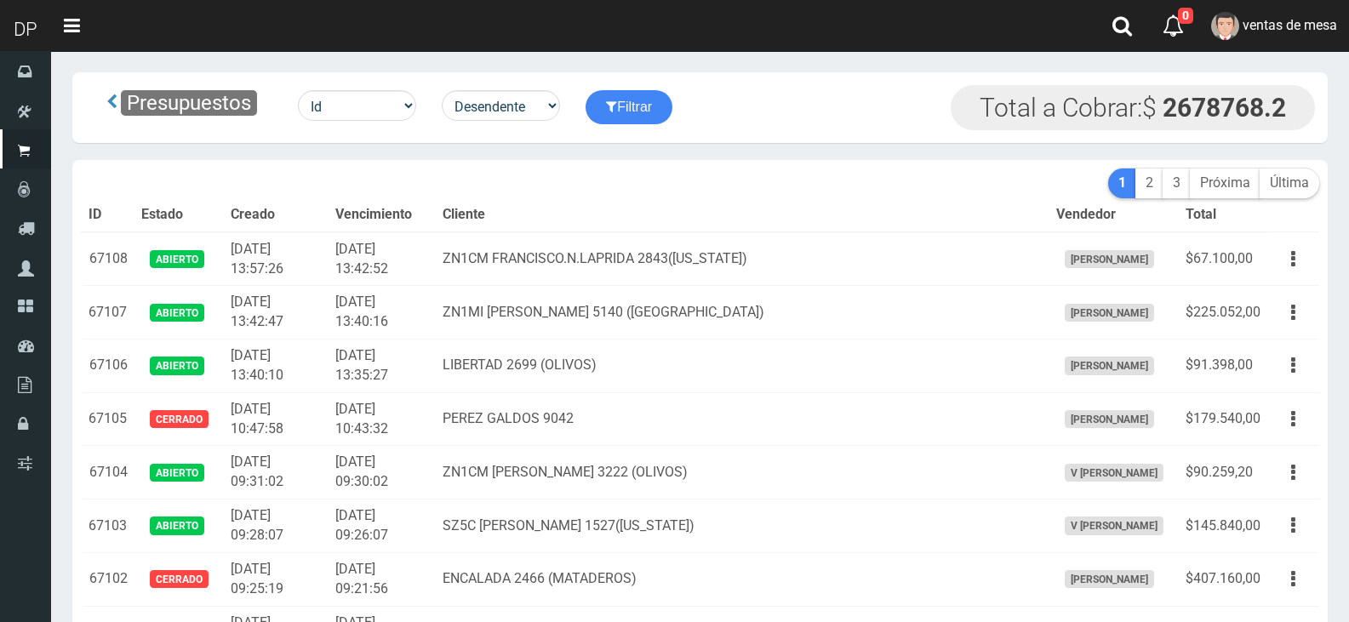
click at [604, 223] on th "Cliente" at bounding box center [742, 215] width 613 height 34
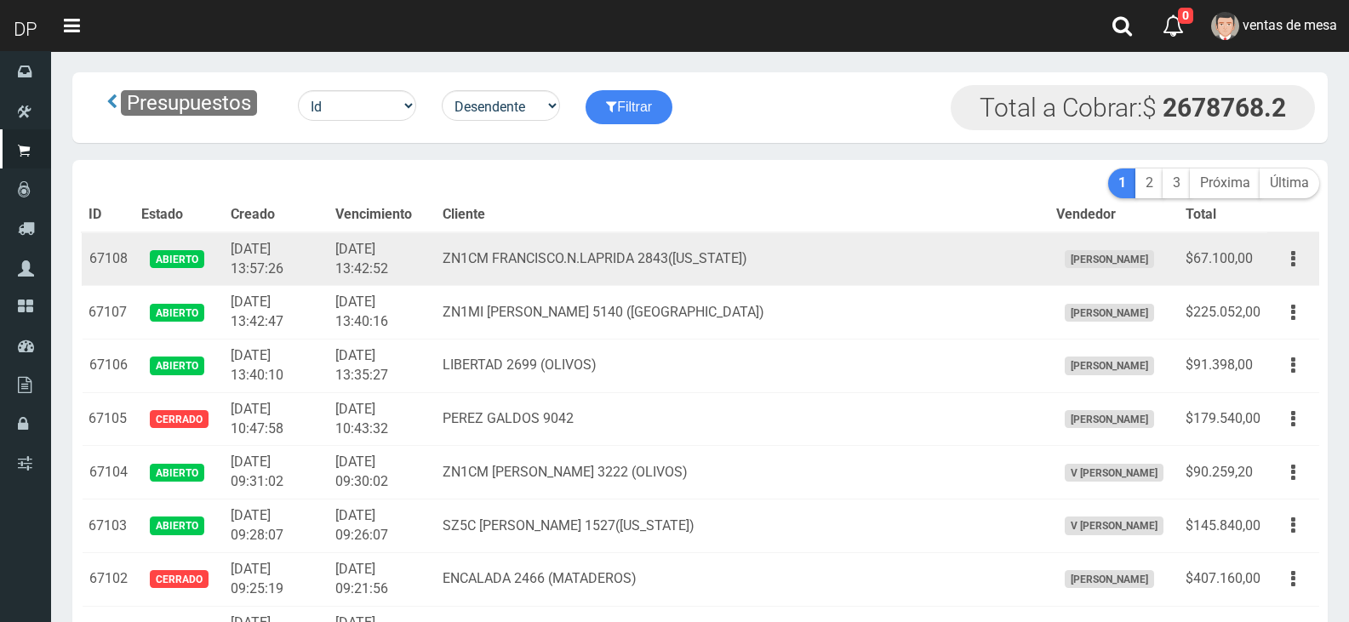
click at [742, 238] on td "ZN1CM FRANCISCO.N.LAPRIDA 2843([US_STATE])" at bounding box center [742, 259] width 613 height 54
click at [654, 278] on td "ZN1CM FRANCISCO.N.LAPRIDA 2843([US_STATE])" at bounding box center [742, 259] width 613 height 54
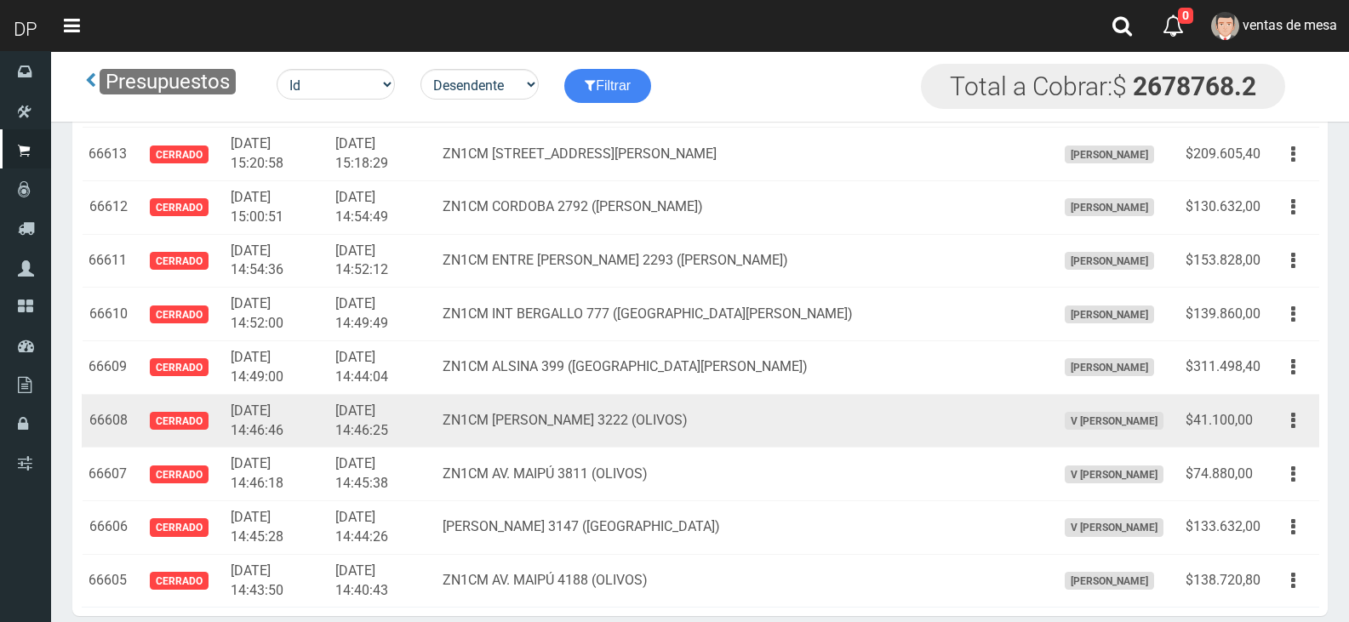
scroll to position [26298, 0]
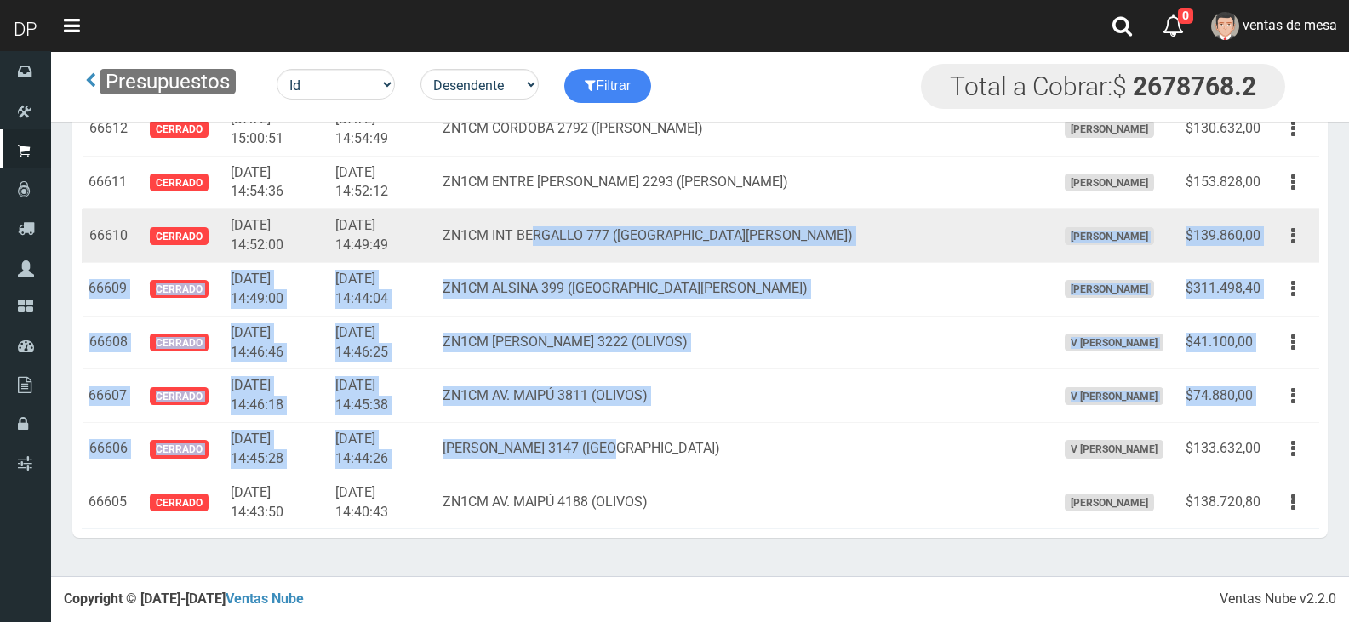
drag, startPoint x: 655, startPoint y: 438, endPoint x: 584, endPoint y: 255, distance: 196.5
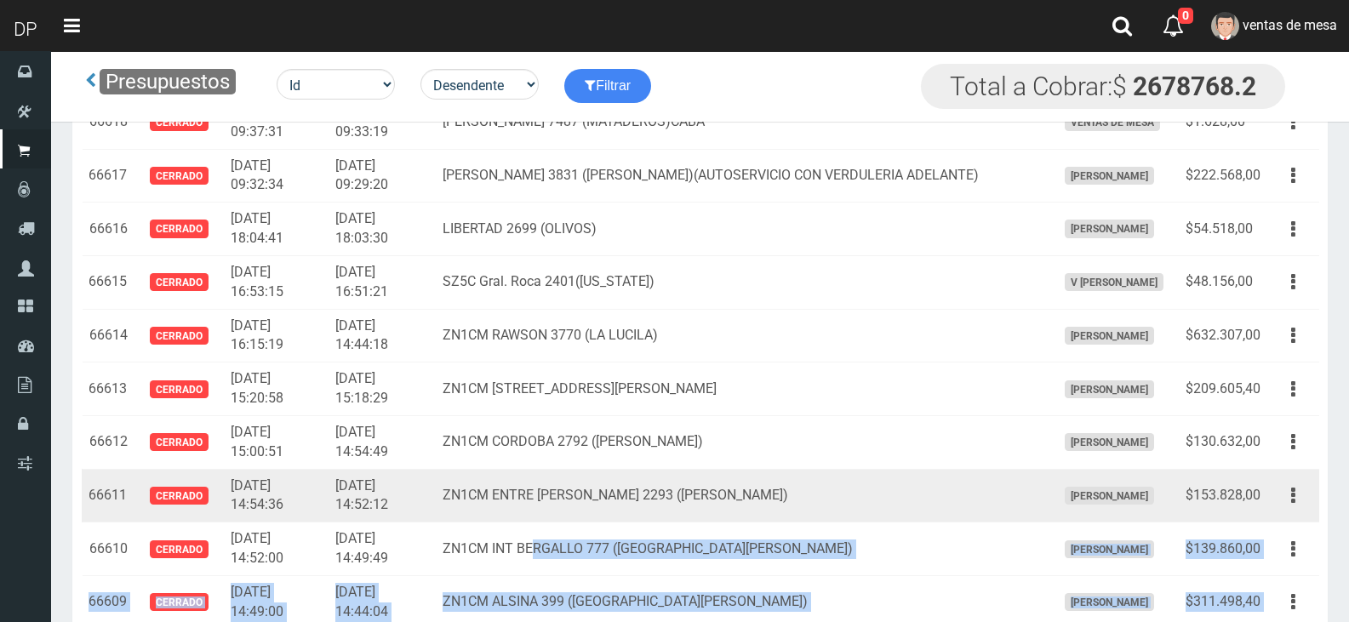
scroll to position [25957, 0]
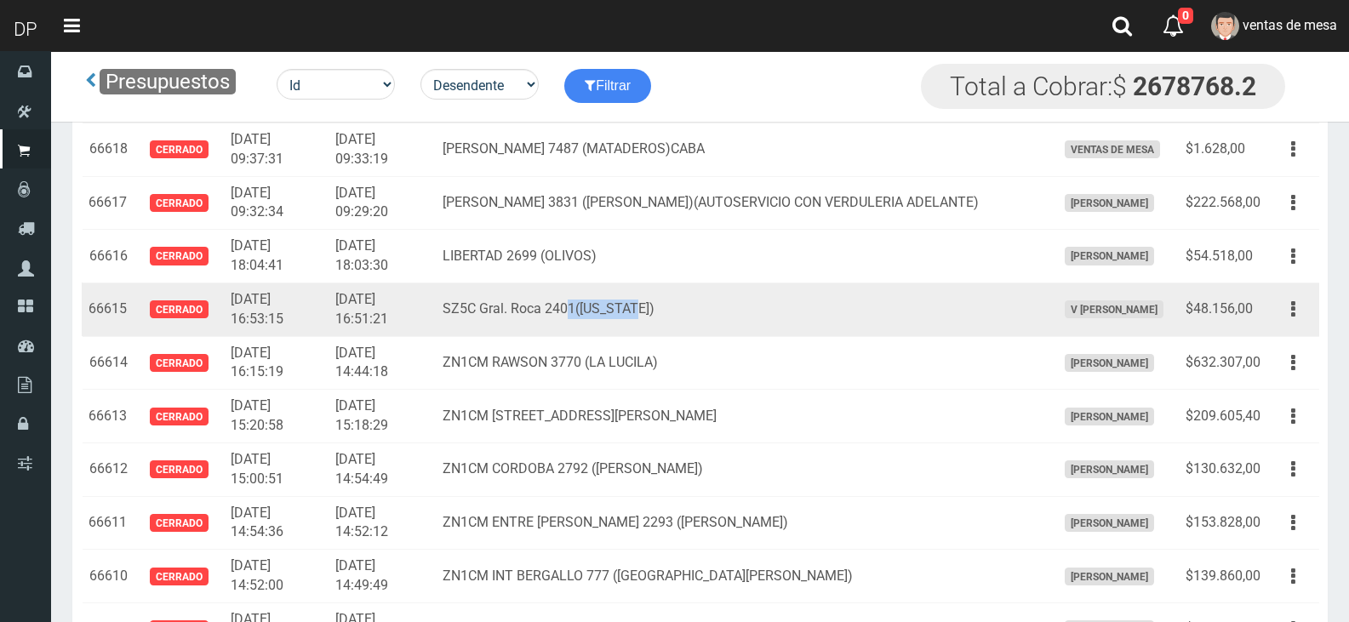
drag, startPoint x: 707, startPoint y: 314, endPoint x: 621, endPoint y: 295, distance: 88.0
click at [621, 295] on td "SZ5C Gral. Roca 2401([US_STATE])" at bounding box center [742, 310] width 613 height 54
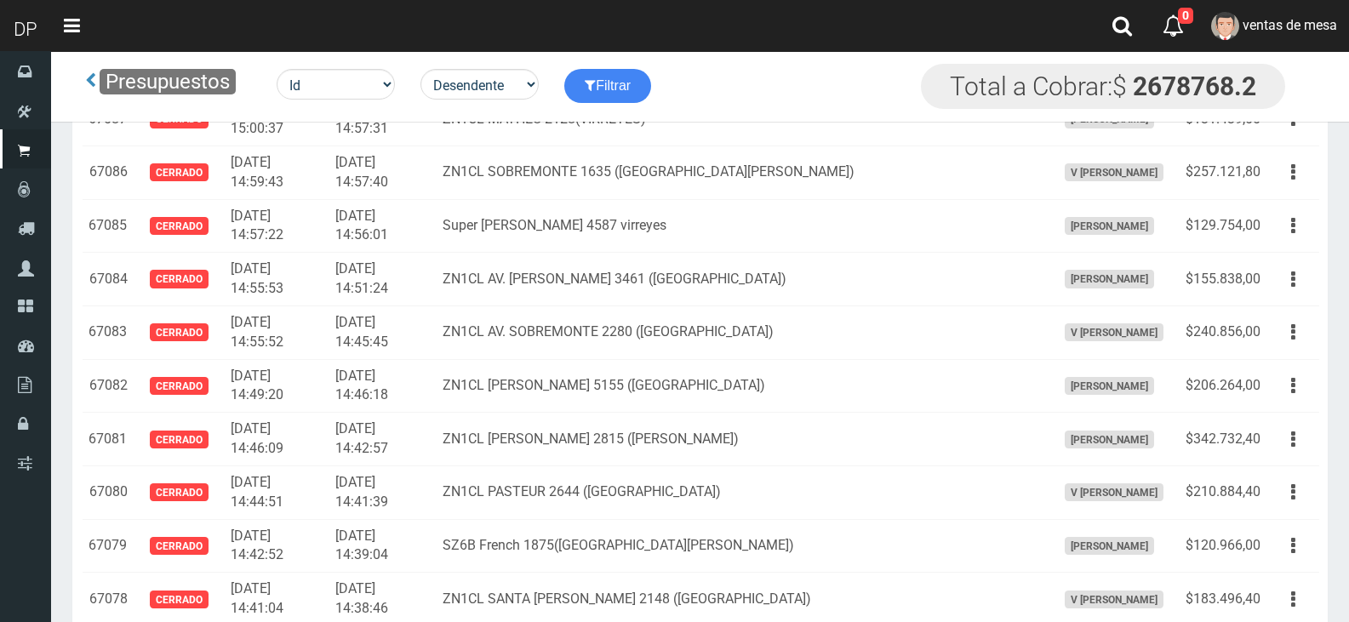
scroll to position [0, 0]
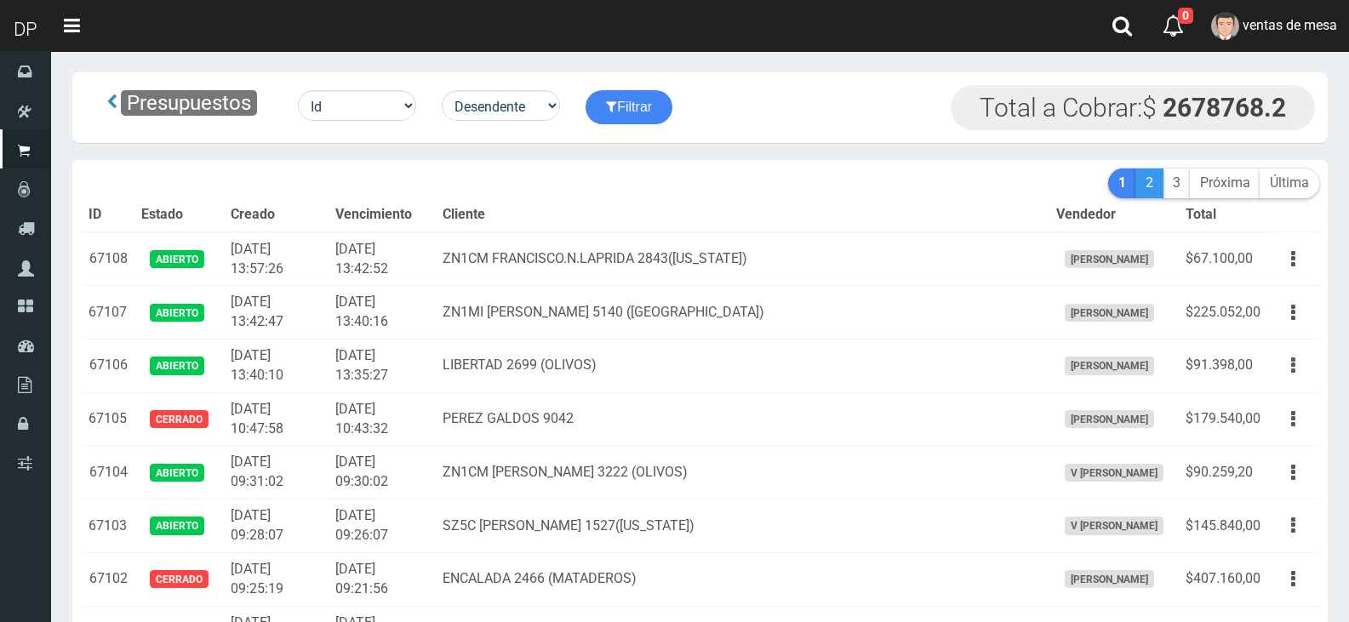
click at [1159, 183] on link "2" at bounding box center [1150, 184] width 28 height 30
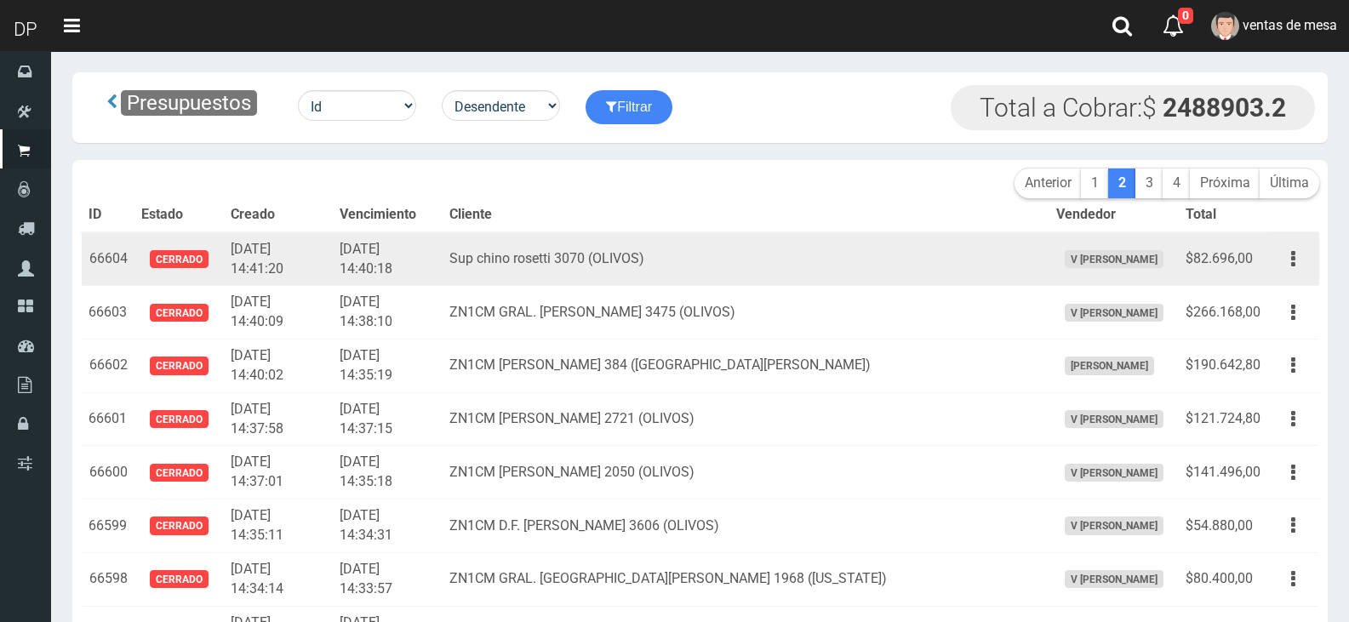
click at [913, 274] on td "Sup chino rosetti 3070 (OLIVOS)" at bounding box center [746, 259] width 607 height 54
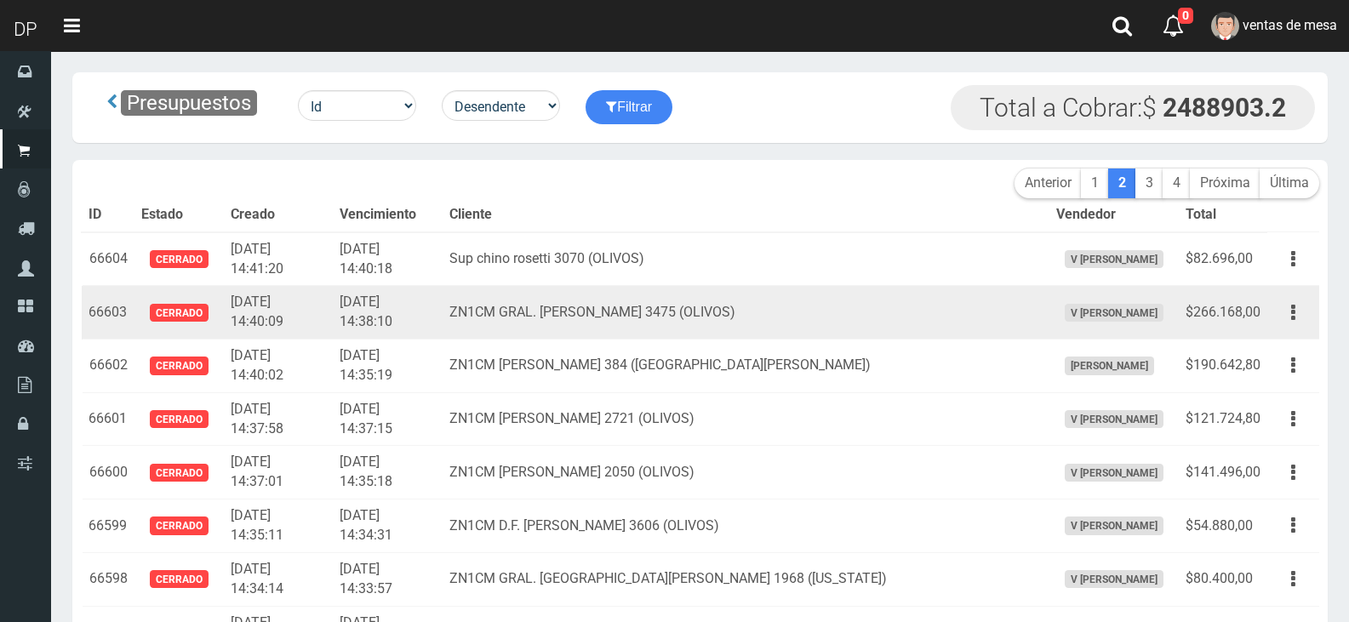
click at [651, 274] on td "Sup chino rosetti 3070 (OLIVOS)" at bounding box center [746, 259] width 607 height 54
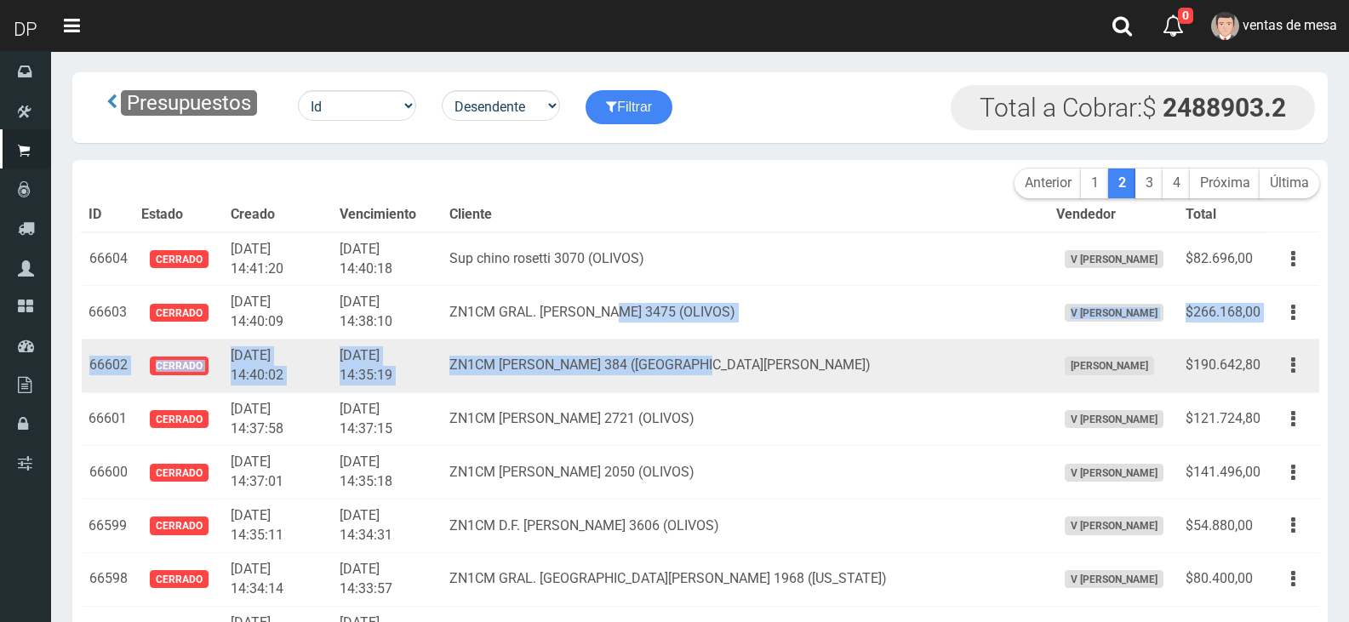
drag, startPoint x: 669, startPoint y: 300, endPoint x: 792, endPoint y: 371, distance: 141.9
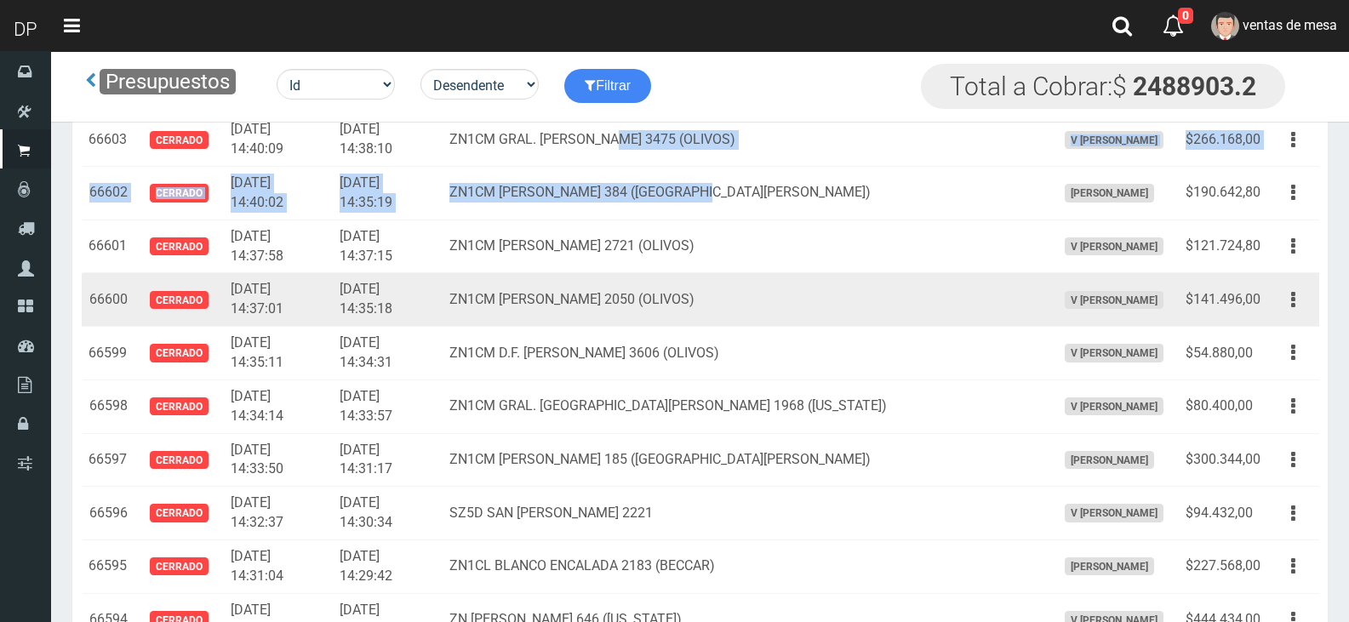
drag, startPoint x: 705, startPoint y: 289, endPoint x: 737, endPoint y: 361, distance: 78.5
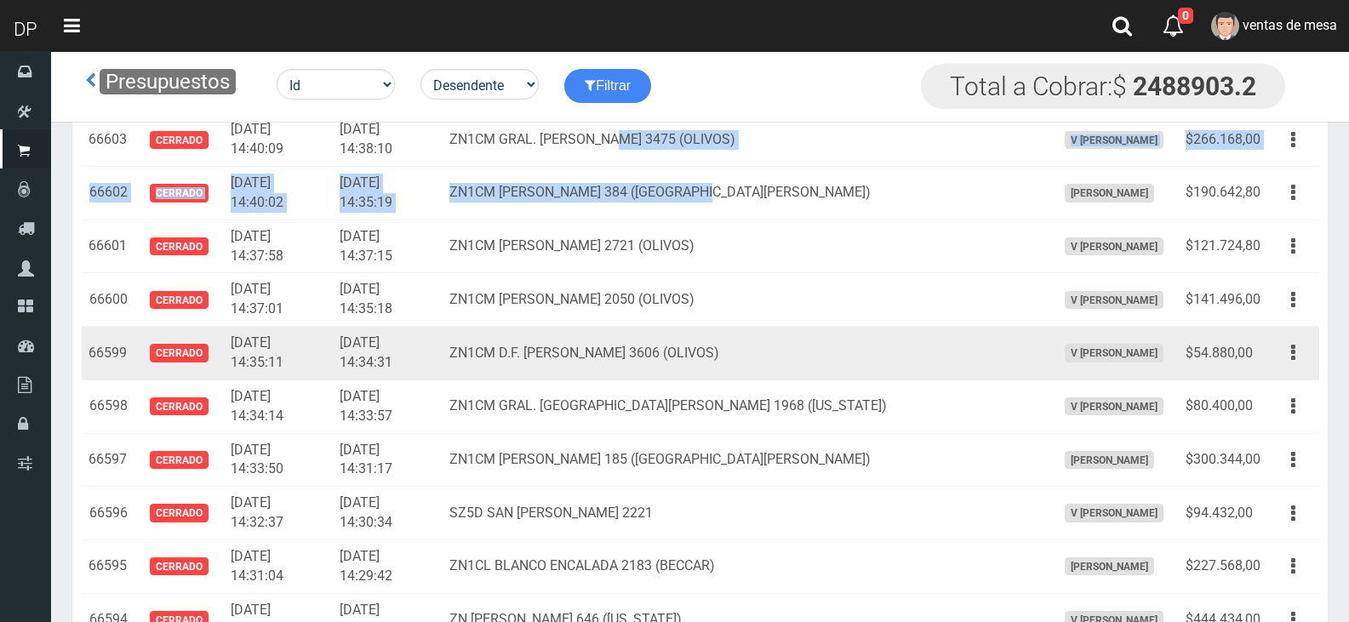
click at [751, 319] on td "ZN1CM MARIANO PELLIZA 2050 (OLIVOS)" at bounding box center [746, 300] width 607 height 54
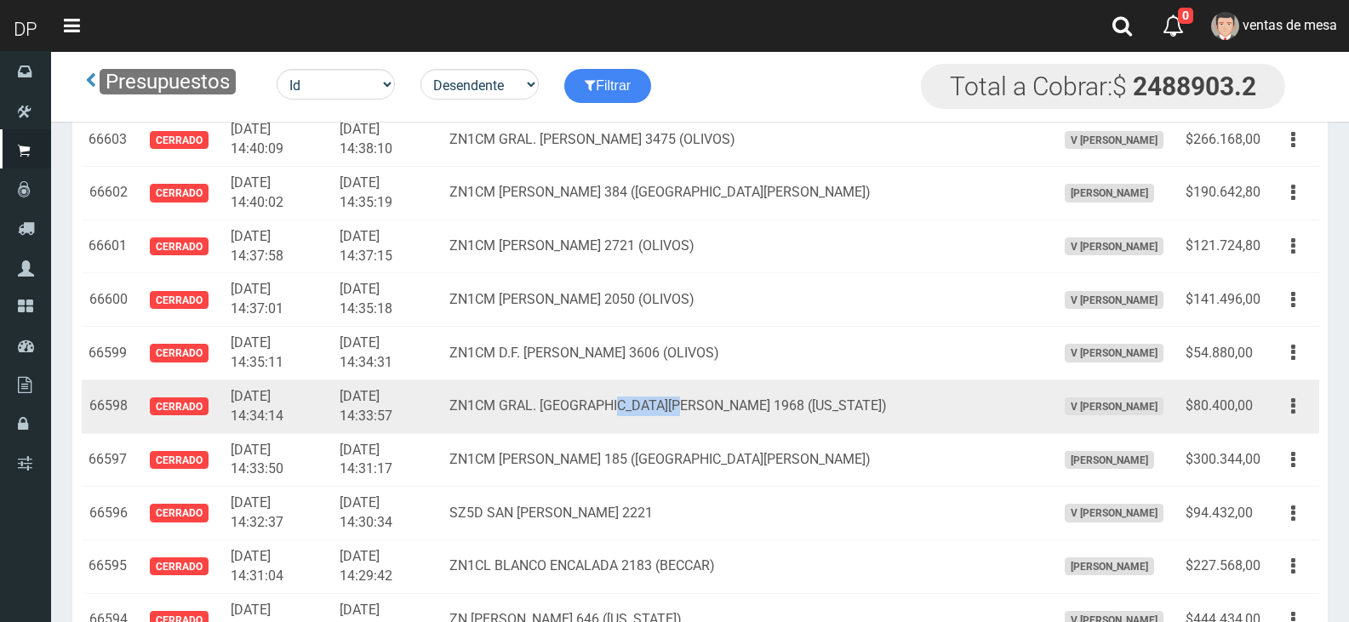
drag, startPoint x: 661, startPoint y: 406, endPoint x: 721, endPoint y: 399, distance: 60.8
click at [721, 401] on td "ZN1CM GRAL. SAN MARTIN 1968 (FLORIDA)" at bounding box center [746, 407] width 607 height 54
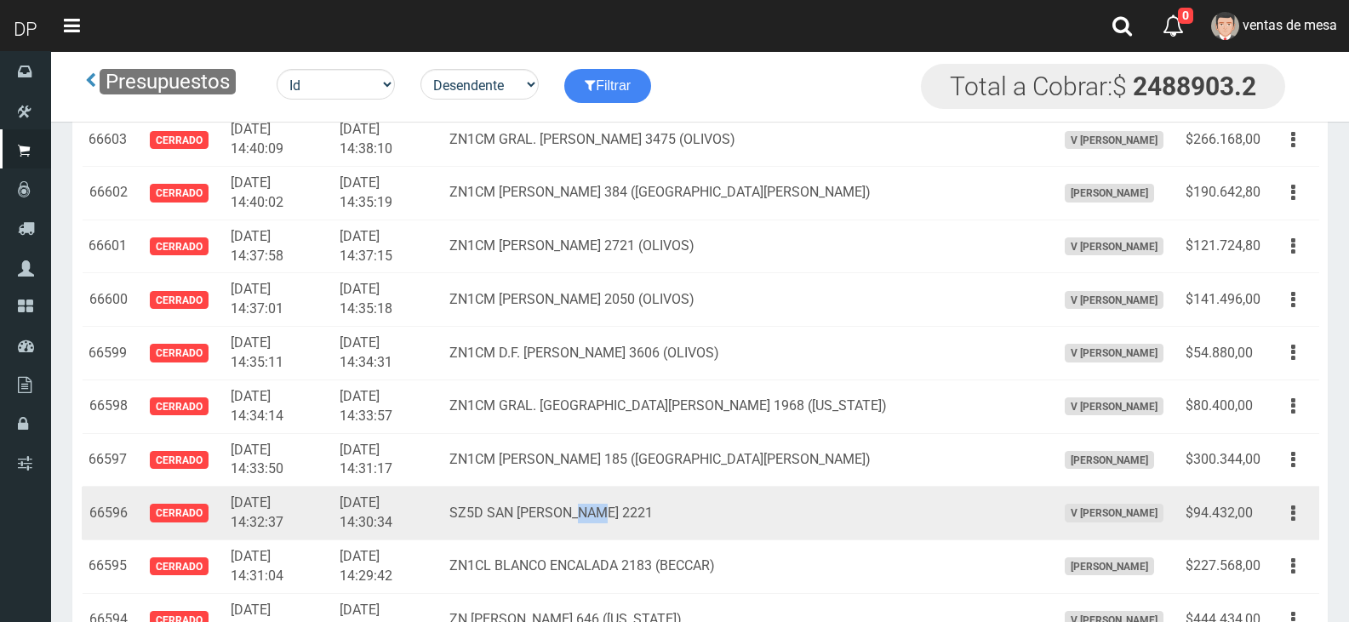
drag, startPoint x: 621, startPoint y: 514, endPoint x: 644, endPoint y: 515, distance: 23.0
click at [644, 515] on td "SZ5D SAN MARTIN 2221" at bounding box center [746, 514] width 607 height 54
click at [723, 512] on td "SZ5D SAN MARTIN 2221" at bounding box center [746, 514] width 607 height 54
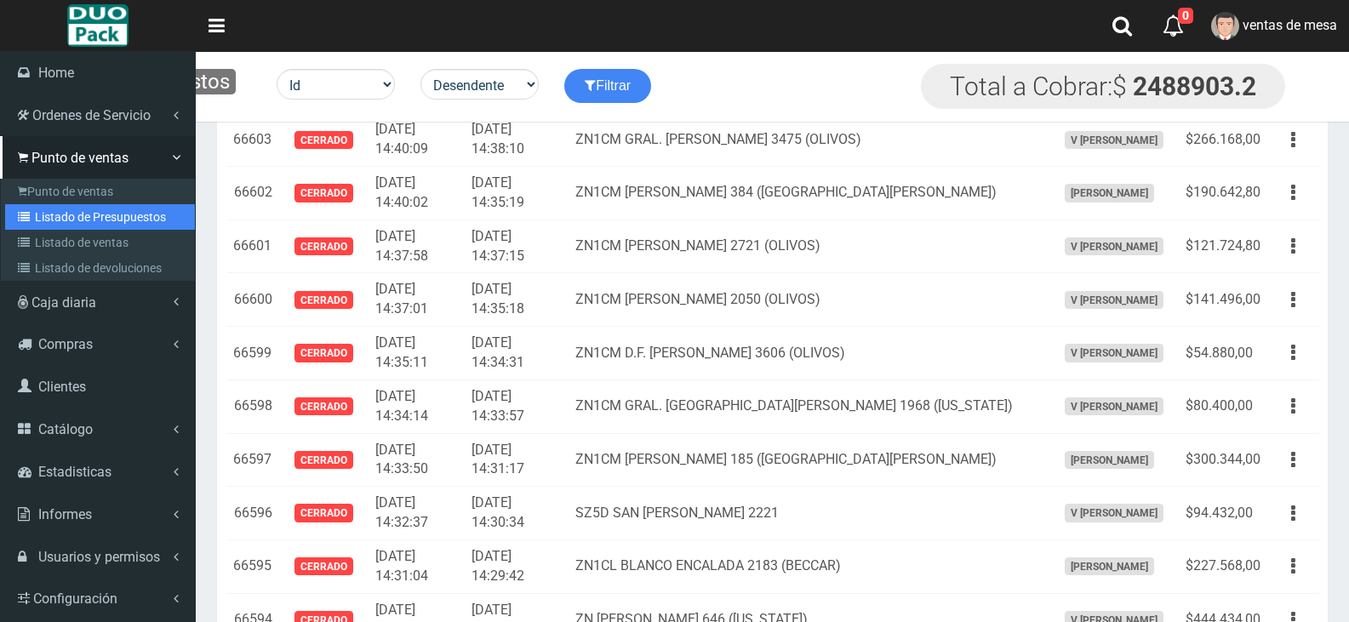
click at [78, 208] on link "Listado de Presupuestos" at bounding box center [100, 217] width 190 height 26
